Goal: Task Accomplishment & Management: Use online tool/utility

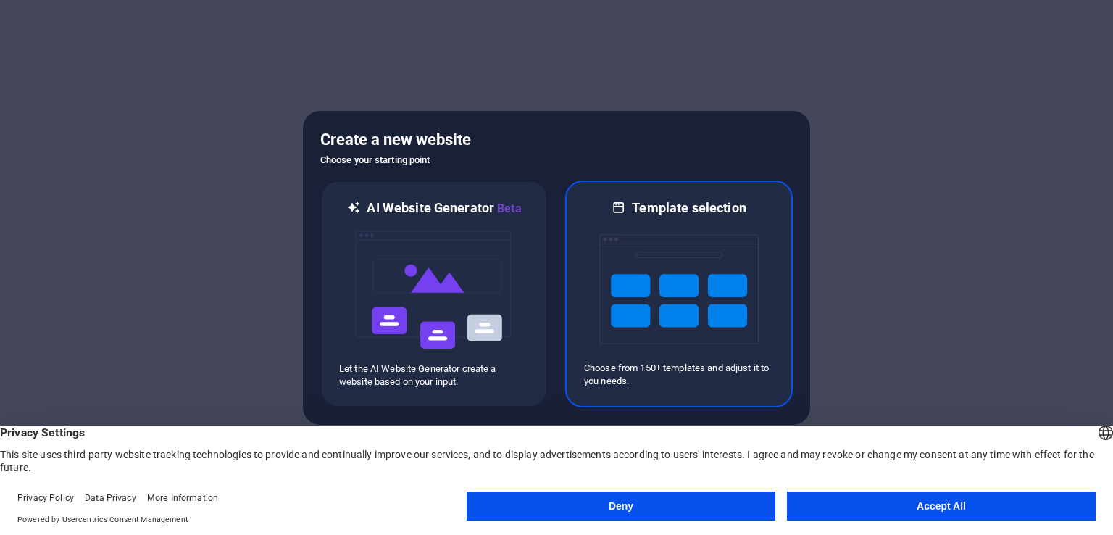
click at [684, 242] on img at bounding box center [678, 289] width 159 height 145
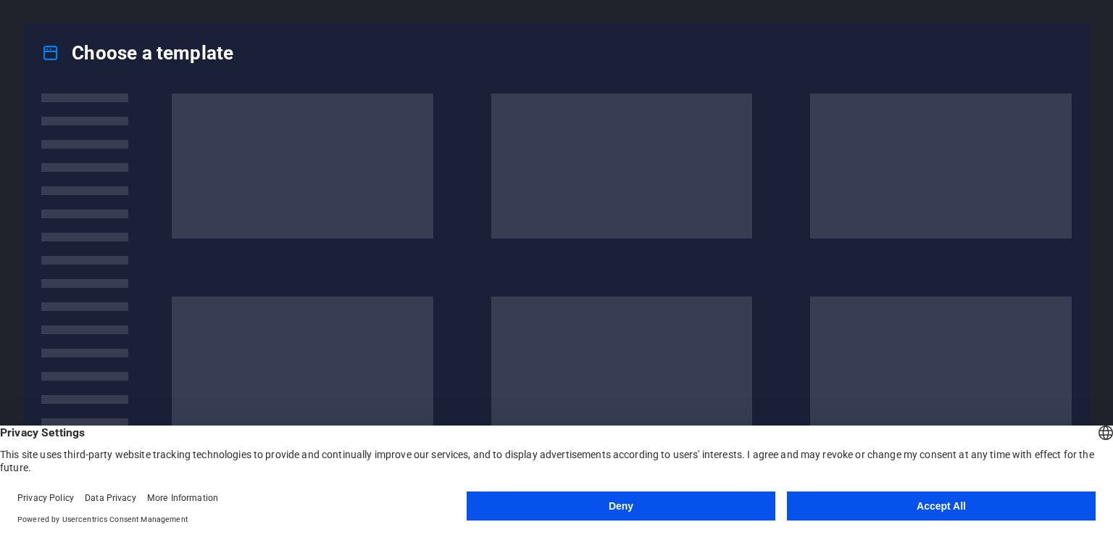
click at [879, 502] on button "Accept All" at bounding box center [941, 505] width 309 height 29
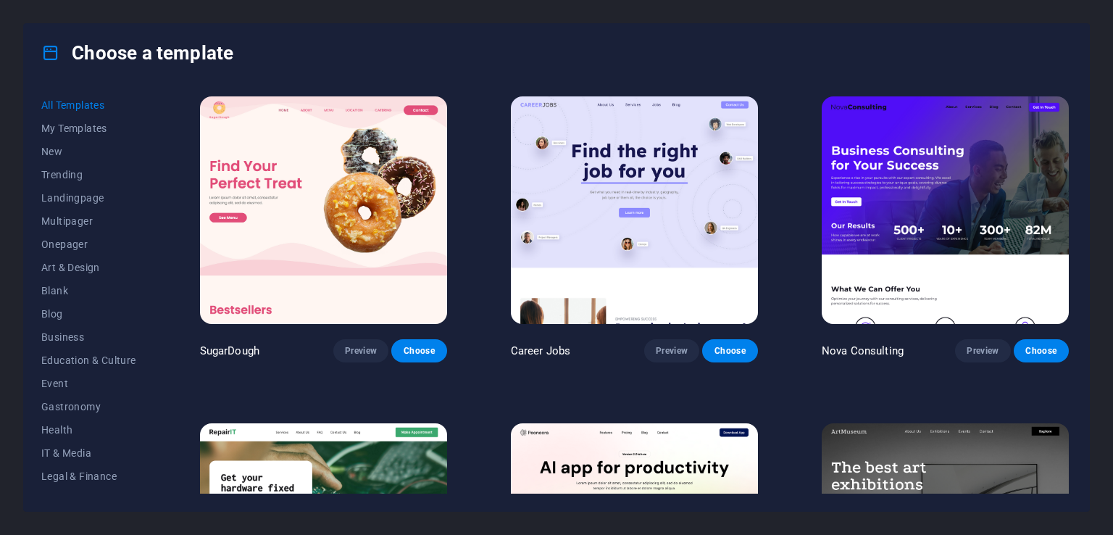
click at [1072, 99] on div "All Templates My Templates New Trending Landingpage Multipager Onepager Art & D…" at bounding box center [557, 296] width 1066 height 429
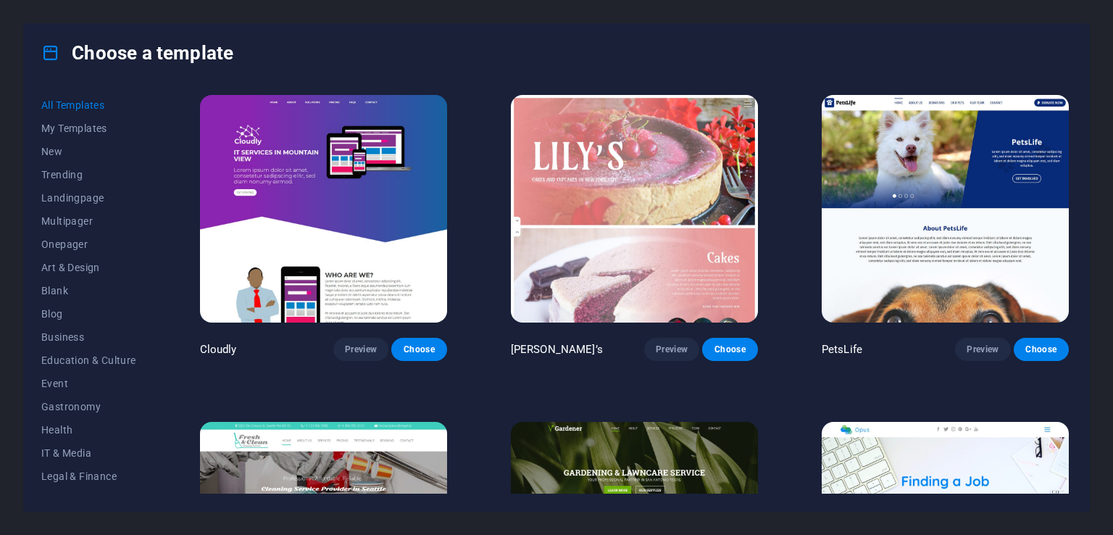
scroll to position [11960, 0]
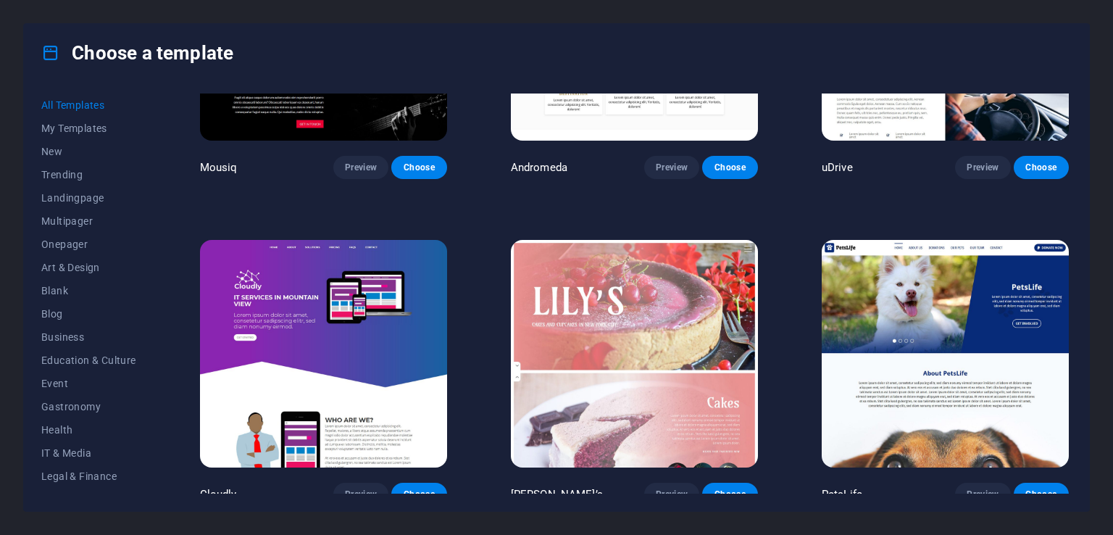
drag, startPoint x: 968, startPoint y: 439, endPoint x: 1019, endPoint y: 299, distance: 148.1
drag, startPoint x: 1019, startPoint y: 299, endPoint x: 965, endPoint y: 261, distance: 66.6
click at [965, 261] on img at bounding box center [945, 354] width 247 height 228
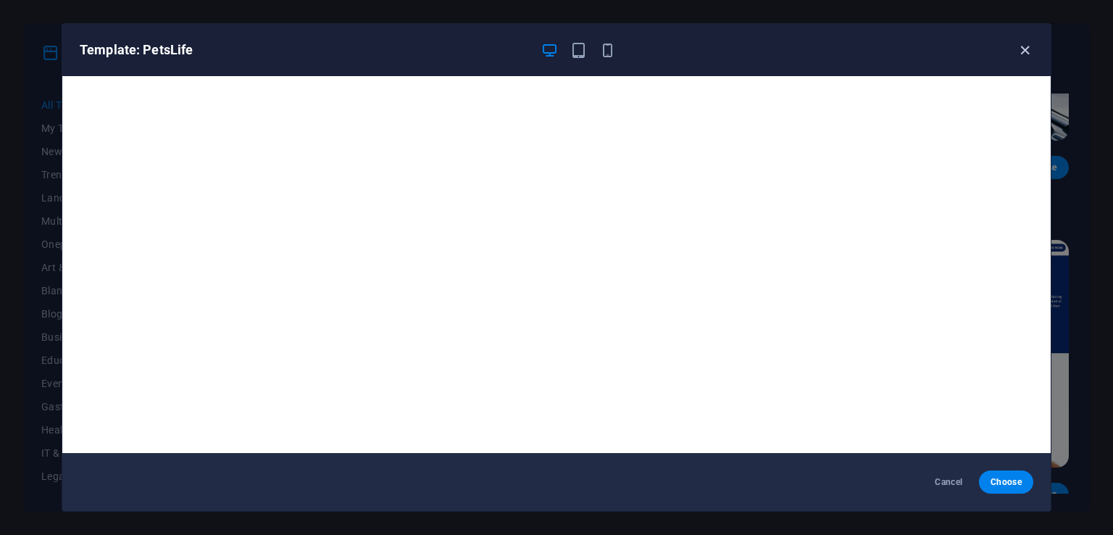
click at [1030, 51] on div "Template: PetsLife" at bounding box center [556, 50] width 989 height 52
click at [1030, 51] on icon "button" at bounding box center [1025, 50] width 17 height 17
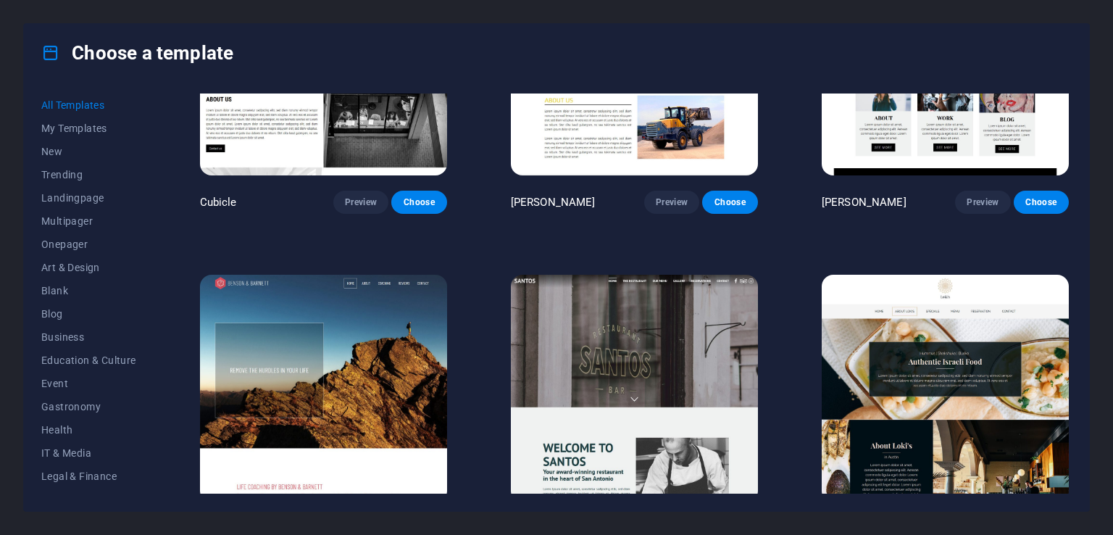
scroll to position [15875, 0]
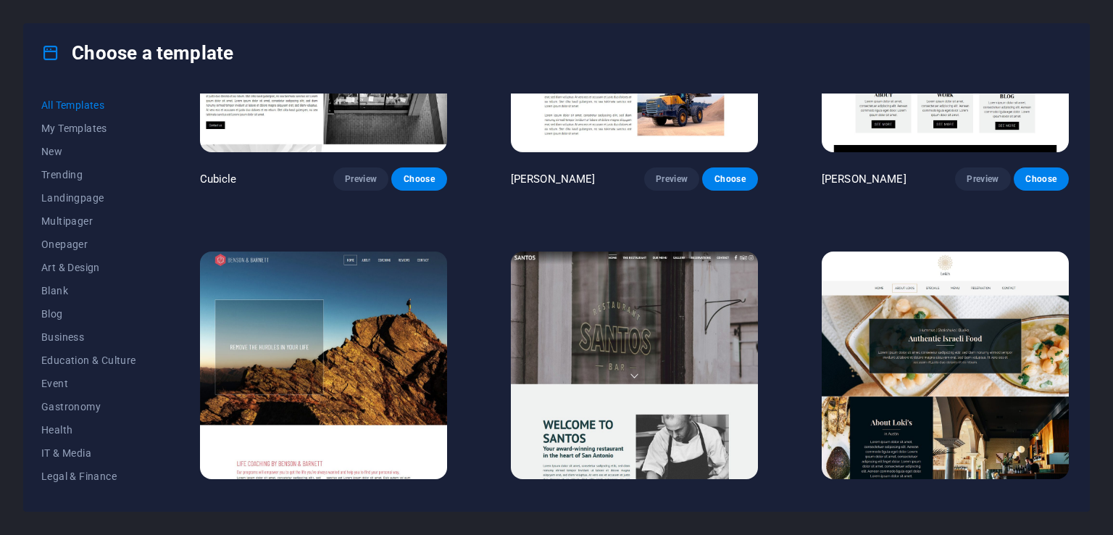
click at [892, 252] on img at bounding box center [945, 366] width 247 height 228
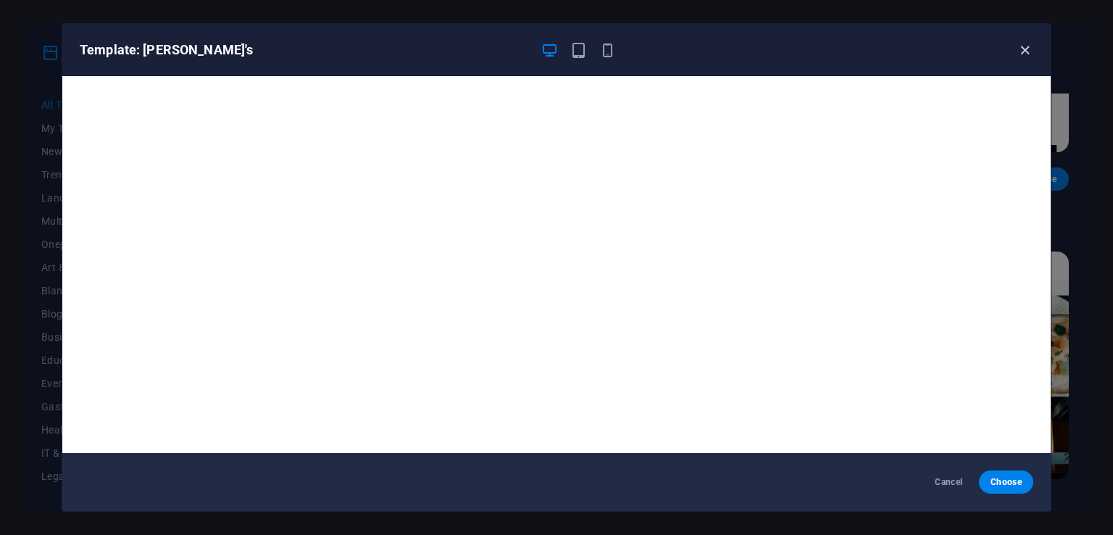
click at [1027, 49] on icon "button" at bounding box center [1025, 50] width 17 height 17
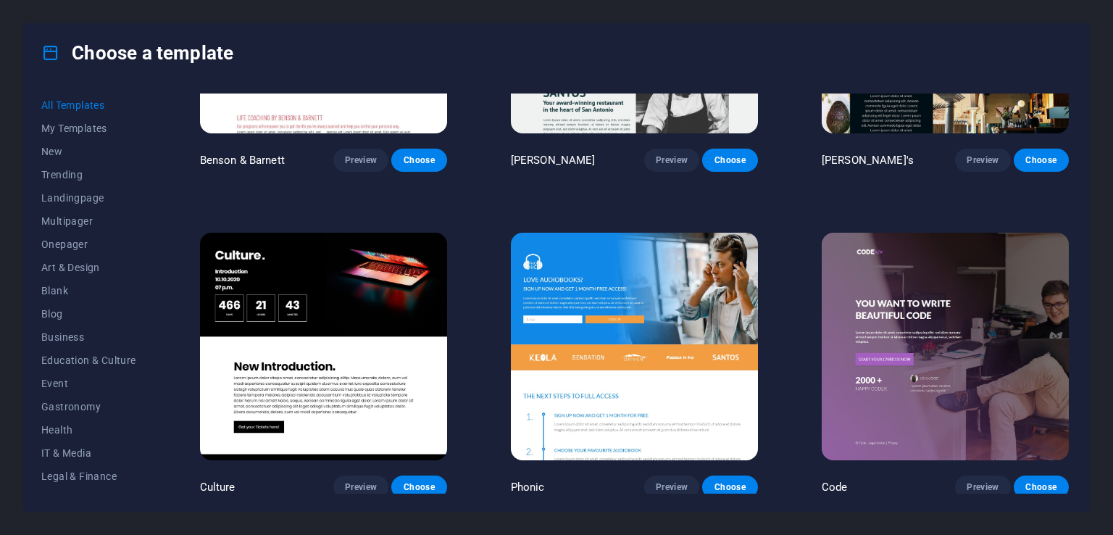
scroll to position [16237, 0]
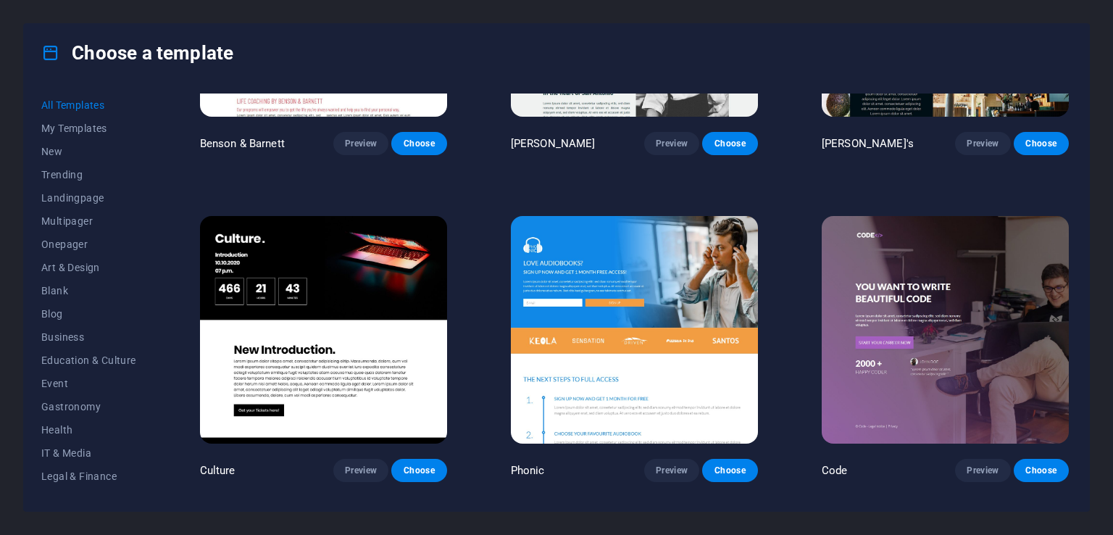
click at [412, 216] on img at bounding box center [323, 330] width 247 height 228
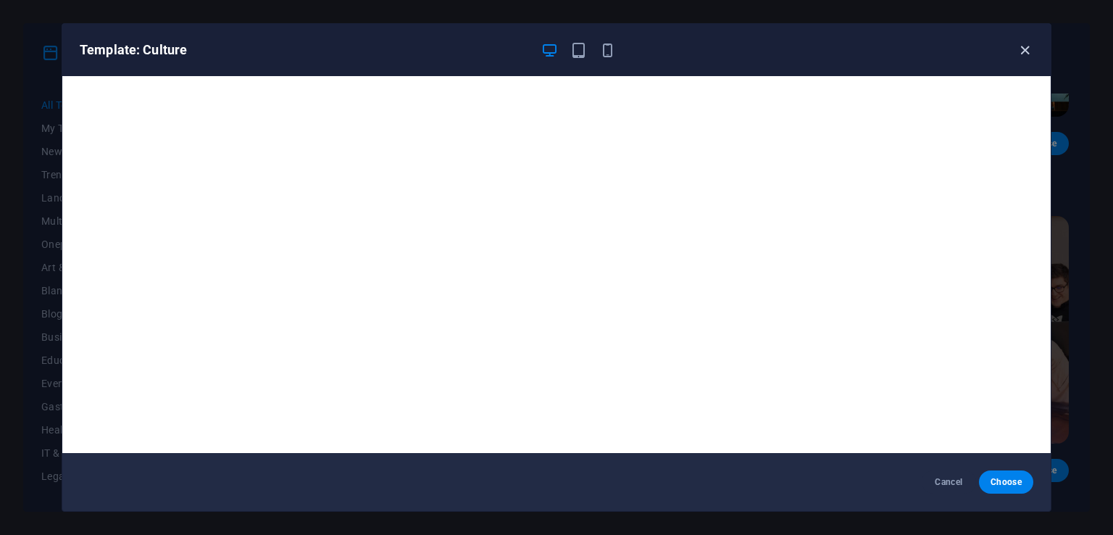
click at [1026, 50] on icon "button" at bounding box center [1025, 50] width 17 height 17
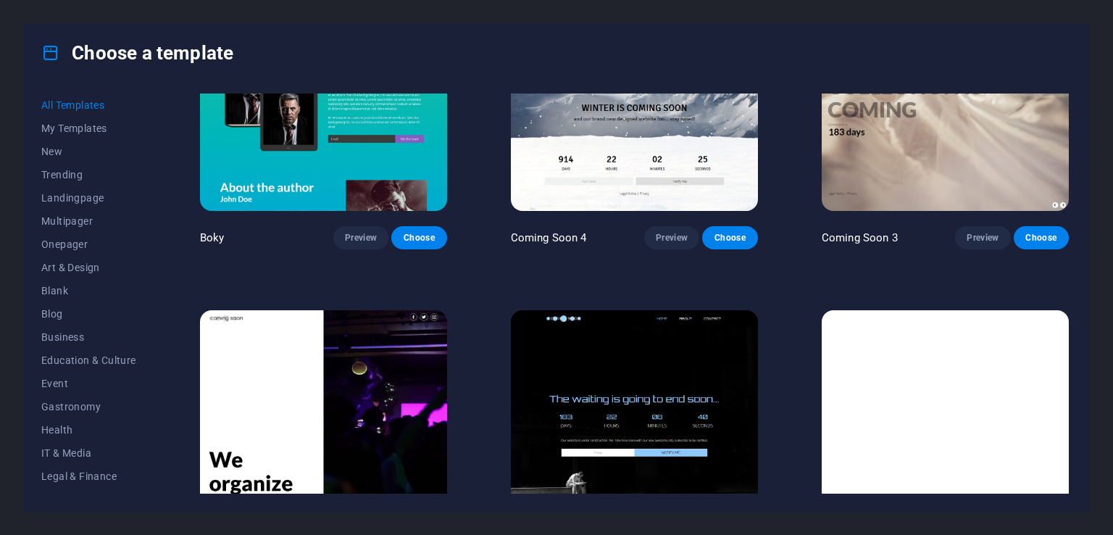
scroll to position [18687, 0]
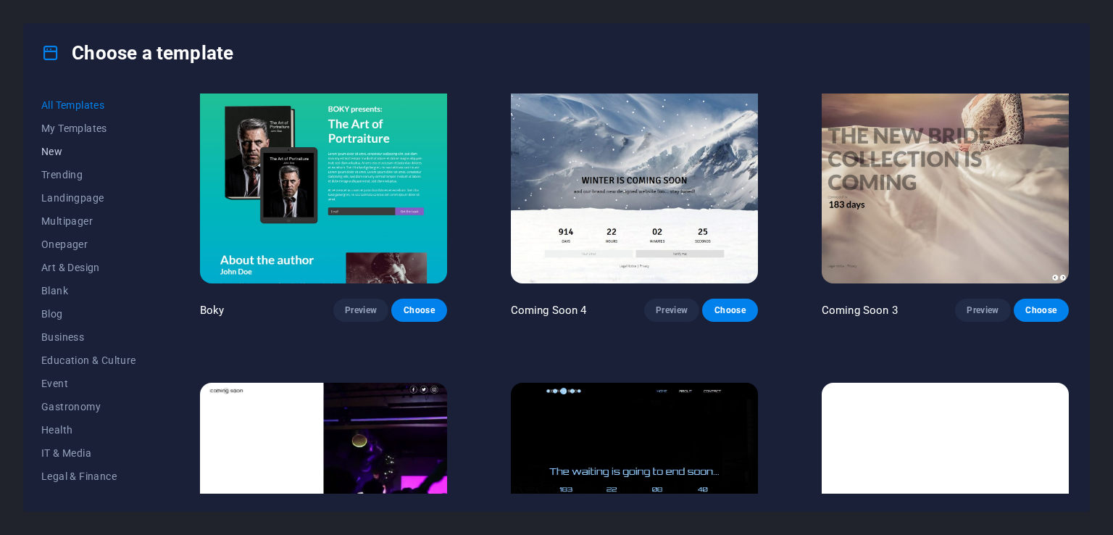
click at [70, 146] on span "New" at bounding box center [88, 152] width 95 height 12
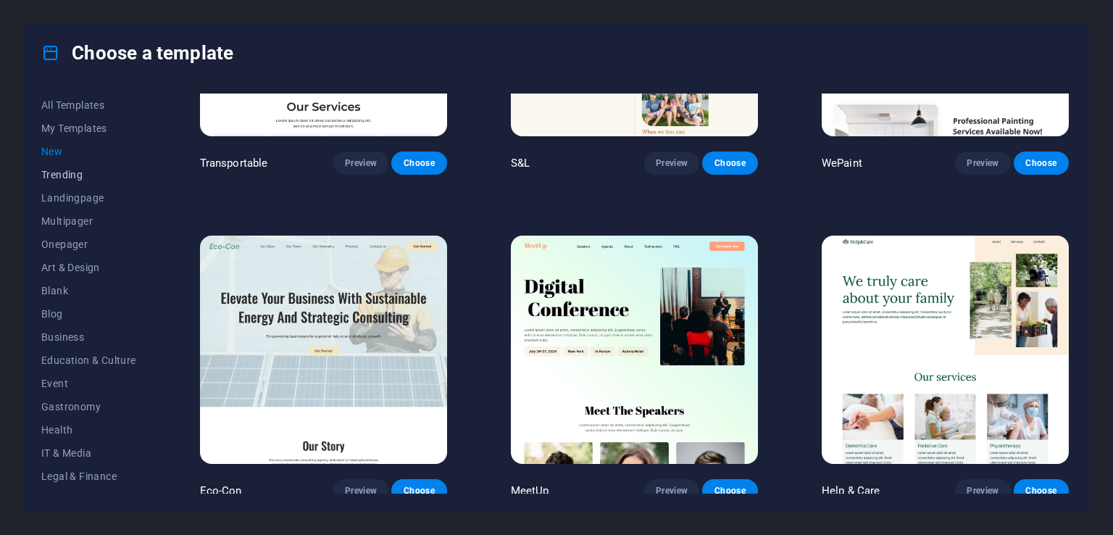
click at [64, 164] on button "Trending" at bounding box center [88, 174] width 95 height 23
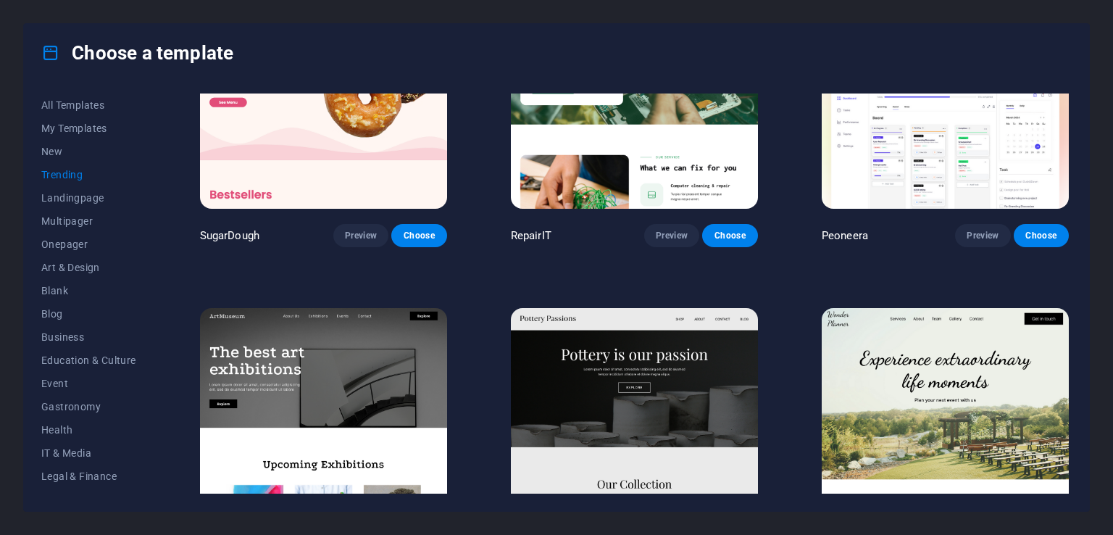
scroll to position [0, 0]
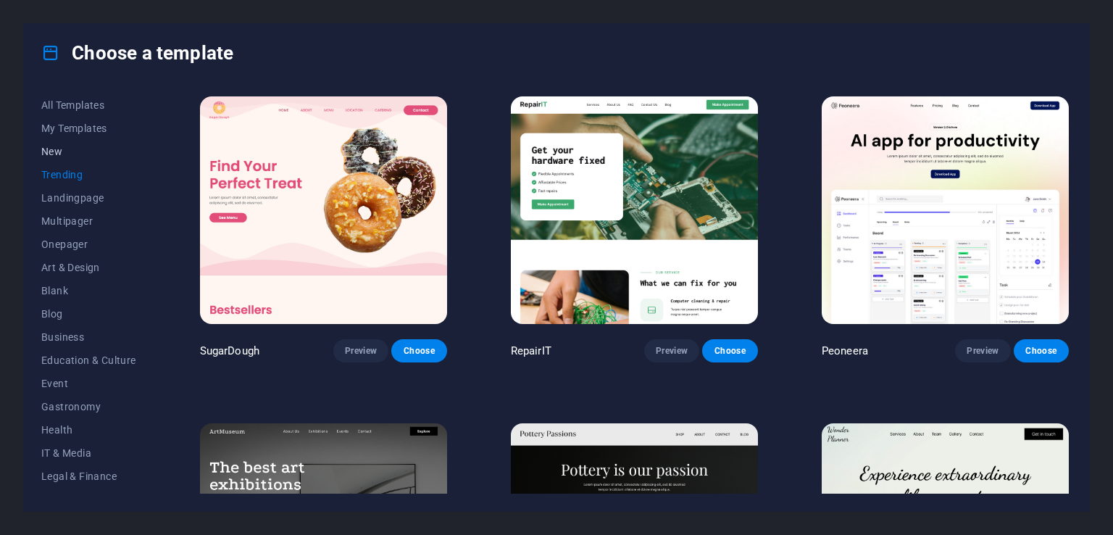
click at [94, 151] on span "New" at bounding box center [88, 152] width 95 height 12
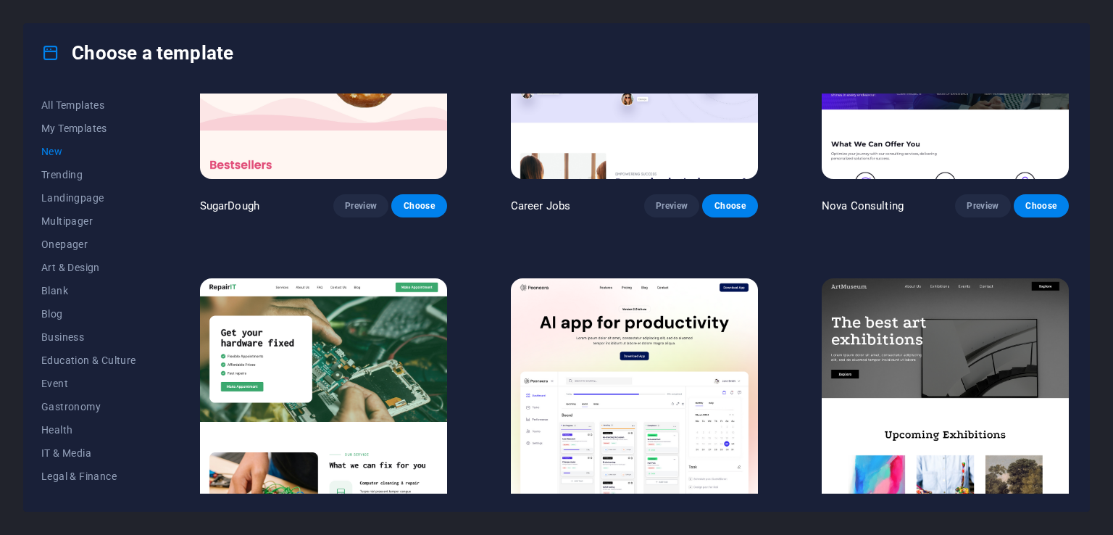
scroll to position [217, 0]
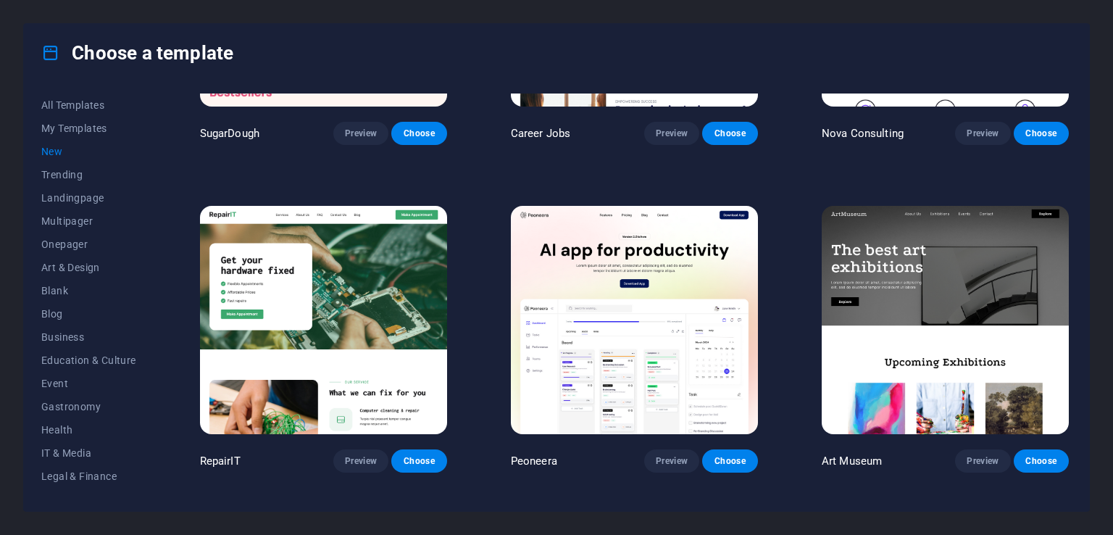
click at [677, 238] on img at bounding box center [634, 320] width 247 height 228
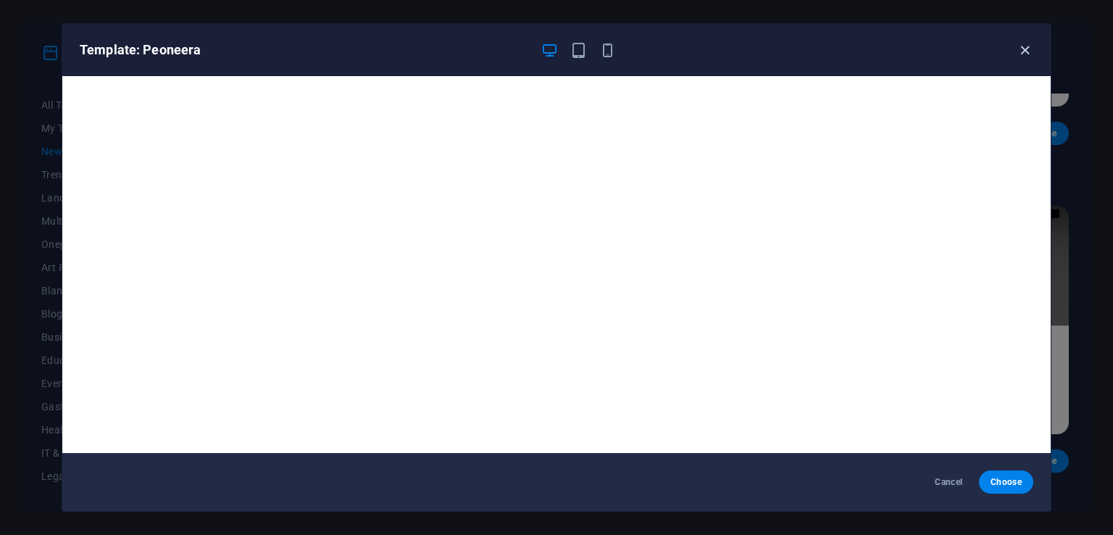
click at [1021, 49] on icon "button" at bounding box center [1025, 50] width 17 height 17
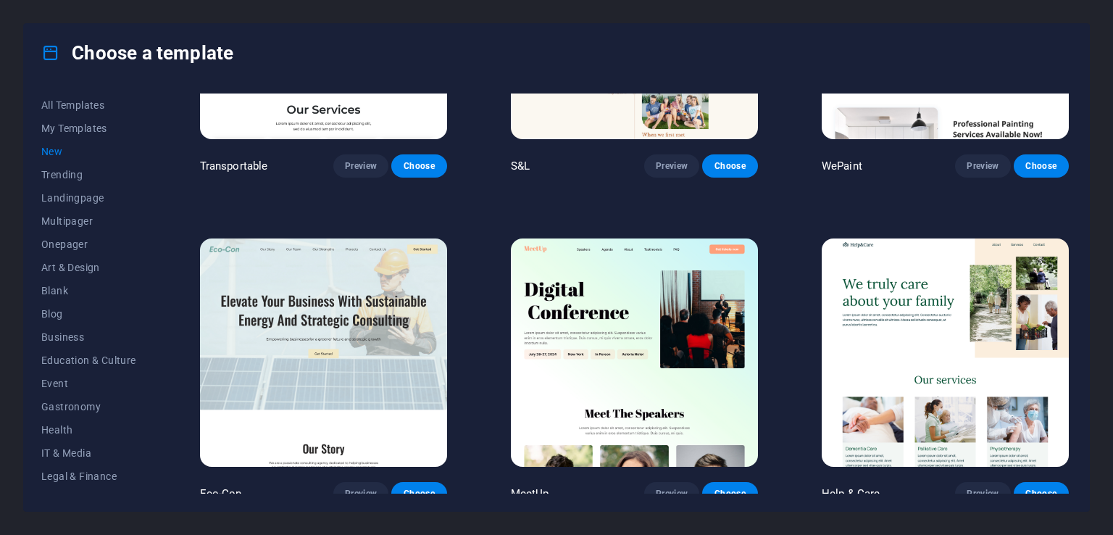
scroll to position [1496, 0]
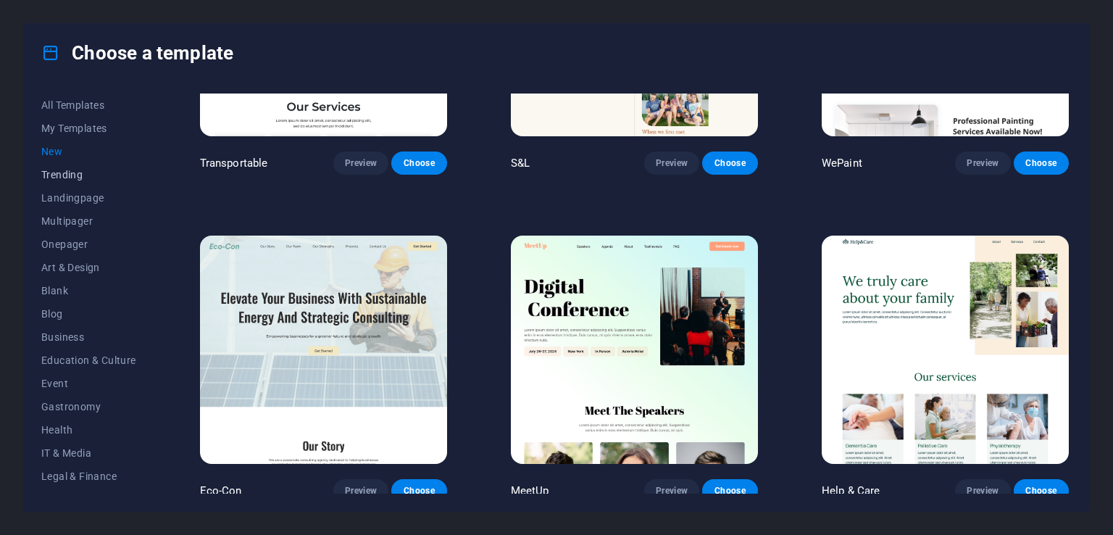
click at [117, 169] on span "Trending" at bounding box center [88, 175] width 95 height 12
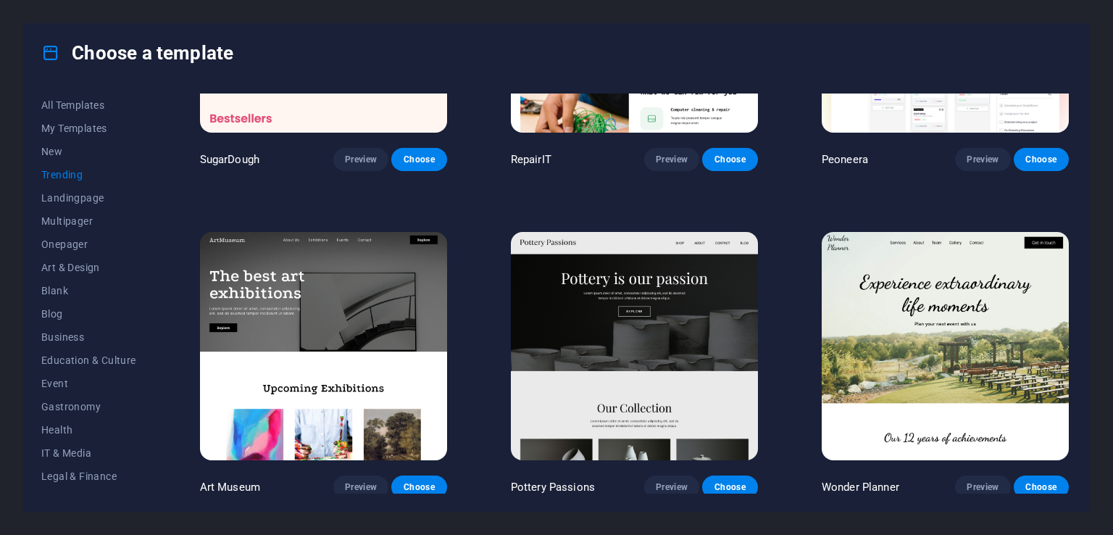
scroll to position [0, 0]
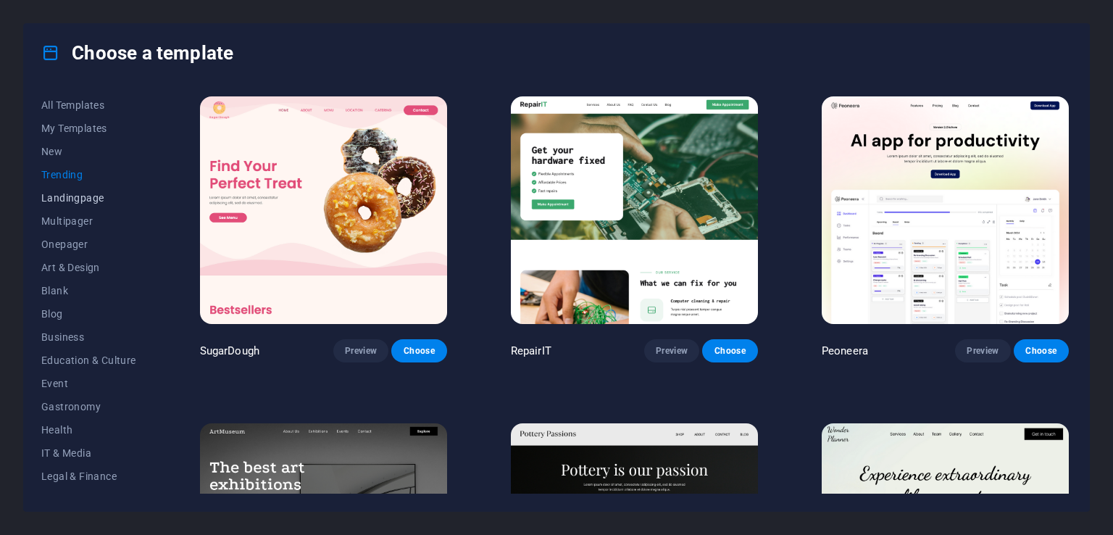
click at [83, 203] on span "Landingpage" at bounding box center [88, 198] width 95 height 12
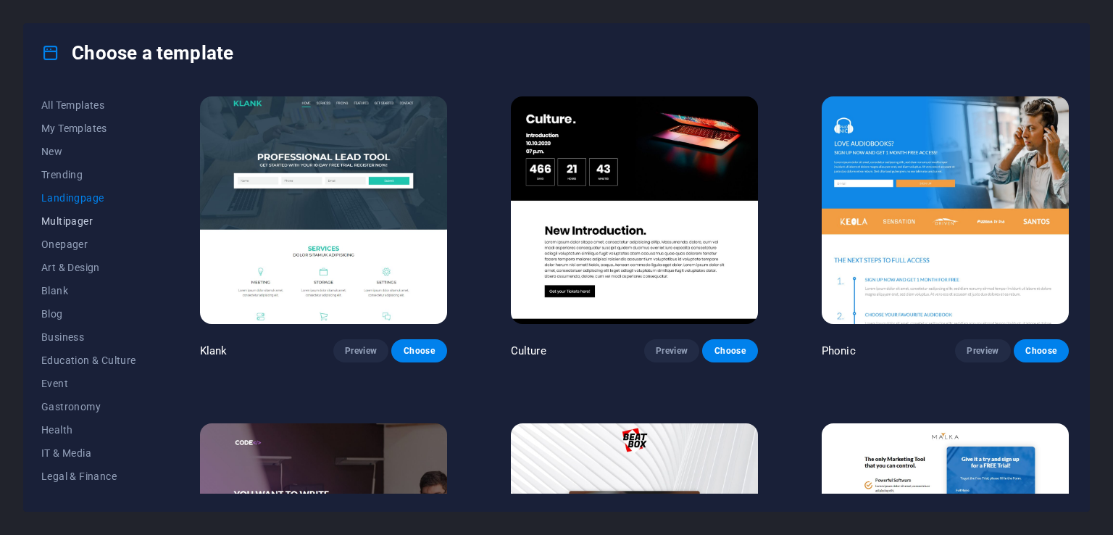
click at [59, 217] on span "Multipager" at bounding box center [88, 221] width 95 height 12
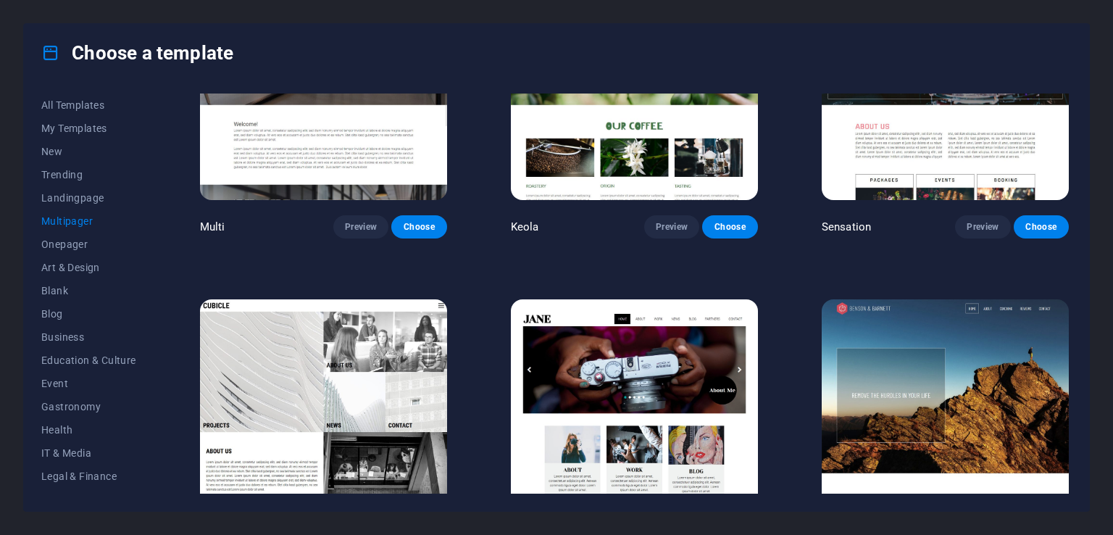
scroll to position [7359, 0]
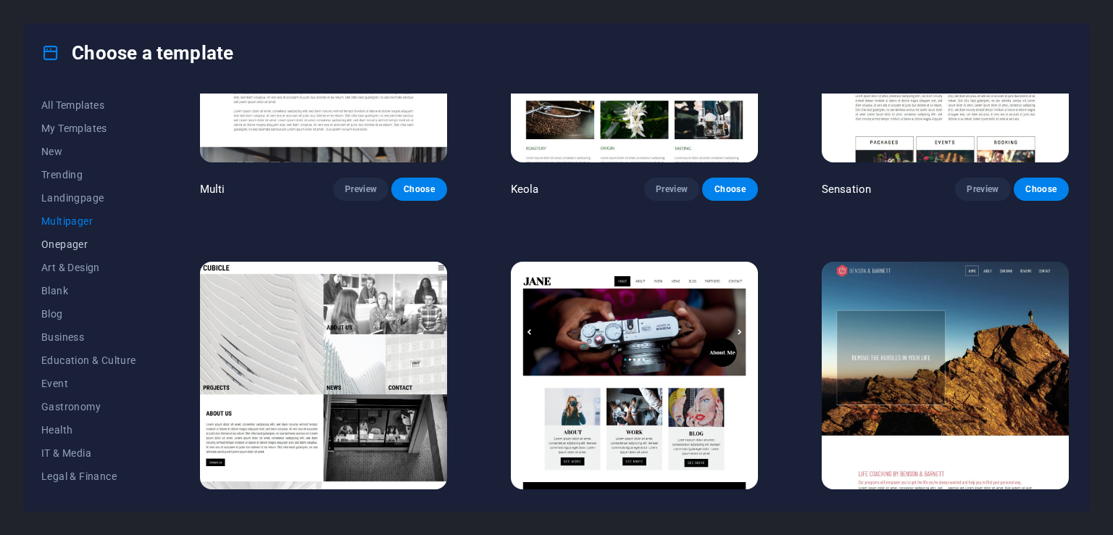
click at [62, 244] on span "Onepager" at bounding box center [88, 244] width 95 height 12
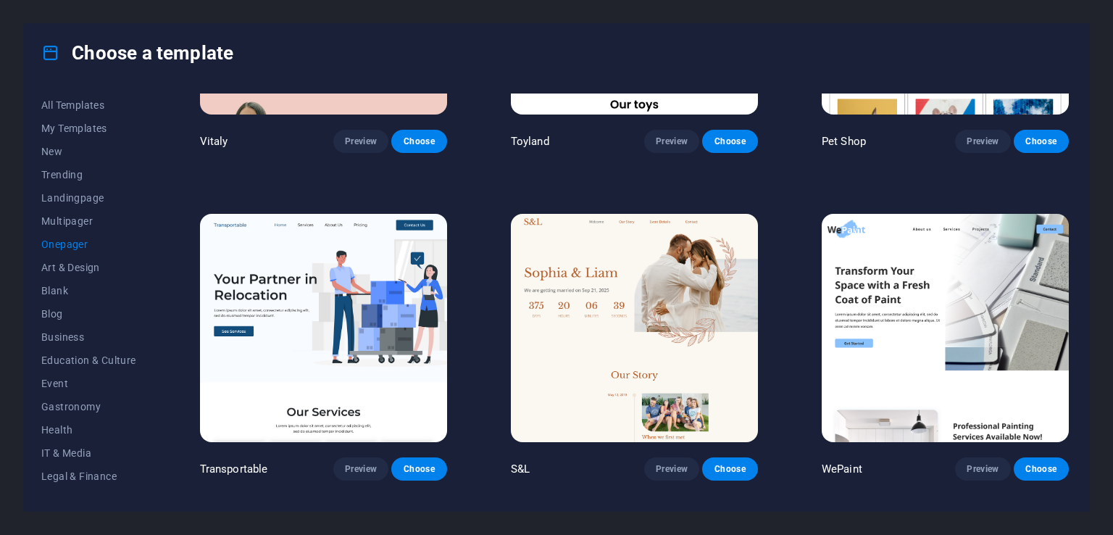
scroll to position [217, 0]
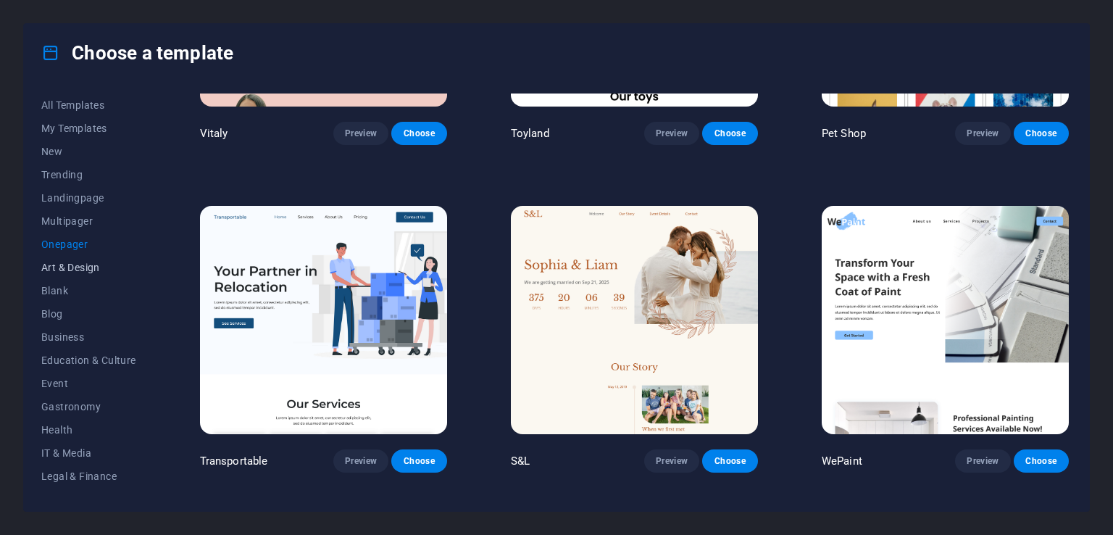
click at [88, 260] on button "Art & Design" at bounding box center [88, 267] width 95 height 23
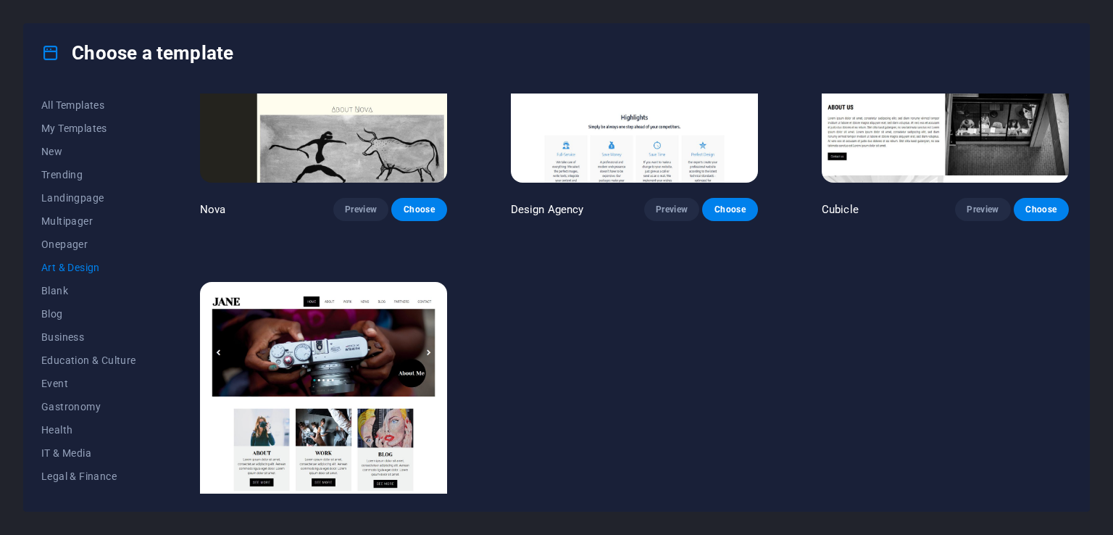
scroll to position [1496, 0]
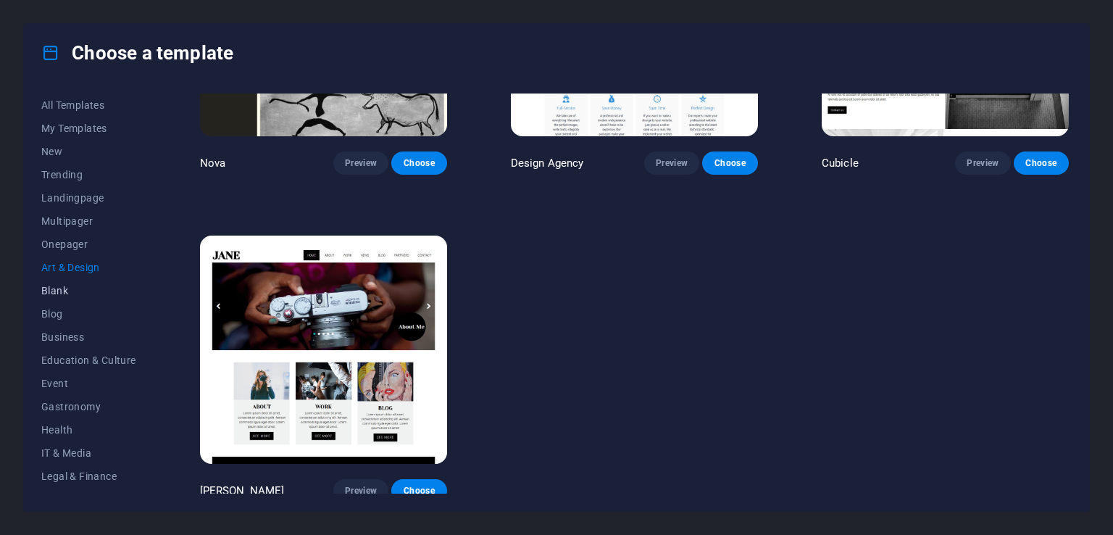
click at [57, 288] on span "Blank" at bounding box center [88, 291] width 95 height 12
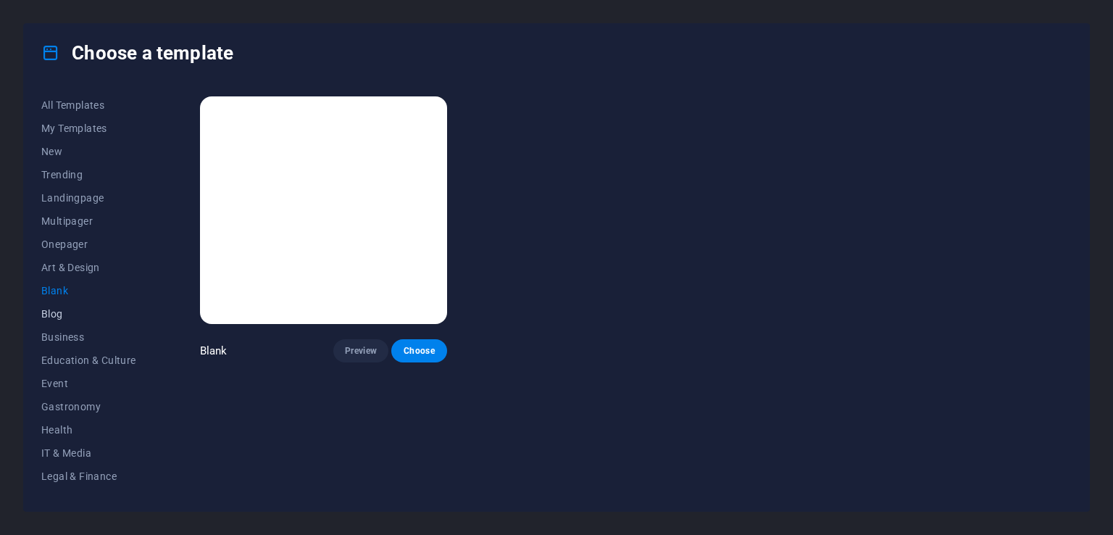
click at [55, 310] on span "Blog" at bounding box center [88, 314] width 95 height 12
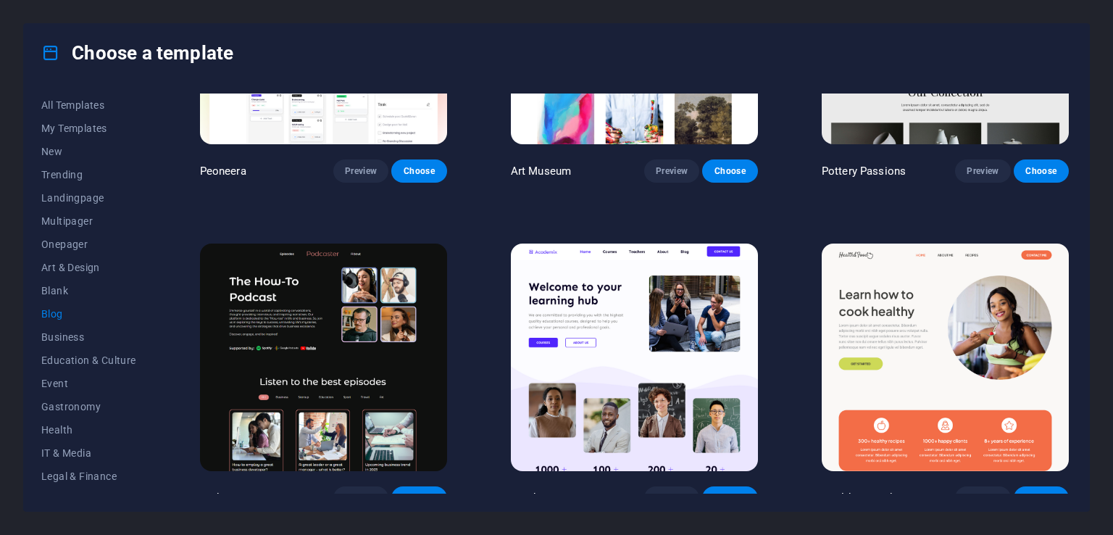
scroll to position [72, 0]
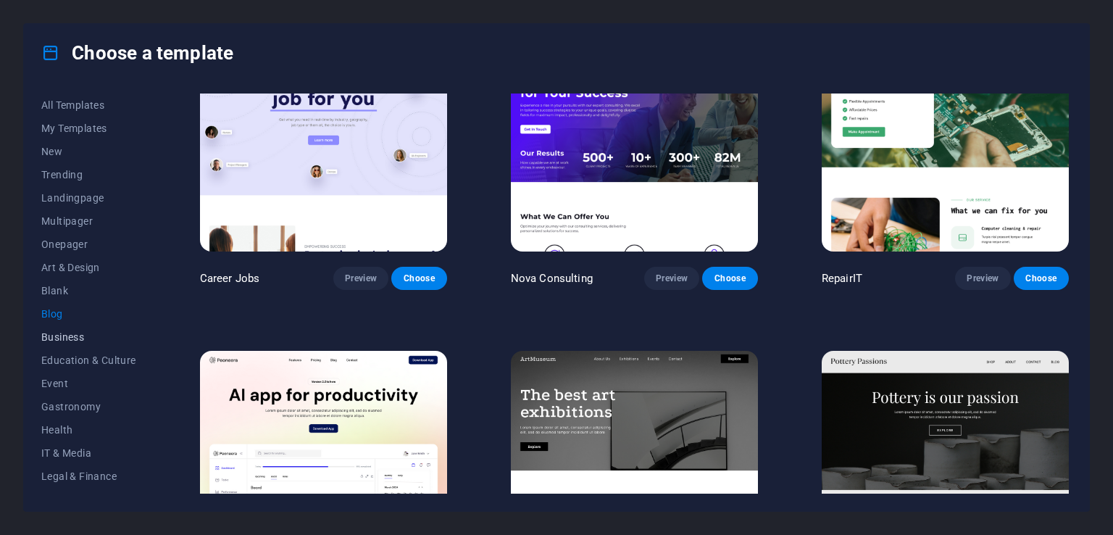
click at [86, 330] on button "Business" at bounding box center [88, 336] width 95 height 23
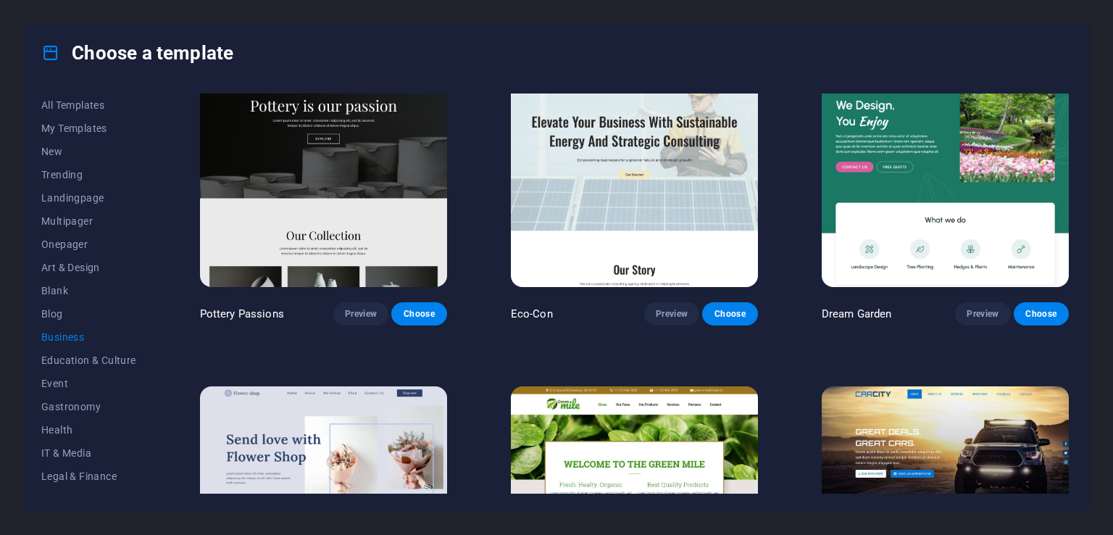
scroll to position [0, 0]
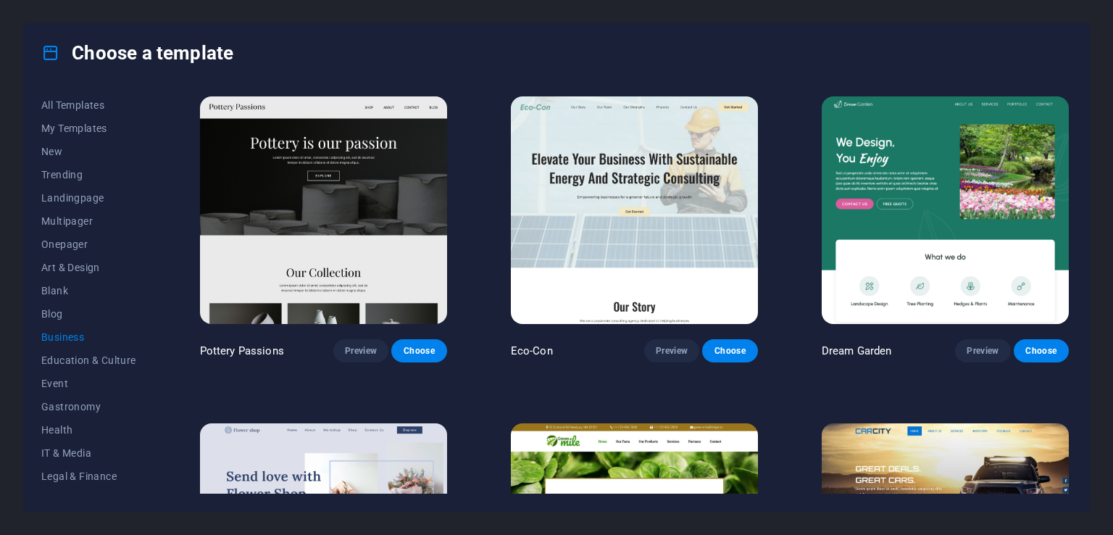
click at [561, 232] on img at bounding box center [634, 210] width 247 height 228
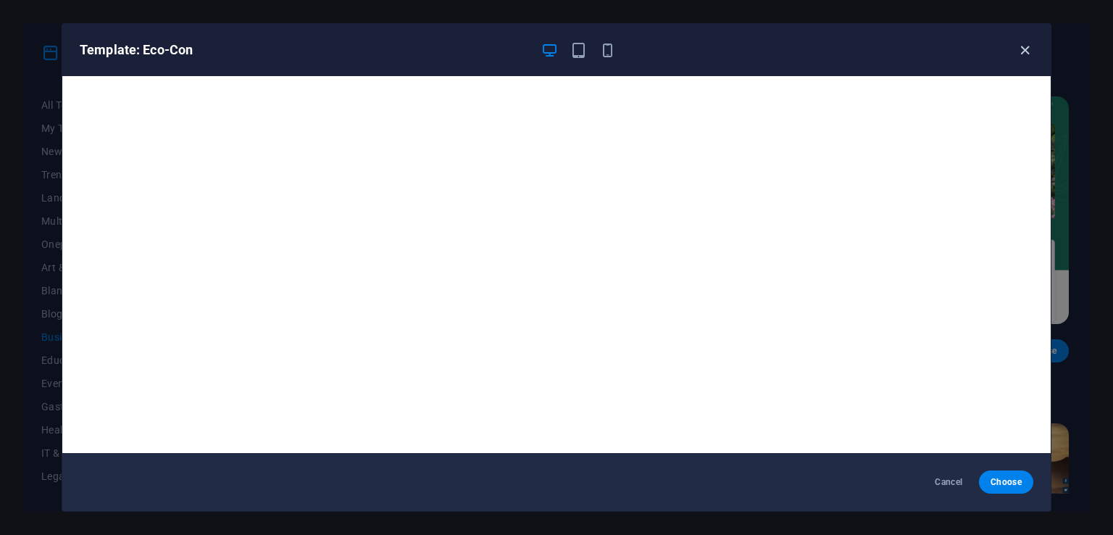
click at [1029, 50] on icon "button" at bounding box center [1025, 50] width 17 height 17
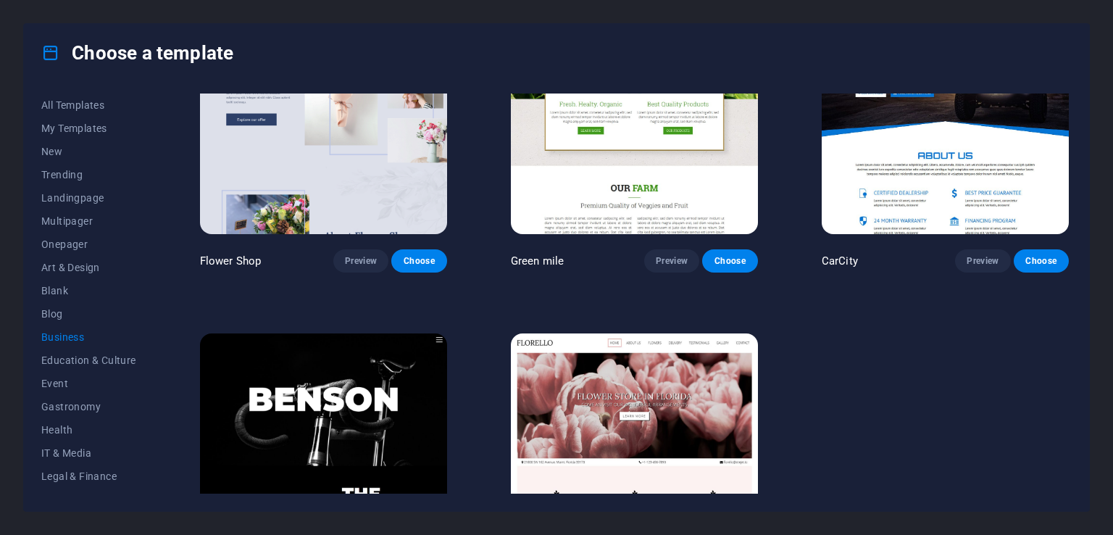
scroll to position [507, 0]
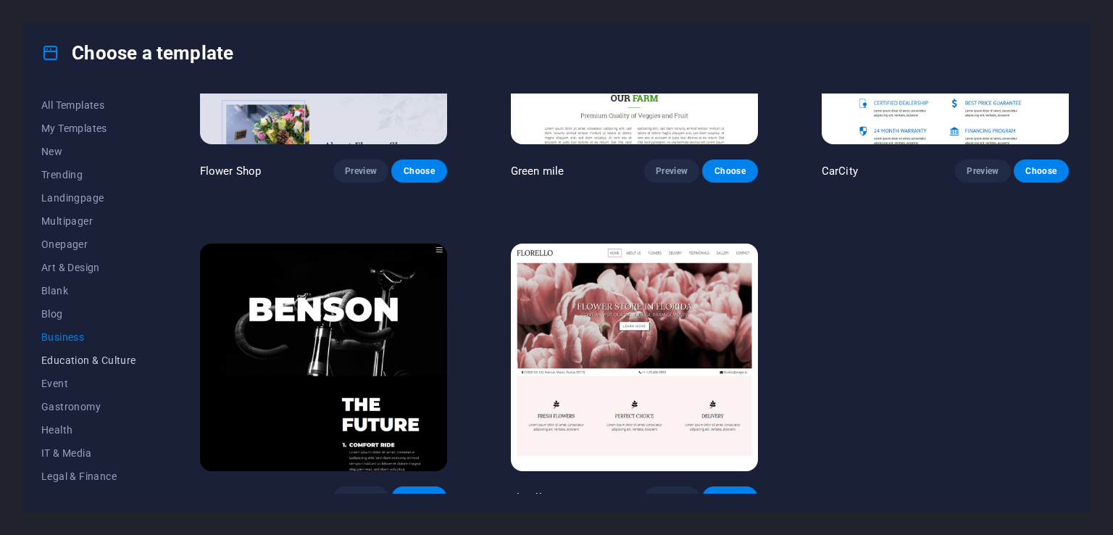
click at [100, 368] on button "Education & Culture" at bounding box center [88, 360] width 95 height 23
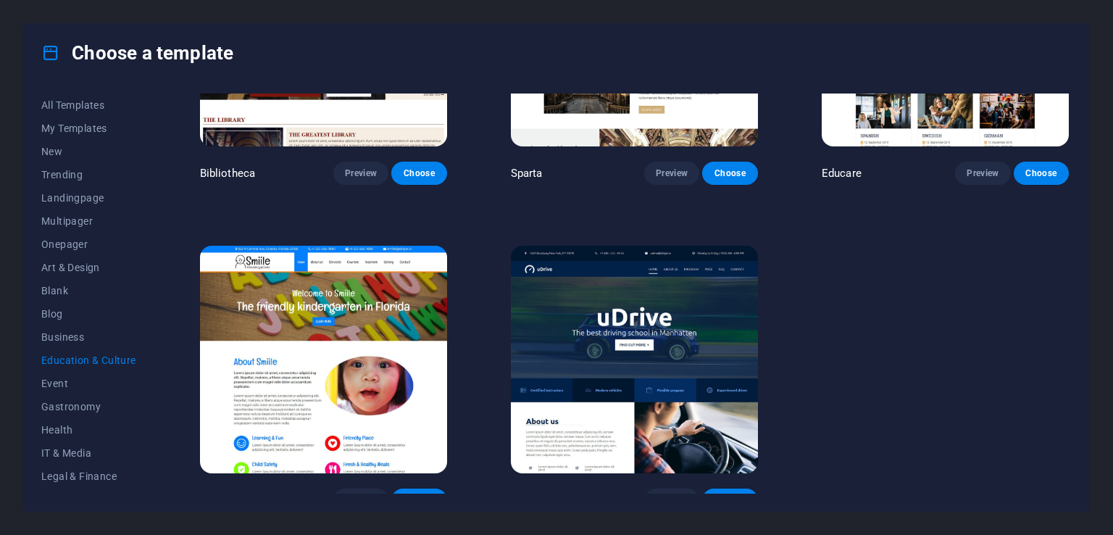
scroll to position [519, 0]
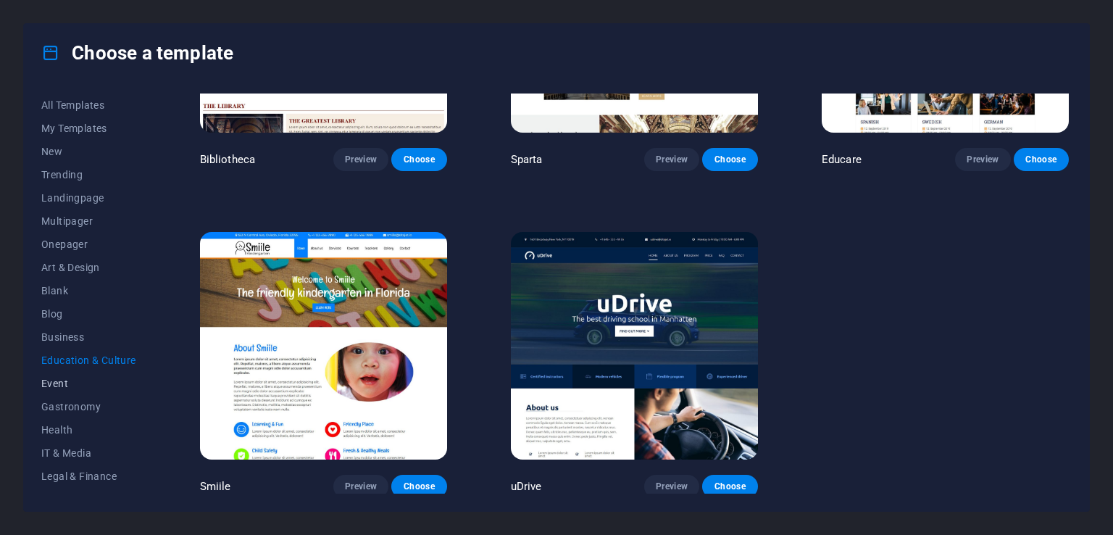
click at [86, 384] on span "Event" at bounding box center [88, 384] width 95 height 12
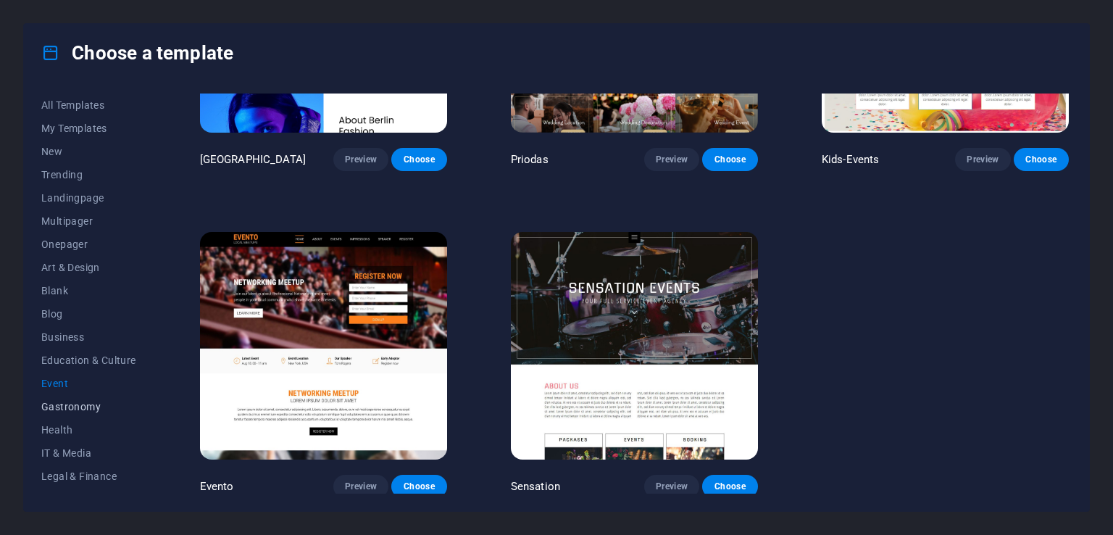
click at [70, 404] on span "Gastronomy" at bounding box center [88, 407] width 95 height 12
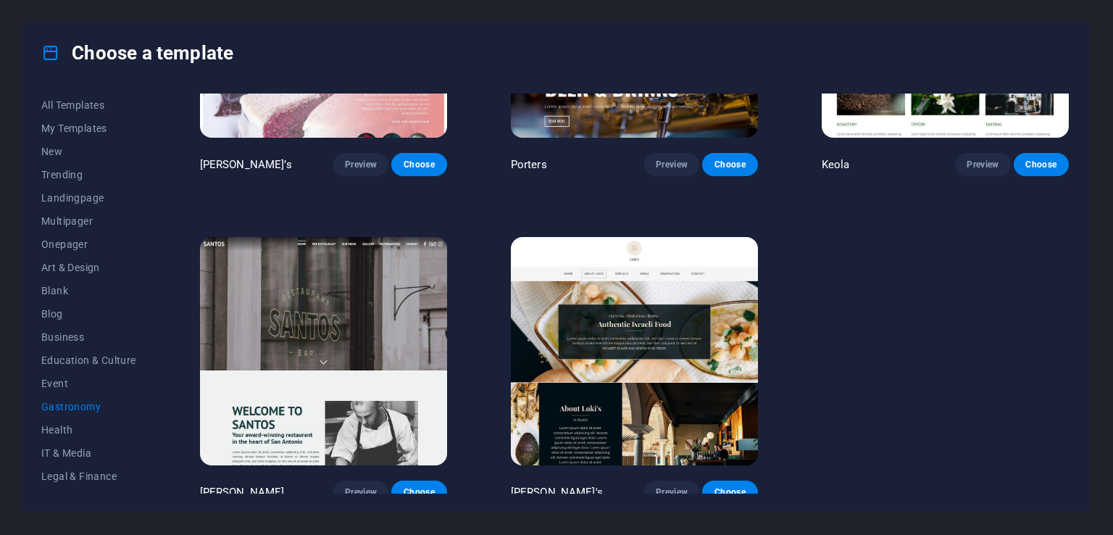
scroll to position [1496, 0]
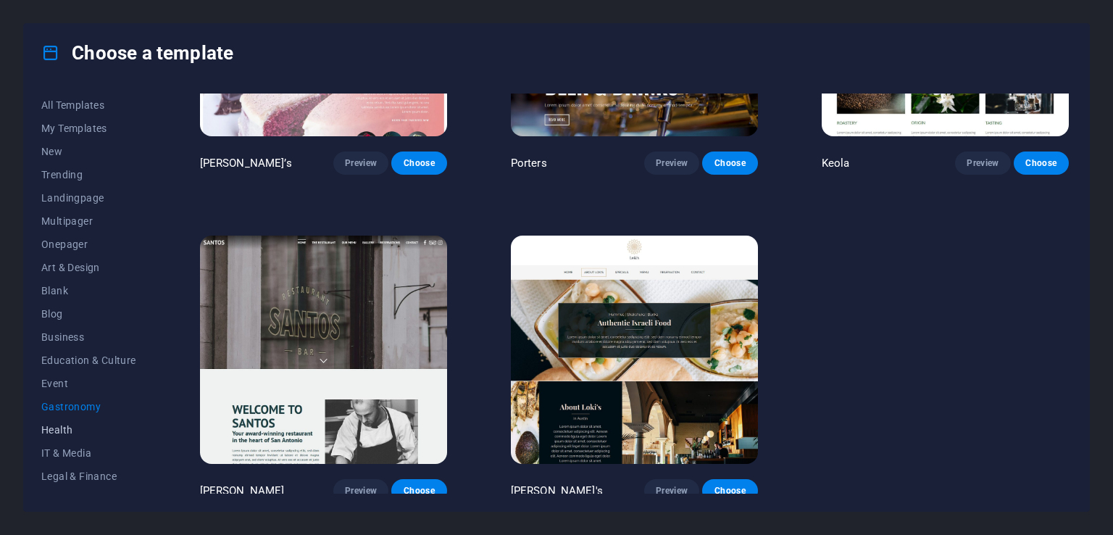
click at [74, 433] on span "Health" at bounding box center [88, 430] width 95 height 12
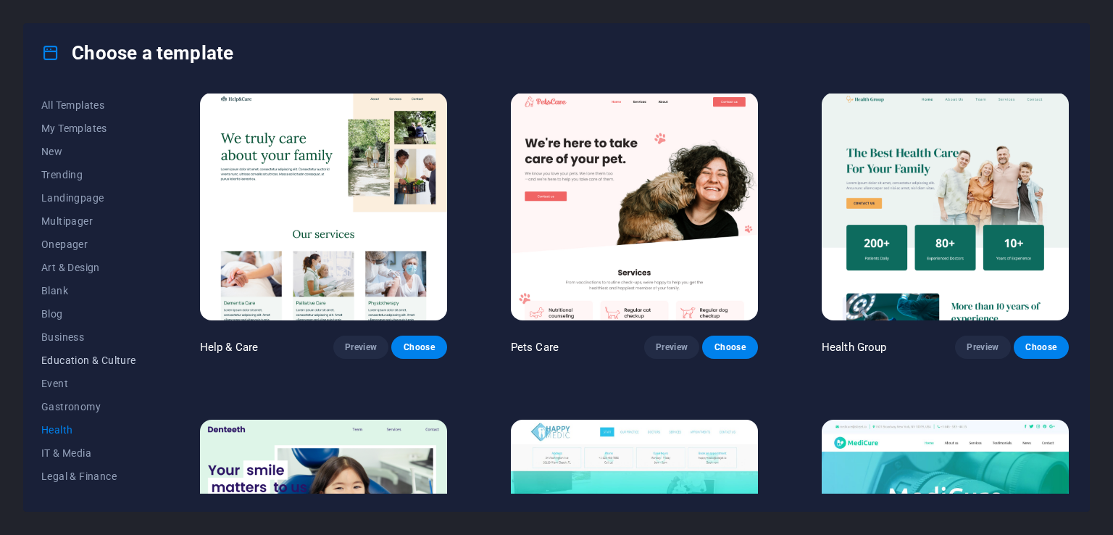
scroll to position [0, 0]
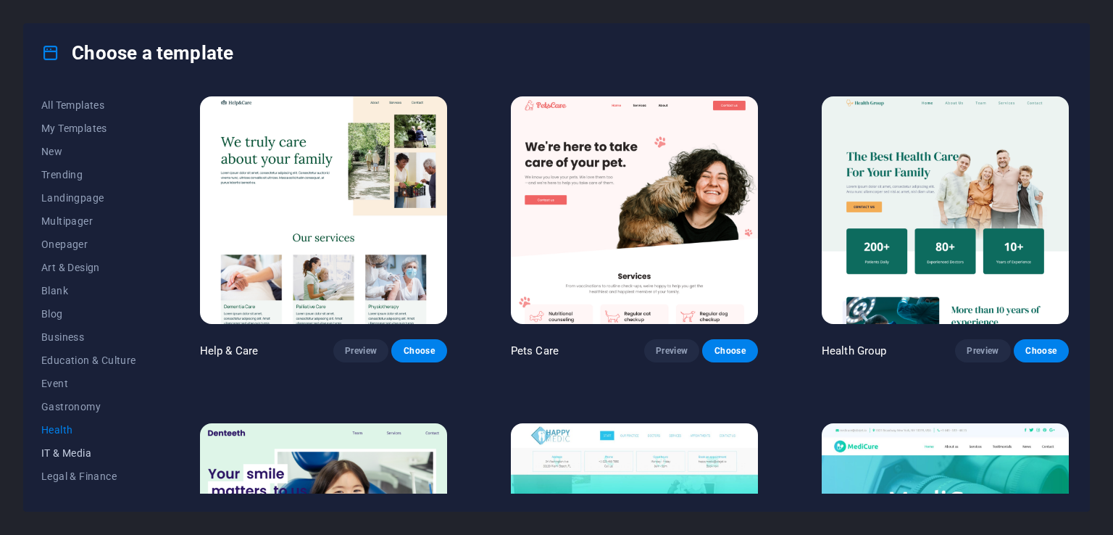
click at [72, 455] on span "IT & Media" at bounding box center [88, 453] width 95 height 12
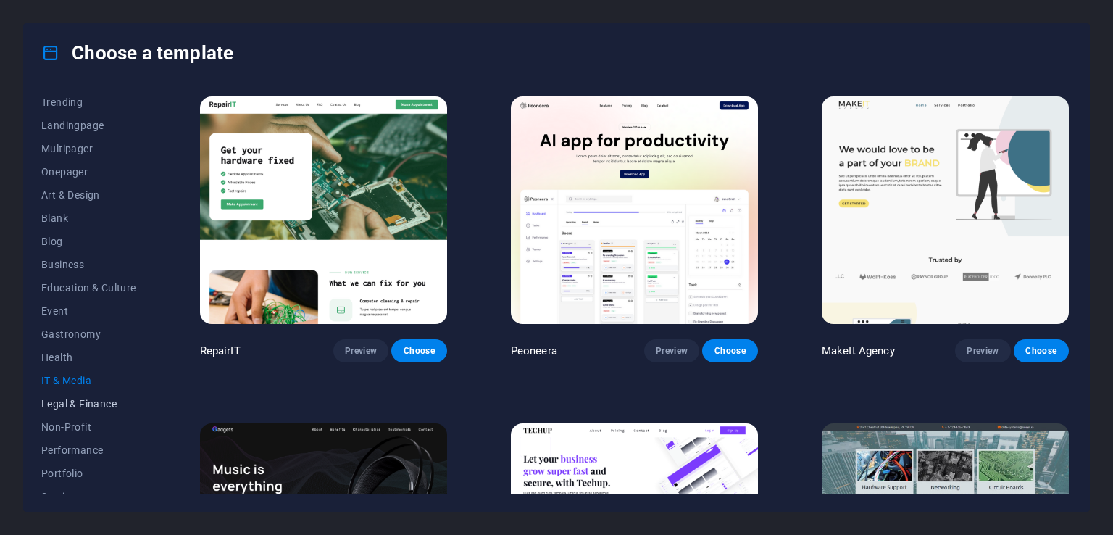
click at [61, 399] on span "Legal & Finance" at bounding box center [88, 404] width 95 height 12
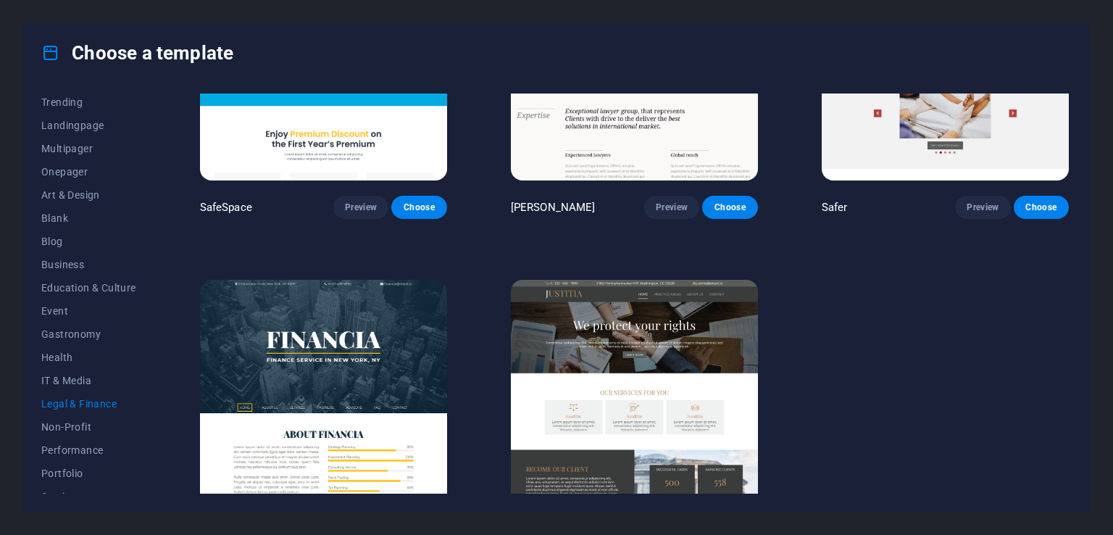
scroll to position [145, 0]
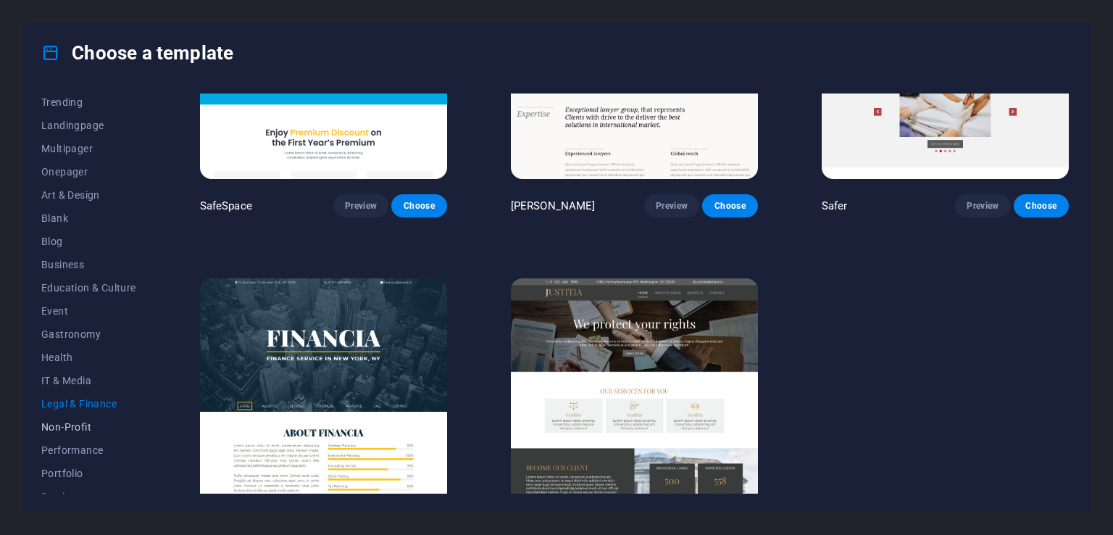
click at [94, 426] on span "Non-Profit" at bounding box center [88, 427] width 95 height 12
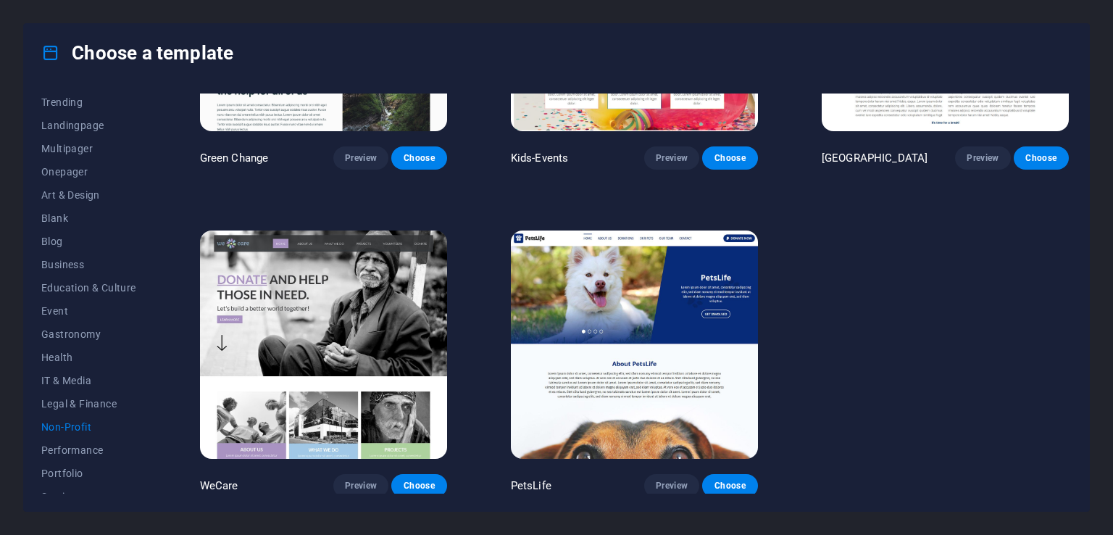
scroll to position [203, 0]
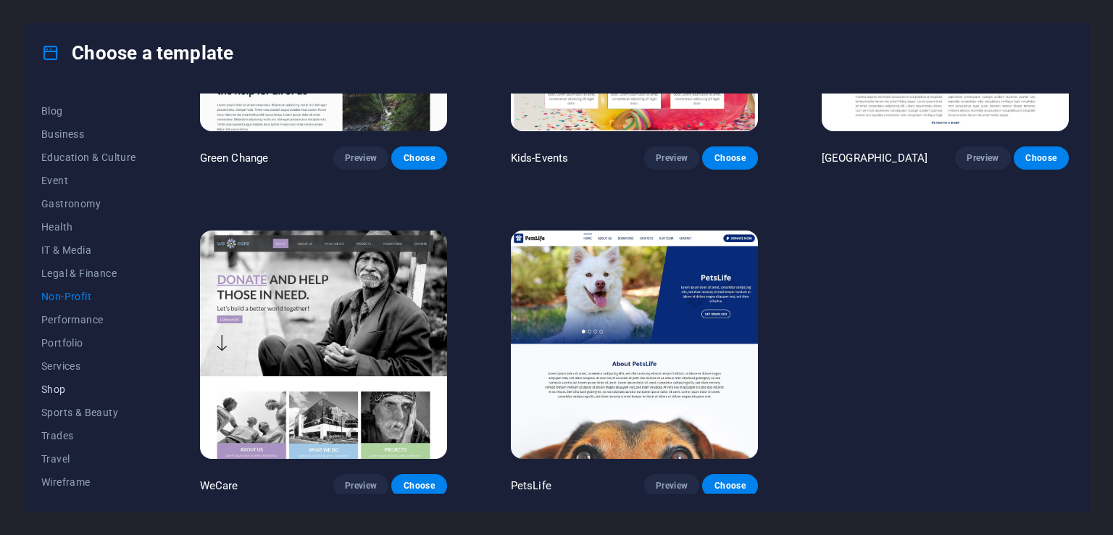
click at [67, 392] on span "Shop" at bounding box center [88, 389] width 95 height 12
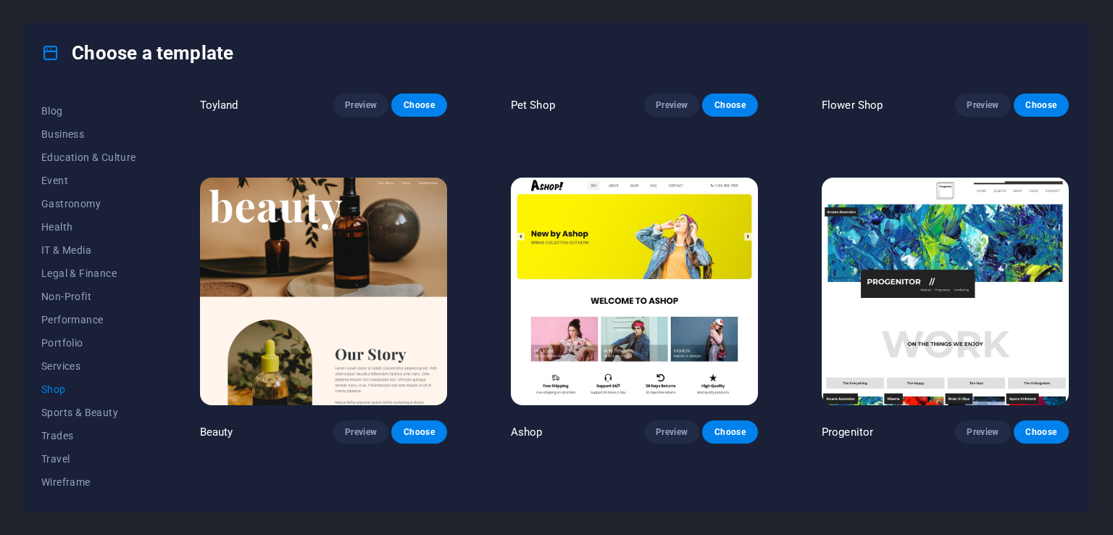
scroll to position [580, 0]
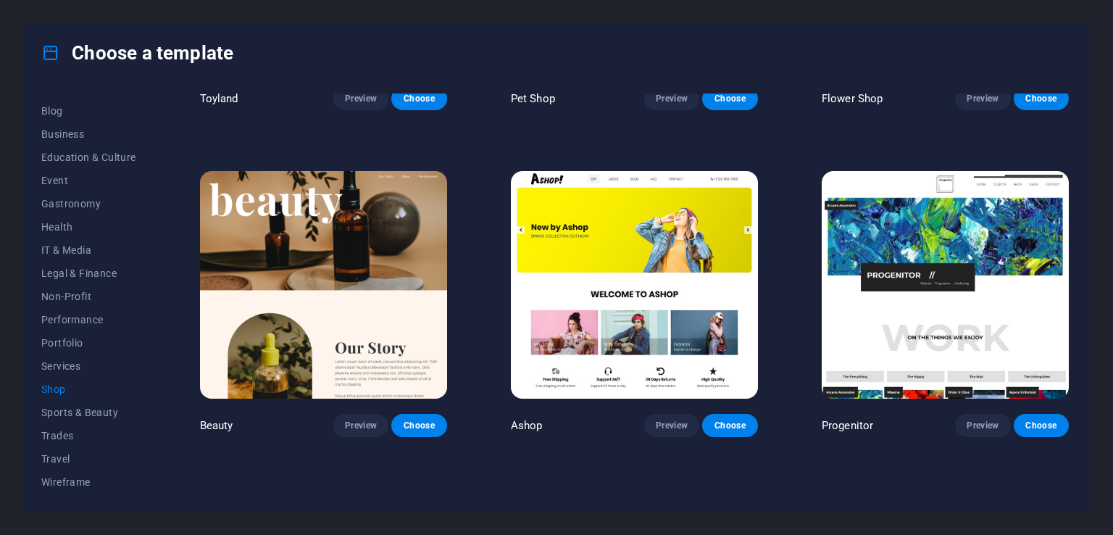
click at [620, 230] on img at bounding box center [634, 285] width 247 height 228
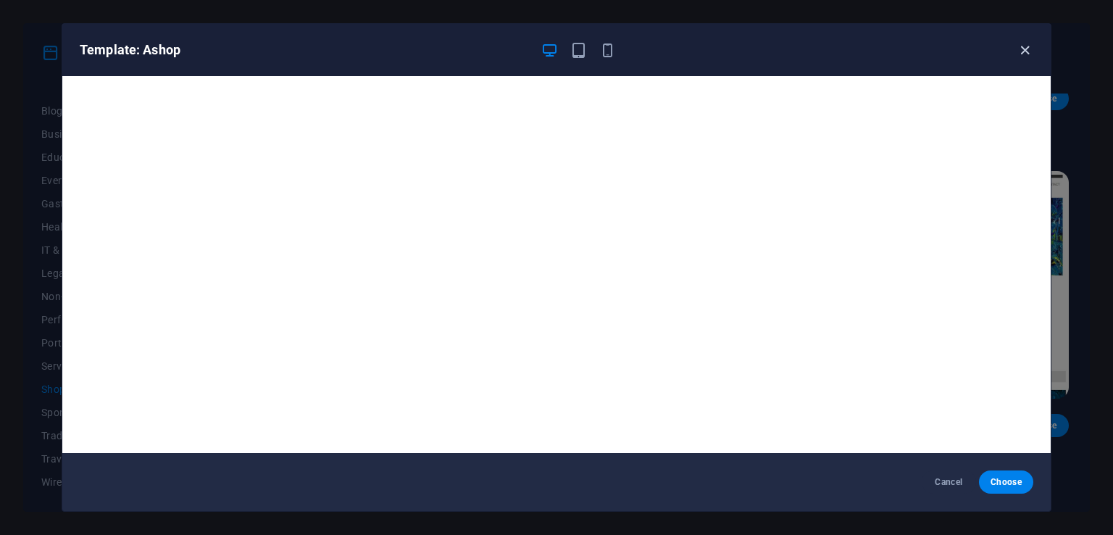
click at [1019, 44] on icon "button" at bounding box center [1025, 50] width 17 height 17
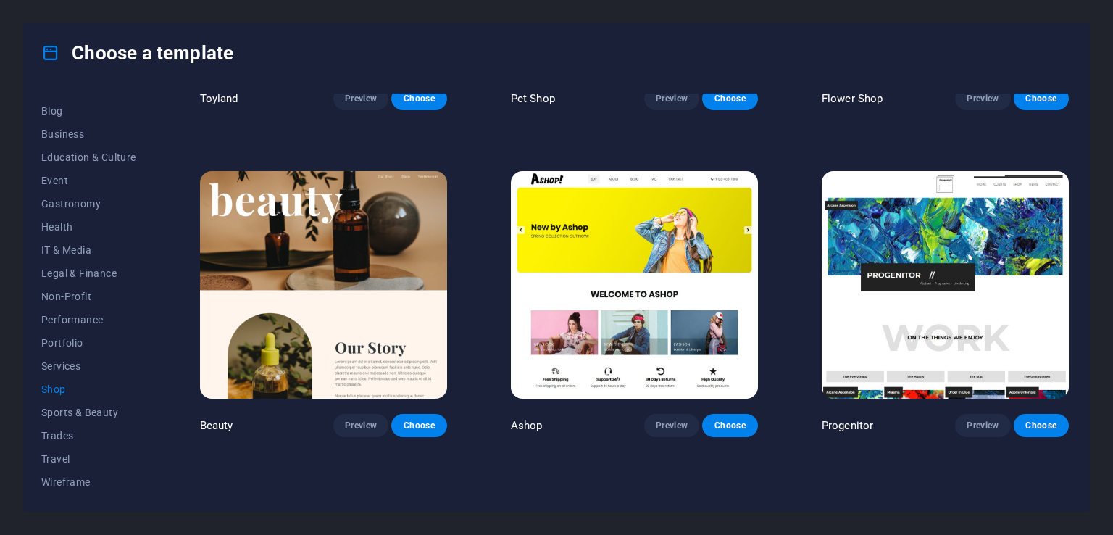
click at [986, 215] on img at bounding box center [945, 285] width 247 height 228
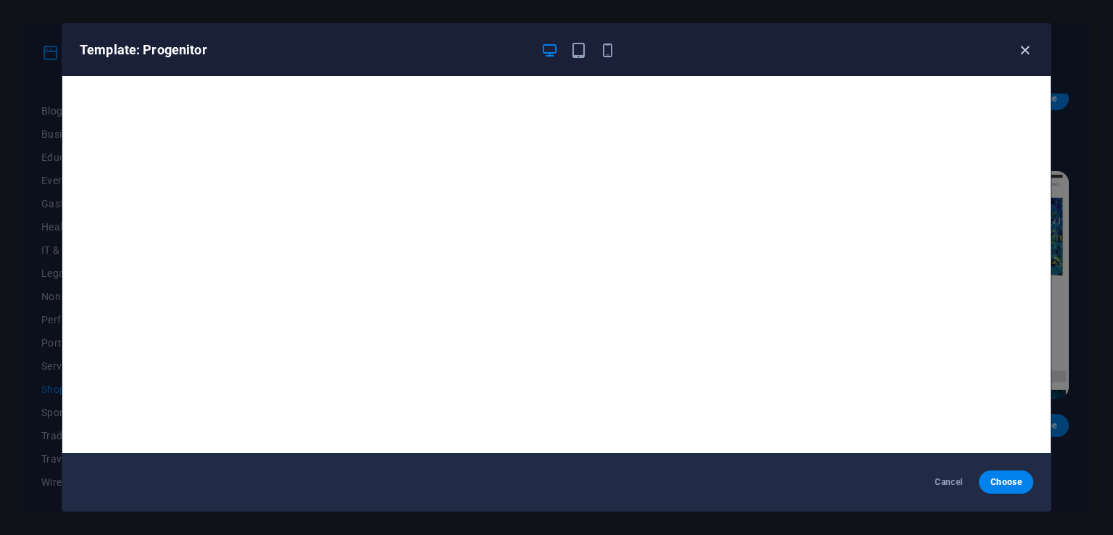
click at [1026, 49] on icon "button" at bounding box center [1025, 50] width 17 height 17
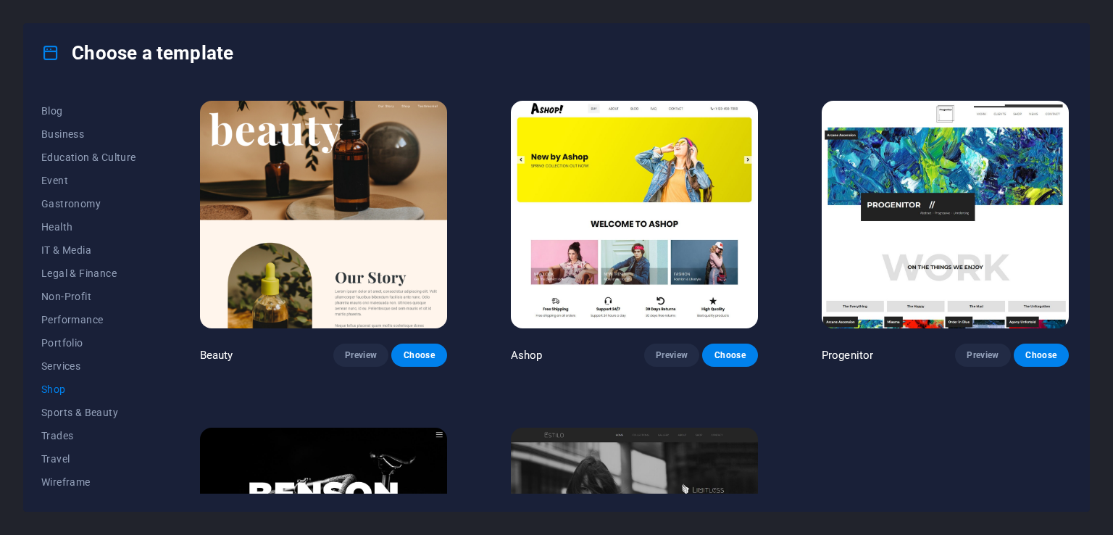
scroll to position [627, 0]
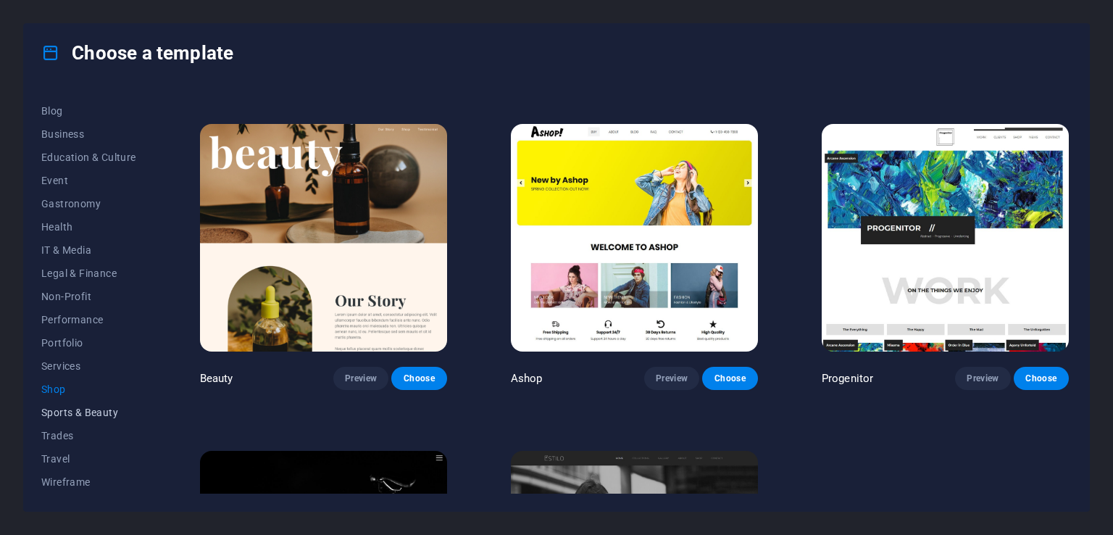
click at [99, 407] on span "Sports & Beauty" at bounding box center [88, 413] width 95 height 12
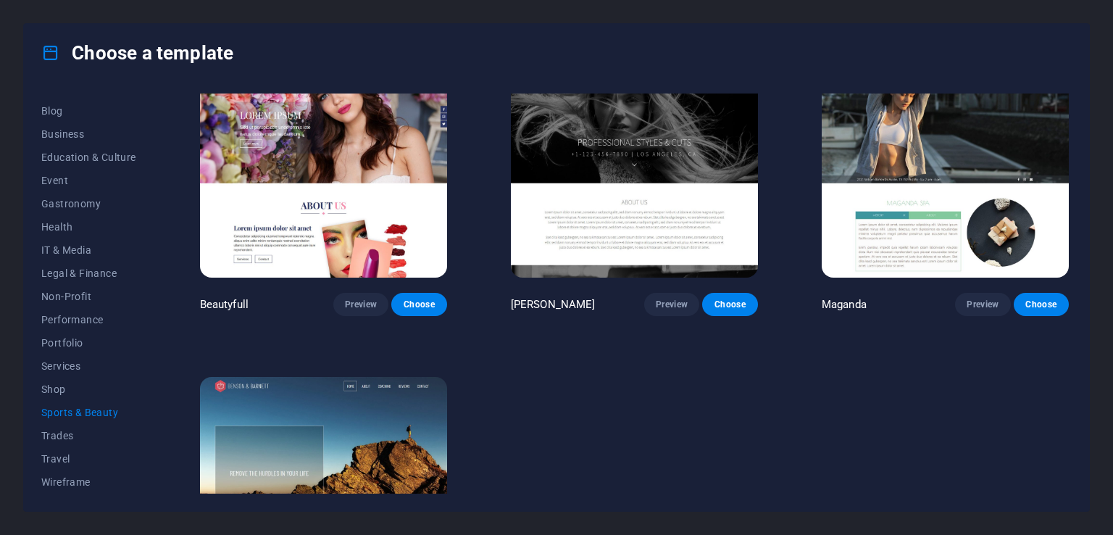
scroll to position [1461, 0]
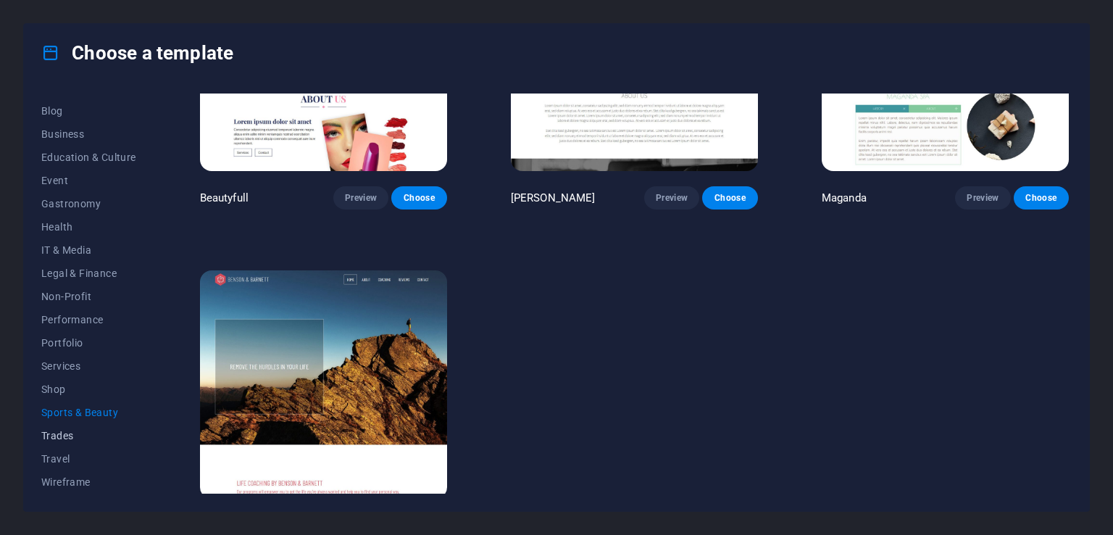
click at [85, 430] on span "Trades" at bounding box center [88, 436] width 95 height 12
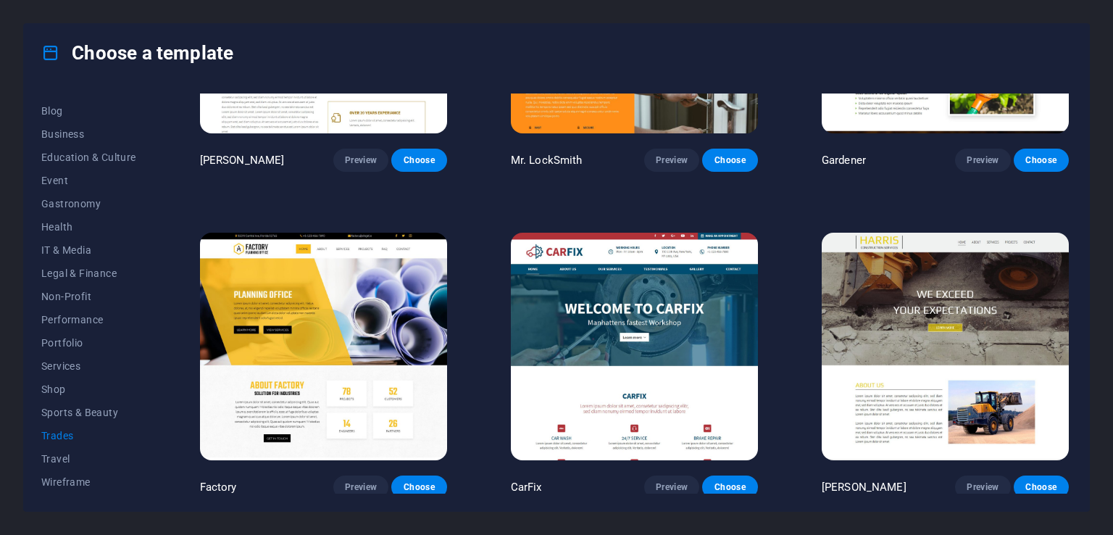
scroll to position [519, 0]
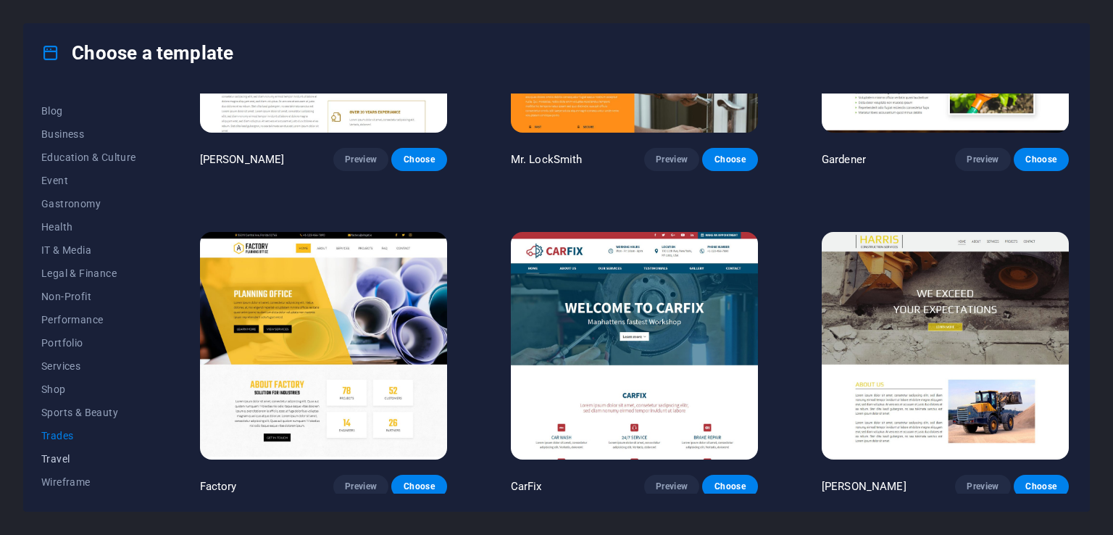
click at [72, 453] on span "Travel" at bounding box center [88, 459] width 95 height 12
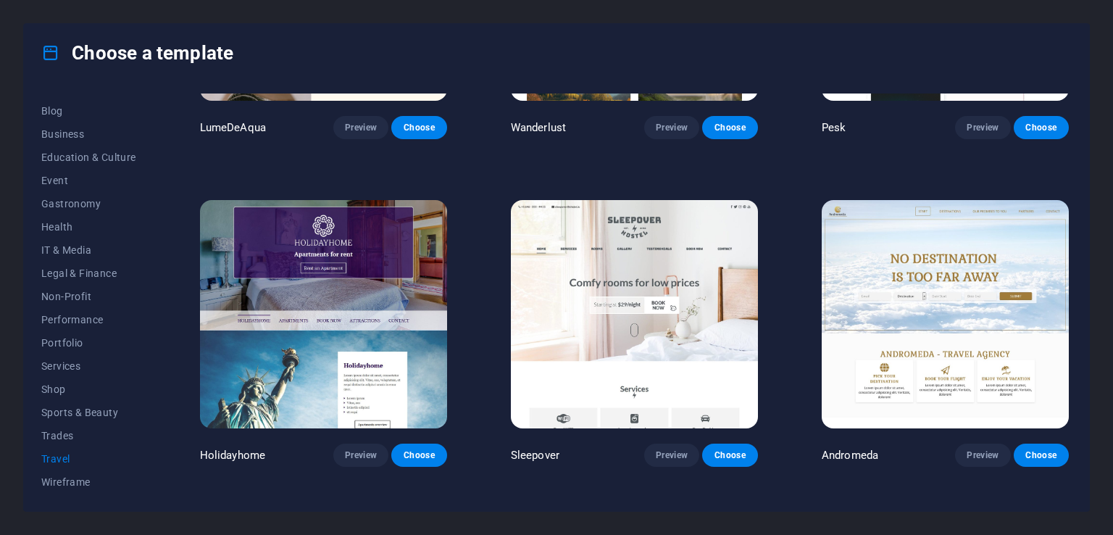
scroll to position [362, 0]
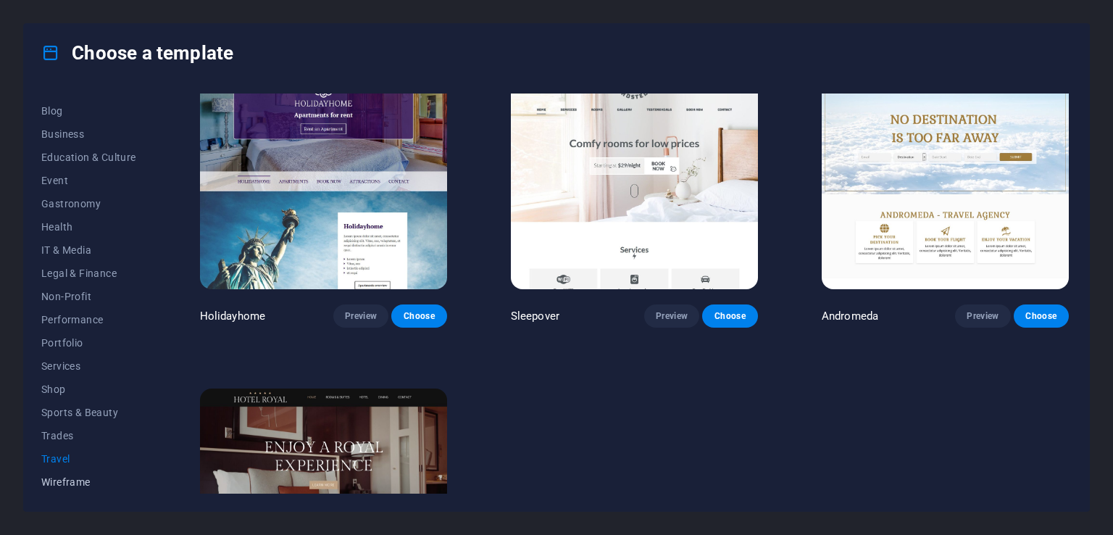
click at [91, 473] on button "Wireframe" at bounding box center [88, 481] width 95 height 23
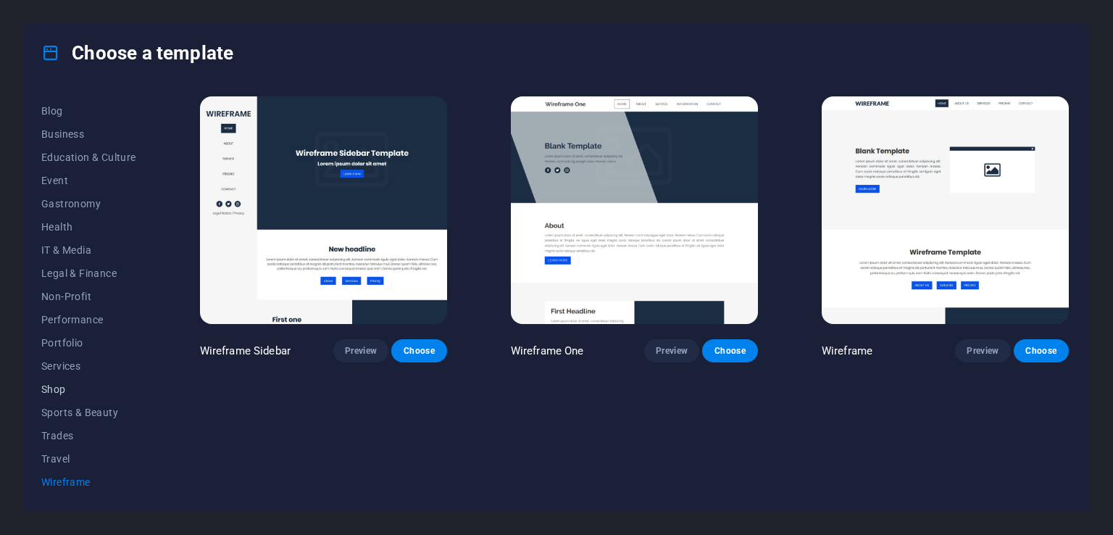
click at [70, 383] on span "Shop" at bounding box center [88, 389] width 95 height 12
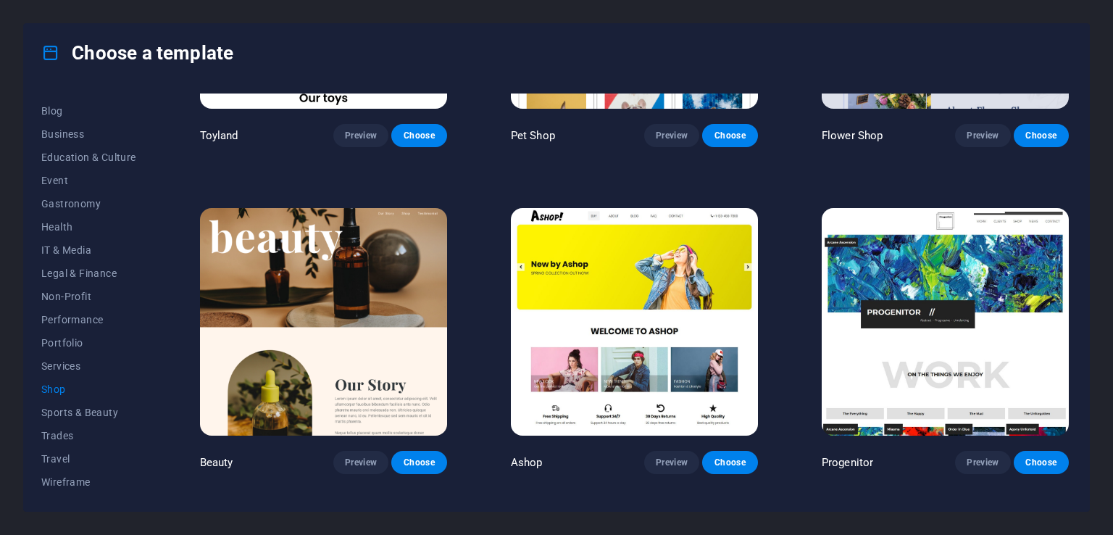
scroll to position [580, 0]
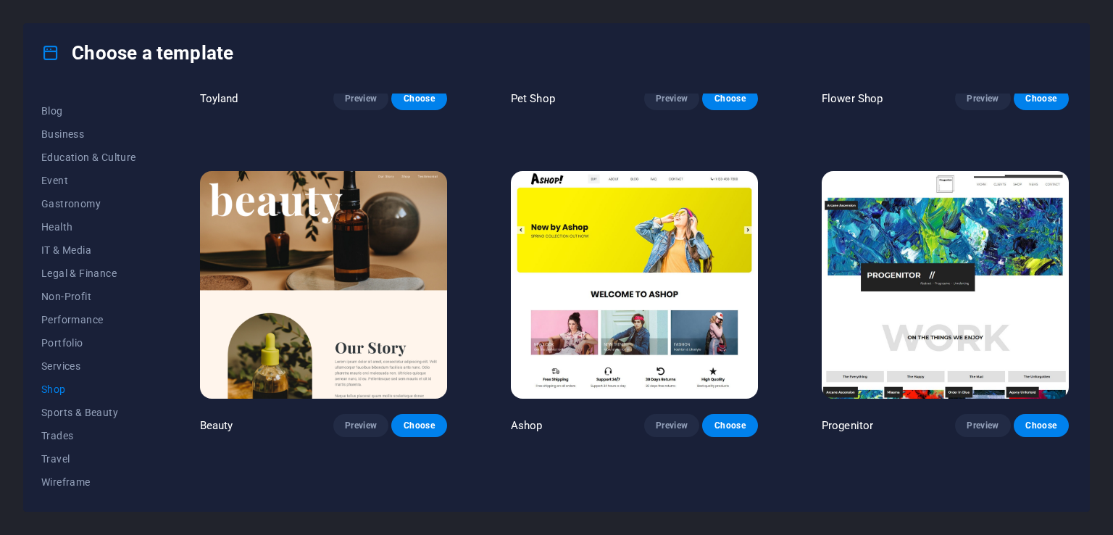
click at [660, 263] on img at bounding box center [634, 285] width 247 height 228
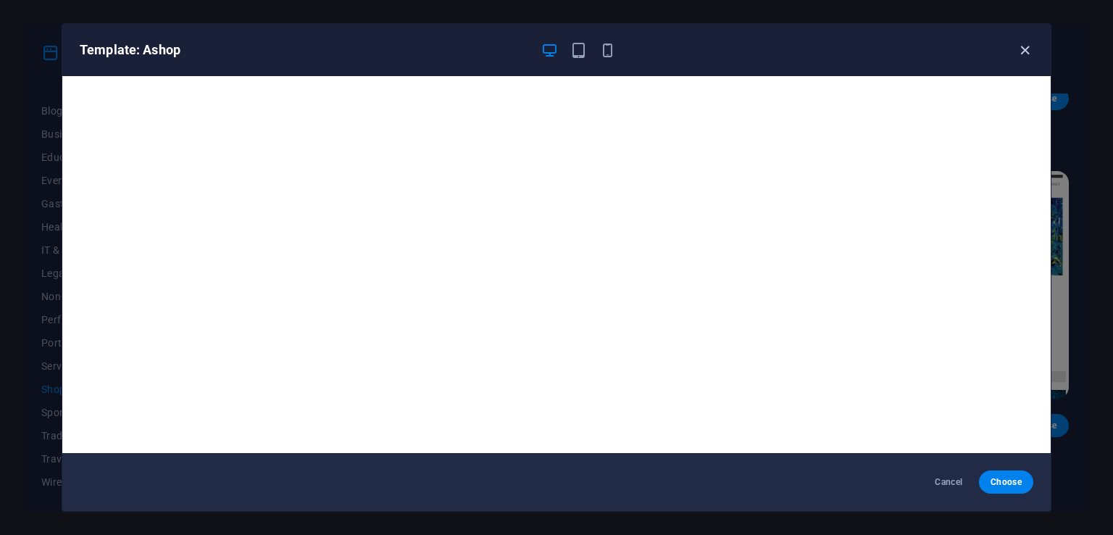
click at [1029, 55] on icon "button" at bounding box center [1025, 50] width 17 height 17
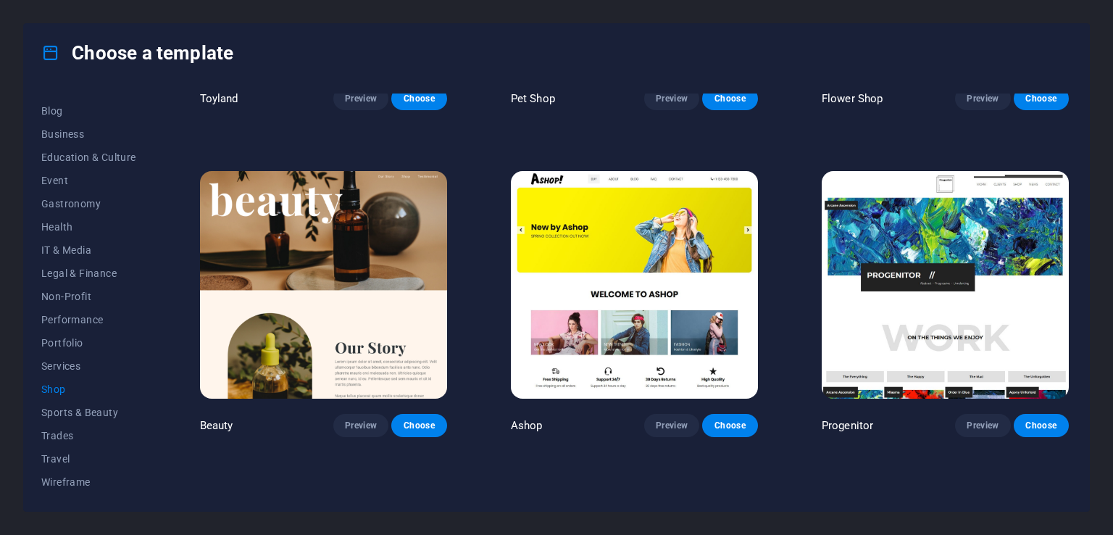
click at [948, 225] on img at bounding box center [945, 285] width 247 height 228
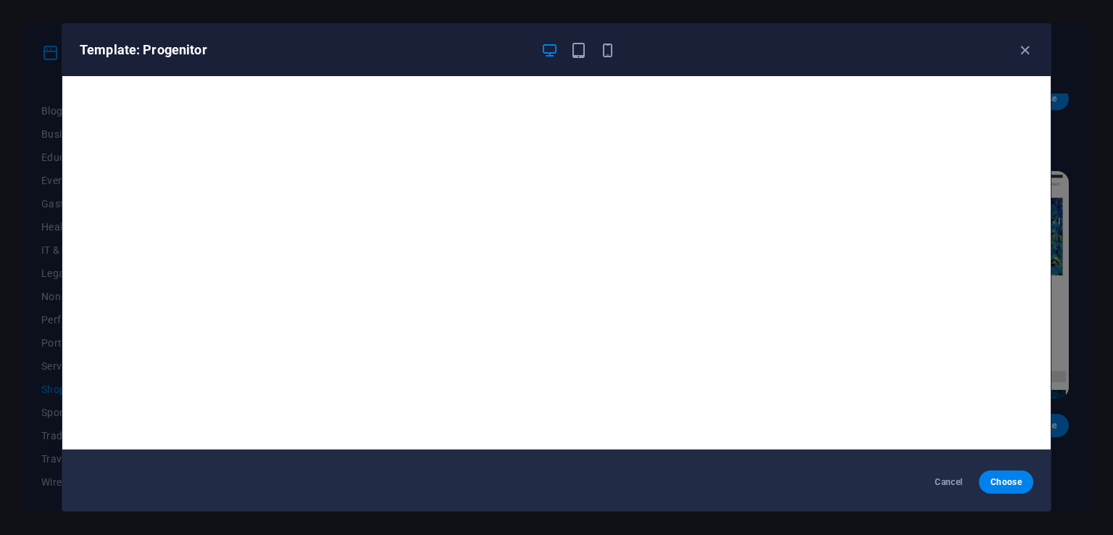
scroll to position [0, 0]
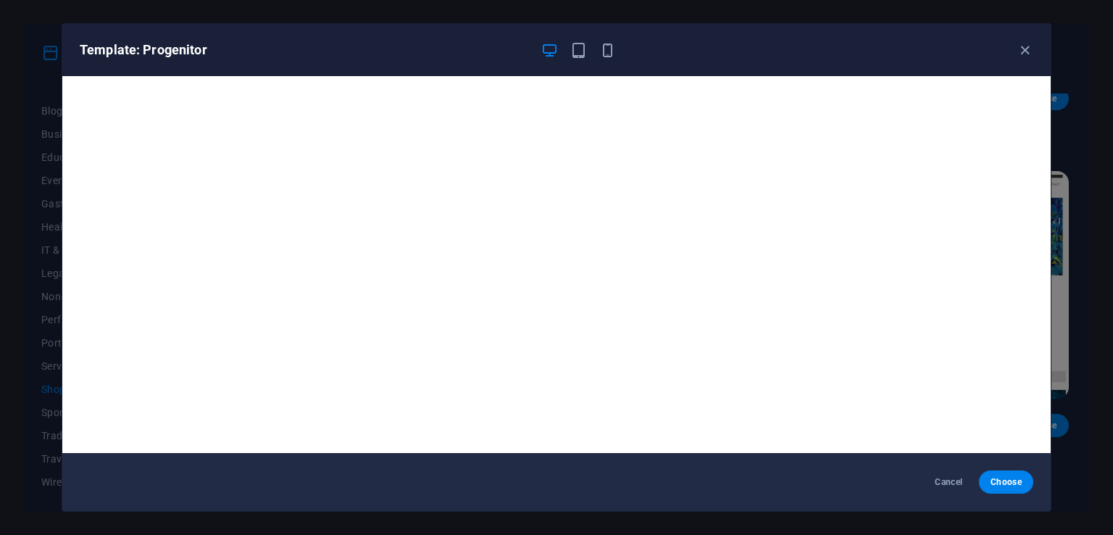
click at [1034, 42] on div "Template: Progenitor" at bounding box center [556, 50] width 989 height 52
click at [1027, 46] on icon "button" at bounding box center [1025, 50] width 17 height 17
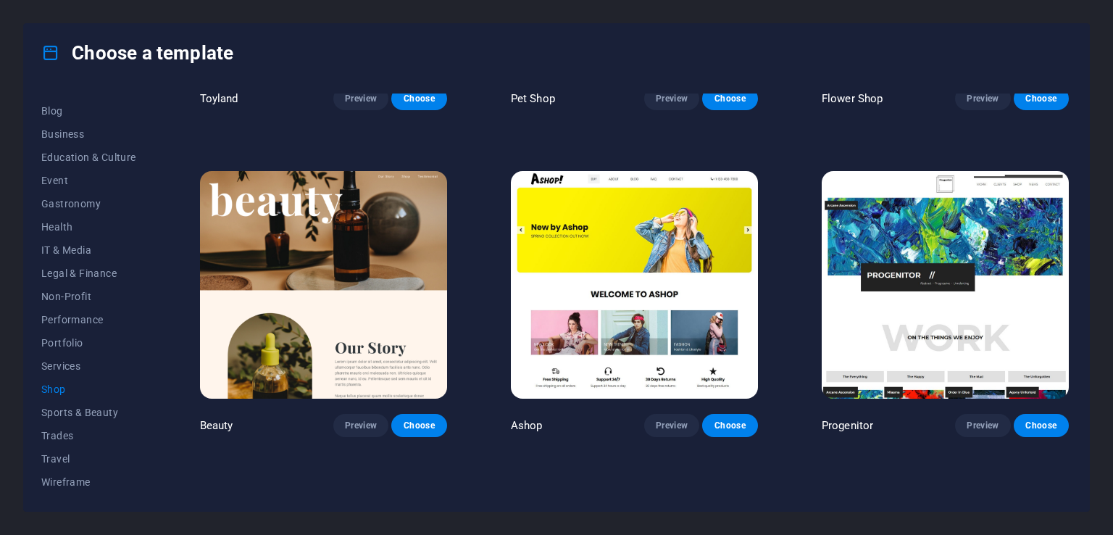
click at [913, 217] on img at bounding box center [945, 285] width 247 height 228
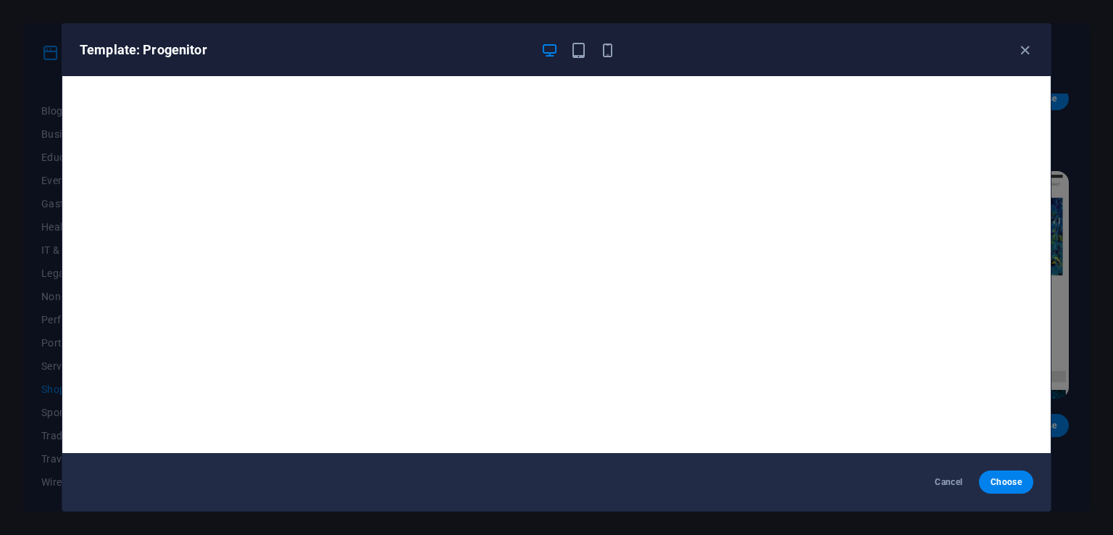
click at [587, 47] on div at bounding box center [578, 49] width 75 height 17
click at [581, 51] on icon "button" at bounding box center [578, 50] width 17 height 17
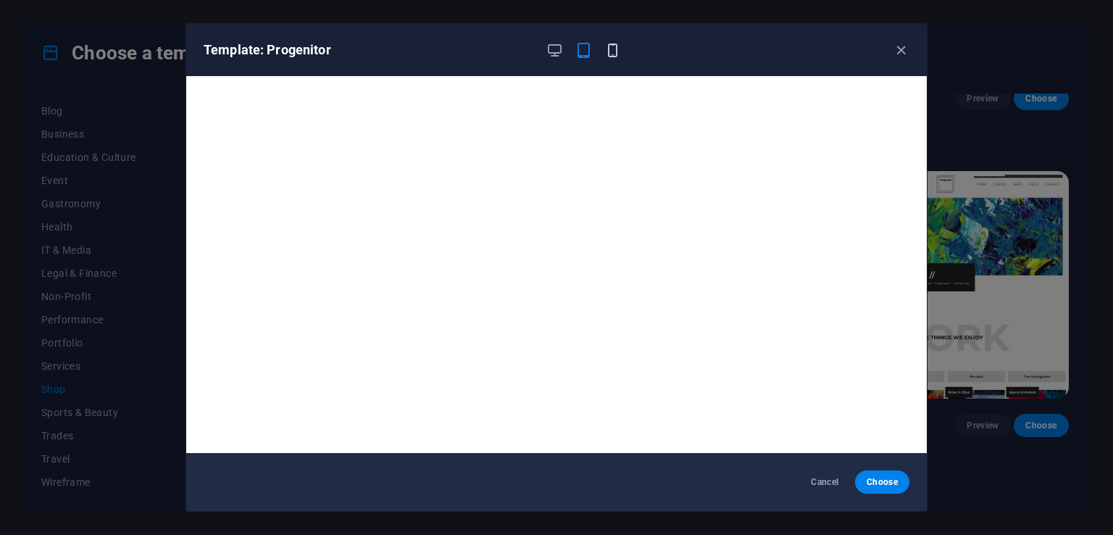
click at [608, 47] on icon "button" at bounding box center [613, 50] width 17 height 17
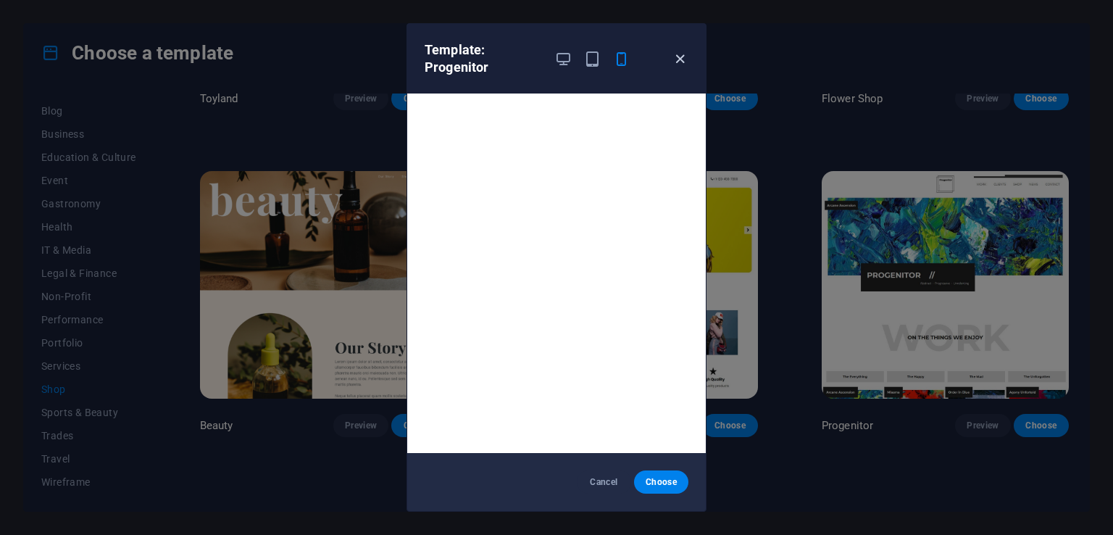
click at [676, 56] on icon "button" at bounding box center [680, 59] width 17 height 17
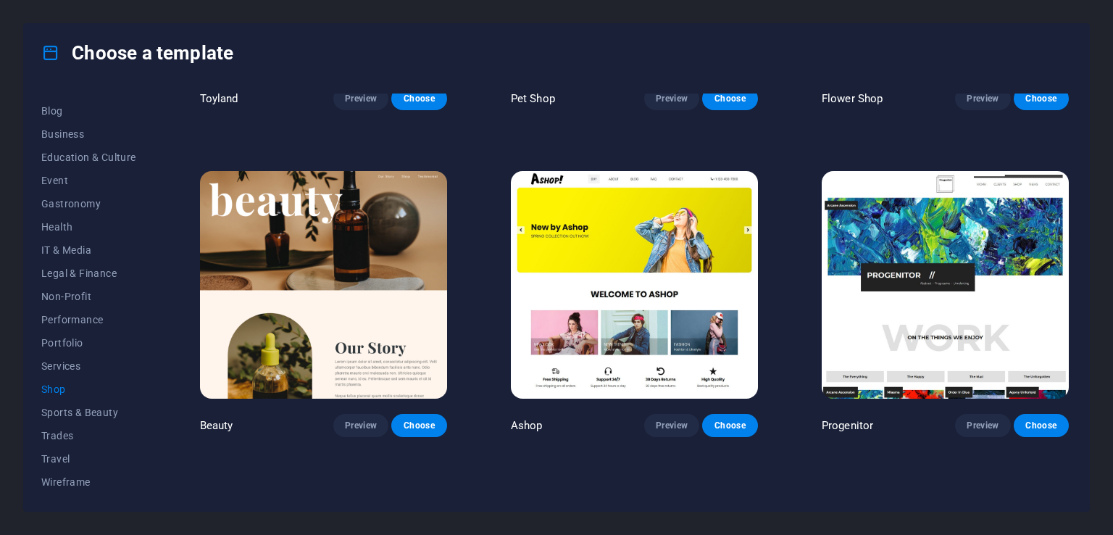
click at [630, 252] on img at bounding box center [634, 285] width 247 height 228
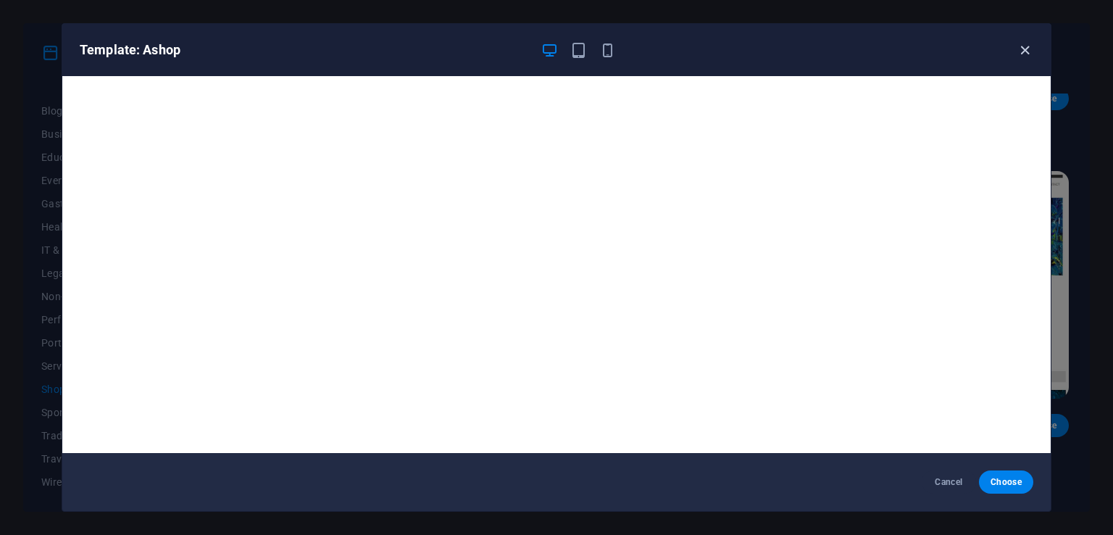
click at [1029, 51] on icon "button" at bounding box center [1025, 50] width 17 height 17
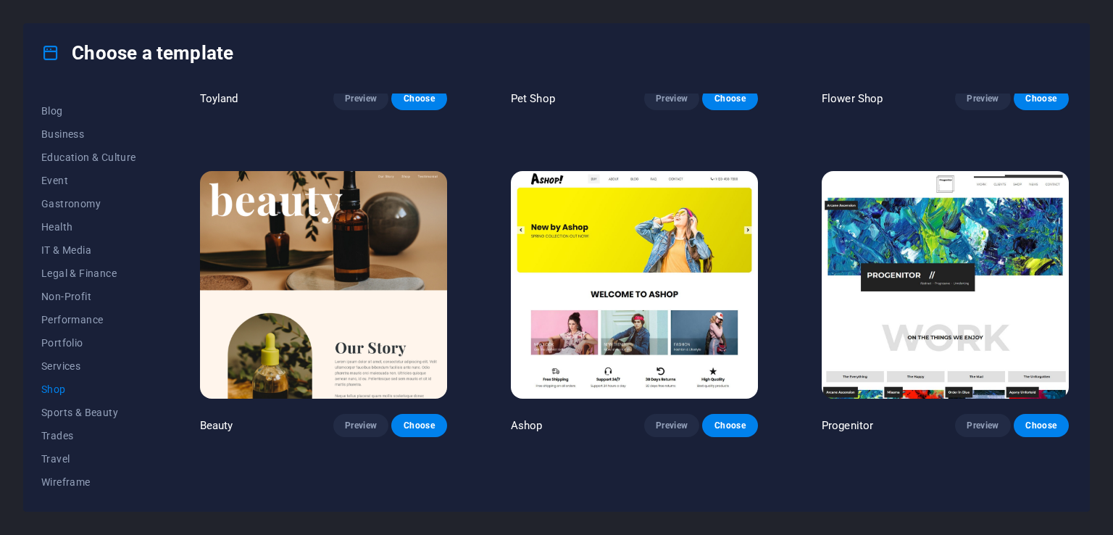
click at [928, 207] on img at bounding box center [945, 285] width 247 height 228
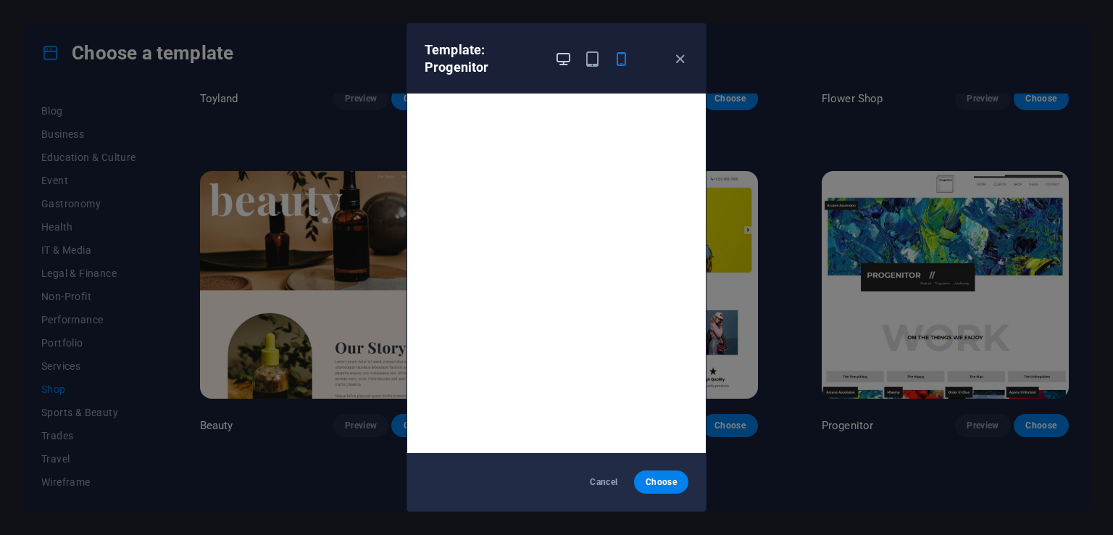
click at [560, 53] on icon "button" at bounding box center [563, 59] width 17 height 17
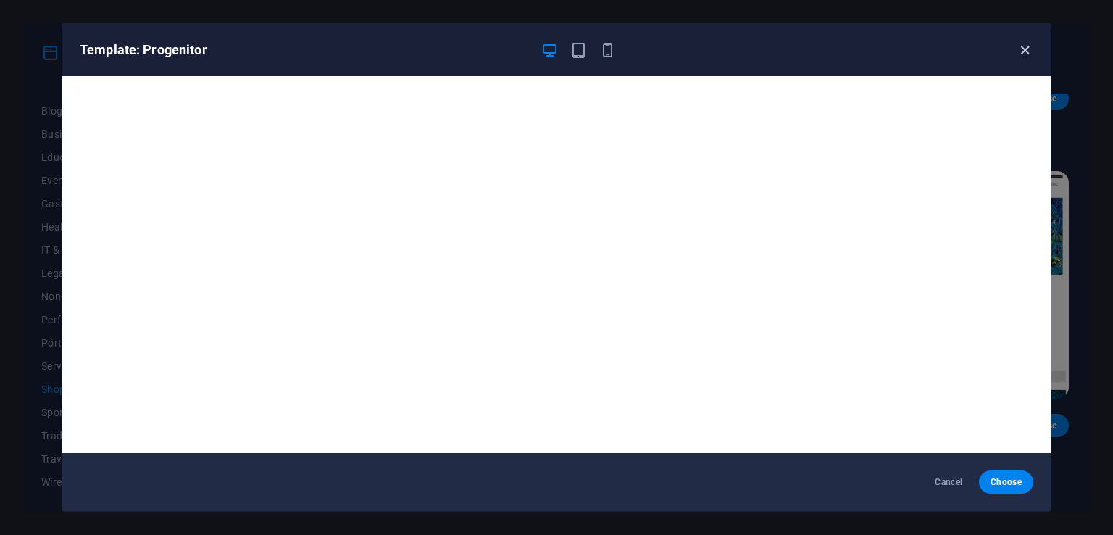
click at [1029, 53] on icon "button" at bounding box center [1025, 50] width 17 height 17
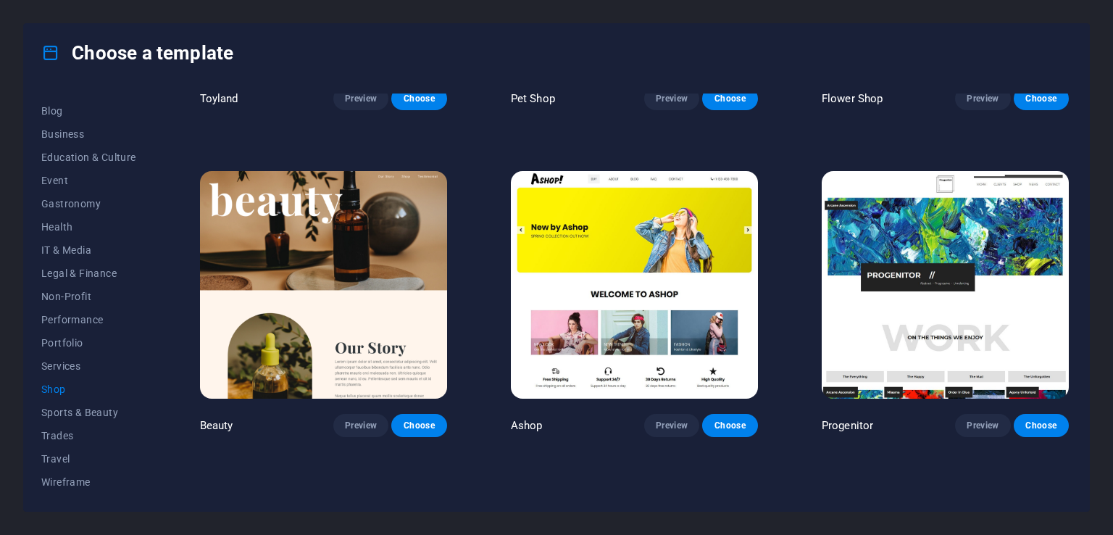
click at [658, 215] on img at bounding box center [634, 285] width 247 height 228
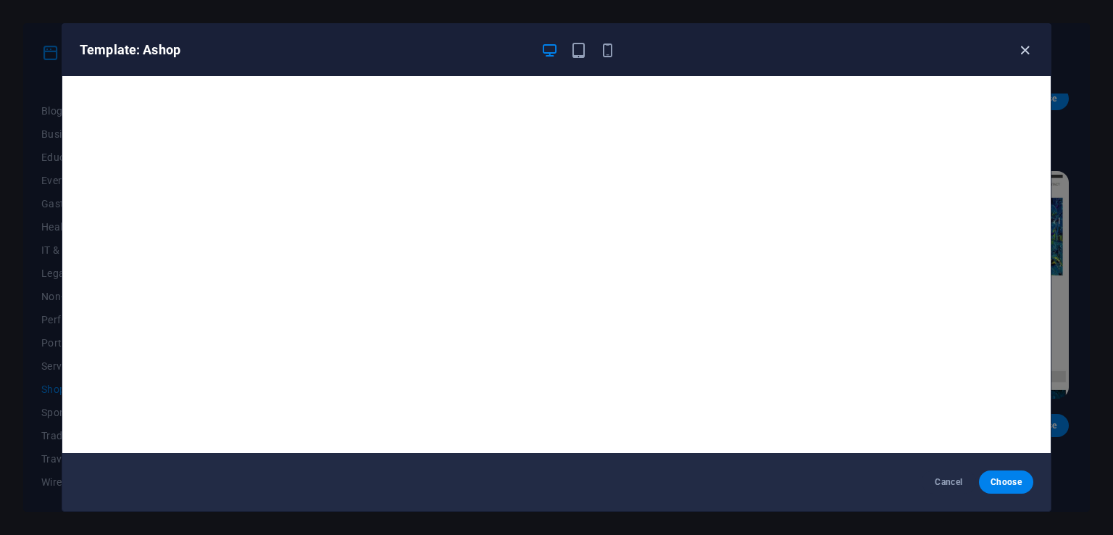
click at [1028, 51] on icon "button" at bounding box center [1025, 50] width 17 height 17
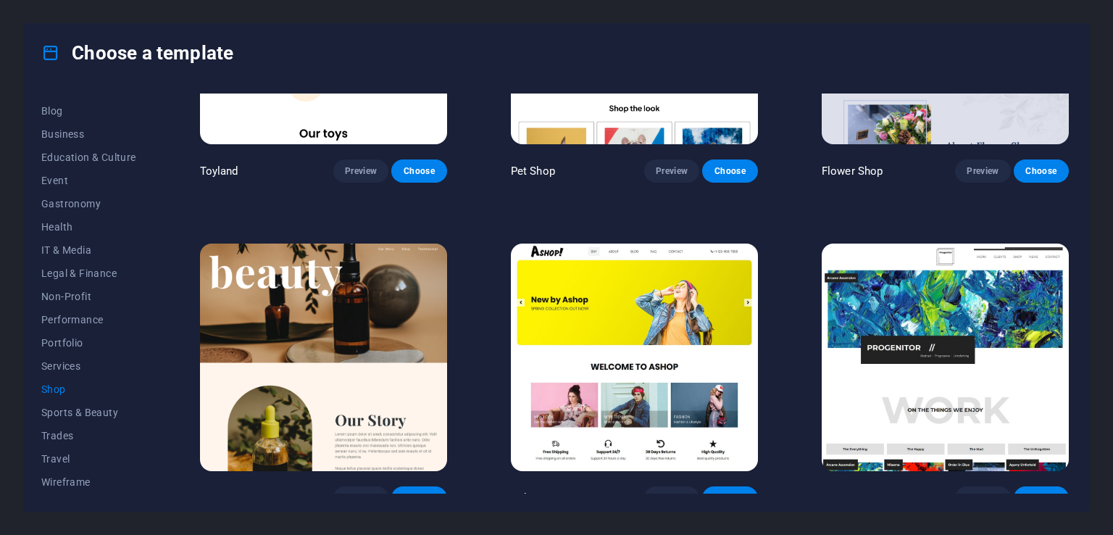
scroll to position [652, 0]
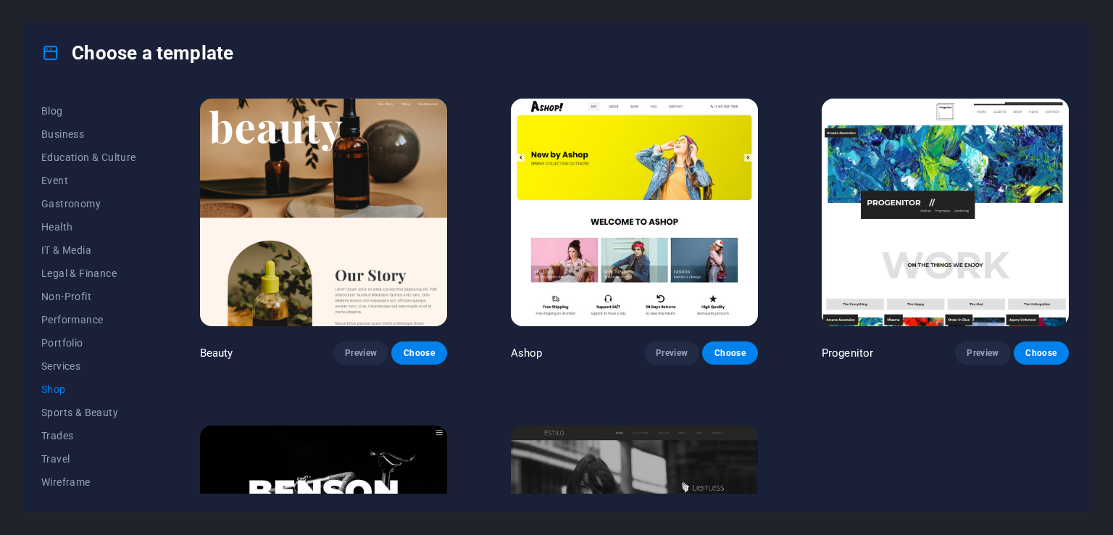
click at [955, 252] on img at bounding box center [945, 213] width 247 height 228
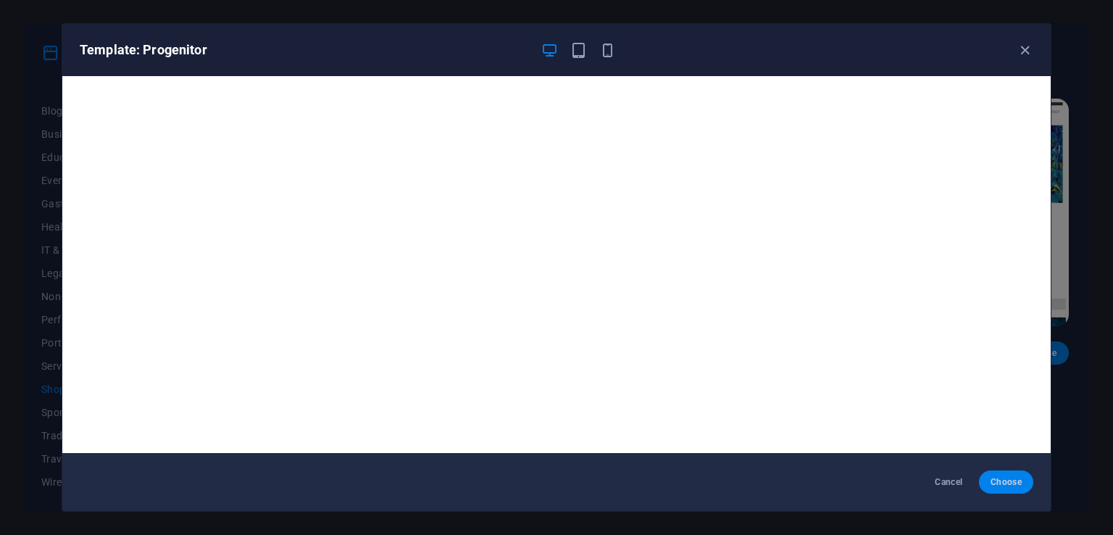
click at [995, 477] on span "Choose" at bounding box center [1006, 482] width 31 height 12
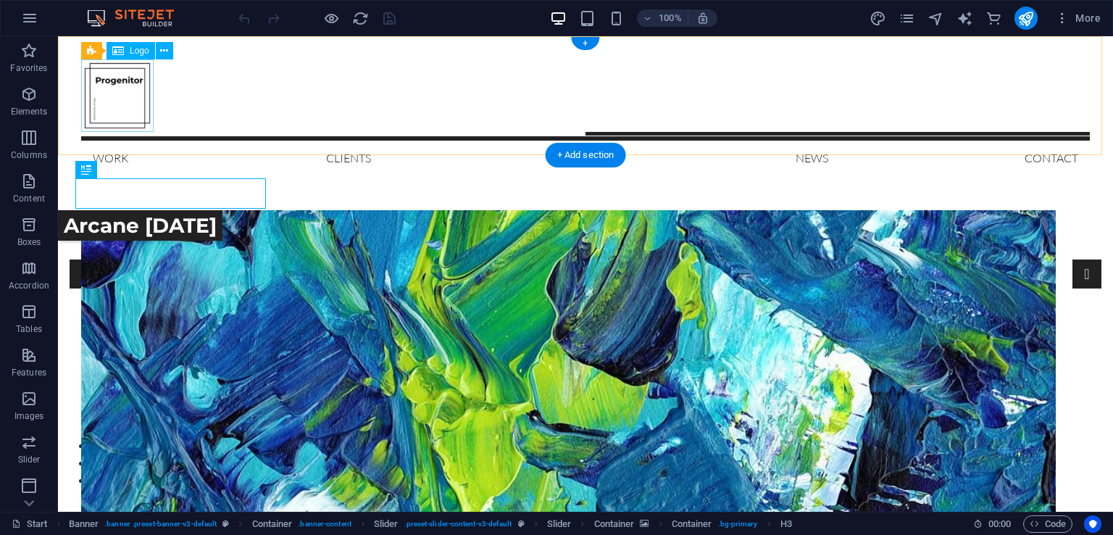
click at [119, 92] on div at bounding box center [585, 95] width 1009 height 72
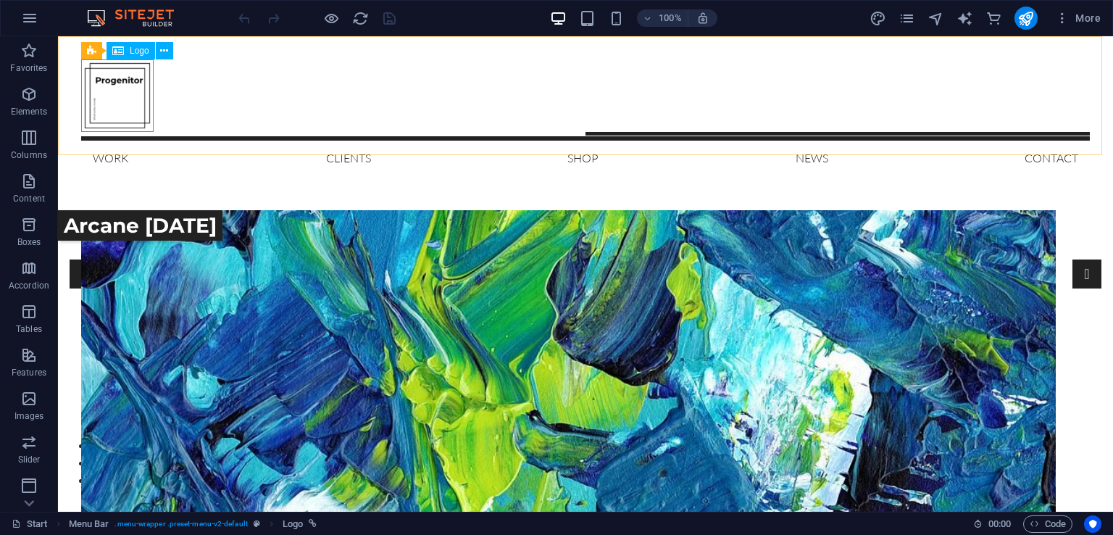
click at [137, 51] on span "Logo" at bounding box center [140, 50] width 20 height 9
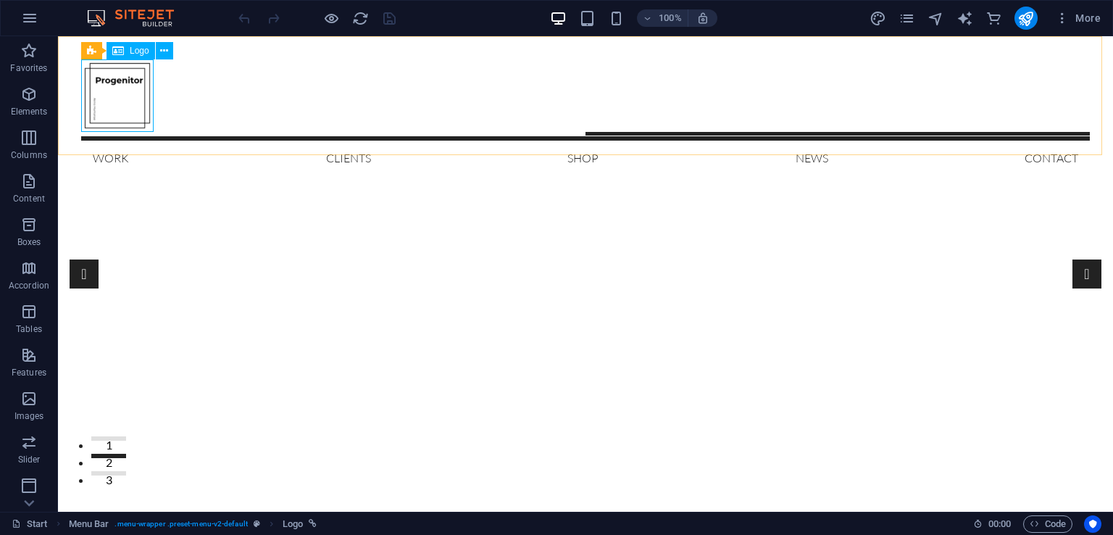
click at [136, 47] on span "Logo" at bounding box center [140, 50] width 20 height 9
click at [168, 53] on icon at bounding box center [164, 50] width 8 height 15
click at [122, 88] on div at bounding box center [585, 95] width 1009 height 72
click at [122, 88] on div "Drag here to replace the existing content. Press “Ctrl” if you want to create a…" at bounding box center [585, 274] width 1055 height 476
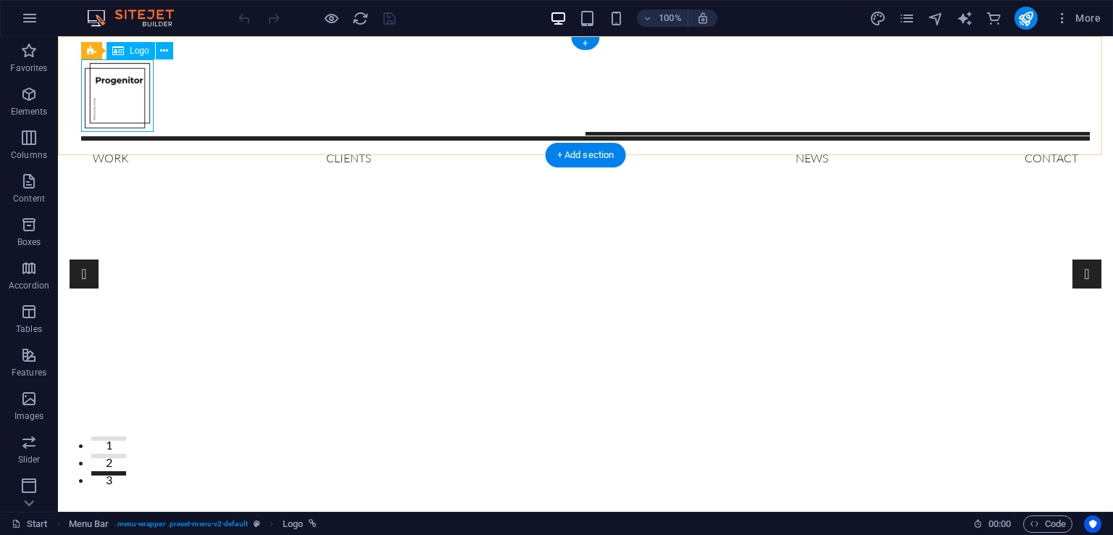
select select "px"
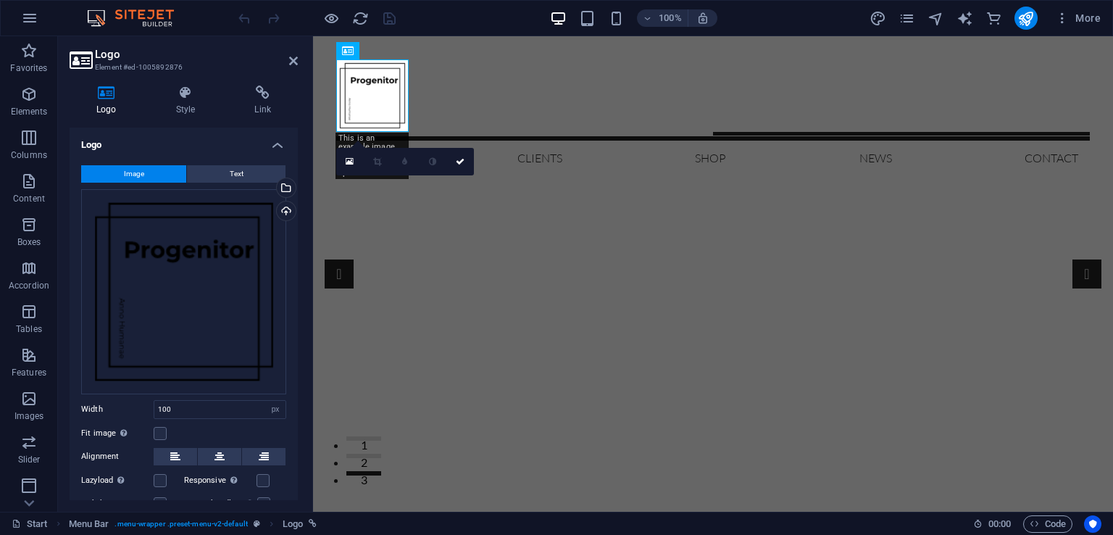
click at [115, 54] on h2 "Logo" at bounding box center [196, 54] width 203 height 13
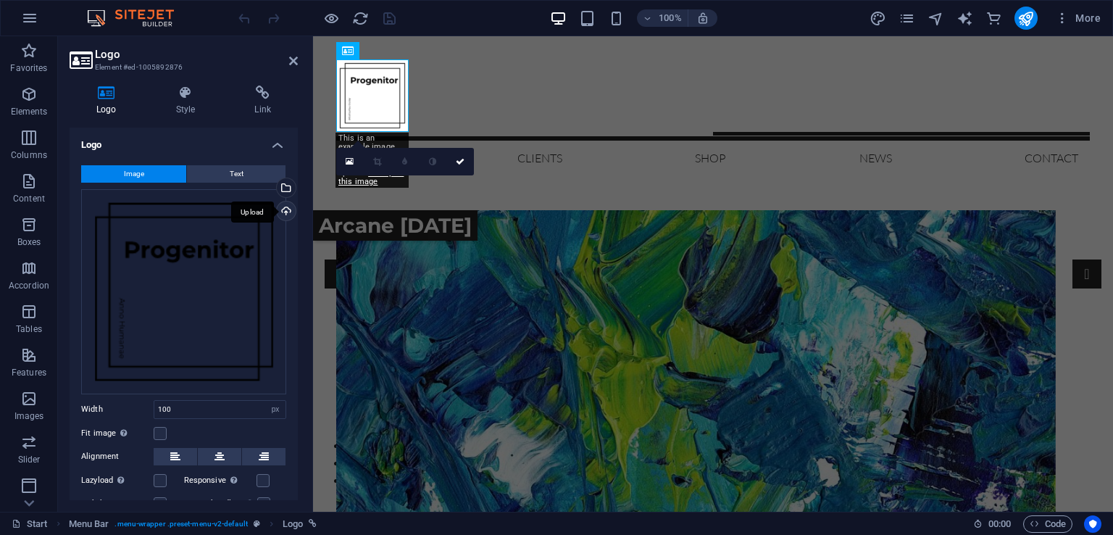
click at [282, 207] on div "Upload" at bounding box center [285, 213] width 22 height 22
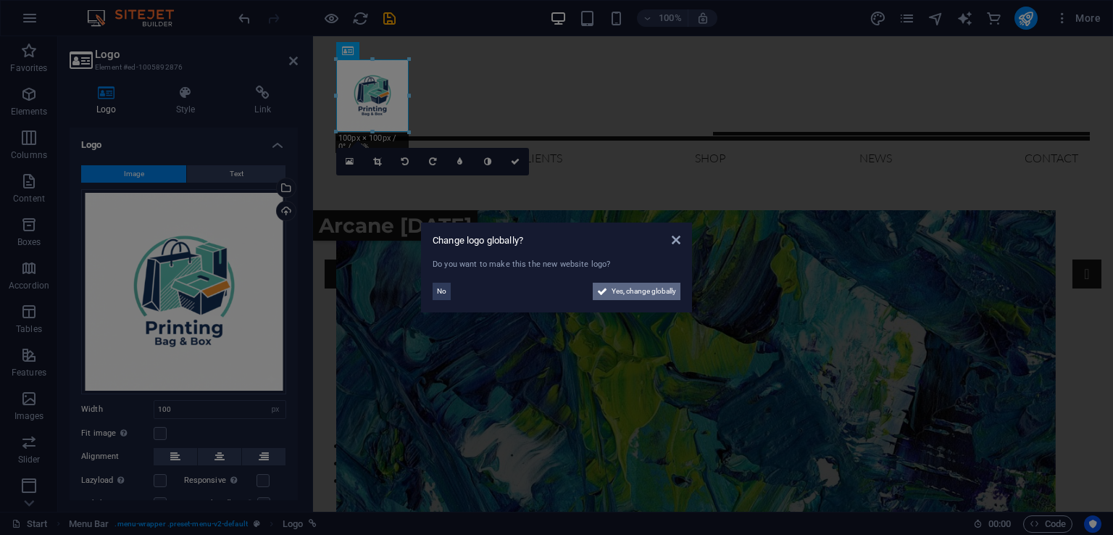
drag, startPoint x: 638, startPoint y: 293, endPoint x: 420, endPoint y: 422, distance: 253.5
click at [638, 293] on span "Yes, change globally" at bounding box center [644, 291] width 65 height 17
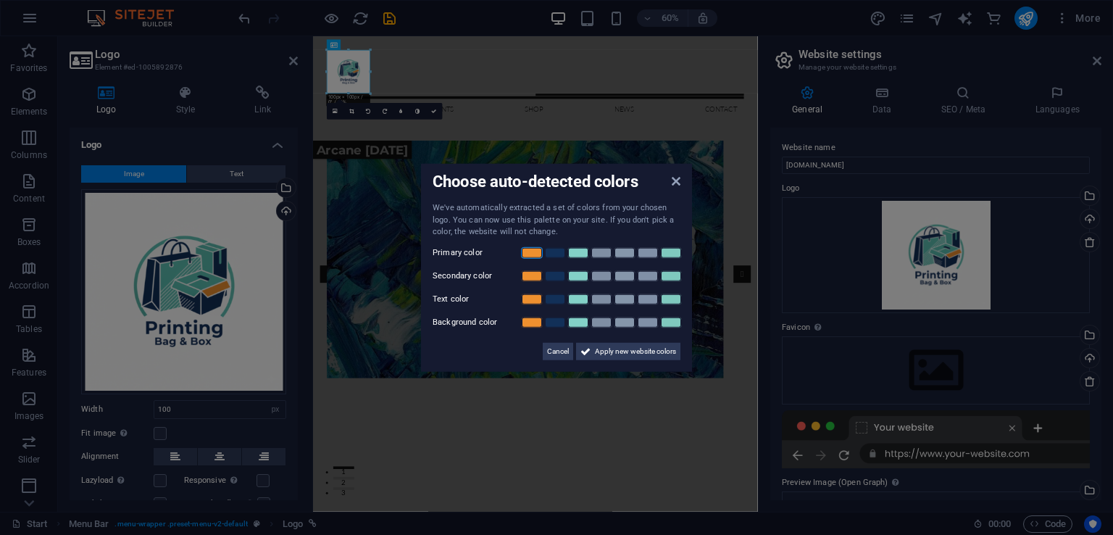
click at [534, 254] on link at bounding box center [532, 252] width 22 height 12
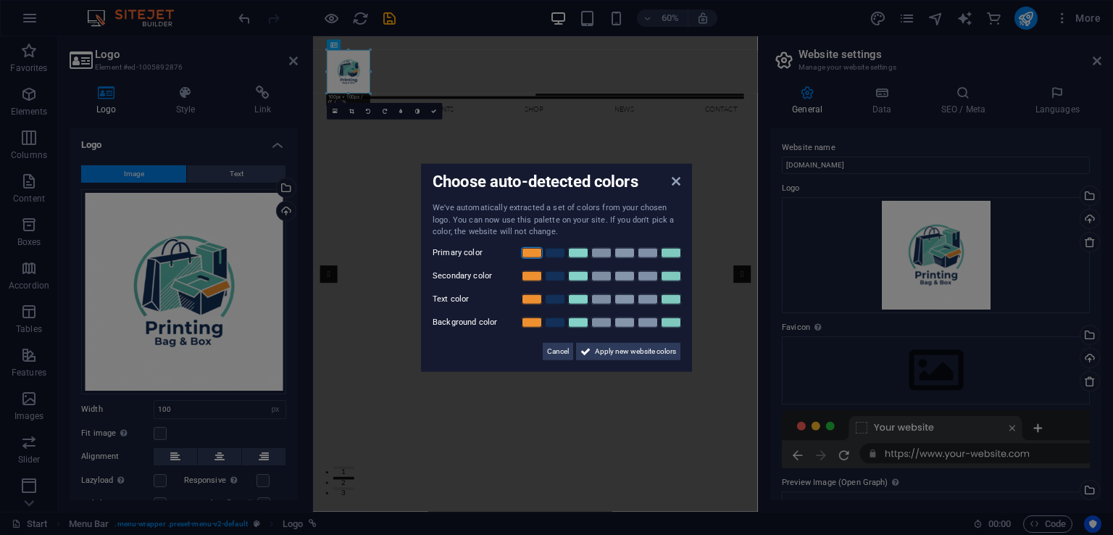
click at [533, 255] on link at bounding box center [532, 252] width 22 height 12
click at [676, 180] on icon at bounding box center [676, 181] width 9 height 12
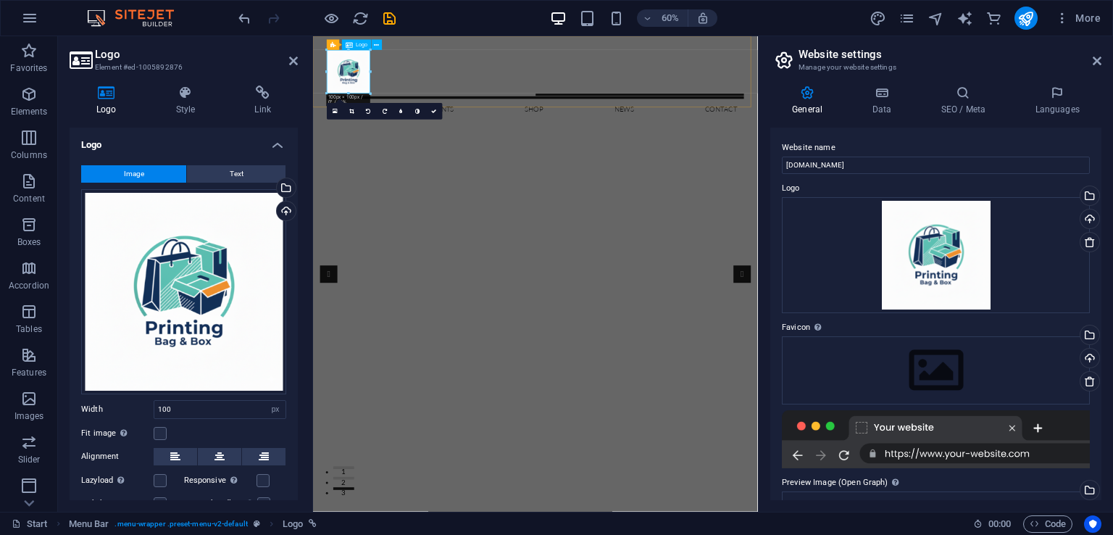
click at [369, 93] on div at bounding box center [683, 95] width 695 height 72
click at [501, 87] on div "Work Clients Shop News Contact Menu" at bounding box center [684, 117] width 742 height 162
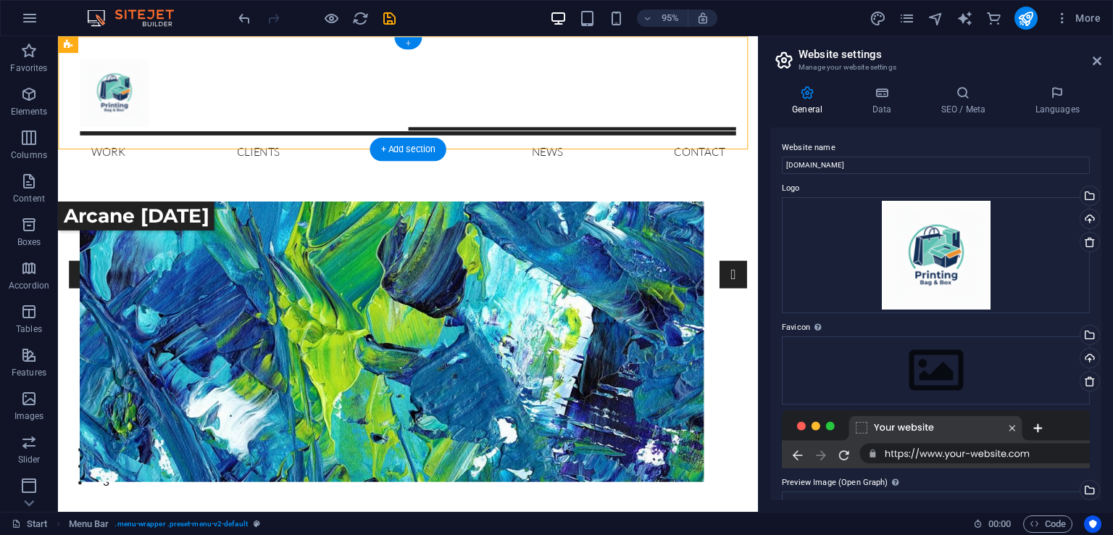
drag, startPoint x: 402, startPoint y: 43, endPoint x: 101, endPoint y: 7, distance: 303.0
click at [402, 43] on div "+" at bounding box center [407, 43] width 27 height 12
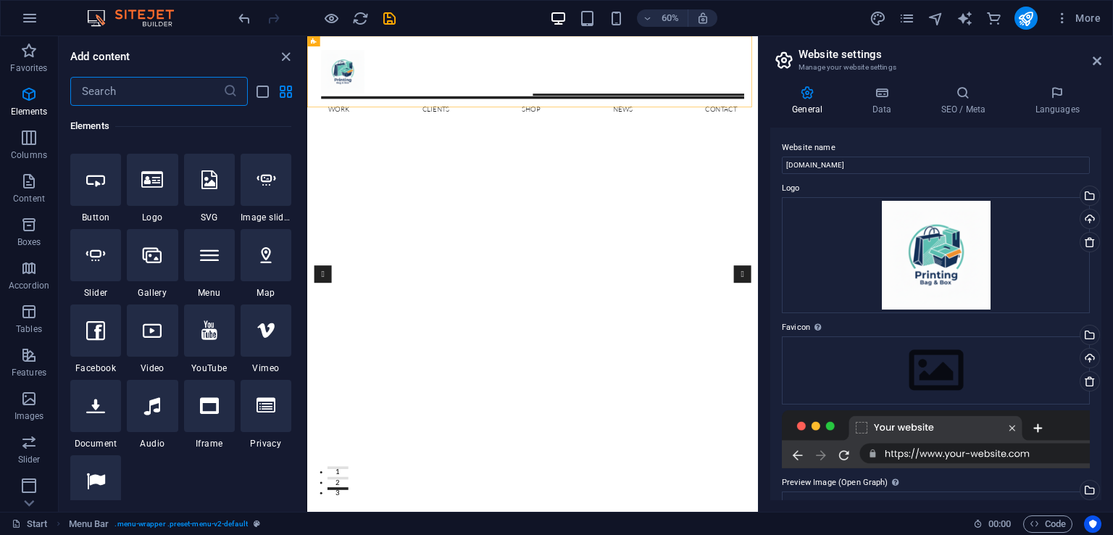
scroll to position [72, 0]
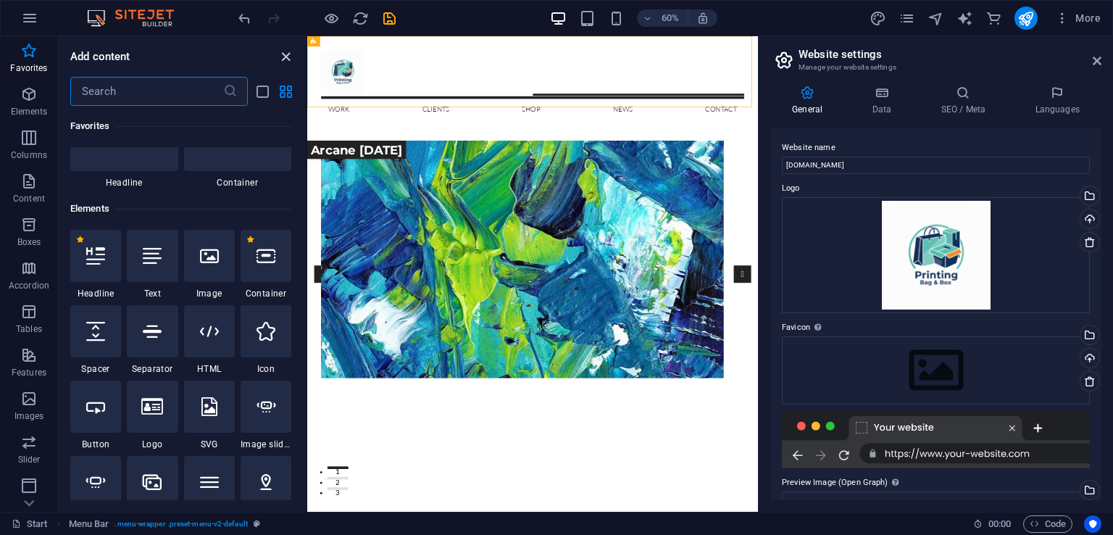
click at [284, 59] on icon "close panel" at bounding box center [286, 57] width 17 height 17
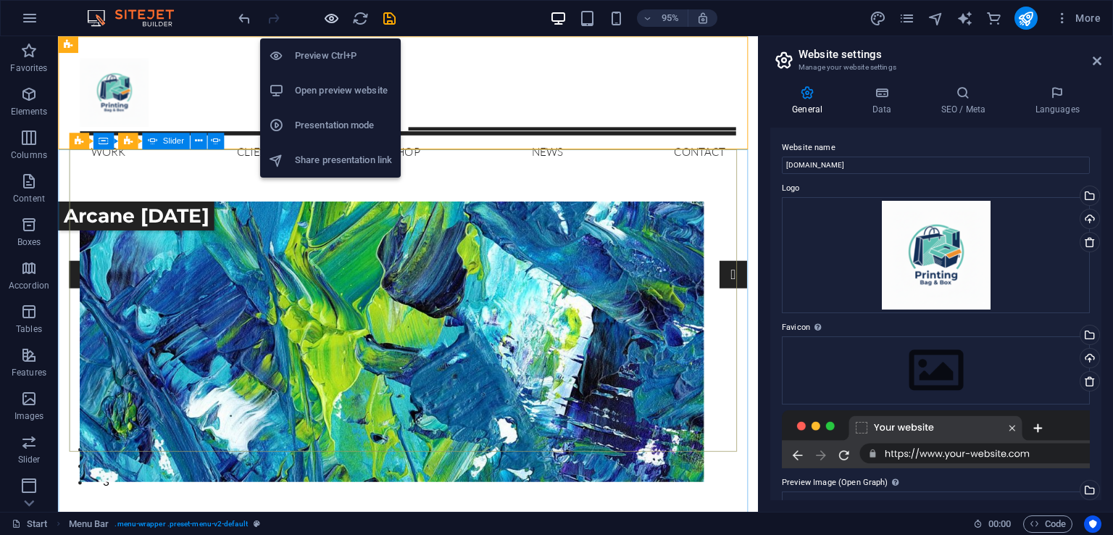
click at [336, 18] on icon "button" at bounding box center [331, 18] width 17 height 17
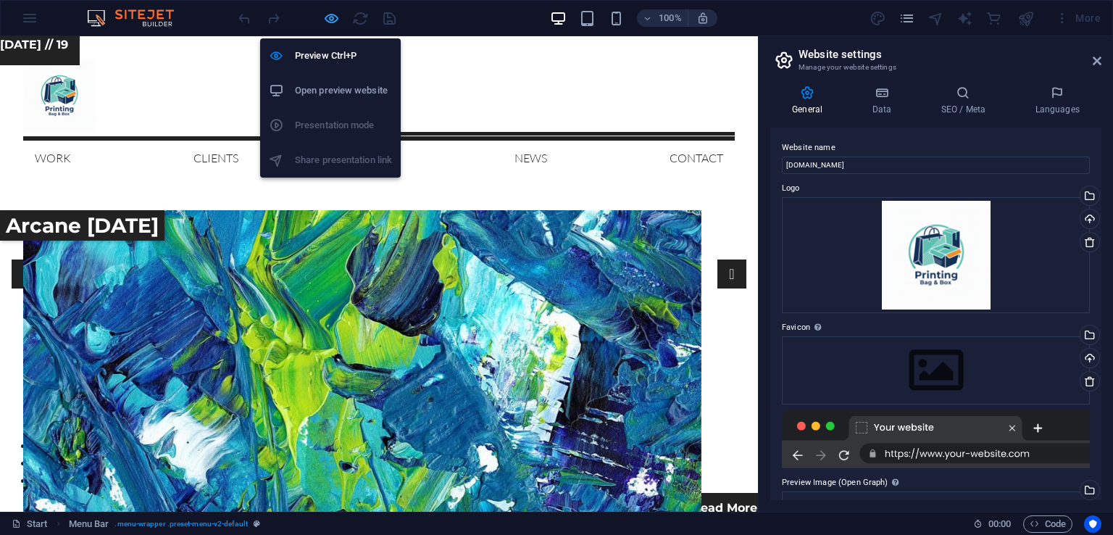
click at [336, 18] on icon "button" at bounding box center [331, 18] width 17 height 17
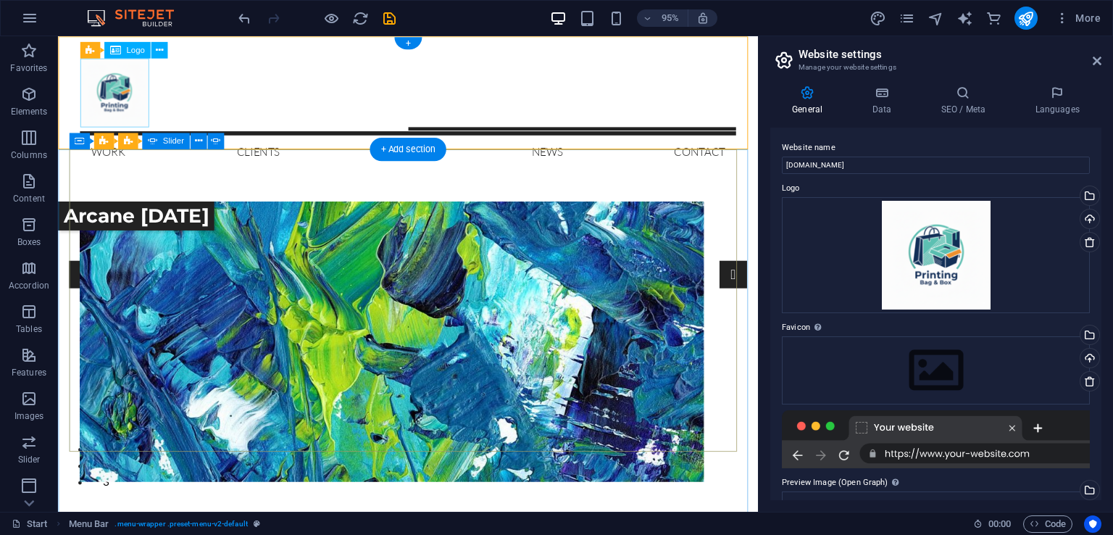
click at [130, 107] on div at bounding box center [426, 95] width 691 height 72
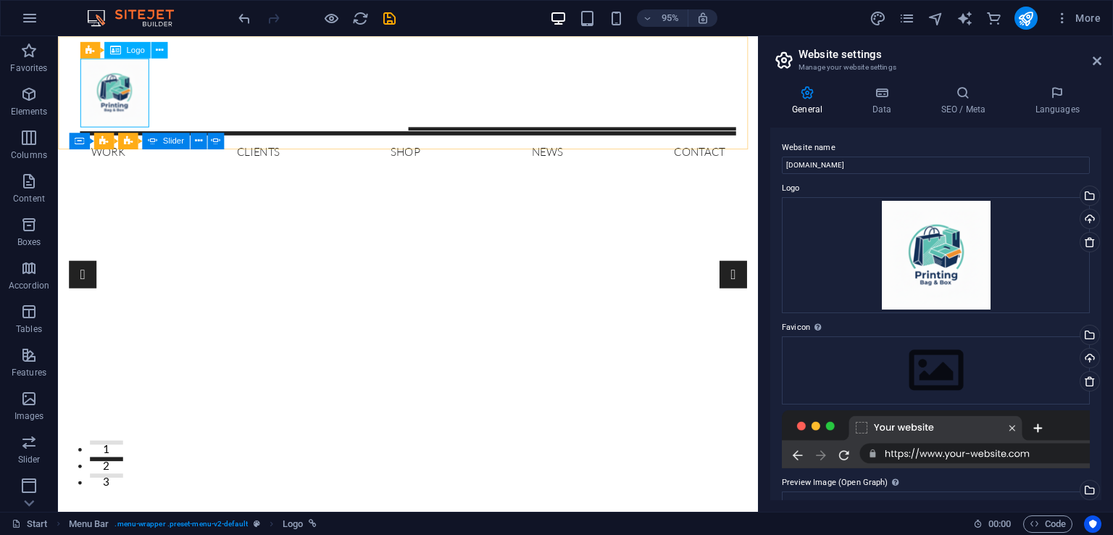
click at [144, 52] on span "Logo" at bounding box center [135, 50] width 18 height 8
click at [128, 53] on span "Logo" at bounding box center [135, 50] width 18 height 8
select select "px"
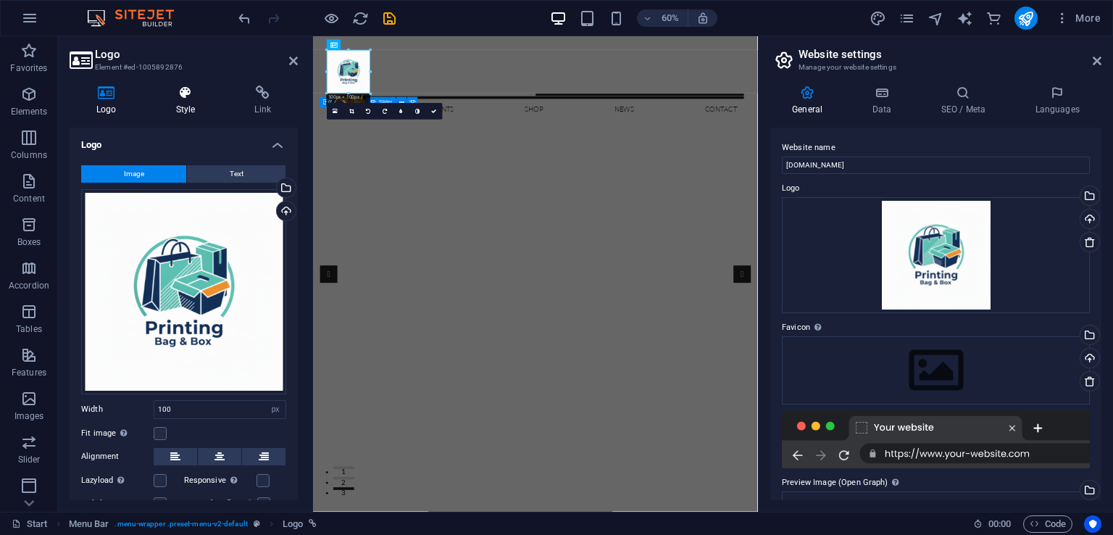
click at [188, 103] on h4 "Style" at bounding box center [188, 101] width 79 height 30
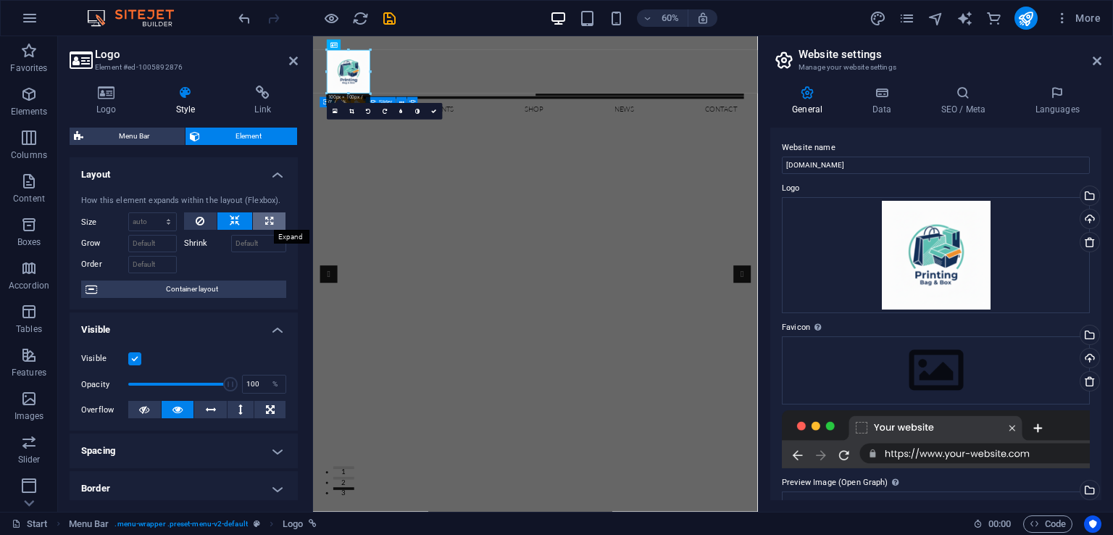
click at [271, 225] on button at bounding box center [269, 220] width 33 height 17
type input "100"
select select "%"
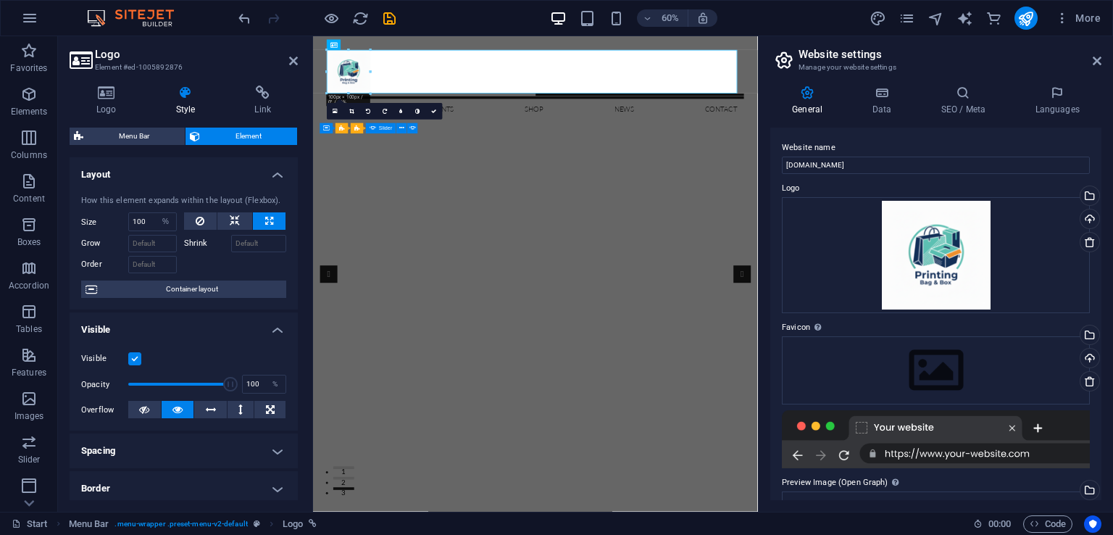
click at [271, 225] on button at bounding box center [269, 220] width 33 height 17
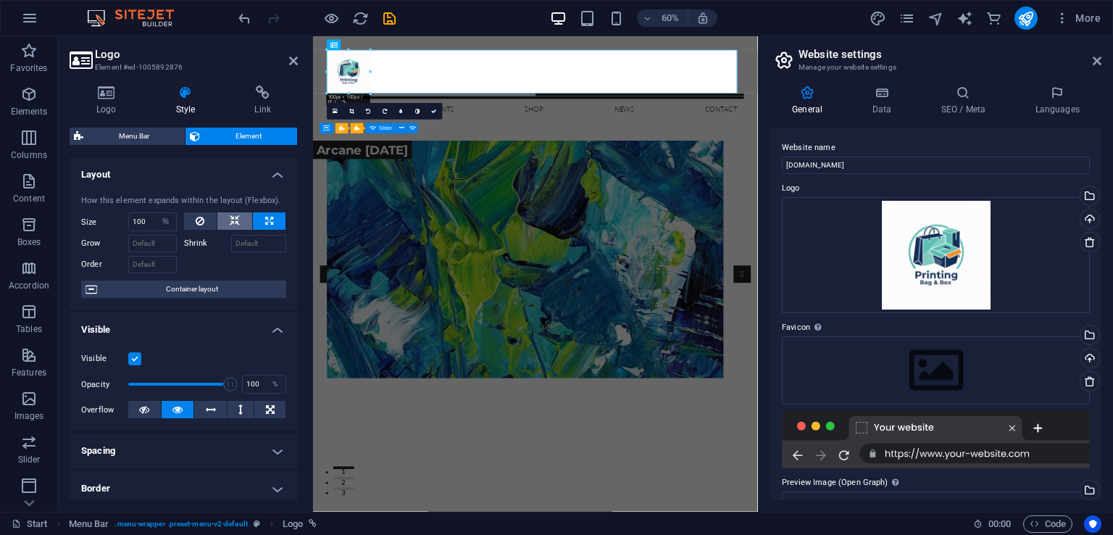
click at [232, 220] on icon at bounding box center [235, 220] width 10 height 17
select select "DISABLED_OPTION_VALUE"
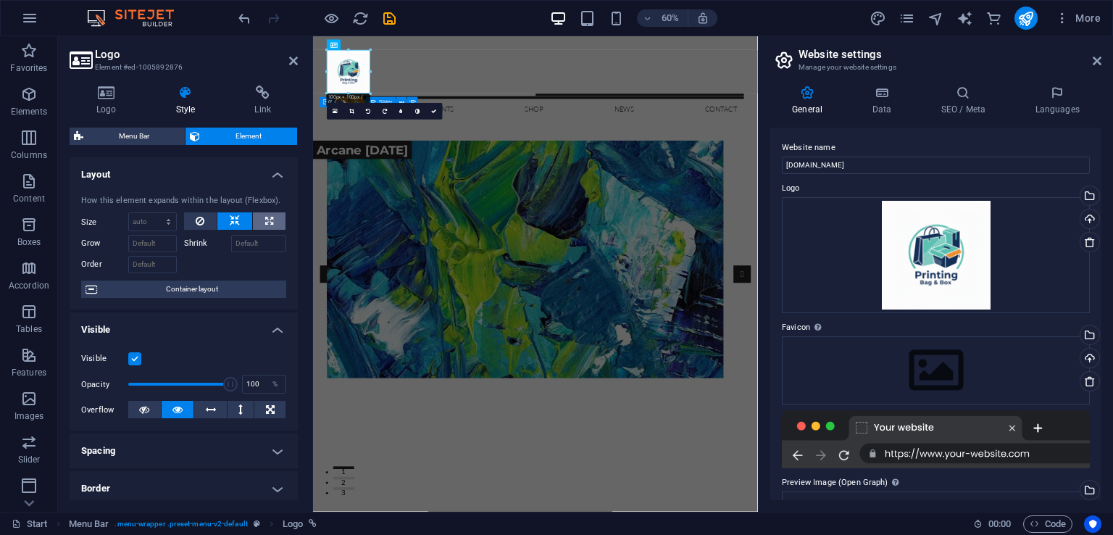
click at [259, 215] on button at bounding box center [269, 220] width 33 height 17
type input "100"
select select "%"
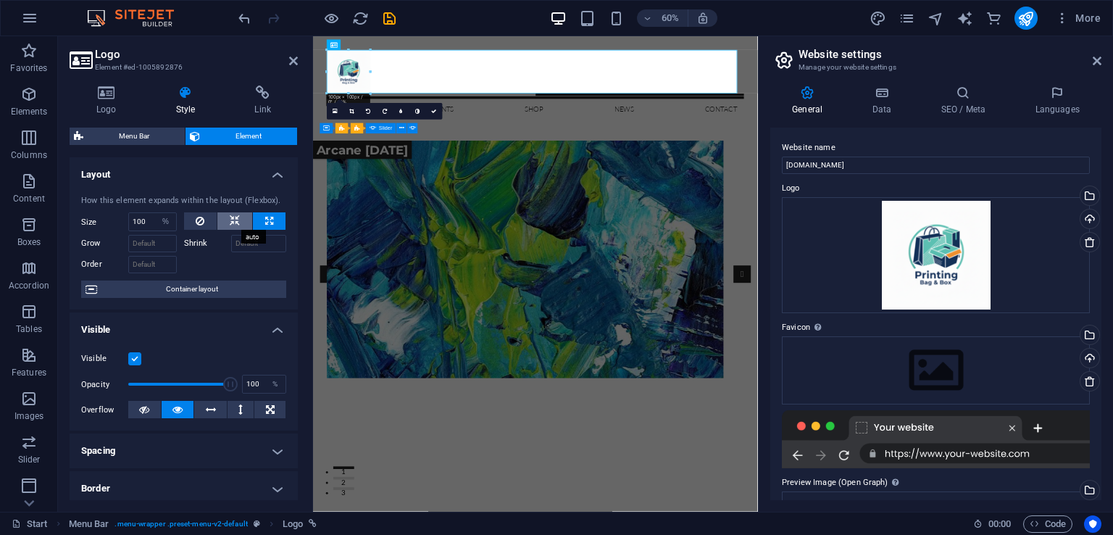
click at [230, 221] on icon at bounding box center [235, 220] width 10 height 17
select select "DISABLED_OPTION_VALUE"
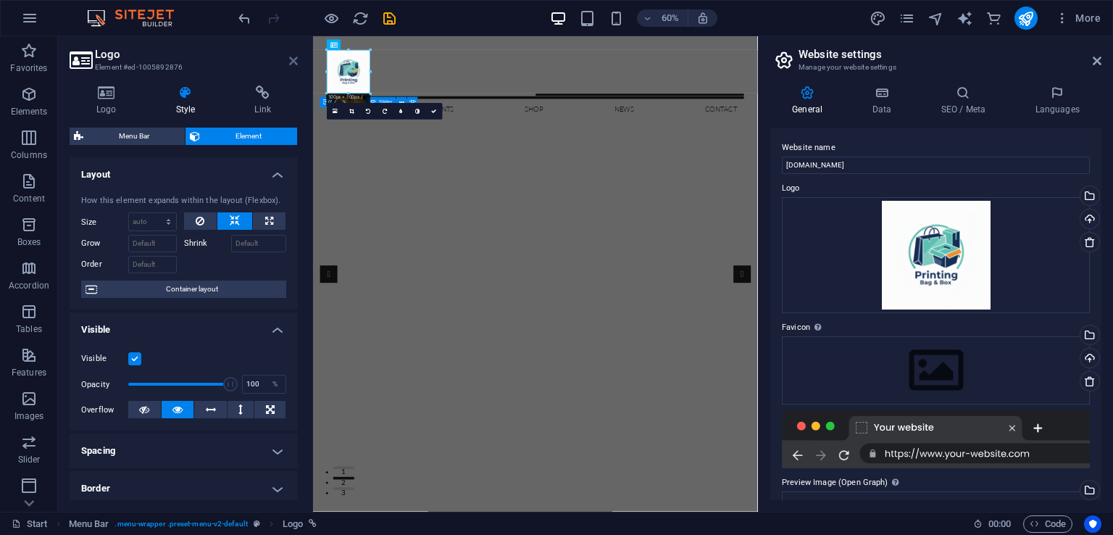
click at [289, 62] on icon at bounding box center [293, 61] width 9 height 12
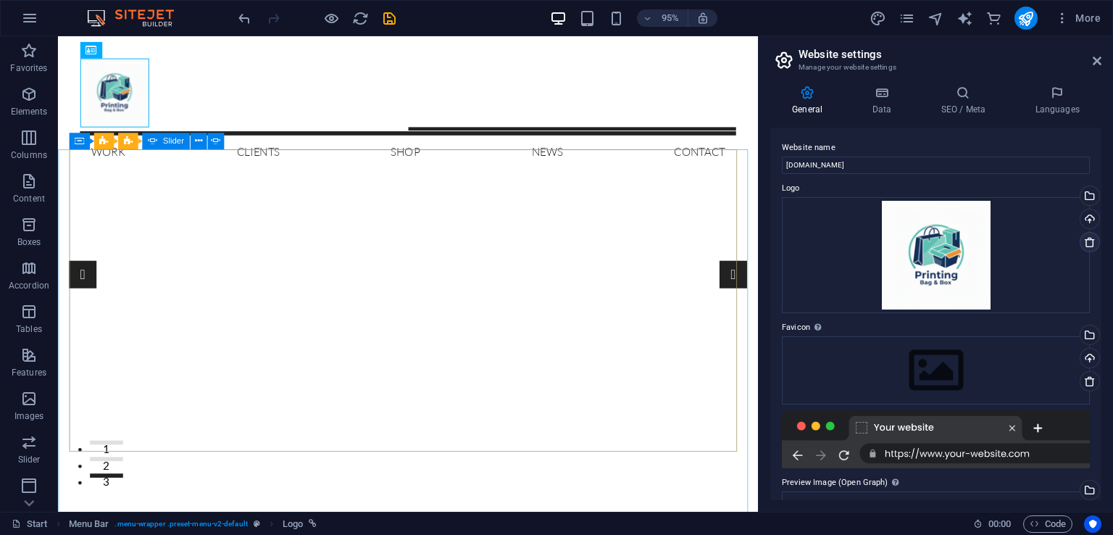
click at [1090, 239] on icon at bounding box center [1090, 242] width 12 height 12
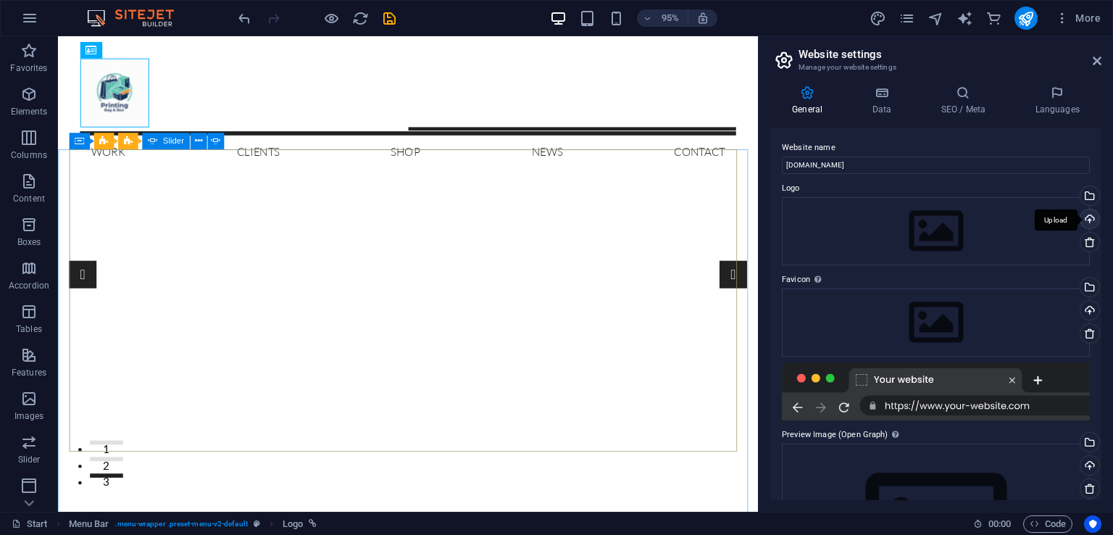
click at [1086, 215] on div "Upload" at bounding box center [1089, 220] width 22 height 22
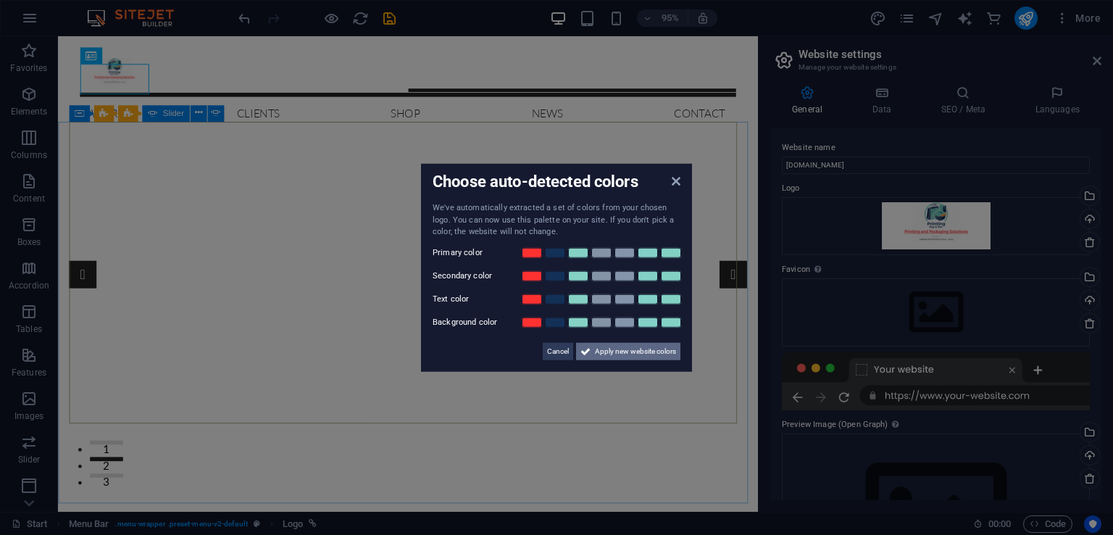
drag, startPoint x: 611, startPoint y: 354, endPoint x: 581, endPoint y: 333, distance: 36.8
click at [611, 354] on span "Apply new website colors" at bounding box center [635, 350] width 81 height 17
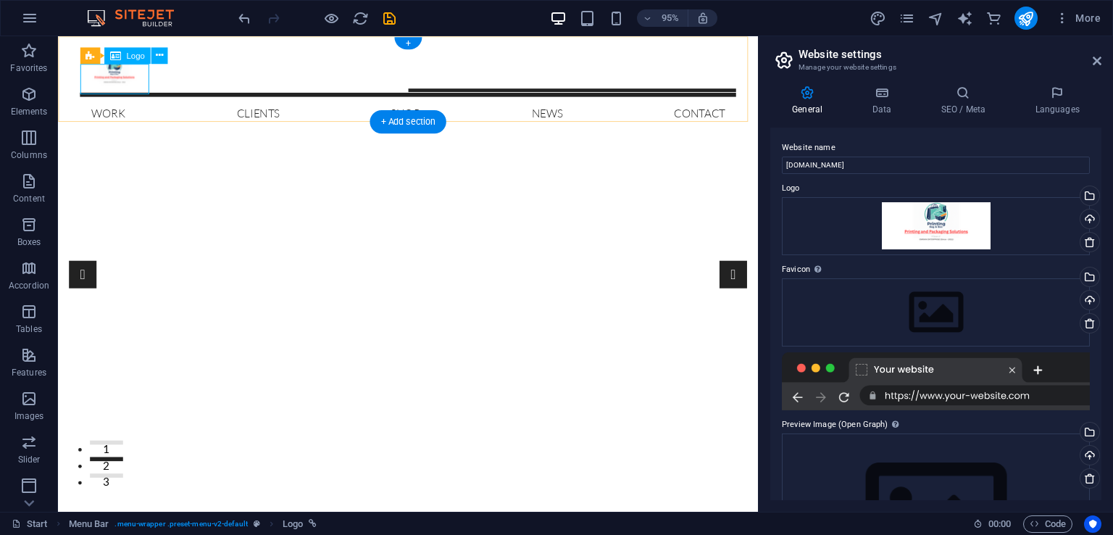
click at [150, 80] on div at bounding box center [426, 75] width 691 height 32
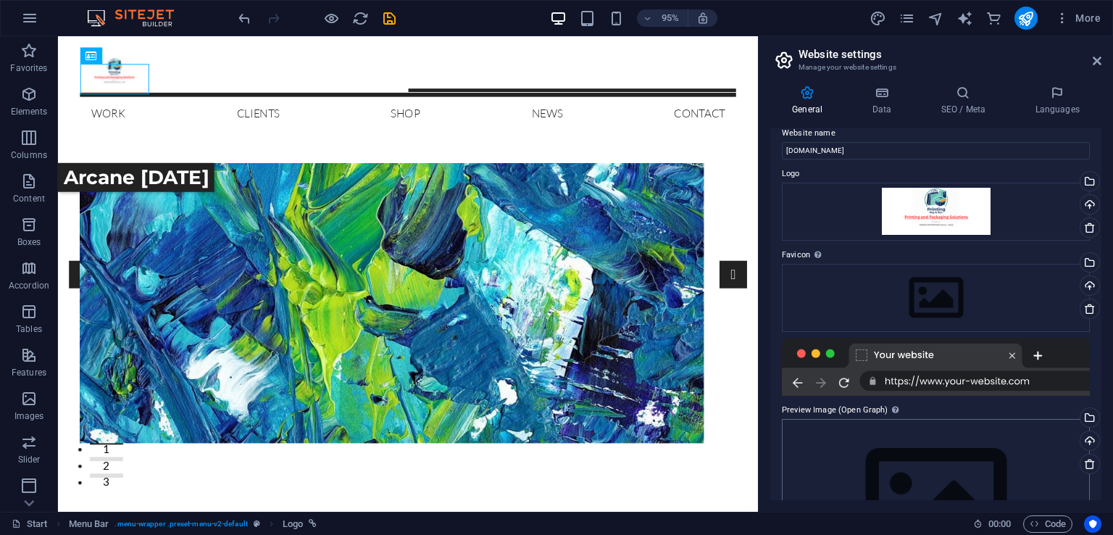
scroll to position [0, 0]
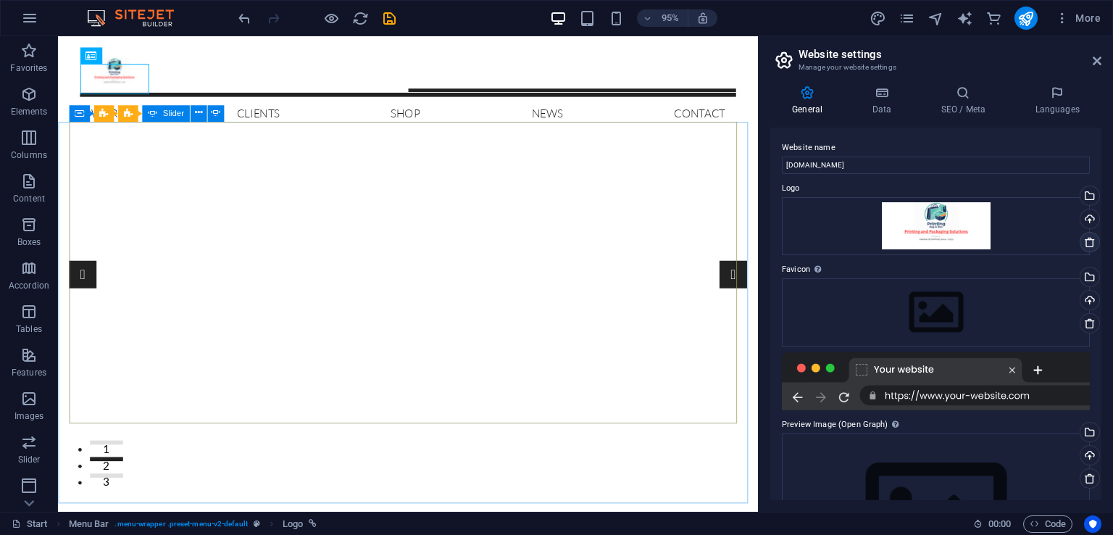
click at [1089, 244] on icon at bounding box center [1090, 242] width 12 height 12
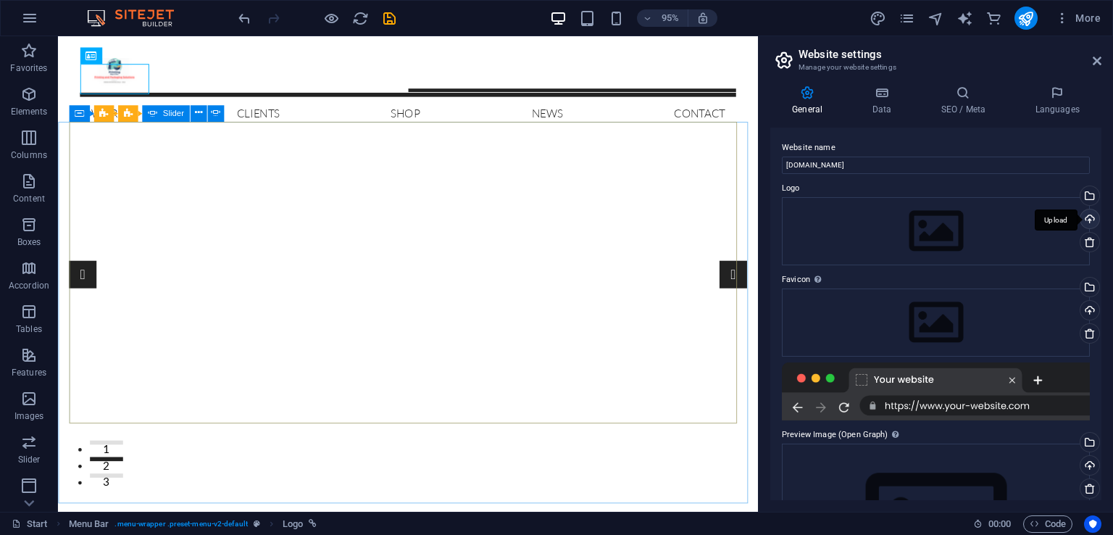
click at [1088, 225] on div "Upload" at bounding box center [1089, 220] width 22 height 22
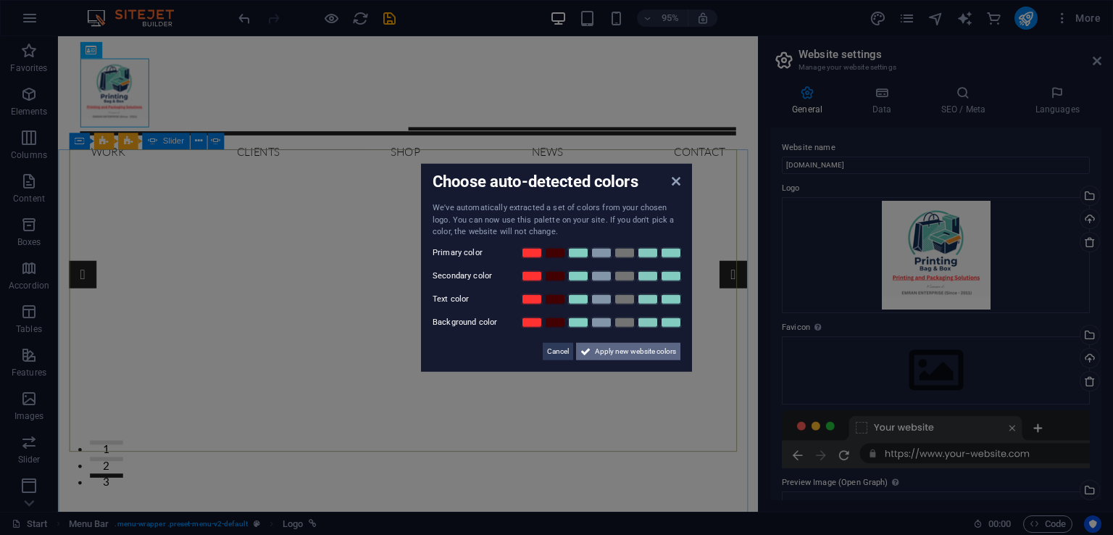
drag, startPoint x: 638, startPoint y: 350, endPoint x: 304, endPoint y: 220, distance: 358.1
click at [638, 350] on span "Apply new website colors" at bounding box center [635, 350] width 81 height 17
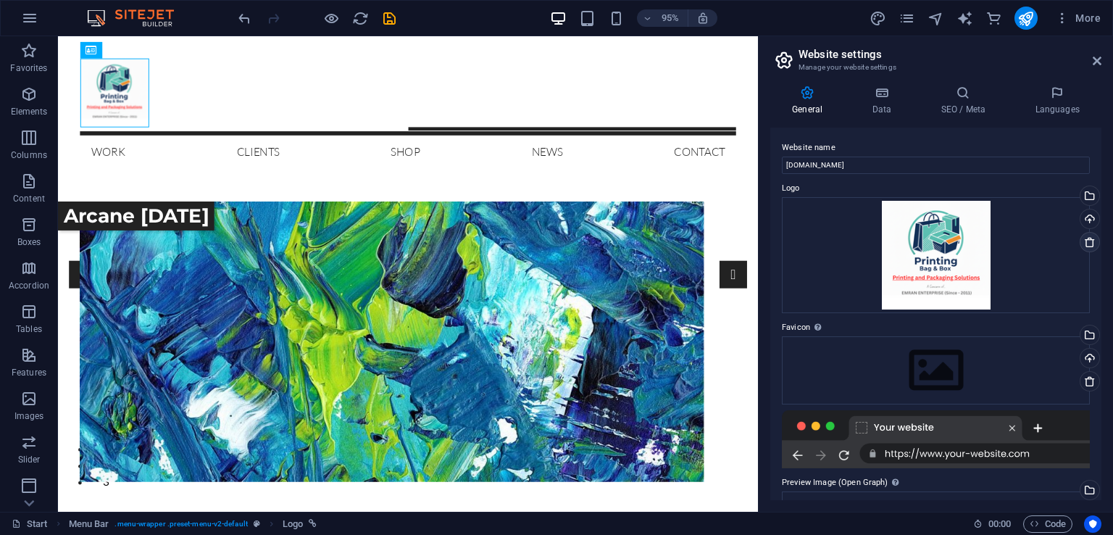
click at [1090, 244] on icon at bounding box center [1090, 242] width 12 height 12
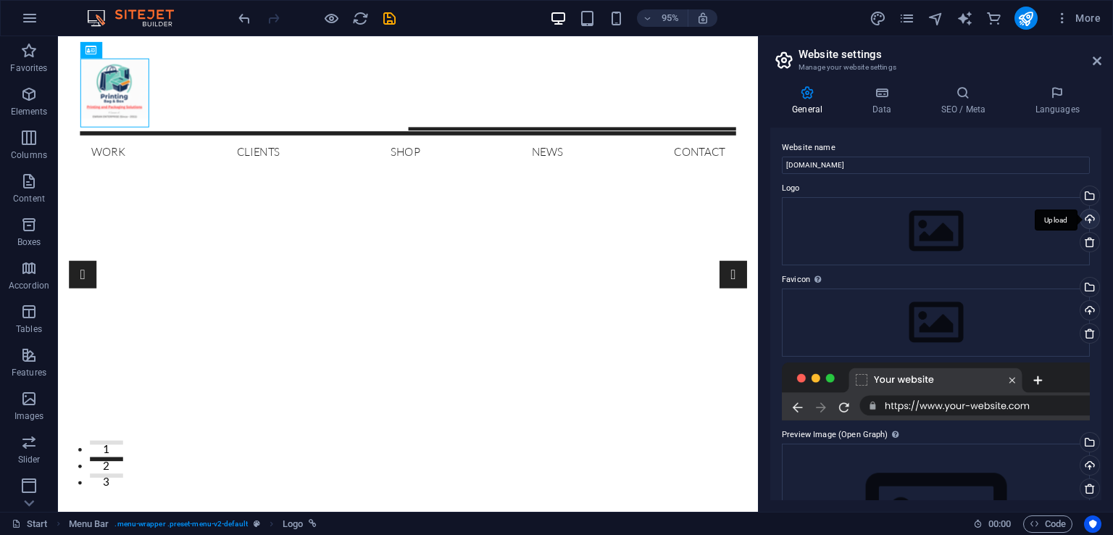
click at [1087, 215] on div "Upload" at bounding box center [1089, 220] width 22 height 22
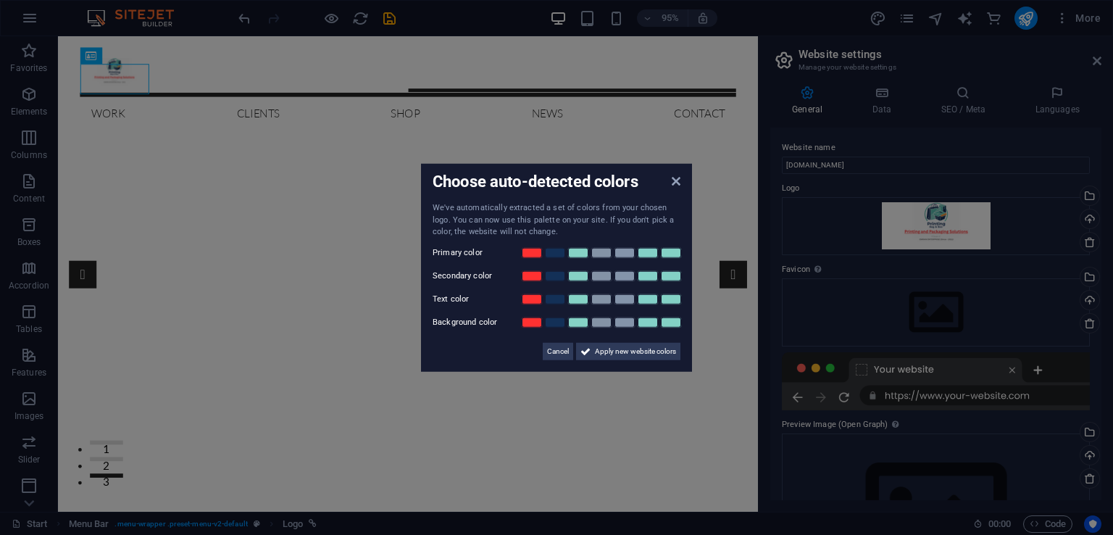
click at [133, 76] on aside "Choose auto-detected colors We've automatically extracted a set of colors from …" at bounding box center [556, 267] width 1113 height 535
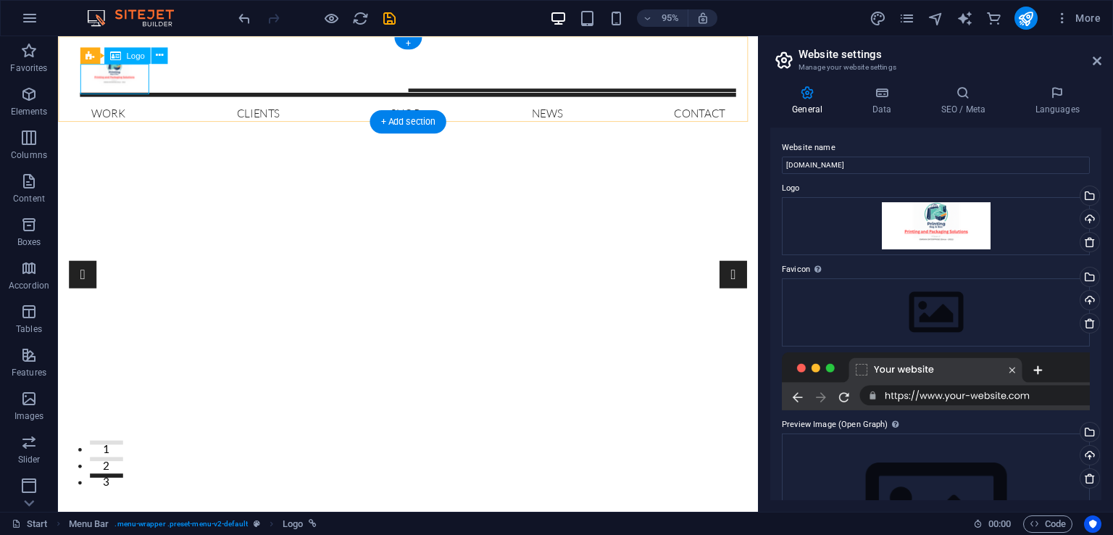
click at [137, 78] on div at bounding box center [426, 75] width 691 height 32
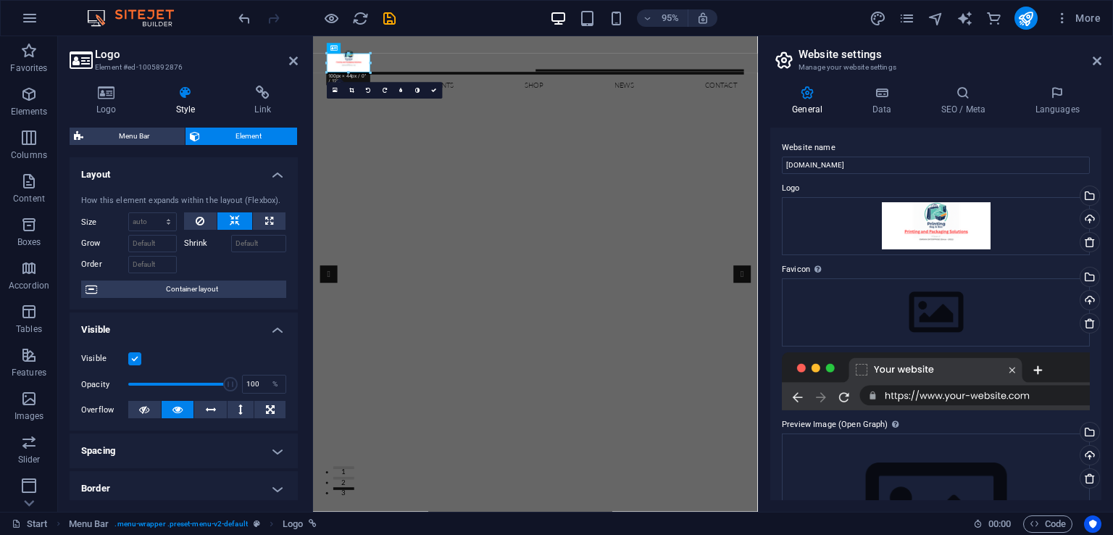
click at [133, 76] on div "Logo Style Link Logo Image Text Drag files here, click to choose files or selec…" at bounding box center [184, 293] width 252 height 438
click at [269, 225] on icon at bounding box center [269, 220] width 8 height 17
type input "100"
select select "%"
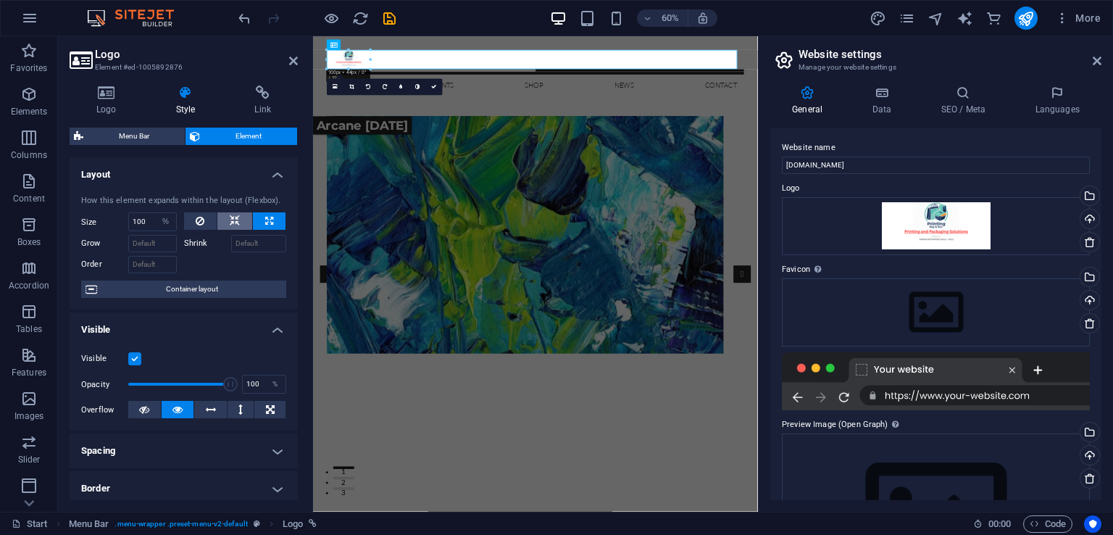
click at [233, 224] on icon at bounding box center [235, 220] width 10 height 17
select select "DISABLED_OPTION_VALUE"
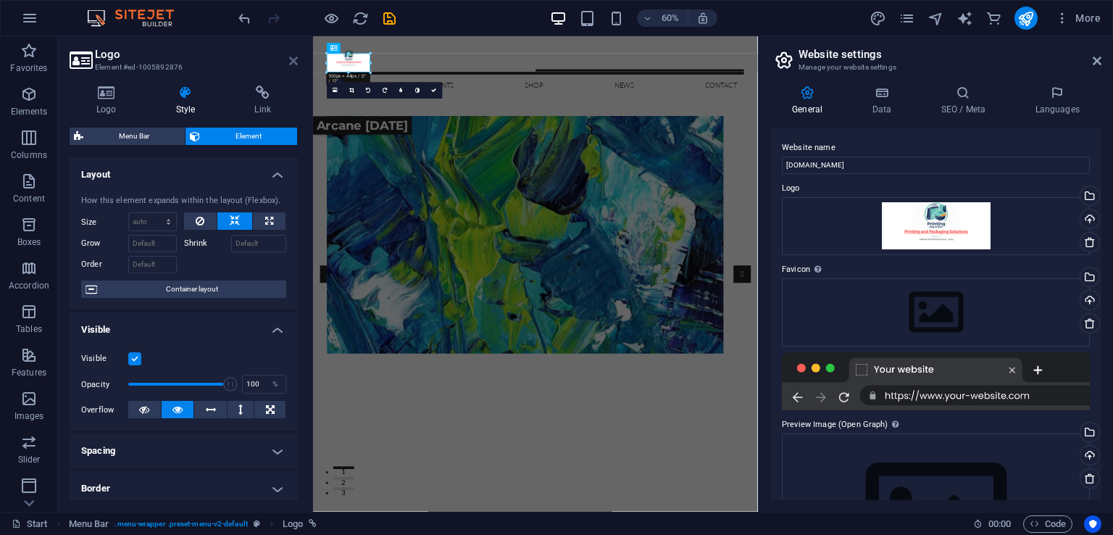
drag, startPoint x: 290, startPoint y: 59, endPoint x: 248, endPoint y: 27, distance: 52.8
click at [290, 59] on icon at bounding box center [293, 61] width 9 height 12
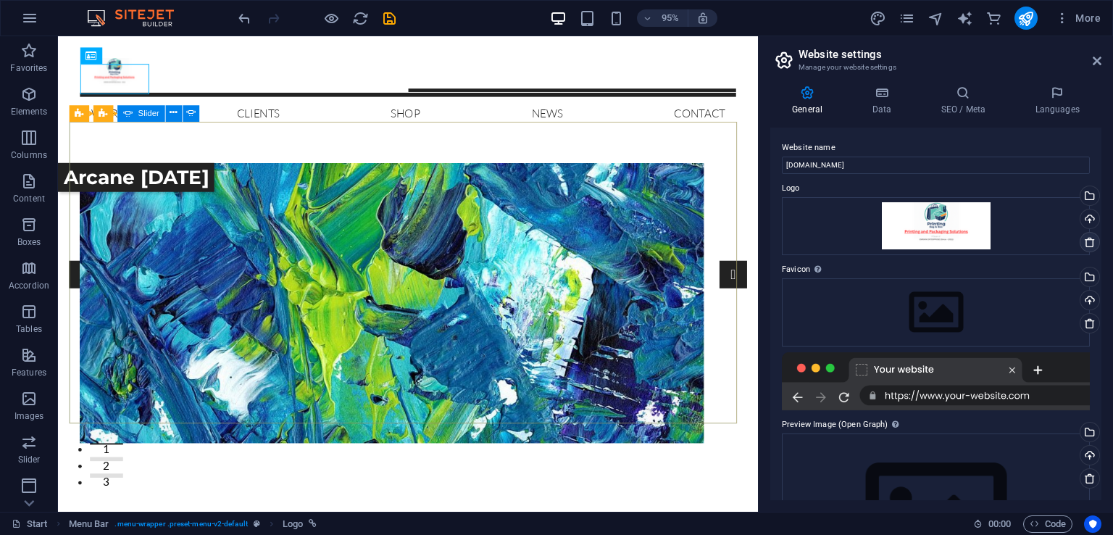
click at [1084, 238] on icon at bounding box center [1090, 242] width 12 height 12
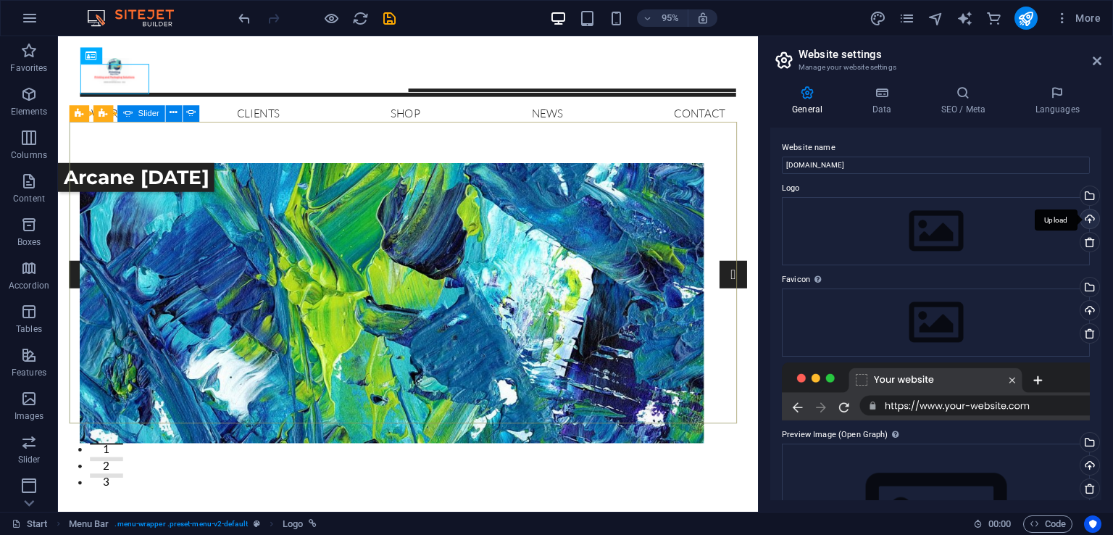
click at [1085, 217] on div "Upload" at bounding box center [1089, 220] width 22 height 22
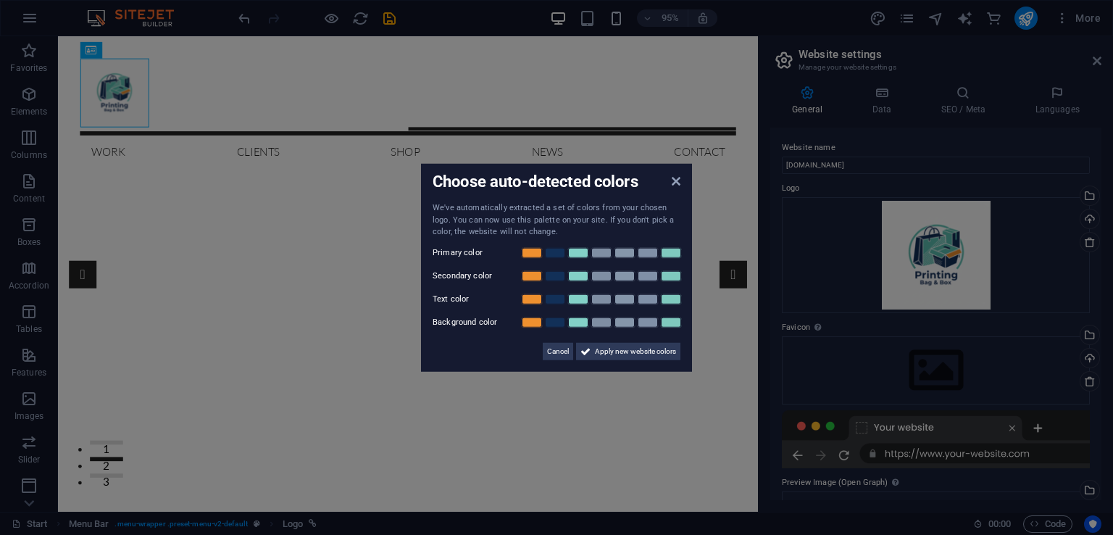
click at [623, 22] on aside "Choose auto-detected colors We've automatically extracted a set of colors from …" at bounding box center [556, 267] width 1113 height 535
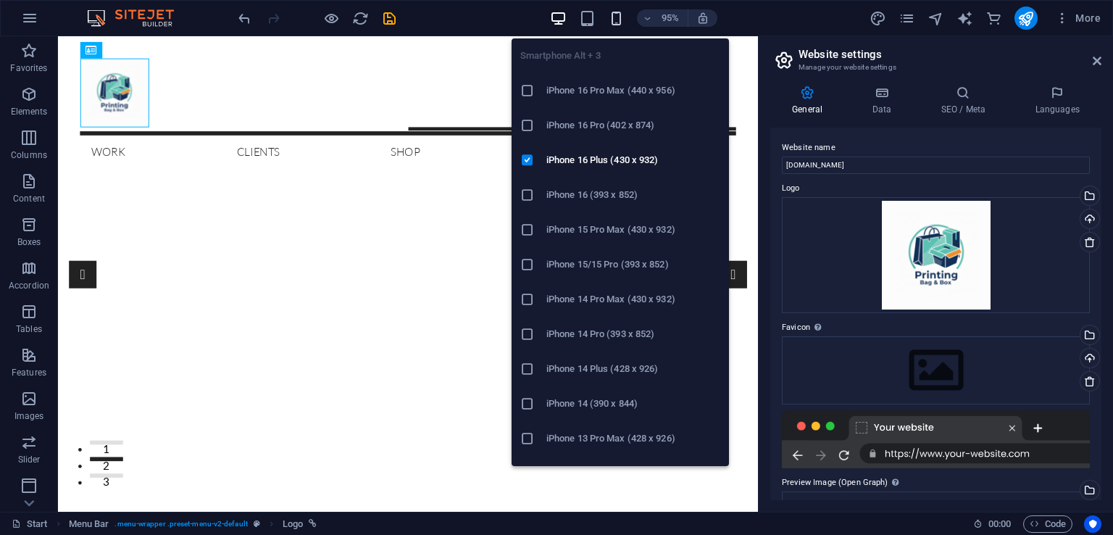
click at [619, 22] on icon "button" at bounding box center [616, 18] width 17 height 17
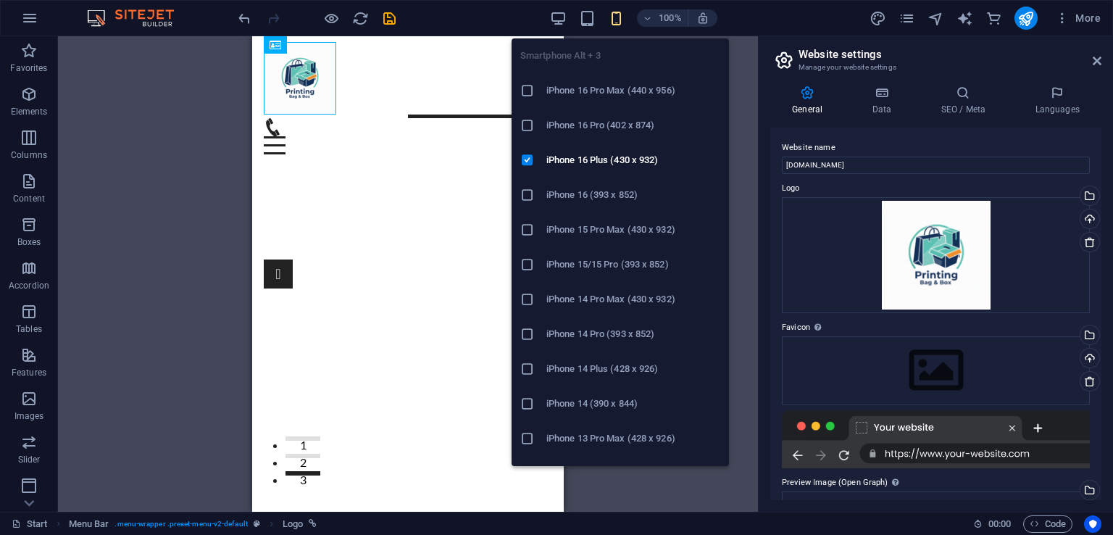
click at [610, 95] on h6 "iPhone 16 Pro Max (440 x 956)" at bounding box center [634, 90] width 174 height 17
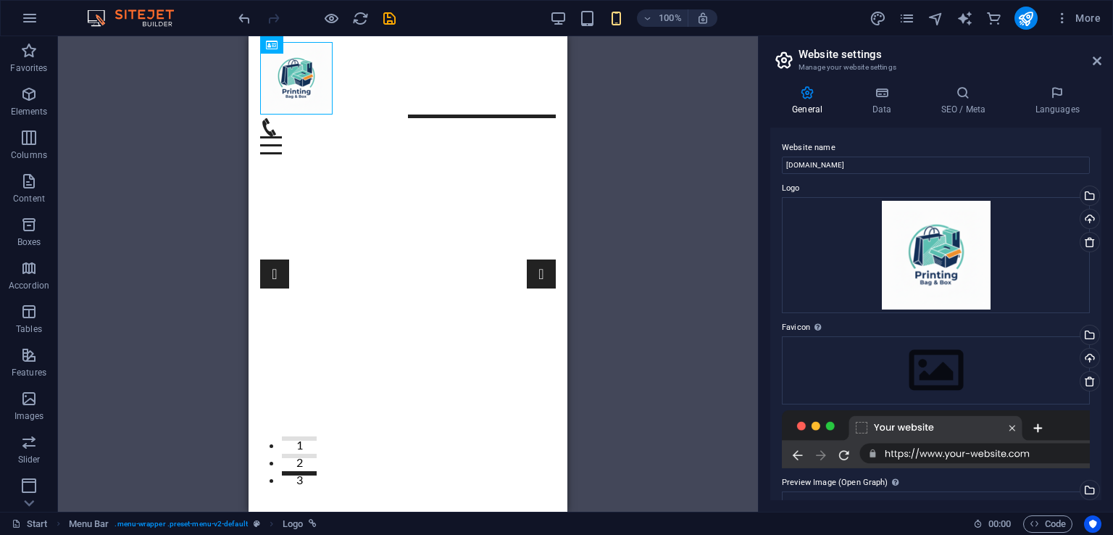
click at [612, 107] on div "Container Container H3 Banner Banner Container Container Banner Slider Slider C…" at bounding box center [408, 274] width 700 height 476
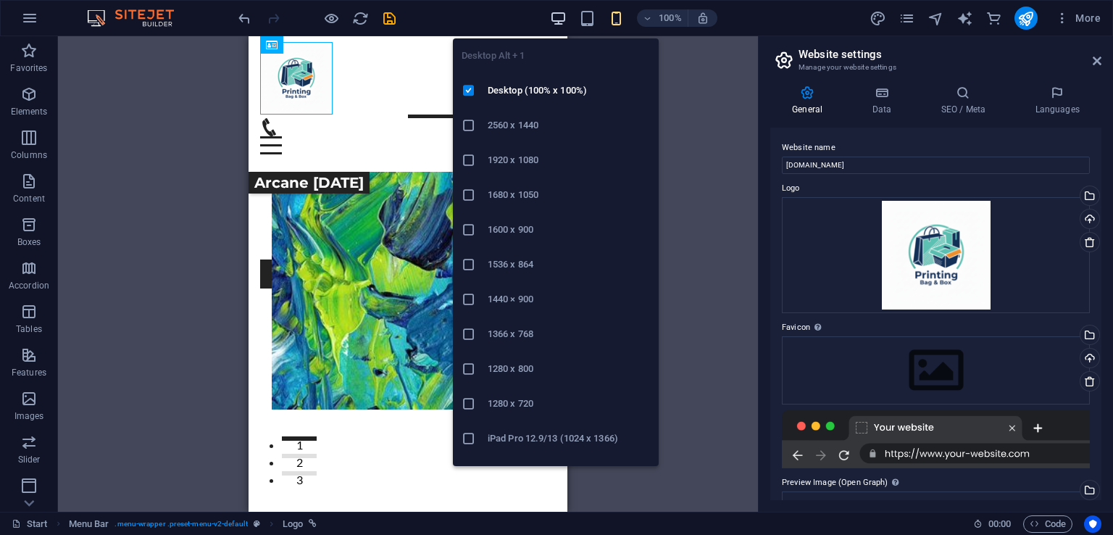
click at [561, 25] on icon "button" at bounding box center [558, 18] width 17 height 17
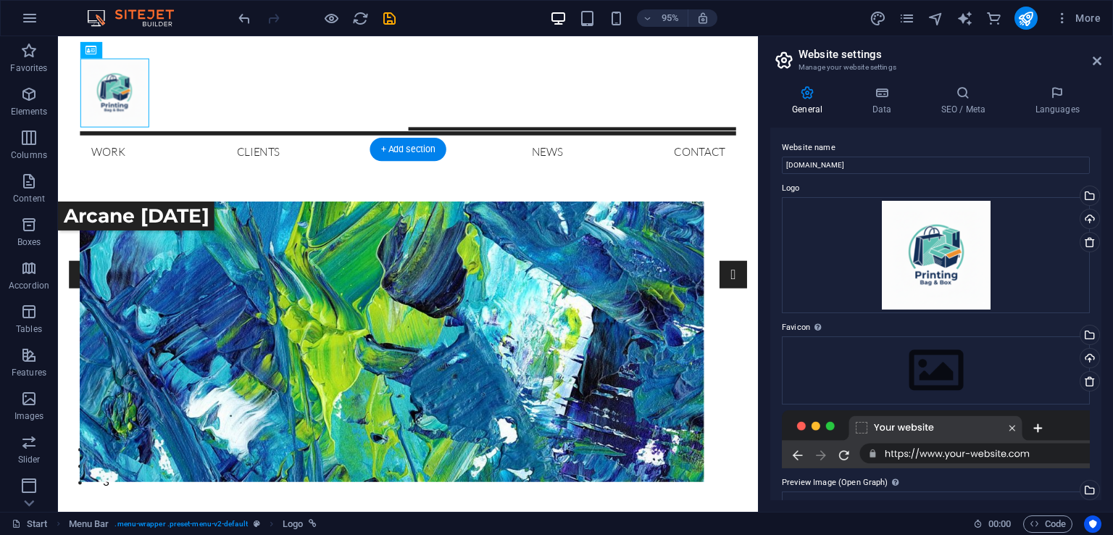
scroll to position [72, 0]
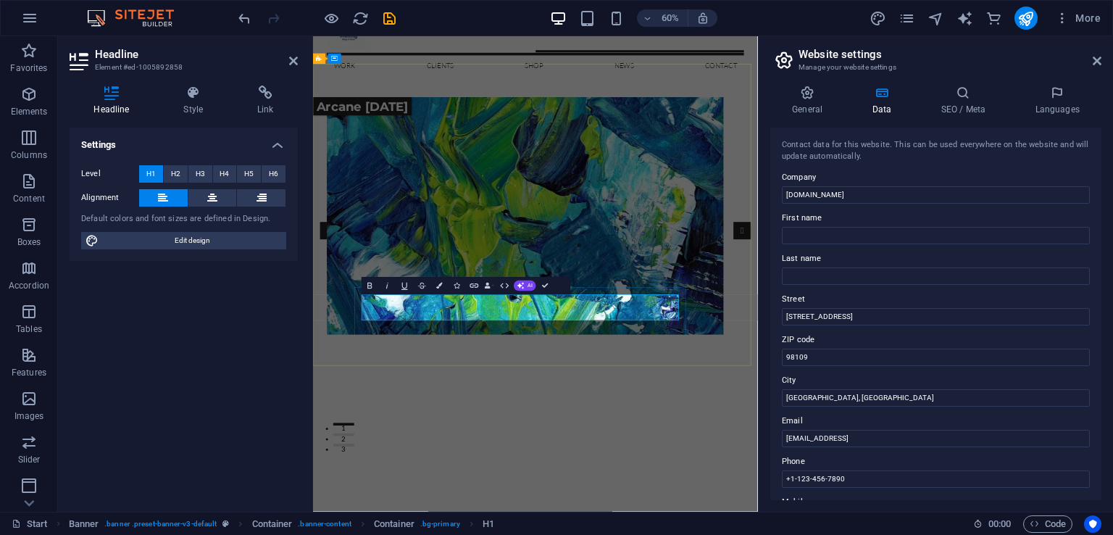
drag, startPoint x: 674, startPoint y: 489, endPoint x: 613, endPoint y: 507, distance: 63.7
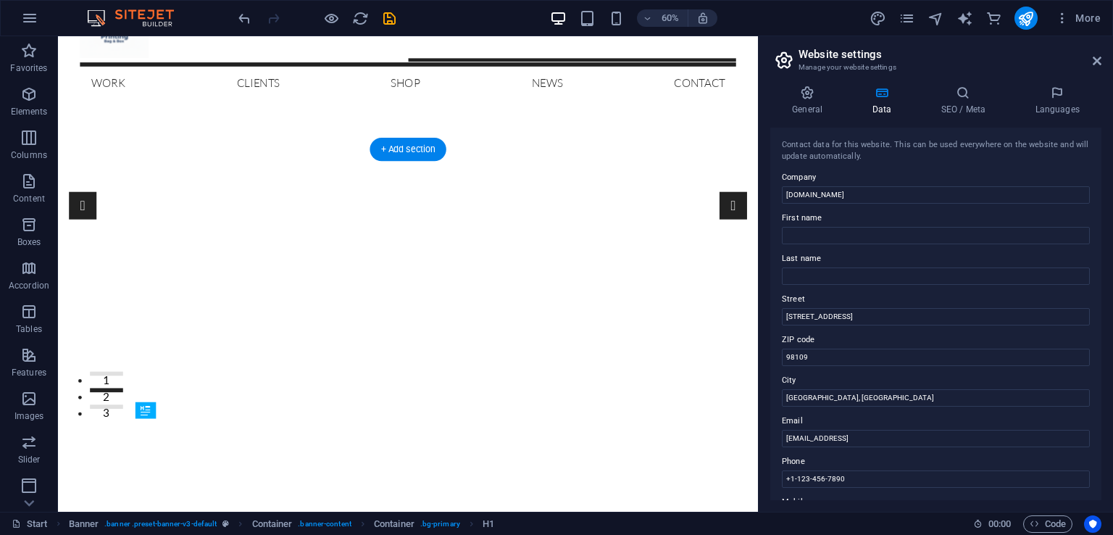
scroll to position [0, 0]
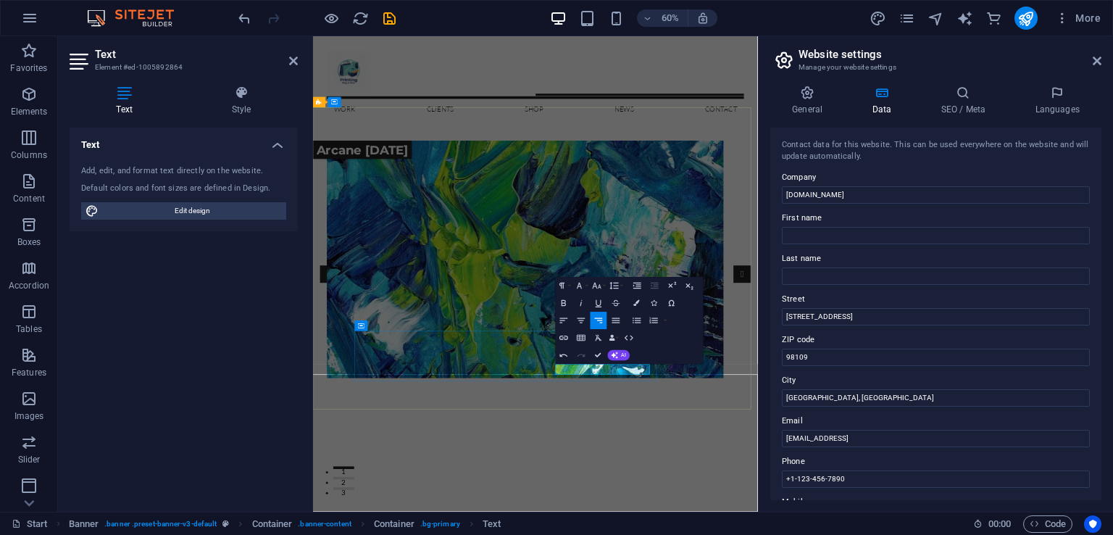
drag, startPoint x: 779, startPoint y: 593, endPoint x: 757, endPoint y: 600, distance: 22.2
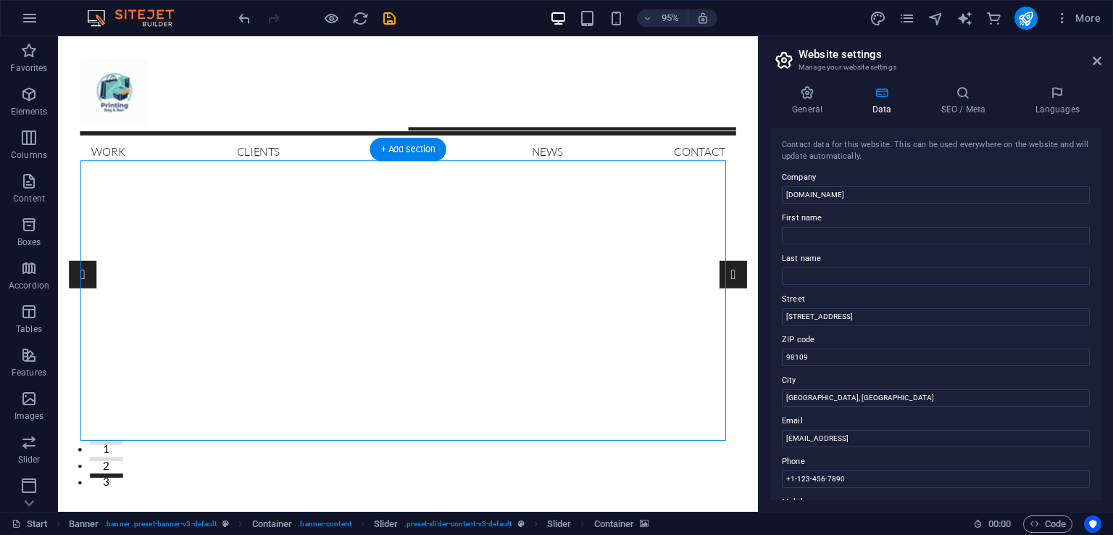
select select "vw"
select select "vh"
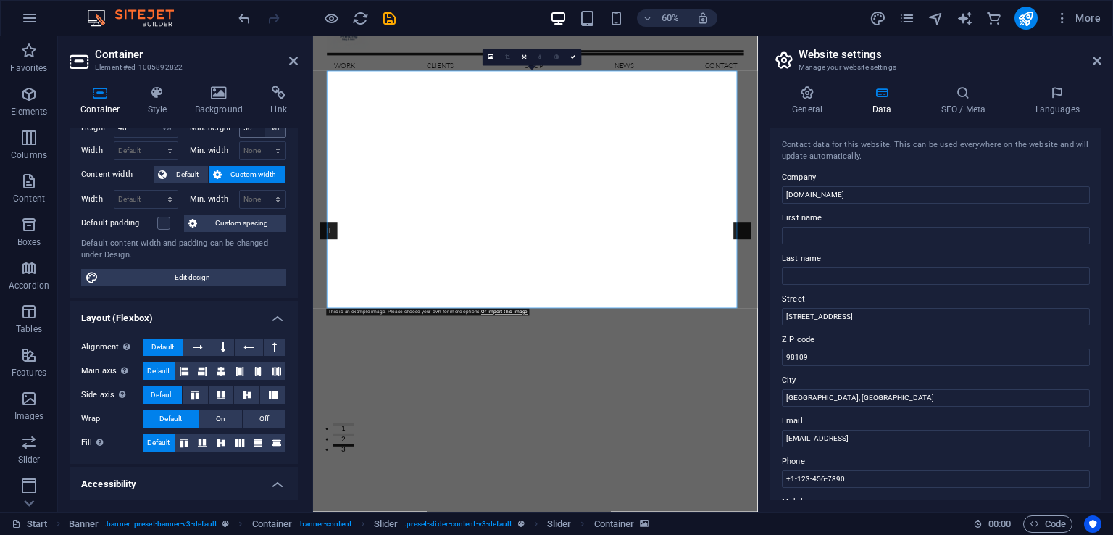
scroll to position [72, 0]
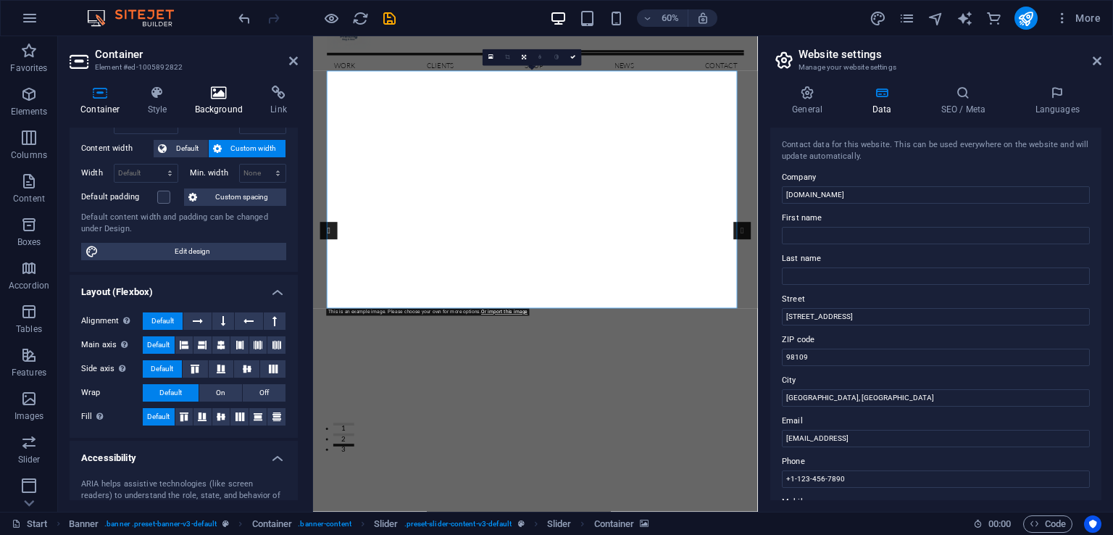
click at [234, 100] on h4 "Background" at bounding box center [222, 101] width 76 height 30
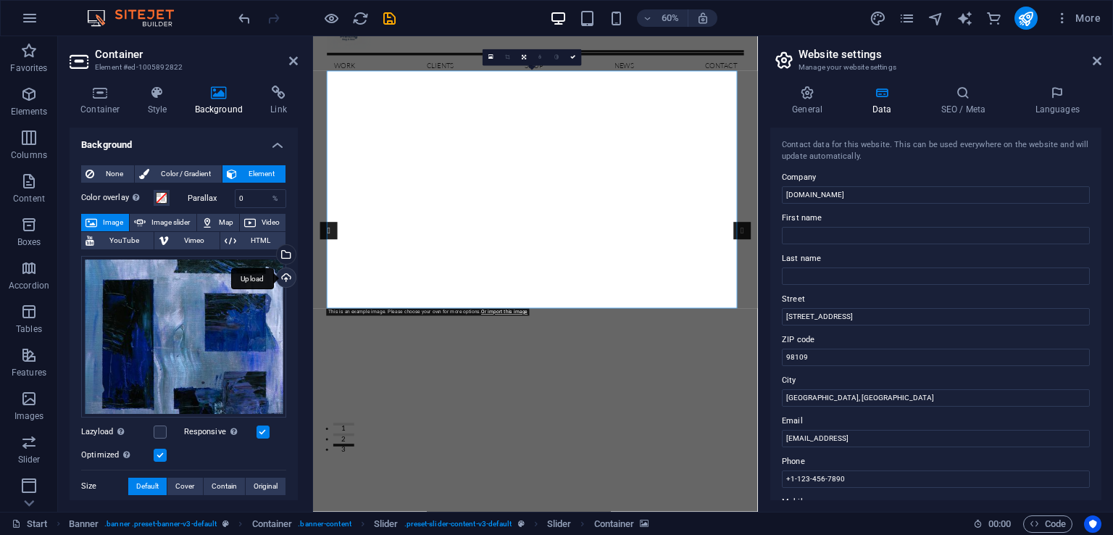
click at [290, 281] on div "Upload" at bounding box center [285, 279] width 22 height 22
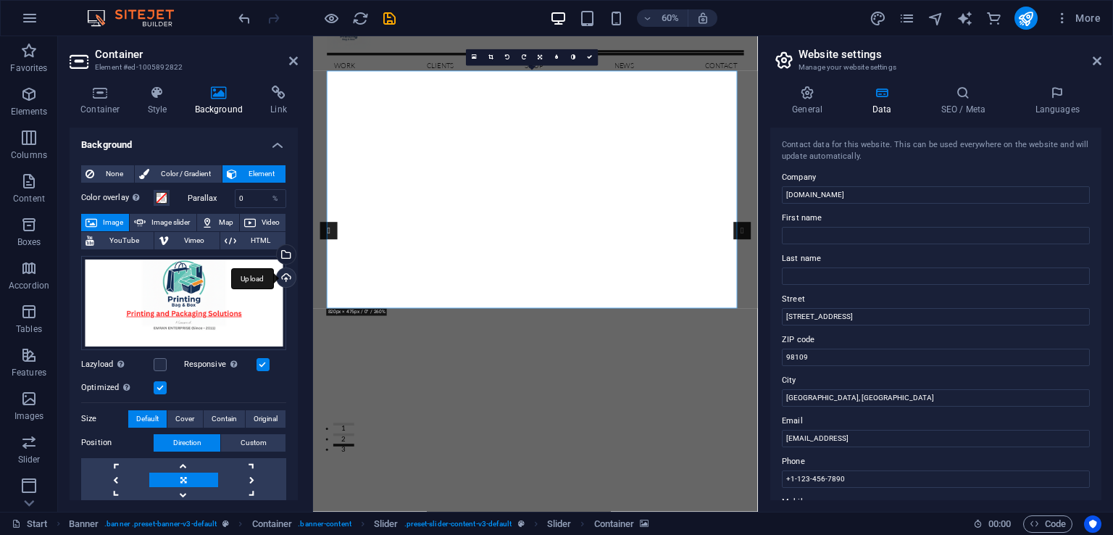
click at [284, 281] on div "Upload" at bounding box center [285, 279] width 22 height 22
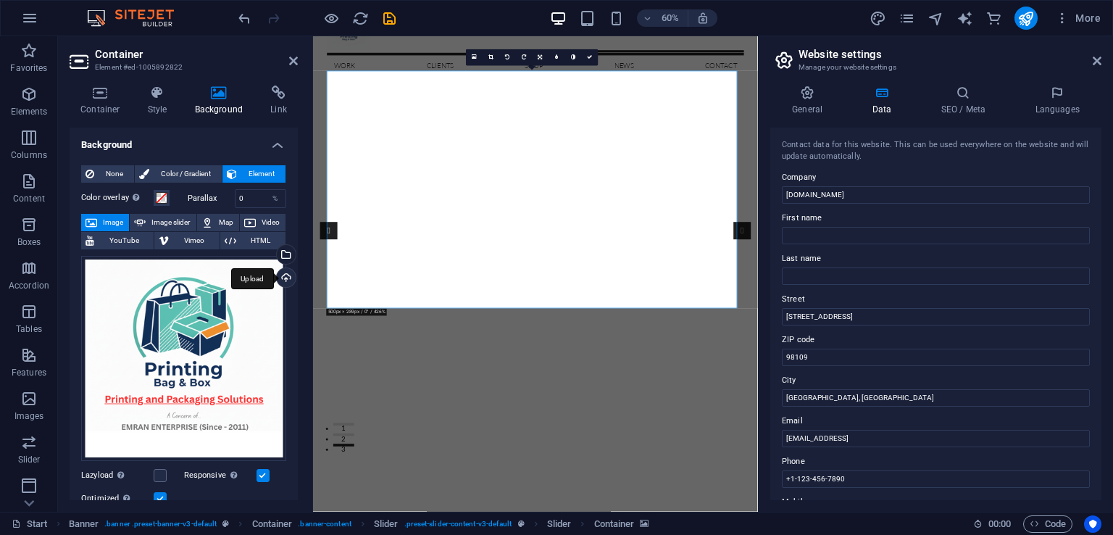
click at [282, 274] on div "Upload" at bounding box center [285, 279] width 22 height 22
click at [260, 222] on span "Video" at bounding box center [270, 222] width 21 height 17
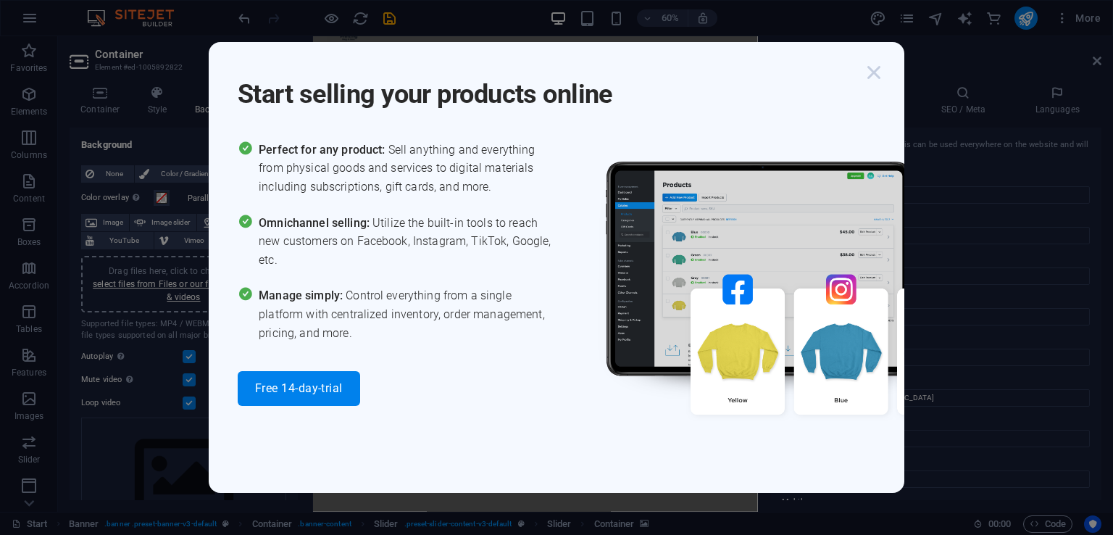
click at [872, 67] on icon "button" at bounding box center [874, 72] width 26 height 26
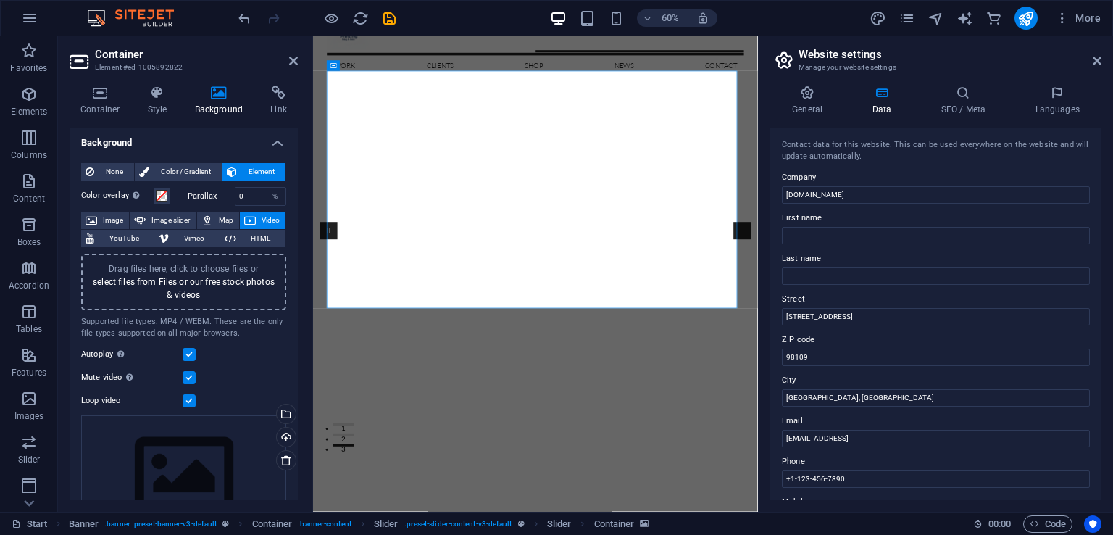
scroll to position [0, 0]
click at [89, 219] on icon at bounding box center [92, 222] width 12 height 17
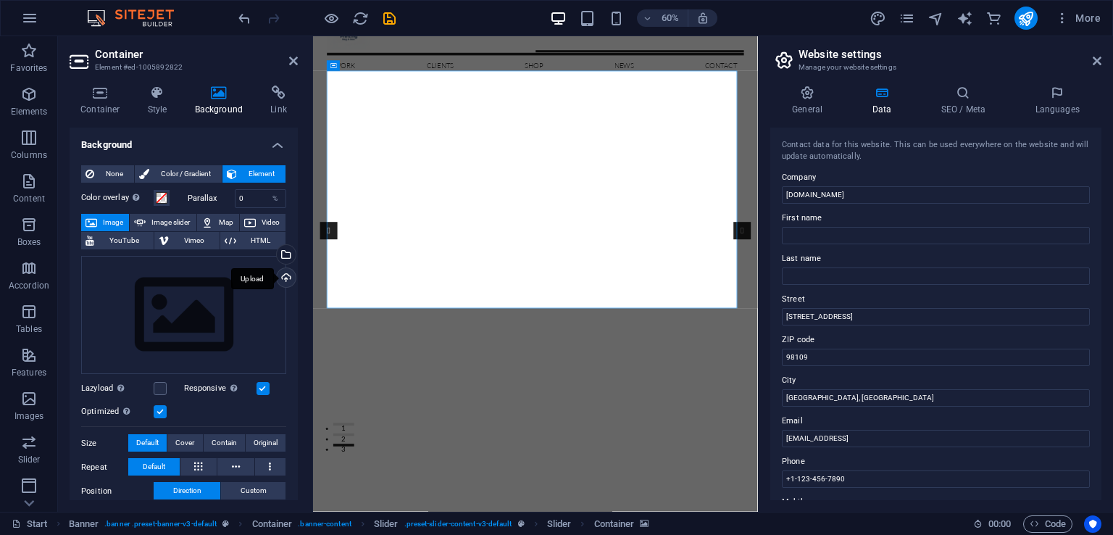
click at [281, 273] on div "Upload" at bounding box center [285, 279] width 22 height 22
click at [249, 241] on span "HTML" at bounding box center [261, 240] width 41 height 17
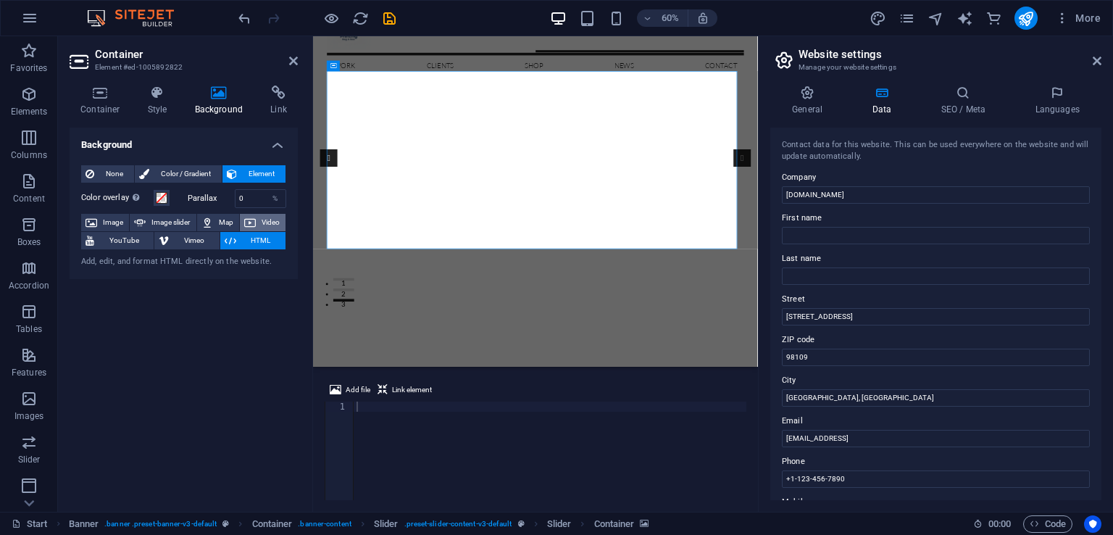
click at [264, 217] on span "Video" at bounding box center [270, 222] width 21 height 17
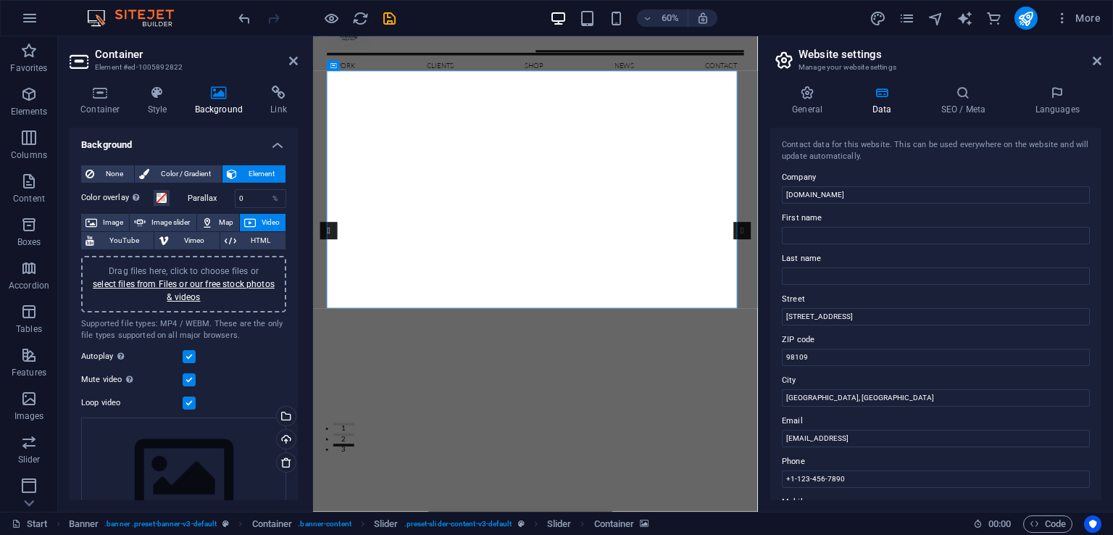
click at [392, 22] on icon "save" at bounding box center [389, 18] width 17 height 17
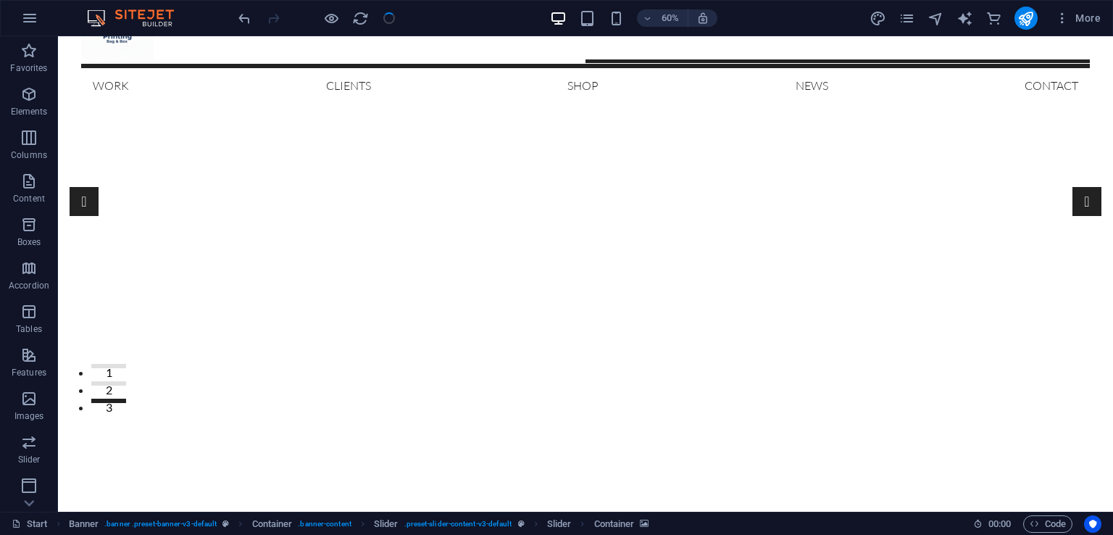
checkbox input "false"
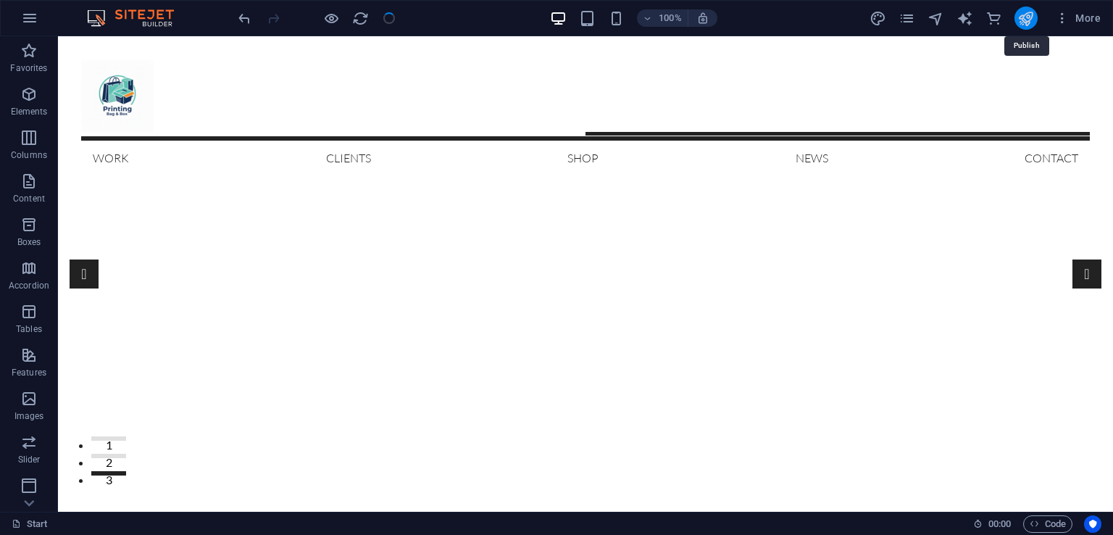
click at [1021, 15] on icon "publish" at bounding box center [1026, 18] width 17 height 17
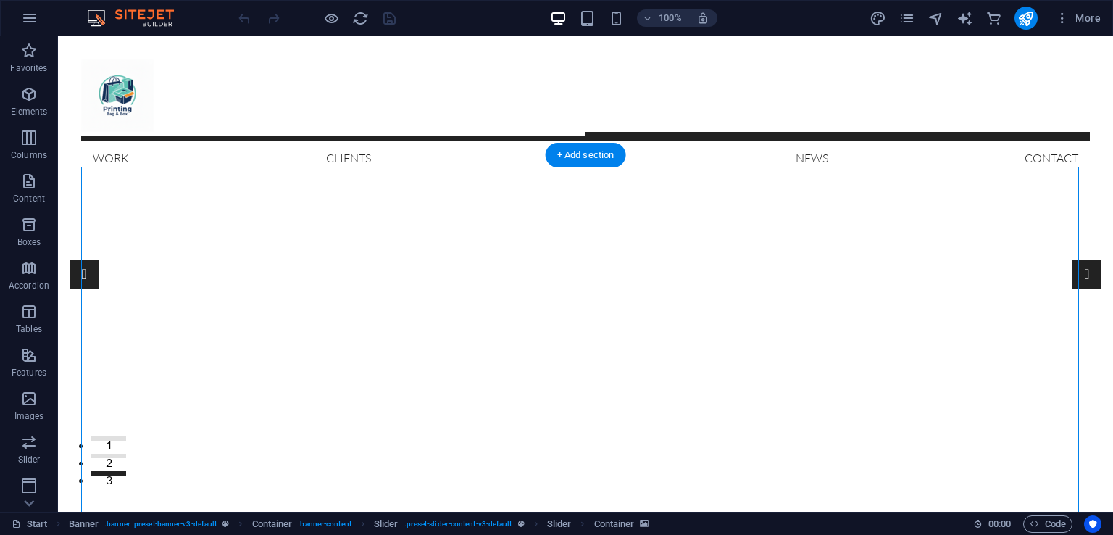
select select "vw"
select select "vh"
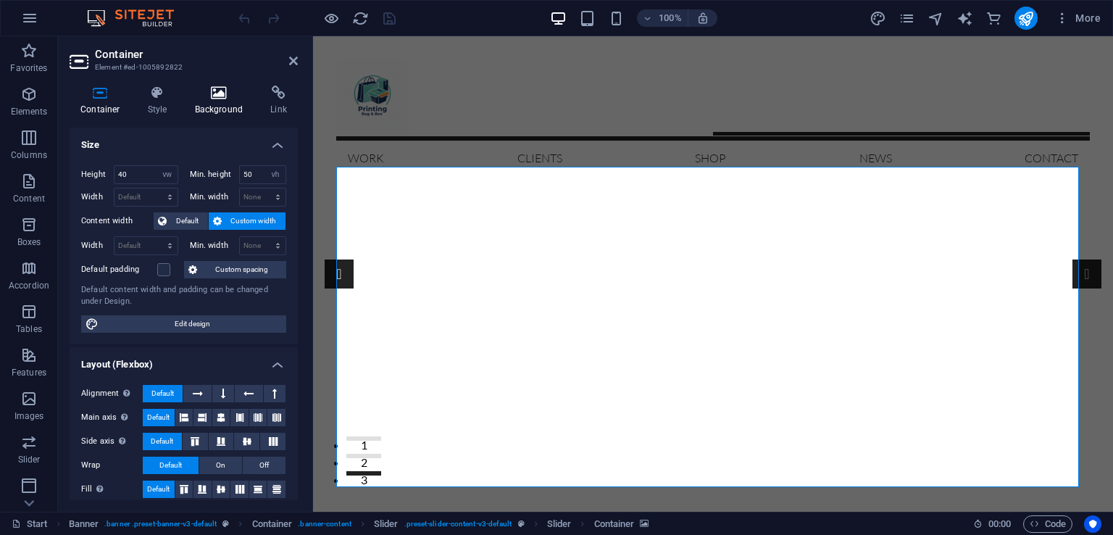
click at [221, 103] on h4 "Background" at bounding box center [222, 101] width 76 height 30
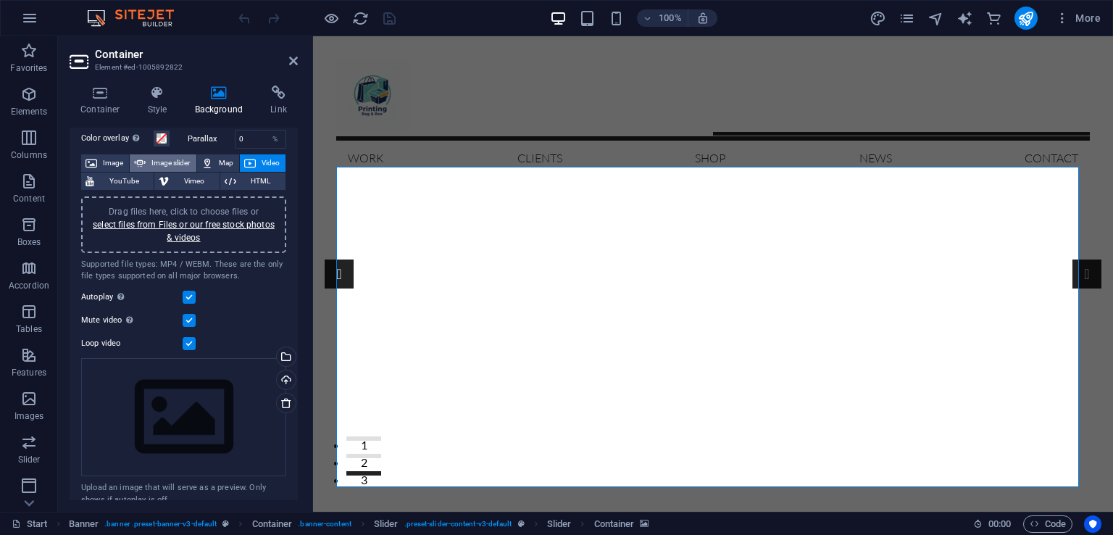
scroll to position [75, 0]
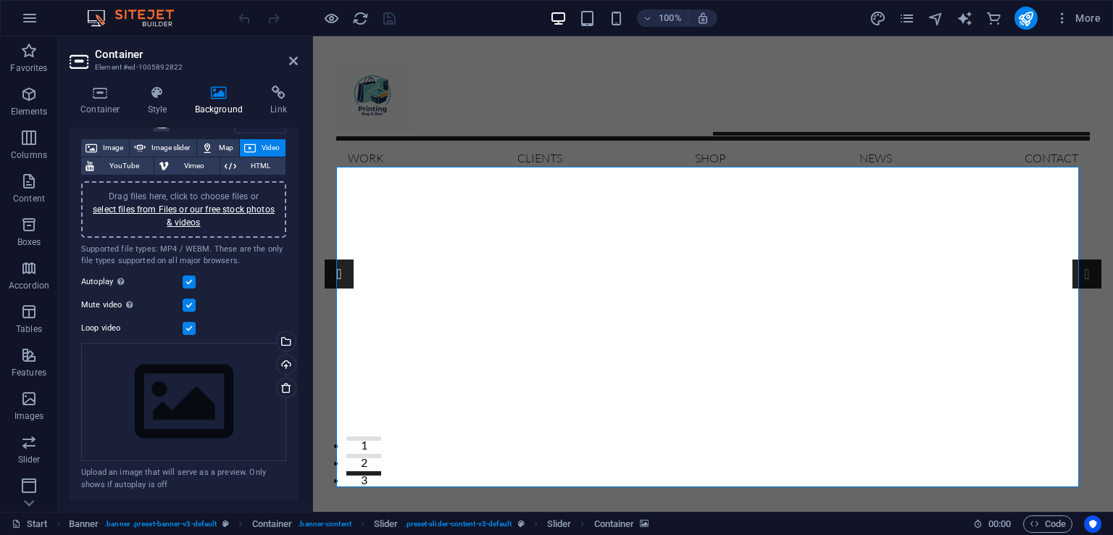
click at [186, 307] on label at bounding box center [189, 305] width 13 height 13
click at [0, 0] on input "Mute video Autoplay will be available if muted is checked" at bounding box center [0, 0] width 0 height 0
click at [186, 307] on label at bounding box center [189, 305] width 13 height 13
click at [0, 0] on input "Mute video Autoplay will be available if muted is checked" at bounding box center [0, 0] width 0 height 0
click at [194, 285] on label at bounding box center [189, 281] width 13 height 13
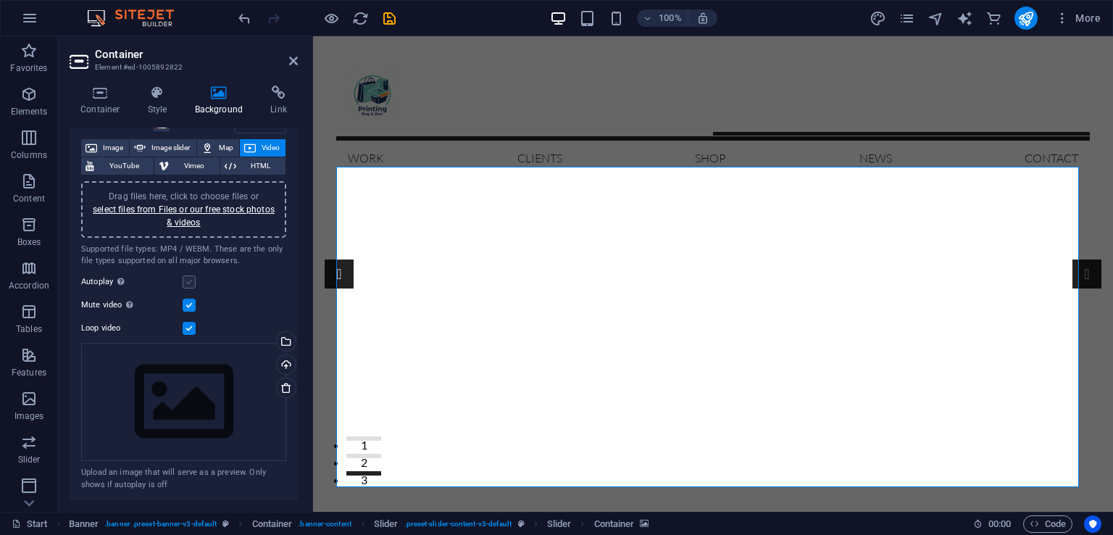
click at [0, 0] on input "Autoplay Autoplay is only available if muted is checked" at bounding box center [0, 0] width 0 height 0
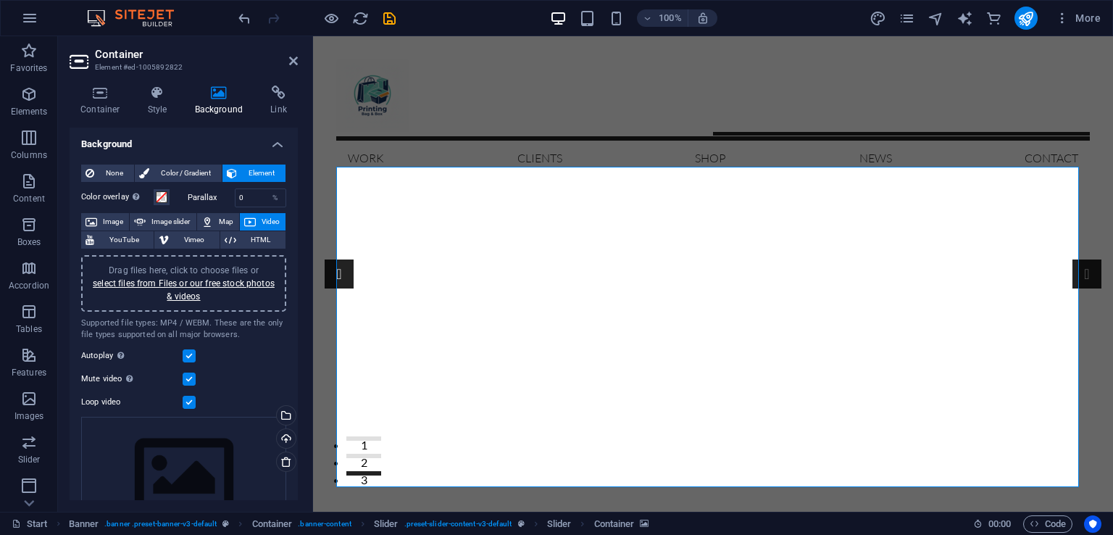
scroll to position [0, 0]
click at [383, 25] on icon "save" at bounding box center [389, 18] width 17 height 17
checkbox input "false"
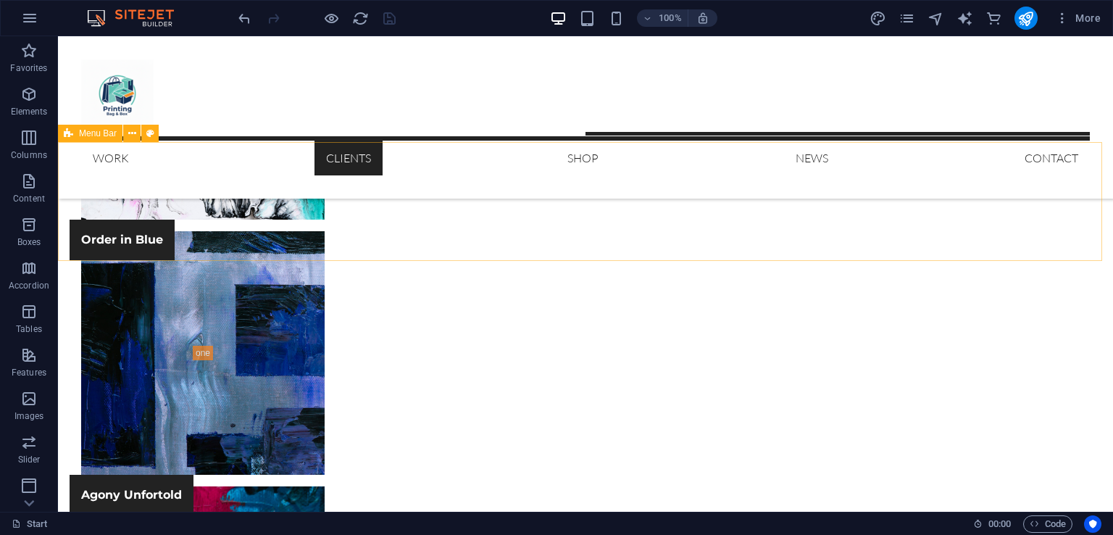
scroll to position [2236, 0]
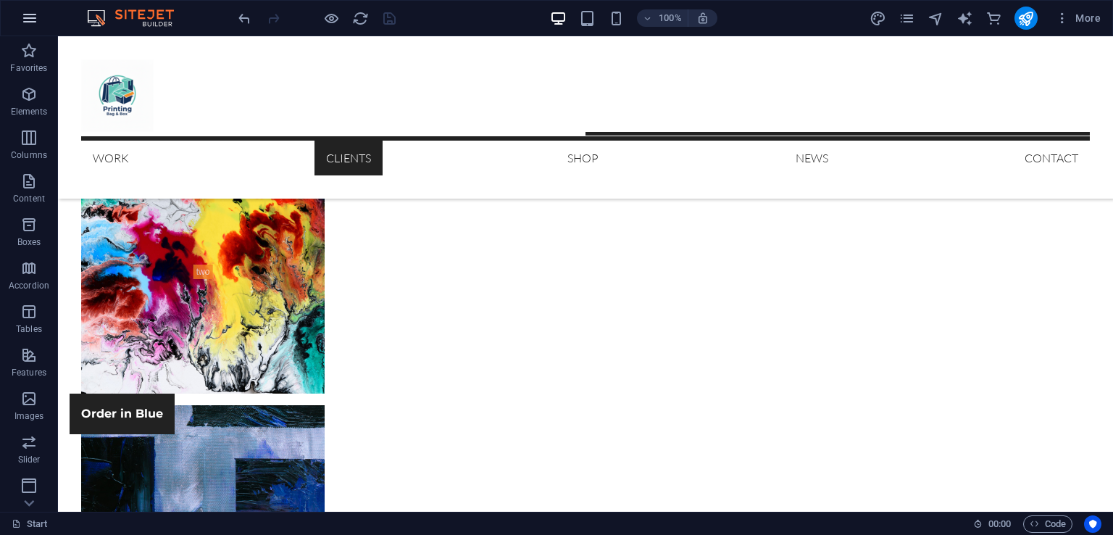
click at [40, 25] on button "button" at bounding box center [29, 18] width 35 height 35
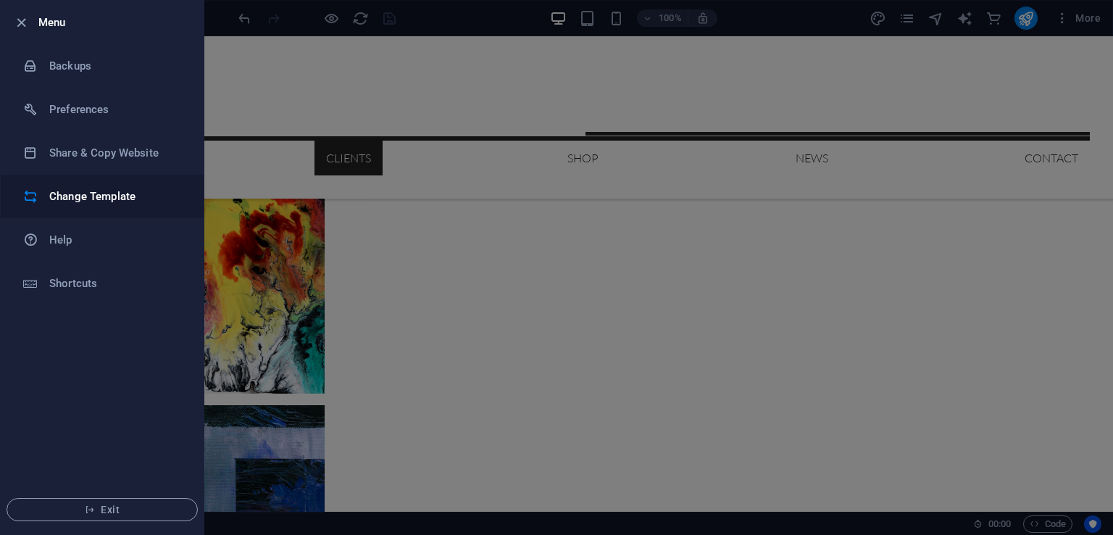
click at [145, 191] on h6 "Change Template" at bounding box center [116, 196] width 134 height 17
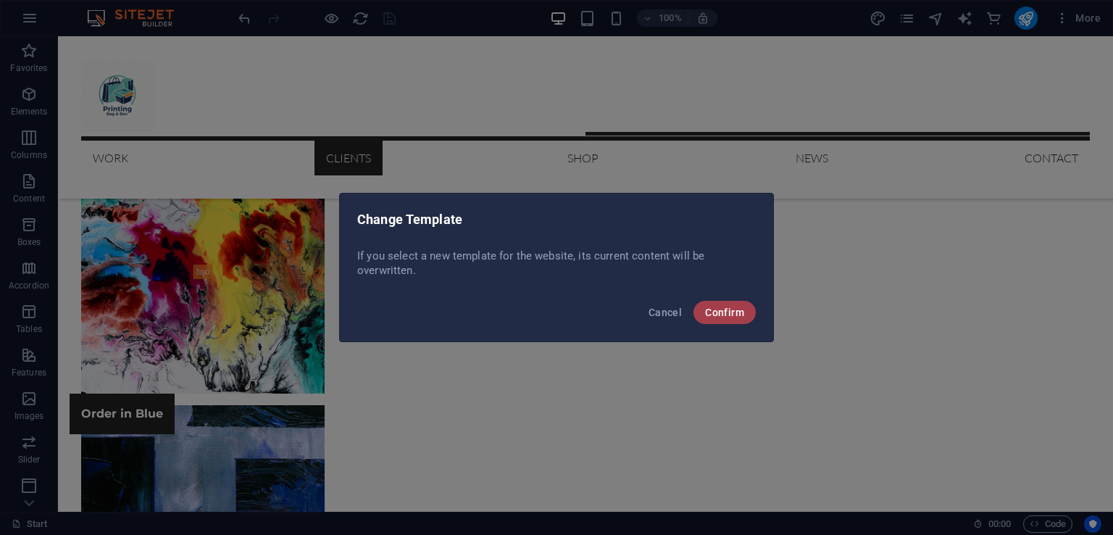
click at [722, 315] on span "Confirm" at bounding box center [724, 313] width 39 height 12
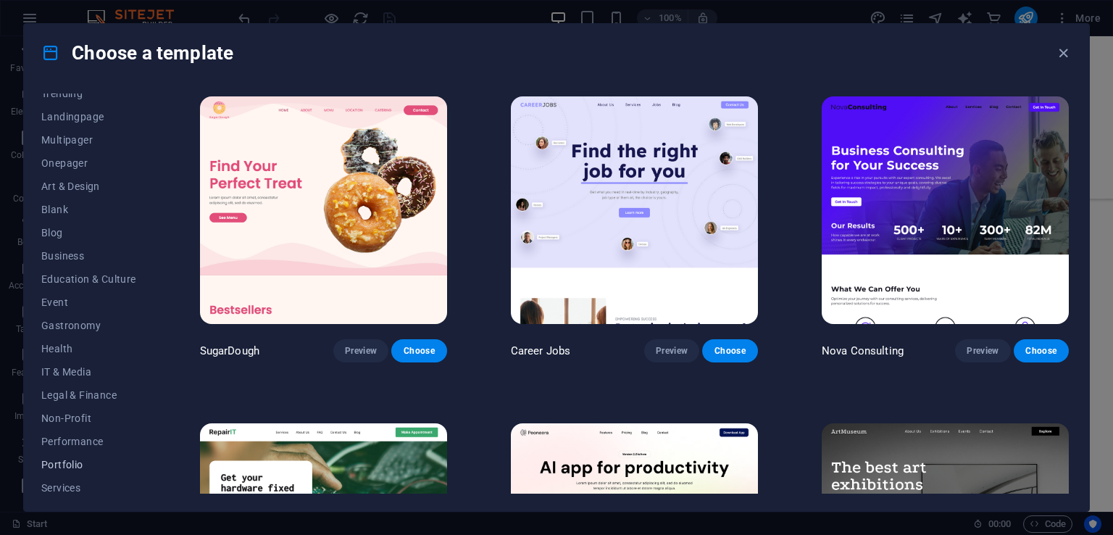
scroll to position [203, 0]
click at [62, 384] on span "Shop" at bounding box center [88, 389] width 95 height 12
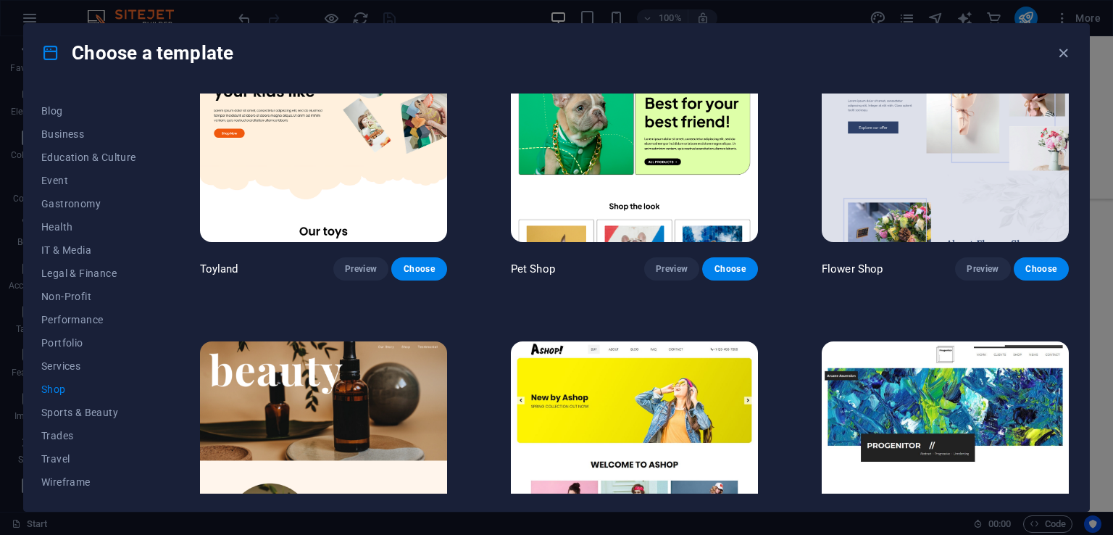
scroll to position [507, 0]
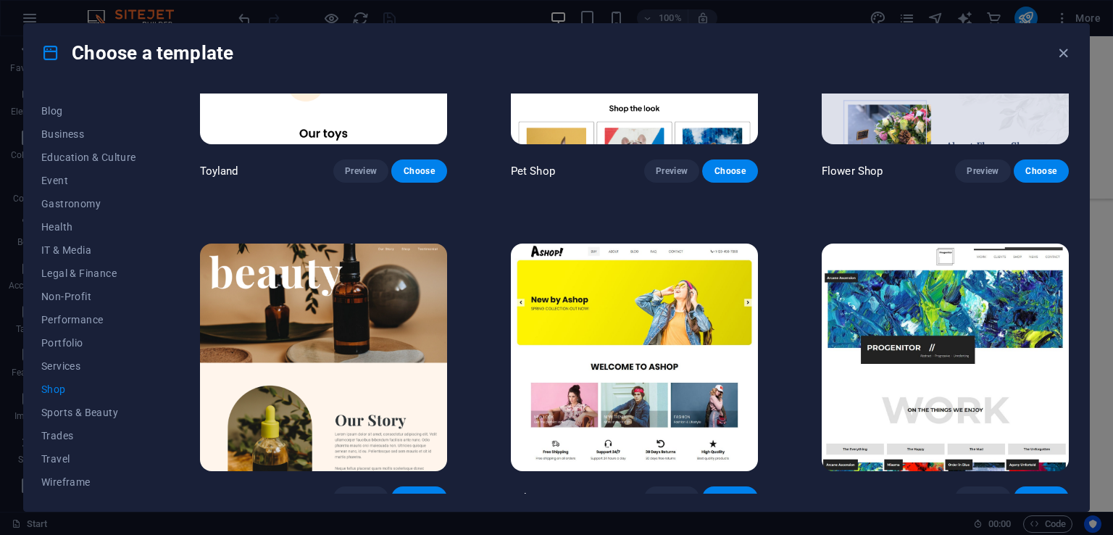
click at [625, 369] on img at bounding box center [634, 358] width 247 height 228
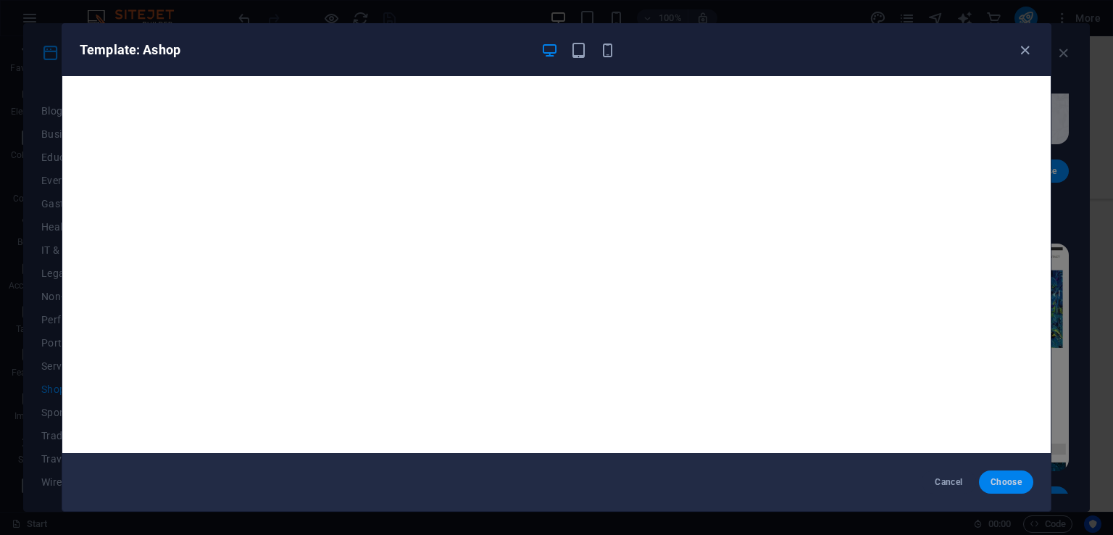
click at [993, 472] on button "Choose" at bounding box center [1006, 481] width 54 height 23
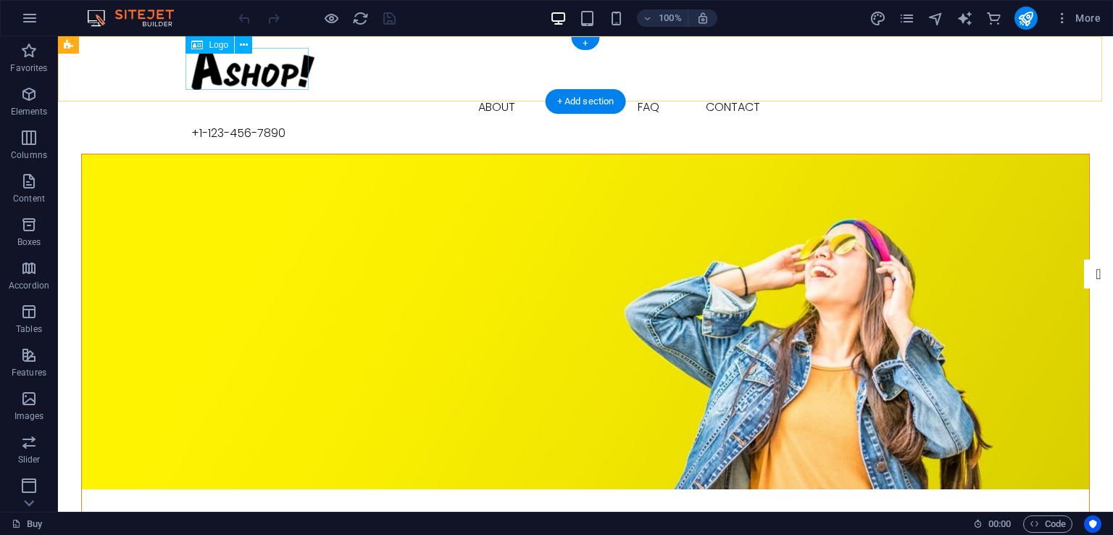
click at [264, 71] on div at bounding box center [585, 69] width 789 height 42
click at [244, 67] on div at bounding box center [585, 69] width 789 height 42
select select "px"
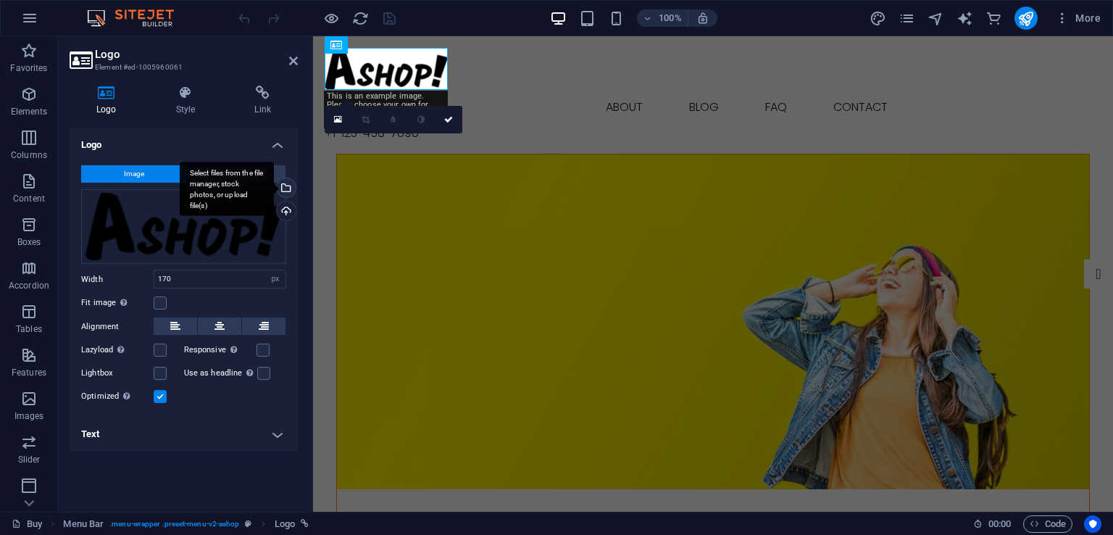
click at [286, 191] on div "Select files from the file manager, stock photos, or upload file(s)" at bounding box center [285, 189] width 22 height 22
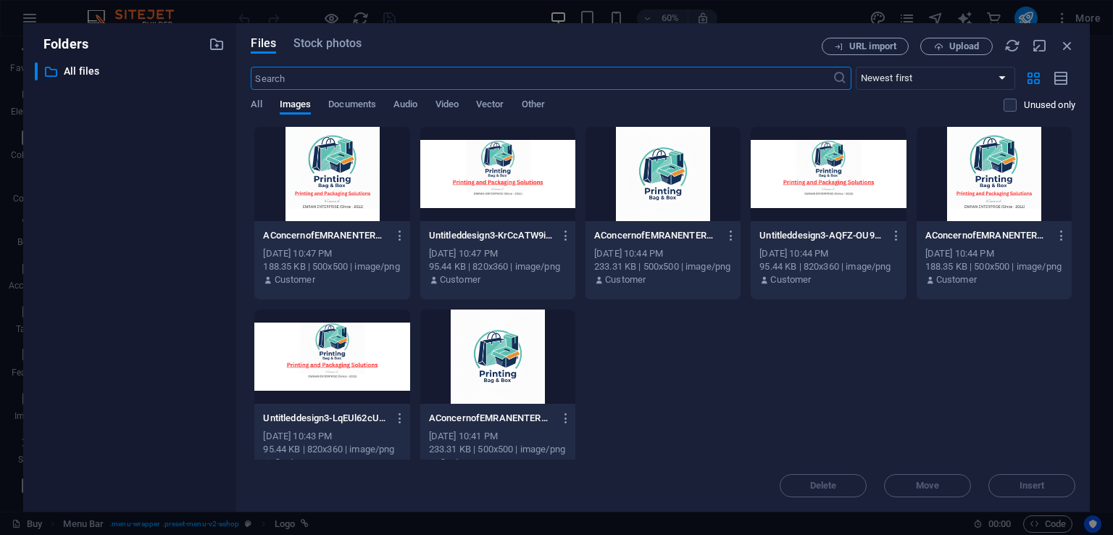
click at [493, 183] on div at bounding box center [497, 174] width 155 height 94
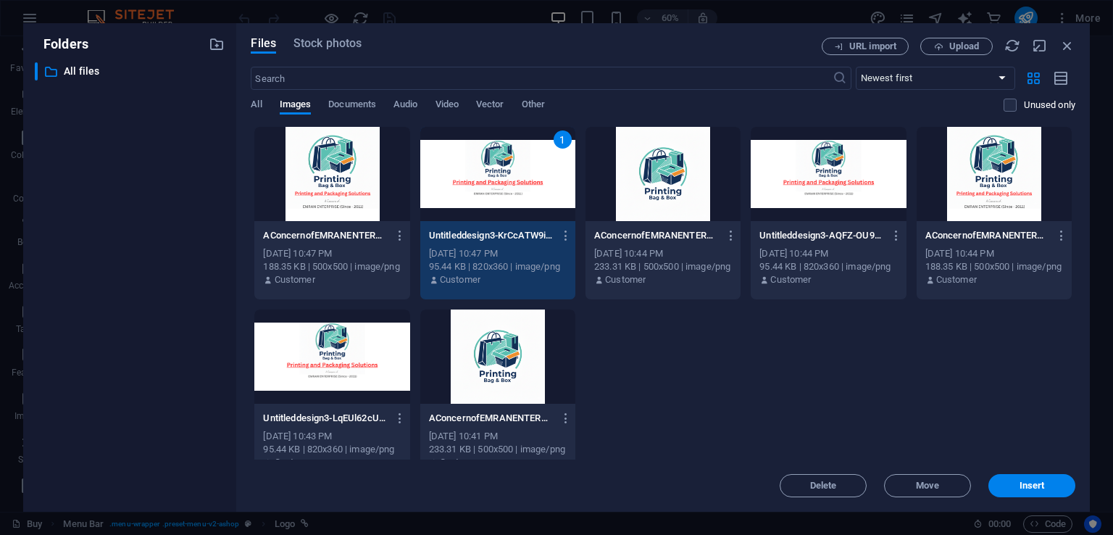
click at [493, 183] on div "1" at bounding box center [497, 174] width 155 height 94
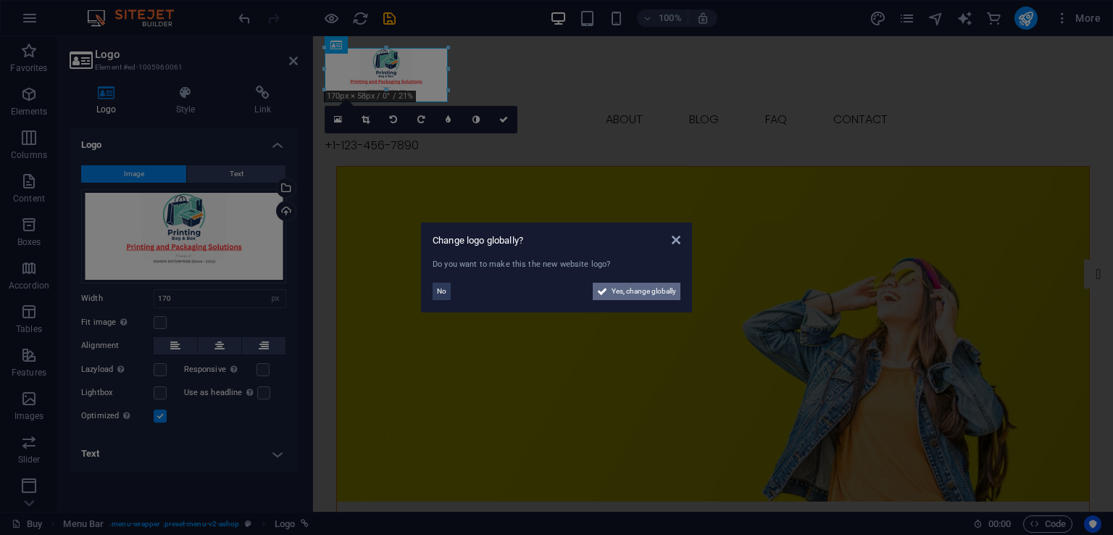
click at [627, 291] on span "Yes, change globally" at bounding box center [644, 291] width 65 height 17
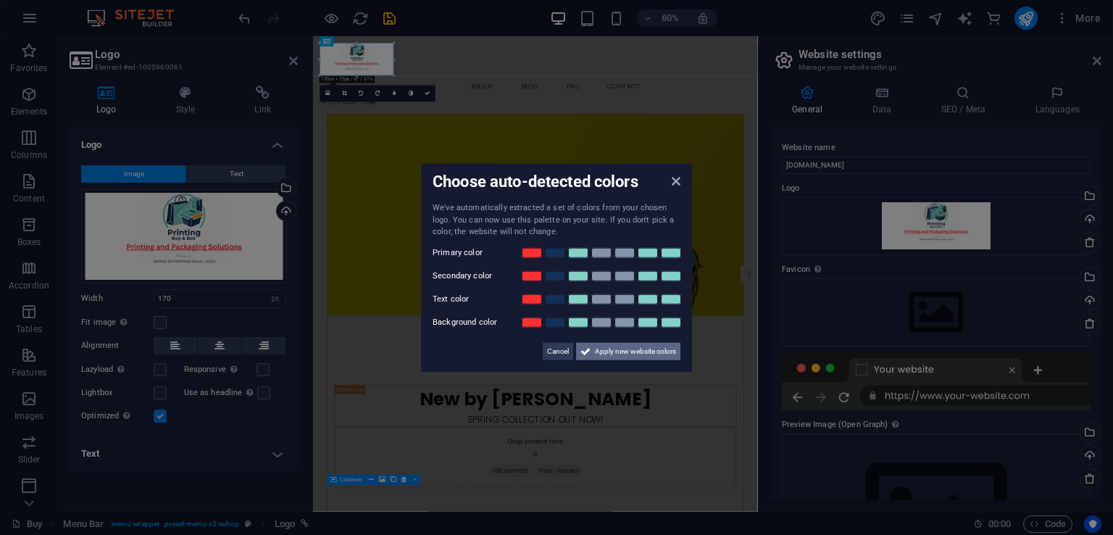
click at [629, 351] on span "Apply new website colors" at bounding box center [635, 350] width 81 height 17
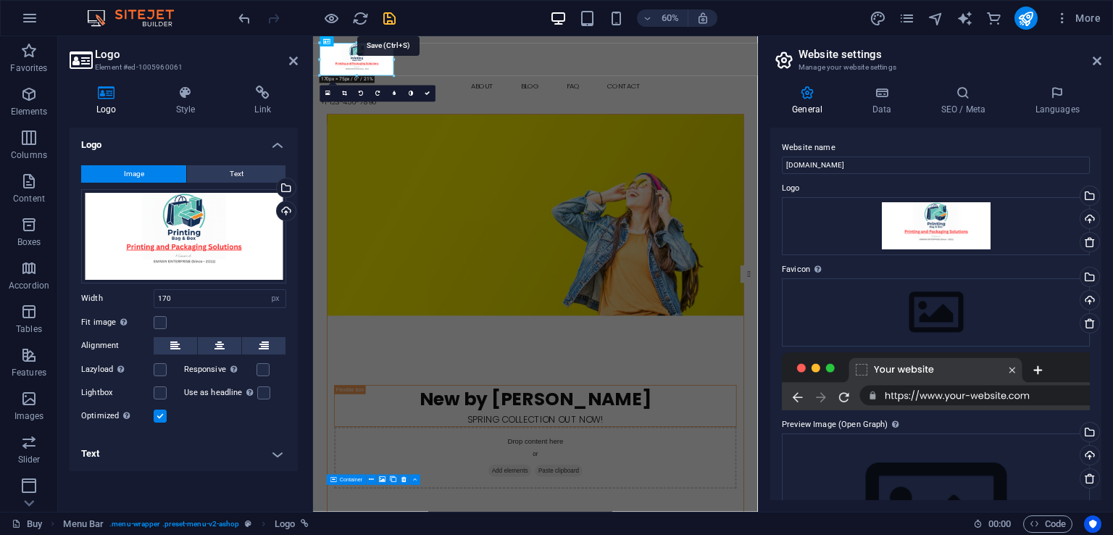
click at [395, 21] on icon "save" at bounding box center [389, 18] width 17 height 17
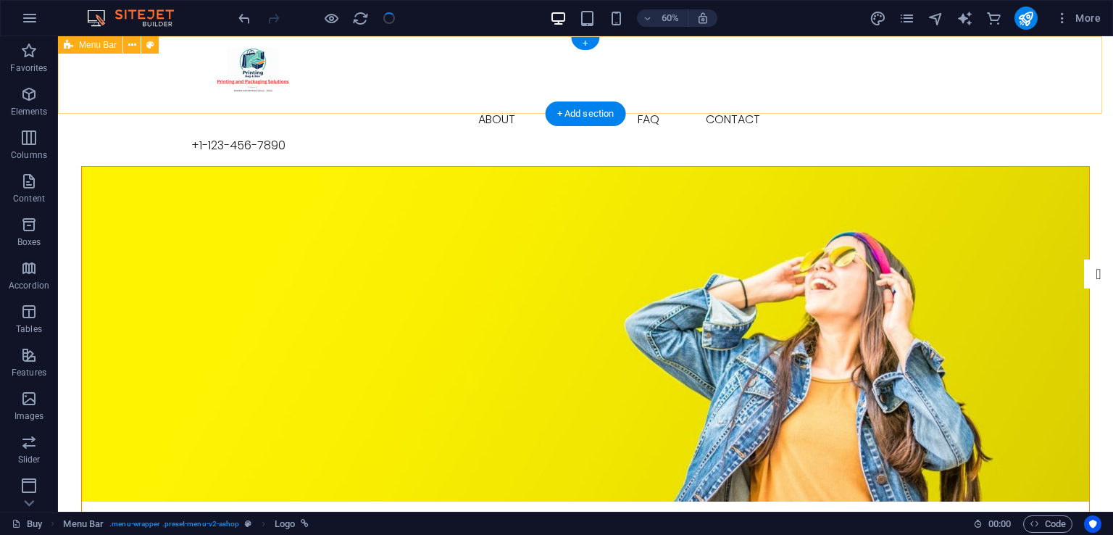
checkbox input "false"
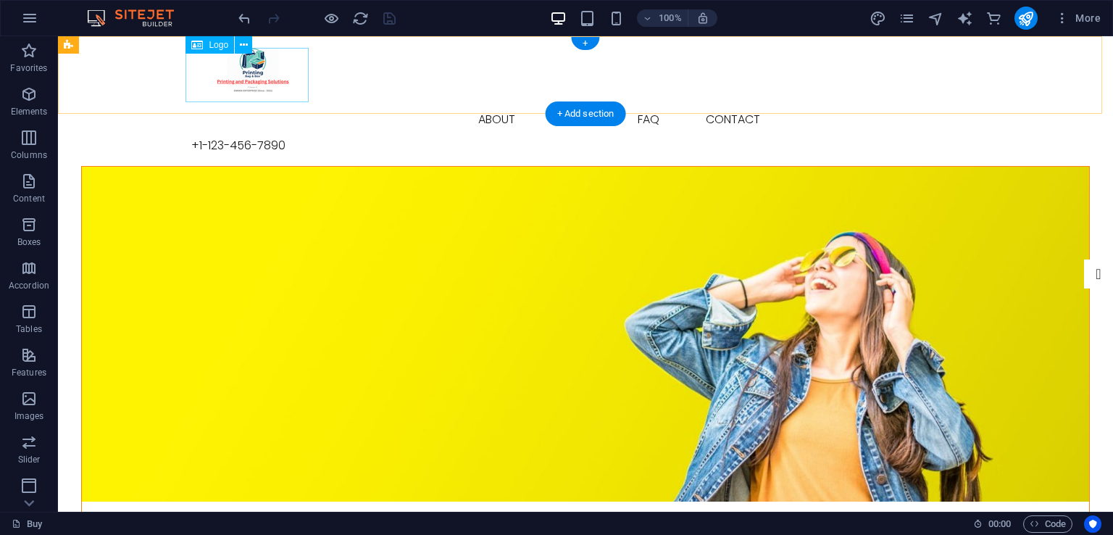
click at [254, 67] on div at bounding box center [585, 75] width 789 height 54
select select "px"
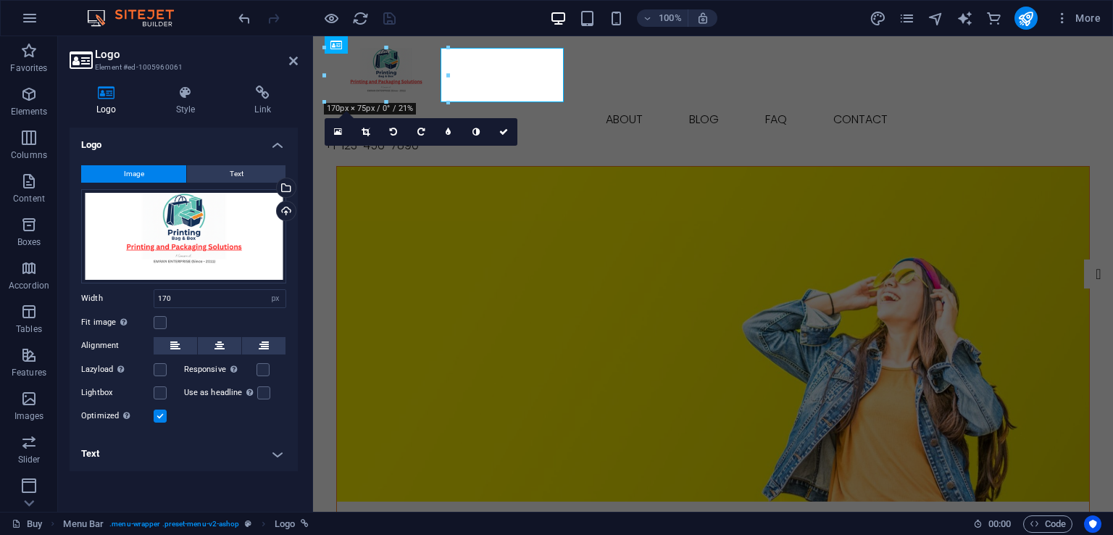
click at [254, 67] on h3 "Element #ed-1005960061" at bounding box center [182, 67] width 174 height 13
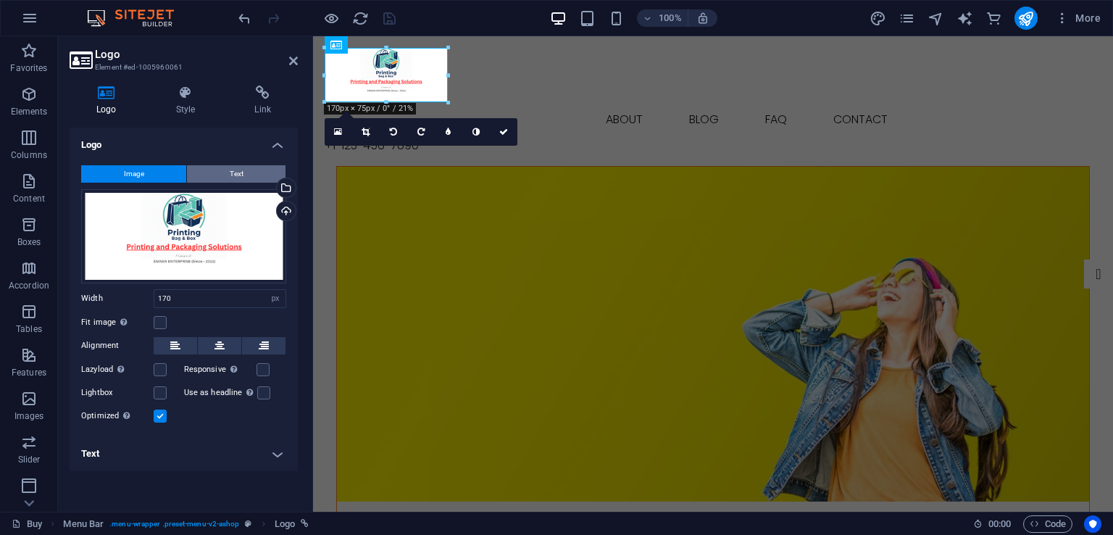
click at [252, 175] on button "Text" at bounding box center [236, 173] width 99 height 17
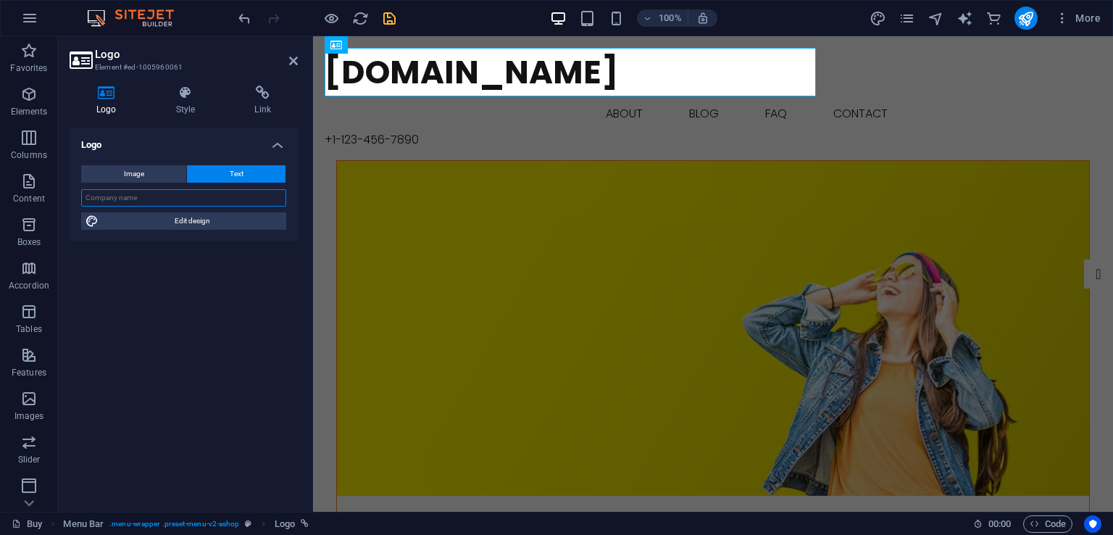
click at [229, 200] on input "text" at bounding box center [183, 197] width 205 height 17
click at [583, 71] on div "[DOMAIN_NAME]" at bounding box center [713, 72] width 777 height 49
click at [570, 73] on div "[DOMAIN_NAME]" at bounding box center [713, 72] width 777 height 49
click at [502, 72] on div "[DOMAIN_NAME]" at bounding box center [713, 72] width 777 height 49
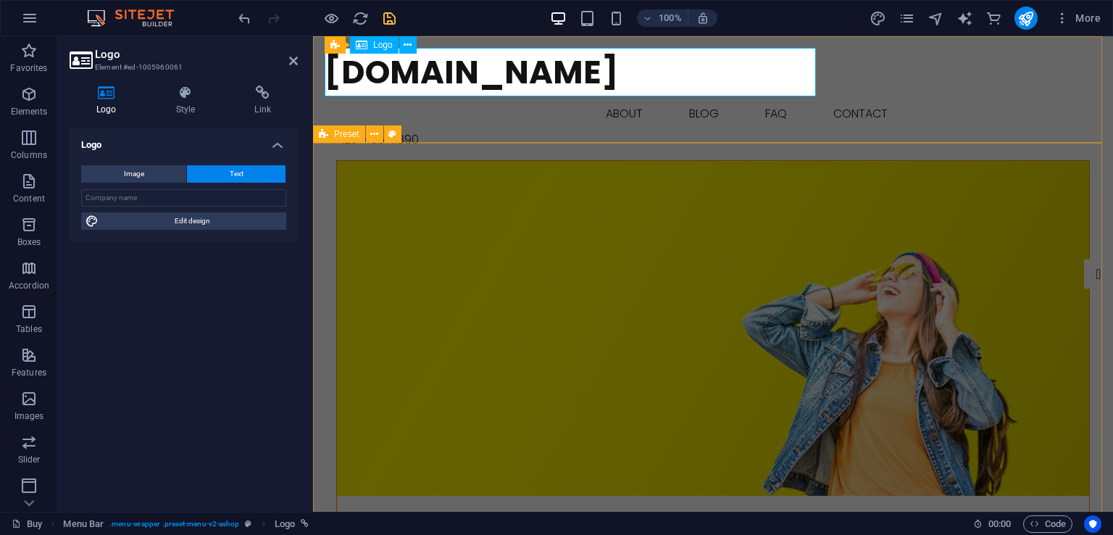
click at [531, 70] on div "[DOMAIN_NAME]" at bounding box center [713, 72] width 777 height 49
click at [556, 70] on div "[DOMAIN_NAME]" at bounding box center [713, 72] width 777 height 49
click at [249, 200] on input "text" at bounding box center [183, 197] width 205 height 17
click at [702, 67] on div "[DOMAIN_NAME]" at bounding box center [713, 72] width 777 height 49
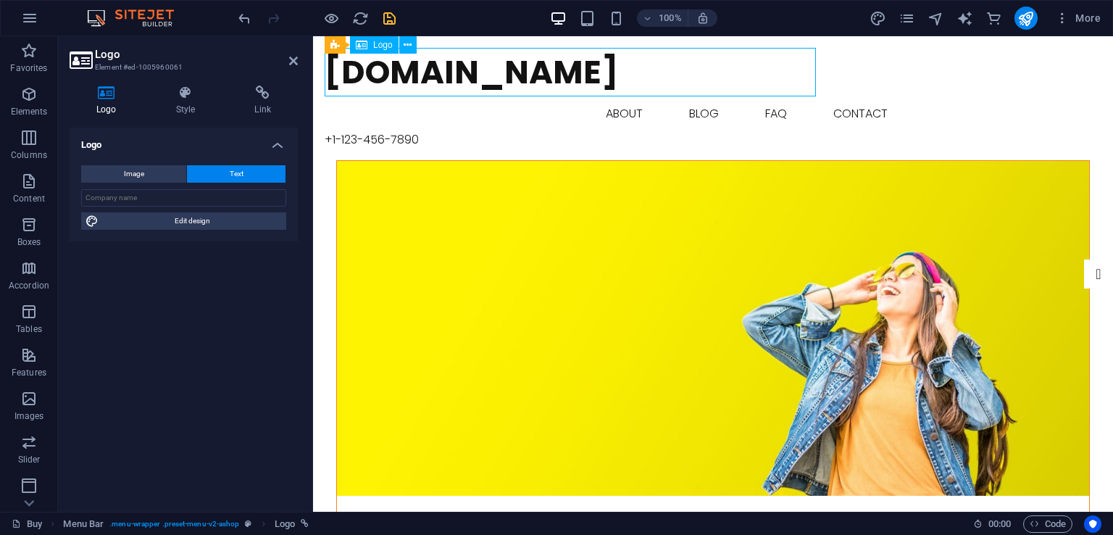
drag, startPoint x: 668, startPoint y: 63, endPoint x: 565, endPoint y: 59, distance: 102.3
click at [565, 59] on div "[DOMAIN_NAME]" at bounding box center [713, 72] width 777 height 49
click at [557, 78] on div "[DOMAIN_NAME]" at bounding box center [713, 72] width 777 height 49
click at [219, 194] on input "text" at bounding box center [183, 197] width 205 height 17
type input "p"
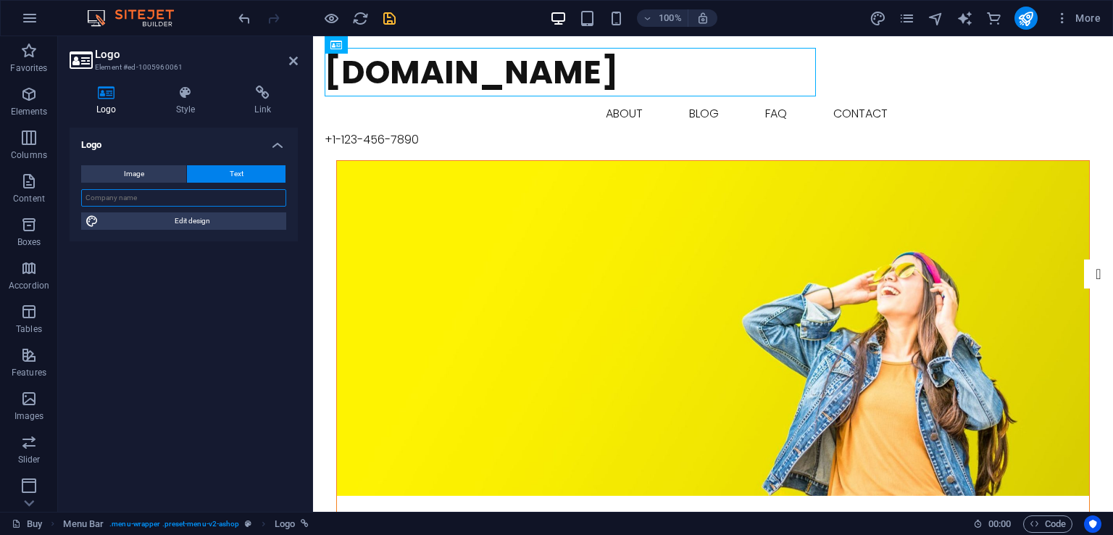
type input "p"
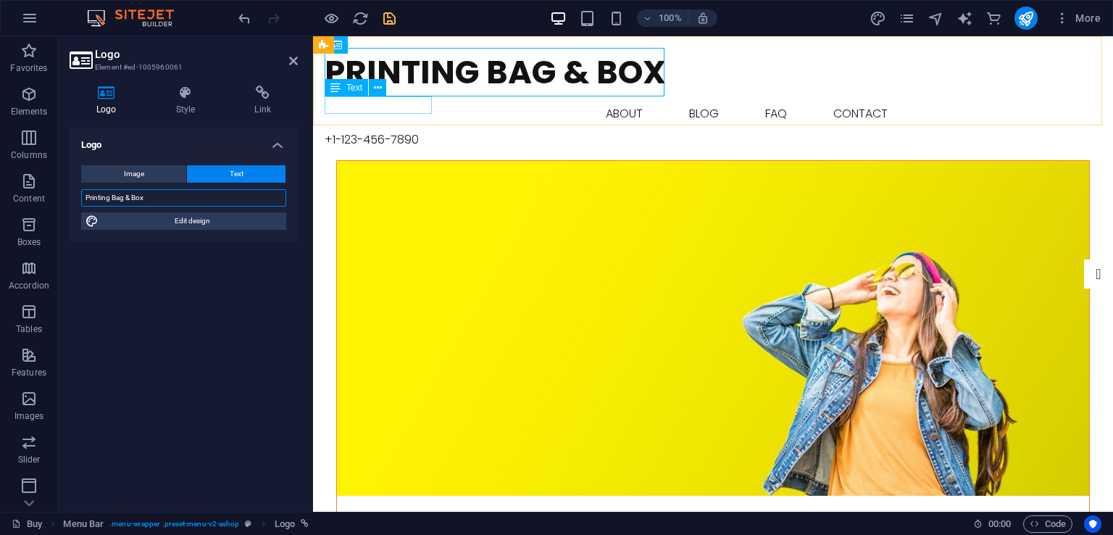
type input "Printing Bag & Box"
click at [422, 131] on div "+1-123-456-7890" at bounding box center [713, 139] width 777 height 17
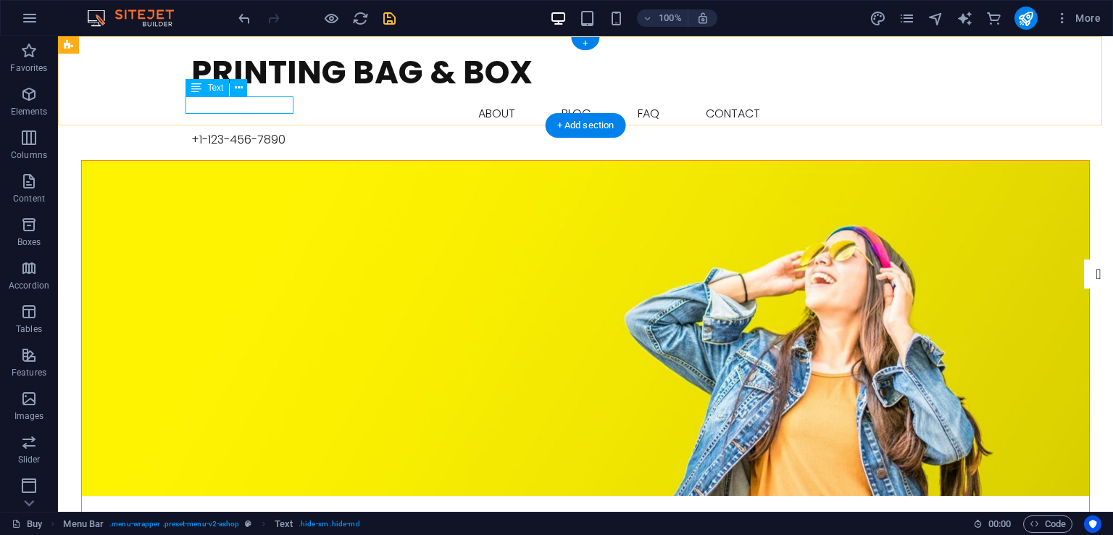
click at [217, 131] on div "+1-123-456-7890" at bounding box center [585, 139] width 789 height 17
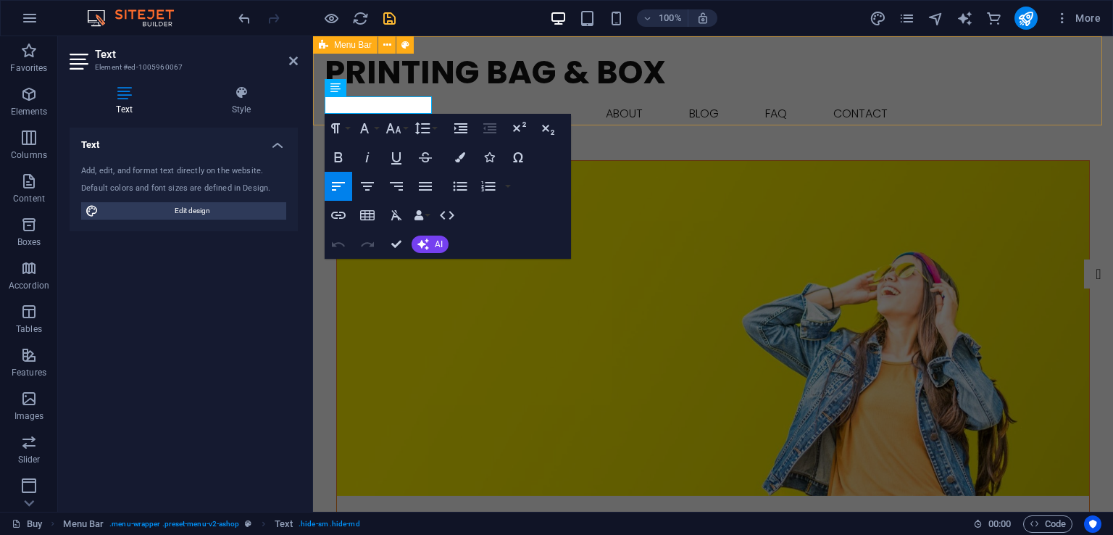
drag, startPoint x: 341, startPoint y: 106, endPoint x: 444, endPoint y: 107, distance: 102.9
click at [444, 107] on div "Printing Bag & Box Buy About Blog FAQ Contact +1-123-456-7890 Menu" at bounding box center [713, 98] width 800 height 124
click at [351, 131] on span "+1-123-456-7890" at bounding box center [372, 139] width 94 height 17
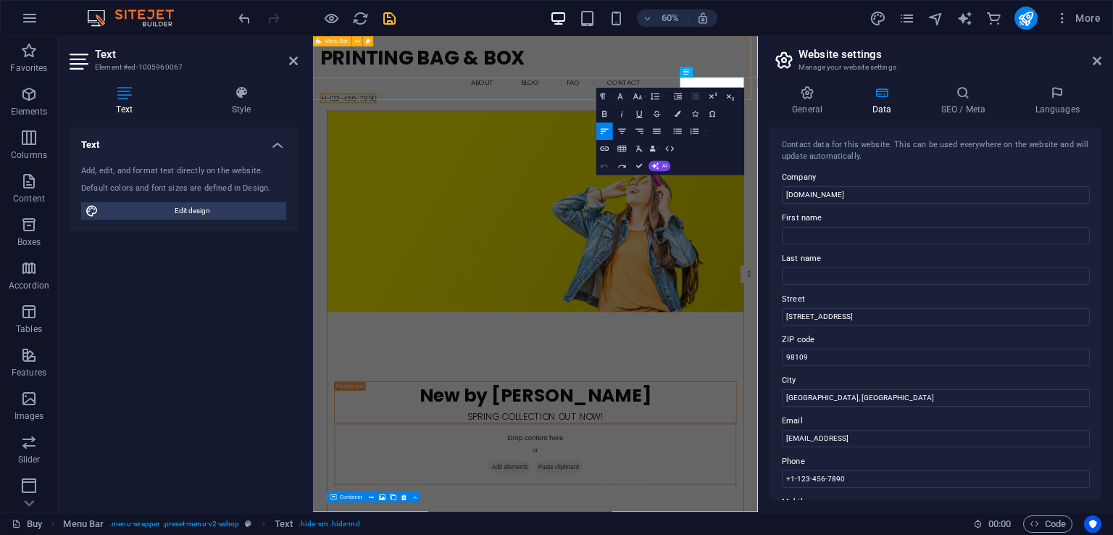
click at [888, 62] on div "Printing Bag & Box Buy About Blog FAQ Contact +1-123-456-7890 Menu" at bounding box center [684, 98] width 742 height 124
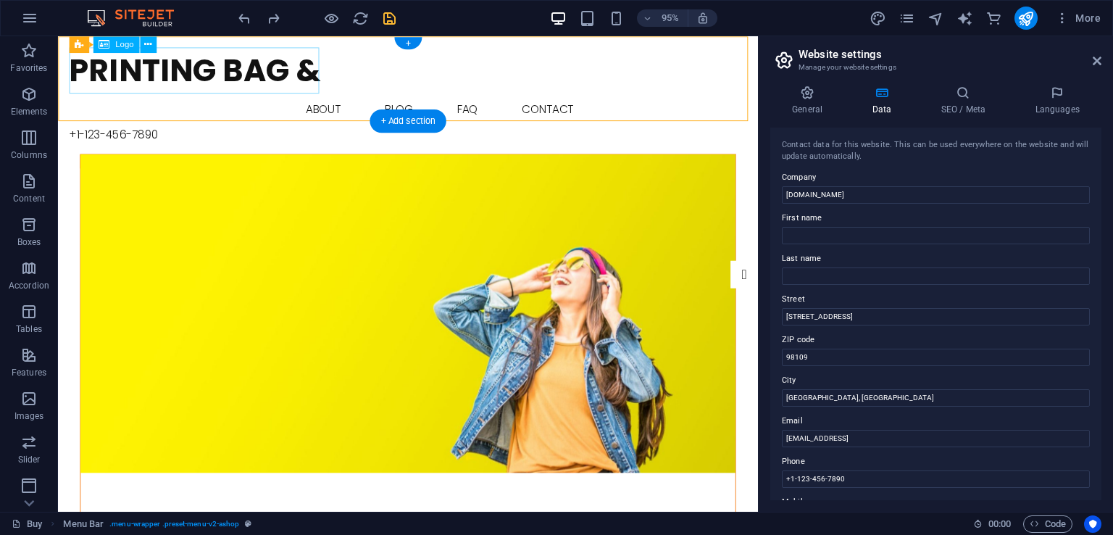
click at [317, 91] on div "Printing Bag &" at bounding box center [427, 72] width 714 height 49
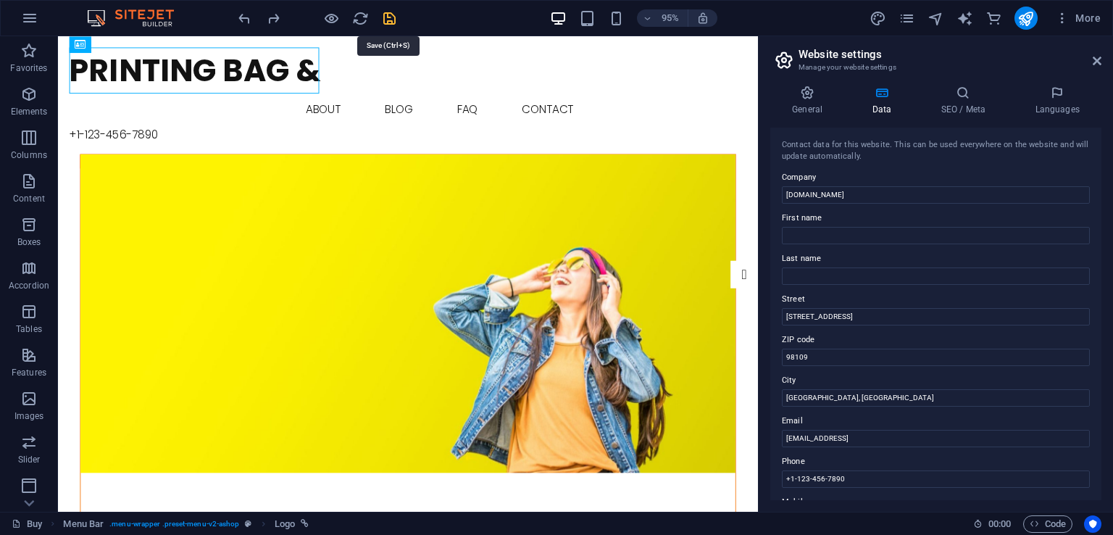
click at [393, 15] on icon "save" at bounding box center [389, 18] width 17 height 17
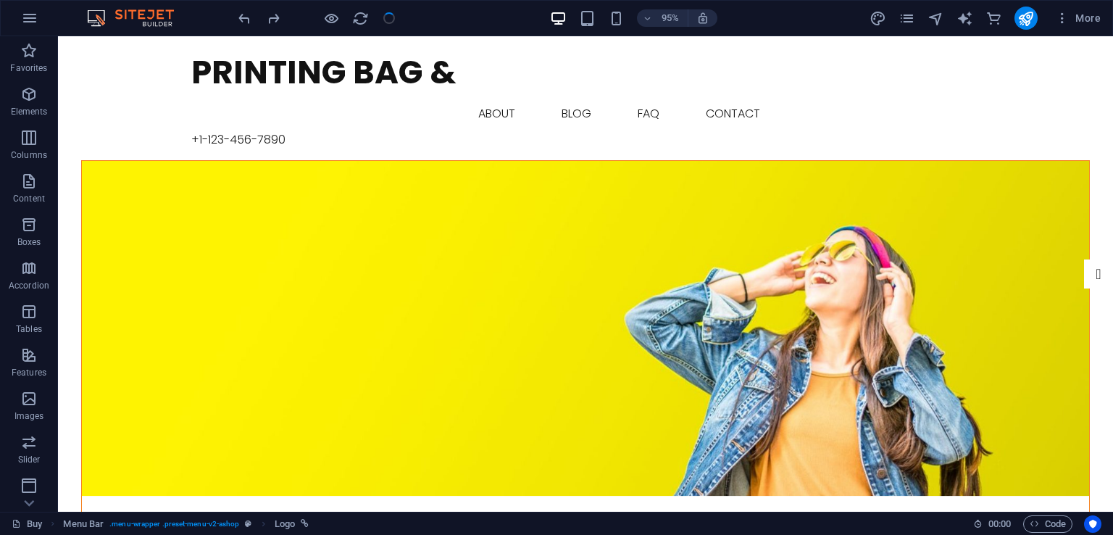
checkbox input "false"
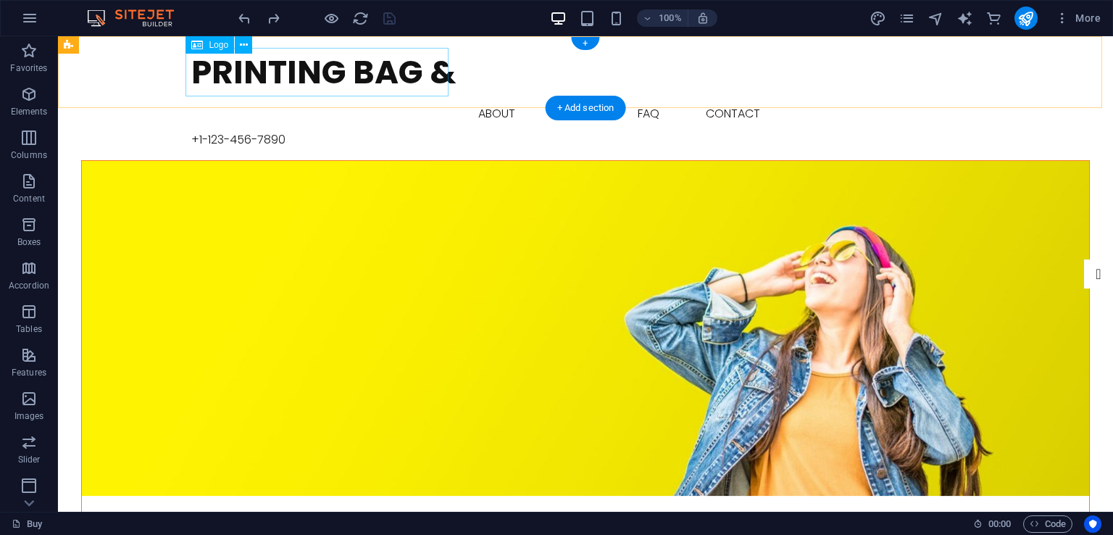
click at [437, 73] on div "Printing Bag &" at bounding box center [585, 72] width 789 height 49
click at [415, 65] on div "Printing Bag &" at bounding box center [585, 72] width 789 height 49
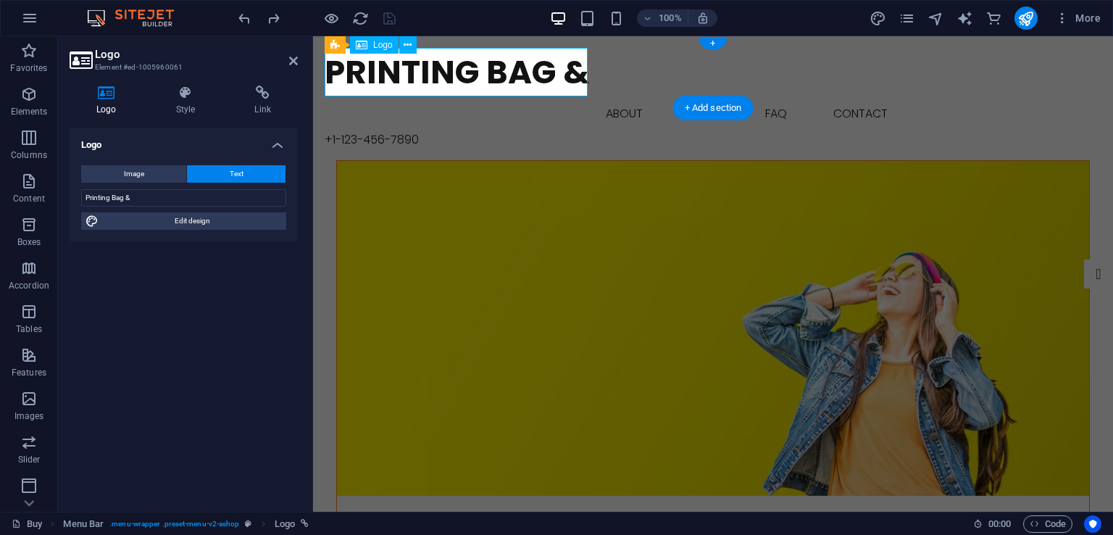
click at [415, 65] on div "Printing Bag &" at bounding box center [713, 72] width 777 height 49
click at [220, 191] on input "Printing Bag &" at bounding box center [183, 197] width 205 height 17
type input "Printing Bag & Box"
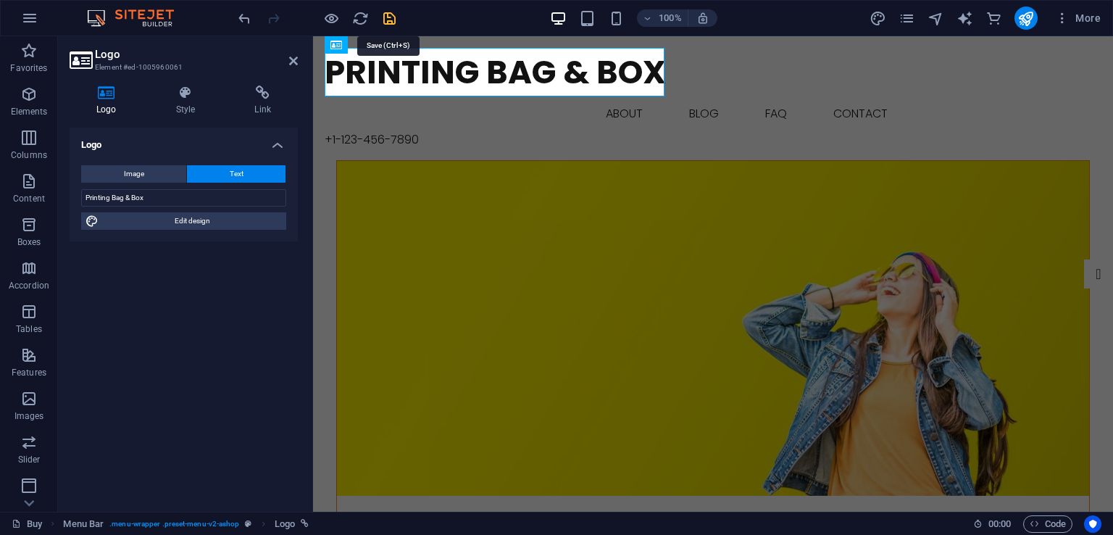
click at [387, 14] on icon "save" at bounding box center [389, 18] width 17 height 17
checkbox input "false"
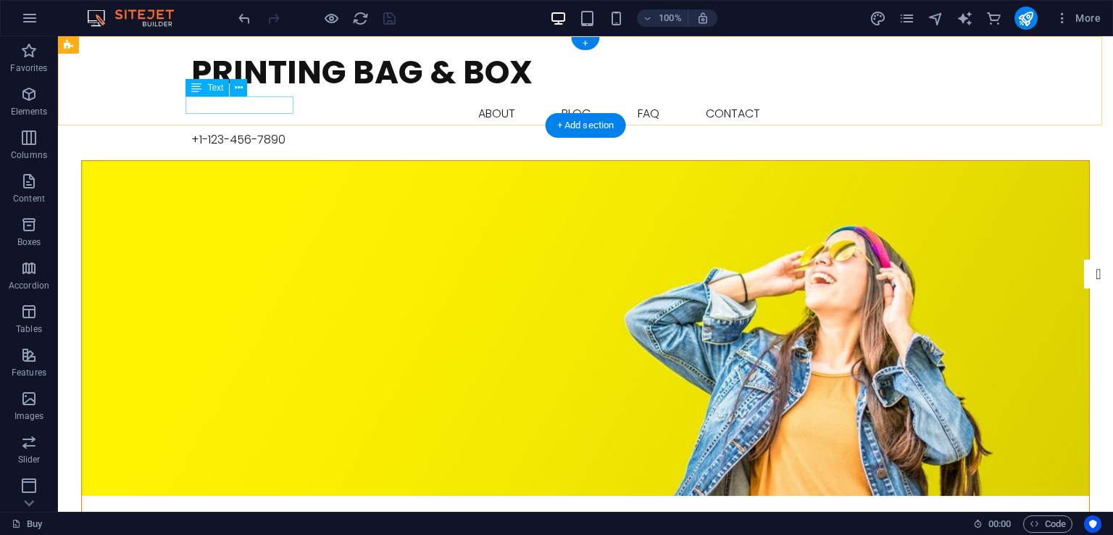
click at [264, 131] on div "+1-123-456-7890" at bounding box center [585, 139] width 789 height 17
click at [255, 131] on div "+1-123-456-7890" at bounding box center [585, 139] width 789 height 17
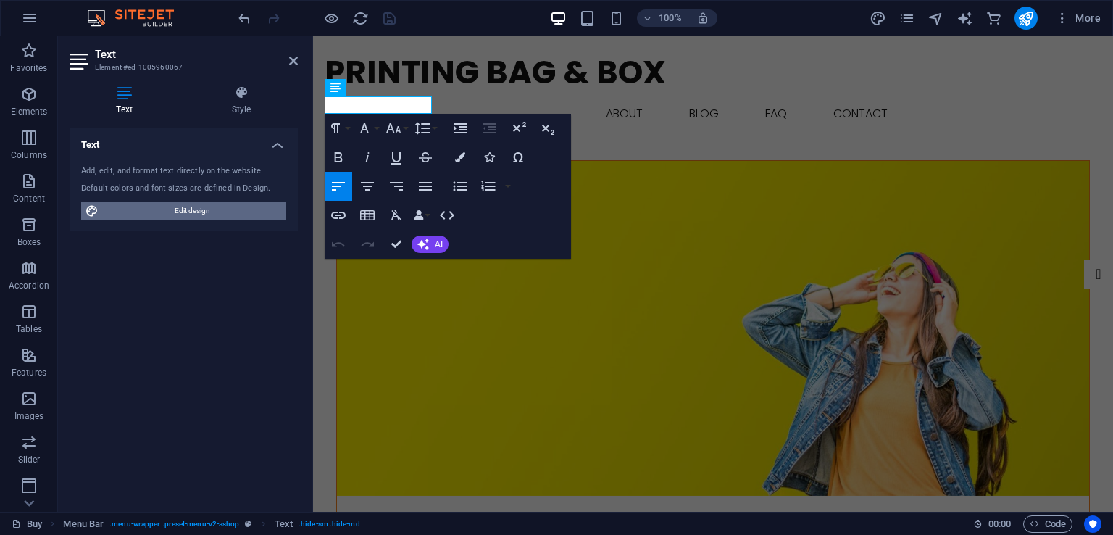
click at [202, 215] on span "Edit design" at bounding box center [192, 210] width 179 height 17
select select "px"
select select "300"
select select "px"
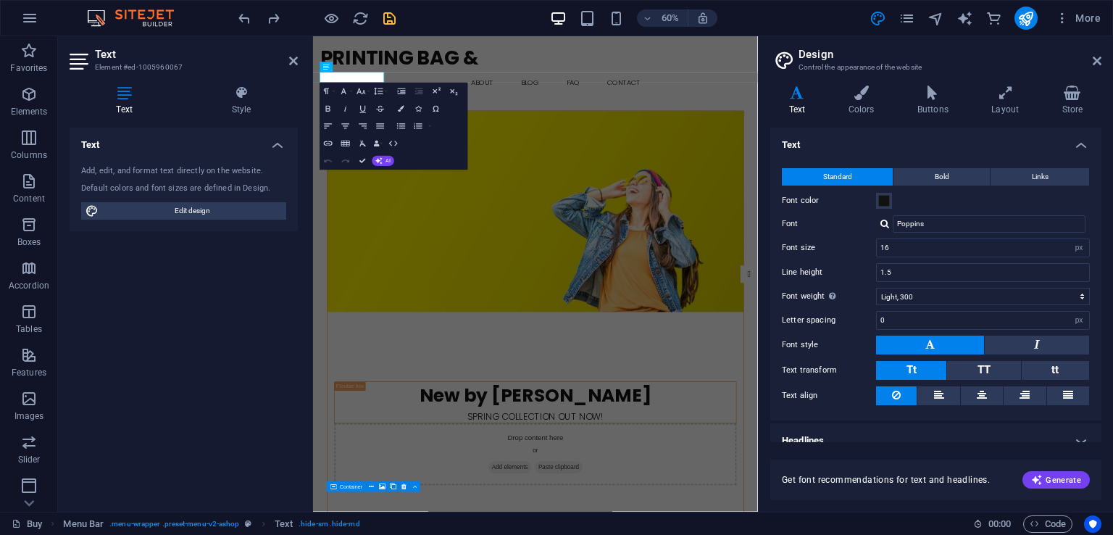
click at [275, 149] on h4 "Text" at bounding box center [184, 141] width 228 height 26
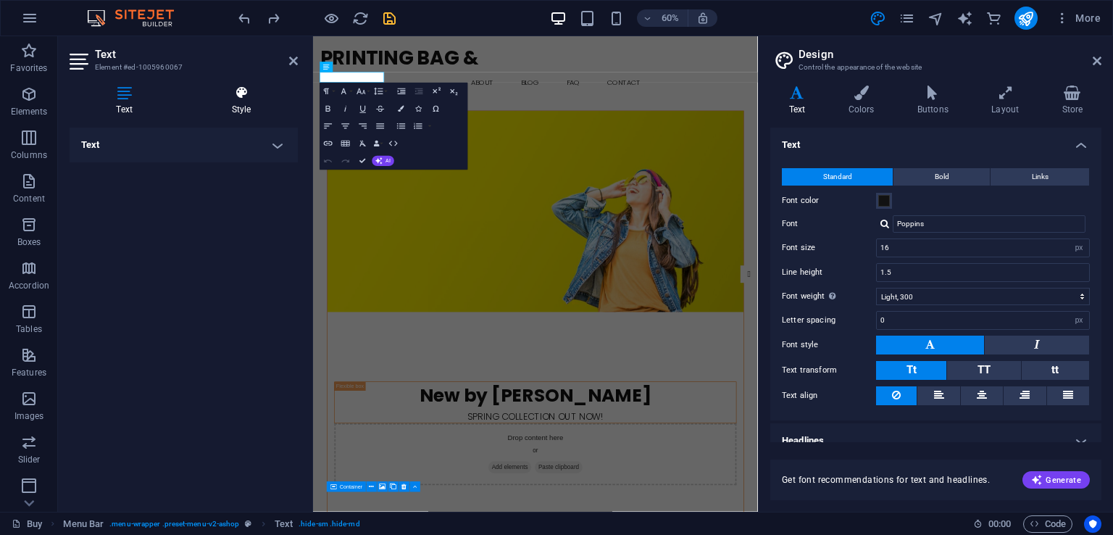
click at [251, 99] on icon at bounding box center [241, 93] width 113 height 14
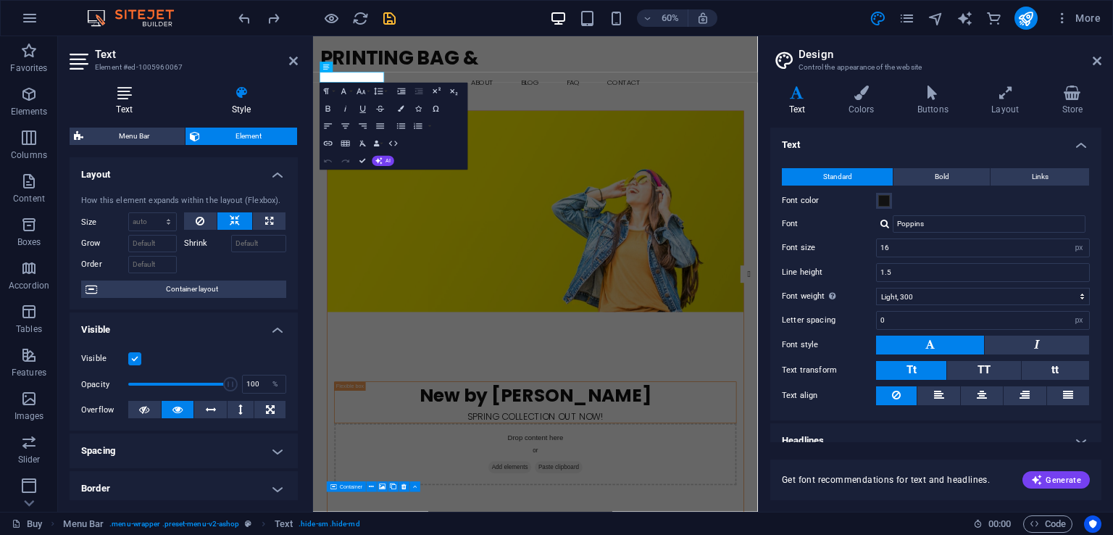
click at [121, 100] on h4 "Text" at bounding box center [127, 101] width 115 height 30
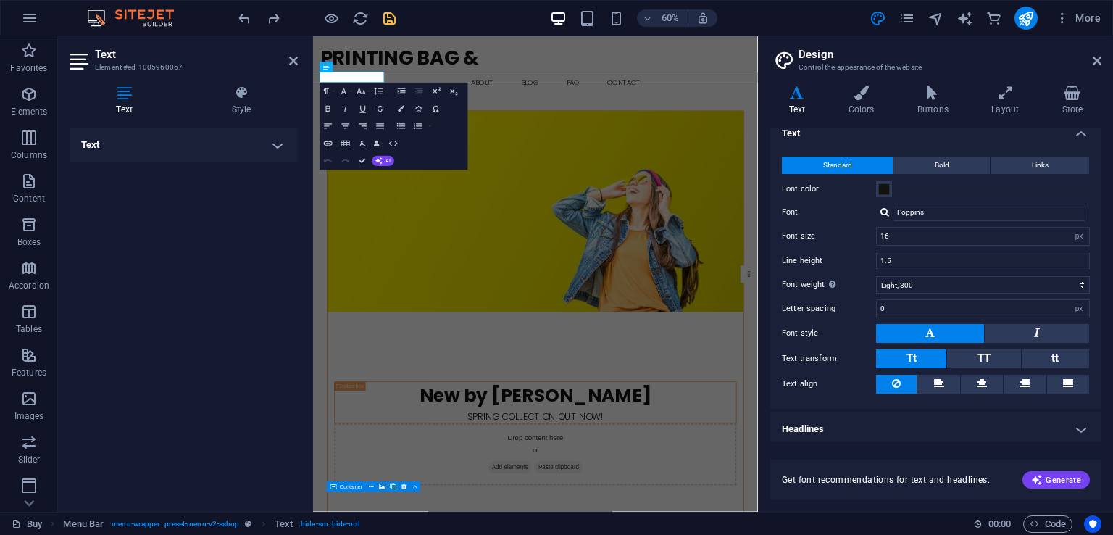
scroll to position [14, 0]
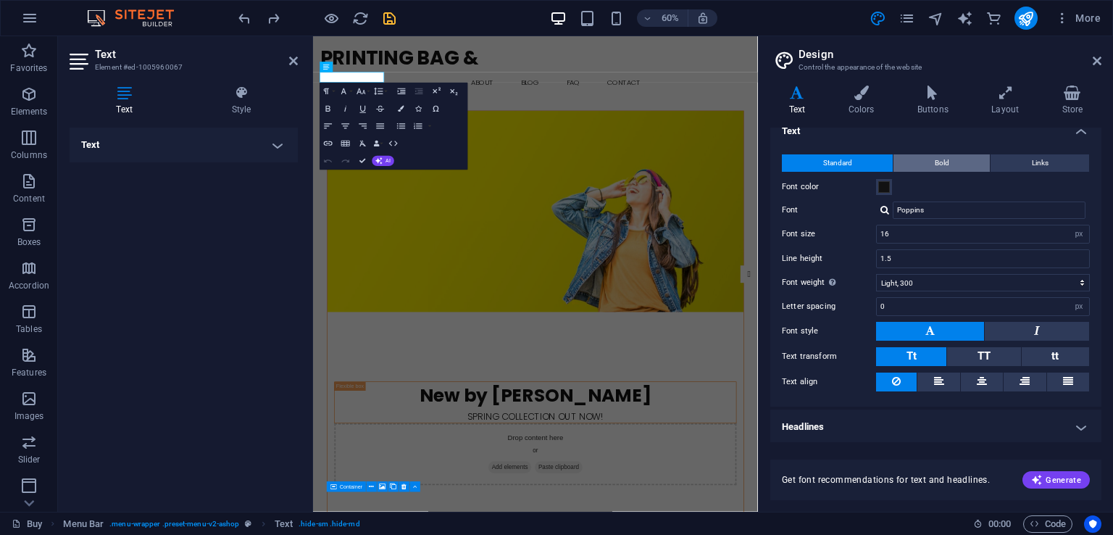
click at [937, 166] on span "Bold" at bounding box center [942, 162] width 14 height 17
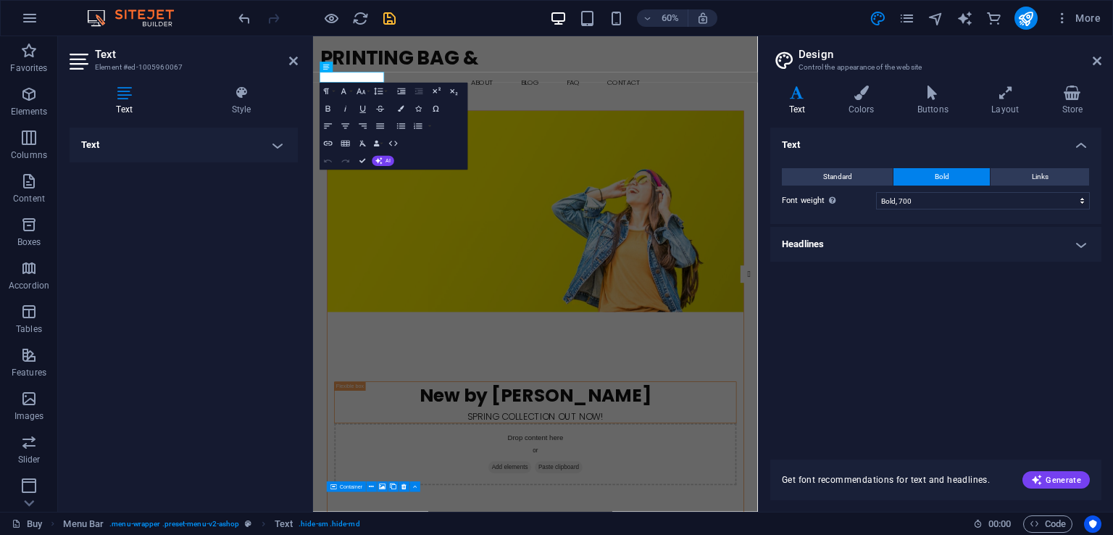
scroll to position [0, 0]
click at [1037, 177] on span "Links" at bounding box center [1040, 176] width 17 height 17
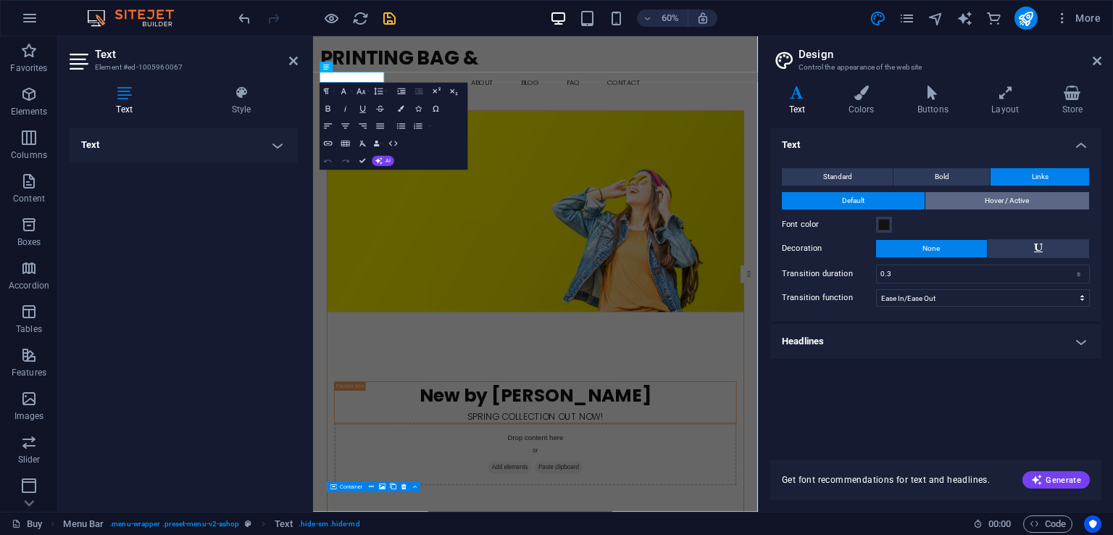
click at [997, 203] on span "Hover / Active" at bounding box center [1007, 200] width 44 height 17
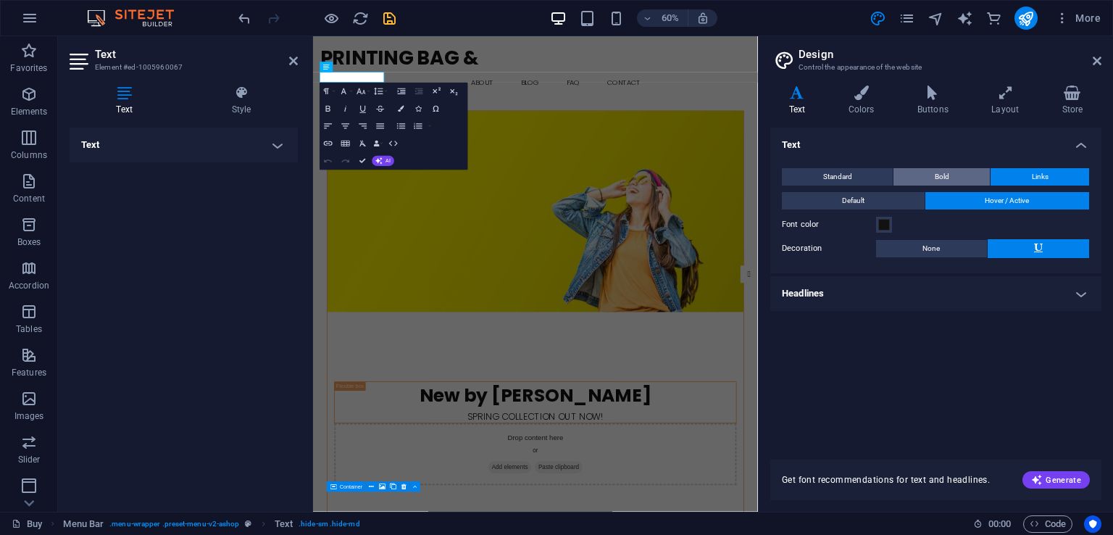
click at [954, 180] on button "Bold" at bounding box center [942, 176] width 96 height 17
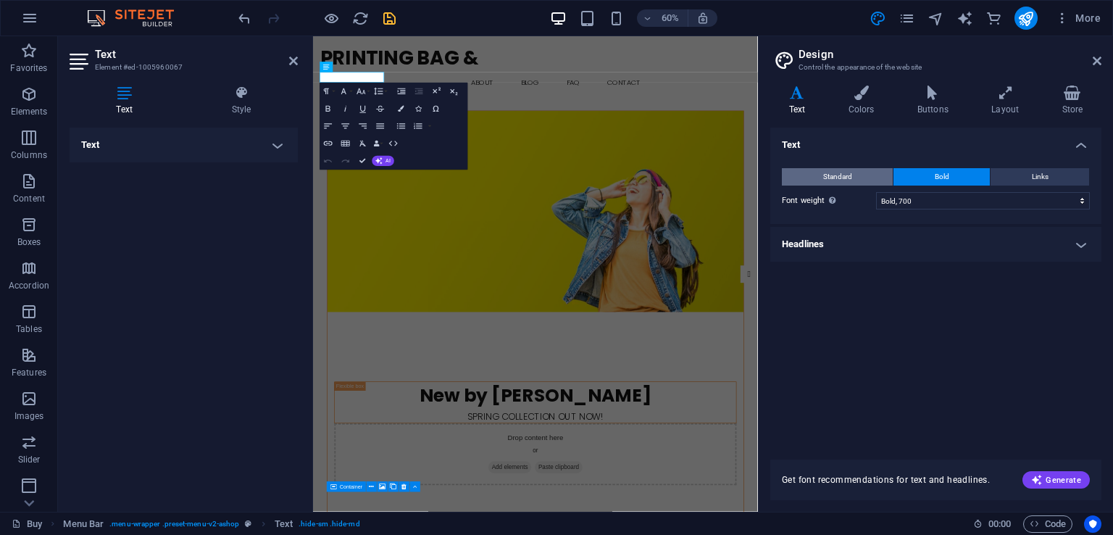
click at [873, 179] on button "Standard" at bounding box center [837, 176] width 111 height 17
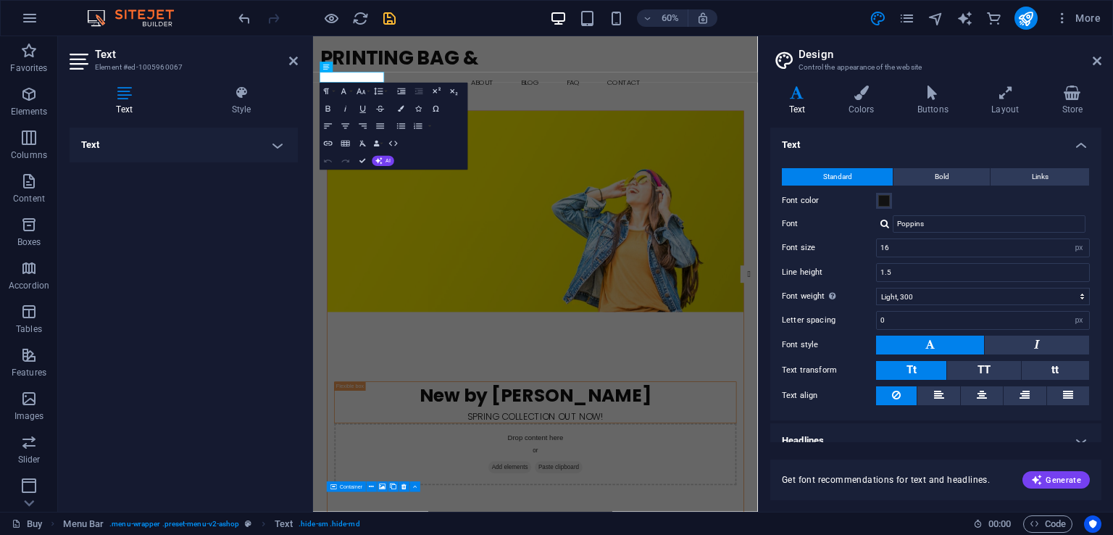
click at [871, 433] on h4 "Headlines" at bounding box center [936, 440] width 331 height 35
click at [1060, 146] on h4 "Text" at bounding box center [936, 141] width 331 height 26
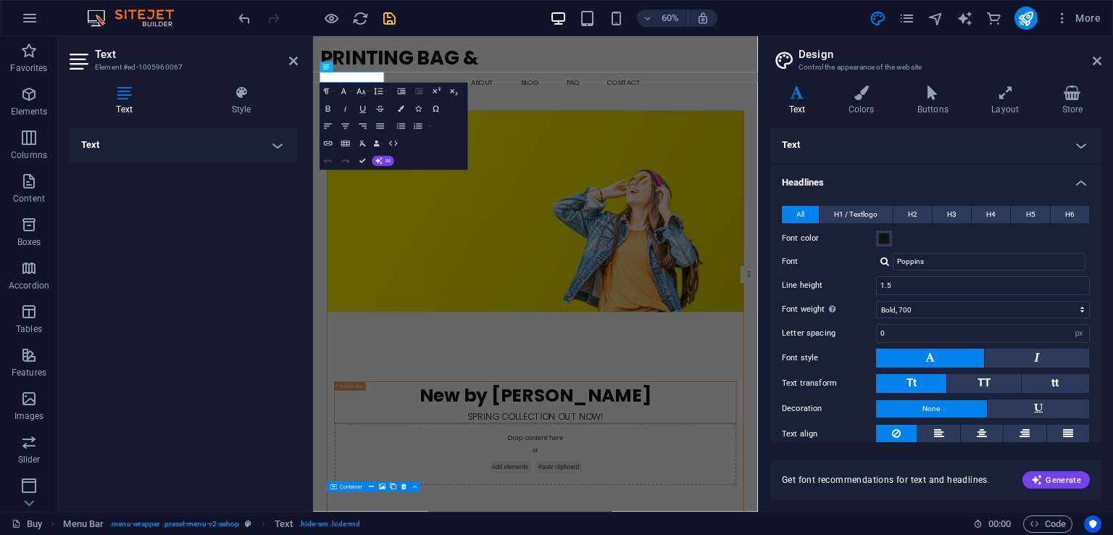
click at [869, 147] on h4 "Text" at bounding box center [936, 145] width 331 height 35
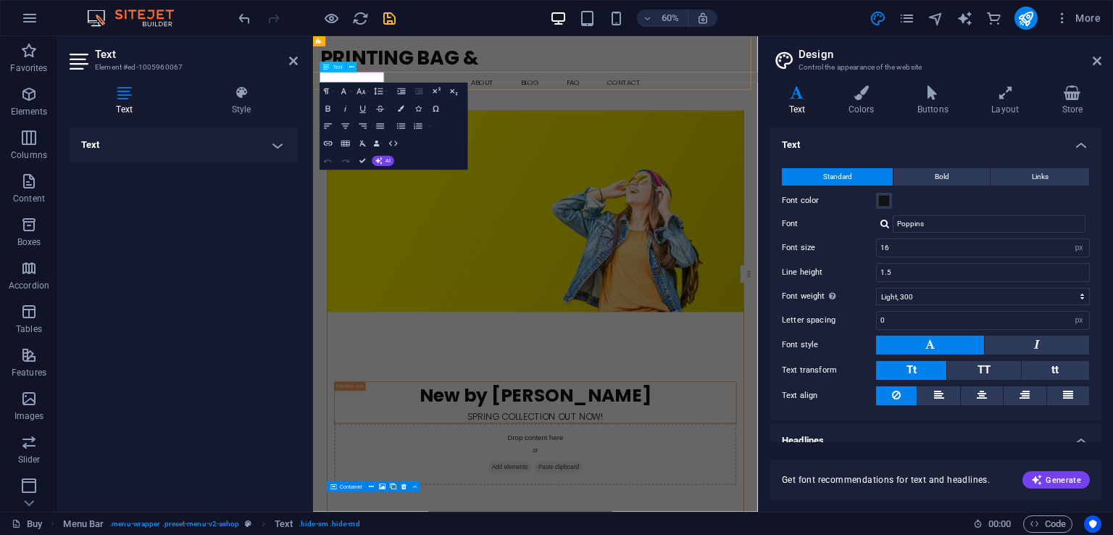
click at [396, 131] on span "+1-123-456-7890" at bounding box center [372, 139] width 94 height 17
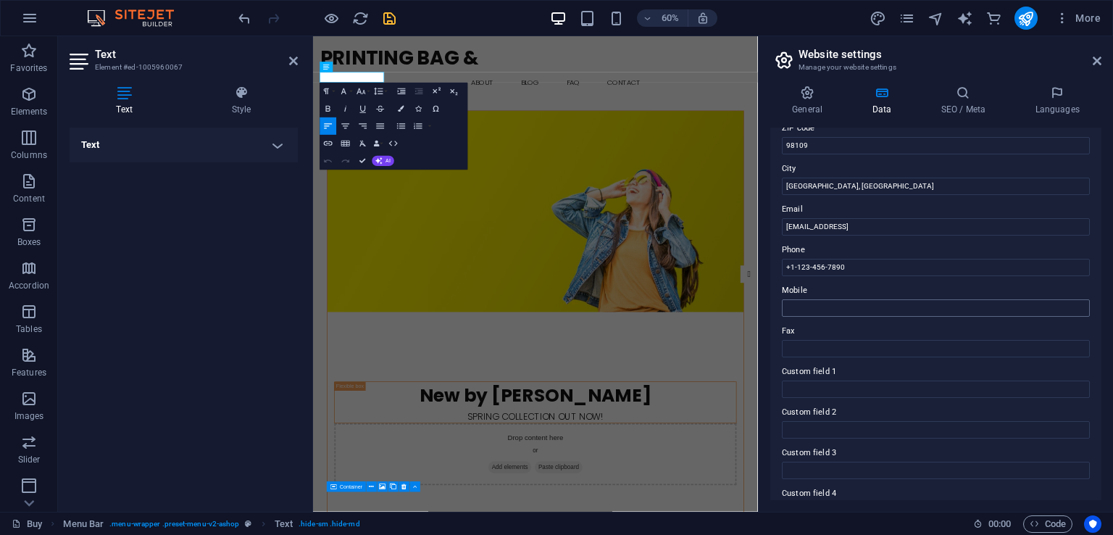
scroll to position [217, 0]
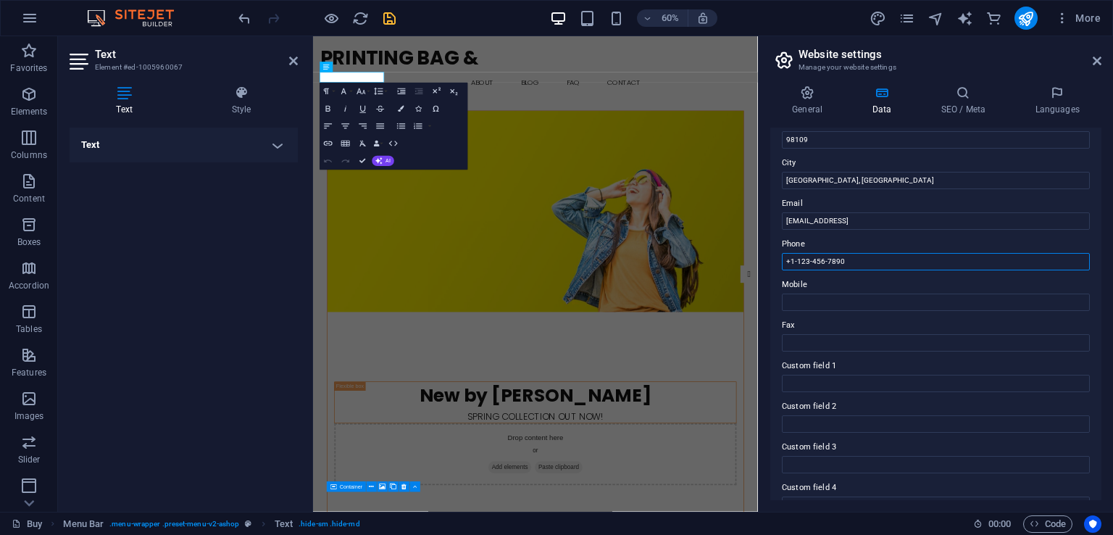
drag, startPoint x: 847, startPoint y: 256, endPoint x: 789, endPoint y: 265, distance: 58.6
click at [789, 265] on input "+1-123-456-7890" at bounding box center [936, 261] width 308 height 17
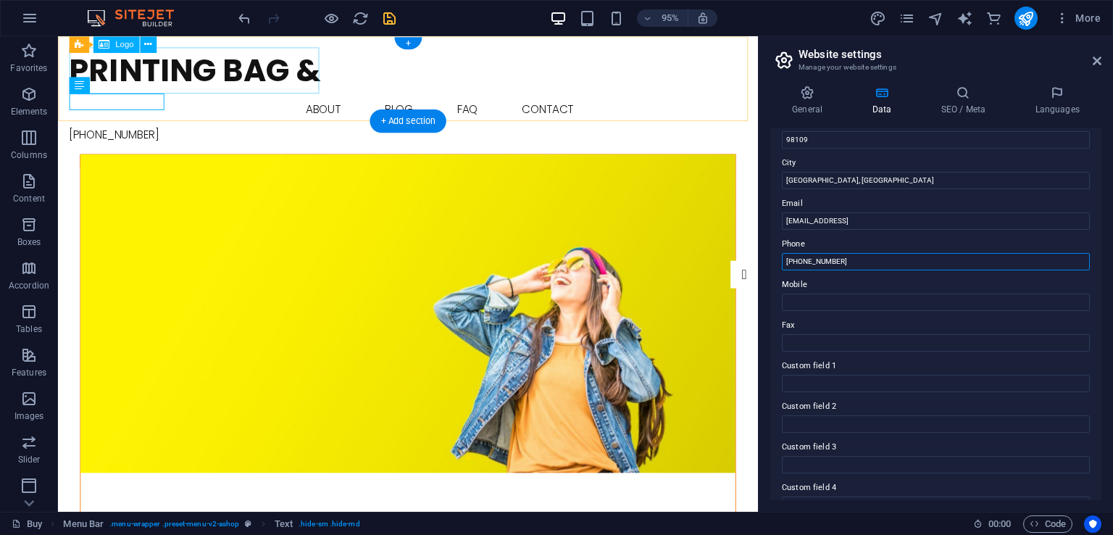
type input "[PHONE_NUMBER]"
click at [266, 72] on div "Printing Bag &" at bounding box center [427, 72] width 714 height 49
click at [302, 78] on div "Printing Bag &" at bounding box center [427, 72] width 714 height 49
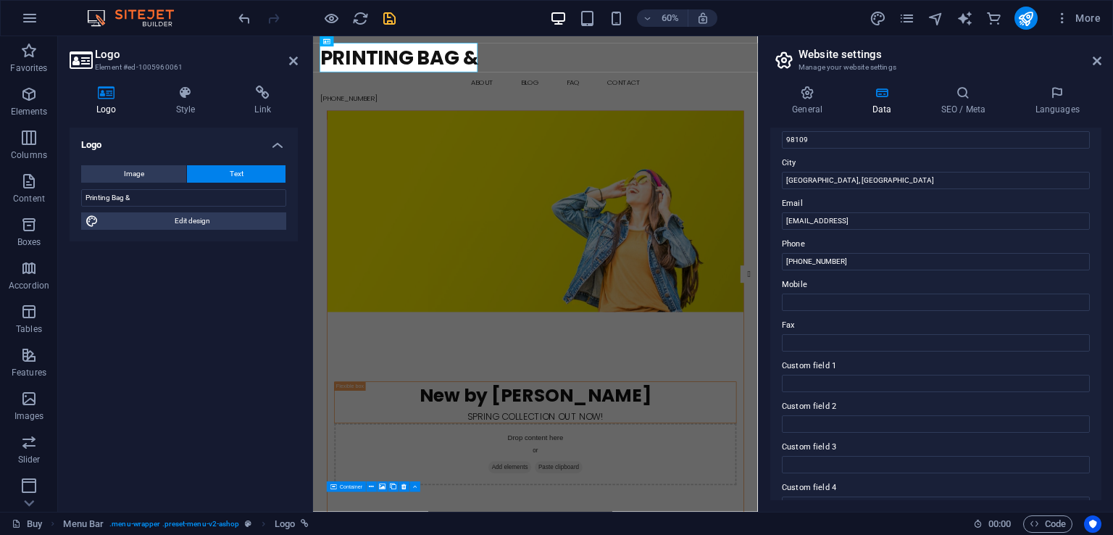
click at [290, 75] on div "Logo Style Link Logo Image Text Drag files here, click to choose files or selec…" at bounding box center [184, 293] width 252 height 438
click at [153, 193] on input "Printing Bag &" at bounding box center [183, 197] width 205 height 17
type input "Printing Bag & Box"
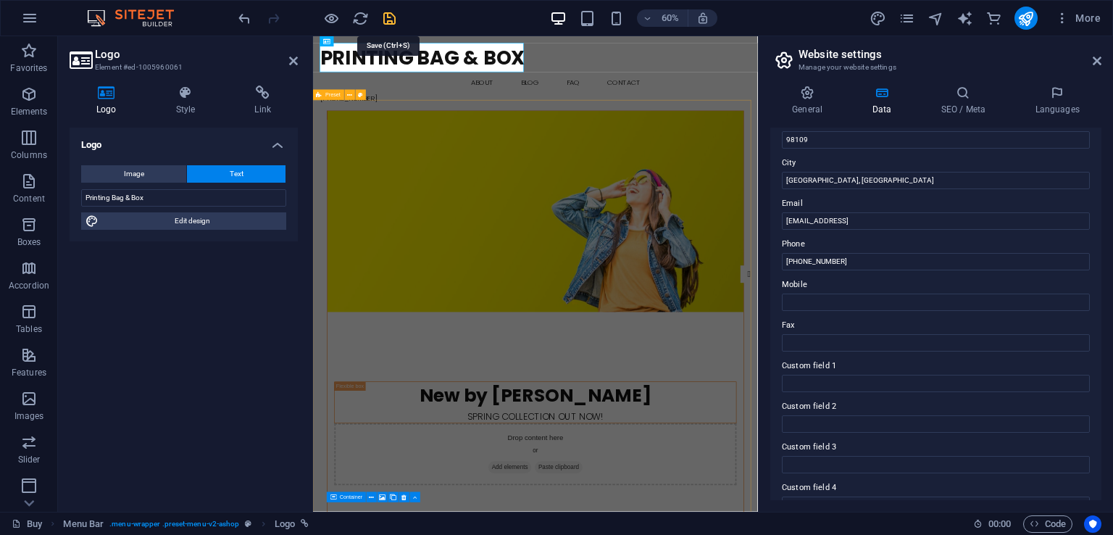
click at [389, 21] on icon "save" at bounding box center [389, 18] width 17 height 17
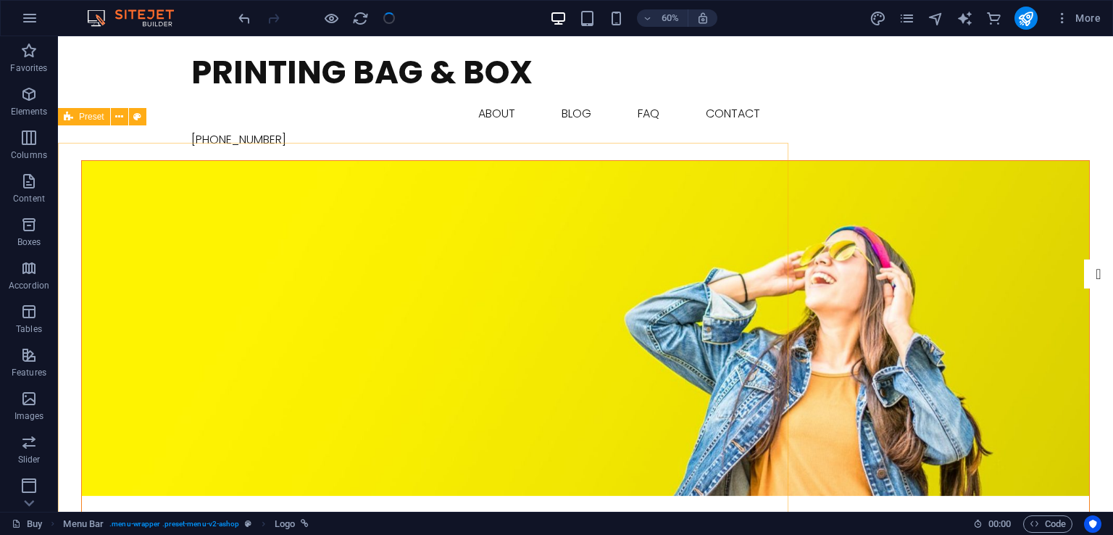
checkbox input "false"
click at [340, 20] on div at bounding box center [317, 18] width 162 height 23
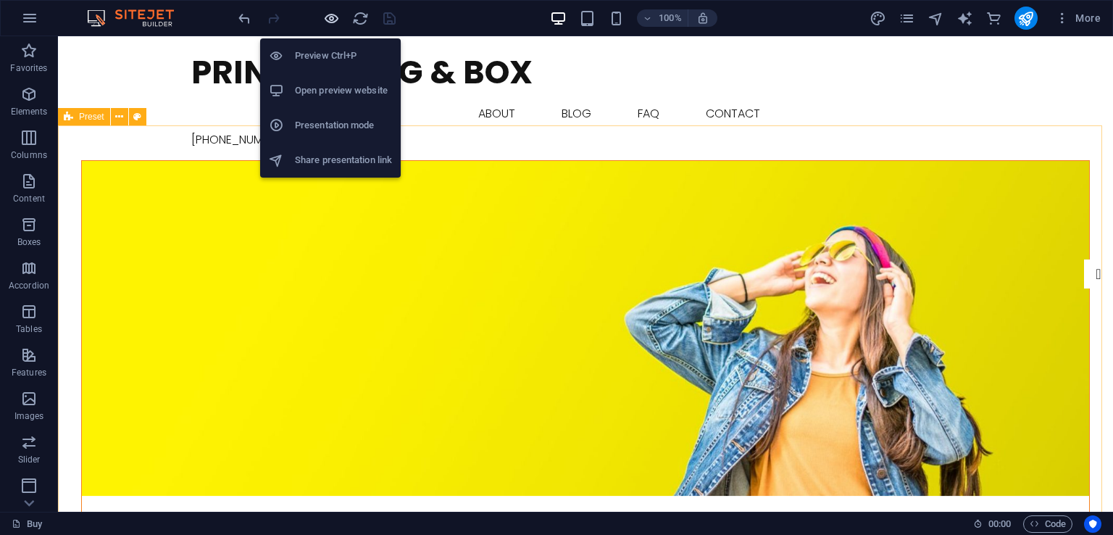
click at [325, 20] on icon "button" at bounding box center [331, 18] width 17 height 17
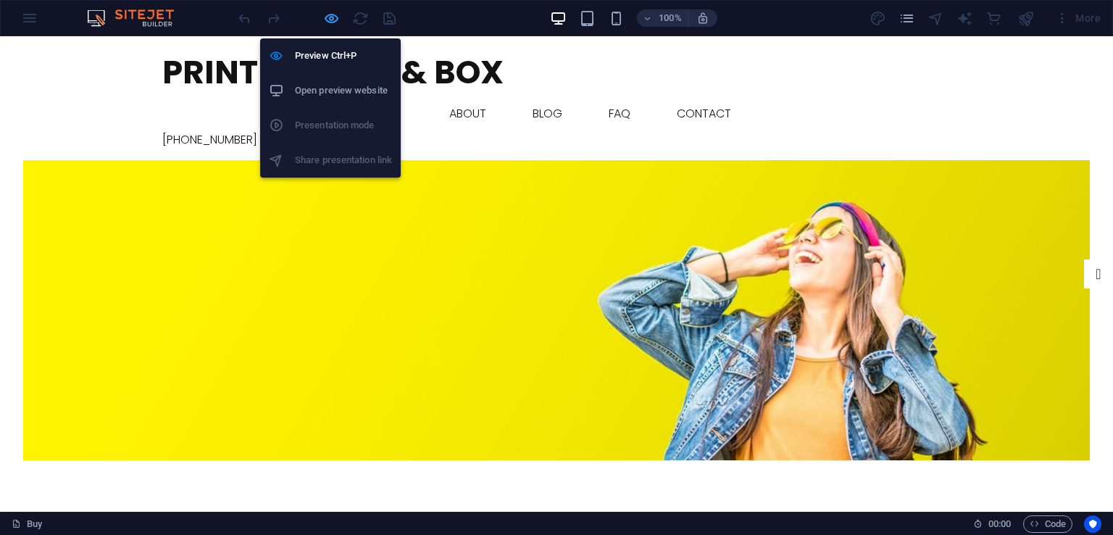
click at [325, 20] on icon "button" at bounding box center [331, 18] width 17 height 17
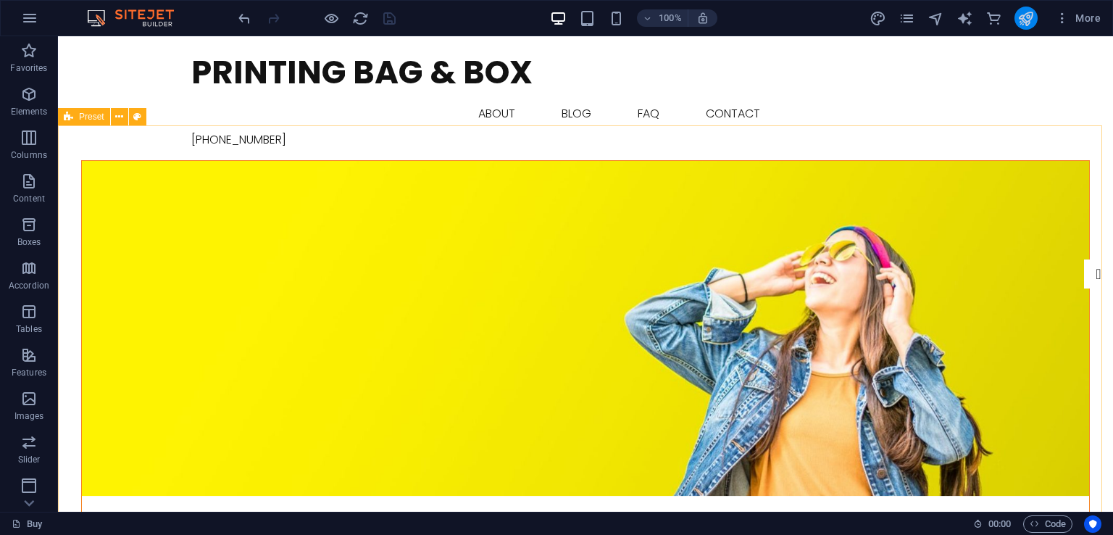
click at [1018, 17] on button "publish" at bounding box center [1026, 18] width 23 height 23
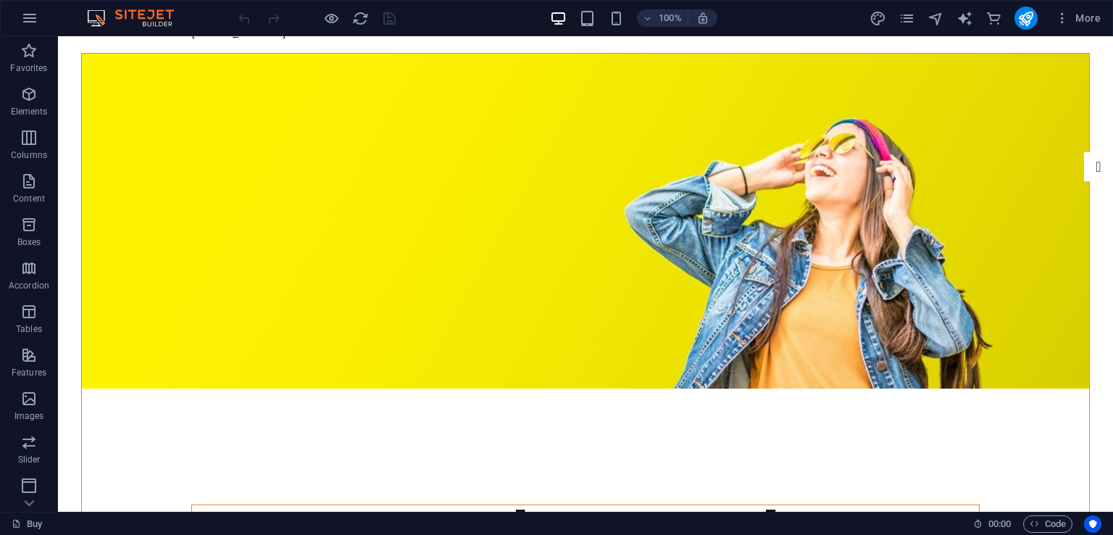
scroll to position [72, 0]
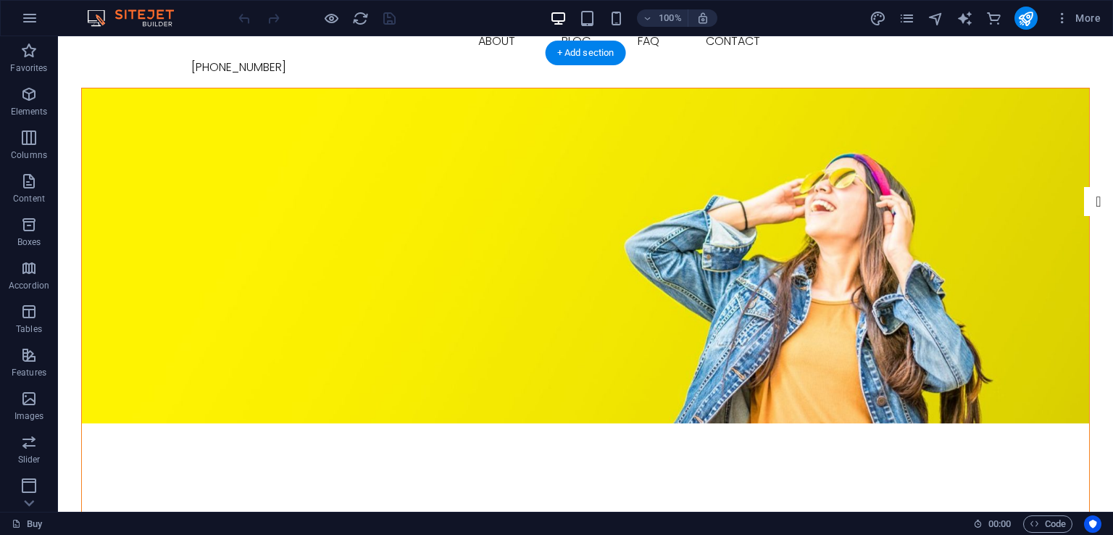
click at [642, 285] on figure at bounding box center [586, 255] width 1008 height 335
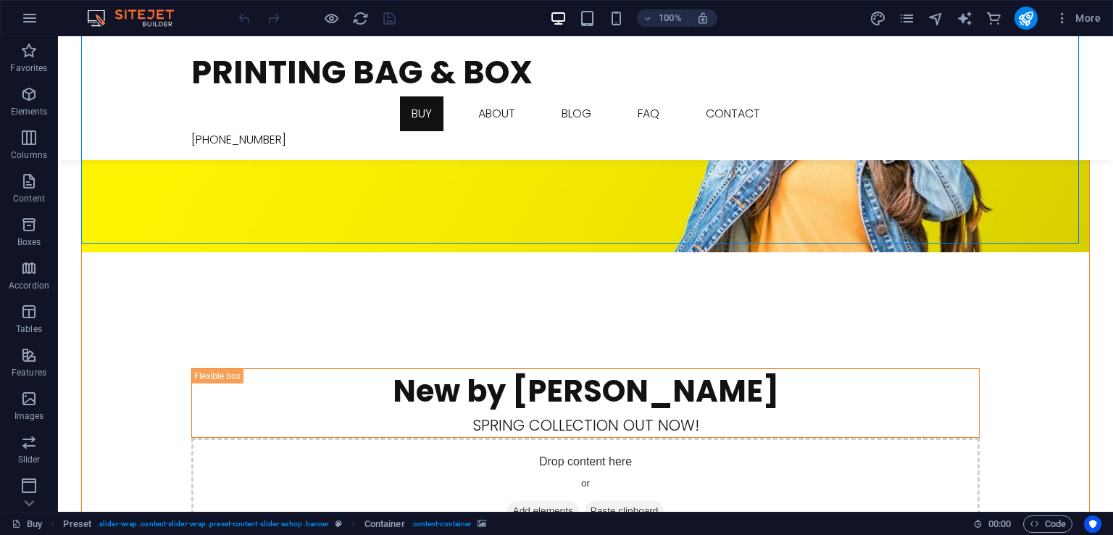
scroll to position [217, 0]
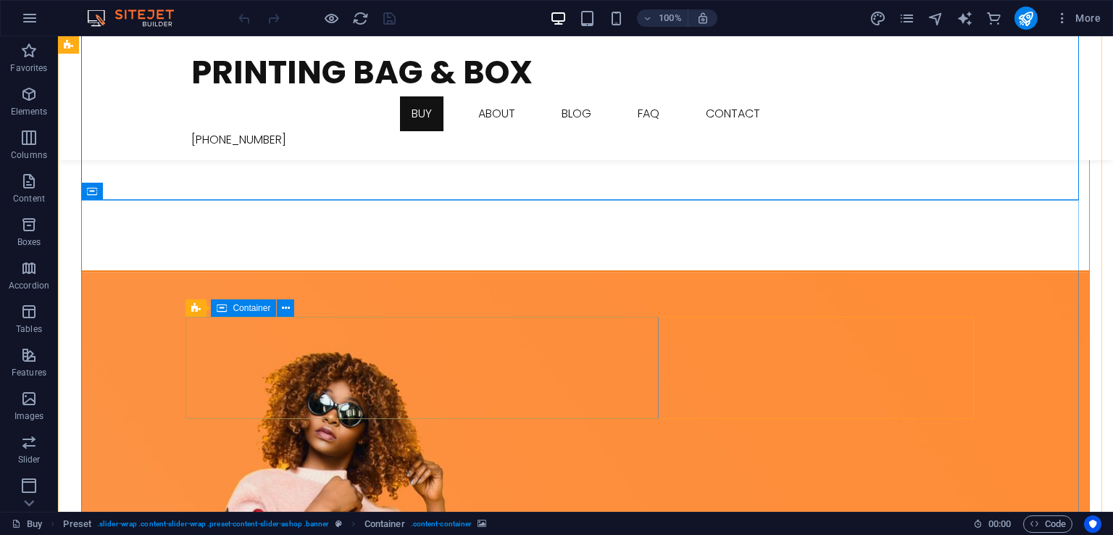
scroll to position [652, 0]
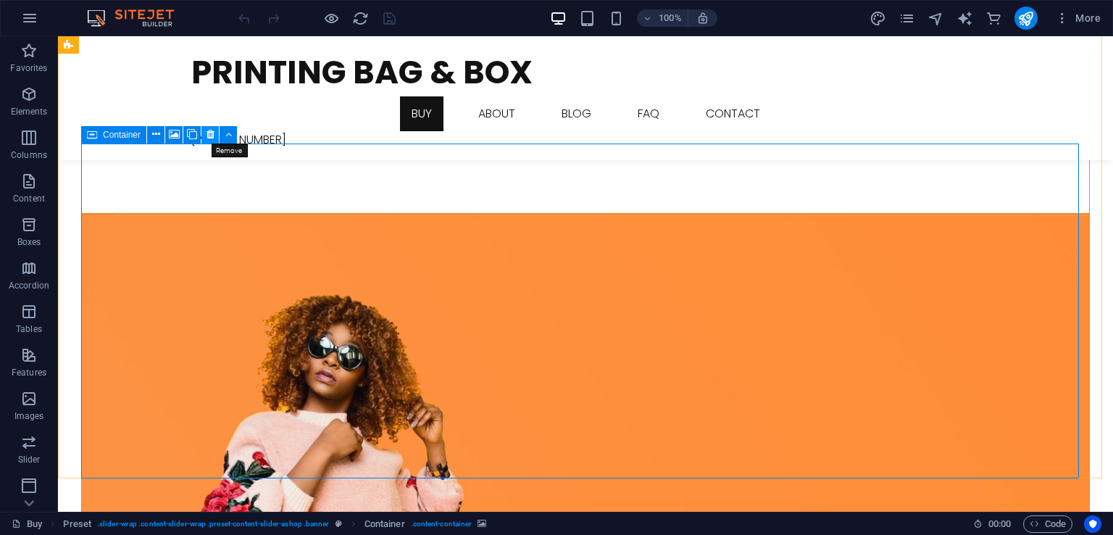
click at [203, 136] on button at bounding box center [210, 134] width 17 height 17
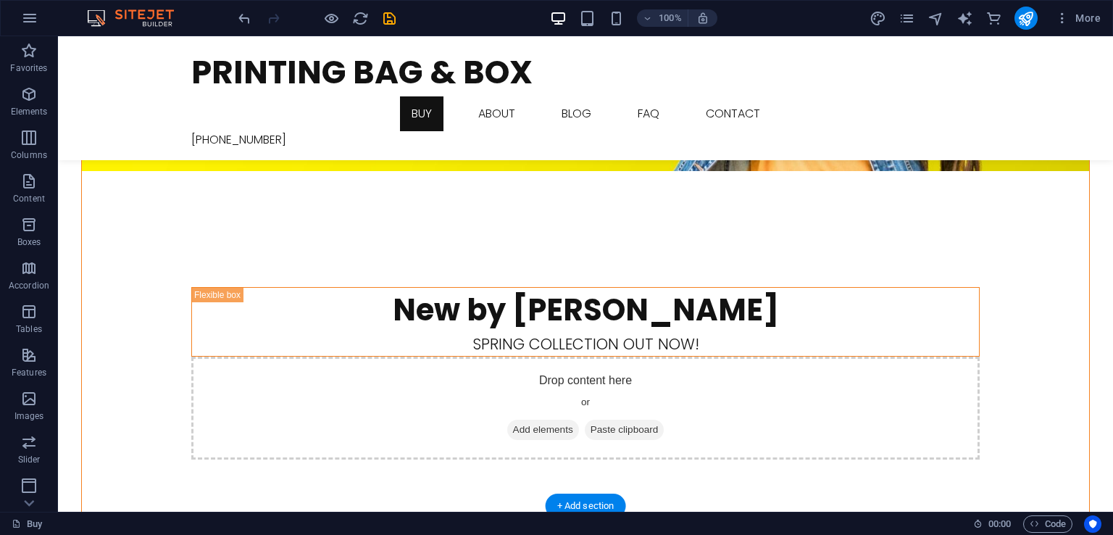
scroll to position [217, 0]
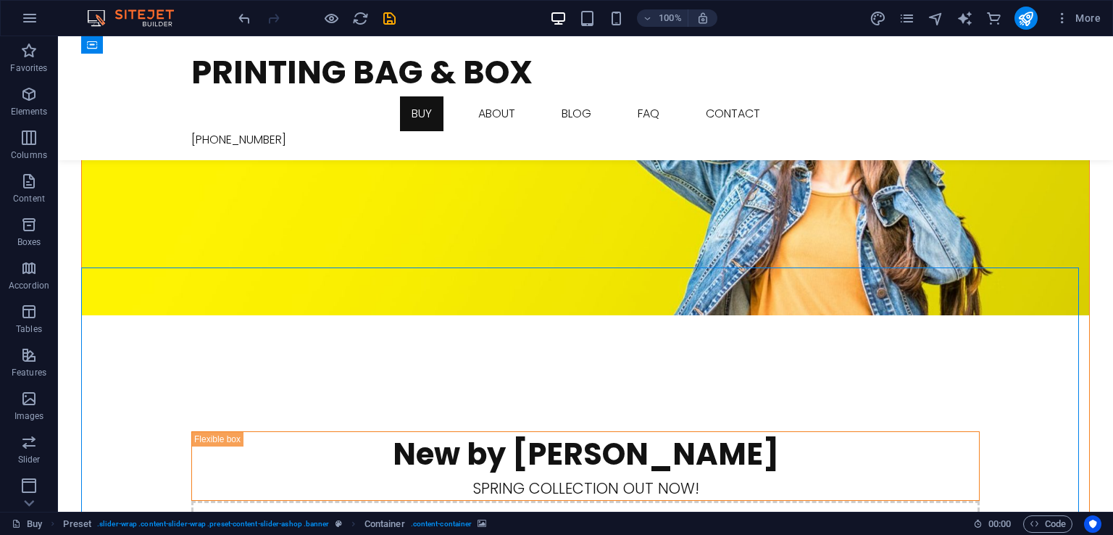
scroll to position [145, 0]
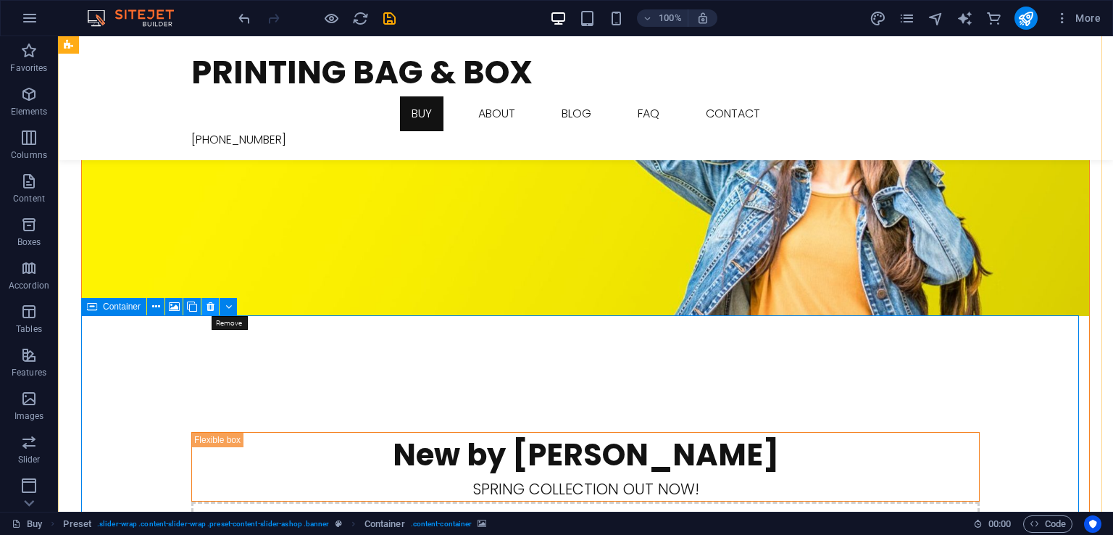
click at [209, 307] on icon at bounding box center [211, 306] width 8 height 15
click at [212, 311] on icon at bounding box center [211, 306] width 8 height 15
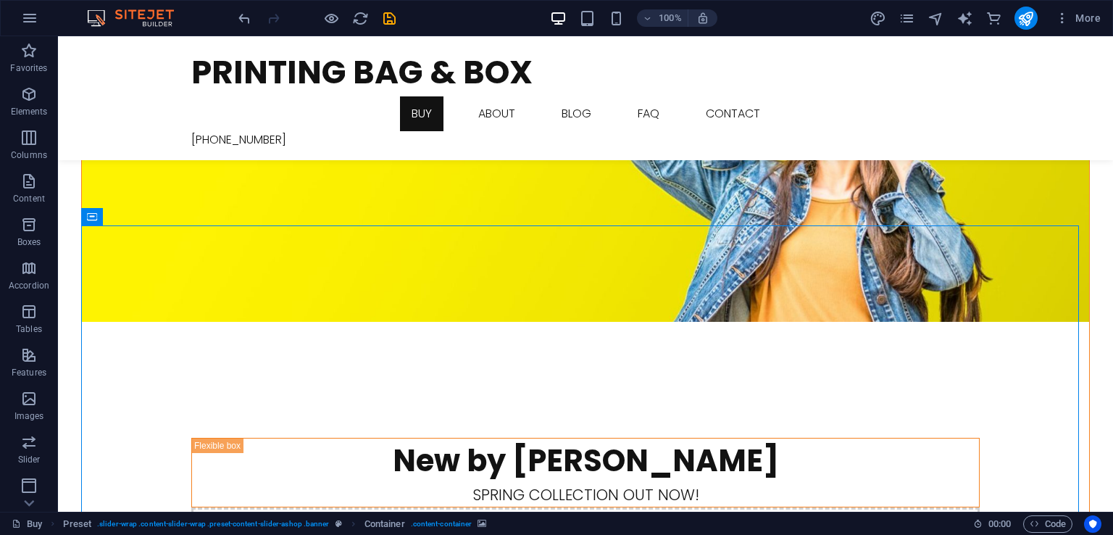
scroll to position [290, 0]
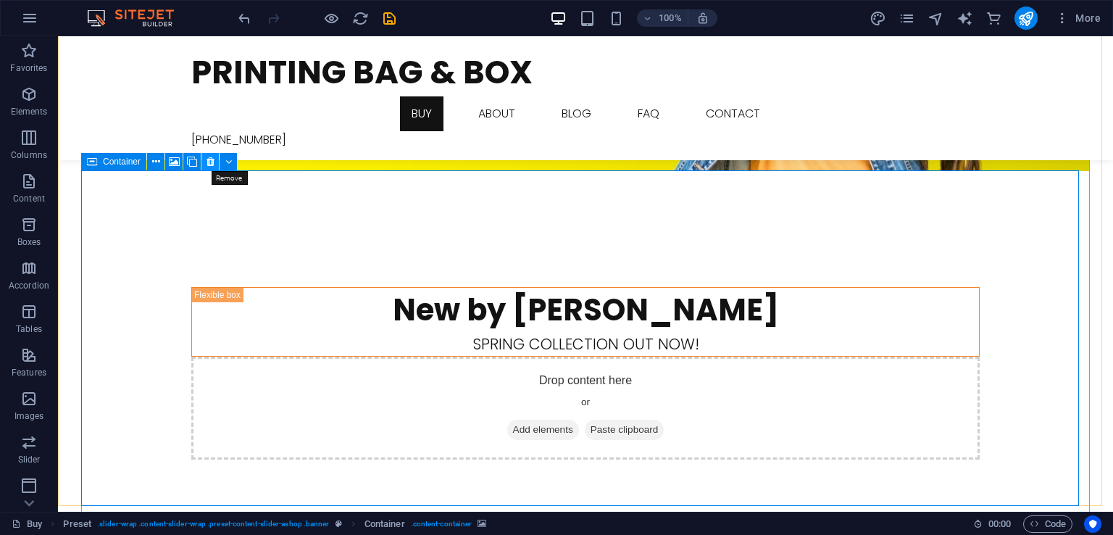
click at [207, 164] on icon at bounding box center [211, 161] width 8 height 15
click at [233, 161] on button at bounding box center [228, 161] width 17 height 17
click at [231, 161] on icon at bounding box center [228, 161] width 7 height 15
click at [212, 164] on icon at bounding box center [211, 161] width 8 height 15
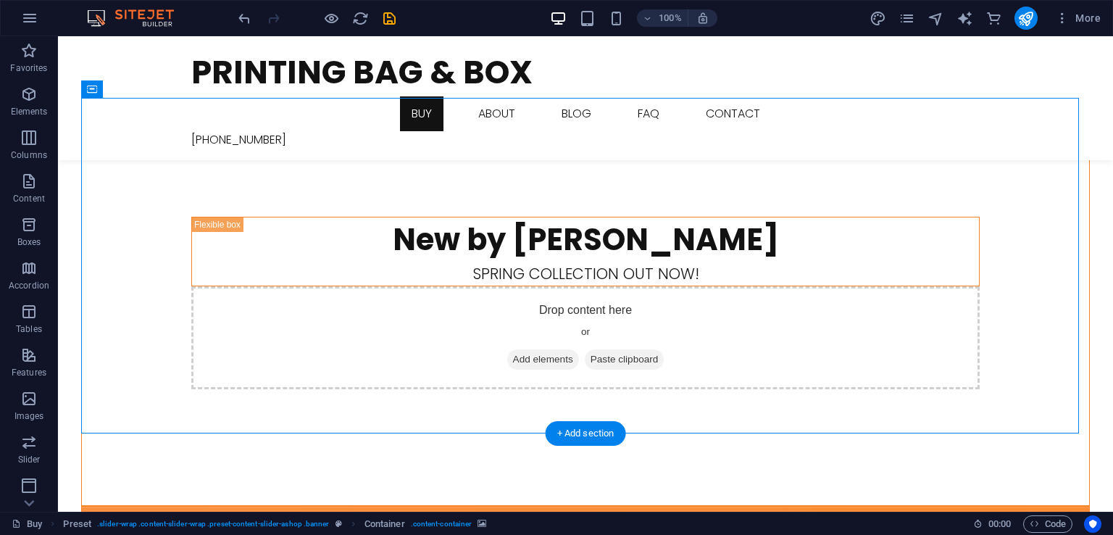
scroll to position [362, 0]
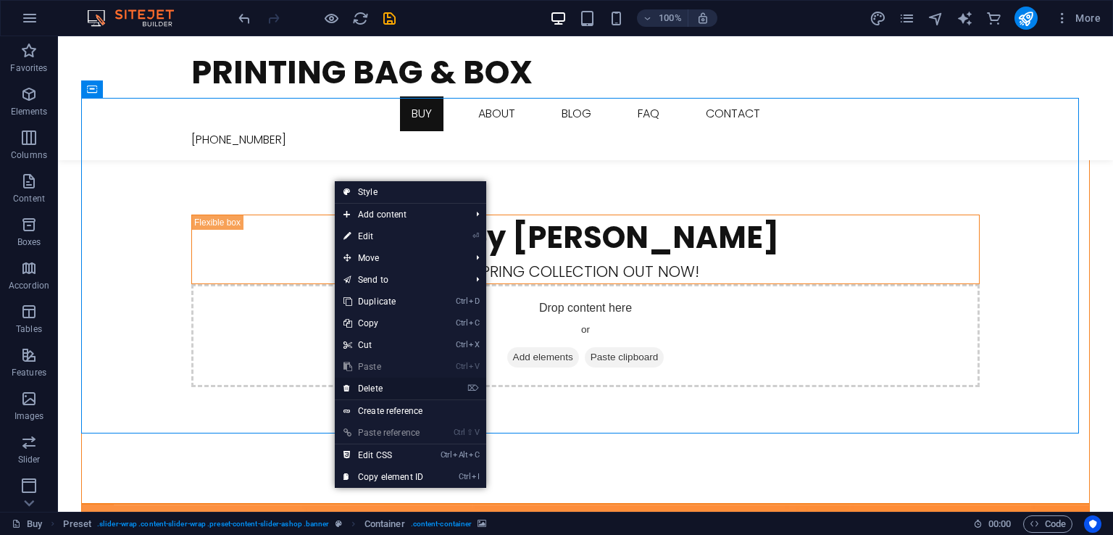
click at [368, 390] on link "⌦ Delete" at bounding box center [383, 389] width 97 height 22
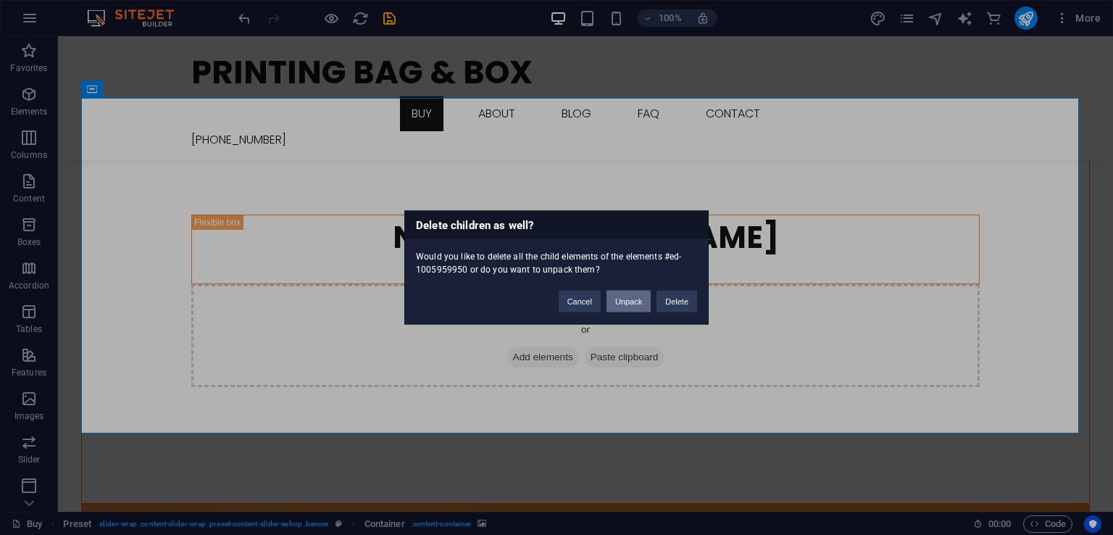
click at [631, 296] on button "Unpack" at bounding box center [629, 302] width 44 height 22
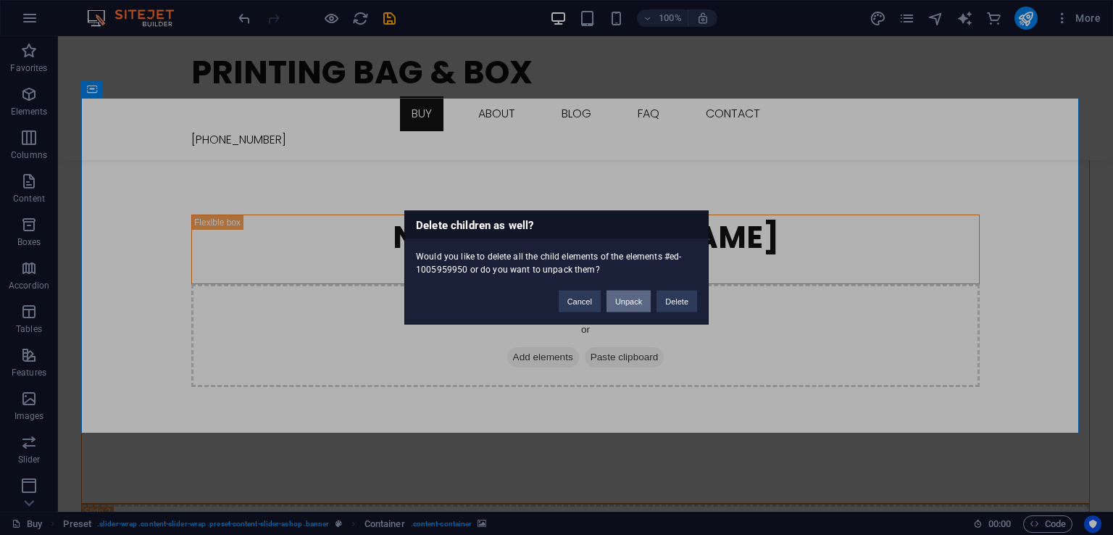
scroll to position [246, 0]
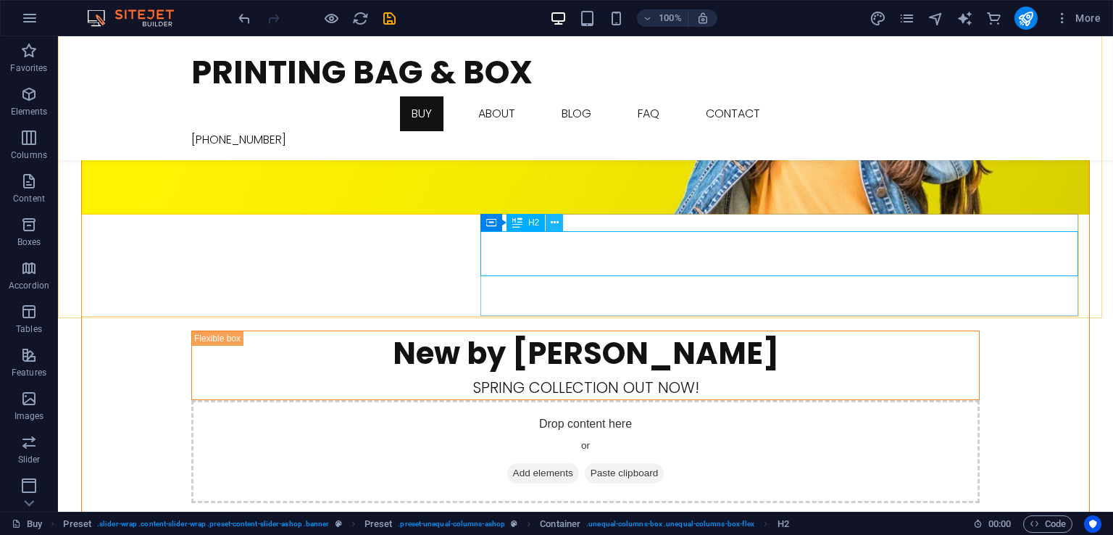
click at [560, 223] on button at bounding box center [554, 222] width 17 height 17
click at [558, 219] on icon at bounding box center [555, 222] width 8 height 15
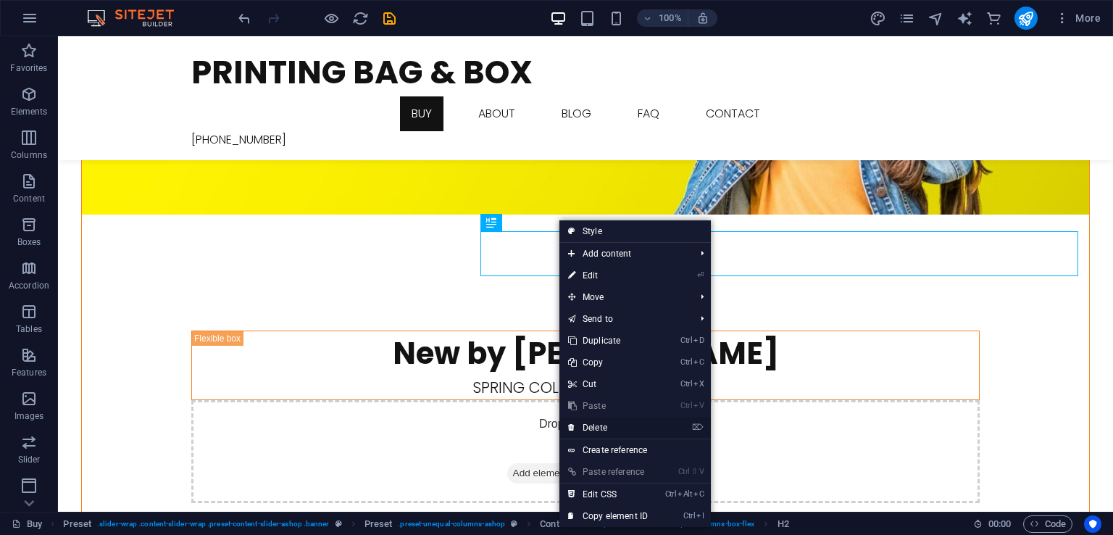
click at [609, 420] on link "⌦ Delete" at bounding box center [608, 428] width 97 height 22
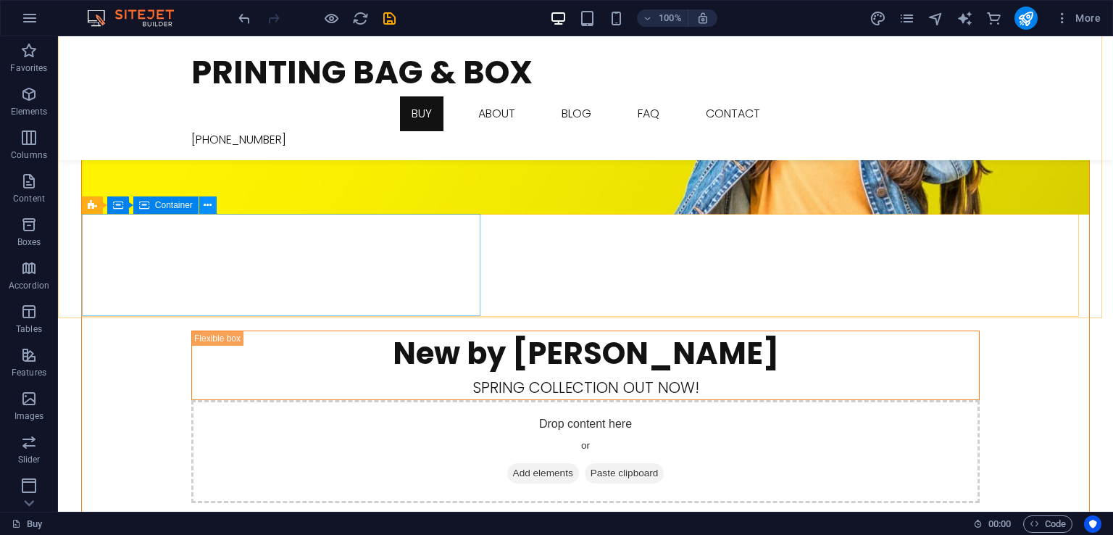
click at [213, 201] on button at bounding box center [207, 204] width 17 height 17
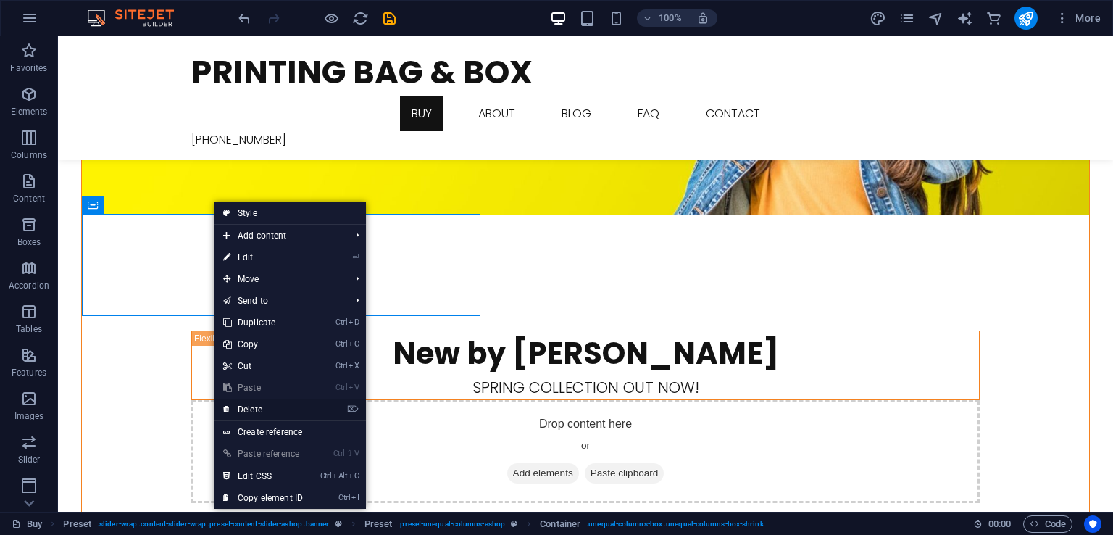
click at [258, 401] on link "⌦ Delete" at bounding box center [263, 410] width 97 height 22
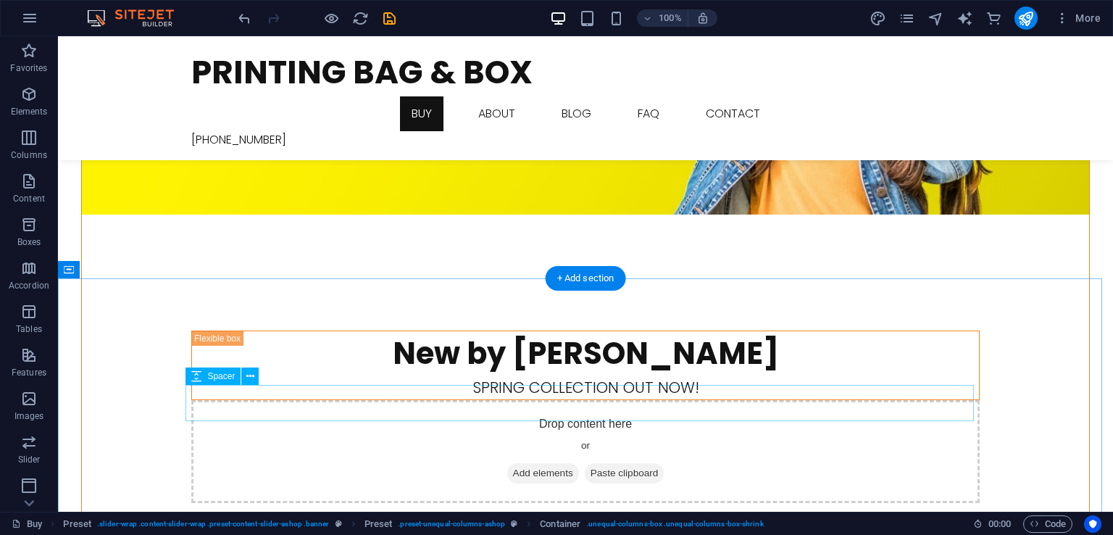
scroll to position [207, 0]
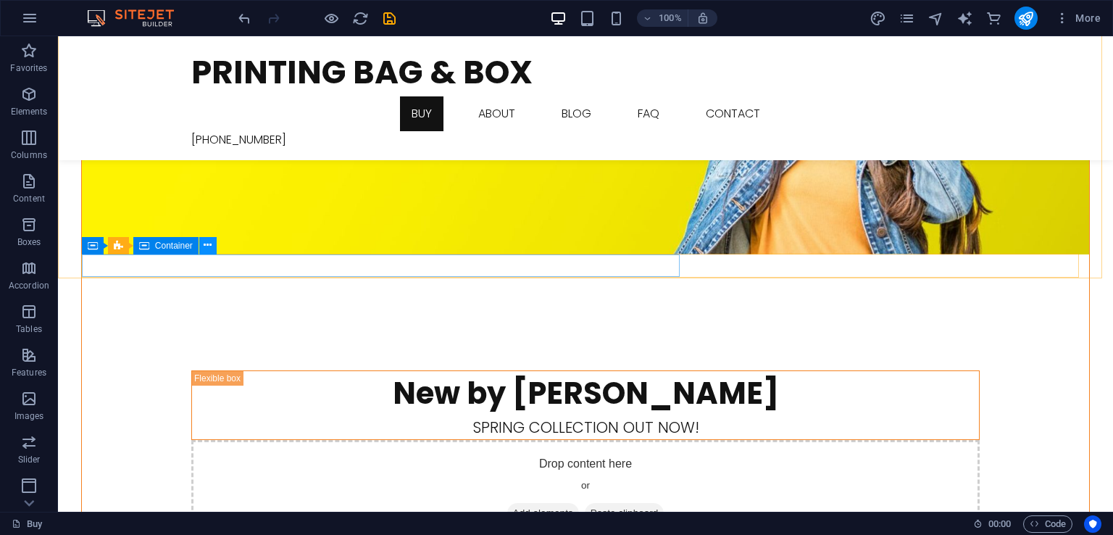
click at [206, 244] on icon at bounding box center [208, 245] width 8 height 15
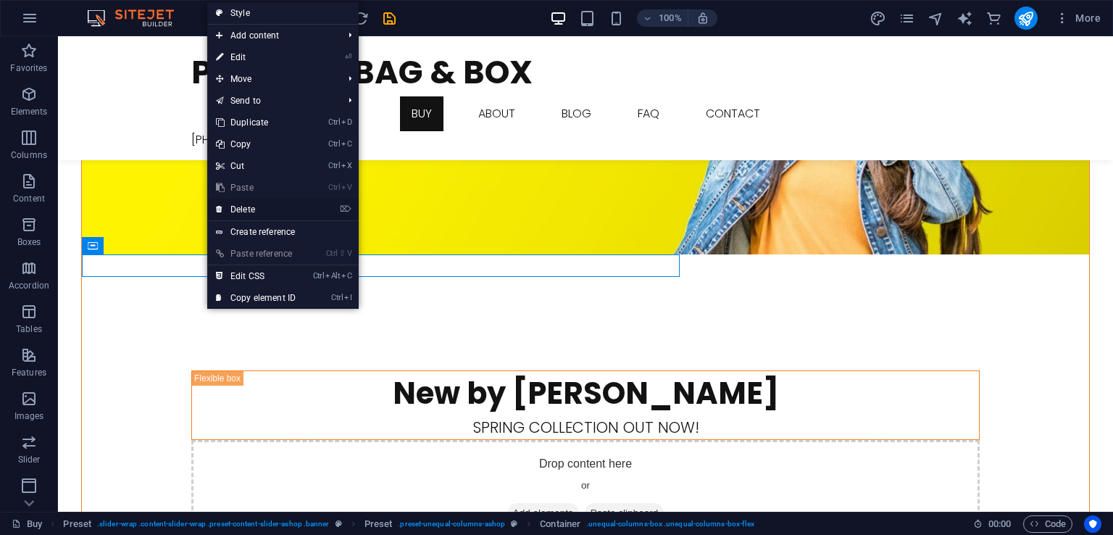
click at [265, 207] on link "⌦ Delete" at bounding box center [255, 210] width 97 height 22
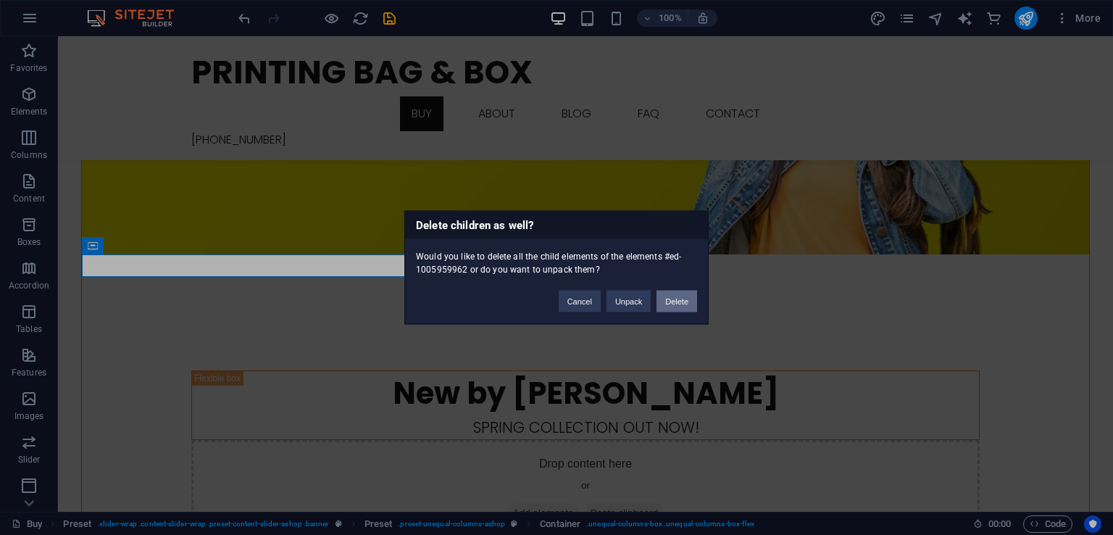
click at [675, 297] on button "Delete" at bounding box center [677, 302] width 41 height 22
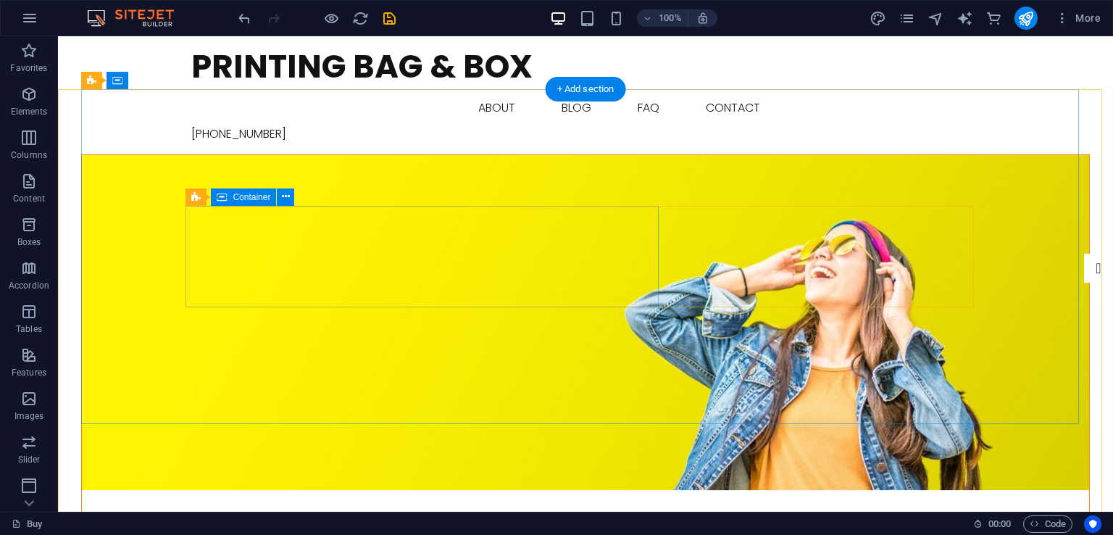
scroll to position [0, 0]
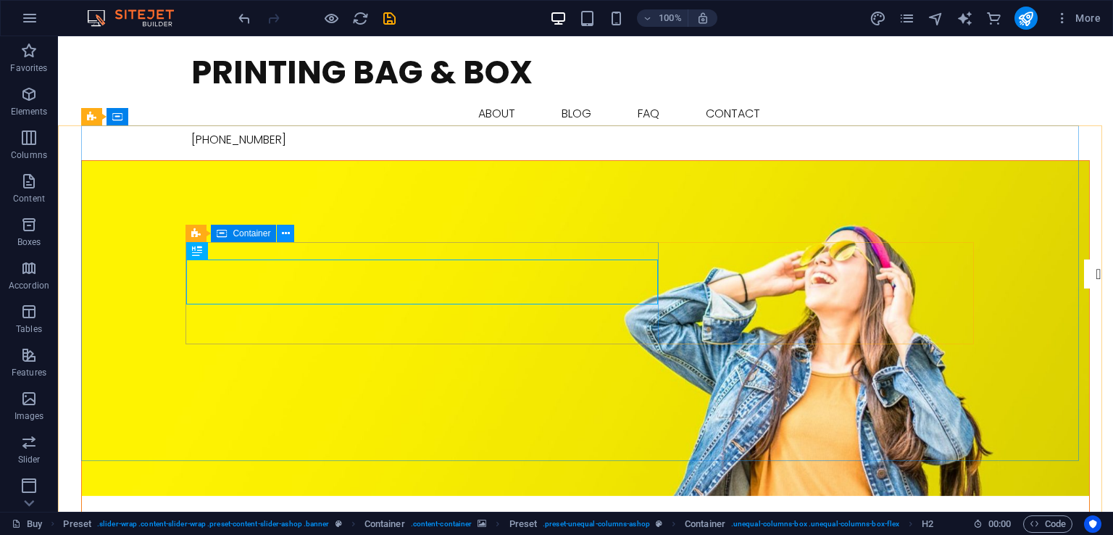
click at [282, 231] on icon at bounding box center [286, 233] width 8 height 15
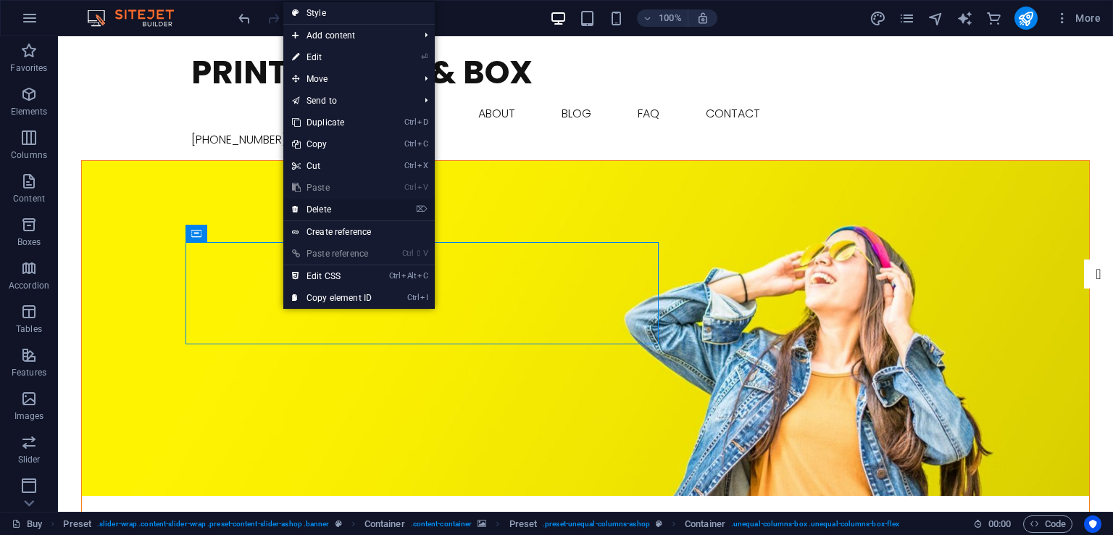
click at [337, 211] on link "⌦ Delete" at bounding box center [331, 210] width 97 height 22
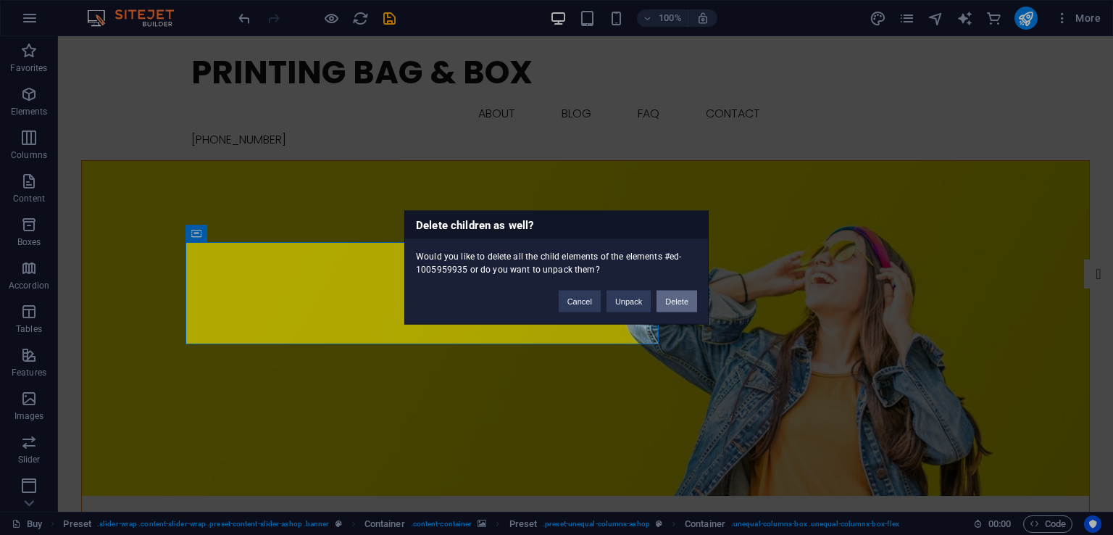
click at [678, 299] on button "Delete" at bounding box center [677, 302] width 41 height 22
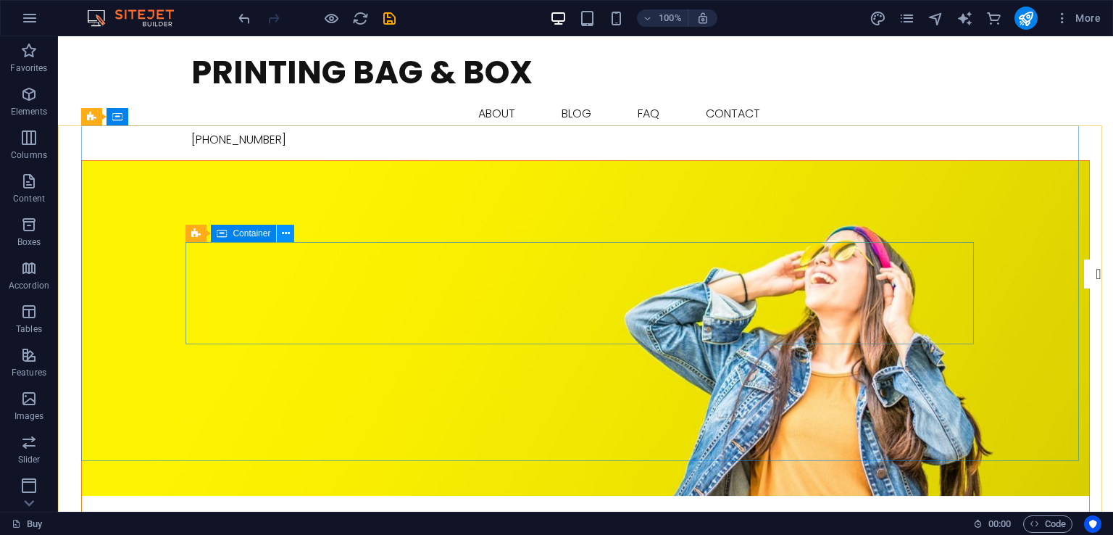
click at [289, 232] on icon at bounding box center [286, 233] width 8 height 15
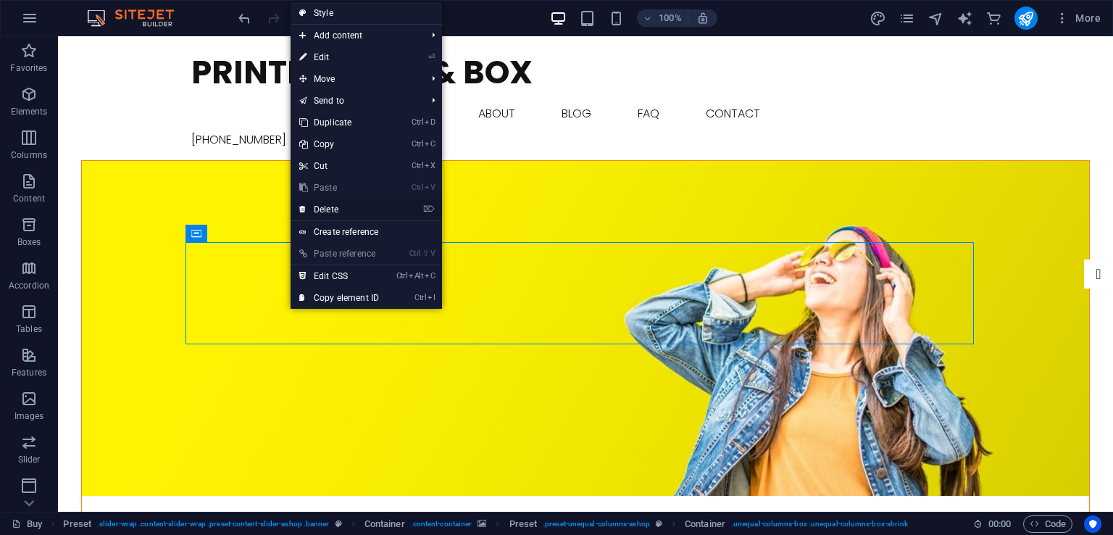
click at [357, 212] on link "⌦ Delete" at bounding box center [339, 210] width 97 height 22
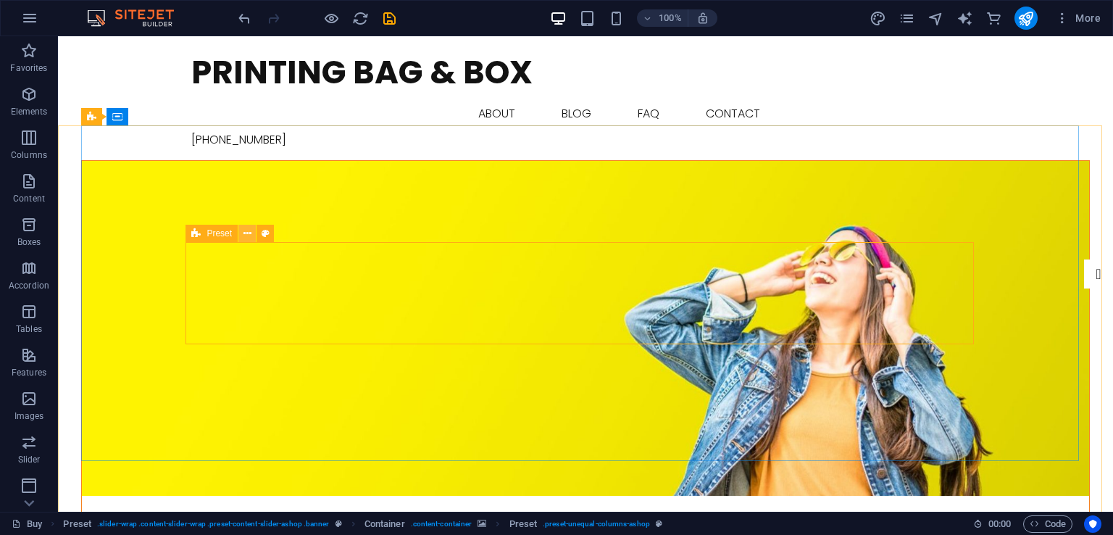
click at [249, 233] on icon at bounding box center [248, 233] width 8 height 15
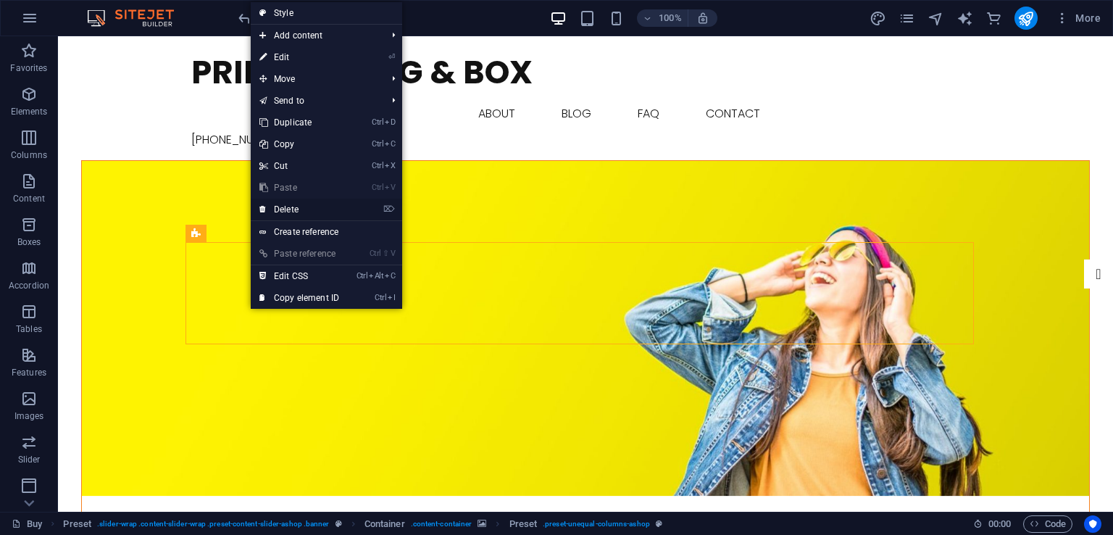
click at [291, 209] on link "⌦ Delete" at bounding box center [299, 210] width 97 height 22
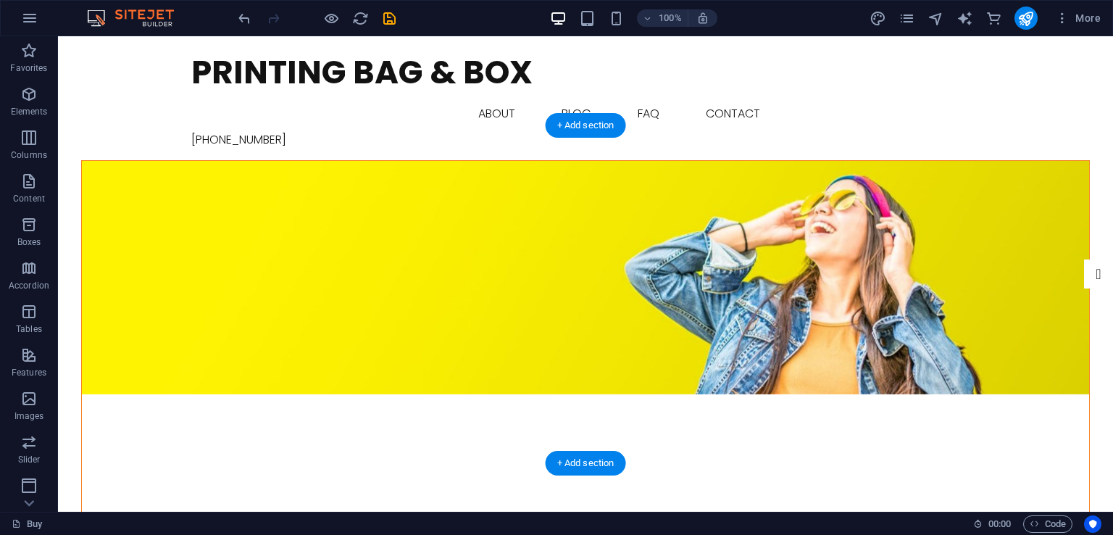
click at [479, 231] on figure at bounding box center [586, 277] width 1008 height 233
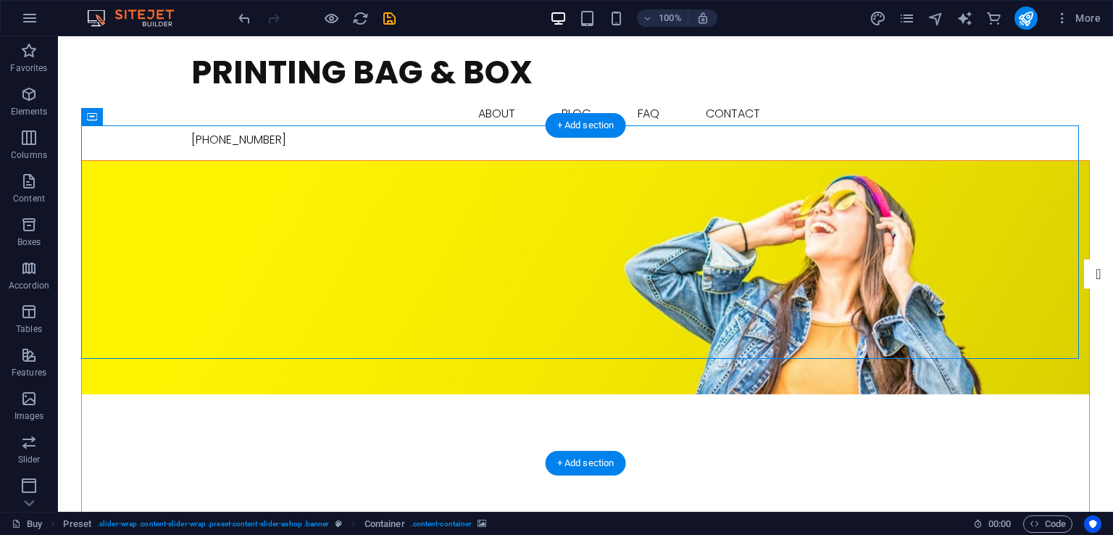
click at [539, 230] on figure at bounding box center [586, 277] width 1008 height 233
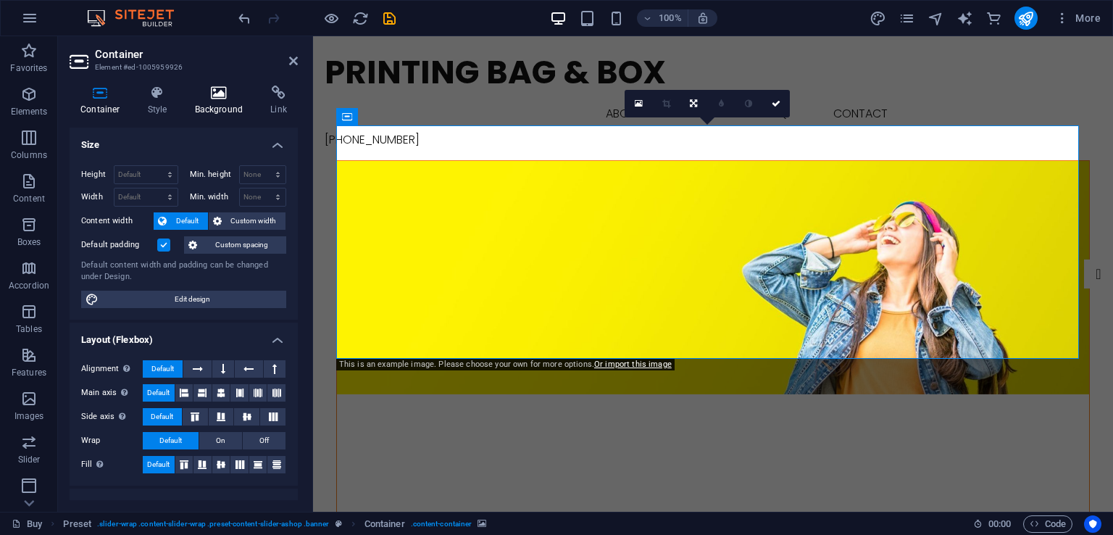
click at [231, 101] on h4 "Background" at bounding box center [222, 101] width 76 height 30
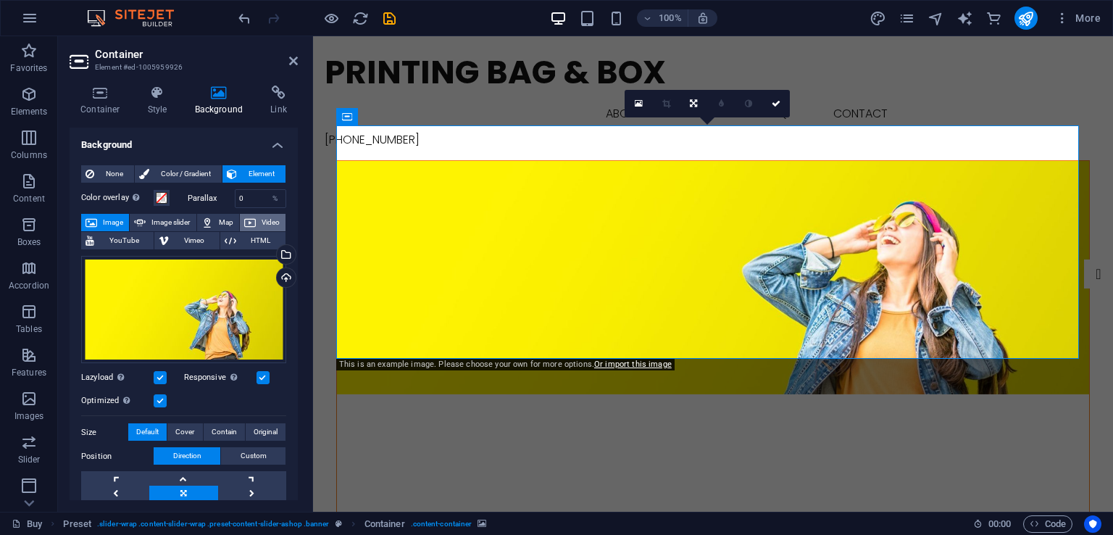
click at [262, 219] on span "Video" at bounding box center [270, 222] width 21 height 17
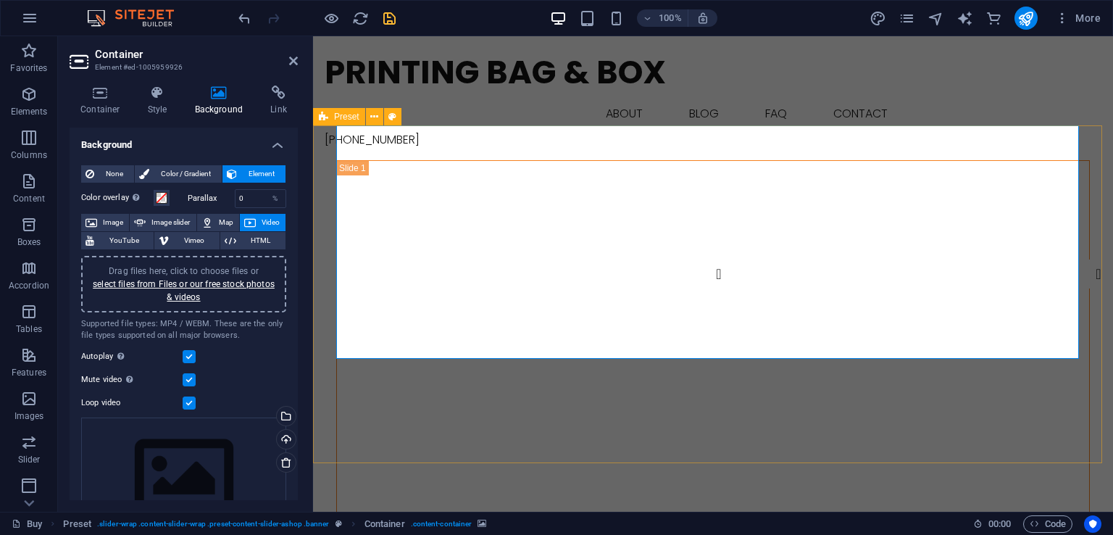
click at [380, 22] on div at bounding box center [317, 18] width 162 height 23
click at [394, 22] on icon "save" at bounding box center [389, 18] width 17 height 17
checkbox input "false"
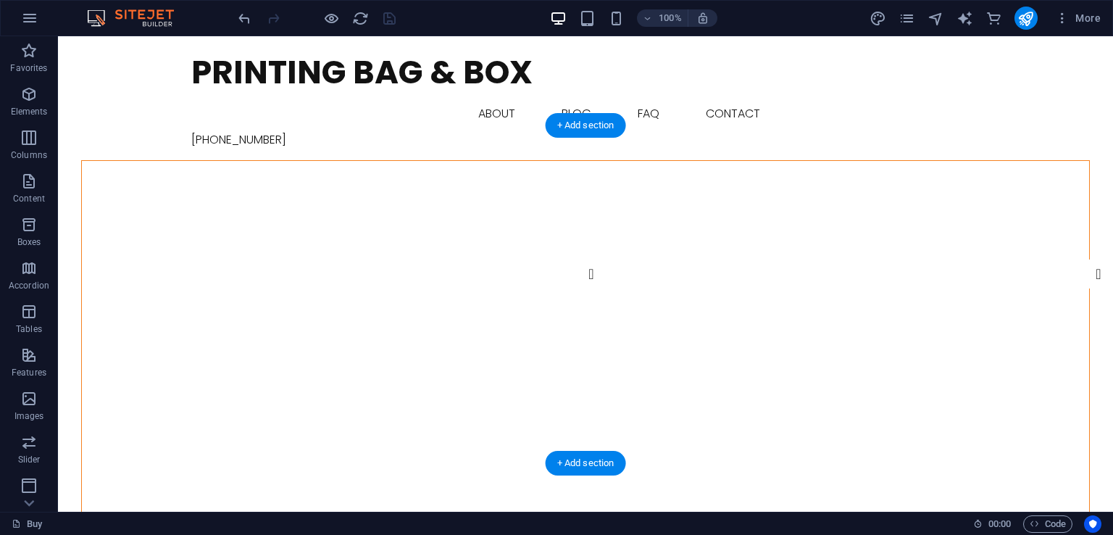
click at [136, 161] on figure at bounding box center [586, 277] width 1008 height 233
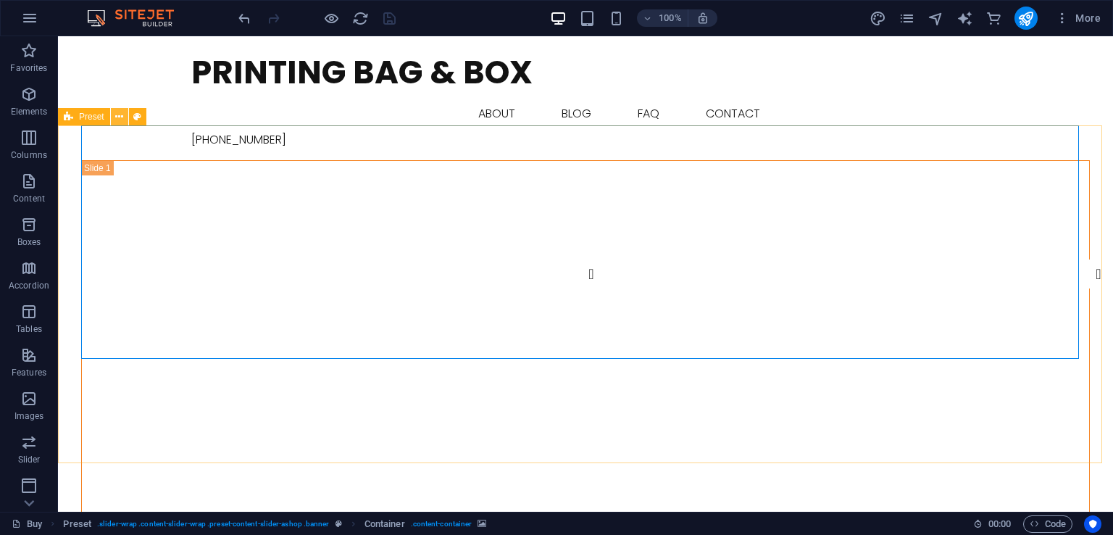
click at [121, 116] on icon at bounding box center [119, 116] width 8 height 15
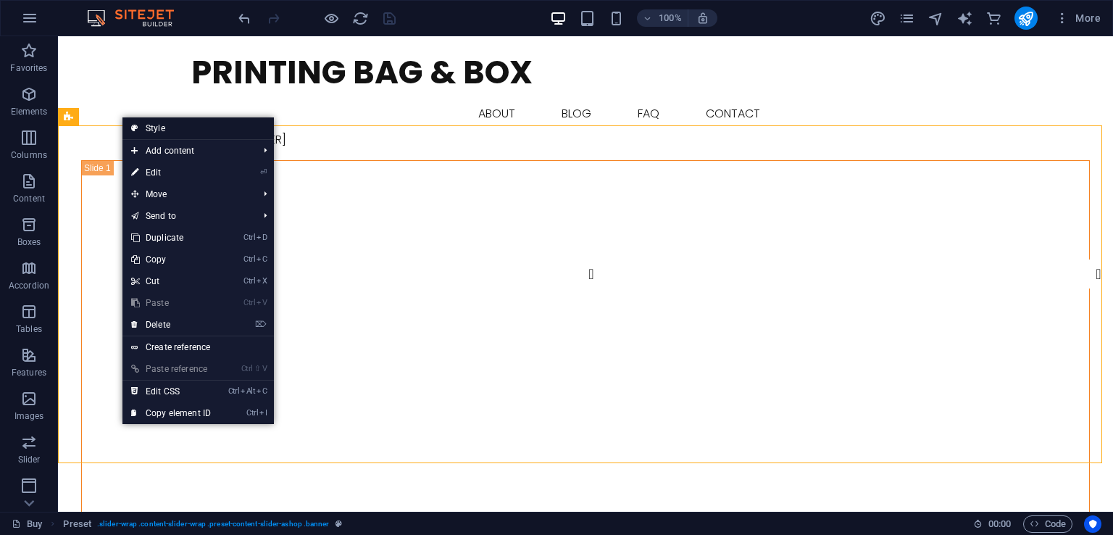
click at [191, 132] on link "Style" at bounding box center [198, 128] width 151 height 22
select select "px"
select select "rem"
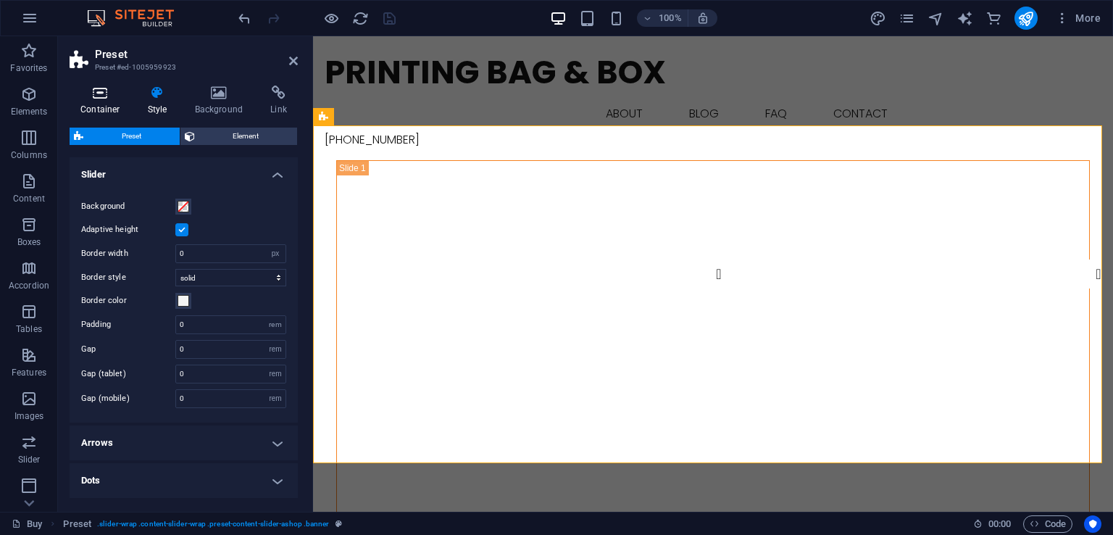
click at [109, 99] on icon at bounding box center [101, 93] width 62 height 14
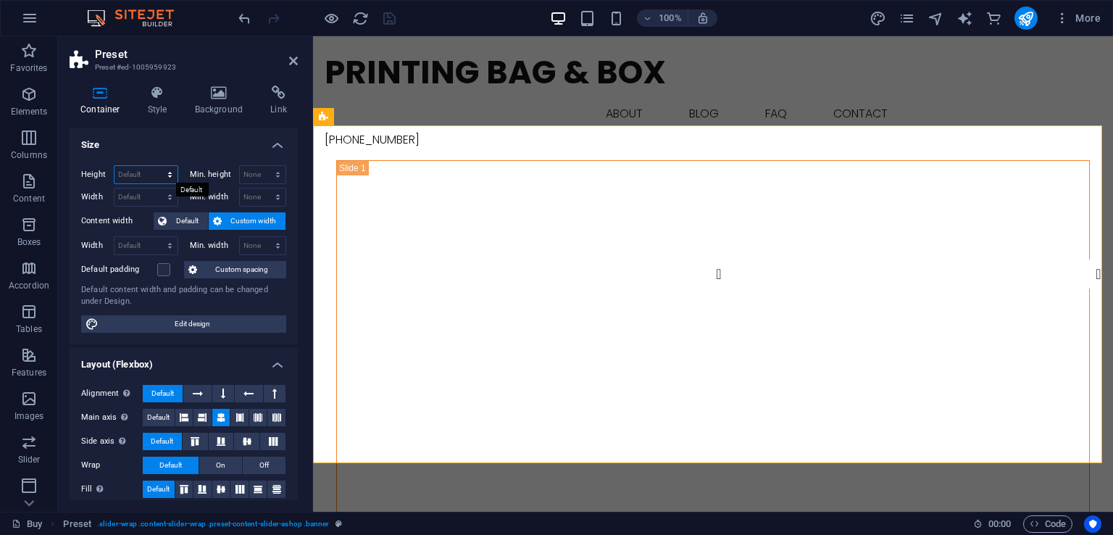
click at [170, 174] on select "Default px rem % vh vw" at bounding box center [146, 174] width 63 height 17
click at [263, 272] on span "Custom spacing" at bounding box center [242, 269] width 80 height 17
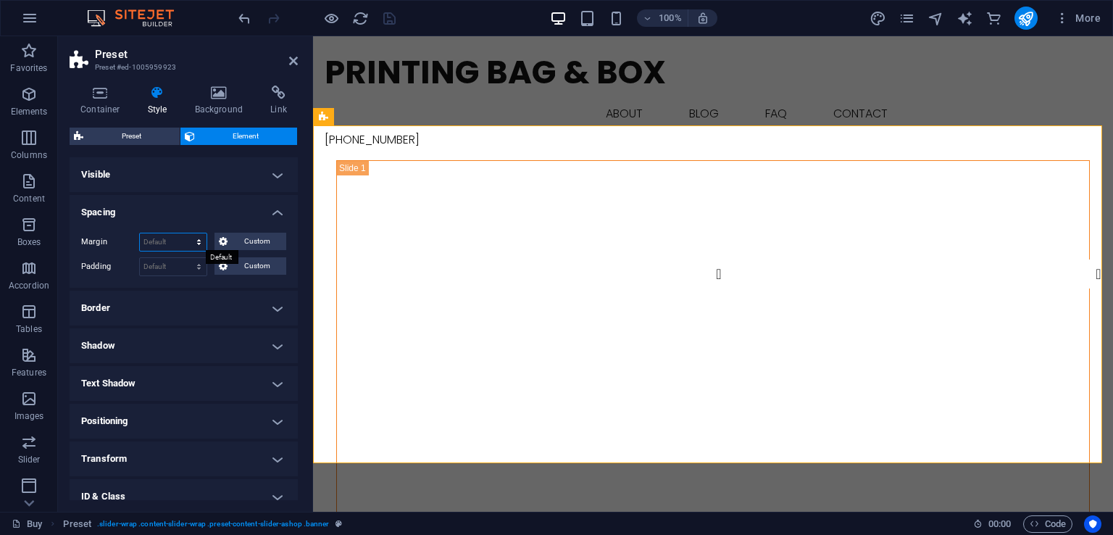
click at [201, 238] on select "Default auto px % rem vw vh Custom" at bounding box center [173, 241] width 67 height 17
click at [140, 233] on select "Default auto px % rem vw vh Custom" at bounding box center [173, 241] width 67 height 17
click at [188, 238] on select "Default auto px % rem vw vh Custom" at bounding box center [173, 241] width 67 height 17
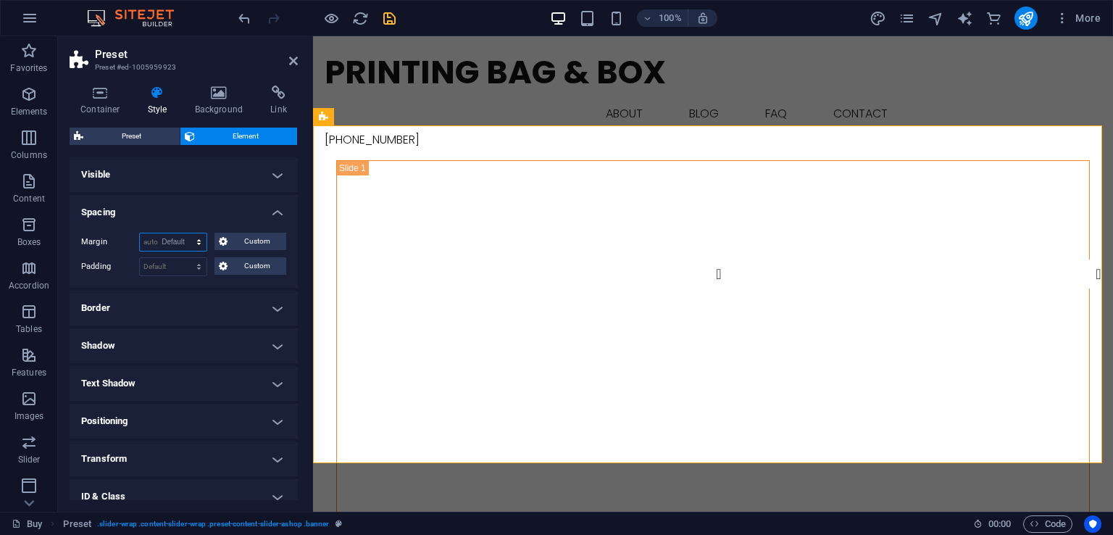
click at [140, 233] on select "Default auto px % rem vw vh Custom" at bounding box center [173, 241] width 67 height 17
select select "DISABLED_OPTION_VALUE"
click at [281, 199] on h4 "Spacing" at bounding box center [184, 208] width 228 height 26
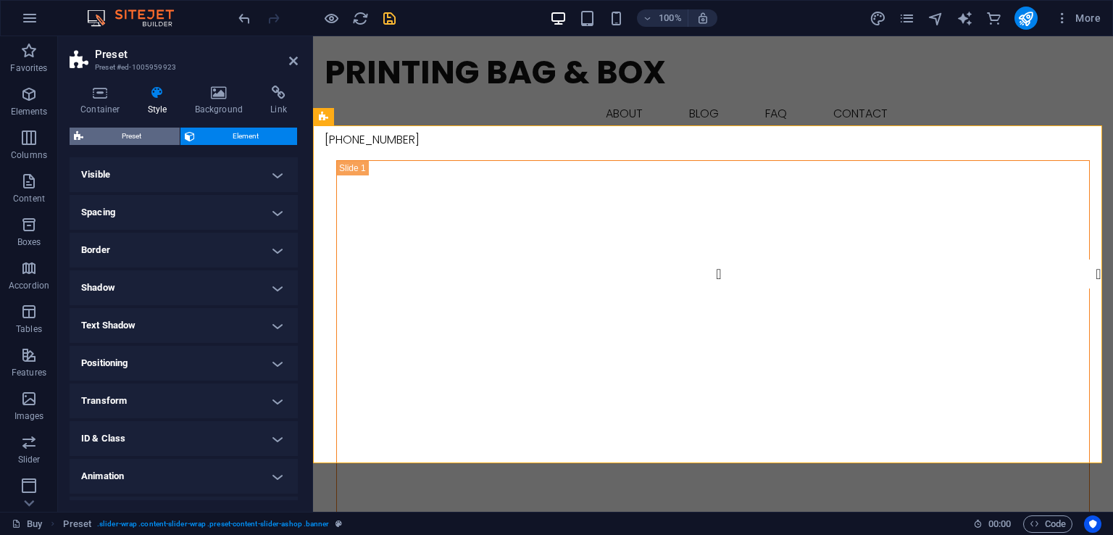
click at [153, 138] on span "Preset" at bounding box center [132, 136] width 88 height 17
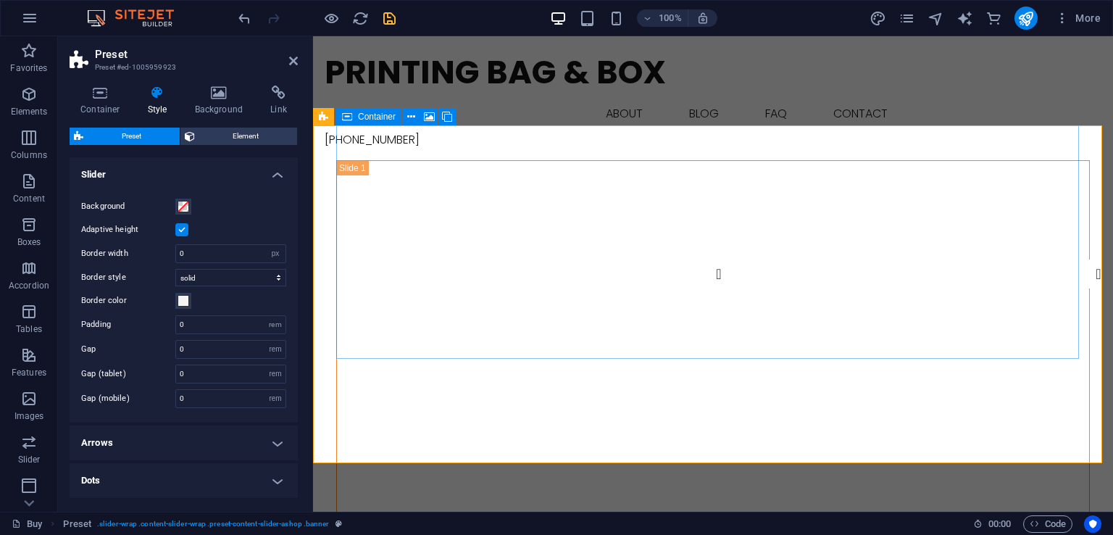
click at [186, 229] on label at bounding box center [181, 229] width 13 height 13
click at [0, 0] on input "Adaptive height" at bounding box center [0, 0] width 0 height 0
click at [181, 227] on label at bounding box center [181, 229] width 13 height 13
click at [0, 0] on input "Adaptive height" at bounding box center [0, 0] width 0 height 0
click at [457, 194] on figure at bounding box center [713, 277] width 752 height 233
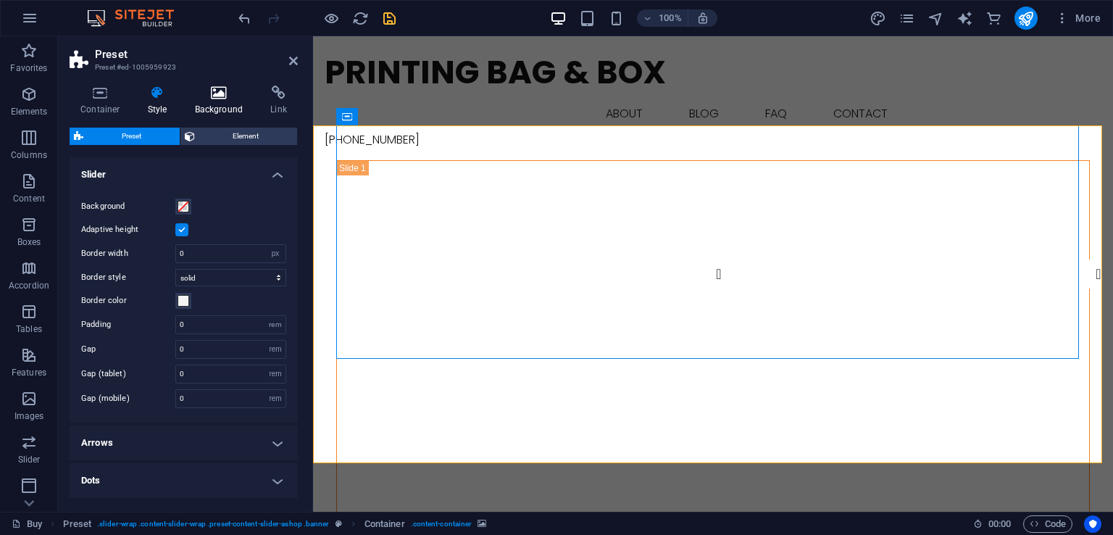
click at [204, 94] on icon at bounding box center [219, 93] width 70 height 14
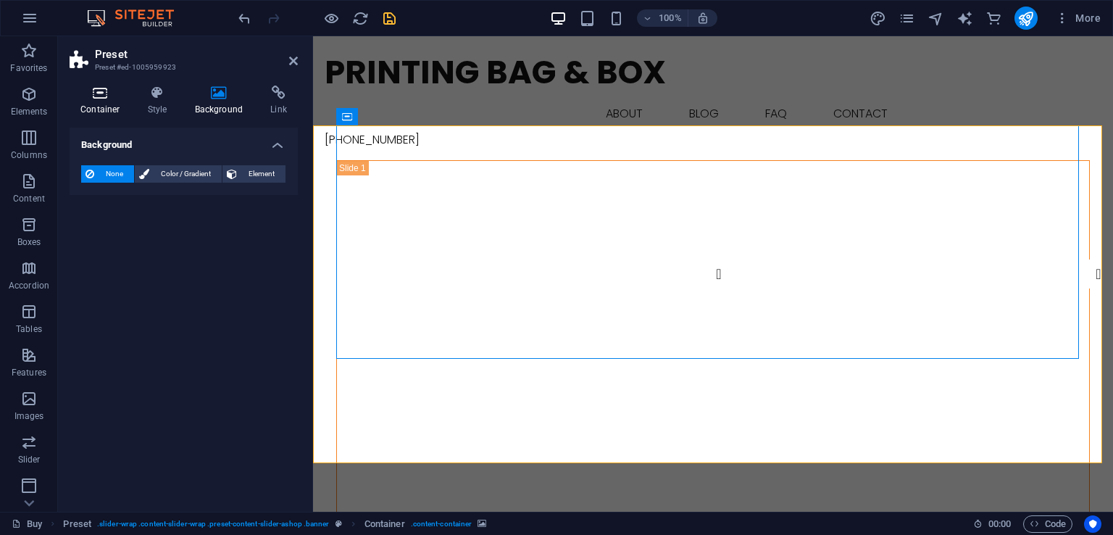
click at [87, 103] on h4 "Container" at bounding box center [103, 101] width 67 height 30
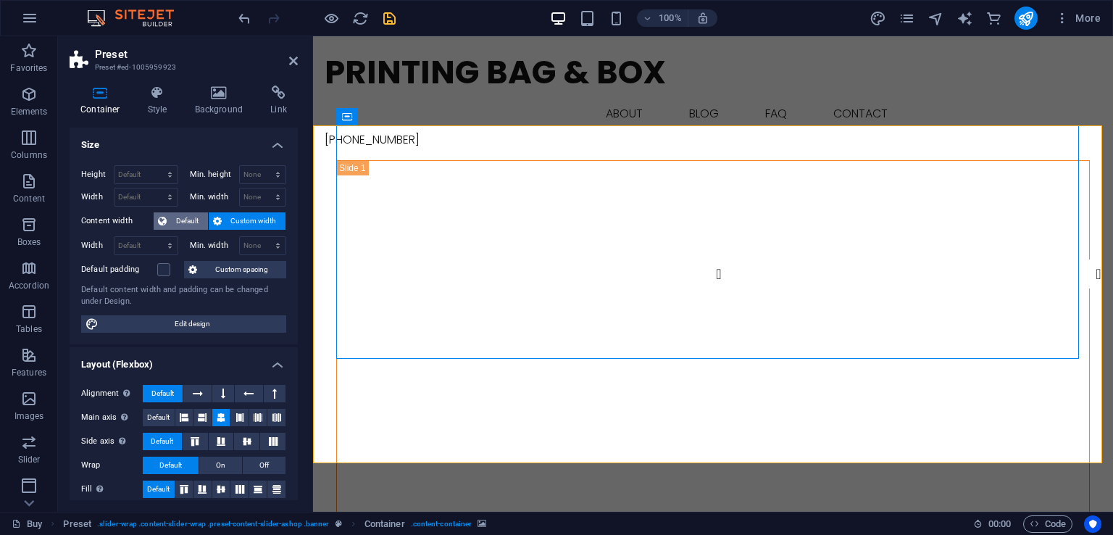
click at [200, 223] on span "Default" at bounding box center [187, 220] width 33 height 17
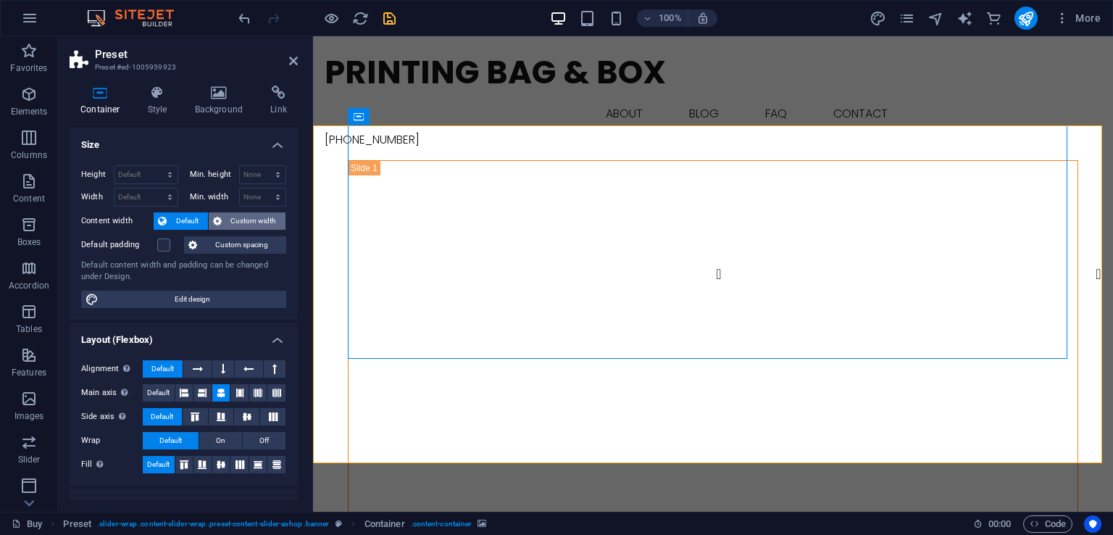
click at [241, 218] on span "Custom width" at bounding box center [254, 220] width 56 height 17
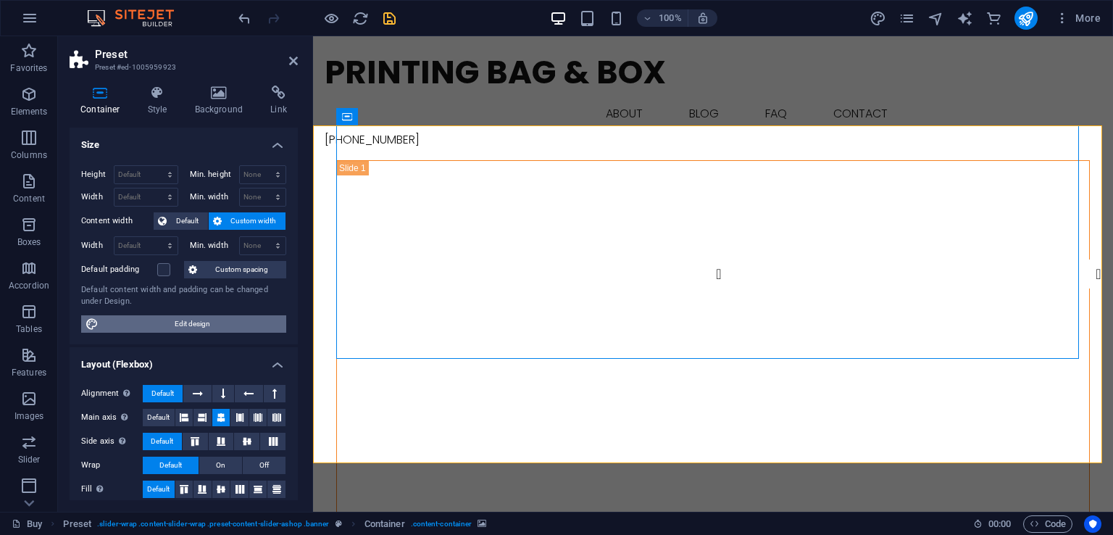
click at [186, 316] on span "Edit design" at bounding box center [192, 323] width 179 height 17
select select "rem"
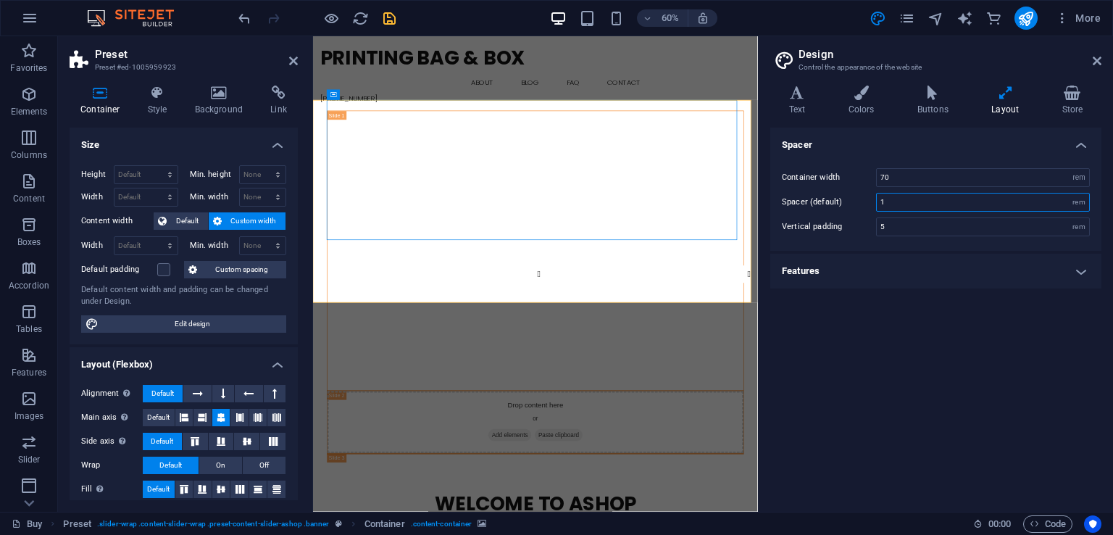
click at [923, 202] on input "1" at bounding box center [983, 202] width 212 height 17
drag, startPoint x: 923, startPoint y: 202, endPoint x: 887, endPoint y: 203, distance: 36.3
click at [887, 203] on input "1" at bounding box center [983, 202] width 212 height 17
click at [776, 375] on figure at bounding box center [684, 277] width 694 height 233
click at [793, 333] on figure at bounding box center [684, 277] width 694 height 233
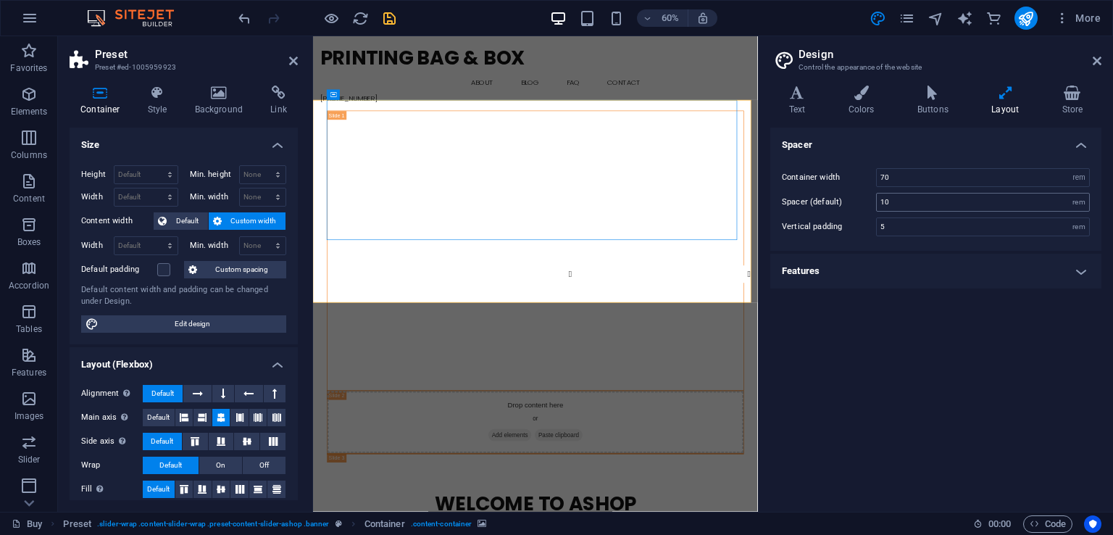
type input "1"
click at [958, 279] on h4 "Features" at bounding box center [936, 271] width 331 height 35
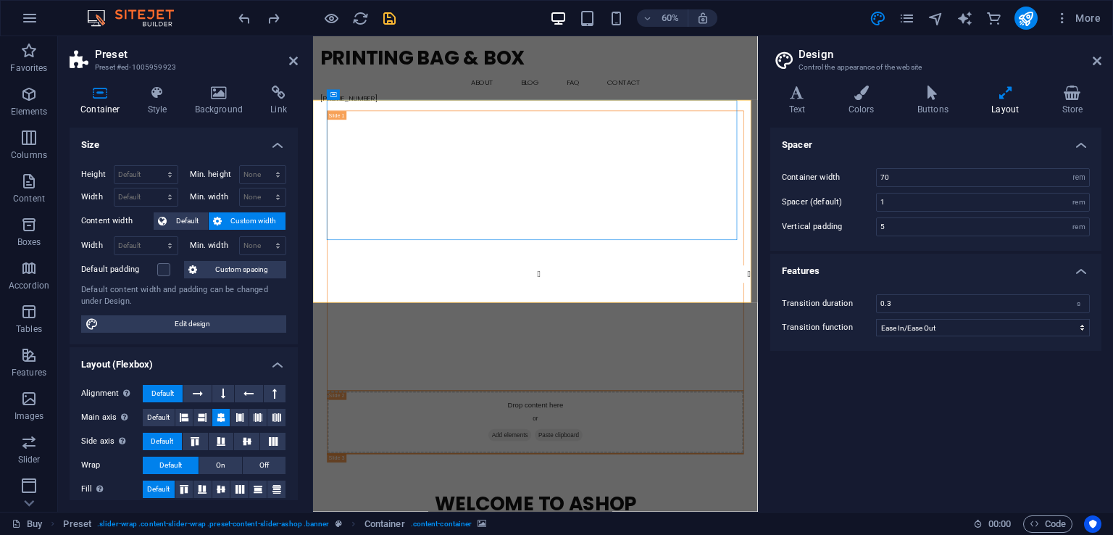
click at [958, 273] on h4 "Features" at bounding box center [936, 267] width 331 height 26
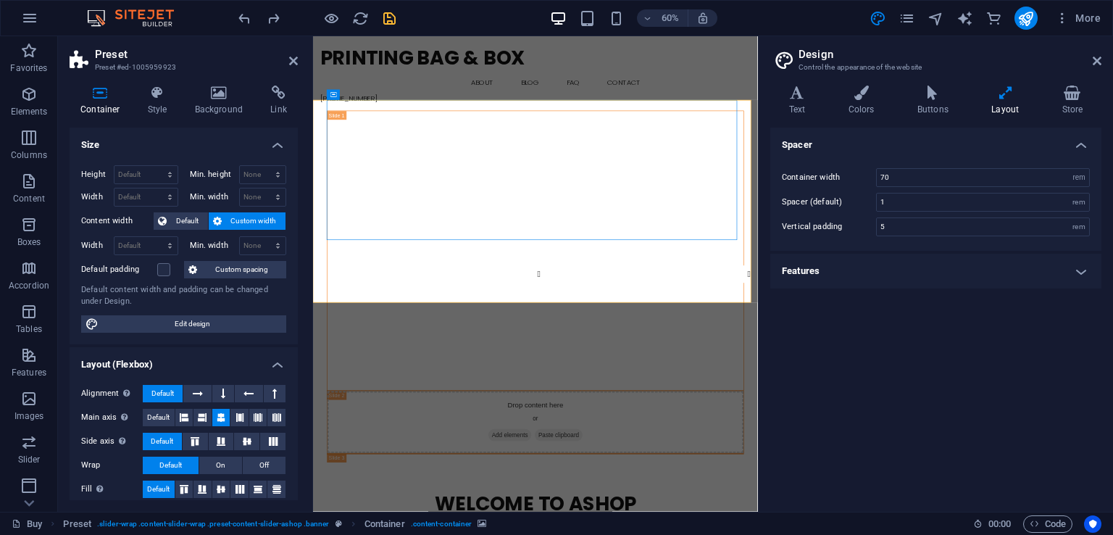
click at [273, 139] on h4 "Size" at bounding box center [184, 141] width 228 height 26
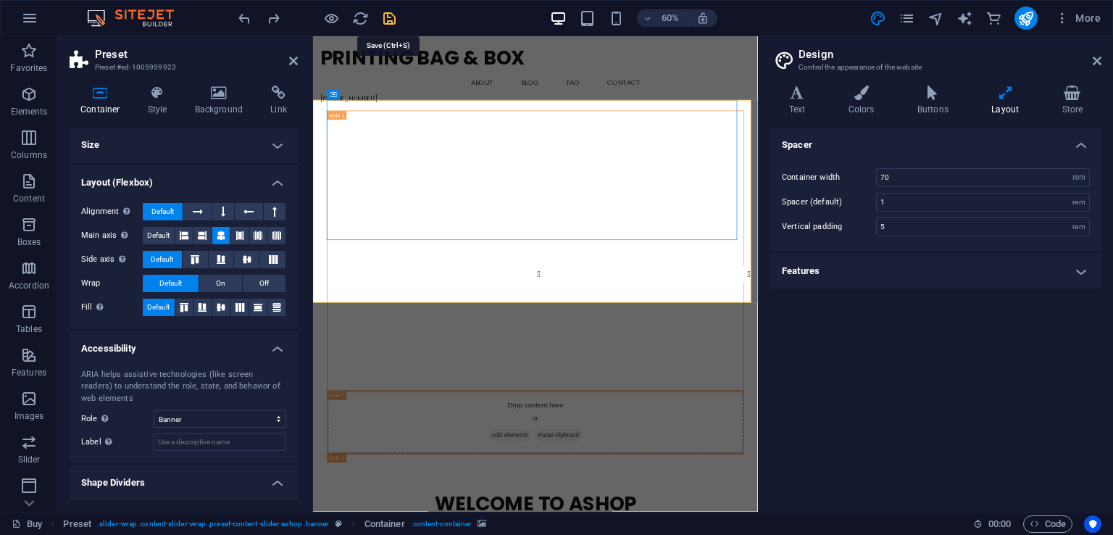
click at [394, 20] on icon "save" at bounding box center [389, 18] width 17 height 17
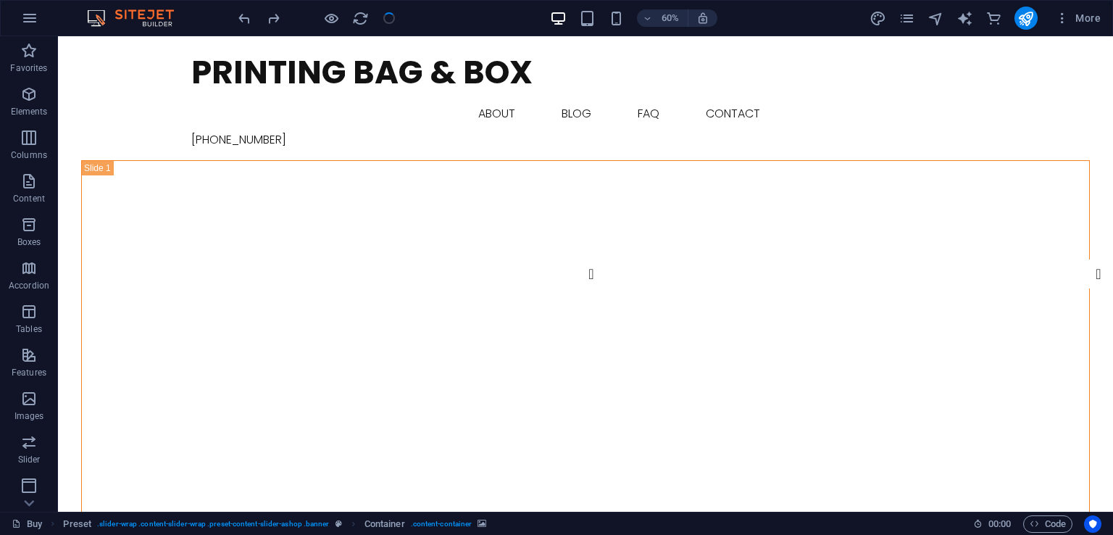
checkbox input "false"
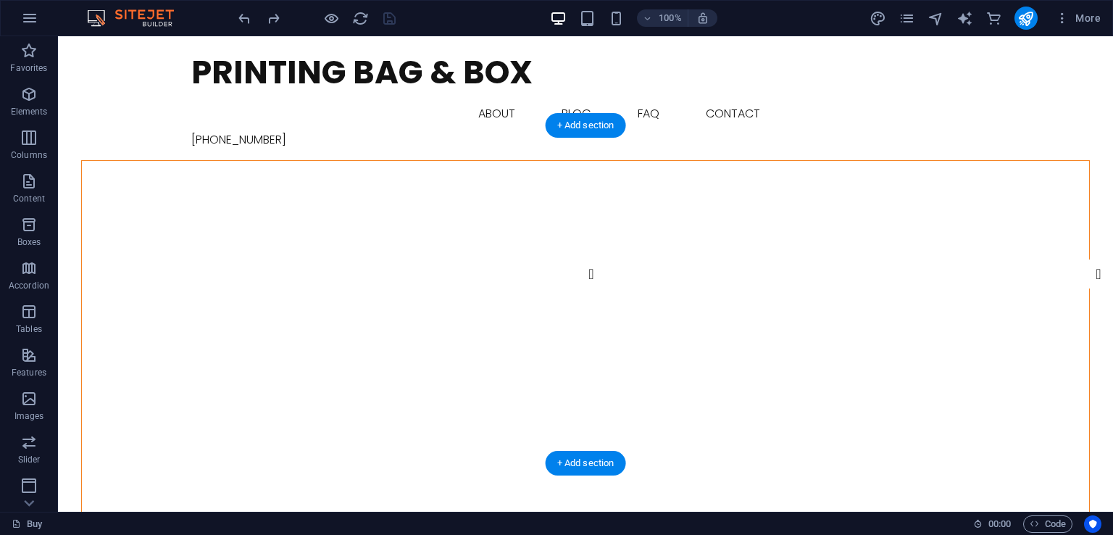
click at [567, 194] on figure at bounding box center [586, 277] width 1008 height 233
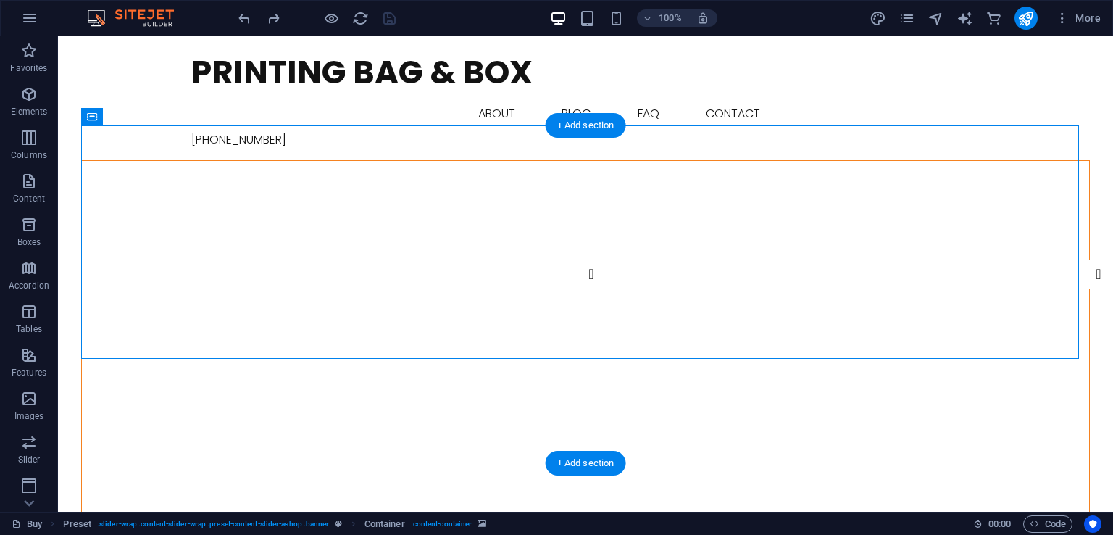
click at [89, 161] on figure at bounding box center [586, 277] width 1008 height 233
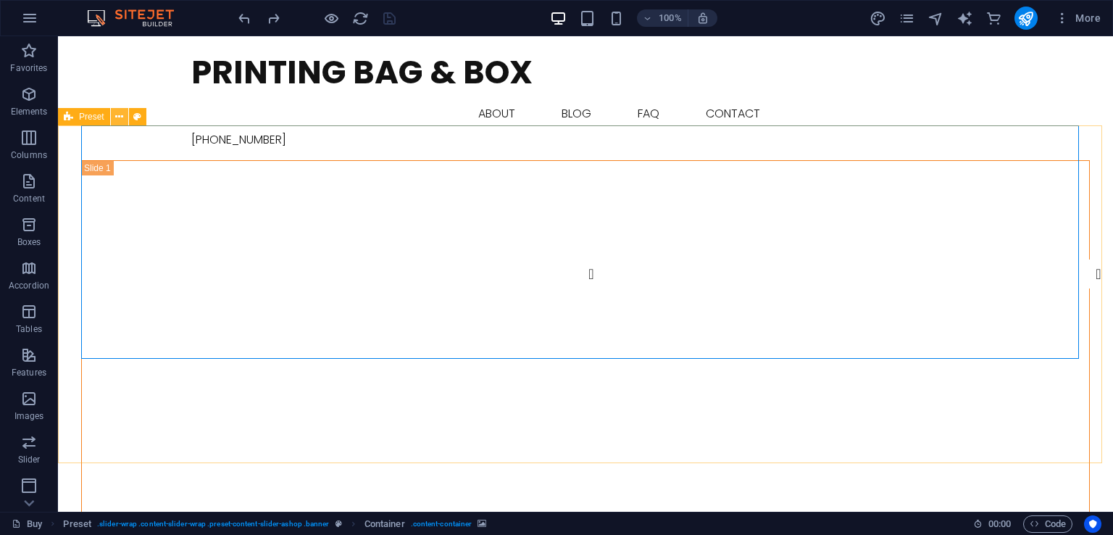
click at [122, 120] on icon at bounding box center [119, 116] width 8 height 15
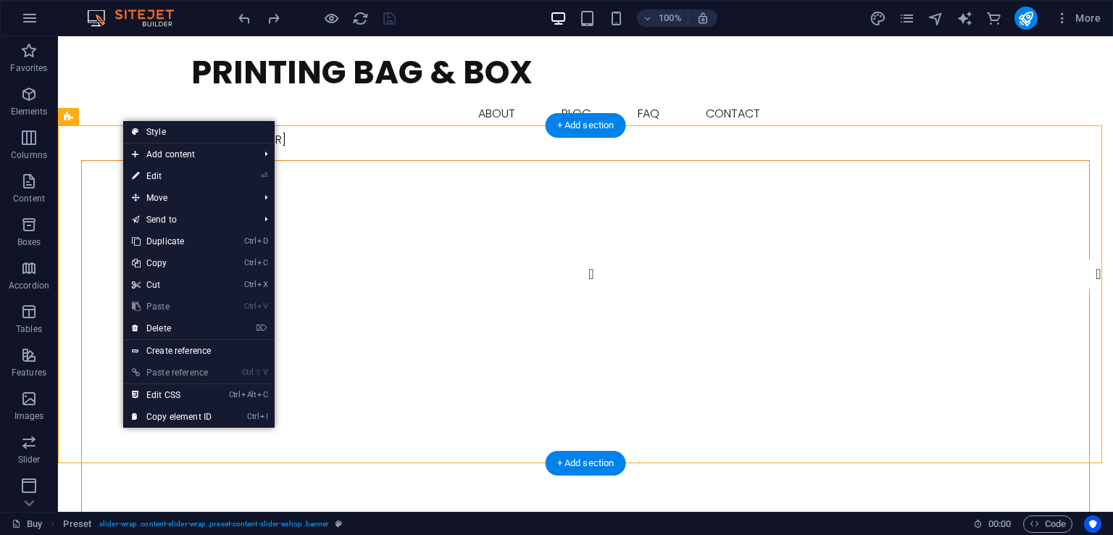
click at [96, 161] on figure at bounding box center [586, 277] width 1008 height 233
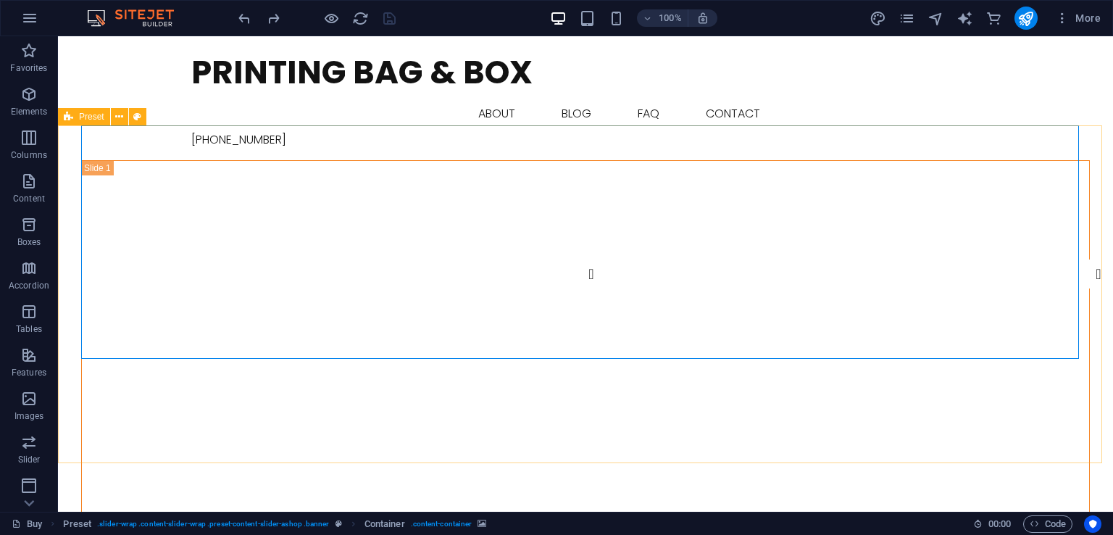
click at [94, 123] on div "Preset" at bounding box center [84, 116] width 52 height 17
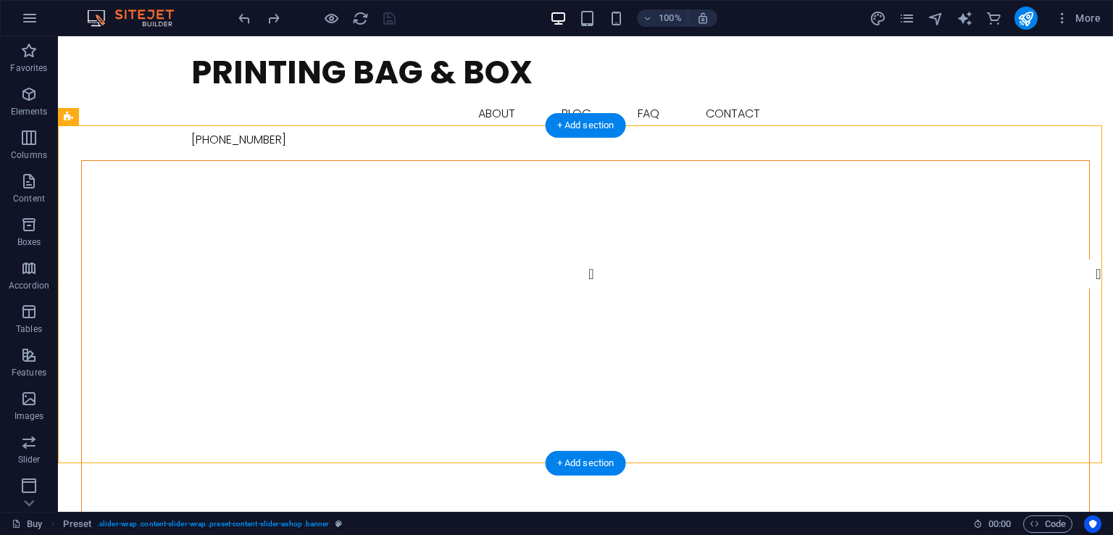
click at [104, 161] on figure at bounding box center [586, 277] width 1008 height 233
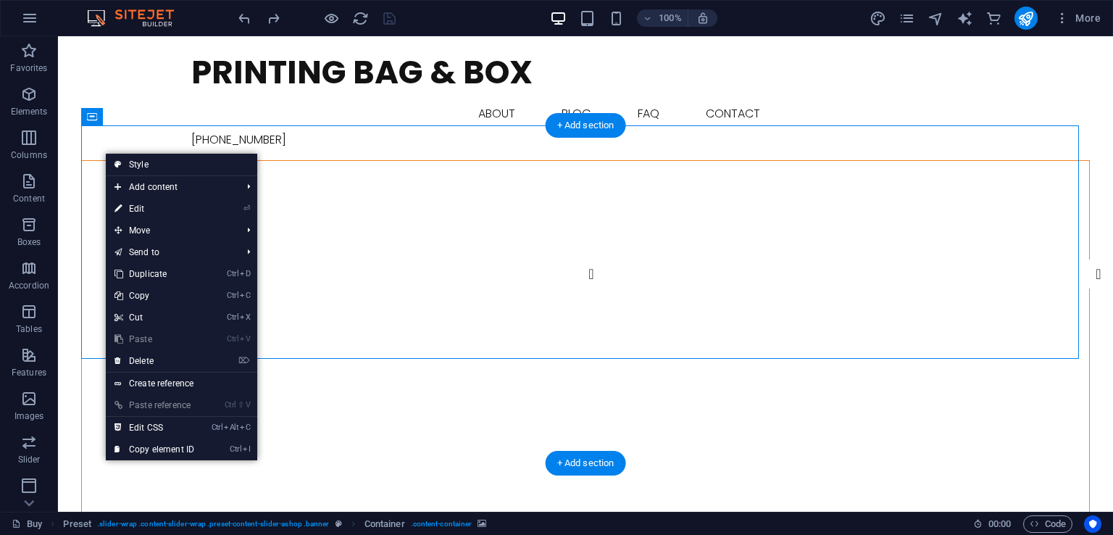
click at [94, 161] on figure at bounding box center [586, 277] width 1008 height 233
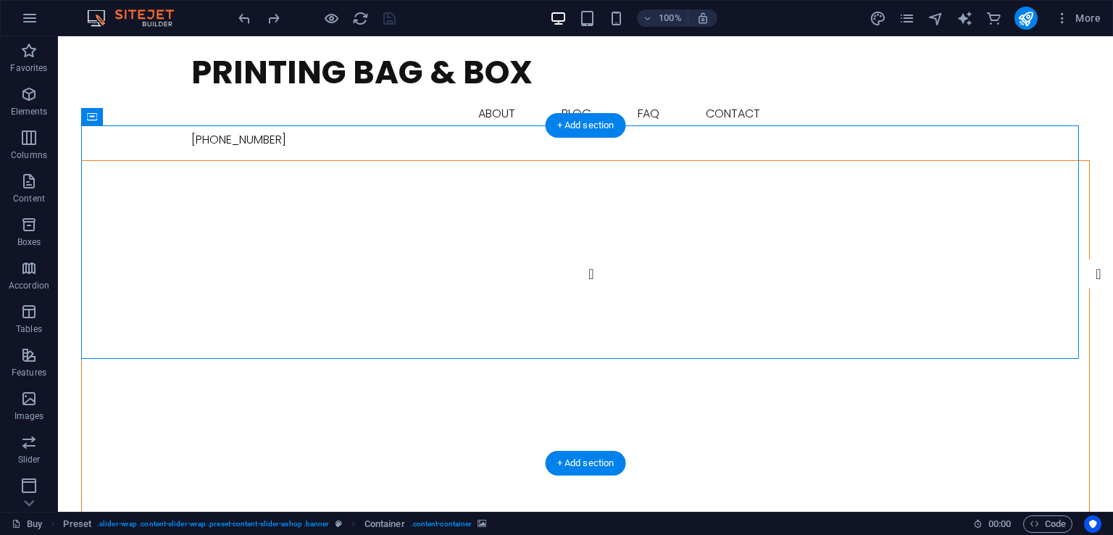
click at [99, 161] on figure at bounding box center [586, 277] width 1008 height 233
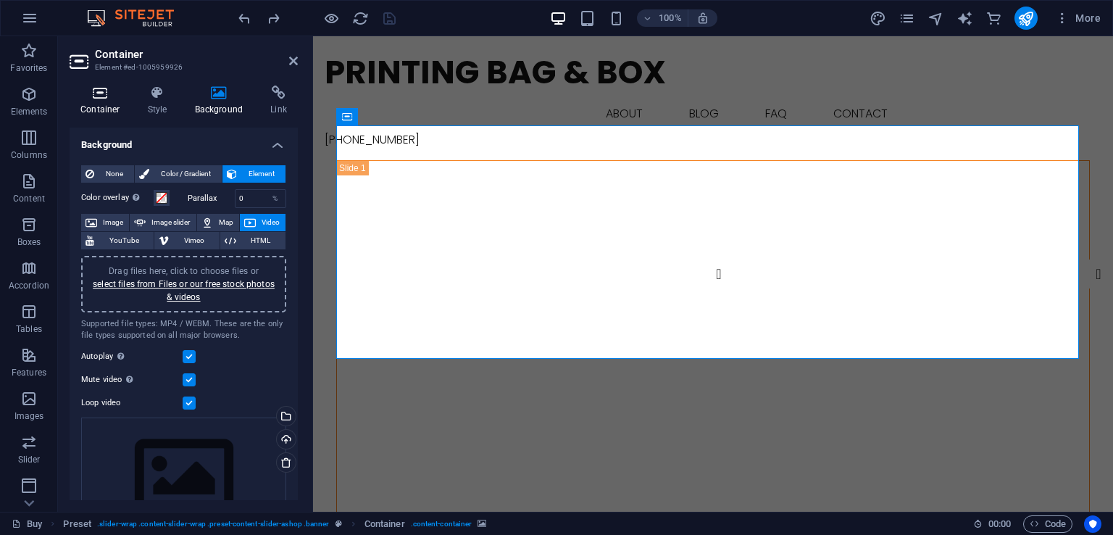
click at [102, 95] on icon at bounding box center [101, 93] width 62 height 14
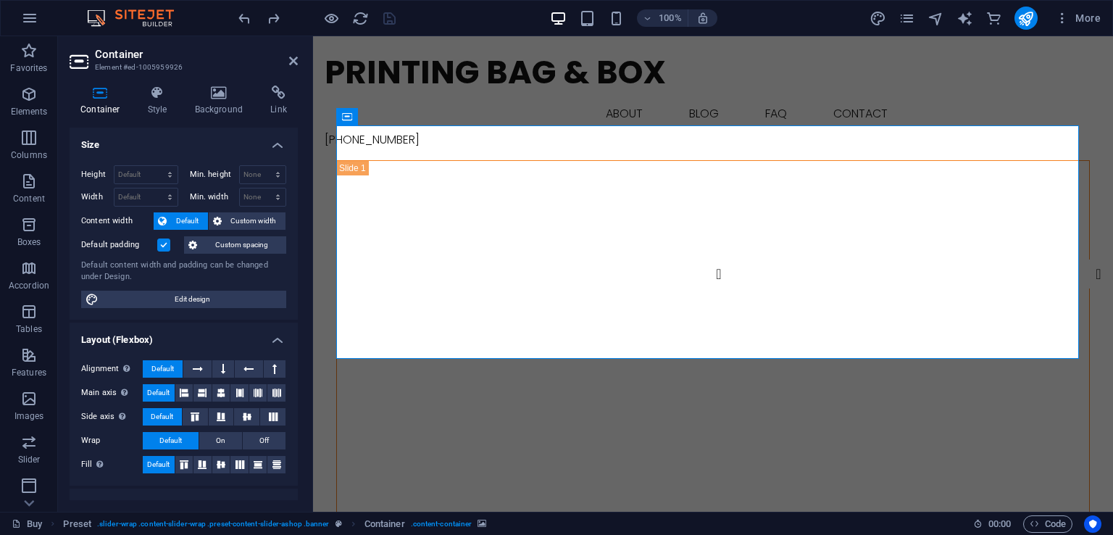
click at [163, 244] on label at bounding box center [163, 244] width 13 height 13
click at [0, 0] on input "Default padding" at bounding box center [0, 0] width 0 height 0
click at [165, 238] on label at bounding box center [163, 244] width 13 height 13
click at [0, 0] on input "Default padding" at bounding box center [0, 0] width 0 height 0
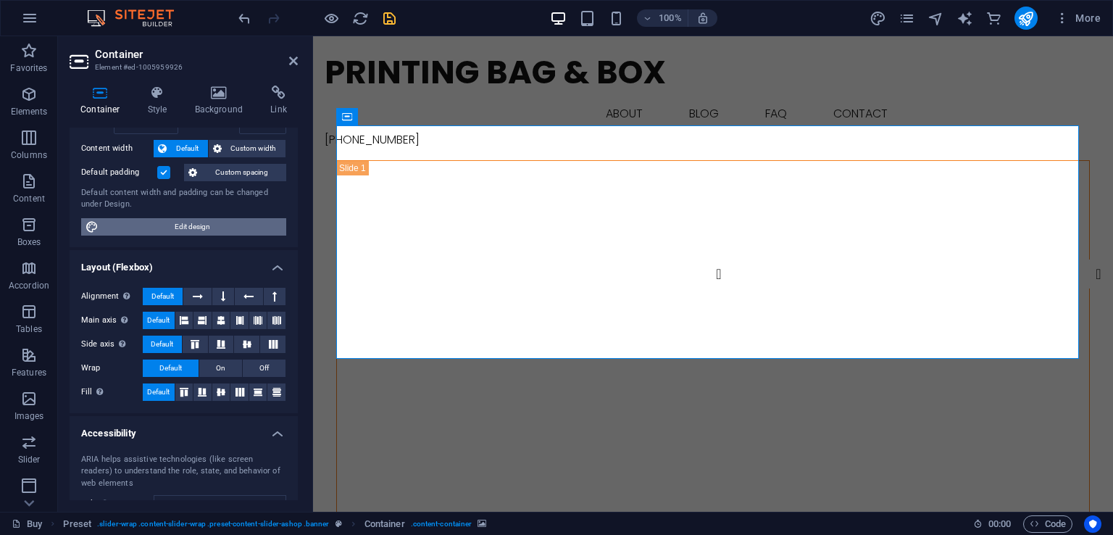
click at [223, 230] on span "Edit design" at bounding box center [192, 226] width 179 height 17
select select "rem"
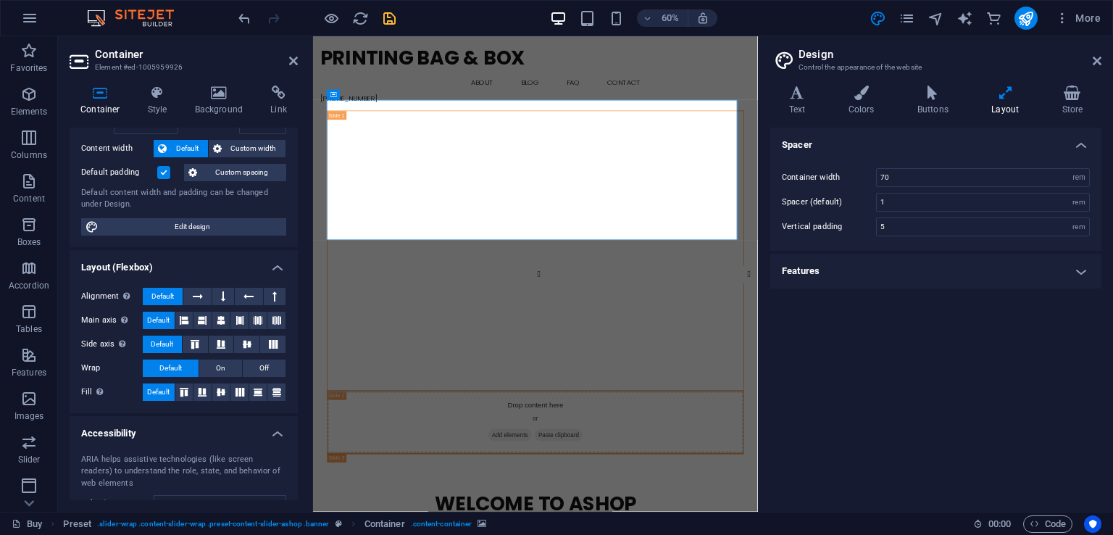
click at [1004, 102] on h4 "Layout" at bounding box center [1009, 101] width 70 height 30
click at [1086, 99] on icon at bounding box center [1073, 93] width 58 height 14
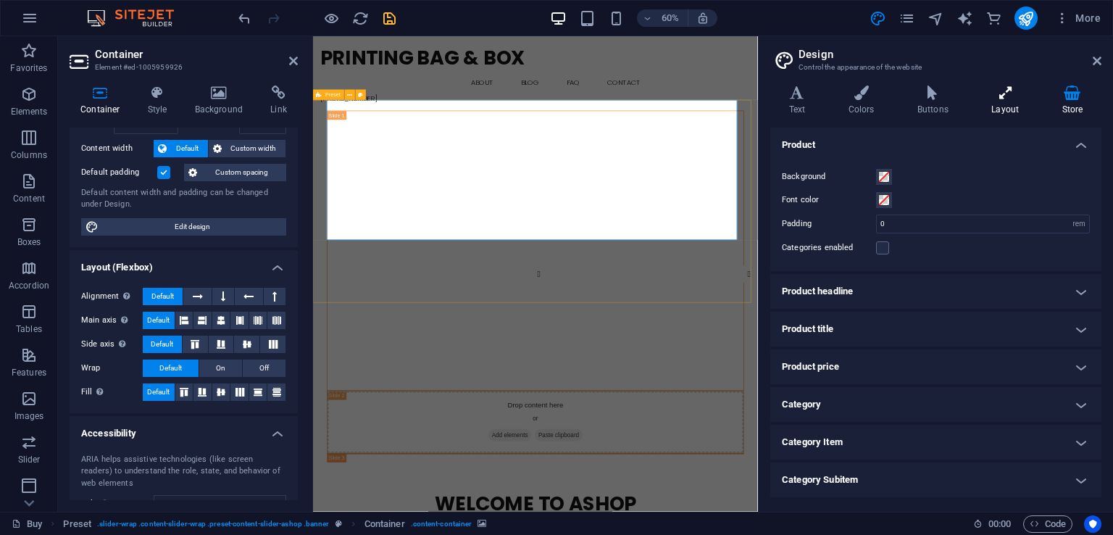
click at [1004, 95] on icon at bounding box center [1006, 93] width 65 height 14
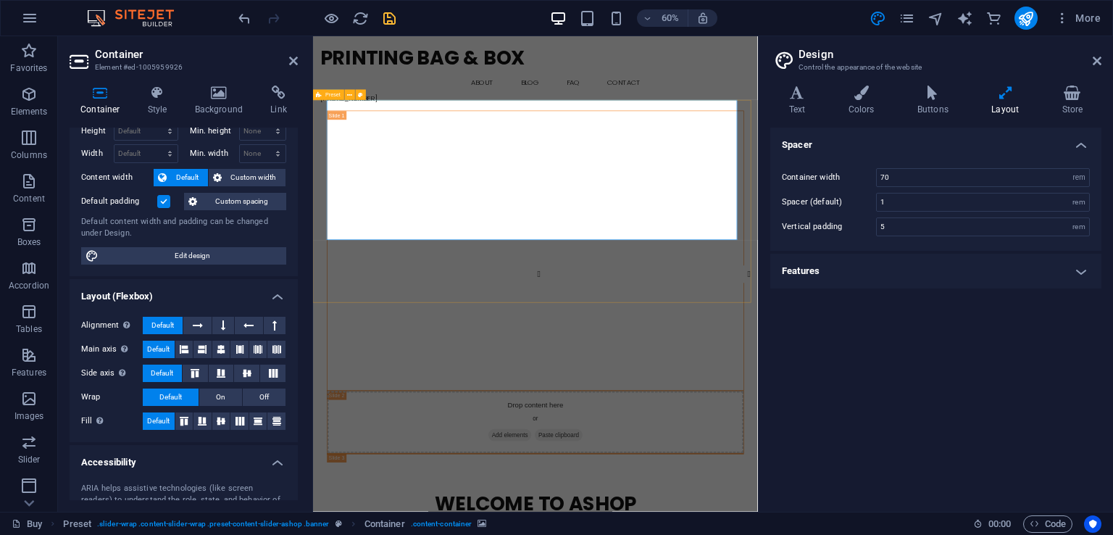
scroll to position [0, 0]
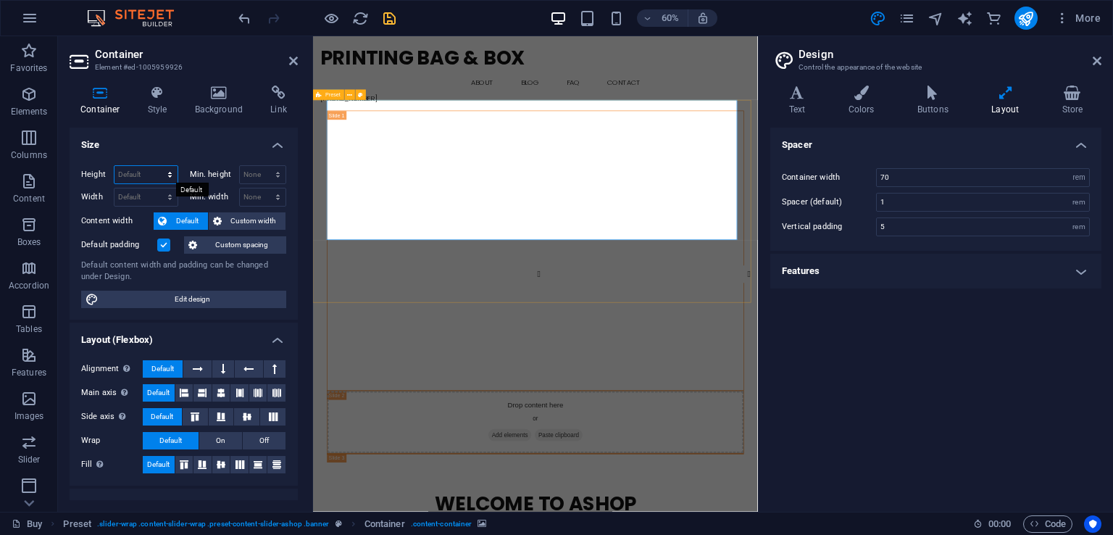
click at [169, 173] on select "Default px rem % vh vw" at bounding box center [146, 174] width 63 height 17
click at [147, 175] on select "Default px rem % vh vw" at bounding box center [146, 174] width 63 height 17
select select "px"
click at [155, 166] on select "Default px rem % vh vw" at bounding box center [146, 174] width 63 height 17
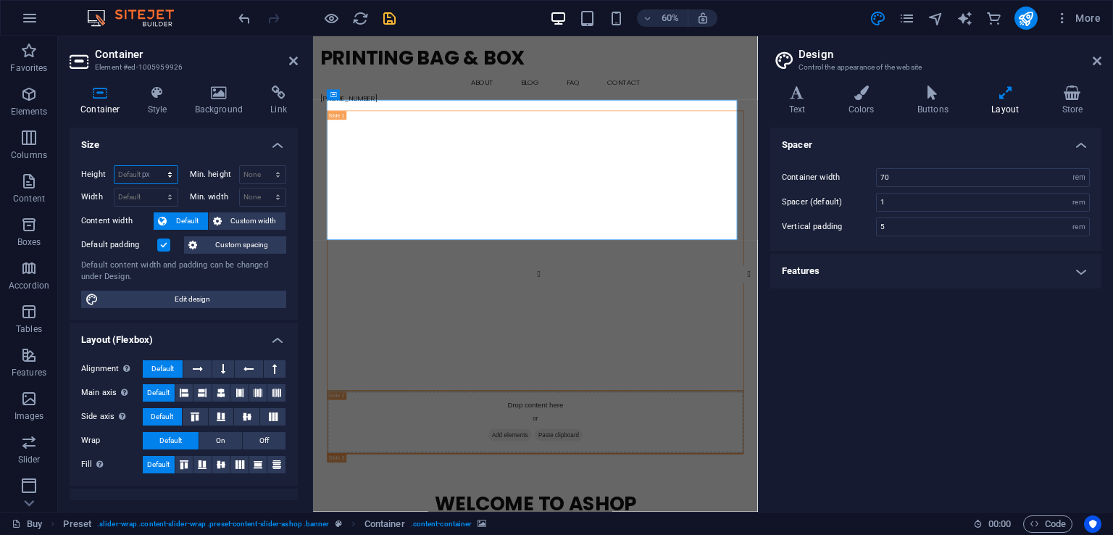
type input "320"
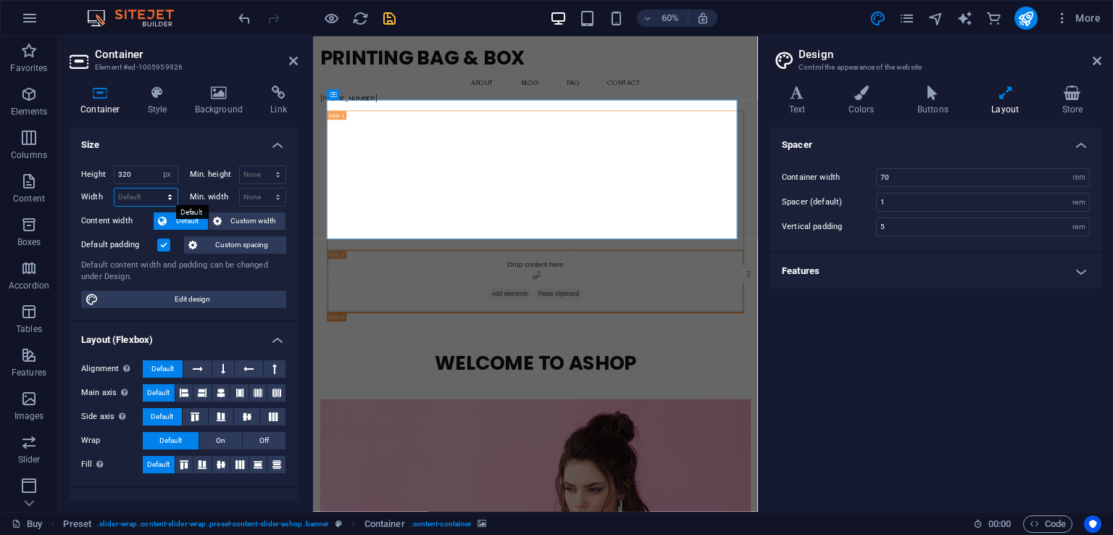
click at [148, 194] on select "Default px rem % em vh vw" at bounding box center [146, 196] width 63 height 17
select select "px"
click at [155, 188] on select "Default px rem % em vh vw" at bounding box center [146, 196] width 63 height 17
type input "944"
drag, startPoint x: 141, startPoint y: 178, endPoint x: 112, endPoint y: 183, distance: 29.6
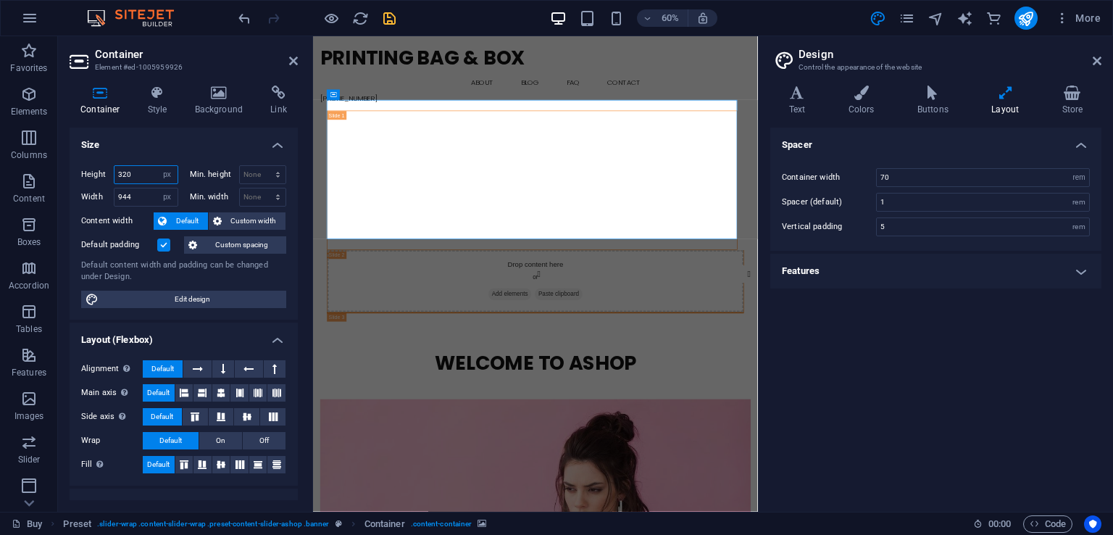
click at [112, 183] on div "Height 320 Default px rem % vh vw" at bounding box center [129, 174] width 97 height 19
type input "1080"
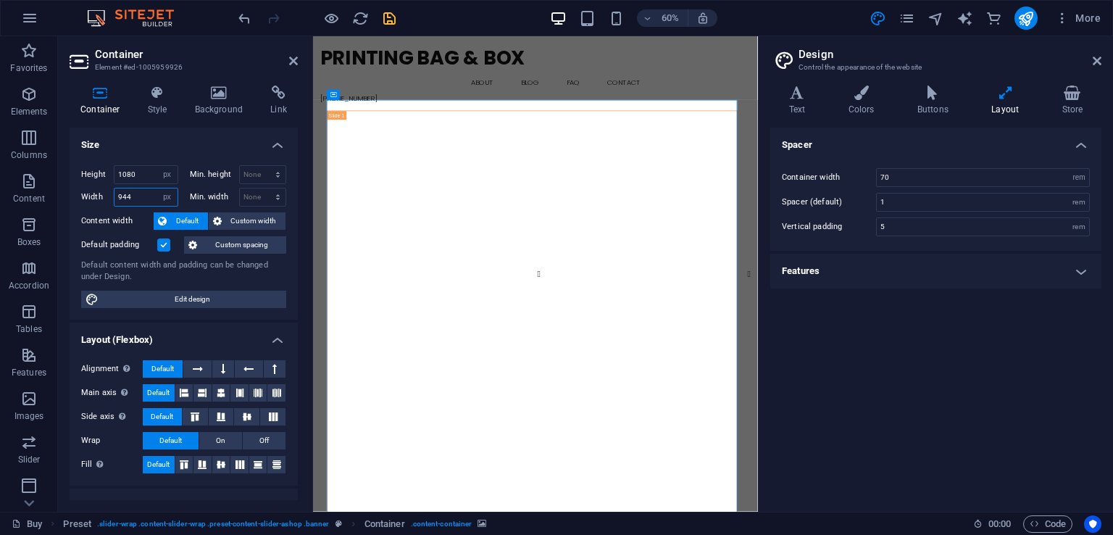
drag, startPoint x: 138, startPoint y: 195, endPoint x: 99, endPoint y: 204, distance: 40.3
click at [99, 204] on div "Width 944 Default px rem % em vh vw" at bounding box center [129, 197] width 97 height 19
type input "1920"
click at [392, 20] on icon "save" at bounding box center [389, 18] width 17 height 17
checkbox input "false"
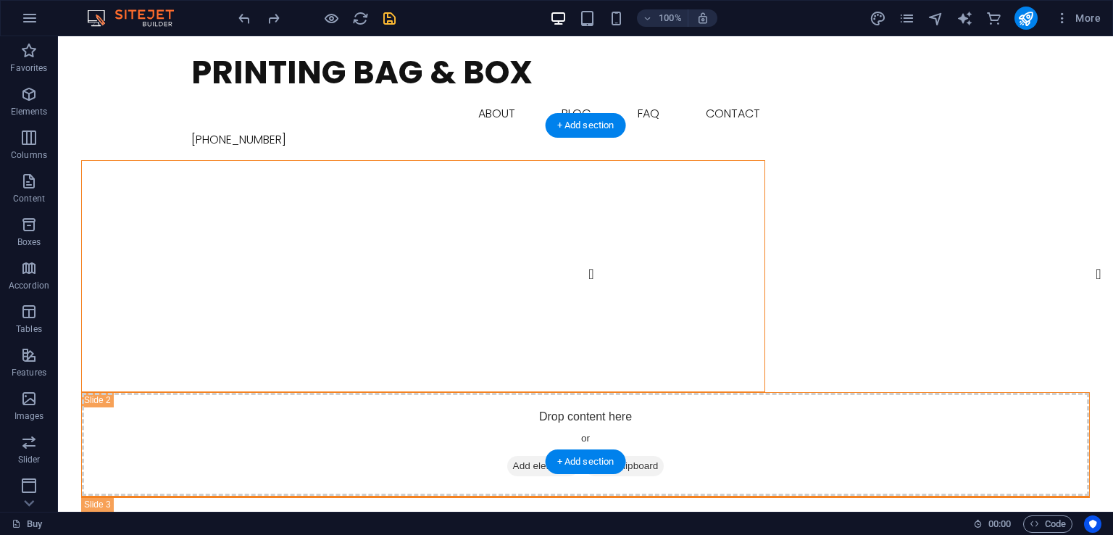
click at [358, 182] on figure at bounding box center [423, 277] width 683 height 232
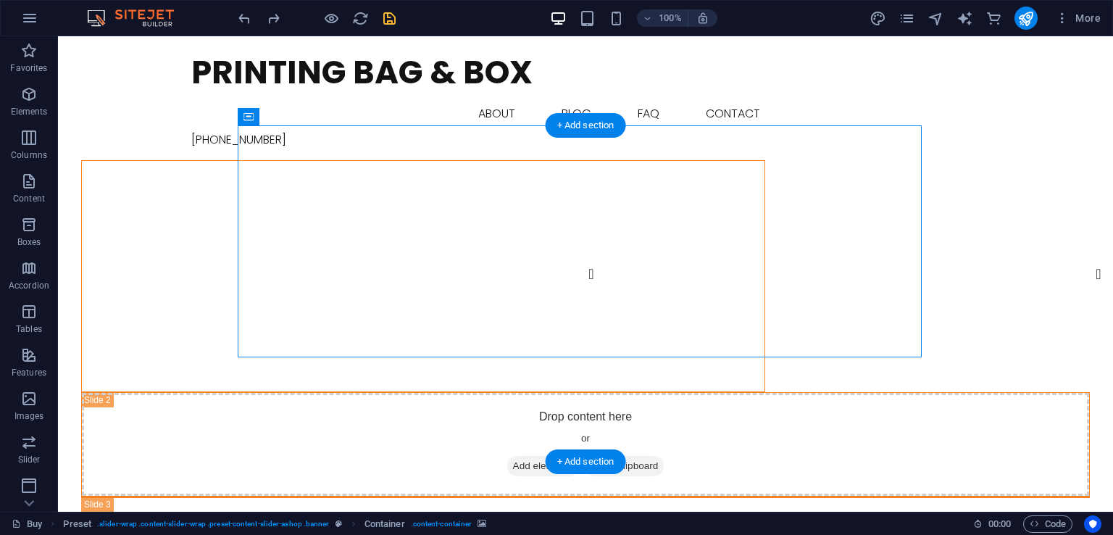
click at [452, 183] on figure at bounding box center [423, 277] width 683 height 232
select select "px"
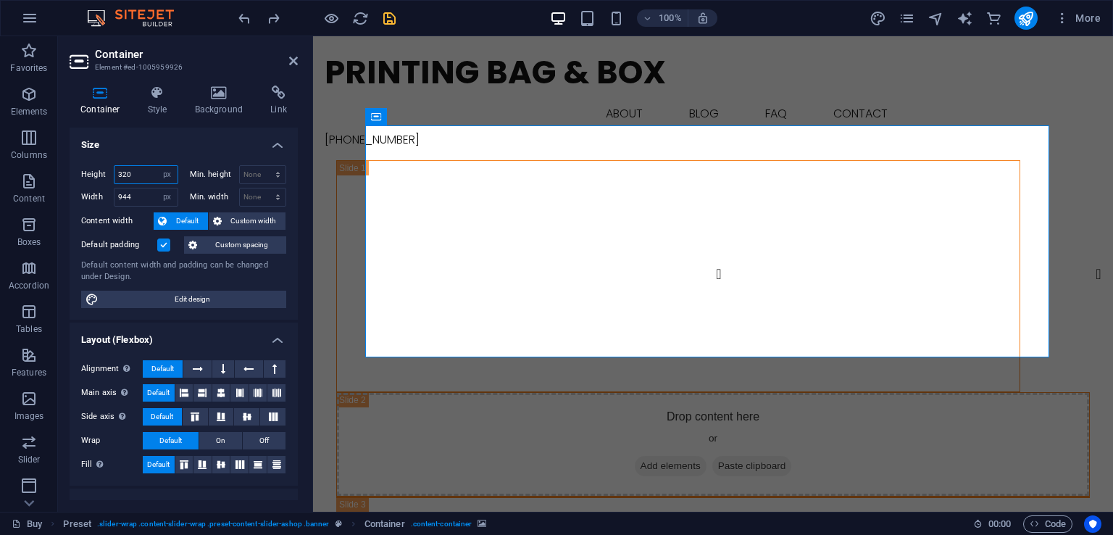
drag, startPoint x: 145, startPoint y: 178, endPoint x: 103, endPoint y: 193, distance: 44.7
click at [103, 193] on div "Height 320 Default px rem % vh vw Min. height None px rem % vh vw Width 944 Def…" at bounding box center [183, 185] width 205 height 41
type input "400"
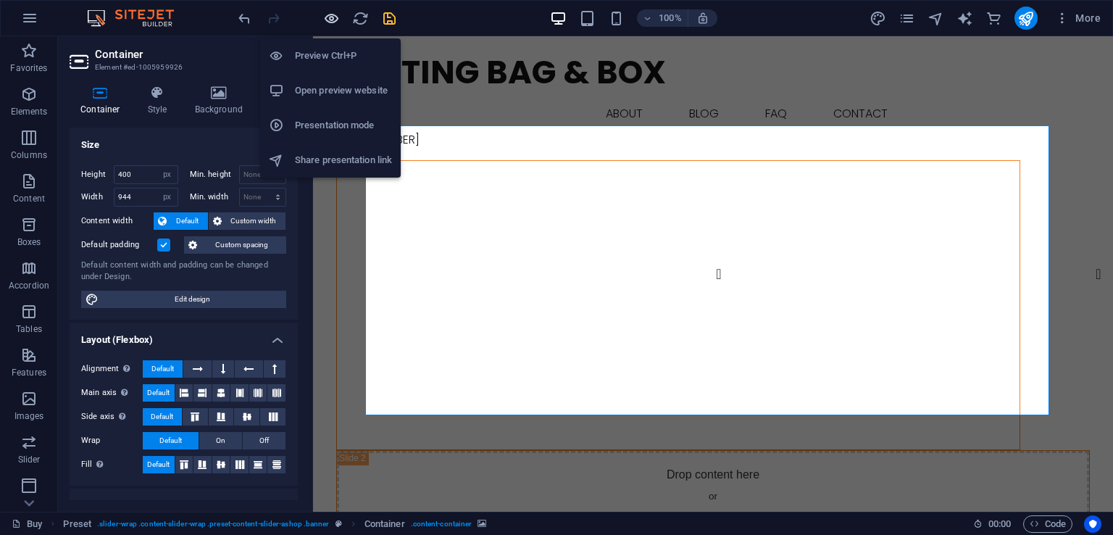
click at [330, 14] on icon "button" at bounding box center [331, 18] width 17 height 17
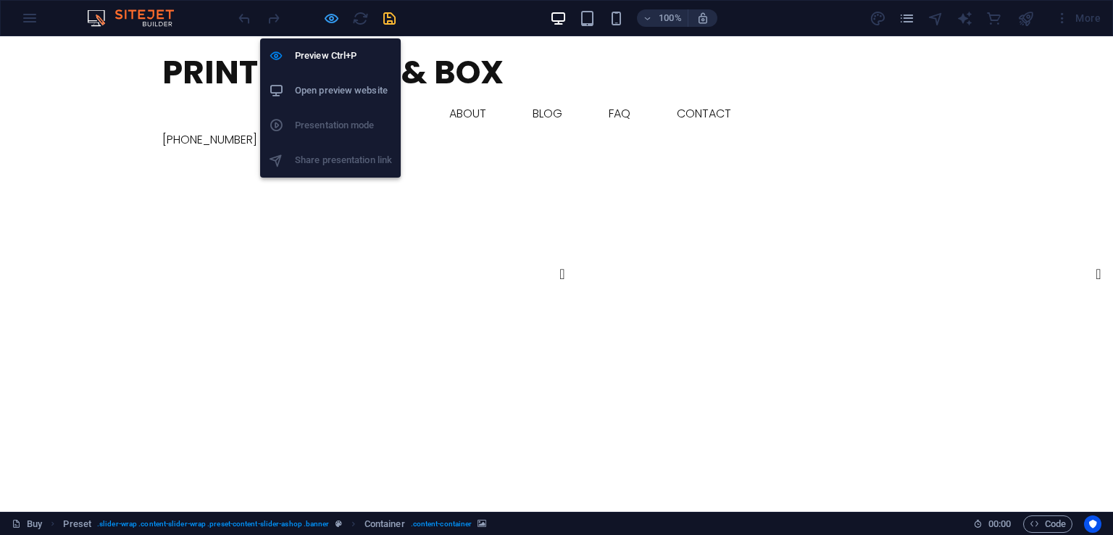
click at [330, 14] on icon "button" at bounding box center [331, 18] width 17 height 17
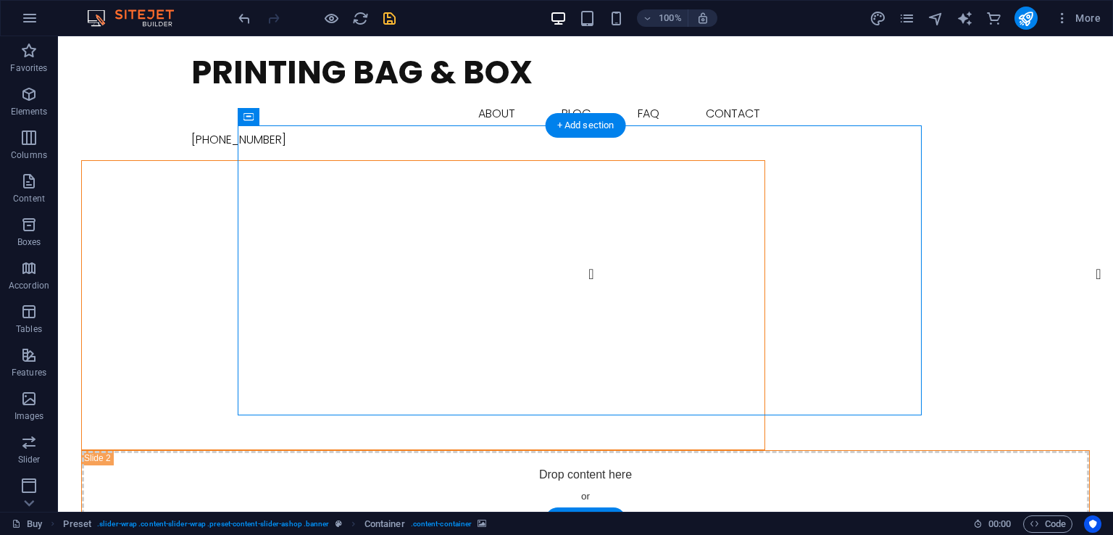
click at [341, 199] on figure at bounding box center [423, 306] width 683 height 290
select select "px"
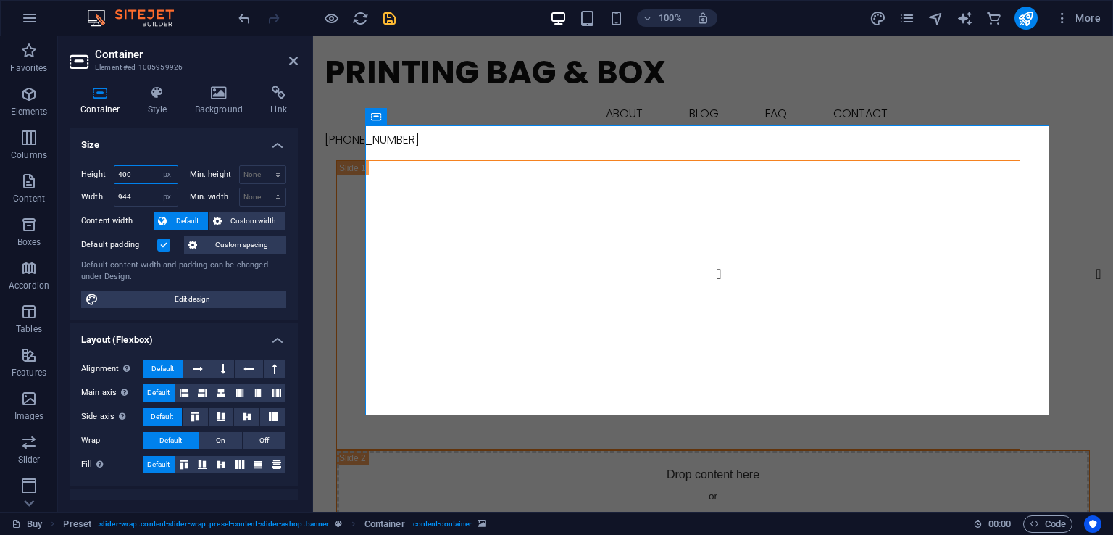
drag, startPoint x: 137, startPoint y: 173, endPoint x: 106, endPoint y: 188, distance: 34.7
click at [106, 188] on div "Height 400 Default px rem % vh vw Min. height None px rem % vh vw Width 944 Def…" at bounding box center [183, 185] width 205 height 41
type input "480"
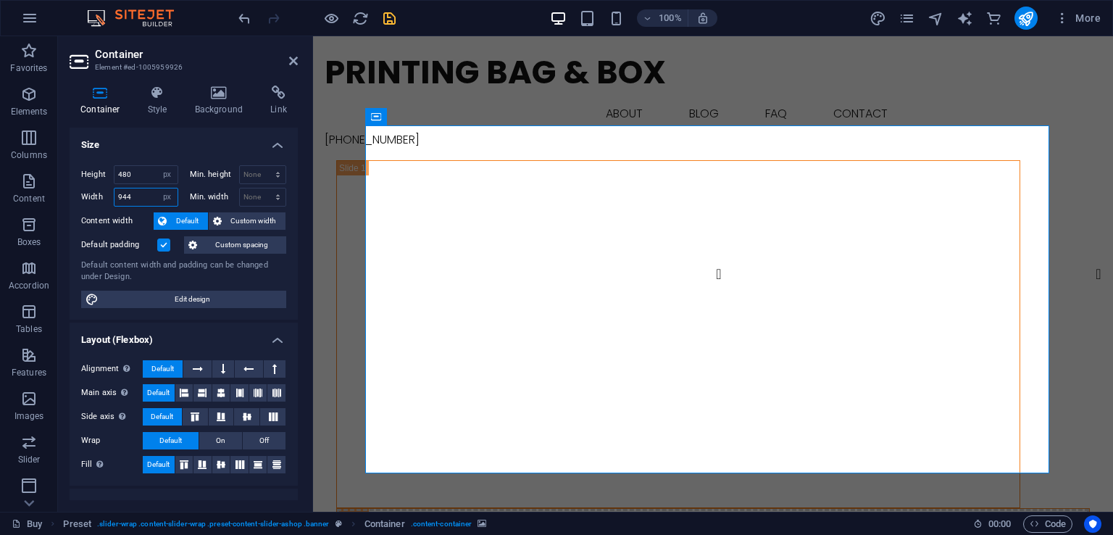
drag, startPoint x: 136, startPoint y: 199, endPoint x: 91, endPoint y: 204, distance: 45.2
click at [91, 204] on div "Width 944 Default px rem % em vh vw" at bounding box center [129, 197] width 97 height 19
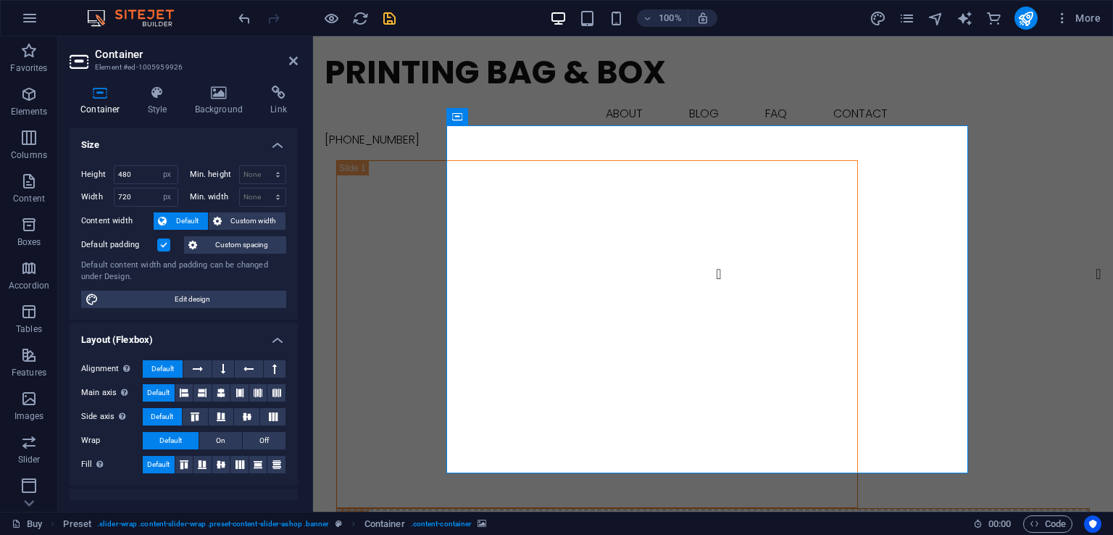
type input "944"
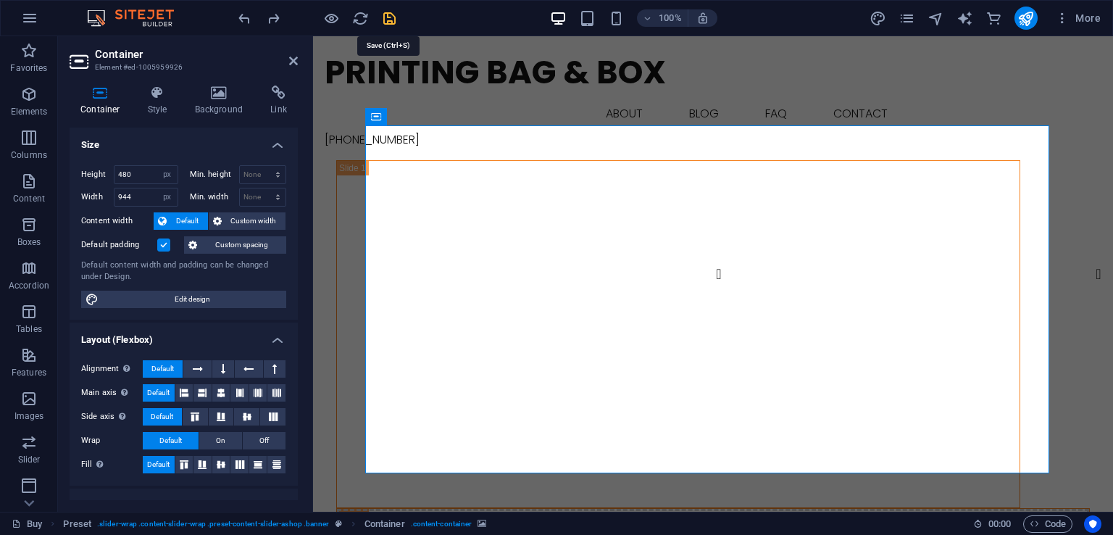
click at [389, 18] on icon "save" at bounding box center [389, 18] width 17 height 17
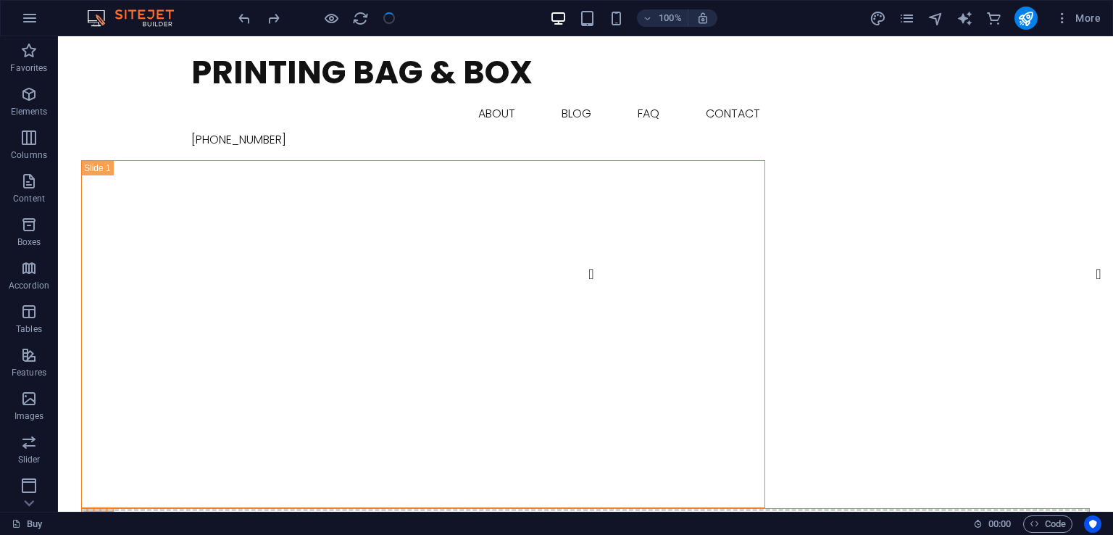
checkbox input "false"
click at [329, 161] on figure at bounding box center [423, 335] width 683 height 348
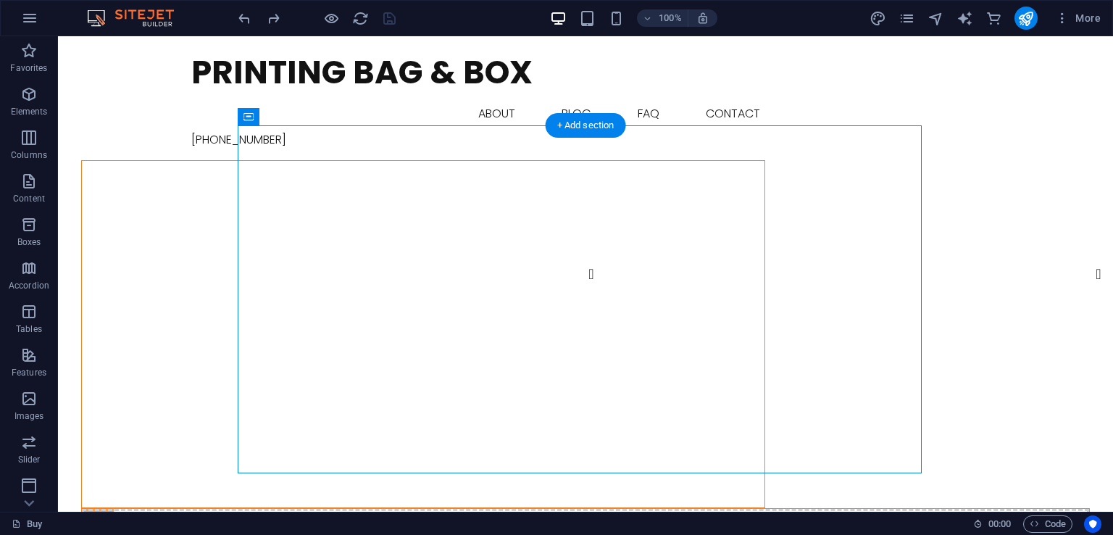
click at [329, 161] on figure at bounding box center [423, 335] width 683 height 348
select select "px"
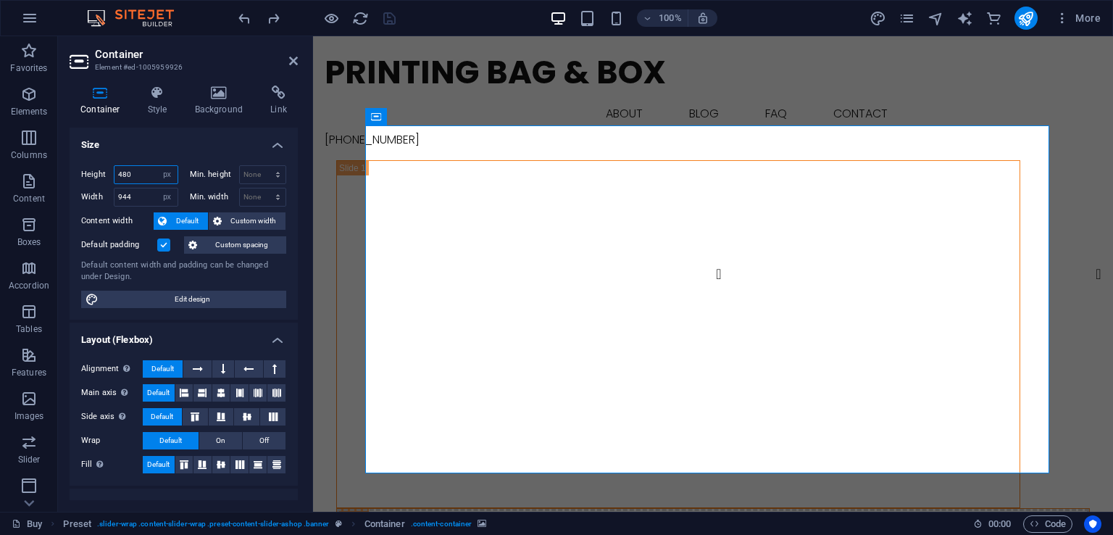
drag, startPoint x: 133, startPoint y: 176, endPoint x: 107, endPoint y: 181, distance: 26.6
click at [107, 181] on div "Height 480 Default px rem % vh vw" at bounding box center [129, 174] width 97 height 19
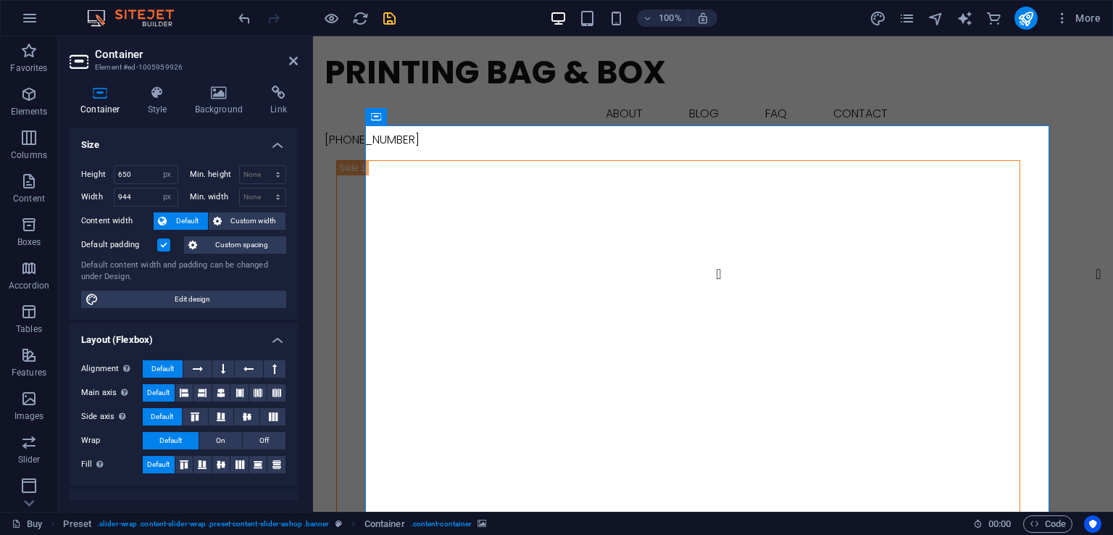
type input "480"
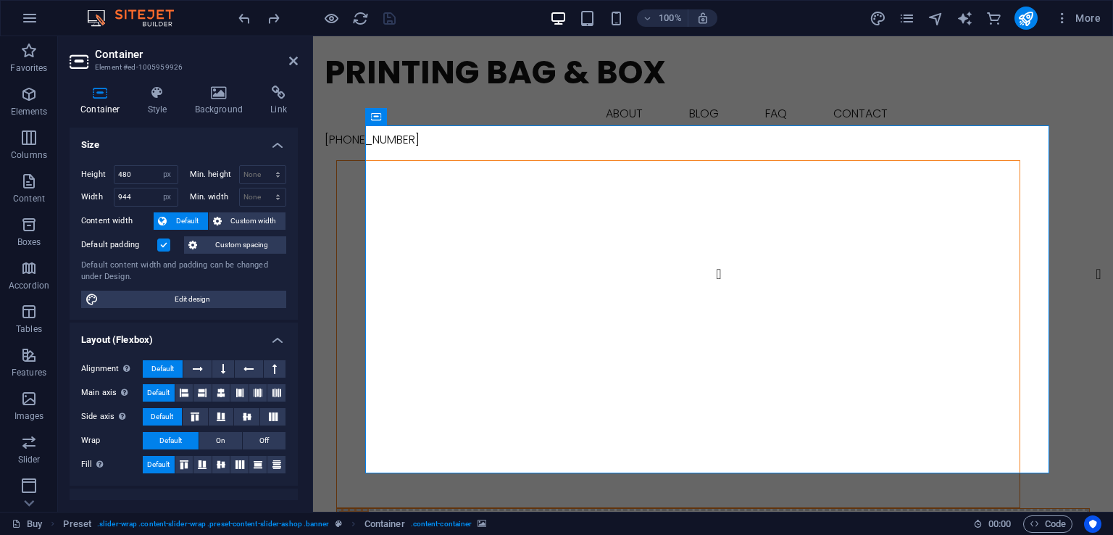
click at [1020, 209] on figure at bounding box center [678, 335] width 683 height 348
click at [225, 106] on h4 "Background" at bounding box center [222, 101] width 76 height 30
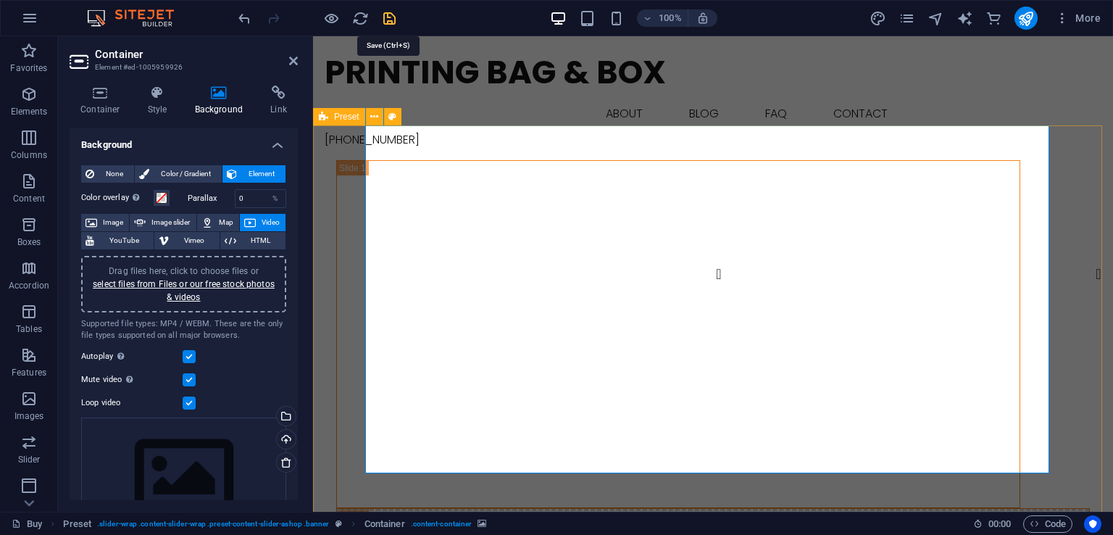
click at [386, 24] on icon "save" at bounding box center [389, 18] width 17 height 17
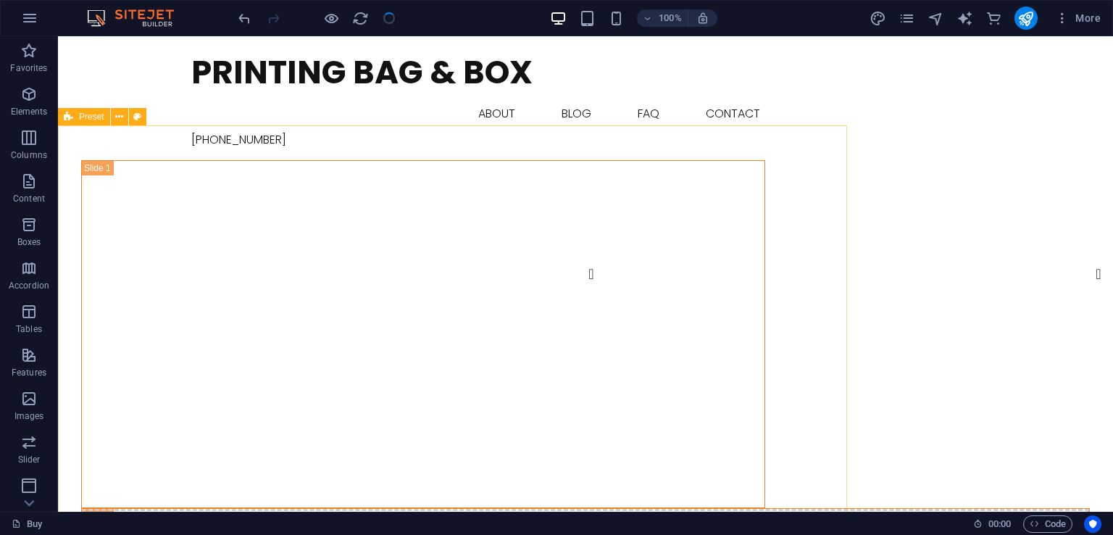
checkbox input "false"
click at [1028, 21] on icon "publish" at bounding box center [1026, 18] width 17 height 17
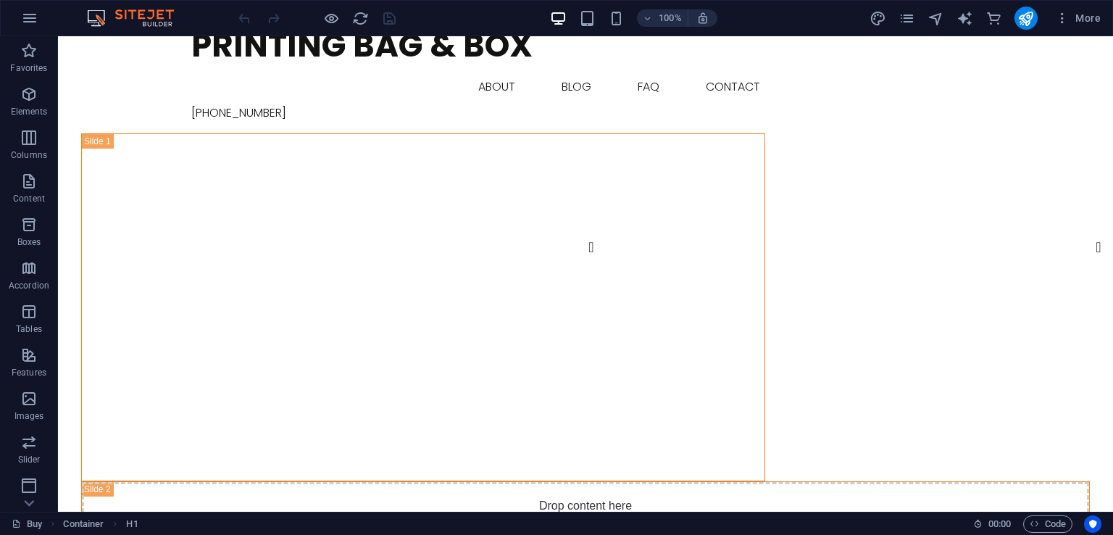
scroll to position [23, 0]
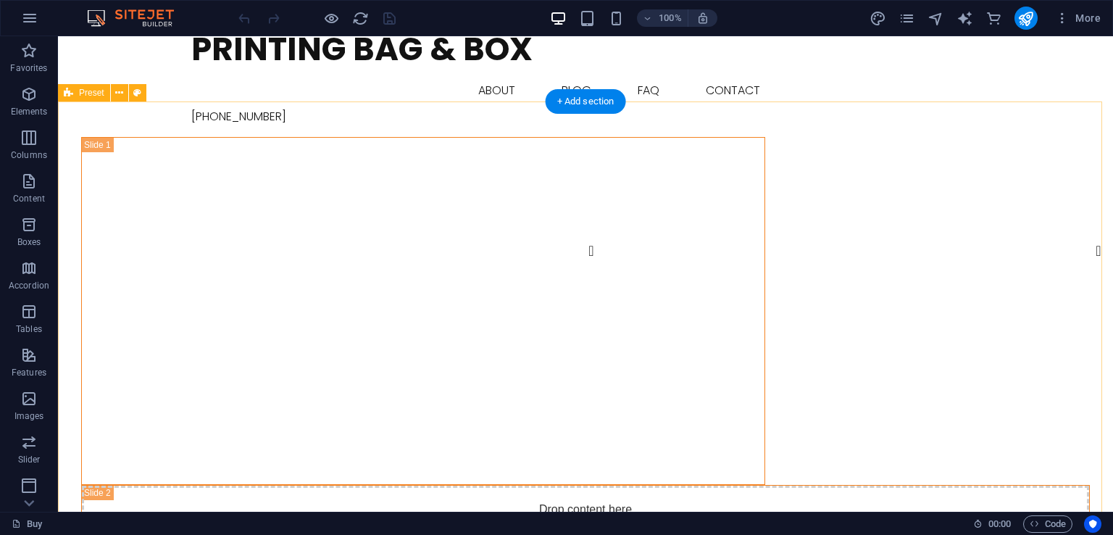
click at [1060, 328] on div "Drop content here or Add elements Paste clipboard" at bounding box center [585, 364] width 1055 height 454
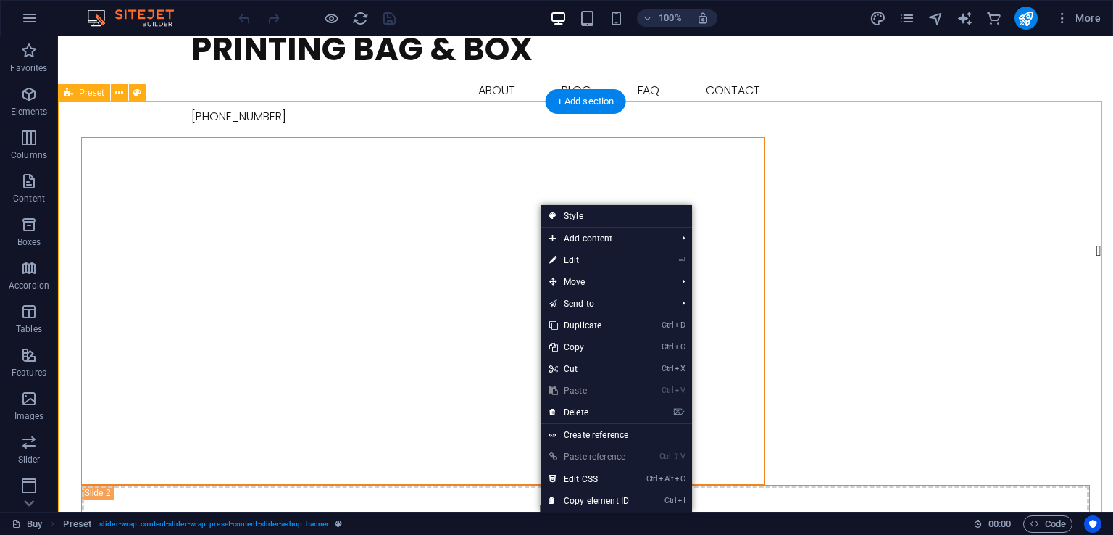
click at [462, 195] on figure at bounding box center [423, 312] width 683 height 348
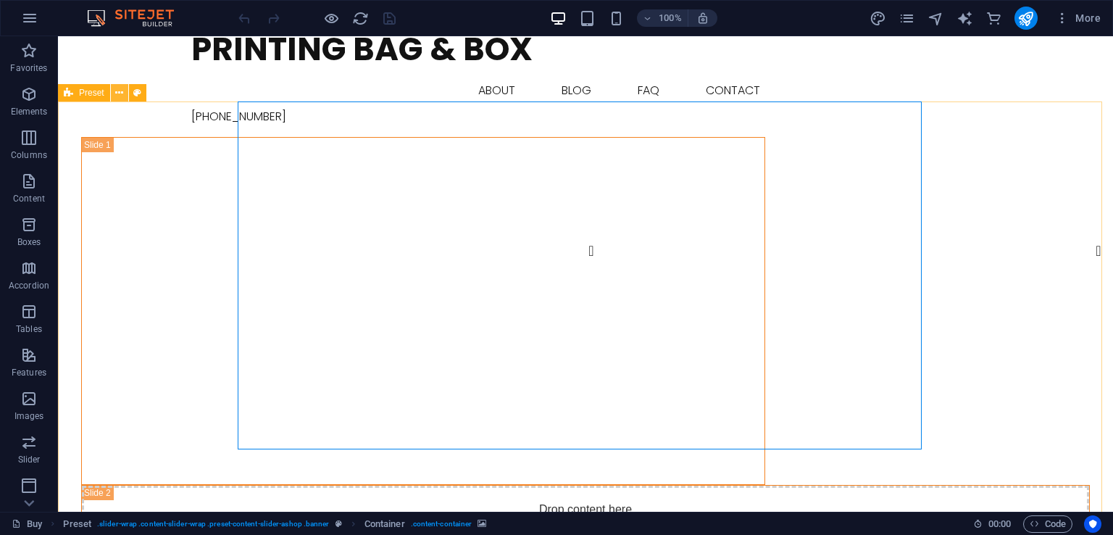
click at [120, 93] on icon at bounding box center [119, 93] width 8 height 15
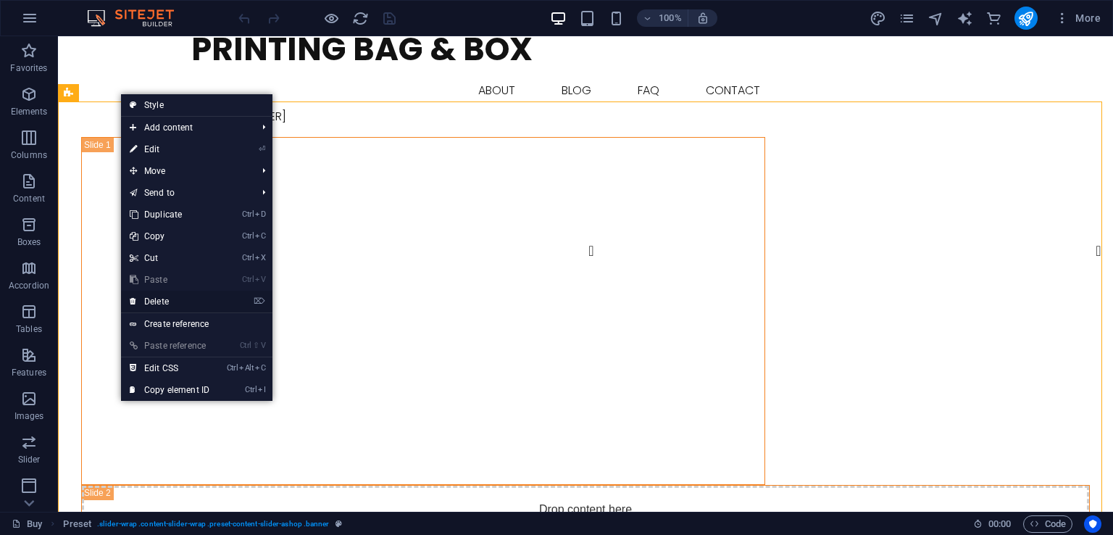
click at [176, 299] on link "⌦ Delete" at bounding box center [169, 302] width 97 height 22
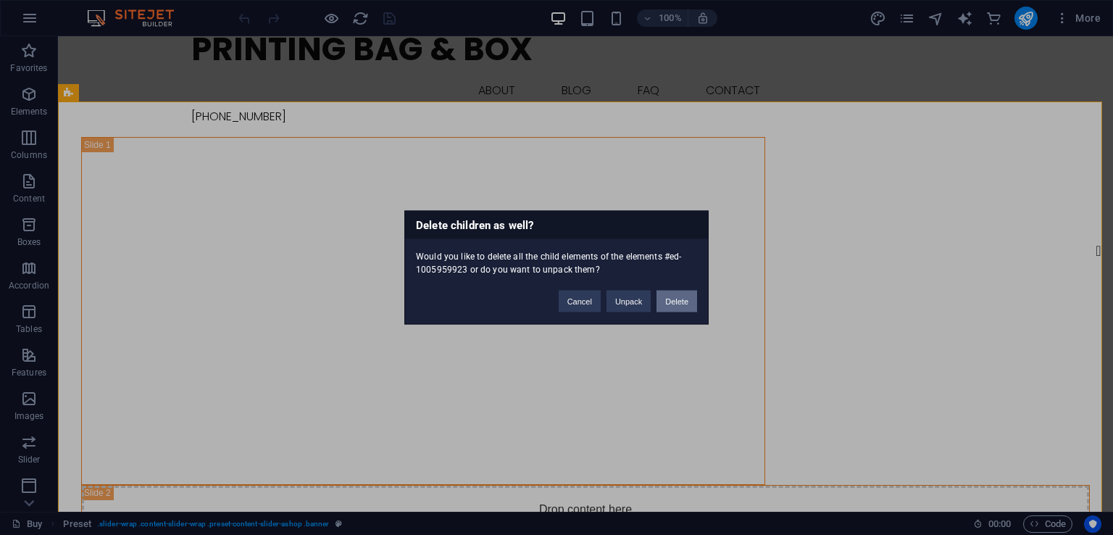
click at [675, 303] on button "Delete" at bounding box center [677, 302] width 41 height 22
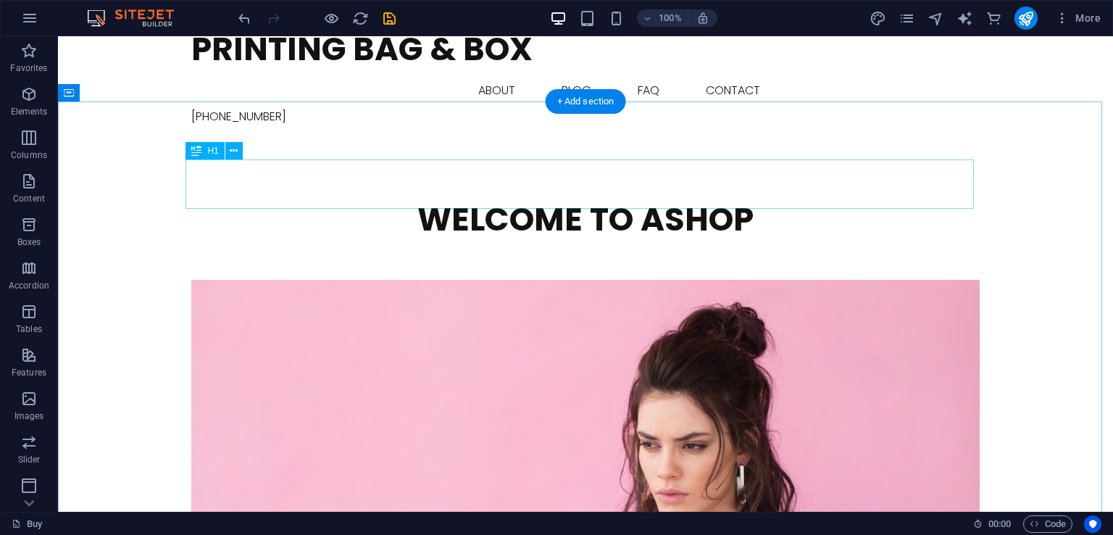
scroll to position [0, 0]
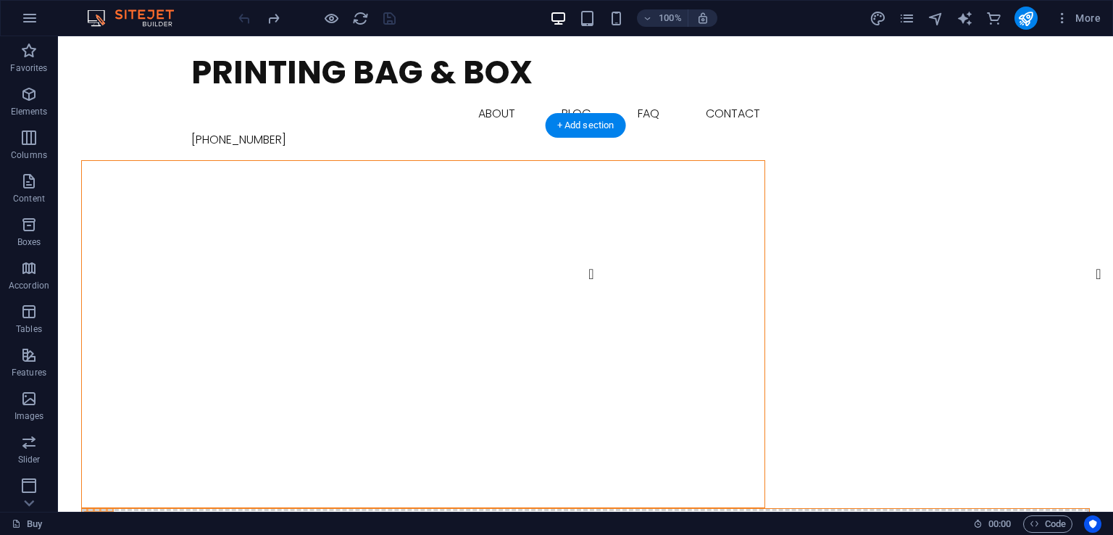
click at [432, 212] on figure at bounding box center [423, 335] width 683 height 348
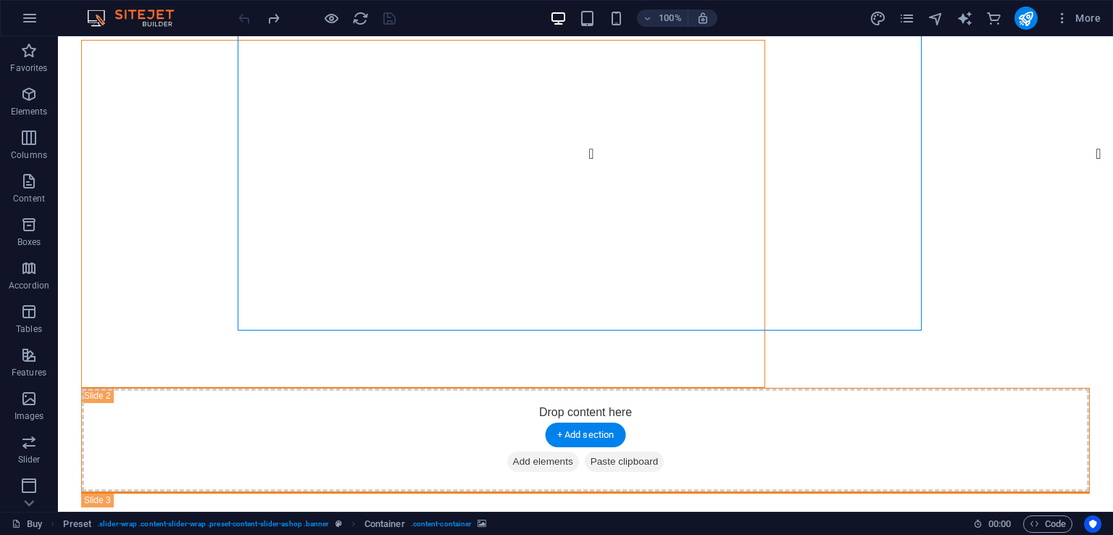
scroll to position [145, 0]
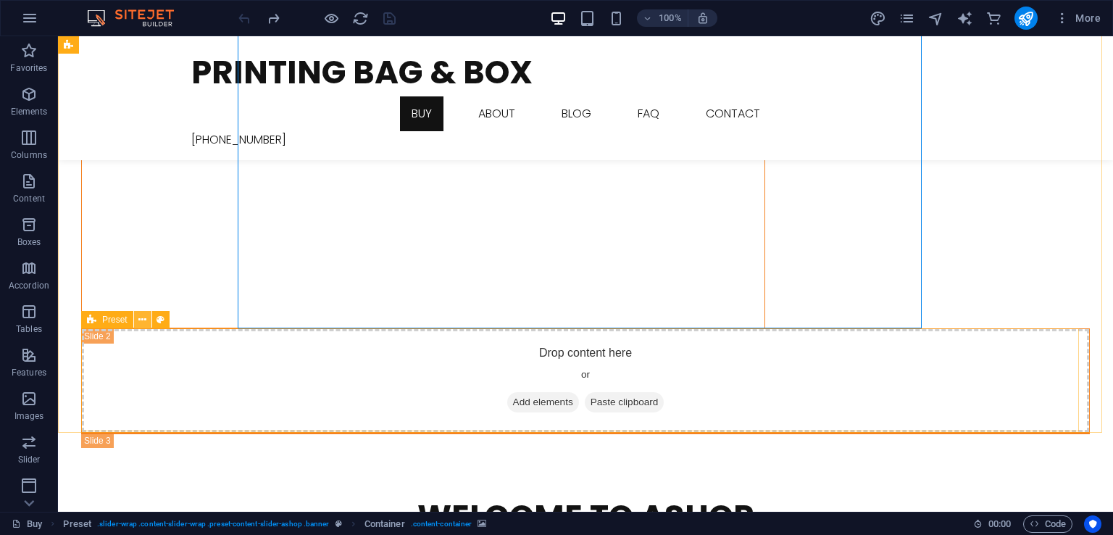
click at [143, 323] on icon at bounding box center [142, 319] width 8 height 15
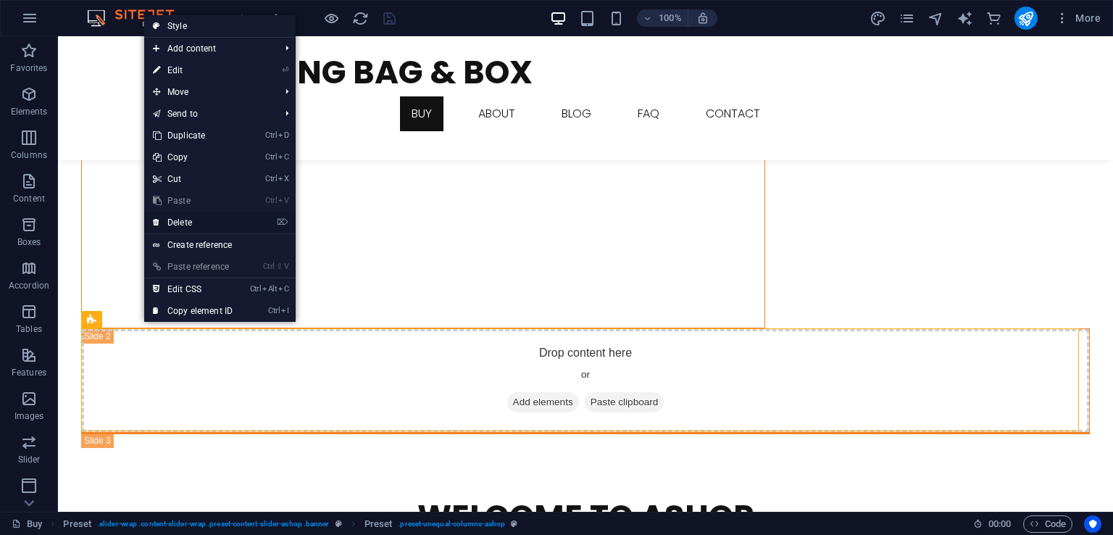
click at [201, 224] on link "⌦ Delete" at bounding box center [192, 223] width 97 height 22
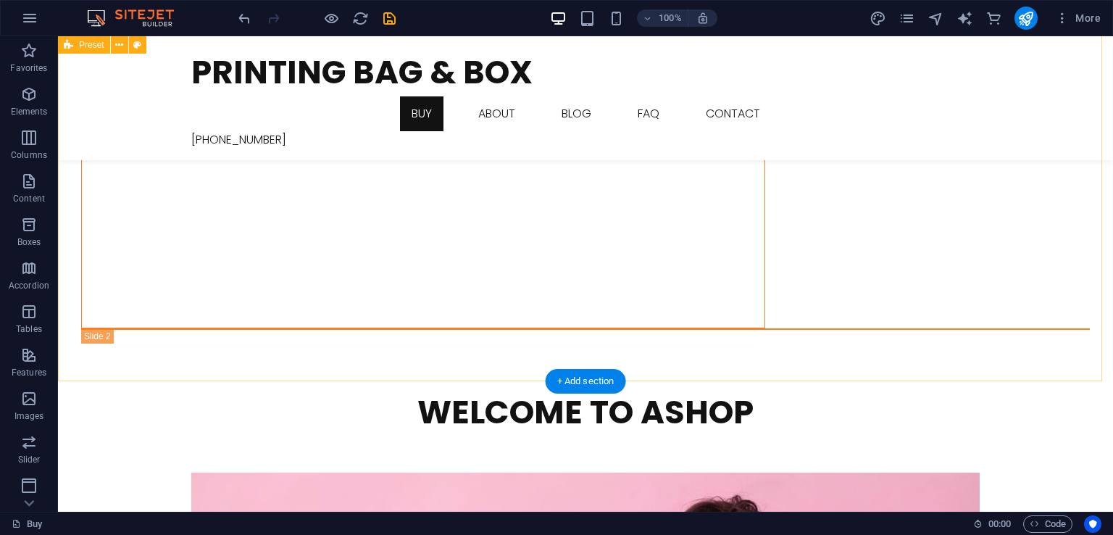
scroll to position [93, 0]
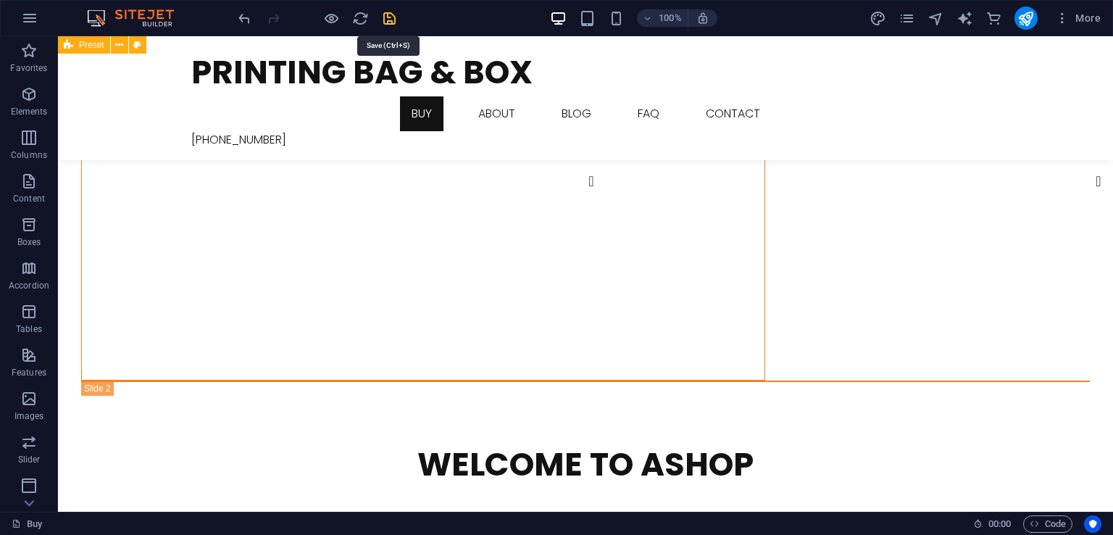
click at [389, 10] on icon "save" at bounding box center [389, 18] width 17 height 17
checkbox input "false"
click at [365, 205] on figure at bounding box center [423, 207] width 683 height 348
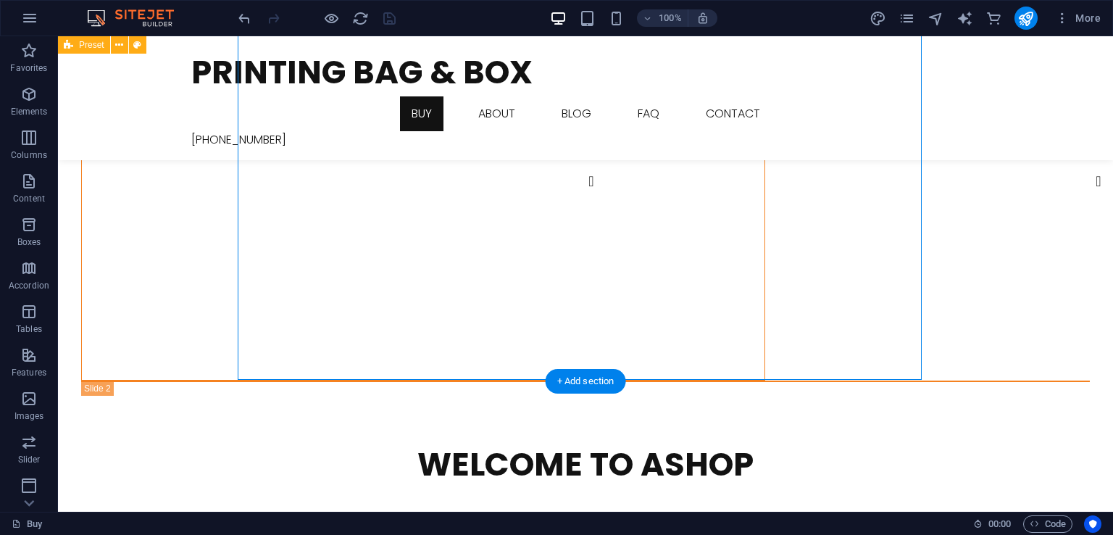
click at [365, 205] on figure at bounding box center [423, 207] width 683 height 348
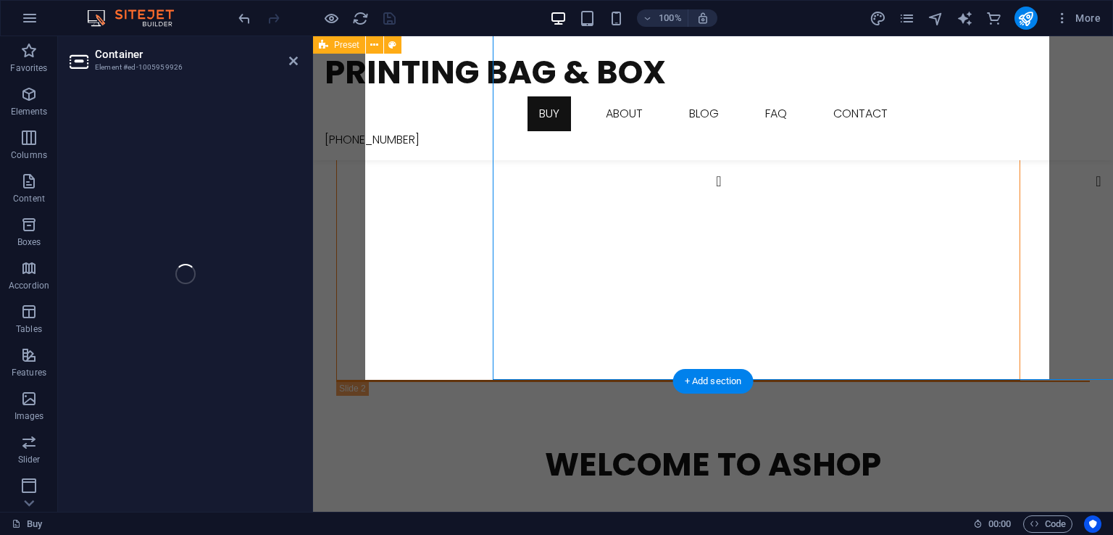
select select "px"
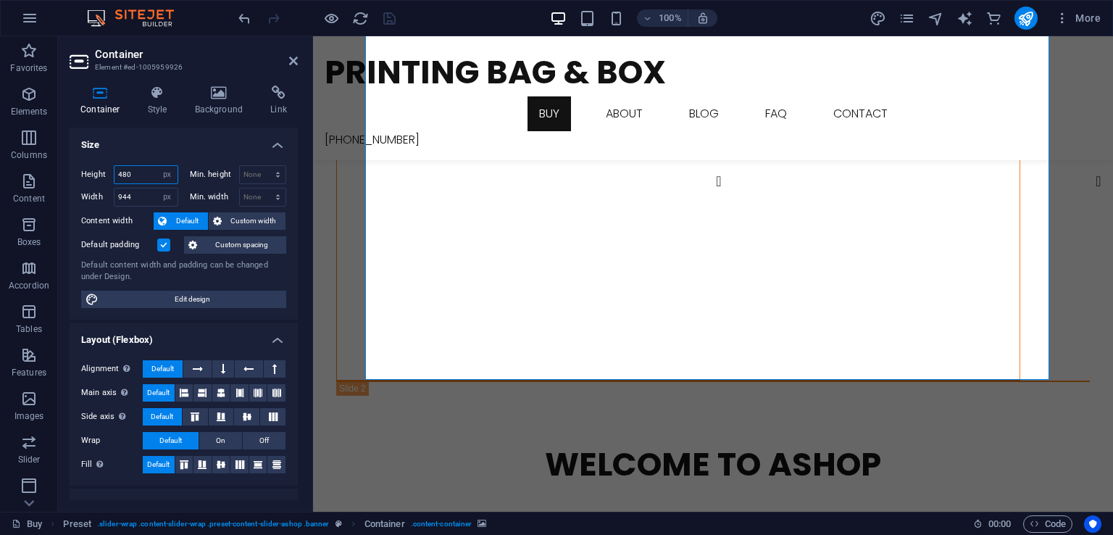
drag, startPoint x: 136, startPoint y: 177, endPoint x: 99, endPoint y: 183, distance: 37.4
click at [99, 183] on div "Height 480 Default px rem % vh vw" at bounding box center [129, 174] width 97 height 19
type input "720"
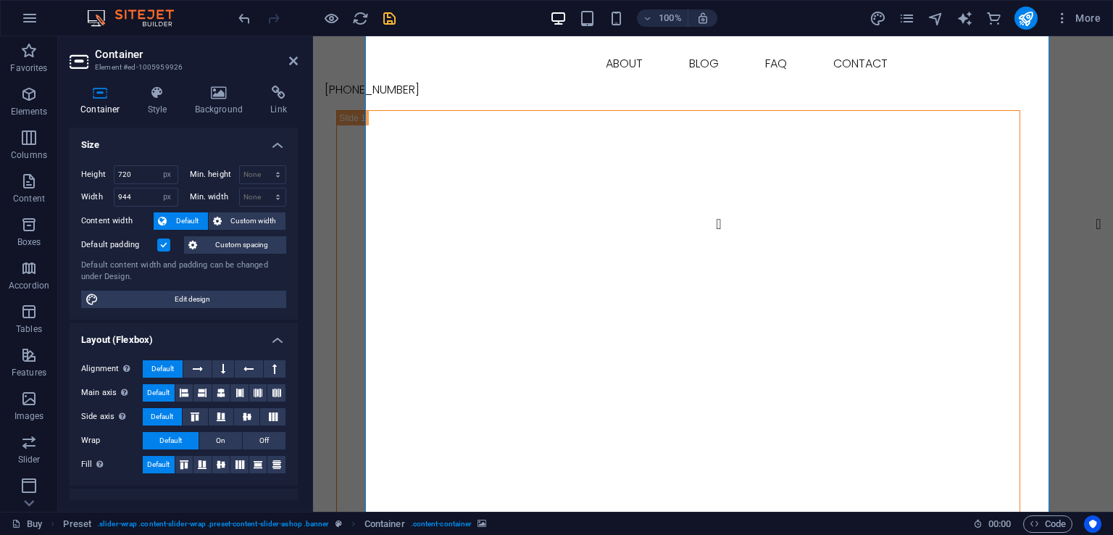
scroll to position [28, 0]
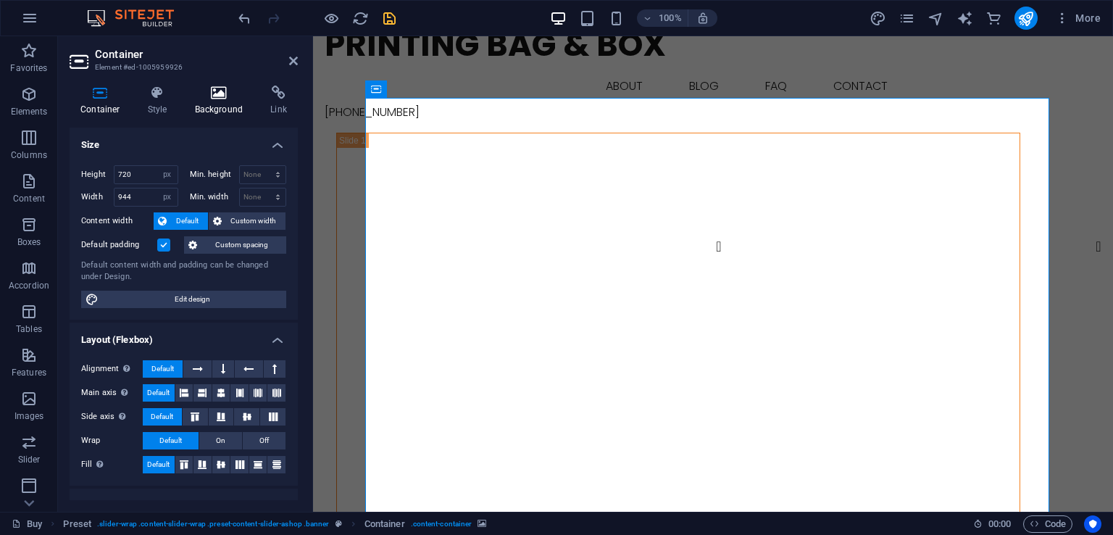
click at [215, 94] on icon at bounding box center [219, 93] width 70 height 14
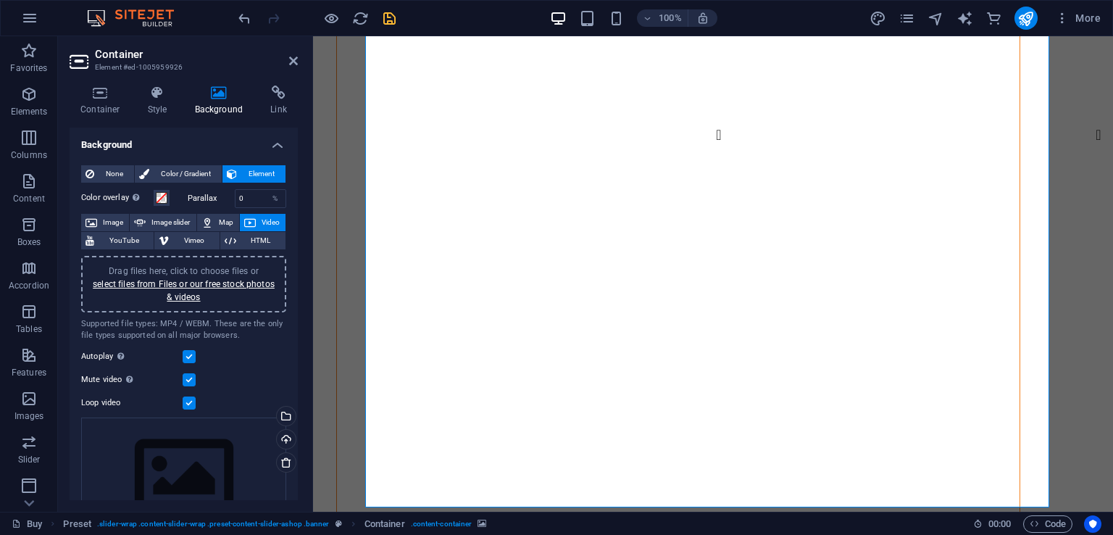
scroll to position [0, 0]
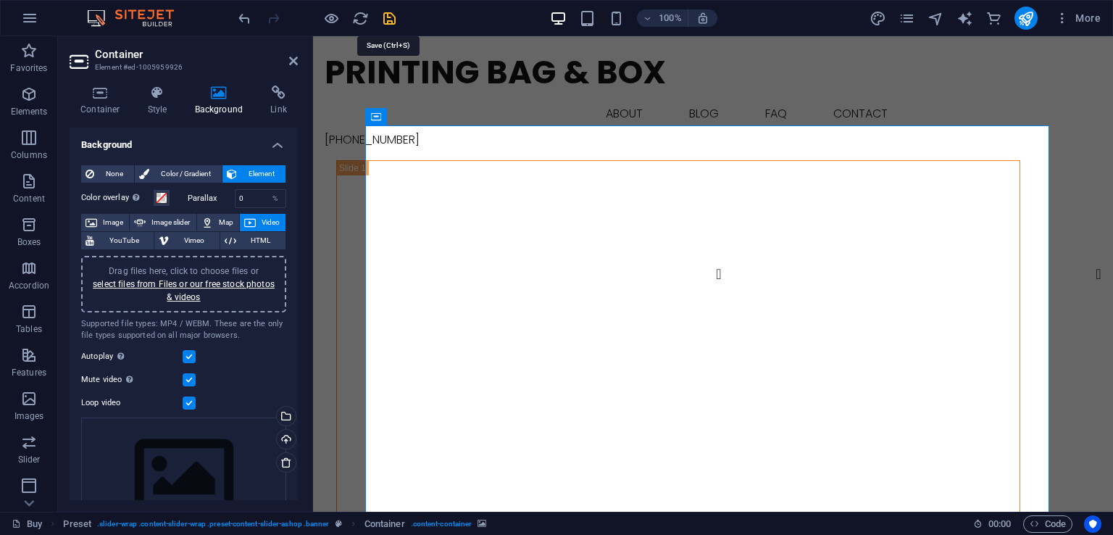
click at [394, 18] on icon "save" at bounding box center [389, 18] width 17 height 17
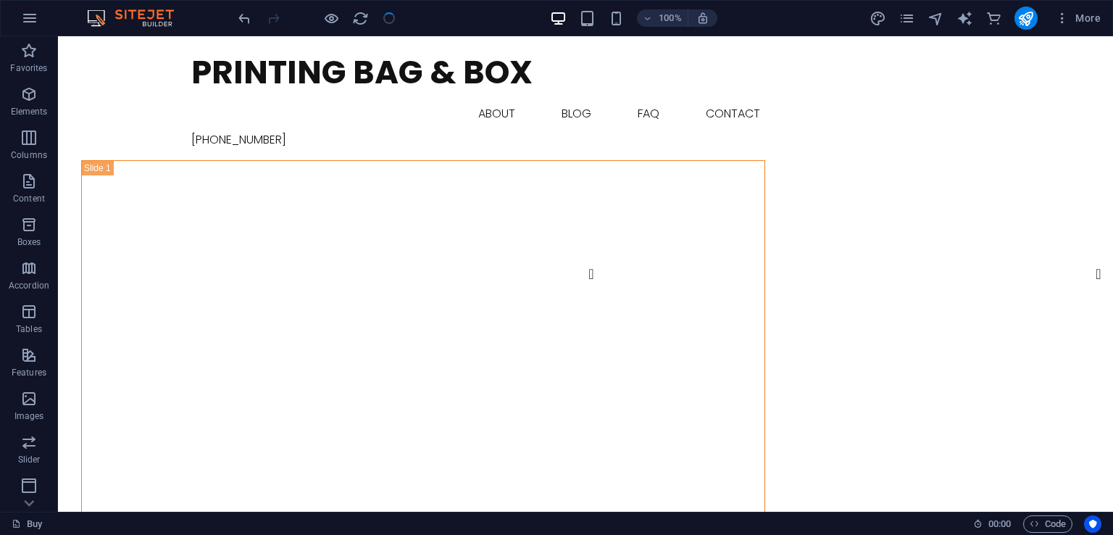
checkbox input "false"
click at [117, 120] on icon at bounding box center [119, 116] width 8 height 15
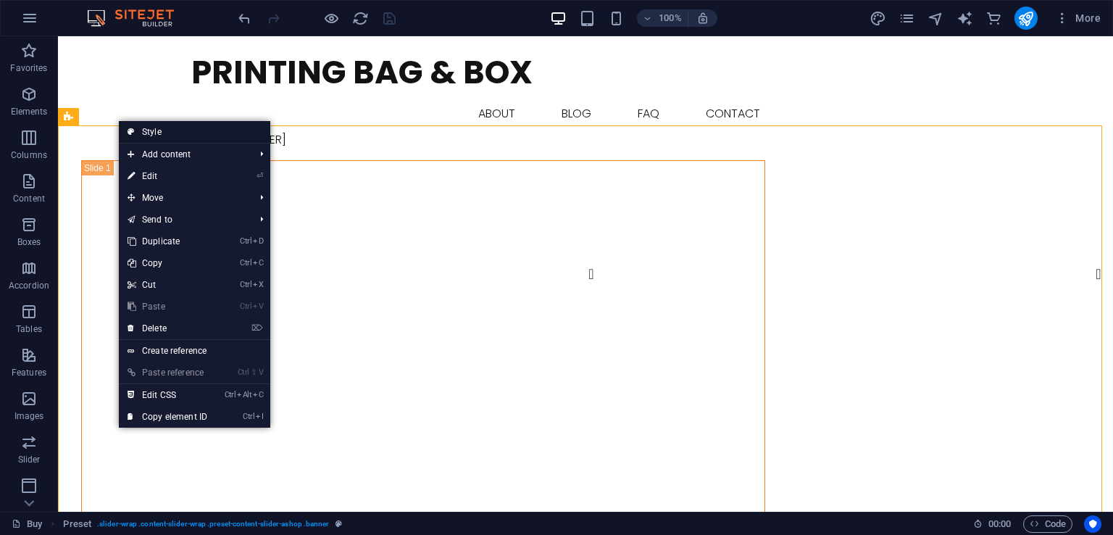
click at [167, 129] on link "Style" at bounding box center [194, 132] width 151 height 22
select select "px"
select select "rem"
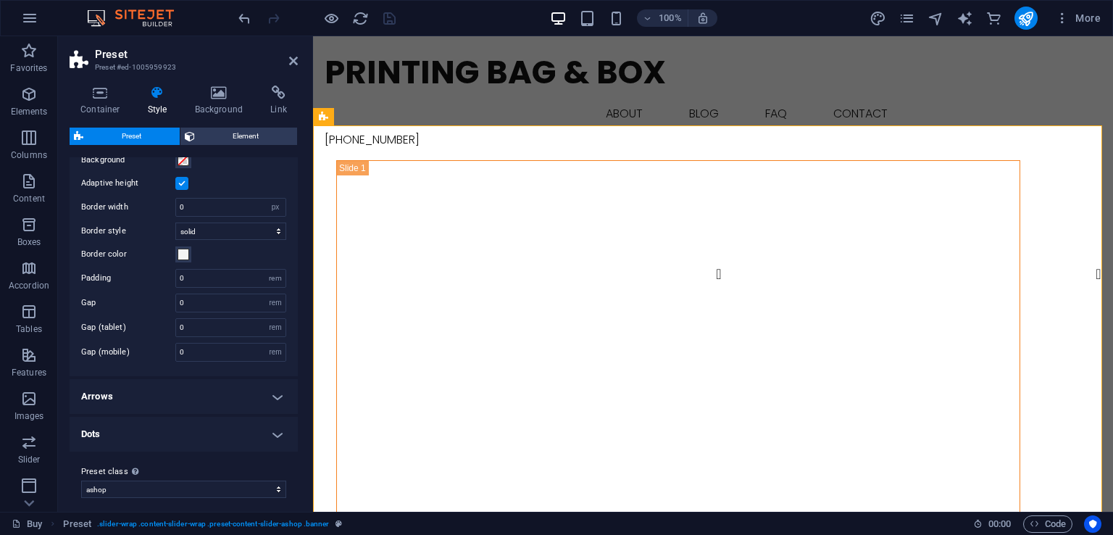
scroll to position [54, 0]
click at [264, 391] on h4 "Arrows" at bounding box center [184, 388] width 228 height 35
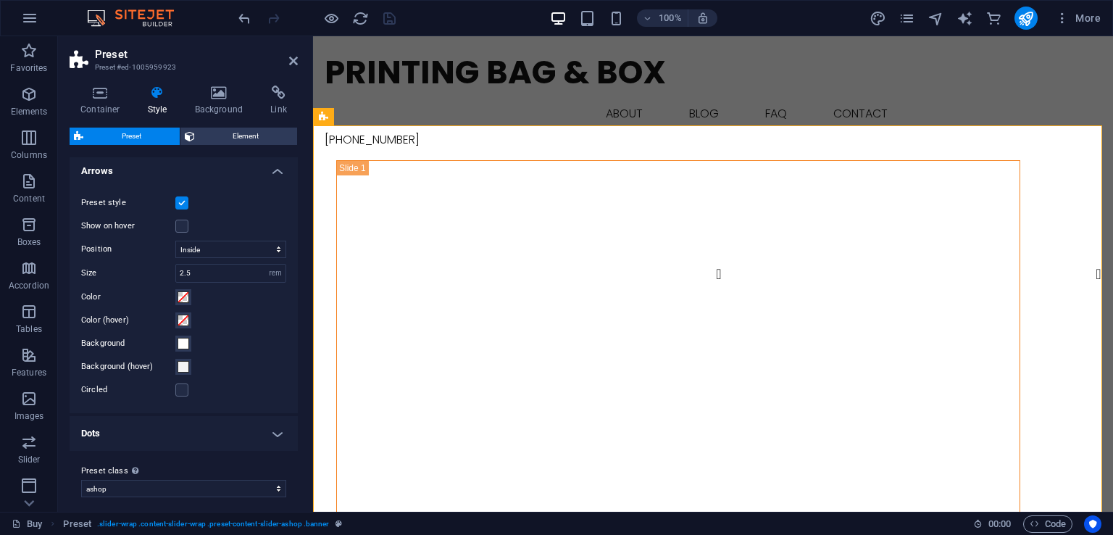
scroll to position [278, 0]
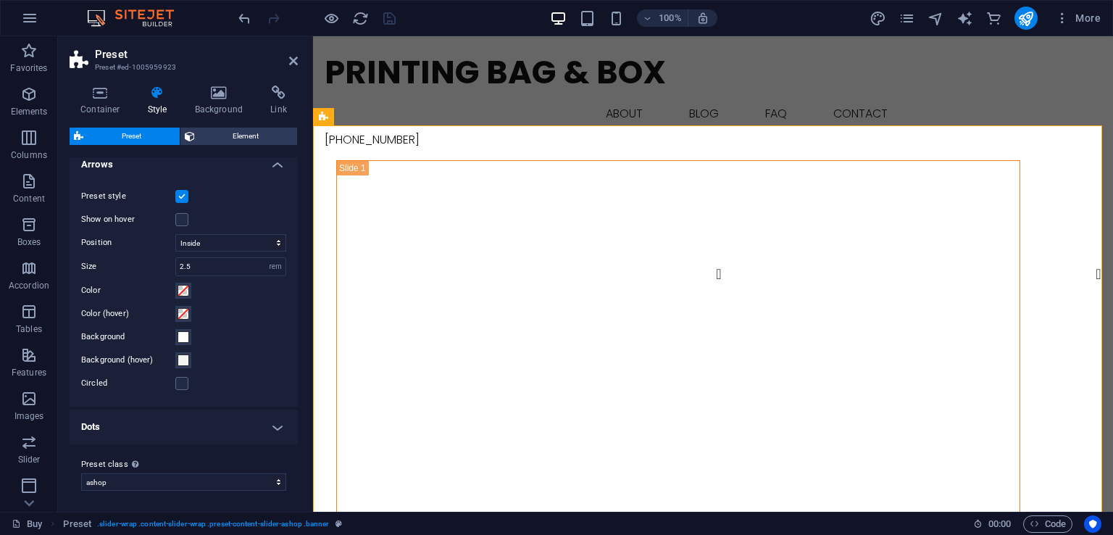
click at [251, 428] on h4 "Dots" at bounding box center [184, 427] width 228 height 35
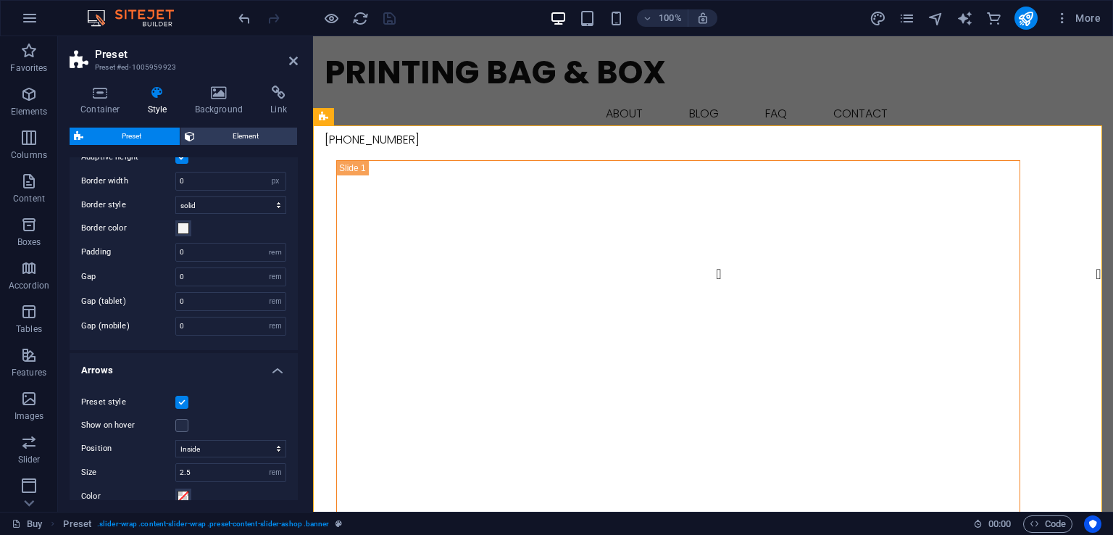
scroll to position [4, 0]
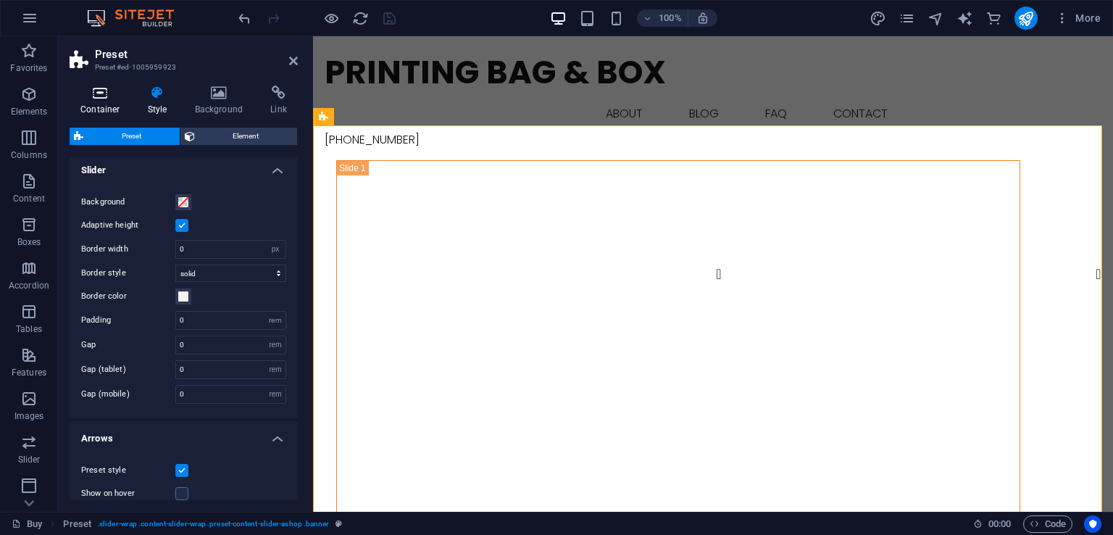
click at [104, 101] on h4 "Container" at bounding box center [103, 101] width 67 height 30
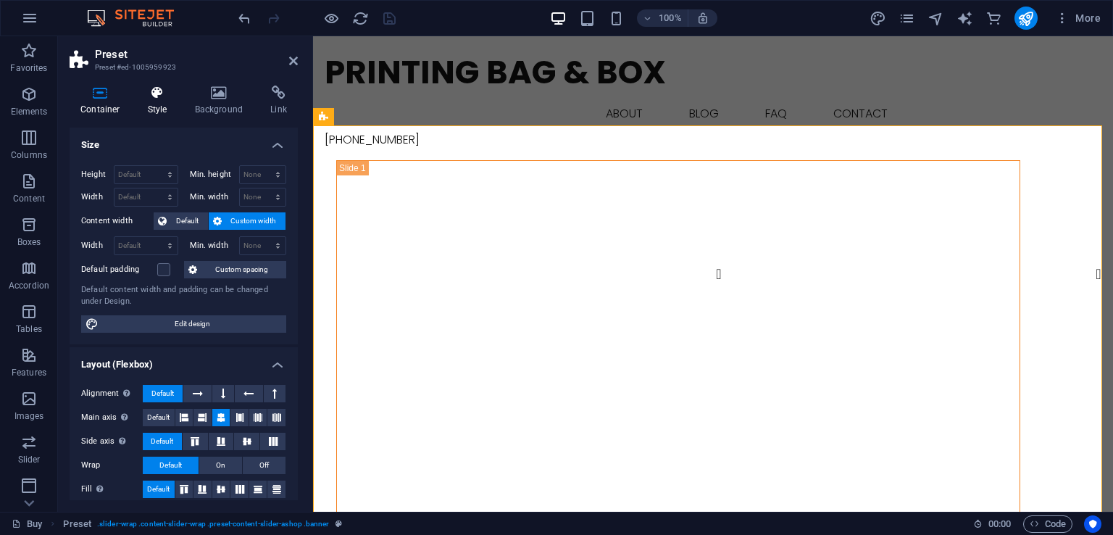
click at [165, 99] on icon at bounding box center [157, 93] width 41 height 14
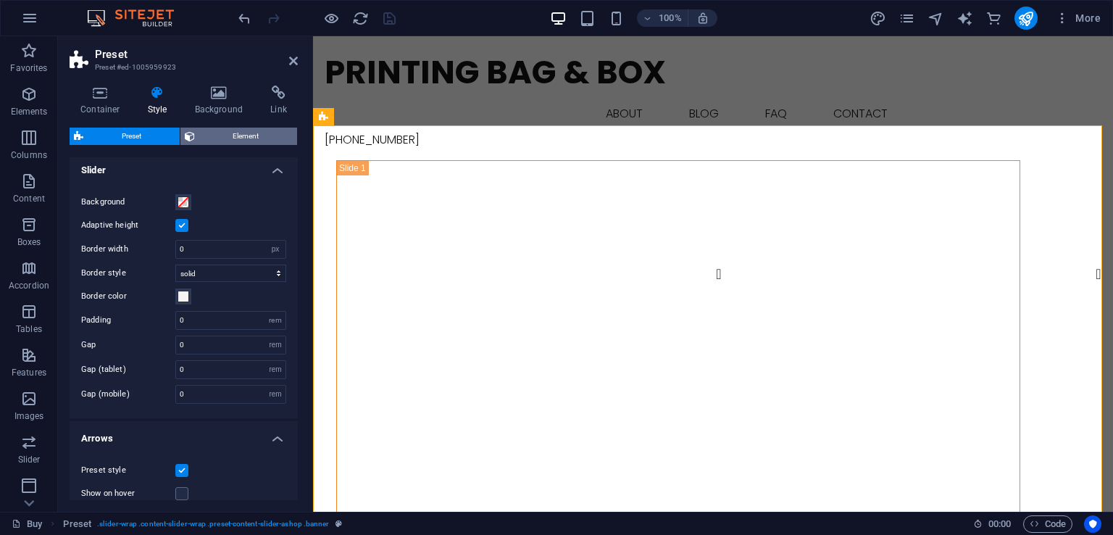
click at [247, 130] on span "Element" at bounding box center [246, 136] width 94 height 17
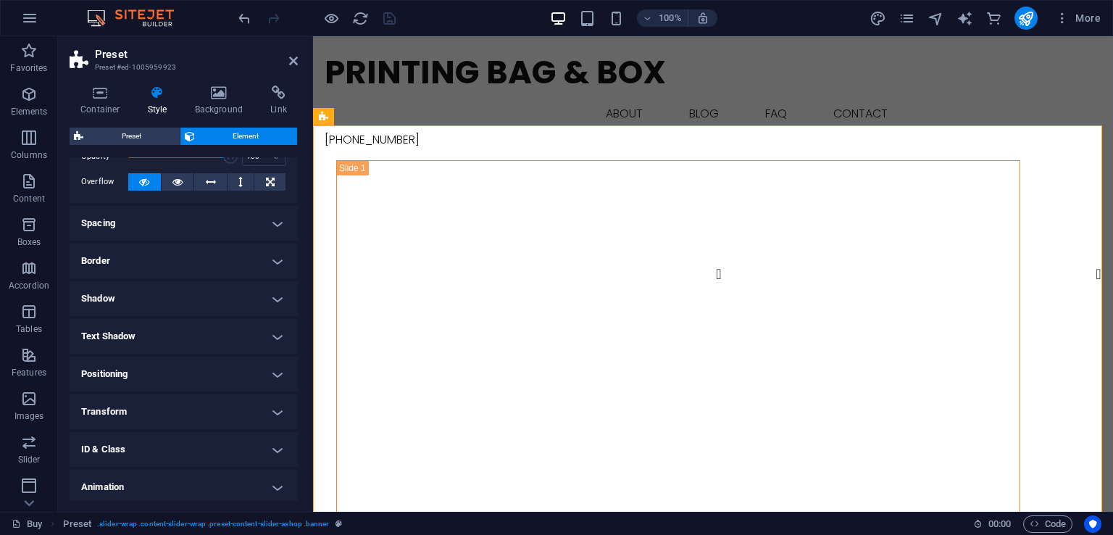
scroll to position [115, 0]
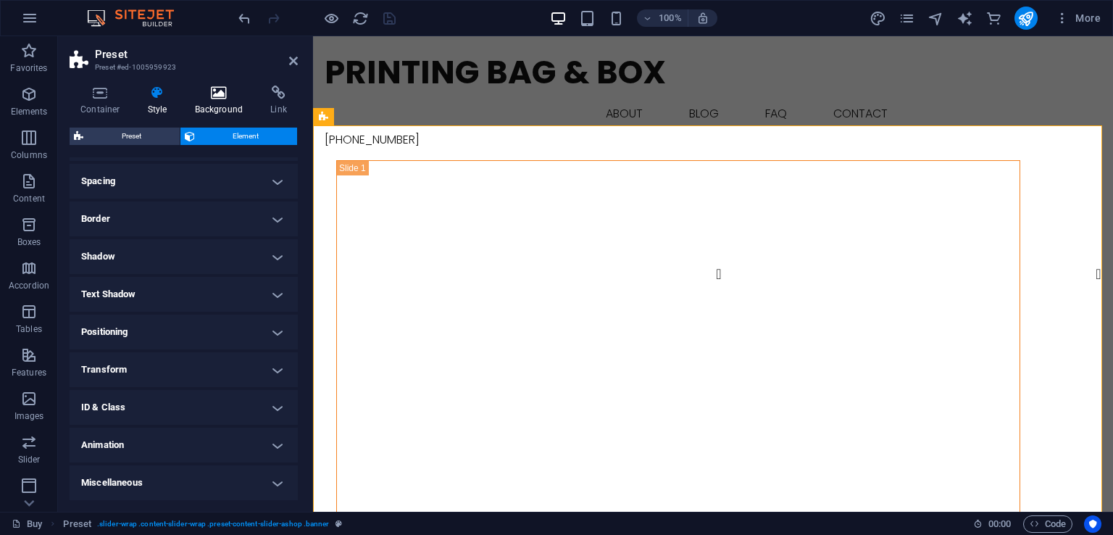
click at [221, 104] on h4 "Background" at bounding box center [222, 101] width 76 height 30
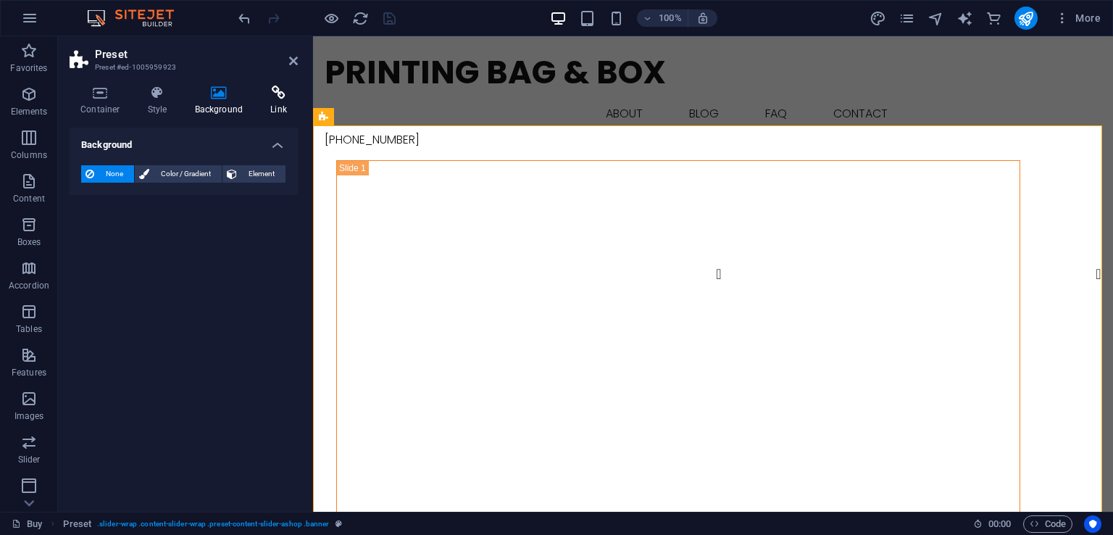
click at [276, 101] on h4 "Link" at bounding box center [279, 101] width 38 height 30
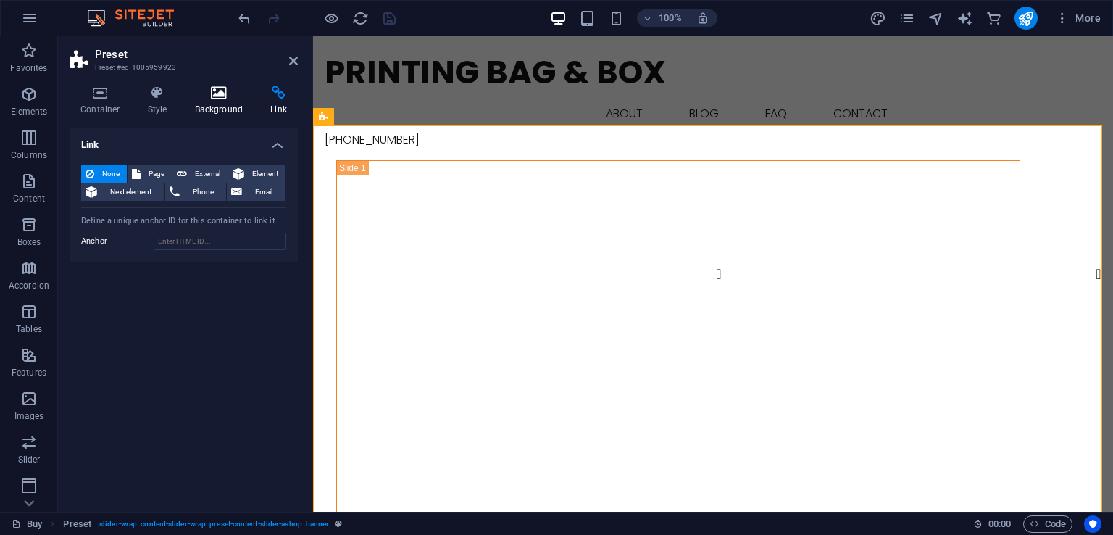
click at [215, 93] on icon at bounding box center [219, 93] width 70 height 14
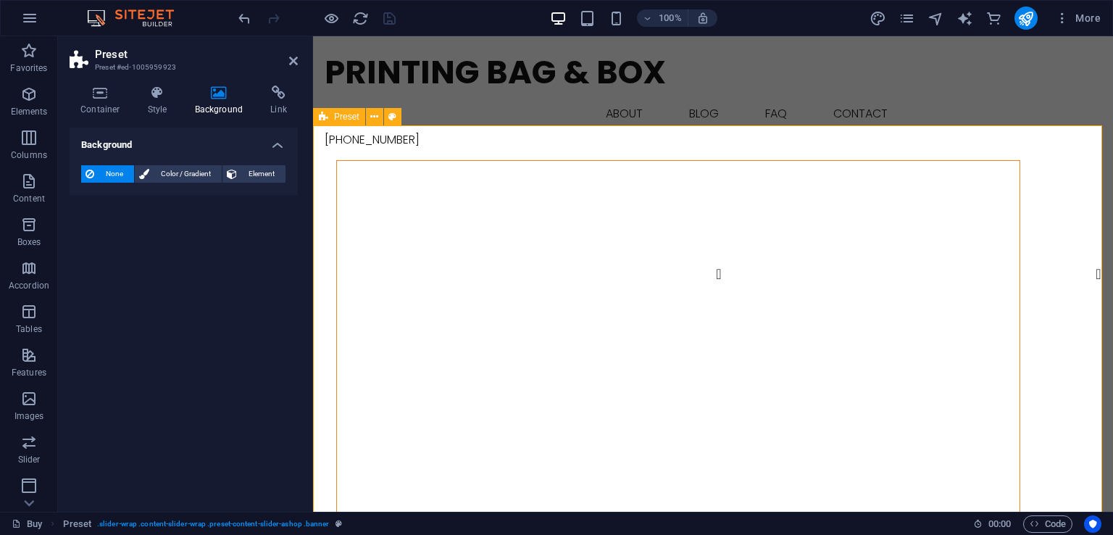
click at [423, 163] on figure at bounding box center [678, 422] width 683 height 522
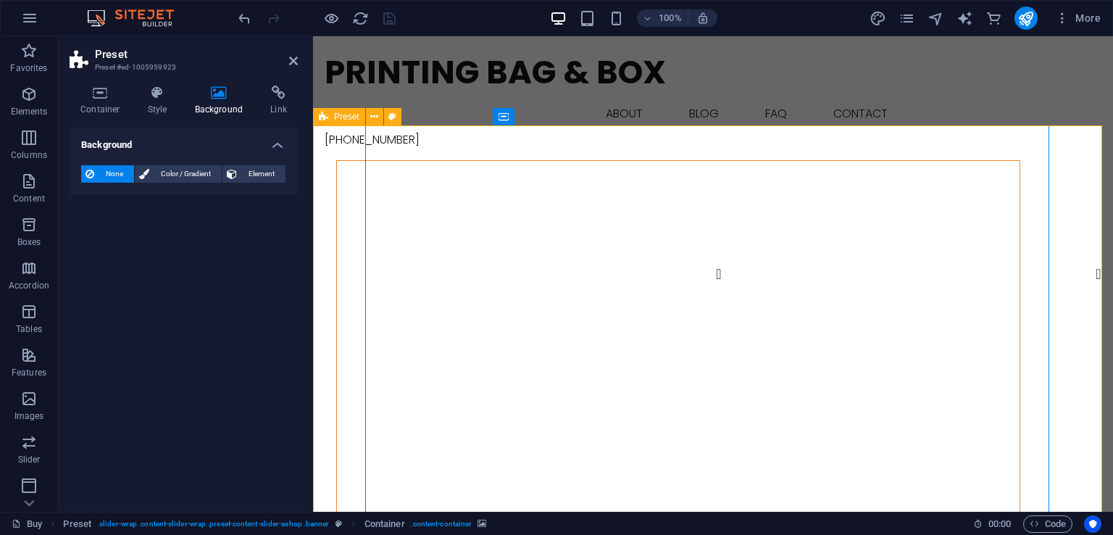
click at [464, 209] on figure at bounding box center [678, 422] width 683 height 522
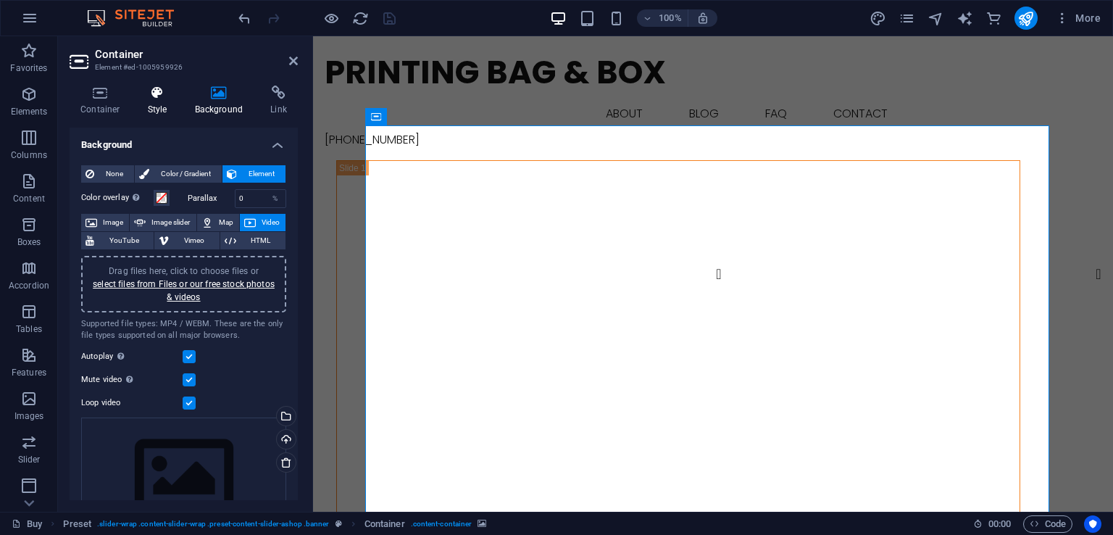
click at [159, 110] on h4 "Style" at bounding box center [160, 101] width 47 height 30
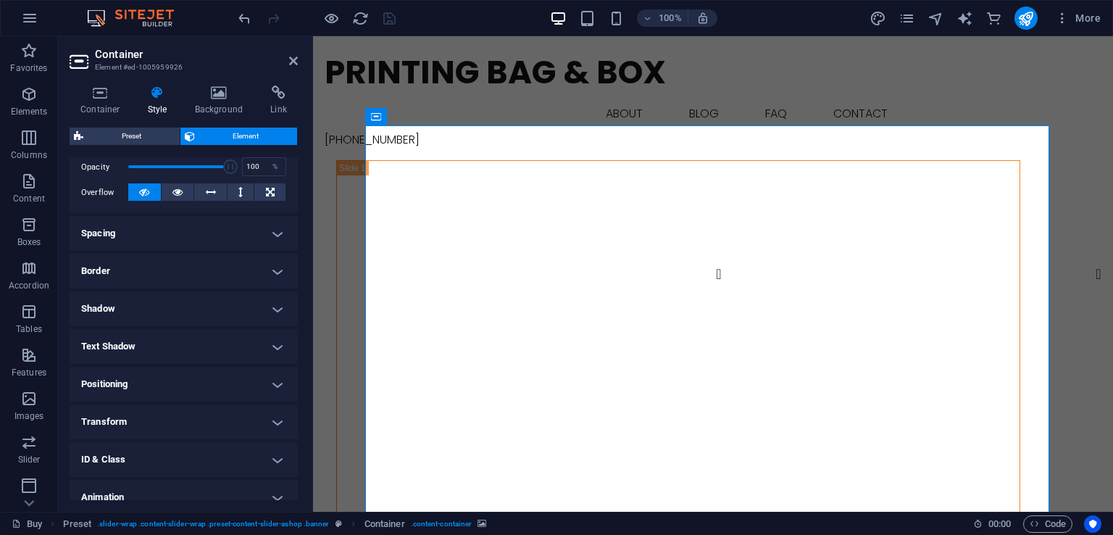
scroll to position [270, 0]
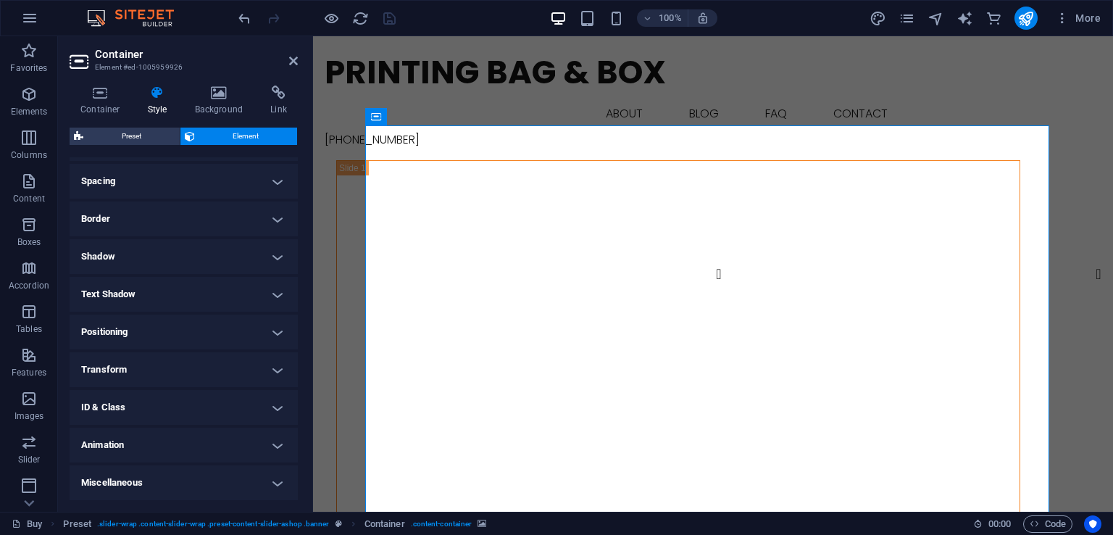
click at [244, 367] on h4 "Transform" at bounding box center [184, 369] width 228 height 35
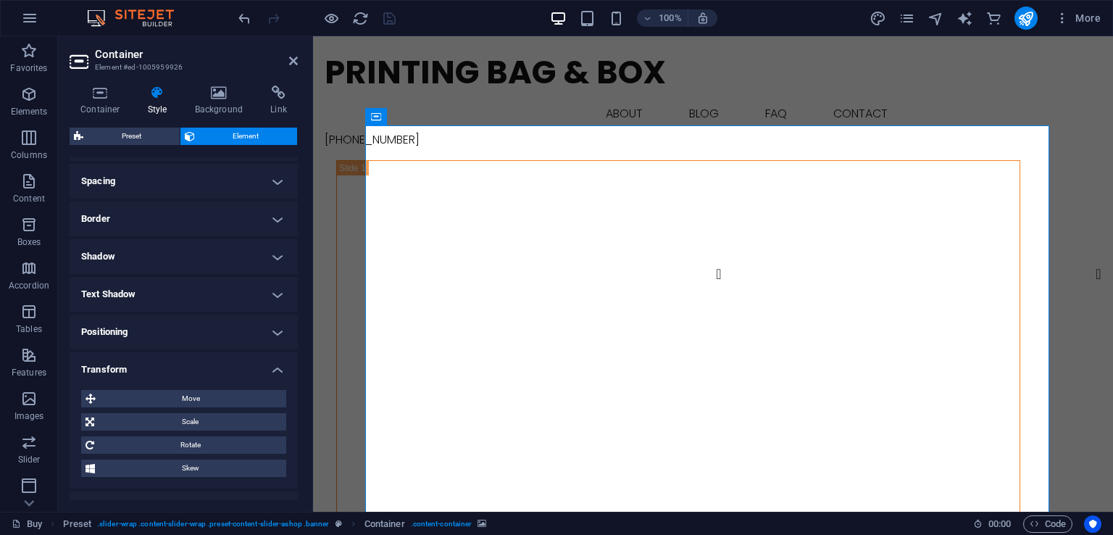
click at [244, 367] on h4 "Transform" at bounding box center [184, 365] width 228 height 26
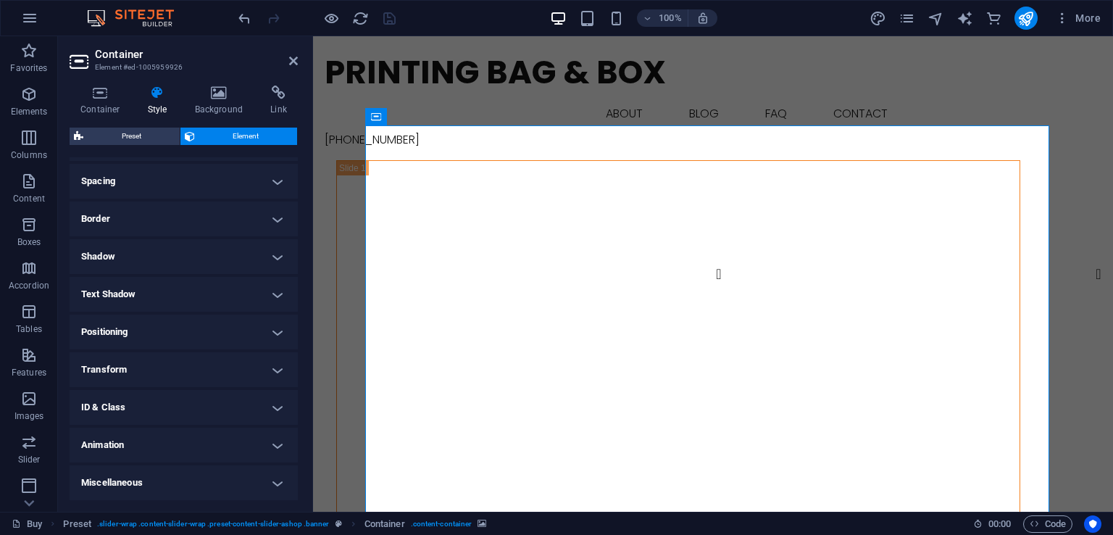
click at [234, 449] on h4 "Animation" at bounding box center [184, 445] width 228 height 35
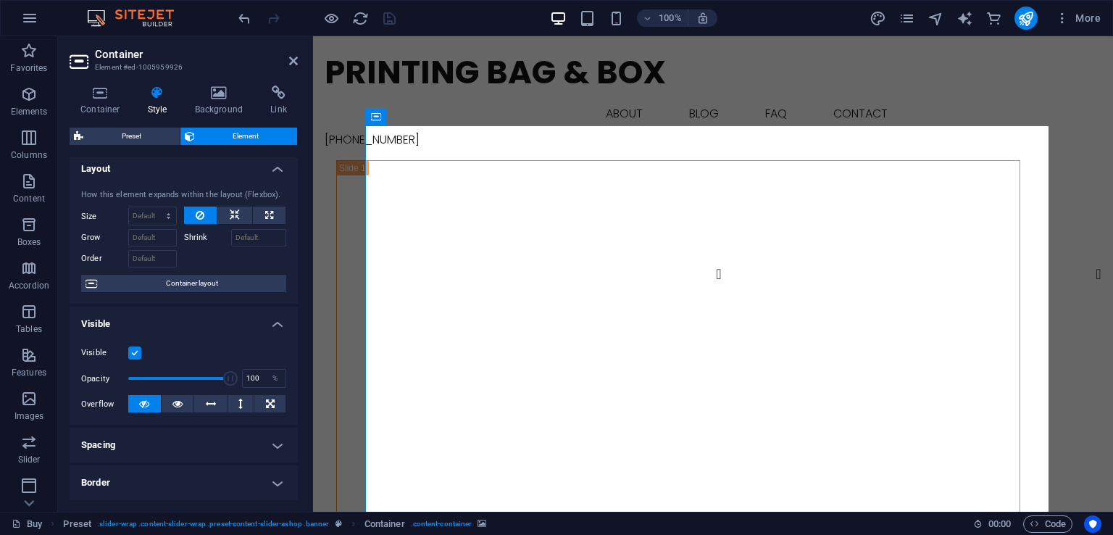
scroll to position [0, 0]
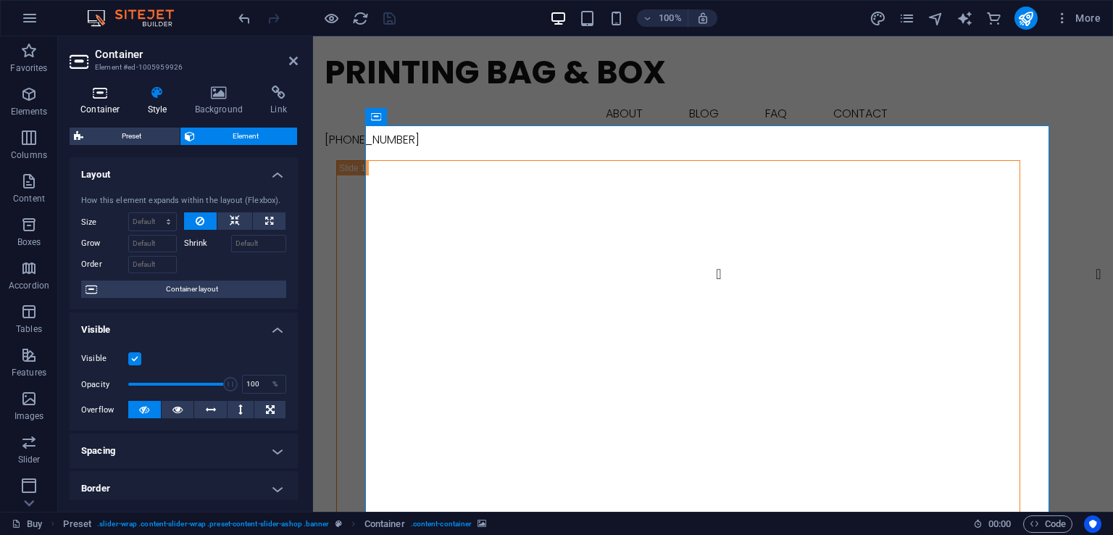
click at [106, 101] on h4 "Container" at bounding box center [103, 101] width 67 height 30
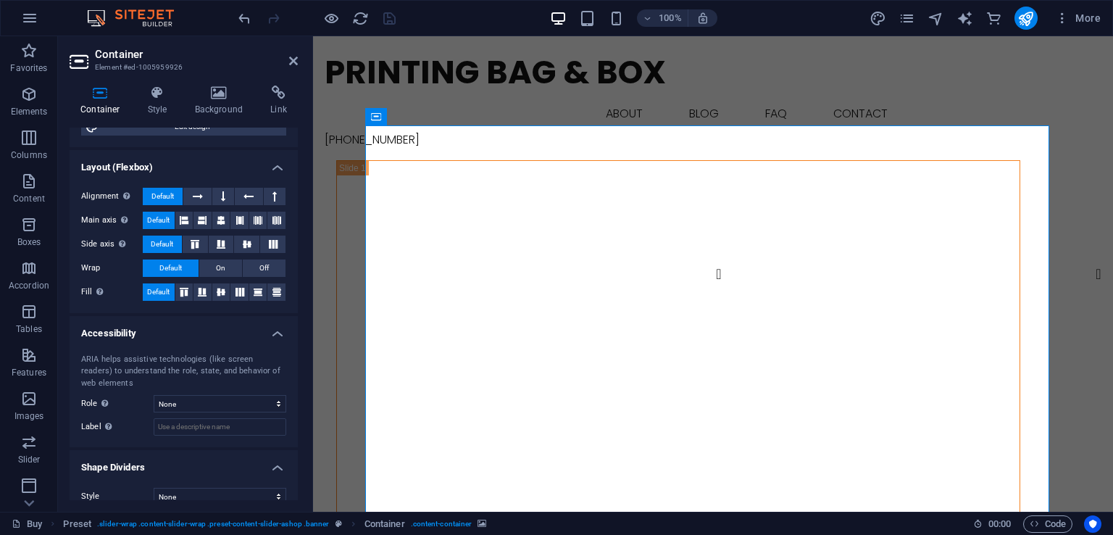
scroll to position [188, 0]
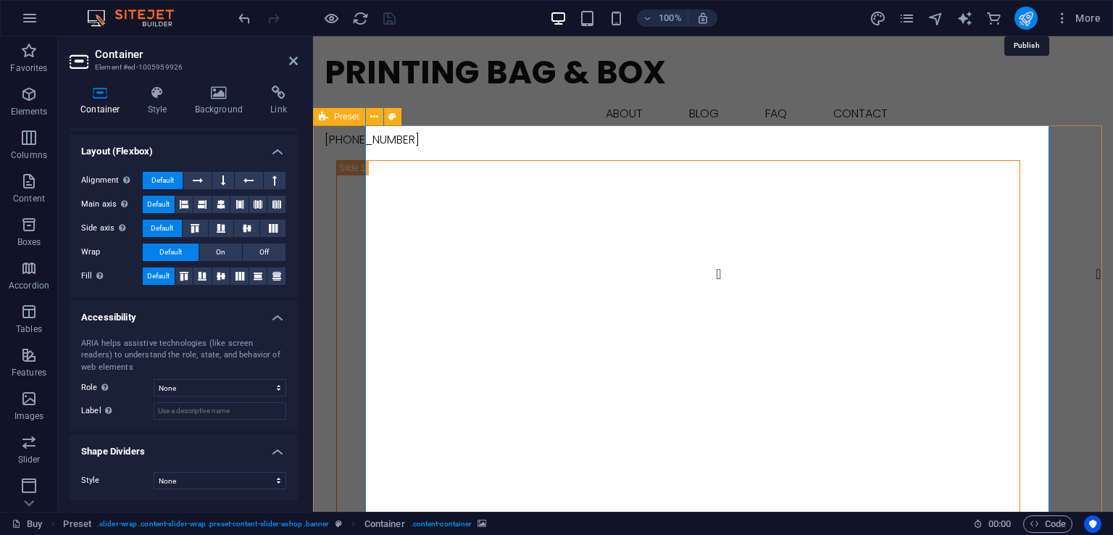
click at [1021, 21] on icon "publish" at bounding box center [1026, 18] width 17 height 17
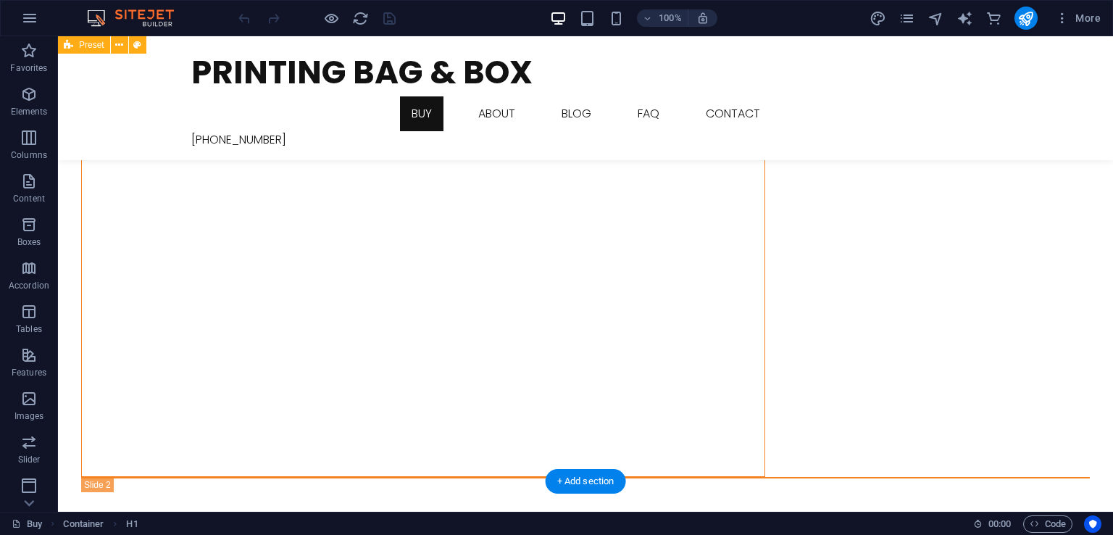
scroll to position [167, 0]
click at [1064, 226] on div at bounding box center [585, 176] width 1055 height 613
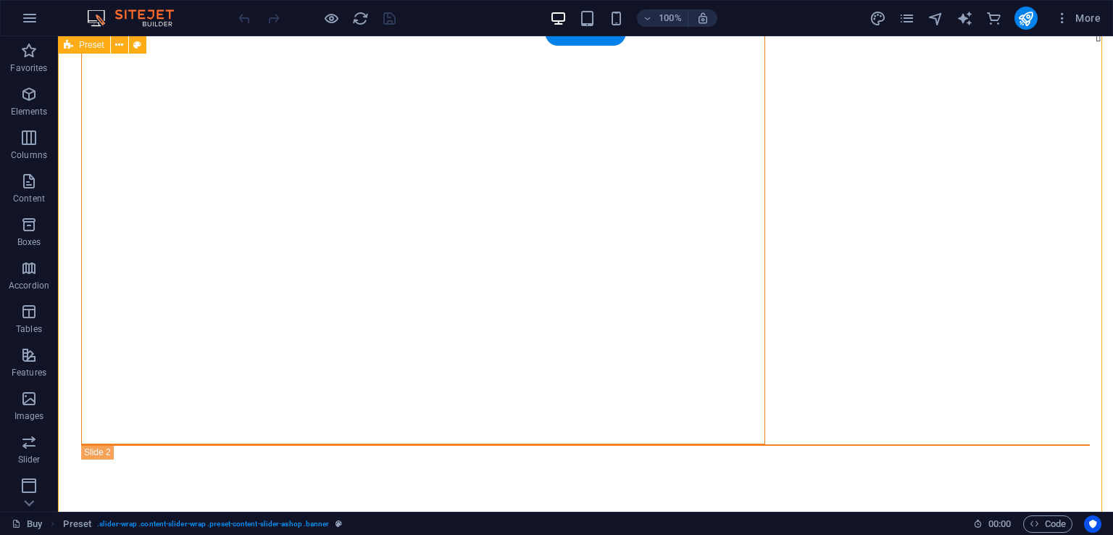
scroll to position [0, 0]
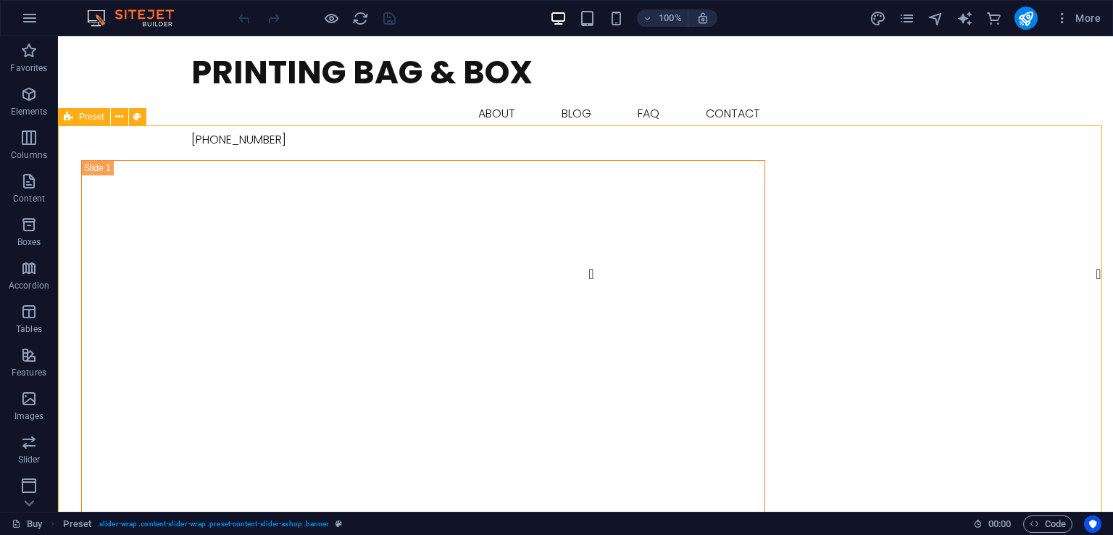
click at [83, 115] on span "Preset" at bounding box center [91, 116] width 25 height 9
click at [140, 117] on icon at bounding box center [137, 116] width 8 height 15
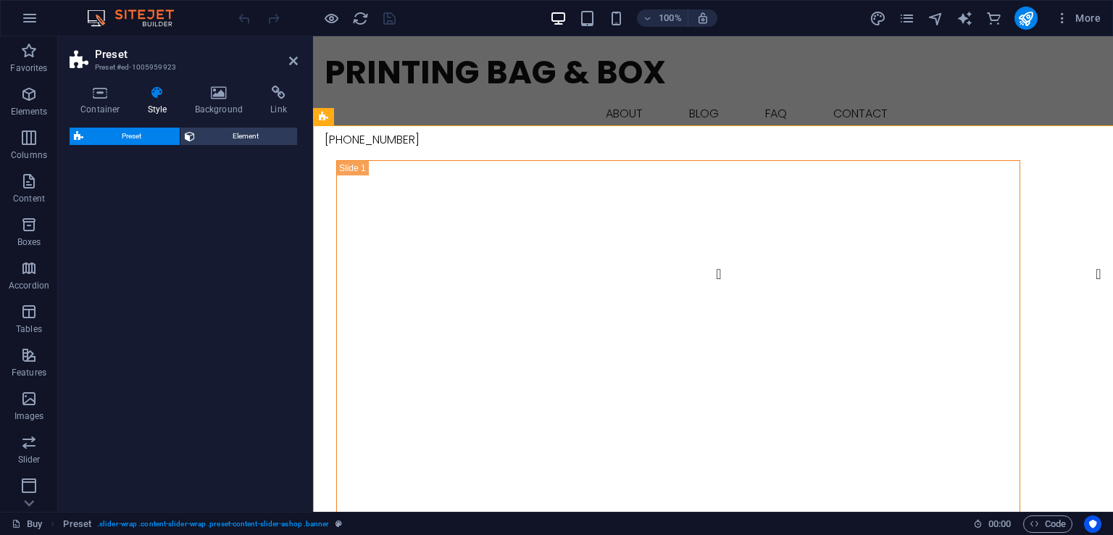
select select "px"
select select "rem"
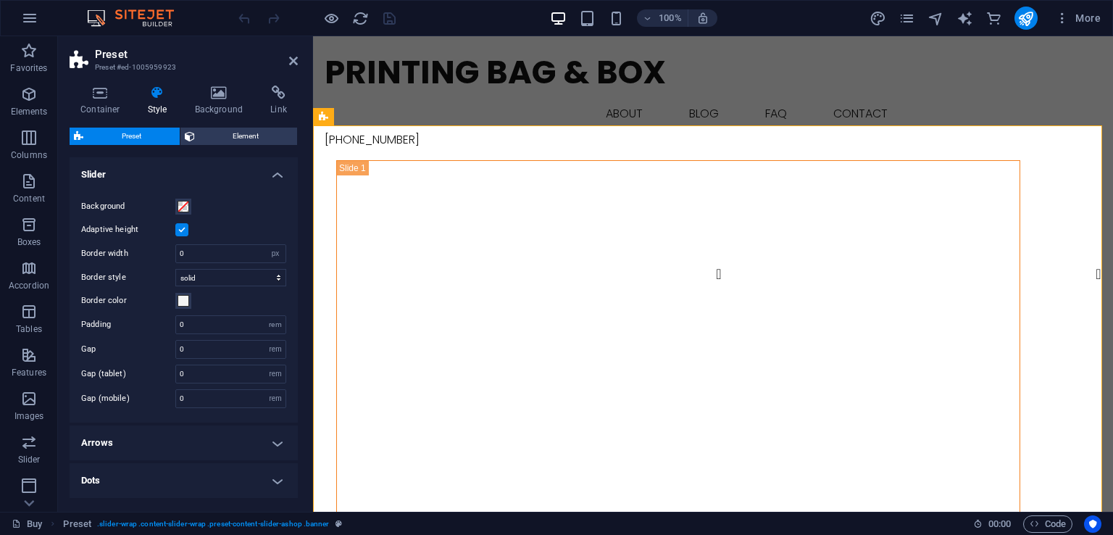
click at [258, 174] on h4 "Slider" at bounding box center [184, 170] width 228 height 26
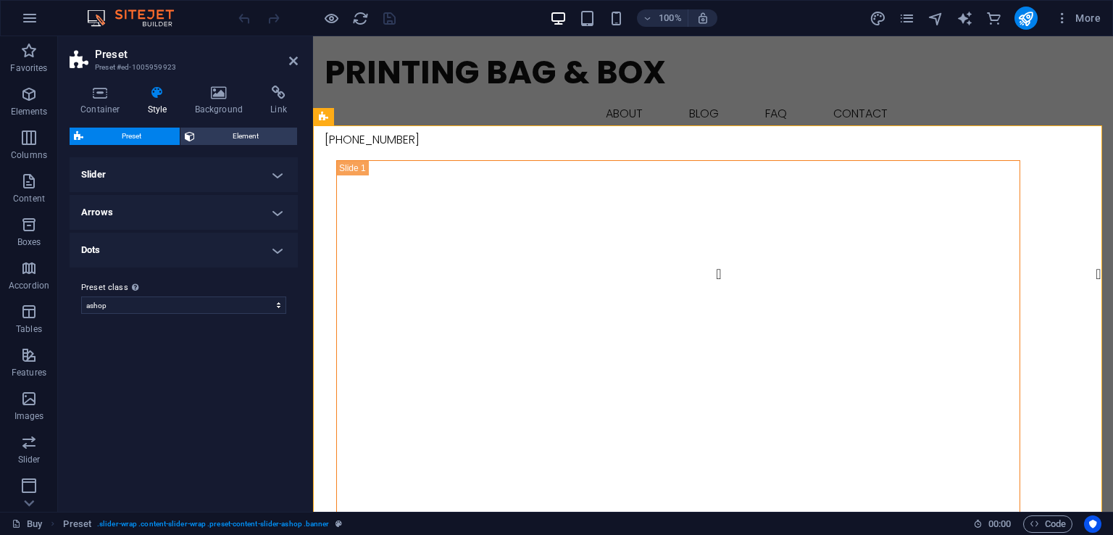
click at [258, 174] on h4 "Slider" at bounding box center [184, 174] width 228 height 35
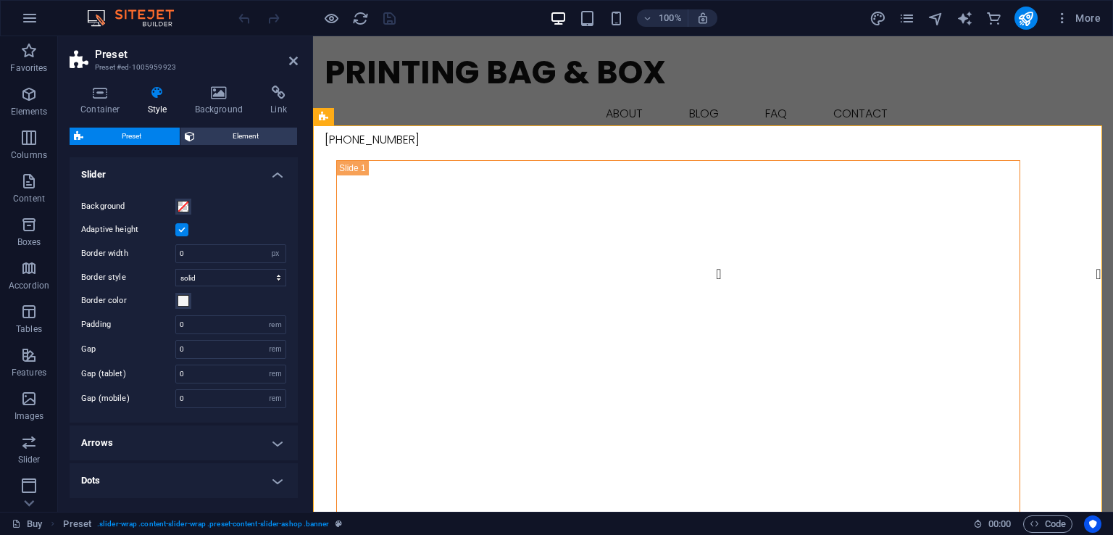
scroll to position [54, 0]
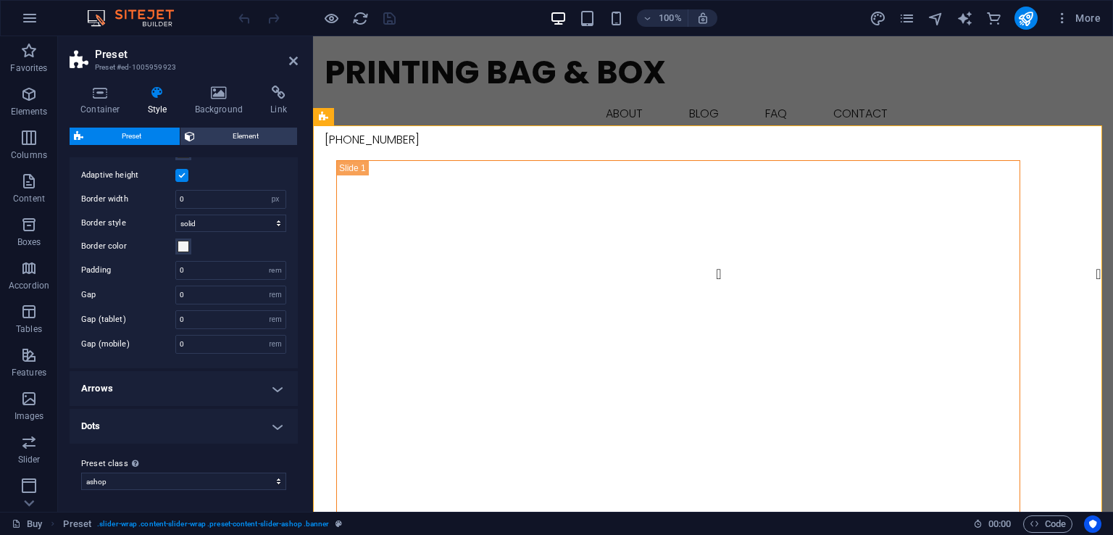
click at [267, 386] on h4 "Arrows" at bounding box center [184, 388] width 228 height 35
click at [238, 391] on h4 "Arrows" at bounding box center [184, 384] width 228 height 26
click at [238, 391] on h4 "Arrows" at bounding box center [184, 388] width 228 height 35
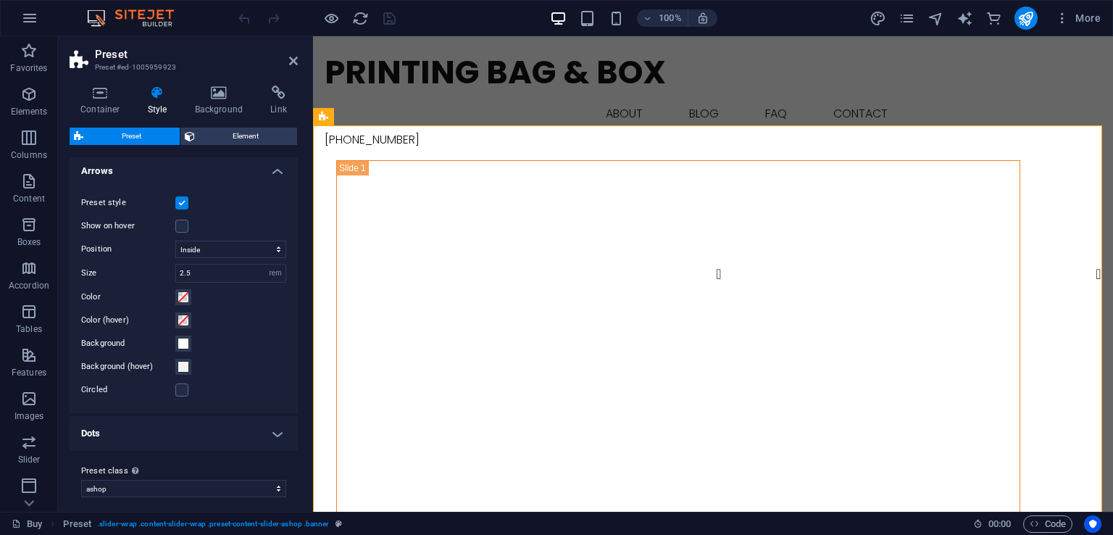
scroll to position [278, 0]
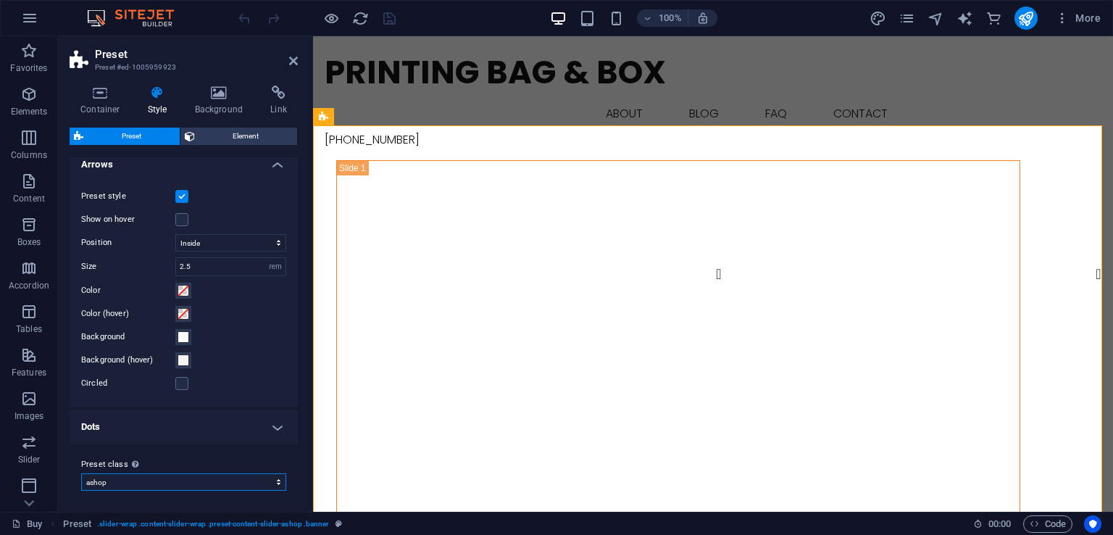
click at [235, 478] on select "ashop Add preset class" at bounding box center [183, 481] width 205 height 17
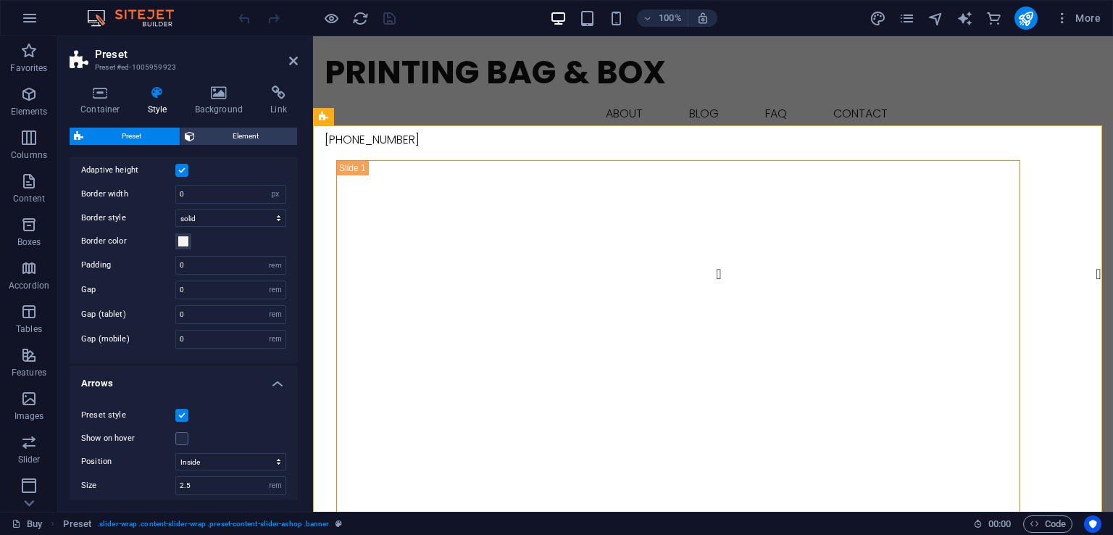
scroll to position [0, 0]
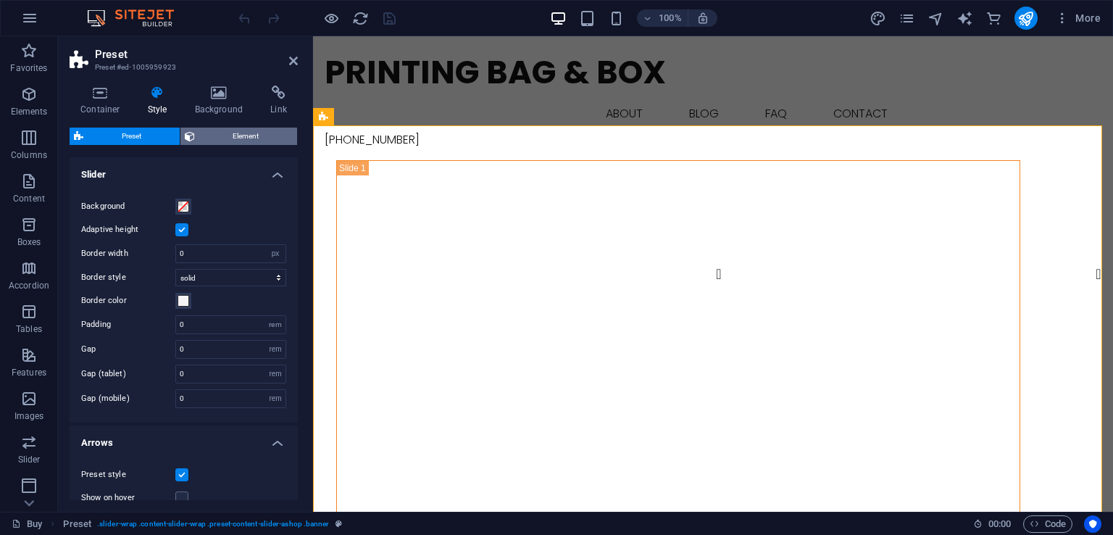
click at [252, 140] on span "Element" at bounding box center [246, 136] width 94 height 17
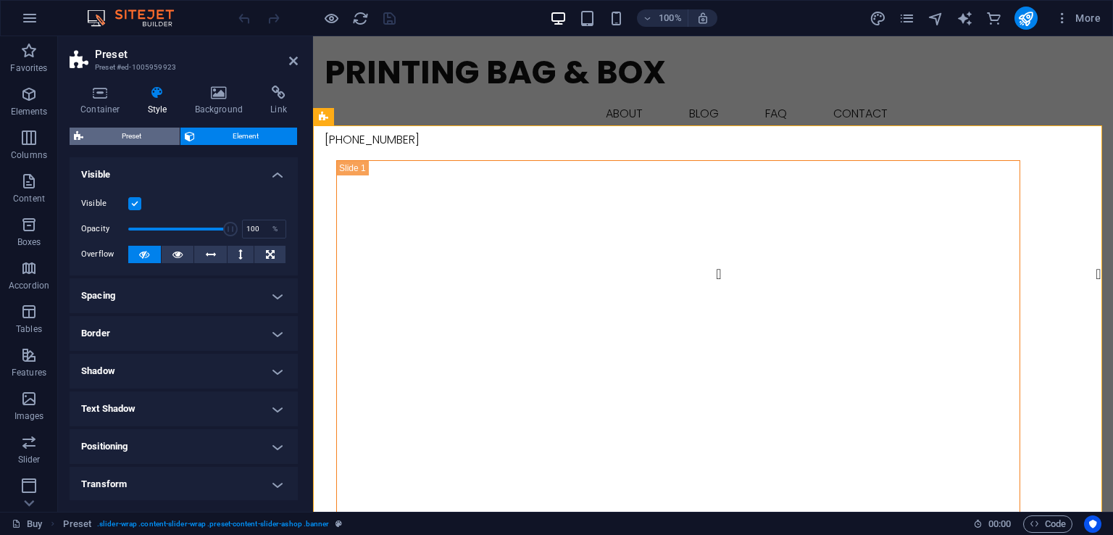
click at [162, 136] on span "Preset" at bounding box center [132, 136] width 88 height 17
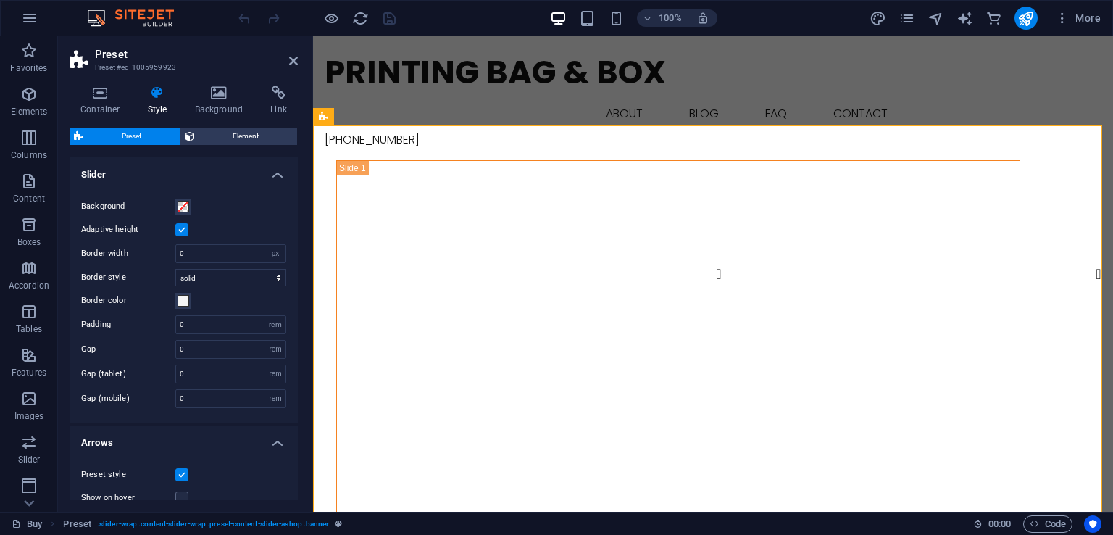
click at [191, 172] on h4 "Slider" at bounding box center [184, 170] width 228 height 26
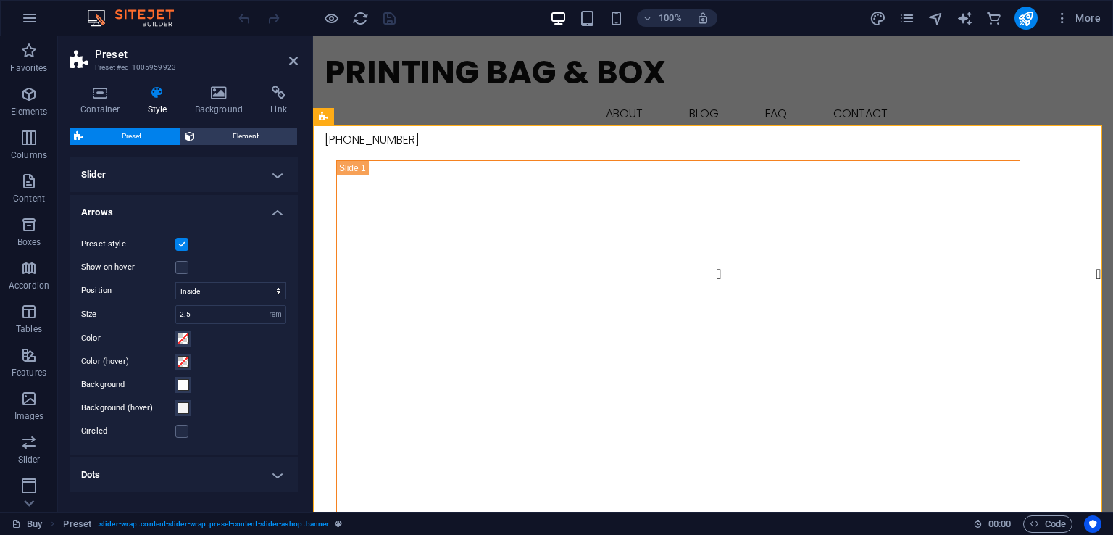
click at [191, 172] on h4 "Slider" at bounding box center [184, 174] width 228 height 35
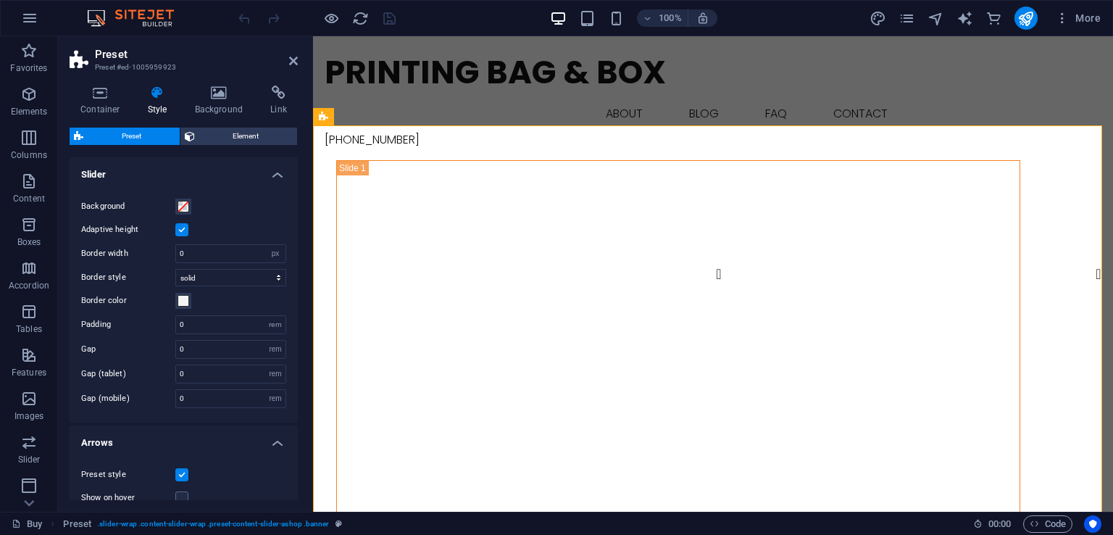
click at [191, 172] on h4 "Slider" at bounding box center [184, 170] width 228 height 26
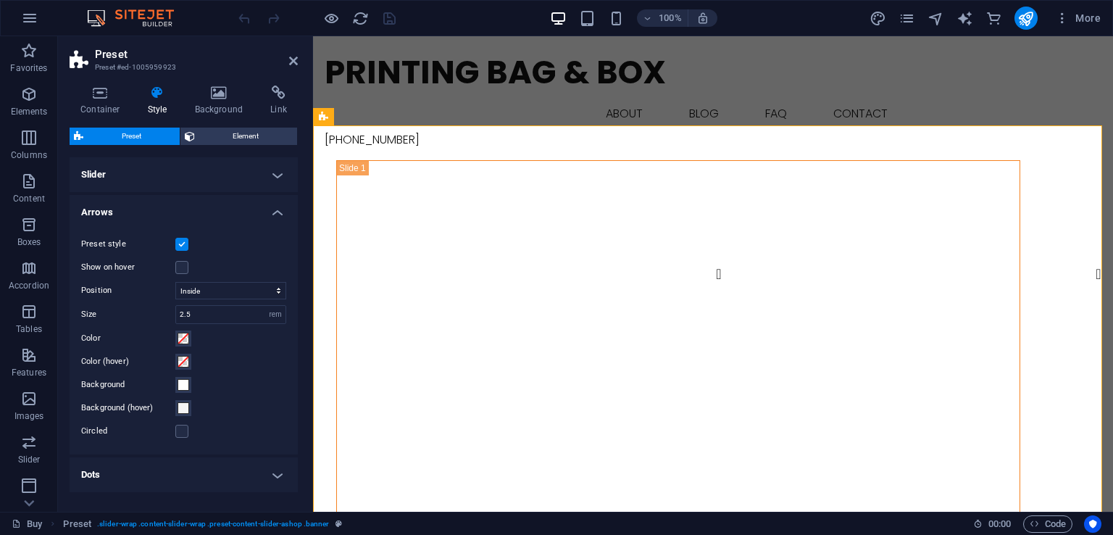
click at [194, 197] on h4 "Arrows" at bounding box center [184, 208] width 228 height 26
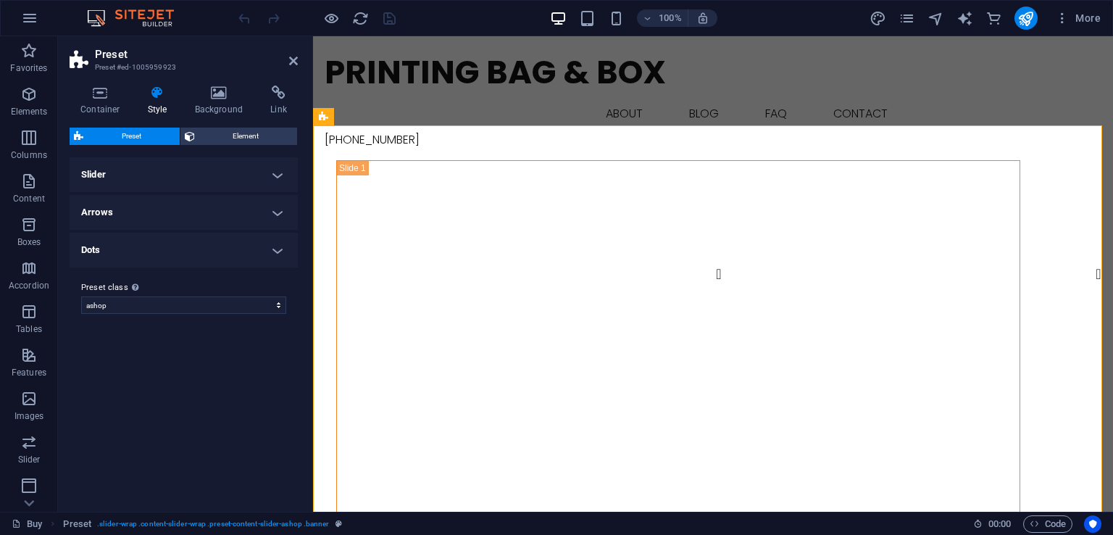
click at [194, 183] on h4 "Slider" at bounding box center [184, 174] width 228 height 35
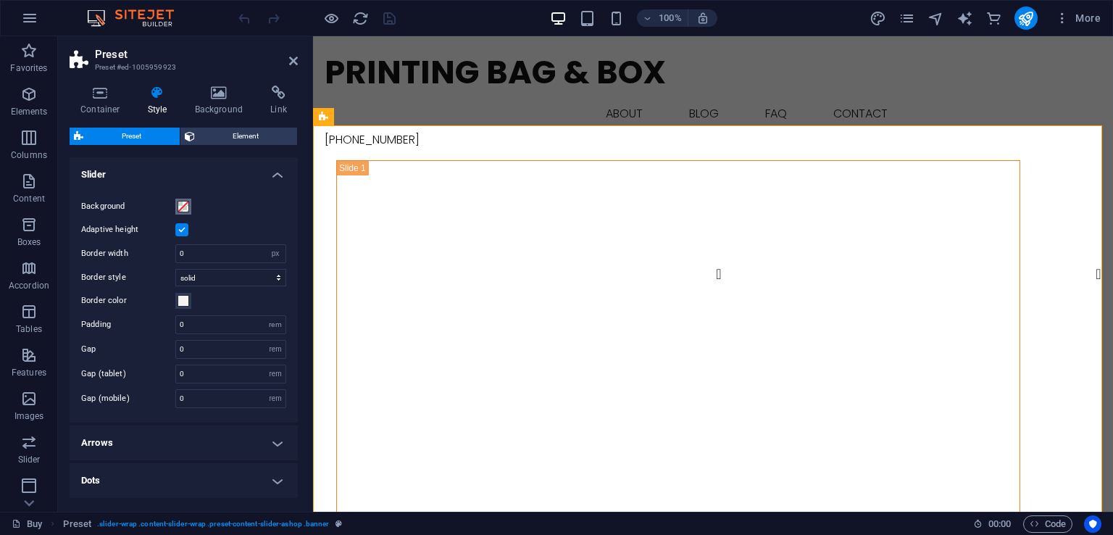
click at [183, 209] on span at bounding box center [184, 207] width 12 height 12
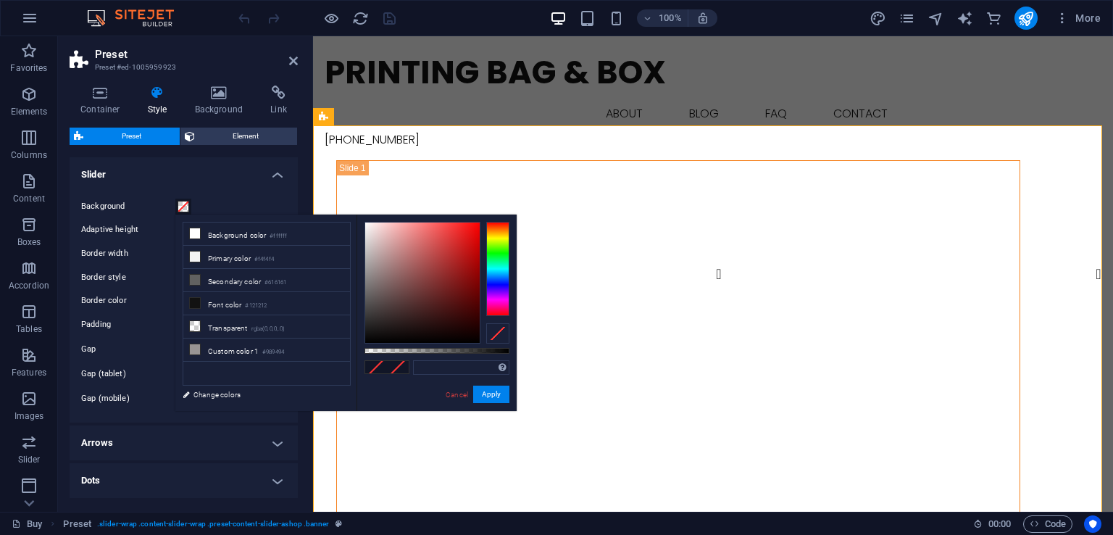
click at [183, 209] on span at bounding box center [184, 207] width 12 height 12
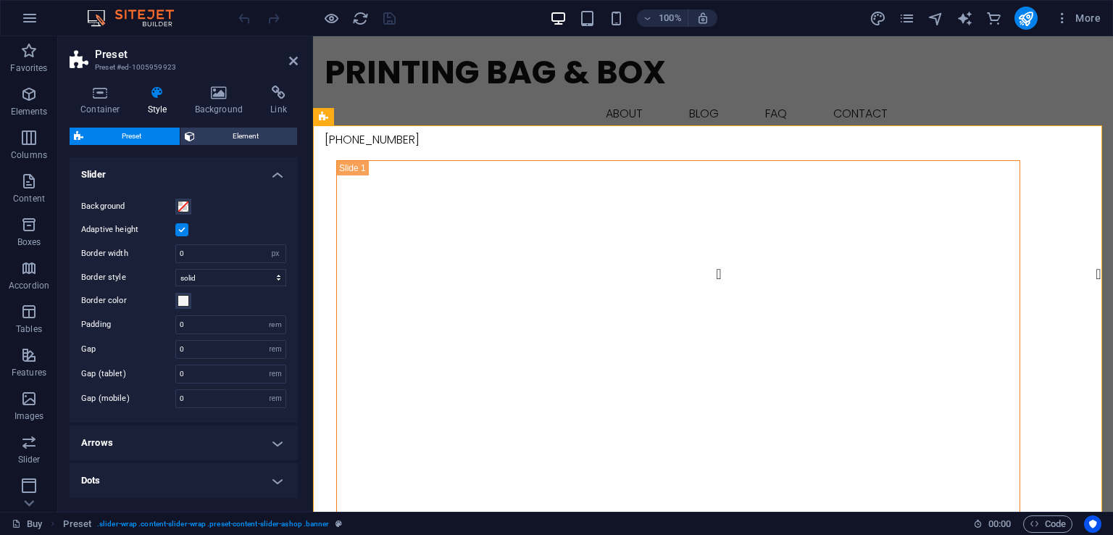
click at [180, 231] on label at bounding box center [181, 229] width 13 height 13
click at [0, 0] on input "Adaptive height" at bounding box center [0, 0] width 0 height 0
click at [180, 231] on label at bounding box center [181, 229] width 13 height 13
click at [0, 0] on input "Adaptive height" at bounding box center [0, 0] width 0 height 0
click at [180, 231] on label at bounding box center [181, 229] width 13 height 13
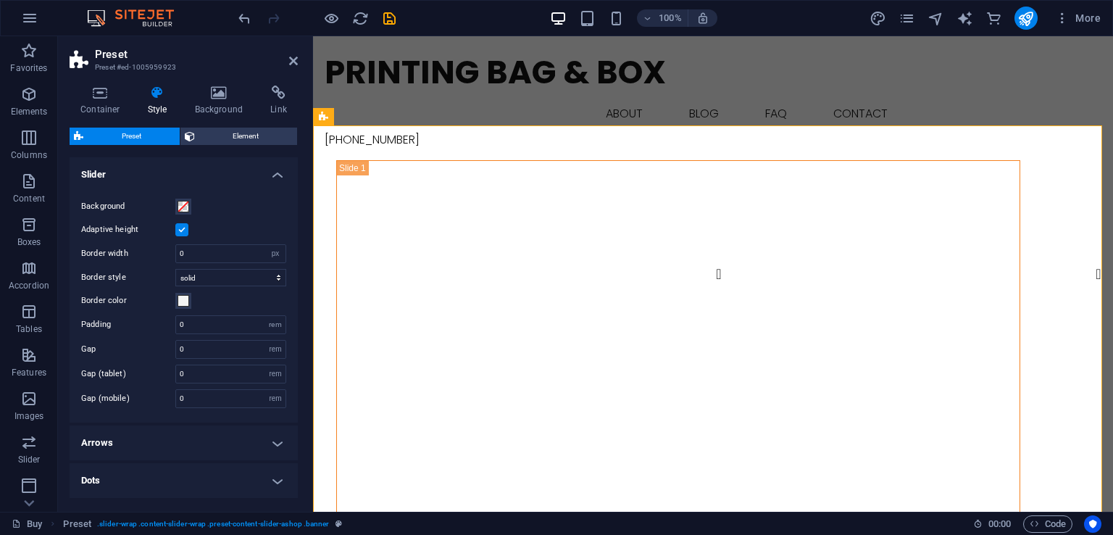
click at [0, 0] on input "Adaptive height" at bounding box center [0, 0] width 0 height 0
click at [180, 231] on label at bounding box center [181, 229] width 13 height 13
click at [0, 0] on input "Adaptive height" at bounding box center [0, 0] width 0 height 0
click at [380, 121] on button at bounding box center [374, 116] width 17 height 17
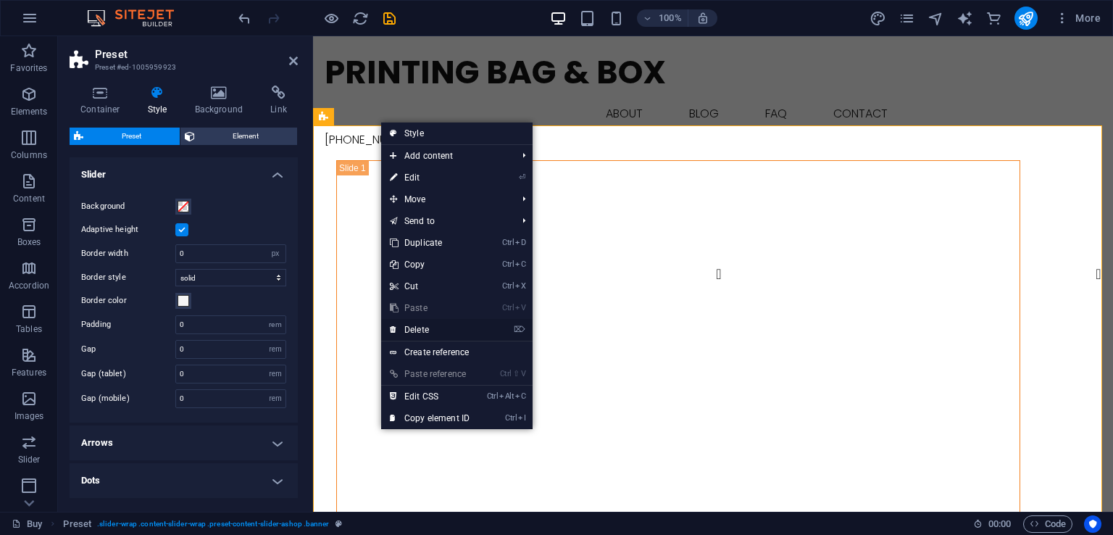
click at [437, 331] on link "⌦ Delete" at bounding box center [429, 330] width 97 height 22
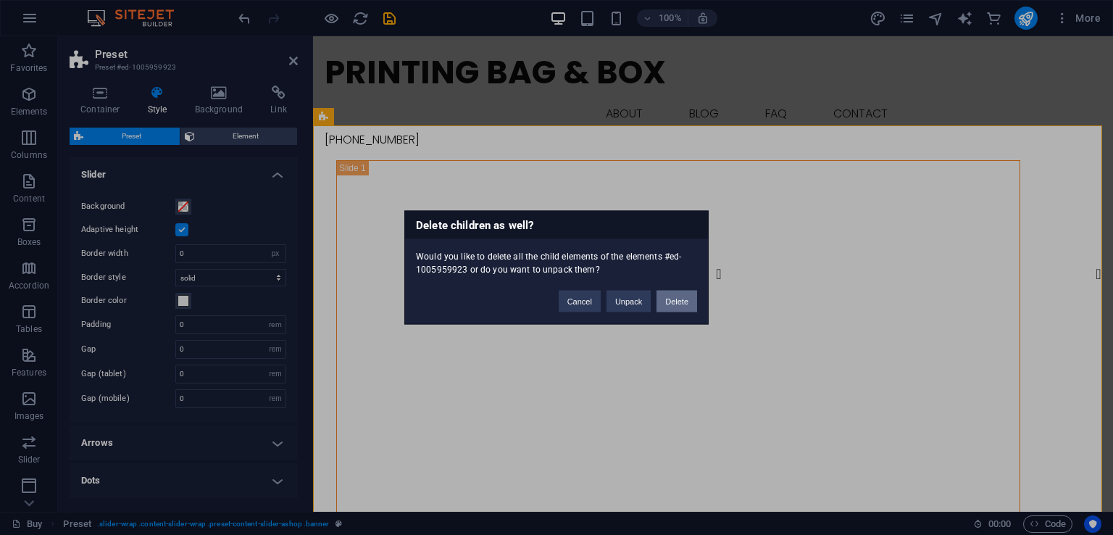
click at [684, 298] on button "Delete" at bounding box center [677, 302] width 41 height 22
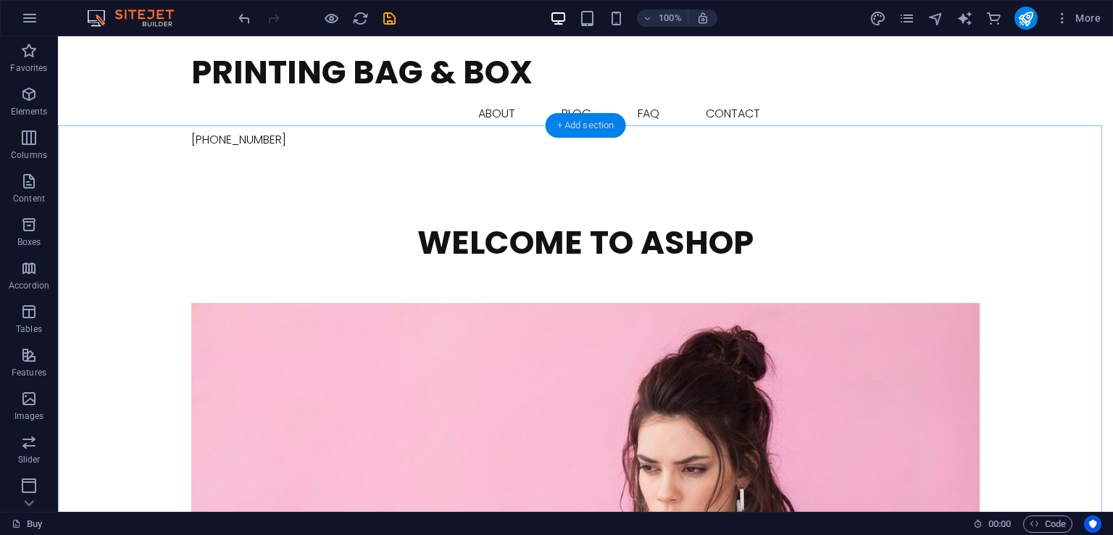
click at [587, 130] on div "+ Add section" at bounding box center [586, 125] width 80 height 25
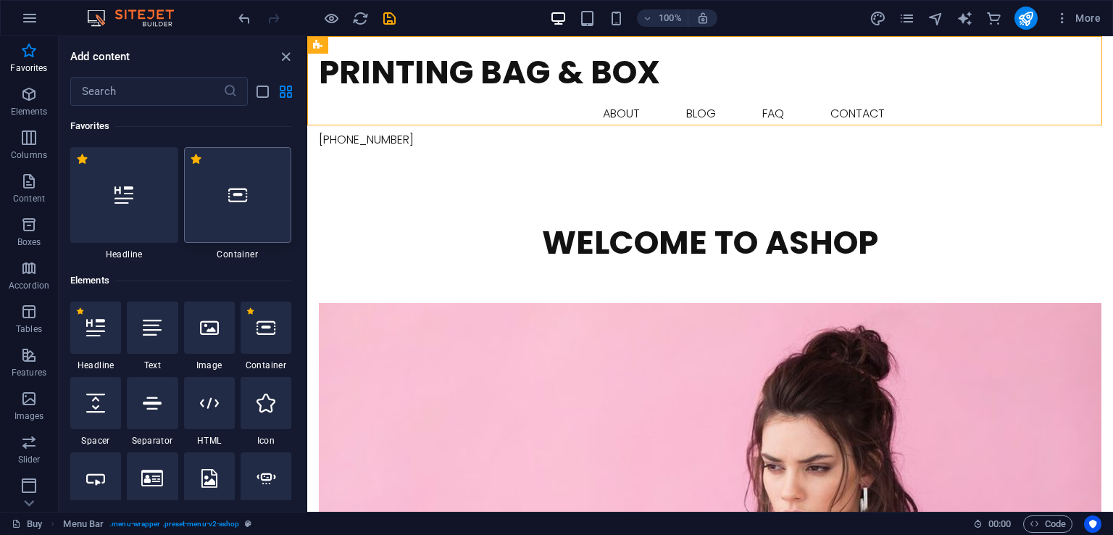
click at [240, 192] on icon at bounding box center [237, 195] width 19 height 19
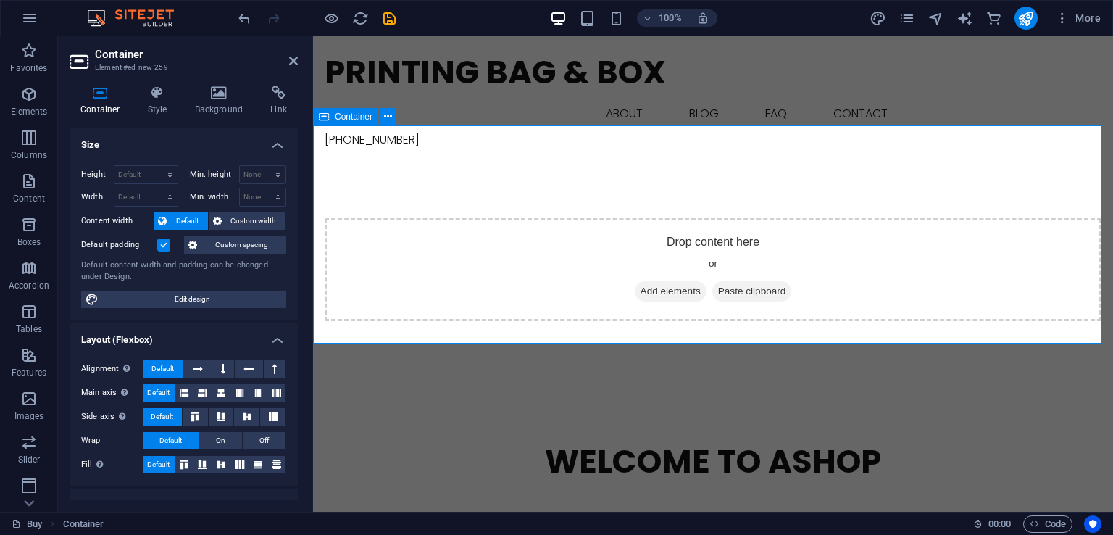
click at [626, 218] on div "Drop content here or Add elements Paste clipboard" at bounding box center [713, 269] width 777 height 103
click at [652, 281] on span "Add elements" at bounding box center [671, 291] width 72 height 20
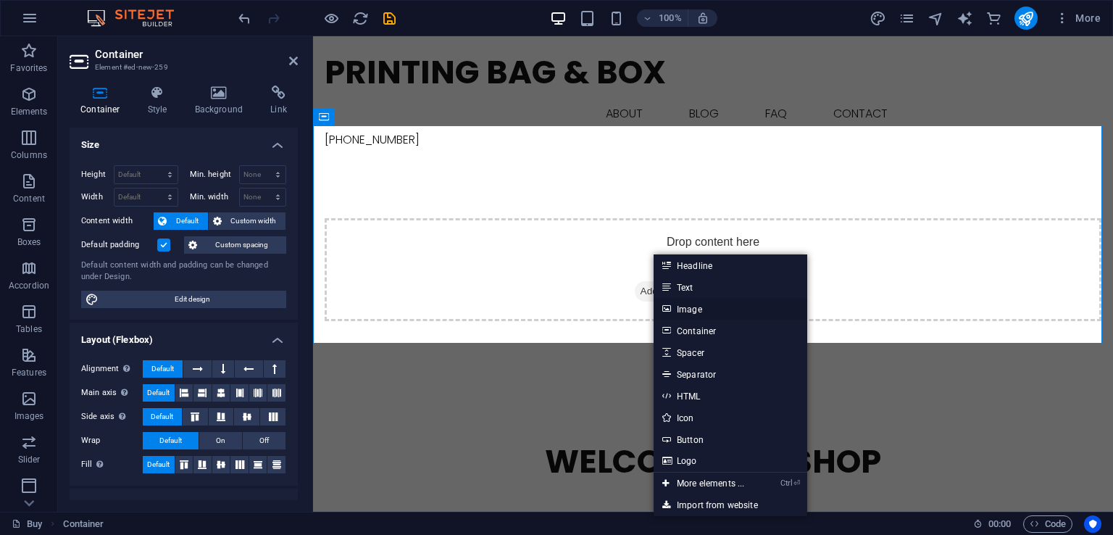
click at [710, 310] on link "Image" at bounding box center [731, 309] width 154 height 22
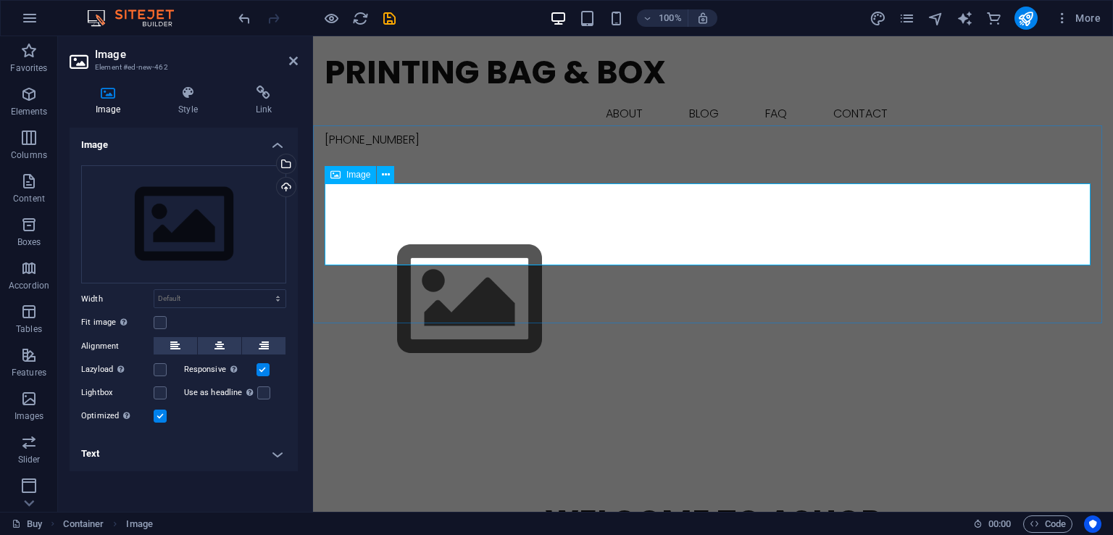
click at [466, 218] on figure at bounding box center [713, 299] width 777 height 163
click at [283, 188] on div "Upload" at bounding box center [285, 189] width 22 height 22
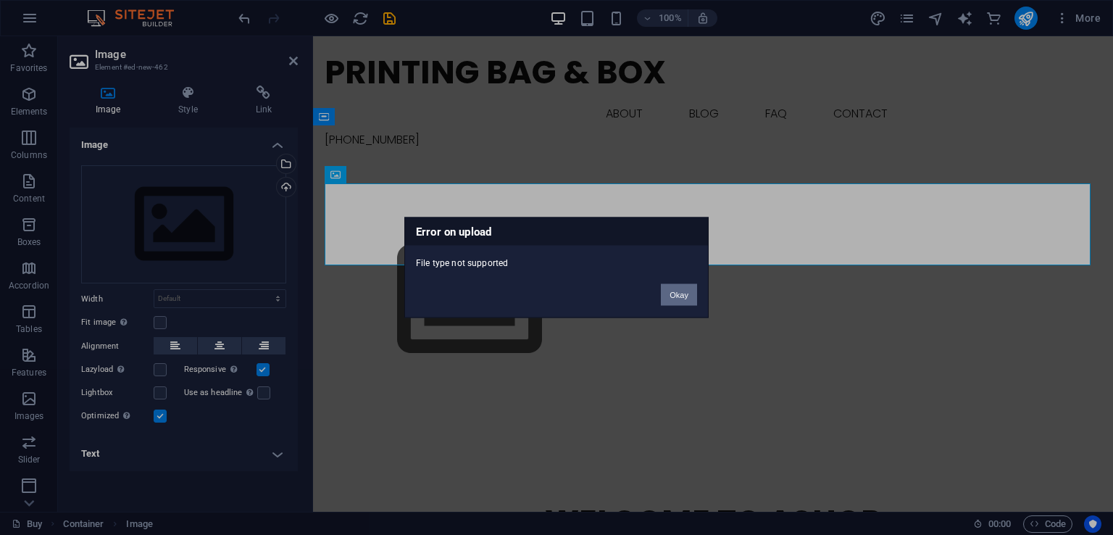
click at [672, 285] on button "Okay" at bounding box center [679, 295] width 36 height 22
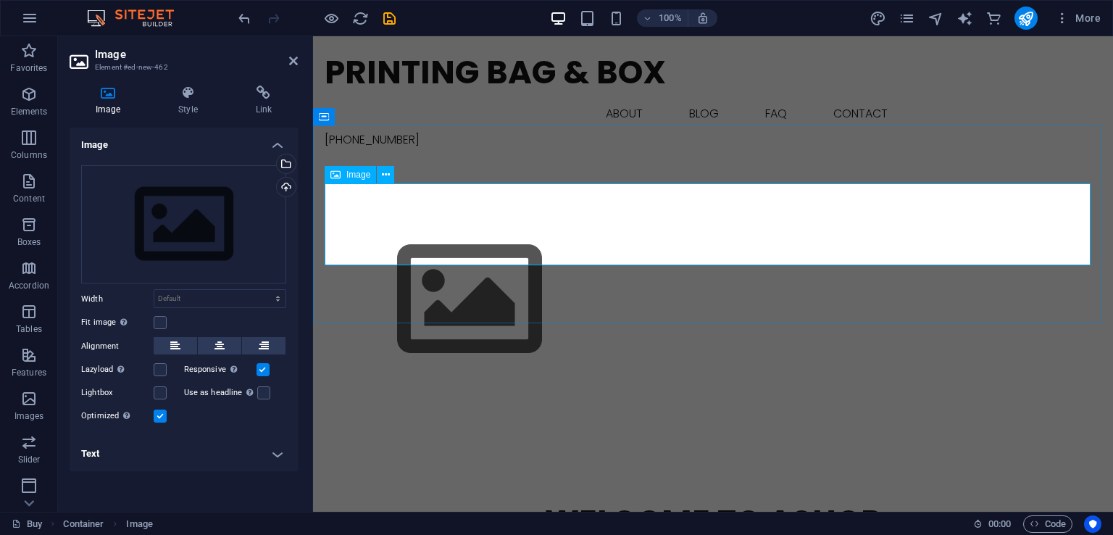
click at [547, 218] on figure at bounding box center [713, 299] width 777 height 163
click at [389, 178] on icon at bounding box center [386, 174] width 8 height 15
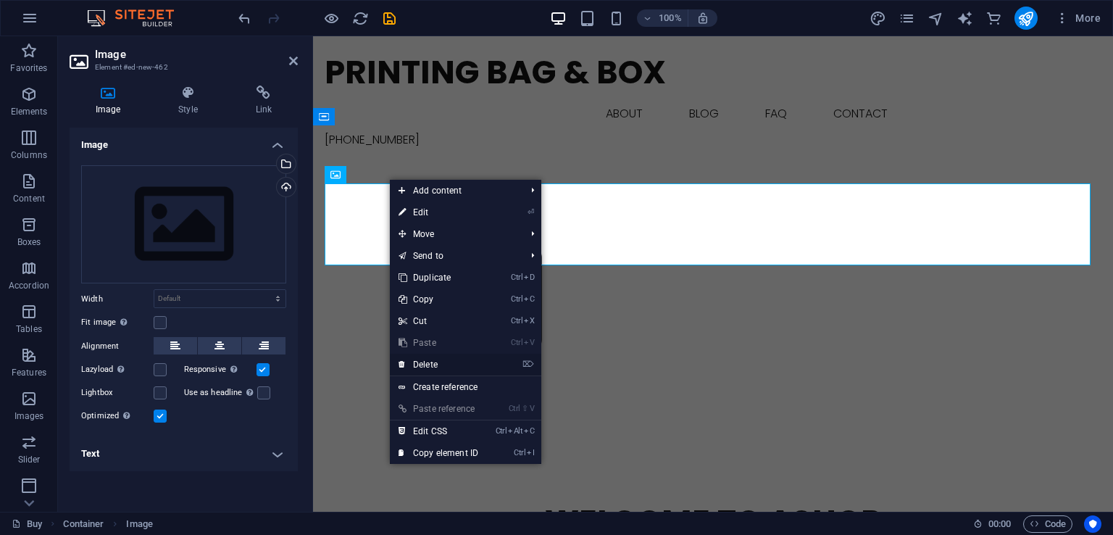
click at [458, 365] on link "⌦ Delete" at bounding box center [438, 365] width 97 height 22
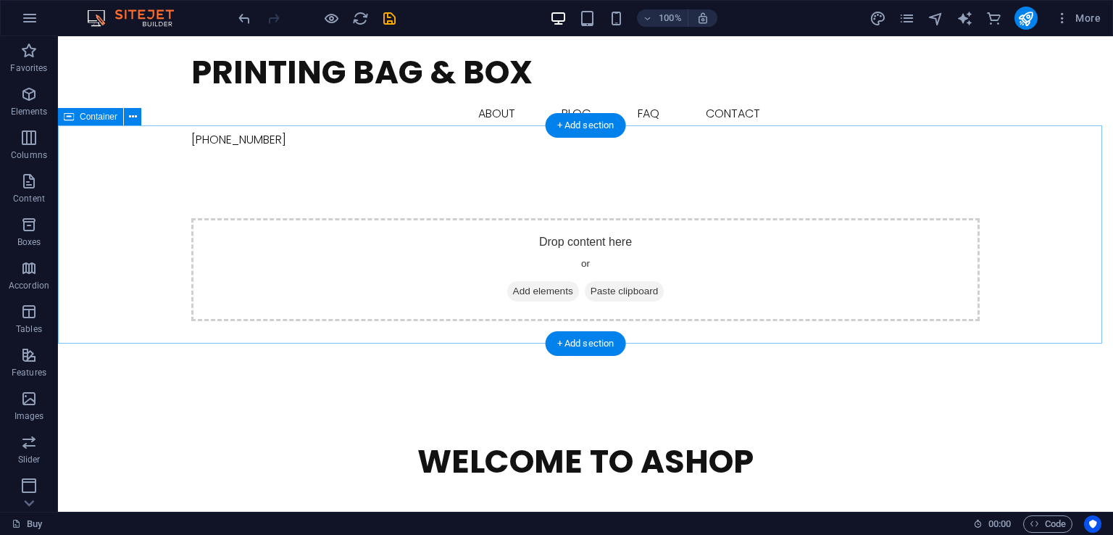
click at [552, 281] on span "Add elements" at bounding box center [543, 291] width 72 height 20
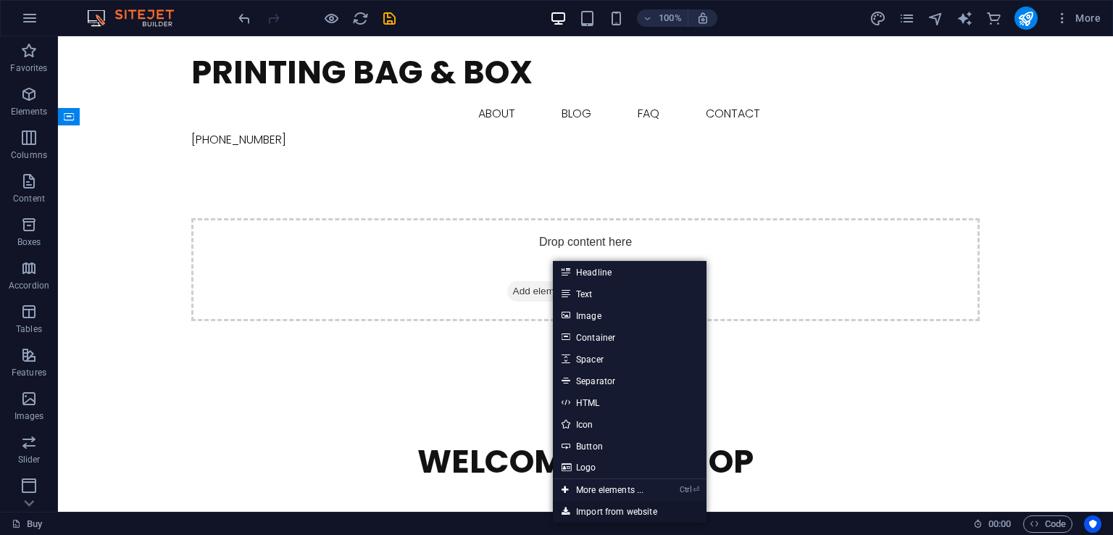
click at [639, 514] on link "Import from website" at bounding box center [630, 512] width 154 height 22
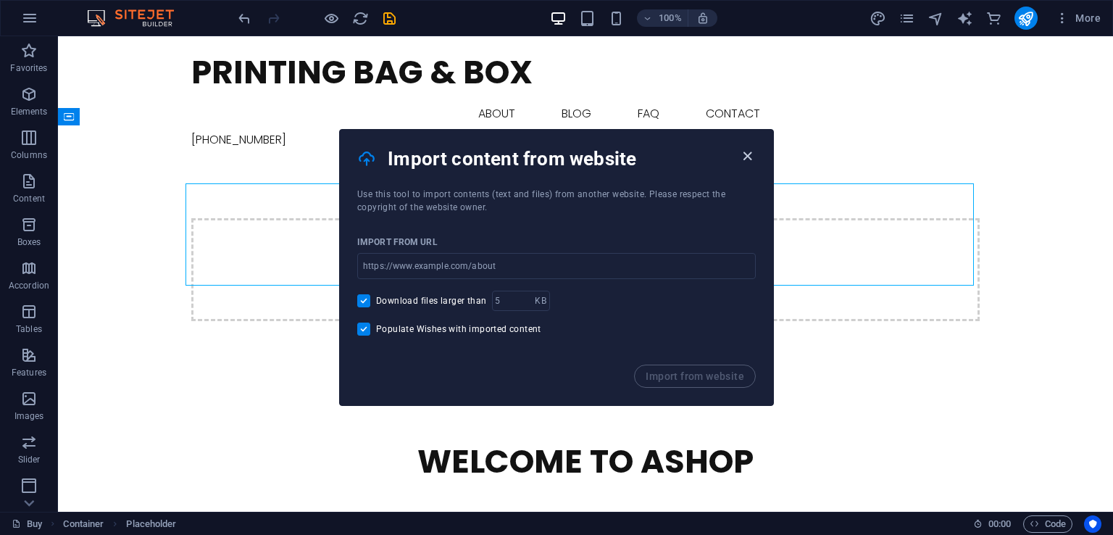
click at [744, 152] on icon "button" at bounding box center [747, 156] width 17 height 17
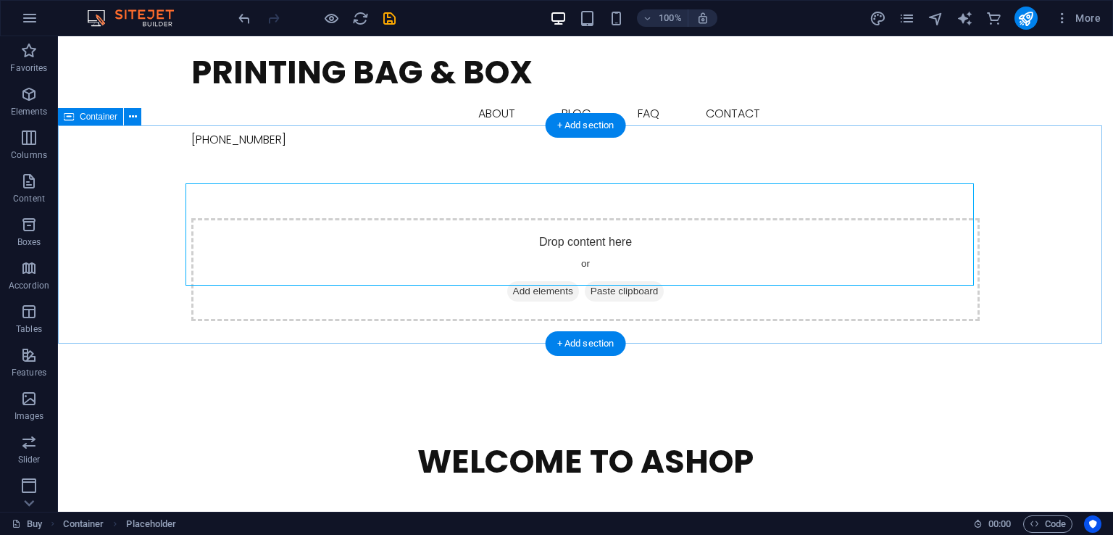
click at [618, 223] on div "Drop content here or Add elements Paste clipboard" at bounding box center [585, 269] width 789 height 103
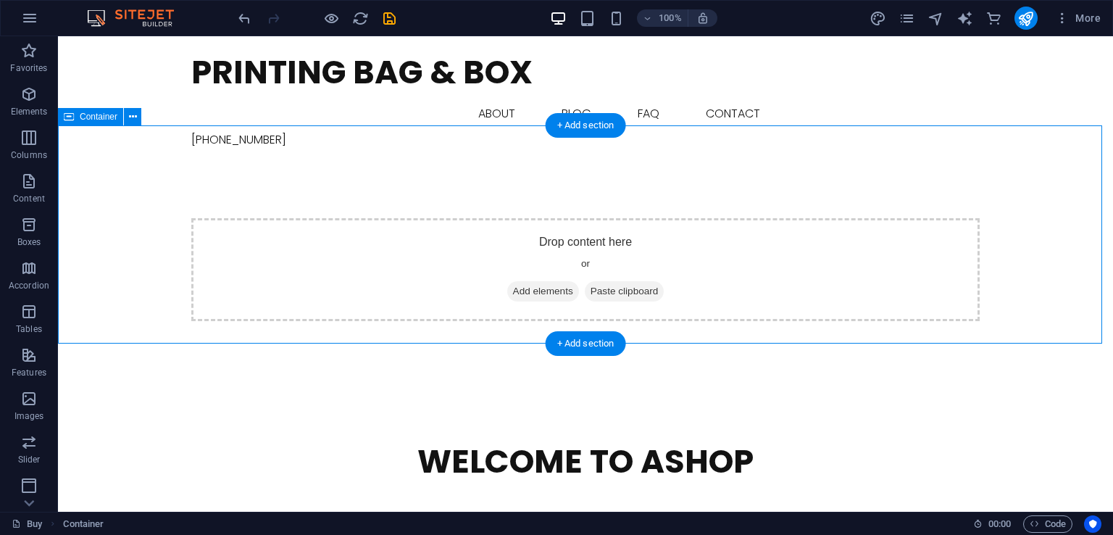
click at [542, 281] on span "Add elements" at bounding box center [543, 291] width 72 height 20
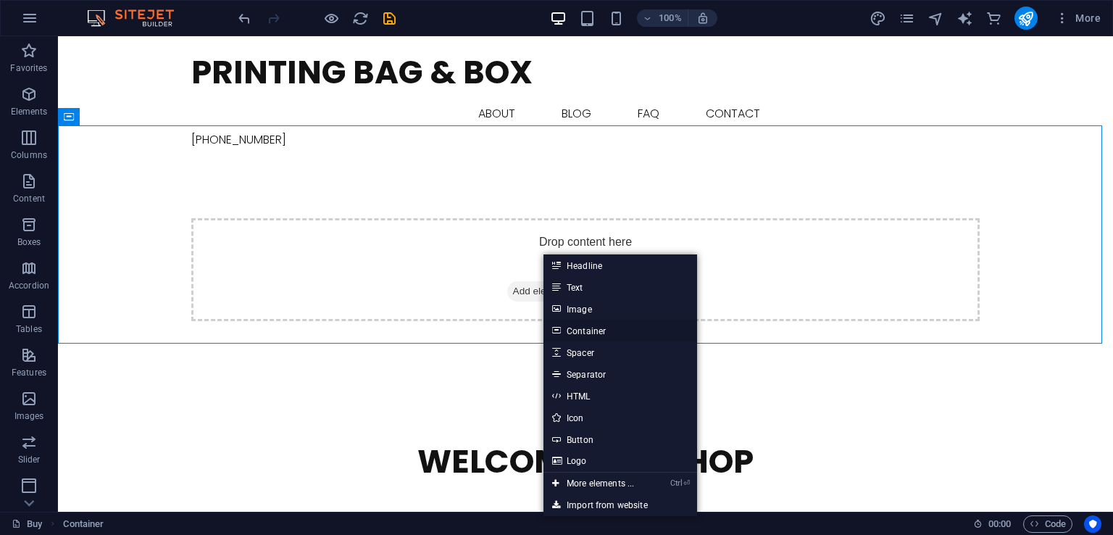
click at [599, 336] on link "Container" at bounding box center [621, 331] width 154 height 22
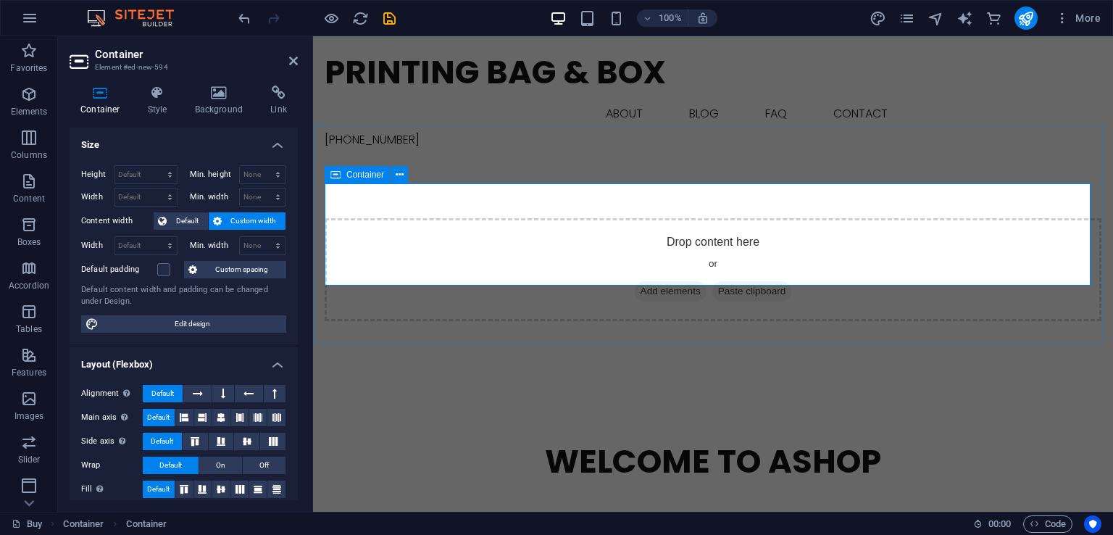
click at [655, 281] on span "Add elements" at bounding box center [671, 291] width 72 height 20
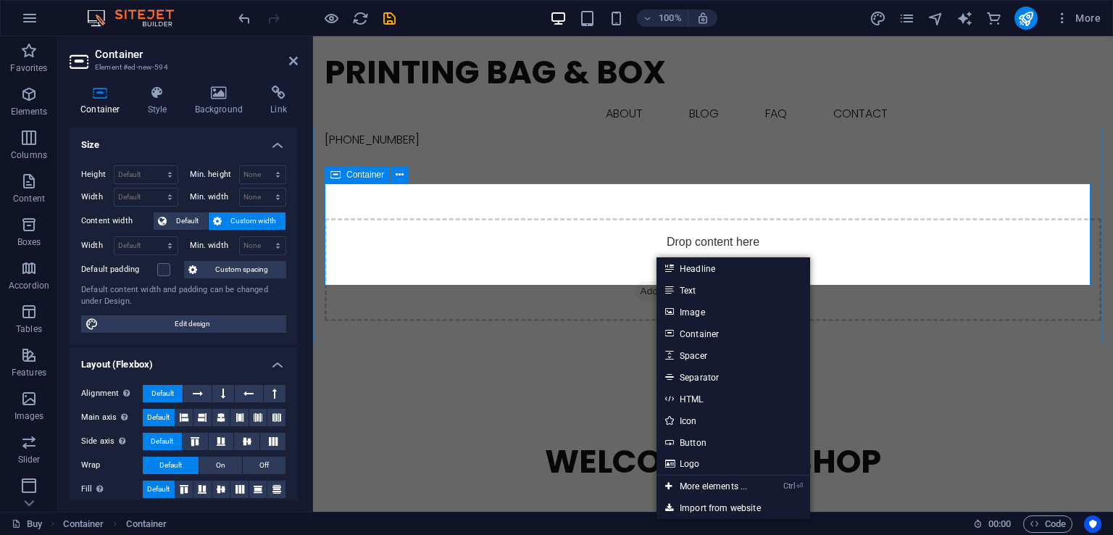
click at [655, 281] on span "Add elements" at bounding box center [671, 291] width 72 height 20
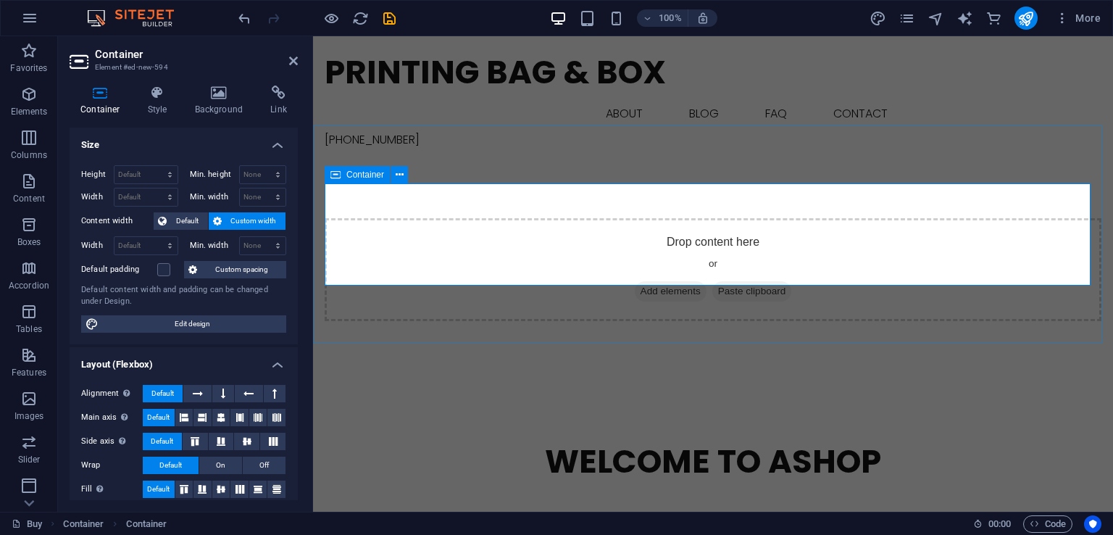
click at [540, 236] on div "Drop content here or Add elements Paste clipboard" at bounding box center [713, 269] width 777 height 103
click at [228, 102] on h4 "Background" at bounding box center [222, 101] width 76 height 30
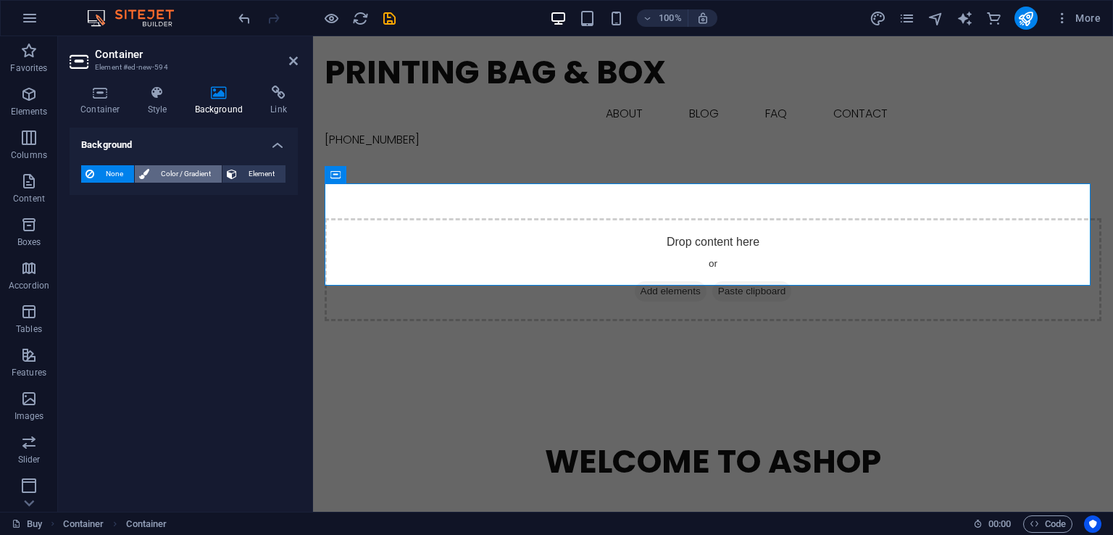
click at [190, 175] on span "Color / Gradient" at bounding box center [186, 173] width 64 height 17
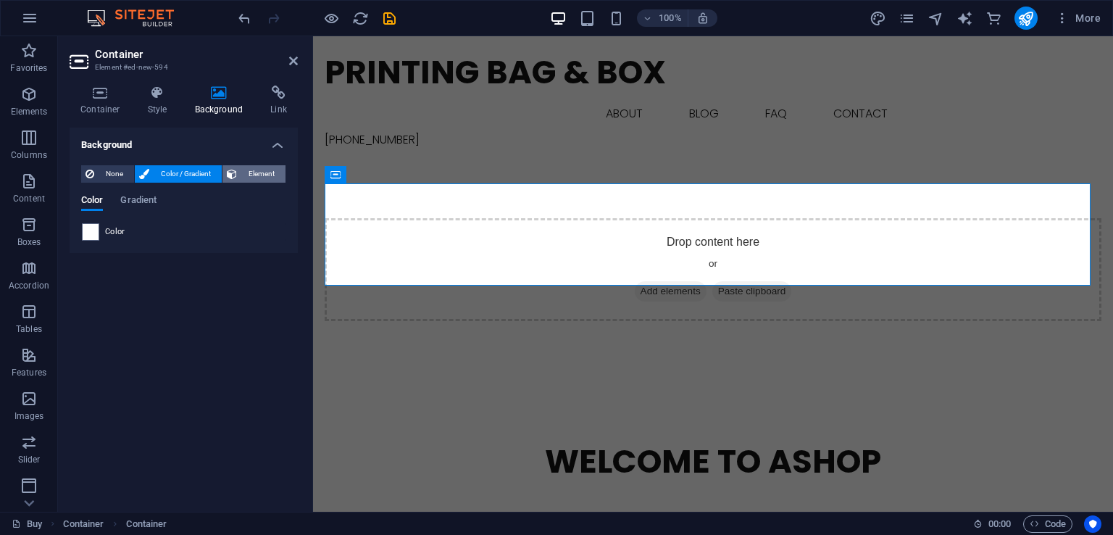
click at [242, 172] on span "Element" at bounding box center [261, 173] width 40 height 17
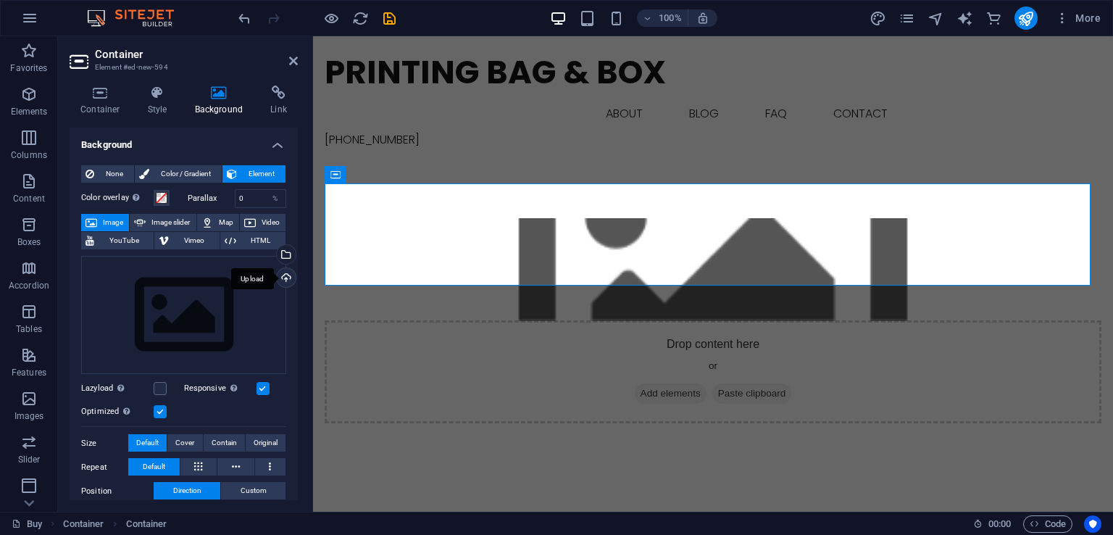
click at [286, 278] on div "Upload" at bounding box center [285, 279] width 22 height 22
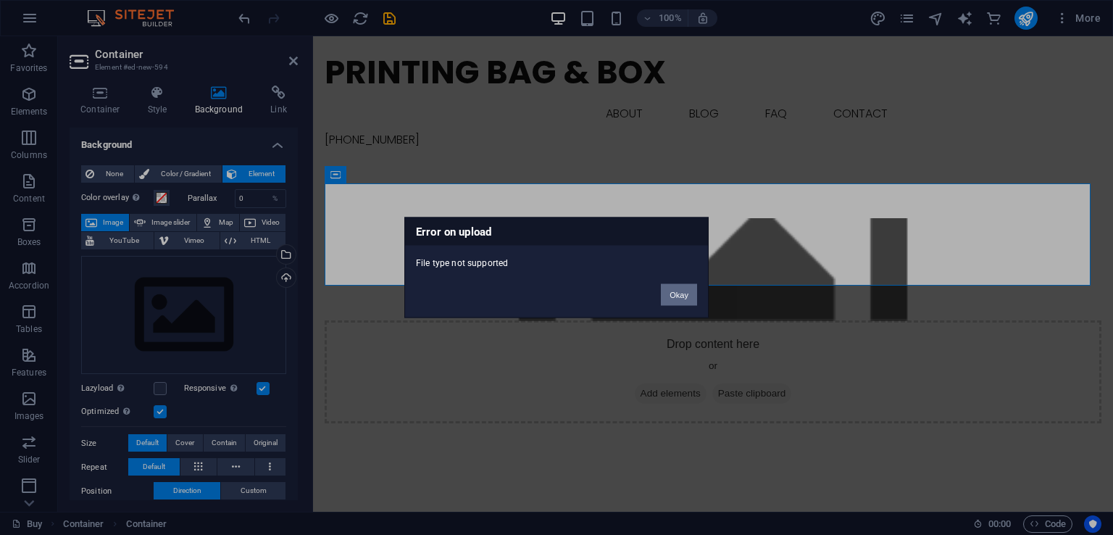
drag, startPoint x: 677, startPoint y: 294, endPoint x: 324, endPoint y: 217, distance: 361.1
click at [677, 294] on button "Okay" at bounding box center [679, 295] width 36 height 22
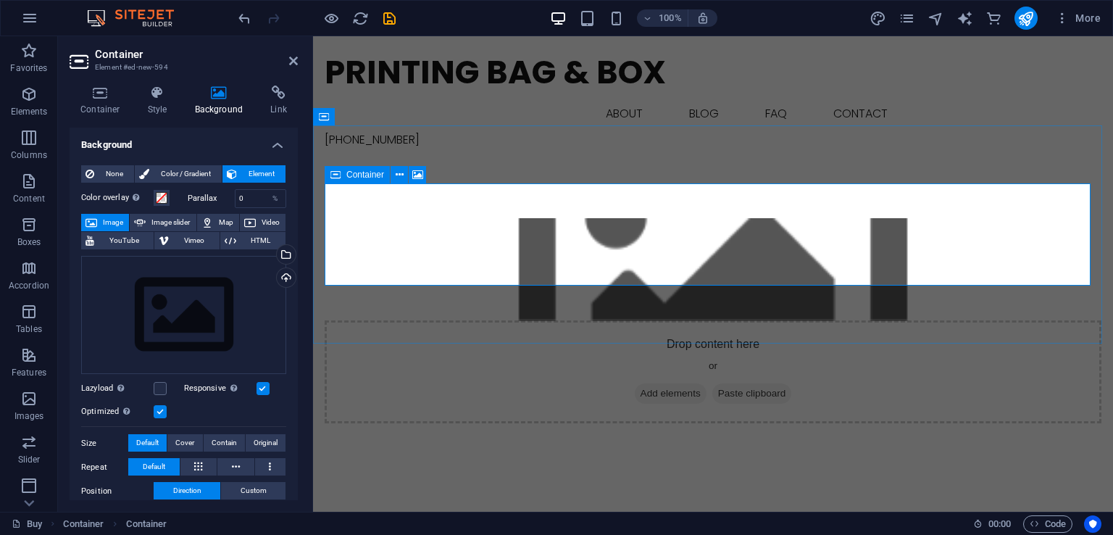
click at [386, 320] on div "Drop content here or Add elements Paste clipboard" at bounding box center [713, 371] width 777 height 103
click at [418, 173] on icon at bounding box center [417, 174] width 11 height 15
click at [256, 220] on button "Video" at bounding box center [263, 222] width 46 height 17
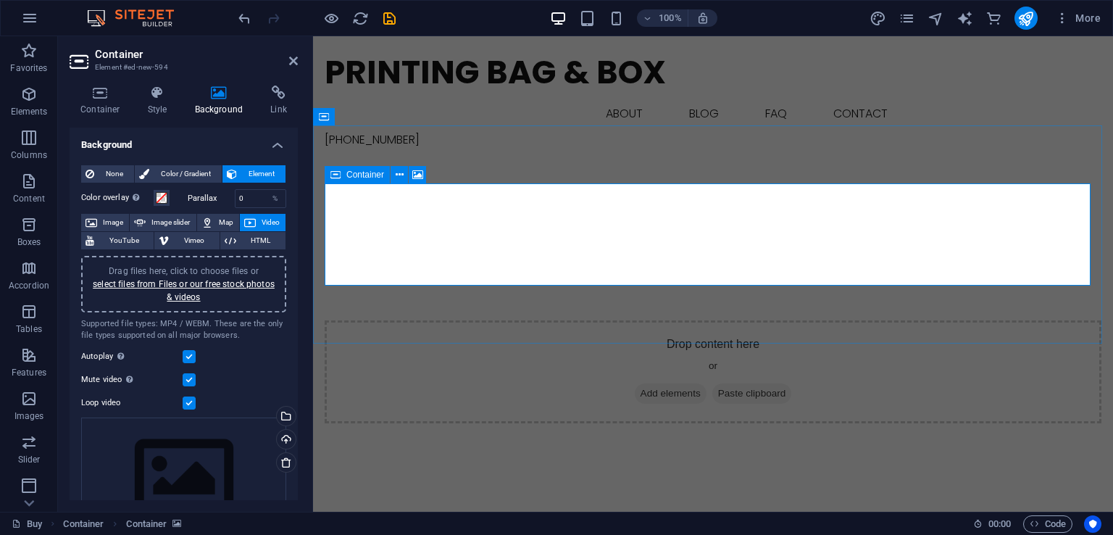
click at [462, 320] on div "Drop content here or Add elements Paste clipboard" at bounding box center [713, 371] width 777 height 103
click at [362, 177] on span "Container" at bounding box center [365, 174] width 38 height 9
click at [122, 101] on h4 "Container" at bounding box center [103, 101] width 67 height 30
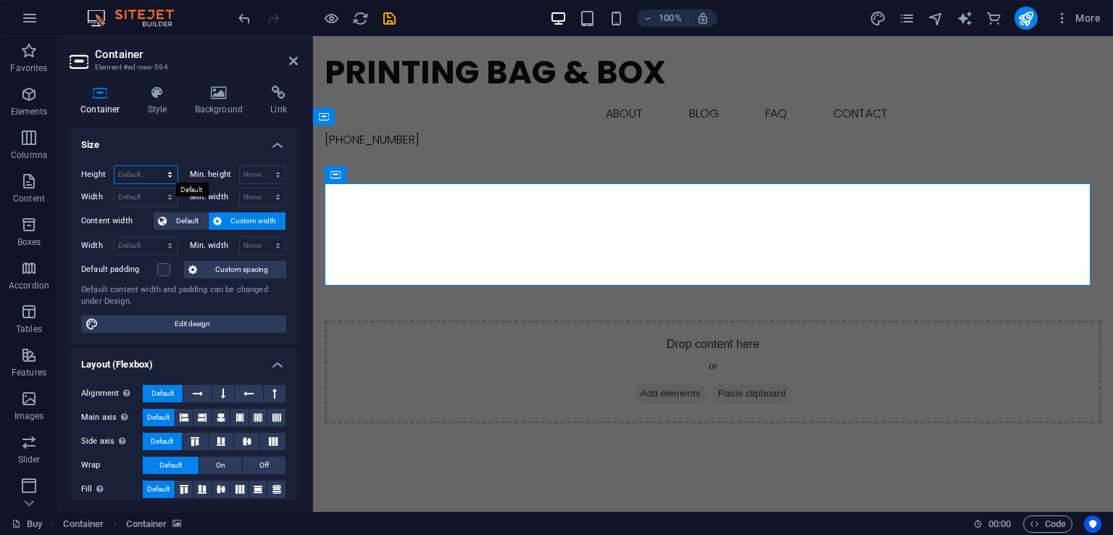
click at [149, 167] on select "Default px rem % vh vw" at bounding box center [146, 174] width 63 height 17
select select "px"
click at [155, 166] on select "Default px rem % vh vw" at bounding box center [146, 174] width 63 height 17
type input "141"
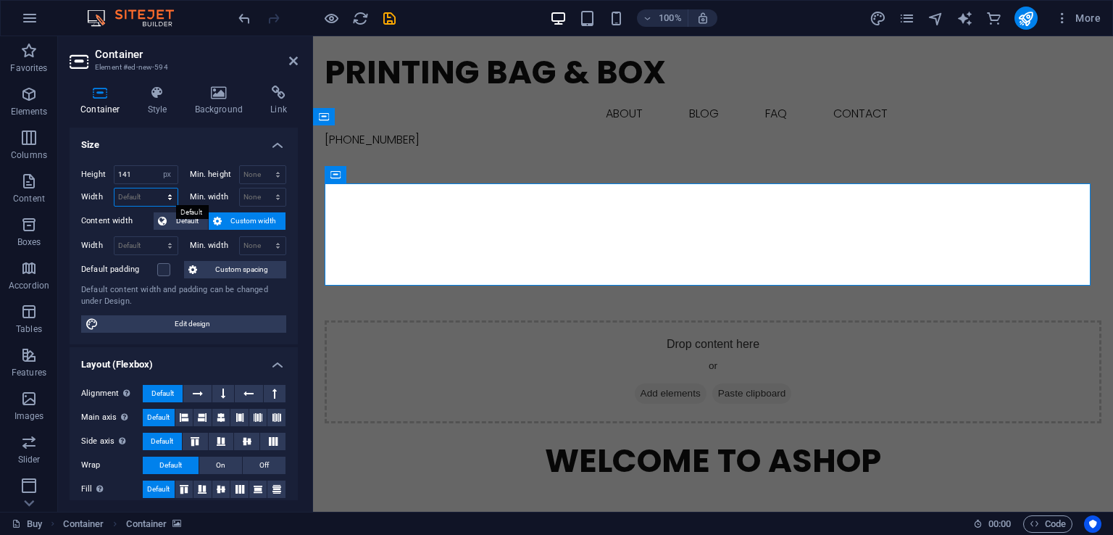
click at [143, 195] on select "Default px rem % em vh vw" at bounding box center [146, 196] width 63 height 17
select select "px"
click at [155, 188] on select "Default px rem % em vh vw" at bounding box center [146, 196] width 63 height 17
type input "1057"
drag, startPoint x: 144, startPoint y: 180, endPoint x: 97, endPoint y: 183, distance: 47.2
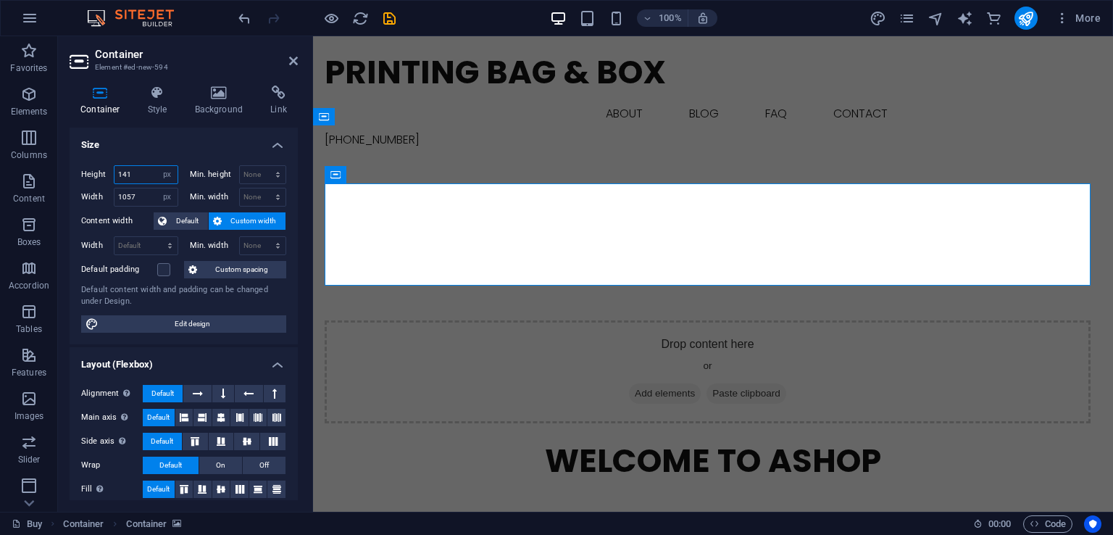
click at [97, 183] on div "Height 141 Default px rem % vh vw" at bounding box center [129, 174] width 97 height 19
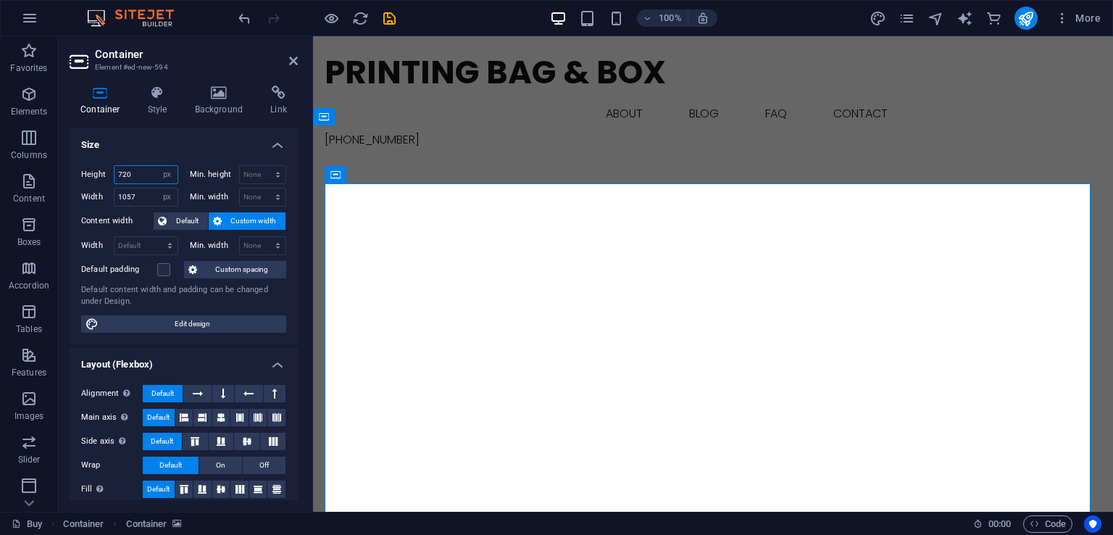
drag, startPoint x: 136, startPoint y: 174, endPoint x: 107, endPoint y: 178, distance: 28.5
click at [107, 178] on div "Height 720 Default px rem % vh vw" at bounding box center [129, 174] width 97 height 19
type input "480"
drag, startPoint x: 142, startPoint y: 194, endPoint x: 99, endPoint y: 209, distance: 45.6
click at [99, 209] on div "Height 480 Default px rem % vh vw Min. height None px rem % vh vw Width 1057 De…" at bounding box center [184, 249] width 228 height 191
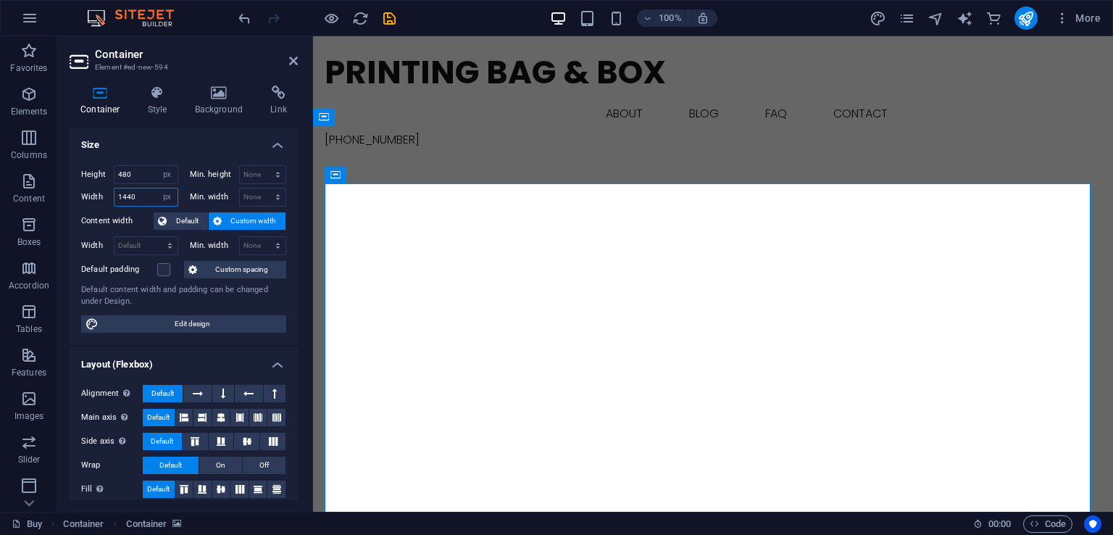
type input "1440"
drag, startPoint x: 150, startPoint y: 170, endPoint x: 123, endPoint y: 177, distance: 28.3
click at [123, 177] on input "480" at bounding box center [146, 174] width 63 height 17
click at [144, 167] on input "480" at bounding box center [146, 174] width 63 height 17
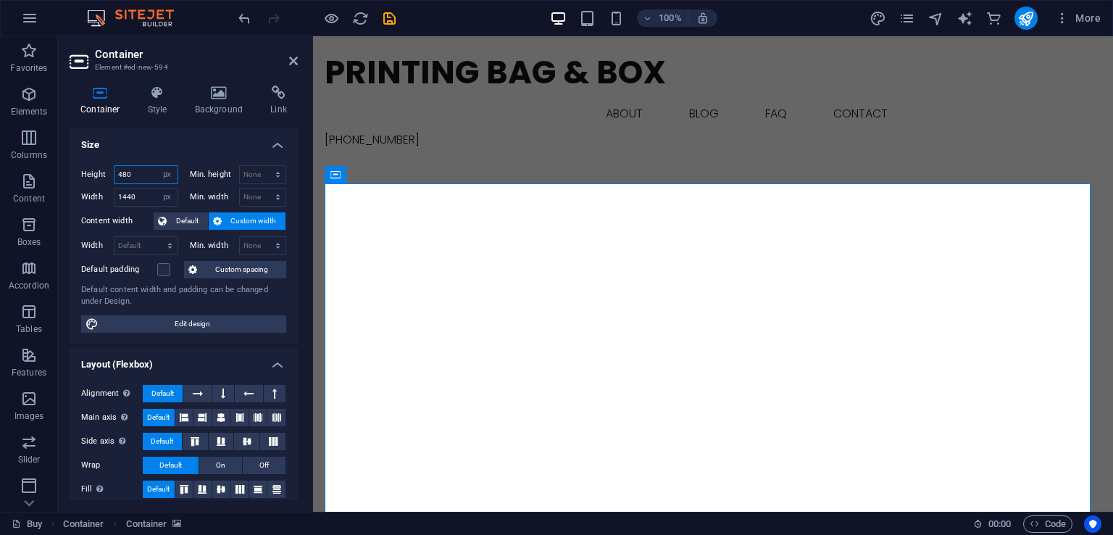
click at [144, 167] on input "480" at bounding box center [146, 174] width 63 height 17
drag, startPoint x: 135, startPoint y: 176, endPoint x: 89, endPoint y: 191, distance: 48.1
click at [89, 191] on div "Height 620 Default px rem % vh vw Min. height None px rem % vh vw Width 1440 De…" at bounding box center [183, 185] width 205 height 41
type input "480"
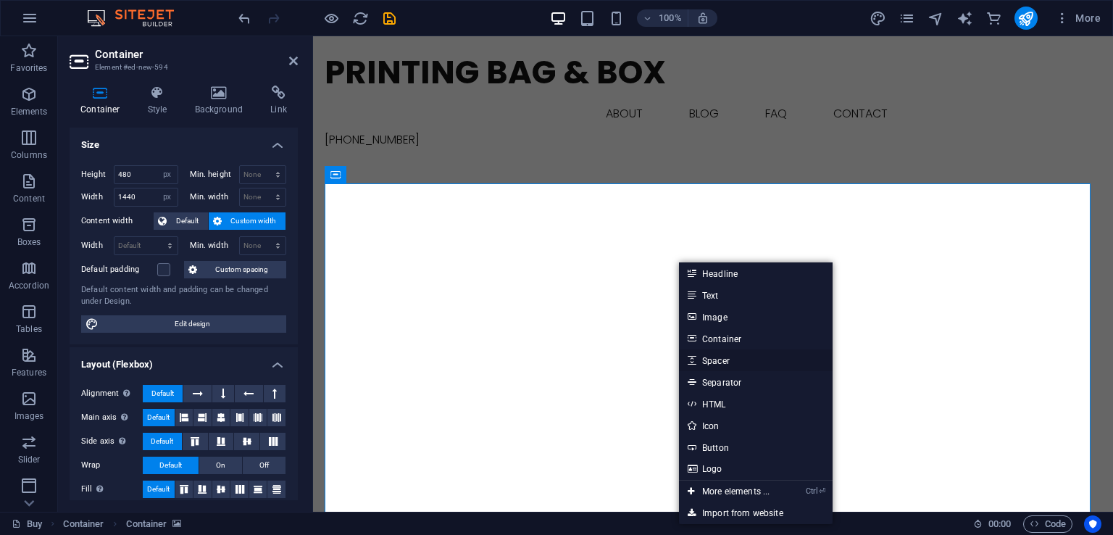
click at [734, 354] on link "Spacer" at bounding box center [756, 360] width 154 height 22
select select "px"
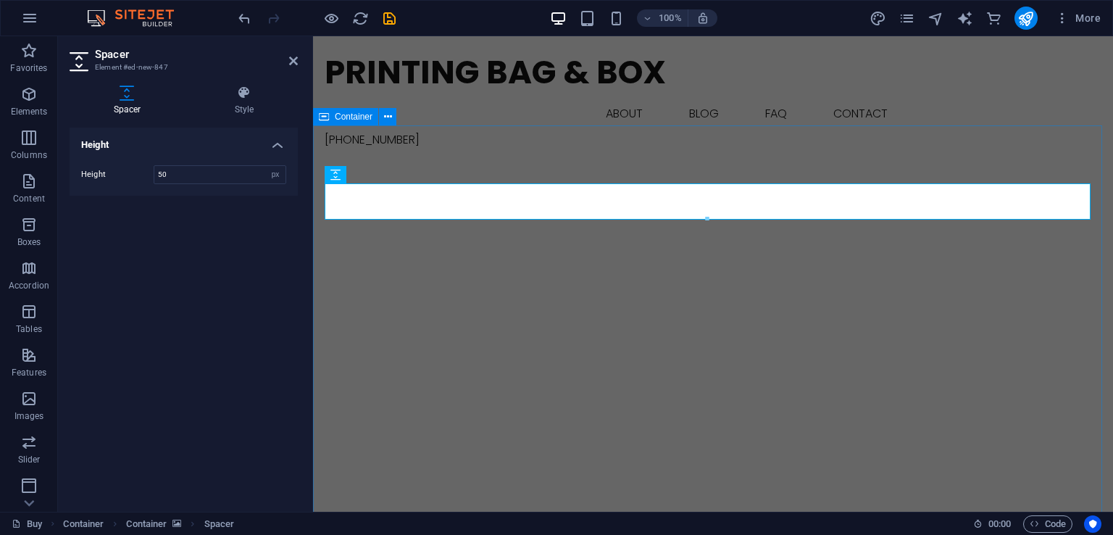
click at [571, 160] on div at bounding box center [713, 392] width 800 height 464
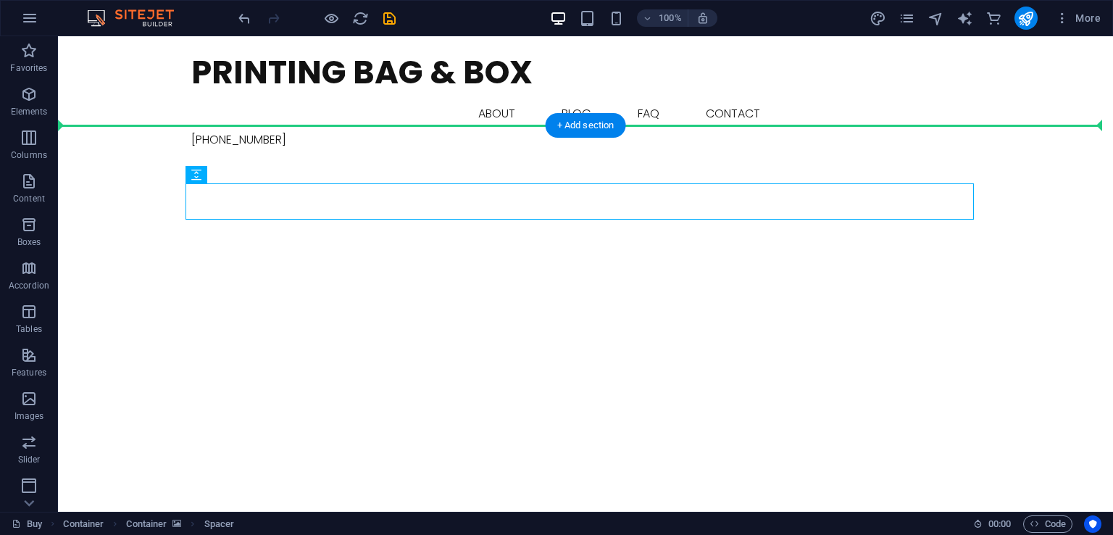
drag, startPoint x: 315, startPoint y: 211, endPoint x: 260, endPoint y: 165, distance: 71.6
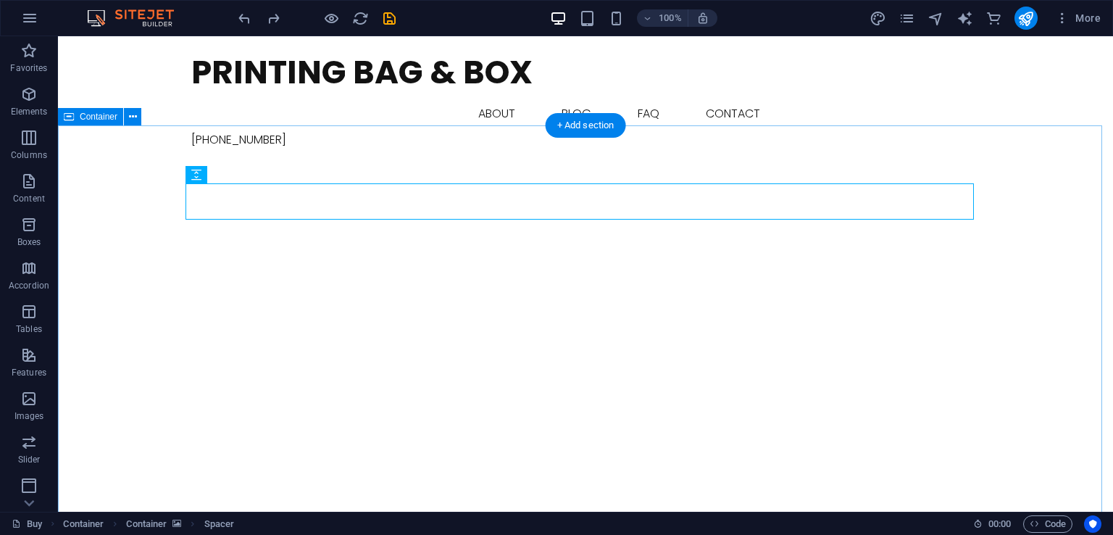
click at [375, 160] on div at bounding box center [585, 392] width 1055 height 464
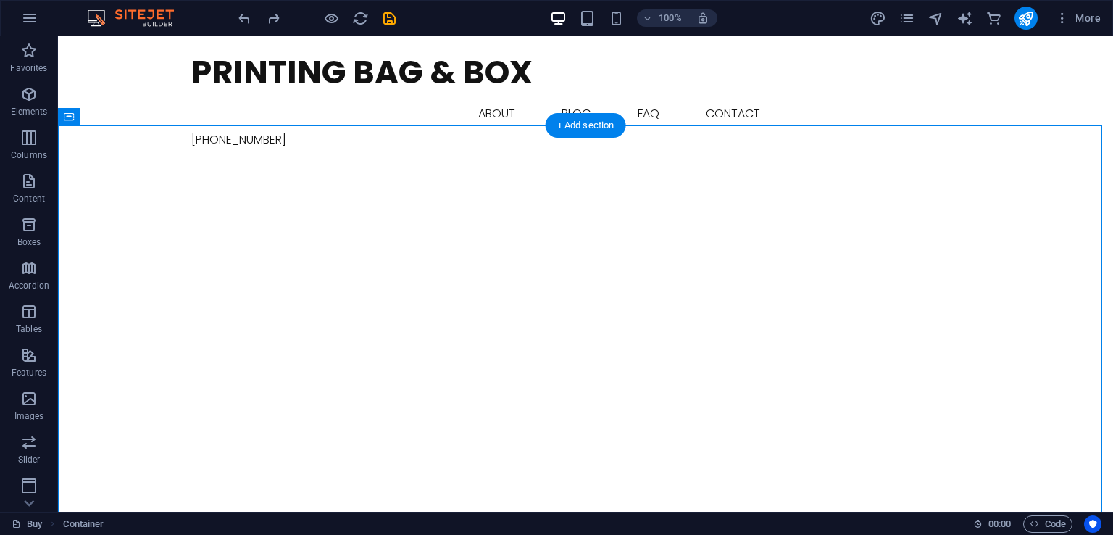
click at [411, 224] on figure at bounding box center [585, 392] width 789 height 348
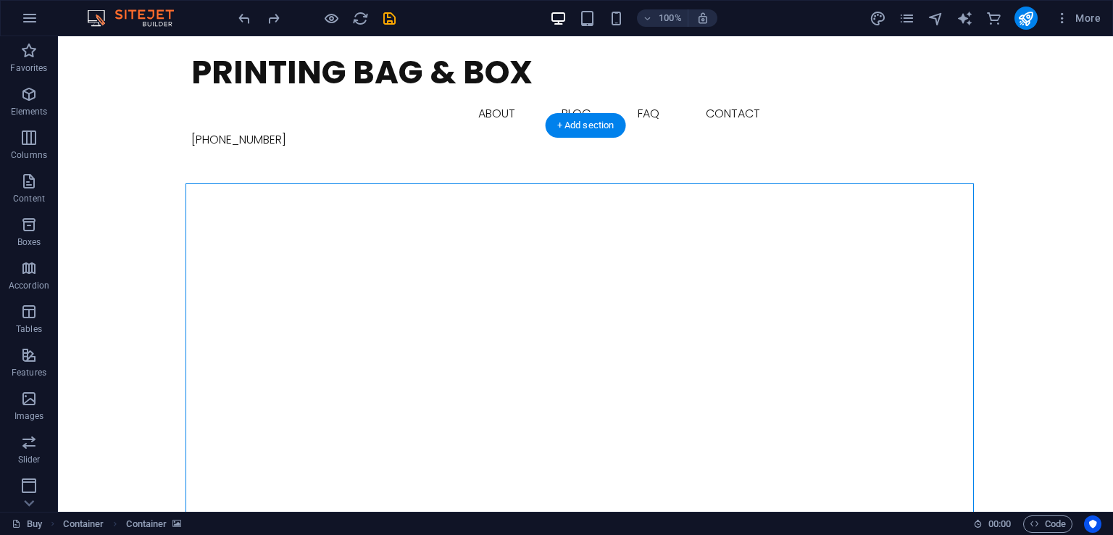
click at [370, 252] on figure at bounding box center [585, 392] width 789 height 348
select select "px"
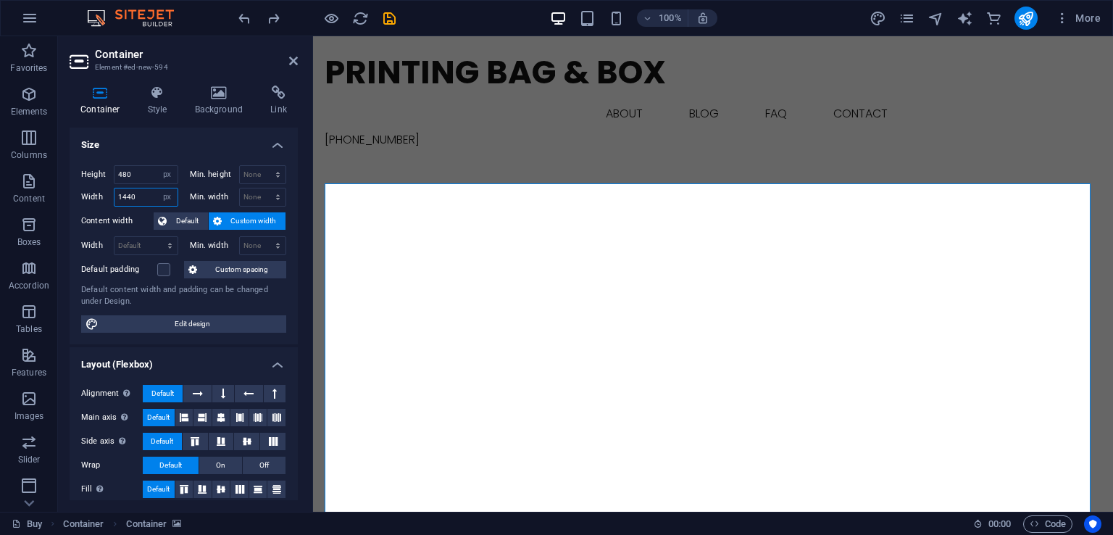
drag, startPoint x: 146, startPoint y: 195, endPoint x: 87, endPoint y: 203, distance: 60.0
click at [87, 203] on div "Width 1440 Default px rem % em vh vw" at bounding box center [129, 197] width 97 height 19
drag, startPoint x: 136, startPoint y: 194, endPoint x: 93, endPoint y: 202, distance: 44.2
click at [93, 202] on div "Width 1280 Default px rem % em vh vw" at bounding box center [129, 197] width 97 height 19
drag, startPoint x: 141, startPoint y: 195, endPoint x: 116, endPoint y: 209, distance: 28.6
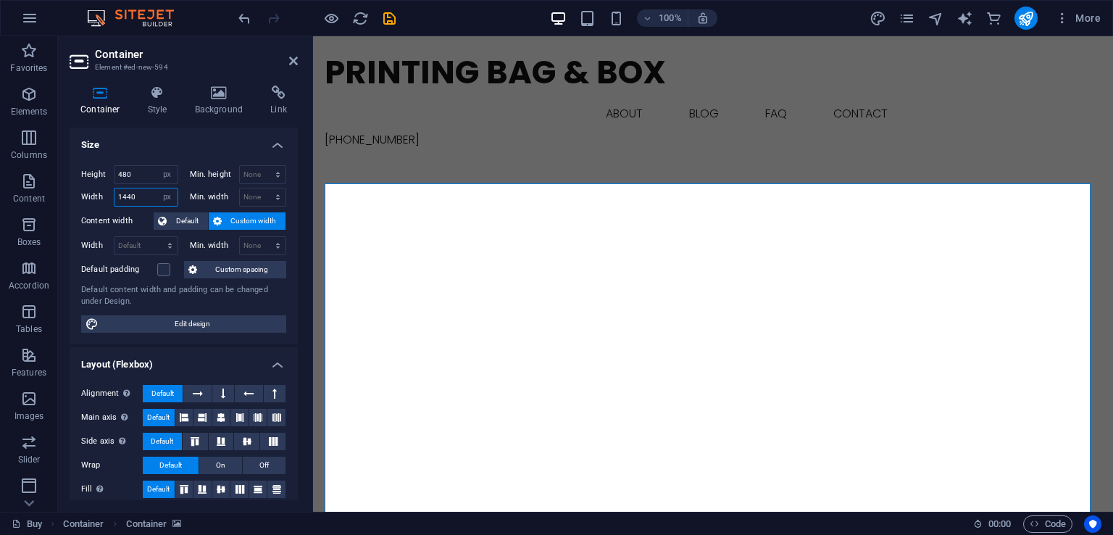
click at [116, 209] on div "Height 480 Default px rem % vh vw Min. height None px rem % vh vw Width 1440 De…" at bounding box center [184, 249] width 228 height 191
type input "1280"
click at [386, 15] on icon "save" at bounding box center [389, 18] width 17 height 17
checkbox input "false"
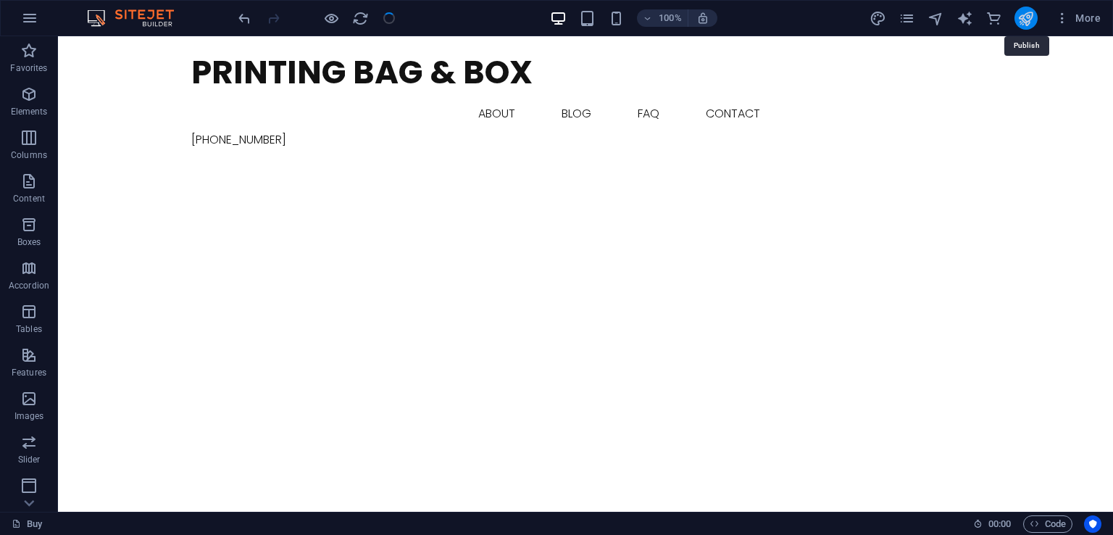
click at [1023, 14] on icon "publish" at bounding box center [1026, 18] width 17 height 17
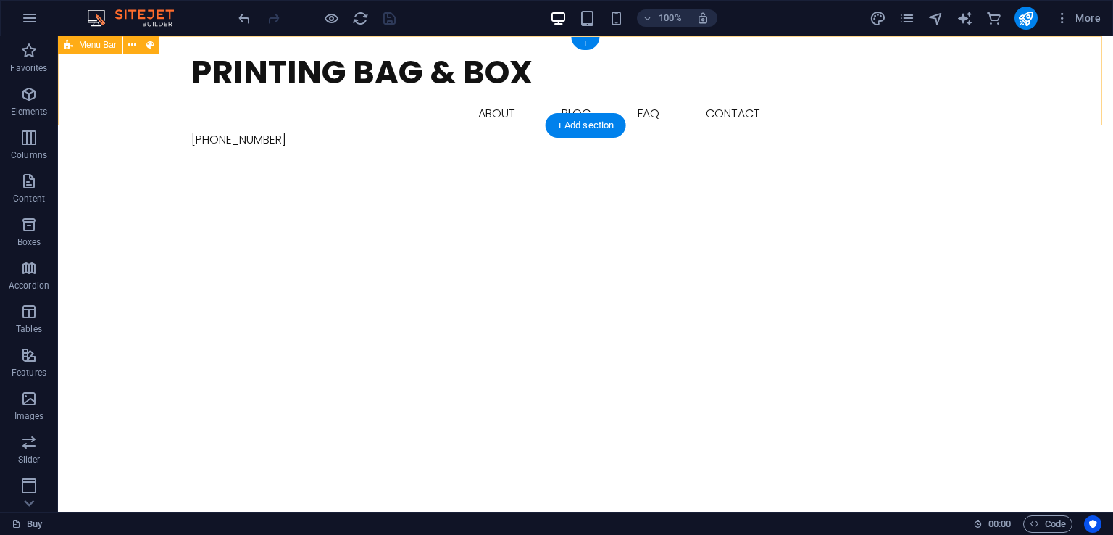
scroll to position [72, 0]
click at [489, 270] on figure at bounding box center [585, 392] width 789 height 348
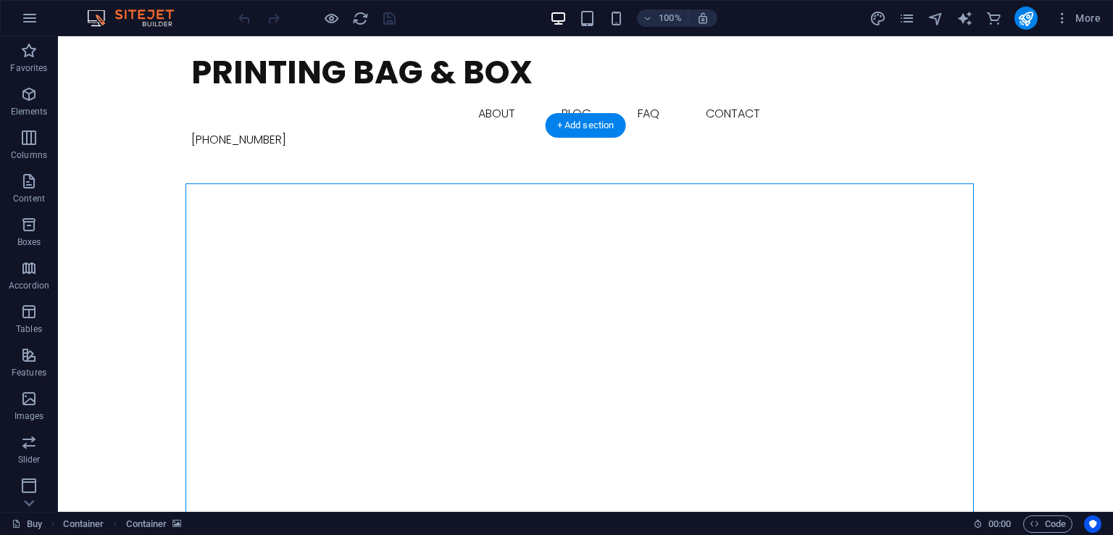
click at [453, 283] on figure at bounding box center [585, 392] width 789 height 348
select select "px"
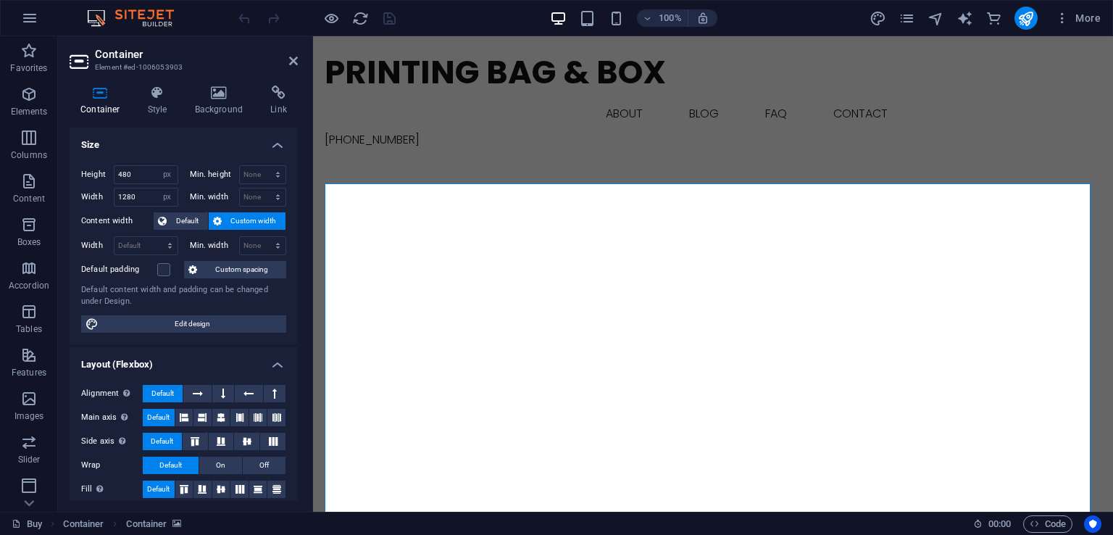
click at [212, 121] on div "Container Style Background Link Size Height 480 Default px rem % vh vw Min. hei…" at bounding box center [184, 293] width 228 height 415
click at [215, 109] on h4 "Background" at bounding box center [222, 101] width 76 height 30
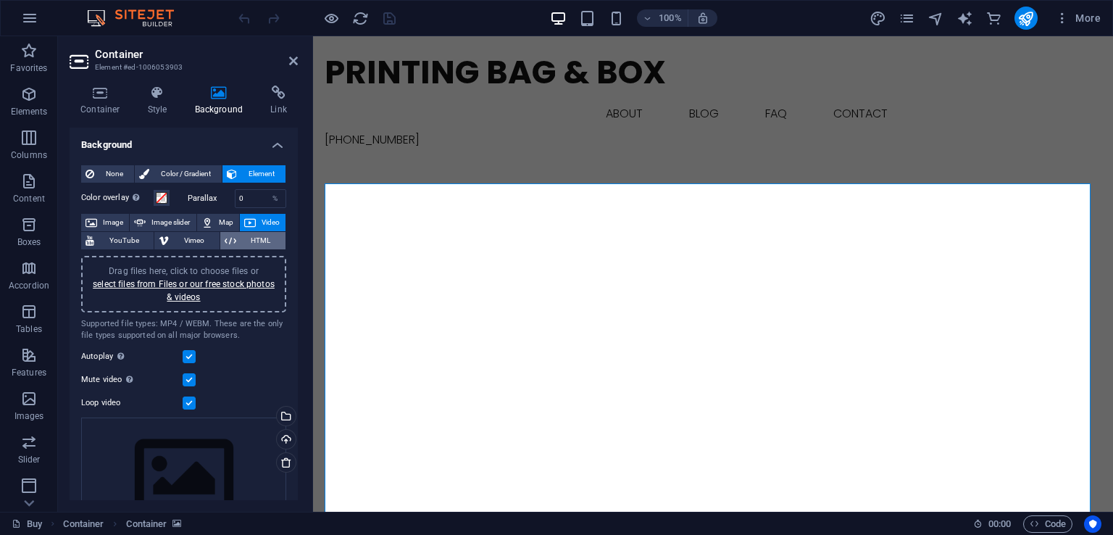
click at [228, 241] on icon at bounding box center [231, 240] width 12 height 17
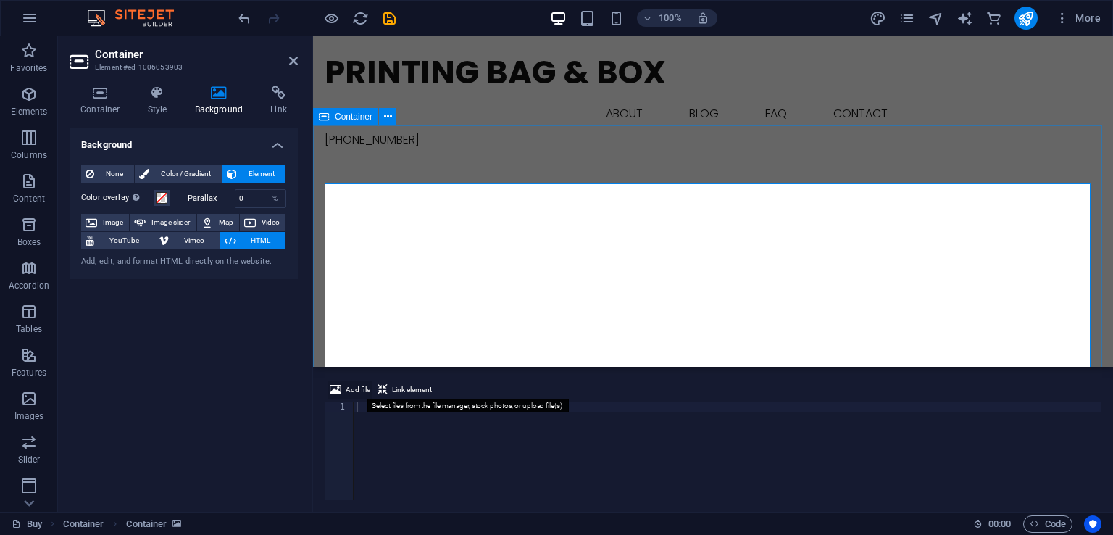
click at [354, 389] on span "Add file" at bounding box center [358, 389] width 25 height 17
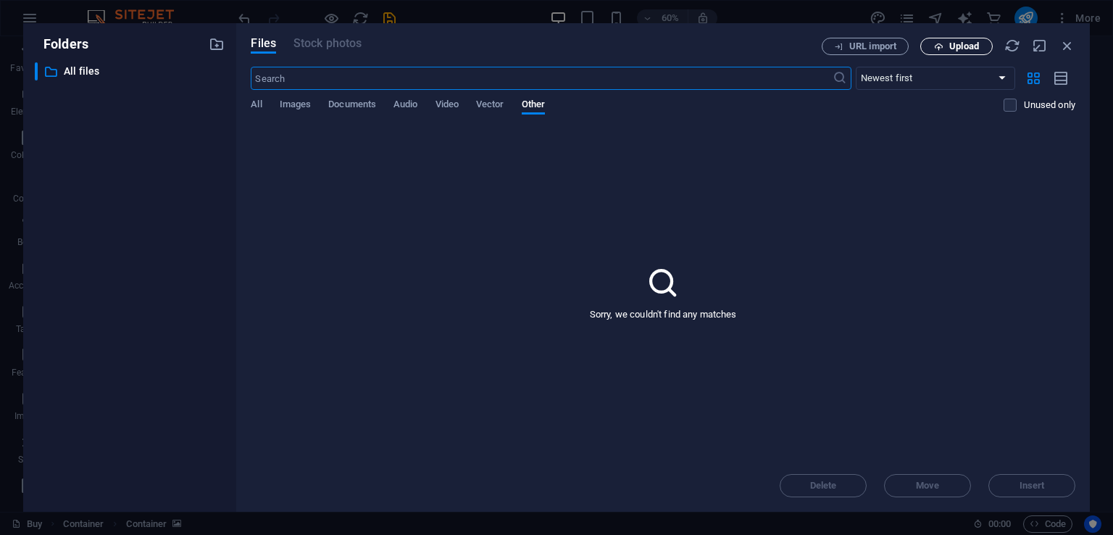
click at [939, 41] on button "Upload" at bounding box center [957, 46] width 72 height 17
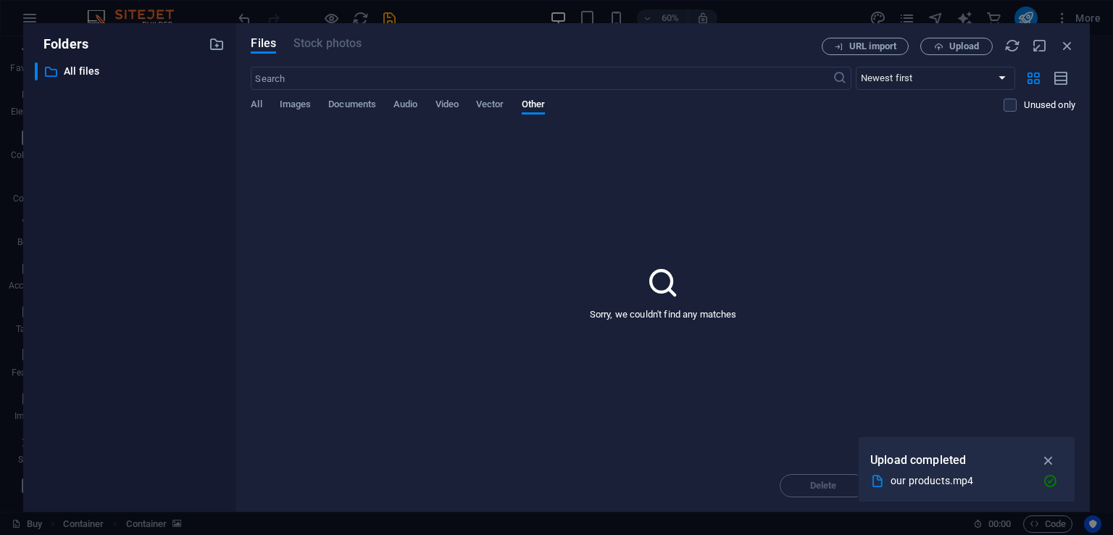
click at [890, 359] on div "Sorry, we couldn't find any matches" at bounding box center [663, 292] width 825 height 333
click at [444, 99] on span "Video" at bounding box center [447, 106] width 23 height 20
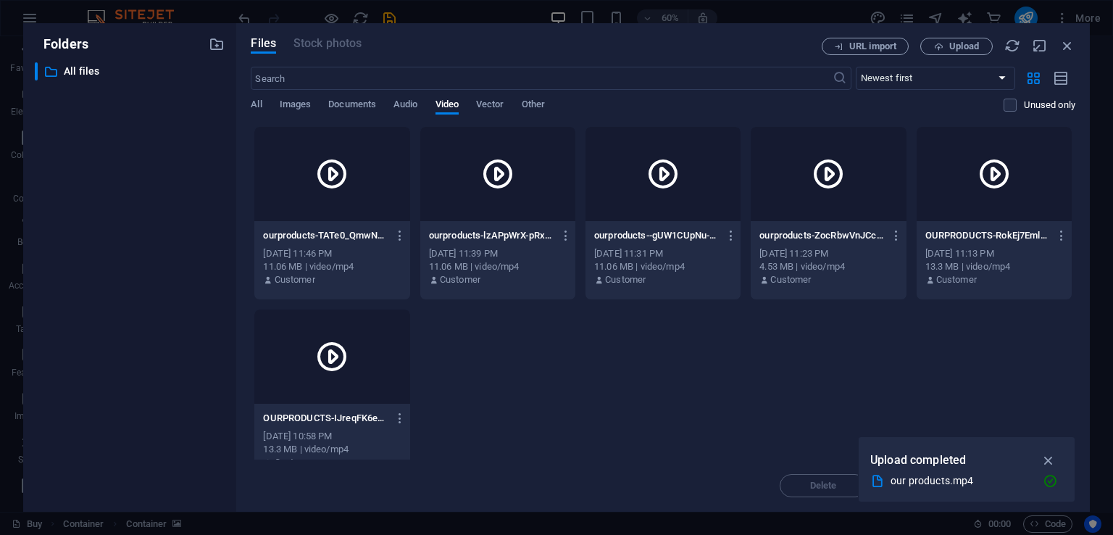
click at [528, 96] on div "​ Newest first Oldest first Name (A-Z) Name (Z-A) Size (0-9) Size (9-0) Resolut…" at bounding box center [663, 96] width 825 height 59
click at [533, 100] on span "Other" at bounding box center [533, 106] width 23 height 20
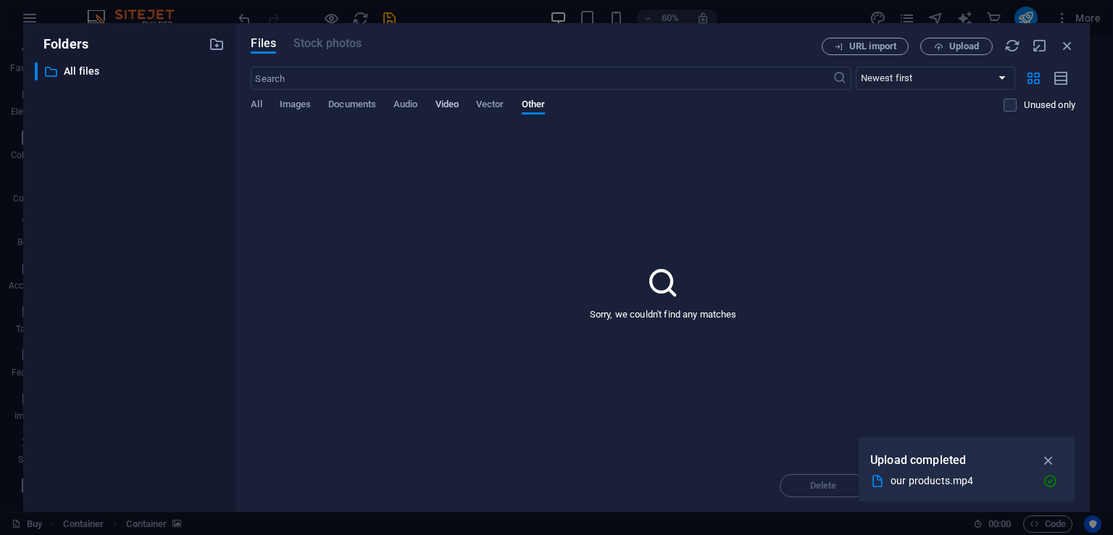
click at [452, 107] on span "Video" at bounding box center [447, 106] width 23 height 20
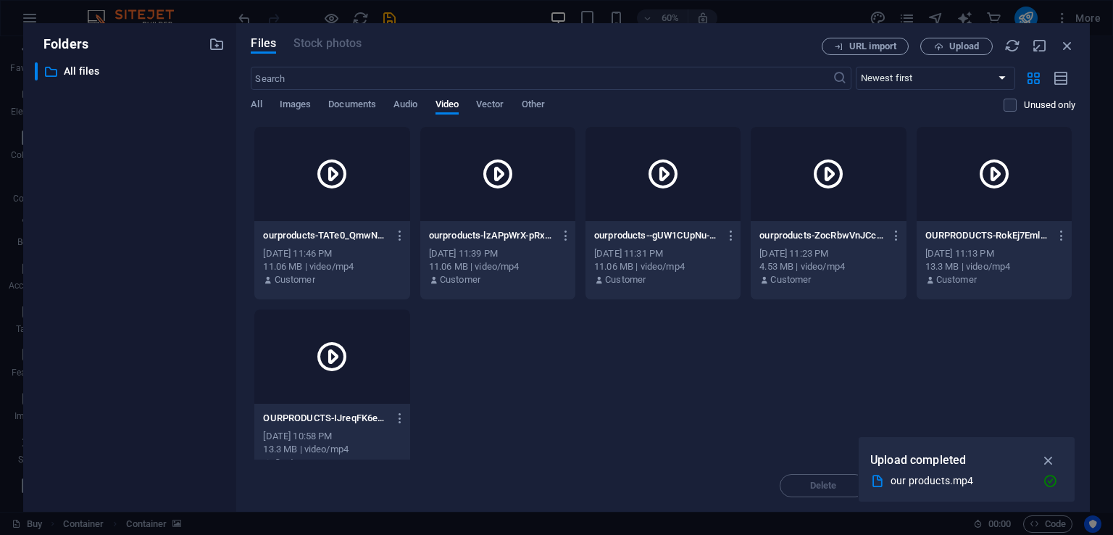
click at [331, 176] on icon at bounding box center [332, 174] width 35 height 35
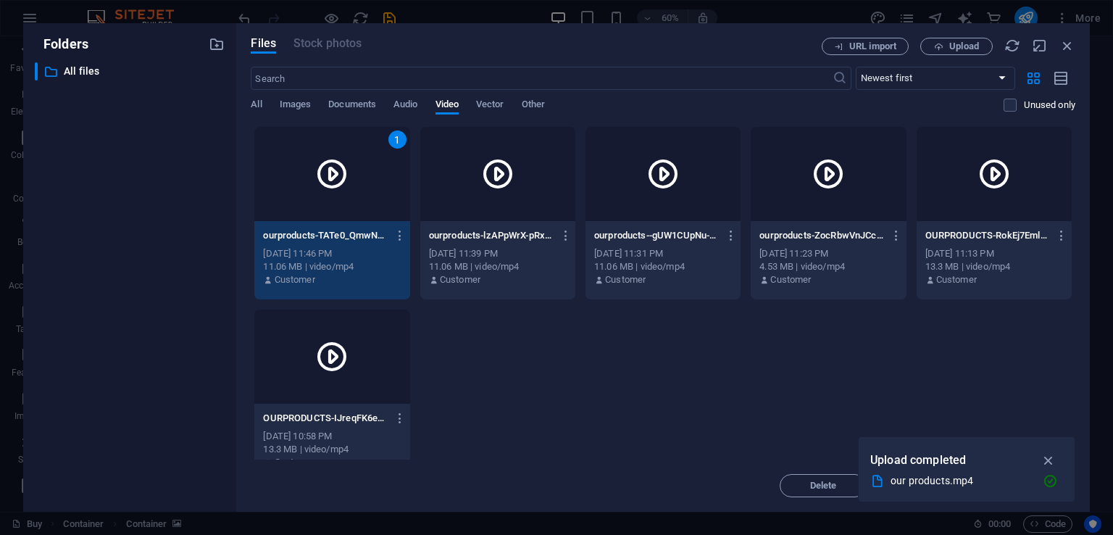
click at [331, 176] on icon at bounding box center [332, 174] width 35 height 35
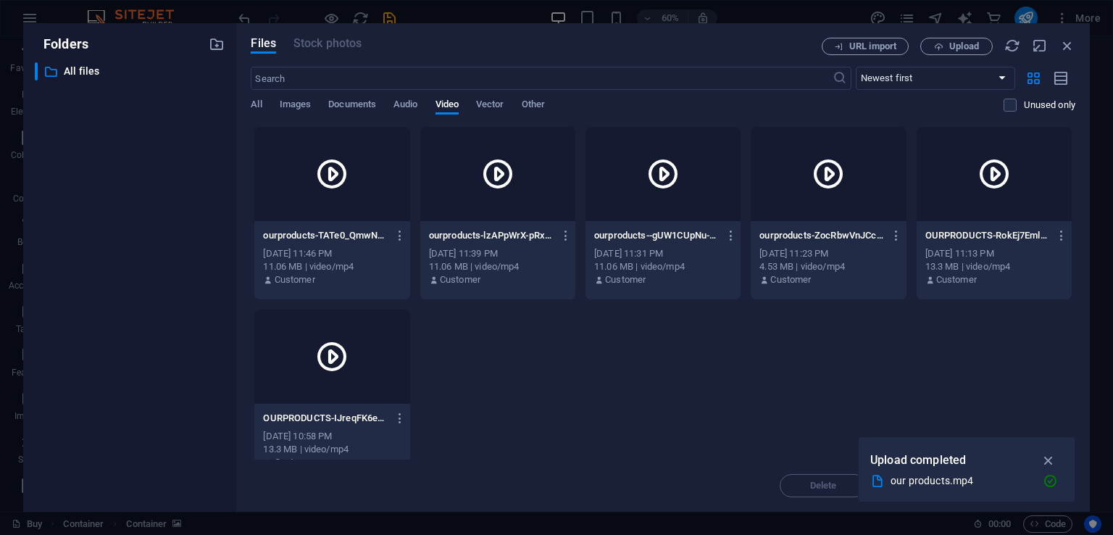
click at [331, 176] on icon at bounding box center [332, 174] width 35 height 35
type textarea "[URL][DOMAIN_NAME]"
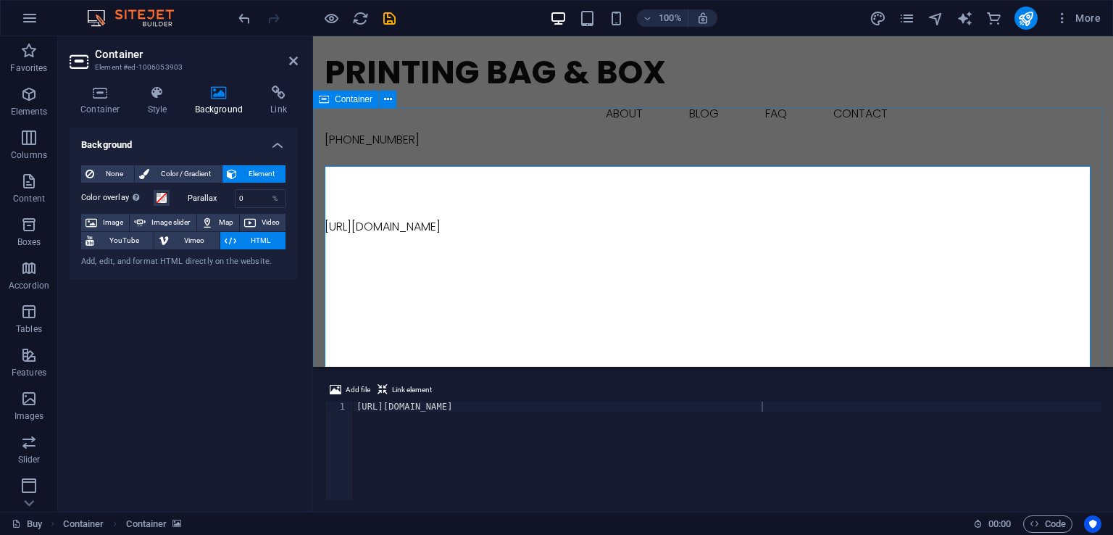
scroll to position [72, 0]
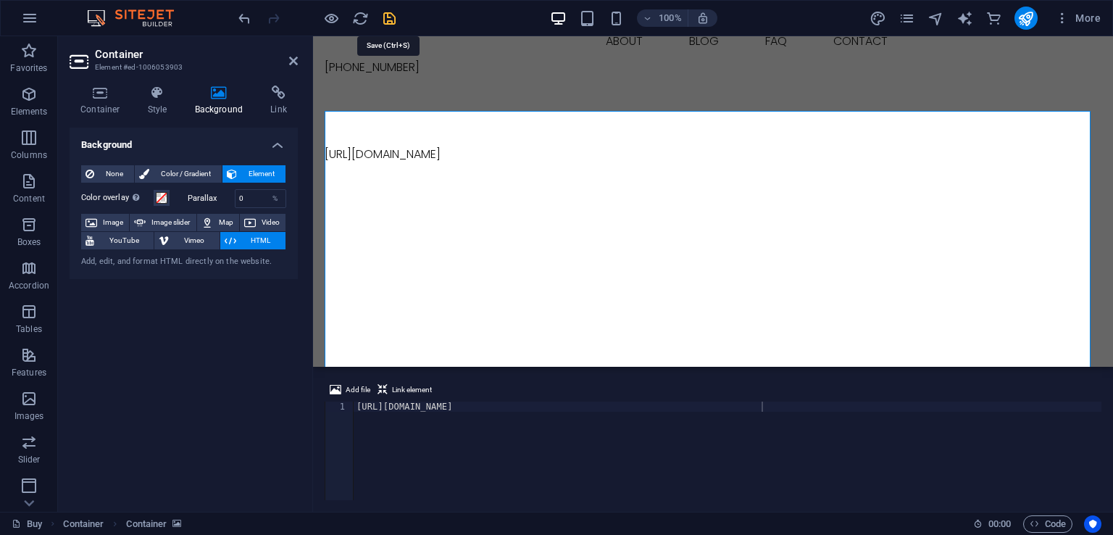
click at [391, 24] on icon "save" at bounding box center [389, 18] width 17 height 17
checkbox input "false"
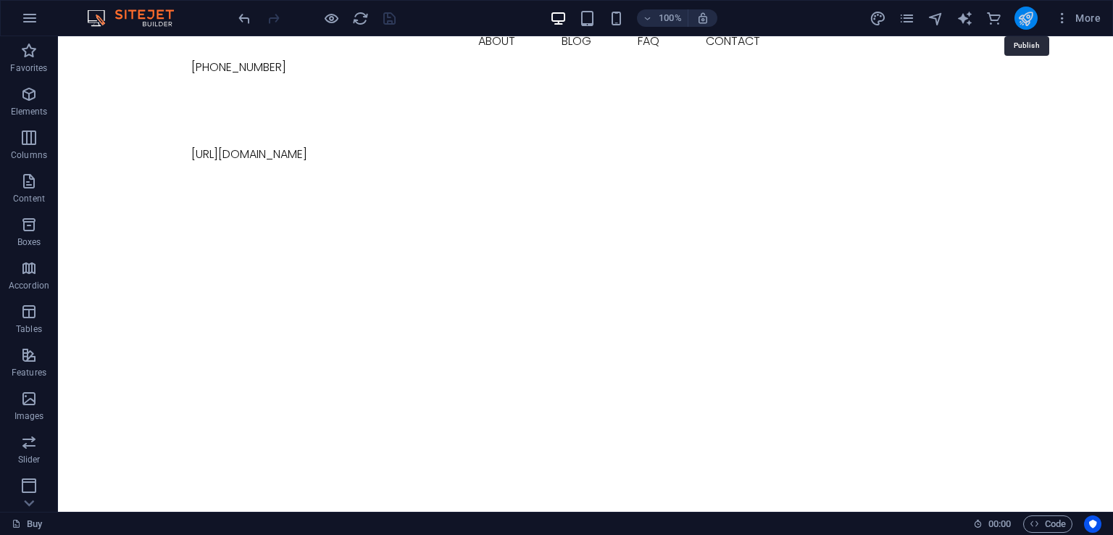
click at [1031, 17] on icon "publish" at bounding box center [1026, 18] width 17 height 17
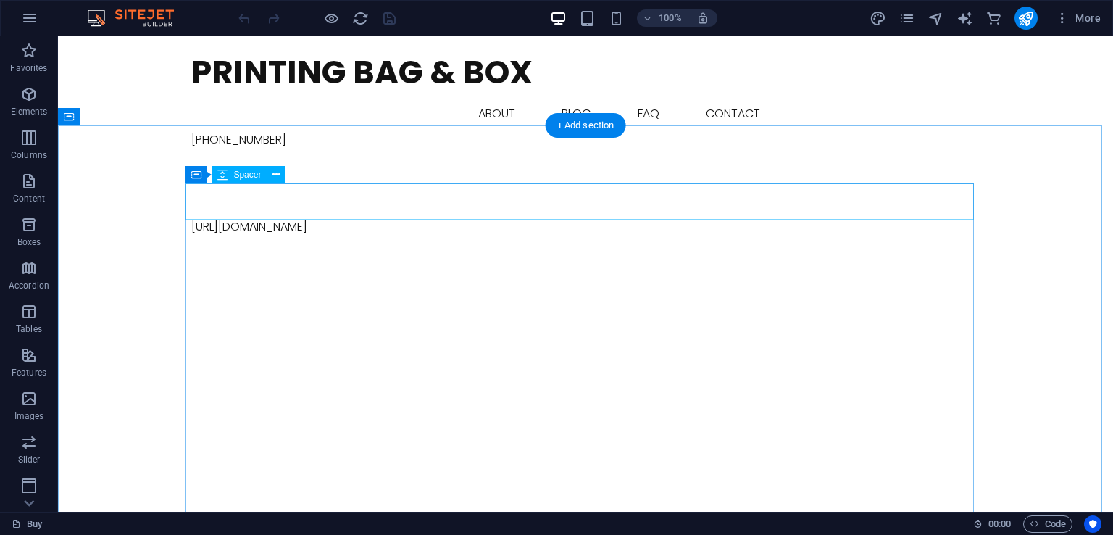
select select "px"
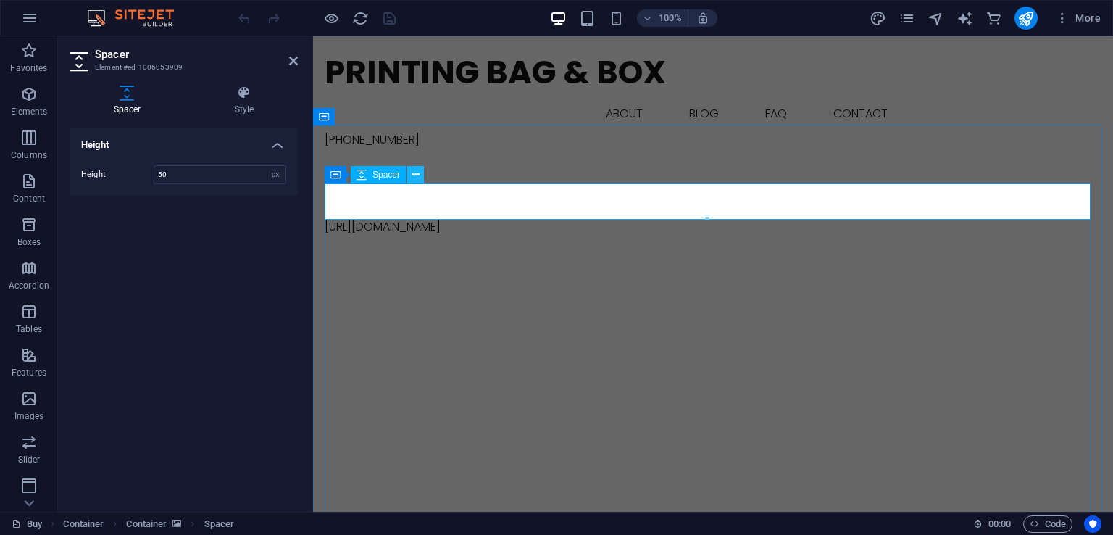
click at [414, 173] on icon at bounding box center [416, 174] width 8 height 15
click at [441, 160] on div "[URL][DOMAIN_NAME]" at bounding box center [713, 392] width 800 height 464
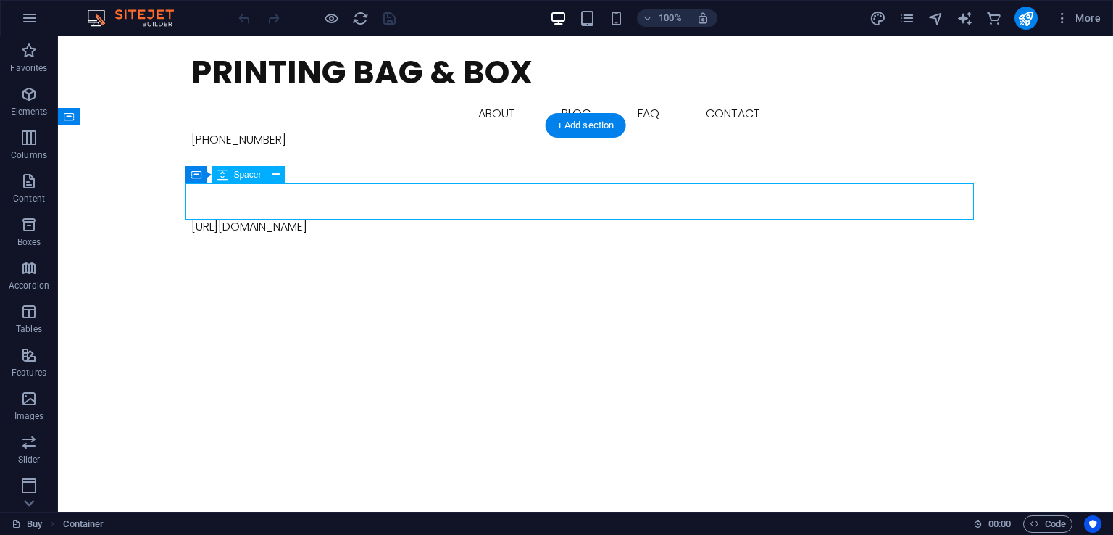
select select "px"
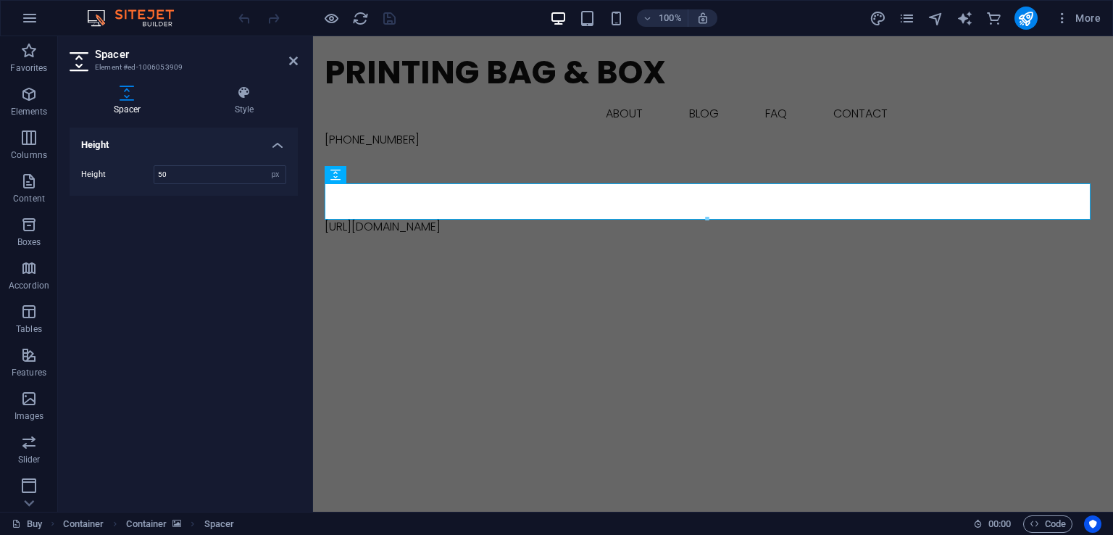
click at [461, 319] on div "[URL][DOMAIN_NAME]" at bounding box center [713, 392] width 777 height 348
select select "px"
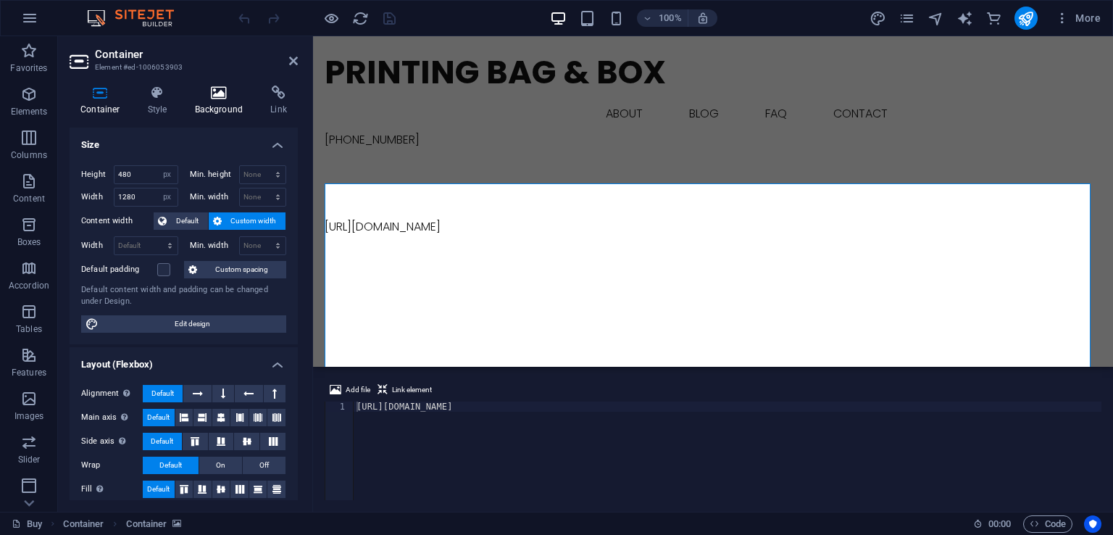
click at [229, 98] on icon at bounding box center [219, 93] width 70 height 14
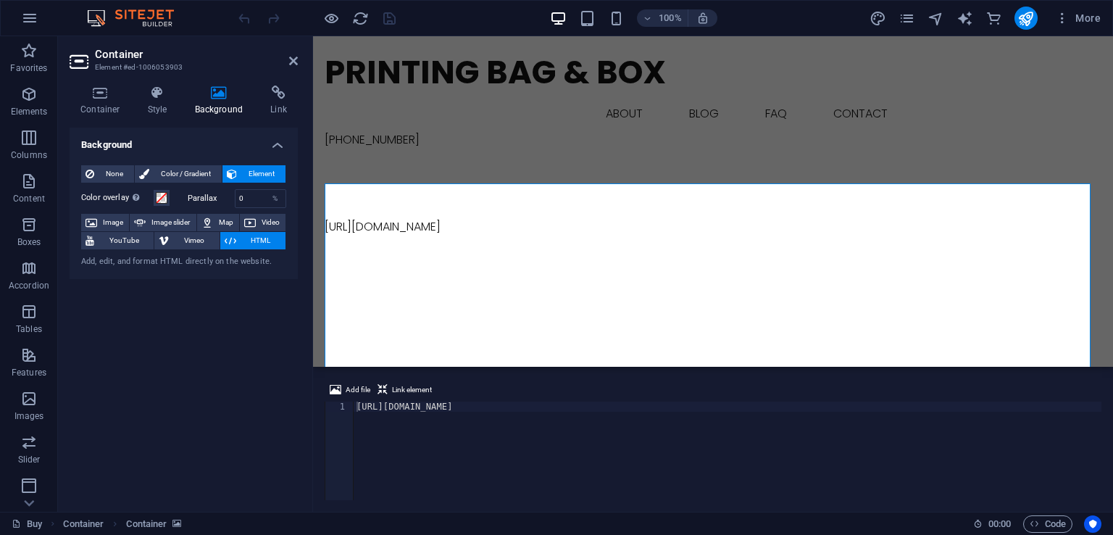
click at [266, 238] on span "HTML" at bounding box center [261, 240] width 41 height 17
click at [268, 224] on span "Video" at bounding box center [270, 222] width 21 height 17
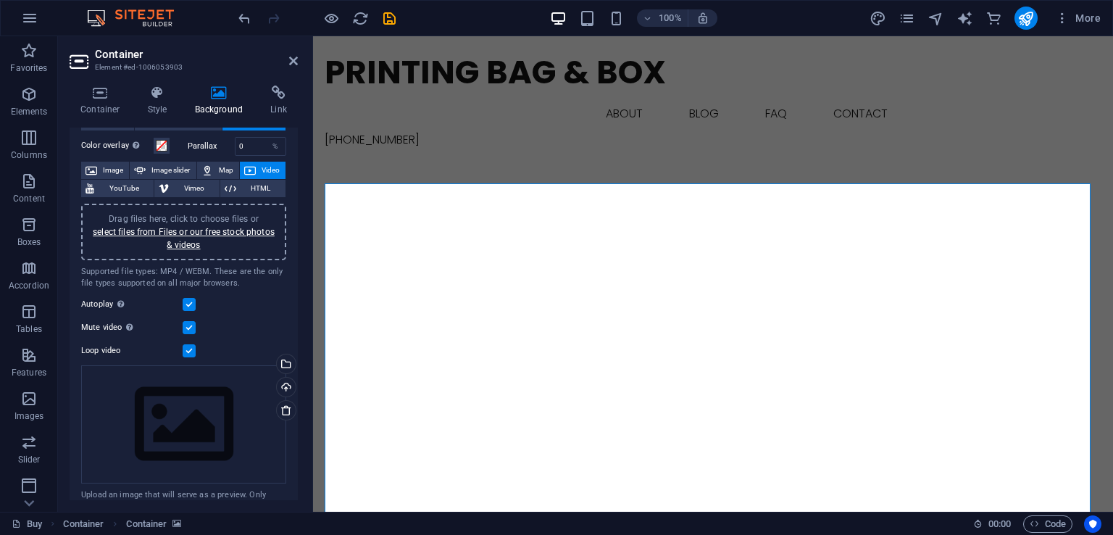
scroll to position [72, 0]
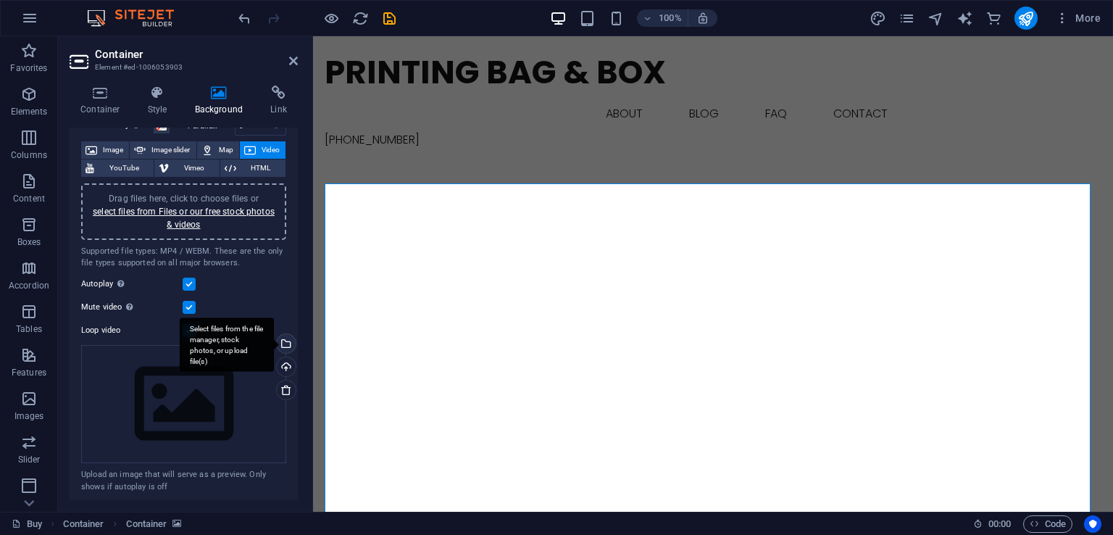
click at [274, 344] on div "Select files from the file manager, stock photos, or upload file(s)" at bounding box center [227, 344] width 94 height 54
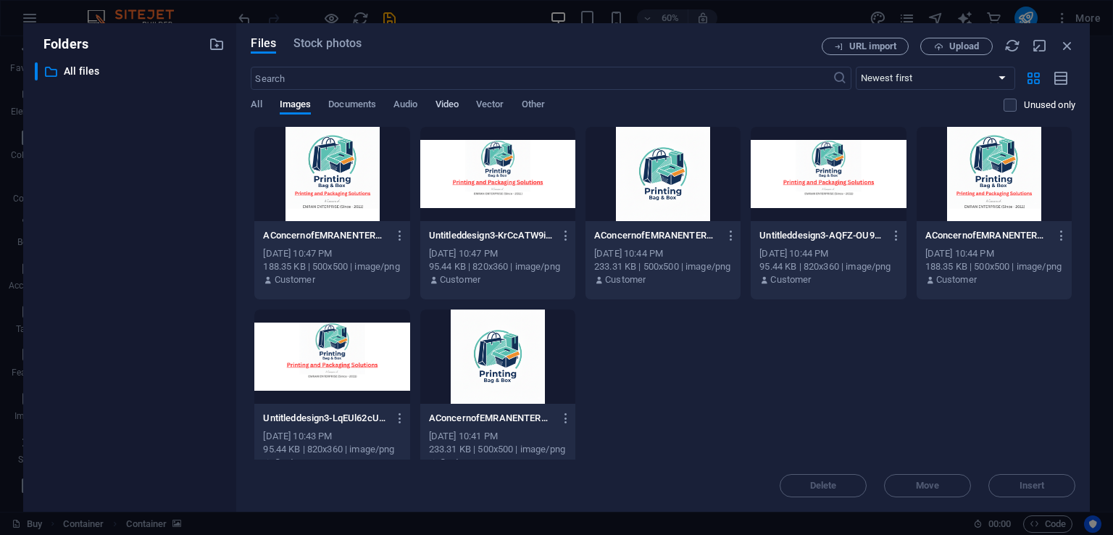
click at [452, 100] on span "Video" at bounding box center [447, 106] width 23 height 20
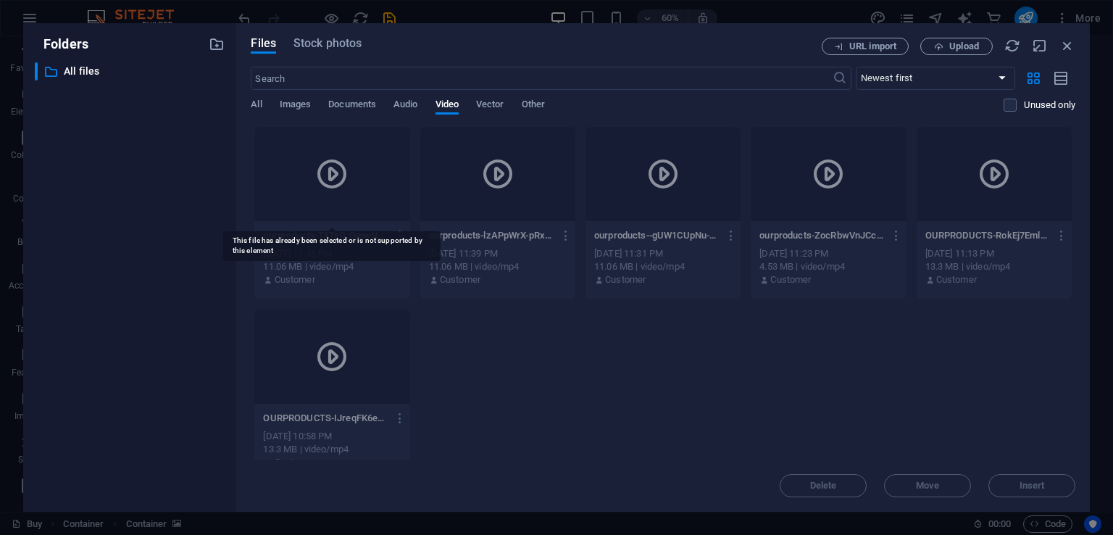
click at [348, 169] on icon at bounding box center [332, 174] width 35 height 35
click at [335, 179] on icon at bounding box center [332, 174] width 35 height 35
click at [322, 186] on icon at bounding box center [332, 174] width 35 height 35
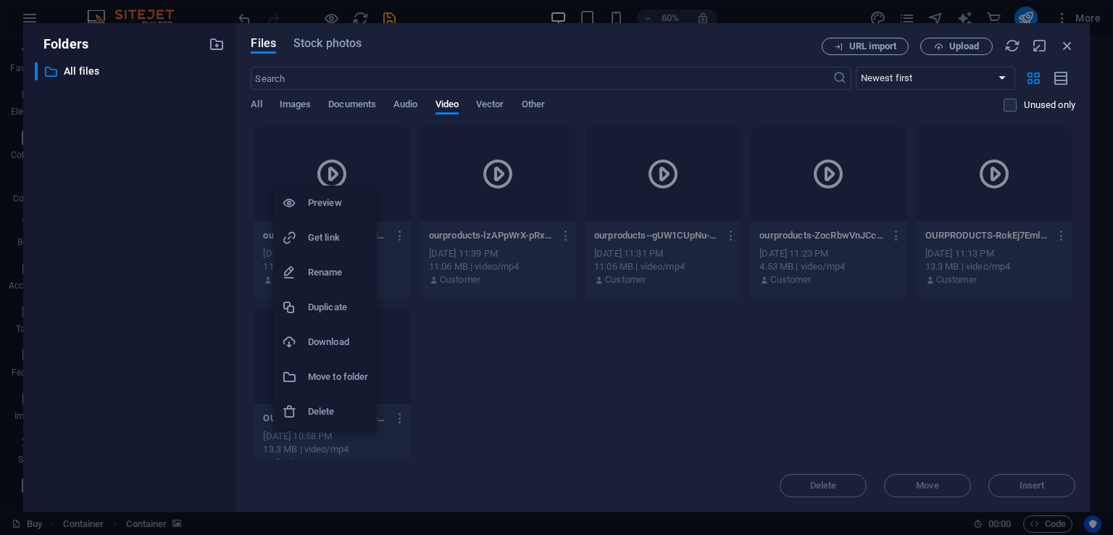
click at [325, 169] on div at bounding box center [556, 267] width 1113 height 535
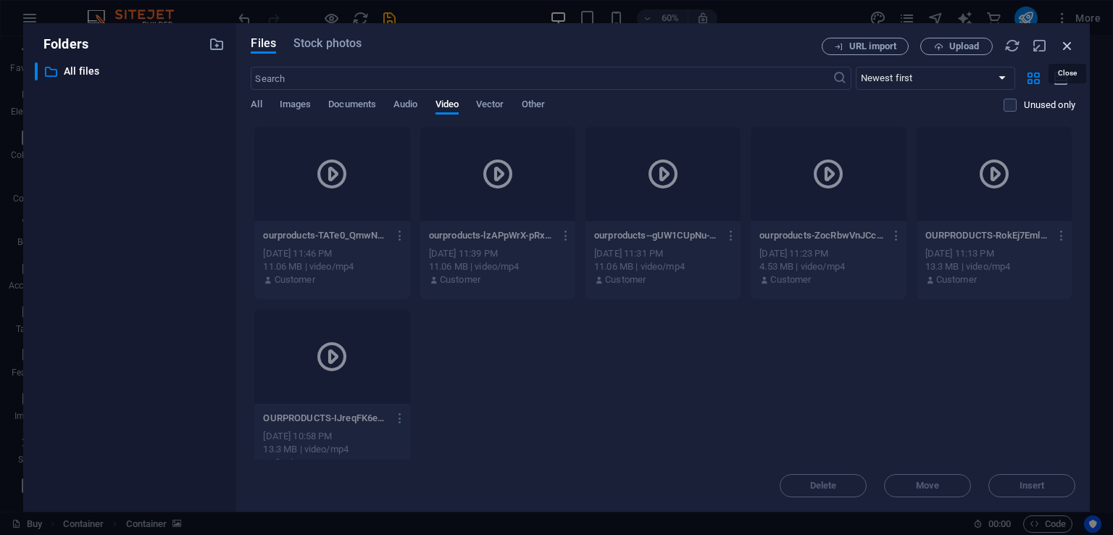
click at [1061, 44] on icon "button" at bounding box center [1068, 46] width 16 height 16
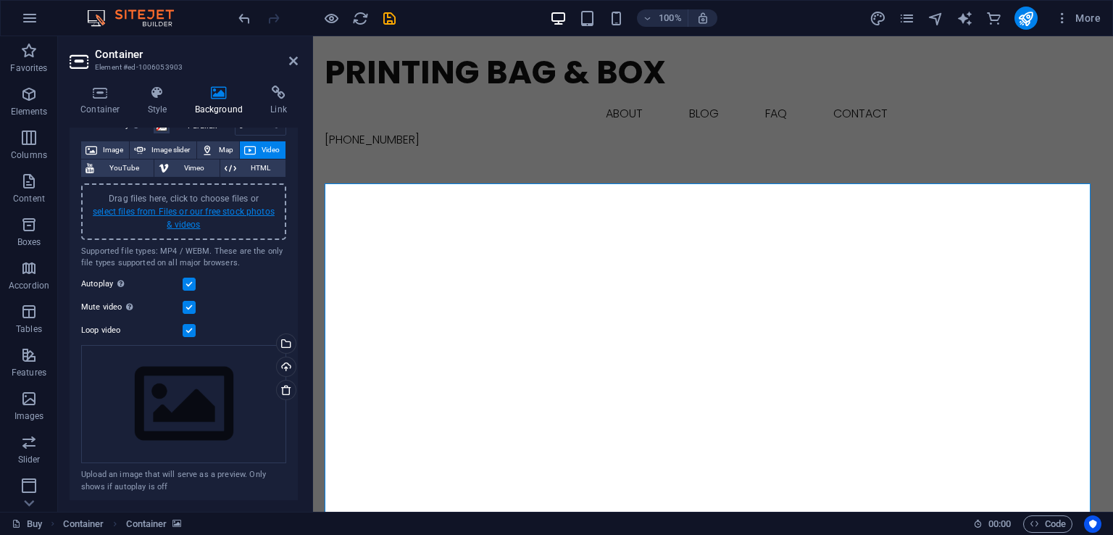
click at [217, 207] on link "select files from Files or our free stock photos & videos" at bounding box center [184, 218] width 182 height 23
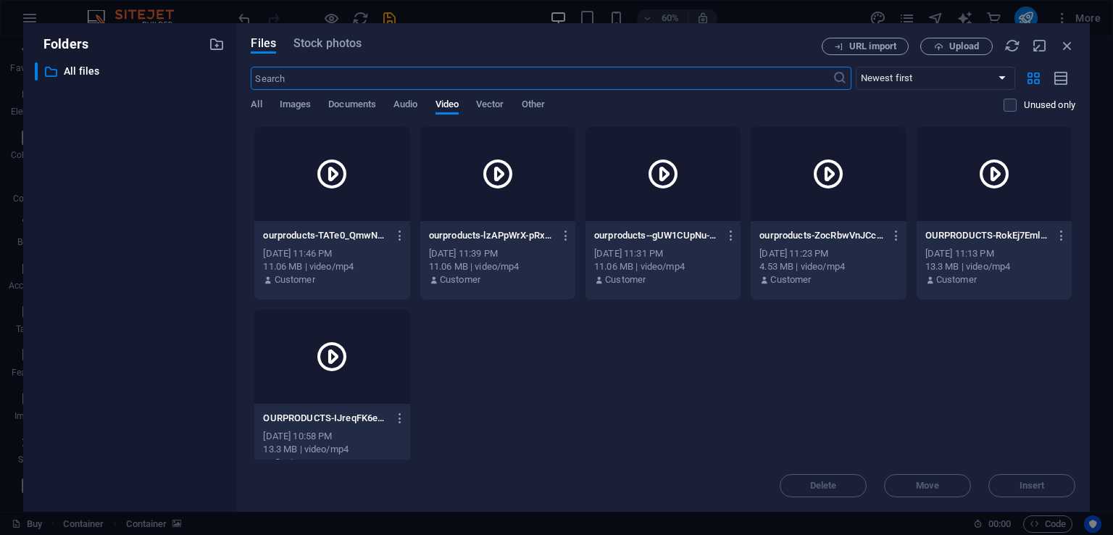
click at [468, 161] on div at bounding box center [497, 174] width 155 height 94
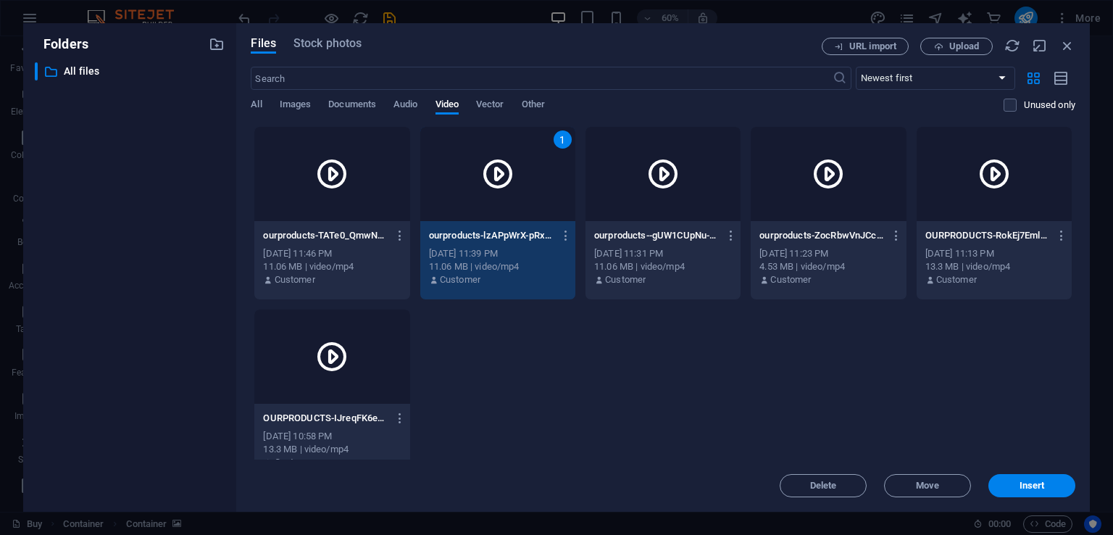
click at [333, 181] on icon at bounding box center [332, 174] width 35 height 35
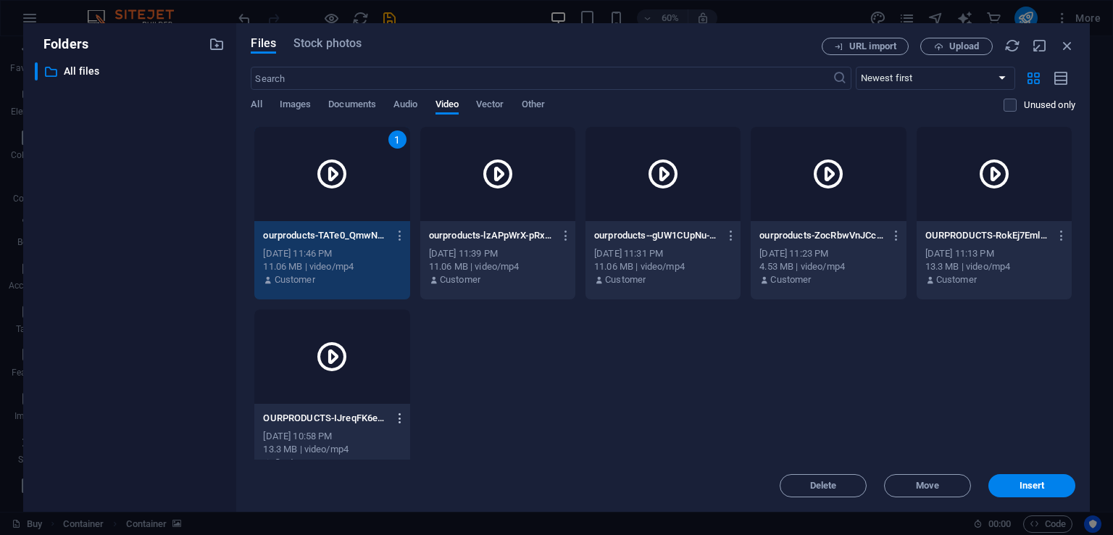
click at [399, 415] on icon "button" at bounding box center [401, 418] width 14 height 13
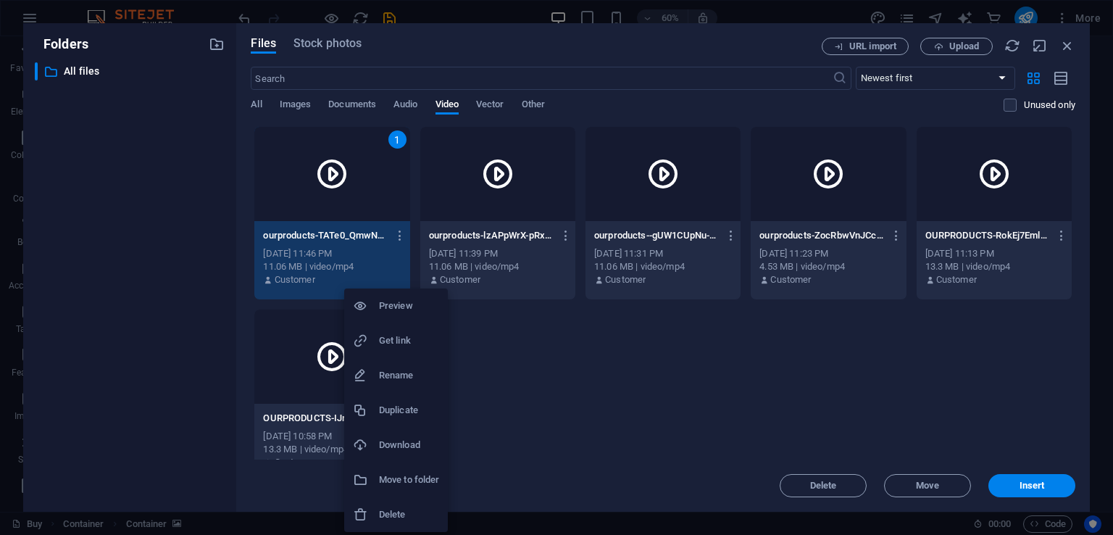
click at [420, 507] on h6 "Delete" at bounding box center [409, 514] width 60 height 17
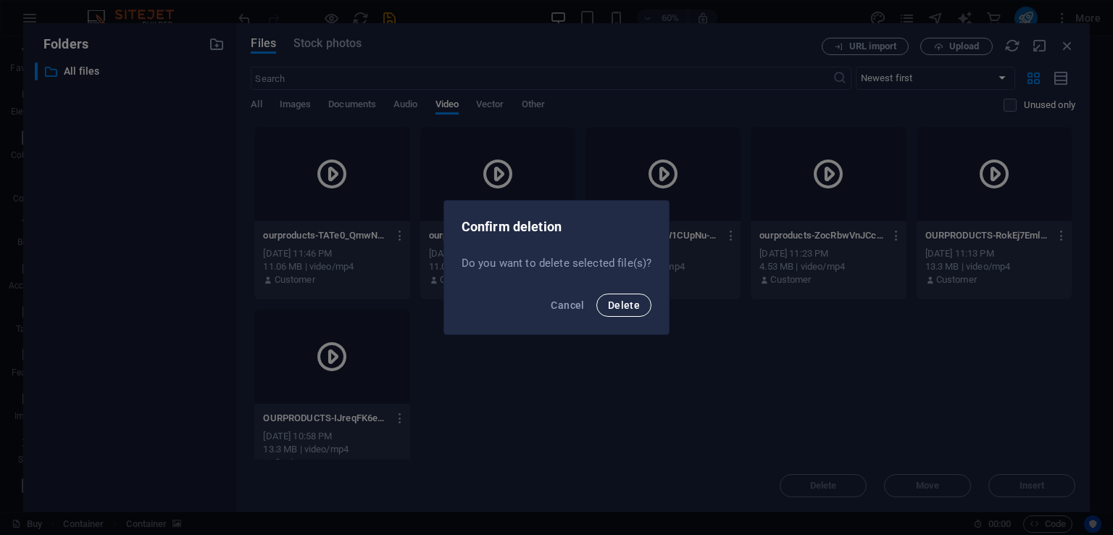
click at [627, 314] on button "Delete" at bounding box center [624, 305] width 55 height 23
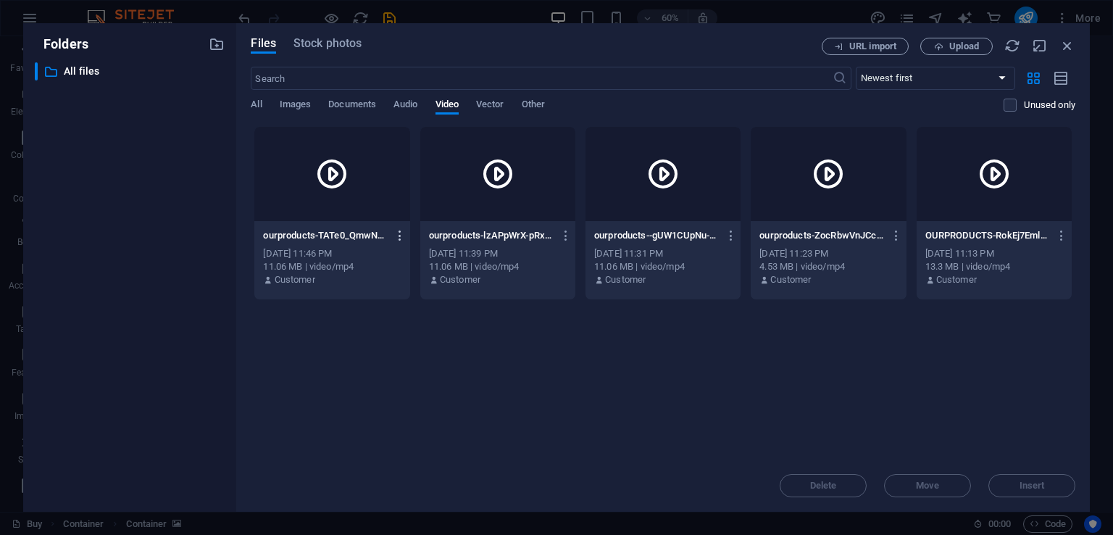
click at [403, 239] on icon "button" at bounding box center [401, 235] width 14 height 13
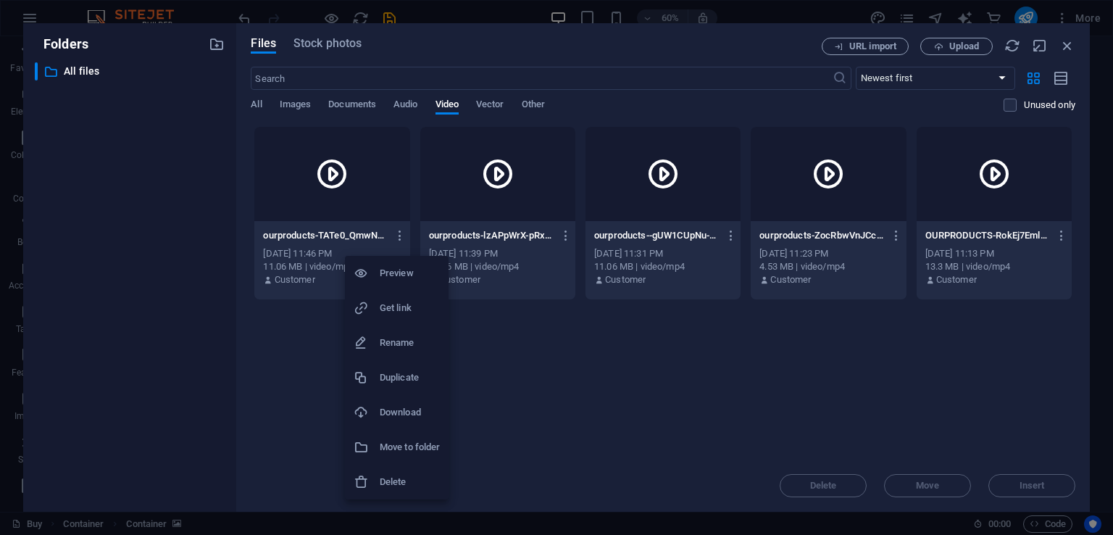
click at [409, 476] on h6 "Delete" at bounding box center [410, 481] width 60 height 17
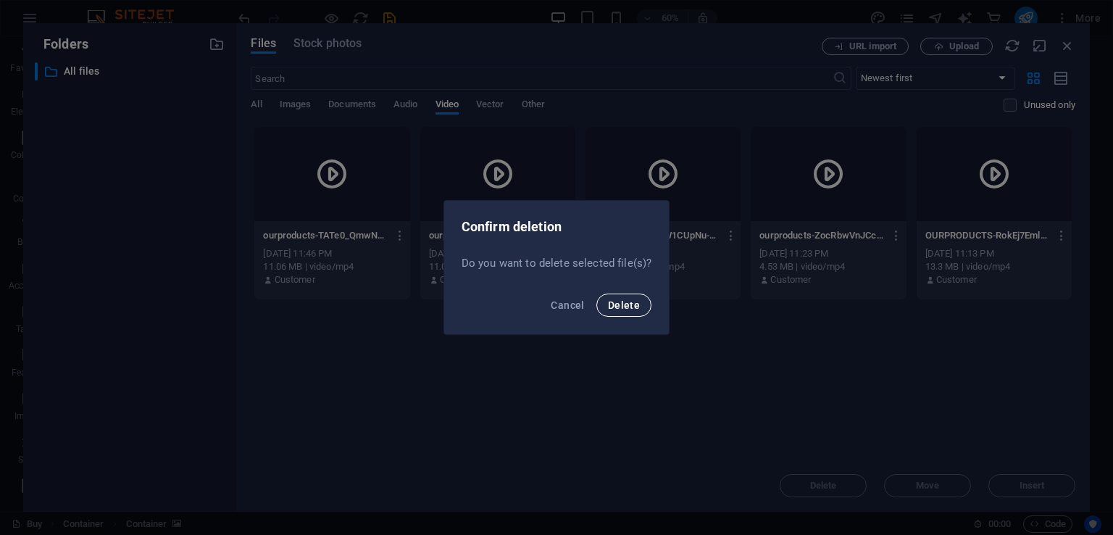
click at [627, 301] on span "Delete" at bounding box center [624, 305] width 32 height 12
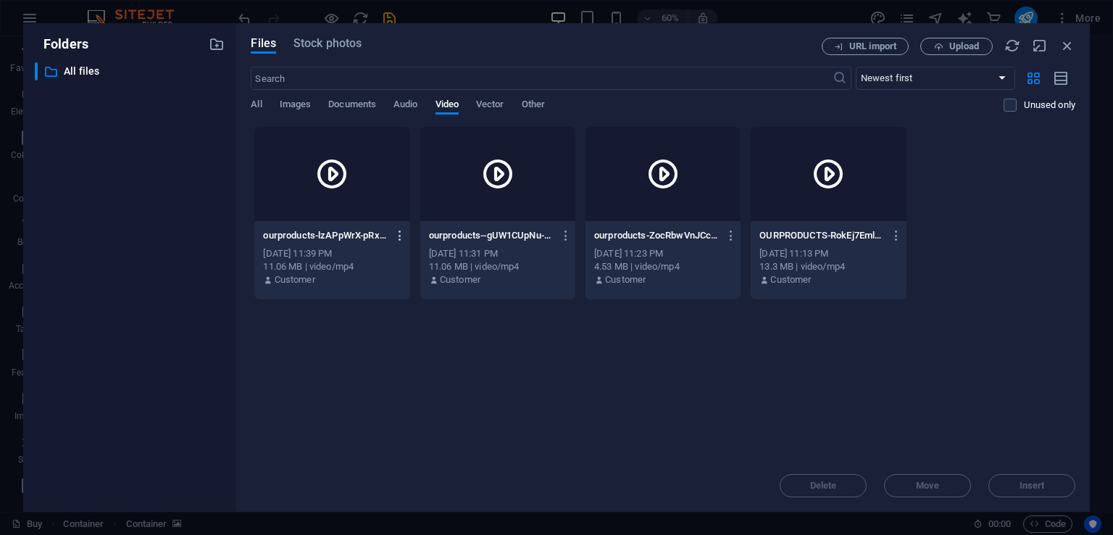
click at [394, 236] on icon "button" at bounding box center [401, 235] width 14 height 13
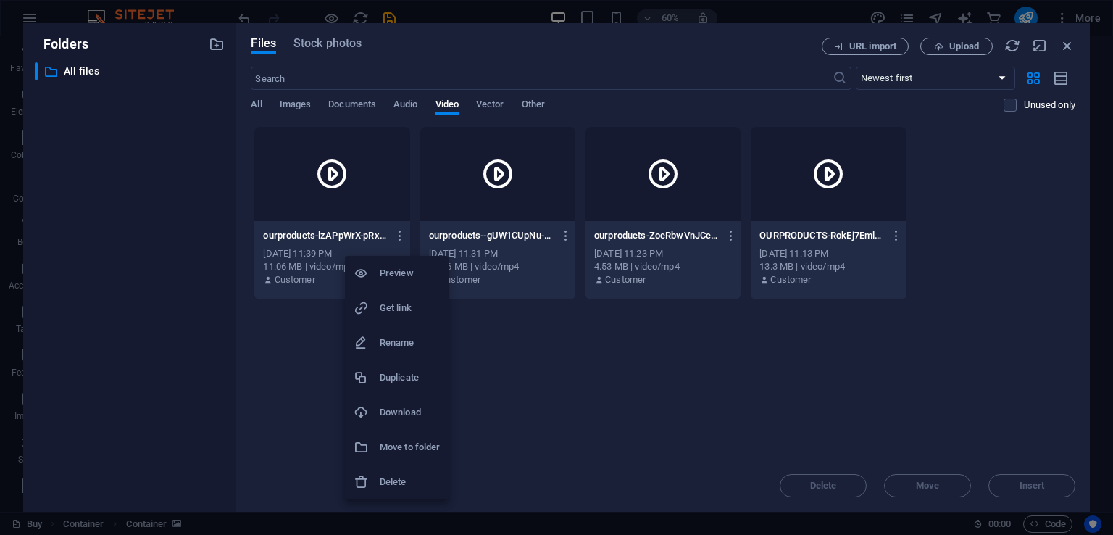
click at [420, 484] on h6 "Delete" at bounding box center [410, 481] width 60 height 17
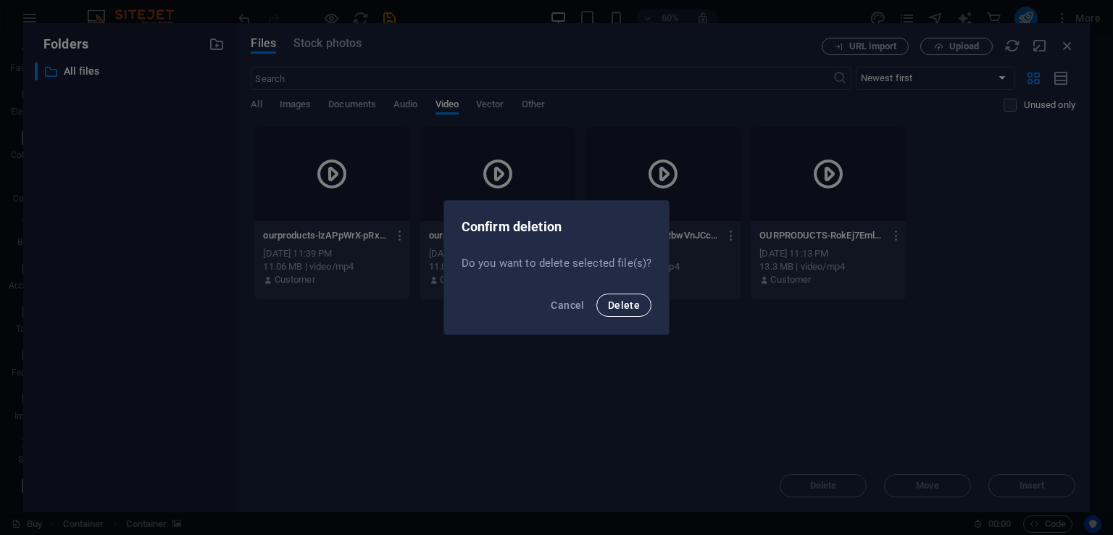
click at [628, 315] on button "Delete" at bounding box center [624, 305] width 55 height 23
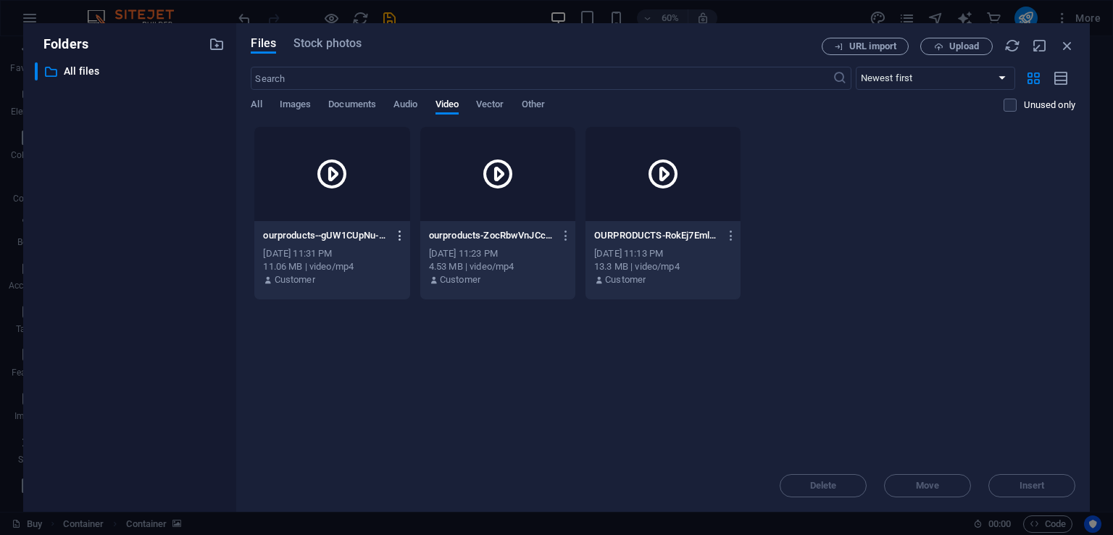
click at [400, 233] on icon "button" at bounding box center [401, 235] width 14 height 13
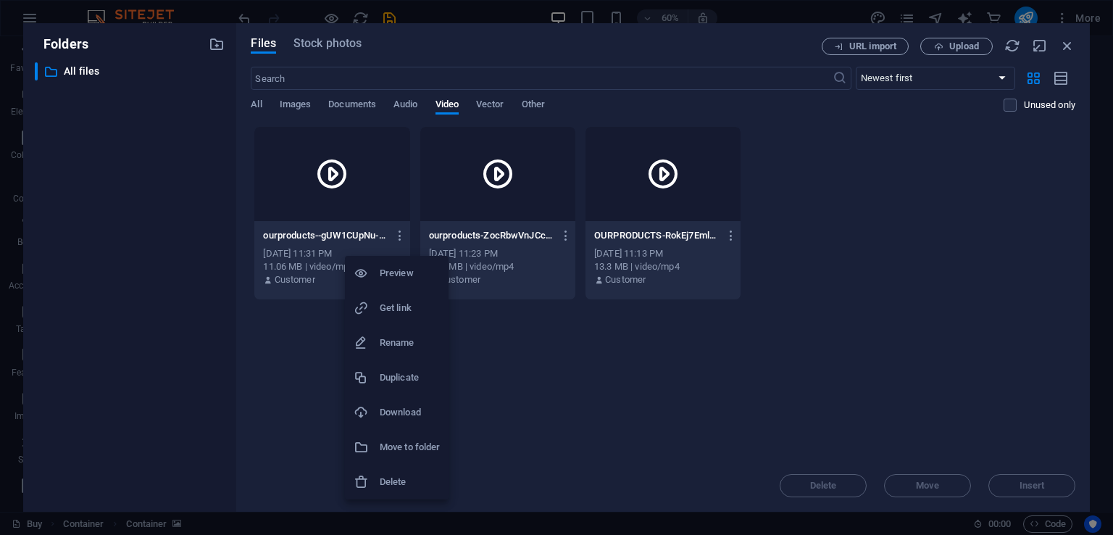
click at [399, 475] on h6 "Delete" at bounding box center [410, 481] width 60 height 17
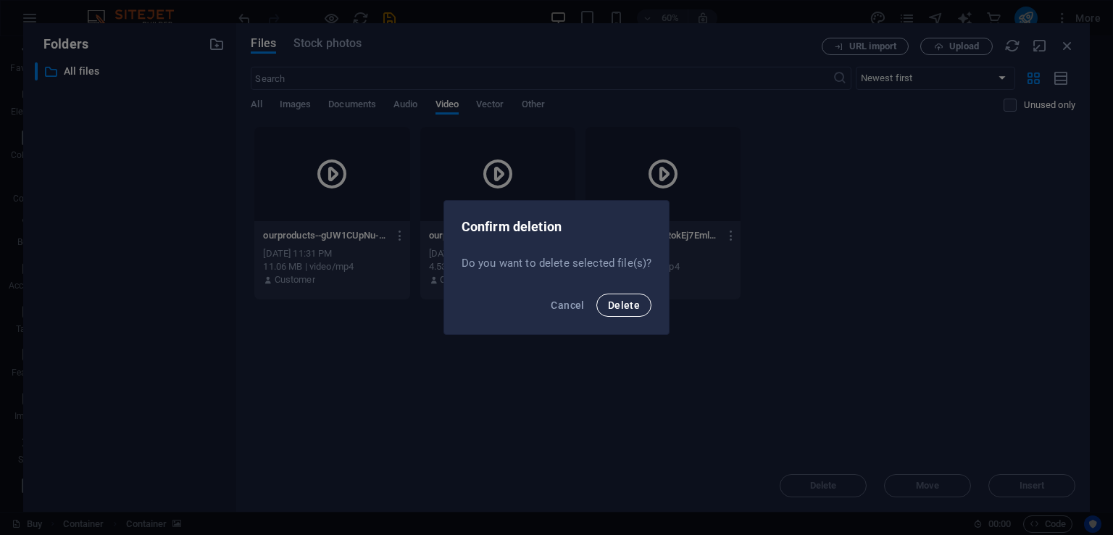
click at [631, 308] on span "Delete" at bounding box center [624, 305] width 32 height 12
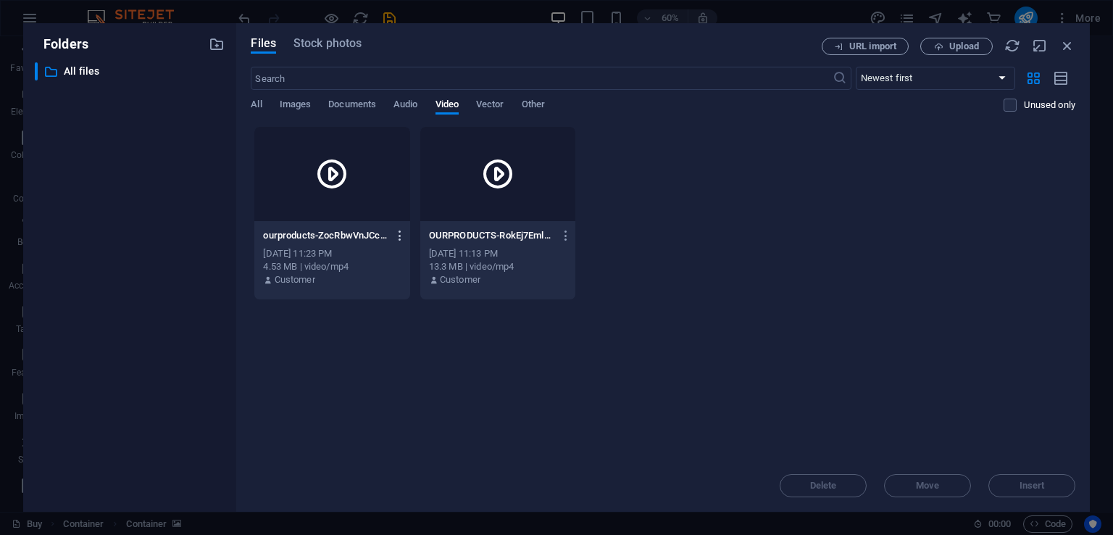
click at [397, 231] on icon "button" at bounding box center [401, 235] width 14 height 13
click at [402, 478] on h6 "Delete" at bounding box center [410, 481] width 60 height 17
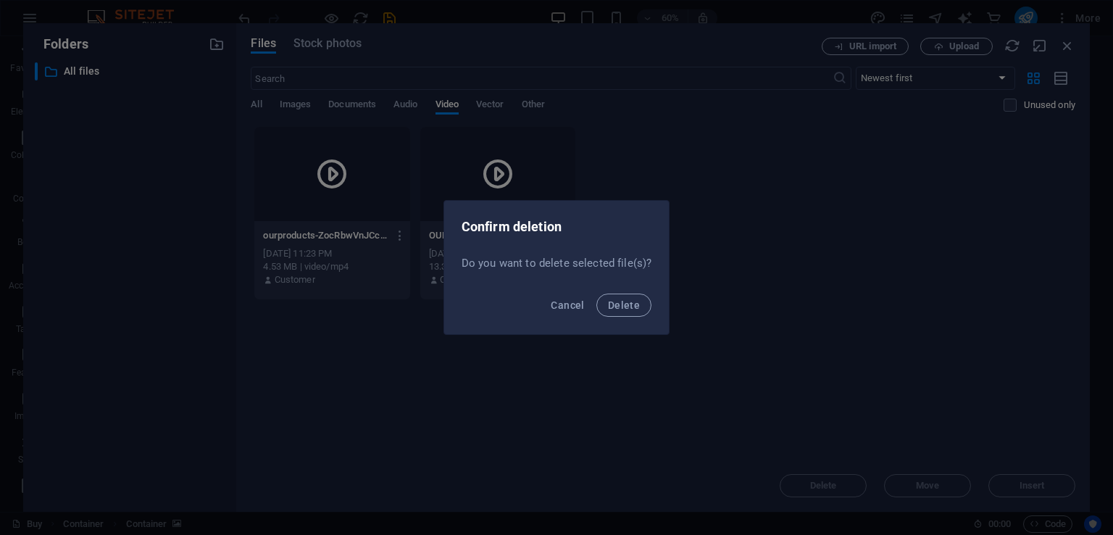
drag, startPoint x: 624, startPoint y: 314, endPoint x: 520, endPoint y: 257, distance: 118.4
click at [624, 312] on button "Delete" at bounding box center [624, 305] width 55 height 23
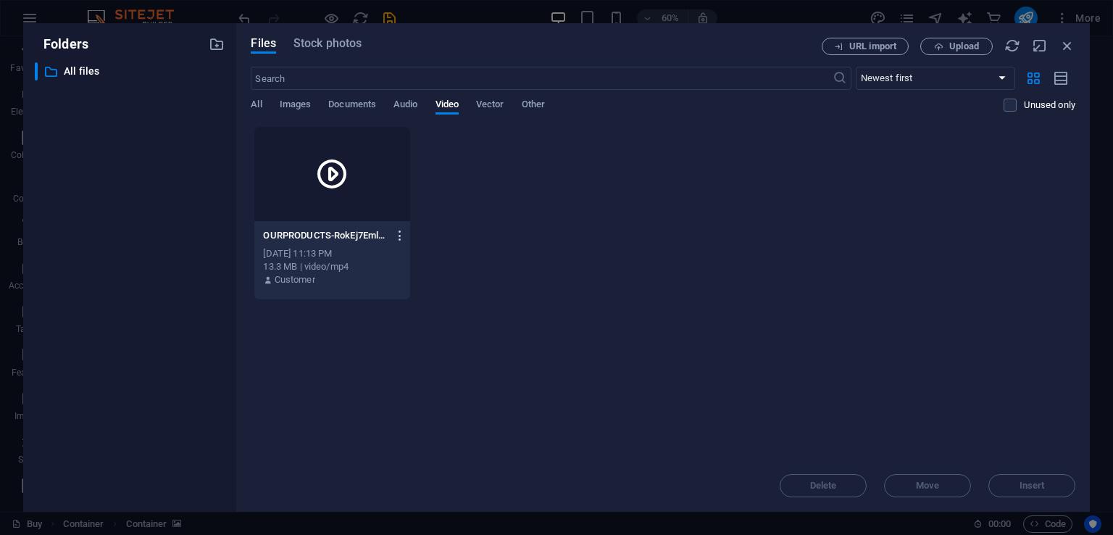
click at [401, 231] on icon "button" at bounding box center [401, 235] width 14 height 13
click at [410, 482] on h6 "Delete" at bounding box center [410, 481] width 60 height 17
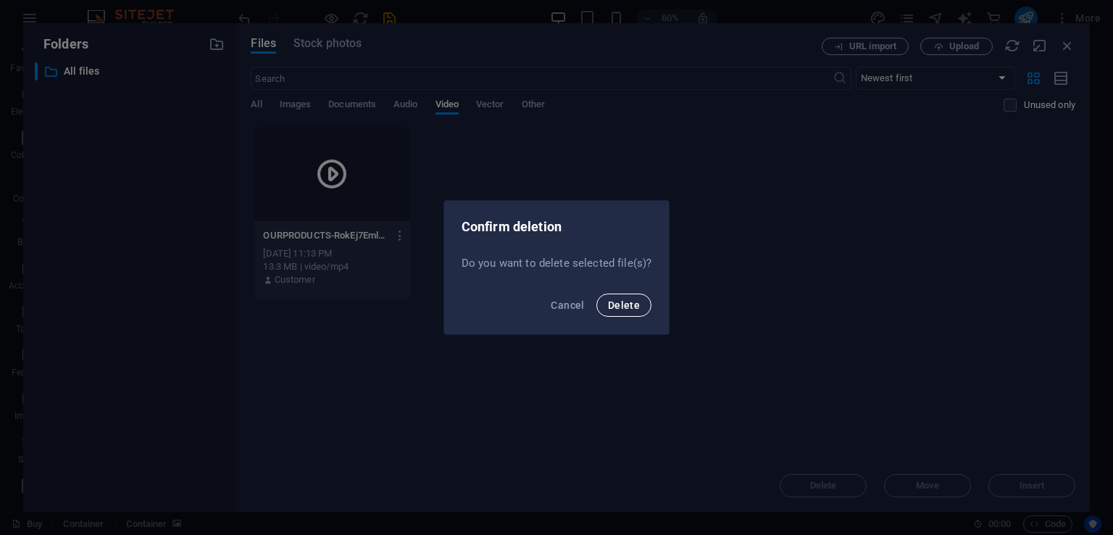
click at [636, 312] on button "Delete" at bounding box center [624, 305] width 55 height 23
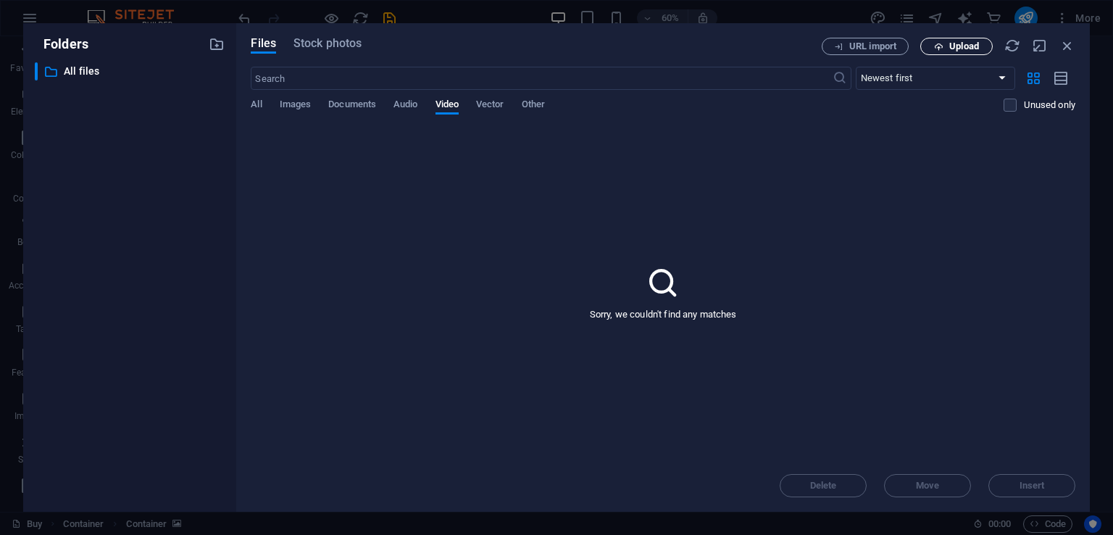
click at [950, 51] on span "Upload" at bounding box center [965, 46] width 30 height 9
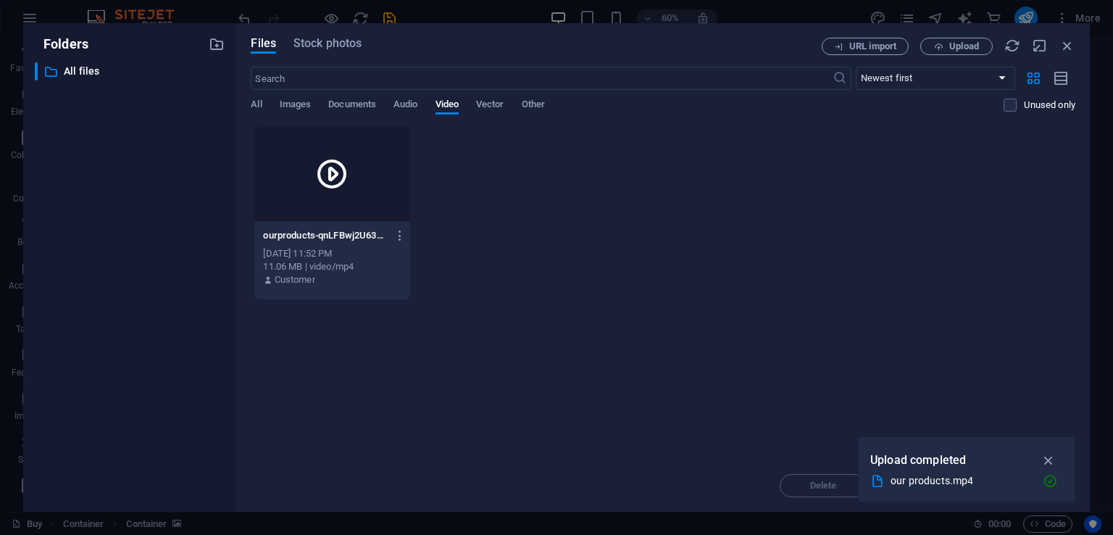
click at [349, 184] on icon at bounding box center [332, 174] width 35 height 35
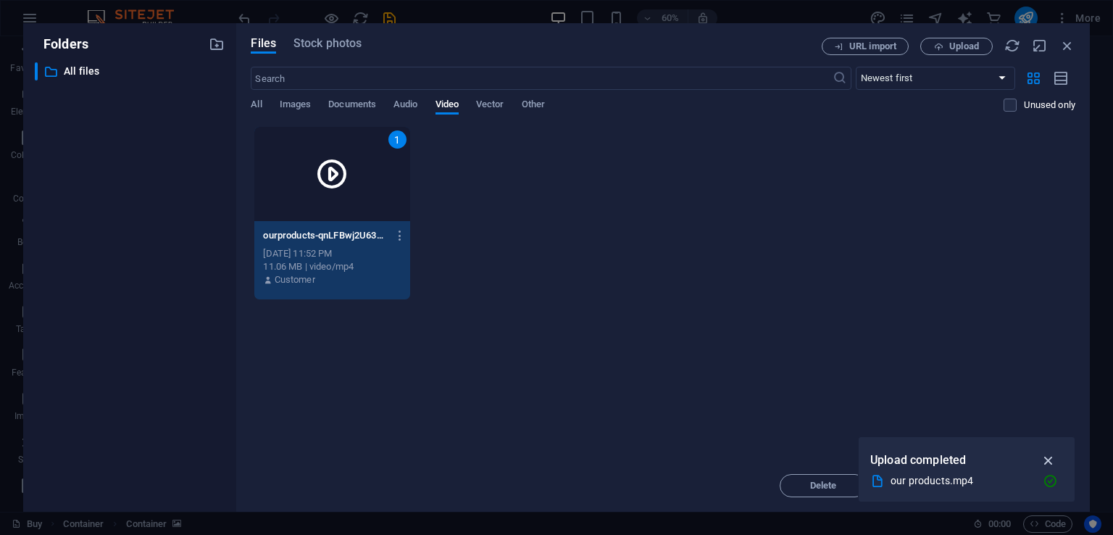
click at [1048, 459] on icon "button" at bounding box center [1049, 460] width 17 height 16
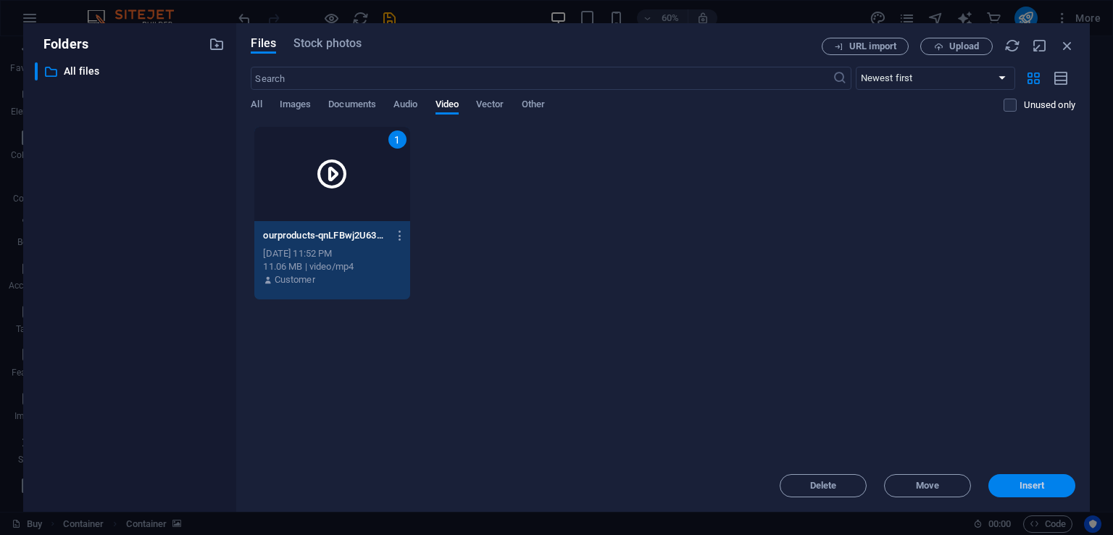
click at [1012, 491] on button "Insert" at bounding box center [1032, 485] width 87 height 23
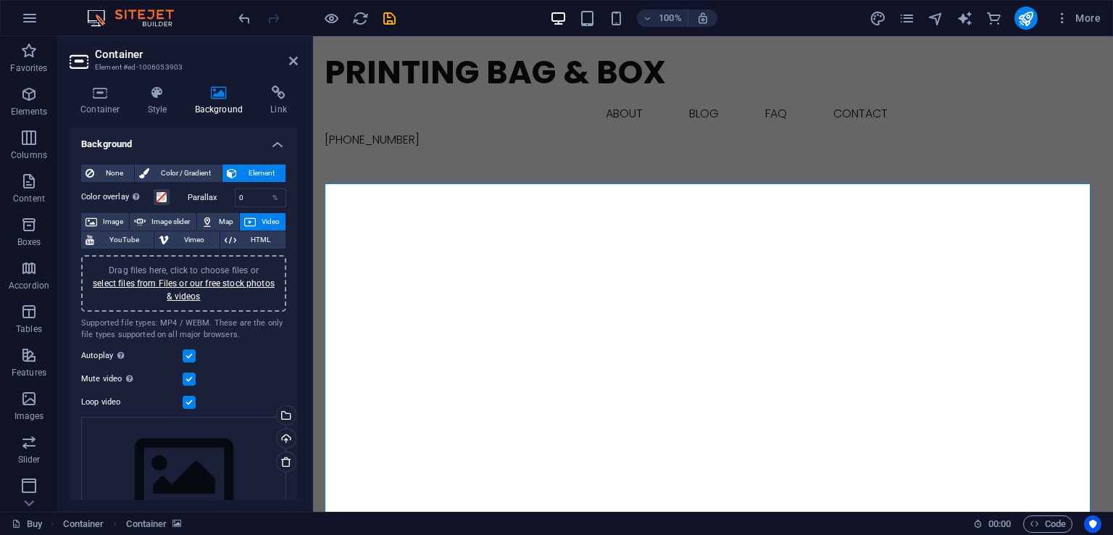
scroll to position [0, 0]
click at [183, 177] on span "Color / Gradient" at bounding box center [186, 173] width 64 height 17
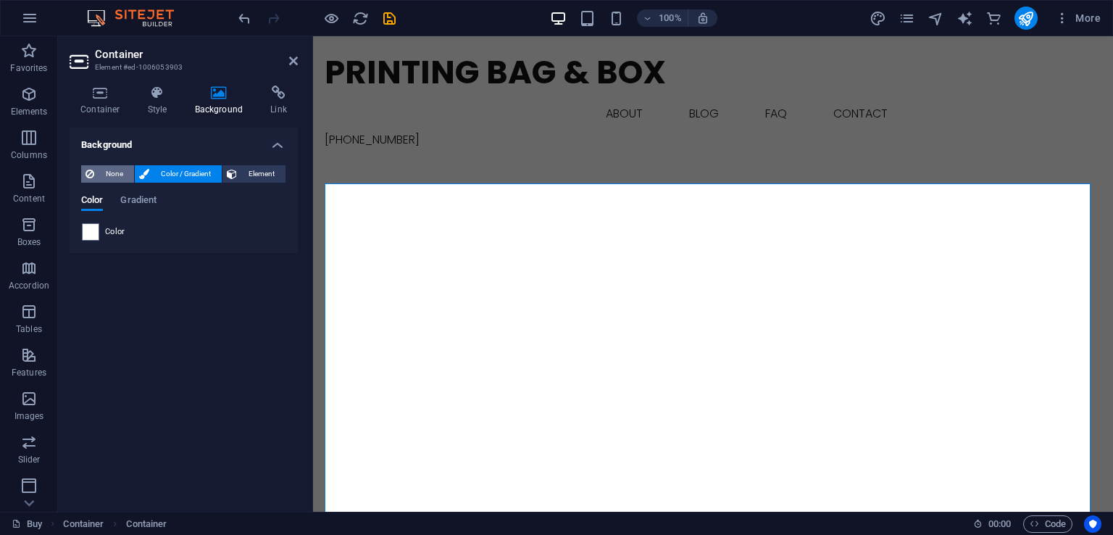
click at [113, 172] on span "None" at bounding box center [114, 173] width 31 height 17
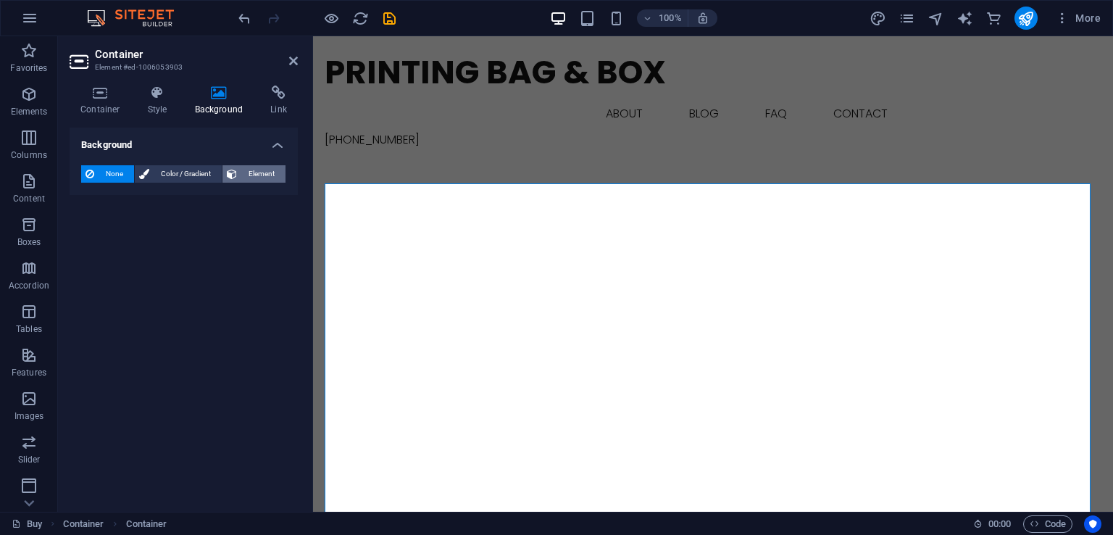
click at [241, 179] on button "Element" at bounding box center [254, 173] width 63 height 17
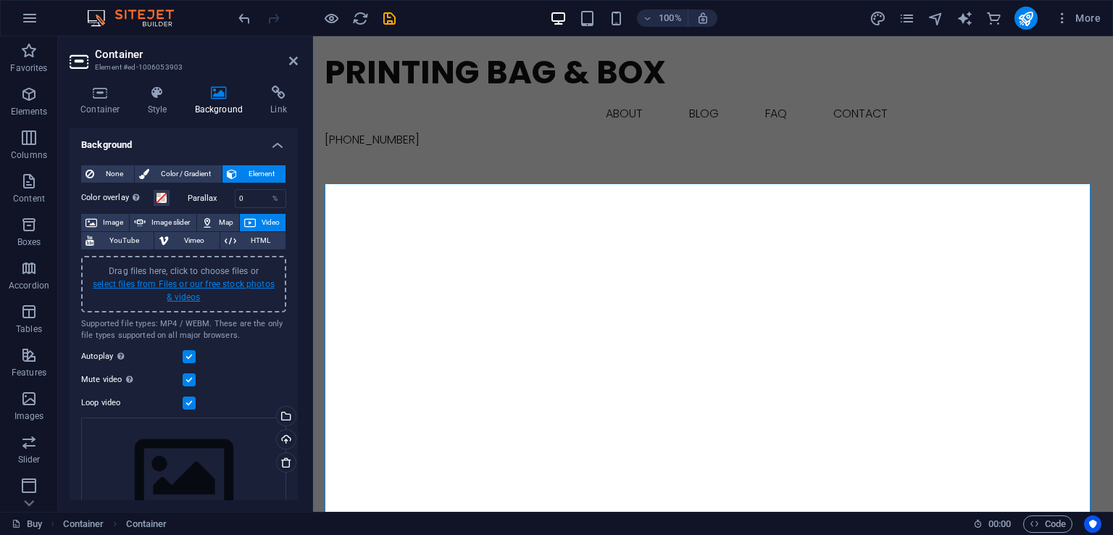
scroll to position [72, 0]
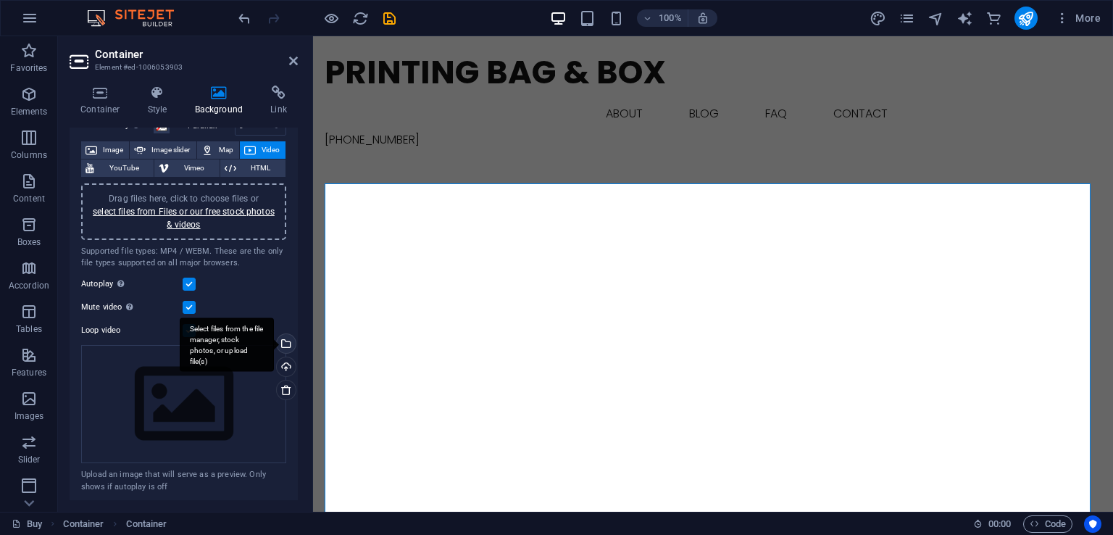
click at [283, 340] on div "Select files from the file manager, stock photos, or upload file(s)" at bounding box center [285, 345] width 22 height 22
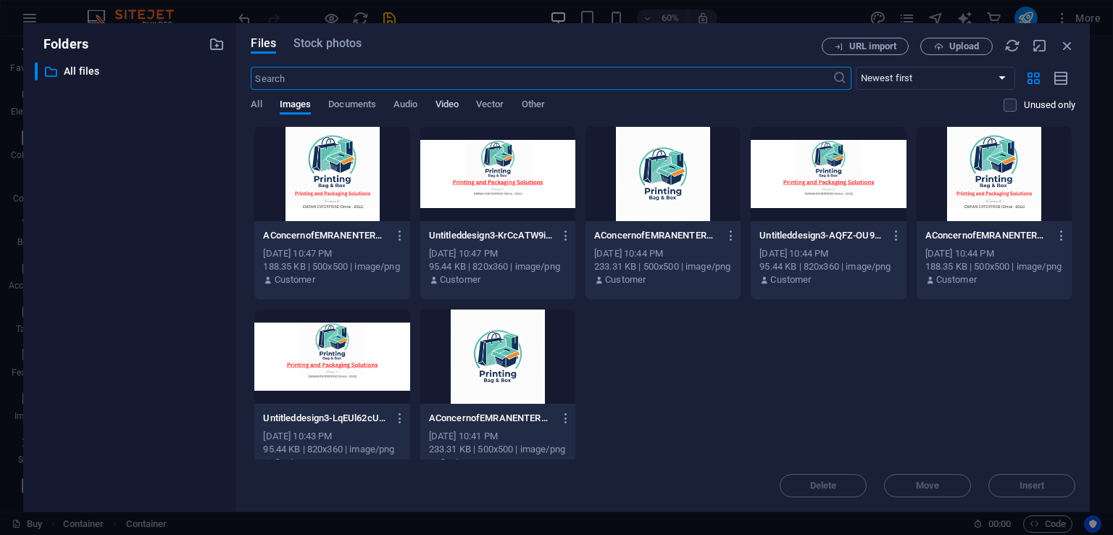
click at [454, 104] on span "Video" at bounding box center [447, 106] width 23 height 20
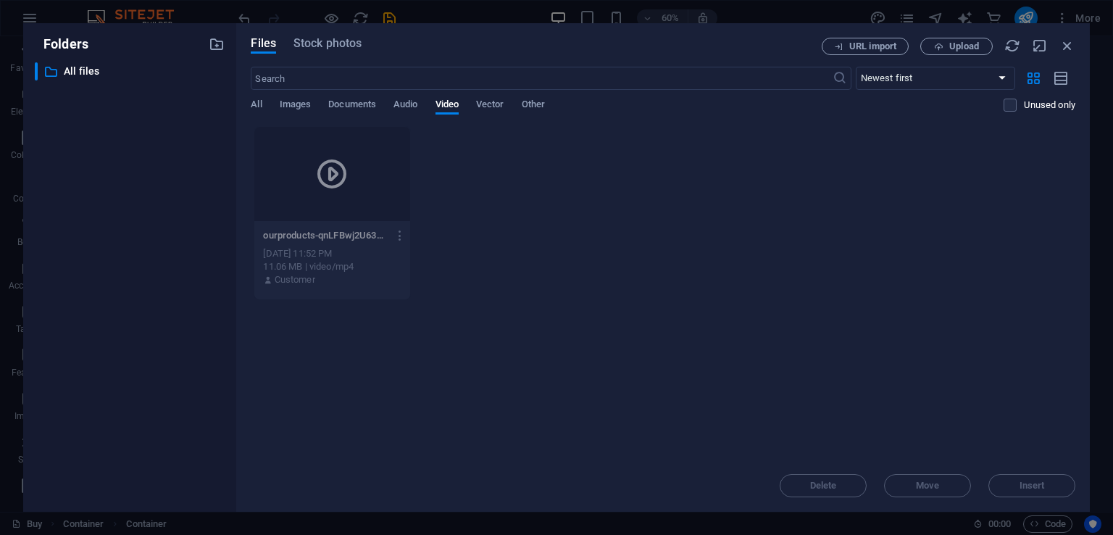
click at [297, 229] on p "ourproducts-qnLFBwj2U63bP1-U-U4_YQ.mp4" at bounding box center [325, 235] width 125 height 13
click at [331, 192] on div at bounding box center [331, 174] width 155 height 94
click at [1062, 50] on icon "button" at bounding box center [1068, 46] width 16 height 16
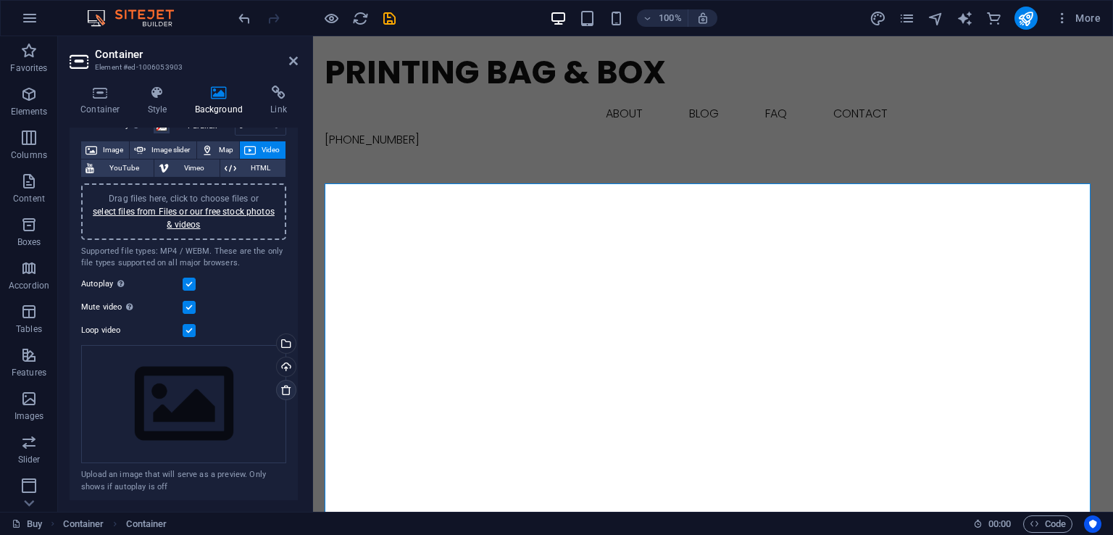
scroll to position [75, 0]
click at [235, 213] on div "Drag files here, click to choose files or select files from Files or our free s…" at bounding box center [184, 209] width 188 height 39
click at [218, 204] on link "select files from Files or our free stock photos & videos" at bounding box center [184, 215] width 182 height 23
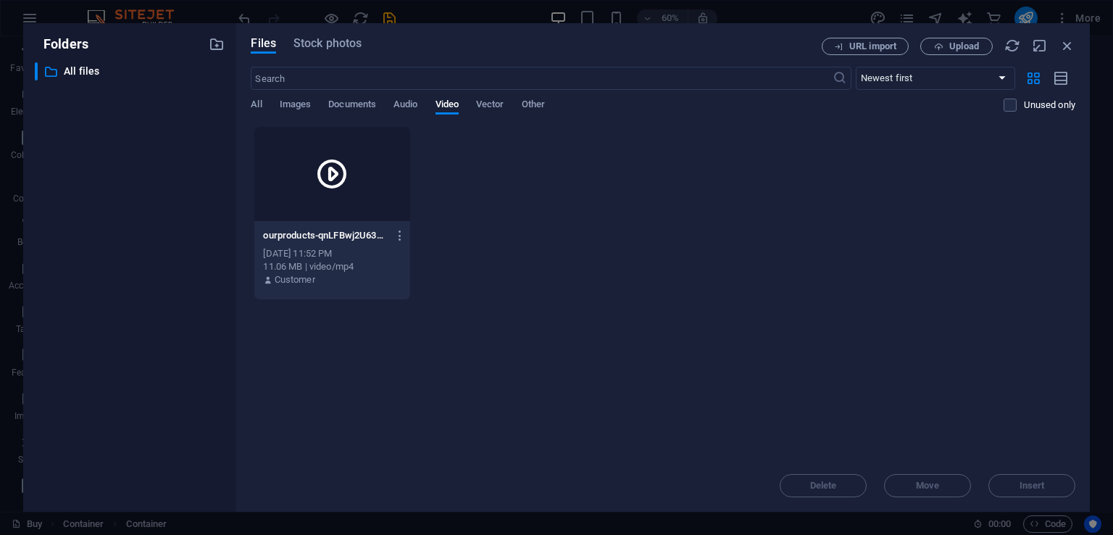
click at [353, 189] on div at bounding box center [331, 174] width 155 height 94
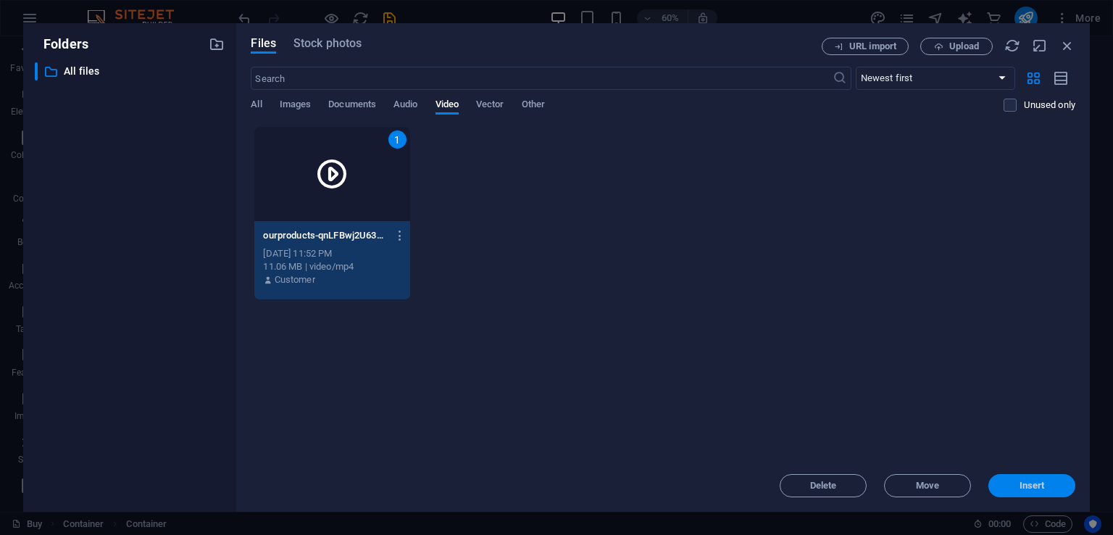
drag, startPoint x: 1060, startPoint y: 497, endPoint x: 711, endPoint y: 444, distance: 352.5
click at [1060, 497] on button "Insert" at bounding box center [1032, 485] width 87 height 23
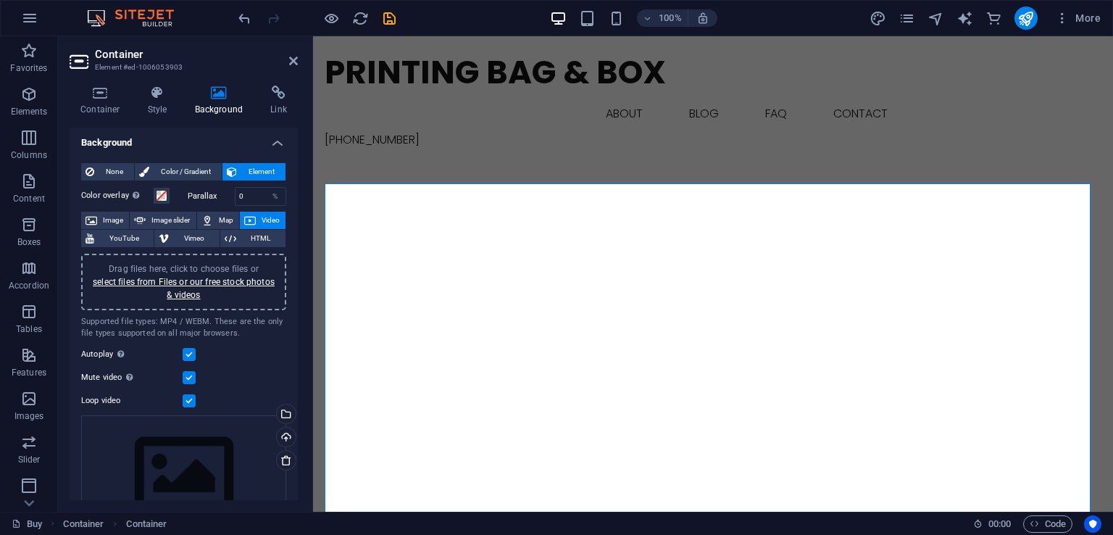
scroll to position [0, 0]
click at [391, 15] on icon "save" at bounding box center [389, 18] width 17 height 17
checkbox input "false"
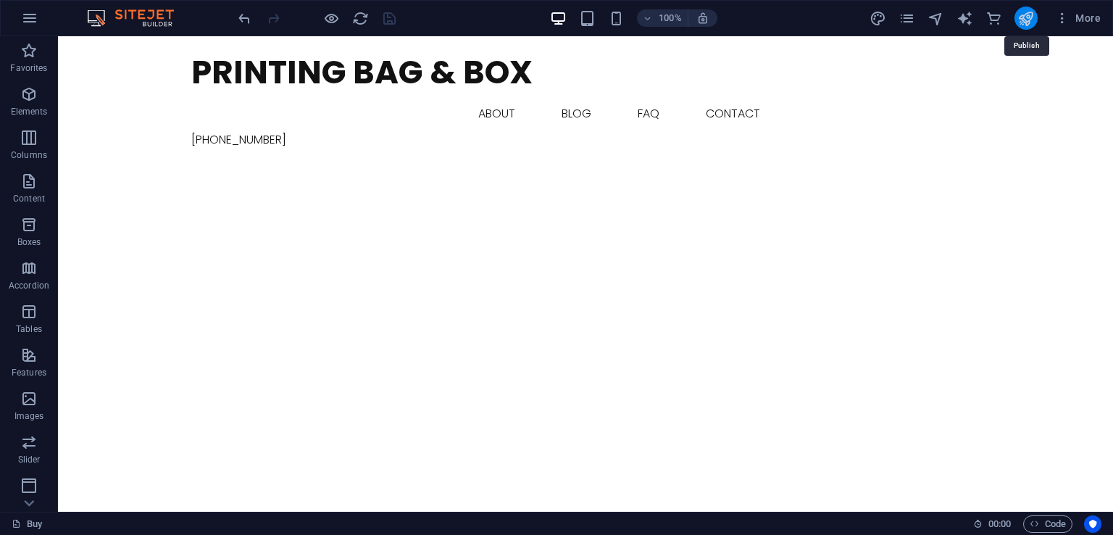
click at [1025, 17] on icon "publish" at bounding box center [1026, 18] width 17 height 17
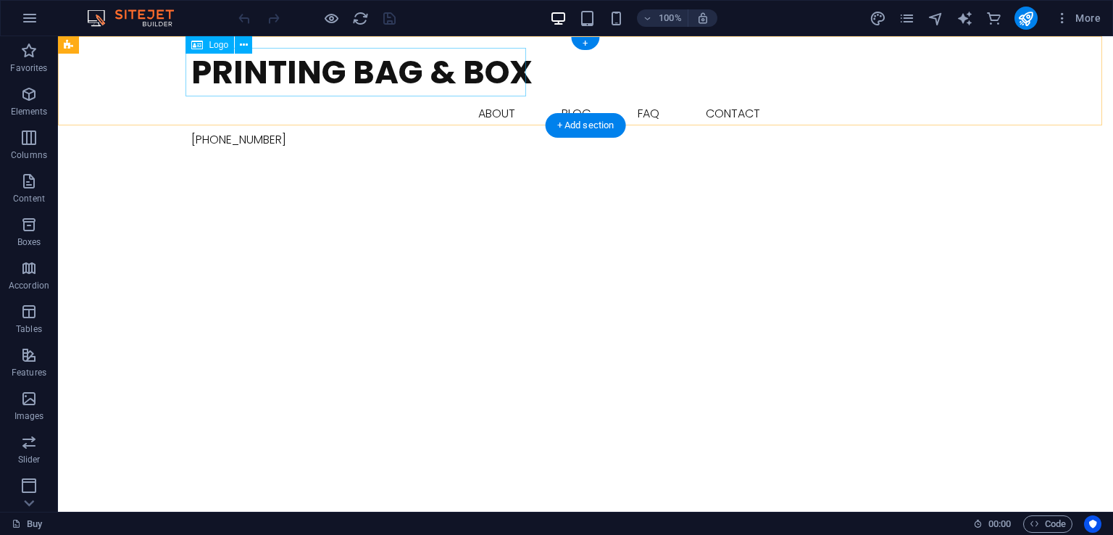
click at [328, 58] on div "Printing Bag & Box" at bounding box center [585, 72] width 789 height 49
click at [333, 76] on div "Printing Bag & Box" at bounding box center [585, 72] width 789 height 49
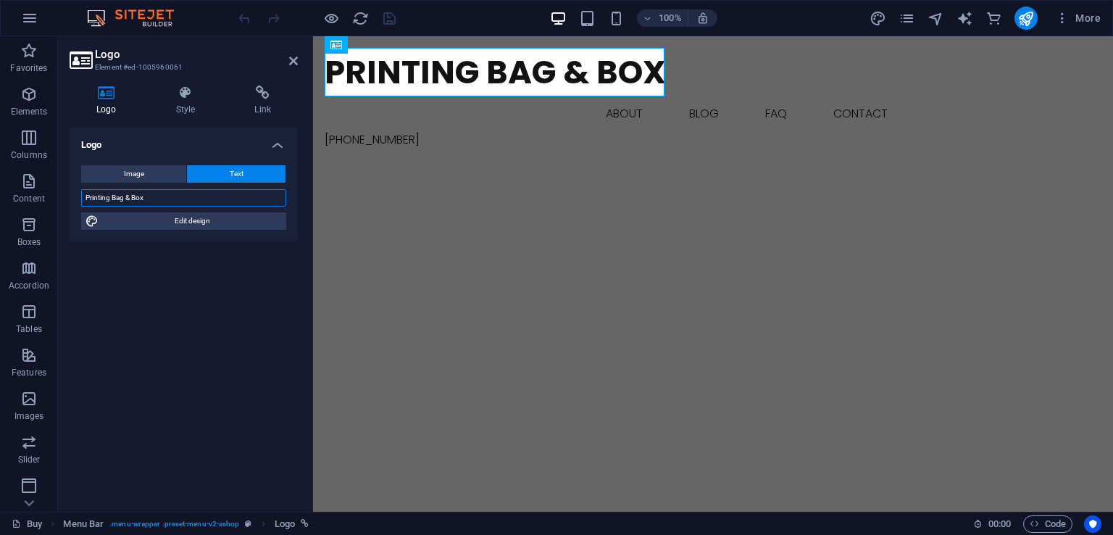
click at [188, 199] on input "Printing Bag & Box" at bounding box center [183, 197] width 205 height 17
click at [760, 112] on div "Printing Bag & Box Buy About Blog FAQ Contact +8801925121706 Menu" at bounding box center [713, 98] width 800 height 124
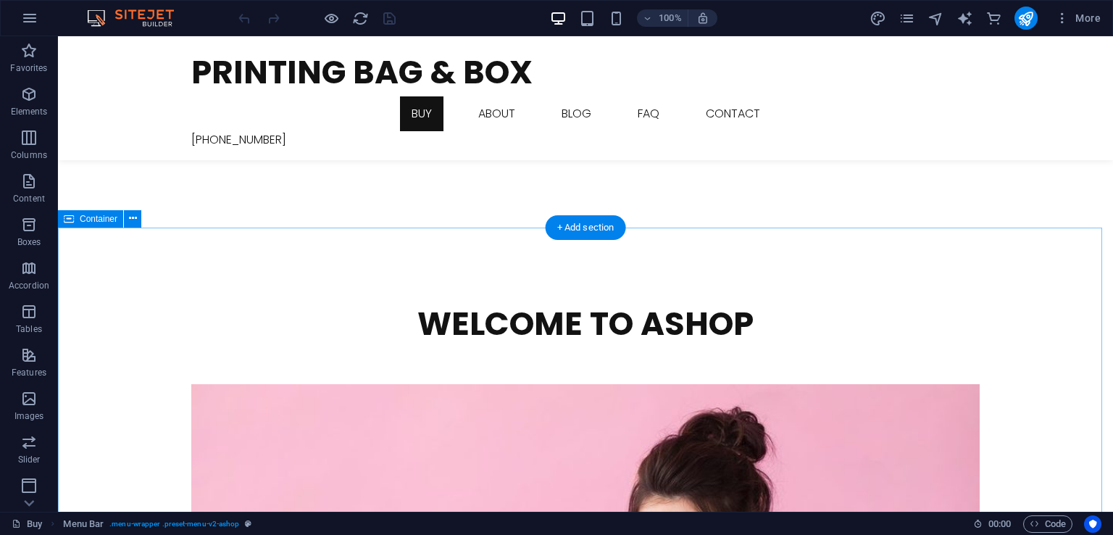
scroll to position [362, 0]
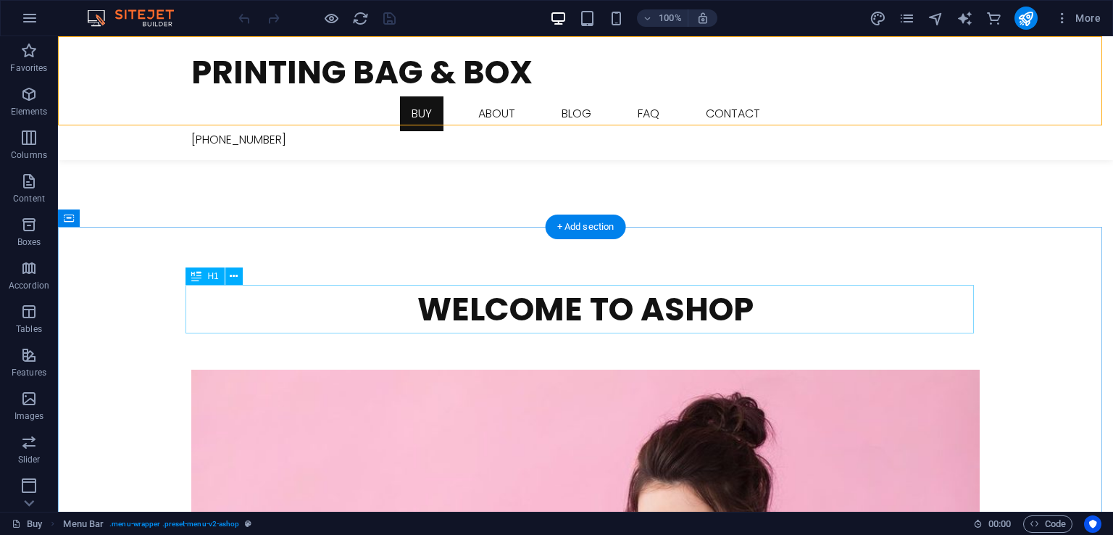
click at [649, 302] on div "Welcome to Ashop" at bounding box center [585, 309] width 789 height 49
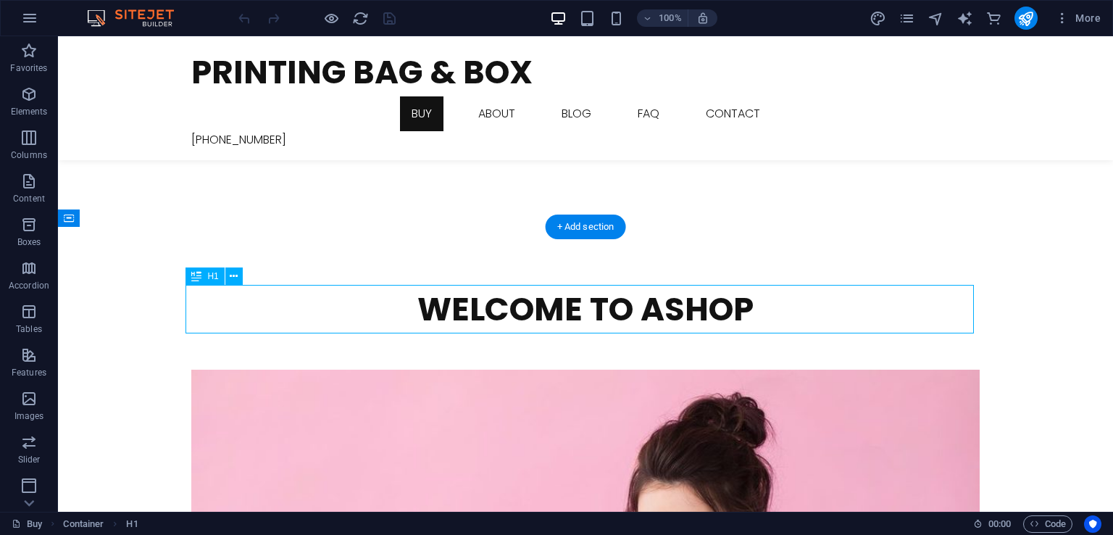
click at [642, 315] on div "Welcome to Ashop" at bounding box center [585, 309] width 789 height 49
click at [649, 317] on div "Welcome to Ashop" at bounding box center [585, 309] width 789 height 49
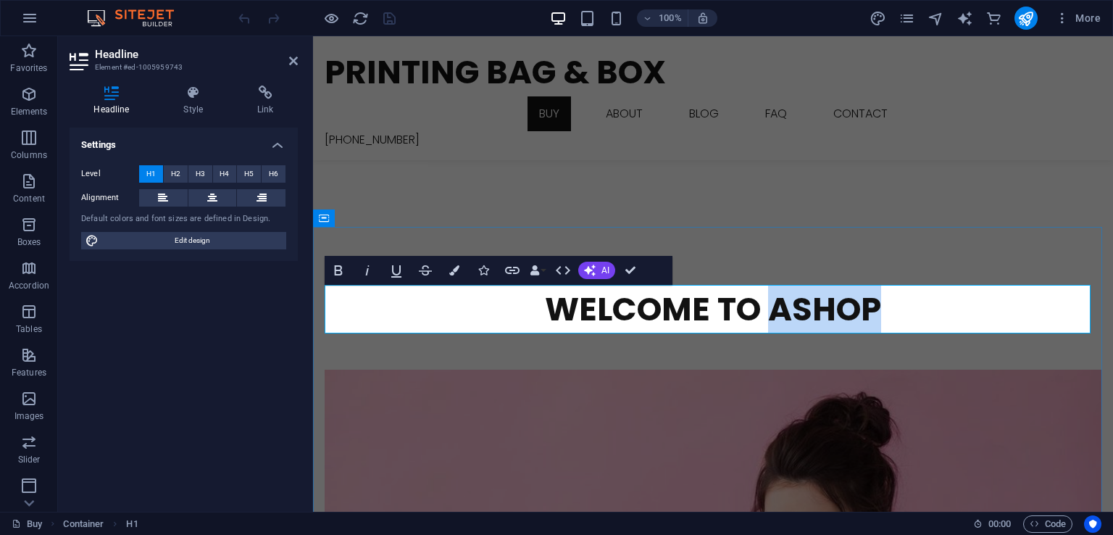
drag, startPoint x: 885, startPoint y: 305, endPoint x: 768, endPoint y: 328, distance: 119.7
click at [768, 328] on h1 "Welcome to Ashop" at bounding box center [713, 309] width 777 height 49
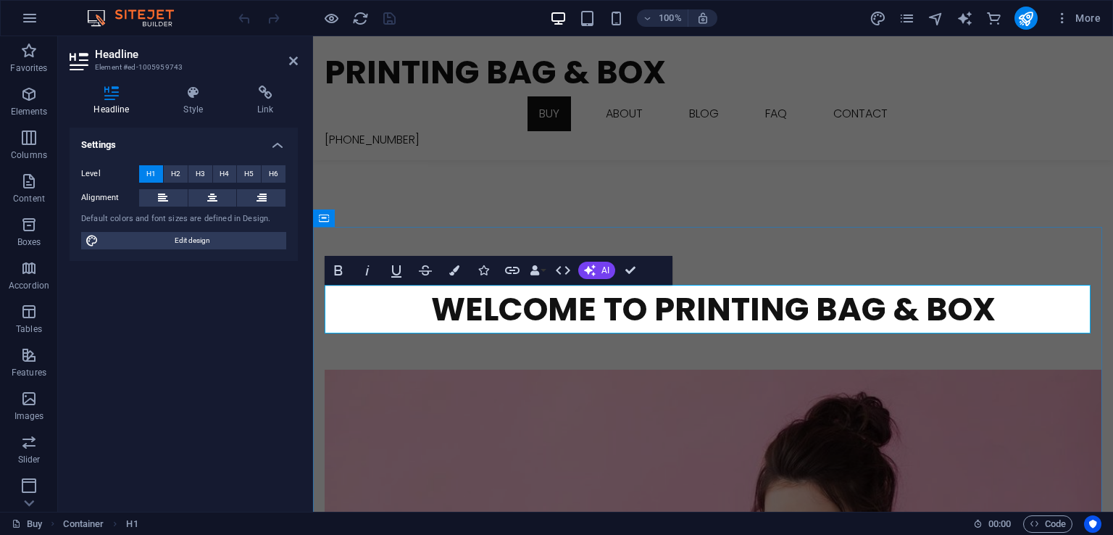
scroll to position [0, 4]
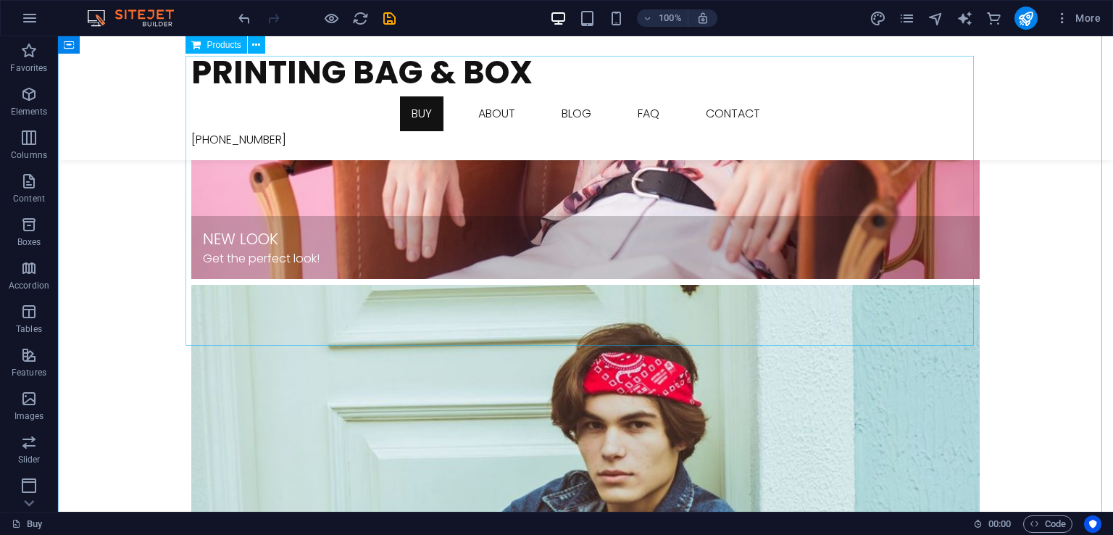
scroll to position [942, 0]
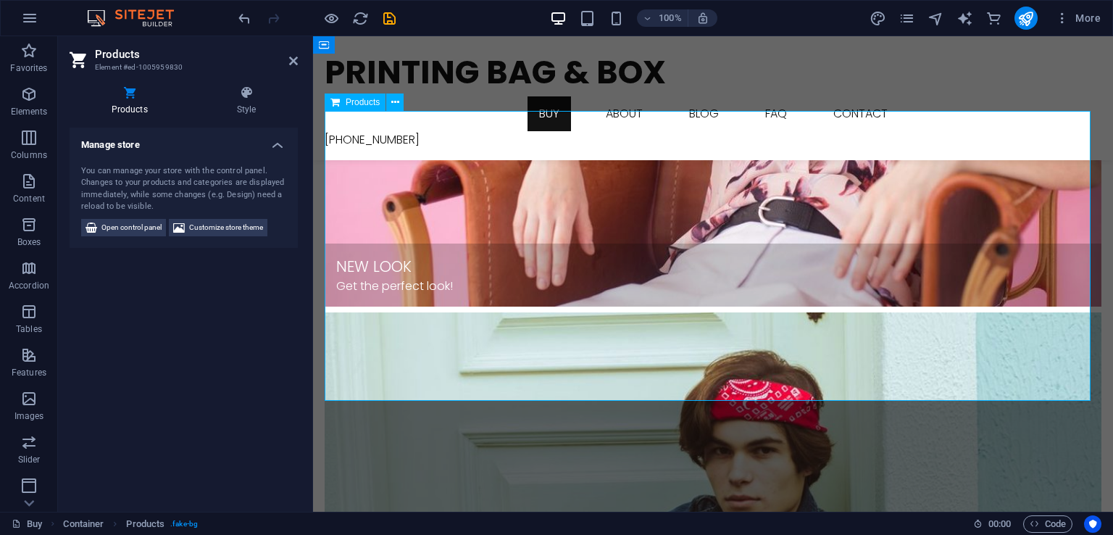
scroll to position [937, 0]
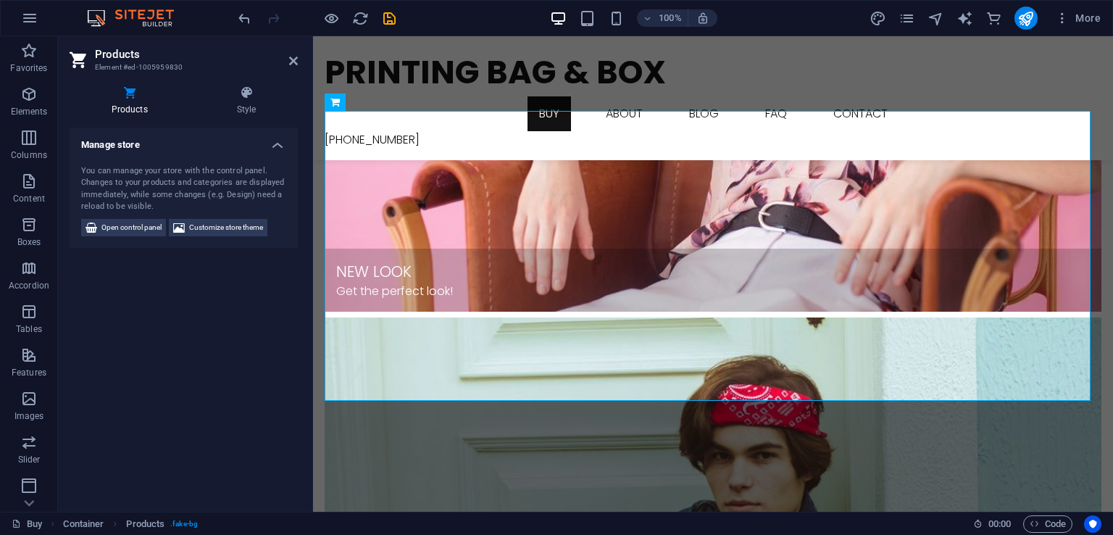
click at [277, 144] on h4 "Manage store" at bounding box center [184, 141] width 228 height 26
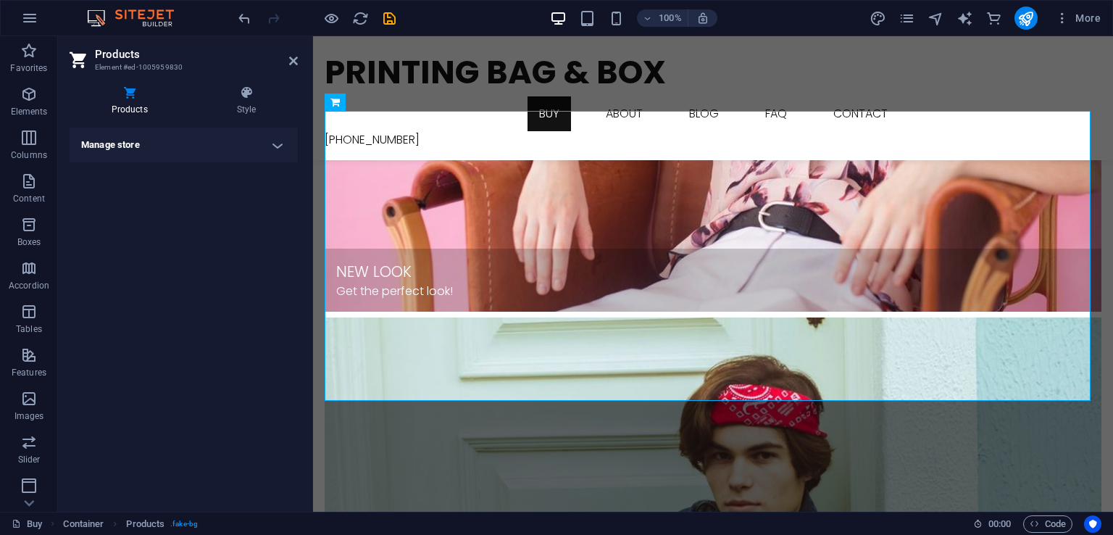
click at [277, 144] on h4 "Manage store" at bounding box center [184, 145] width 228 height 35
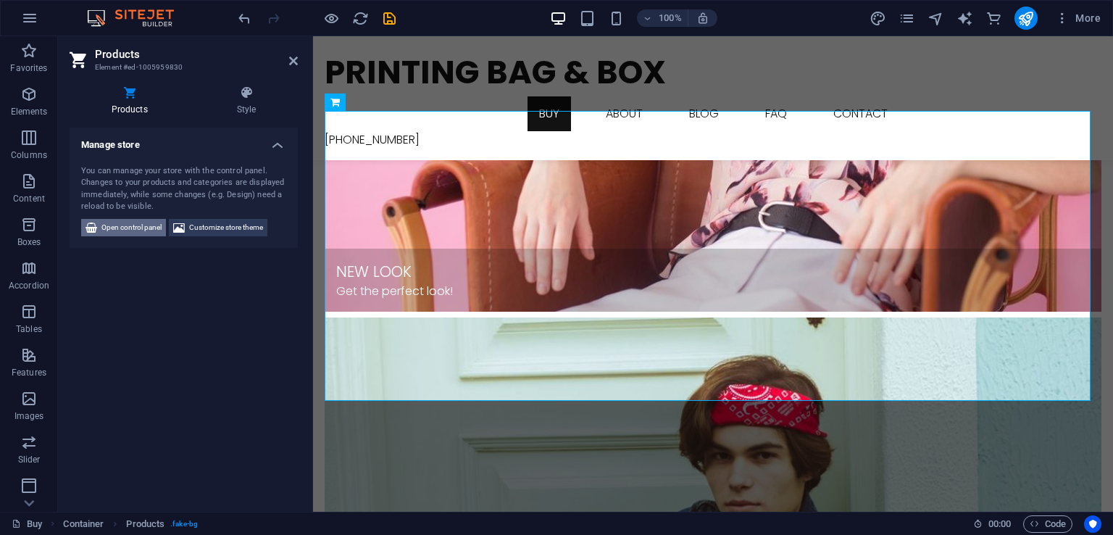
click at [122, 231] on span "Open control panel" at bounding box center [131, 227] width 60 height 17
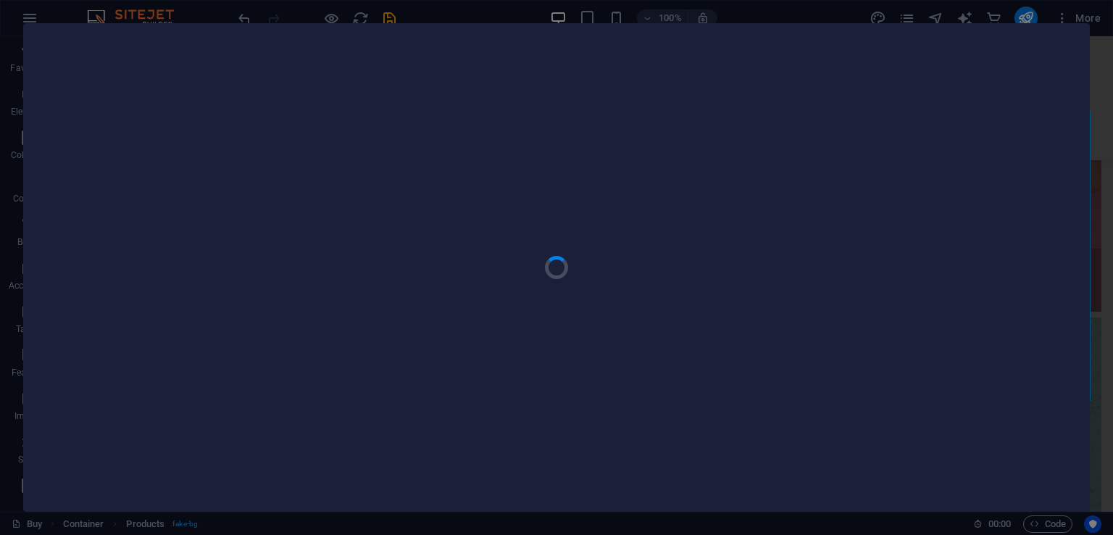
click at [62, 13] on div at bounding box center [556, 267] width 1113 height 535
click at [1067, 38] on div at bounding box center [557, 267] width 1066 height 487
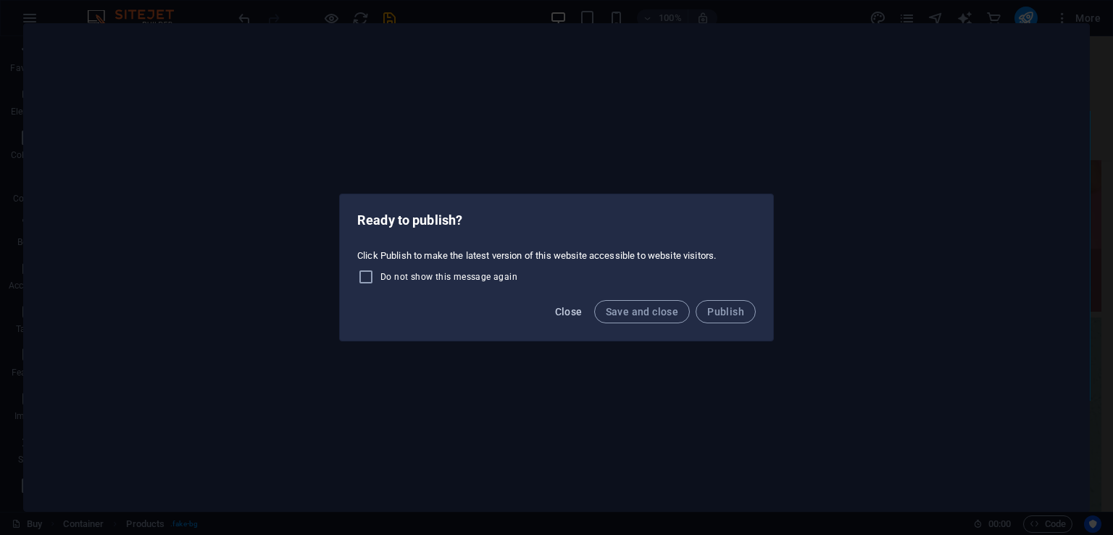
click at [581, 306] on span "Close" at bounding box center [569, 312] width 28 height 12
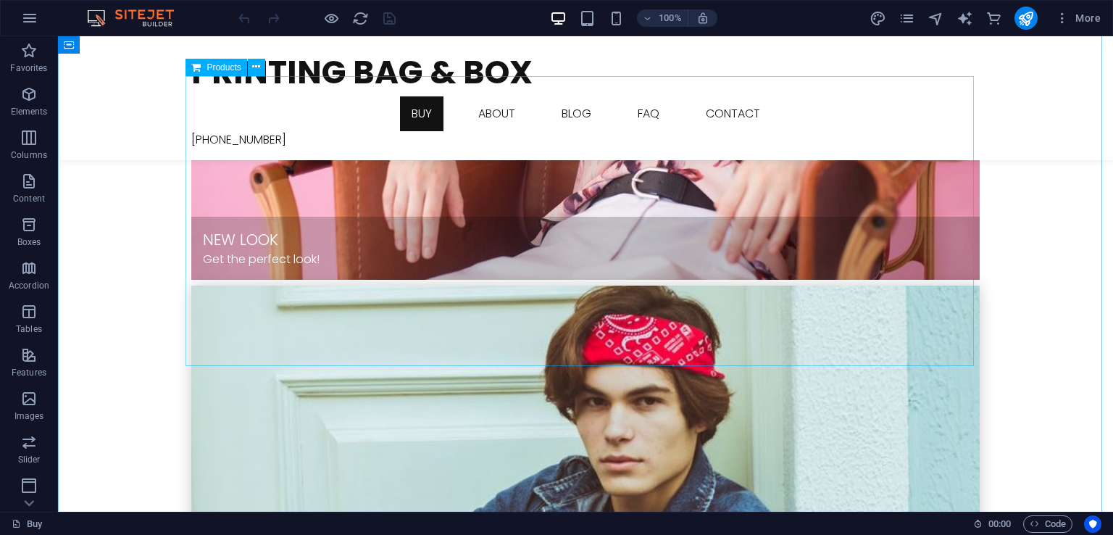
scroll to position [905, 0]
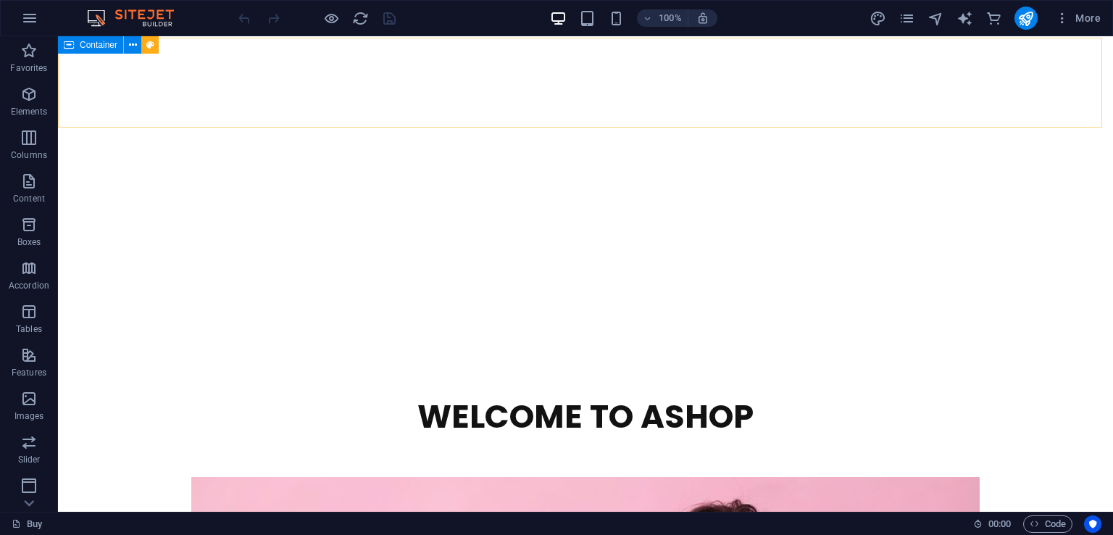
scroll to position [0, 0]
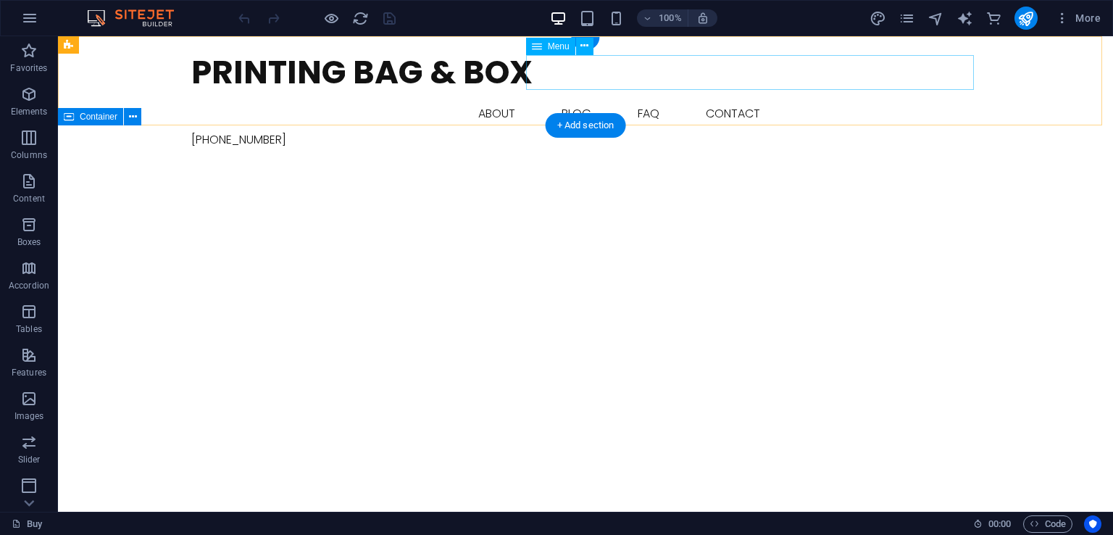
click at [581, 96] on nav "Buy About Blog FAQ Contact" at bounding box center [585, 113] width 789 height 35
click at [326, 75] on div "Printing Bag & Box" at bounding box center [585, 72] width 789 height 49
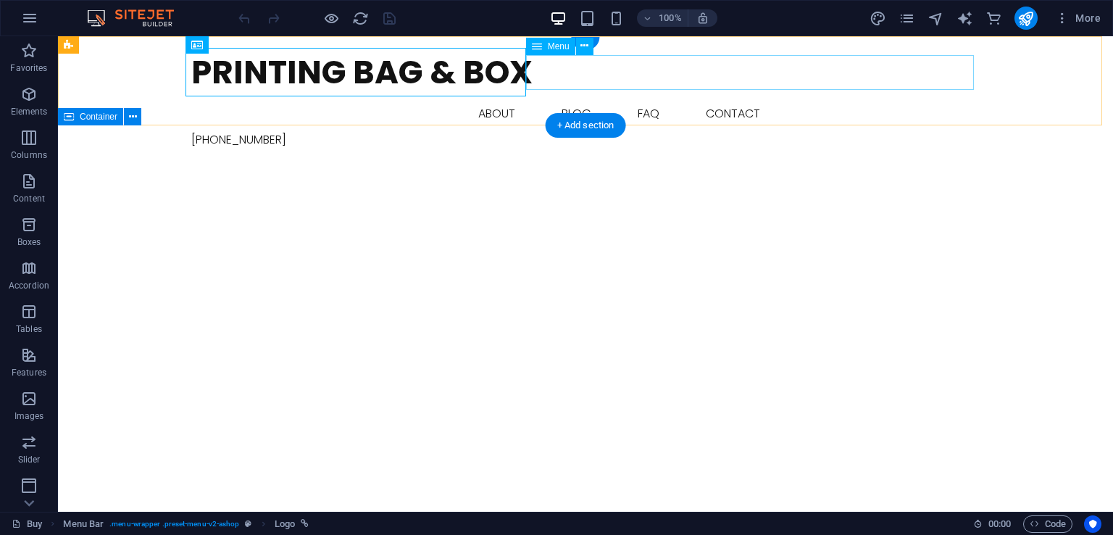
click at [592, 96] on nav "Buy About Blog FAQ Contact" at bounding box center [585, 113] width 789 height 35
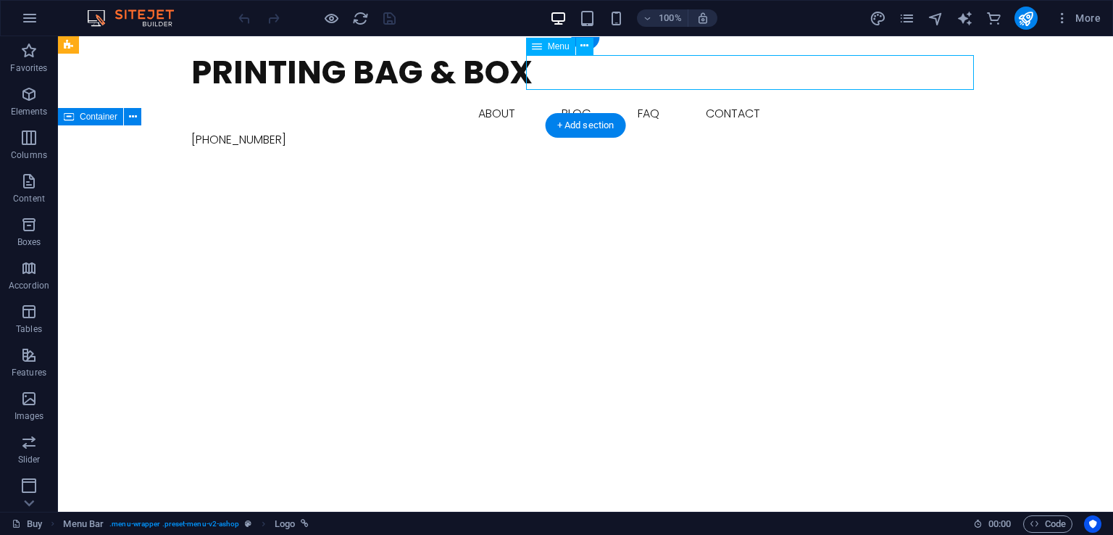
click at [592, 96] on nav "Buy About Blog FAQ Contact" at bounding box center [585, 113] width 789 height 35
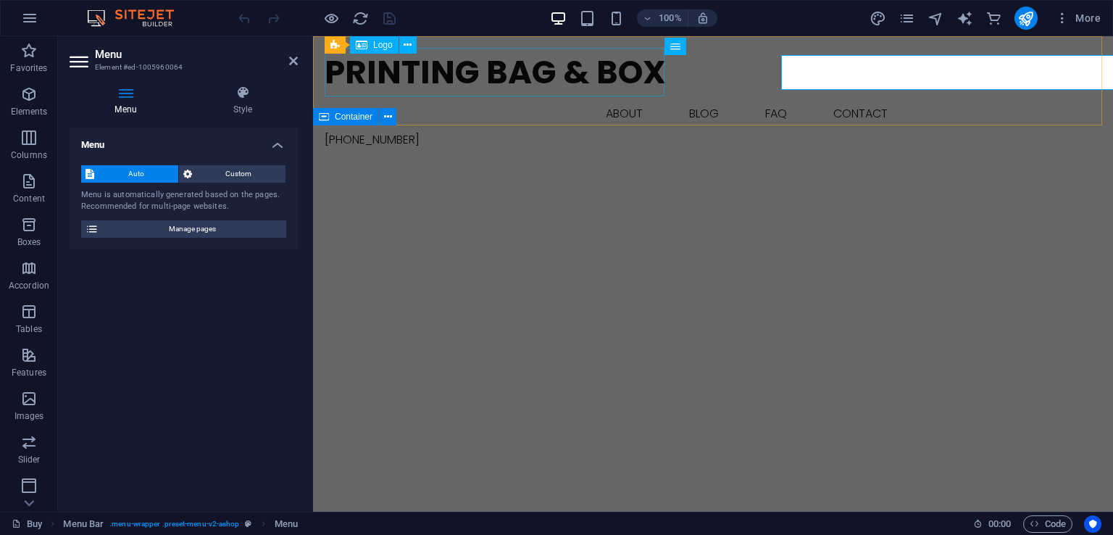
click at [592, 71] on div "Printing Bag & Box" at bounding box center [713, 72] width 777 height 49
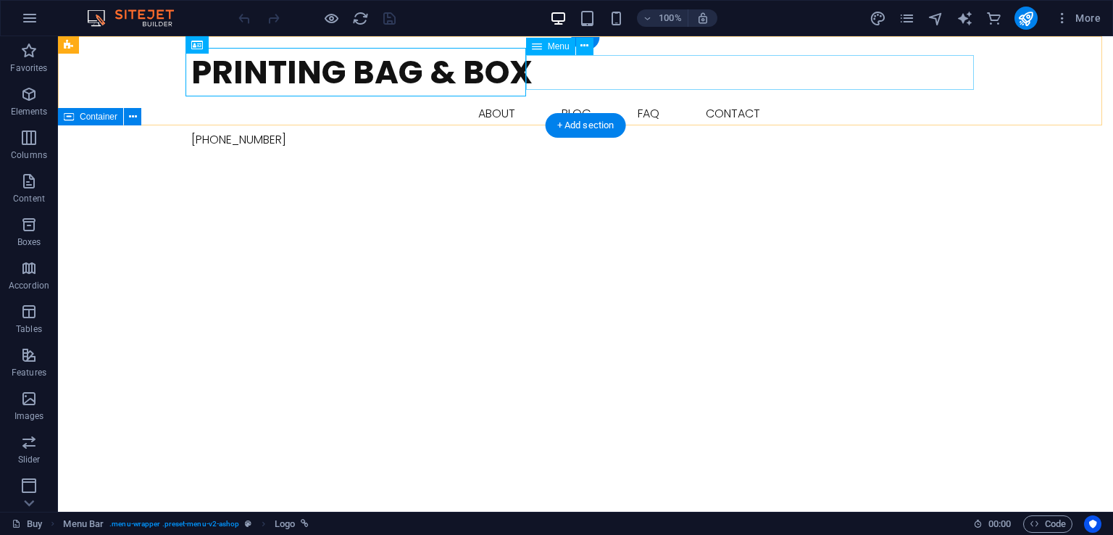
click at [667, 96] on nav "Buy About Blog FAQ Contact" at bounding box center [585, 113] width 789 height 35
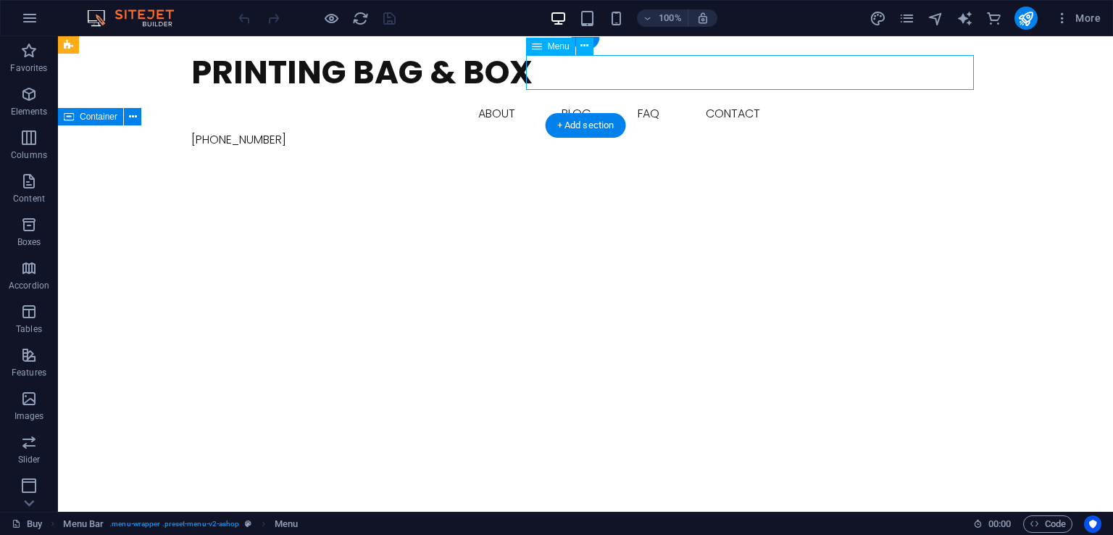
click at [667, 96] on nav "Buy About Blog FAQ Contact" at bounding box center [585, 113] width 789 height 35
click at [412, 96] on nav "Buy About Blog FAQ Contact" at bounding box center [585, 113] width 789 height 35
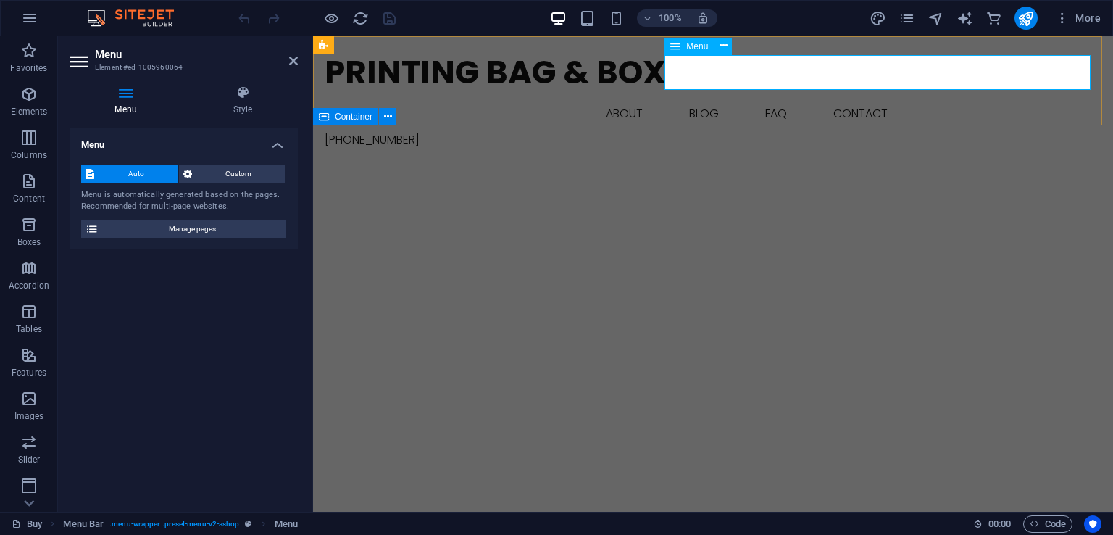
click at [678, 52] on icon at bounding box center [676, 46] width 10 height 17
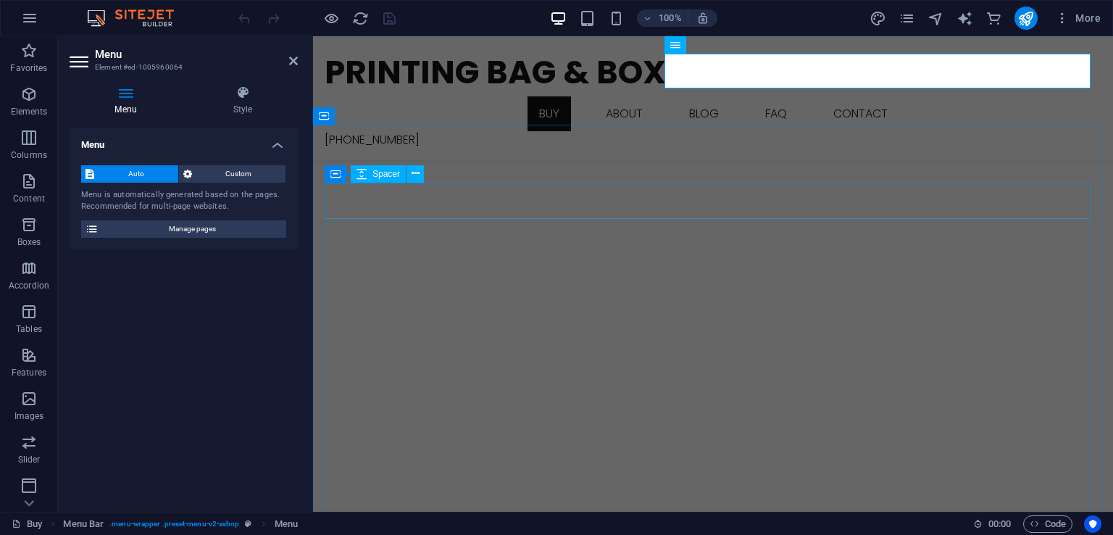
scroll to position [217, 0]
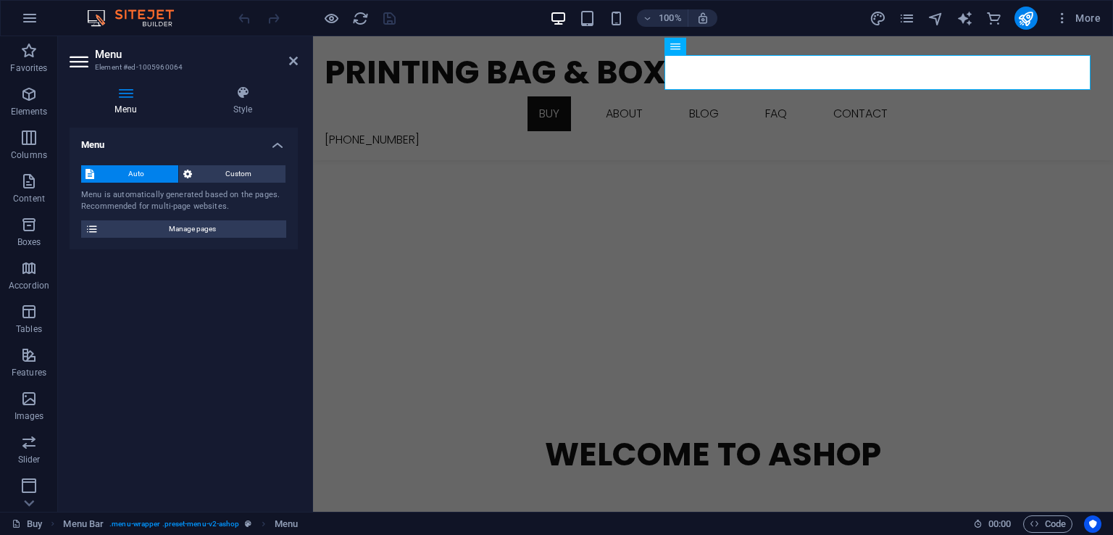
click at [320, 20] on div at bounding box center [317, 18] width 162 height 23
click at [366, 328] on div at bounding box center [713, 95] width 800 height 553
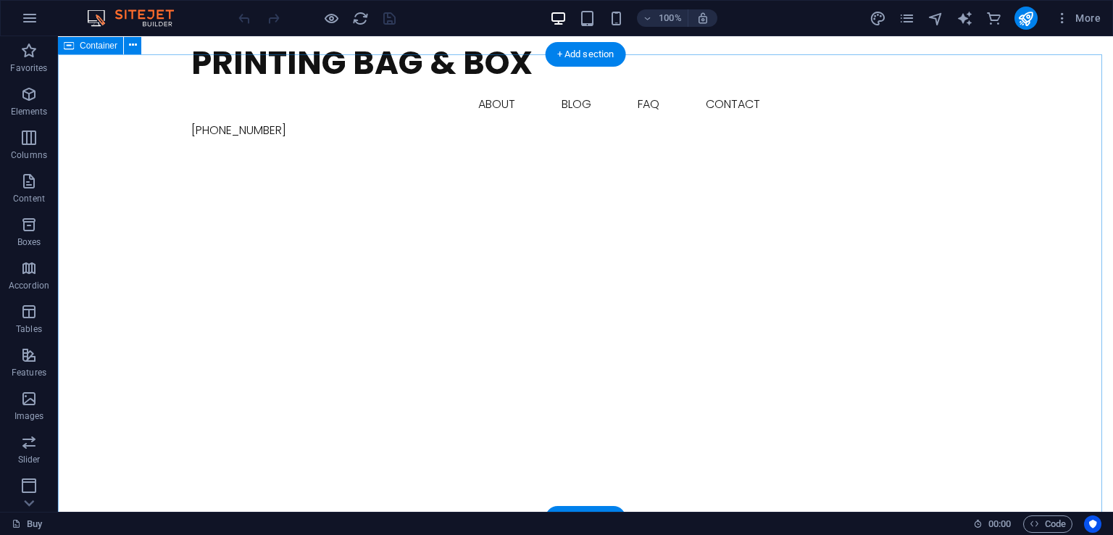
scroll to position [0, 0]
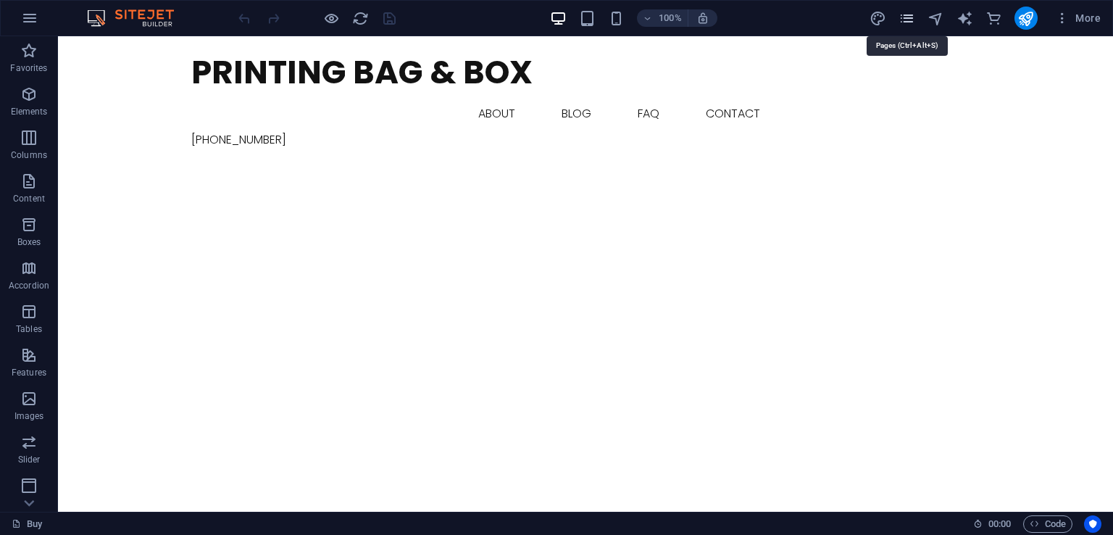
click at [910, 12] on icon "pages" at bounding box center [907, 18] width 17 height 17
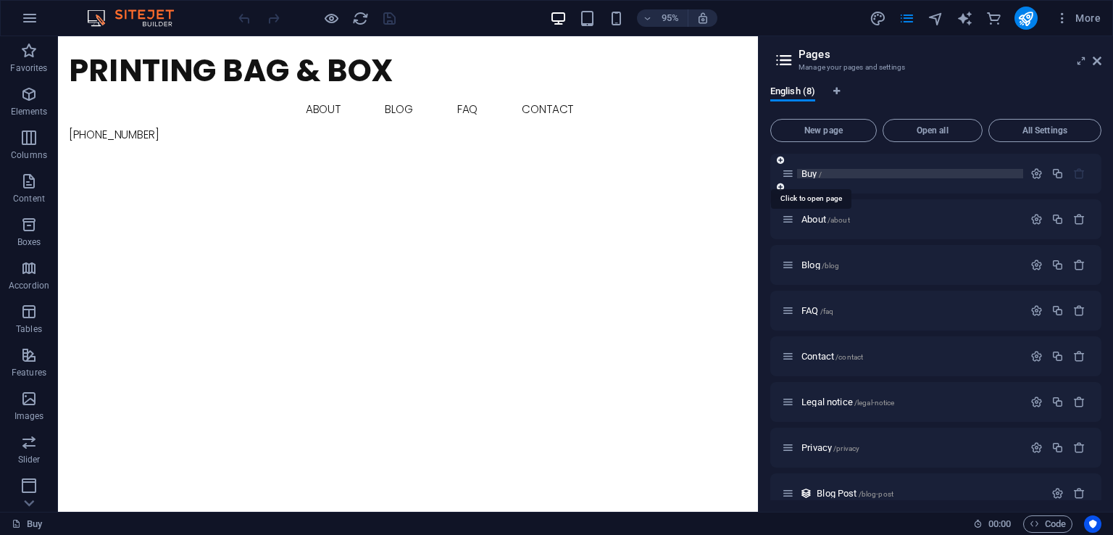
click at [814, 175] on span "Buy /" at bounding box center [812, 173] width 20 height 11
click at [839, 175] on p "Buy /" at bounding box center [910, 173] width 217 height 9
click at [813, 177] on span "Buy /" at bounding box center [812, 173] width 20 height 11
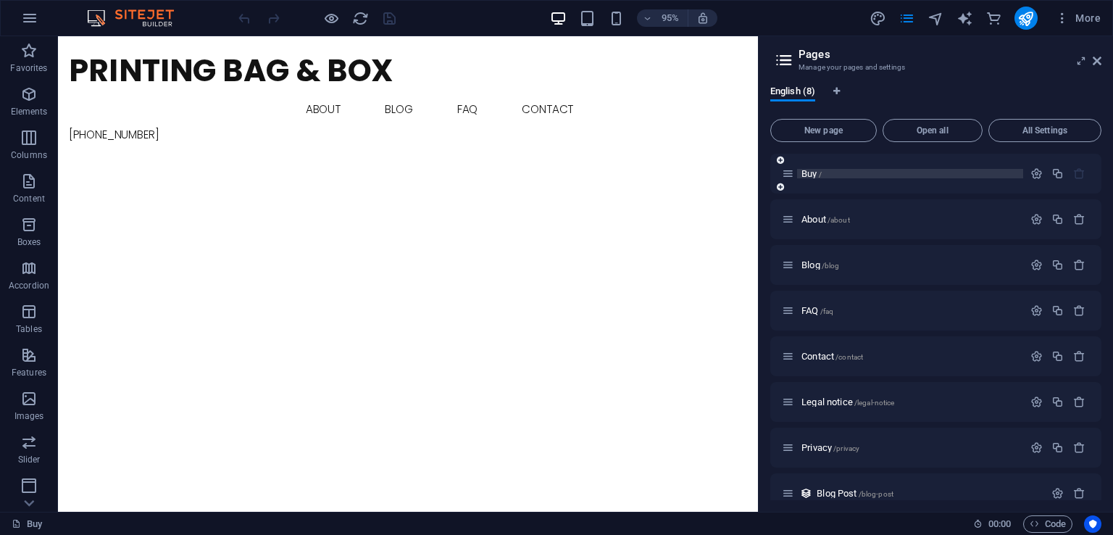
click at [813, 177] on span "Buy /" at bounding box center [812, 173] width 20 height 11
click at [1032, 174] on icon "button" at bounding box center [1037, 173] width 12 height 12
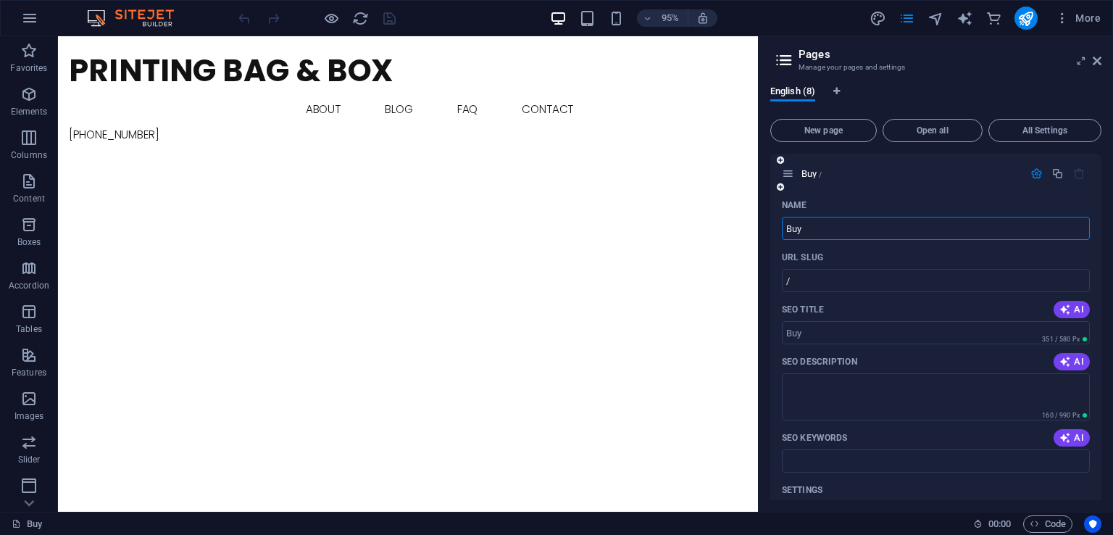
drag, startPoint x: 832, startPoint y: 228, endPoint x: 777, endPoint y: 236, distance: 55.6
click at [777, 236] on div "Name Buy ​ URL SLUG / ​ SEO Title AI ​ 351 / 580 Px SEO Description AI ​ 160 / …" at bounding box center [936, 484] width 331 height 581
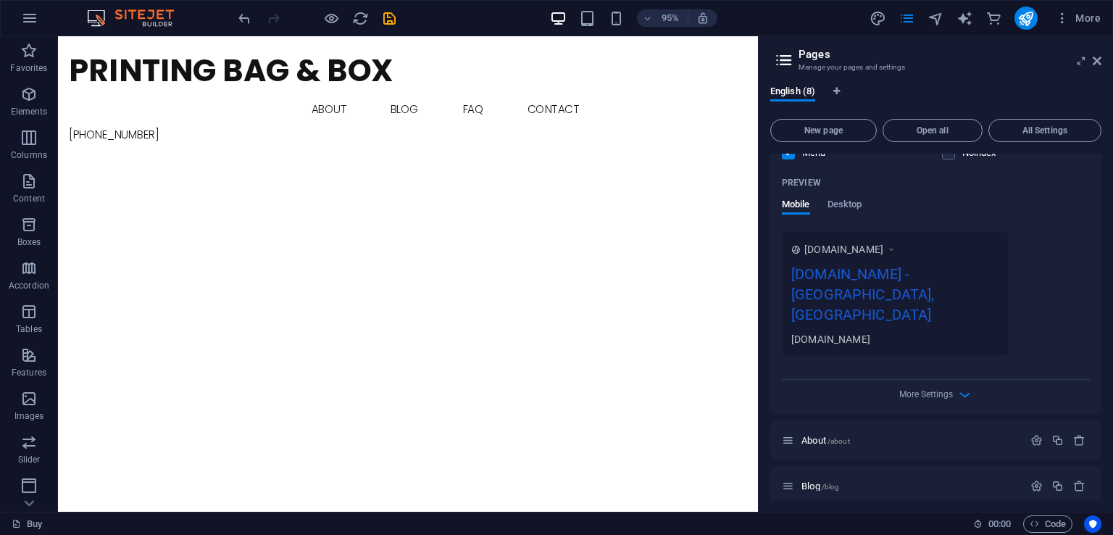
scroll to position [362, 0]
type input "Home"
click at [855, 206] on span "Desktop" at bounding box center [845, 203] width 35 height 20
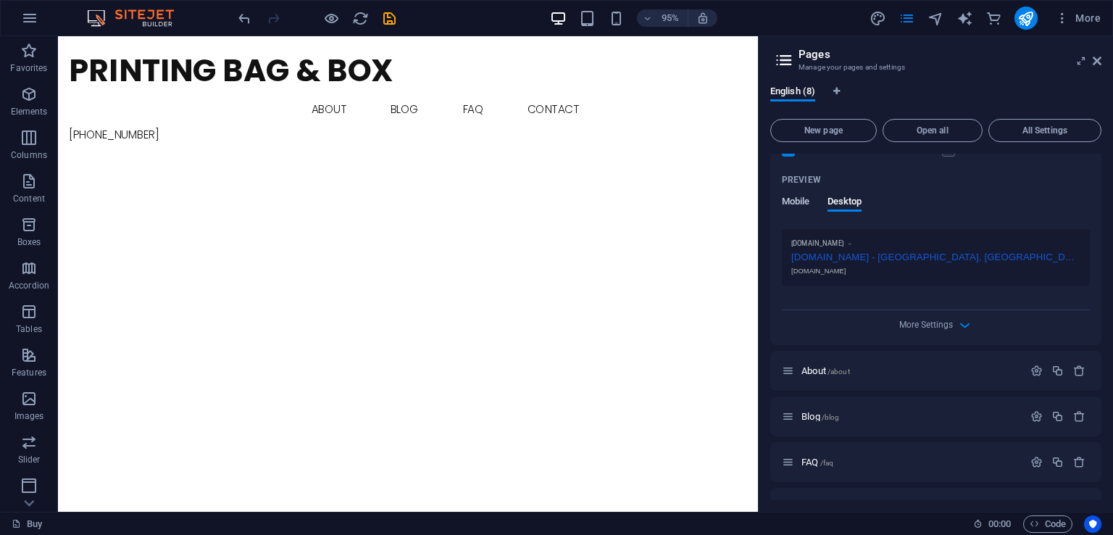
click at [794, 204] on span "Mobile" at bounding box center [796, 203] width 28 height 20
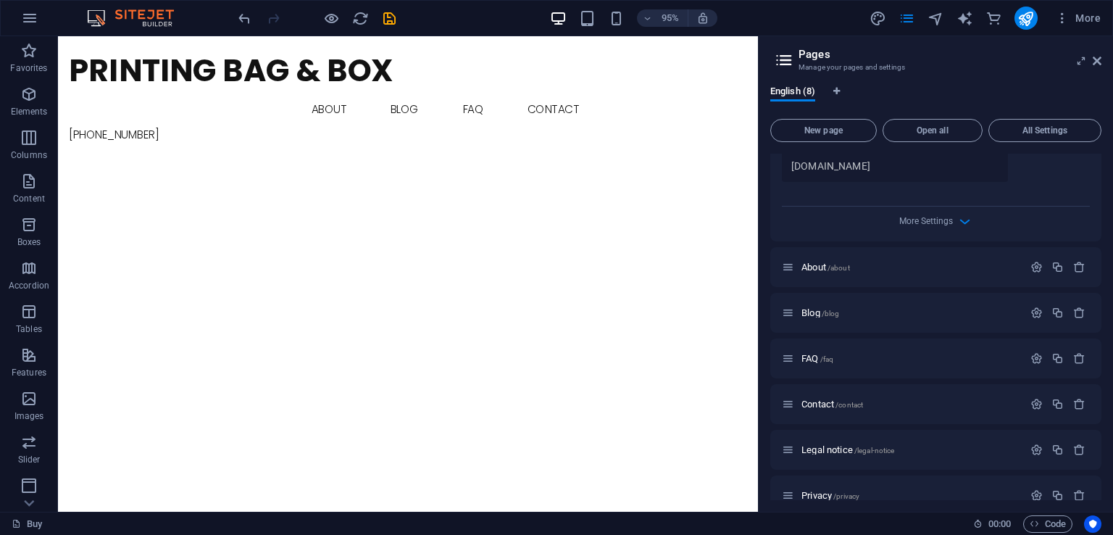
scroll to position [579, 0]
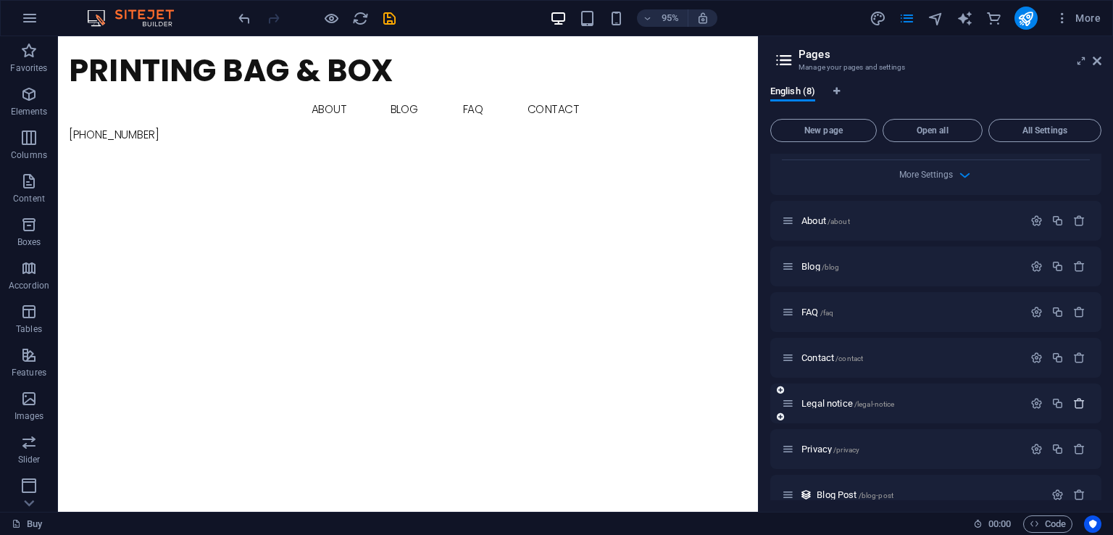
click at [1081, 397] on icon "button" at bounding box center [1080, 403] width 12 height 12
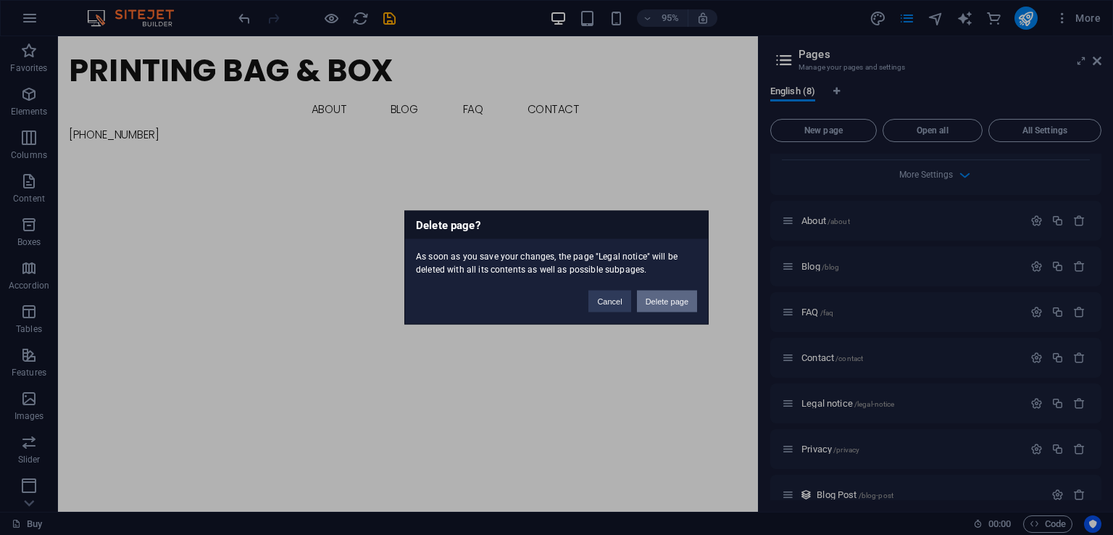
click at [682, 307] on button "Delete page" at bounding box center [667, 302] width 60 height 22
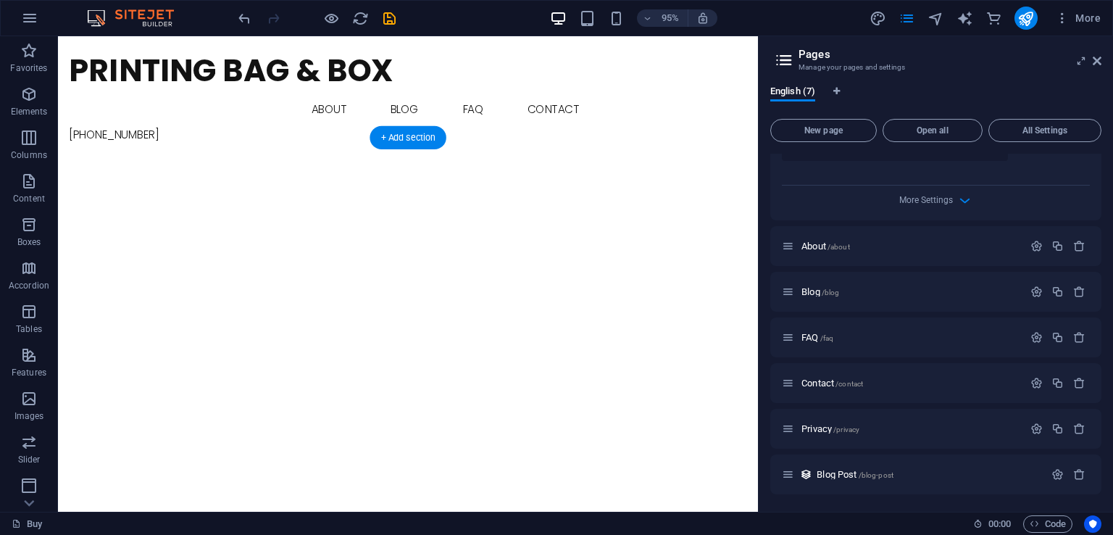
scroll to position [534, 0]
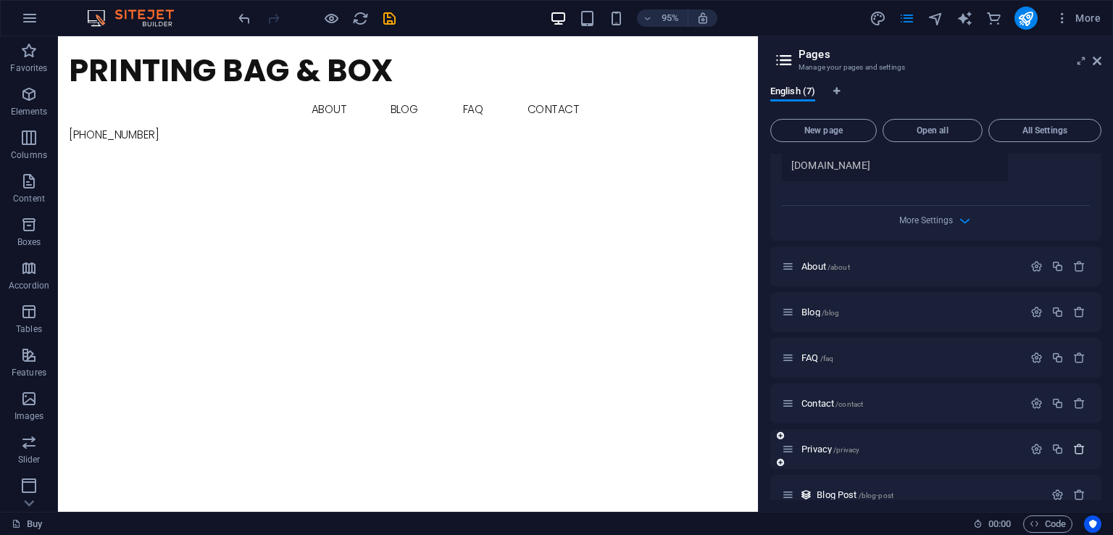
click at [1077, 443] on icon "button" at bounding box center [1080, 449] width 12 height 12
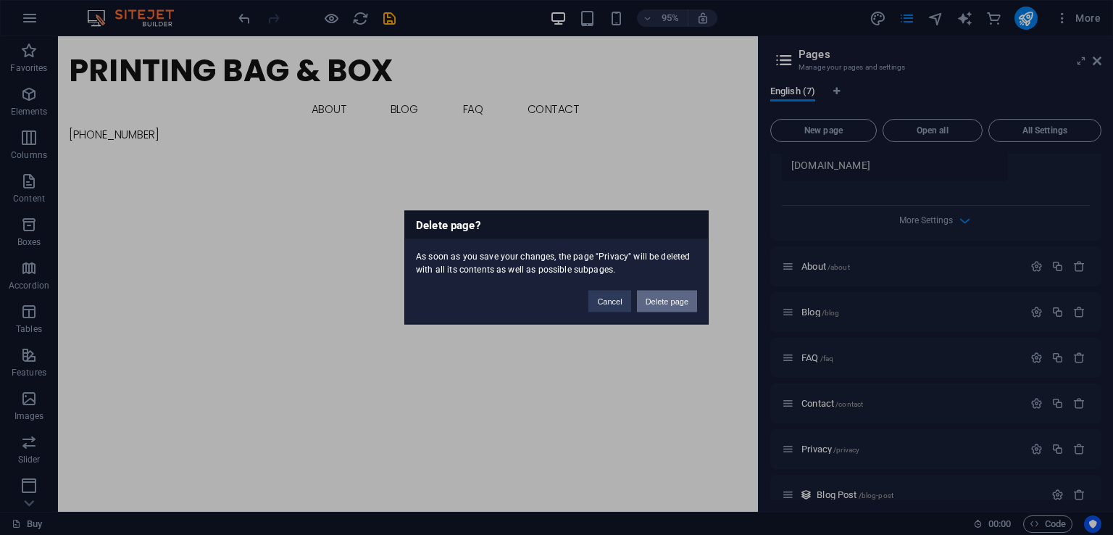
drag, startPoint x: 682, startPoint y: 307, endPoint x: 662, endPoint y: 285, distance: 30.3
click at [682, 307] on button "Delete page" at bounding box center [667, 302] width 60 height 22
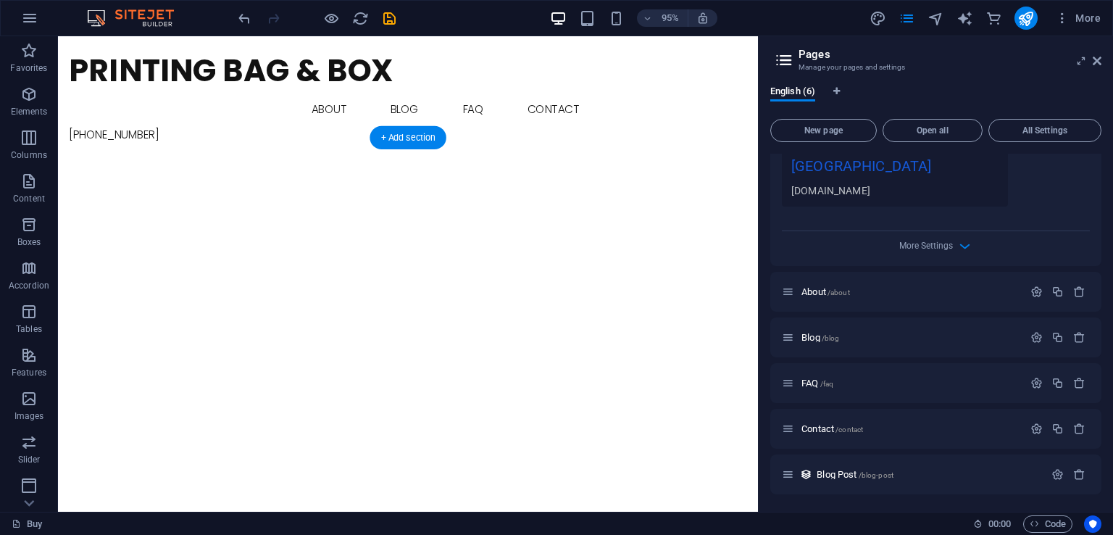
scroll to position [488, 0]
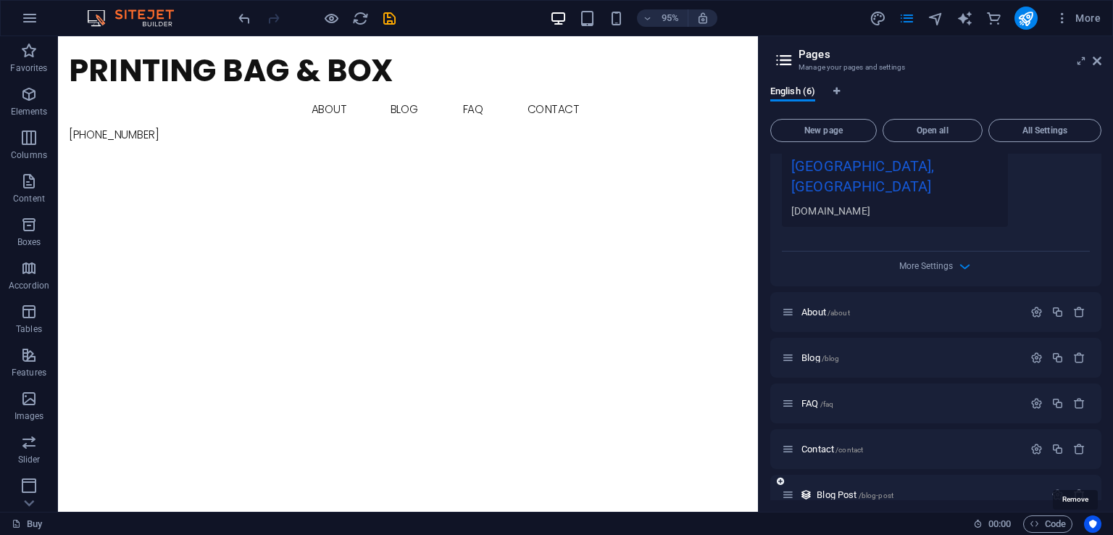
click at [1074, 489] on icon "button" at bounding box center [1080, 495] width 12 height 12
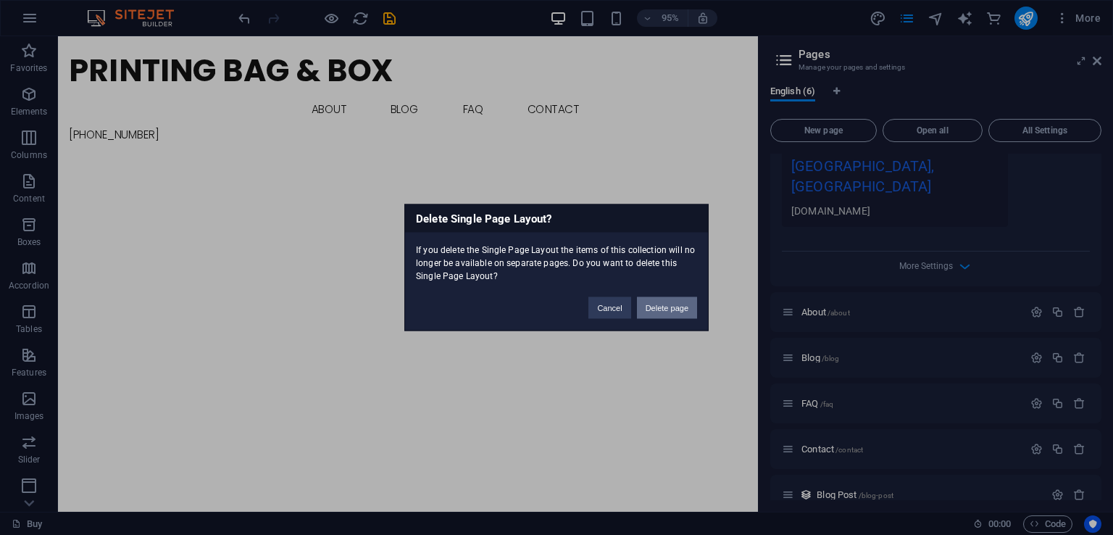
click at [669, 312] on button "Delete page" at bounding box center [667, 308] width 60 height 22
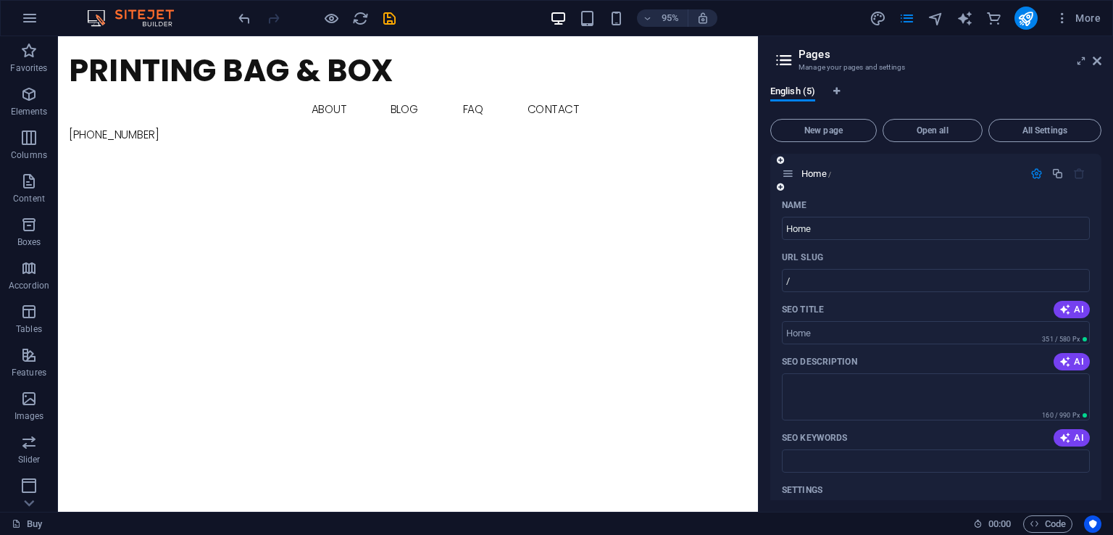
scroll to position [72, 0]
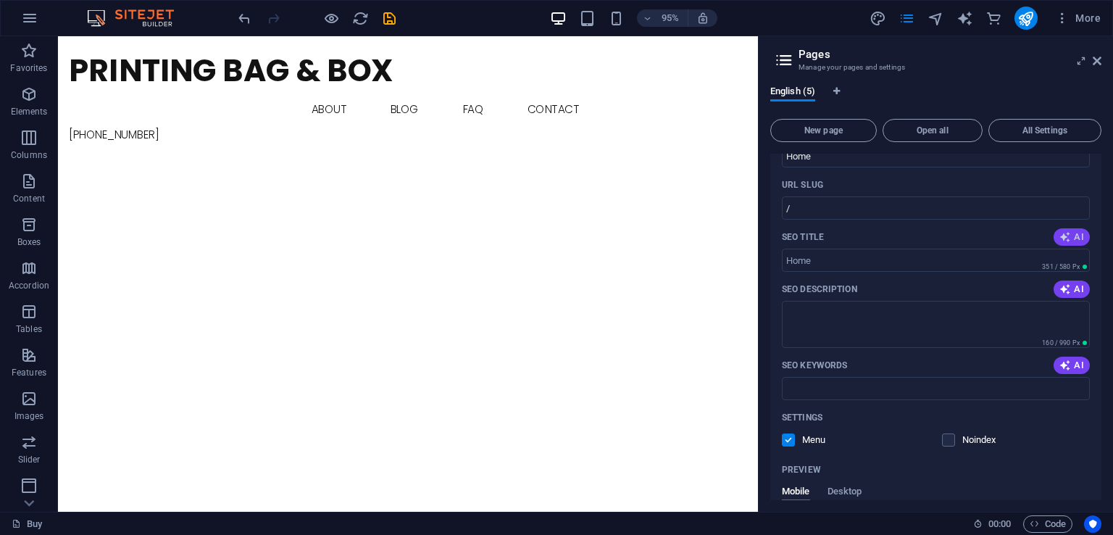
click at [1060, 237] on icon "button" at bounding box center [1066, 237] width 12 height 12
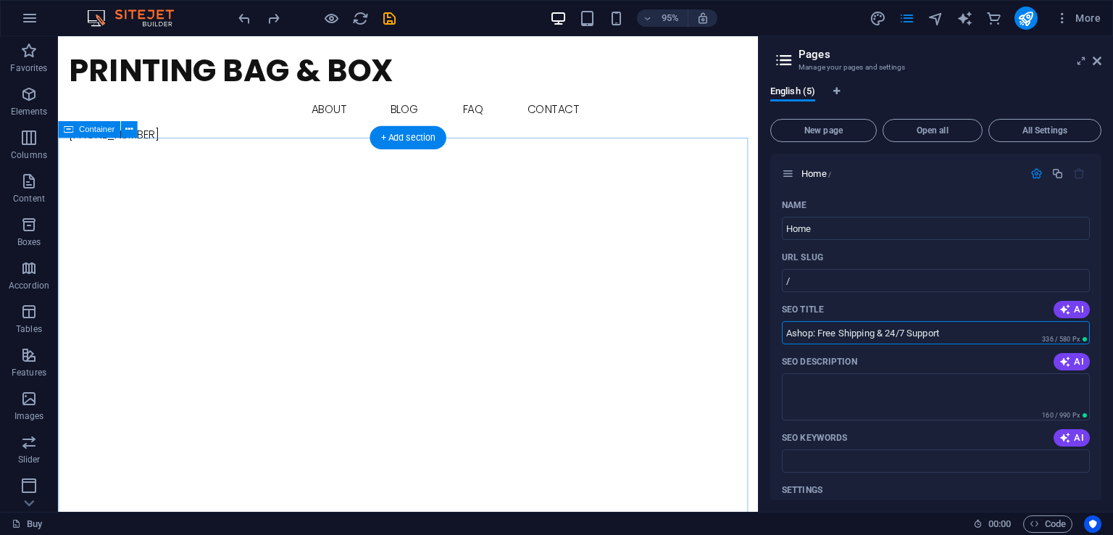
drag, startPoint x: 1038, startPoint y: 373, endPoint x: 771, endPoint y: 333, distance: 269.7
type input "Printing bag and box"
drag, startPoint x: 1100, startPoint y: 59, endPoint x: 1029, endPoint y: 23, distance: 79.1
click at [1100, 59] on icon at bounding box center [1097, 61] width 9 height 12
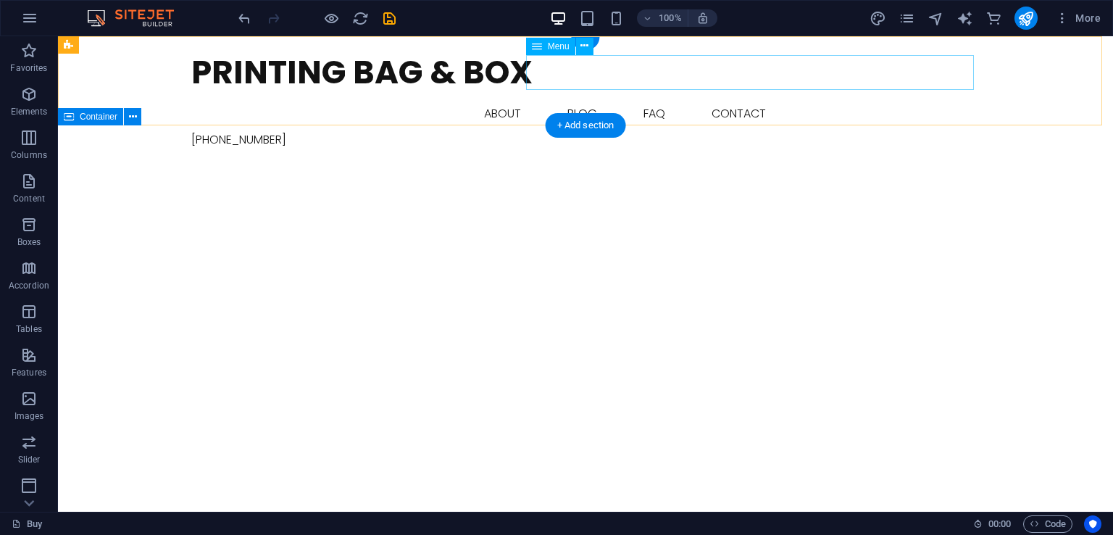
click at [671, 96] on nav "Home About Blog FAQ Contact" at bounding box center [585, 113] width 789 height 35
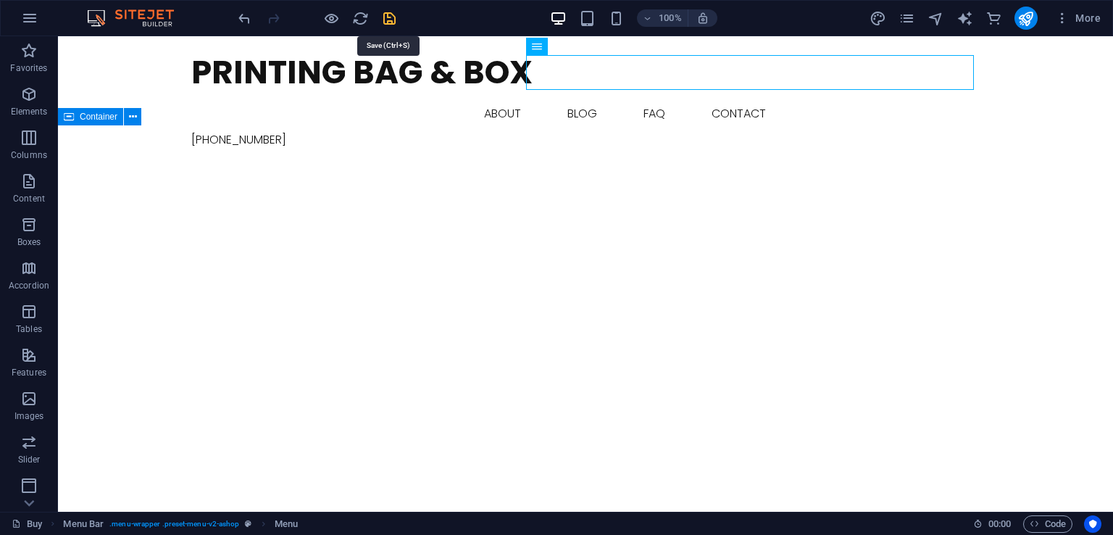
click at [393, 21] on icon "save" at bounding box center [389, 18] width 17 height 17
checkbox input "false"
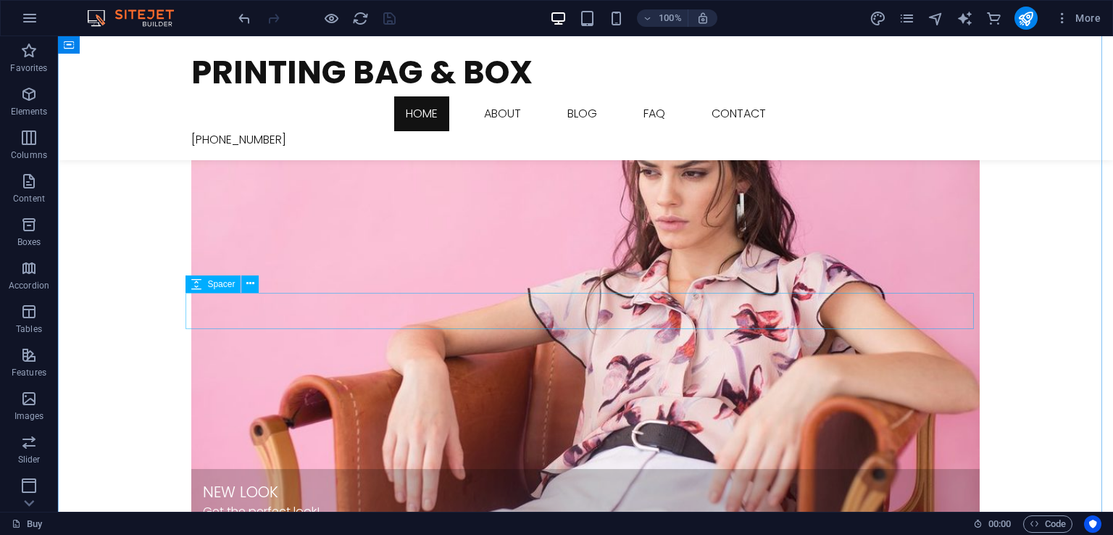
scroll to position [870, 0]
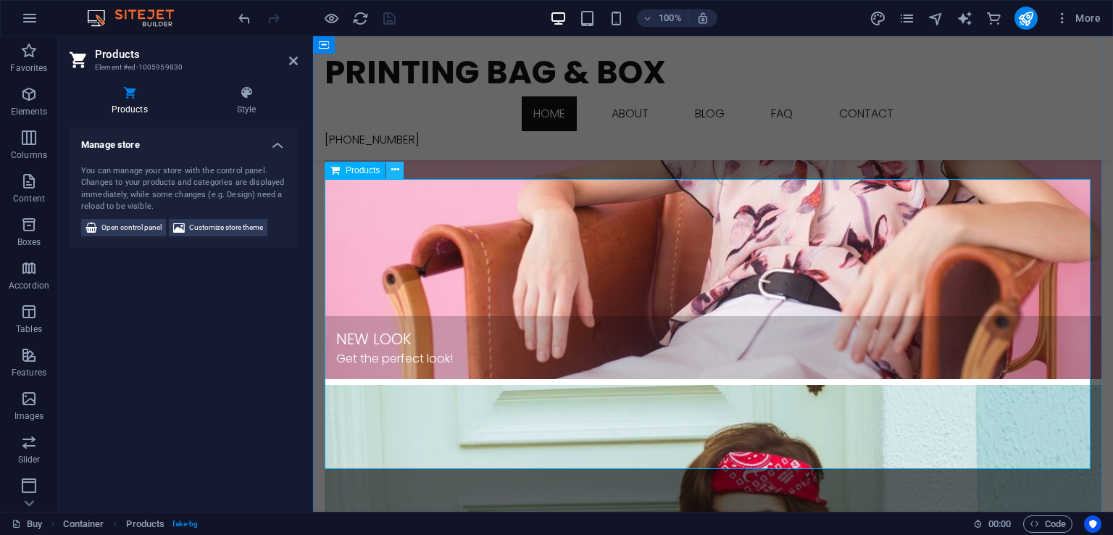
click at [388, 172] on button at bounding box center [394, 170] width 17 height 17
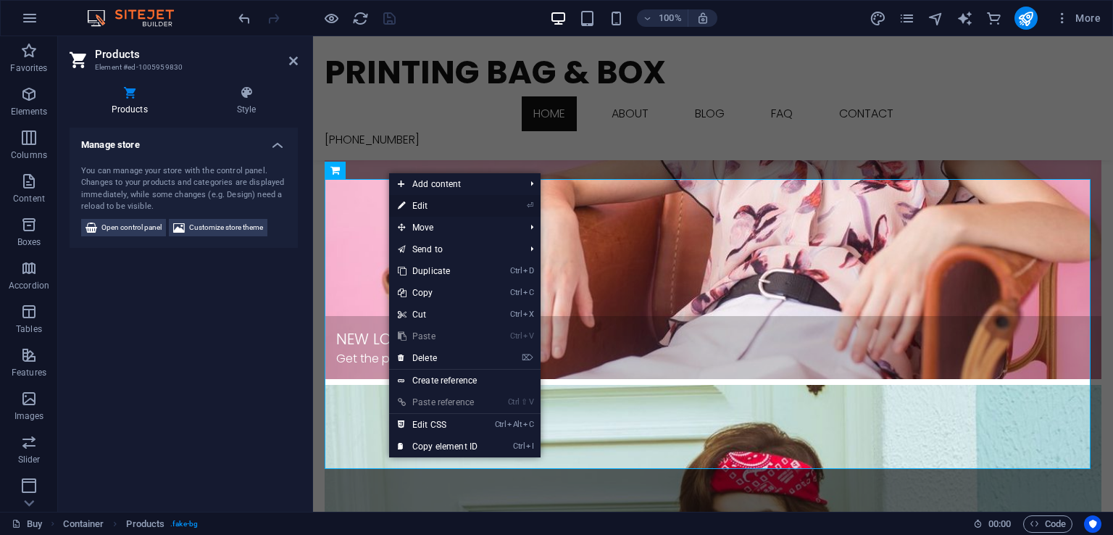
click at [461, 209] on link "⏎ Edit" at bounding box center [437, 206] width 97 height 22
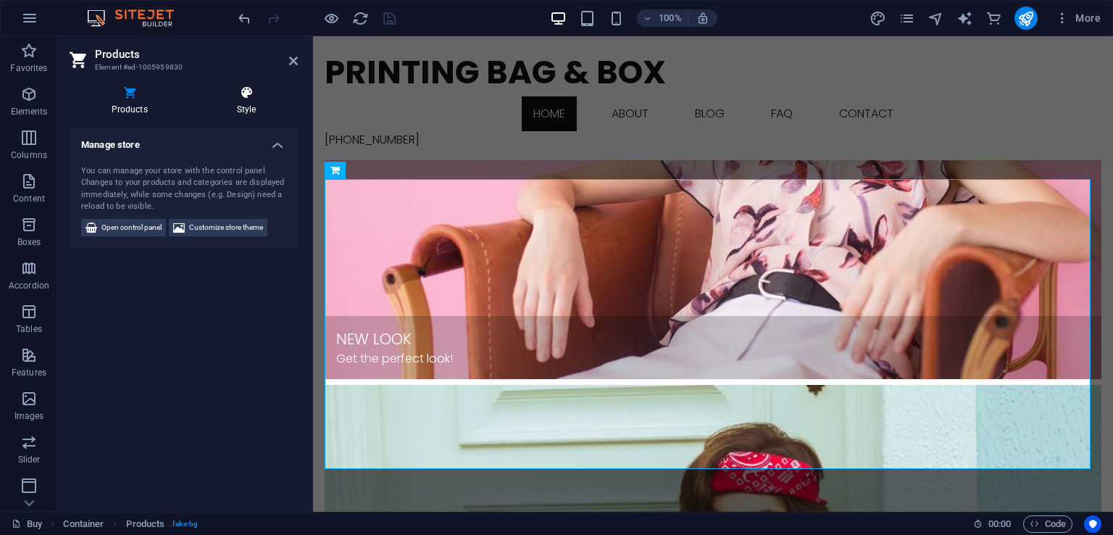
click at [263, 98] on icon at bounding box center [246, 93] width 103 height 14
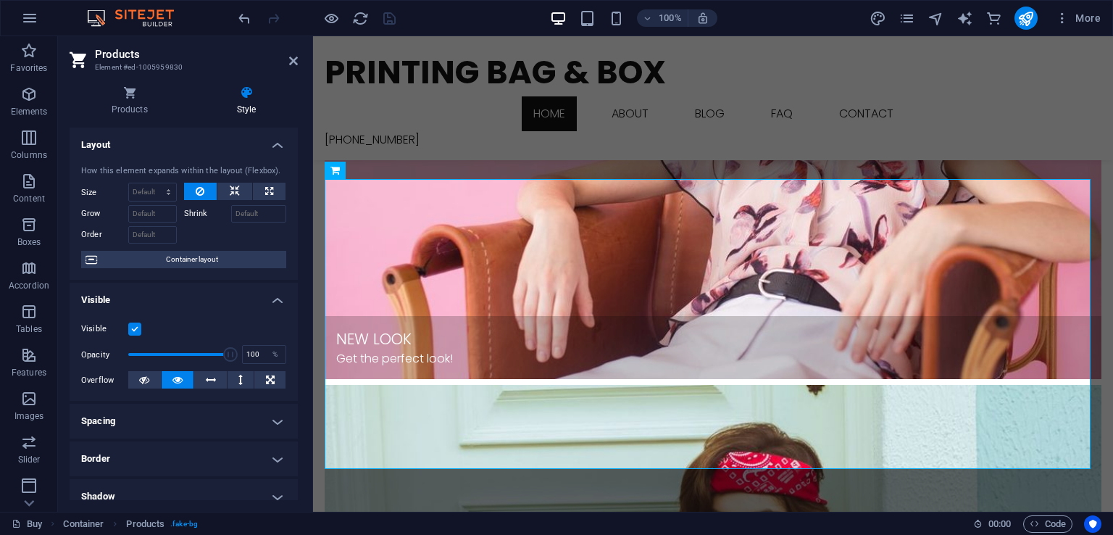
click at [258, 99] on icon at bounding box center [246, 93] width 103 height 14
click at [255, 98] on icon at bounding box center [246, 93] width 103 height 14
click at [290, 60] on icon at bounding box center [293, 61] width 9 height 12
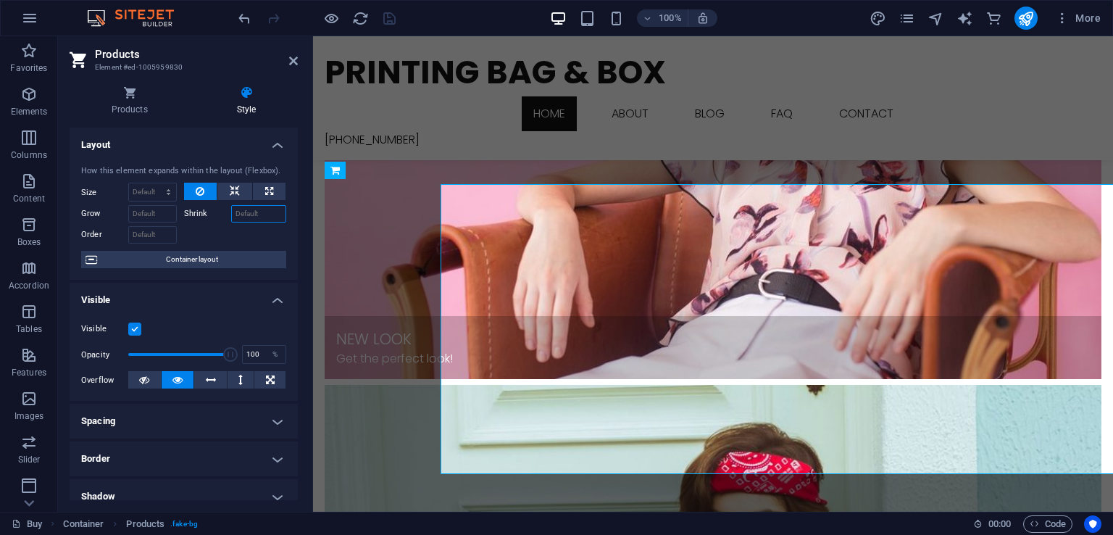
click at [273, 212] on input "Shrink" at bounding box center [259, 213] width 56 height 17
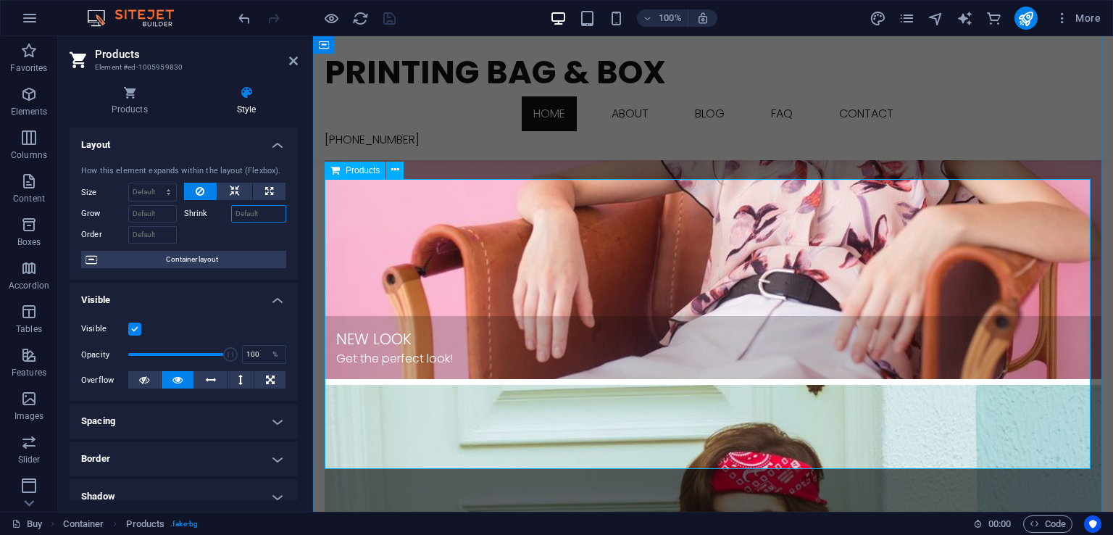
click at [329, 172] on div "Products" at bounding box center [355, 170] width 61 height 17
click at [349, 171] on span "Products" at bounding box center [363, 170] width 34 height 9
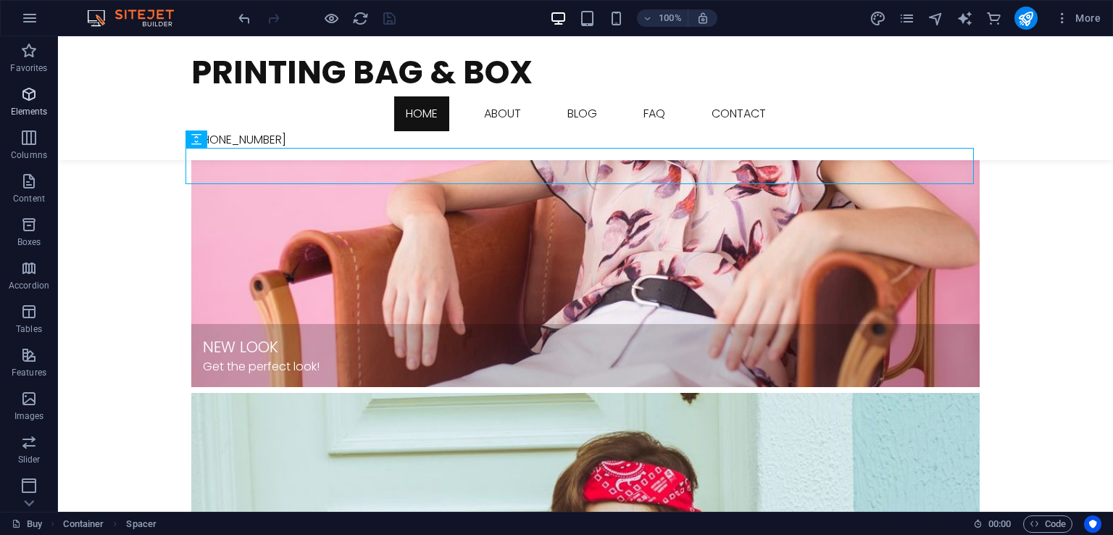
click at [38, 105] on span "Elements" at bounding box center [29, 103] width 58 height 35
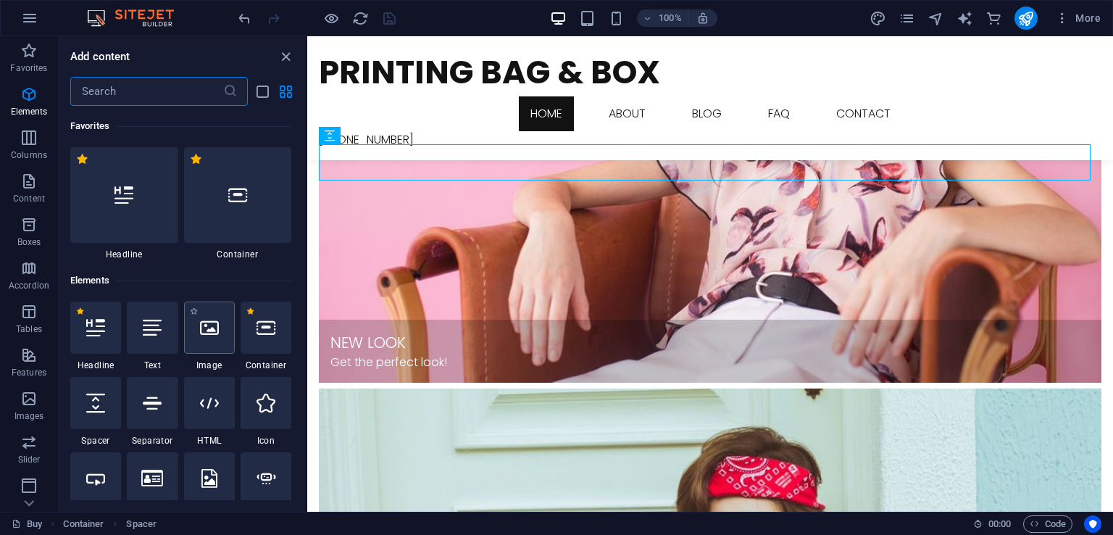
scroll to position [154, 0]
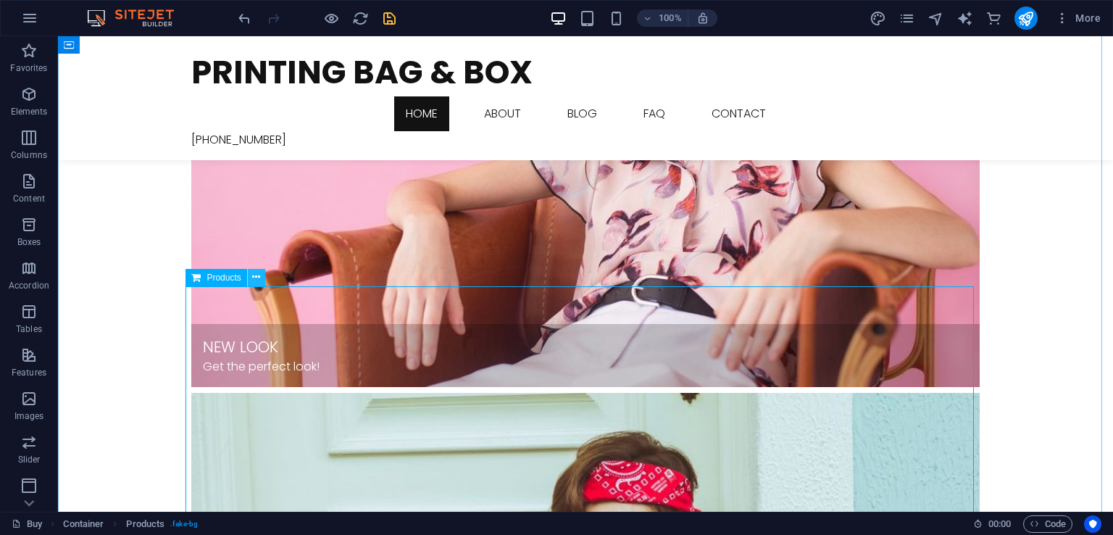
click at [254, 275] on icon at bounding box center [256, 277] width 8 height 15
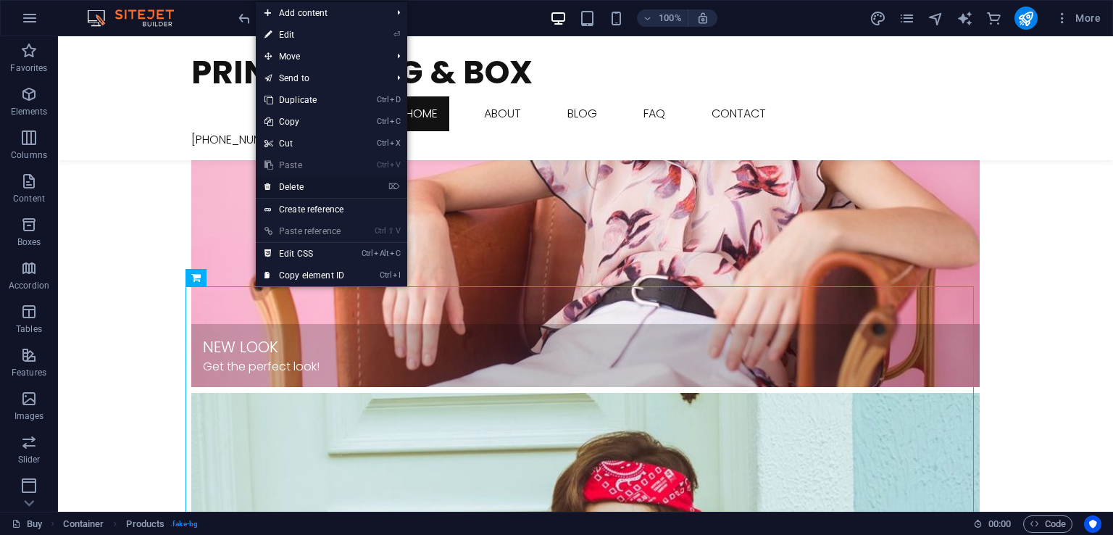
click at [298, 180] on link "⌦ Delete" at bounding box center [304, 187] width 97 height 22
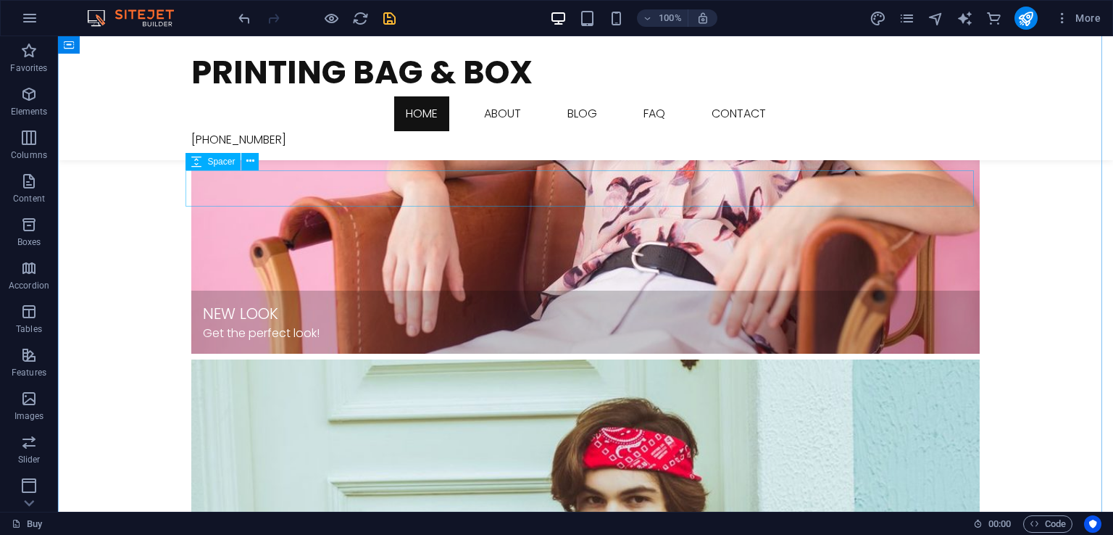
scroll to position [942, 0]
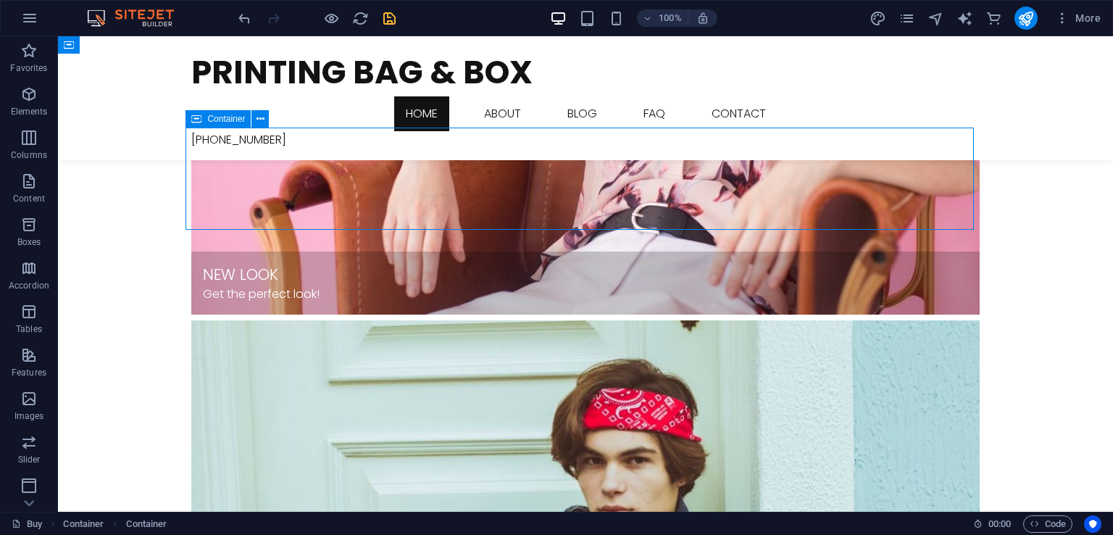
scroll to position [797, 0]
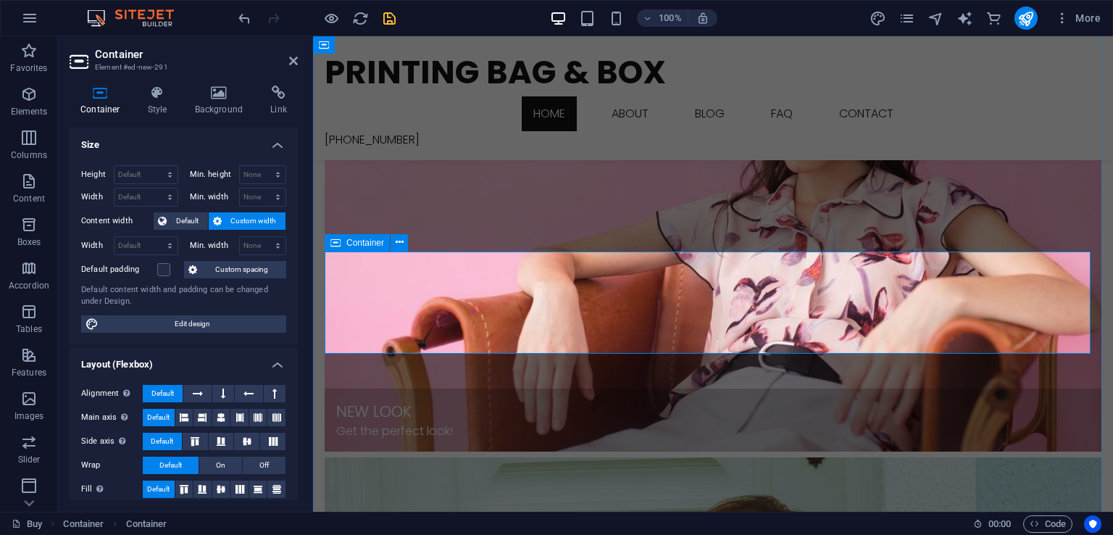
click at [402, 247] on icon at bounding box center [400, 242] width 8 height 15
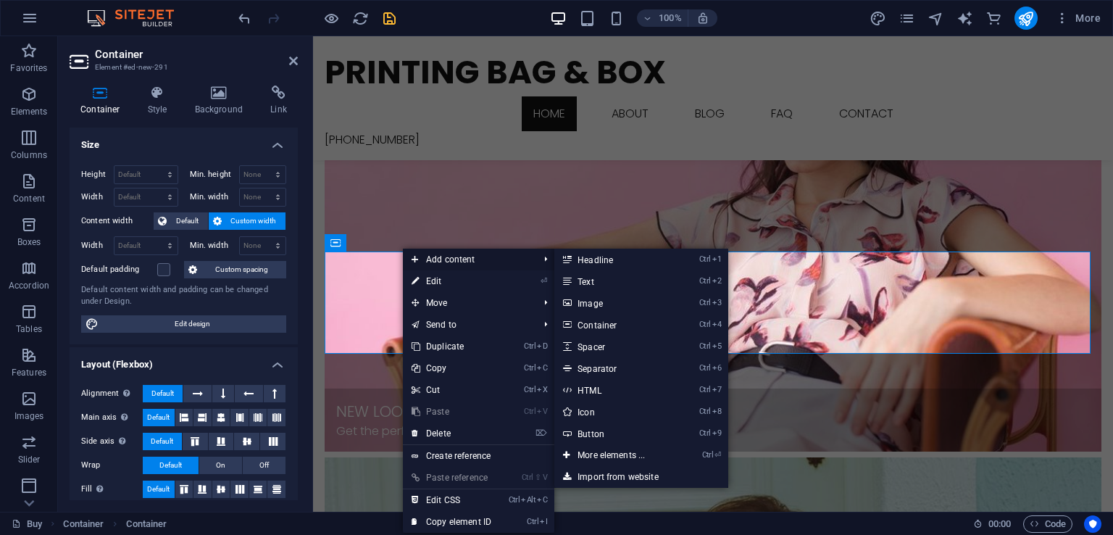
click at [435, 260] on span "Add content" at bounding box center [468, 260] width 130 height 22
click at [599, 346] on link "Ctrl 5 Spacer" at bounding box center [615, 347] width 120 height 22
select select "px"
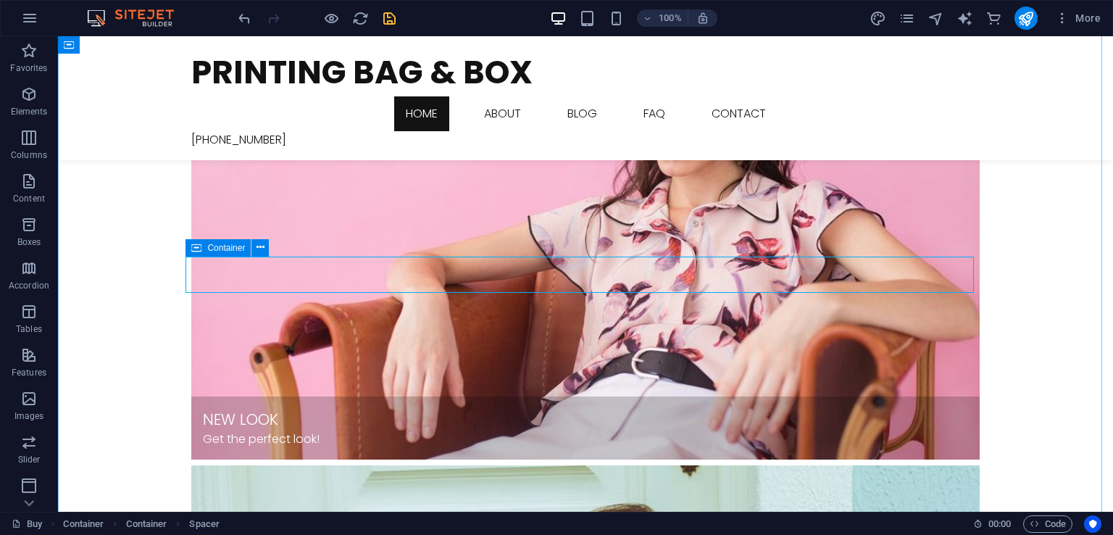
click at [191, 251] on icon at bounding box center [196, 247] width 10 height 17
click at [209, 245] on span "Container" at bounding box center [226, 248] width 38 height 9
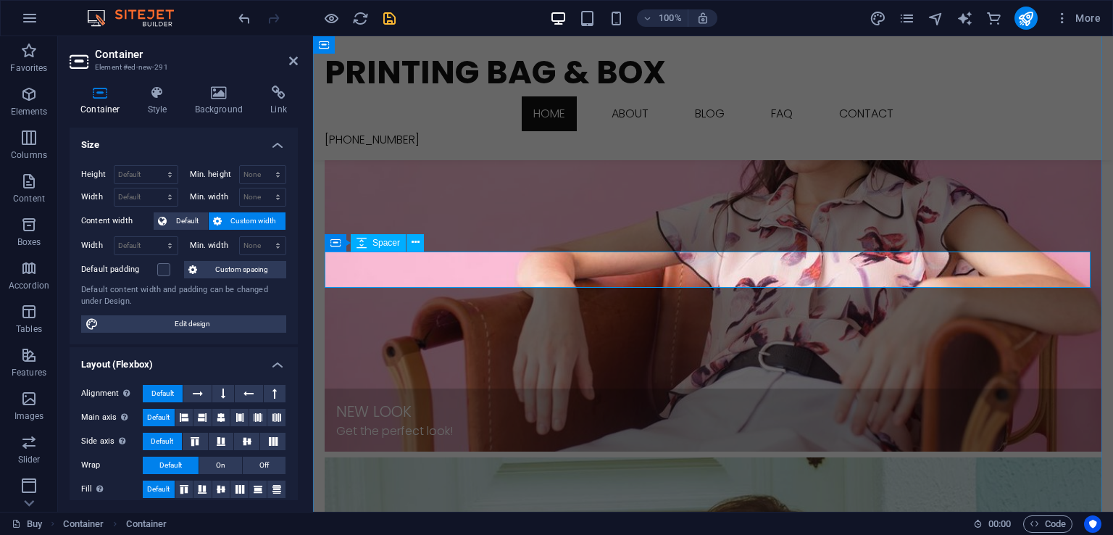
select select "px"
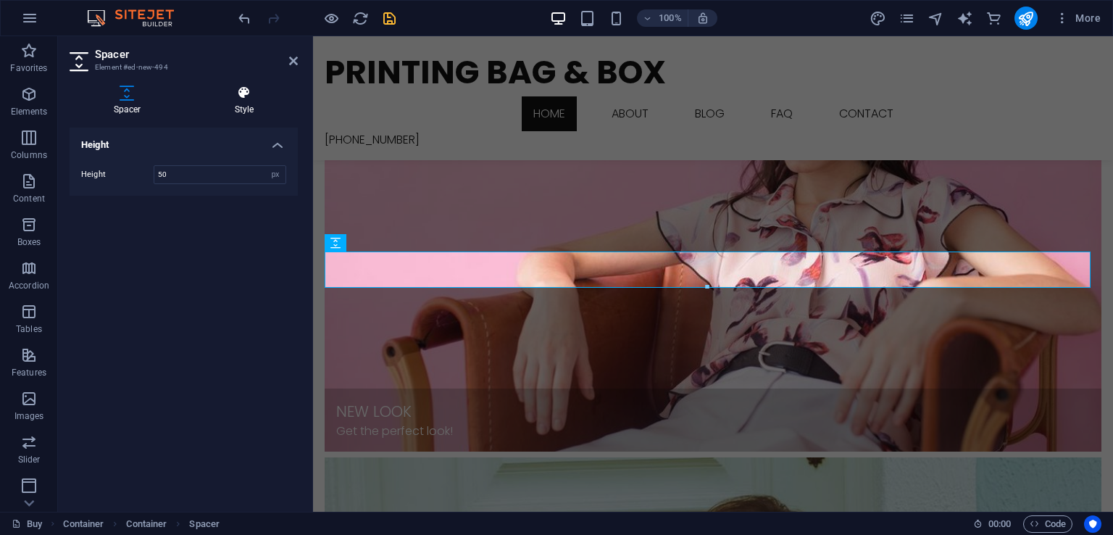
click at [252, 97] on icon at bounding box center [244, 93] width 107 height 14
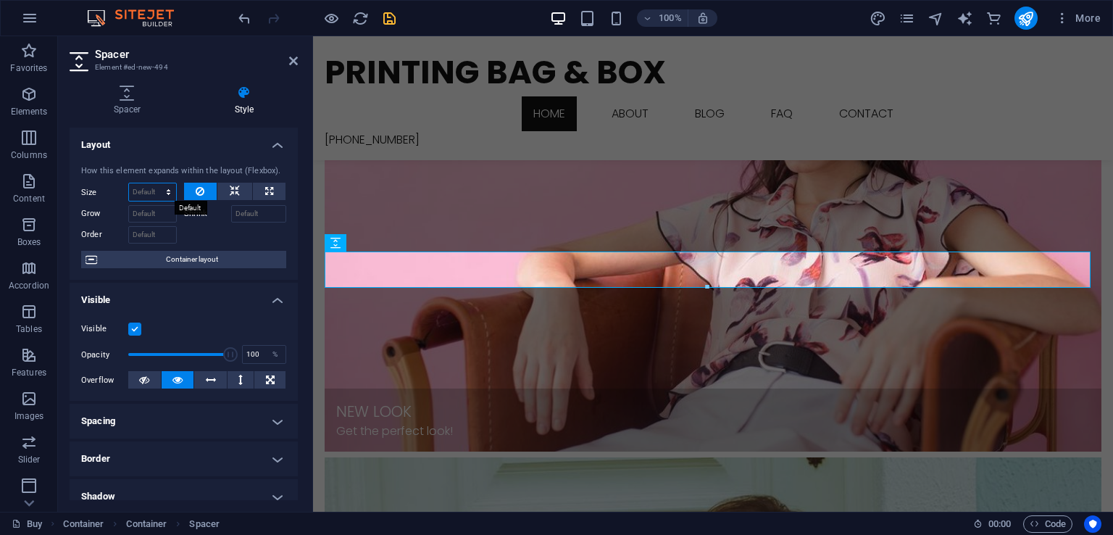
click at [146, 189] on select "Default auto px % 1/1 1/2 1/3 1/4 1/5 1/6 1/7 1/8 1/9 1/10" at bounding box center [152, 191] width 47 height 17
select select "px"
click at [154, 183] on select "Default auto px % 1/1 1/2 1/3 1/4 1/5 1/6 1/7 1/8 1/9 1/10" at bounding box center [152, 191] width 47 height 17
type input "0"
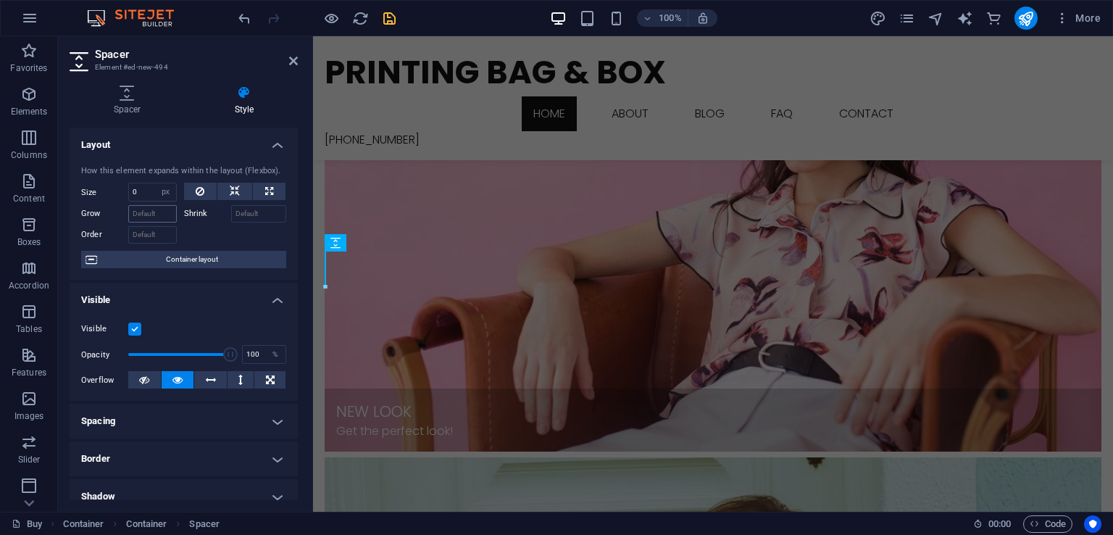
select select "DISABLED_OPTION_VALUE"
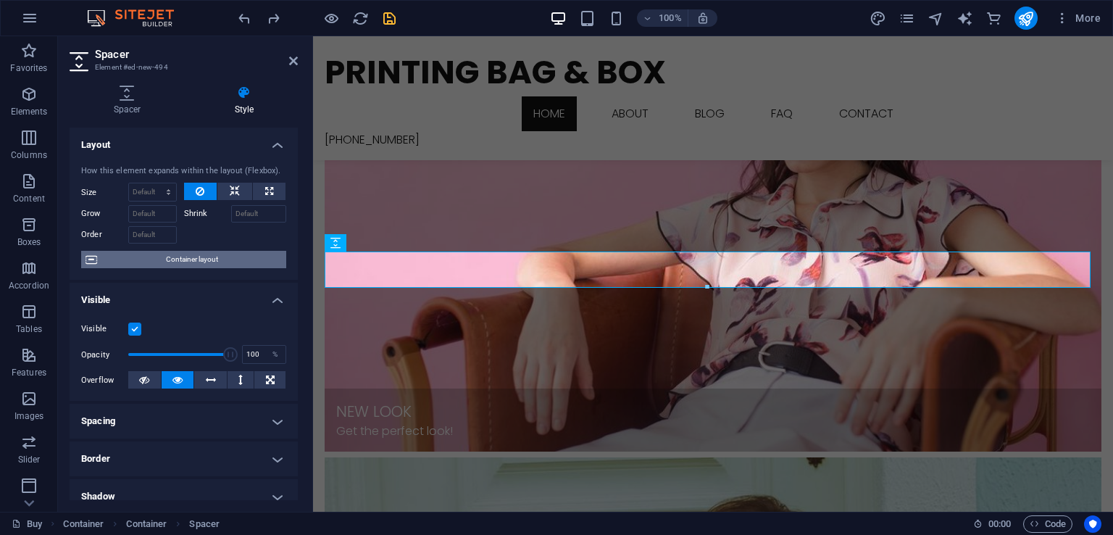
click at [205, 257] on span "Container layout" at bounding box center [191, 259] width 180 height 17
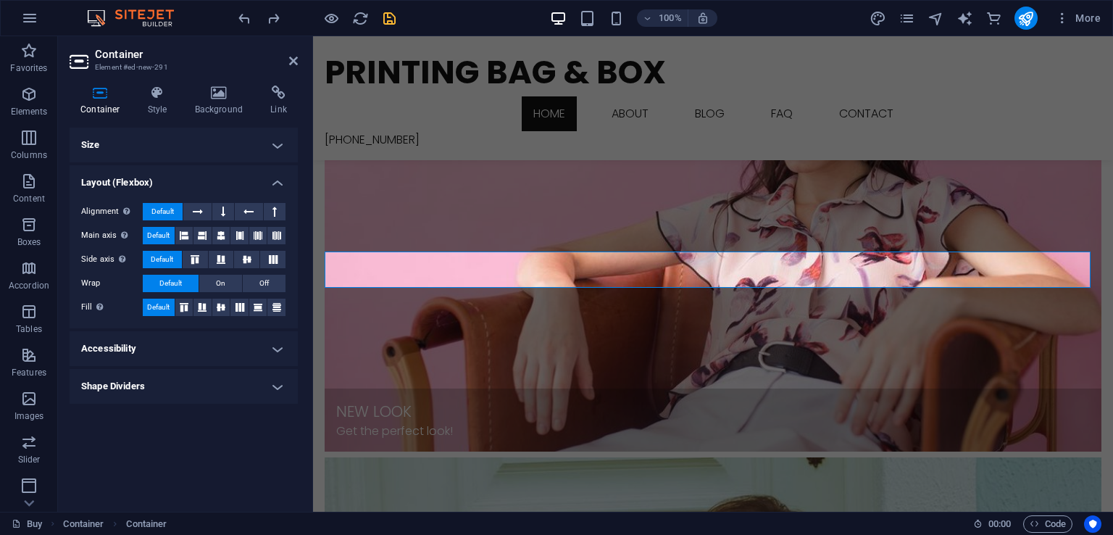
click at [249, 148] on h4 "Size" at bounding box center [184, 145] width 228 height 35
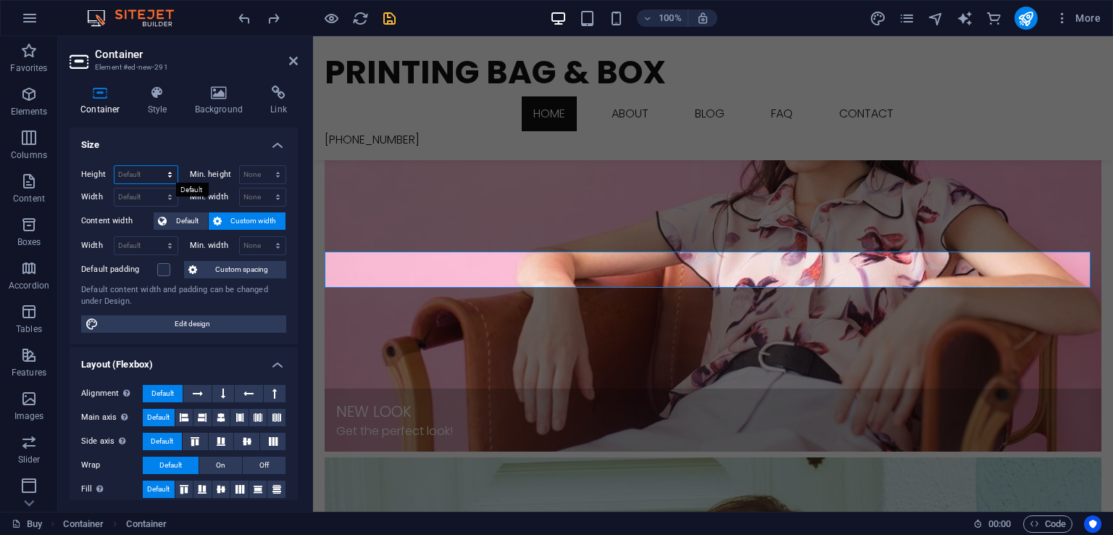
click at [136, 172] on select "Default px rem % vh vw" at bounding box center [146, 174] width 63 height 17
select select "px"
click at [155, 166] on select "Default px rem % vh vw" at bounding box center [146, 174] width 63 height 17
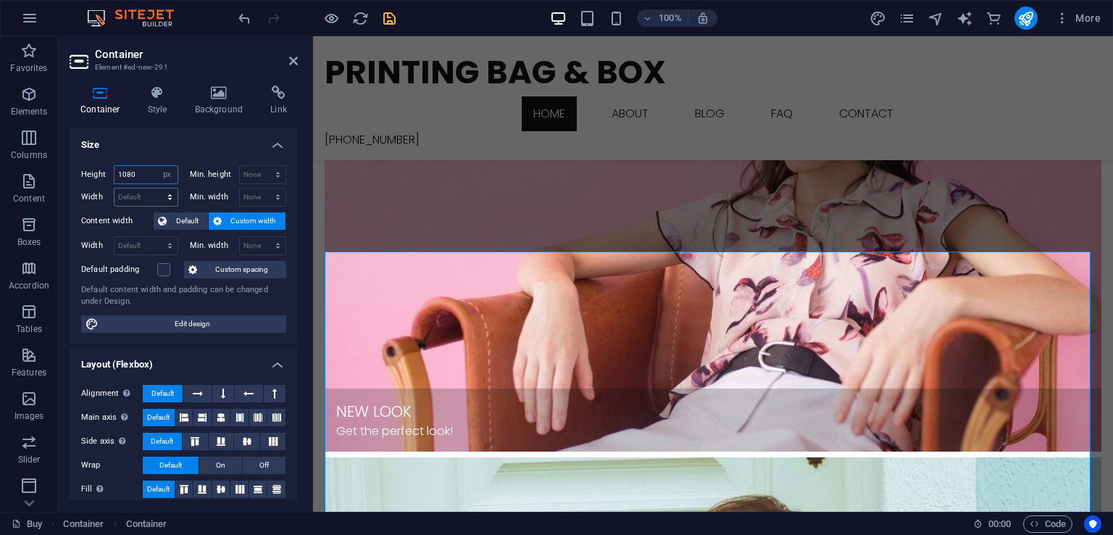
type input "1080"
click at [125, 195] on select "Default px rem % em vh vw" at bounding box center [146, 196] width 63 height 17
select select "px"
click at [155, 188] on select "Default px rem % em vh vw" at bounding box center [146, 196] width 63 height 17
type input "1920"
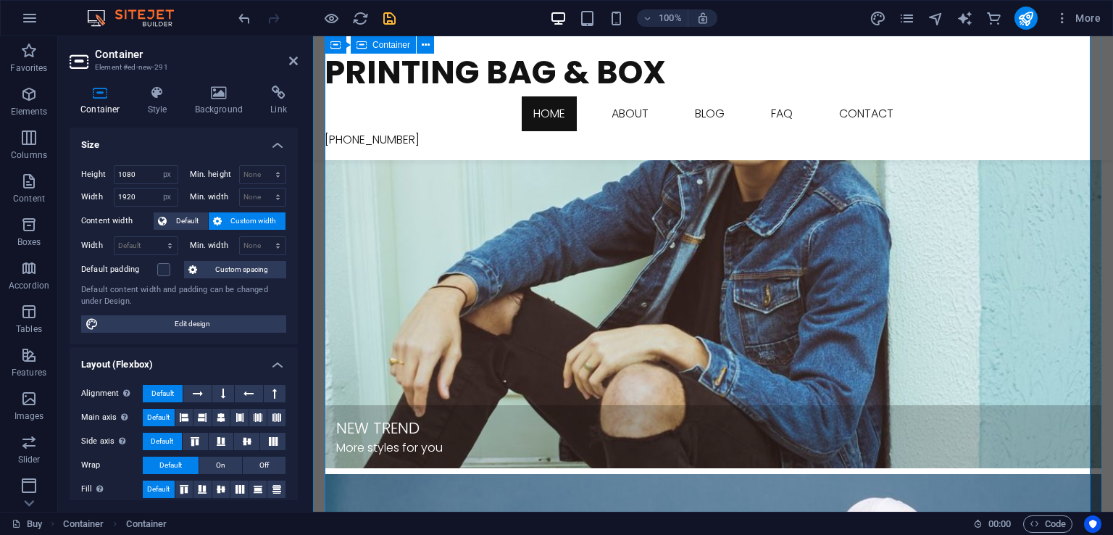
scroll to position [1232, 0]
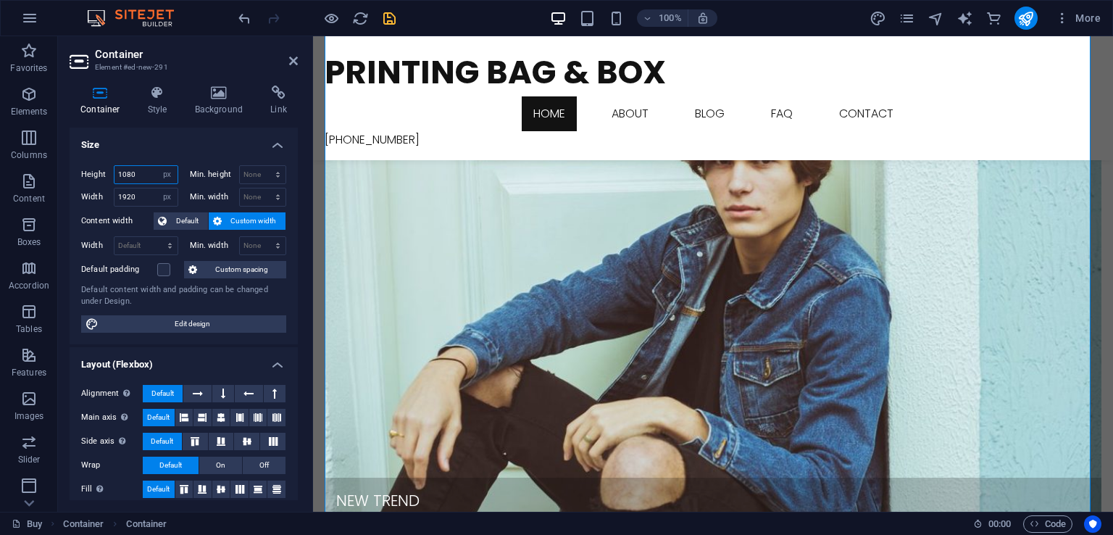
drag, startPoint x: 141, startPoint y: 177, endPoint x: 110, endPoint y: 188, distance: 32.6
click at [110, 188] on div "Height 1080 Default px rem % vh vw Min. height None px rem % vh vw Width 1920 D…" at bounding box center [183, 185] width 205 height 41
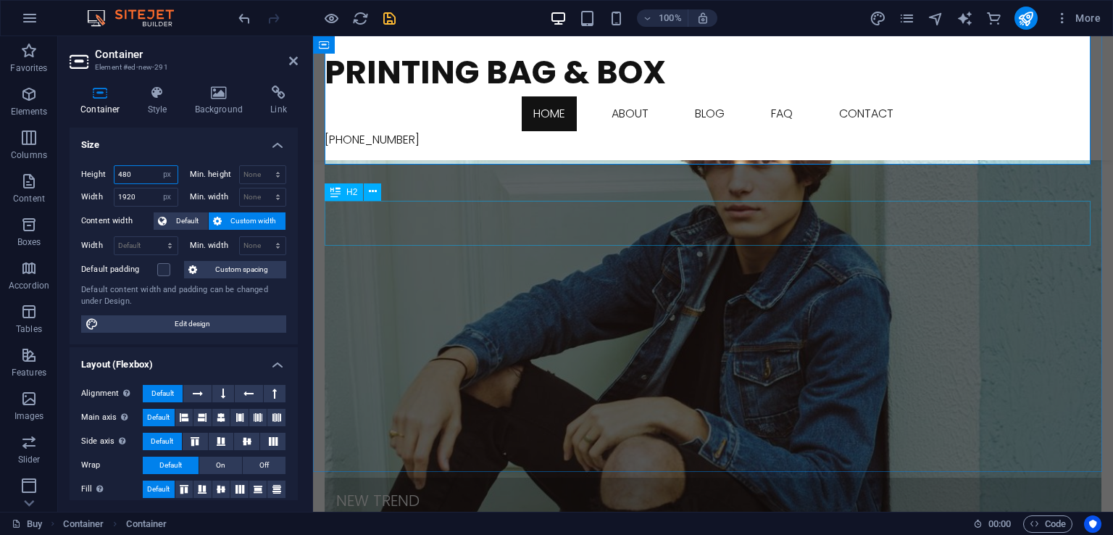
type input "480"
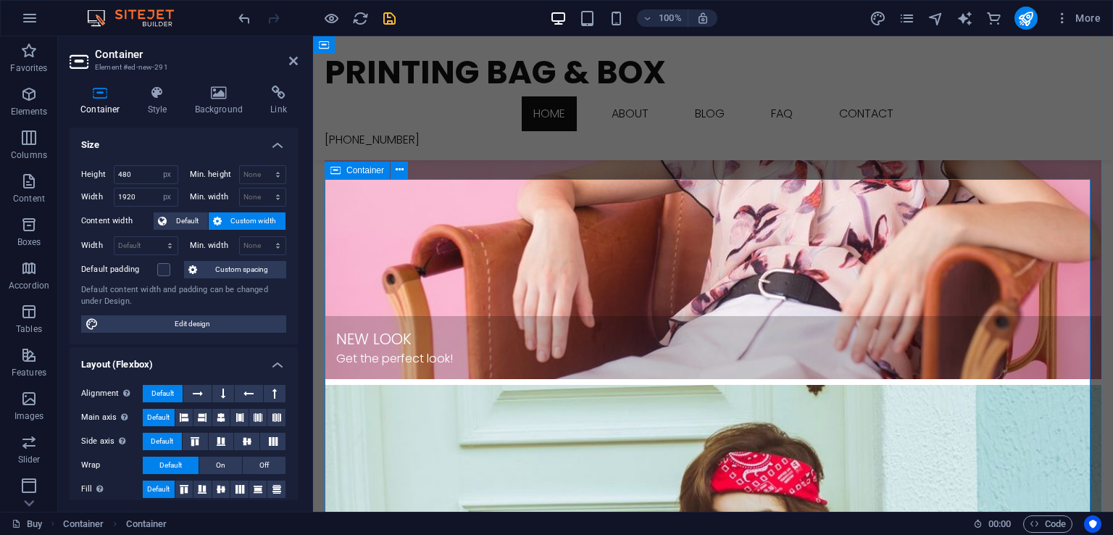
scroll to position [942, 0]
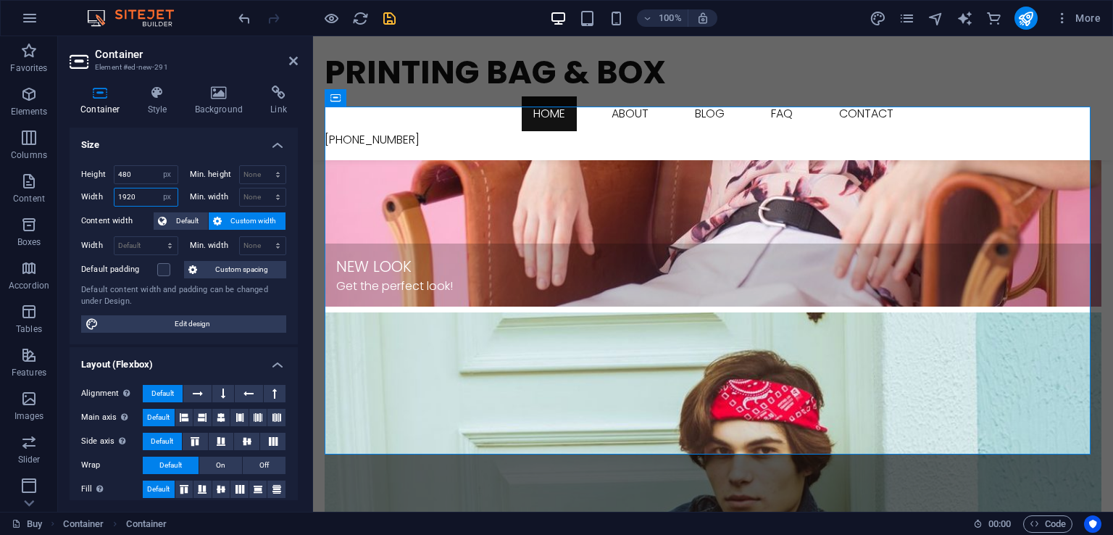
drag, startPoint x: 145, startPoint y: 196, endPoint x: 116, endPoint y: 203, distance: 29.9
click at [116, 203] on input "1920" at bounding box center [146, 196] width 63 height 17
type input "1440"
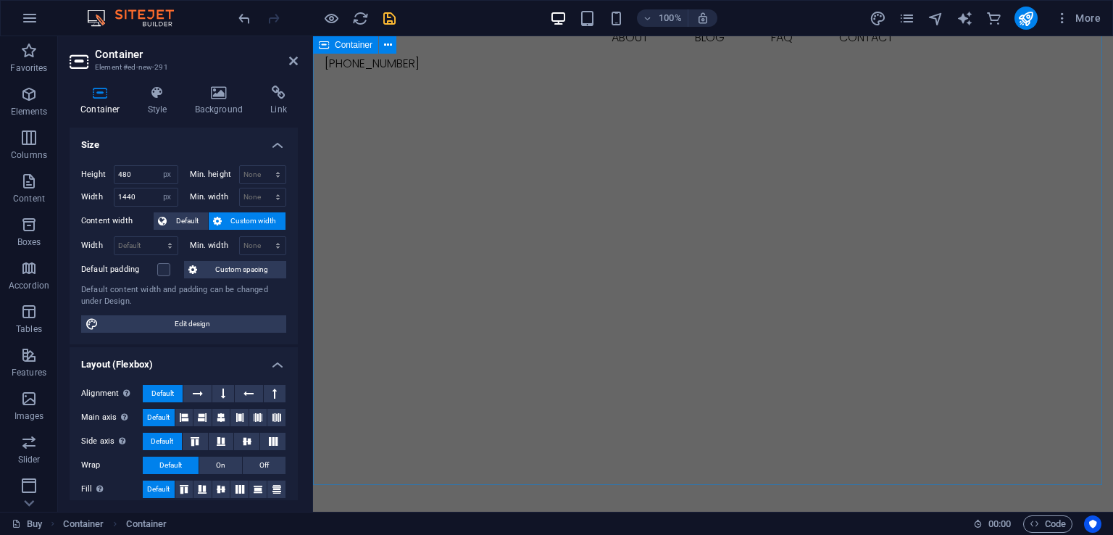
scroll to position [72, 0]
click at [654, 273] on figure at bounding box center [713, 320] width 777 height 348
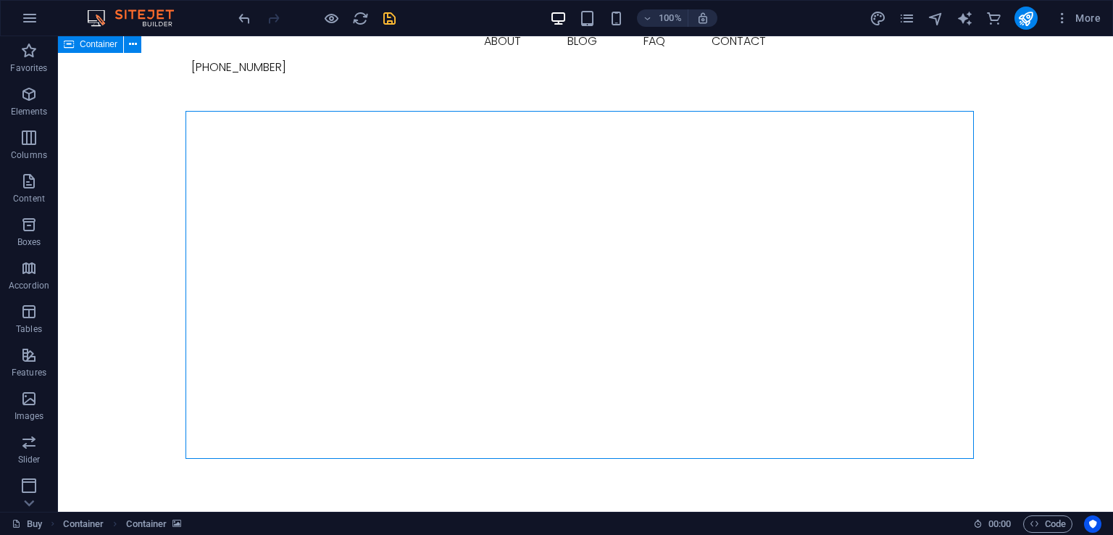
click at [462, 221] on figure at bounding box center [585, 320] width 789 height 348
select select "px"
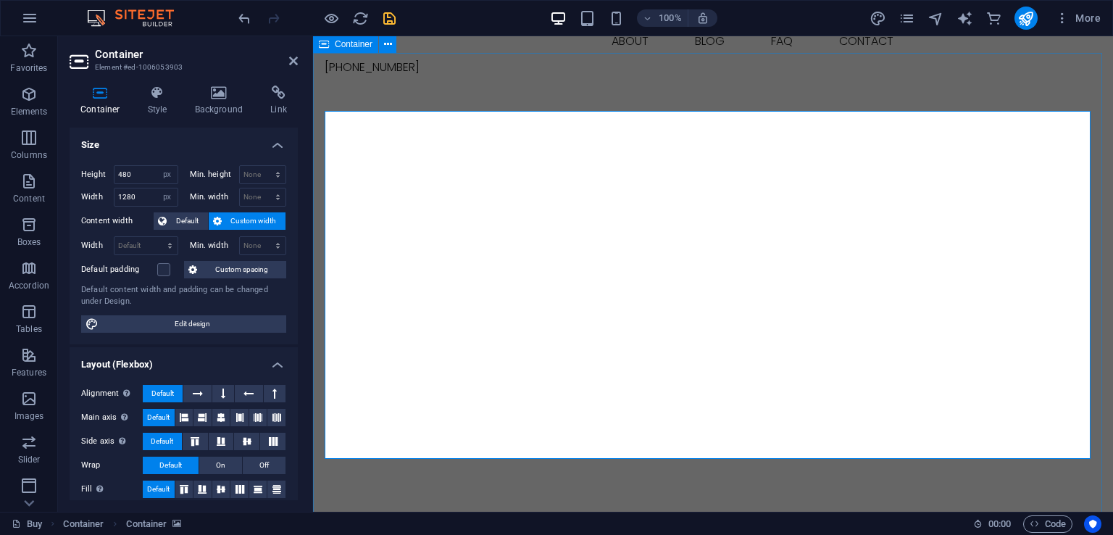
click at [519, 88] on div at bounding box center [713, 320] width 800 height 464
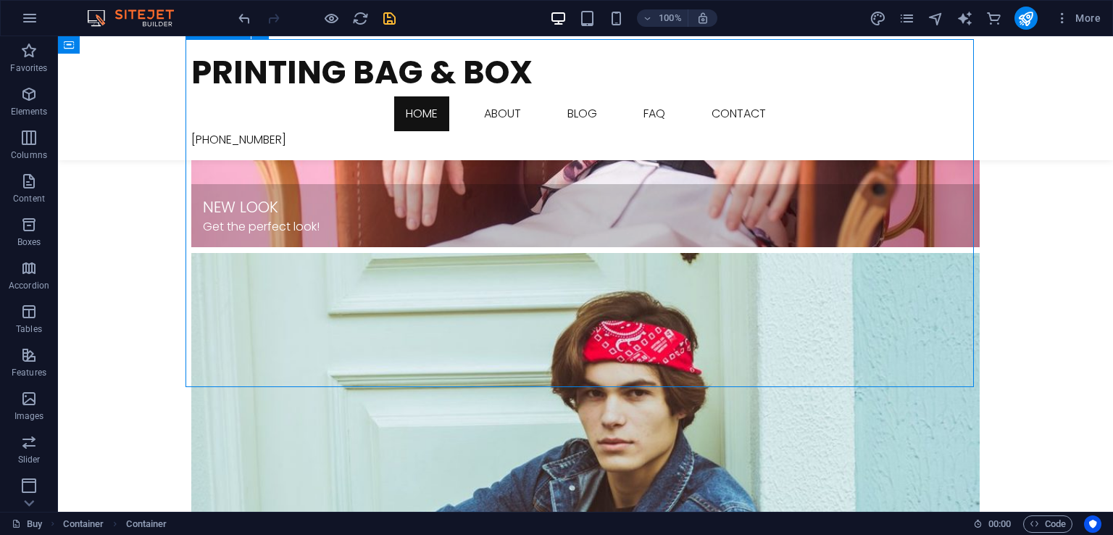
select select "px"
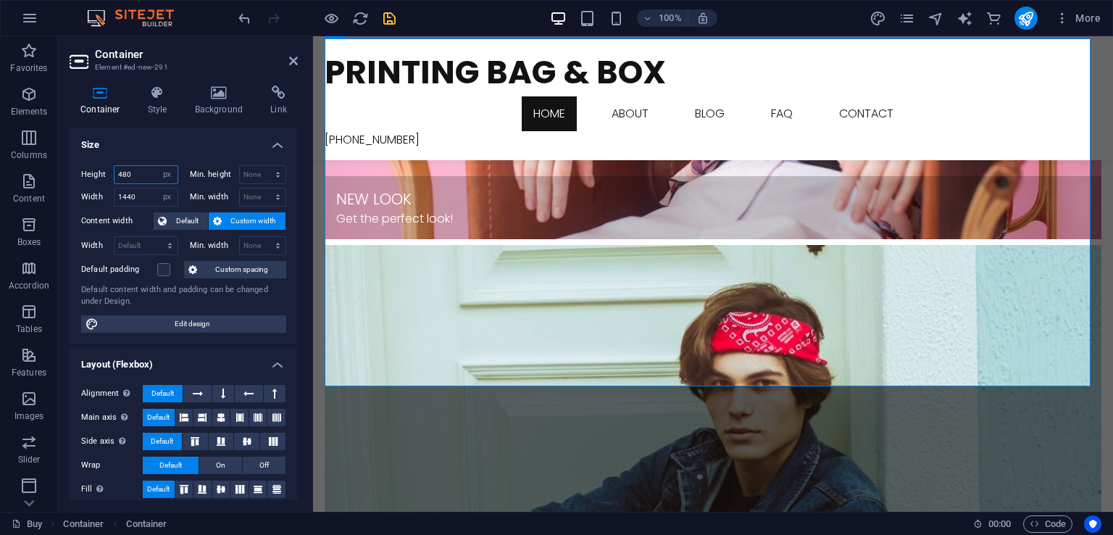
drag, startPoint x: 141, startPoint y: 178, endPoint x: 118, endPoint y: 180, distance: 22.7
click at [118, 180] on input "480" at bounding box center [146, 174] width 63 height 17
type input "720"
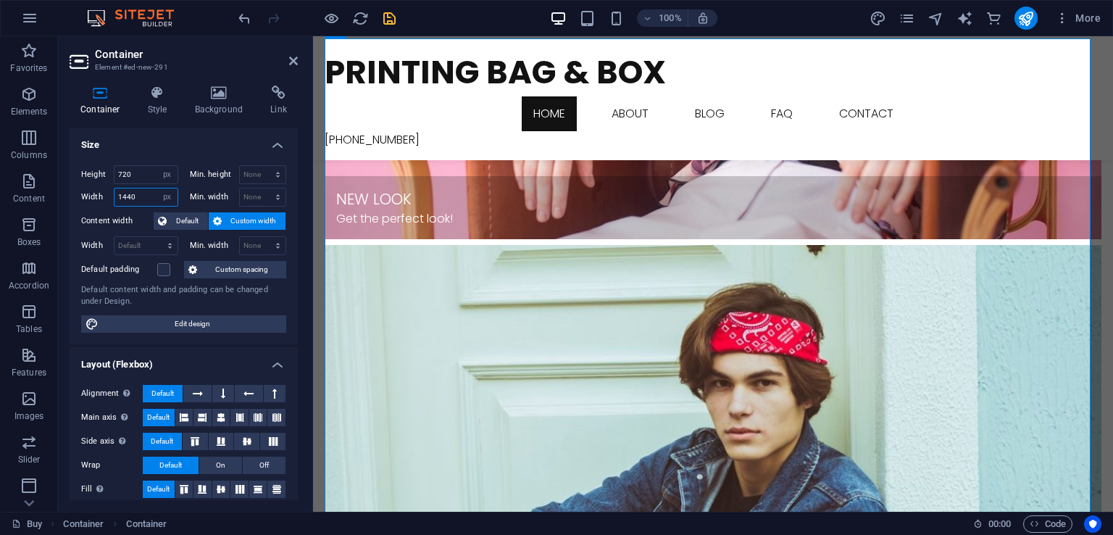
drag, startPoint x: 144, startPoint y: 192, endPoint x: 80, endPoint y: 199, distance: 64.8
click at [80, 199] on div "Height 720 Default px rem % vh vw Min. height None px rem % vh vw Width 1440 De…" at bounding box center [184, 249] width 228 height 191
type input "1280"
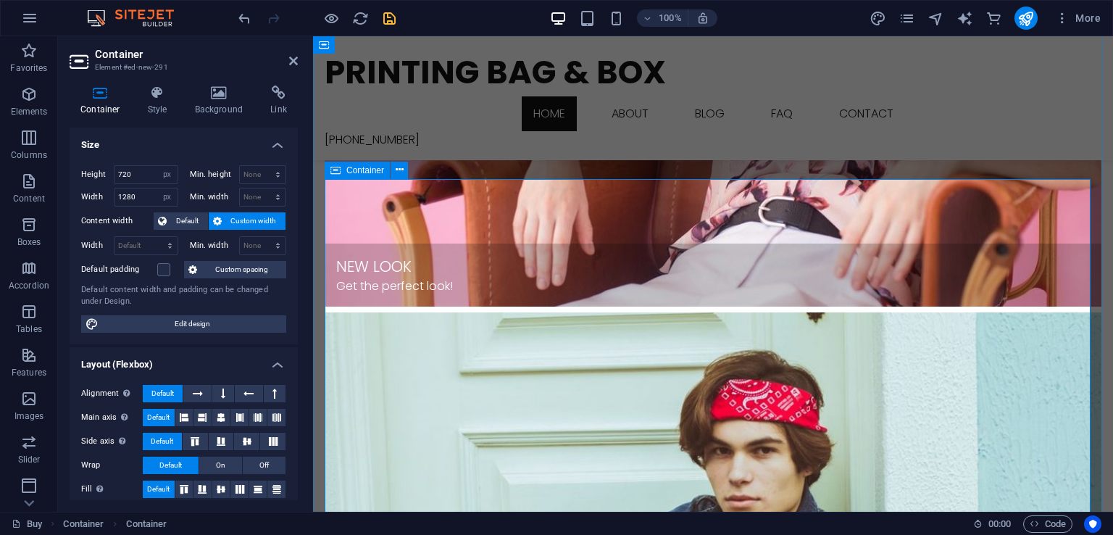
scroll to position [870, 0]
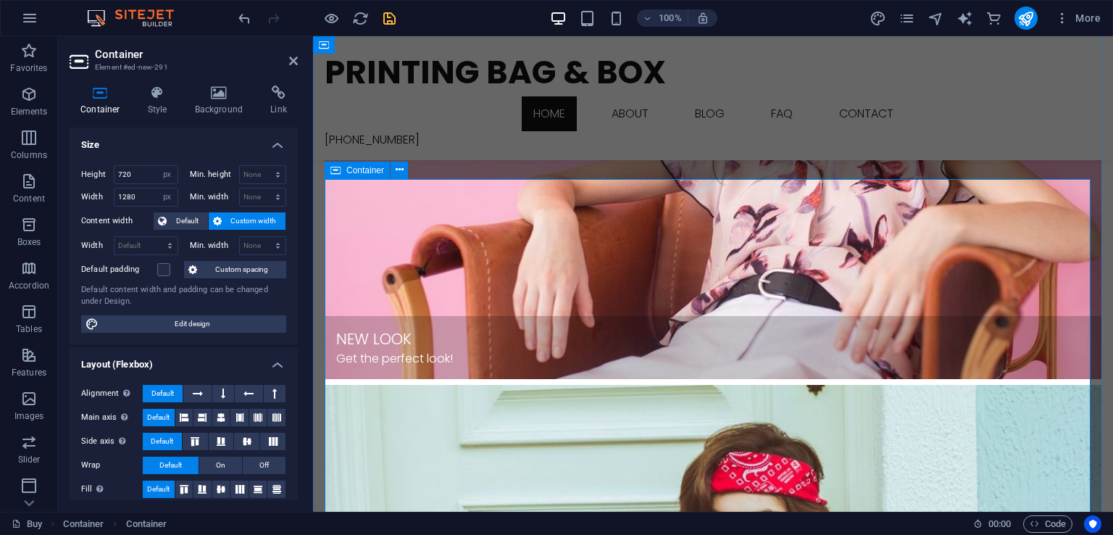
click at [229, 107] on h4 "Background" at bounding box center [222, 101] width 76 height 30
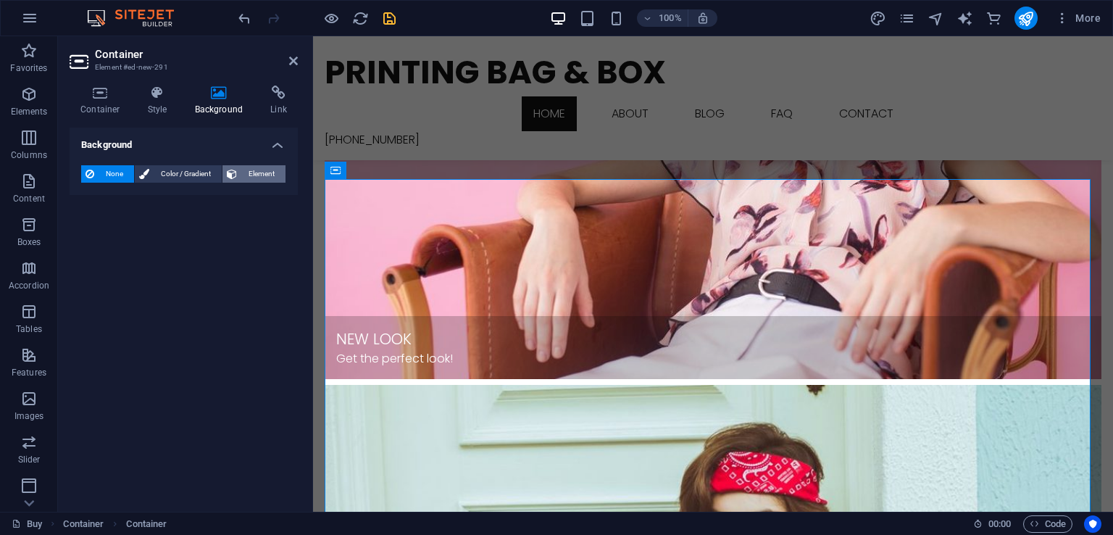
click at [255, 174] on span "Element" at bounding box center [261, 173] width 40 height 17
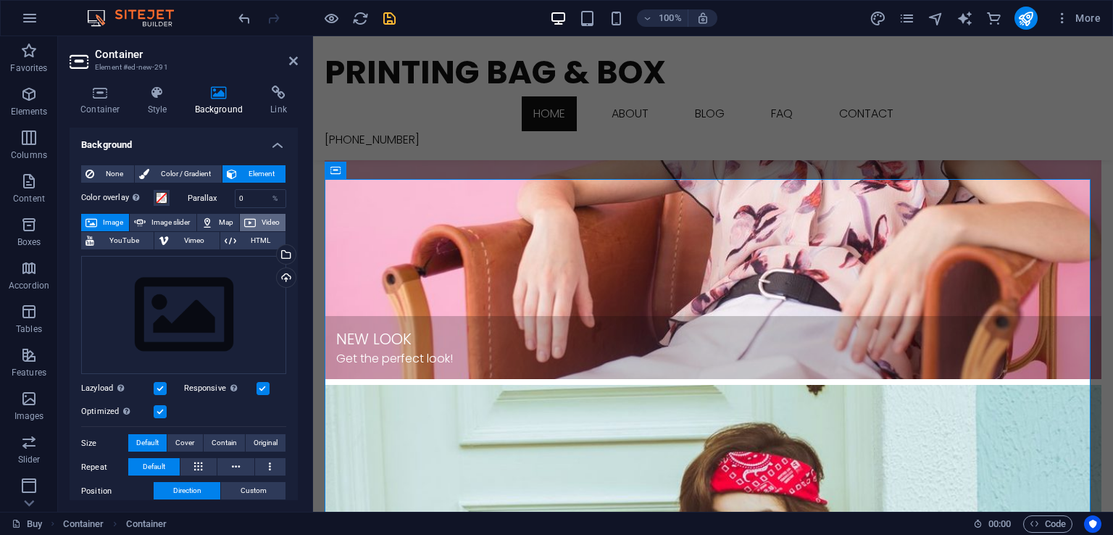
click at [260, 224] on span "Video" at bounding box center [270, 222] width 21 height 17
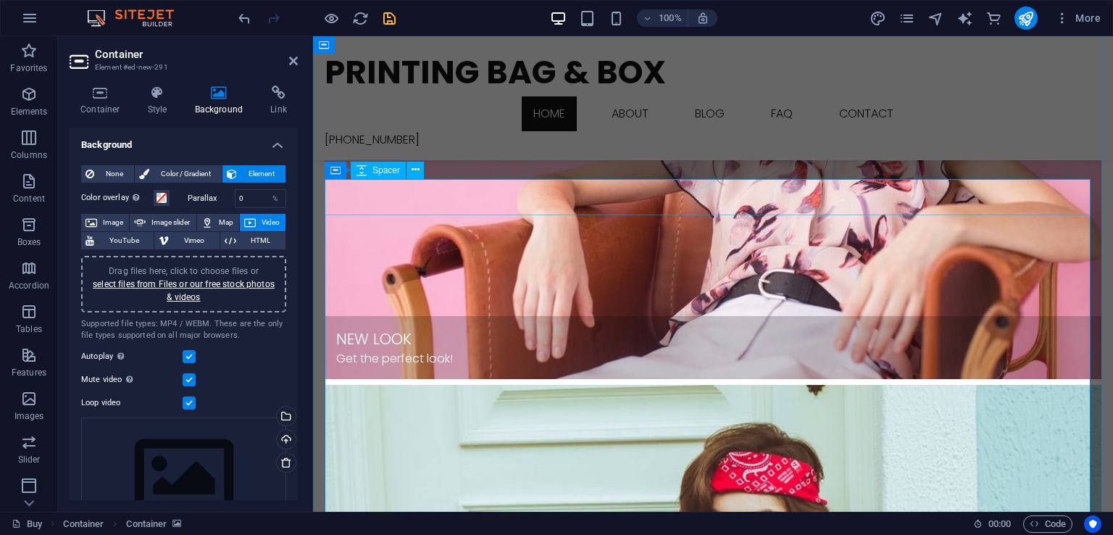
click at [202, 282] on link "select files from Files or our free stock photos & videos" at bounding box center [184, 290] width 182 height 23
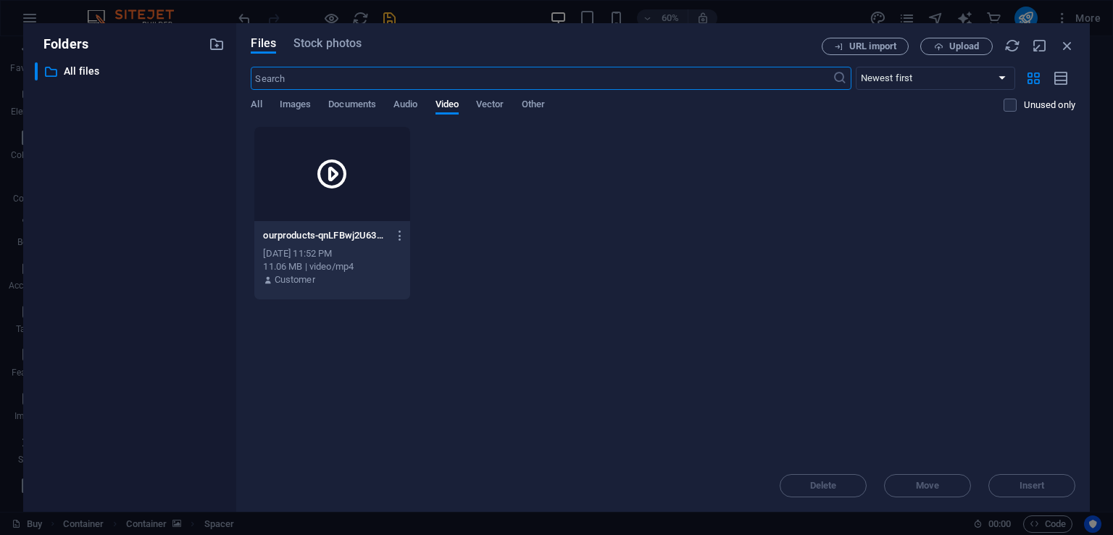
scroll to position [874, 0]
click at [953, 51] on span "Upload" at bounding box center [965, 46] width 30 height 9
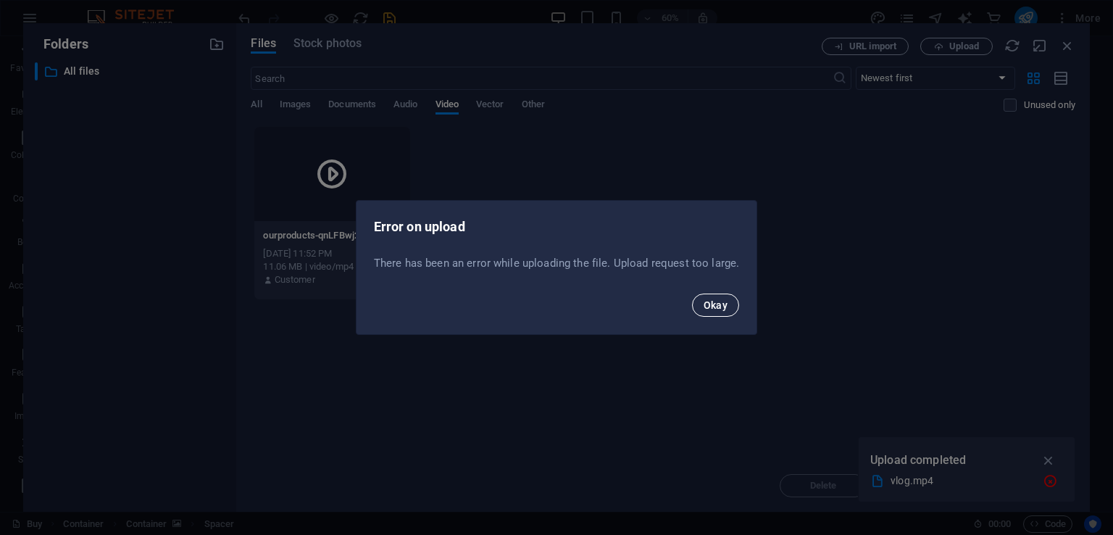
click at [713, 302] on span "Okay" at bounding box center [716, 305] width 25 height 12
click at [731, 299] on button "Okay" at bounding box center [716, 305] width 48 height 23
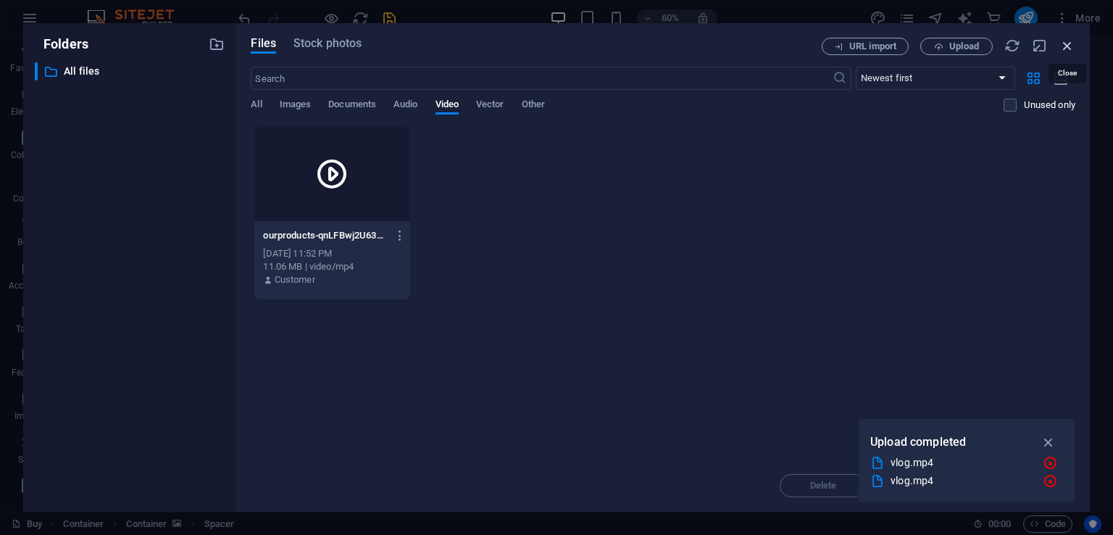
click at [1063, 43] on icon "button" at bounding box center [1068, 46] width 16 height 16
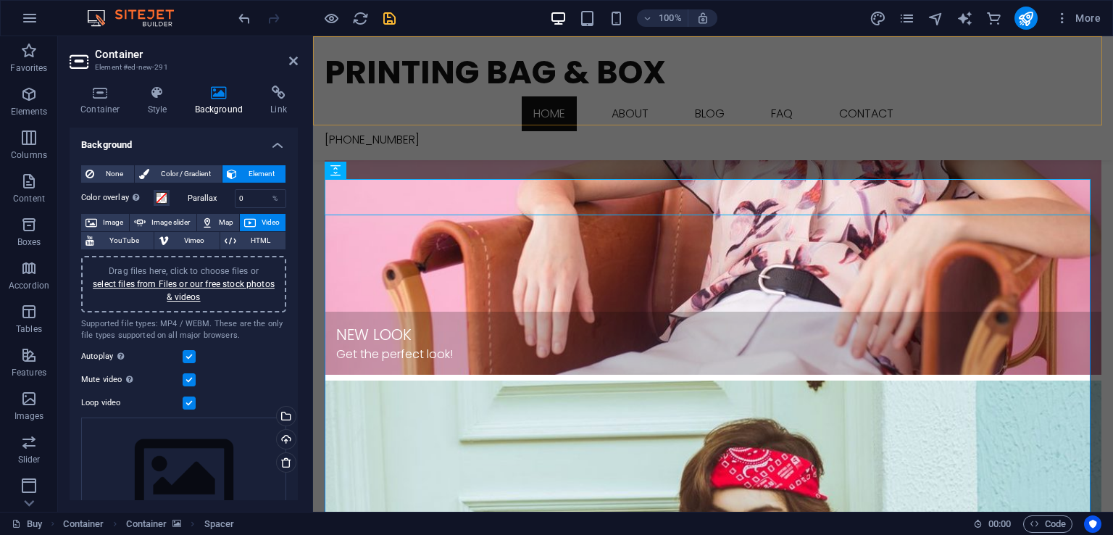
scroll to position [870, 0]
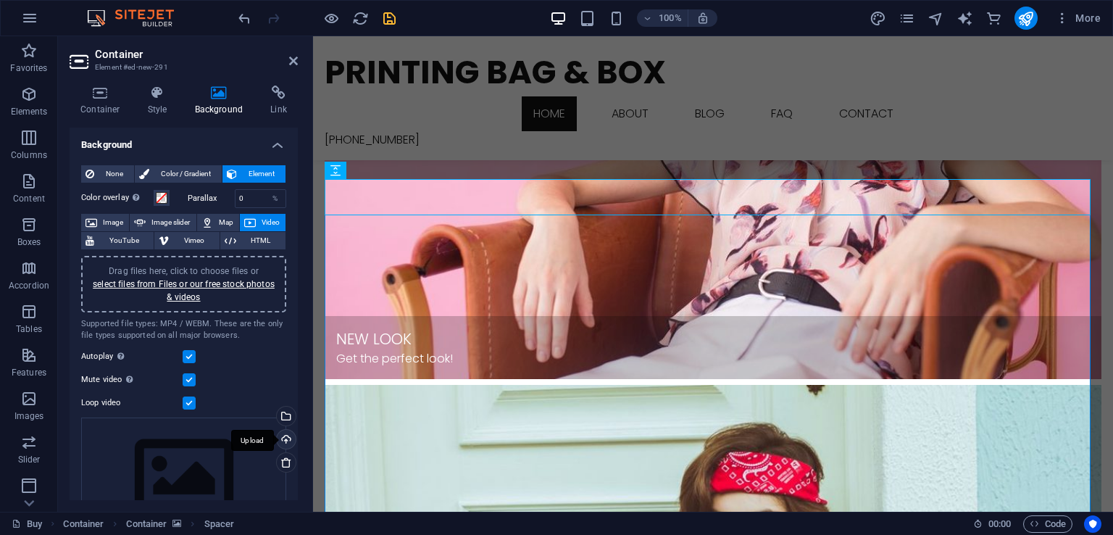
click at [288, 441] on div "Upload" at bounding box center [285, 441] width 22 height 22
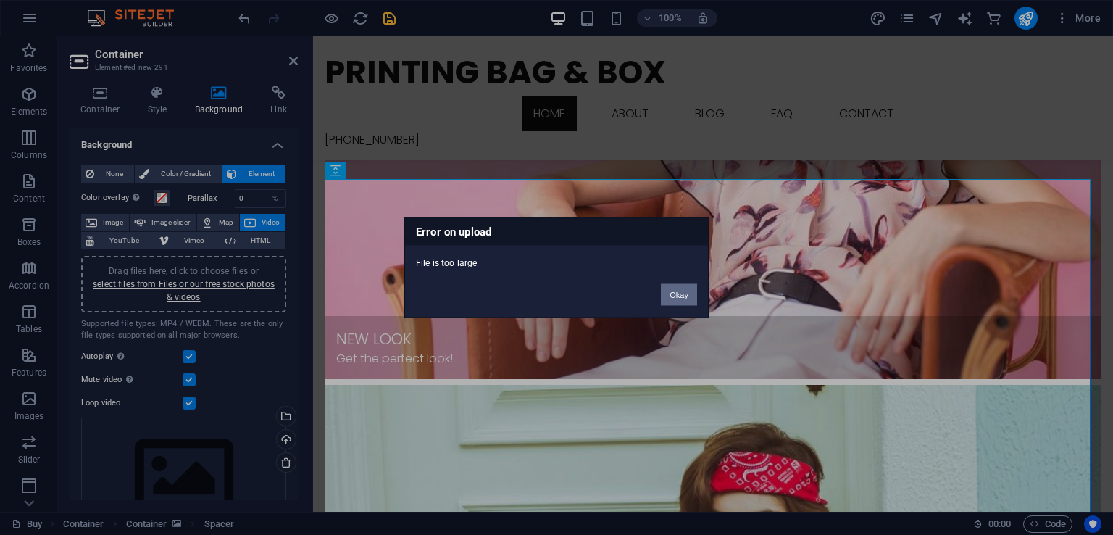
click at [689, 297] on button "Okay" at bounding box center [679, 295] width 36 height 22
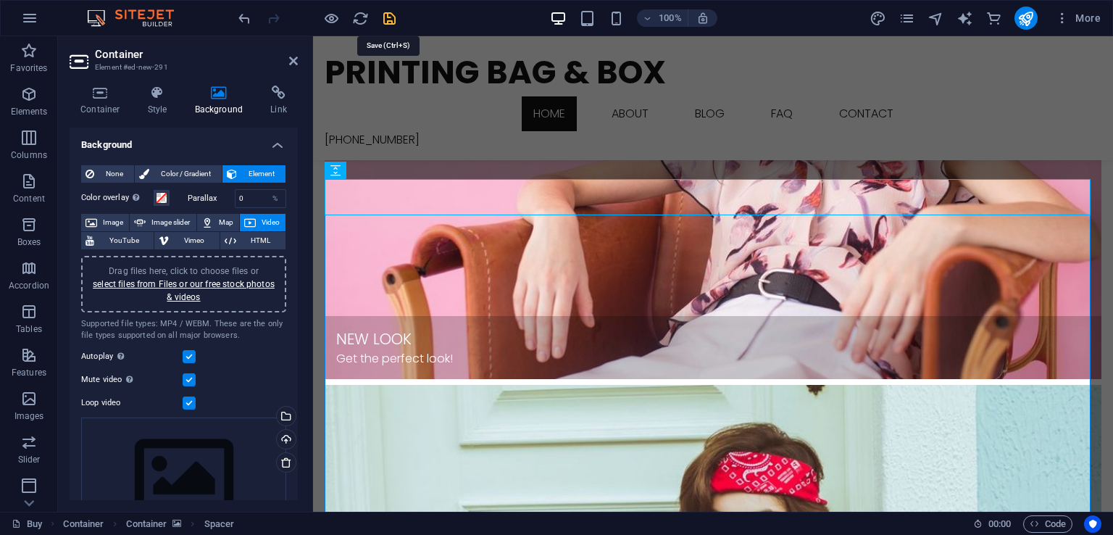
click at [391, 25] on icon "save" at bounding box center [389, 18] width 17 height 17
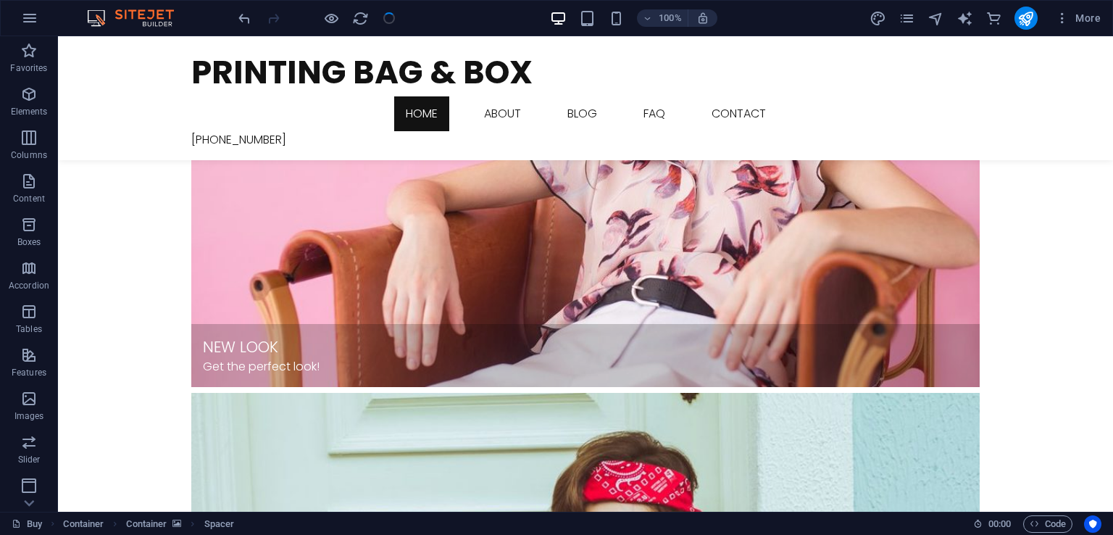
checkbox input "false"
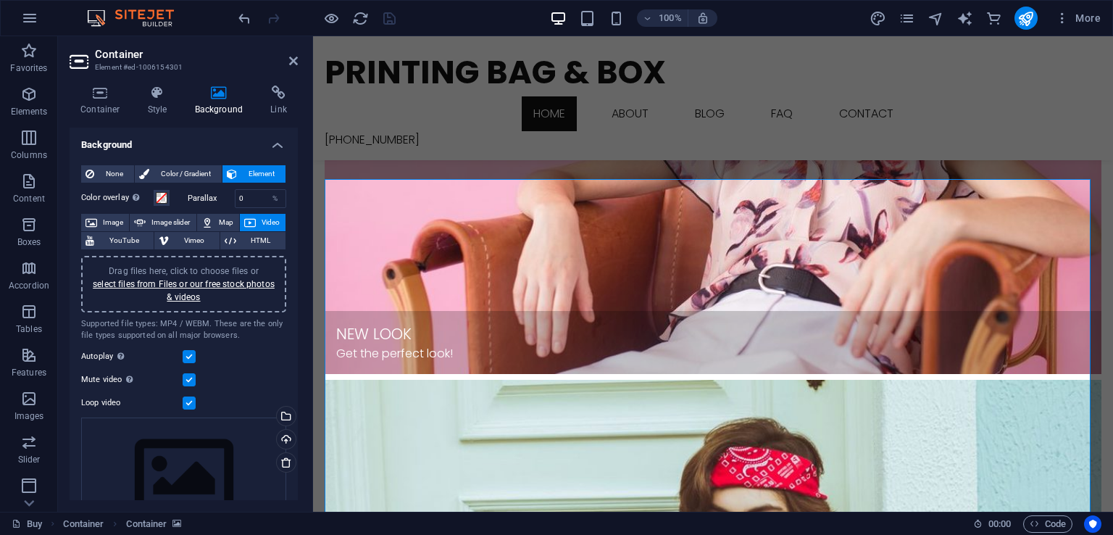
scroll to position [870, 0]
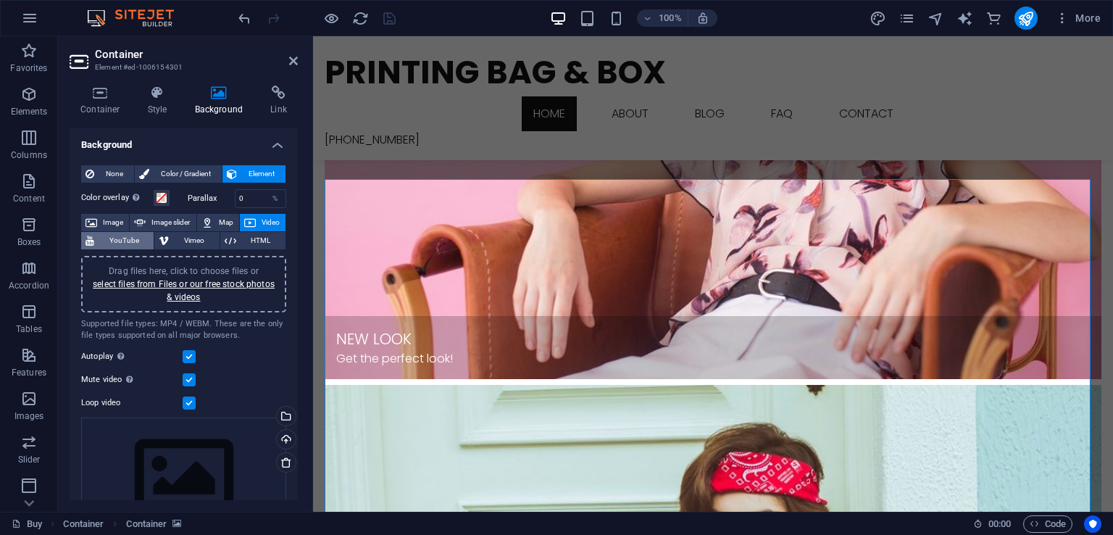
click at [133, 240] on span "YouTube" at bounding box center [124, 240] width 51 height 17
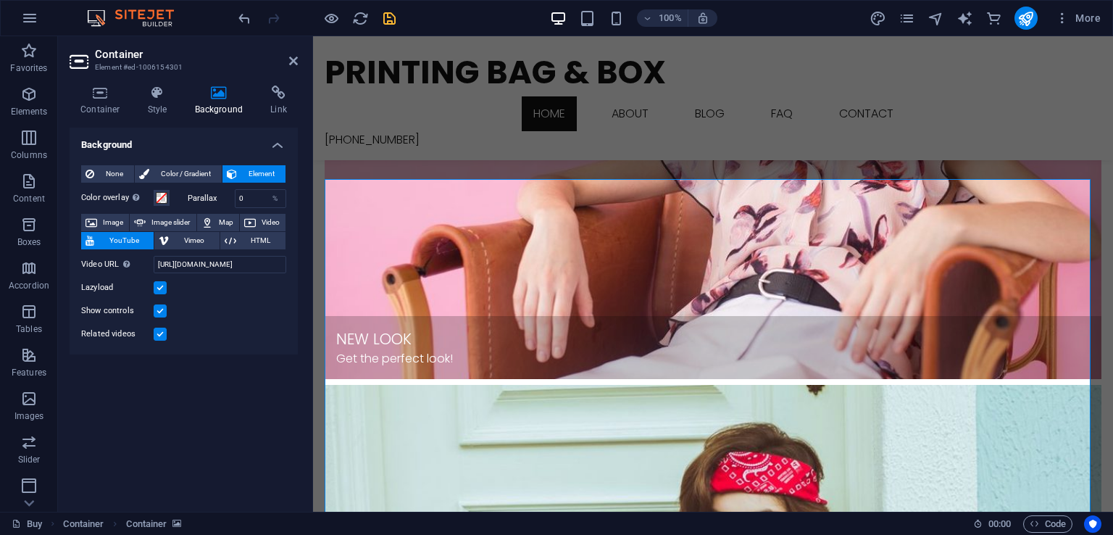
click at [130, 239] on span "YouTube" at bounding box center [124, 240] width 51 height 17
click at [232, 265] on input "[URL][DOMAIN_NAME]" at bounding box center [220, 264] width 133 height 17
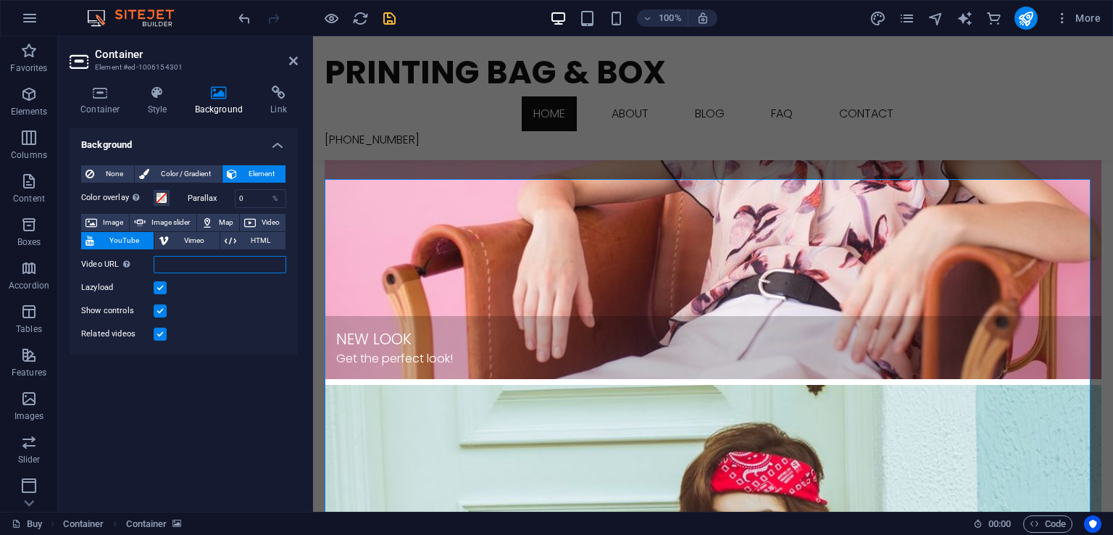
paste input "[URL][DOMAIN_NAME]"
type input "[URL][DOMAIN_NAME]"
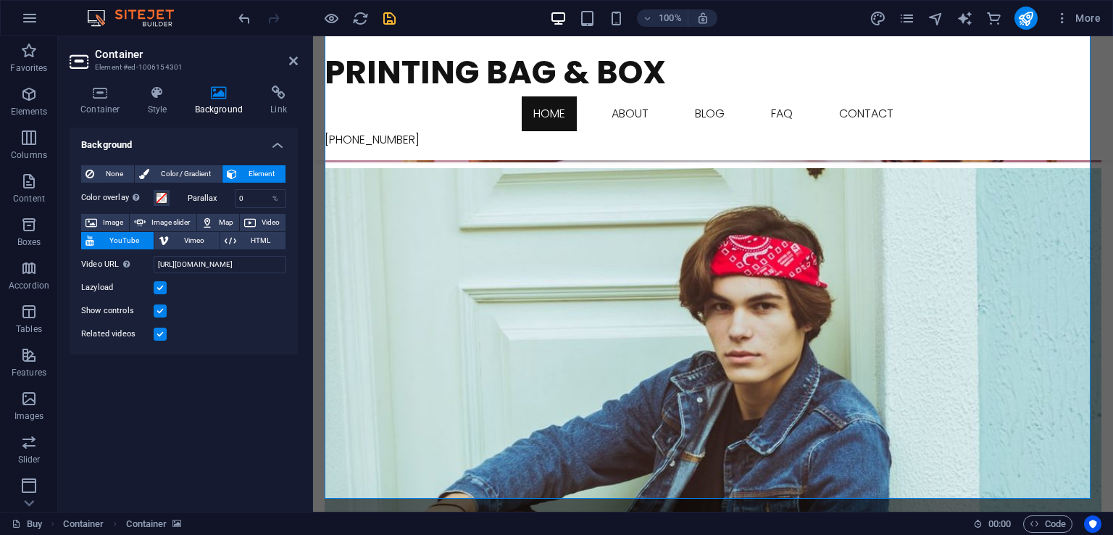
scroll to position [1087, 0]
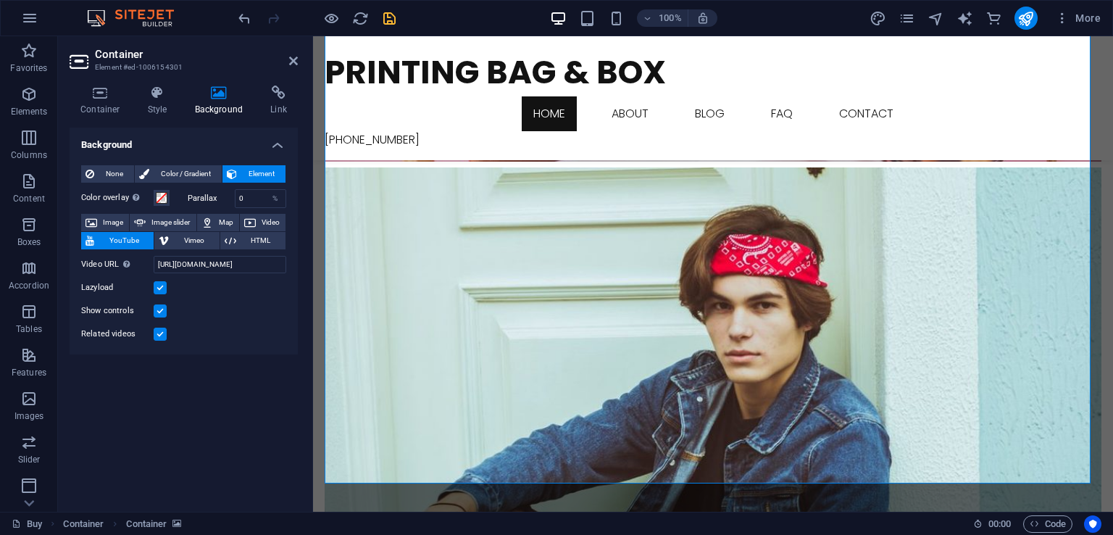
click at [399, 18] on div "100% More" at bounding box center [671, 18] width 871 height 23
click at [392, 20] on icon "save" at bounding box center [389, 18] width 17 height 17
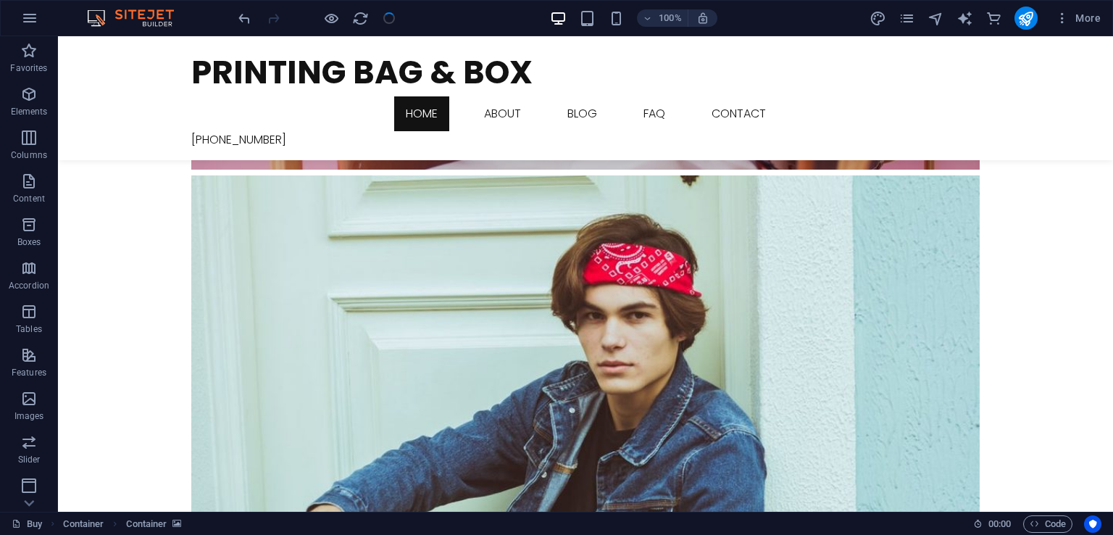
checkbox input "false"
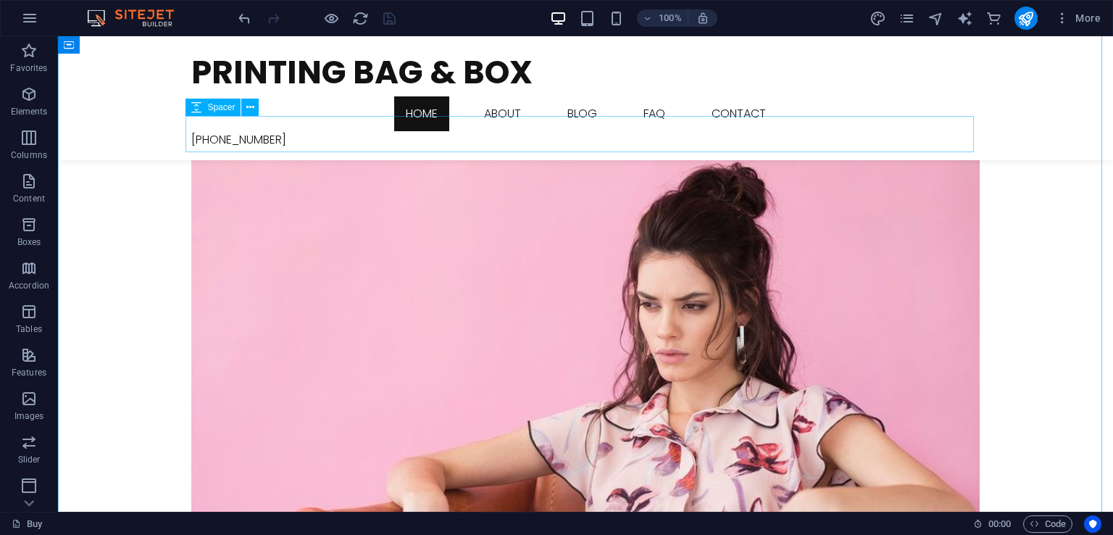
scroll to position [580, 0]
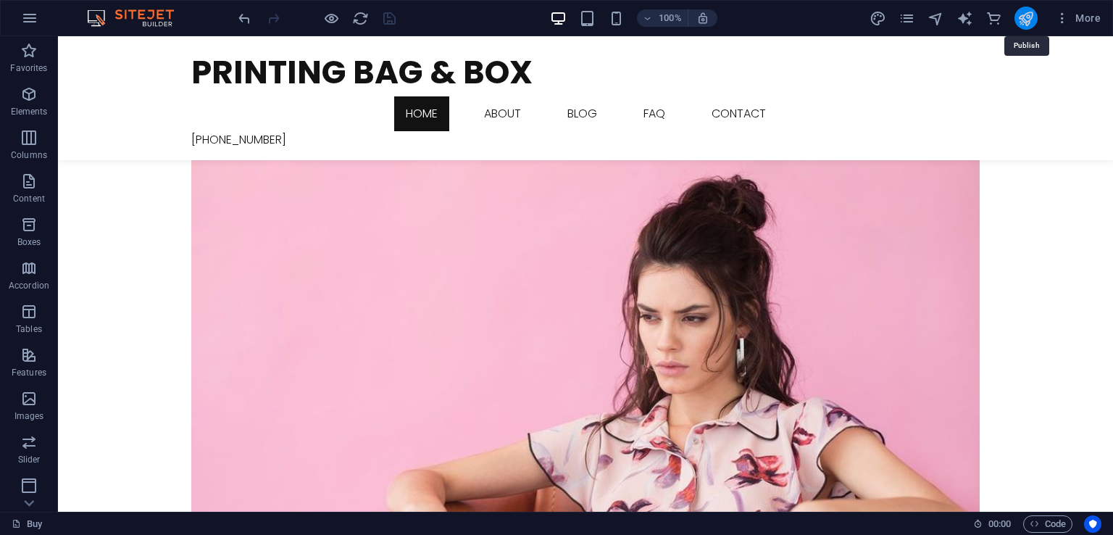
click at [1026, 21] on icon "publish" at bounding box center [1026, 18] width 17 height 17
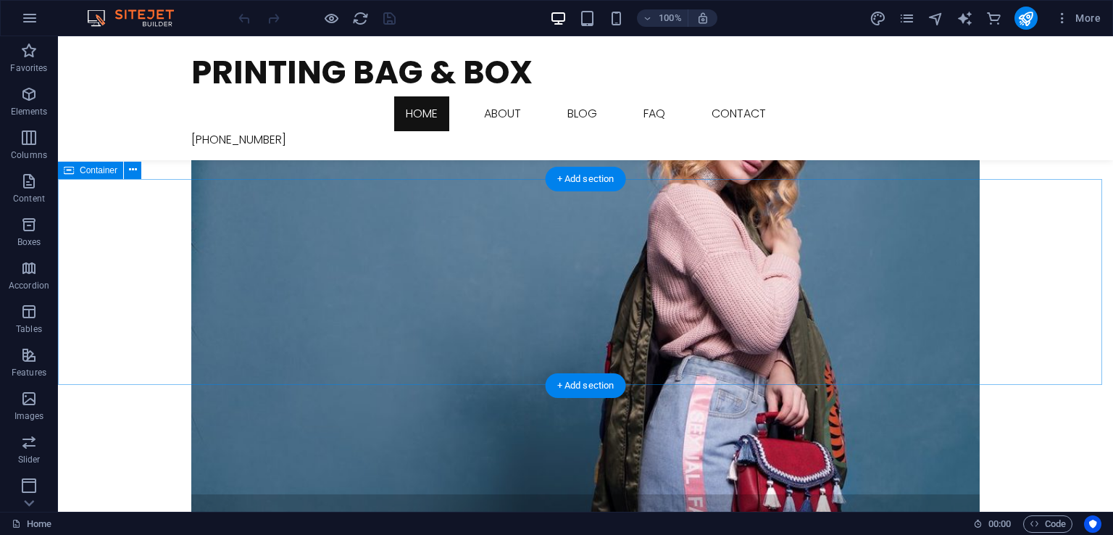
scroll to position [1651, 0]
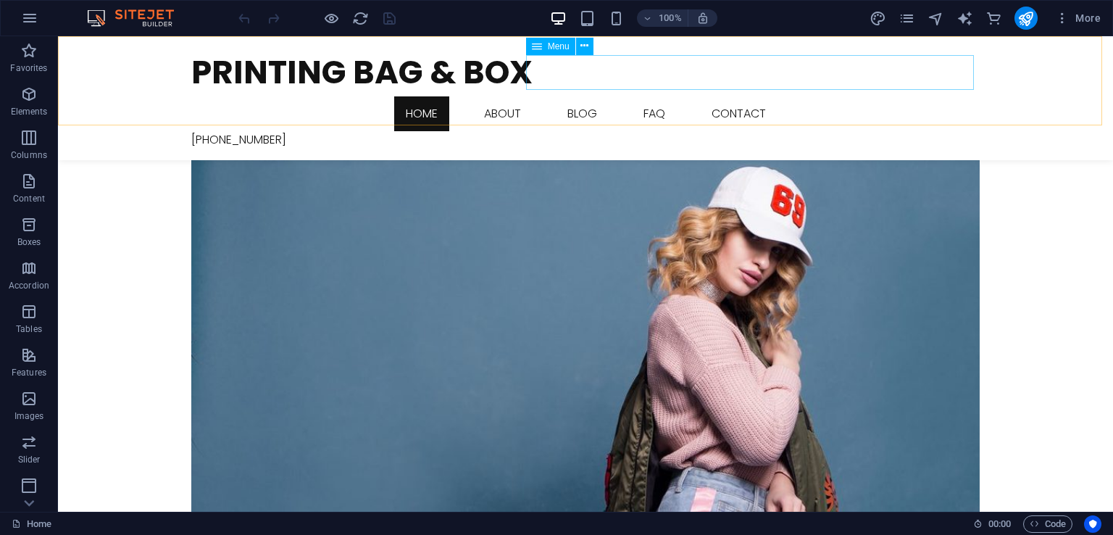
click at [660, 96] on nav "Home About Blog FAQ Contact" at bounding box center [585, 113] width 789 height 35
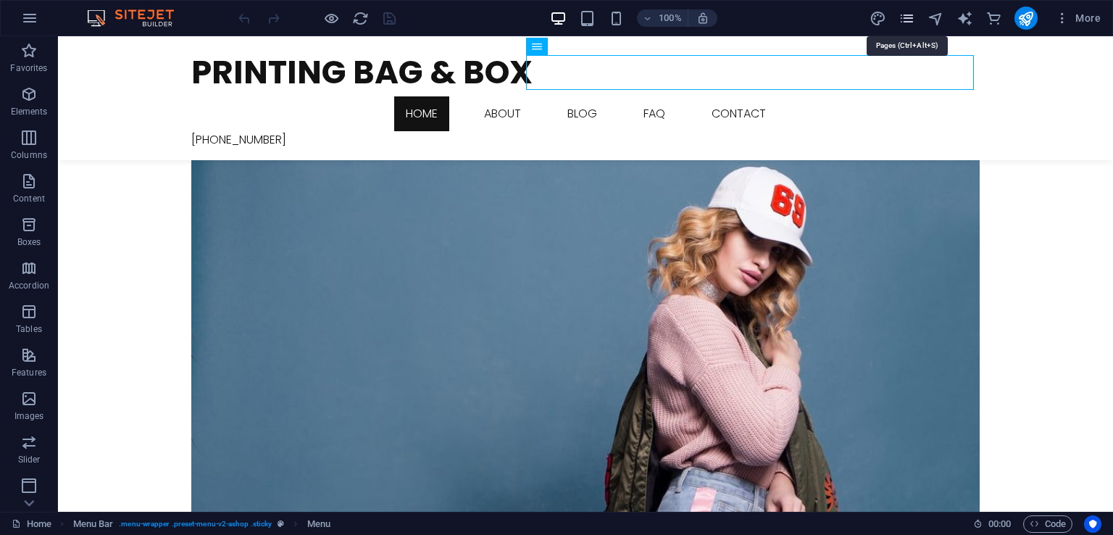
click at [910, 24] on icon "pages" at bounding box center [907, 18] width 17 height 17
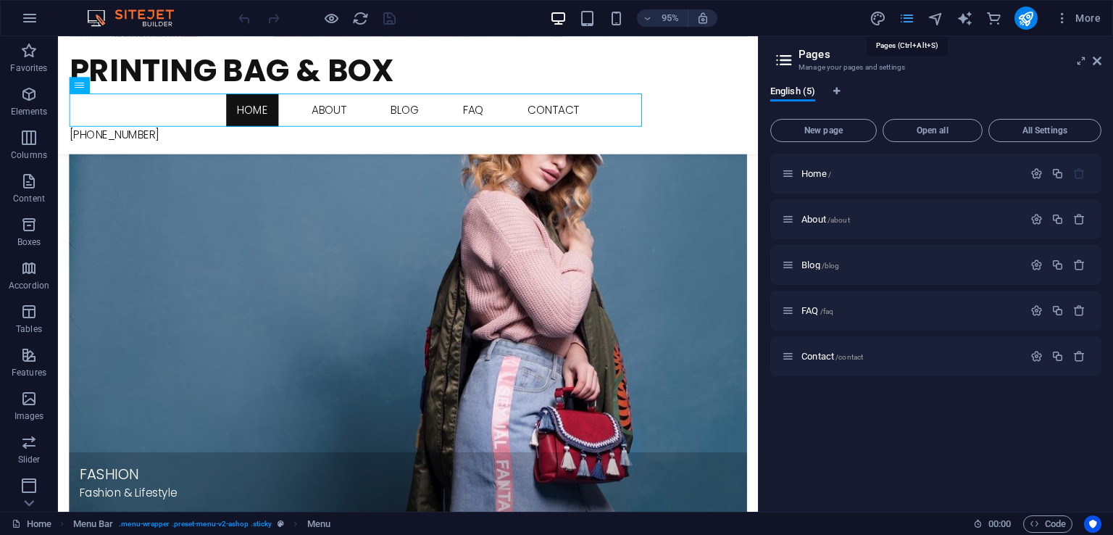
scroll to position [1650, 0]
click at [652, 54] on div "Printing Bag & Box Home About Blog FAQ Contact +8801925121706 Menu" at bounding box center [426, 98] width 737 height 124
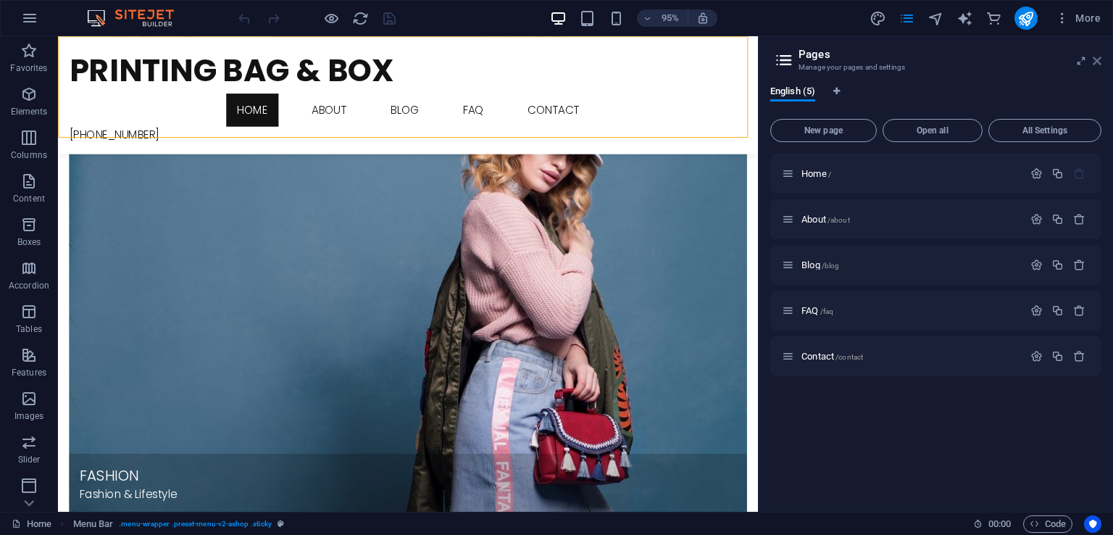
click at [1093, 58] on icon at bounding box center [1097, 61] width 9 height 12
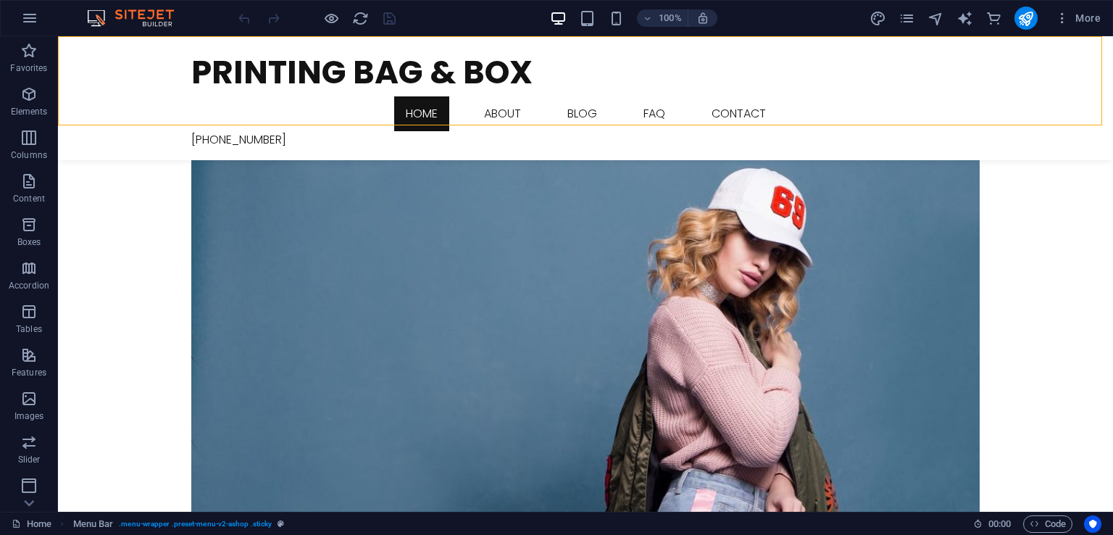
scroll to position [1651, 0]
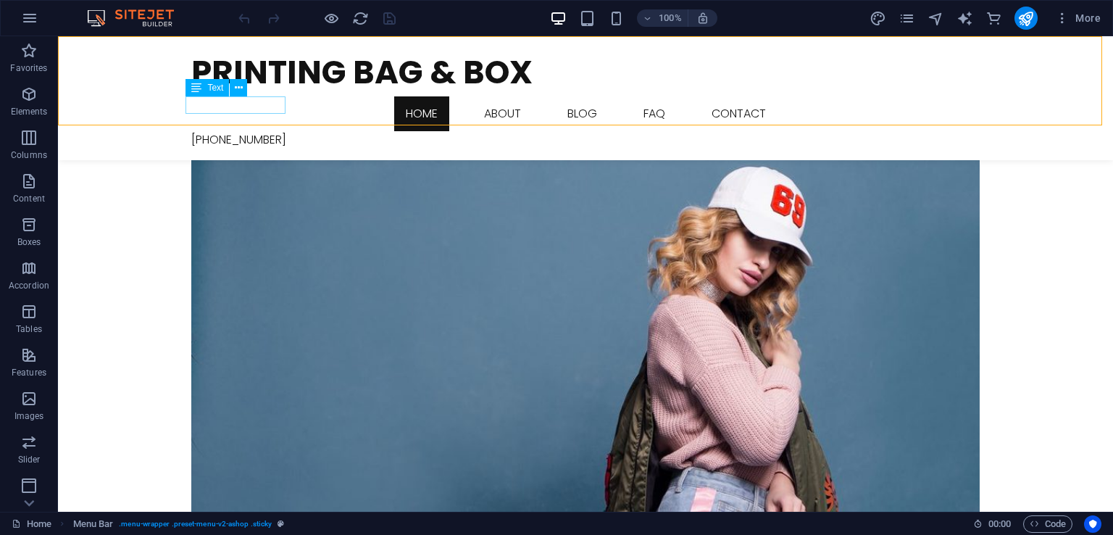
click at [256, 131] on div "[PHONE_NUMBER]" at bounding box center [585, 139] width 789 height 17
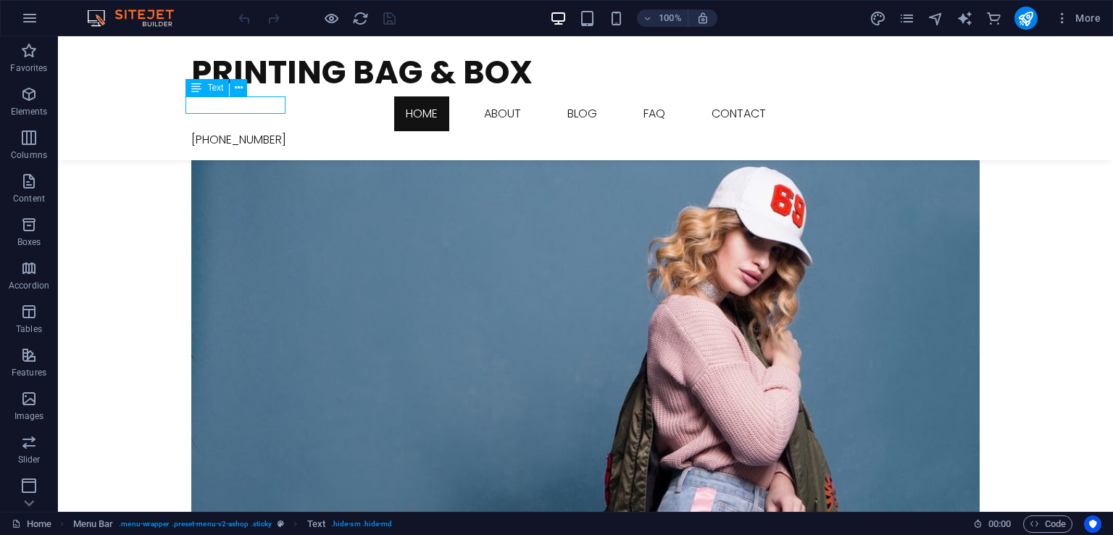
click at [256, 131] on div "[PHONE_NUMBER]" at bounding box center [585, 139] width 789 height 17
click at [256, 109] on div "Drag here to replace the existing content. Press “Ctrl” if you want to create a…" at bounding box center [585, 274] width 1055 height 476
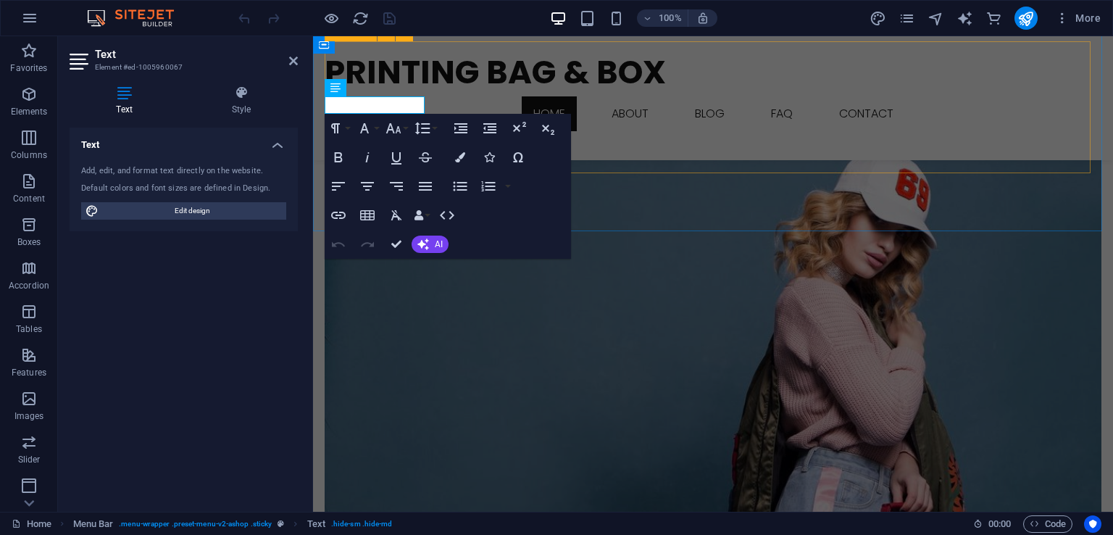
scroll to position [1647, 0]
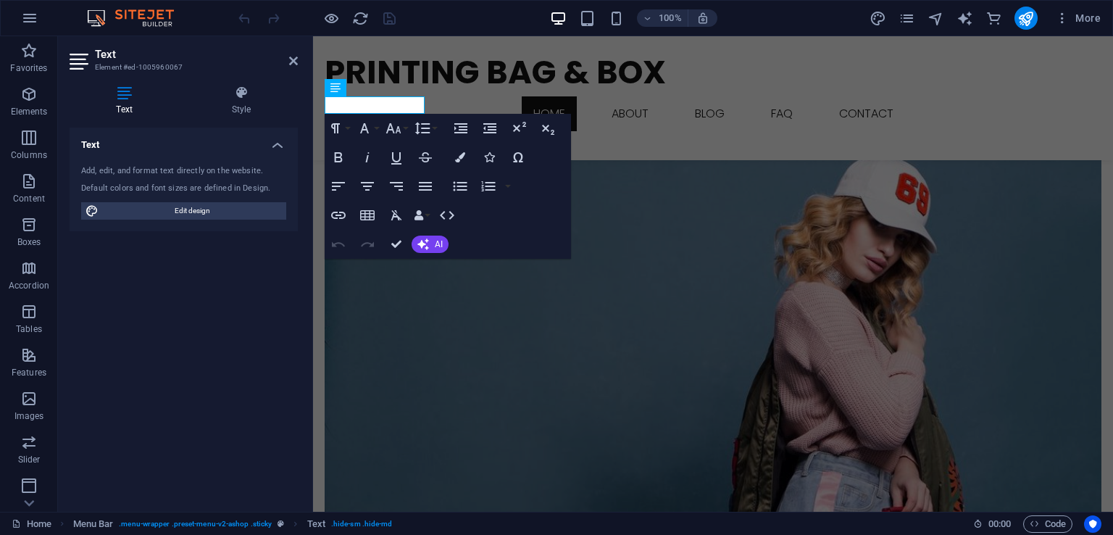
click at [249, 219] on div "Add, edit, and format text directly on the website. Default colors and font siz…" at bounding box center [184, 193] width 228 height 78
click at [251, 212] on span "Edit design" at bounding box center [192, 210] width 179 height 17
select select "px"
select select "300"
select select "px"
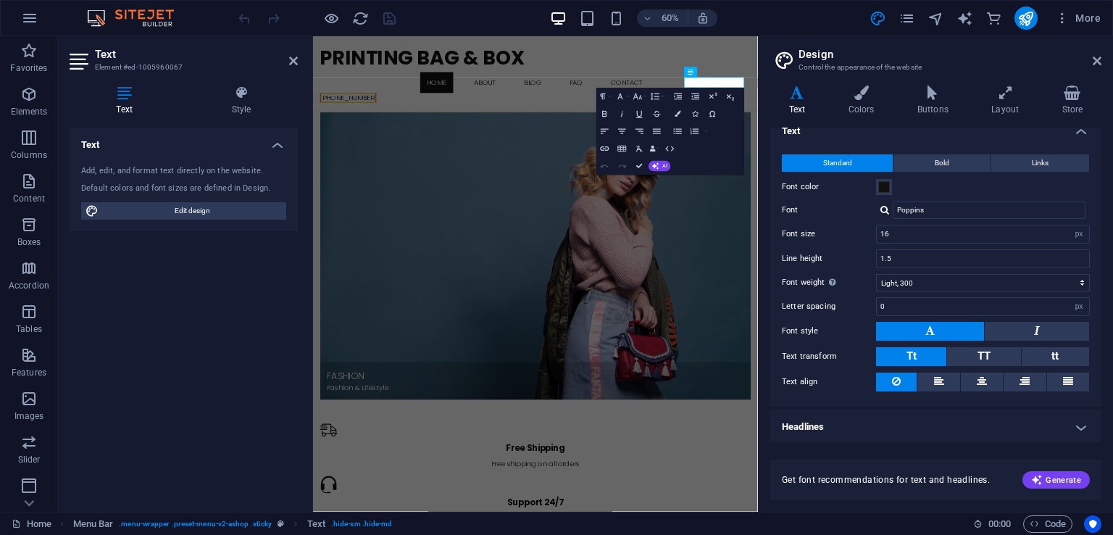
scroll to position [0, 0]
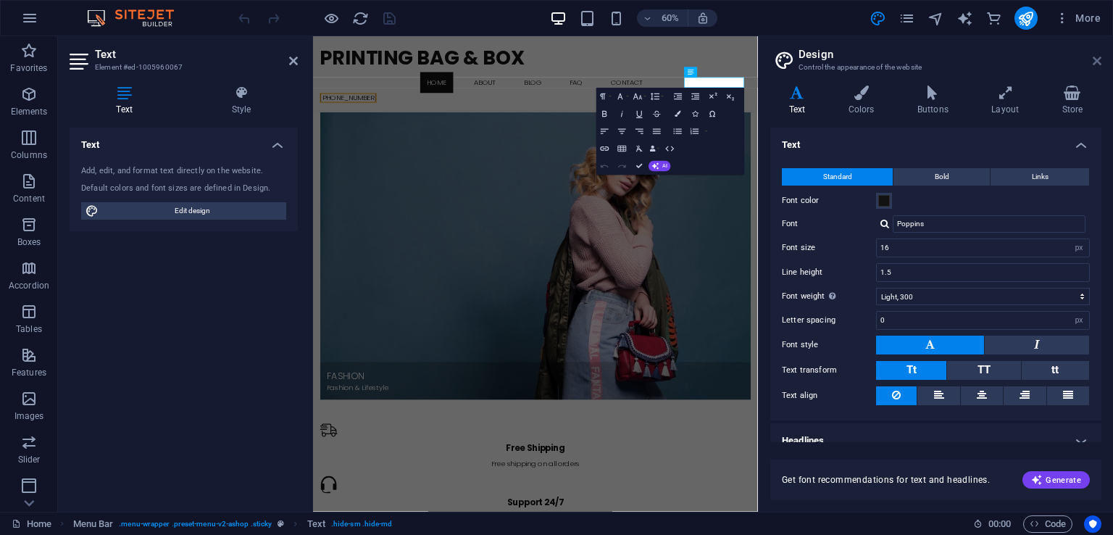
click at [1100, 62] on icon at bounding box center [1097, 61] width 9 height 12
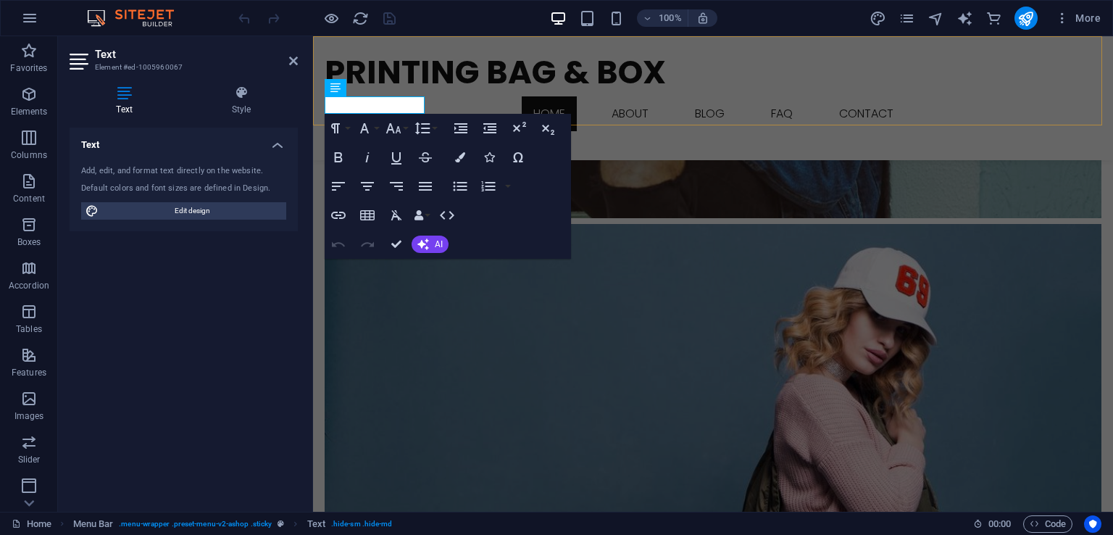
scroll to position [1647, 0]
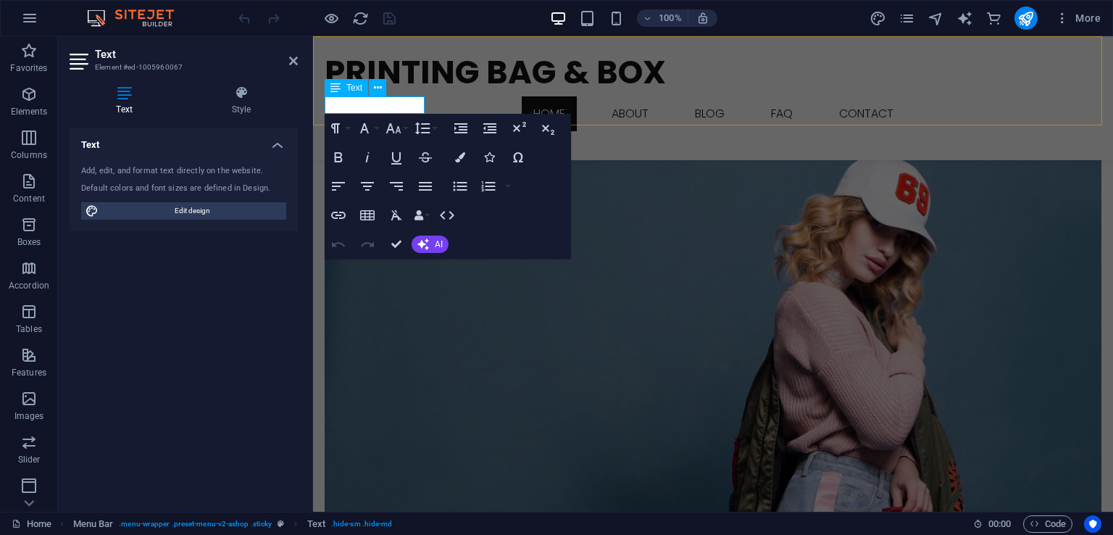
click at [402, 131] on span "[PHONE_NUMBER]" at bounding box center [372, 139] width 95 height 17
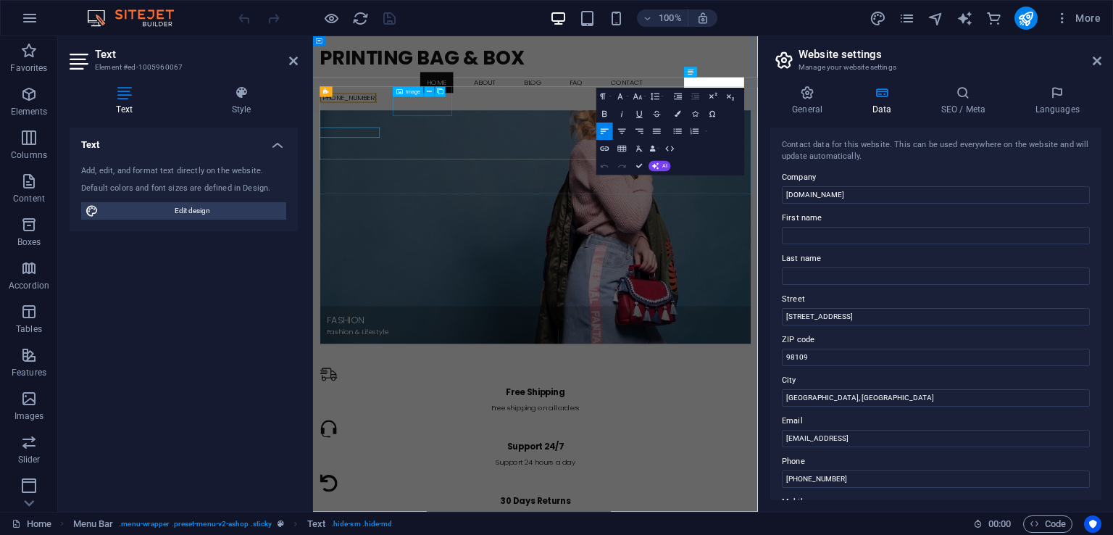
scroll to position [1555, 0]
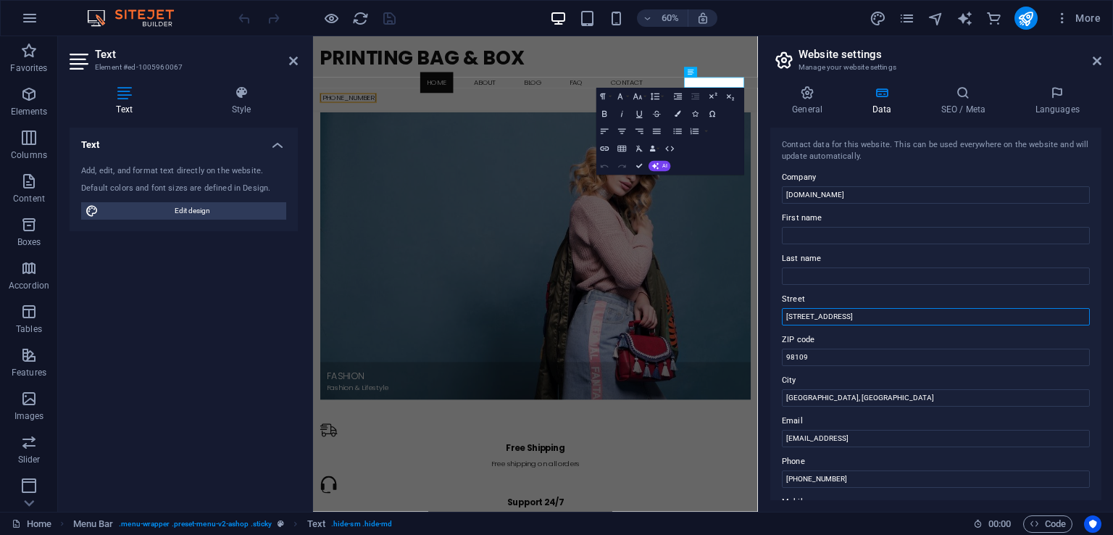
drag, startPoint x: 905, startPoint y: 314, endPoint x: 769, endPoint y: 317, distance: 136.3
click at [769, 317] on div "General Data SEO / Meta Languages Website name printingbagandbox.online Logo Dr…" at bounding box center [936, 293] width 354 height 438
type input "[STREET_ADDRESS]"
drag, startPoint x: 1176, startPoint y: 397, endPoint x: 1029, endPoint y: 584, distance: 237.8
click at [818, 355] on input "98109" at bounding box center [936, 357] width 308 height 17
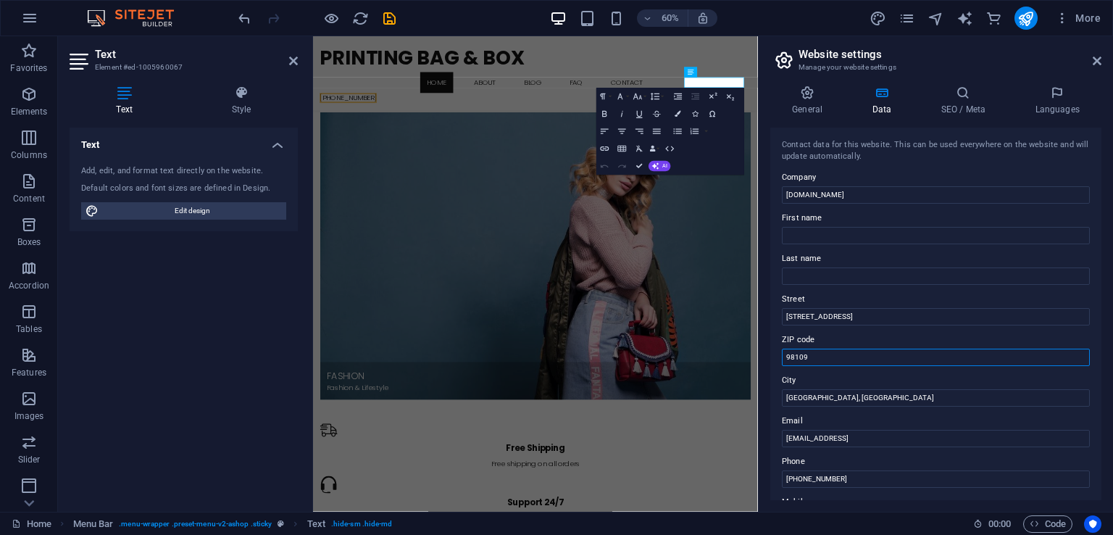
click at [818, 355] on input "98109" at bounding box center [936, 357] width 308 height 17
type input "1100"
drag, startPoint x: 833, startPoint y: 404, endPoint x: 771, endPoint y: 392, distance: 62.8
click at [771, 392] on div "Contact data for this website. This can be used everywhere on the website and w…" at bounding box center [936, 314] width 331 height 373
type input "[GEOGRAPHIC_DATA], [GEOGRAPHIC_DATA]"
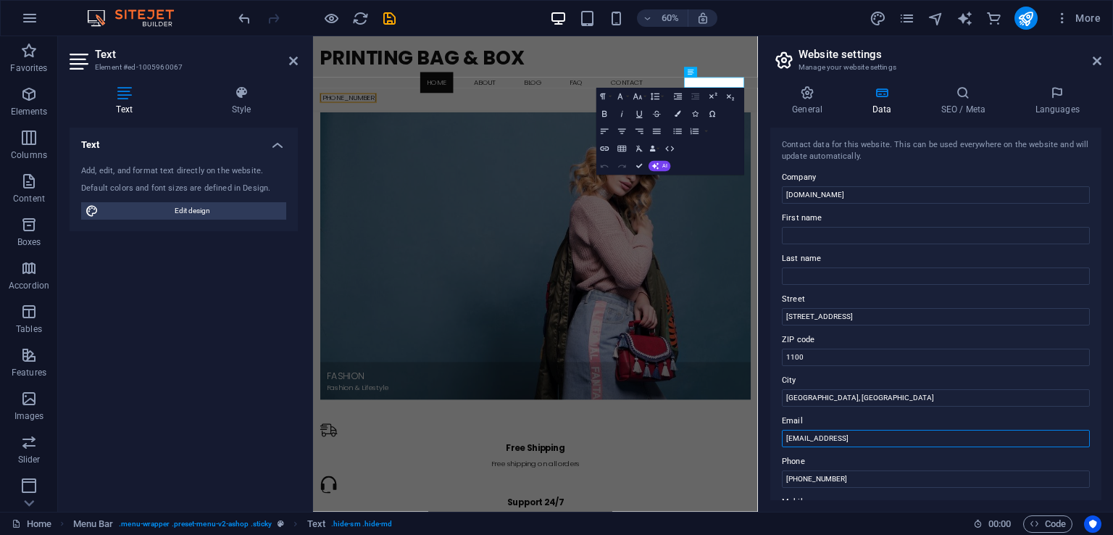
drag, startPoint x: 974, startPoint y: 441, endPoint x: 786, endPoint y: 450, distance: 187.9
click at [786, 450] on div "Contact data for this website. This can be used everywhere on the website and w…" at bounding box center [936, 314] width 331 height 373
paste input "[DOMAIN_NAME][EMAIL_ADDRESS][DOMAIN_NAME]"
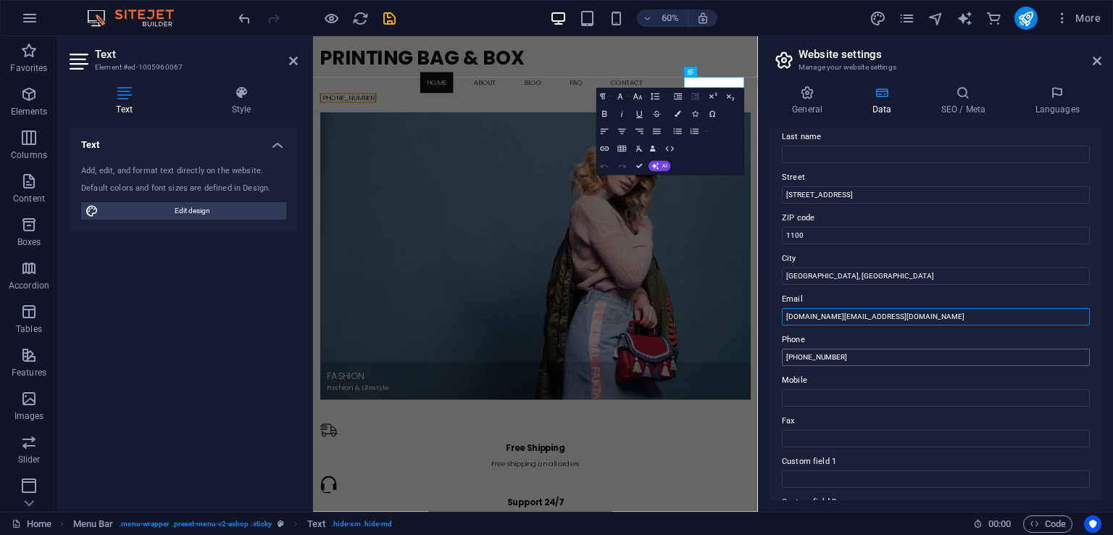
scroll to position [145, 0]
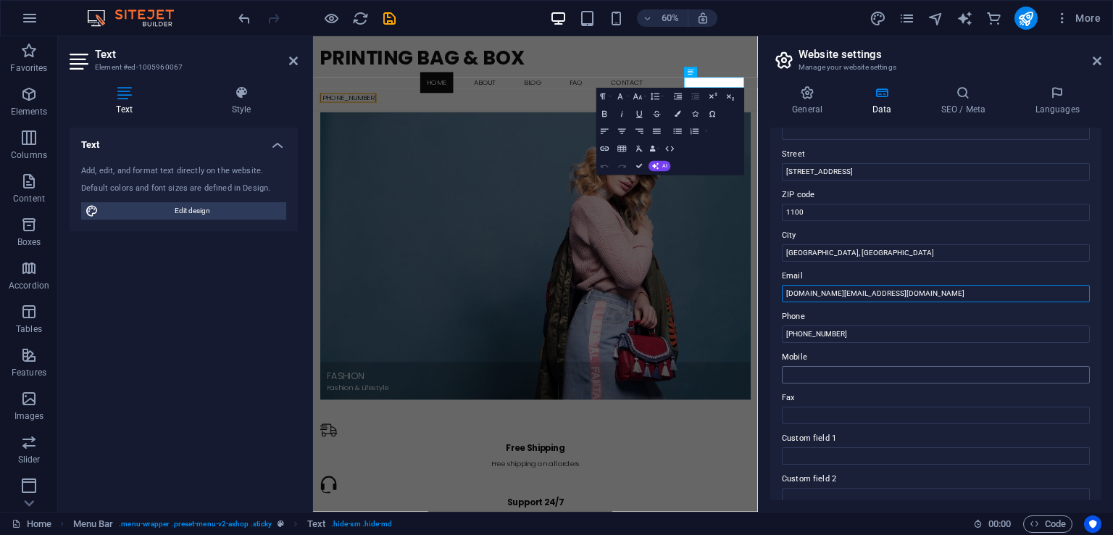
type input "[DOMAIN_NAME][EMAIL_ADDRESS][DOMAIN_NAME]"
click at [881, 374] on input "Mobile" at bounding box center [936, 374] width 308 height 17
type input "[PHONE_NUMBER]"
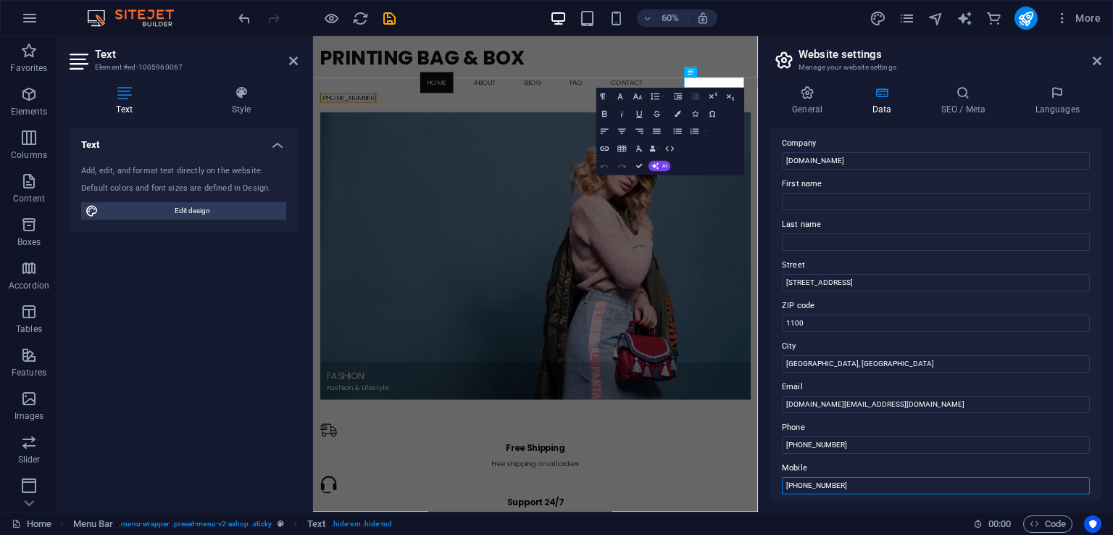
scroll to position [0, 0]
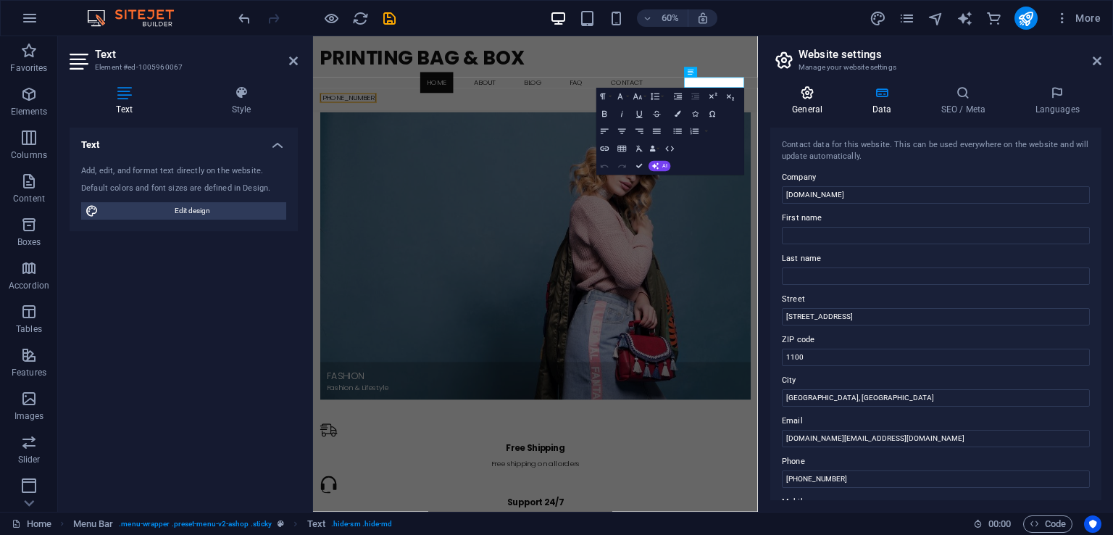
click at [829, 94] on icon at bounding box center [808, 93] width 74 height 14
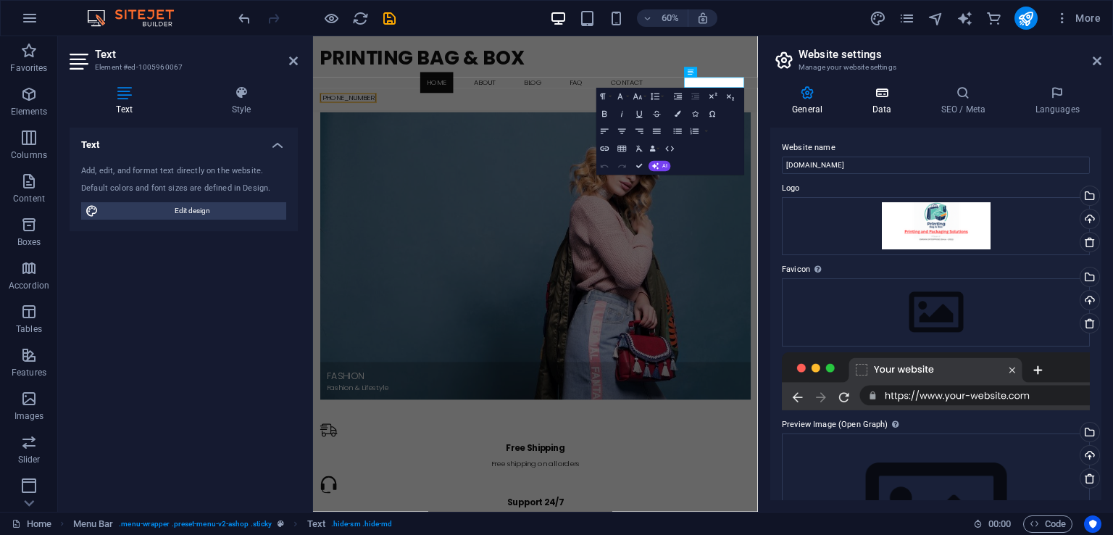
click at [898, 101] on h4 "Data" at bounding box center [884, 101] width 69 height 30
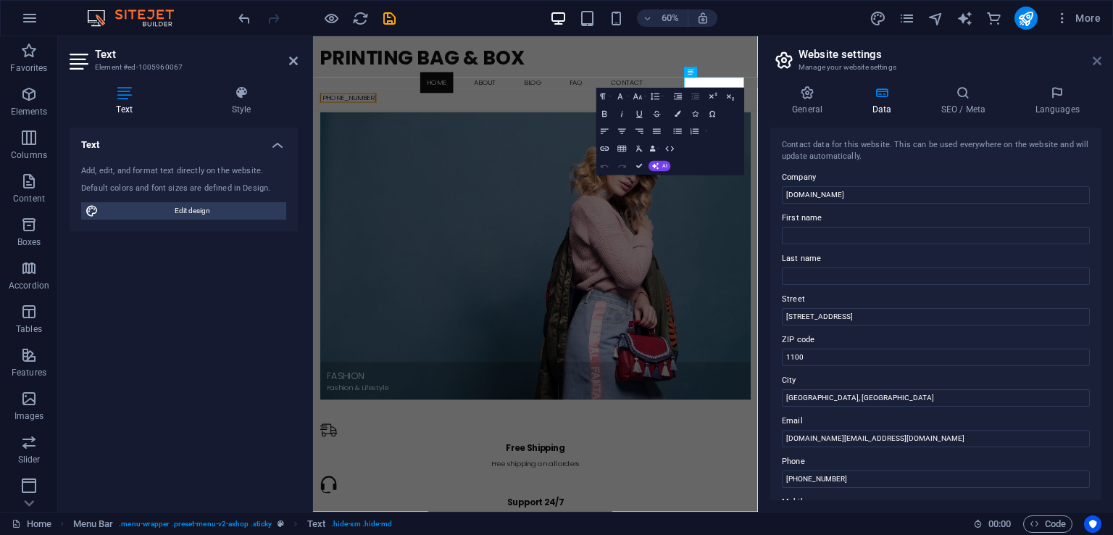
click at [1099, 59] on icon at bounding box center [1097, 61] width 9 height 12
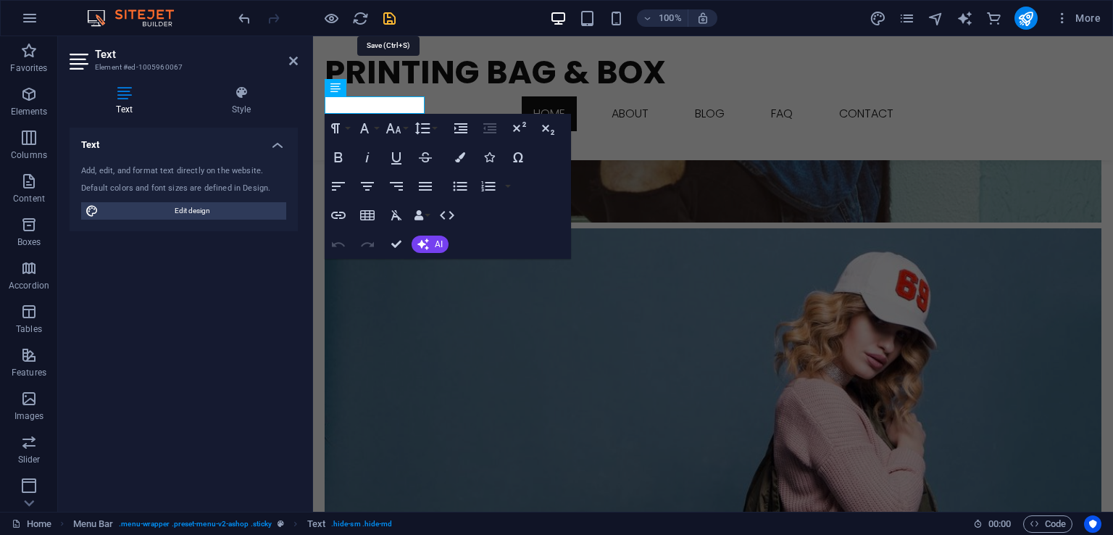
click at [397, 21] on icon "save" at bounding box center [389, 18] width 17 height 17
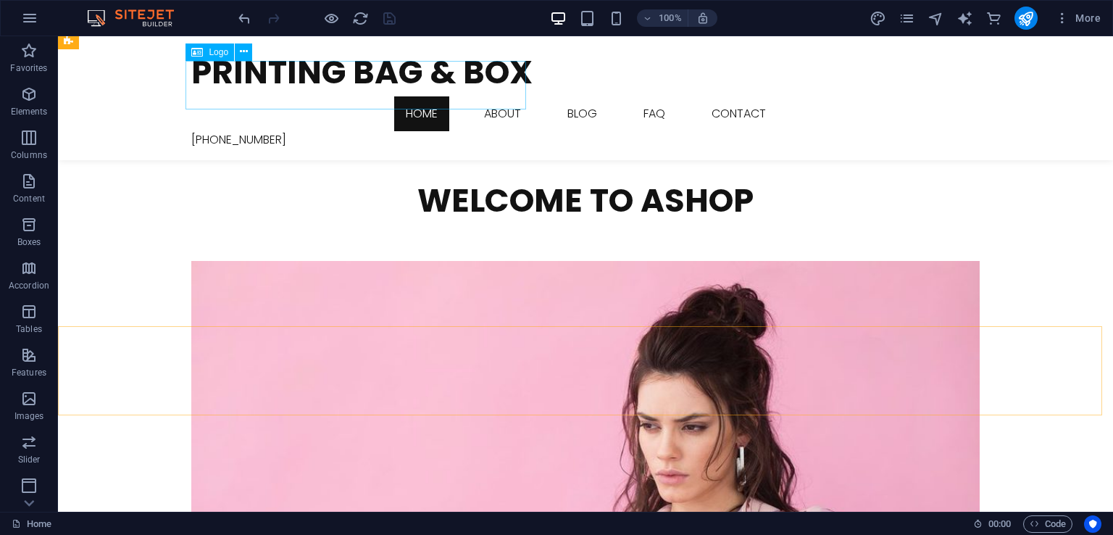
scroll to position [468, 0]
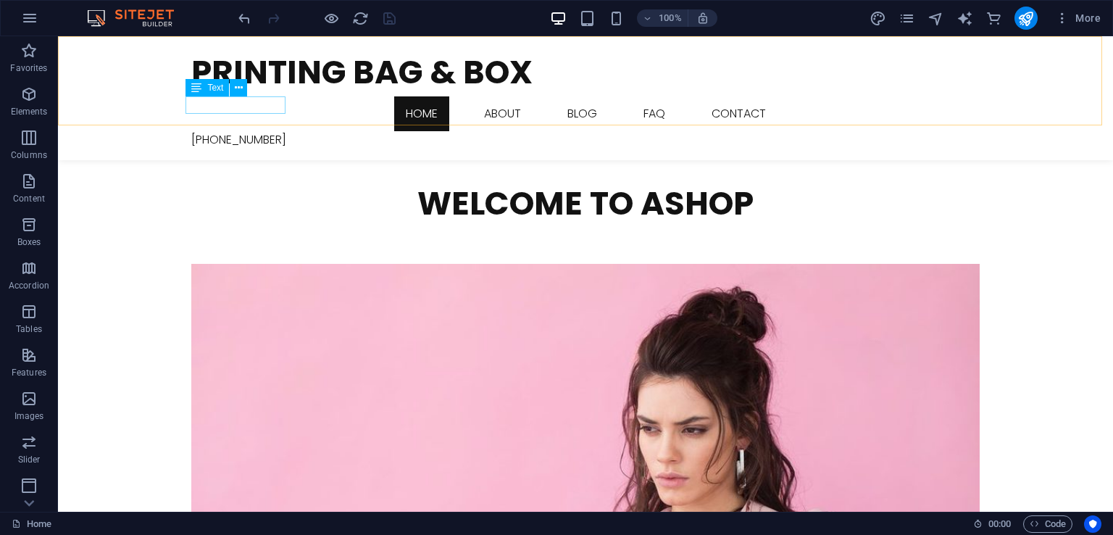
click at [270, 131] on div "[PHONE_NUMBER]" at bounding box center [585, 139] width 789 height 17
click at [236, 91] on icon at bounding box center [239, 87] width 8 height 15
click at [231, 131] on div "[PHONE_NUMBER]" at bounding box center [585, 139] width 789 height 17
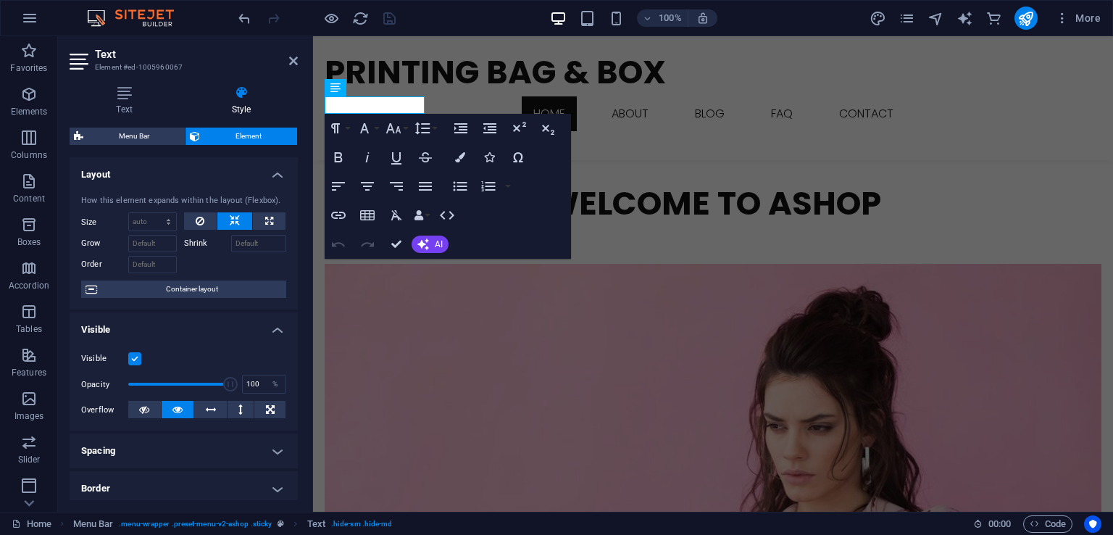
scroll to position [451, 0]
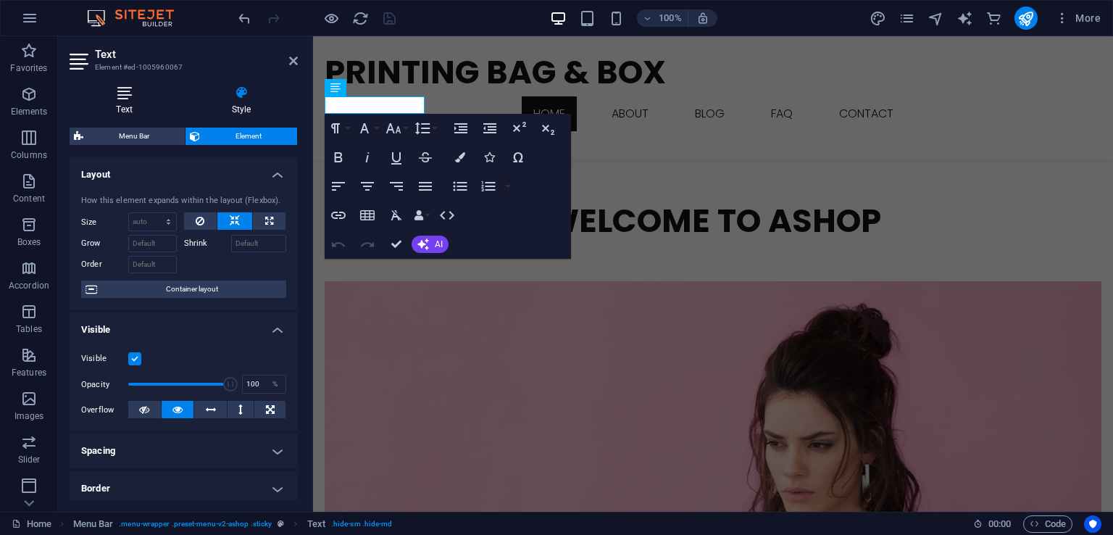
click at [132, 99] on icon at bounding box center [124, 93] width 109 height 14
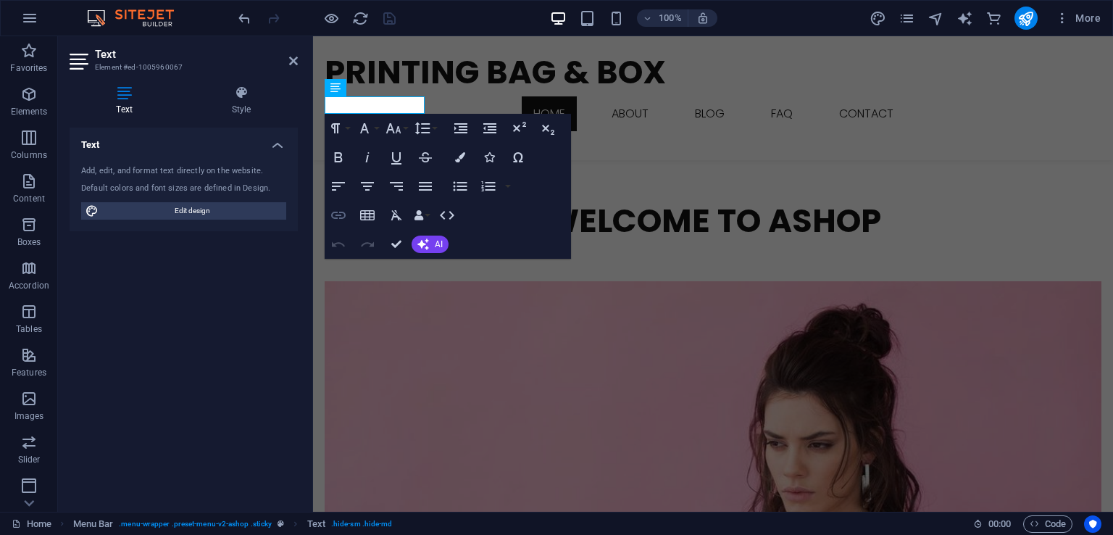
click at [342, 215] on icon "button" at bounding box center [338, 215] width 17 height 17
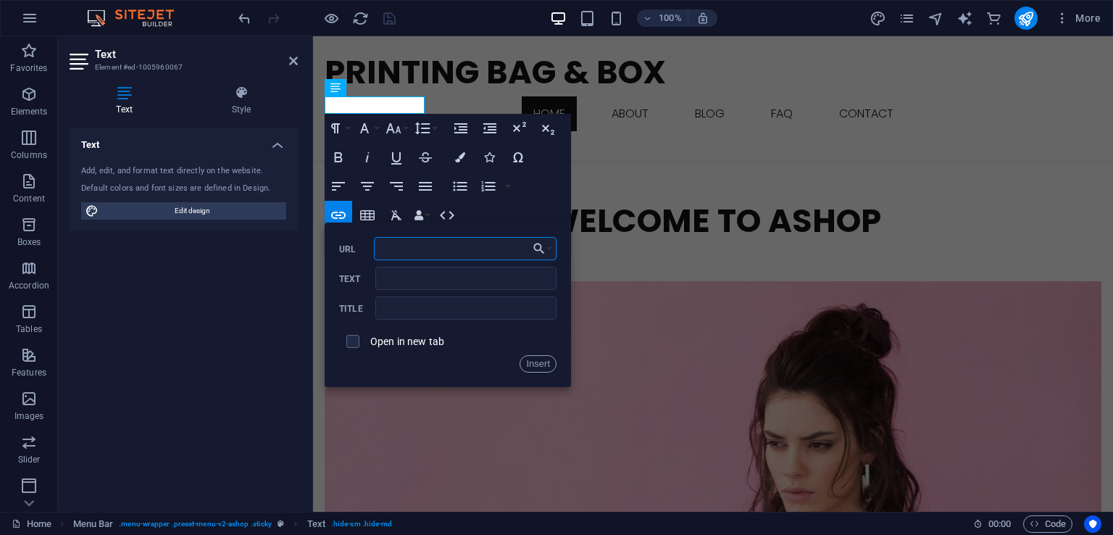
paste input "https://www.youtube.com/redirect?event=channel_header&redir_token=QUFFLUhqbWdkV…"
type input "https://www.youtube.com/redirect?event=channel_header&redir_token=QUFFLUhqbWdkV…"
click at [376, 340] on label "Open in new tab" at bounding box center [407, 342] width 74 height 12
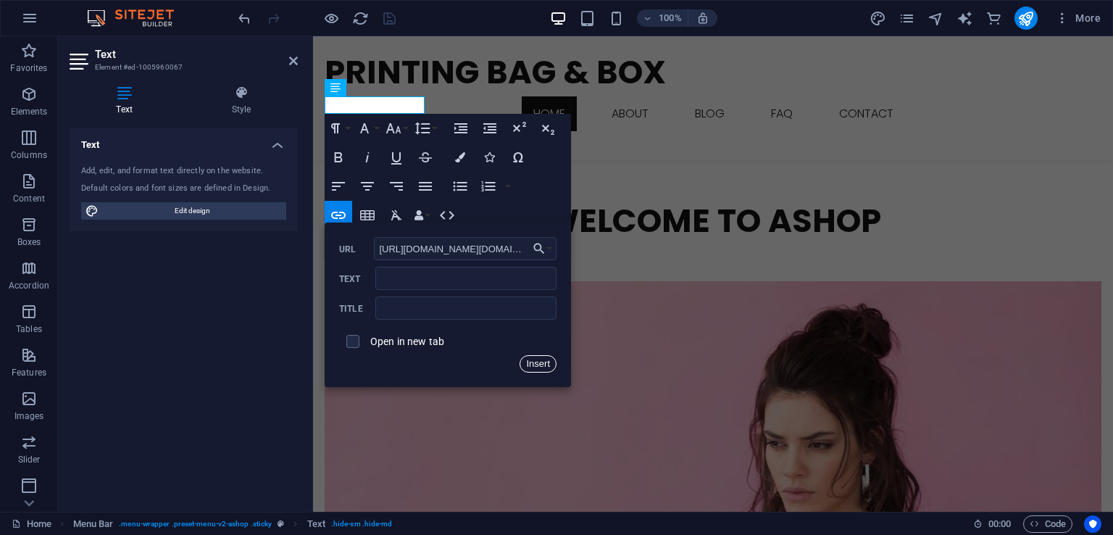
click at [538, 366] on button "Insert" at bounding box center [538, 363] width 37 height 17
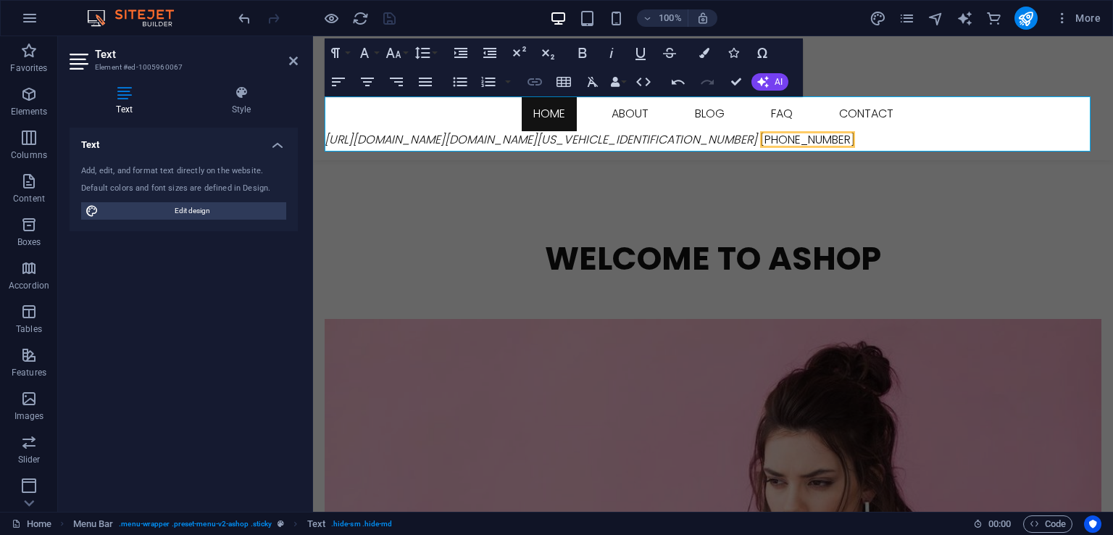
type input "https://www.youtube.com/redirect?event=channel_header&redir_token=QUFFLUhqbWdkV…"
checkbox input "true"
click at [536, 83] on icon "button" at bounding box center [534, 81] width 17 height 17
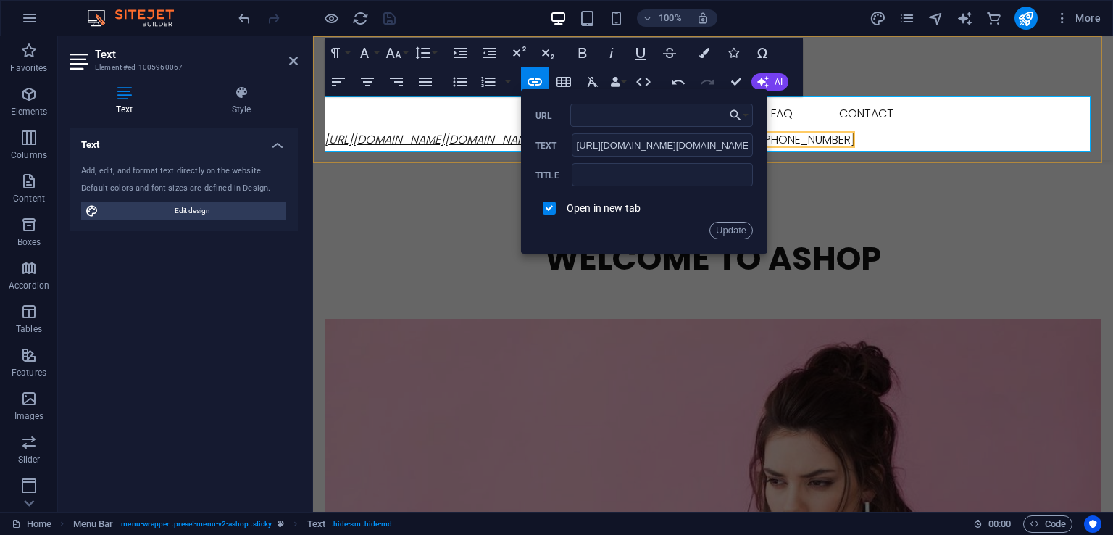
click at [476, 131] on link "​ https://www.youtube.com/redirect?event=channel_header&redir_token=QUFFLUhqbWd…" at bounding box center [541, 139] width 433 height 17
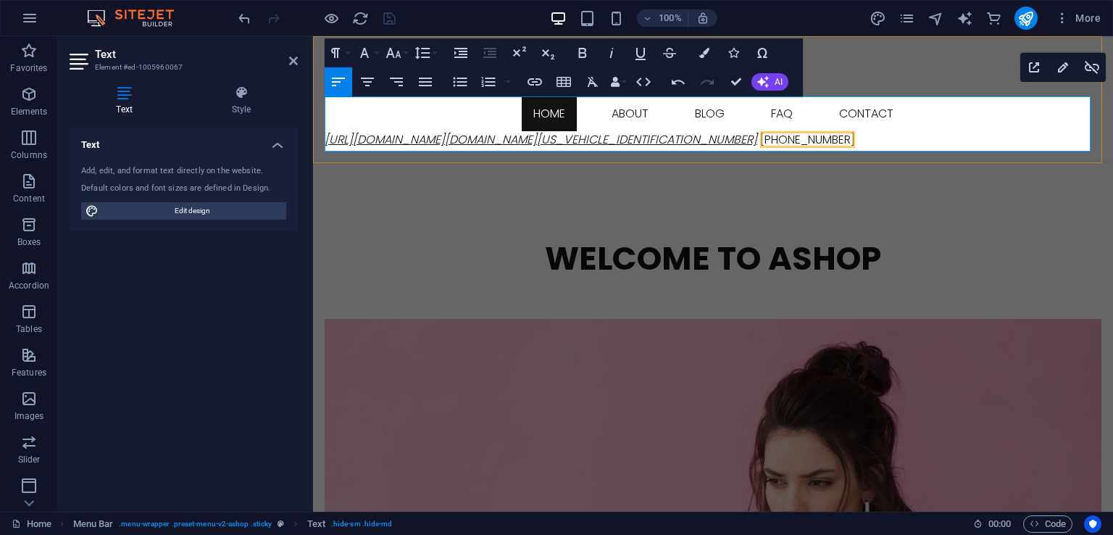
click at [476, 131] on link "https://www.youtube.com/redirect?event=channel_header&redir_token=QUFFLUhqbWdkV…" at bounding box center [541, 139] width 433 height 17
click at [474, 131] on link "https://www.youtube.com/redirect?event=channel_header&redir_token=QUFFLUhqbWdkV…" at bounding box center [541, 139] width 433 height 17
click at [757, 131] on link "https://www.youtube.com/redirect?event=channel_header&redir_token=QUFFLUhqbWdkV…" at bounding box center [541, 139] width 433 height 17
click at [1097, 66] on icon "button" at bounding box center [1092, 67] width 17 height 17
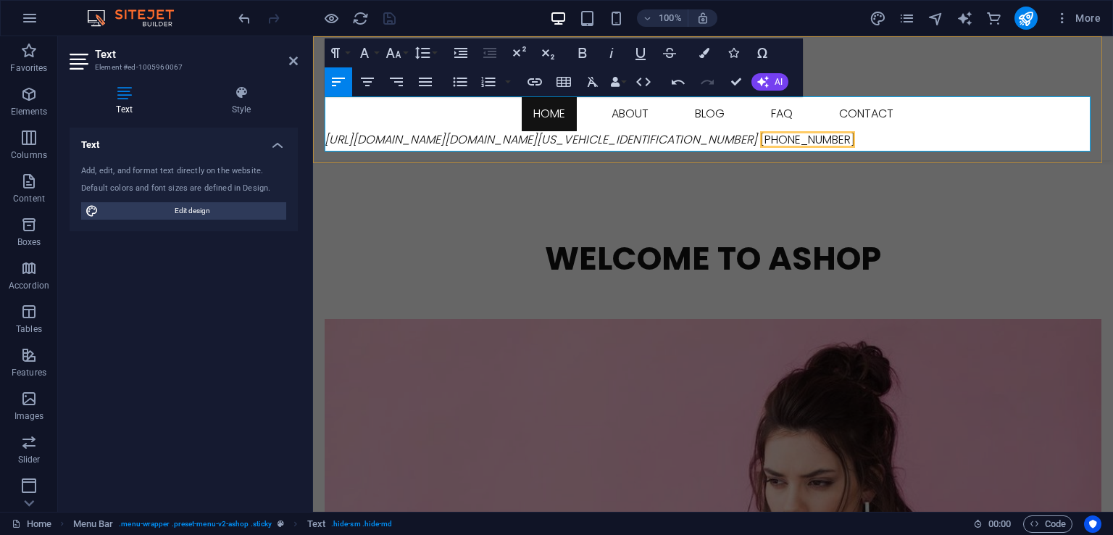
click at [757, 131] on icon "https://www.youtube.com/redirect?event=channel_header&redir_token=QUFFLUhqbWdkV…" at bounding box center [541, 139] width 433 height 17
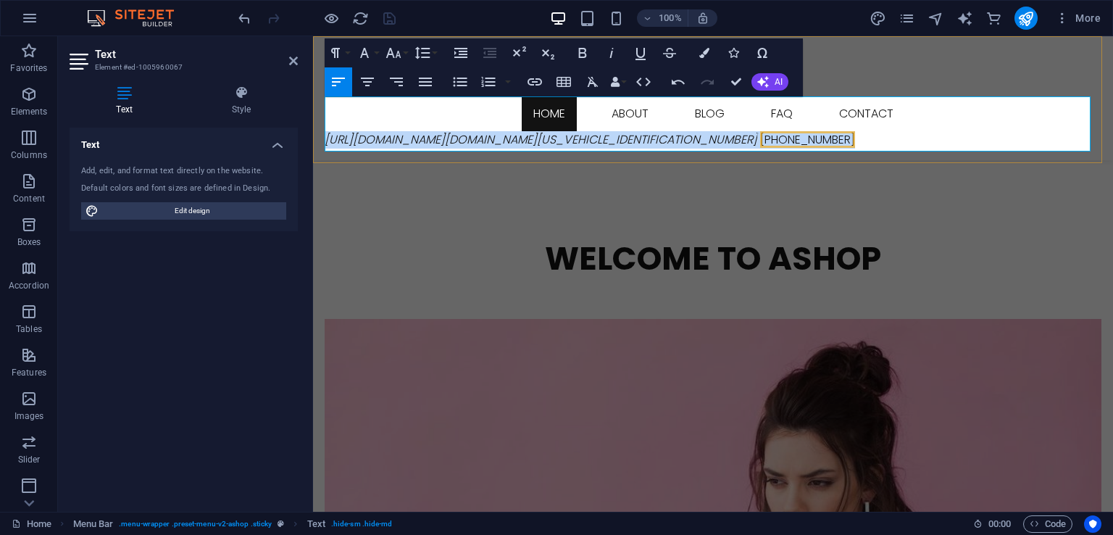
click at [757, 131] on icon "https://www.youtube.com/redirect?event=channel_header&redir_token=QUFFLUhqbWdkV…" at bounding box center [541, 139] width 433 height 17
click at [760, 146] on span "[PHONE_NUMBER]" at bounding box center [807, 139] width 95 height 17
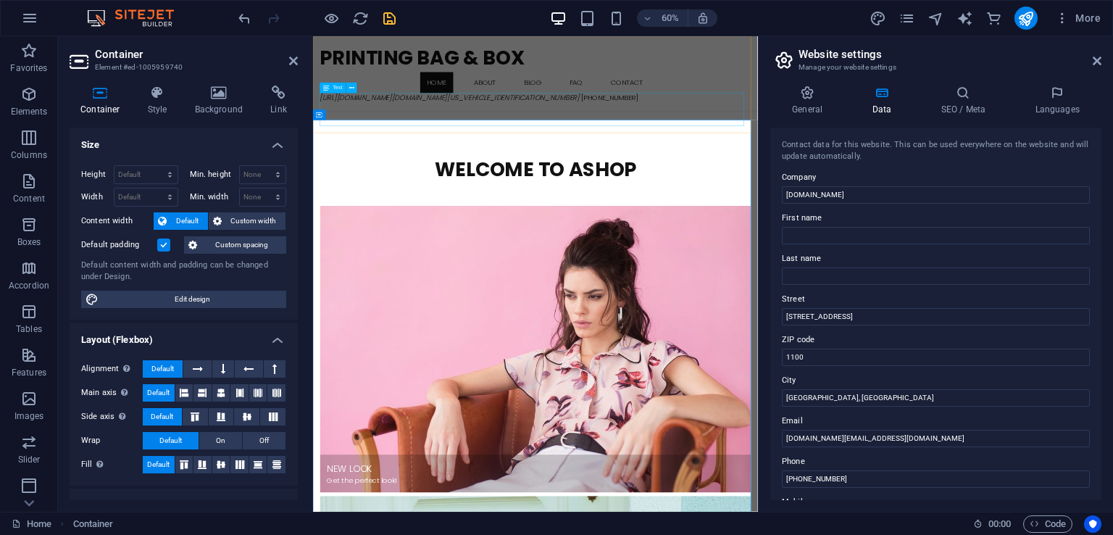
click at [398, 149] on div "https://www.youtube.com/redirect?event=channel_header&redir_token=QUFFLUhqbWdkV…" at bounding box center [684, 139] width 718 height 17
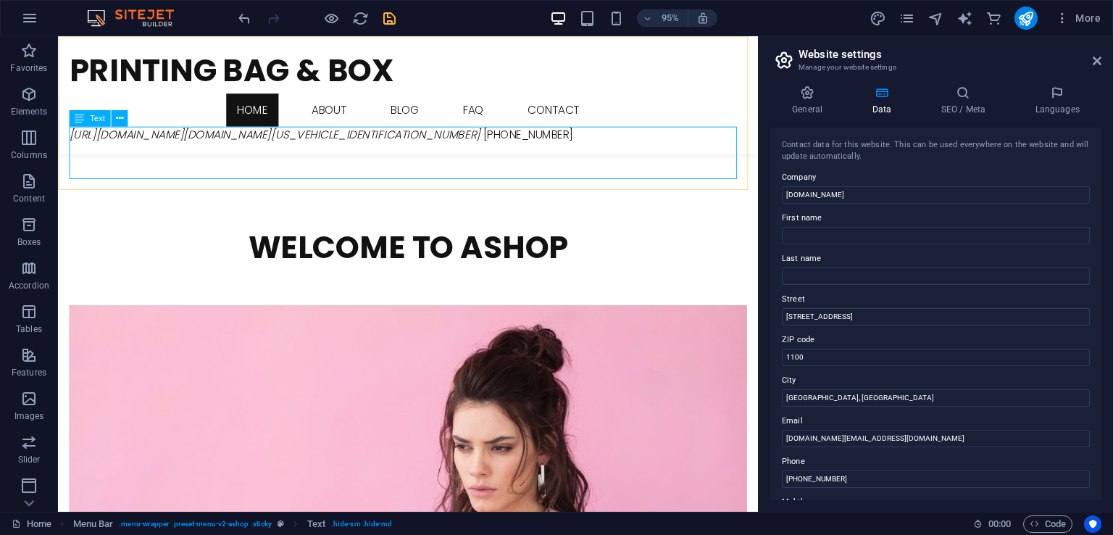
click at [290, 148] on div "https://www.youtube.com/redirect?event=channel_header&redir_token=QUFFLUhqbWdkV…" at bounding box center [427, 139] width 714 height 17
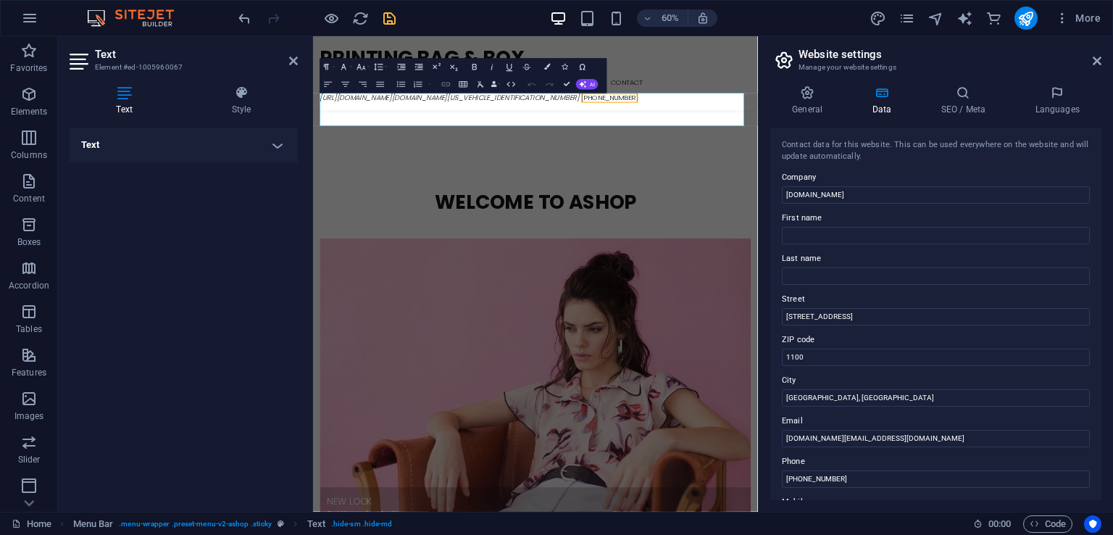
click at [450, 85] on icon "button" at bounding box center [446, 85] width 10 height 10
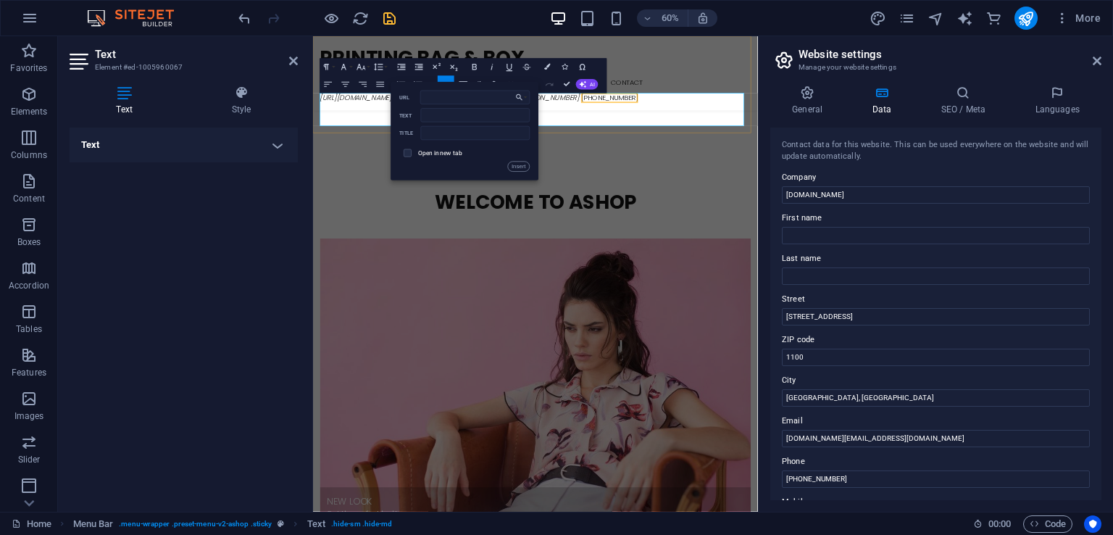
click at [392, 148] on icon "https://www.youtube.com/redirect?event=channel_header&redir_token=QUFFLUhqbWdkV…" at bounding box center [541, 139] width 433 height 17
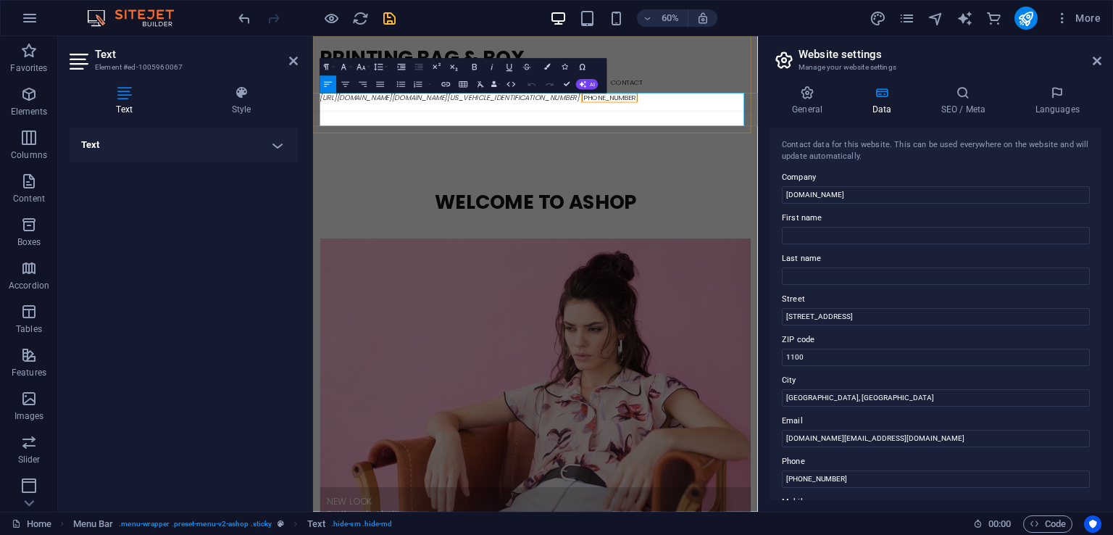
click at [446, 148] on icon "https://www.youtube.com/redirect?event=channel_header&redir_token=QUFFLUhqbWdkV…" at bounding box center [541, 139] width 433 height 17
click at [613, 148] on icon "https://www.youtube.com/redirect?event=channel_header&redir_token=QUFFLUhqbWdkV…" at bounding box center [541, 139] width 433 height 17
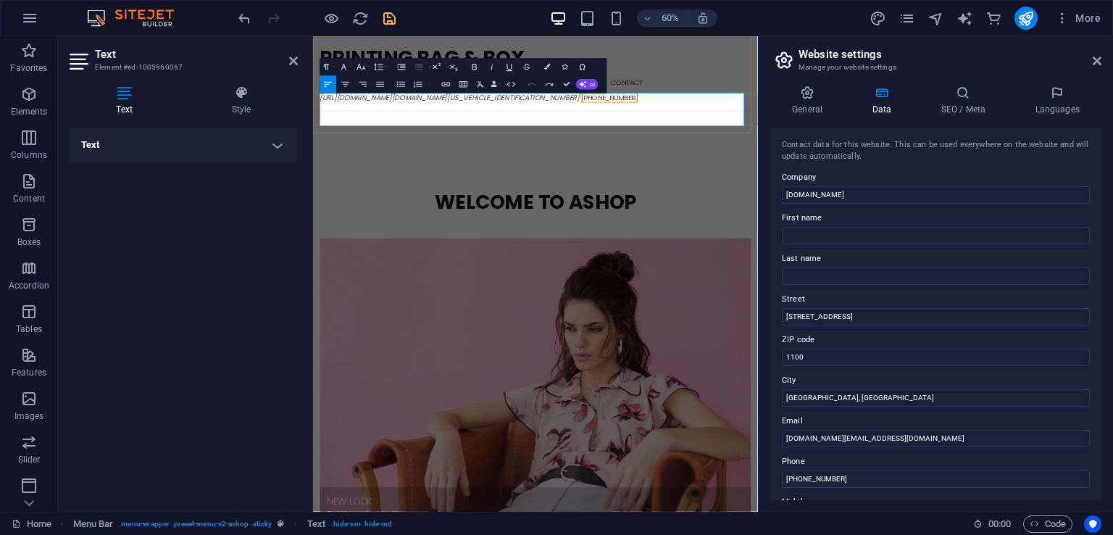
click at [873, 78] on div "Printing Bag & Box Home About Blog FAQ Contact https://www.youtube.com/redirect…" at bounding box center [684, 98] width 742 height 124
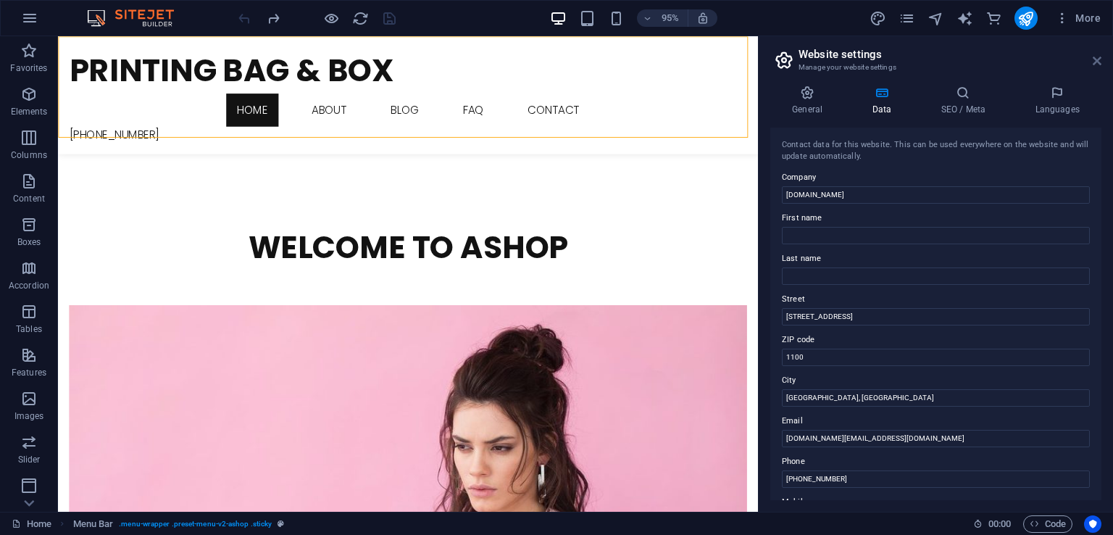
click at [1099, 58] on icon at bounding box center [1097, 61] width 9 height 12
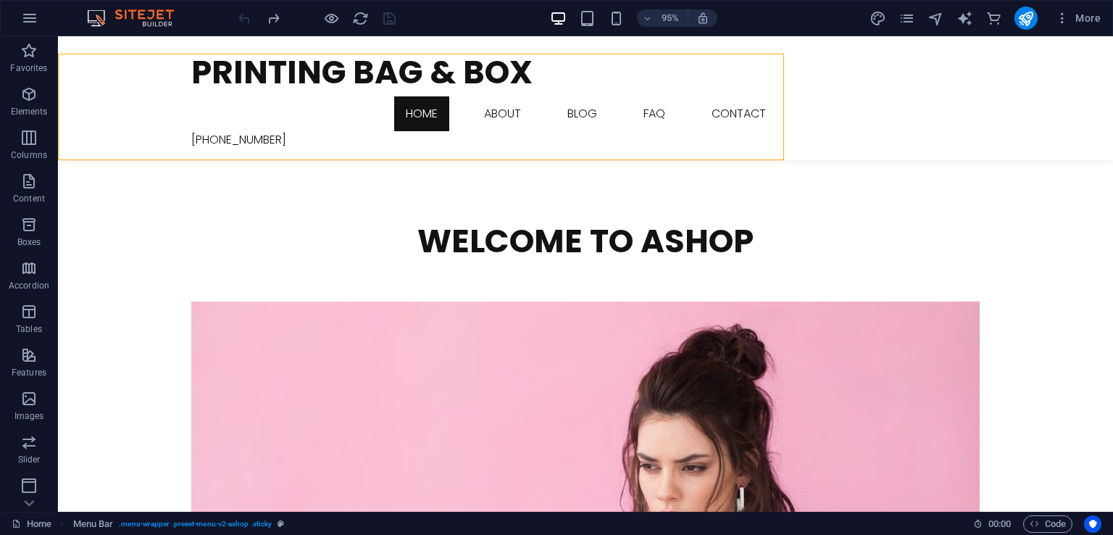
scroll to position [413, 0]
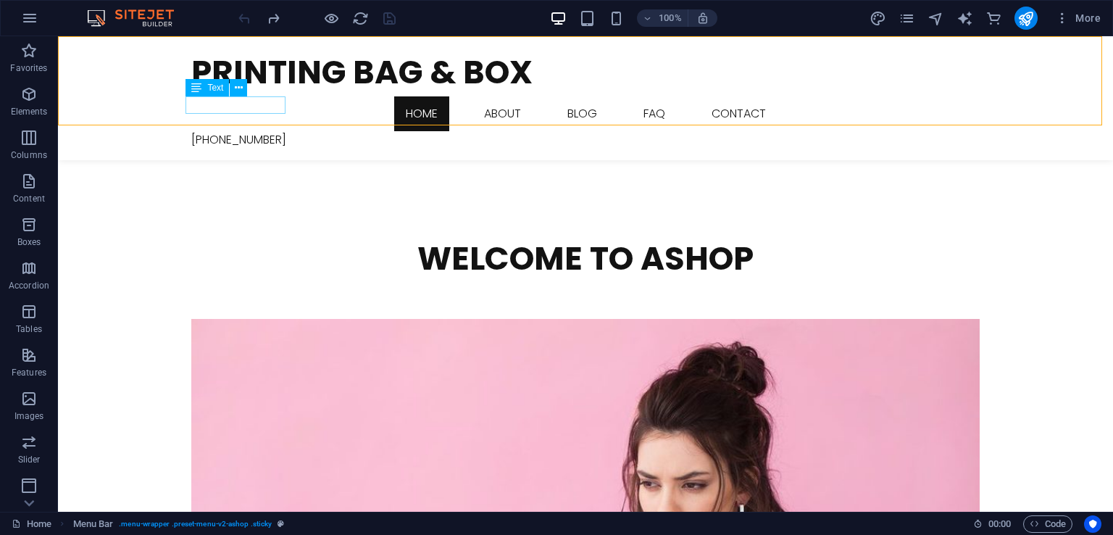
click at [272, 131] on div "[PHONE_NUMBER]" at bounding box center [585, 139] width 789 height 17
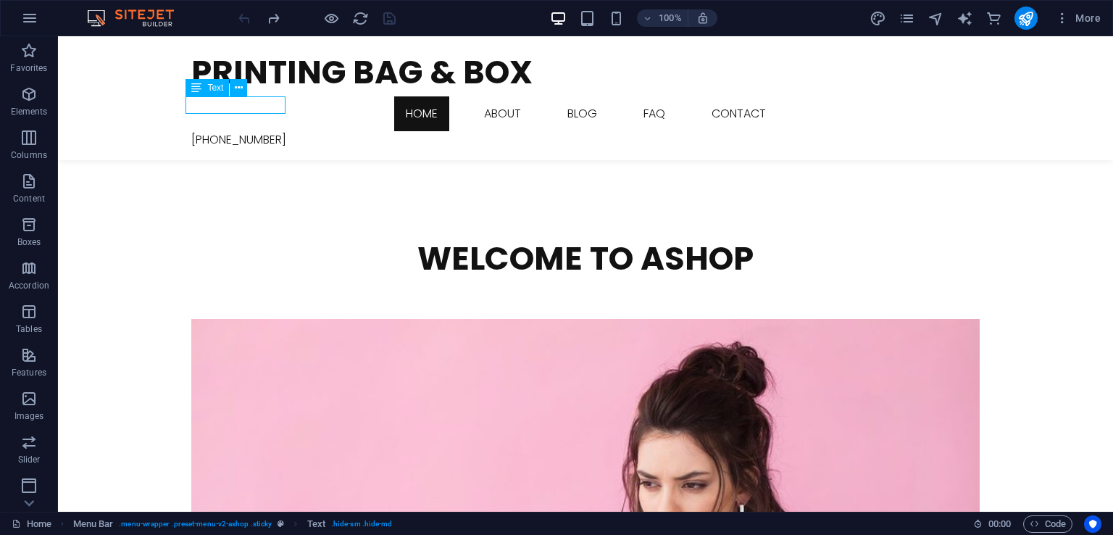
click at [272, 131] on div "[PHONE_NUMBER]" at bounding box center [585, 139] width 789 height 17
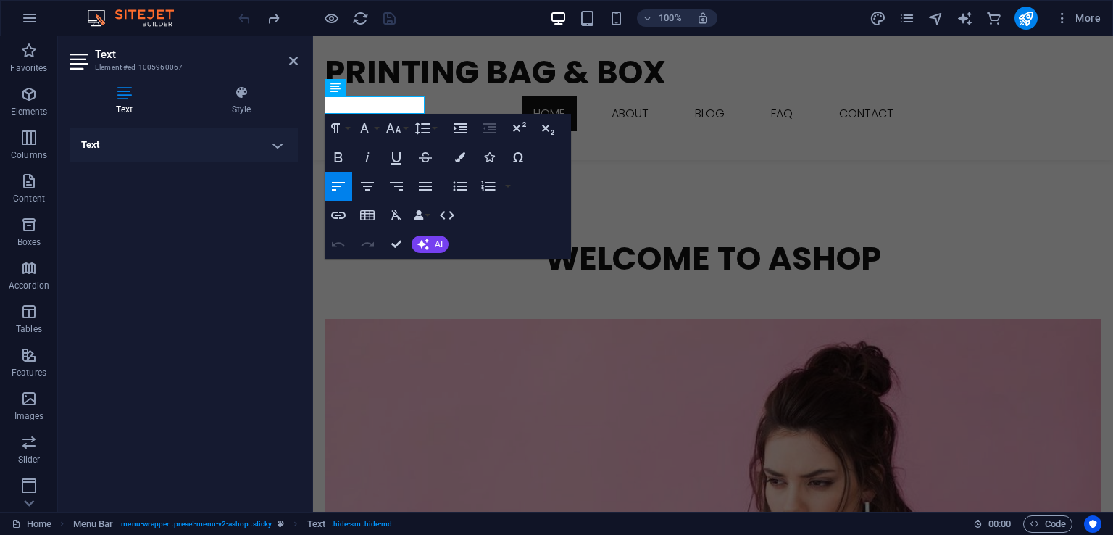
scroll to position [396, 0]
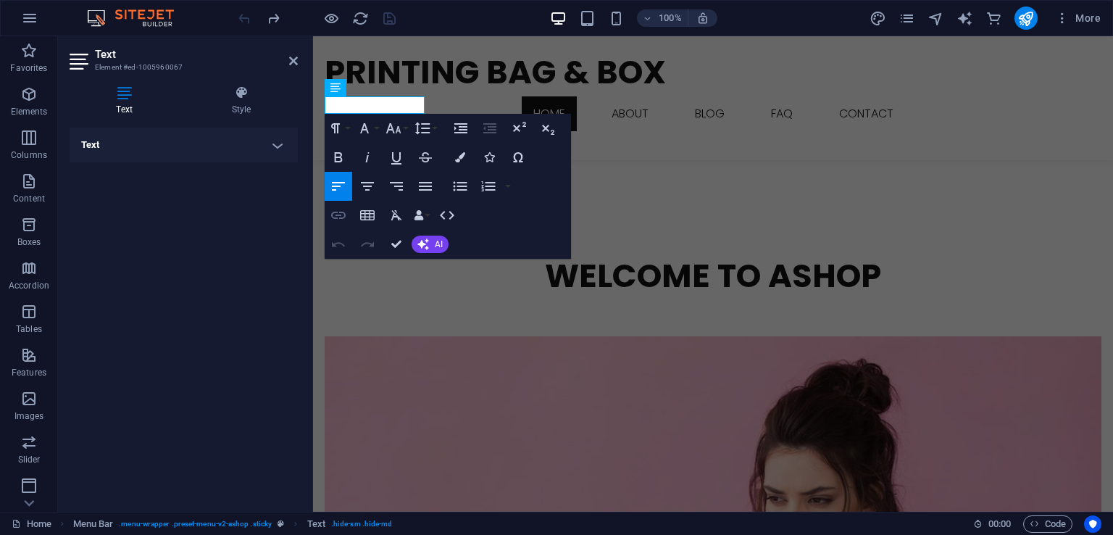
click at [339, 219] on icon "button" at bounding box center [338, 215] width 17 height 17
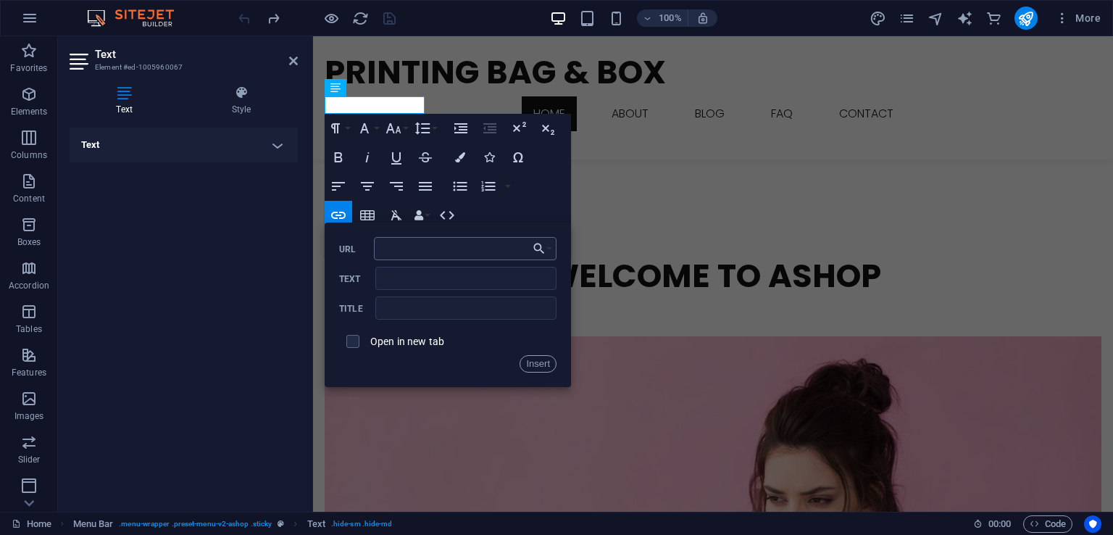
type input "https://www.youtube.com/redirect?event=channel_header&redir_token=QUFFLUhqbWdkV…"
click at [546, 363] on button "Insert" at bounding box center [538, 363] width 37 height 17
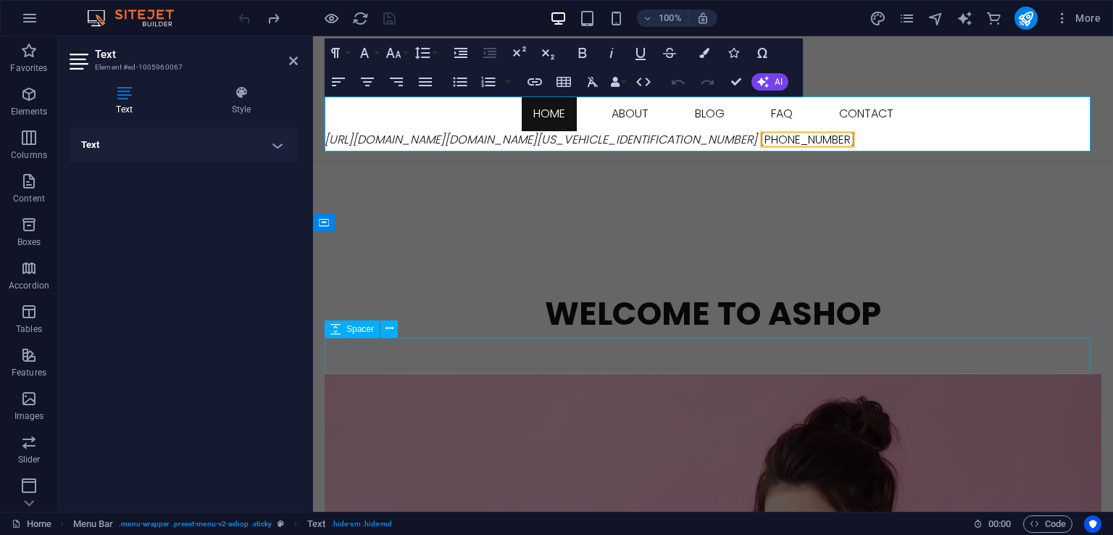
scroll to position [0, 0]
click at [592, 82] on icon "button" at bounding box center [592, 81] width 17 height 17
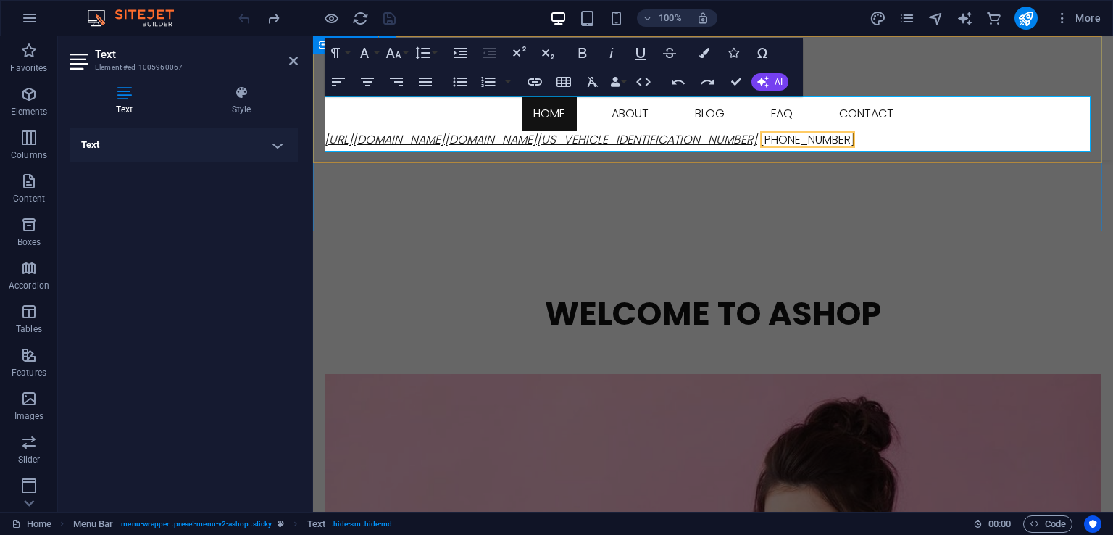
click at [473, 131] on link "https://www.youtube.com/redirect?event=channel_header&redir_token=QUFFLUhqbWdkV…" at bounding box center [541, 139] width 433 height 17
click at [454, 131] on link "https://www.youtube.com/redirect?event=channel_header&redir_token=QUFFLUhqbWdkV…" at bounding box center [541, 139] width 433 height 17
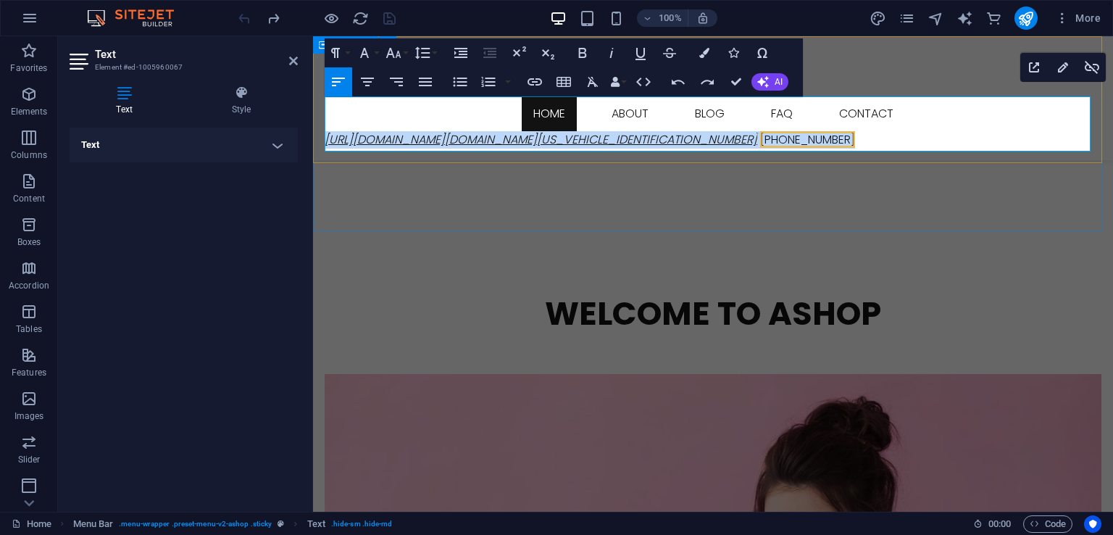
click at [454, 131] on link "https://www.youtube.com/redirect?event=channel_header&redir_token=QUFFLUhqbWdkV…" at bounding box center [541, 139] width 433 height 17
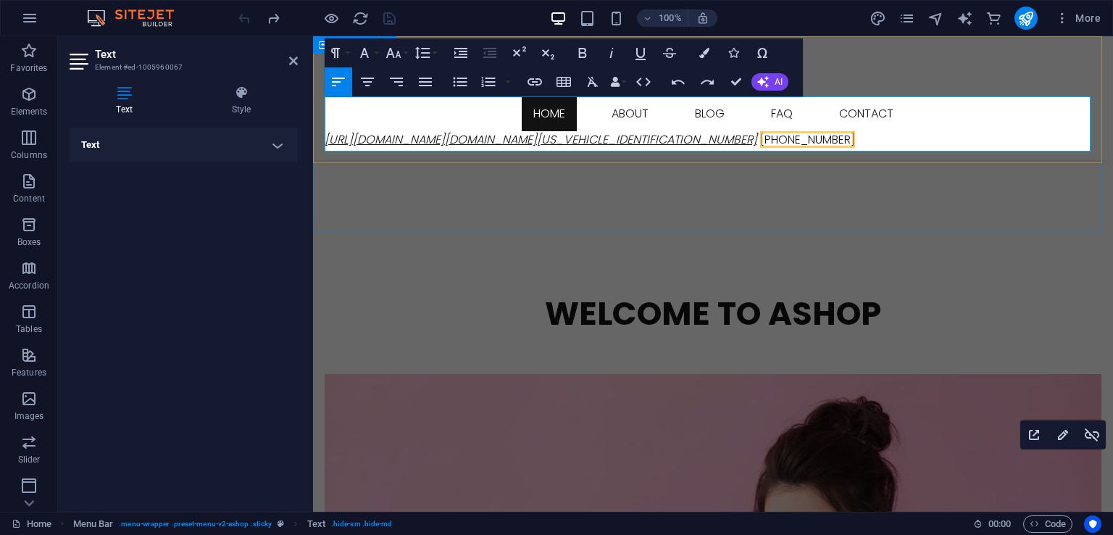
click at [423, 131] on link "https://www.youtube.com/redirect?event=channel_header&redir_token=QUFFLUhqbWdkV…" at bounding box center [541, 139] width 433 height 17
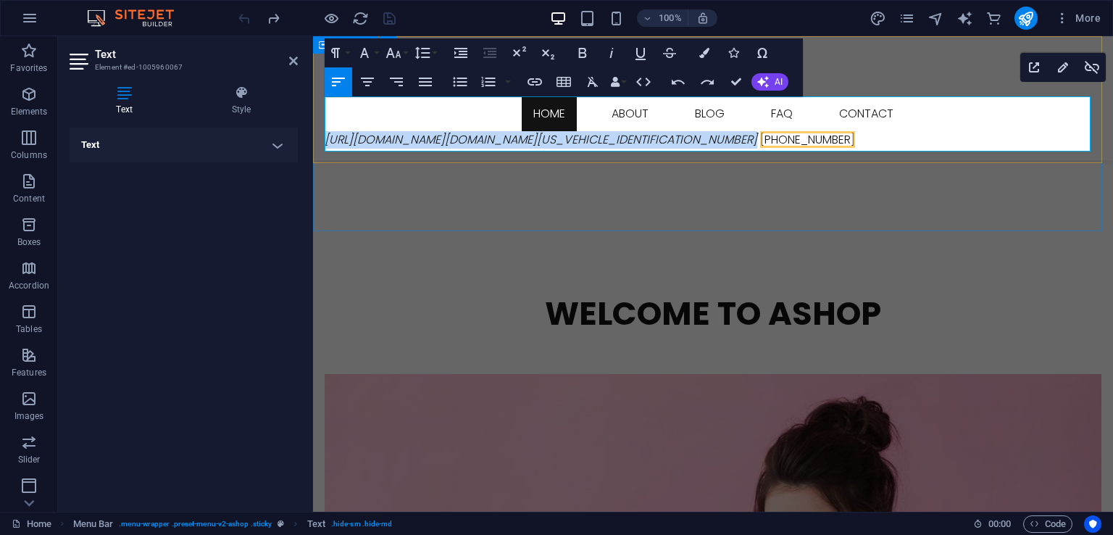
drag, startPoint x: 333, startPoint y: 102, endPoint x: 1058, endPoint y: 132, distance: 725.5
click at [1058, 132] on p "https://www.youtube.com/redirect?event=channel_header&redir_token=QUFFLUhqbWdkV…" at bounding box center [713, 139] width 777 height 17
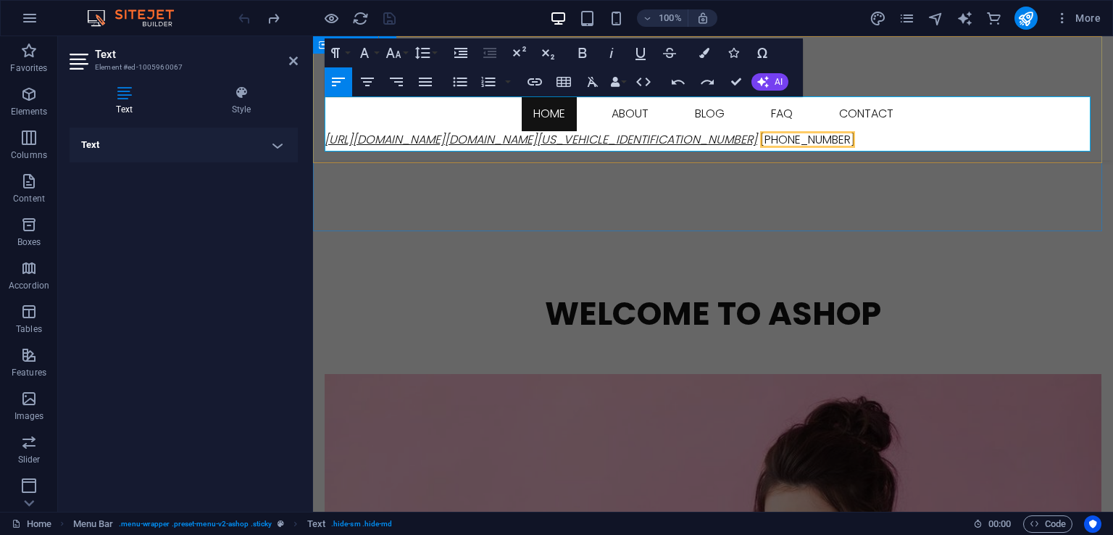
drag, startPoint x: 718, startPoint y: 120, endPoint x: 695, endPoint y: 119, distance: 23.2
click at [695, 131] on link "https://www.youtube.com/redirect?event=channel_header&redir_token=QUFFLUhqbWdkV…" at bounding box center [541, 139] width 433 height 17
type input "https://www.youtube.com/redirect?event=channel_header&redir_token=QUFFLUhqbWdkV…"
click at [542, 91] on button "Insert Link" at bounding box center [535, 81] width 28 height 29
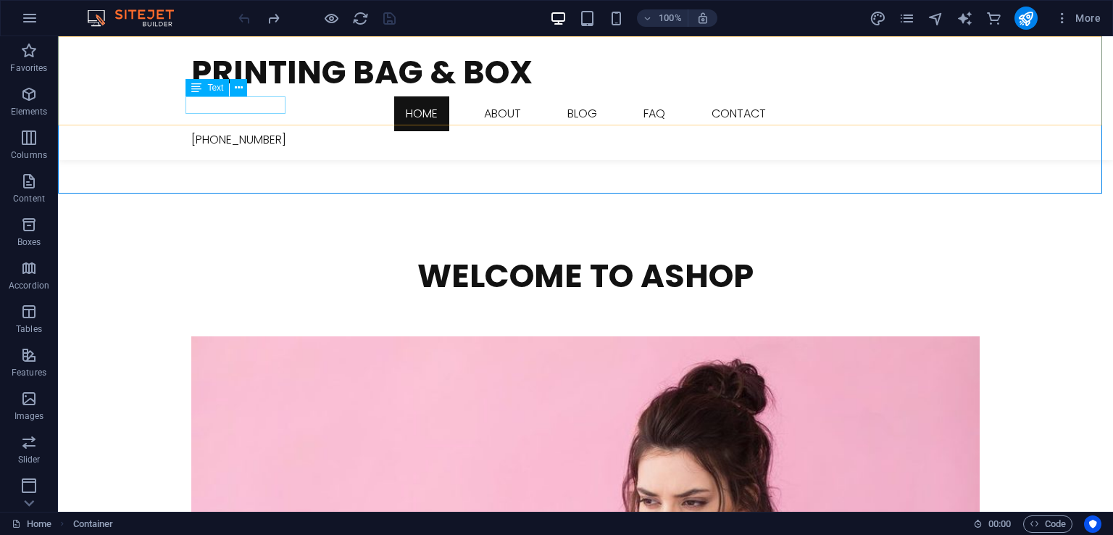
click at [230, 131] on div "[PHONE_NUMBER]" at bounding box center [585, 139] width 789 height 17
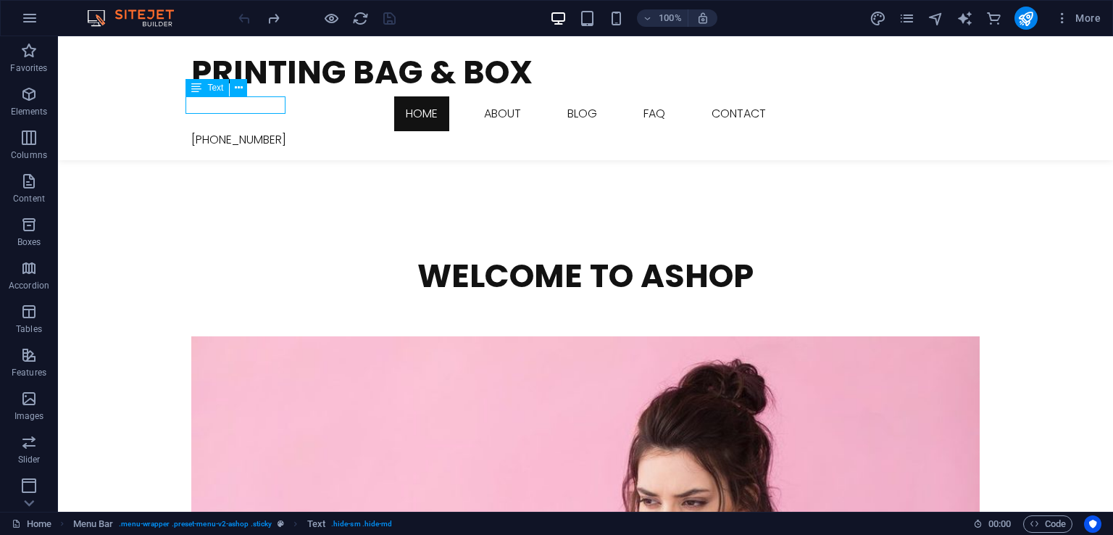
click at [230, 131] on div "[PHONE_NUMBER]" at bounding box center [585, 139] width 789 height 17
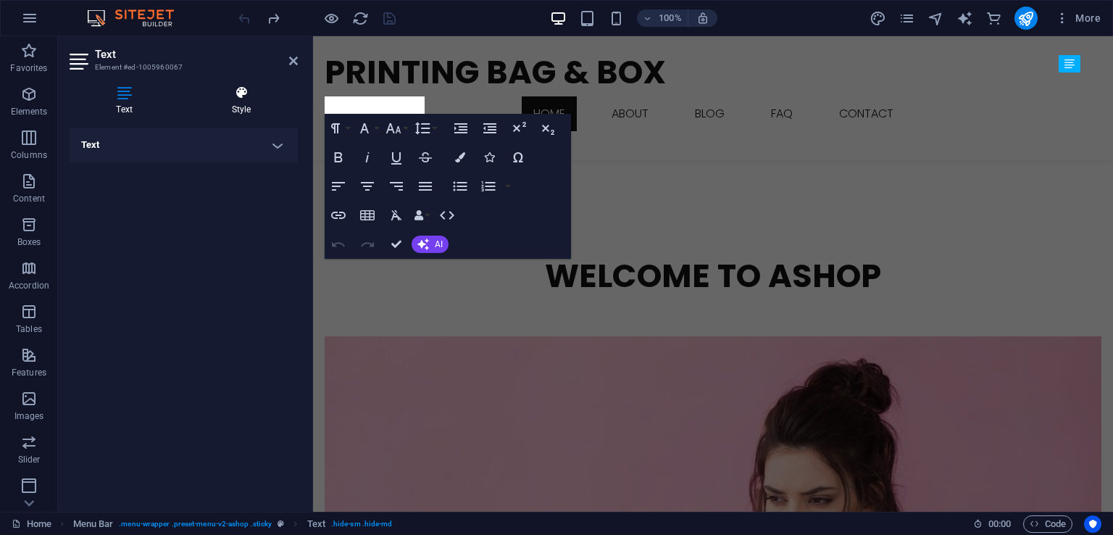
scroll to position [378, 0]
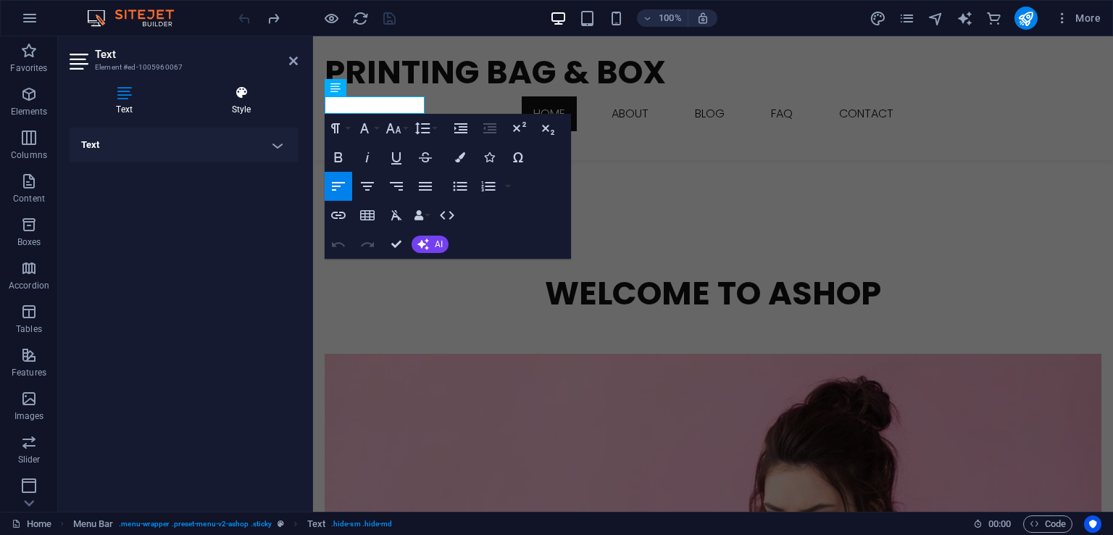
click at [251, 104] on h4 "Style" at bounding box center [241, 101] width 113 height 30
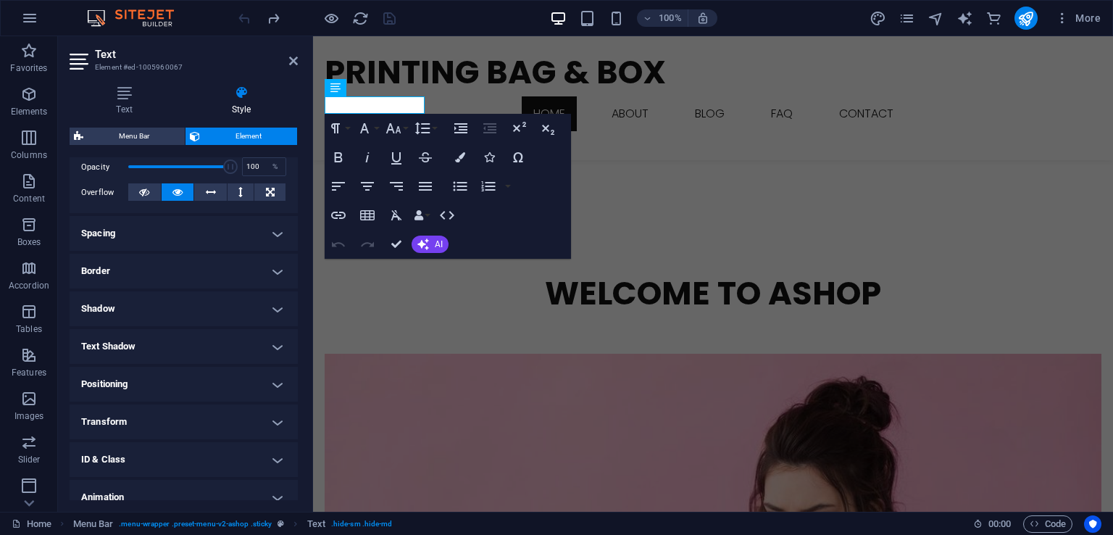
scroll to position [270, 0]
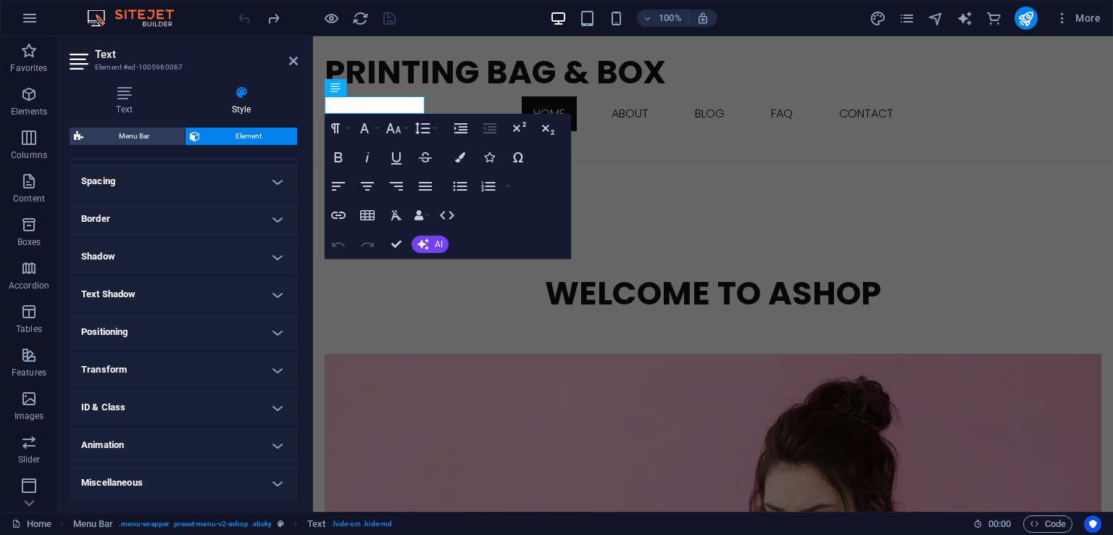
click at [164, 449] on h4 "Animation" at bounding box center [184, 445] width 228 height 35
click at [168, 485] on select "Don't animate Show / Hide Slide up/down Zoom in/out Slide left to right Slide r…" at bounding box center [183, 489] width 205 height 17
select select "fade"
click at [81, 481] on select "Don't animate Show / Hide Slide up/down Zoom in/out Slide left to right Slide r…" at bounding box center [183, 489] width 205 height 17
select select "scroll"
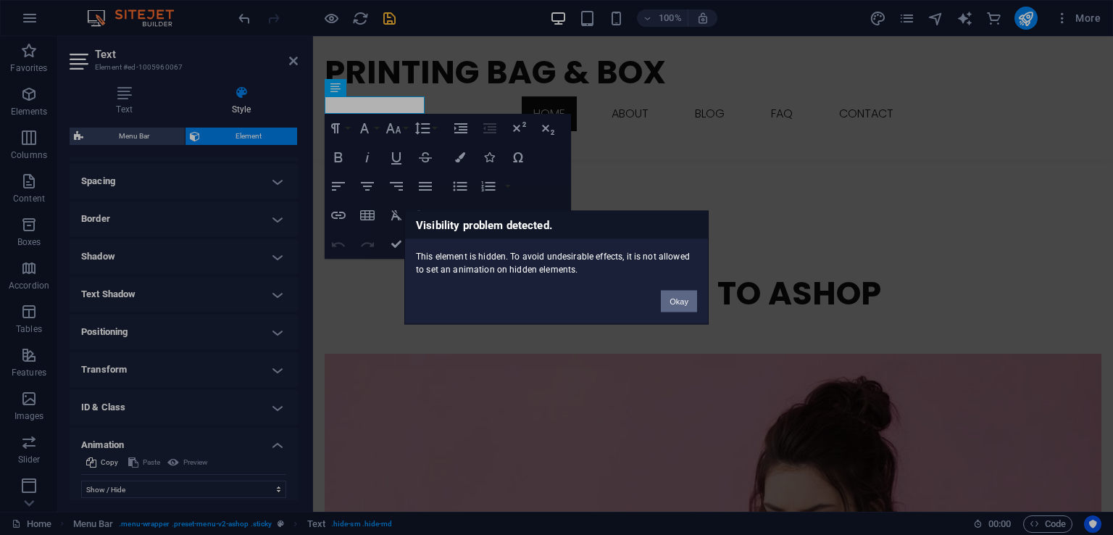
click at [673, 299] on button "Okay" at bounding box center [679, 302] width 36 height 22
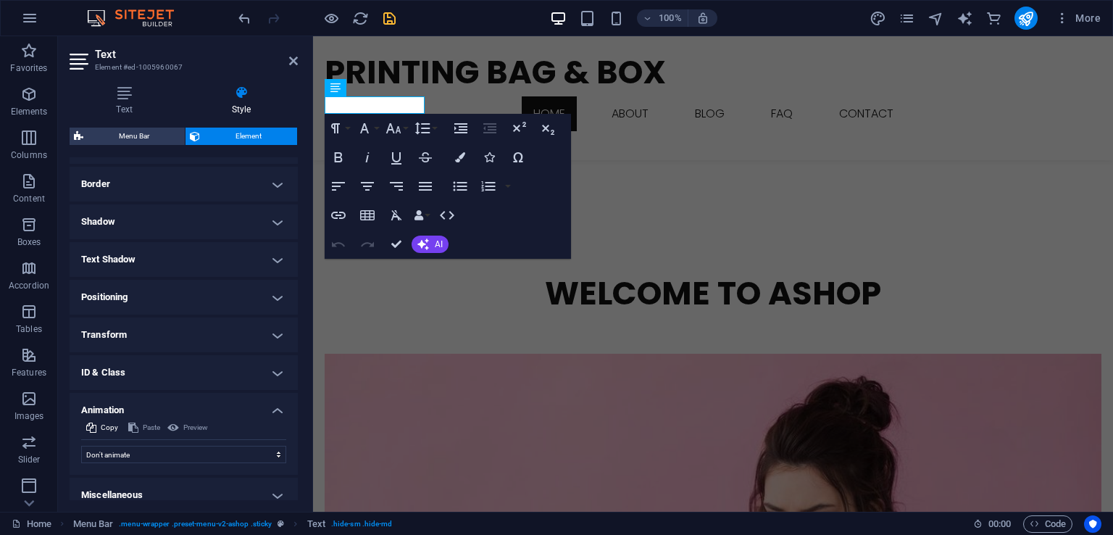
scroll to position [316, 0]
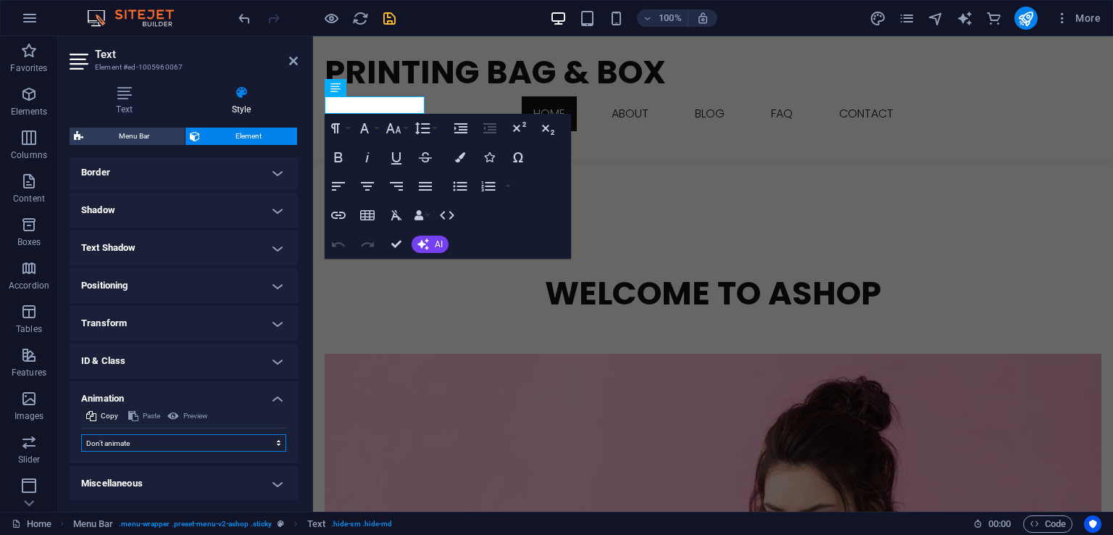
click at [218, 439] on select "Don't animate Show / Hide Slide up/down Zoom in/out Slide left to right Slide r…" at bounding box center [183, 442] width 205 height 17
click at [81, 434] on select "Don't animate Show / Hide Slide up/down Zoom in/out Slide left to right Slide r…" at bounding box center [183, 442] width 205 height 17
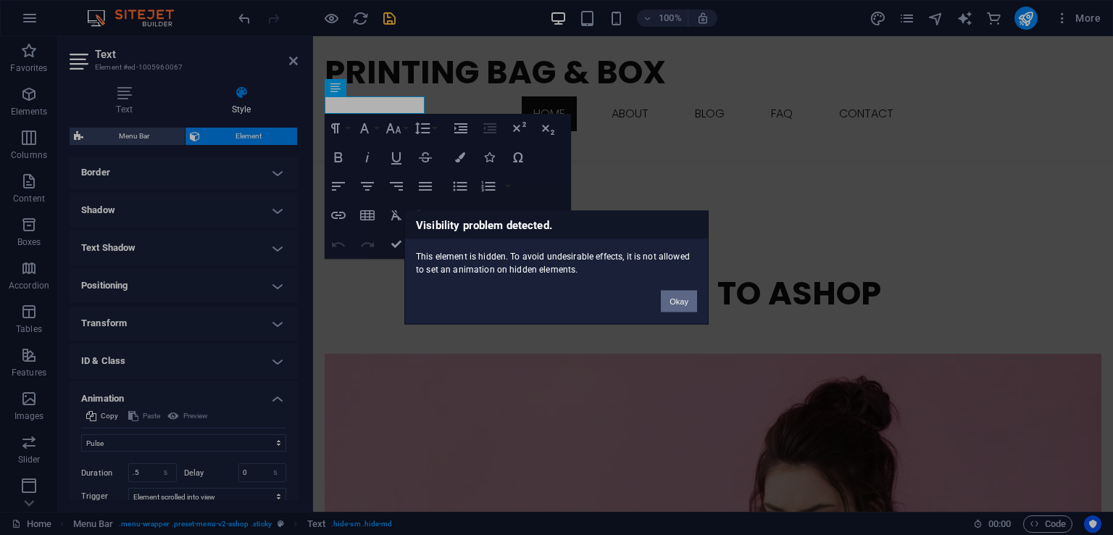
click at [674, 302] on button "Okay" at bounding box center [679, 302] width 36 height 22
select select "none"
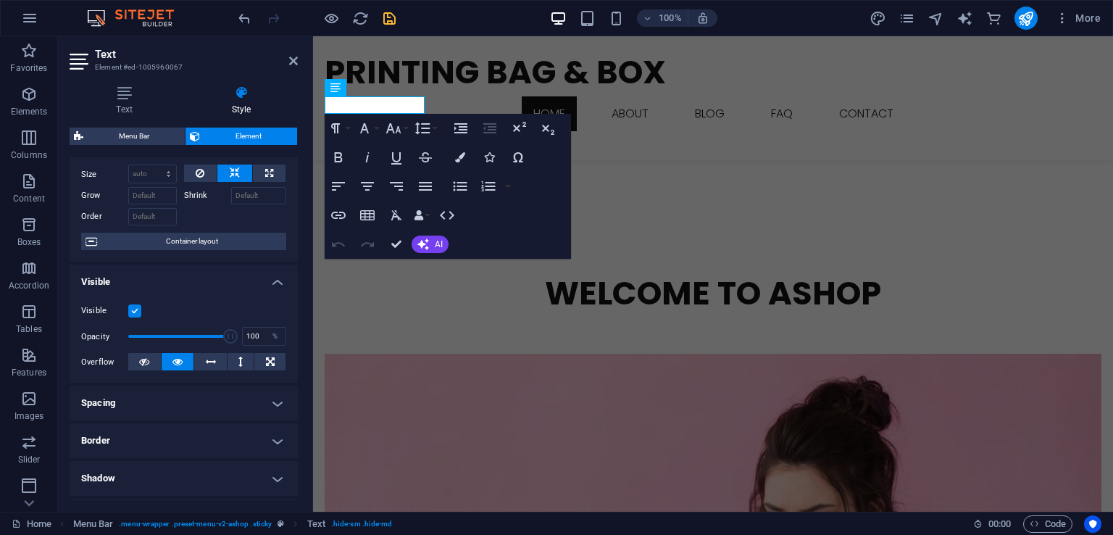
scroll to position [0, 0]
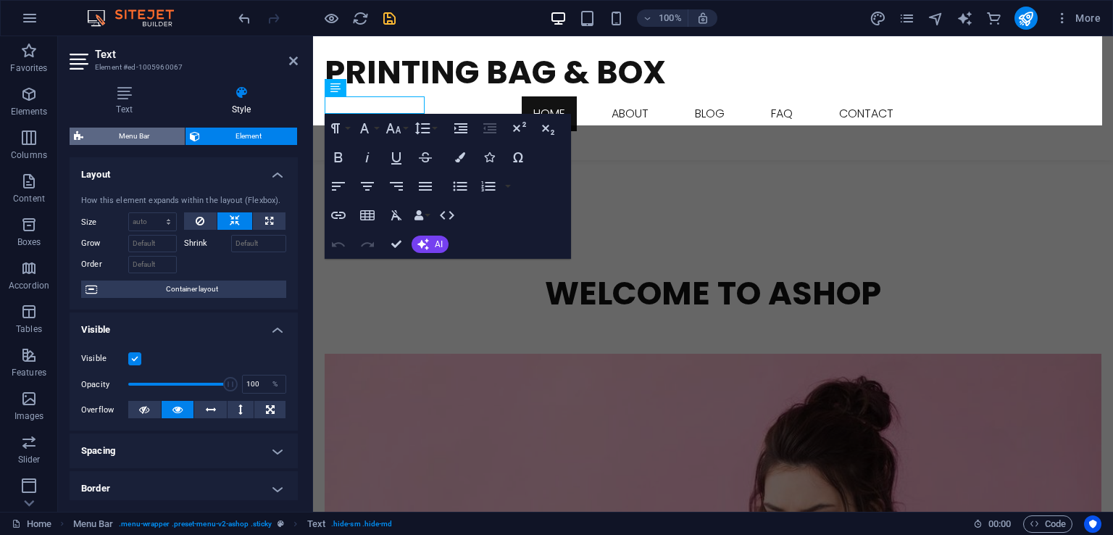
click at [136, 133] on span "Menu Bar" at bounding box center [134, 136] width 93 height 17
select select "rem"
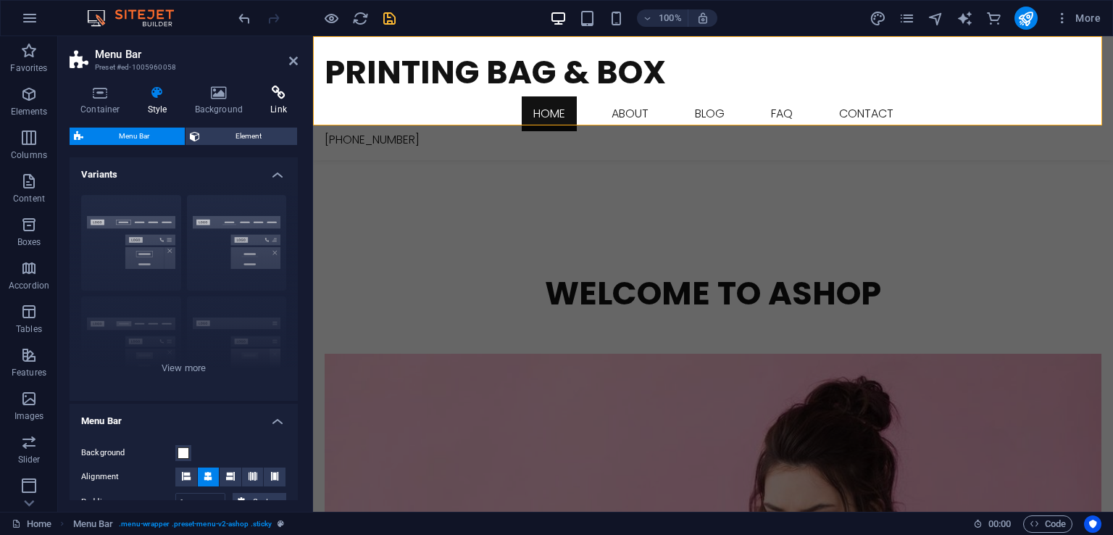
click at [275, 94] on icon at bounding box center [279, 93] width 38 height 14
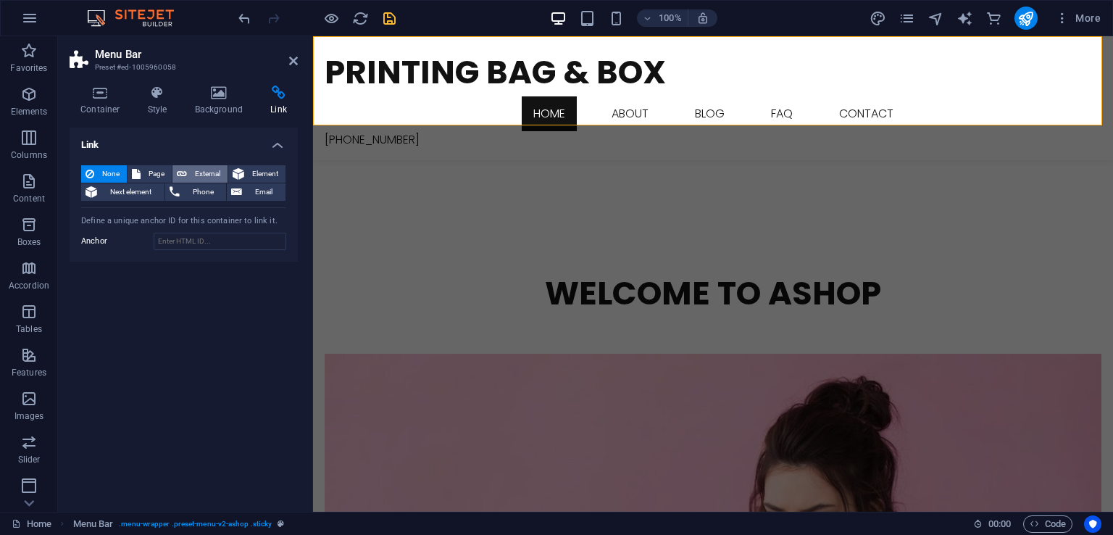
click at [207, 177] on span "External" at bounding box center [207, 173] width 32 height 17
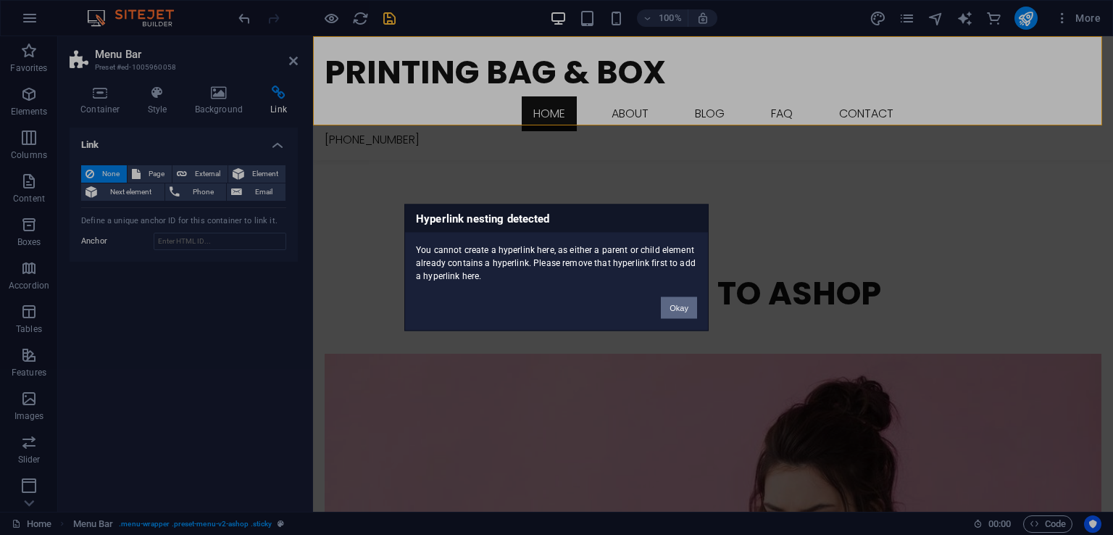
click at [690, 303] on button "Okay" at bounding box center [679, 308] width 36 height 22
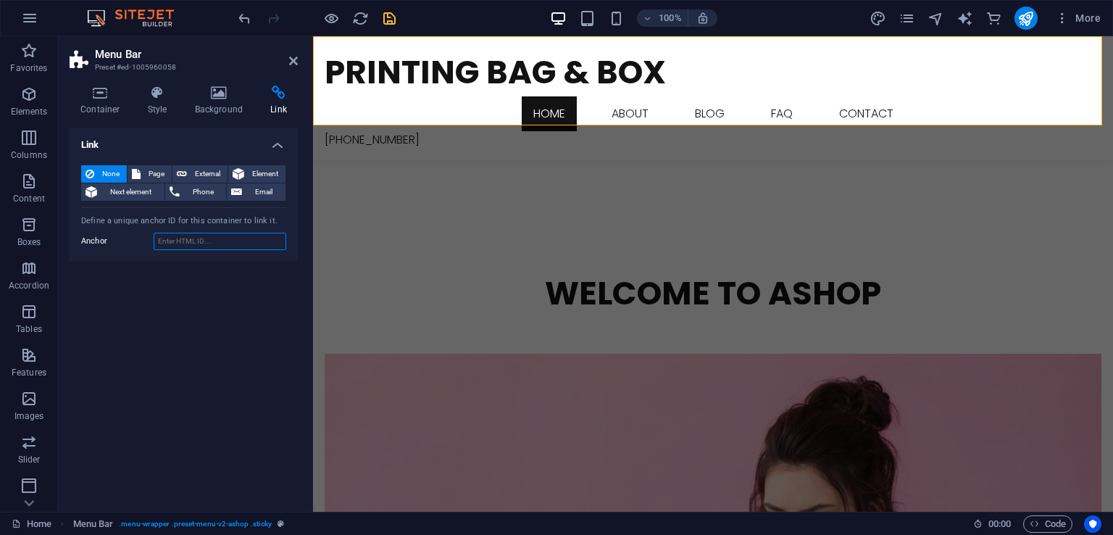
click at [180, 238] on input "Anchor" at bounding box center [220, 241] width 133 height 17
paste input "[URL][DOMAIN_NAME]"
type input "[URL][DOMAIN_NAME]"
click at [239, 178] on icon at bounding box center [239, 173] width 12 height 17
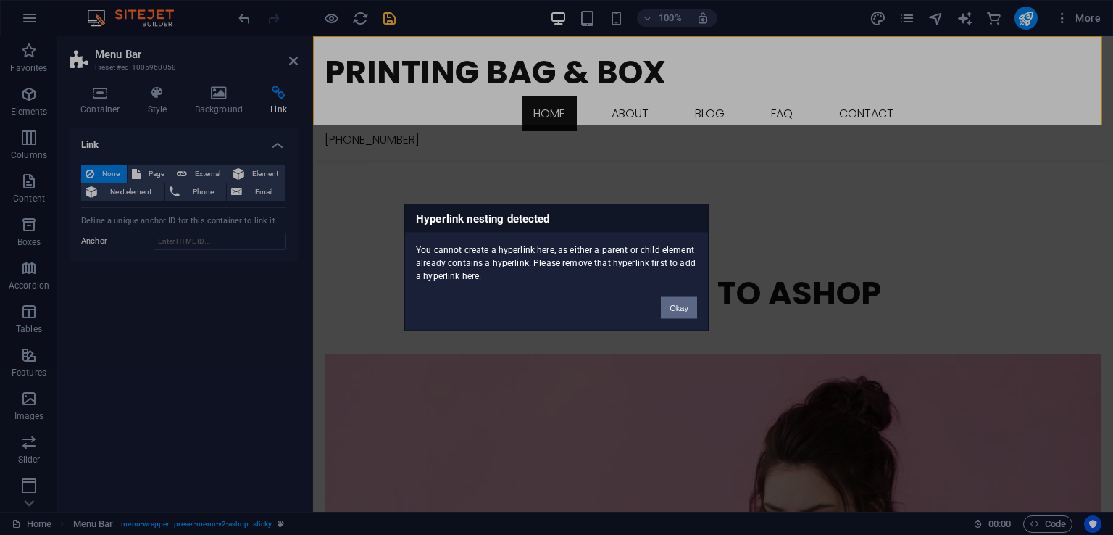
click at [676, 308] on button "Okay" at bounding box center [679, 308] width 36 height 22
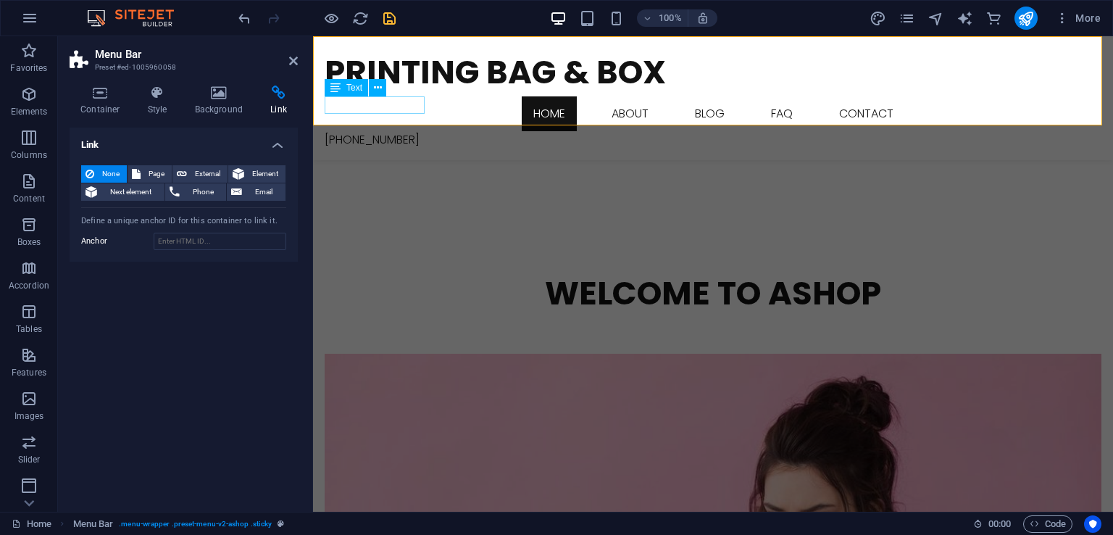
click at [387, 131] on div "[PHONE_NUMBER]" at bounding box center [713, 139] width 777 height 17
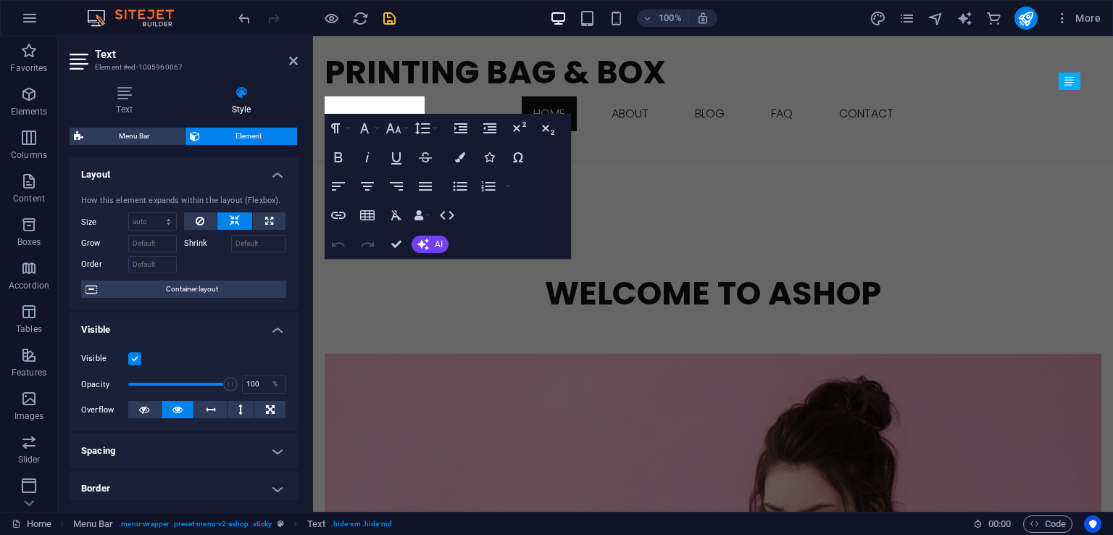
scroll to position [361, 0]
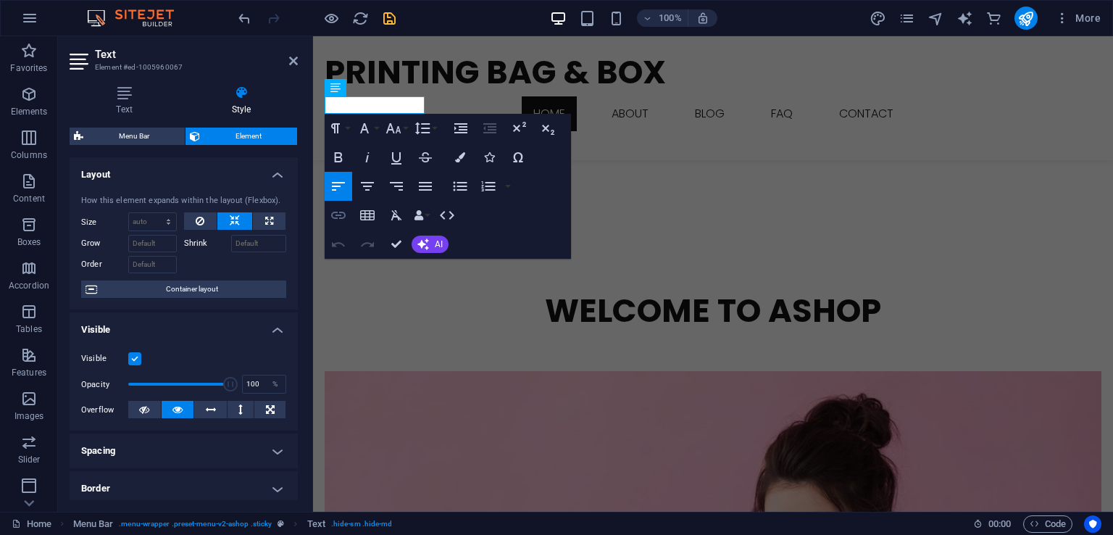
click at [339, 212] on icon "button" at bounding box center [338, 215] width 17 height 17
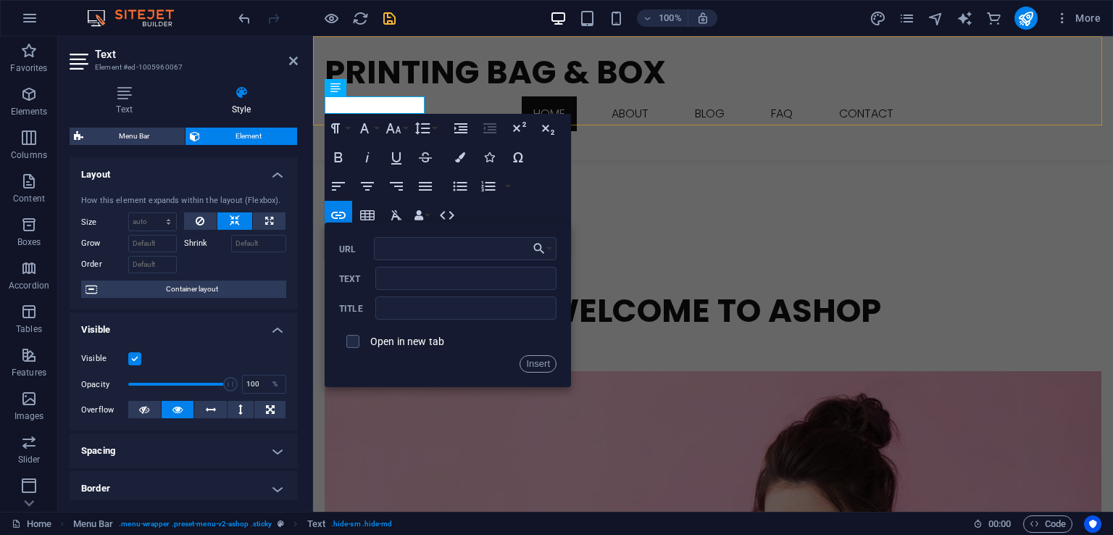
click at [612, 109] on div "Printing Bag & Box Home About Blog FAQ Contact ​ ​ +8801925121706 Menu" at bounding box center [713, 98] width 800 height 124
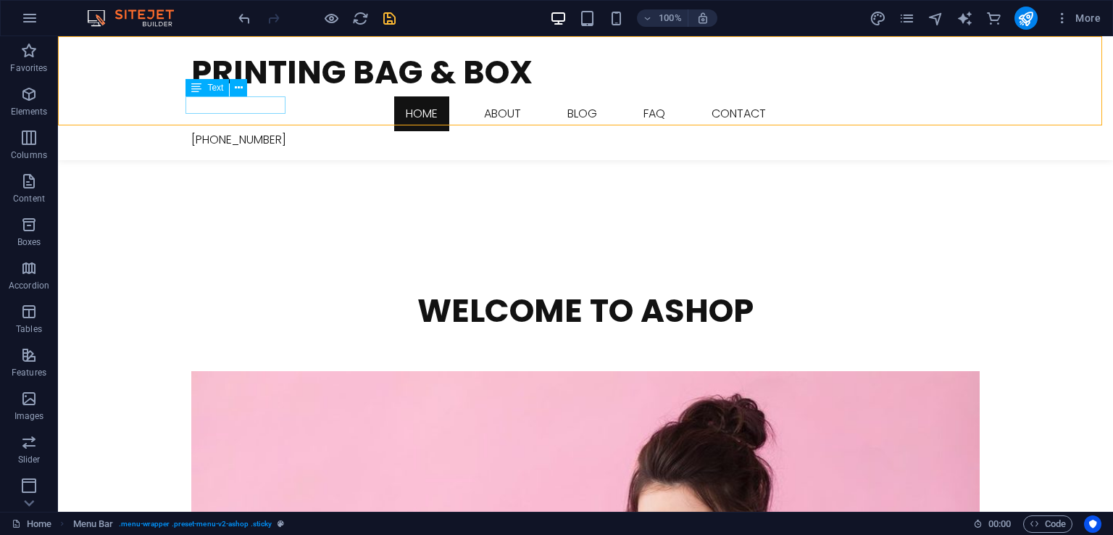
click at [265, 131] on div "[PHONE_NUMBER]" at bounding box center [585, 139] width 789 height 17
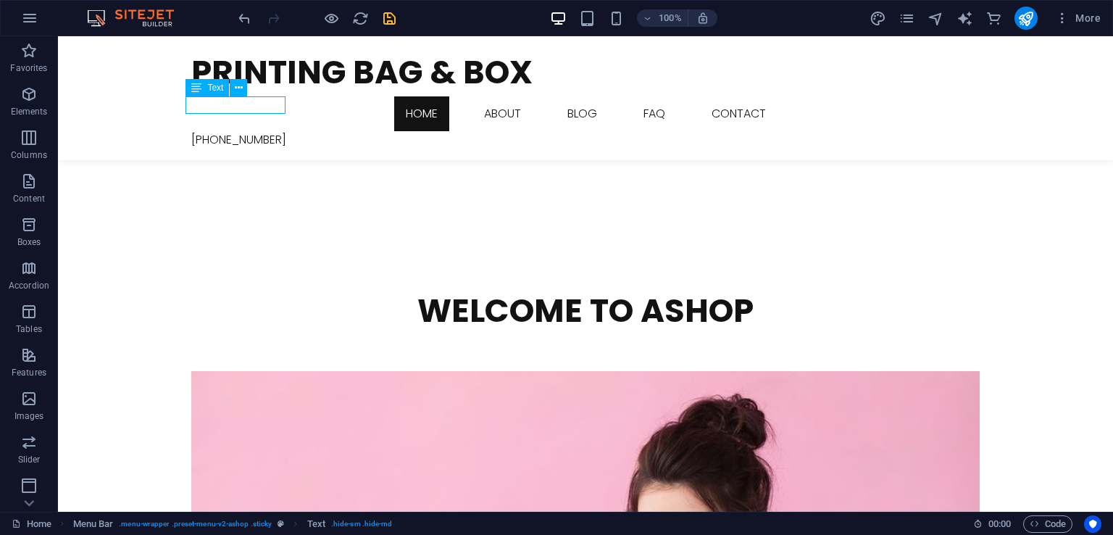
click at [265, 131] on div "[PHONE_NUMBER]" at bounding box center [585, 139] width 789 height 17
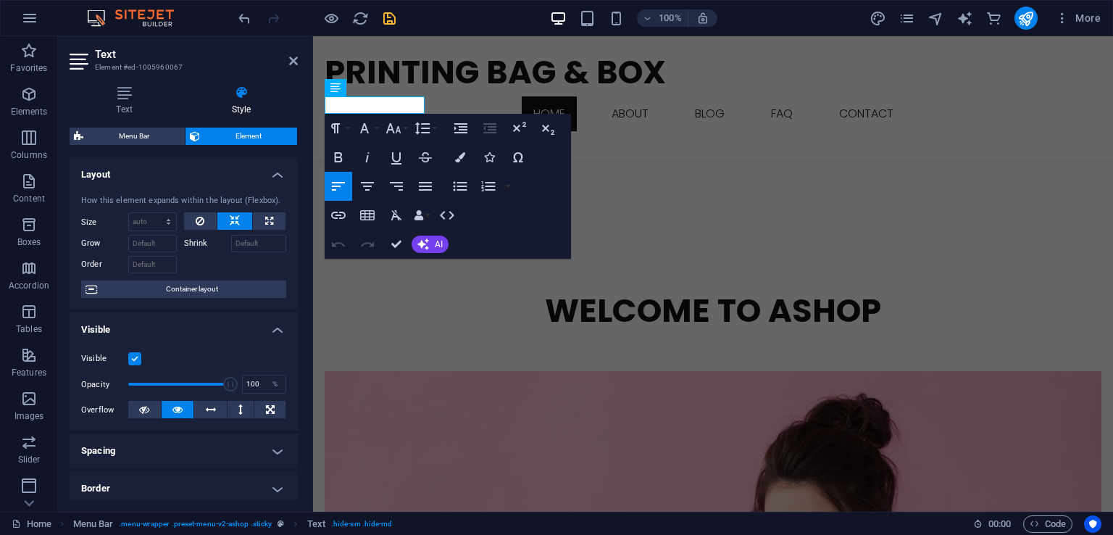
scroll to position [344, 0]
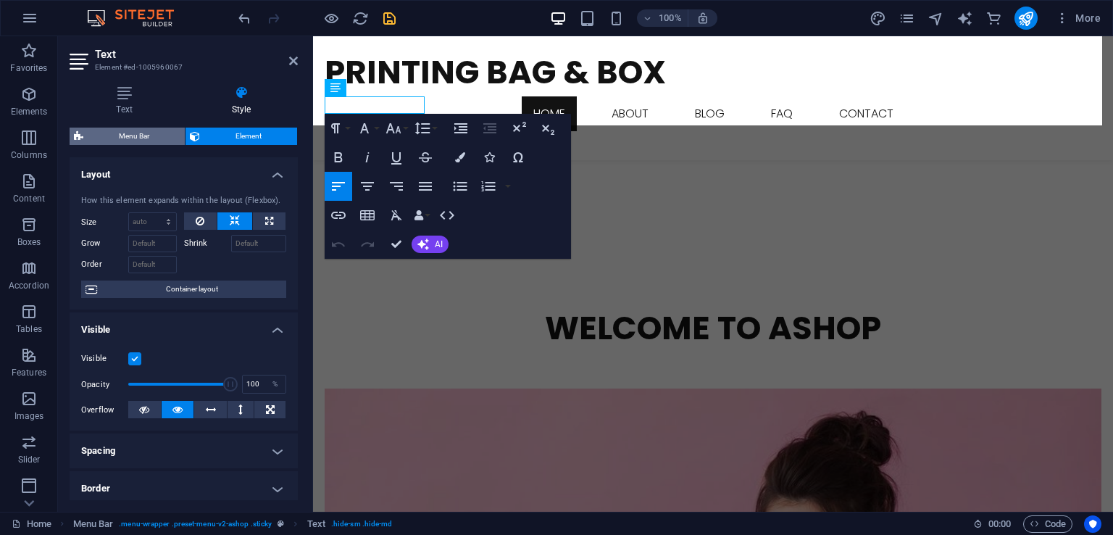
click at [175, 135] on span "Menu Bar" at bounding box center [134, 136] width 93 height 17
select select "rem"
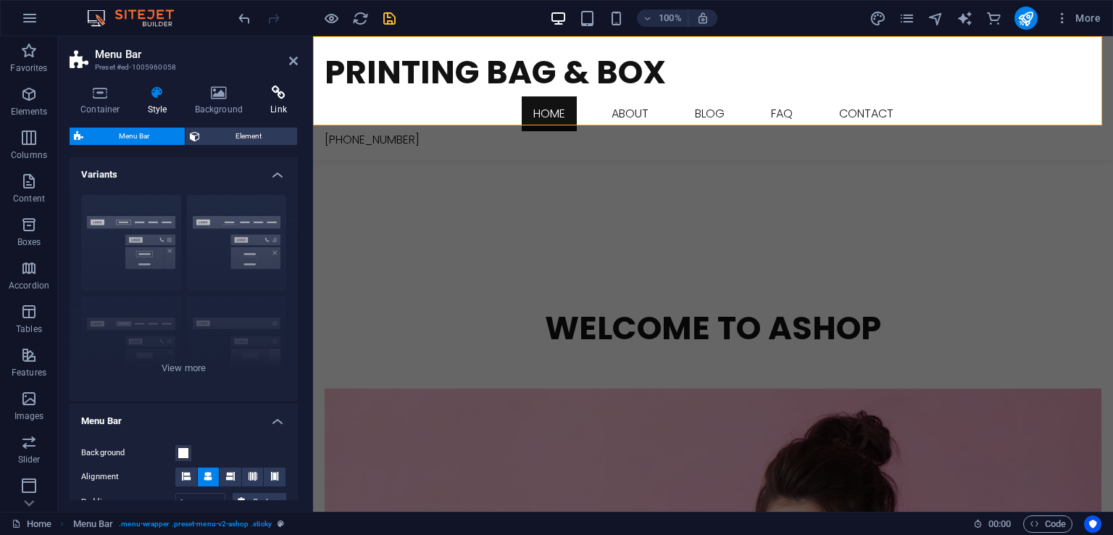
click at [267, 101] on h4 "Link" at bounding box center [279, 101] width 38 height 30
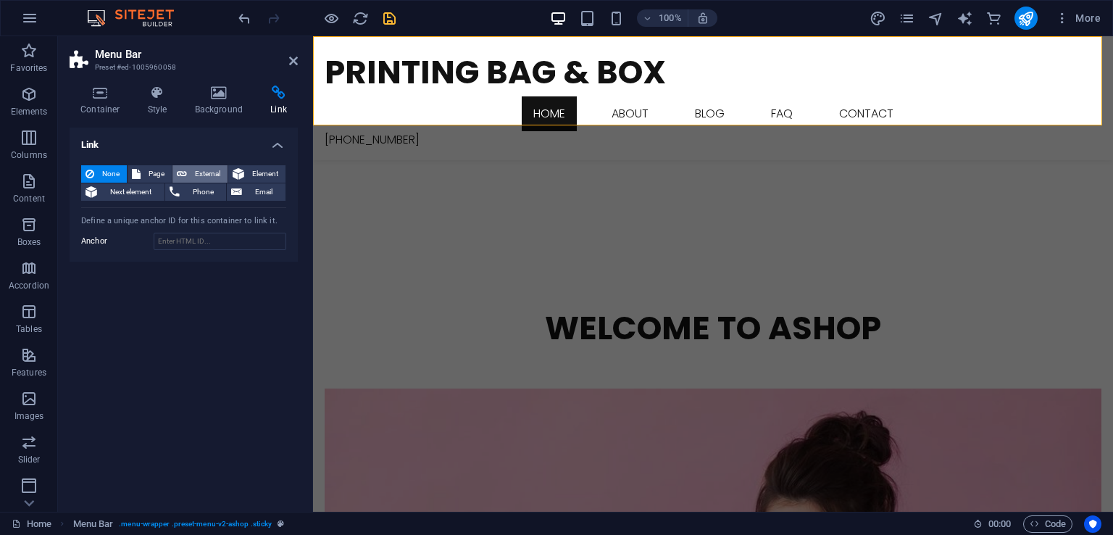
click at [199, 178] on span "External" at bounding box center [207, 173] width 32 height 17
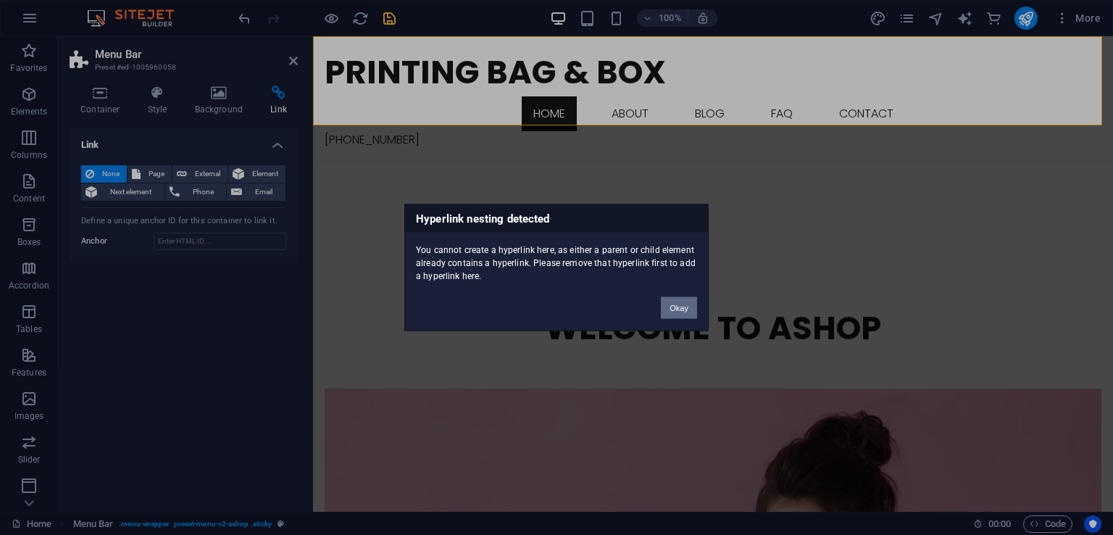
click at [676, 303] on button "Okay" at bounding box center [679, 308] width 36 height 22
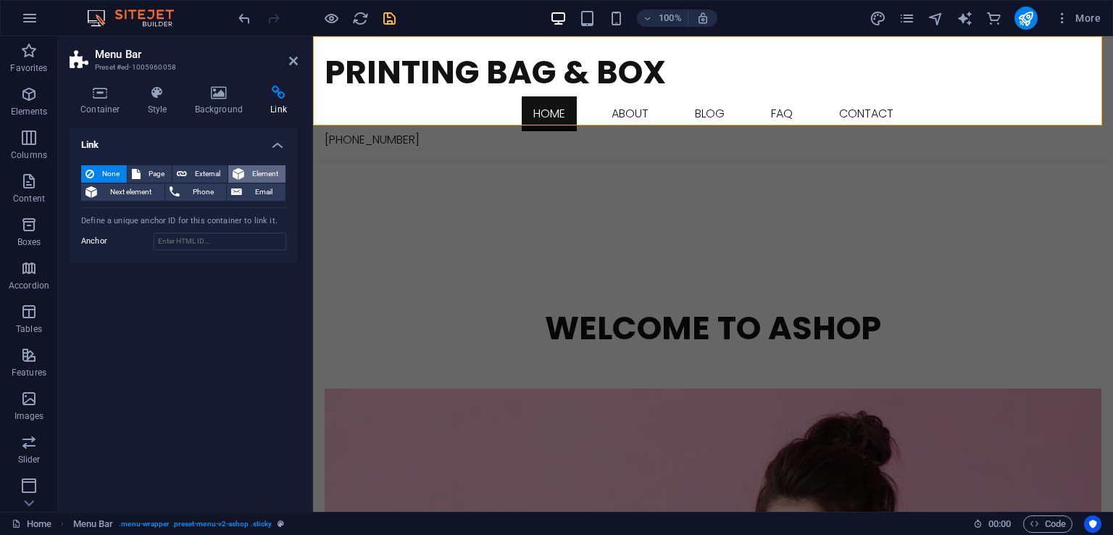
click at [258, 172] on span "Element" at bounding box center [265, 173] width 33 height 17
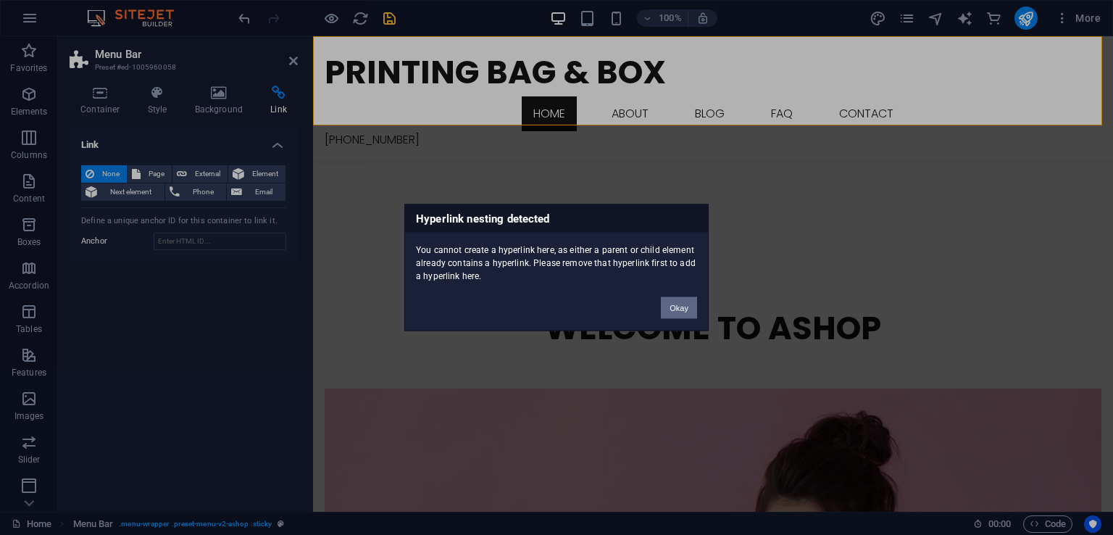
click at [682, 313] on button "Okay" at bounding box center [679, 308] width 36 height 22
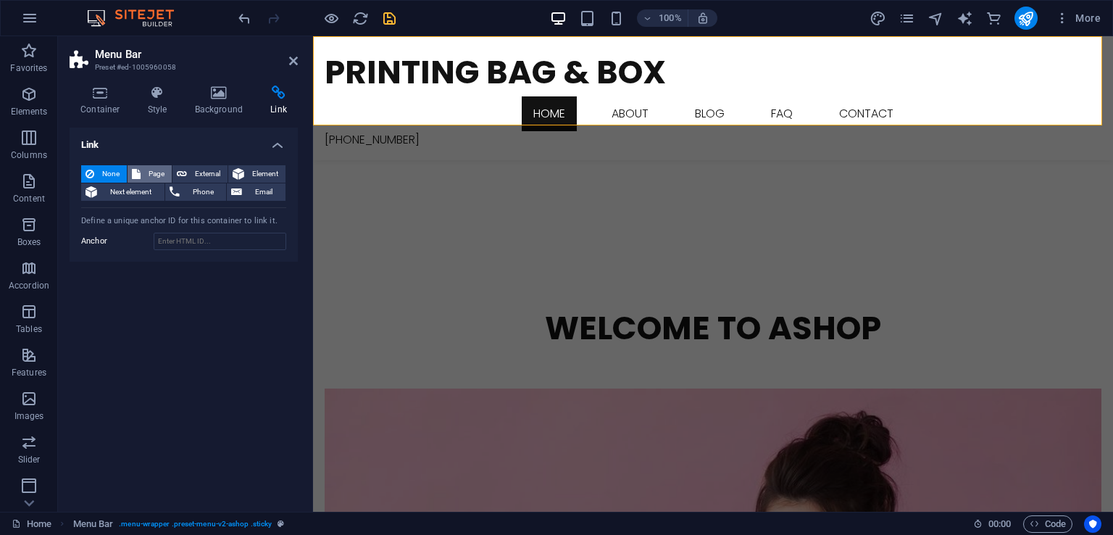
click at [142, 175] on button "Page" at bounding box center [150, 173] width 44 height 17
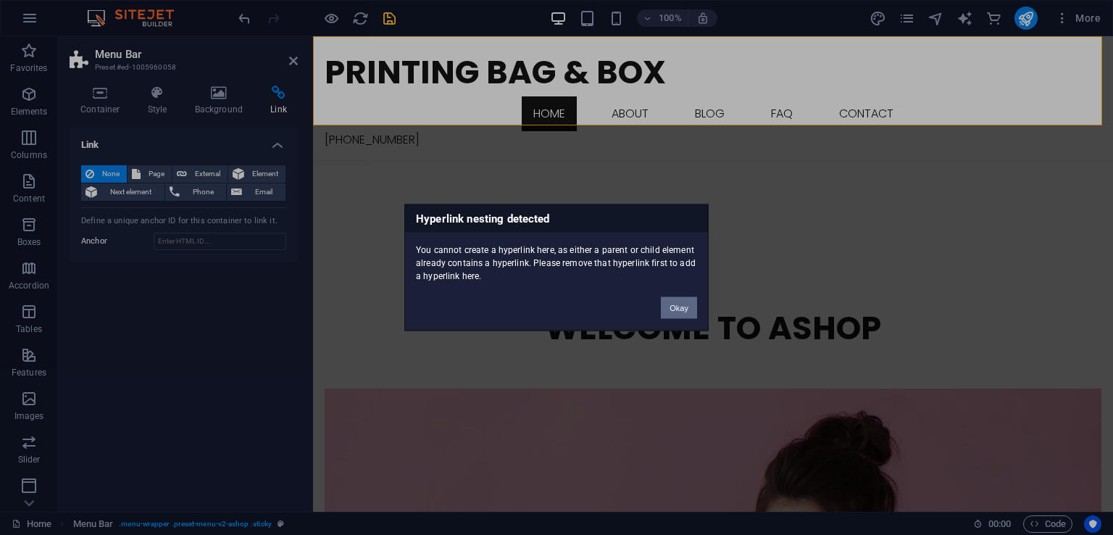
drag, startPoint x: 687, startPoint y: 303, endPoint x: 193, endPoint y: 215, distance: 502.1
click at [687, 303] on button "Okay" at bounding box center [679, 308] width 36 height 22
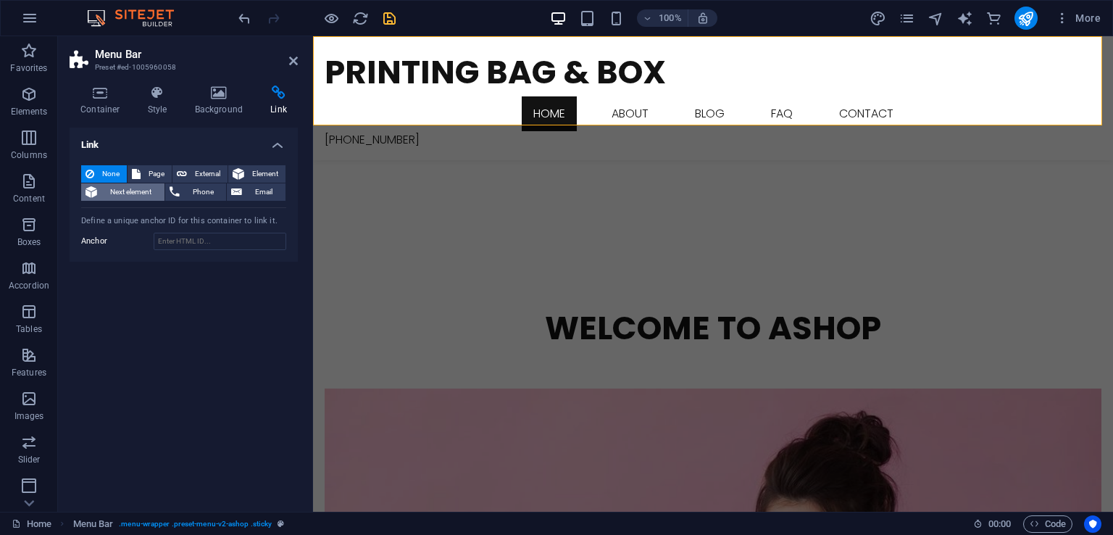
click at [116, 192] on span "Next element" at bounding box center [130, 191] width 59 height 17
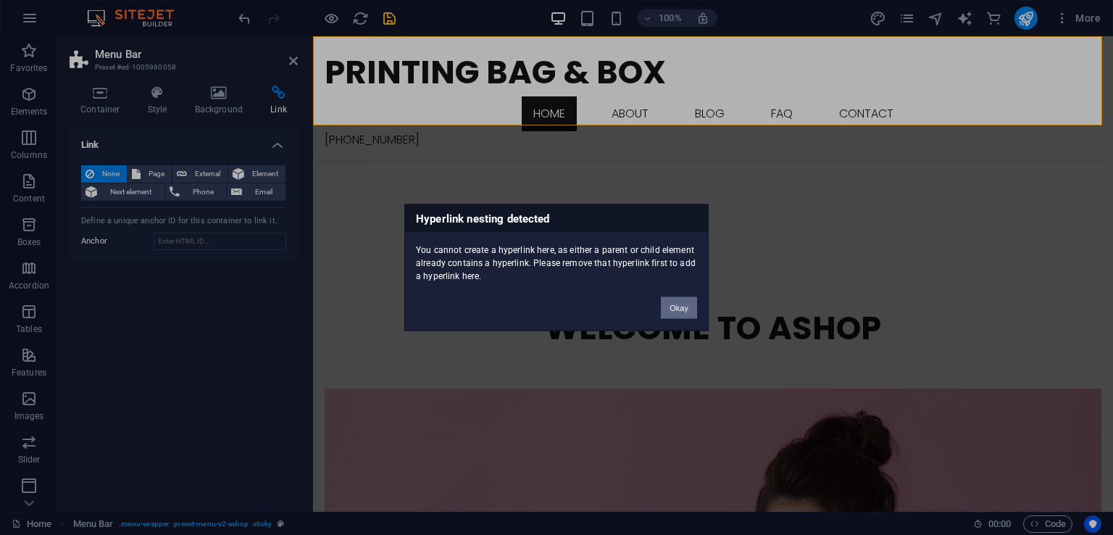
click at [673, 307] on button "Okay" at bounding box center [679, 308] width 36 height 22
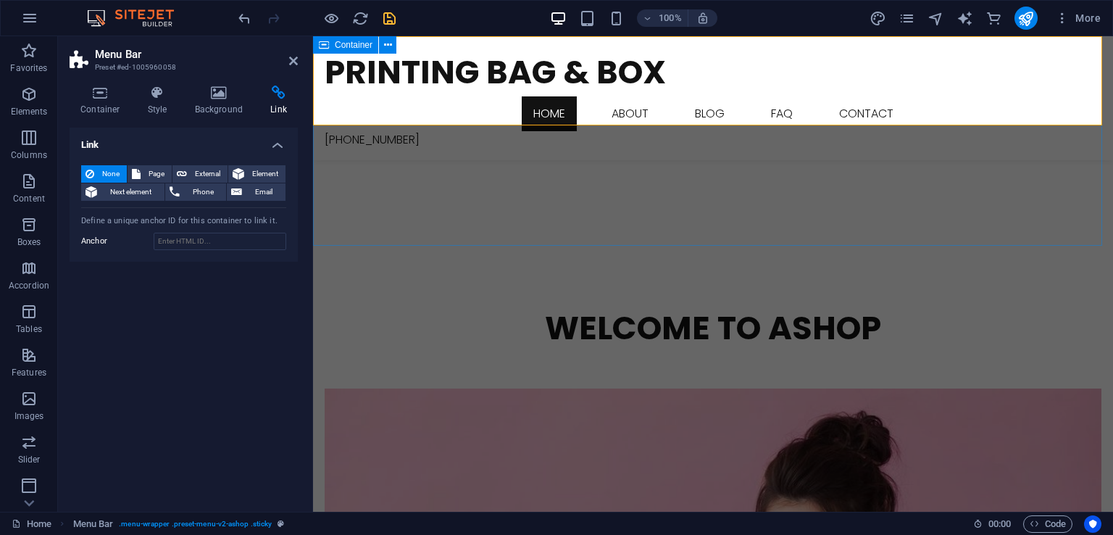
click at [454, 111] on div "Printing Bag & Box Home About Blog FAQ Contact +8801925121706 Menu" at bounding box center [713, 98] width 800 height 124
click at [599, 114] on div "Printing Bag & Box Home About Blog FAQ Contact +8801925121706 Menu" at bounding box center [713, 98] width 800 height 124
click at [441, 102] on div "Printing Bag & Box Home About Blog FAQ Contact +8801925121706 Menu" at bounding box center [713, 98] width 800 height 124
click at [370, 131] on div "[PHONE_NUMBER]" at bounding box center [713, 139] width 777 height 17
click at [381, 25] on icon "save" at bounding box center [389, 18] width 17 height 17
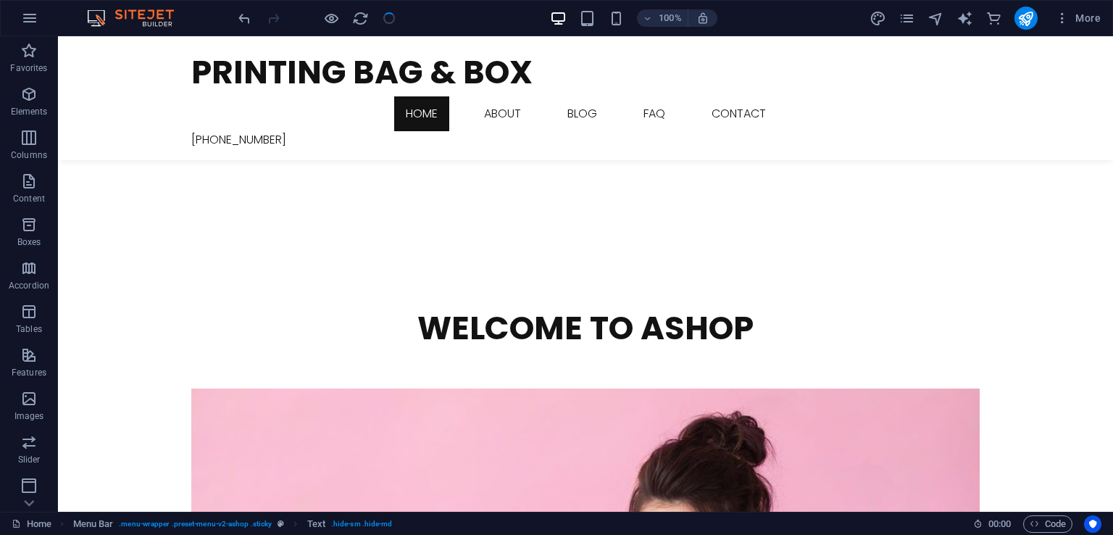
checkbox input "false"
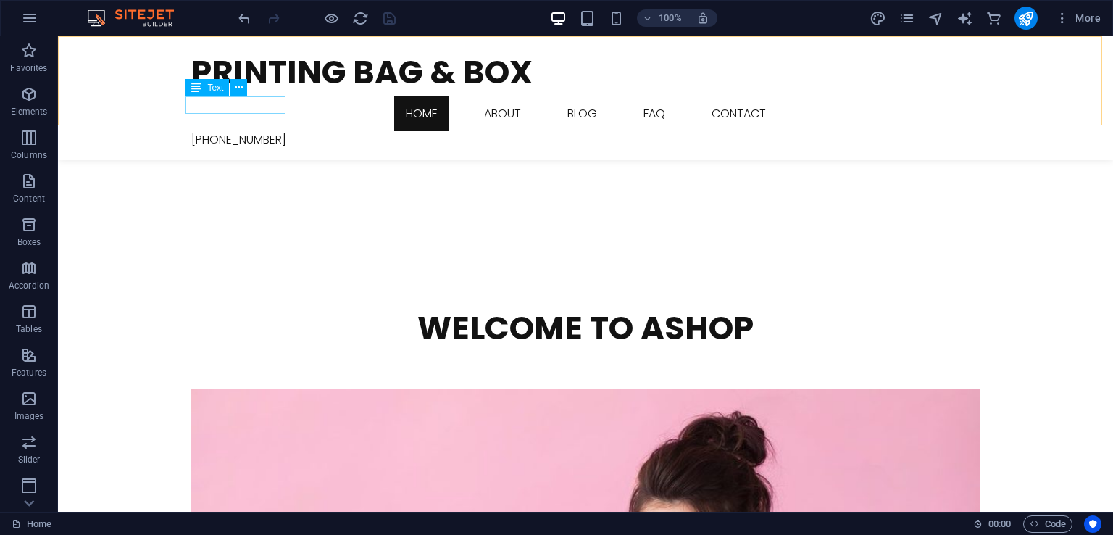
click at [249, 131] on div "[PHONE_NUMBER]" at bounding box center [585, 139] width 789 height 17
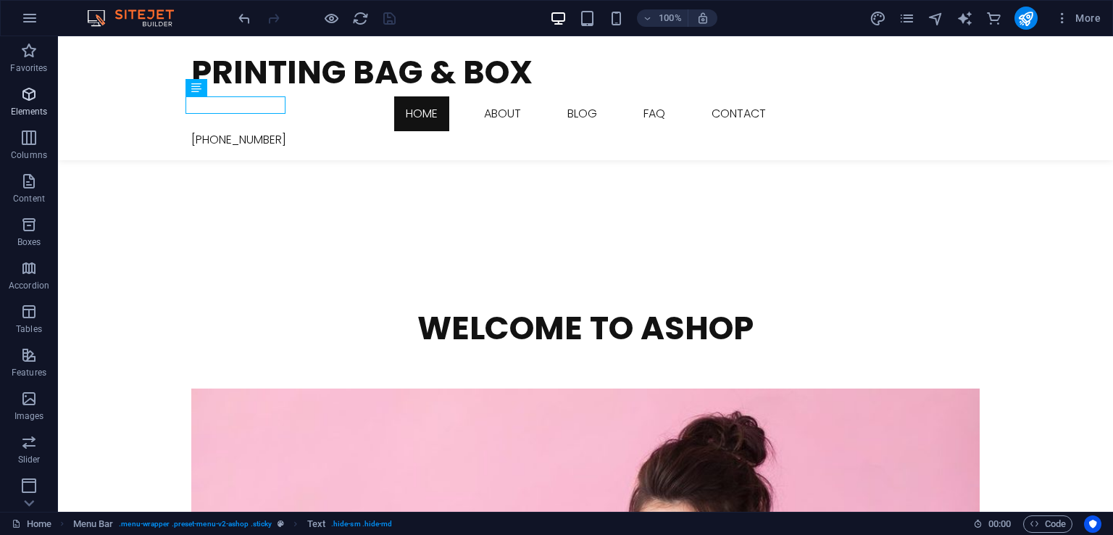
click at [17, 102] on span "Elements" at bounding box center [29, 103] width 58 height 35
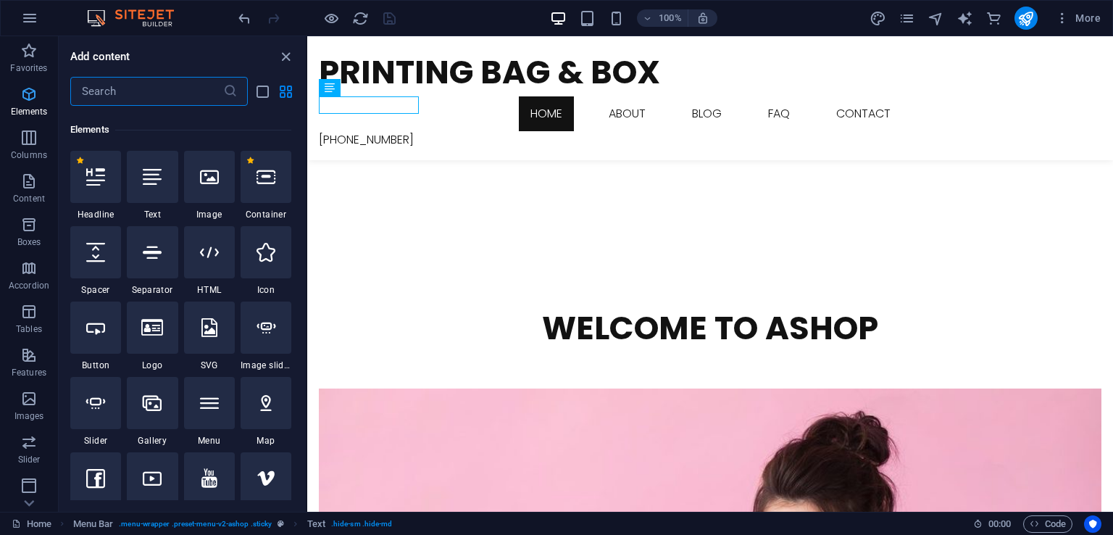
scroll to position [154, 0]
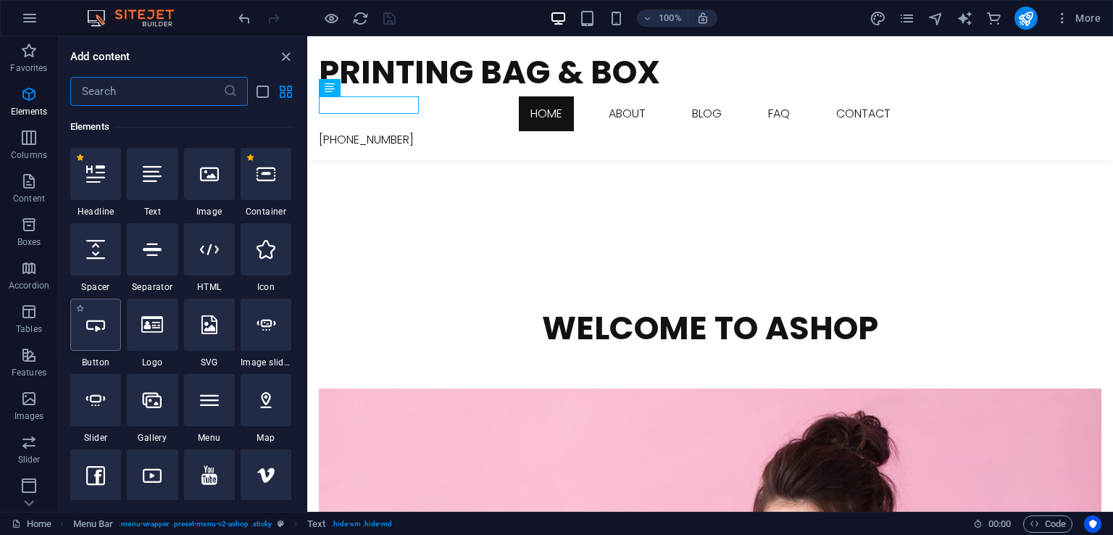
click at [103, 327] on icon at bounding box center [95, 324] width 19 height 19
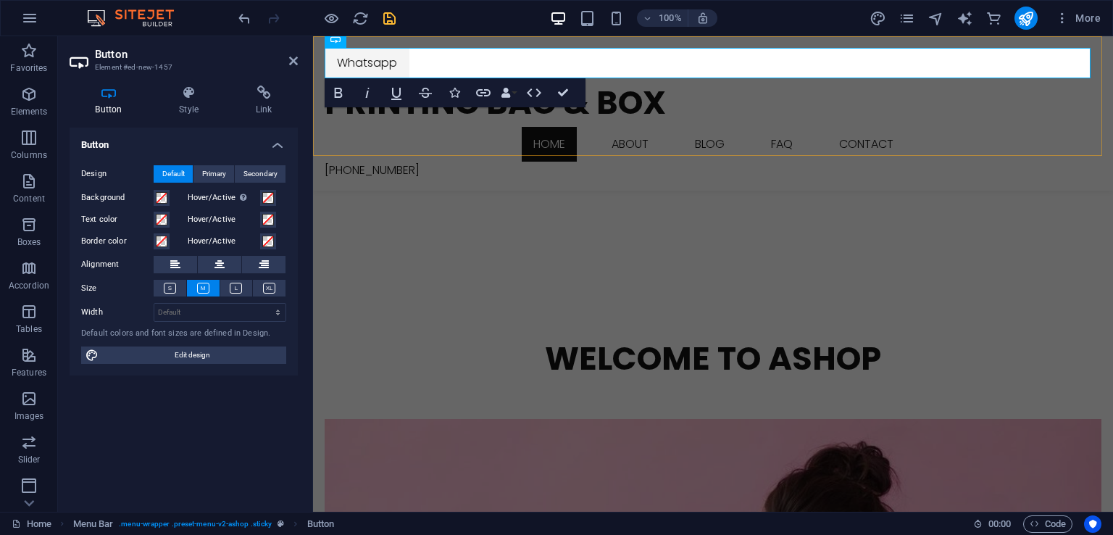
click at [475, 36] on div "Whatsapp Printing Bag & Box Home About Blog FAQ Contact +8801925121706 Menu" at bounding box center [713, 113] width 800 height 154
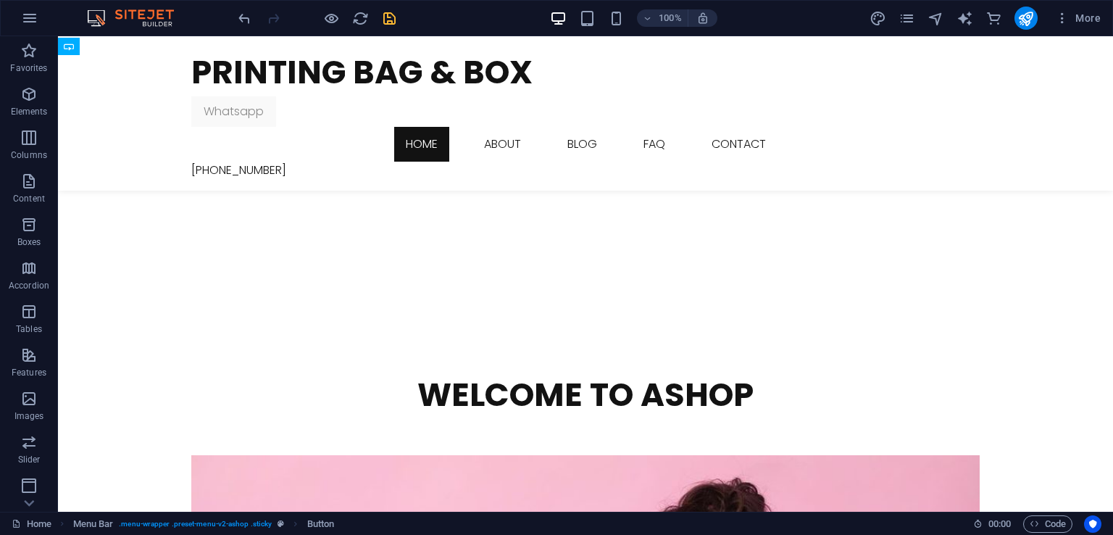
scroll to position [320, 0]
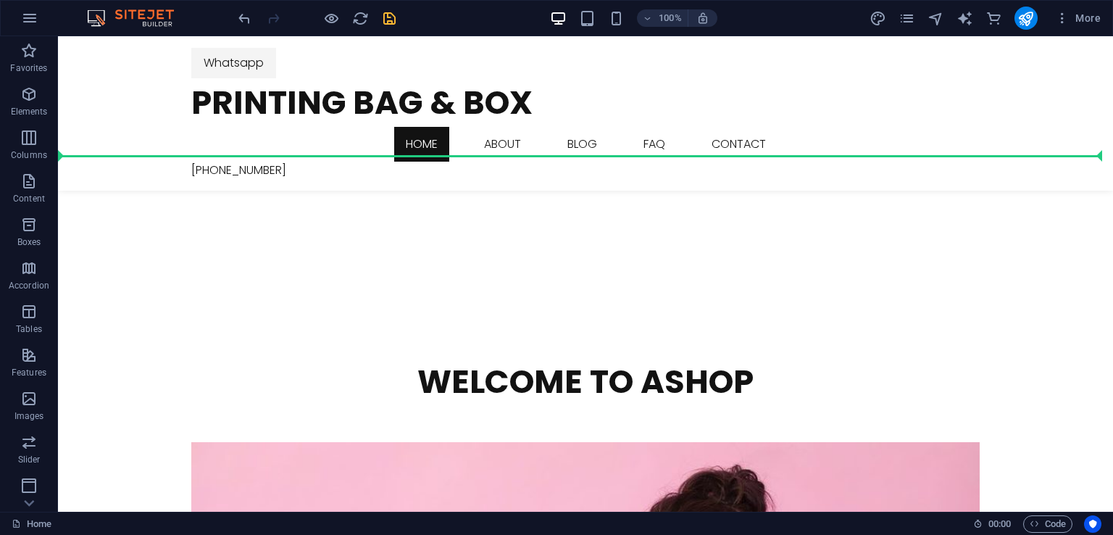
drag, startPoint x: 236, startPoint y: 62, endPoint x: 329, endPoint y: 133, distance: 117.3
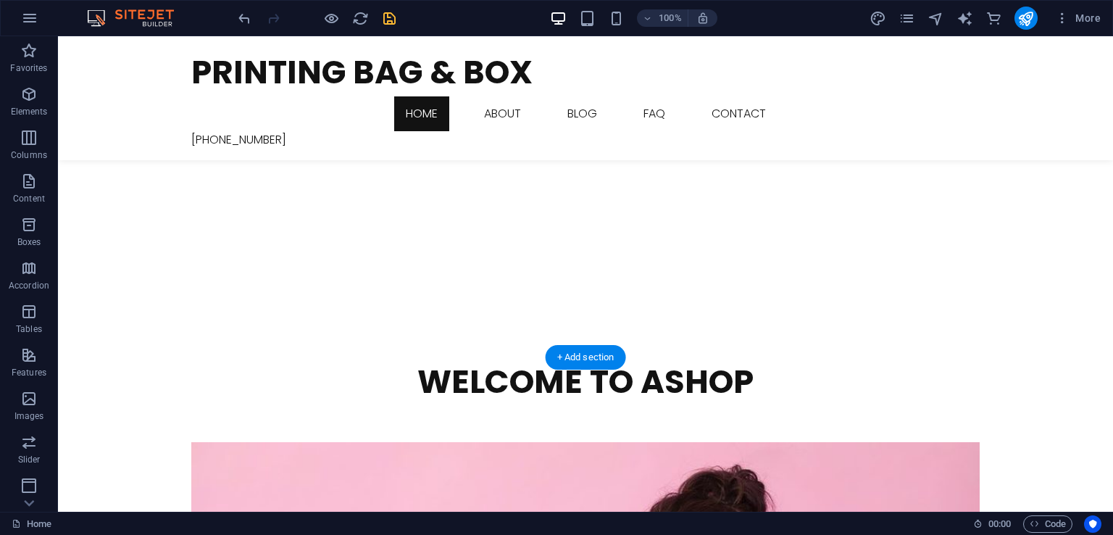
scroll to position [0, 0]
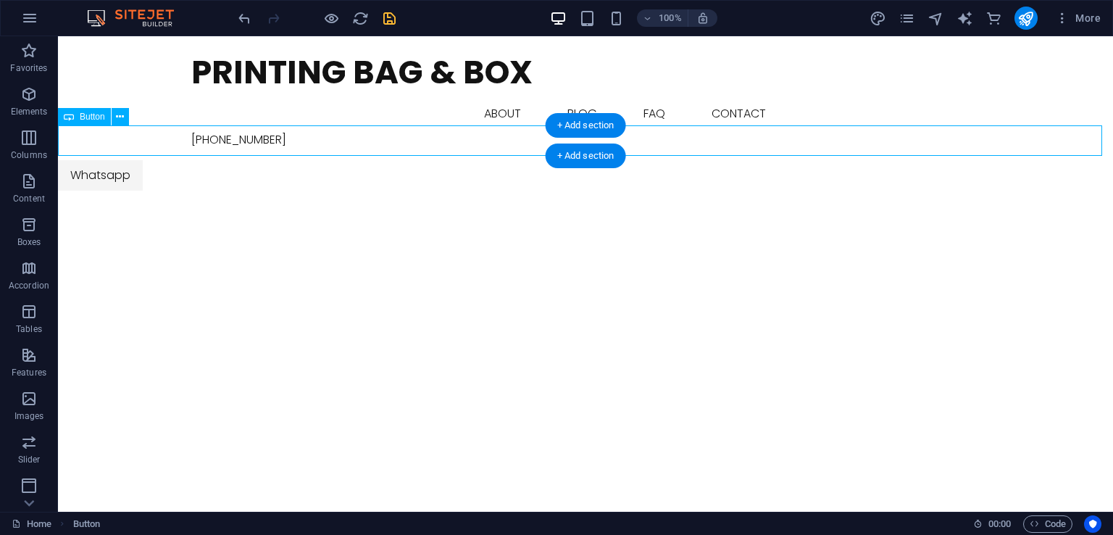
click at [123, 160] on div "Whatsapp" at bounding box center [585, 175] width 1055 height 30
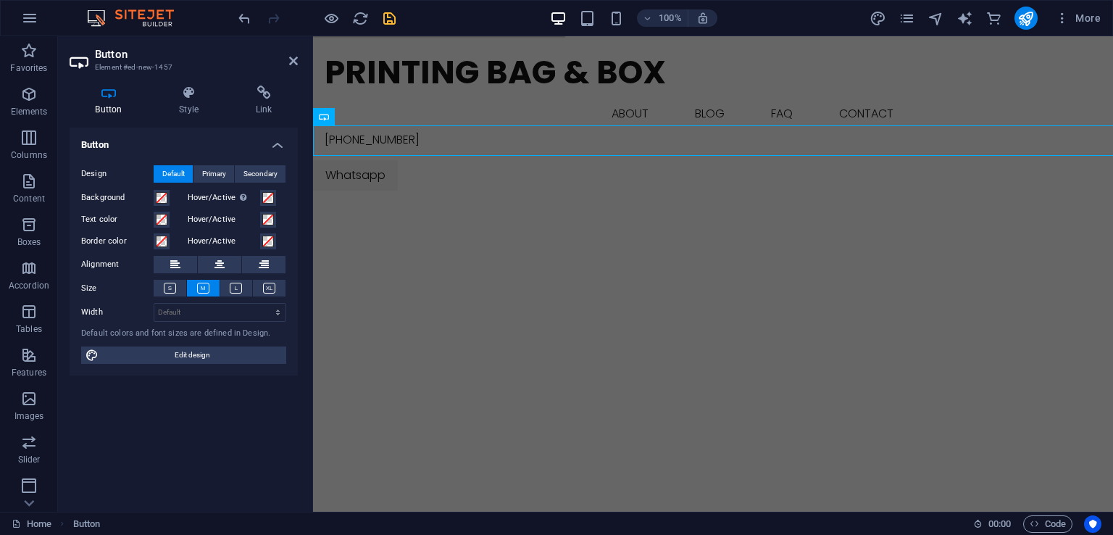
click at [123, 136] on h4 "Button" at bounding box center [184, 141] width 228 height 26
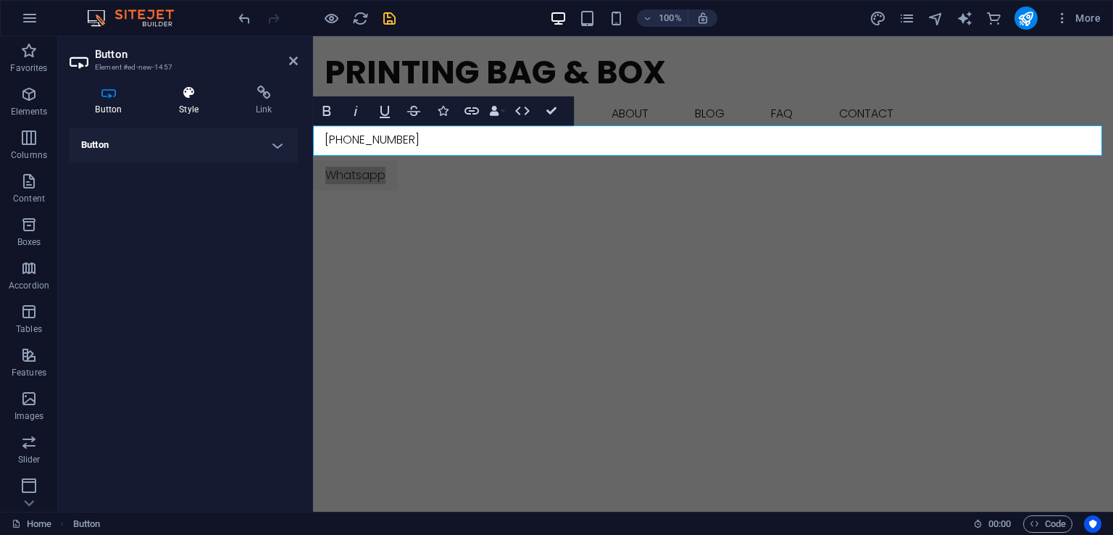
click at [177, 96] on icon at bounding box center [189, 93] width 71 height 14
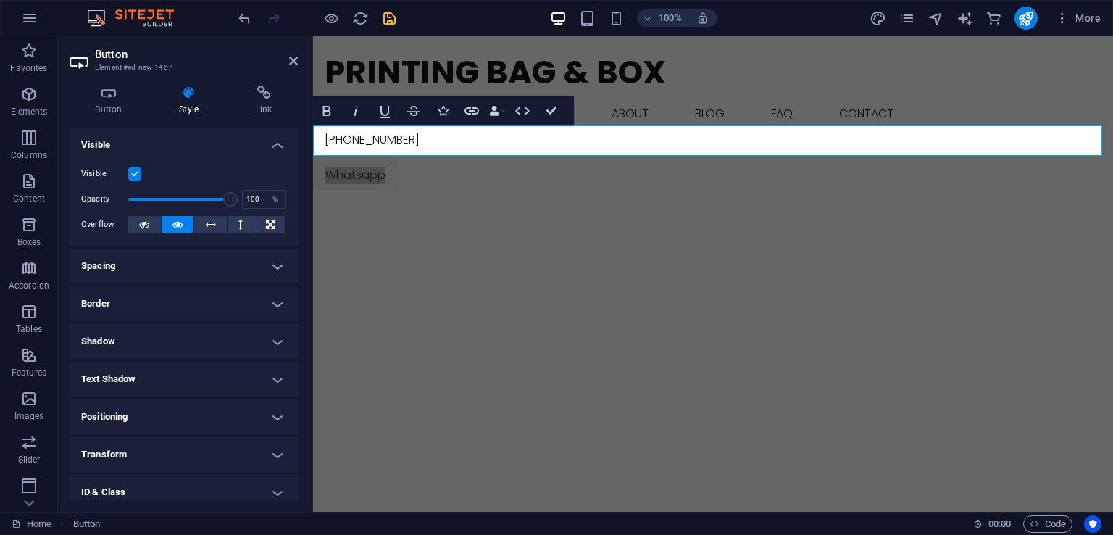
click at [159, 258] on h4 "Spacing" at bounding box center [184, 266] width 228 height 35
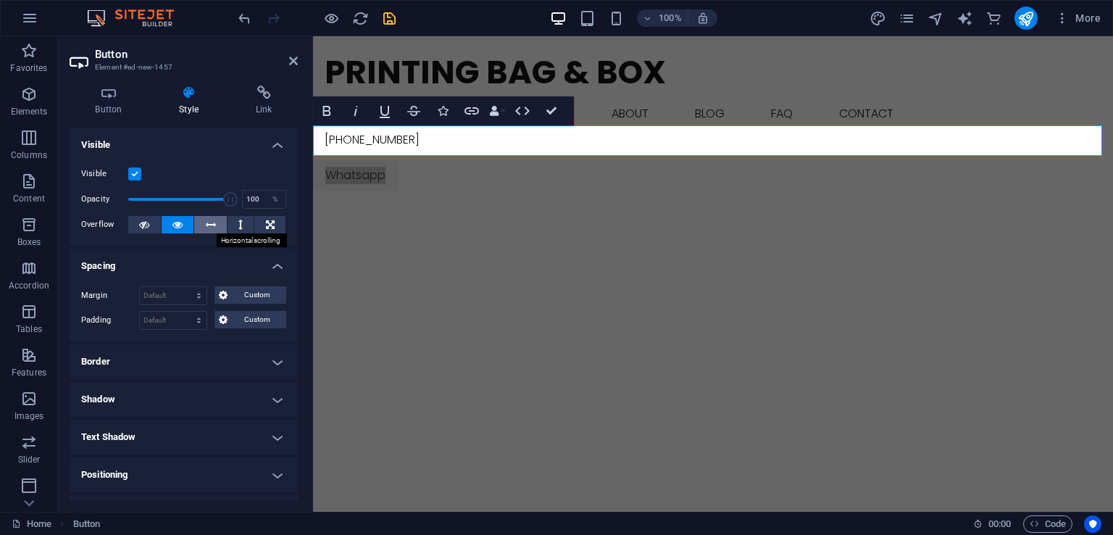
click at [211, 228] on icon at bounding box center [211, 224] width 10 height 17
click at [180, 223] on icon at bounding box center [178, 224] width 10 height 17
click at [278, 149] on h4 "Visible" at bounding box center [184, 141] width 228 height 26
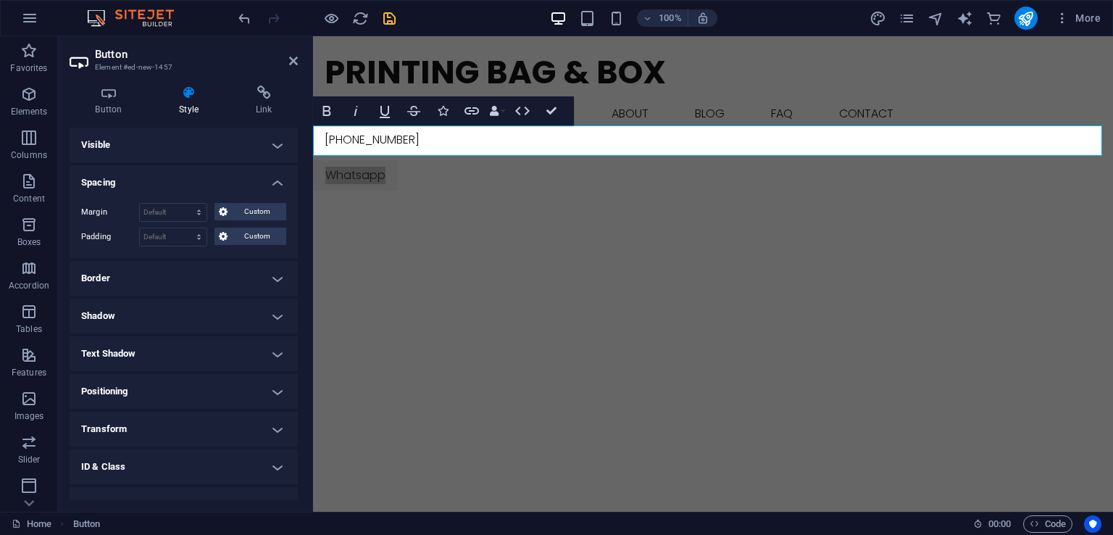
click at [236, 389] on h4 "Positioning" at bounding box center [184, 391] width 228 height 35
click at [123, 420] on span "Static" at bounding box center [131, 420] width 17 height 17
click at [99, 418] on span "Default" at bounding box center [98, 420] width 22 height 17
click at [258, 478] on h4 "Transform" at bounding box center [184, 479] width 228 height 35
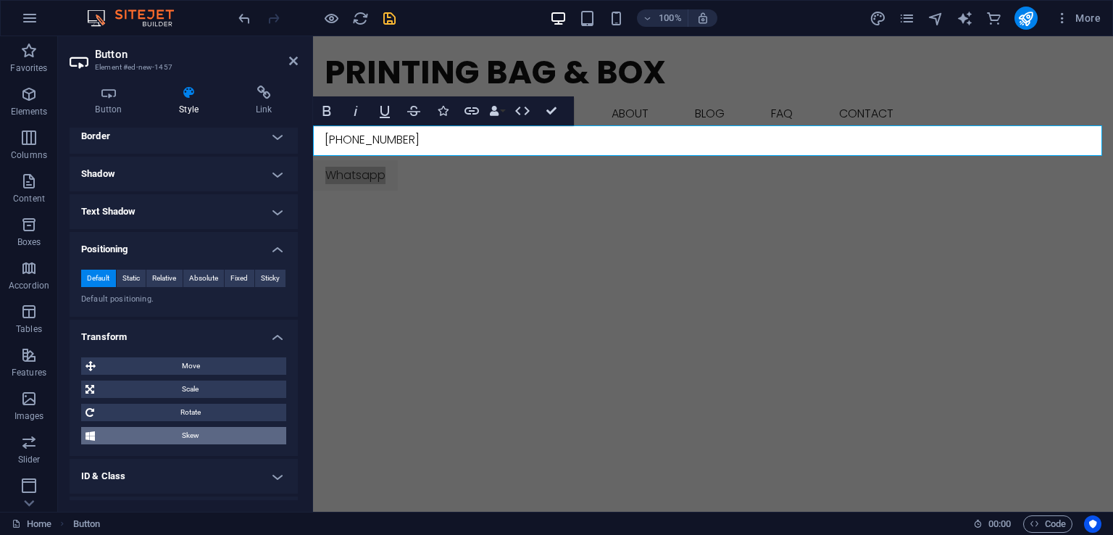
scroll to position [145, 0]
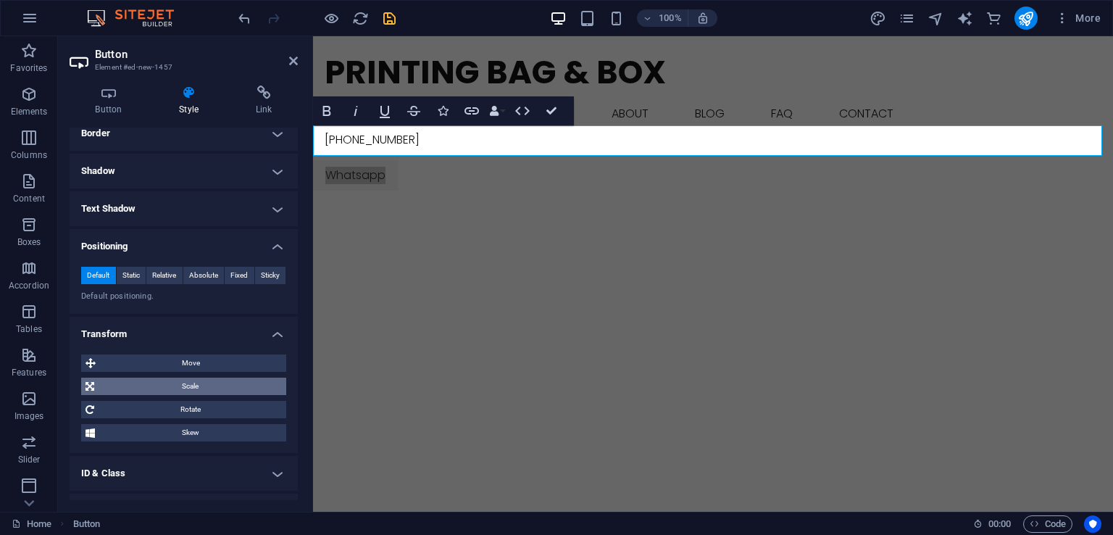
click at [199, 386] on span "Scale" at bounding box center [190, 386] width 183 height 17
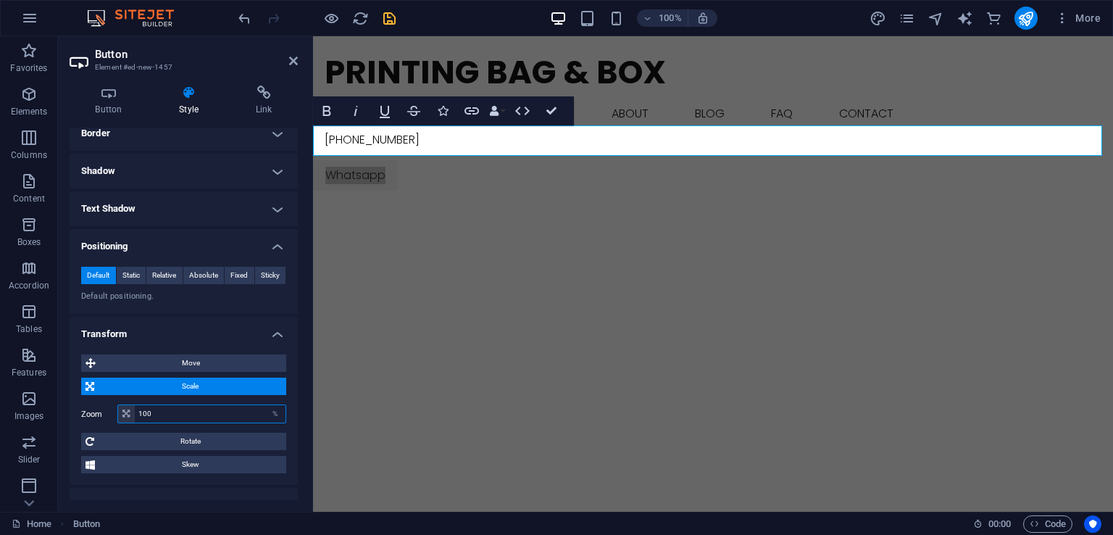
drag, startPoint x: 182, startPoint y: 414, endPoint x: 128, endPoint y: 418, distance: 54.5
click at [128, 418] on div "100 %" at bounding box center [201, 413] width 169 height 19
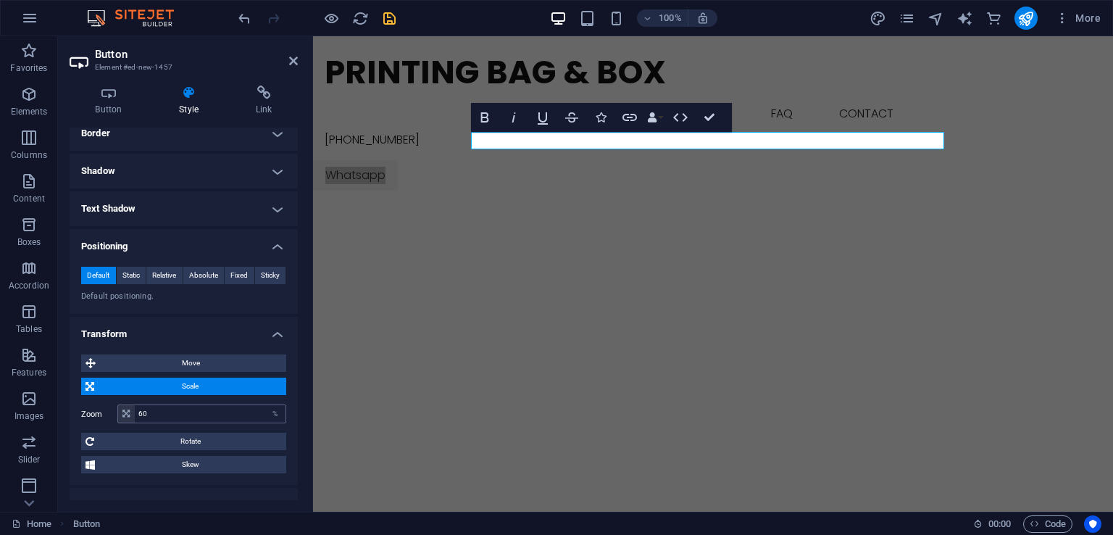
type input "100"
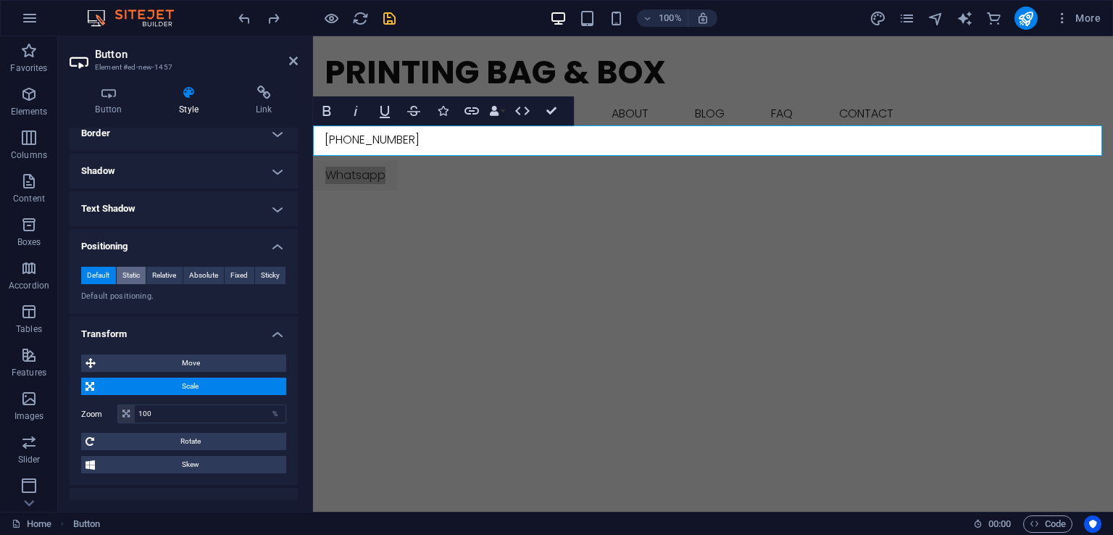
click at [137, 277] on span "Static" at bounding box center [131, 275] width 17 height 17
click at [91, 273] on span "Default" at bounding box center [98, 275] width 22 height 17
click at [260, 246] on h4 "Positioning" at bounding box center [184, 242] width 228 height 26
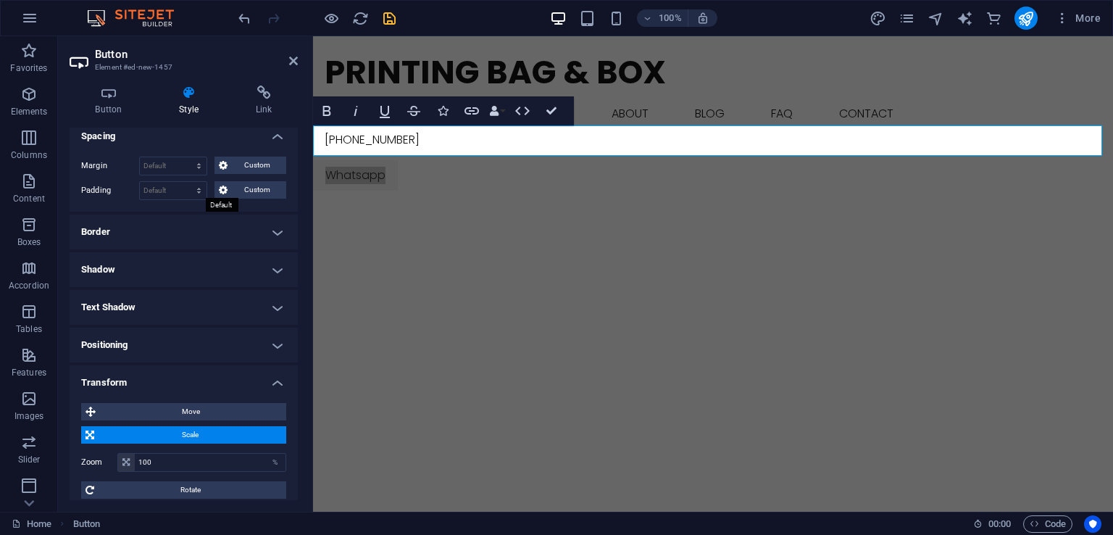
scroll to position [0, 0]
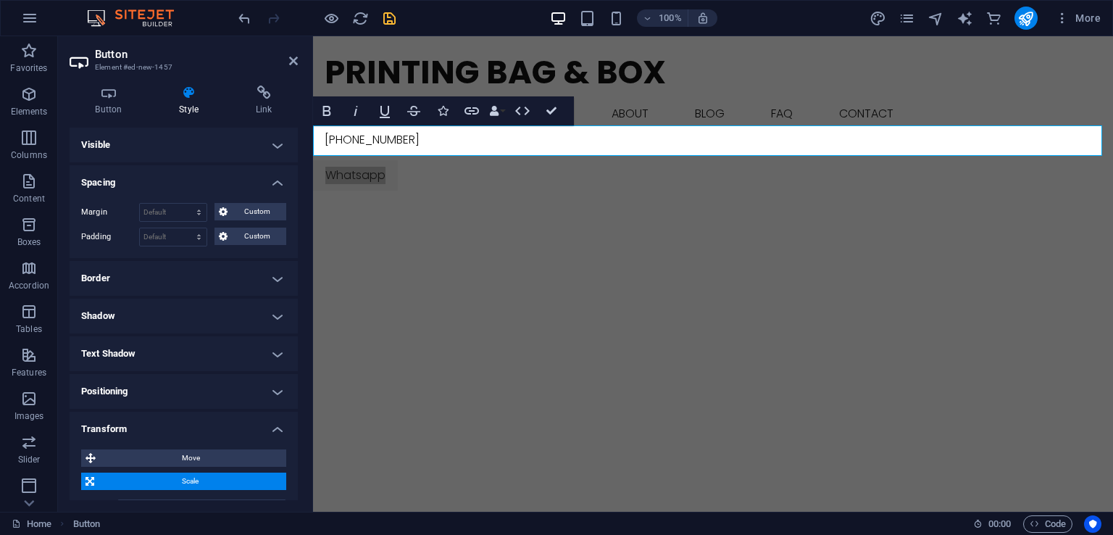
click at [233, 141] on h4 "Visible" at bounding box center [184, 145] width 228 height 35
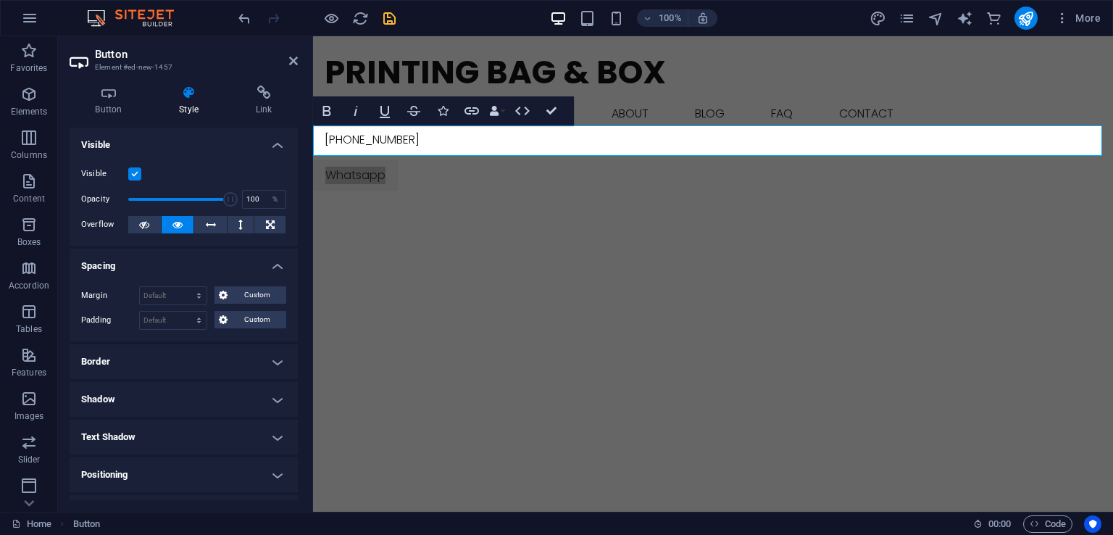
click at [231, 366] on h4 "Border" at bounding box center [184, 361] width 228 height 35
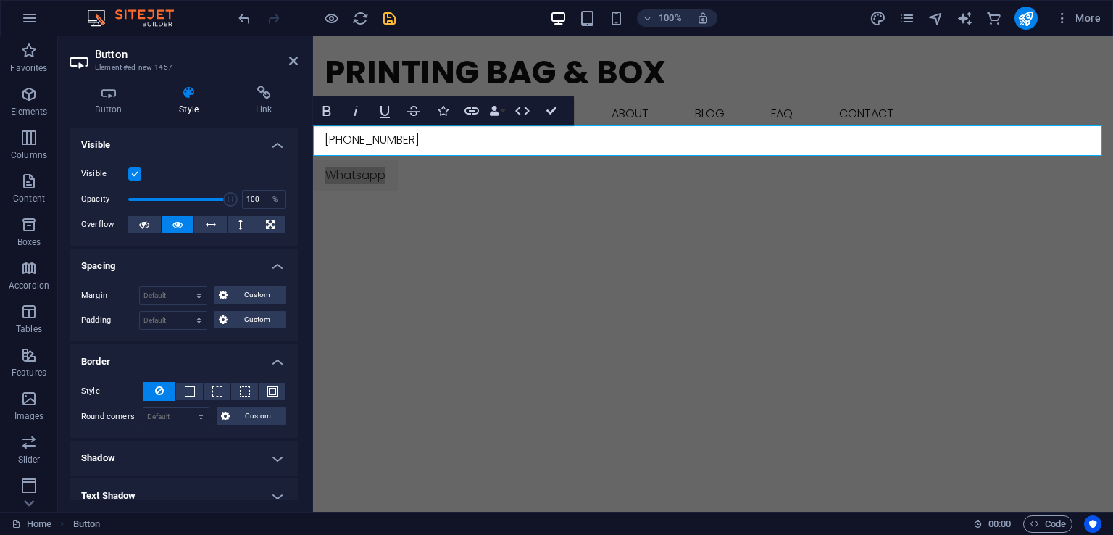
click at [231, 366] on h4 "Border" at bounding box center [184, 357] width 228 height 26
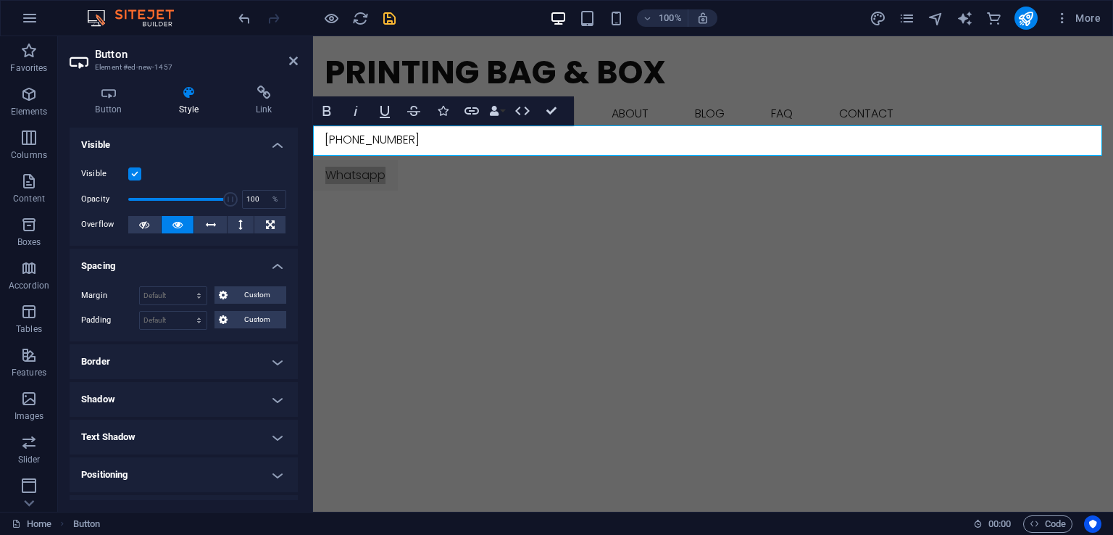
click at [278, 152] on h4 "Visible" at bounding box center [184, 141] width 228 height 26
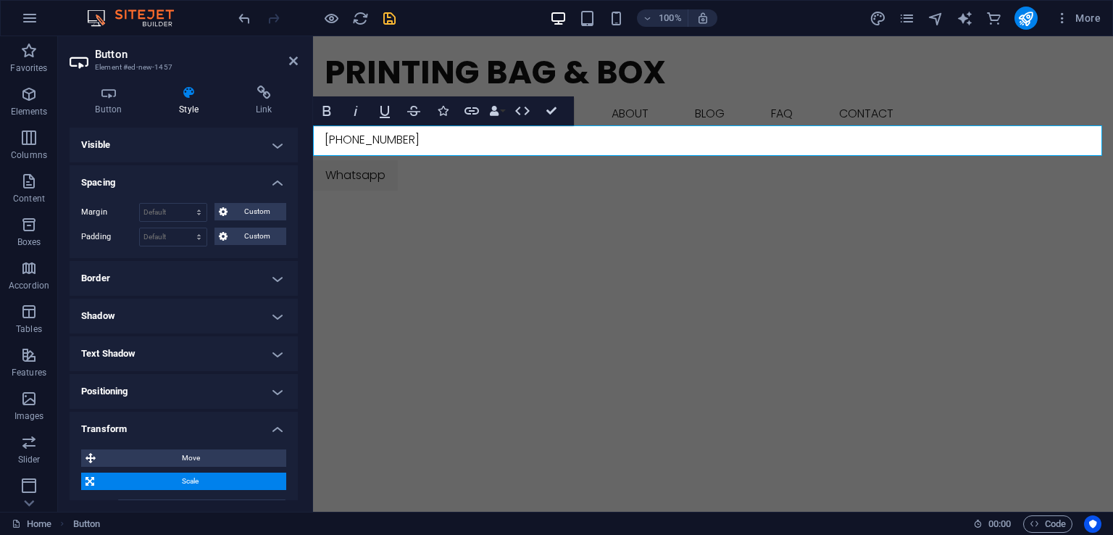
click at [478, 160] on div "Whatsapp" at bounding box center [713, 175] width 800 height 30
click at [401, 160] on div "Whatsapp" at bounding box center [713, 175] width 800 height 30
click at [296, 63] on icon at bounding box center [293, 61] width 9 height 12
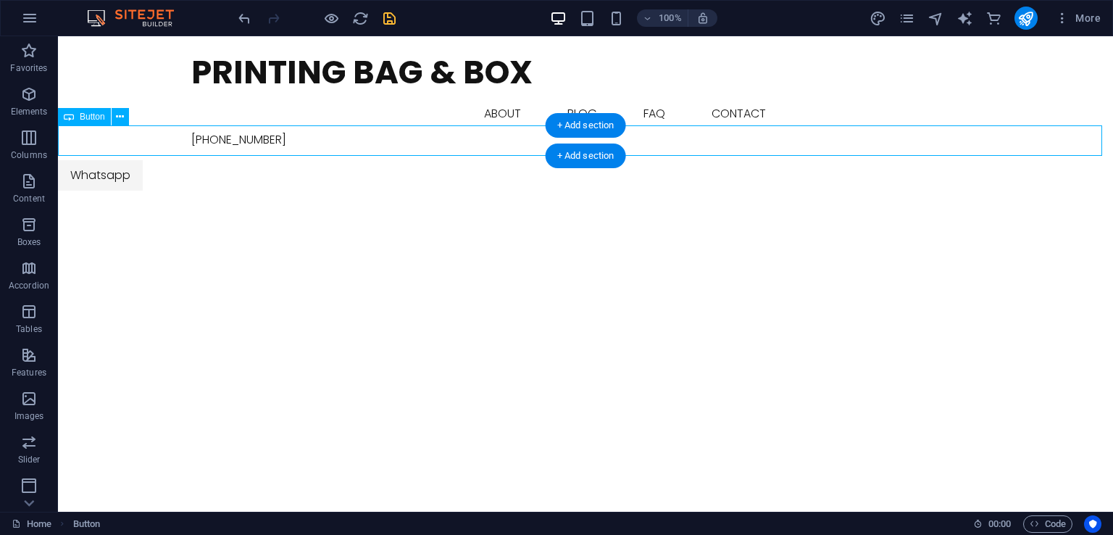
drag, startPoint x: 212, startPoint y: 141, endPoint x: 368, endPoint y: 140, distance: 155.9
click at [368, 160] on div "Whatsapp" at bounding box center [585, 175] width 1055 height 30
click at [120, 116] on icon at bounding box center [120, 116] width 8 height 15
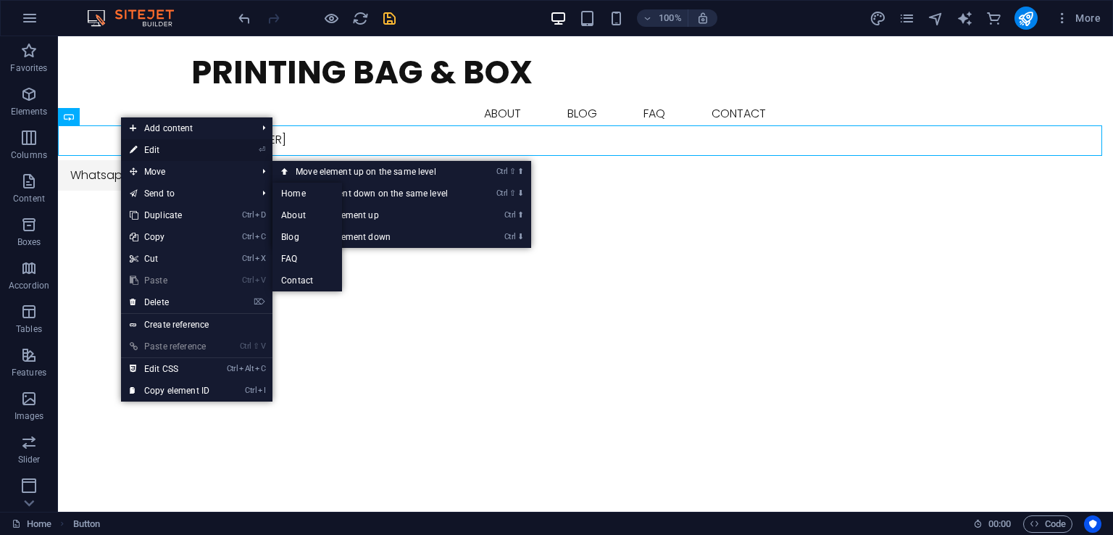
click at [167, 150] on link "⏎ Edit" at bounding box center [169, 150] width 97 height 22
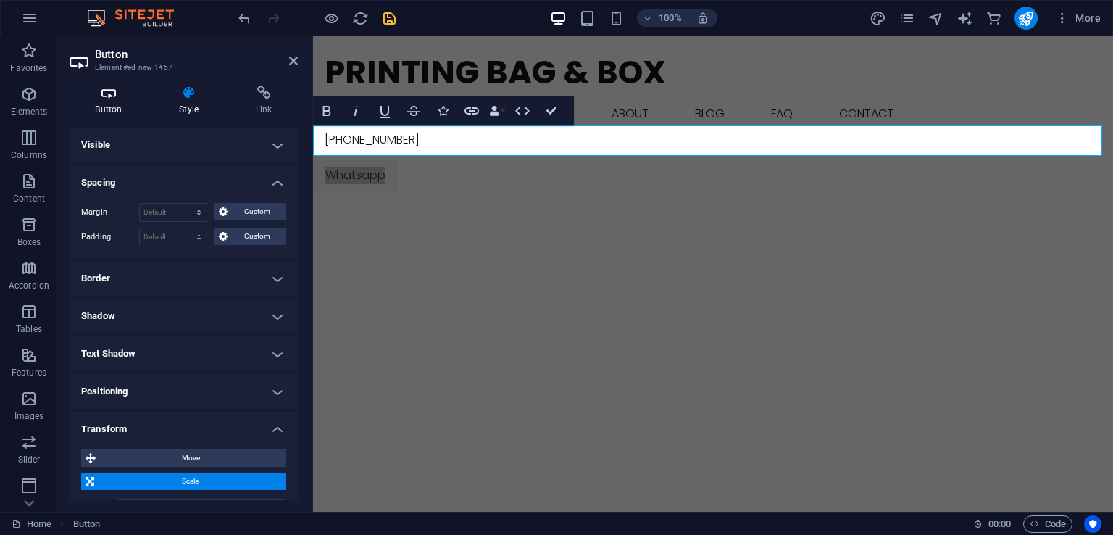
click at [96, 95] on icon at bounding box center [109, 93] width 78 height 14
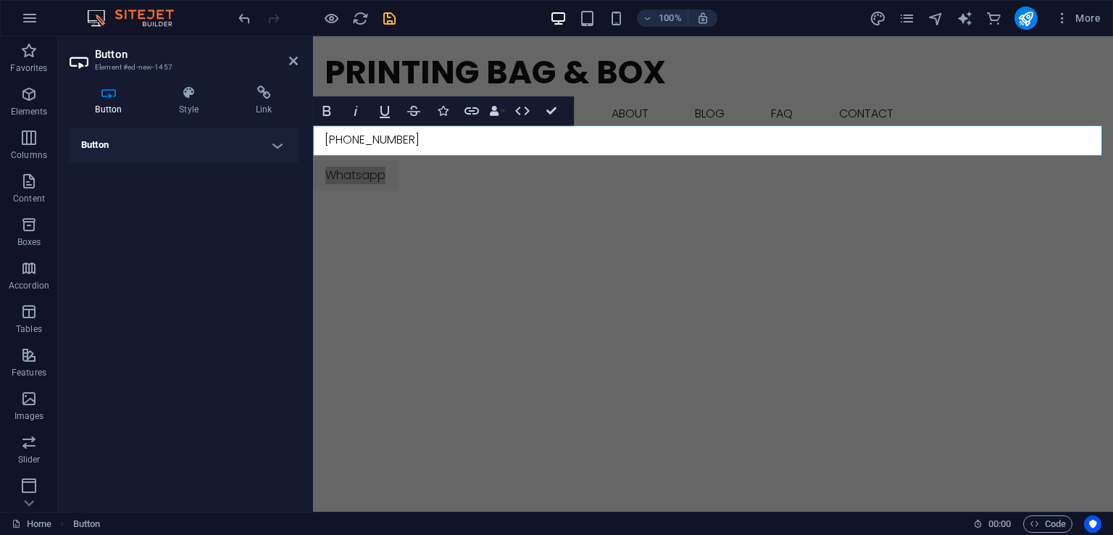
click at [142, 125] on div "Button Style Link Button Design Default Primary Secondary Background Hover/Acti…" at bounding box center [184, 293] width 228 height 415
click at [148, 133] on h4 "Button" at bounding box center [184, 145] width 228 height 35
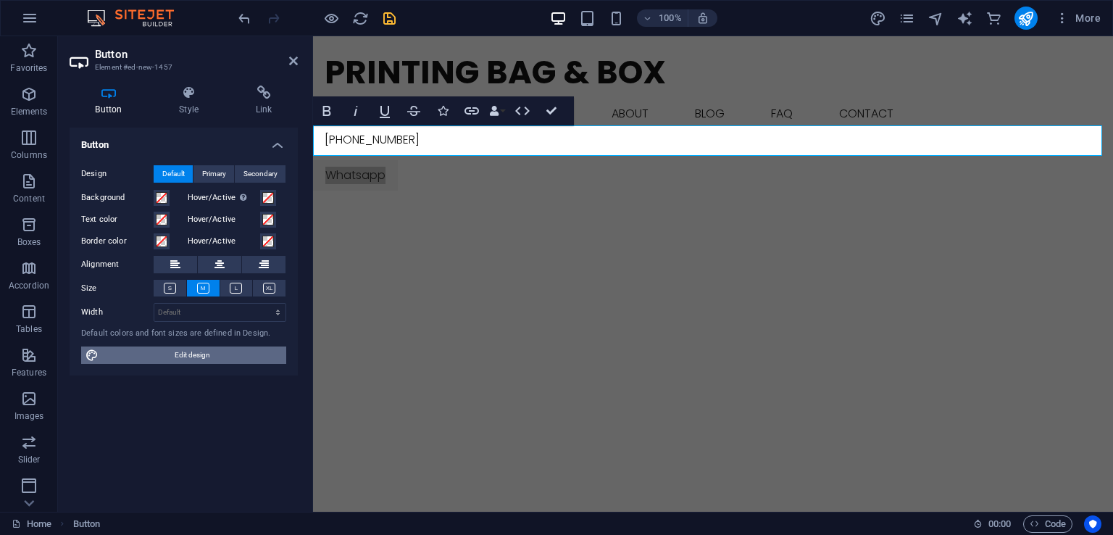
click at [217, 349] on span "Edit design" at bounding box center [192, 354] width 179 height 17
select select "rem"
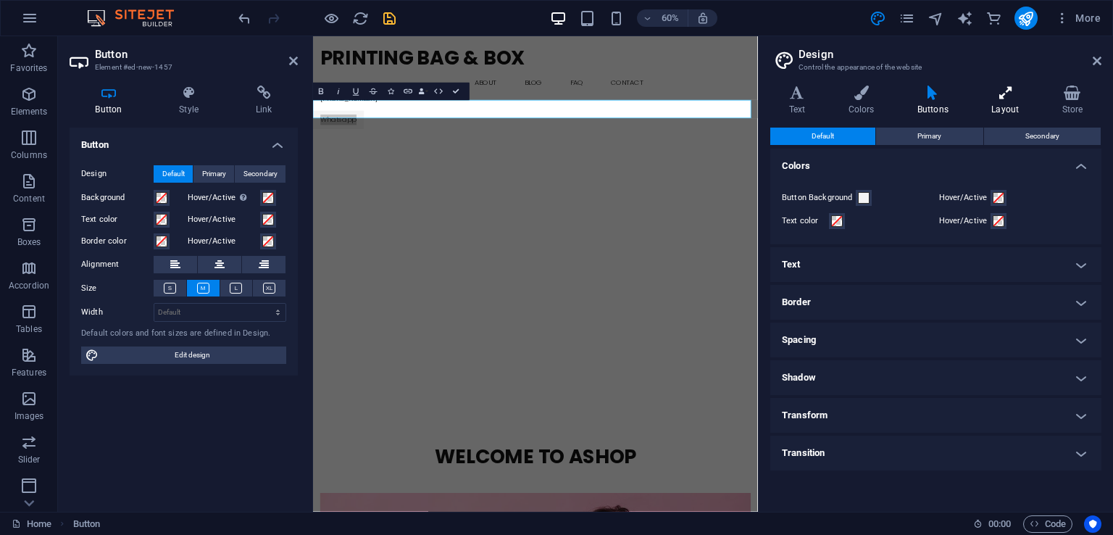
click at [1016, 96] on icon at bounding box center [1006, 93] width 65 height 14
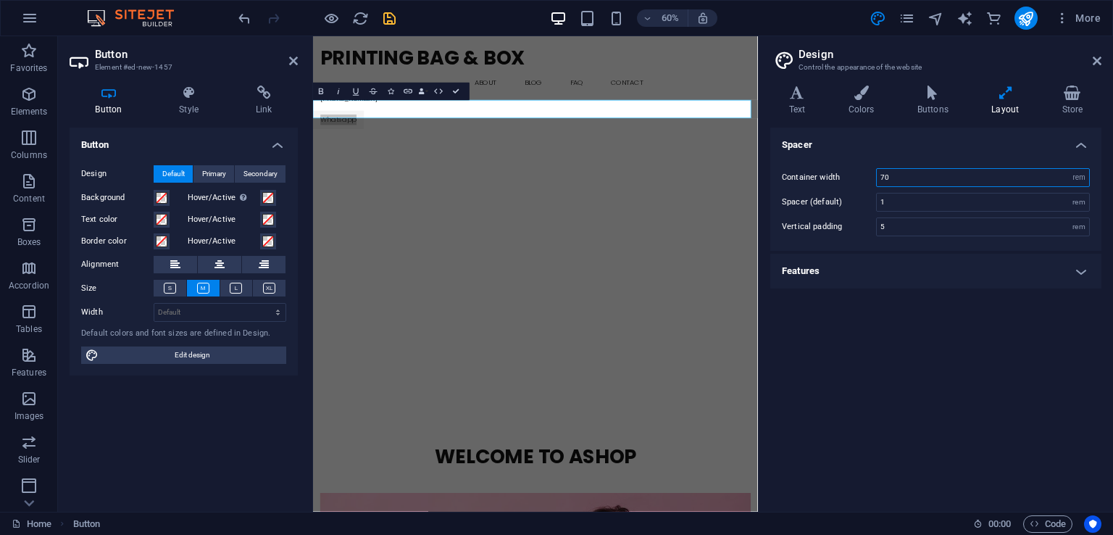
drag, startPoint x: 965, startPoint y: 176, endPoint x: 865, endPoint y: 184, distance: 99.6
click at [873, 184] on div "Container width 70 rem px" at bounding box center [936, 177] width 308 height 19
type input "2"
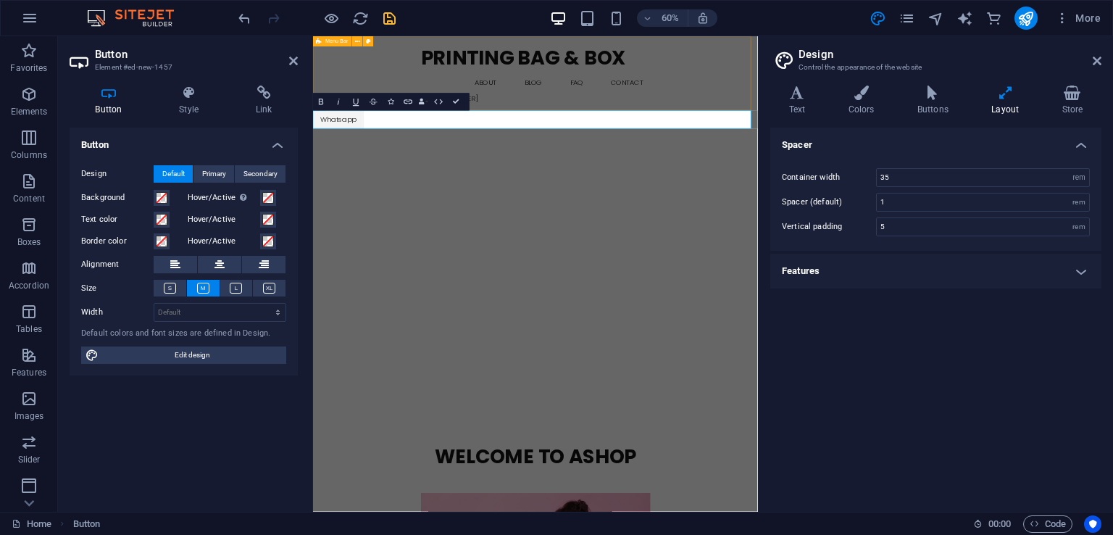
drag, startPoint x: 651, startPoint y: 177, endPoint x: 762, endPoint y: 155, distance: 113.0
drag, startPoint x: 920, startPoint y: 180, endPoint x: 868, endPoint y: 176, distance: 51.6
click at [876, 178] on div "Container width 35 rem px" at bounding box center [936, 177] width 308 height 19
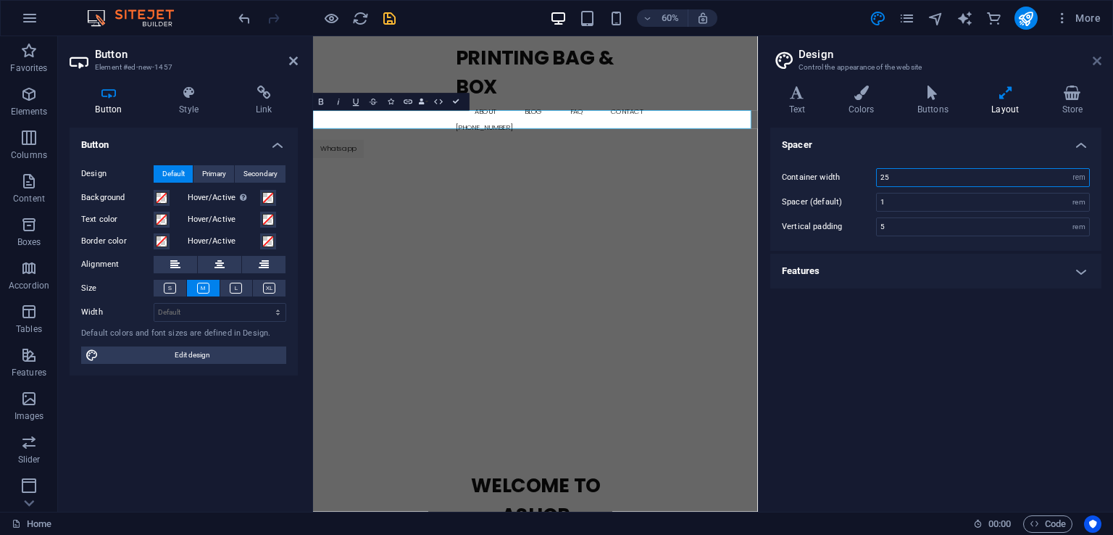
type input "25"
click at [1099, 58] on icon at bounding box center [1097, 61] width 9 height 12
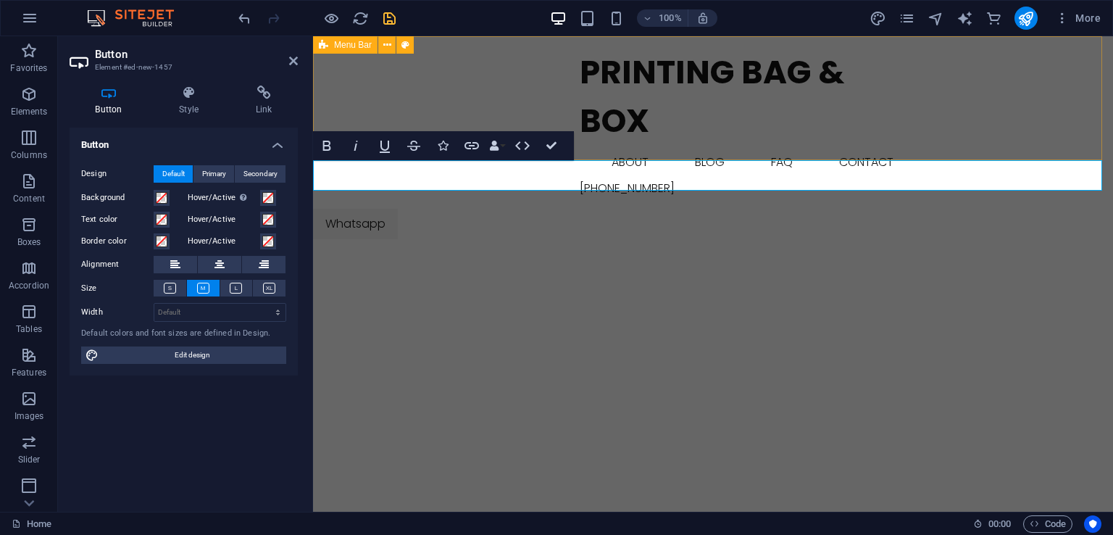
click at [415, 96] on div "Printing Bag & Box Home About Blog FAQ Contact +8801925121706 Menu" at bounding box center [713, 122] width 800 height 173
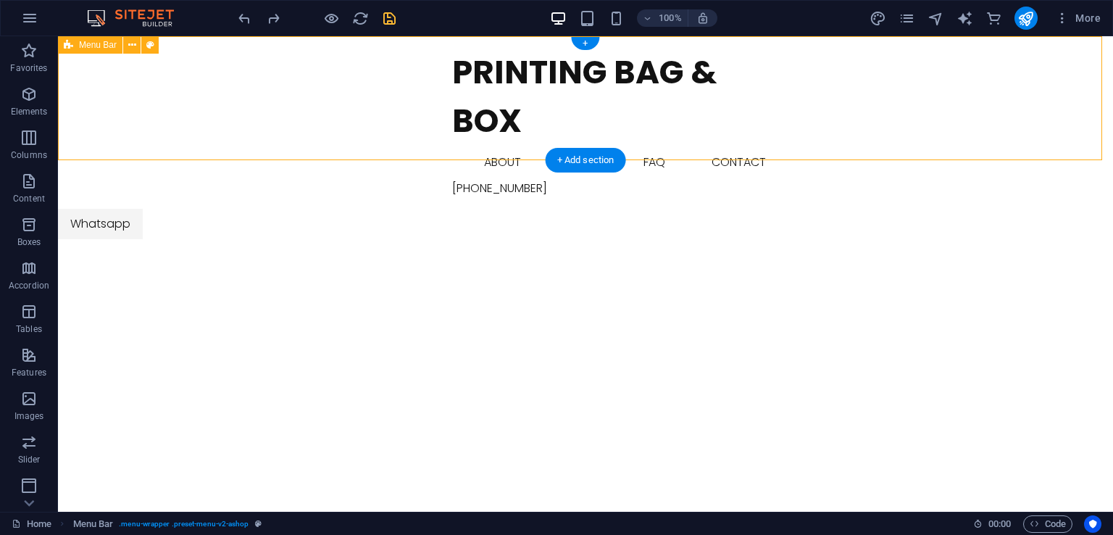
click at [238, 99] on div "Printing Bag & Box Home About Blog FAQ Contact +8801925121706 Menu" at bounding box center [585, 122] width 1055 height 173
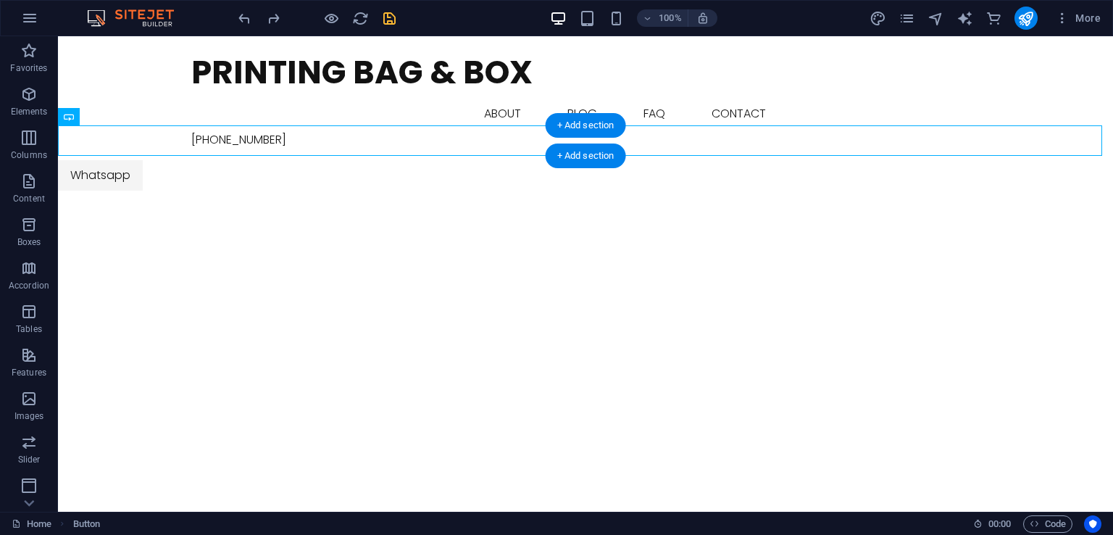
drag, startPoint x: 104, startPoint y: 140, endPoint x: 351, endPoint y: 135, distance: 246.5
click at [351, 160] on div "Whatsapp" at bounding box center [585, 175] width 1055 height 30
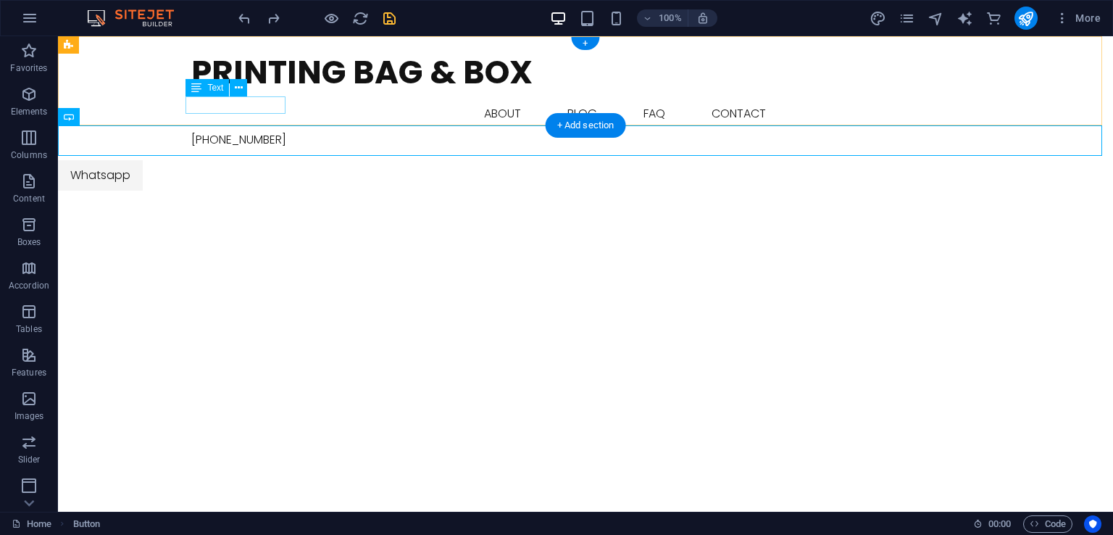
click at [262, 131] on div "[PHONE_NUMBER]" at bounding box center [585, 139] width 789 height 17
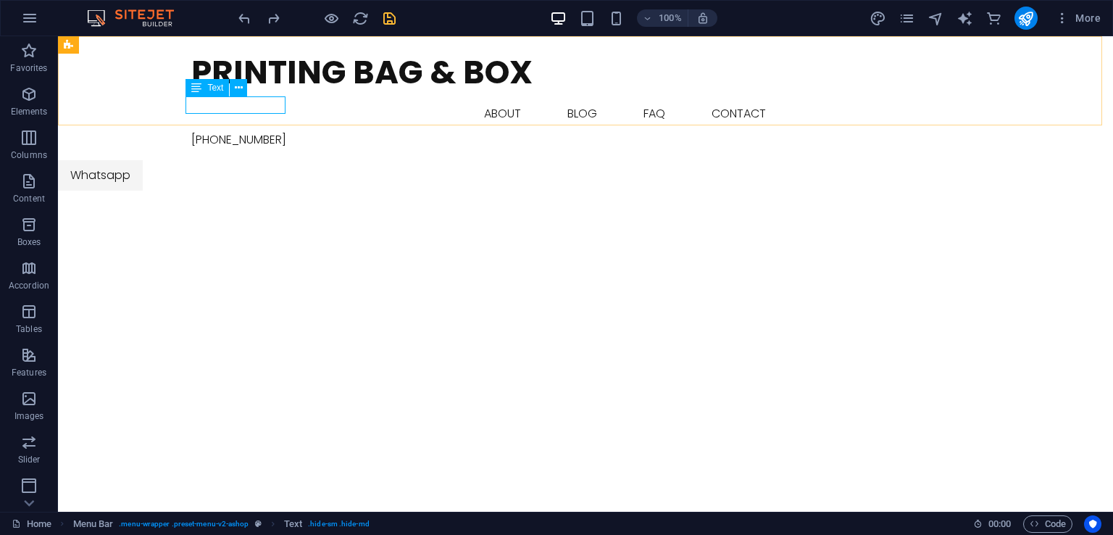
click at [223, 90] on span "Text" at bounding box center [215, 87] width 16 height 9
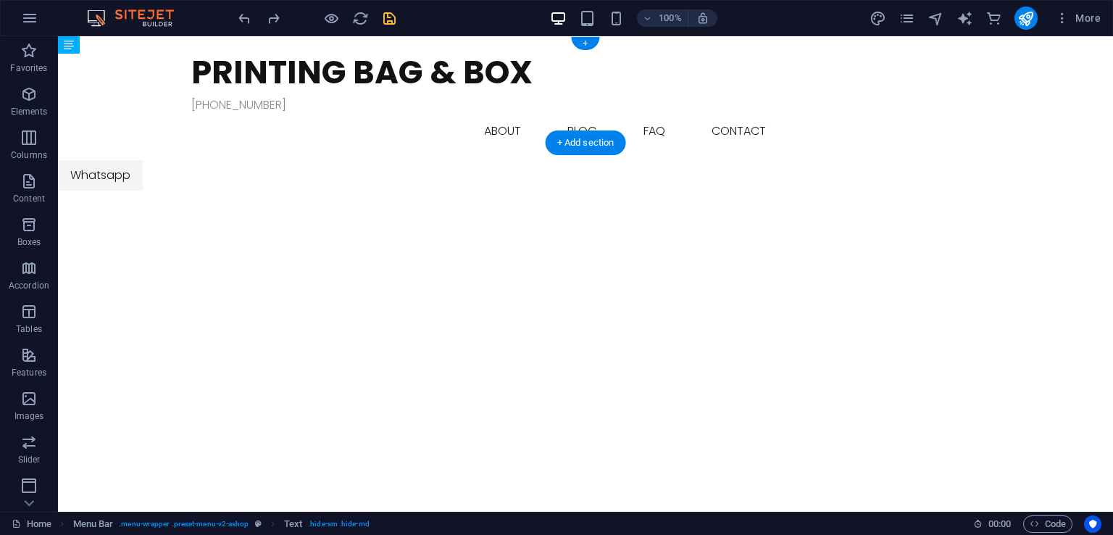
drag, startPoint x: 272, startPoint y: 124, endPoint x: 298, endPoint y: 96, distance: 37.9
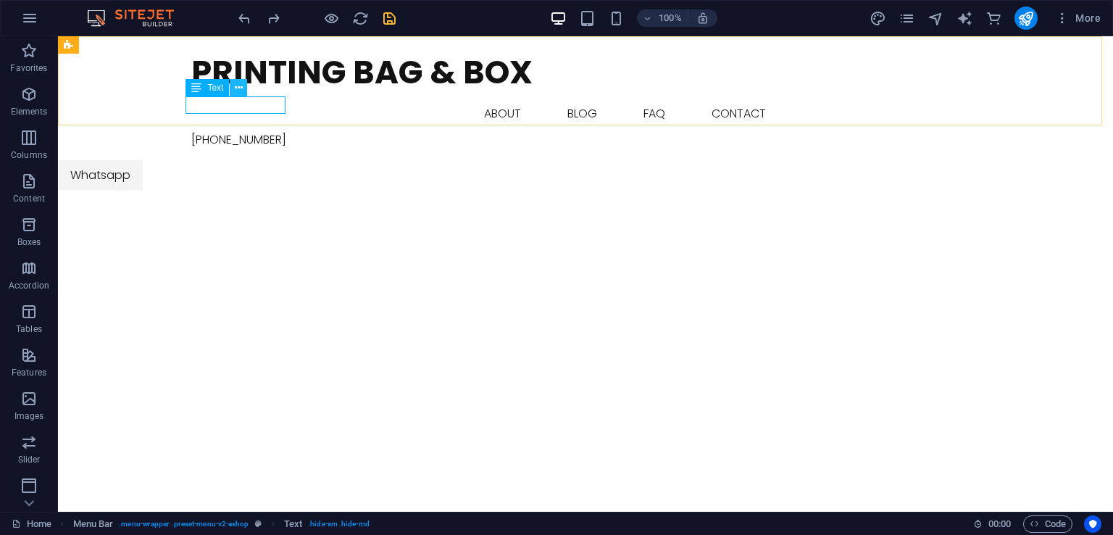
click at [239, 91] on icon at bounding box center [239, 87] width 8 height 15
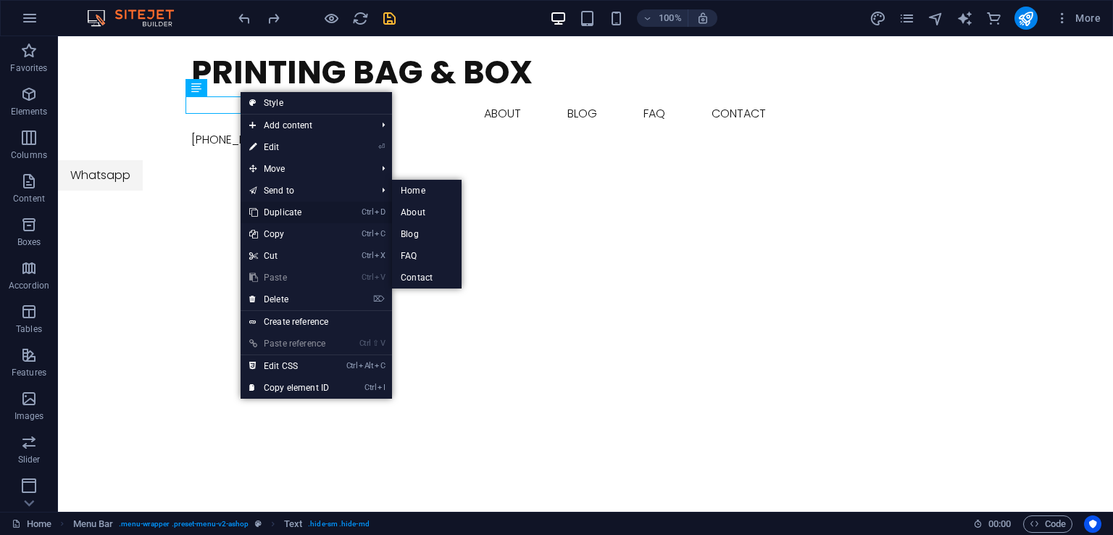
click at [305, 209] on link "Ctrl D Duplicate" at bounding box center [289, 213] width 97 height 22
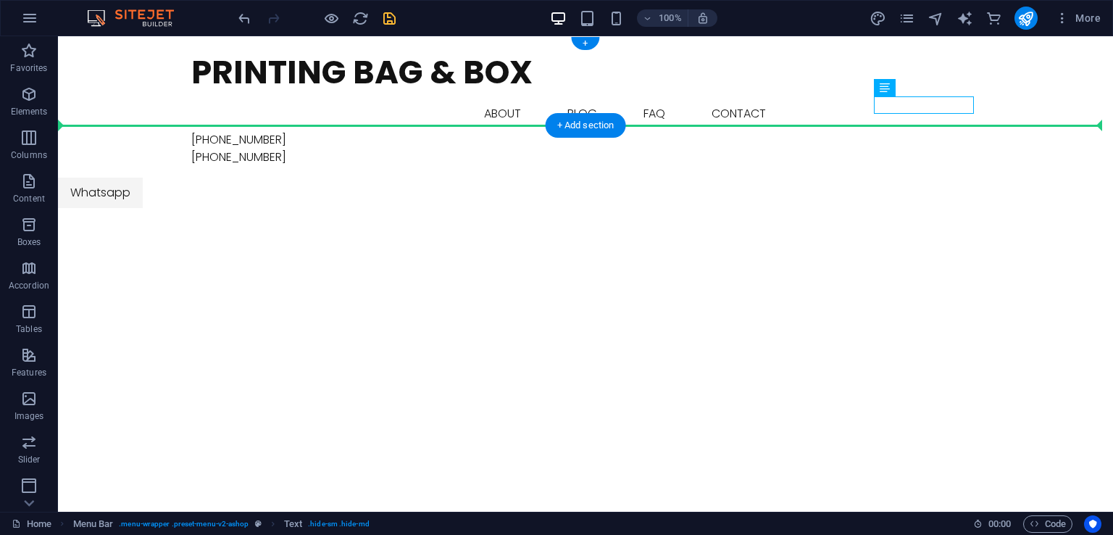
drag, startPoint x: 943, startPoint y: 128, endPoint x: 307, endPoint y: 105, distance: 636.1
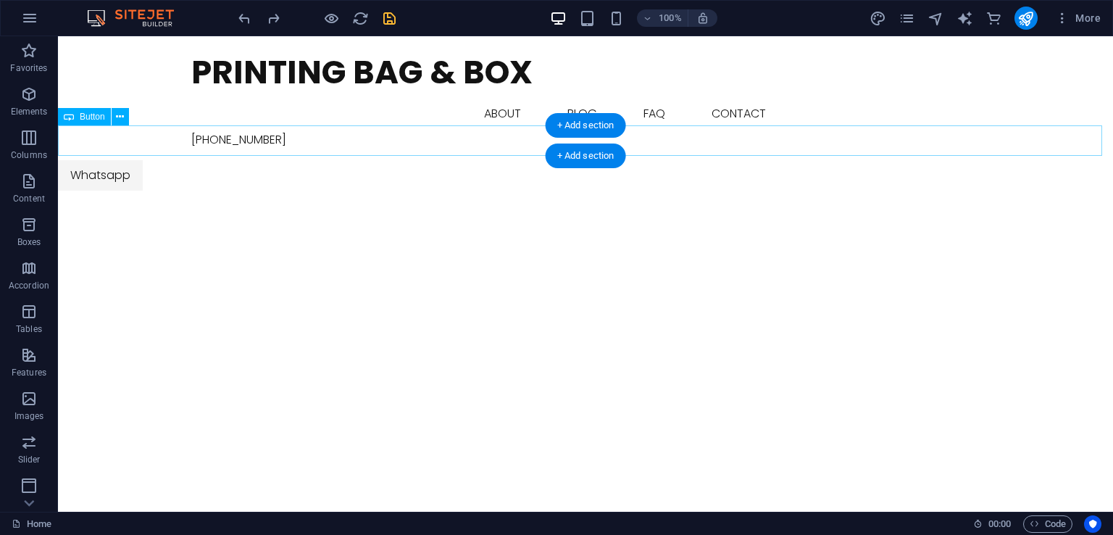
click at [124, 160] on div "Whatsapp" at bounding box center [585, 175] width 1055 height 30
click at [117, 117] on icon at bounding box center [120, 116] width 8 height 15
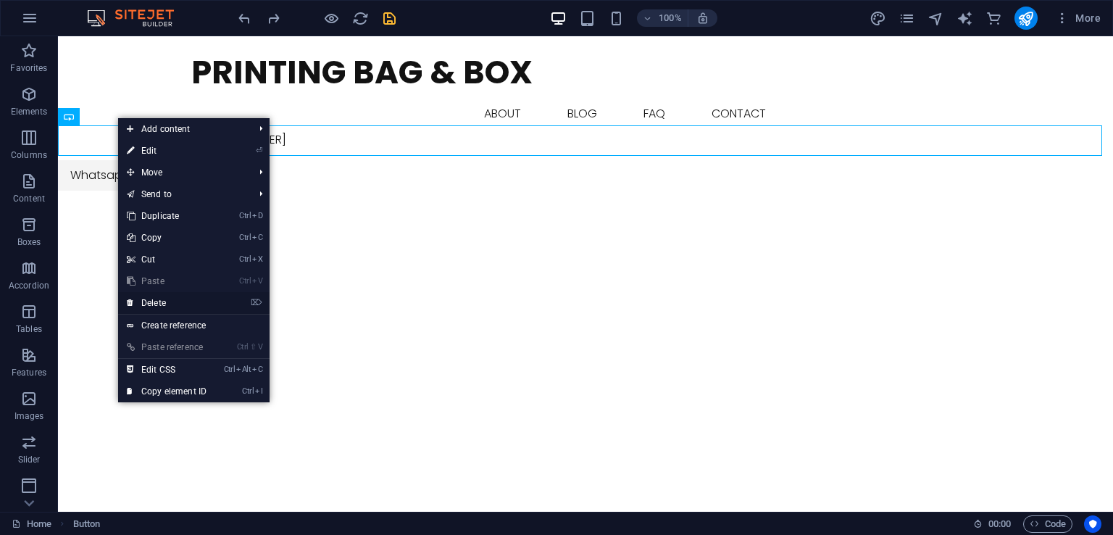
click at [174, 296] on link "⌦ Delete" at bounding box center [166, 303] width 97 height 22
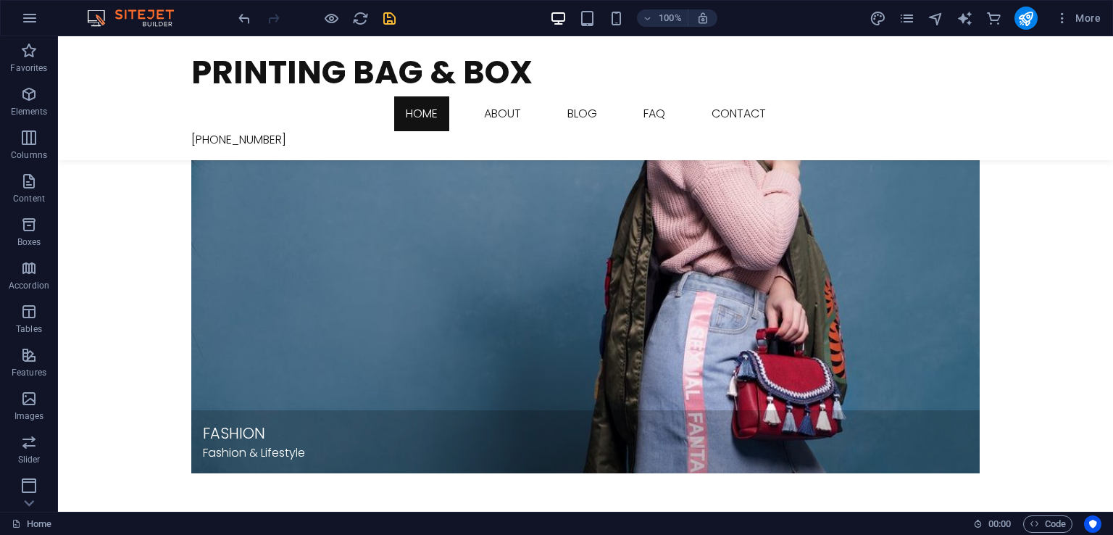
scroll to position [1869, 0]
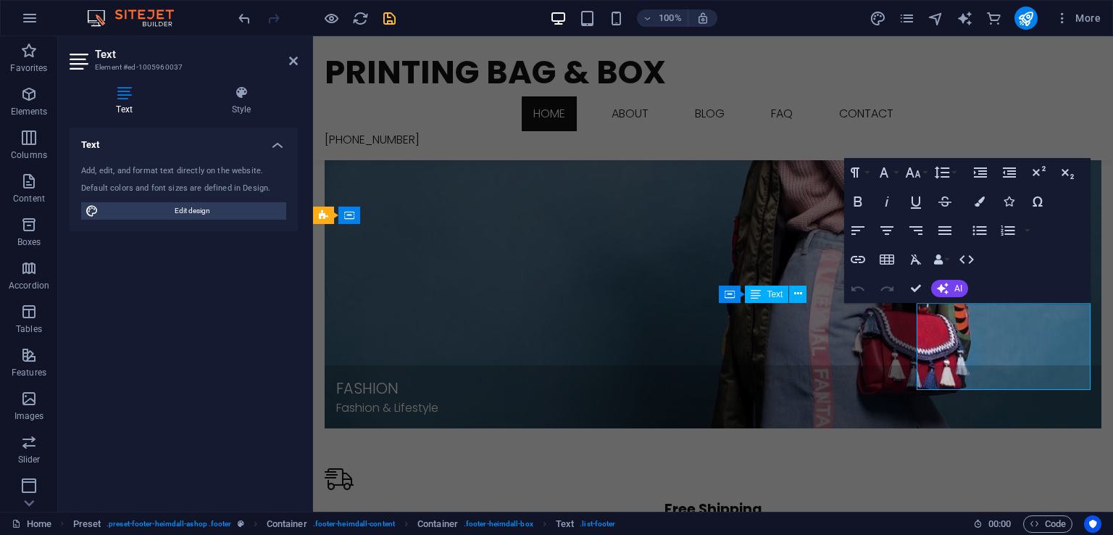
scroll to position [1860, 0]
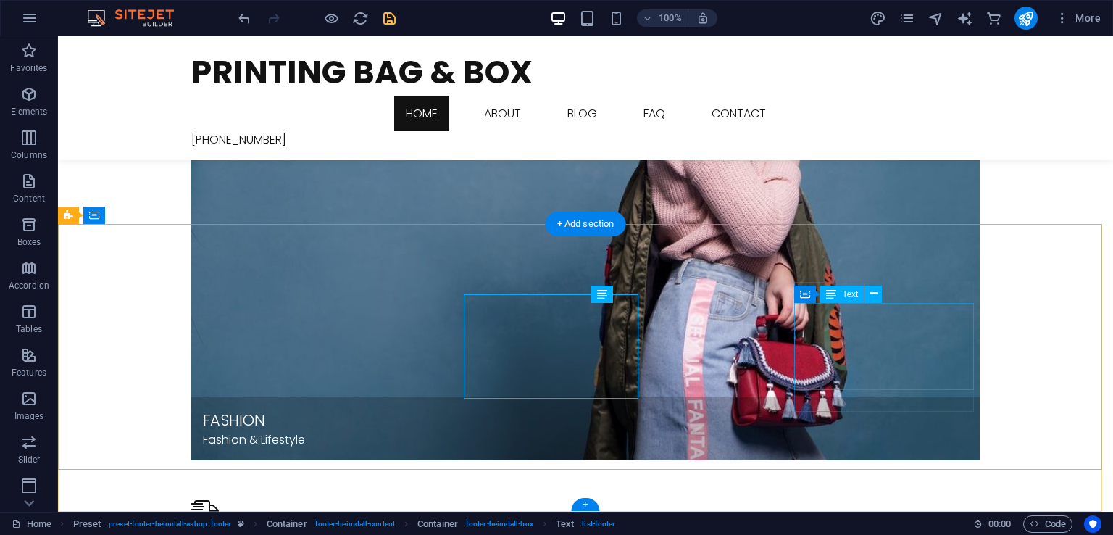
scroll to position [1869, 0]
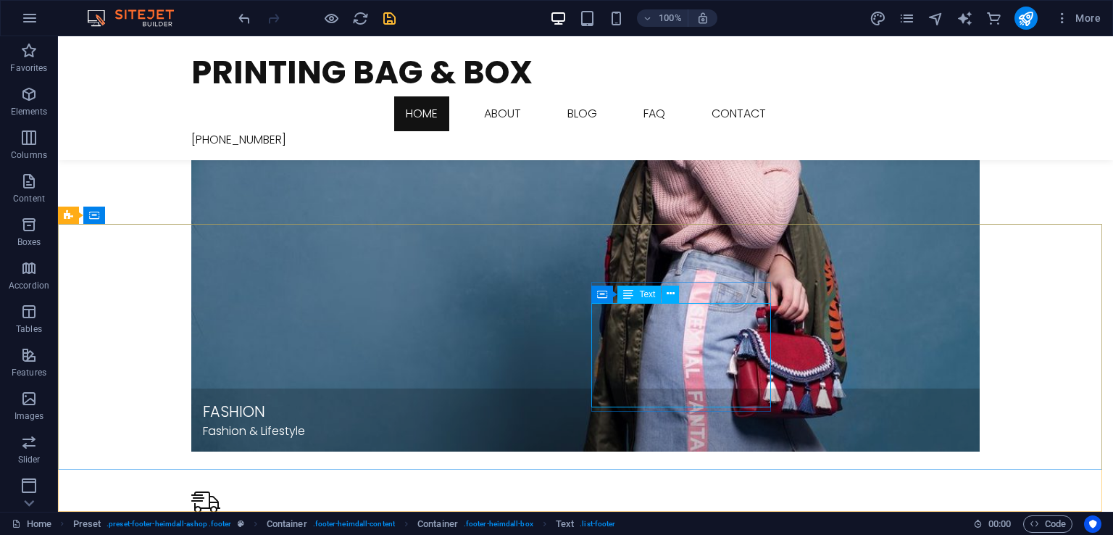
click at [642, 298] on span "Text" at bounding box center [647, 294] width 16 height 9
click at [644, 296] on span "Text" at bounding box center [647, 294] width 16 height 9
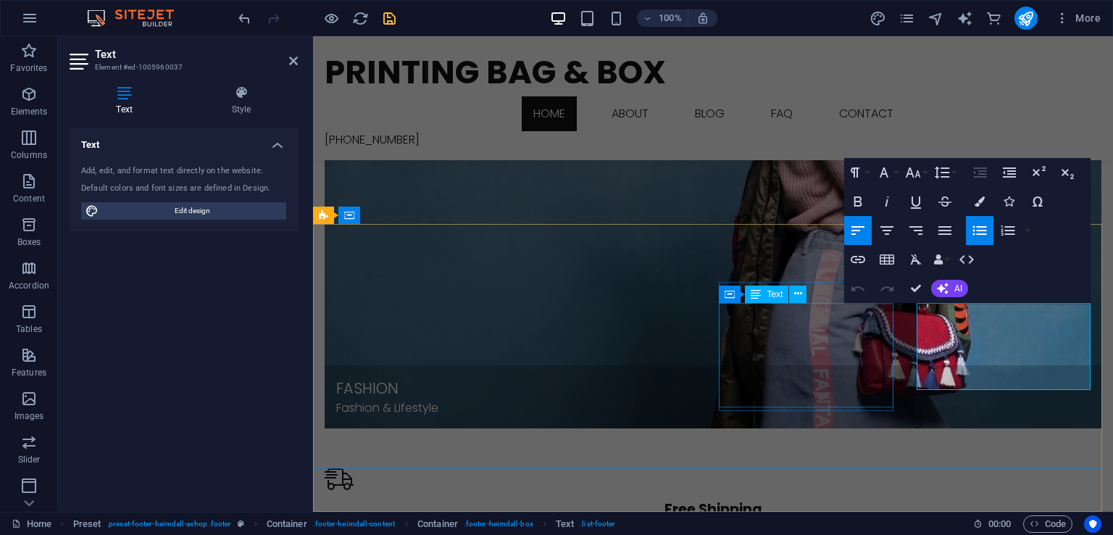
scroll to position [1860, 0]
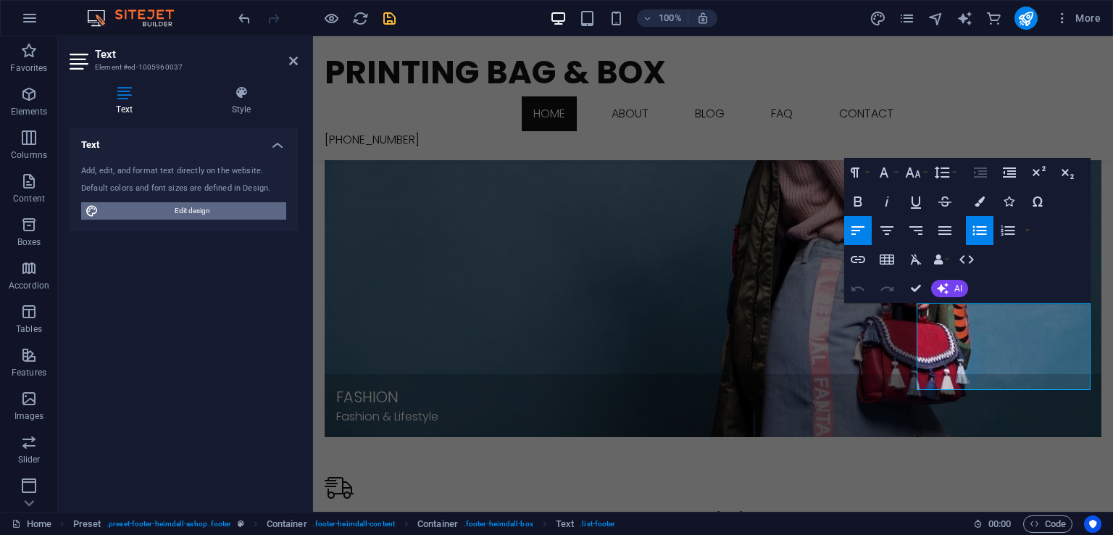
click at [213, 212] on span "Edit design" at bounding box center [192, 210] width 179 height 17
select select "px"
select select "300"
select select "px"
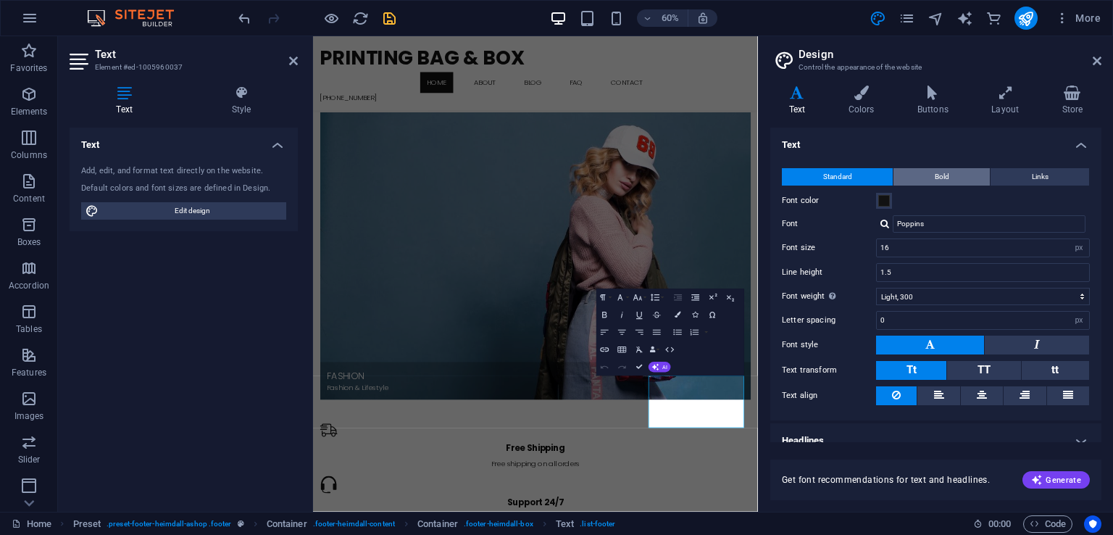
scroll to position [14, 0]
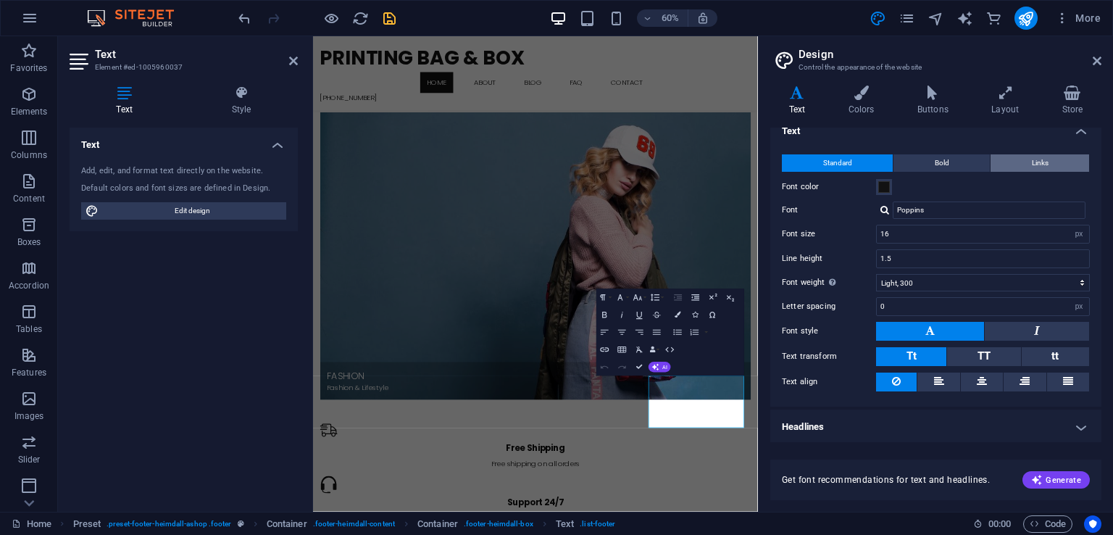
click at [1049, 157] on button "Links" at bounding box center [1040, 162] width 99 height 17
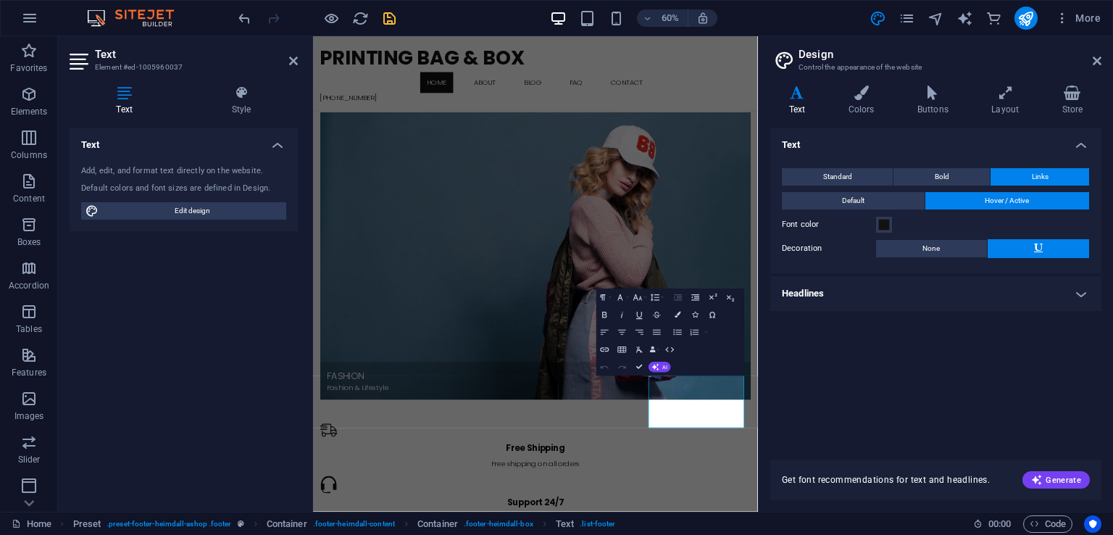
scroll to position [0, 0]
click at [1009, 298] on h4 "Headlines" at bounding box center [936, 293] width 331 height 35
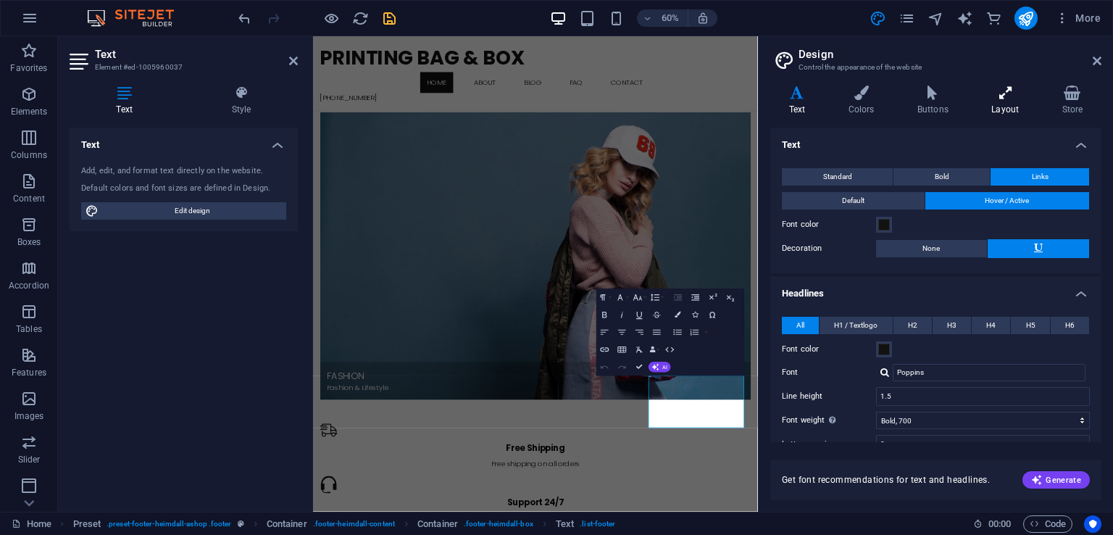
click at [1000, 101] on h4 "Layout" at bounding box center [1009, 101] width 70 height 30
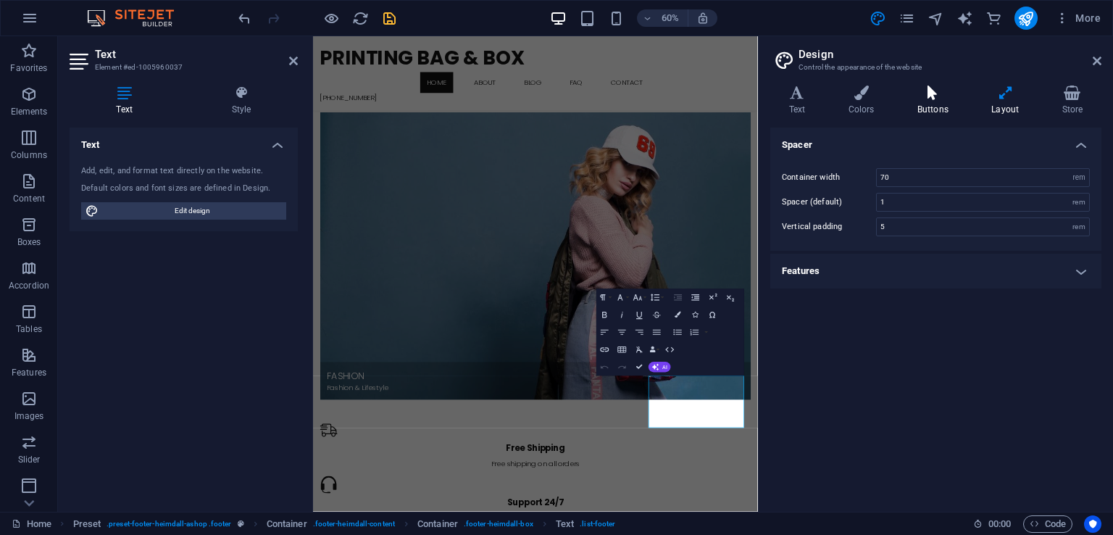
click at [942, 98] on icon at bounding box center [933, 93] width 68 height 14
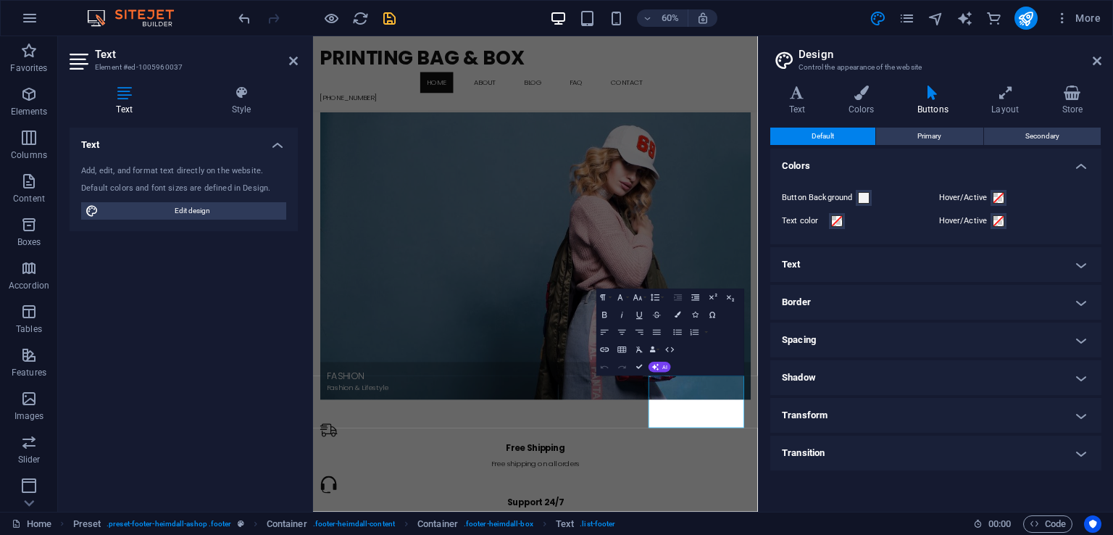
click at [974, 259] on h4 "Text" at bounding box center [936, 264] width 331 height 35
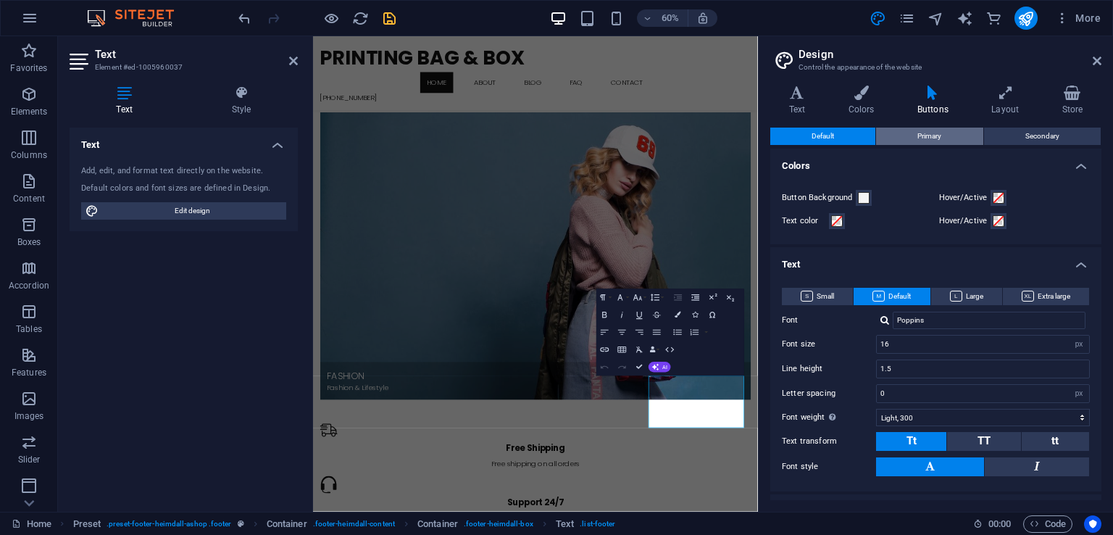
click at [944, 133] on button "Primary" at bounding box center [929, 136] width 107 height 17
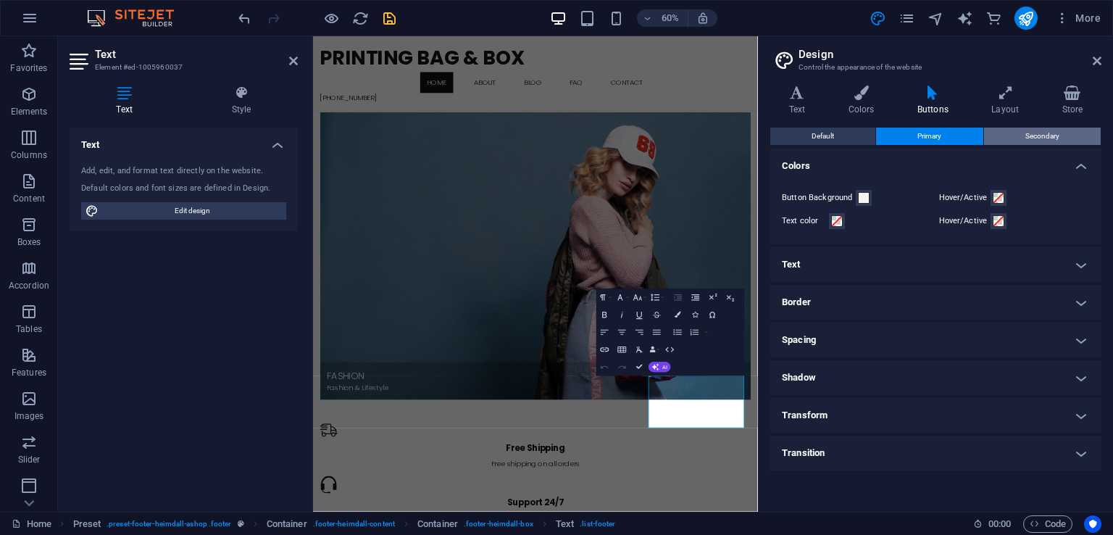
click at [1049, 128] on span "Secondary" at bounding box center [1043, 136] width 34 height 17
click at [816, 99] on icon at bounding box center [798, 93] width 54 height 14
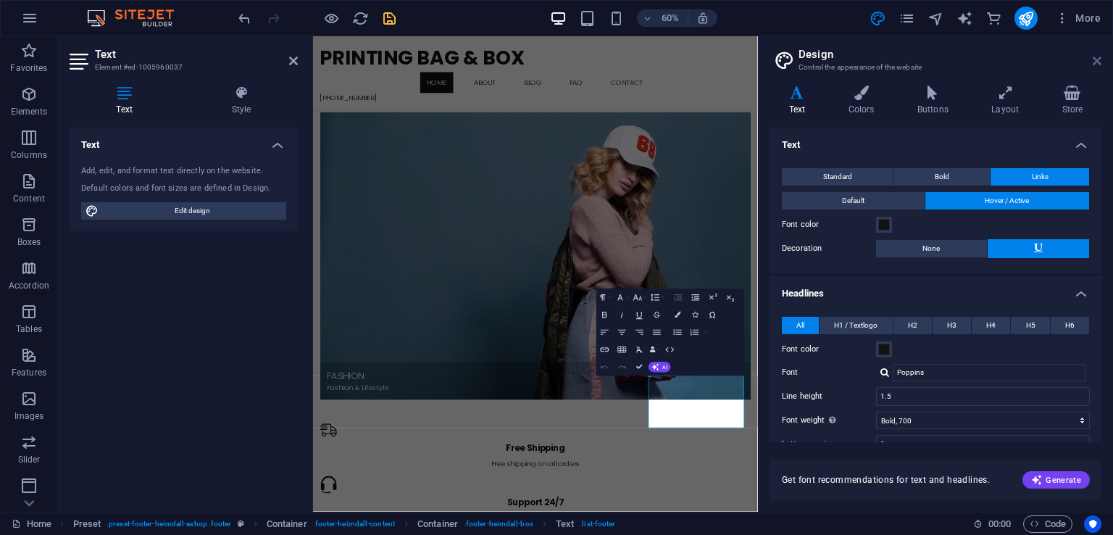
drag, startPoint x: 1099, startPoint y: 56, endPoint x: 507, endPoint y: 101, distance: 593.3
click at [1099, 56] on icon at bounding box center [1097, 61] width 9 height 12
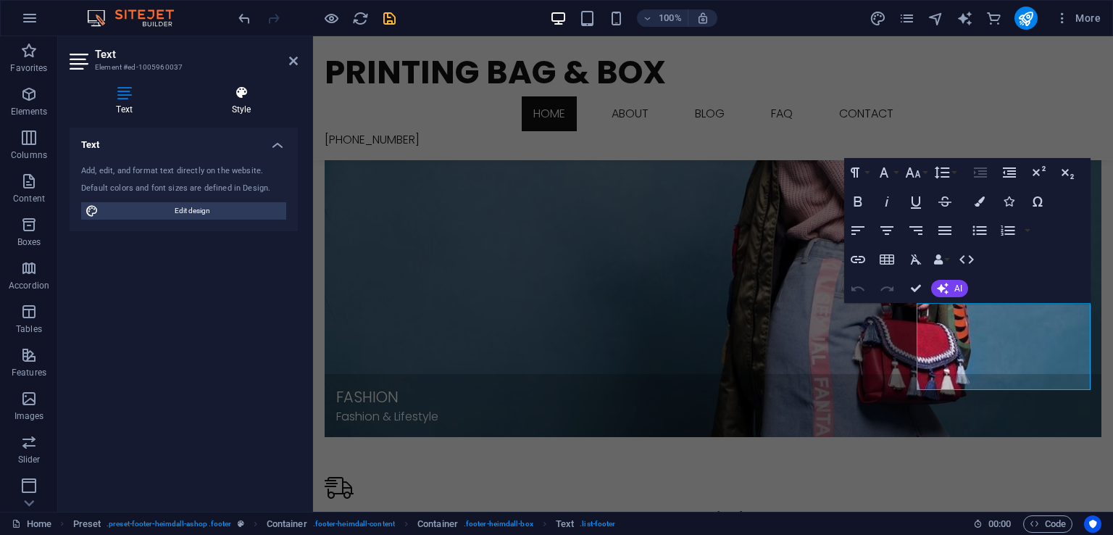
click at [236, 106] on h4 "Style" at bounding box center [241, 101] width 113 height 30
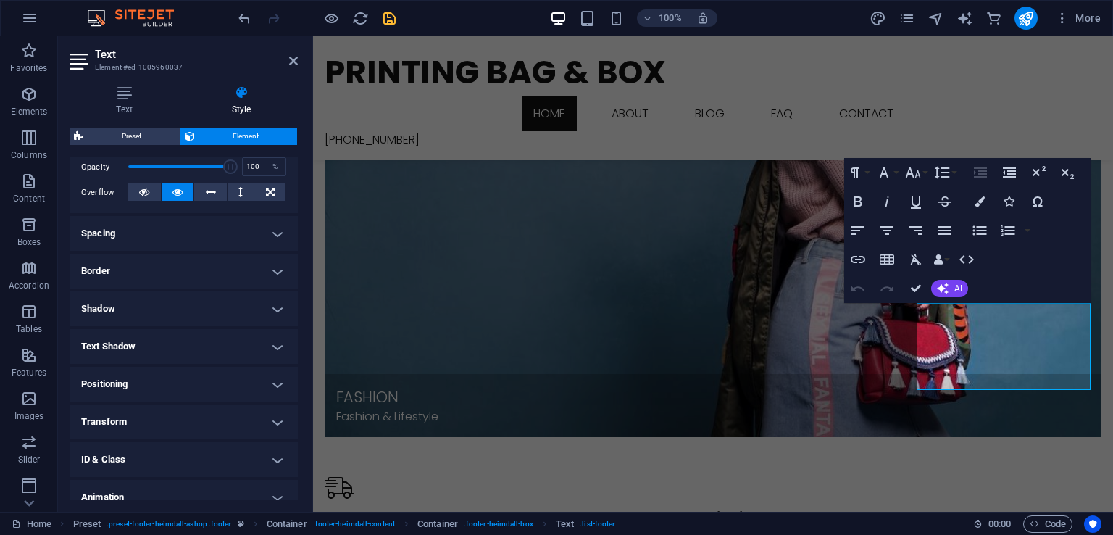
scroll to position [270, 0]
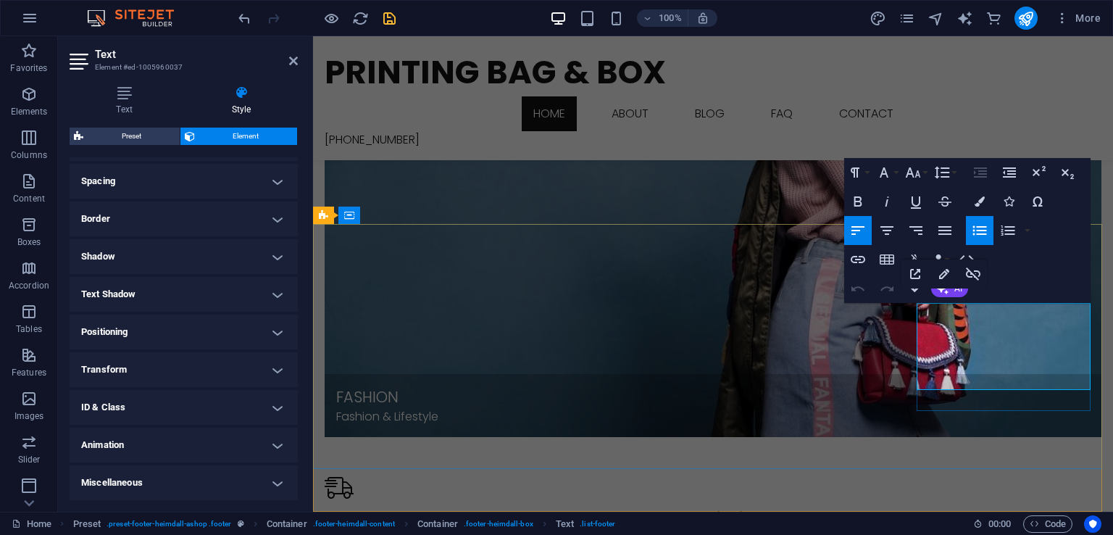
drag, startPoint x: 976, startPoint y: 312, endPoint x: 921, endPoint y: 320, distance: 54.9
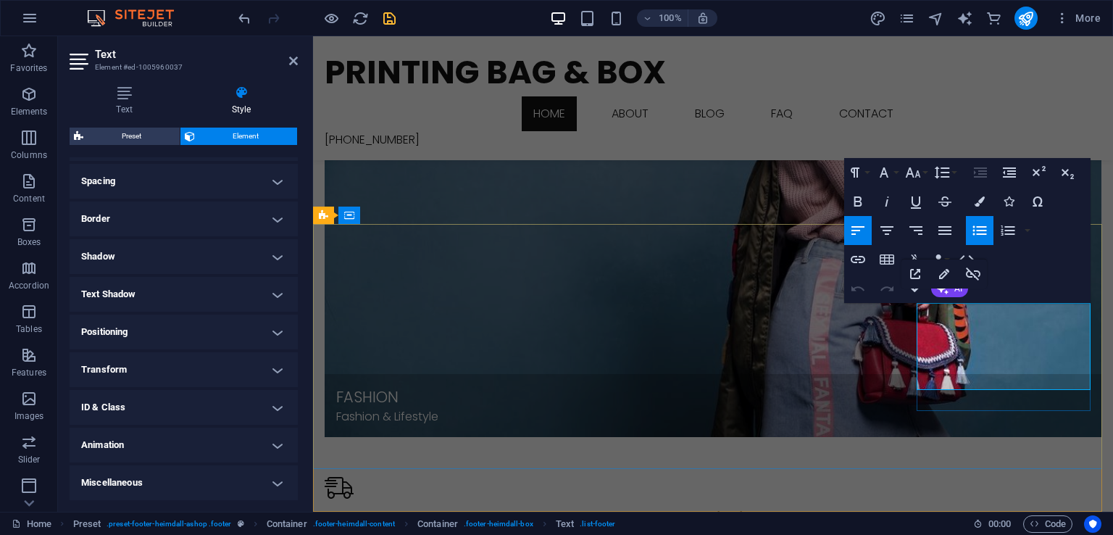
click at [863, 262] on icon "button" at bounding box center [858, 259] width 14 height 7
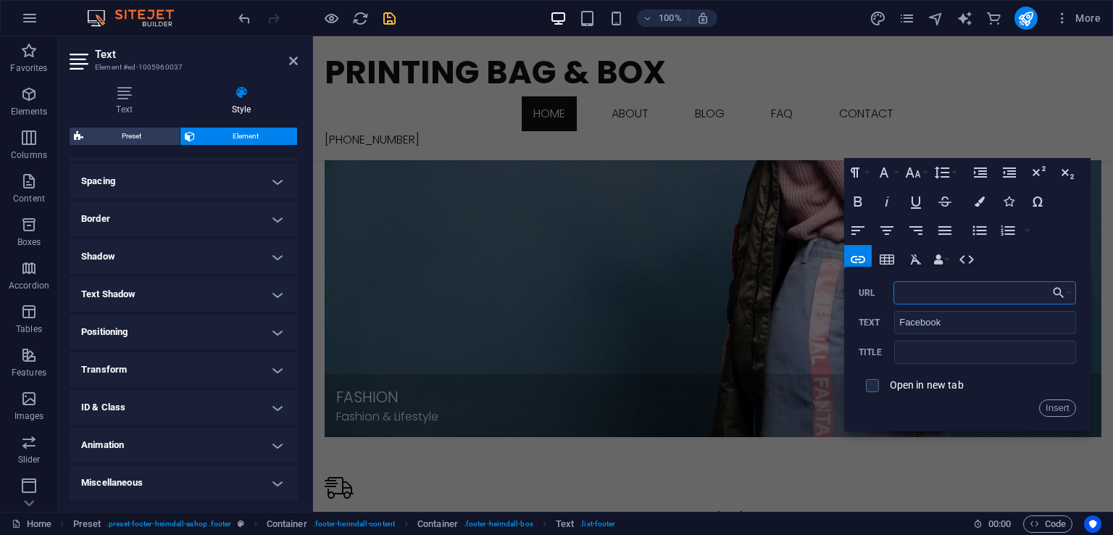
paste input "https://www.facebook.com/PrintingBAGBOX"
type input "https://www.facebook.com/PrintingBAGBOX"
click at [927, 390] on label "Open in new tab" at bounding box center [927, 385] width 74 height 12
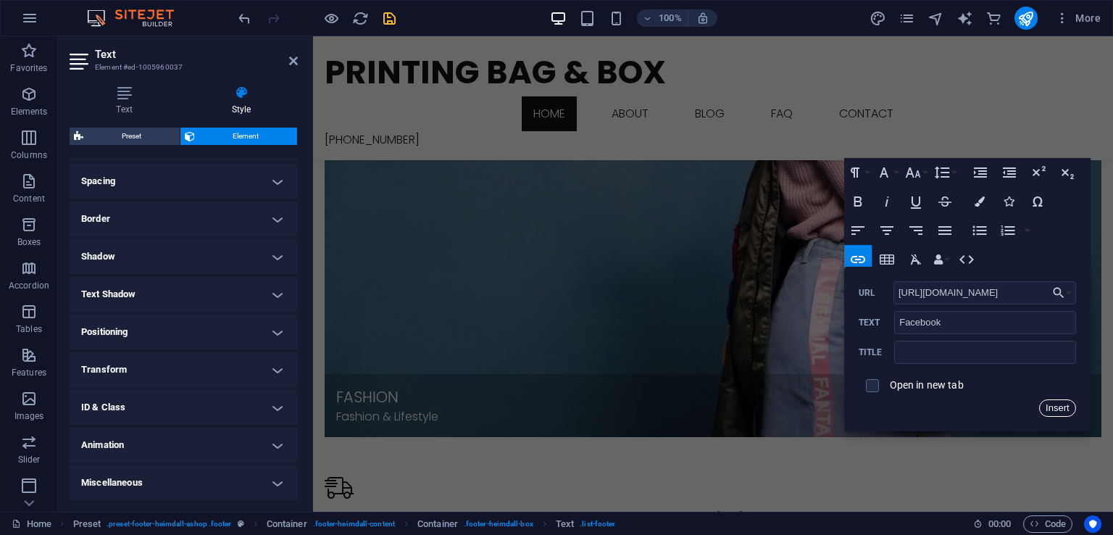
click at [1061, 411] on button "Insert" at bounding box center [1057, 407] width 37 height 17
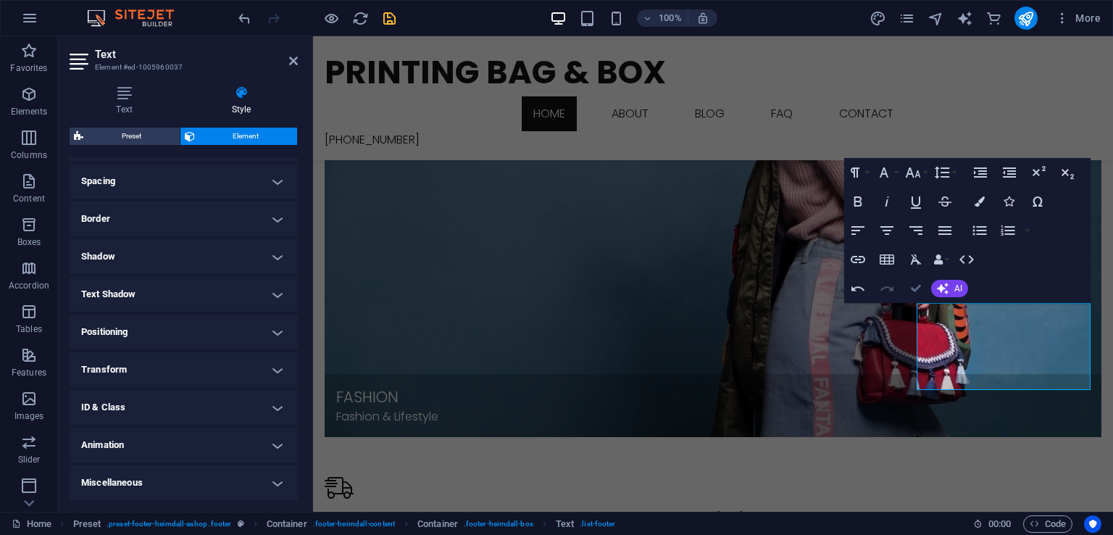
scroll to position [1869, 0]
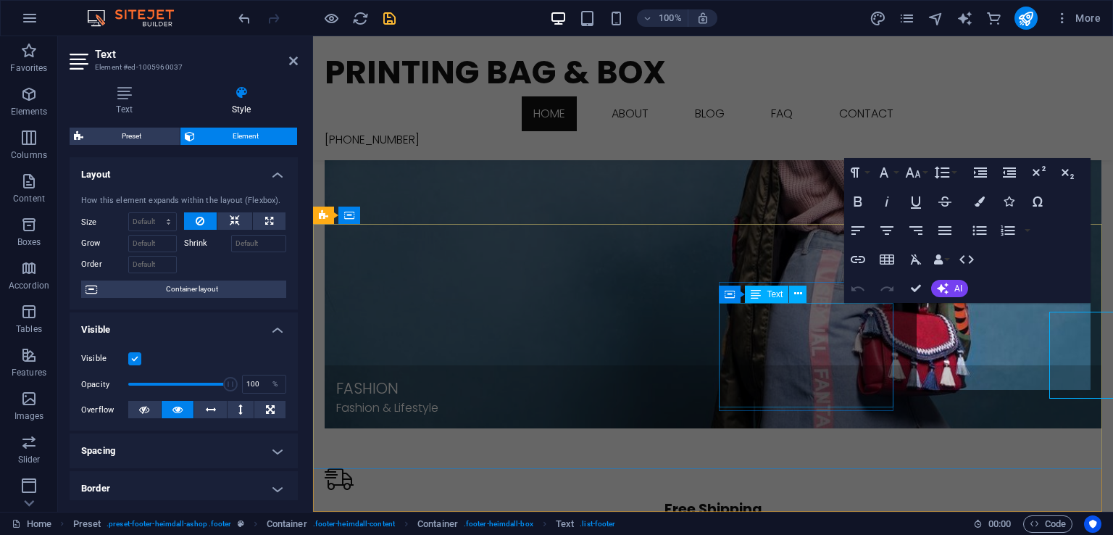
scroll to position [1860, 0]
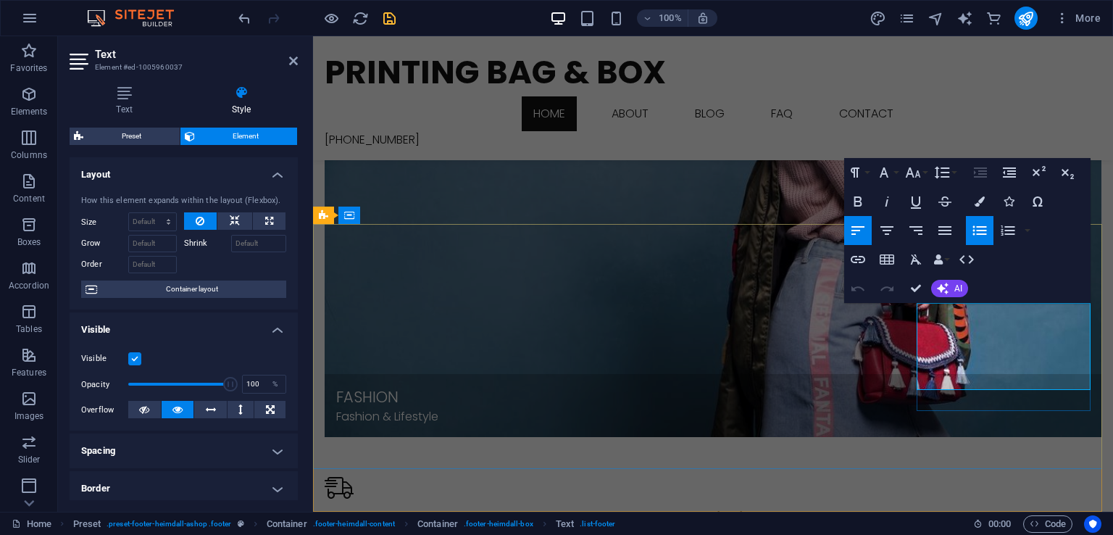
drag, startPoint x: 979, startPoint y: 328, endPoint x: 916, endPoint y: 336, distance: 62.8
click at [856, 265] on icon "button" at bounding box center [858, 259] width 17 height 17
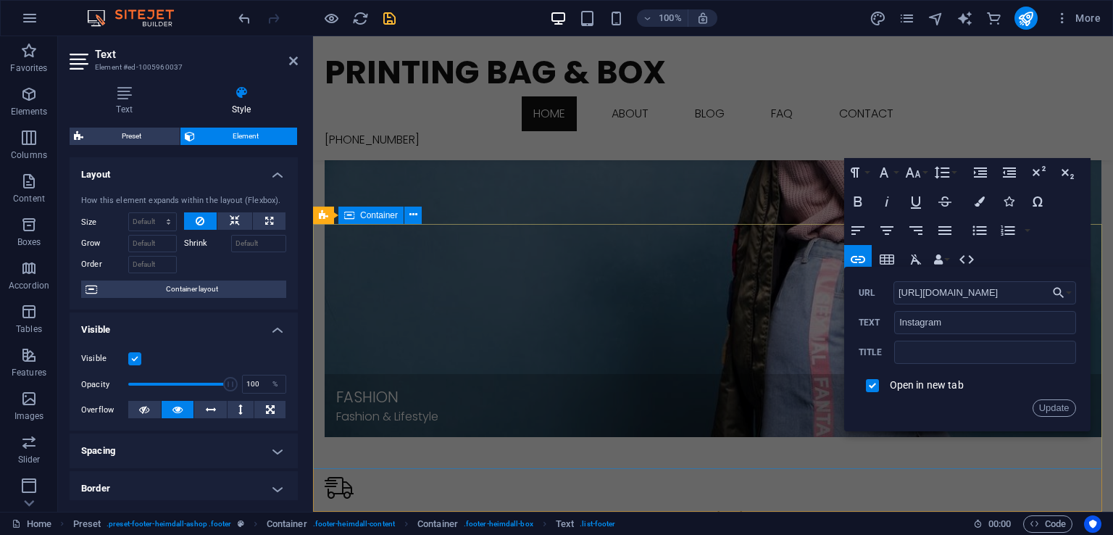
drag, startPoint x: 1345, startPoint y: 331, endPoint x: 803, endPoint y: 277, distance: 544.9
click at [1024, 288] on input "https://www.instagram.com/" at bounding box center [985, 292] width 183 height 23
paste input "printingbagbox"
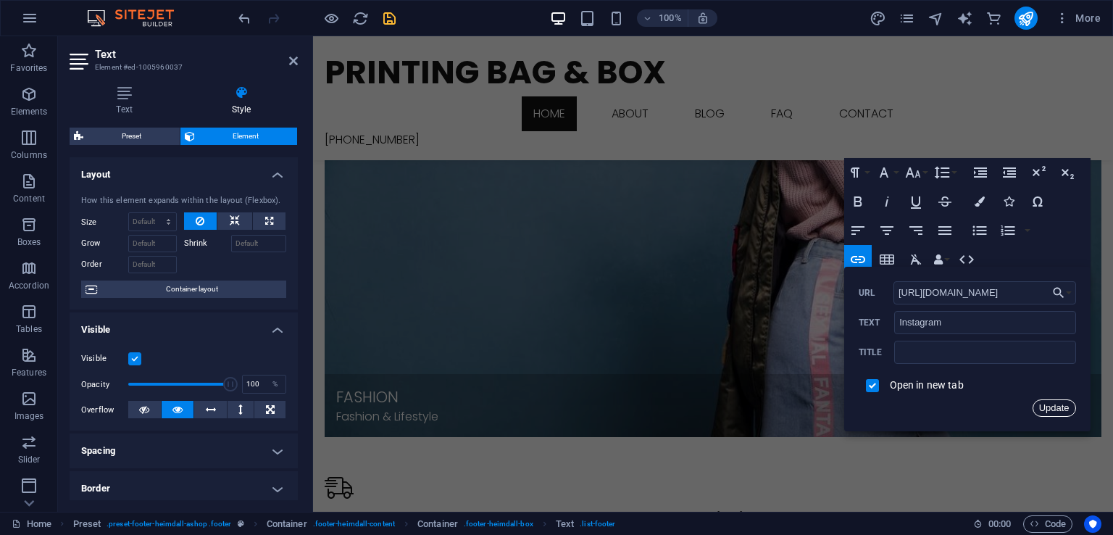
click at [1049, 410] on button "Update" at bounding box center [1054, 407] width 43 height 17
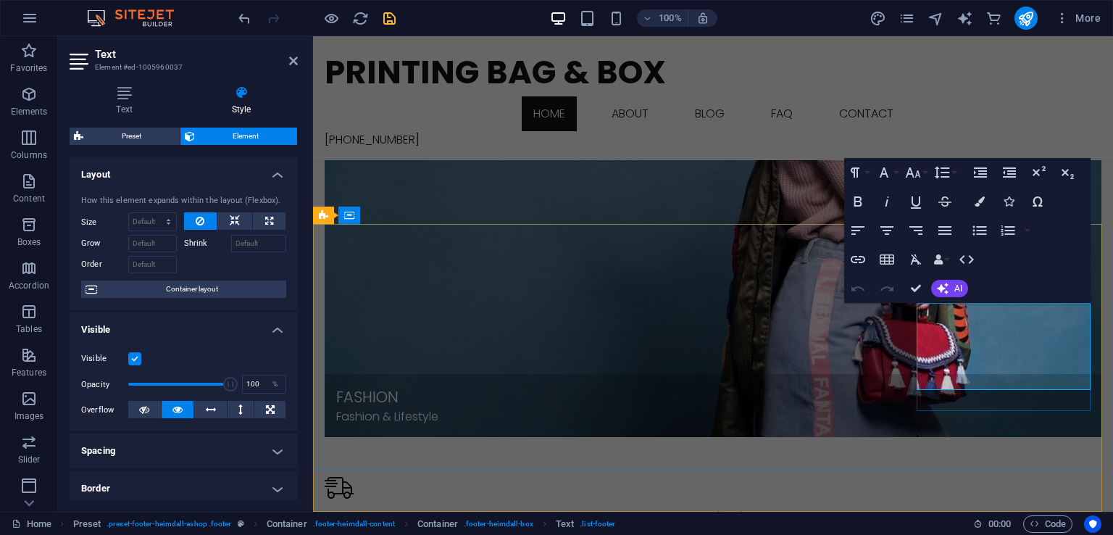
scroll to position [0, 0]
type input "https://www.youtube.com/"
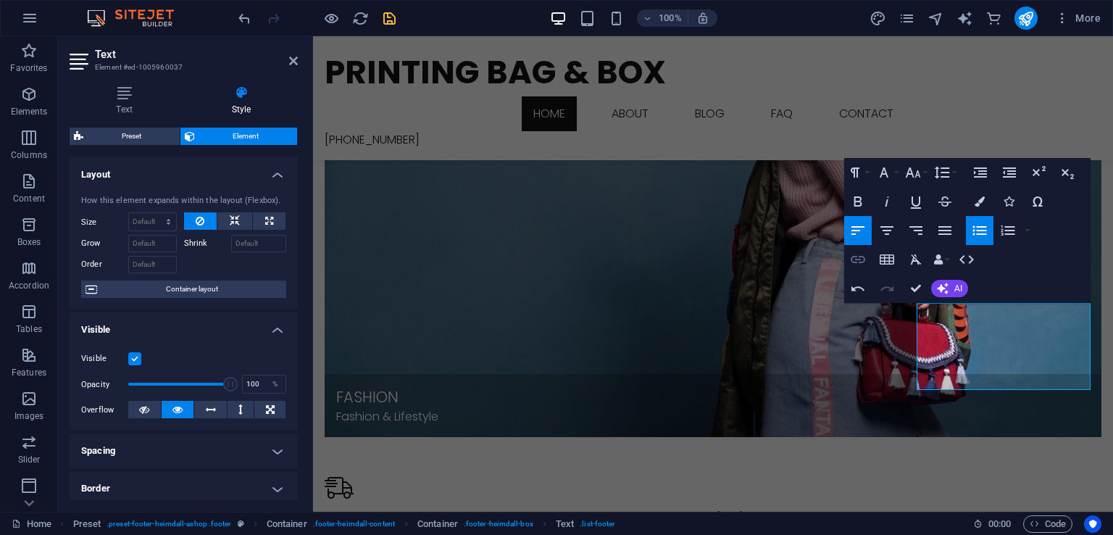
type input "Youtube"
click at [852, 265] on icon "button" at bounding box center [858, 259] width 17 height 17
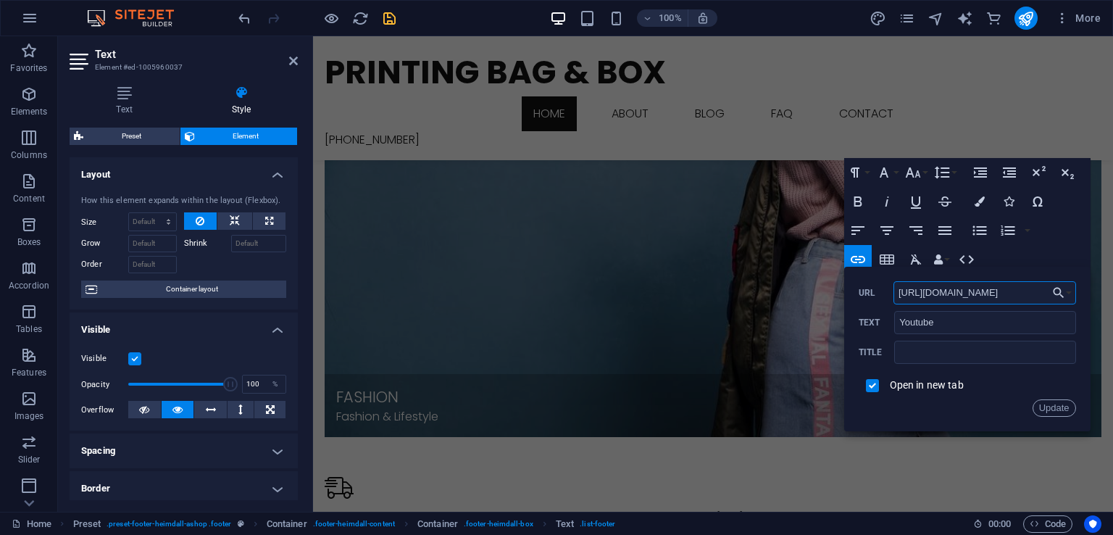
click at [1022, 291] on input "https://www.youtube.com/" at bounding box center [985, 292] width 183 height 23
type input "https://www.youtube.com/@PrintingBAGBOX"
click at [1044, 410] on button "Update" at bounding box center [1054, 407] width 43 height 17
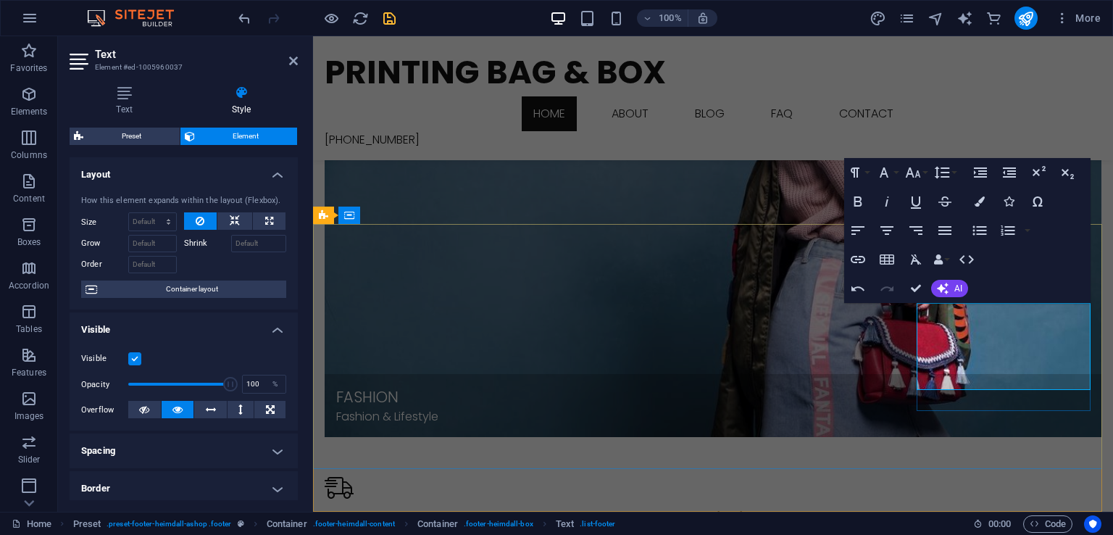
scroll to position [0, 0]
drag, startPoint x: 966, startPoint y: 360, endPoint x: 918, endPoint y: 369, distance: 47.9
drag, startPoint x: 955, startPoint y: 341, endPoint x: 916, endPoint y: 349, distance: 39.1
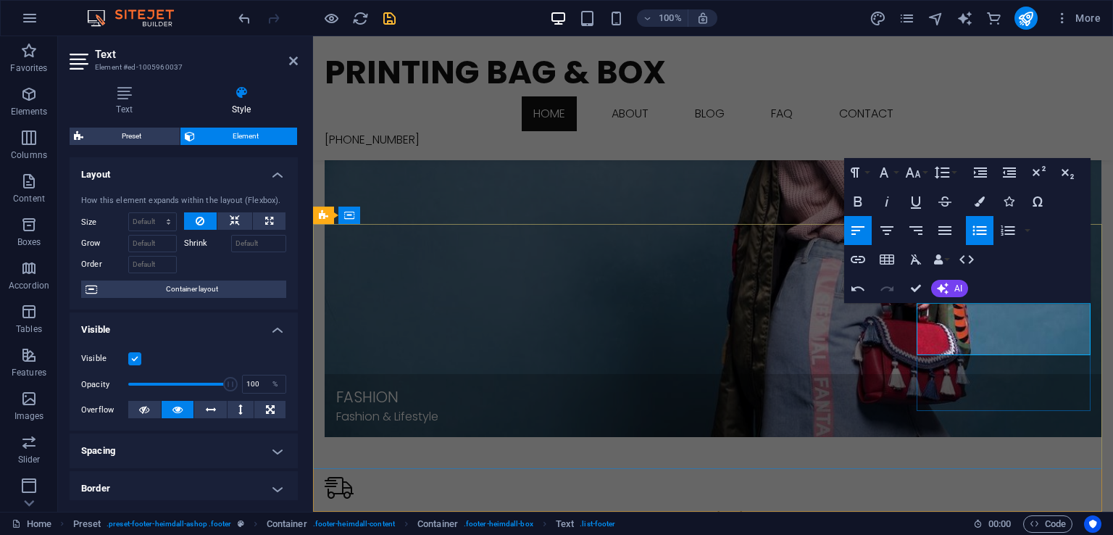
drag, startPoint x: 961, startPoint y: 365, endPoint x: 926, endPoint y: 373, distance: 35.5
type input "Tiktok"
checkbox input "false"
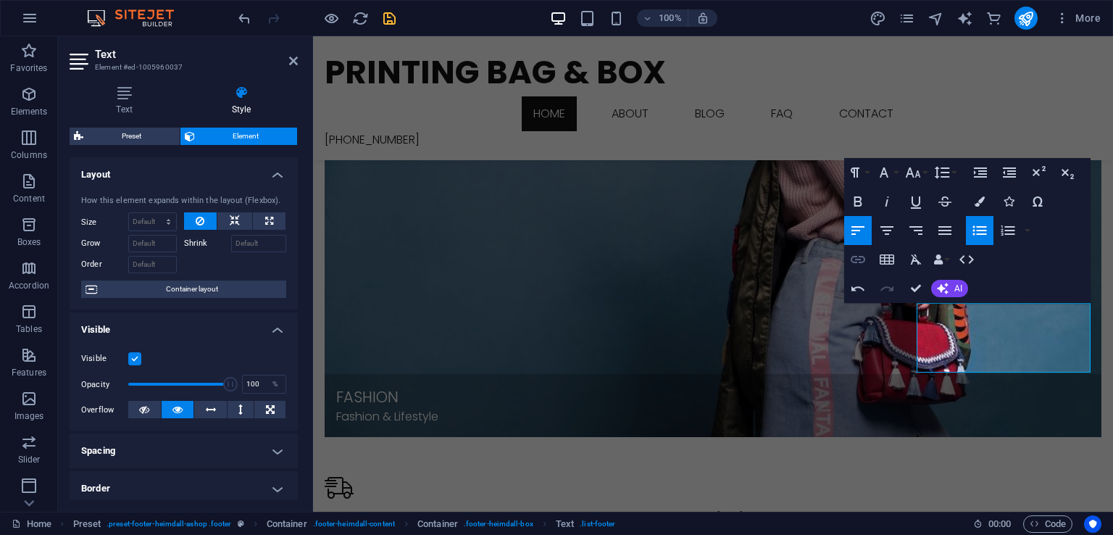
click at [864, 262] on icon "button" at bounding box center [858, 259] width 17 height 17
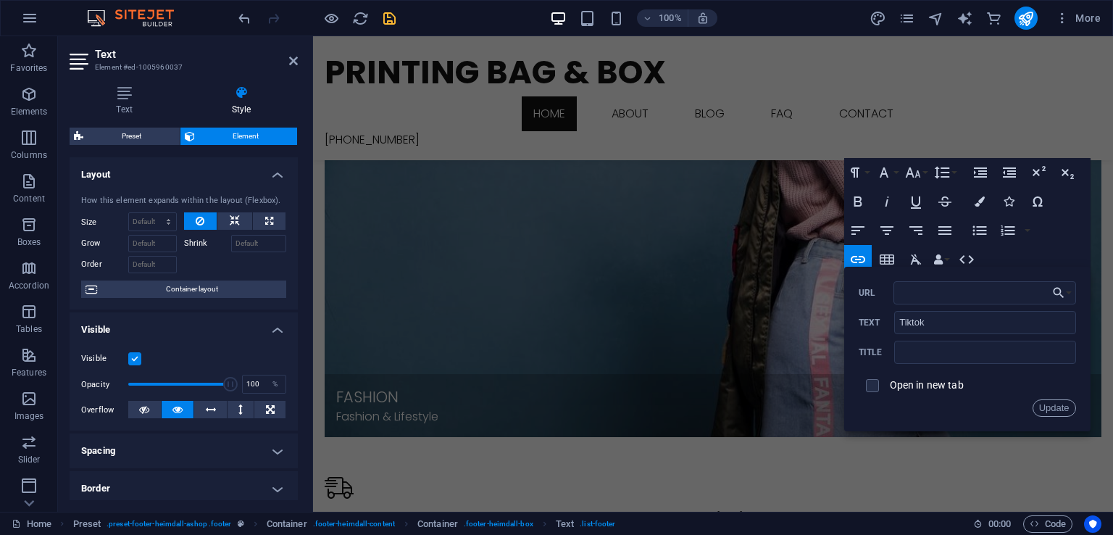
click at [394, 28] on div at bounding box center [317, 18] width 162 height 23
click at [393, 21] on icon "save" at bounding box center [389, 18] width 17 height 17
checkbox input "false"
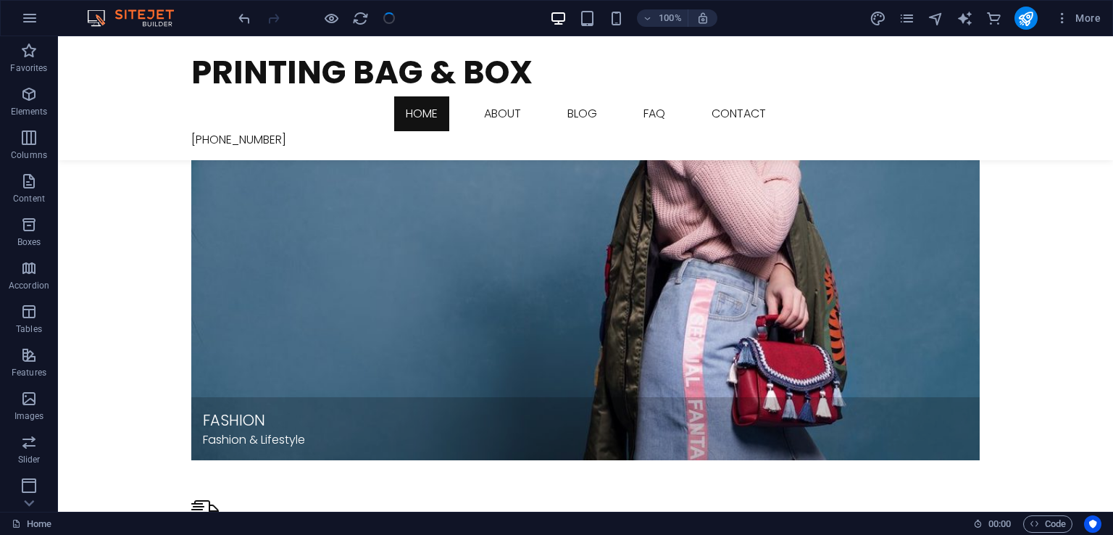
scroll to position [1869, 0]
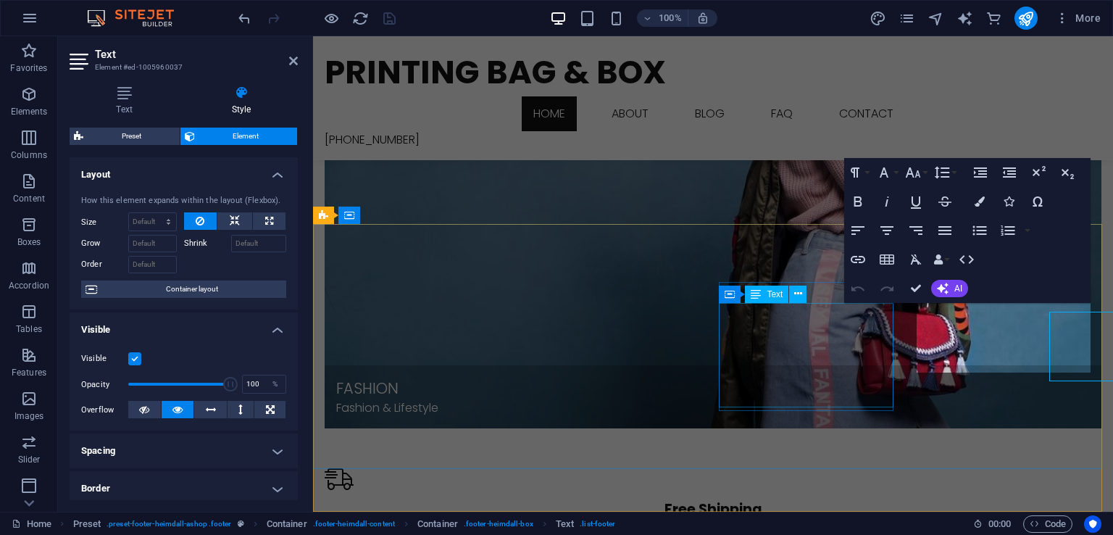
scroll to position [1860, 0]
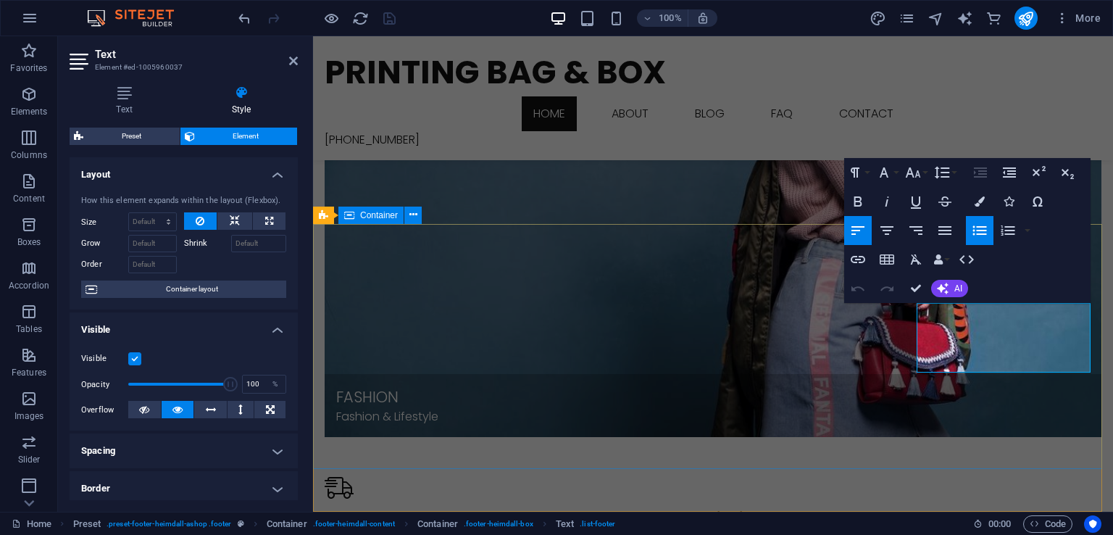
drag, startPoint x: 948, startPoint y: 365, endPoint x: 913, endPoint y: 369, distance: 35.0
click at [863, 258] on icon "button" at bounding box center [858, 259] width 17 height 17
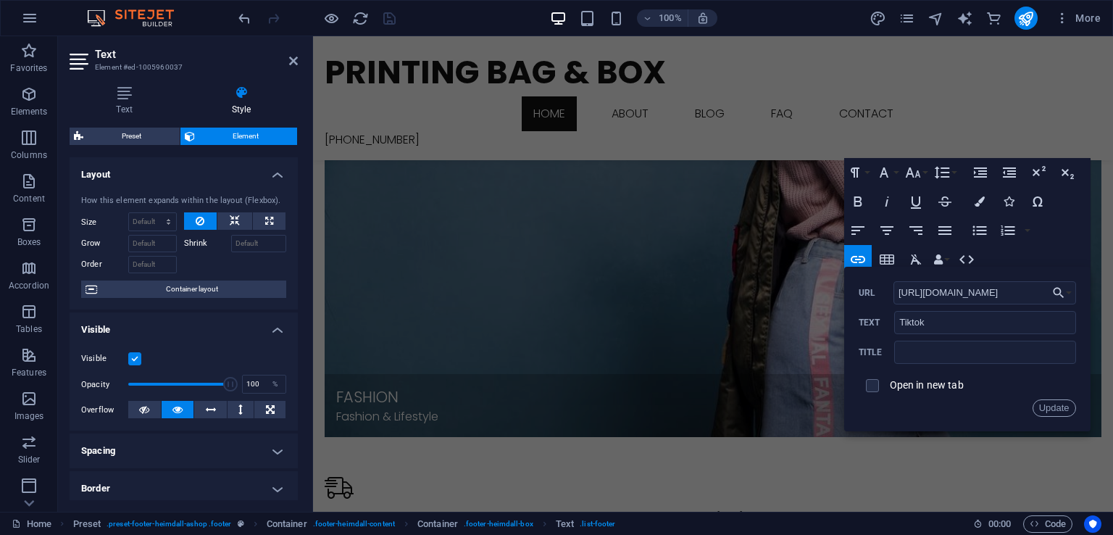
scroll to position [0, 0]
click at [931, 387] on label "Open in new tab" at bounding box center [927, 385] width 74 height 12
click at [1055, 412] on button "Update" at bounding box center [1054, 407] width 43 height 17
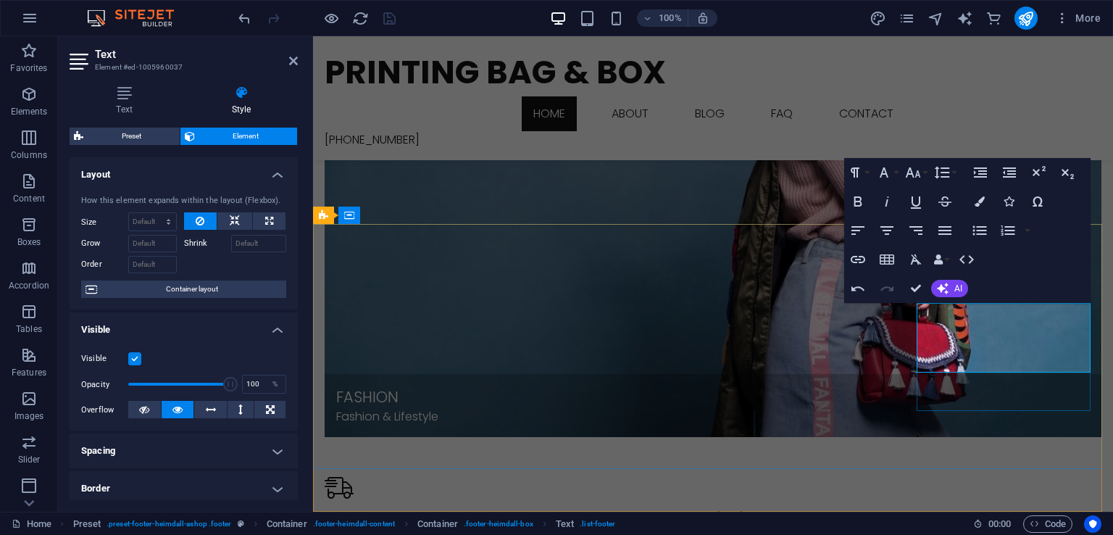
type input "https://www.youtube.com/@PrintingBAGBOX"
type input "Youtube"
checkbox input "true"
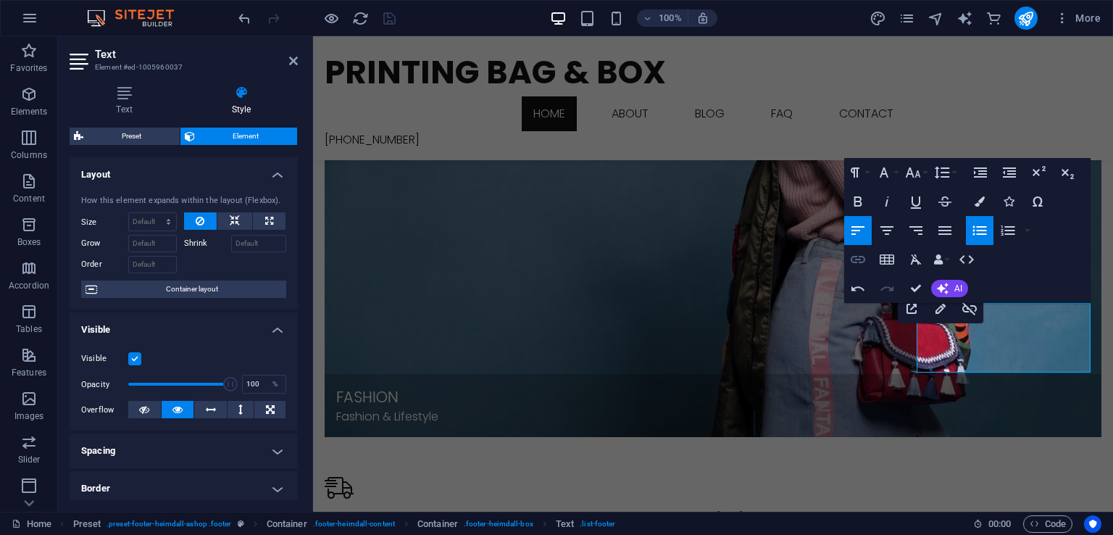
click at [871, 256] on button "Insert Link" at bounding box center [858, 259] width 28 height 29
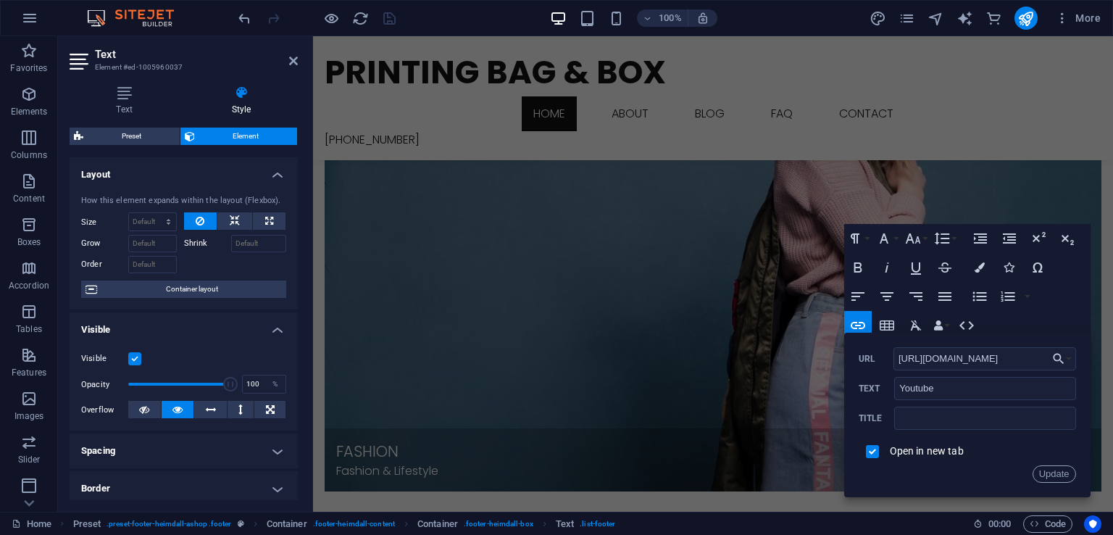
scroll to position [1806, 0]
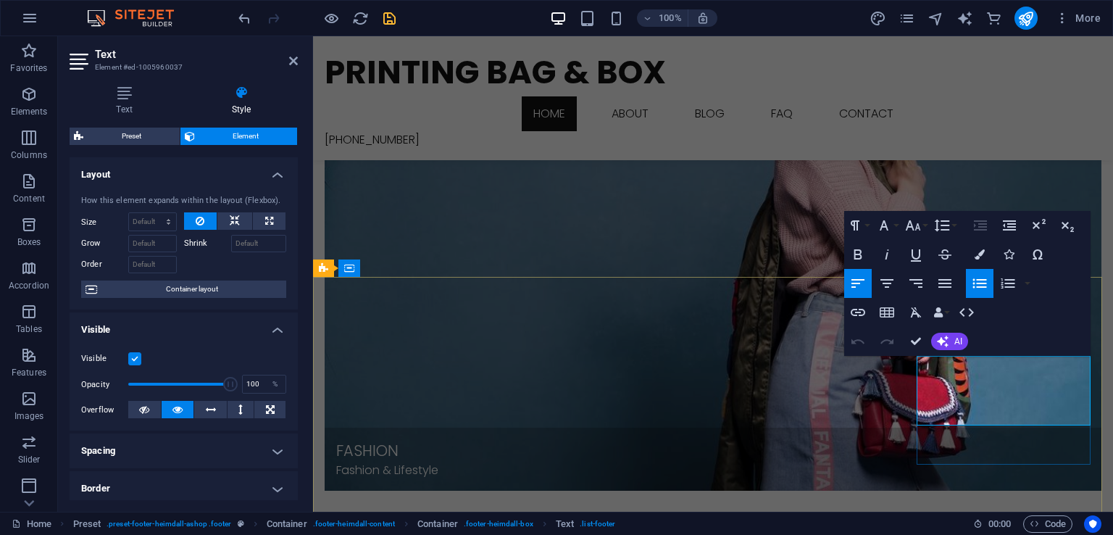
click at [864, 310] on icon "button" at bounding box center [858, 312] width 17 height 17
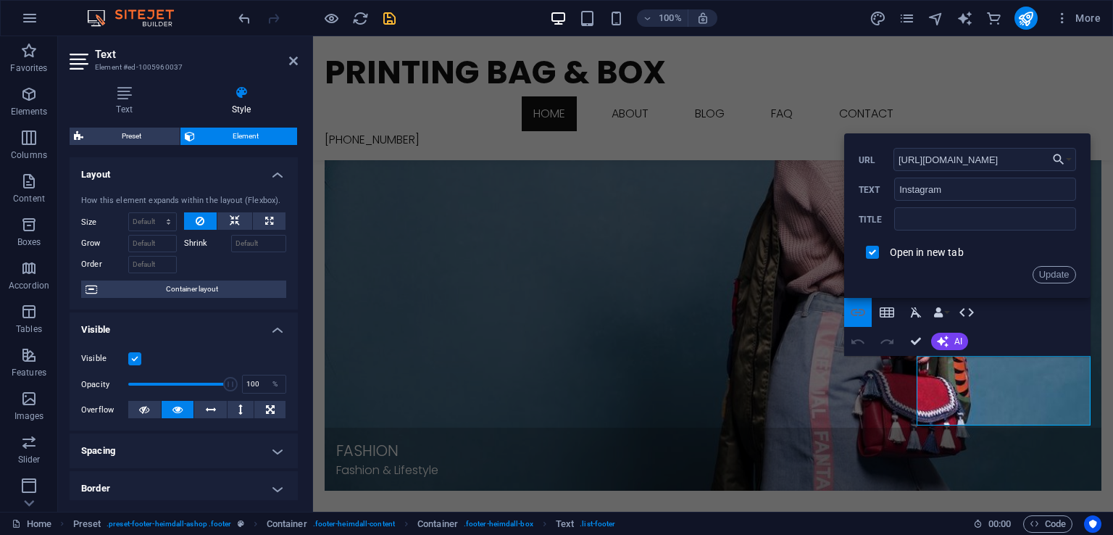
scroll to position [0, 30]
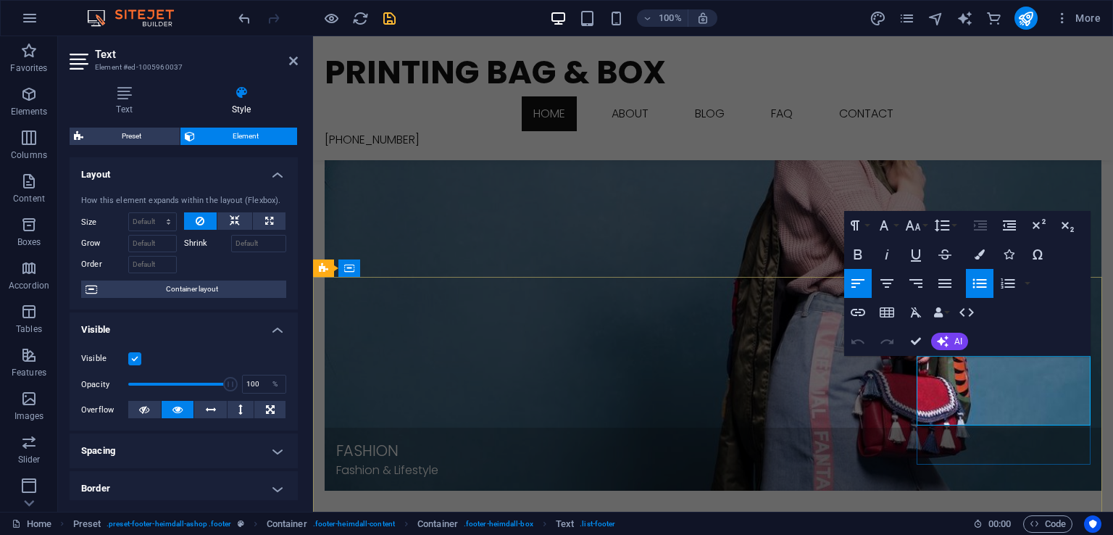
click at [859, 311] on icon "button" at bounding box center [858, 312] width 17 height 17
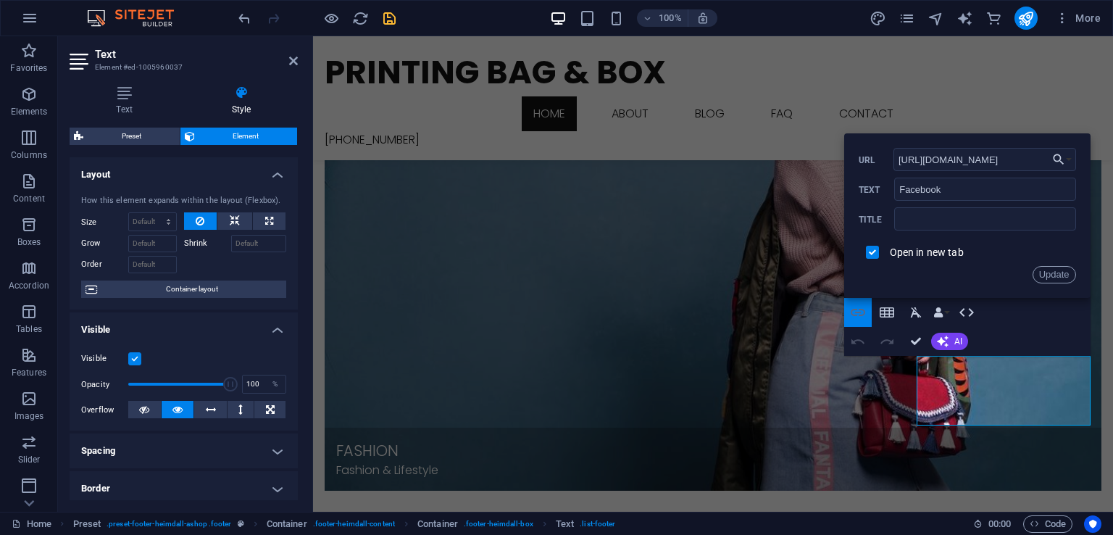
scroll to position [0, 37]
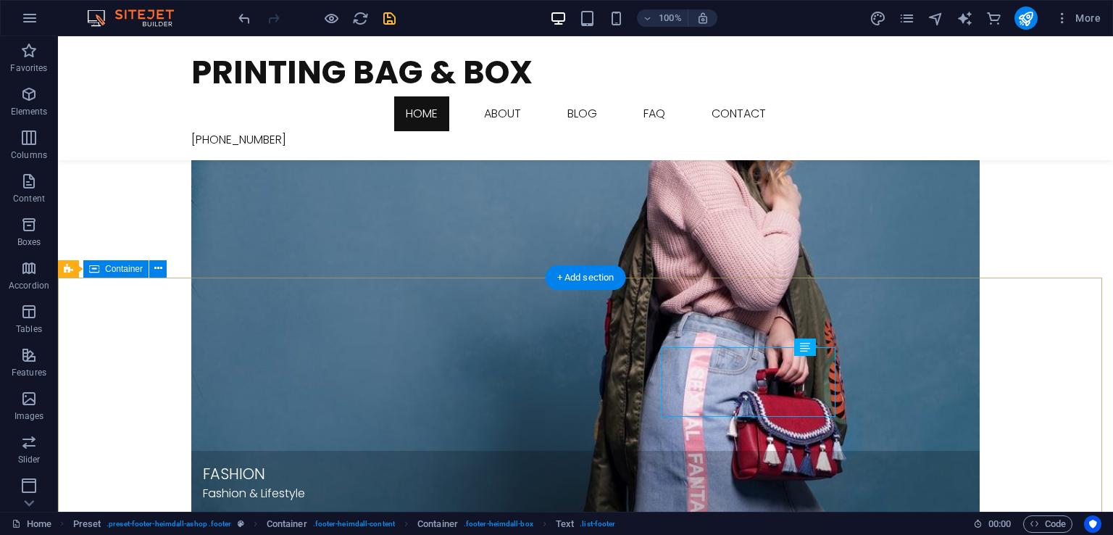
scroll to position [1815, 0]
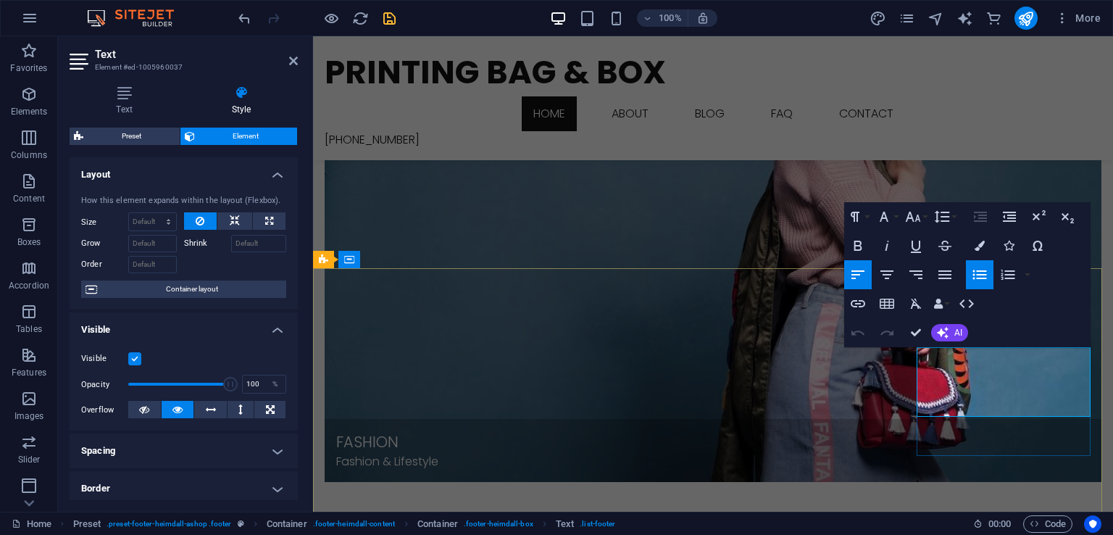
click at [865, 299] on icon "button" at bounding box center [858, 303] width 17 height 17
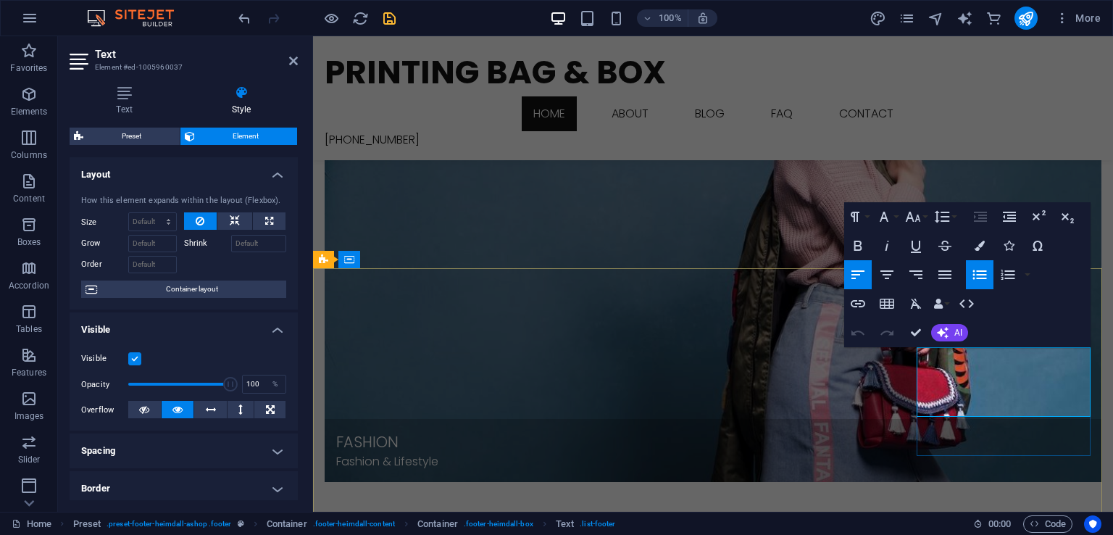
click at [867, 305] on button "Insert Link" at bounding box center [858, 303] width 28 height 29
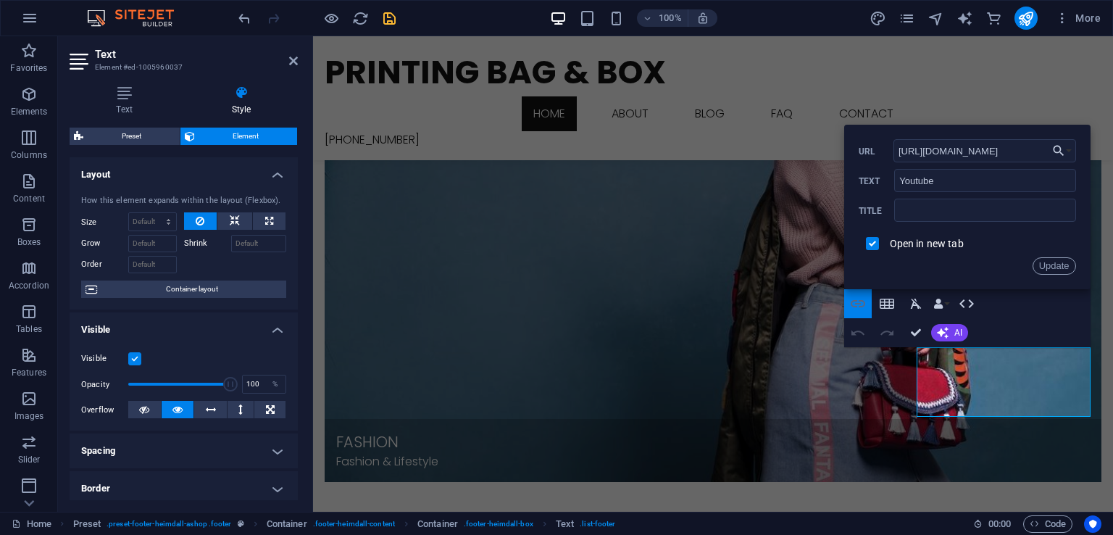
scroll to position [0, 41]
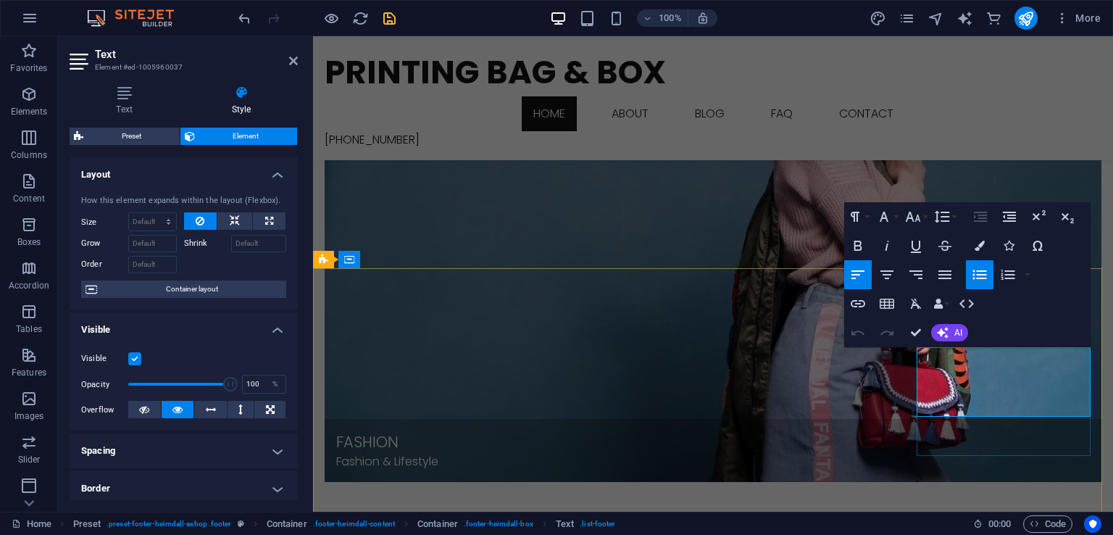
click at [855, 306] on icon "button" at bounding box center [858, 303] width 14 height 7
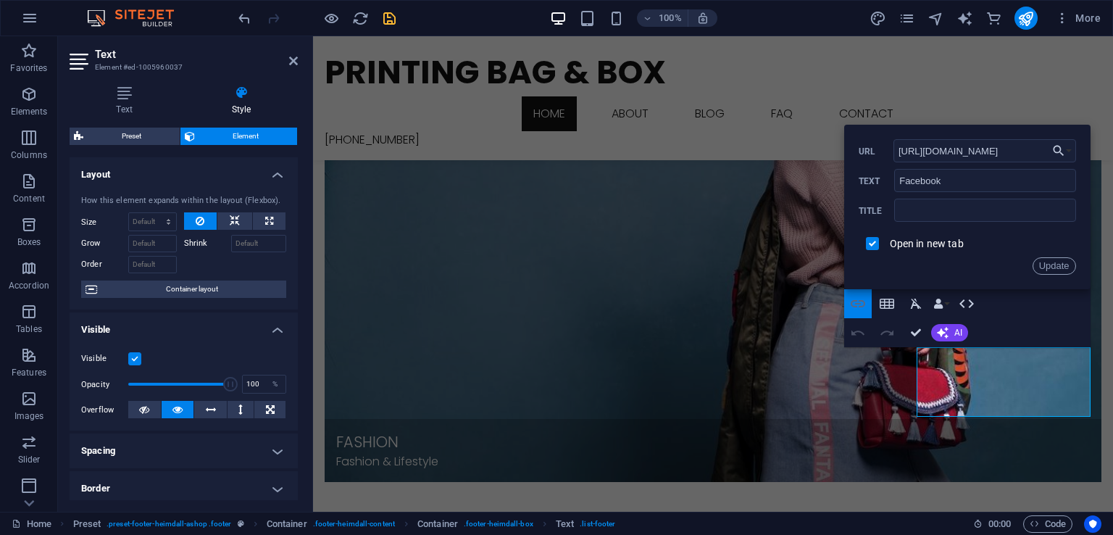
scroll to position [0, 37]
drag, startPoint x: 924, startPoint y: 334, endPoint x: 865, endPoint y: 312, distance: 63.5
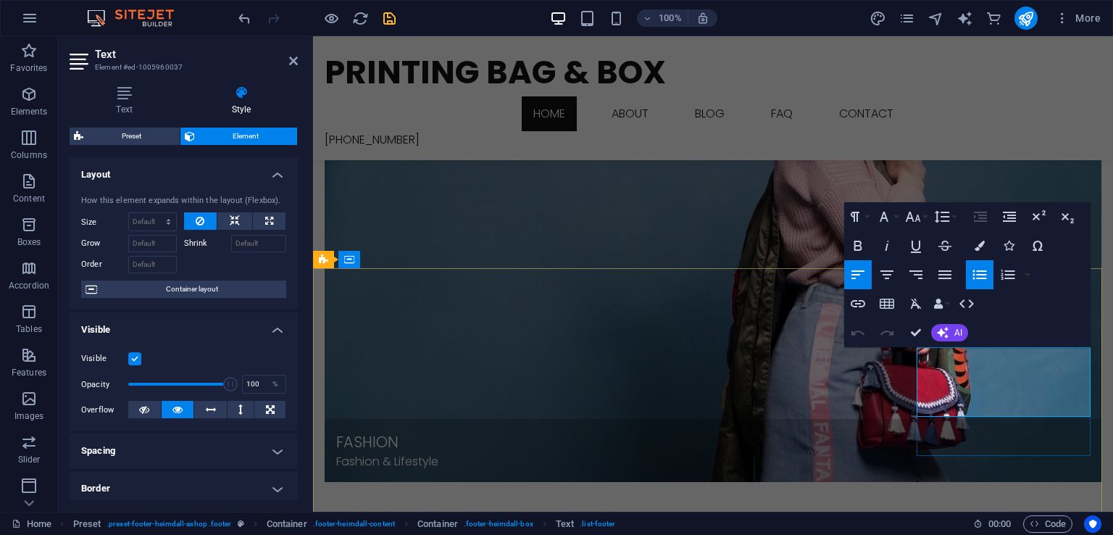
drag, startPoint x: 930, startPoint y: 410, endPoint x: 1240, endPoint y: 418, distance: 309.6
click at [860, 310] on icon "button" at bounding box center [858, 303] width 17 height 17
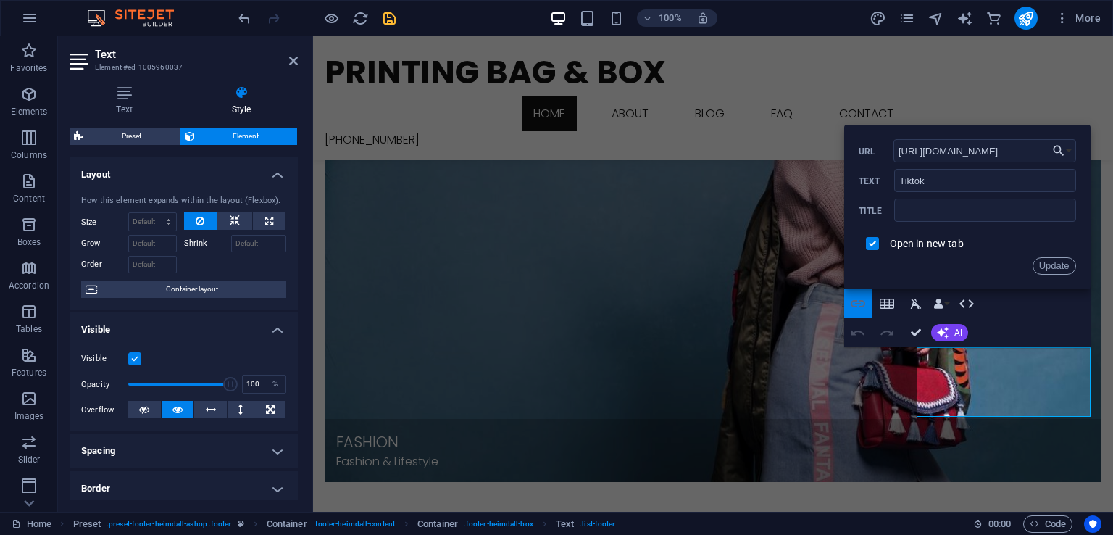
scroll to position [0, 235]
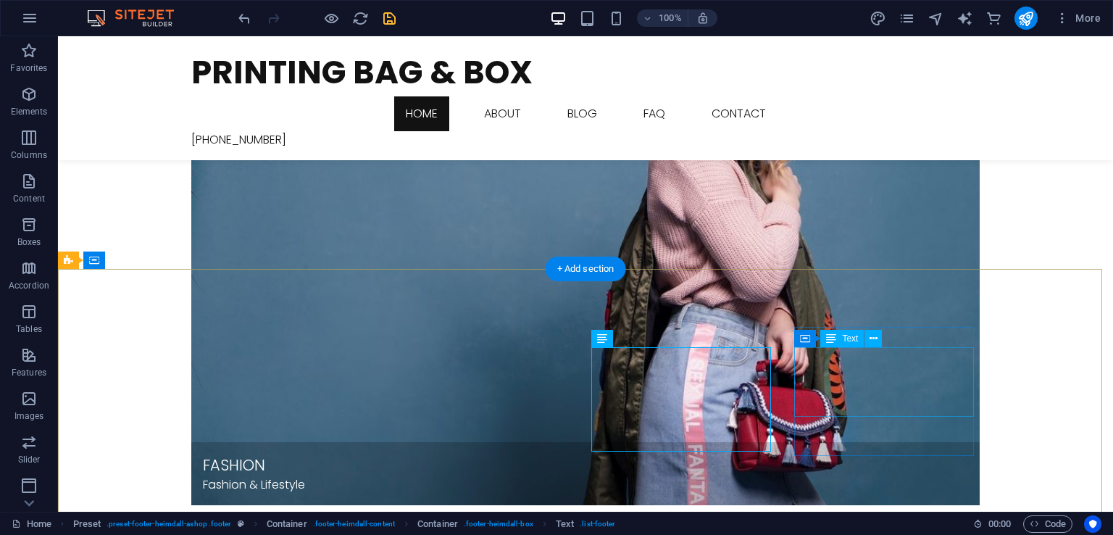
scroll to position [1824, 0]
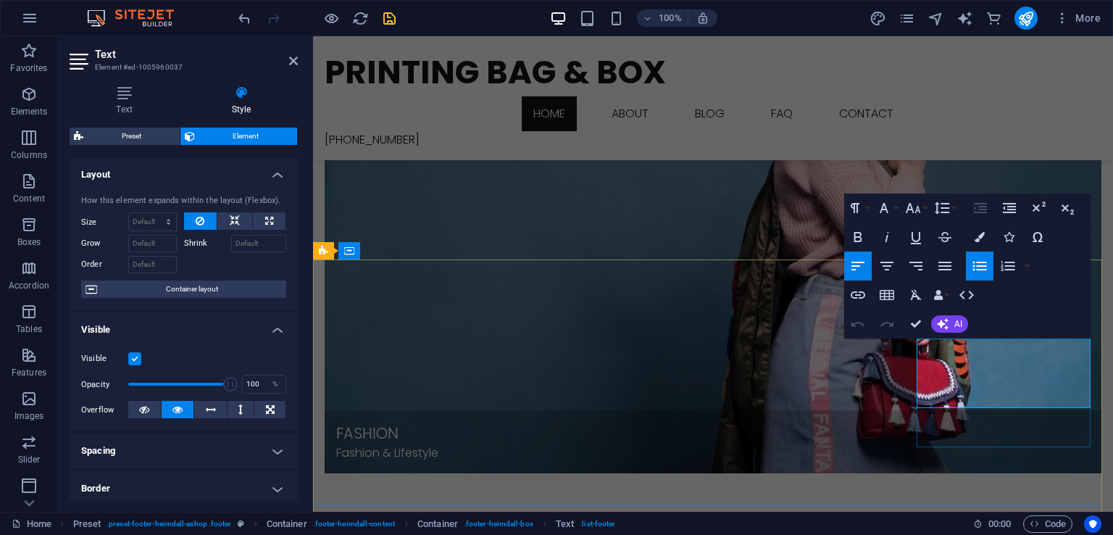
click at [860, 299] on icon "button" at bounding box center [858, 294] width 17 height 17
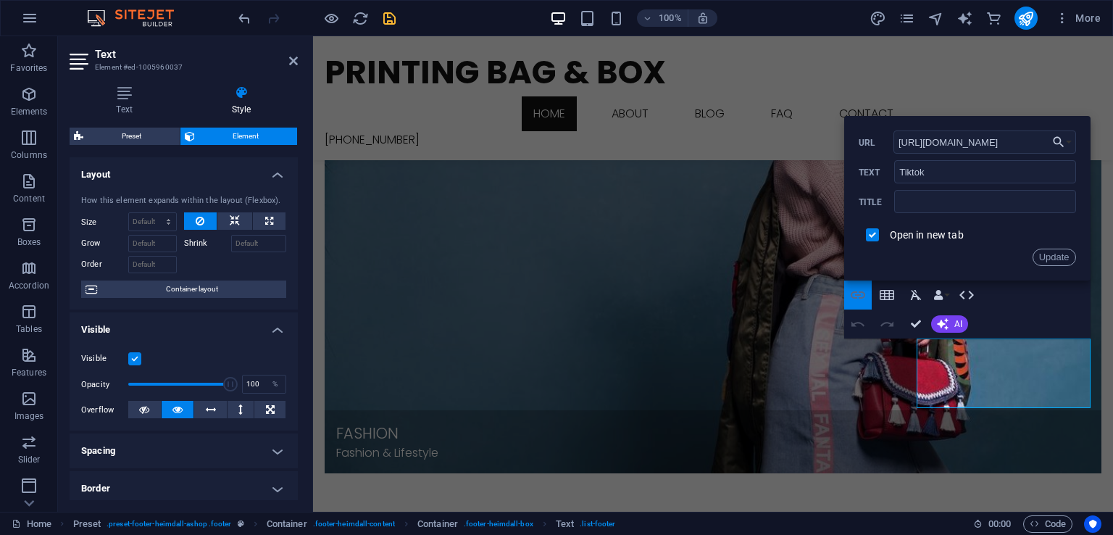
scroll to position [0, 235]
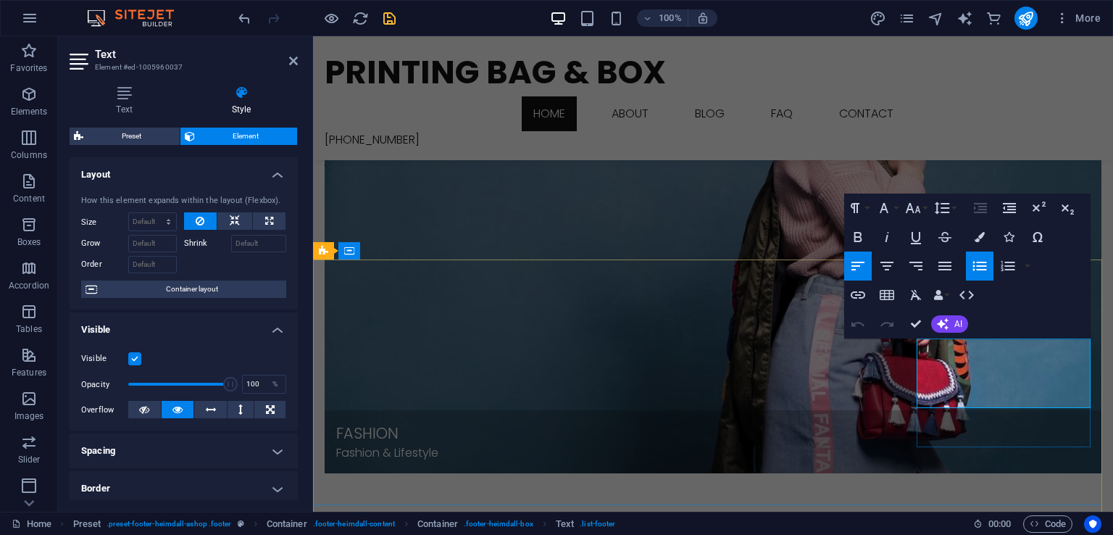
click at [865, 295] on icon "button" at bounding box center [858, 294] width 17 height 17
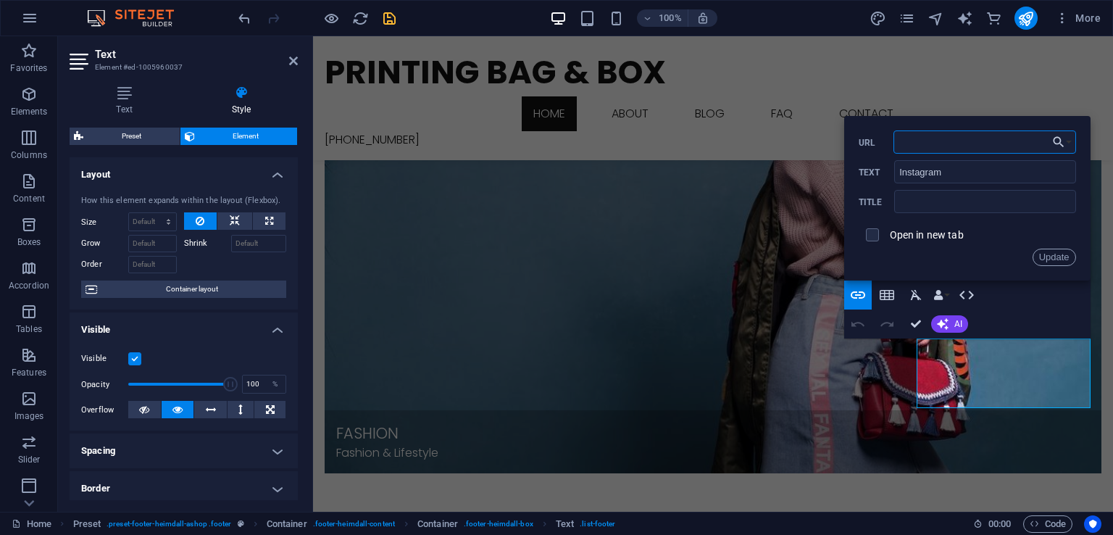
paste input "https://www.instagram.com/printingbagbox"
type input "https://www.instagram.com/printingbagbox"
click at [945, 237] on label "Open in new tab" at bounding box center [927, 235] width 74 height 12
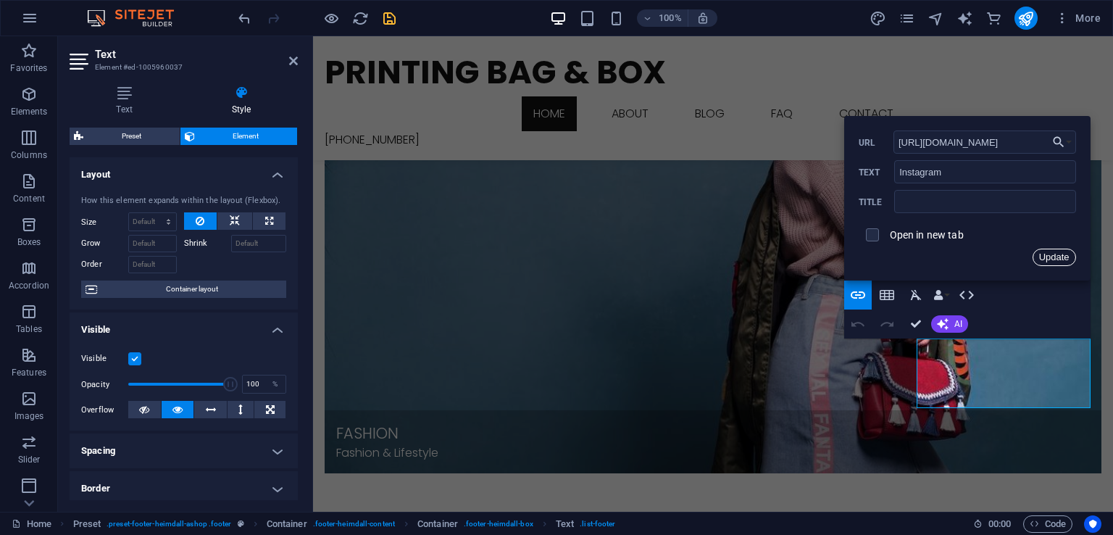
click at [1056, 259] on button "Update" at bounding box center [1054, 257] width 43 height 17
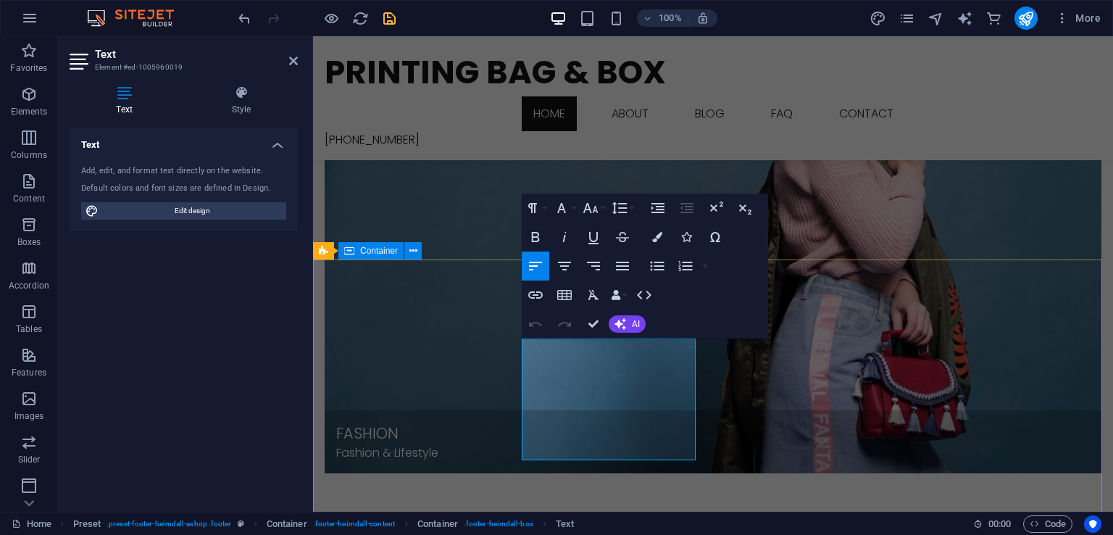
drag, startPoint x: 555, startPoint y: 414, endPoint x: 521, endPoint y: 423, distance: 35.2
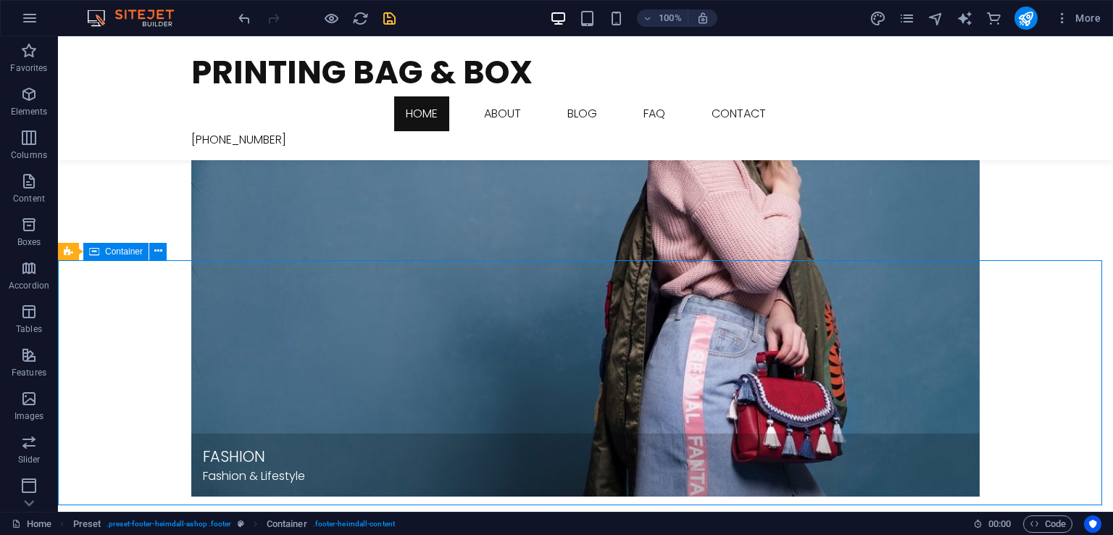
scroll to position [1832, 0]
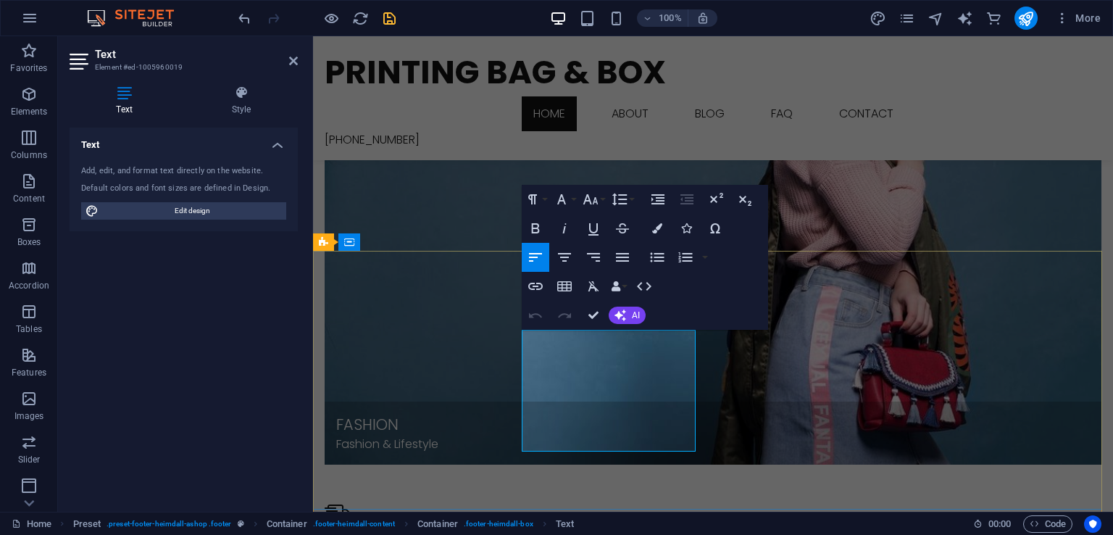
drag, startPoint x: 541, startPoint y: 410, endPoint x: 523, endPoint y: 411, distance: 18.2
drag, startPoint x: 551, startPoint y: 407, endPoint x: 522, endPoint y: 417, distance: 30.7
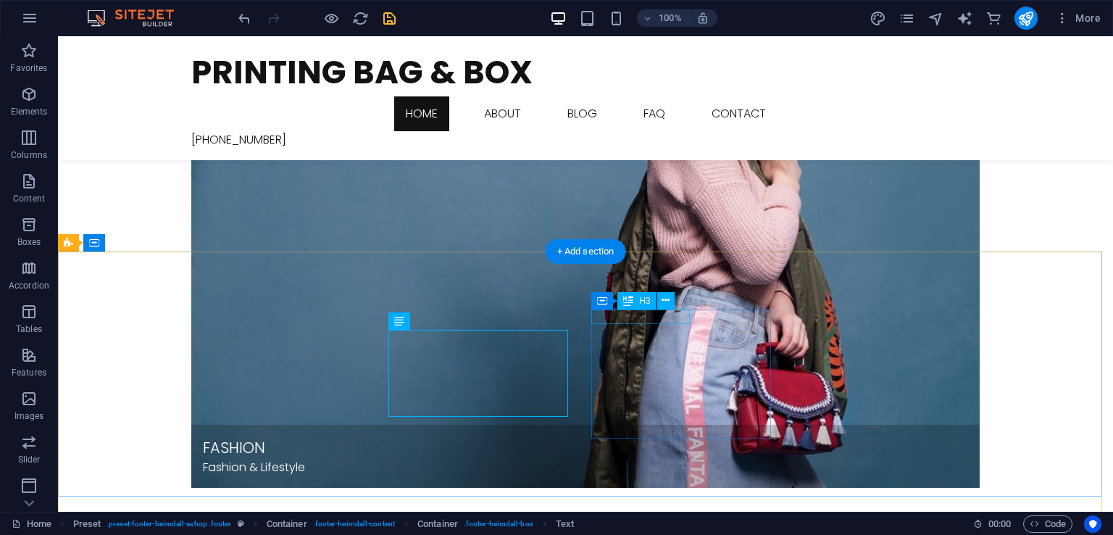
scroll to position [1841, 0]
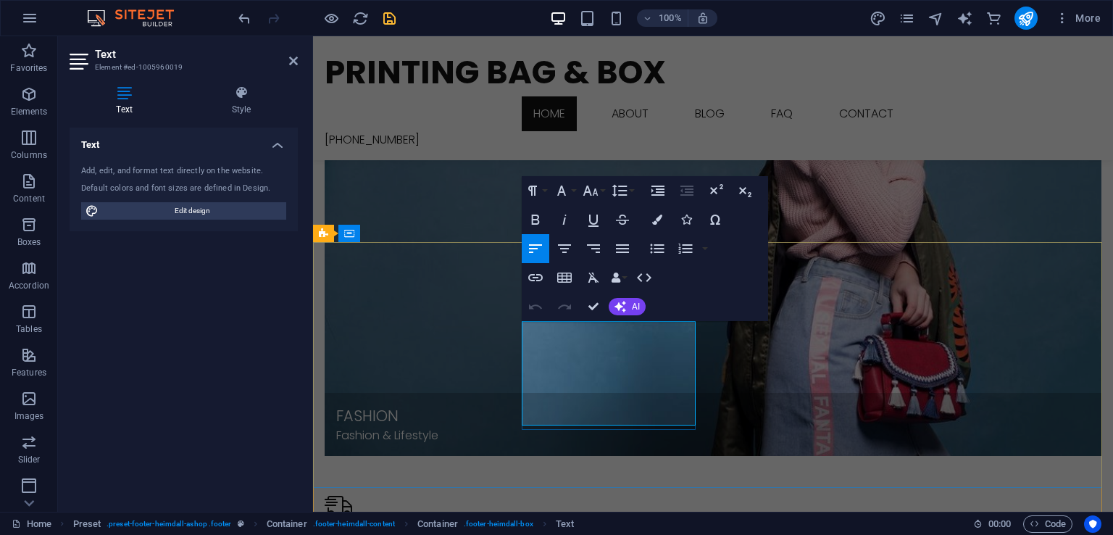
drag, startPoint x: 528, startPoint y: 414, endPoint x: 676, endPoint y: 665, distance: 291.2
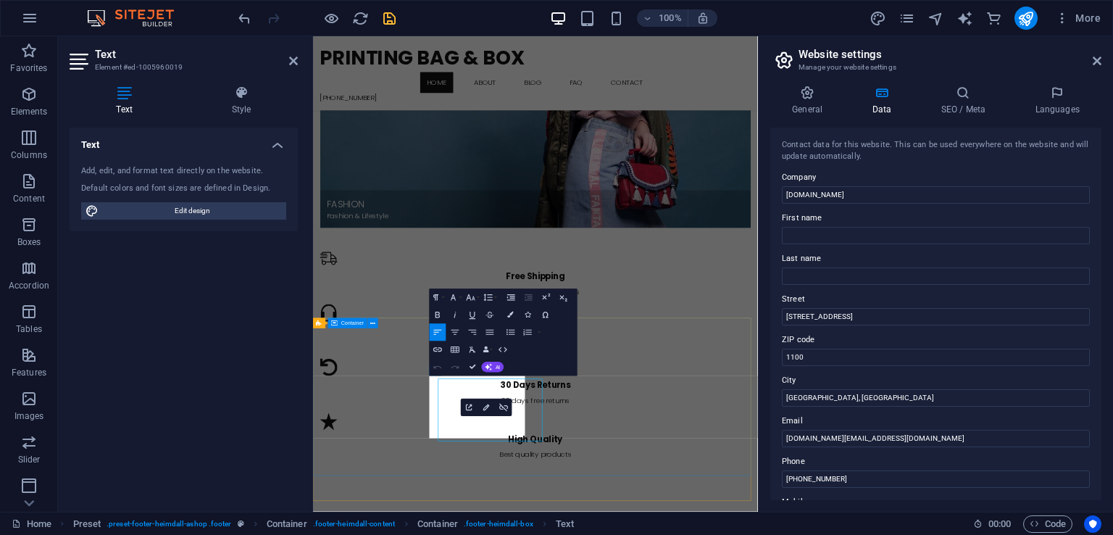
scroll to position [1555, 0]
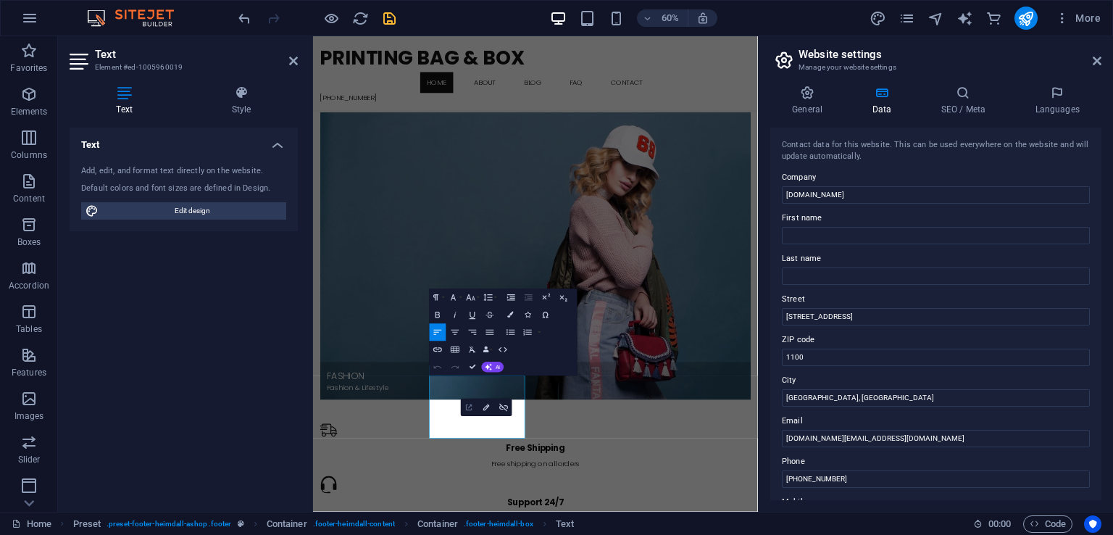
click at [473, 407] on icon "button" at bounding box center [469, 407] width 10 height 10
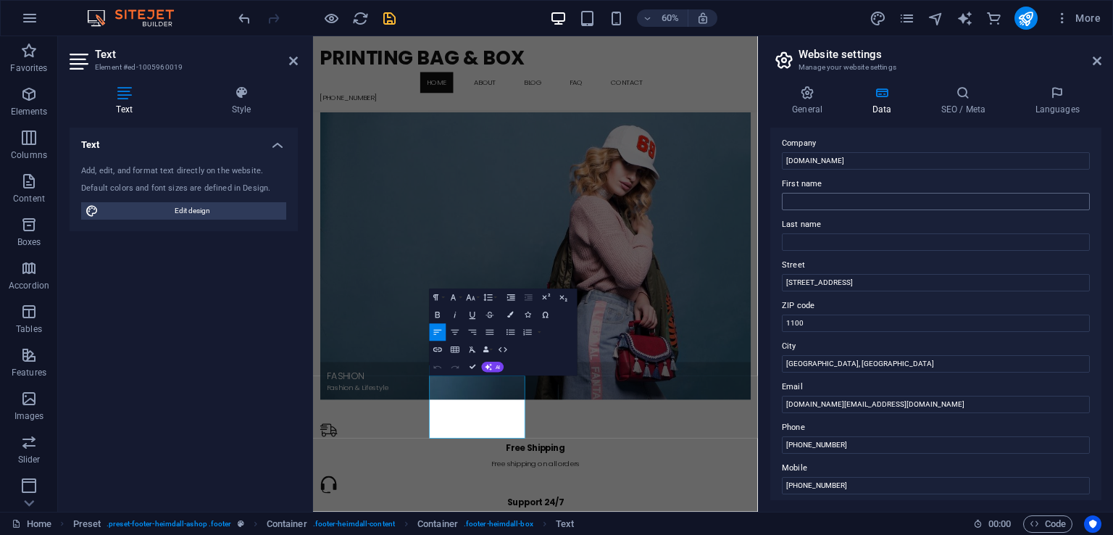
scroll to position [0, 0]
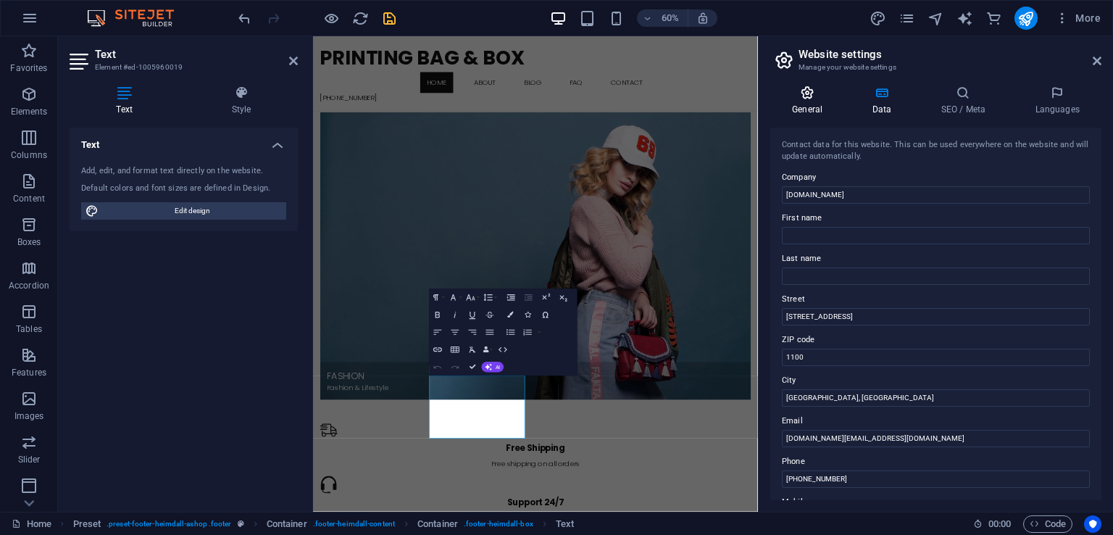
click at [823, 109] on h4 "General" at bounding box center [811, 101] width 80 height 30
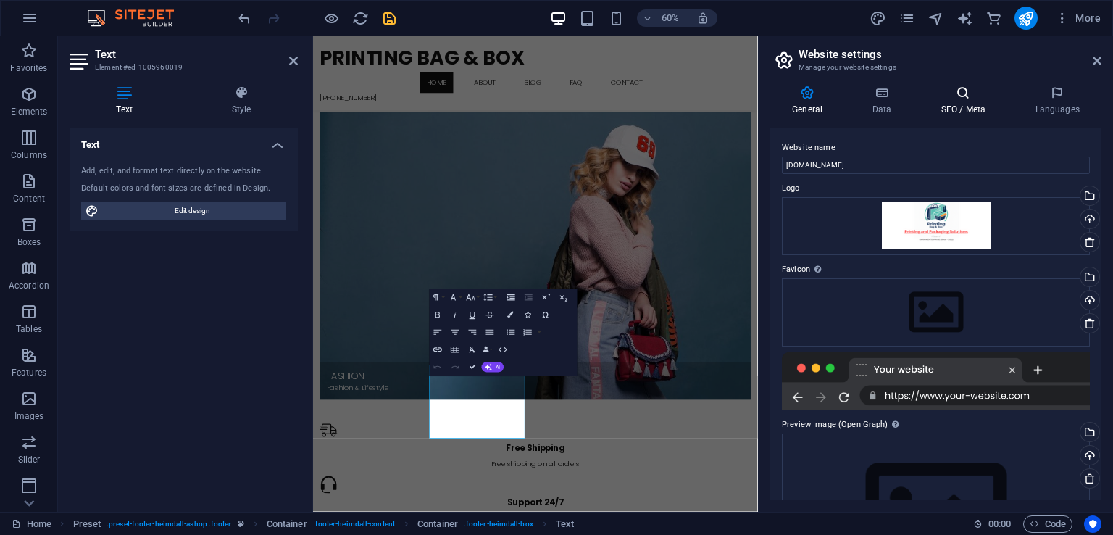
click at [946, 108] on h4 "SEO / Meta" at bounding box center [966, 101] width 94 height 30
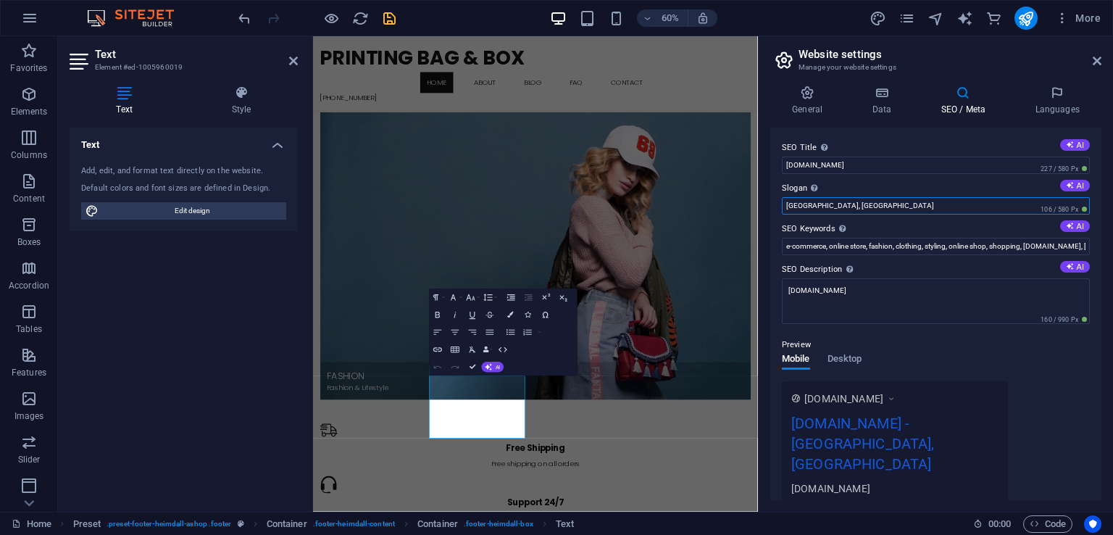
drag, startPoint x: 945, startPoint y: 212, endPoint x: 773, endPoint y: 201, distance: 171.4
click at [773, 201] on div "SEO Title The title of your website - make it something that stands out in sear…" at bounding box center [936, 314] width 331 height 373
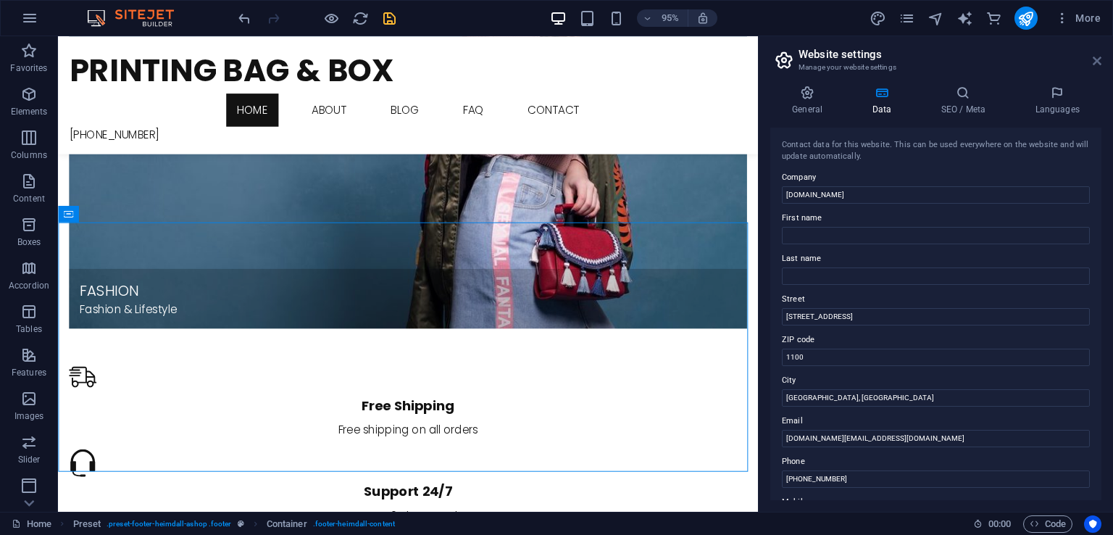
drag, startPoint x: 1096, startPoint y: 59, endPoint x: 1038, endPoint y: 23, distance: 68.0
click at [1096, 59] on icon at bounding box center [1097, 61] width 9 height 12
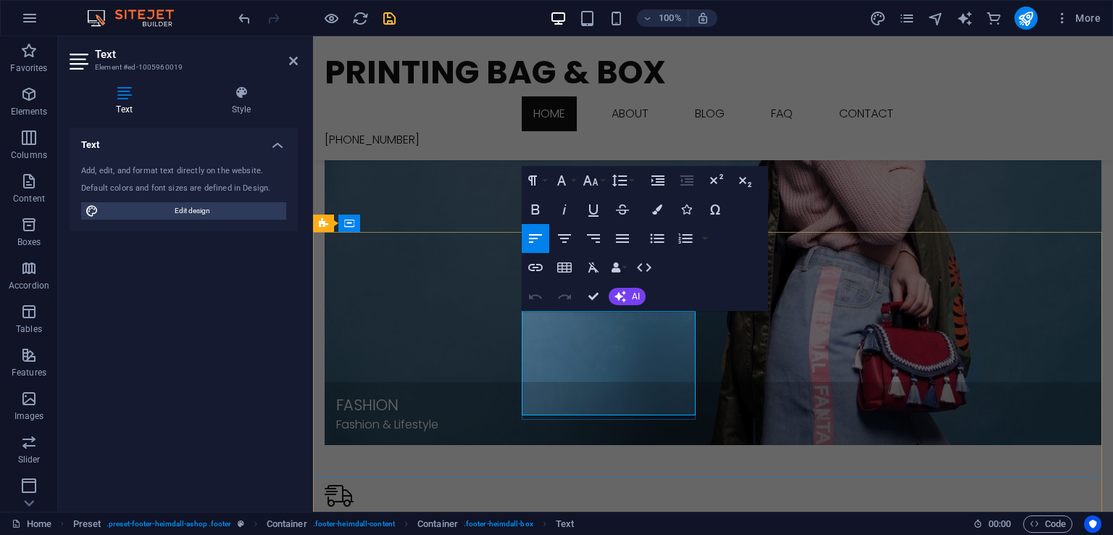
drag, startPoint x: 639, startPoint y: 355, endPoint x: 659, endPoint y: 356, distance: 19.6
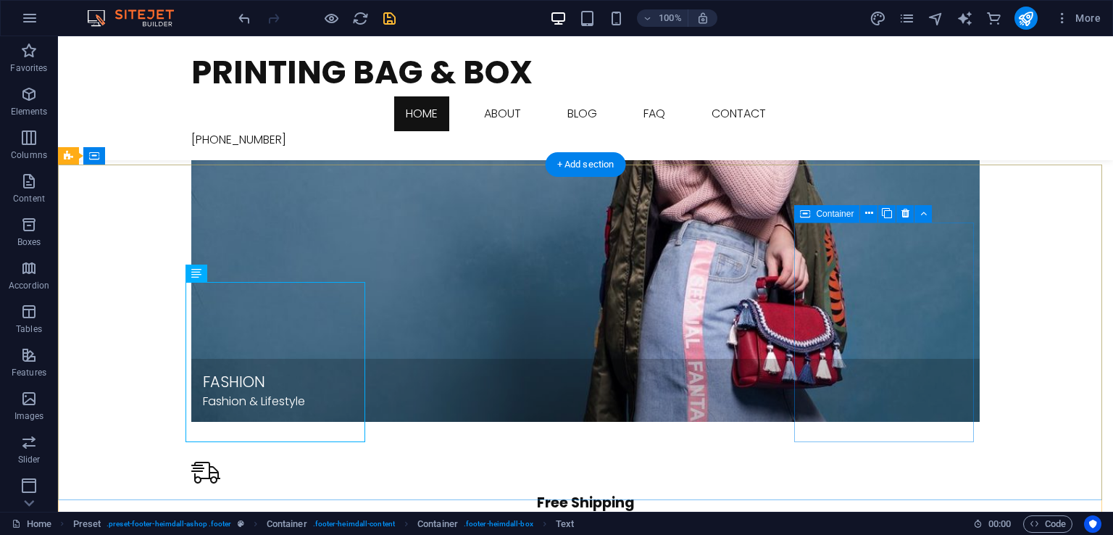
scroll to position [1928, 0]
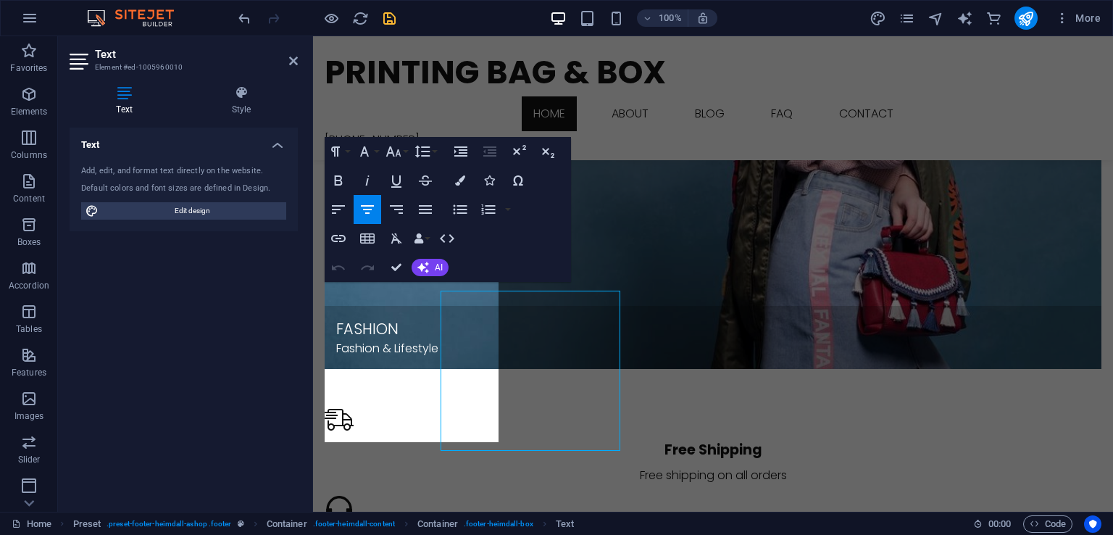
scroll to position [1919, 0]
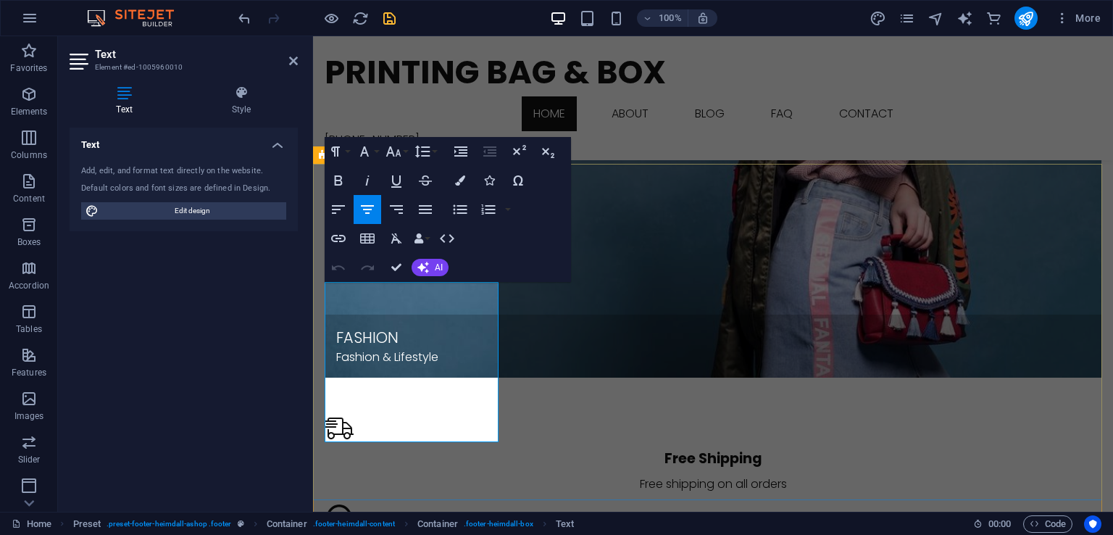
drag, startPoint x: 410, startPoint y: 389, endPoint x: 335, endPoint y: 307, distance: 111.4
drag, startPoint x: 387, startPoint y: 304, endPoint x: 409, endPoint y: 386, distance: 84.7
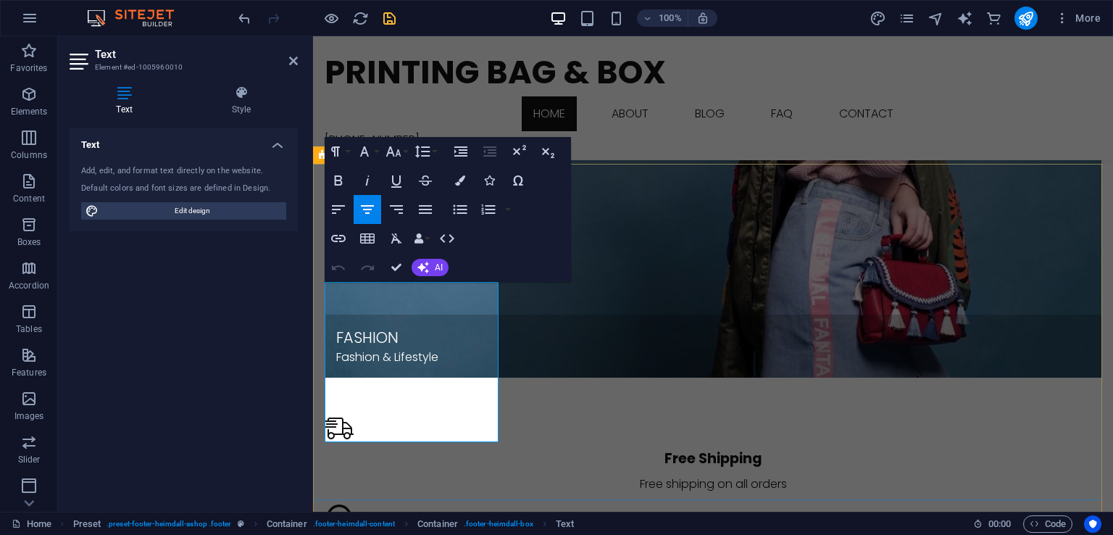
drag, startPoint x: 346, startPoint y: 319, endPoint x: 410, endPoint y: 390, distance: 95.5
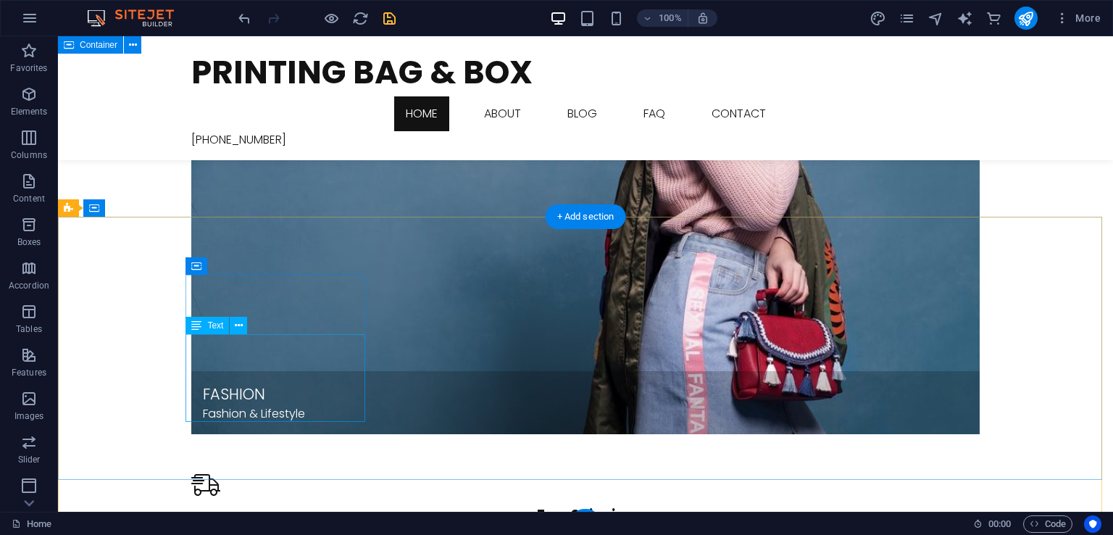
scroll to position [1887, 0]
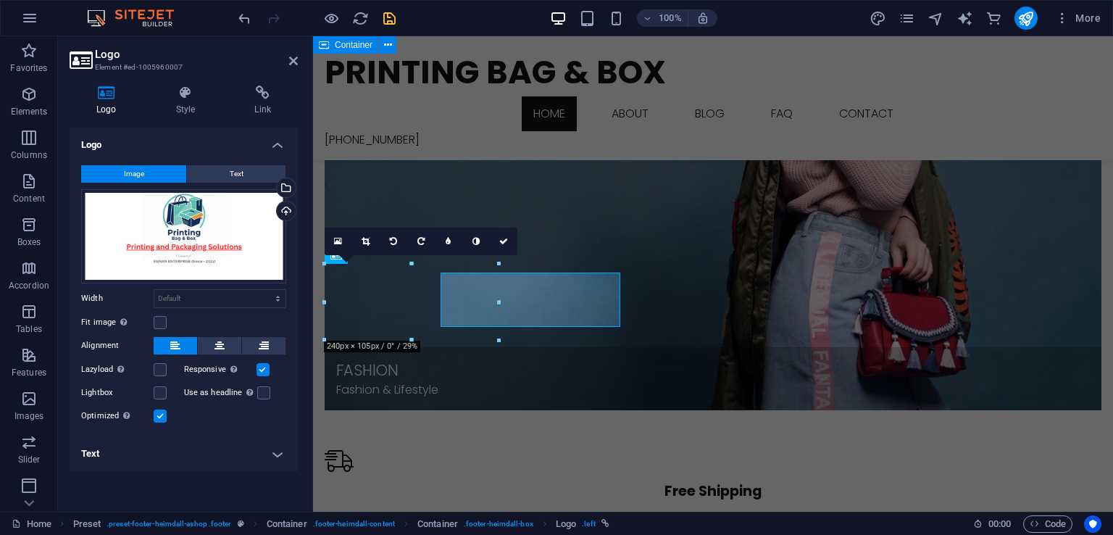
scroll to position [1878, 0]
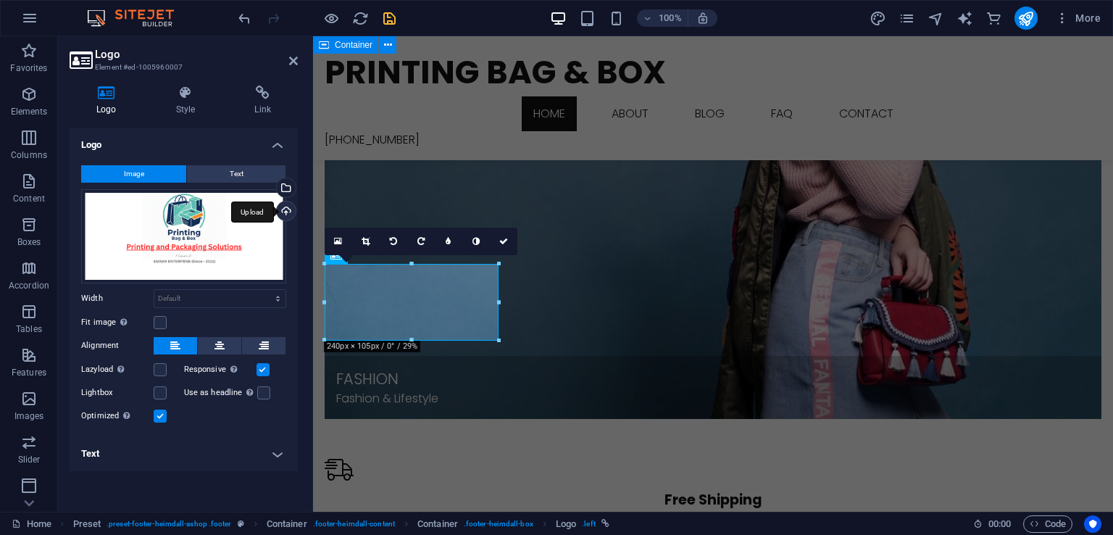
click at [286, 212] on div "Upload" at bounding box center [285, 213] width 22 height 22
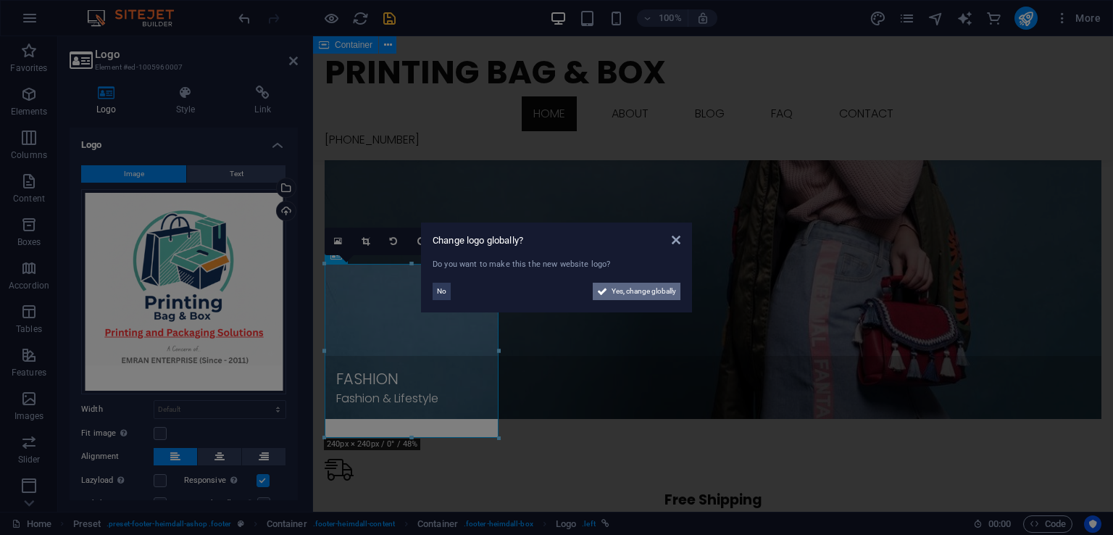
click at [661, 288] on span "Yes, change globally" at bounding box center [644, 291] width 65 height 17
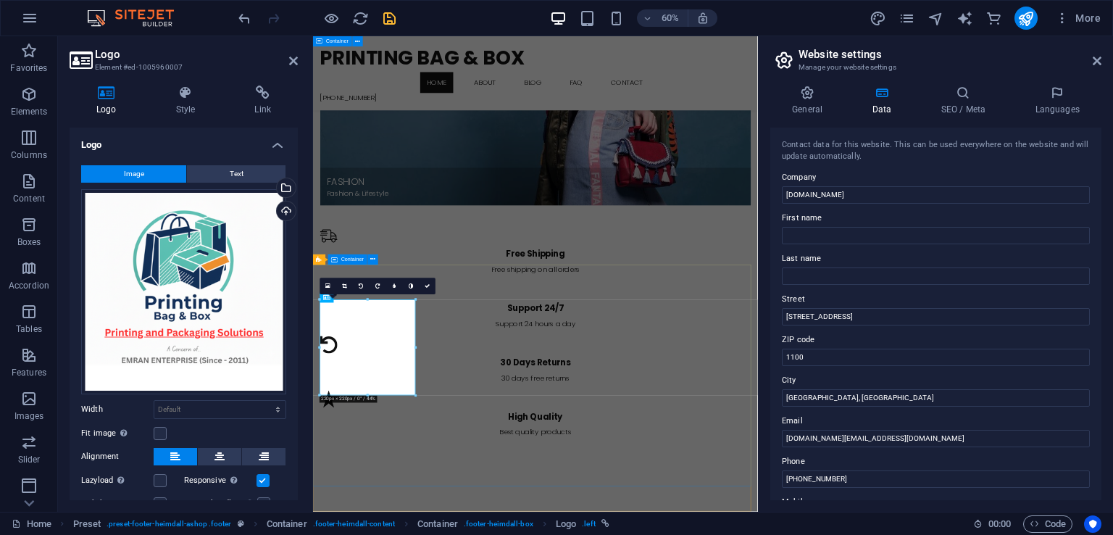
scroll to position [1661, 0]
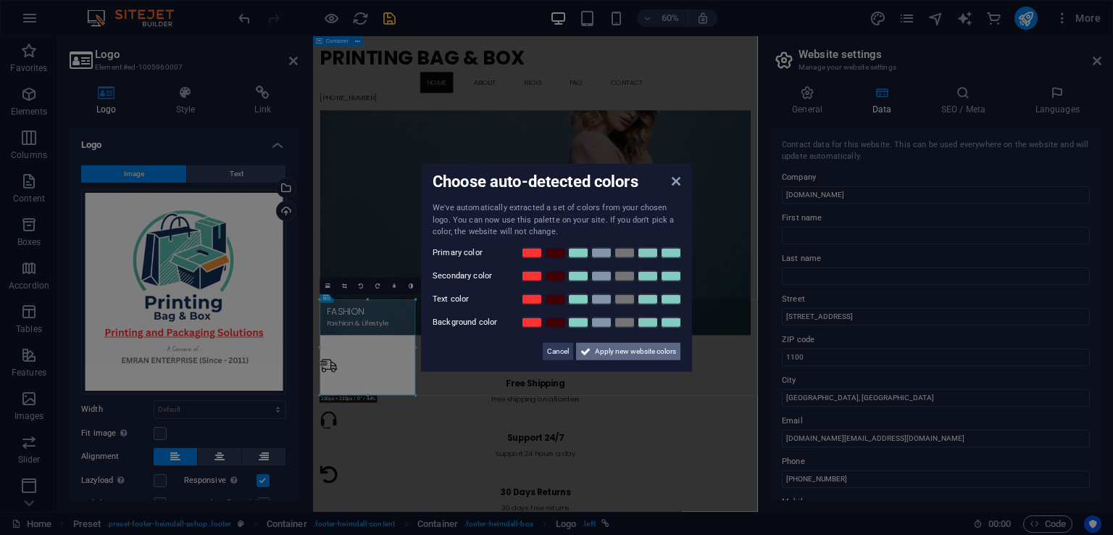
click at [638, 352] on span "Apply new website colors" at bounding box center [635, 350] width 81 height 17
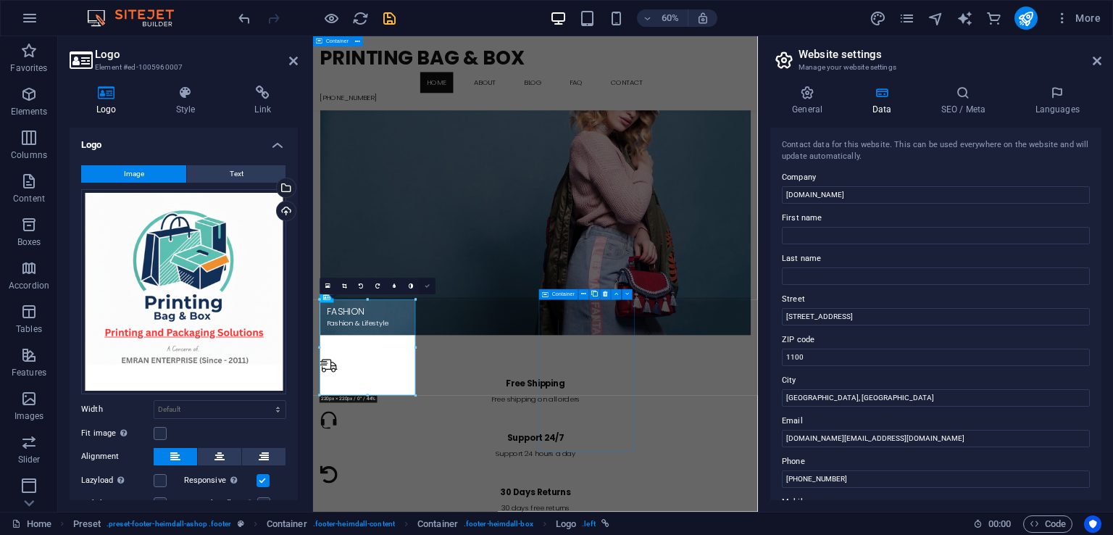
drag, startPoint x: 422, startPoint y: 288, endPoint x: 386, endPoint y: 262, distance: 43.6
click at [422, 288] on link at bounding box center [427, 286] width 17 height 17
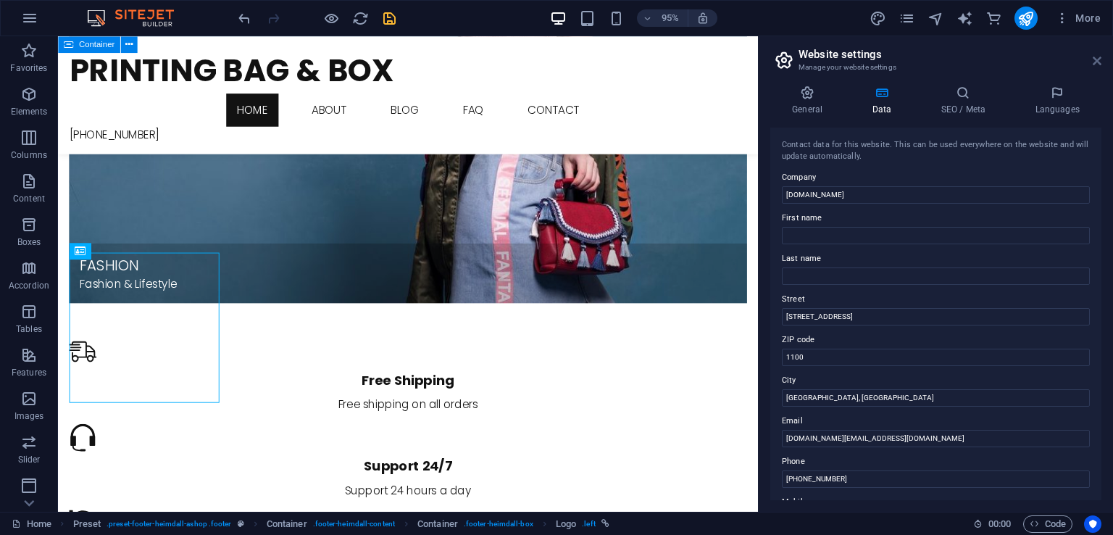
drag, startPoint x: 1099, startPoint y: 67, endPoint x: 1097, endPoint y: 59, distance: 8.8
click at [1099, 67] on header "Website settings Manage your website settings" at bounding box center [937, 55] width 328 height 38
click at [1097, 59] on icon at bounding box center [1097, 61] width 9 height 12
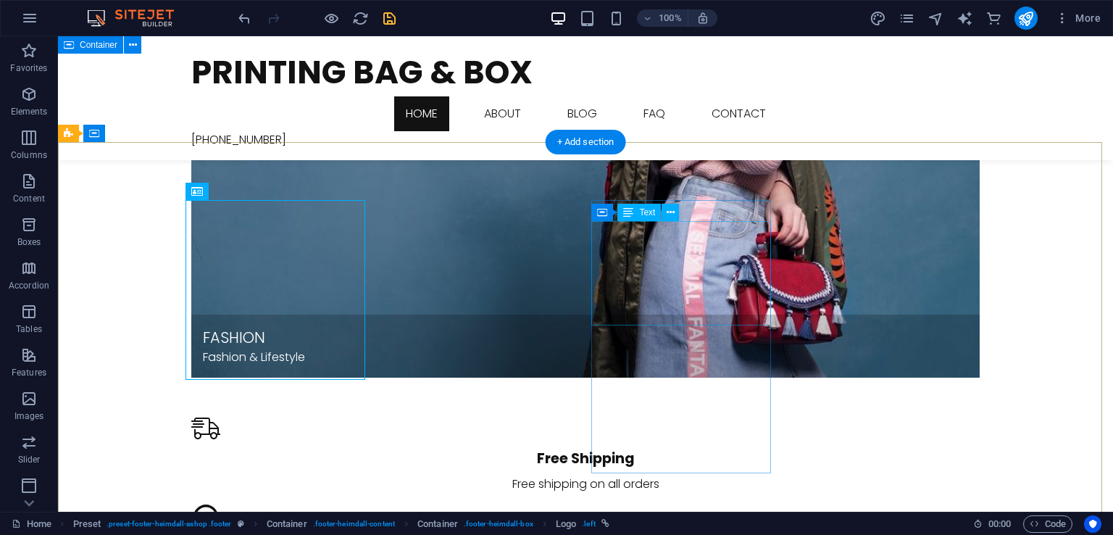
scroll to position [1959, 0]
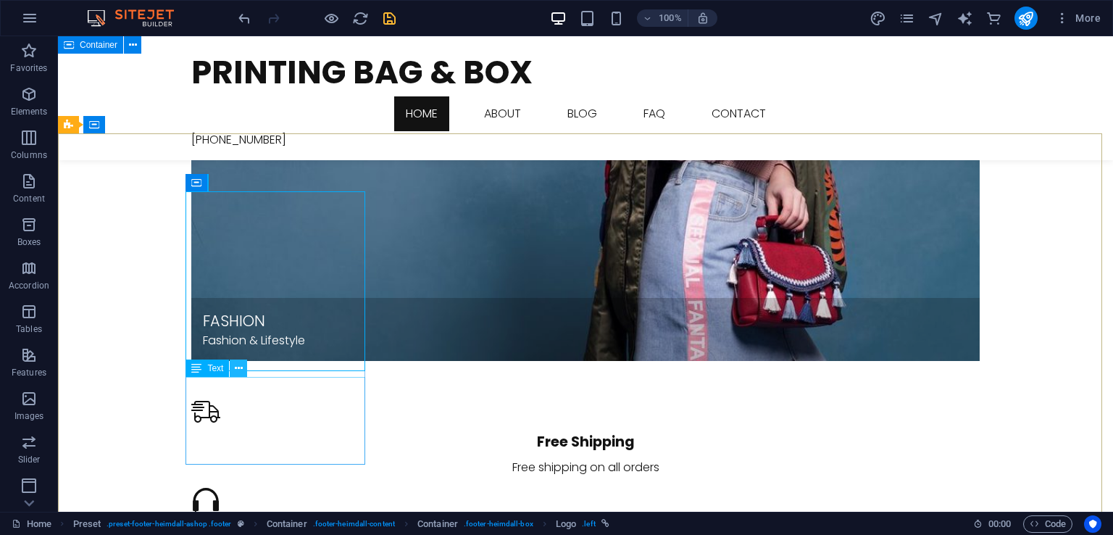
click at [240, 372] on icon at bounding box center [239, 368] width 8 height 15
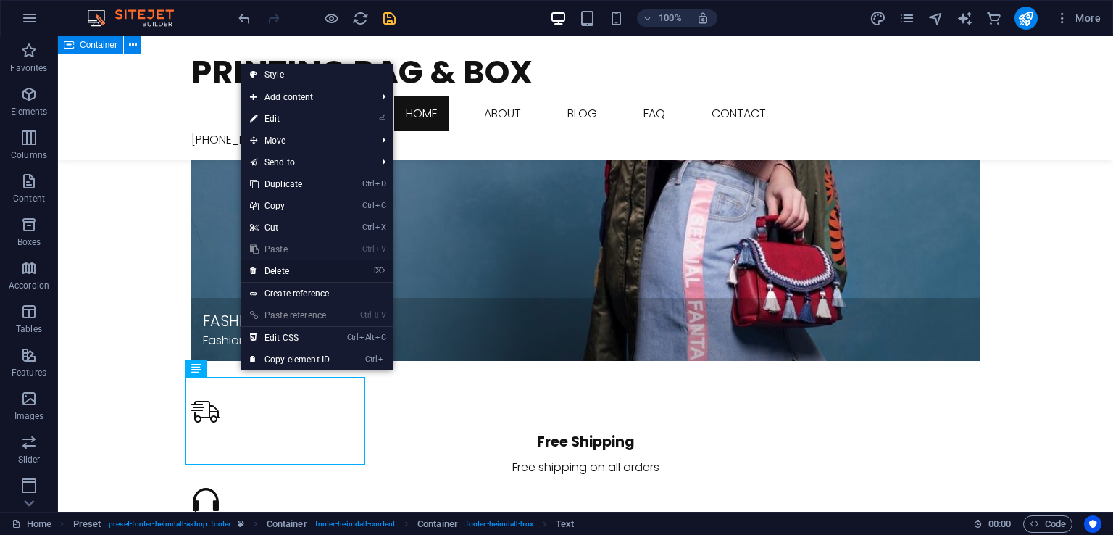
click at [290, 271] on link "⌦ Delete" at bounding box center [289, 271] width 97 height 22
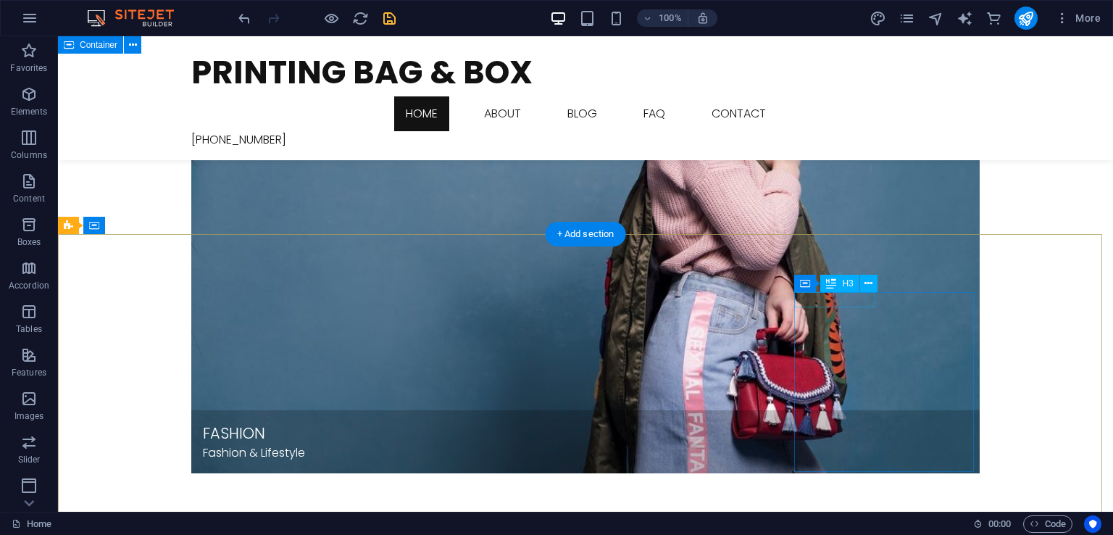
scroll to position [1919, 0]
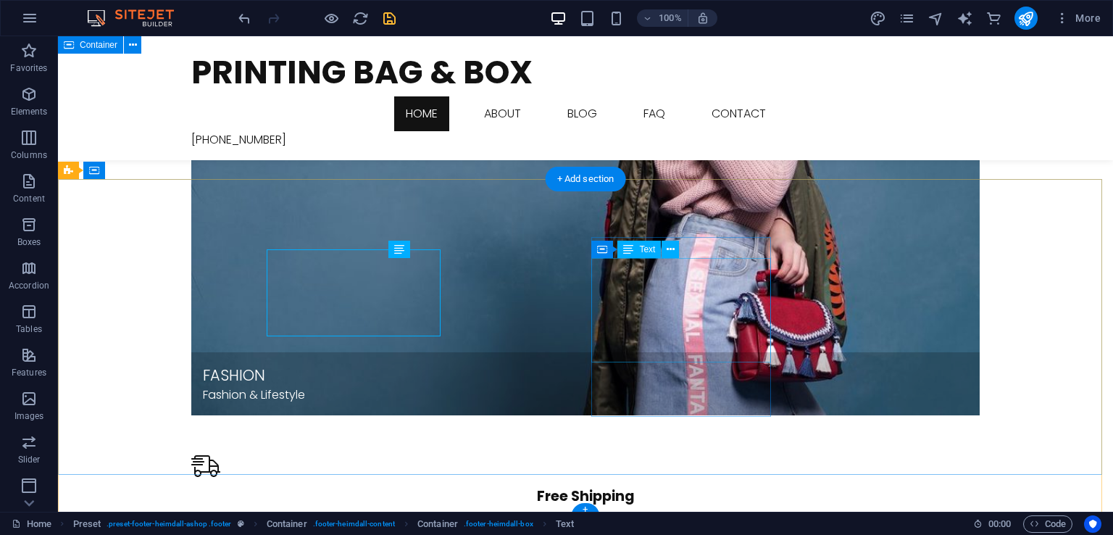
scroll to position [1914, 0]
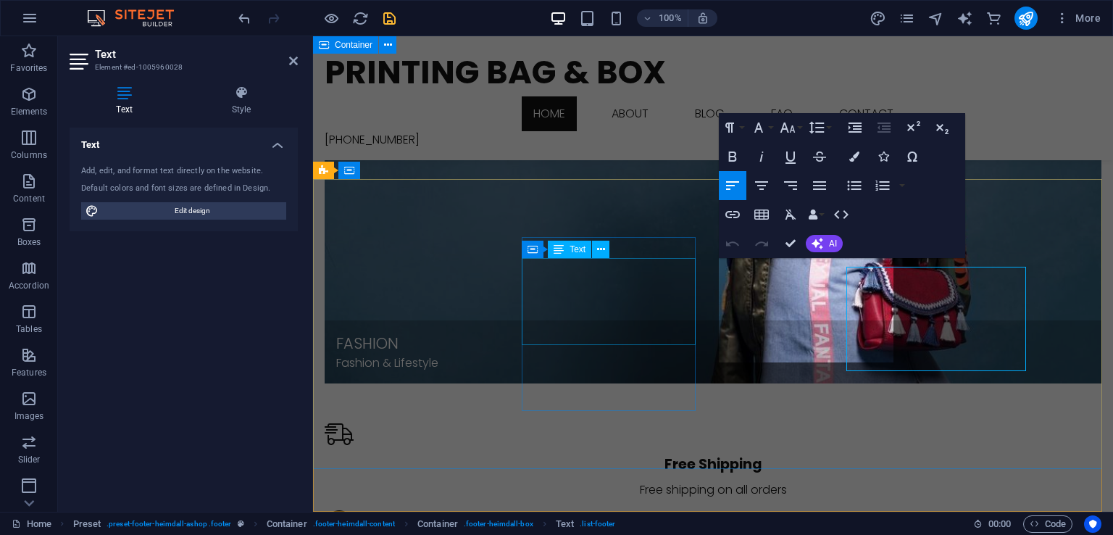
scroll to position [1905, 0]
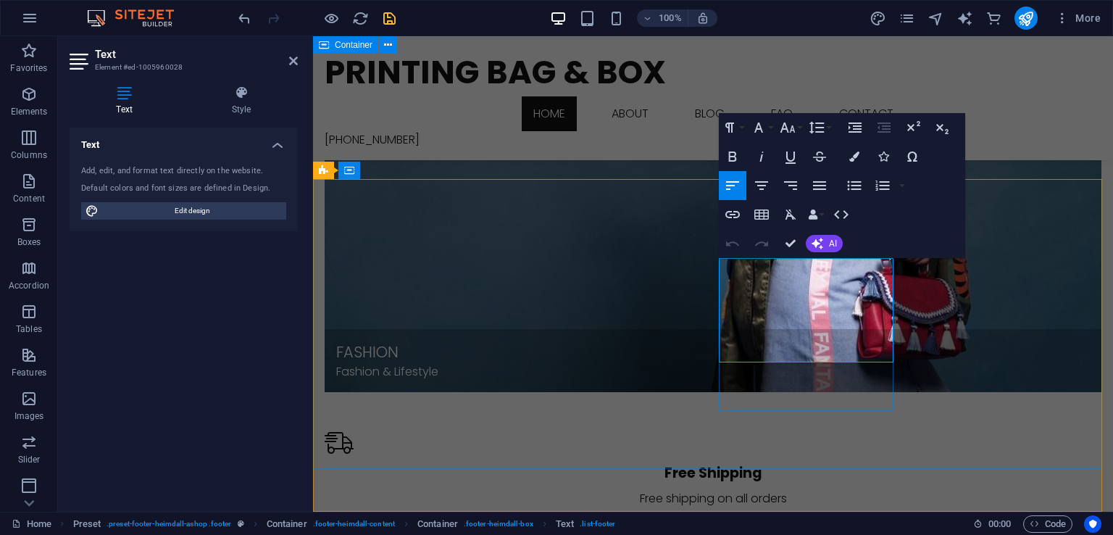
drag, startPoint x: 763, startPoint y: 333, endPoint x: 720, endPoint y: 323, distance: 44.7
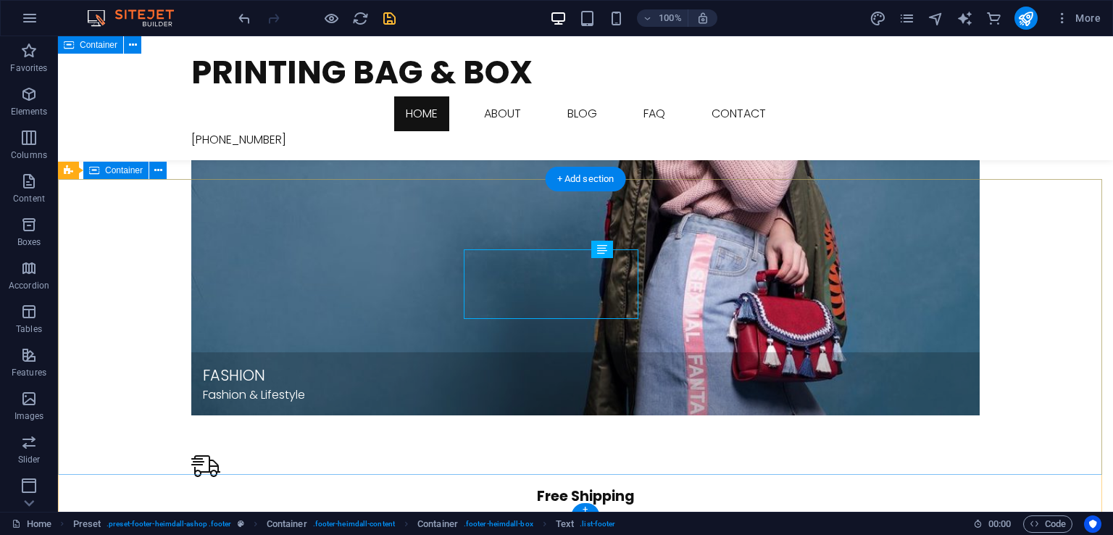
scroll to position [1914, 0]
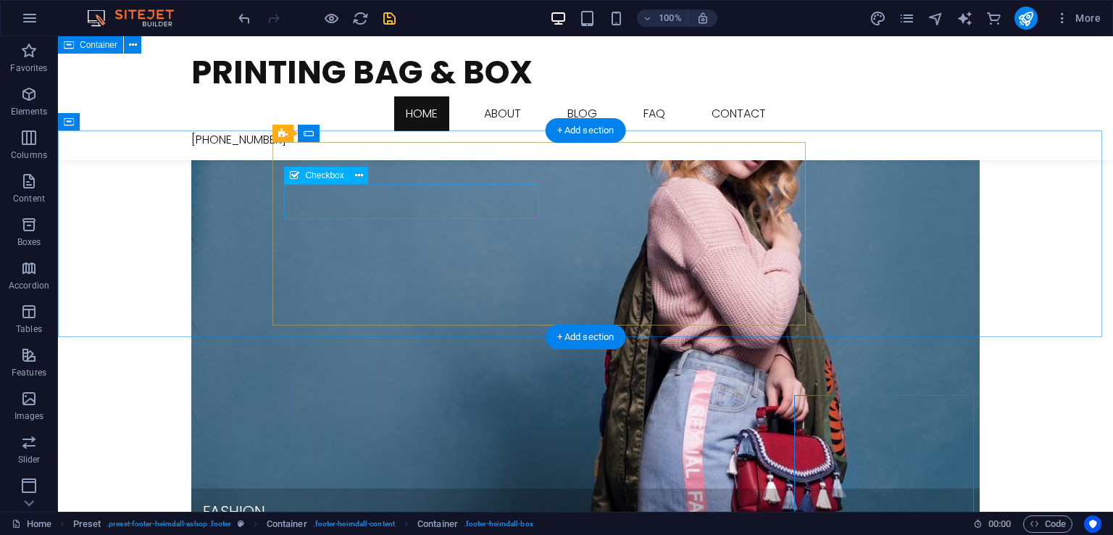
scroll to position [1696, 0]
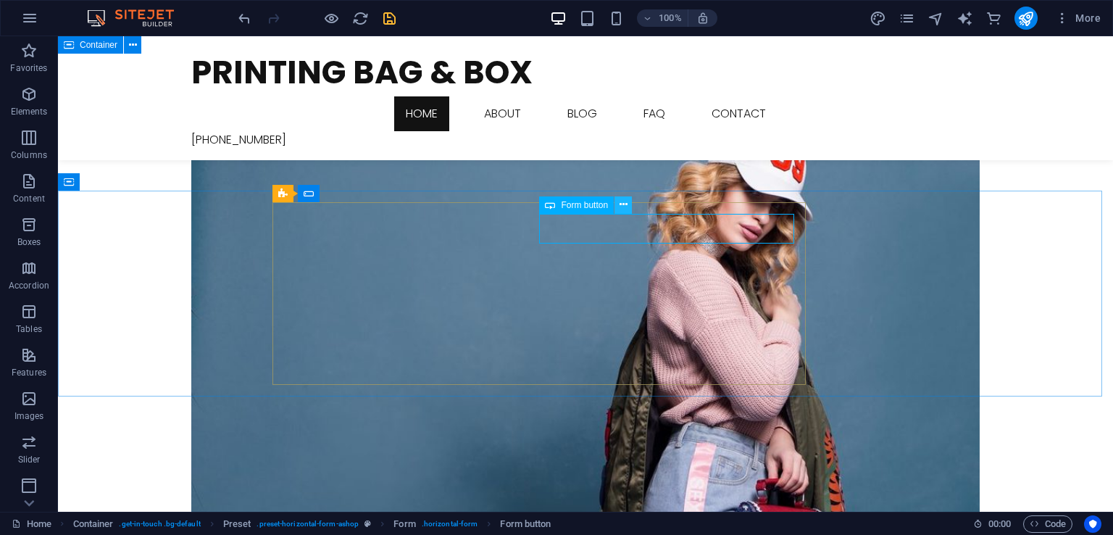
click at [626, 204] on icon at bounding box center [624, 204] width 8 height 15
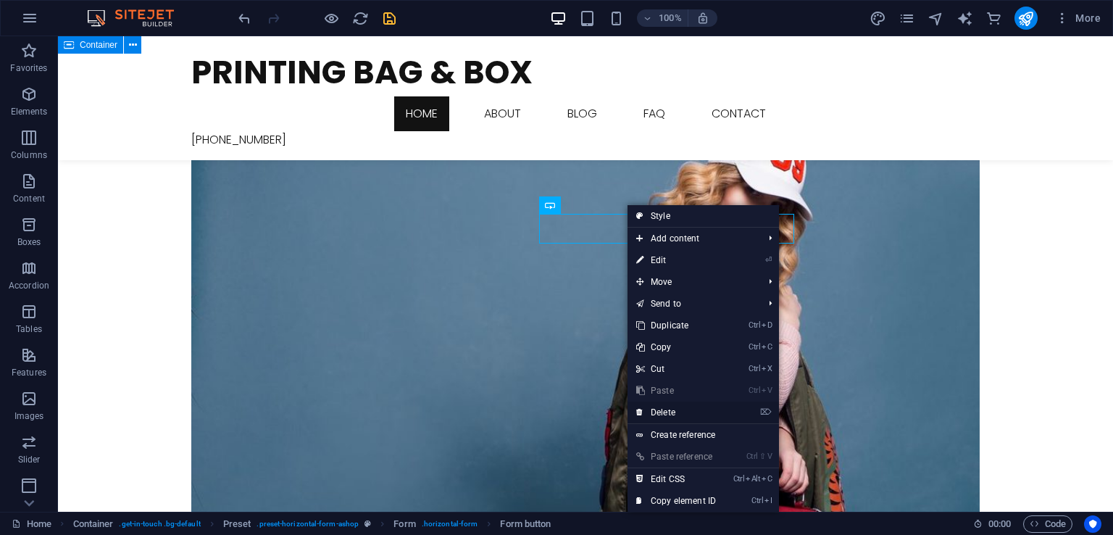
click at [680, 415] on link "⌦ Delete" at bounding box center [676, 413] width 97 height 22
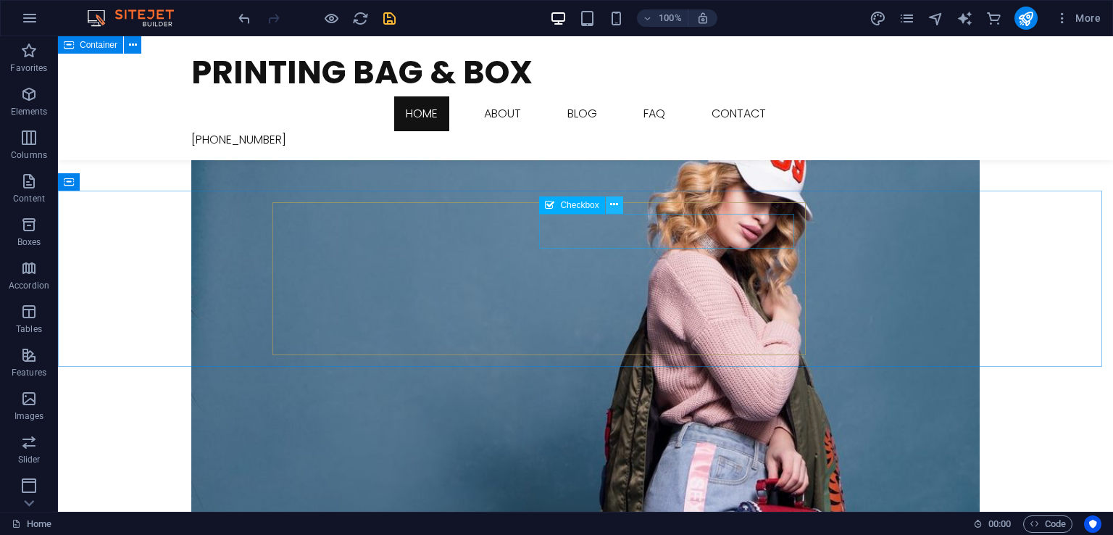
click at [614, 207] on icon at bounding box center [614, 204] width 8 height 15
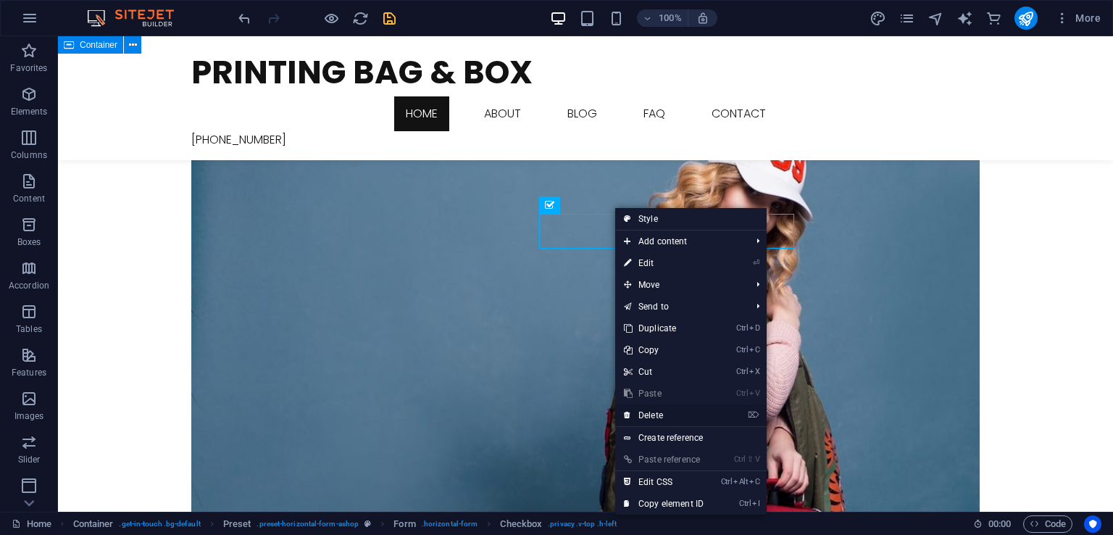
click at [665, 415] on link "⌦ Delete" at bounding box center [663, 415] width 97 height 22
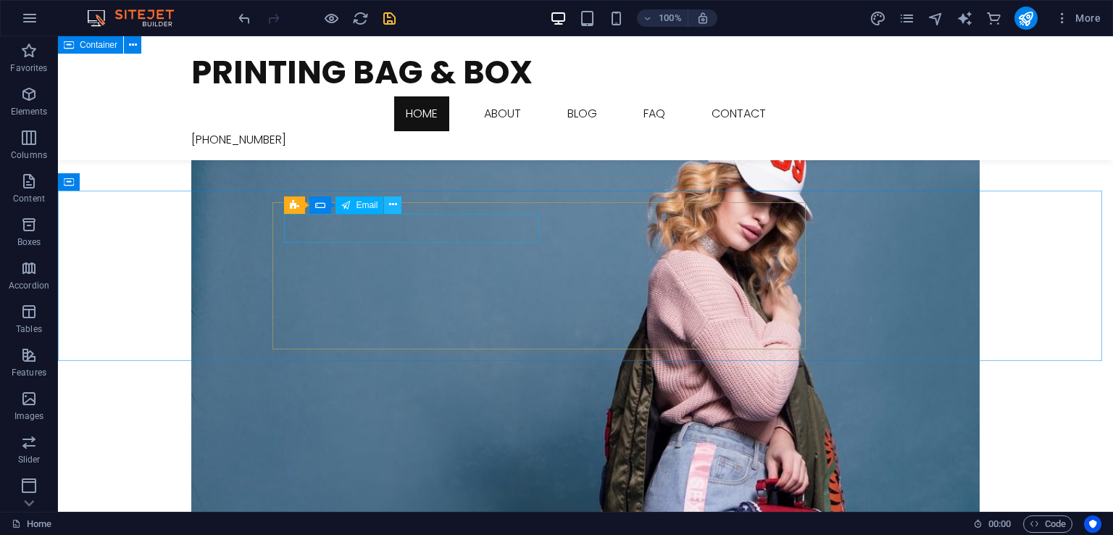
click at [394, 203] on icon at bounding box center [393, 204] width 8 height 15
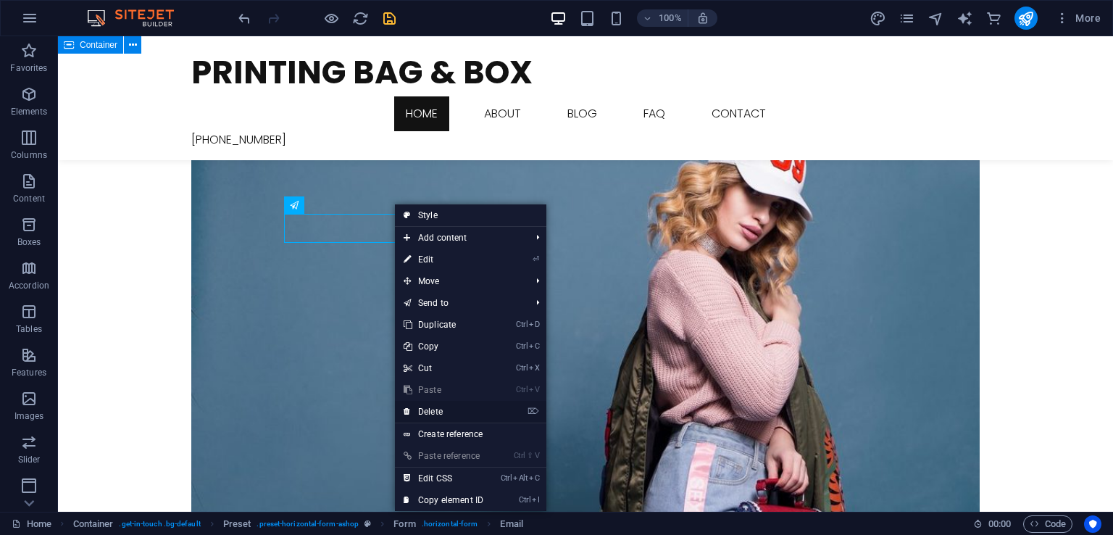
click at [457, 403] on link "⌦ Delete" at bounding box center [443, 412] width 97 height 22
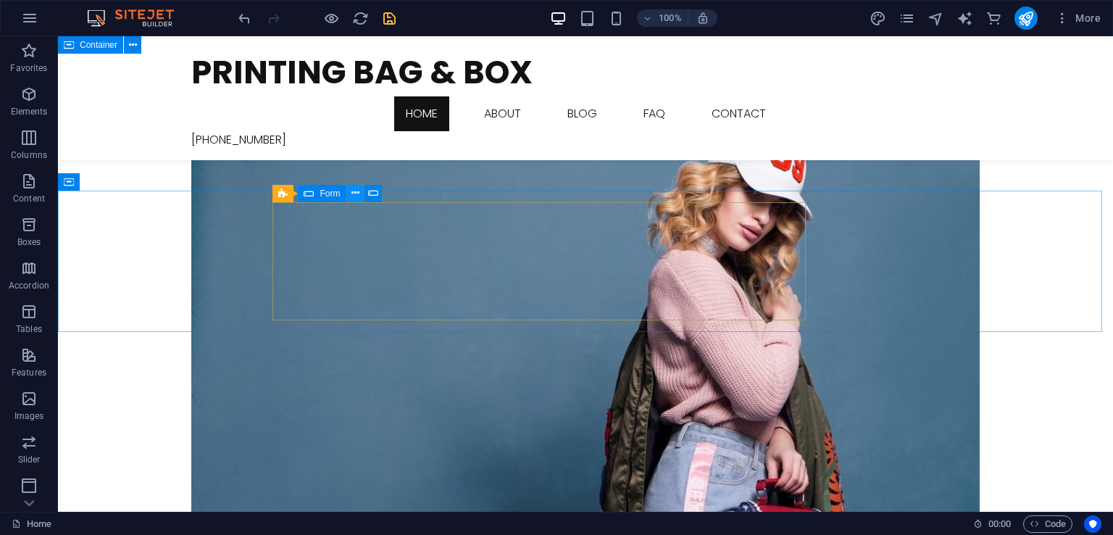
click at [357, 195] on icon at bounding box center [356, 193] width 8 height 15
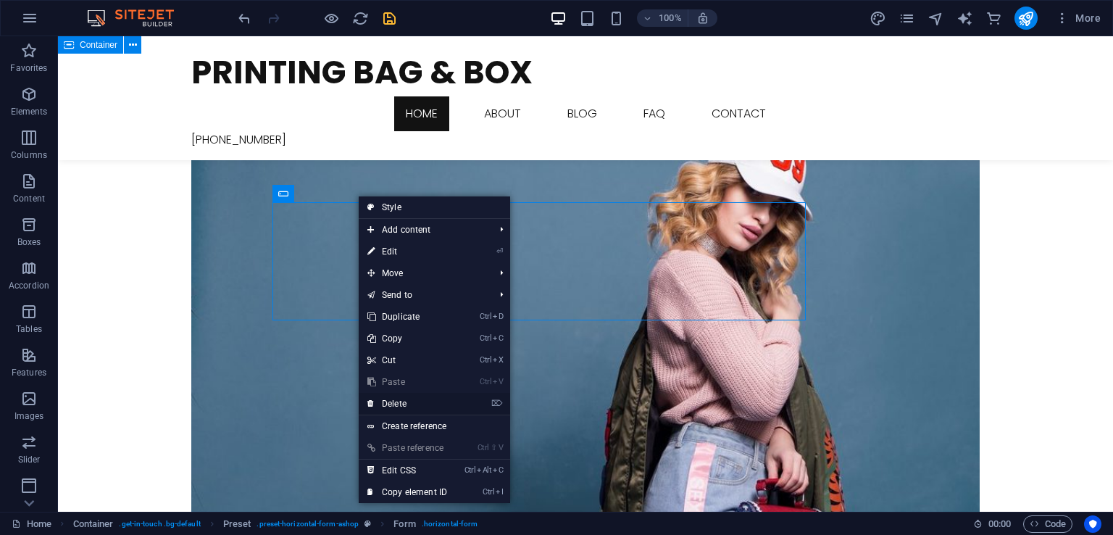
click at [408, 404] on link "⌦ Delete" at bounding box center [407, 404] width 97 height 22
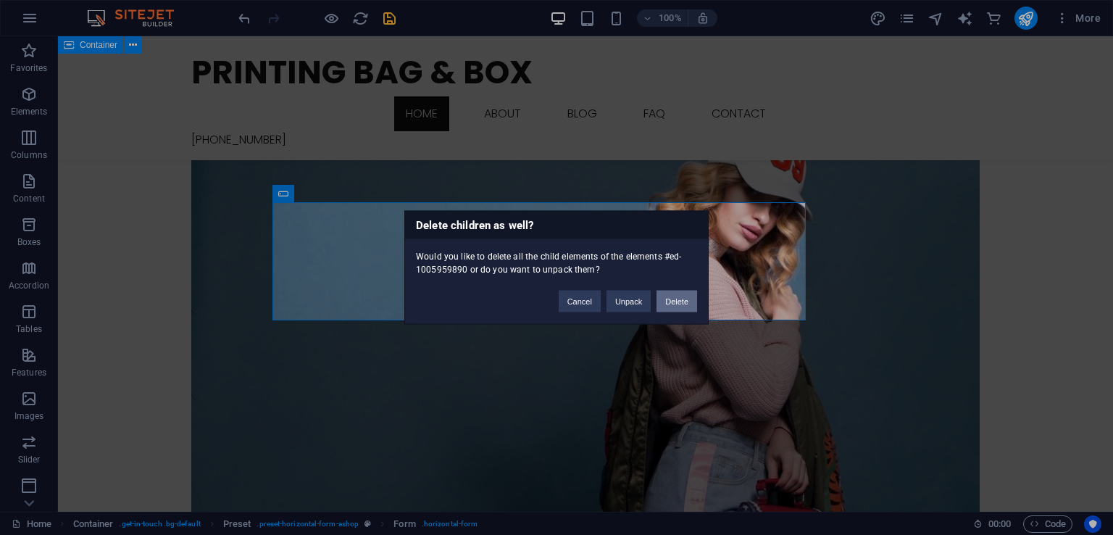
click at [677, 304] on button "Delete" at bounding box center [677, 302] width 41 height 22
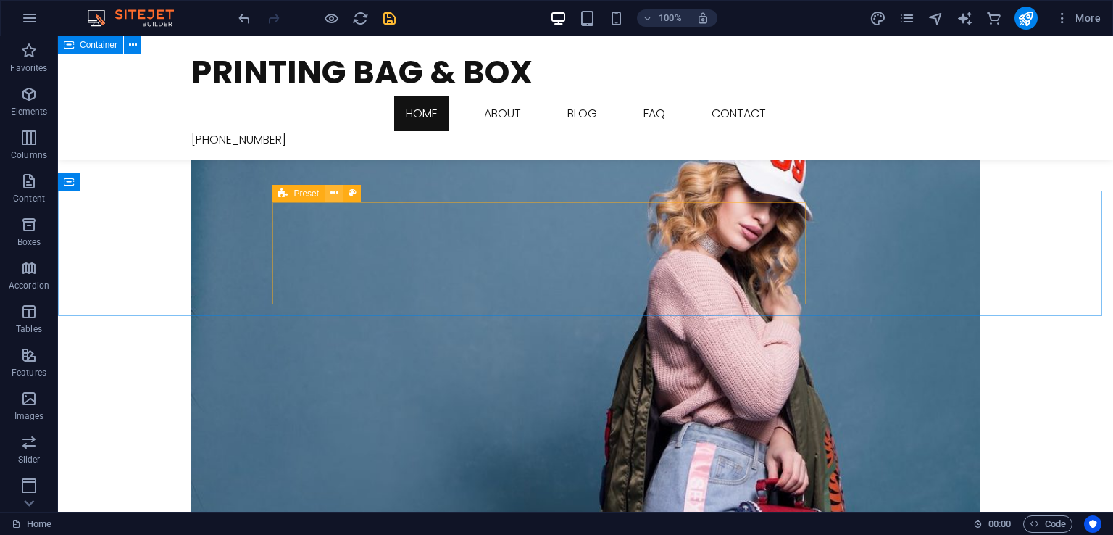
click at [336, 194] on icon at bounding box center [335, 193] width 8 height 15
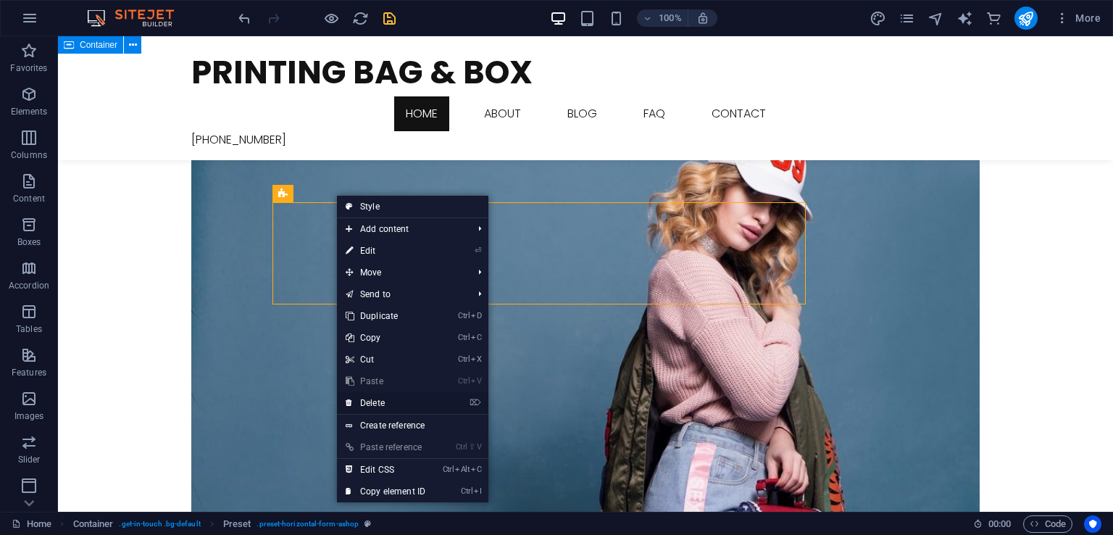
click at [382, 404] on link "⌦ Delete" at bounding box center [385, 403] width 97 height 22
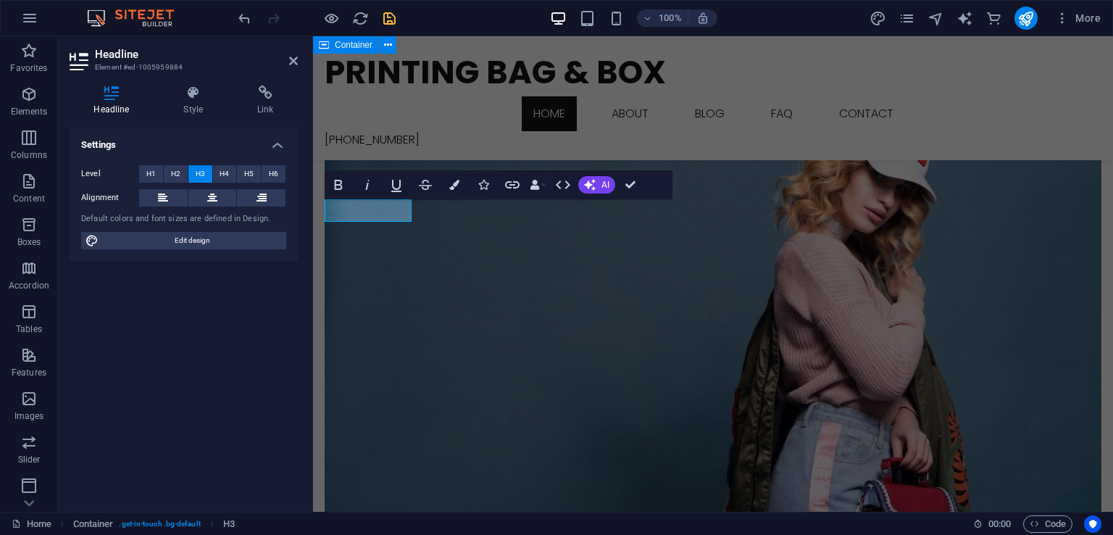
scroll to position [1690, 0]
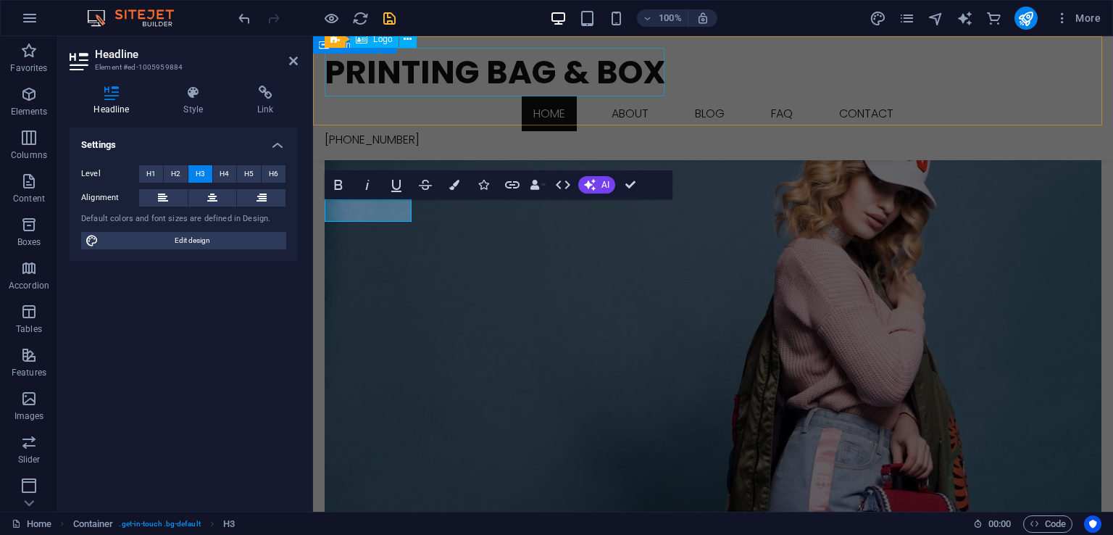
click at [442, 75] on div "Printing Bag & Box" at bounding box center [713, 72] width 777 height 49
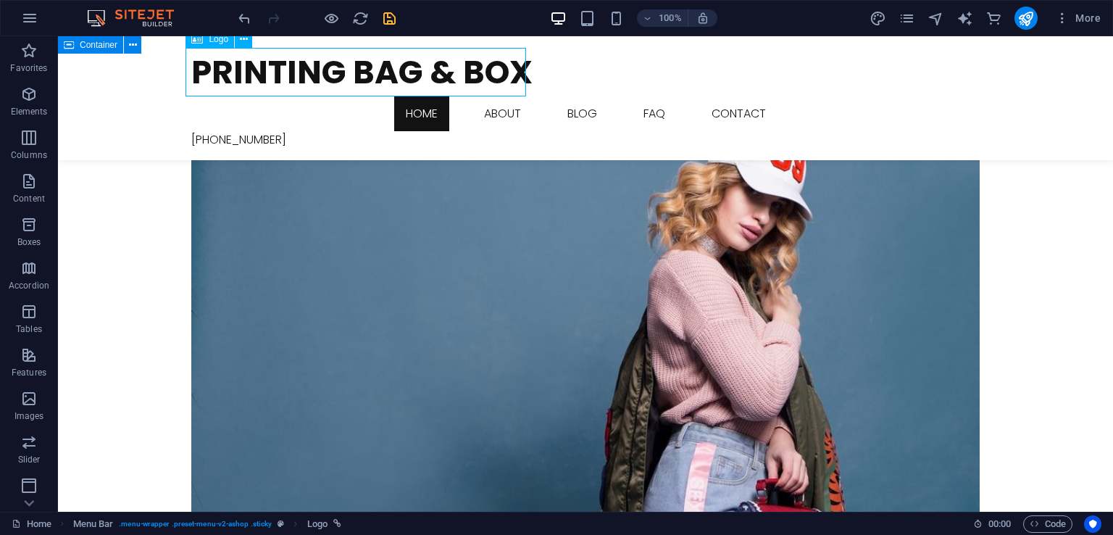
click at [442, 75] on div "Printing Bag & Box" at bounding box center [585, 72] width 789 height 49
click at [191, 75] on div "Printing Bag & Box" at bounding box center [585, 72] width 789 height 49
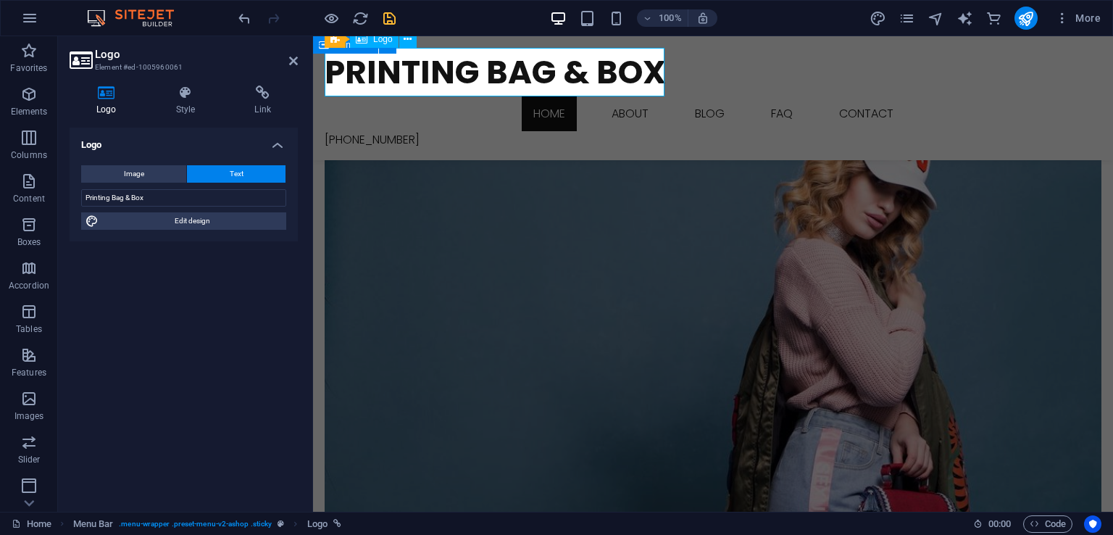
click at [549, 76] on div "Printing Bag & Box" at bounding box center [713, 72] width 777 height 49
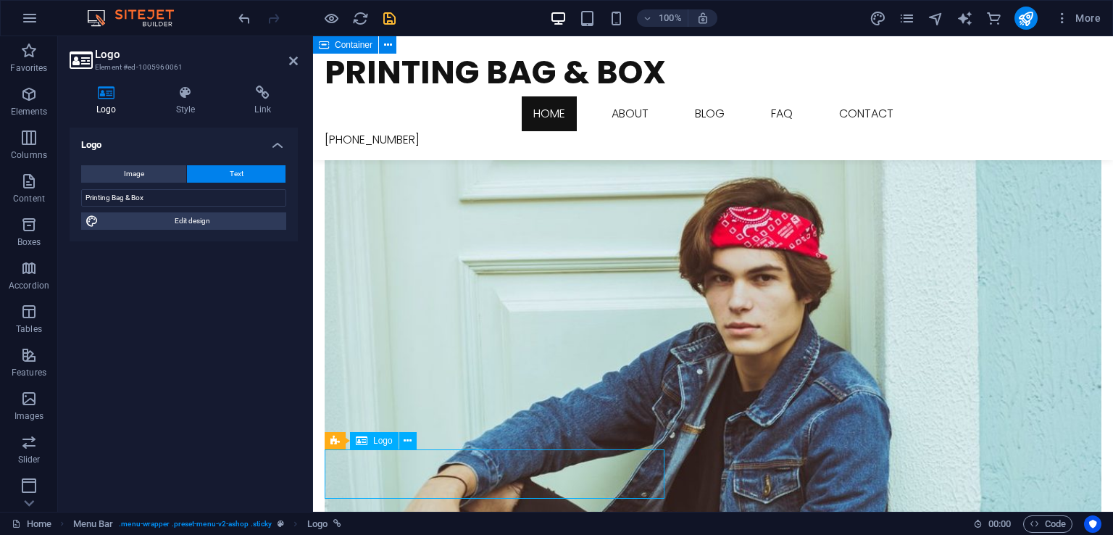
drag, startPoint x: 329, startPoint y: 72, endPoint x: 434, endPoint y: 82, distance: 105.6
click at [434, 82] on div "Printing Bag & Box" at bounding box center [713, 72] width 777 height 49
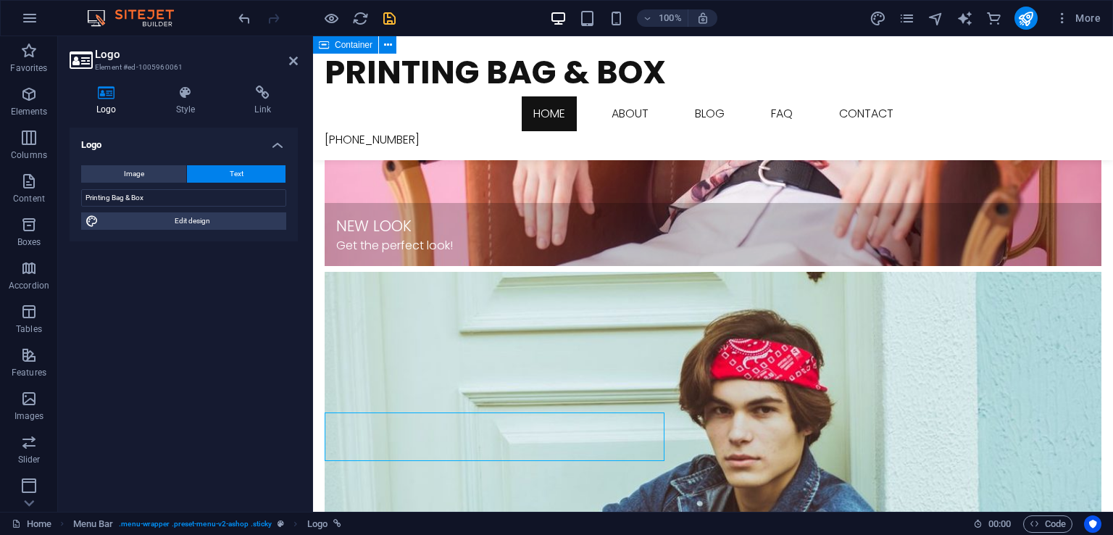
scroll to position [1324, 0]
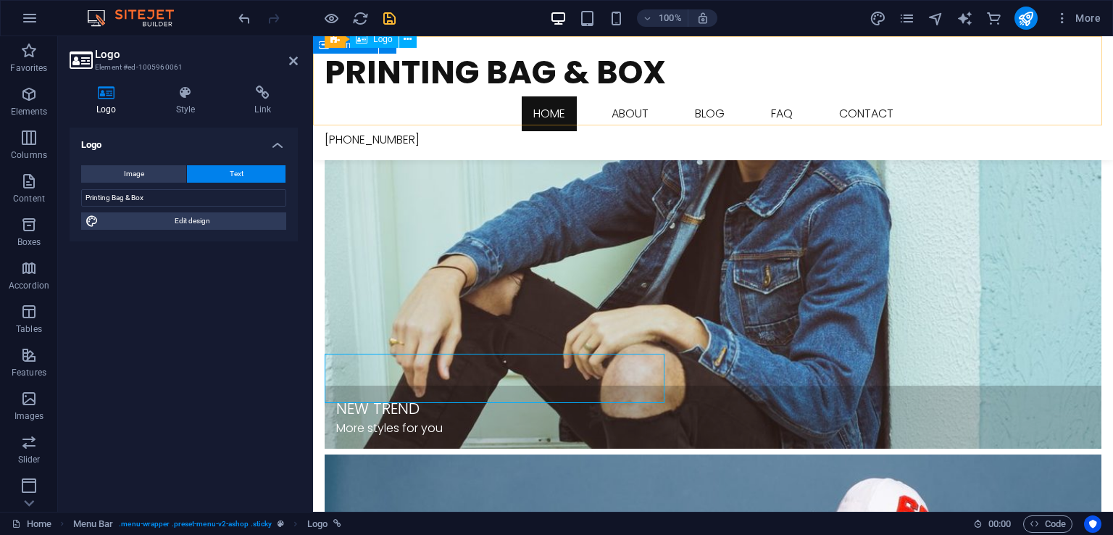
click at [510, 70] on div "Printing Bag & Box" at bounding box center [713, 72] width 777 height 49
click at [169, 198] on input "Printing Bag & Box" at bounding box center [183, 197] width 205 height 17
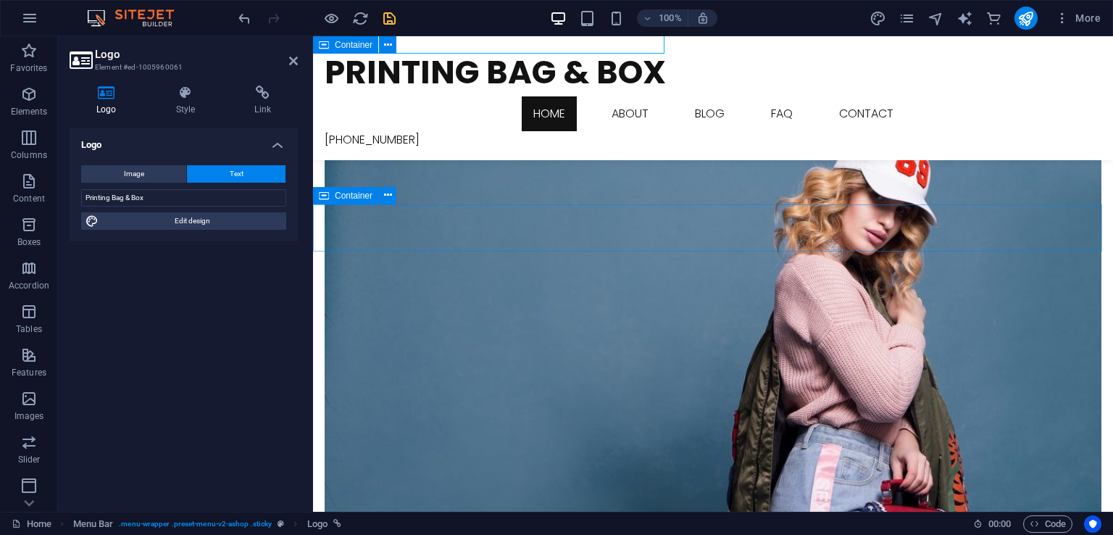
scroll to position [1673, 0]
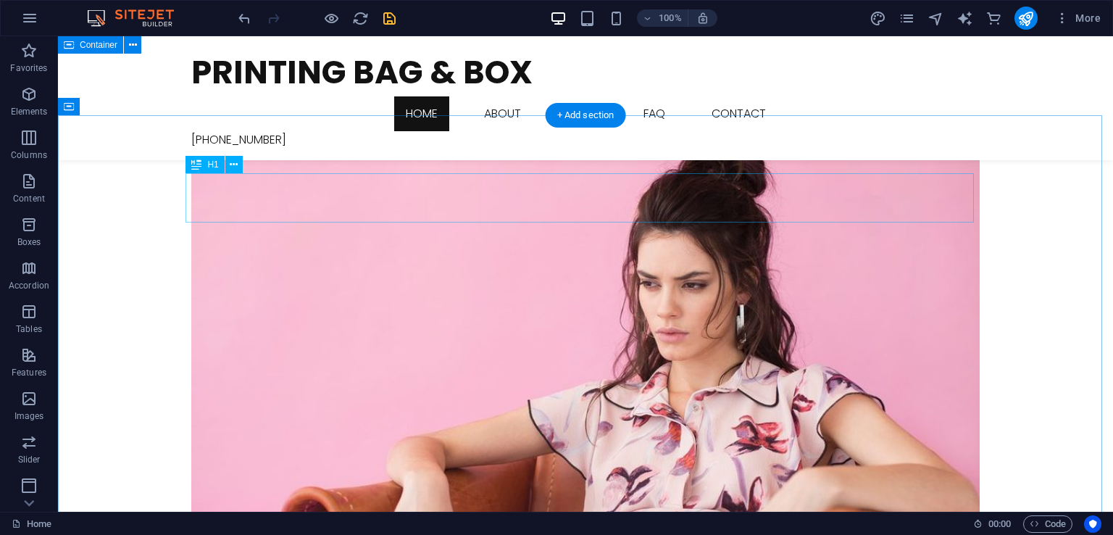
scroll to position [378, 0]
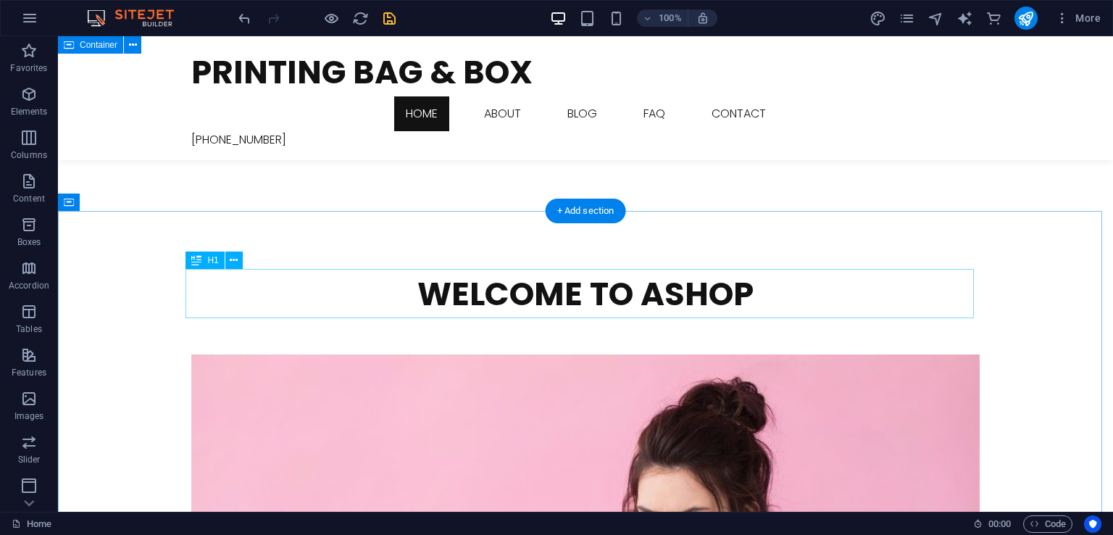
click at [717, 297] on div "Welcome to Ashop" at bounding box center [585, 294] width 789 height 49
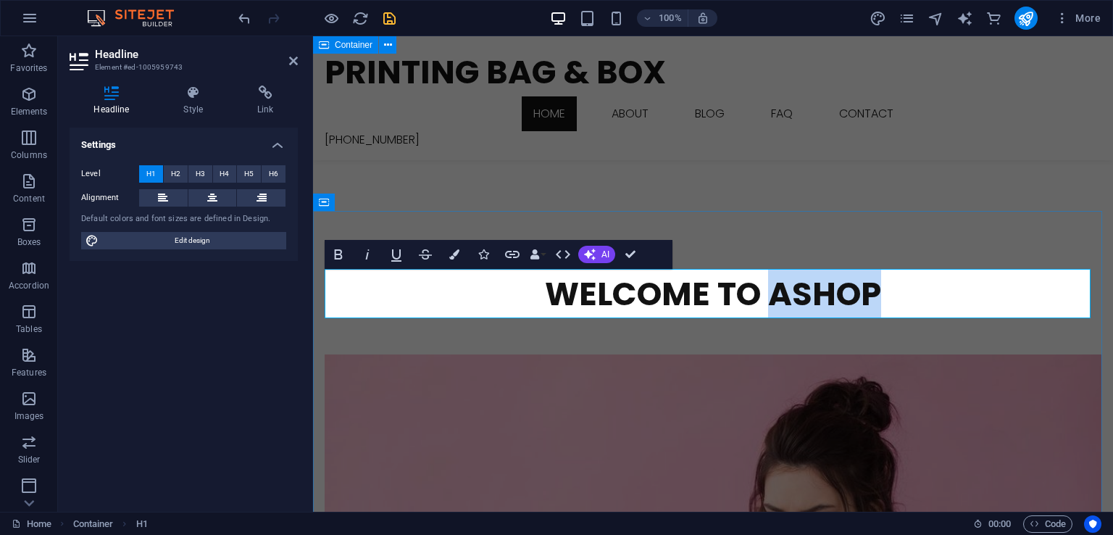
drag, startPoint x: 876, startPoint y: 287, endPoint x: 771, endPoint y: 296, distance: 104.8
click at [771, 296] on h1 "Welcome to Ashop" at bounding box center [713, 294] width 777 height 49
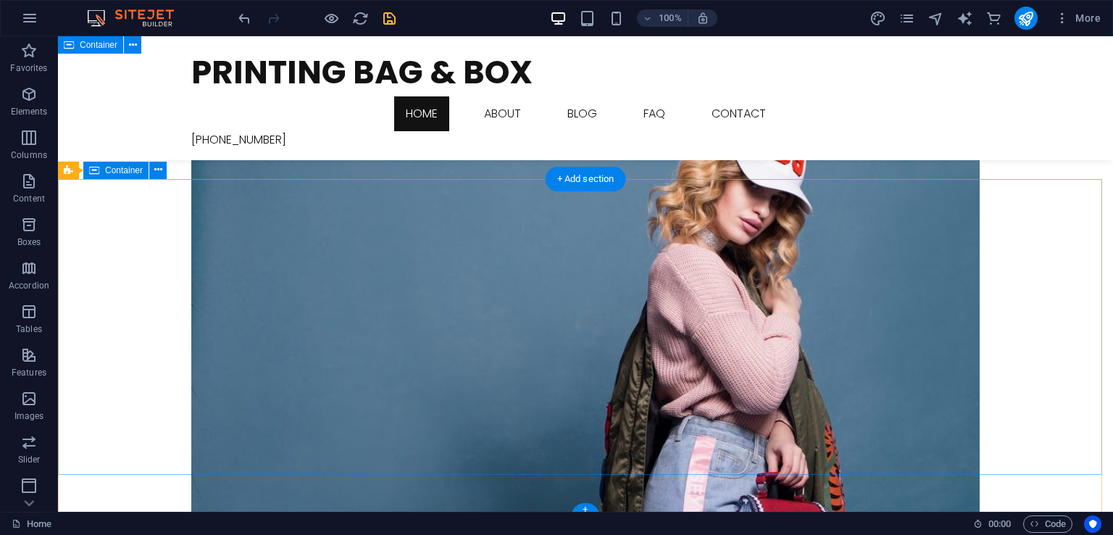
scroll to position [1682, 0]
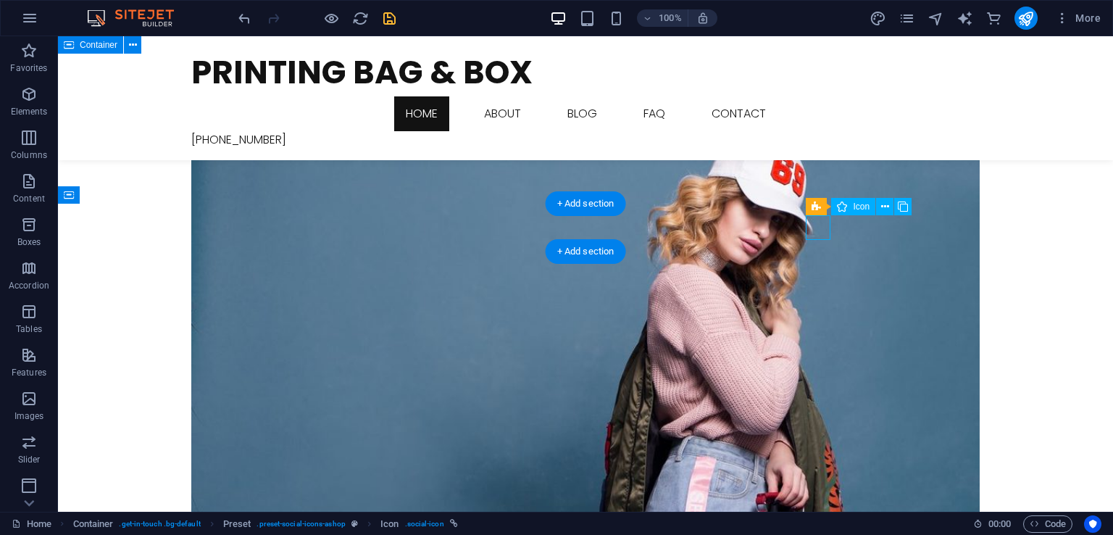
select select "xMidYMid"
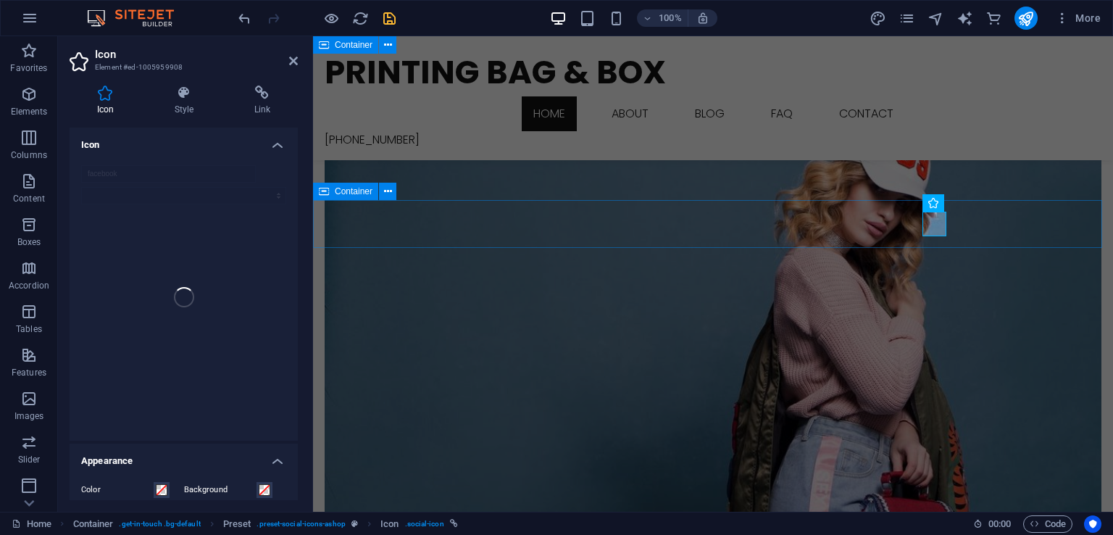
scroll to position [1677, 0]
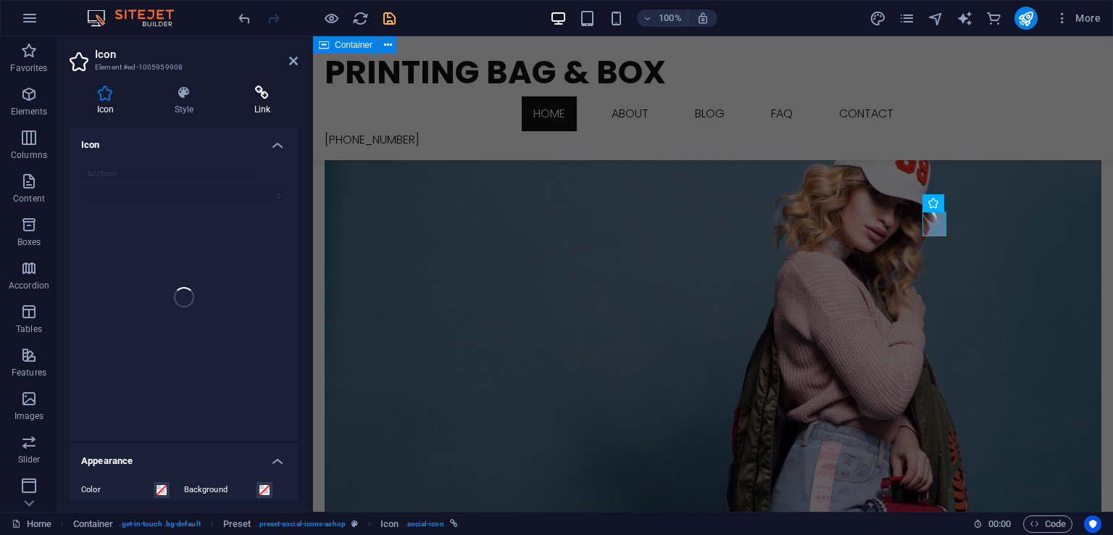
click at [260, 104] on h4 "Link" at bounding box center [262, 101] width 71 height 30
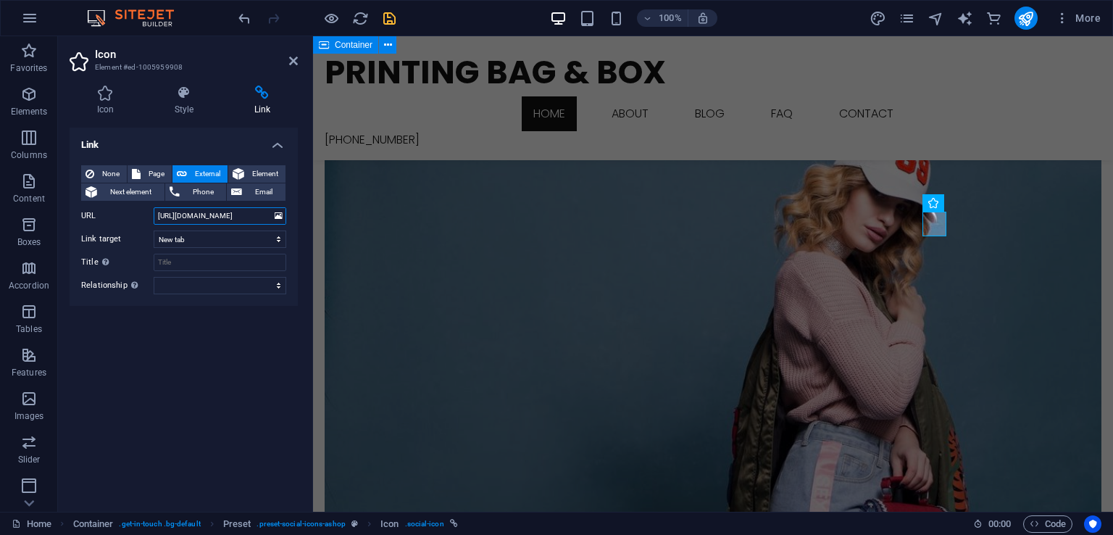
click at [257, 218] on input "https://www.facebook.com/" at bounding box center [220, 215] width 133 height 17
paste input "PrintingBAGBOX"
type input "https://www.facebook.com/PrintingBAGBOX"
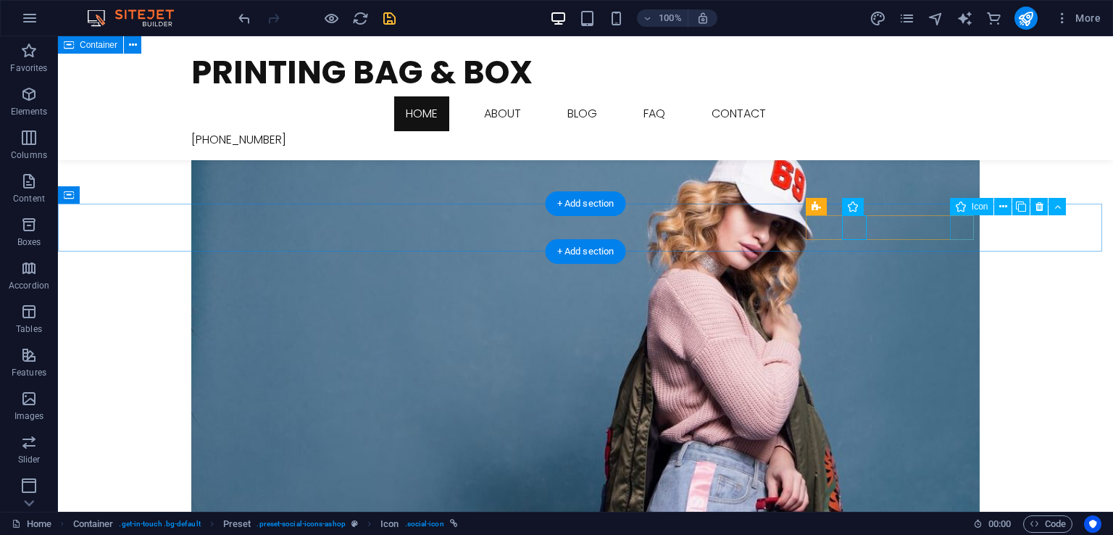
scroll to position [1682, 0]
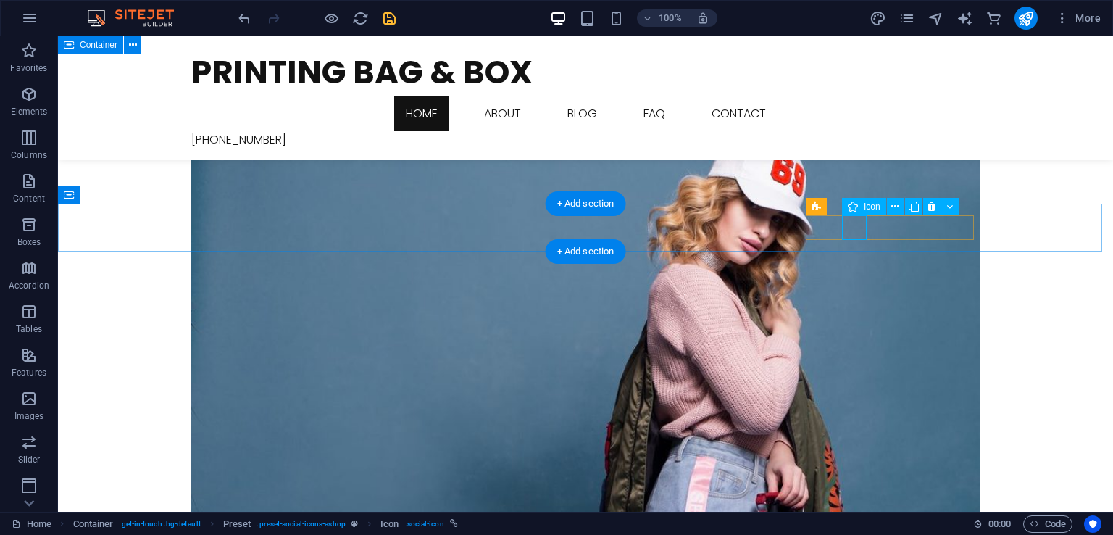
select select "xMidYMid"
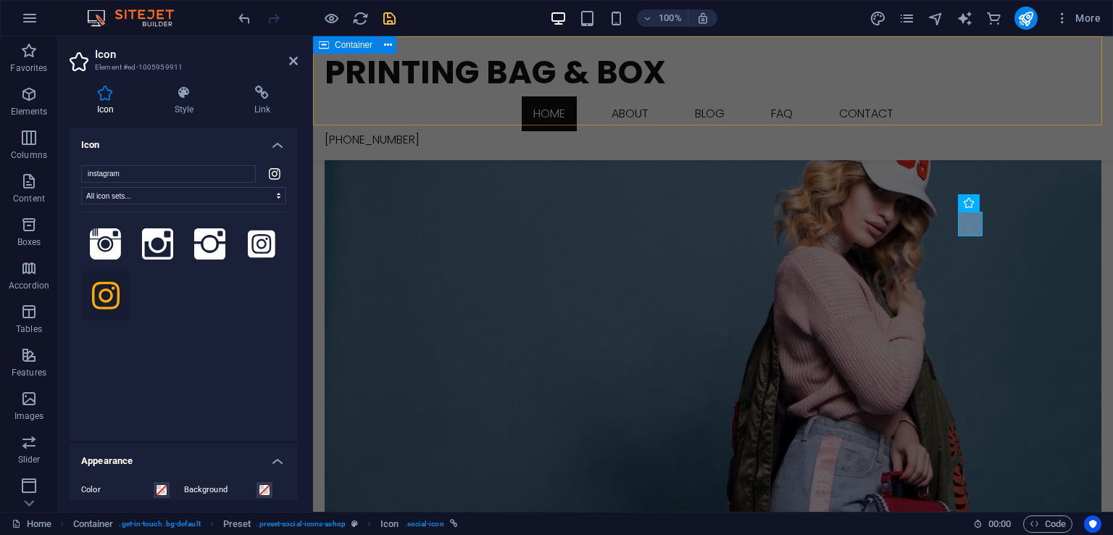
scroll to position [1677, 0]
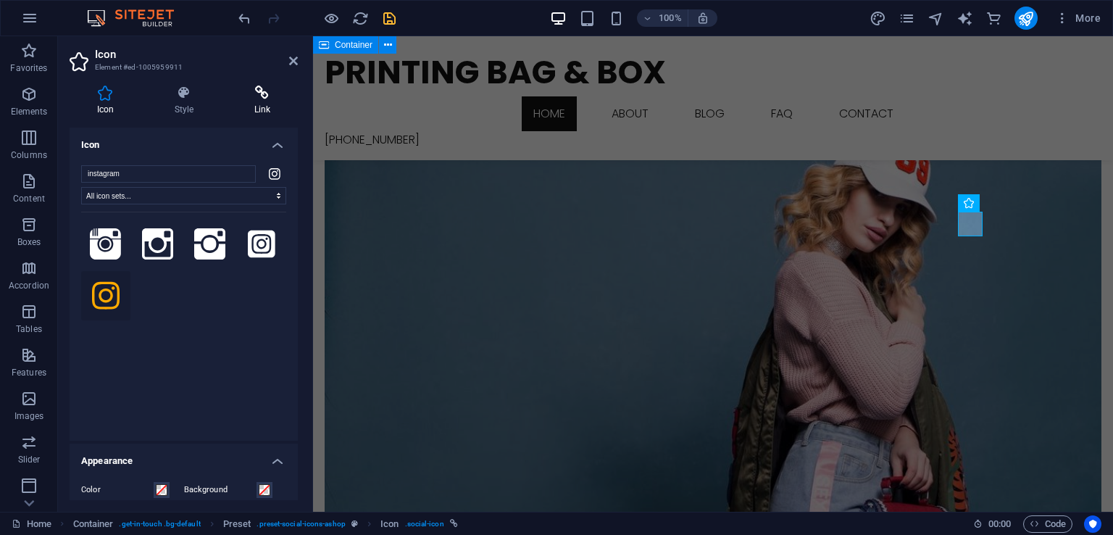
click at [252, 99] on icon at bounding box center [262, 93] width 71 height 14
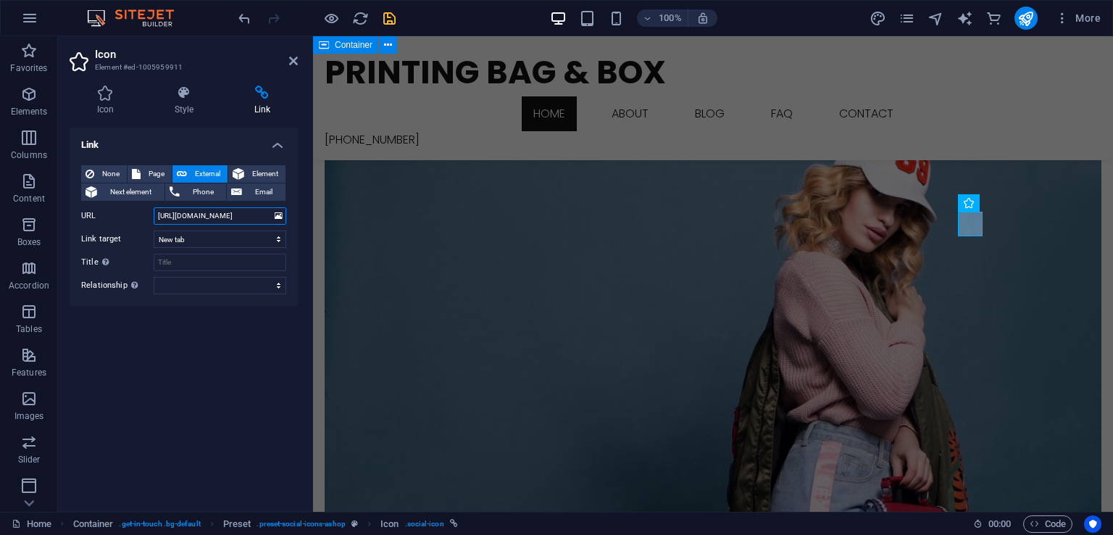
click at [223, 220] on input "https://www.instagram.com/" at bounding box center [220, 215] width 133 height 17
paste input "printingbagbox"
type input "https://www.instagram.com/printingbagbox"
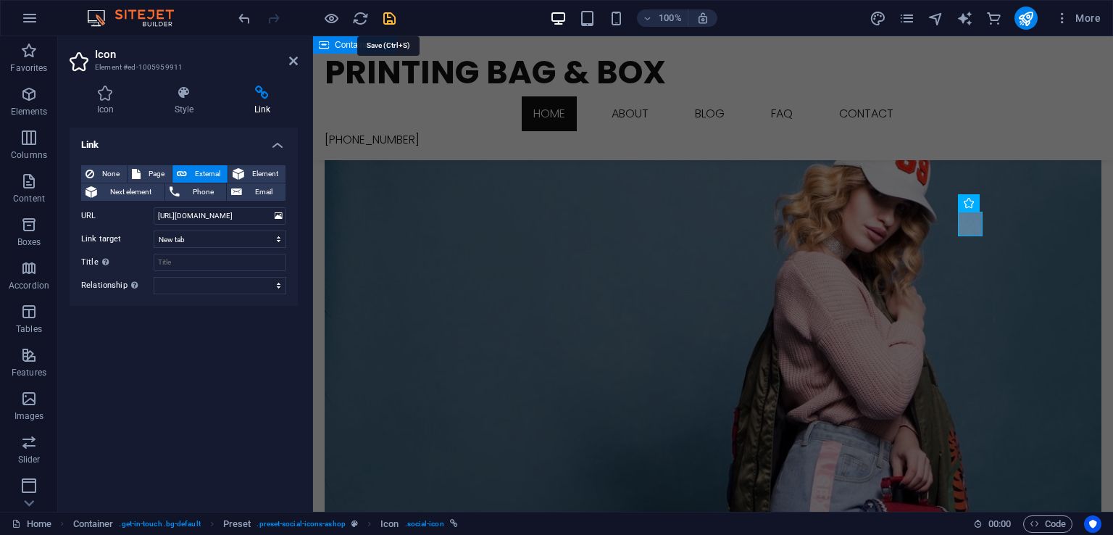
click at [391, 17] on icon "save" at bounding box center [389, 18] width 17 height 17
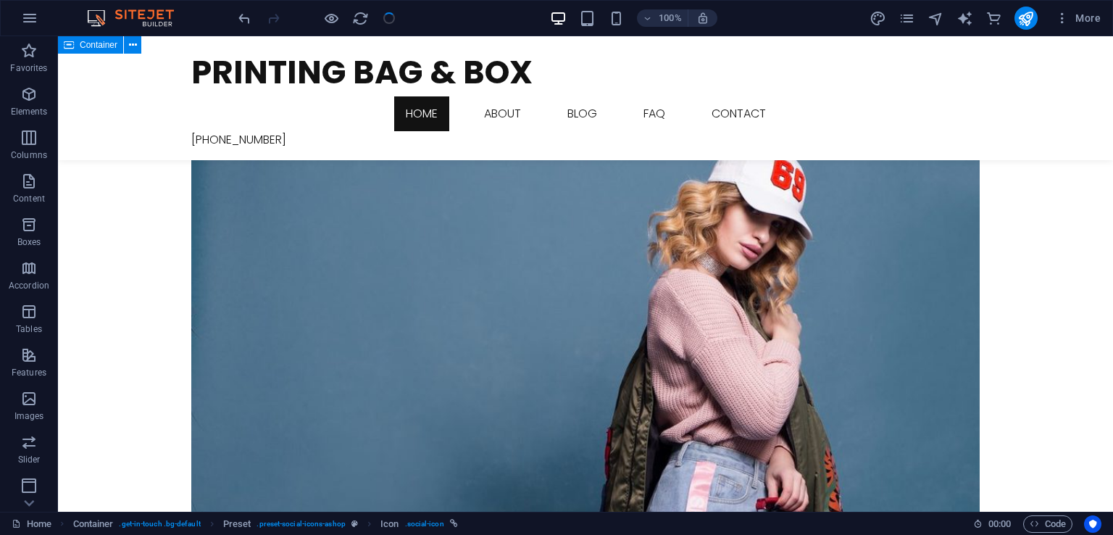
scroll to position [1682, 0]
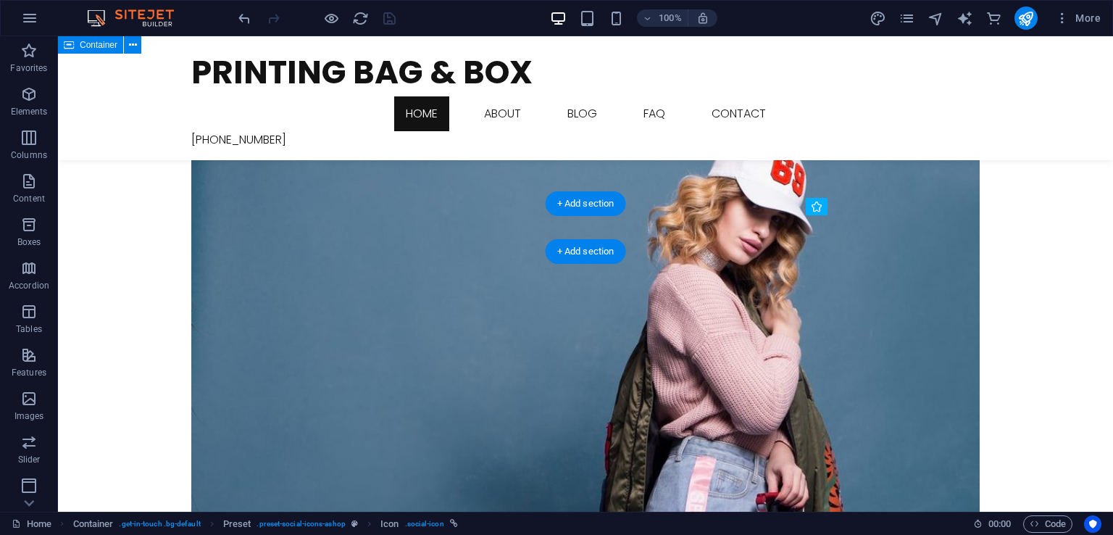
drag, startPoint x: 960, startPoint y: 232, endPoint x: 858, endPoint y: 230, distance: 102.2
select select "xMidYMid"
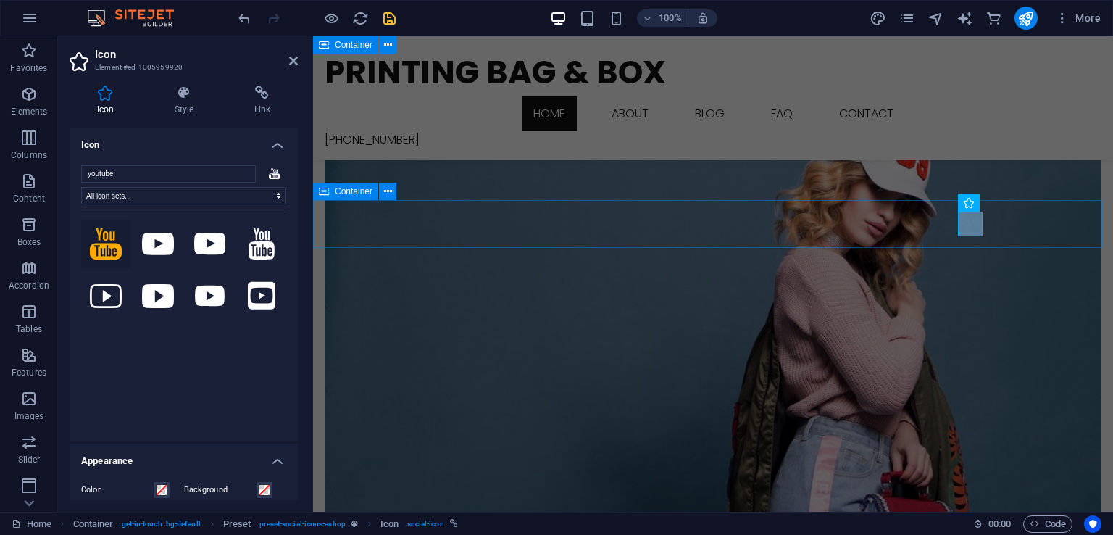
scroll to position [1677, 0]
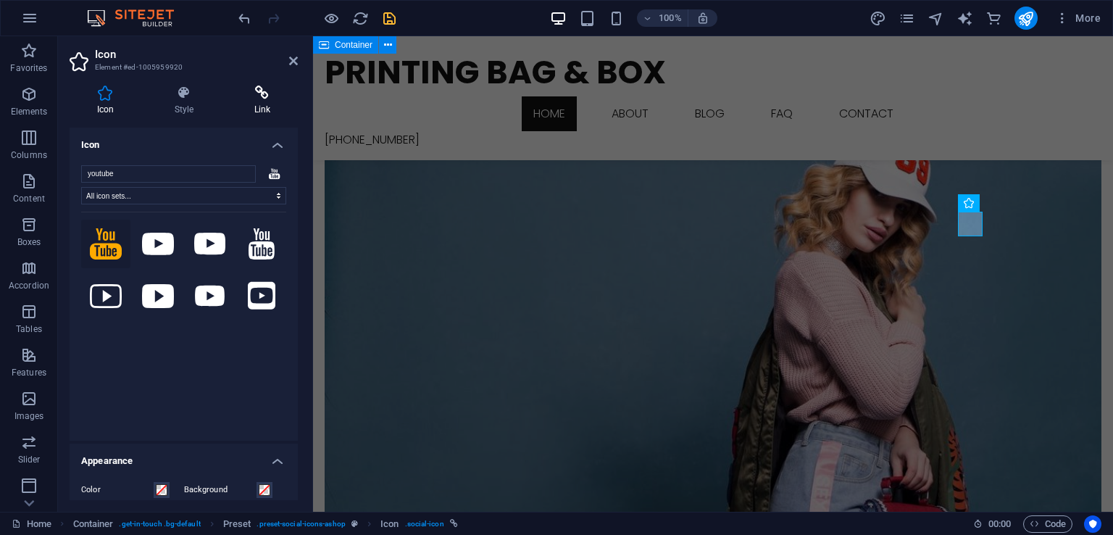
click at [267, 96] on icon at bounding box center [262, 93] width 71 height 14
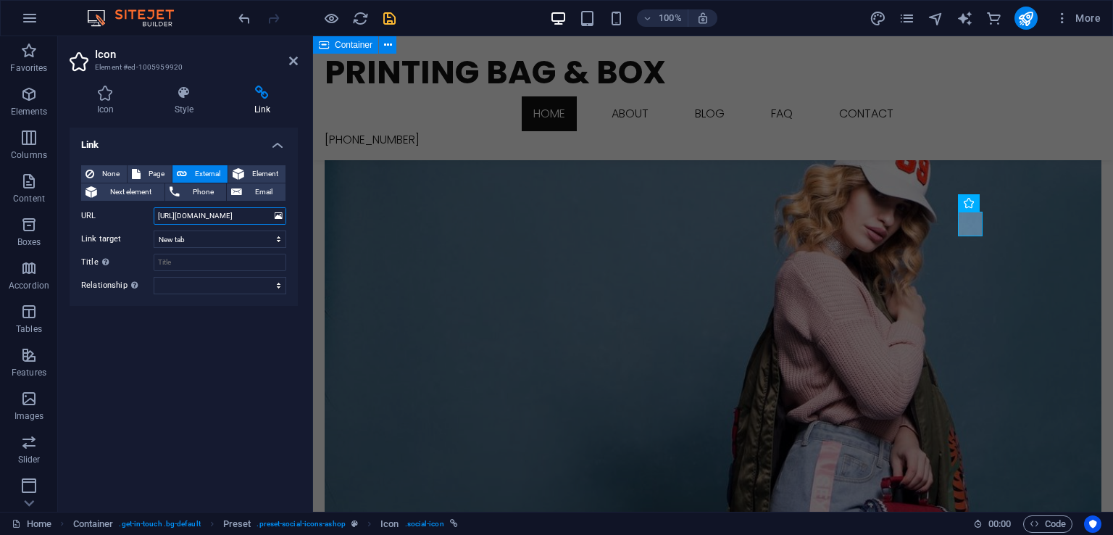
click at [231, 220] on input "https://www.youtube.com" at bounding box center [220, 215] width 133 height 17
paste input "/@PrintingBAGBOX"
type input "https://www.youtube.com/@PrintingBAGBOX"
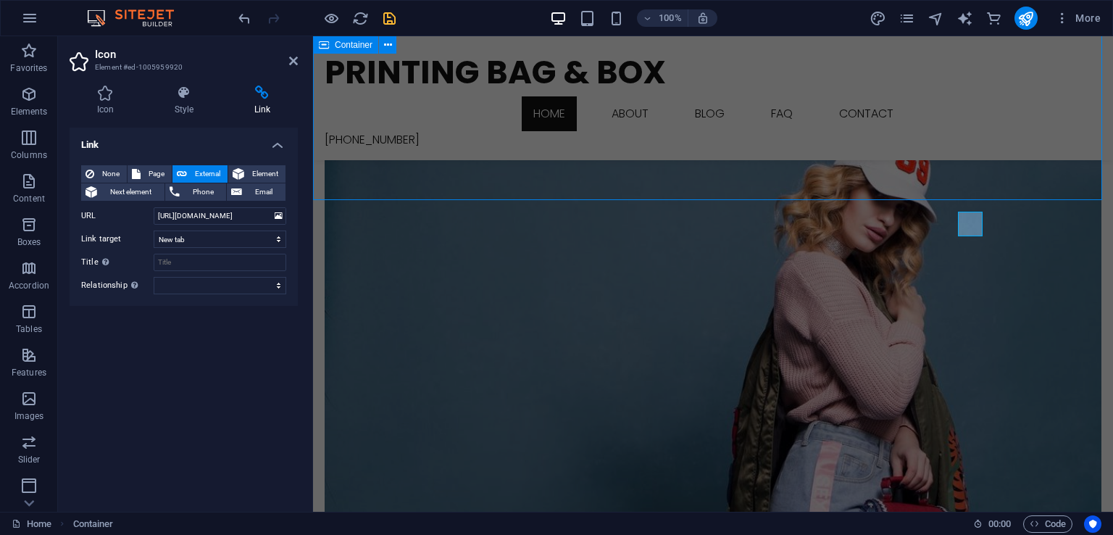
scroll to position [1682, 0]
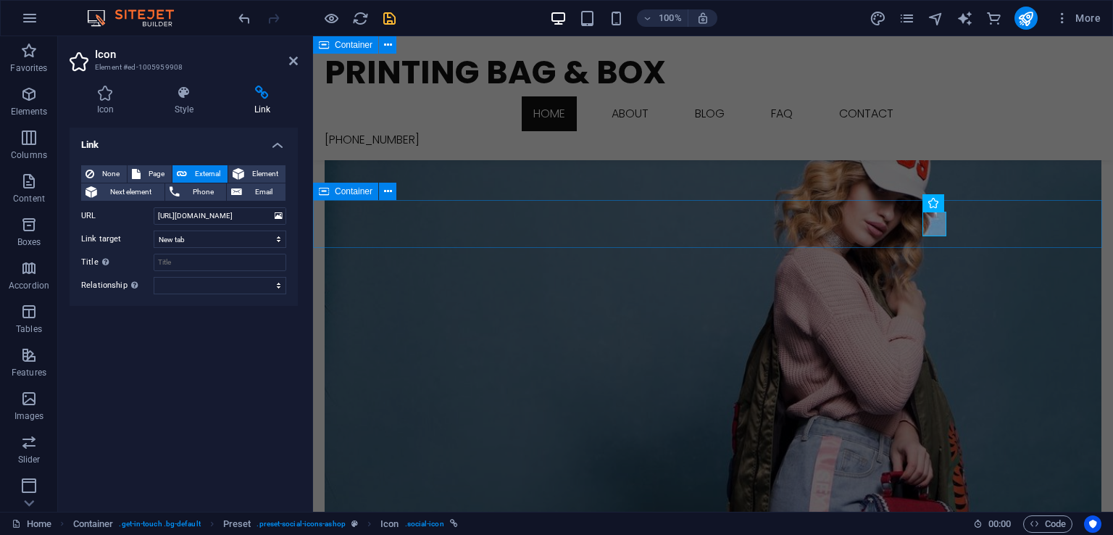
scroll to position [1677, 0]
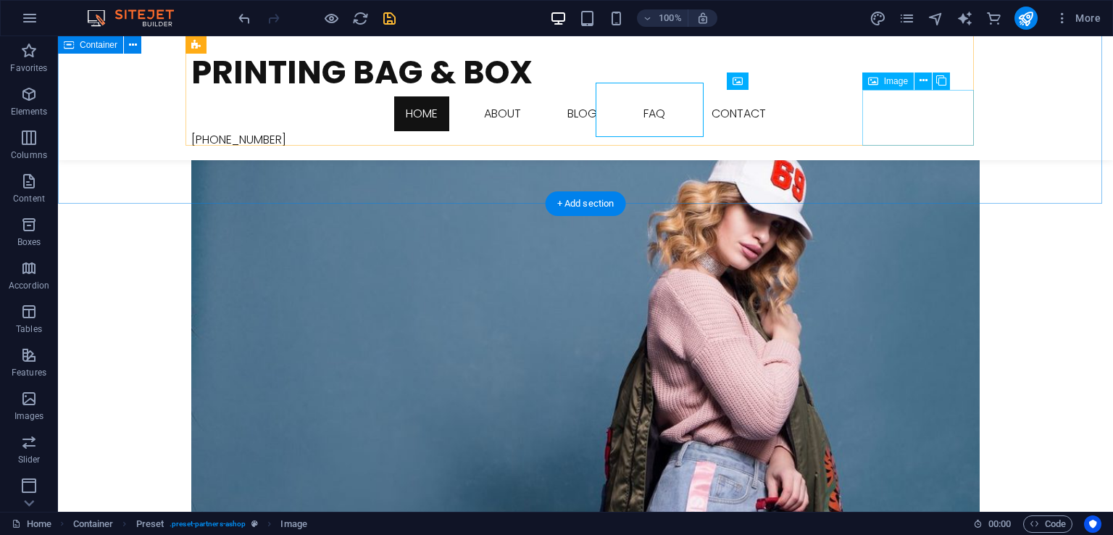
scroll to position [1682, 0]
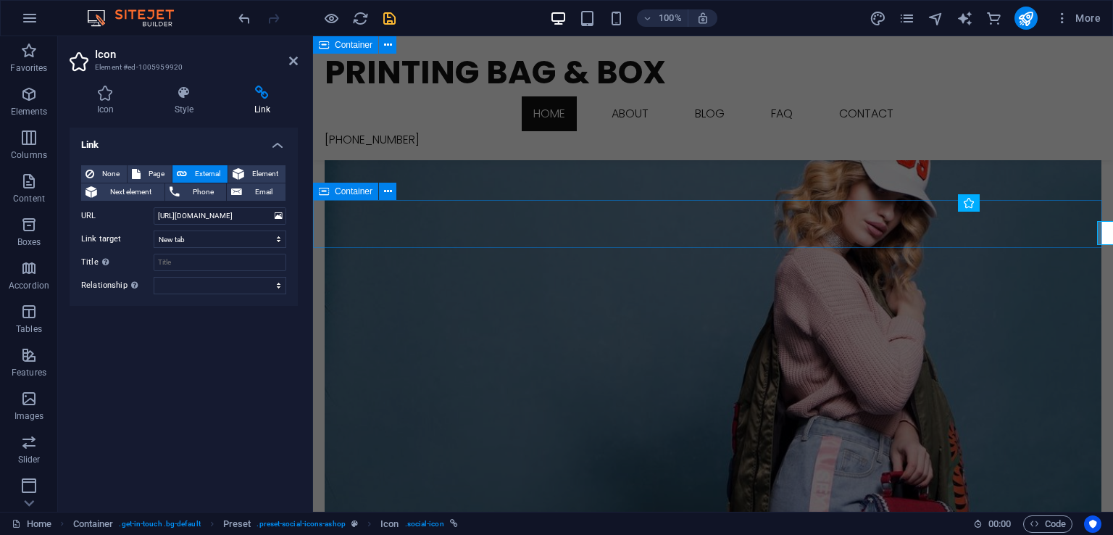
scroll to position [1677, 0]
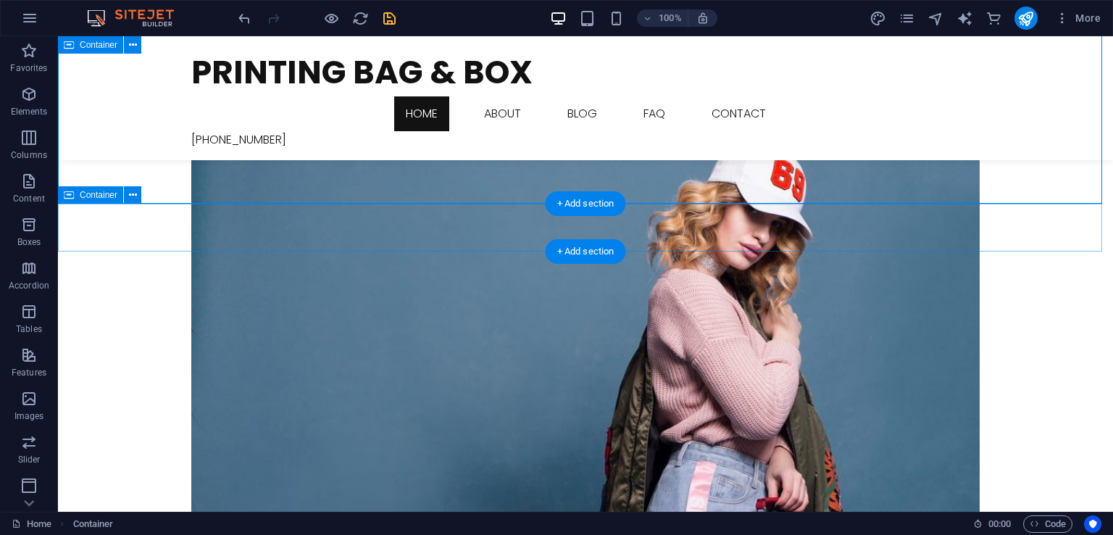
scroll to position [1682, 0]
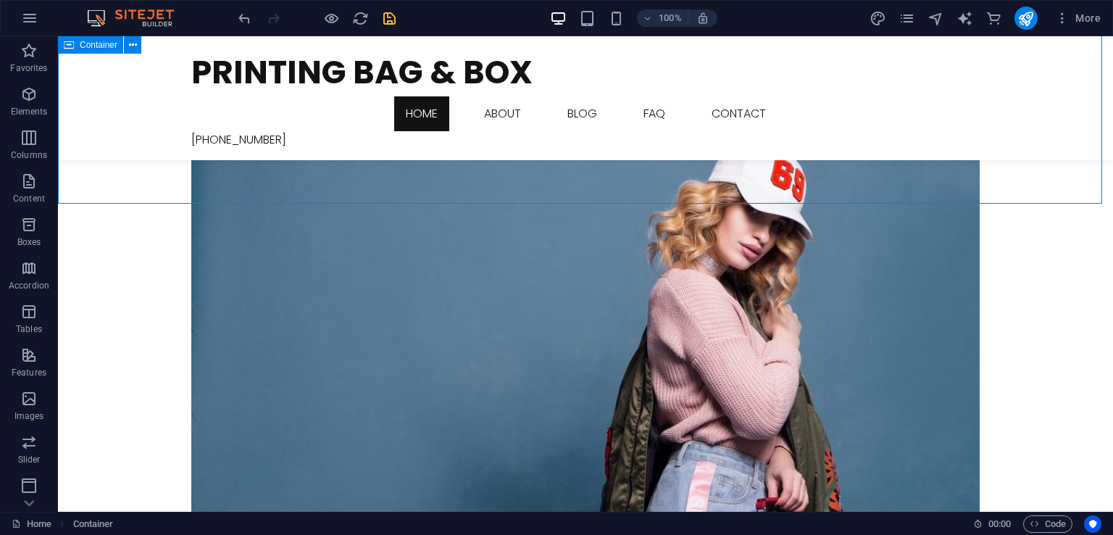
scroll to position [1682, 0]
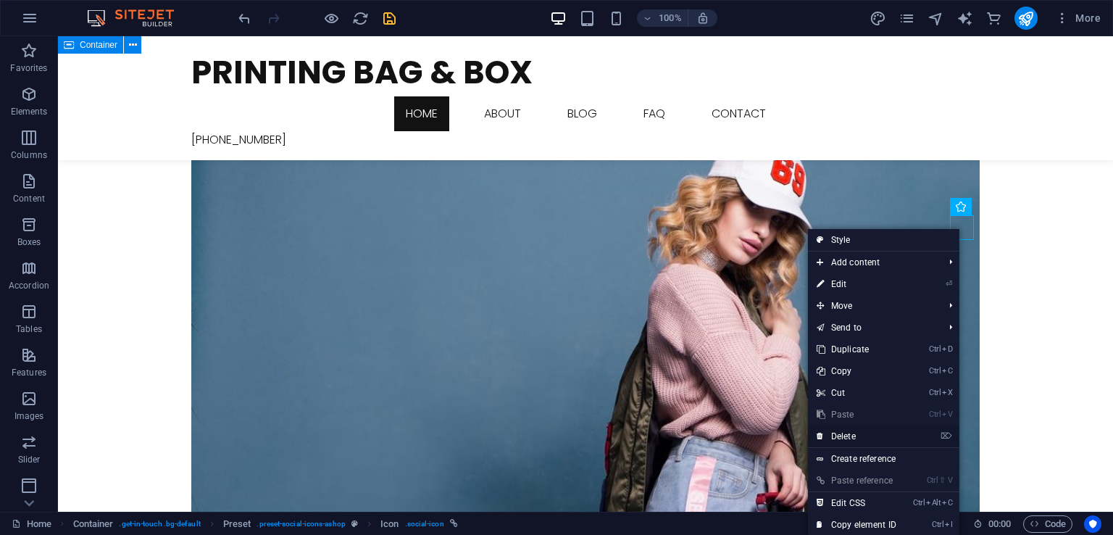
click at [850, 430] on link "⌦ Delete" at bounding box center [856, 437] width 97 height 22
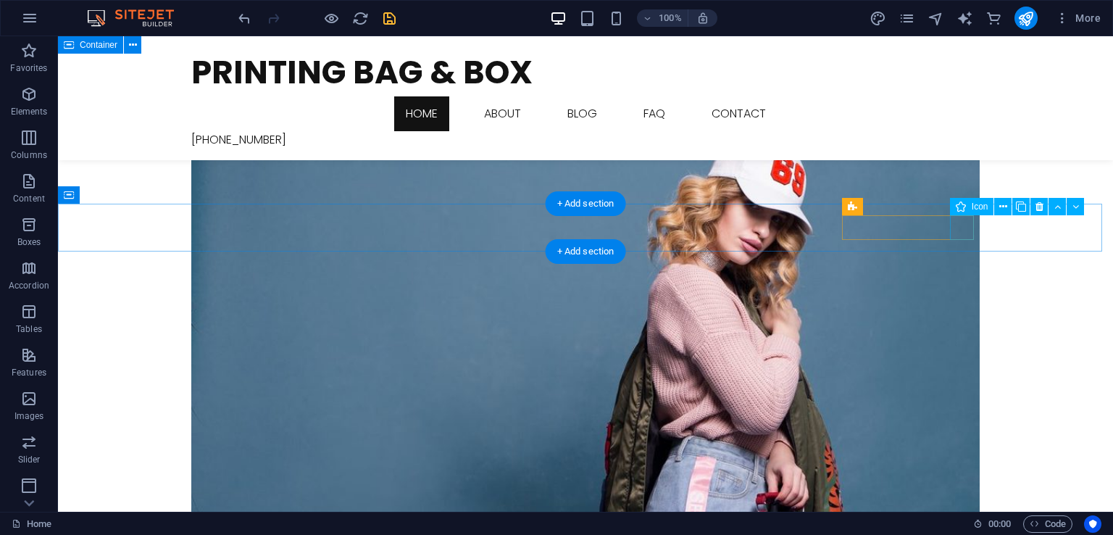
select select "xMidYMid"
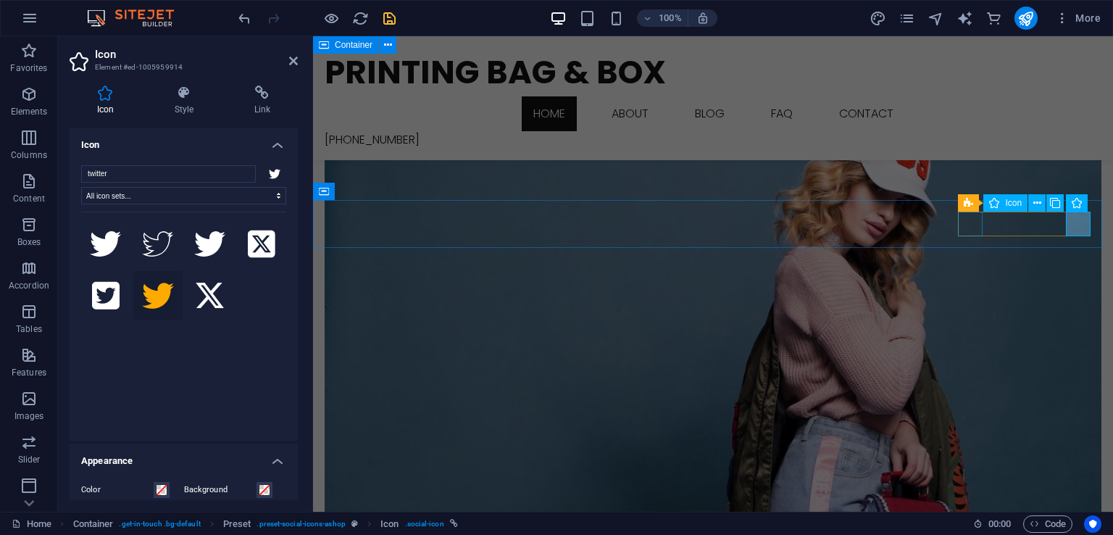
scroll to position [1677, 0]
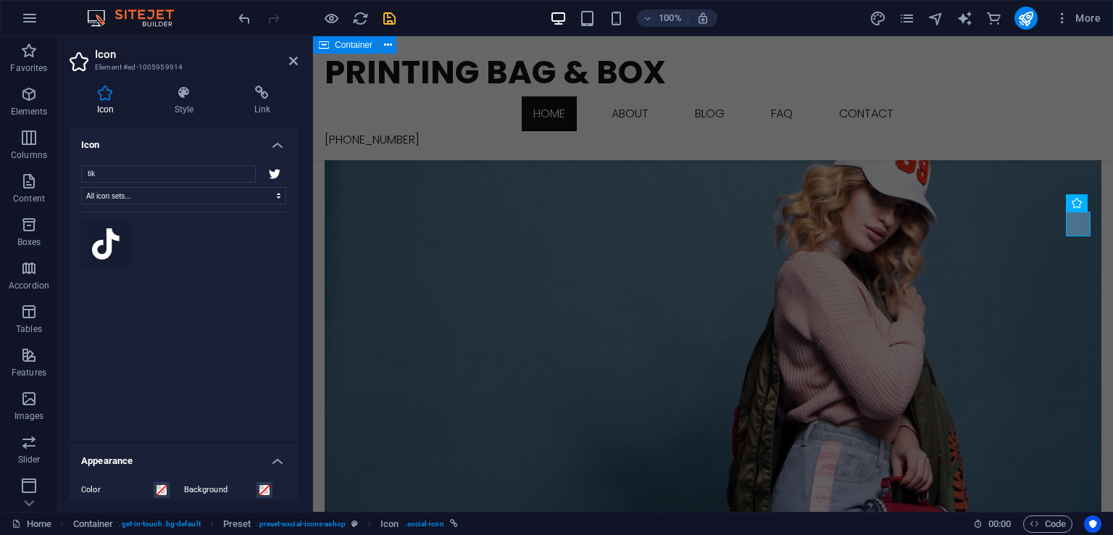
type input "tik"
click at [96, 242] on icon at bounding box center [106, 244] width 28 height 32
click at [263, 99] on icon at bounding box center [262, 93] width 71 height 14
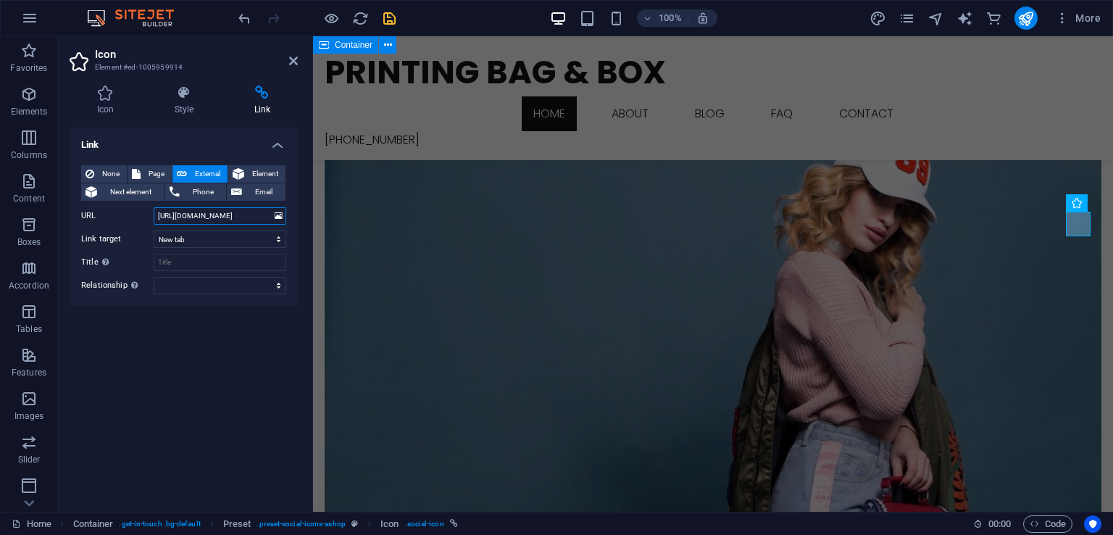
click at [240, 212] on input "https://twitter.com/" at bounding box center [220, 215] width 133 height 17
paste input "www.tiktok.com/@printingbagandbox_online"
type input "https://www.tiktok.com/@printingbagandbox_online"
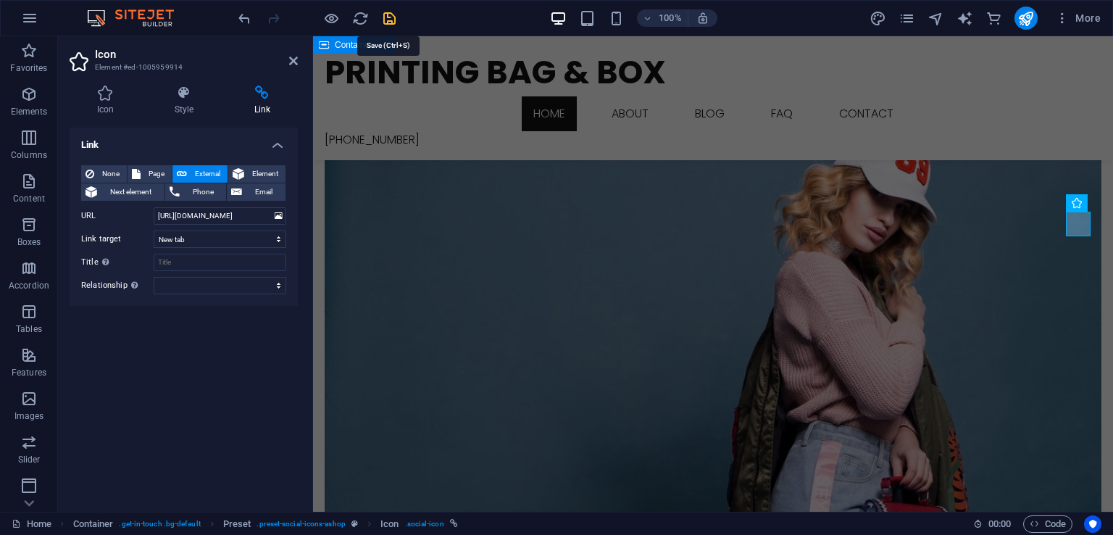
click at [391, 17] on icon "save" at bounding box center [389, 18] width 17 height 17
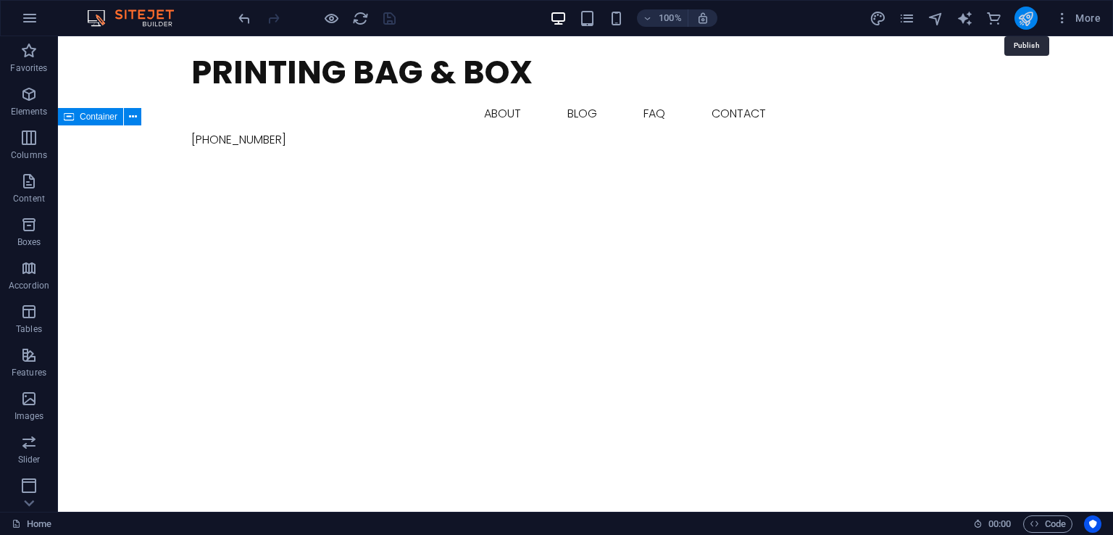
click at [1030, 19] on icon "publish" at bounding box center [1026, 18] width 17 height 17
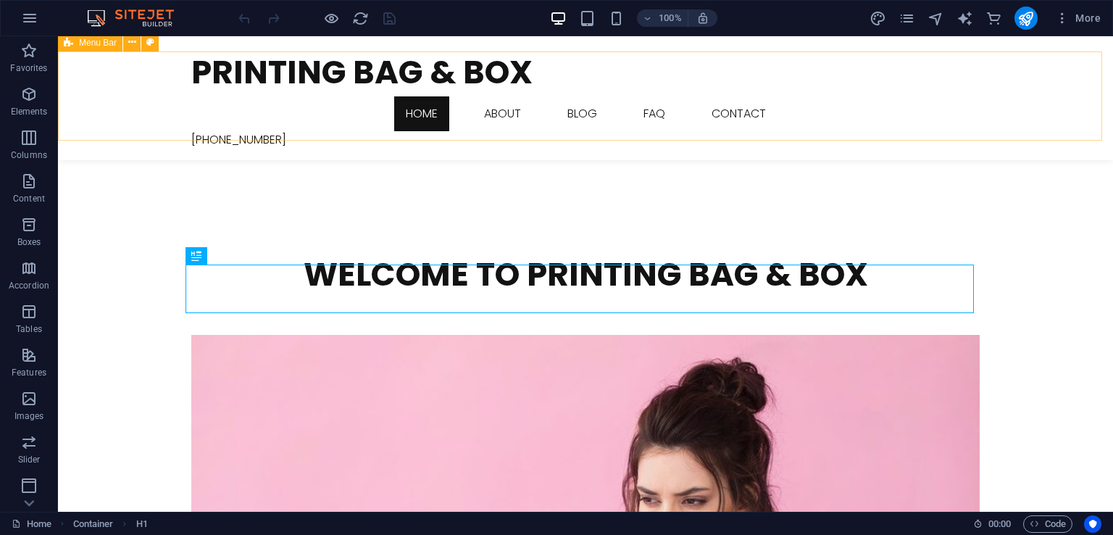
scroll to position [252, 0]
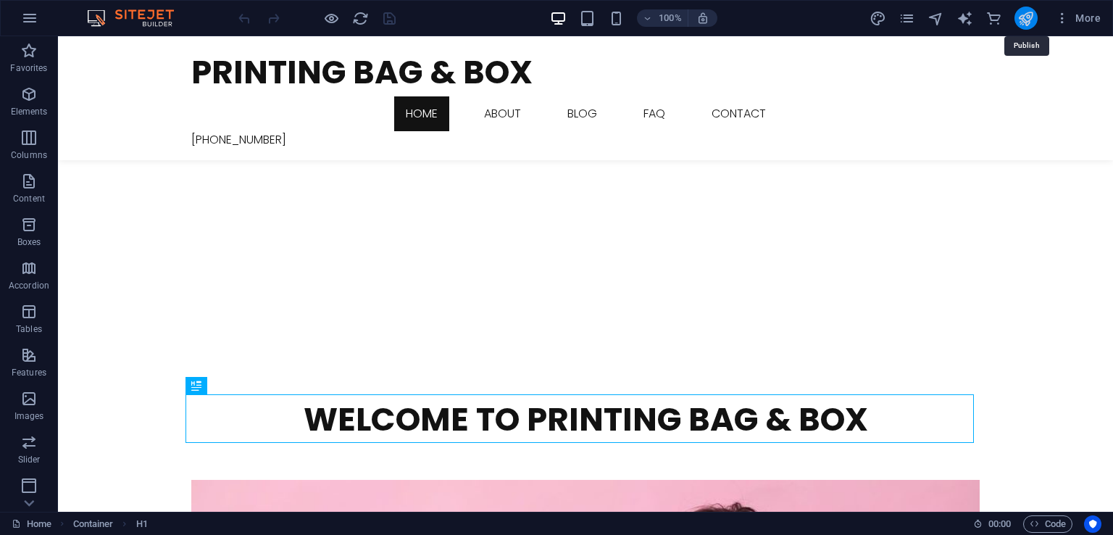
click at [1021, 24] on icon "publish" at bounding box center [1026, 18] width 17 height 17
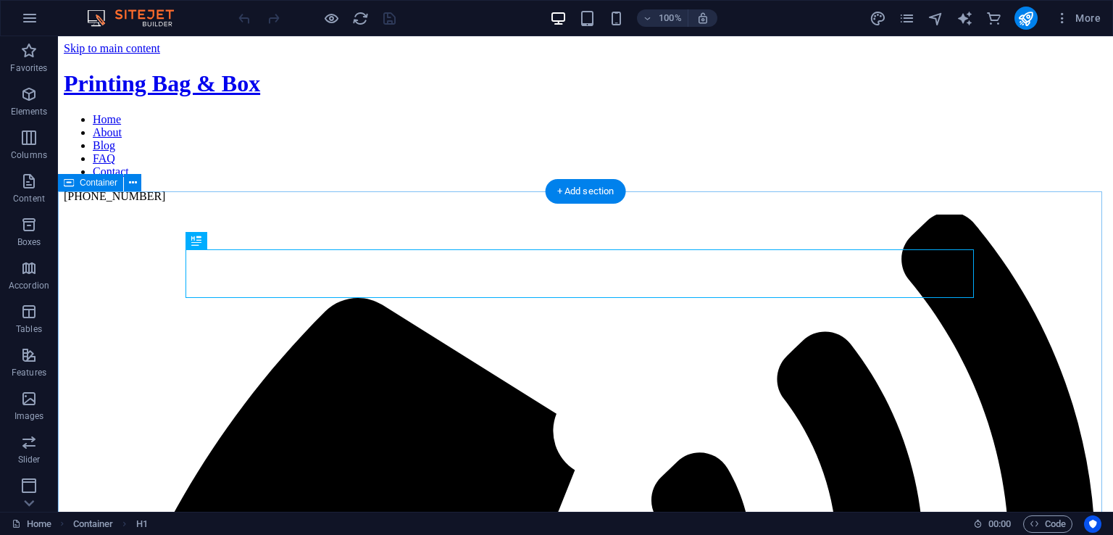
scroll to position [397, 0]
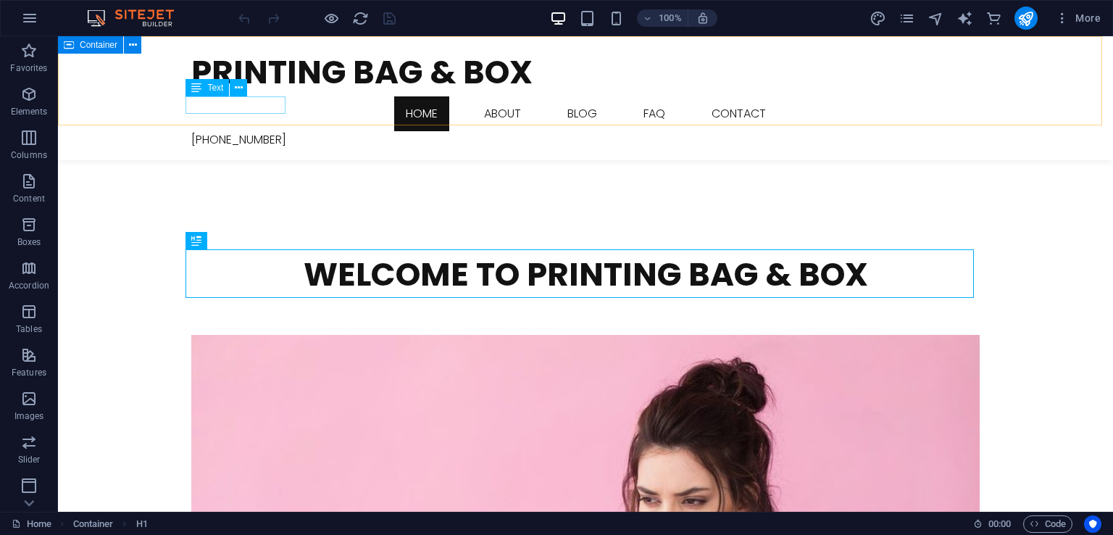
click at [212, 131] on div "[PHONE_NUMBER]" at bounding box center [585, 139] width 789 height 17
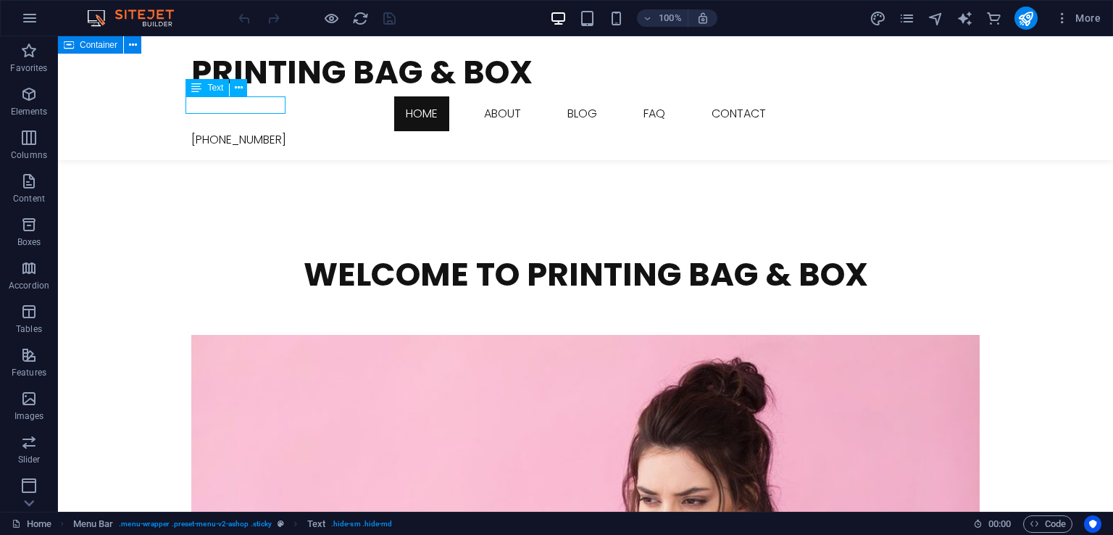
click at [200, 131] on div "[PHONE_NUMBER]" at bounding box center [585, 139] width 789 height 17
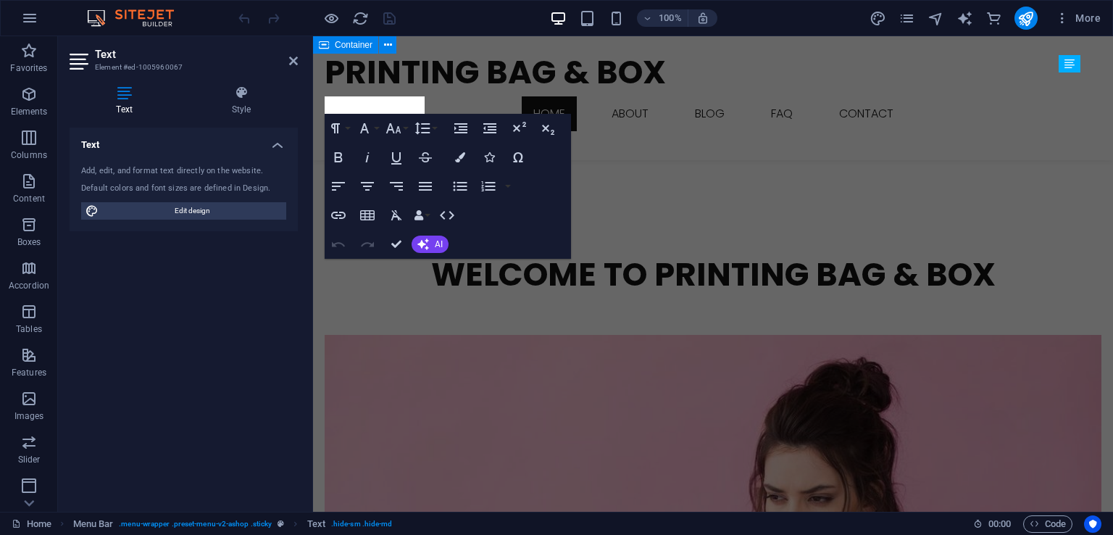
scroll to position [380, 0]
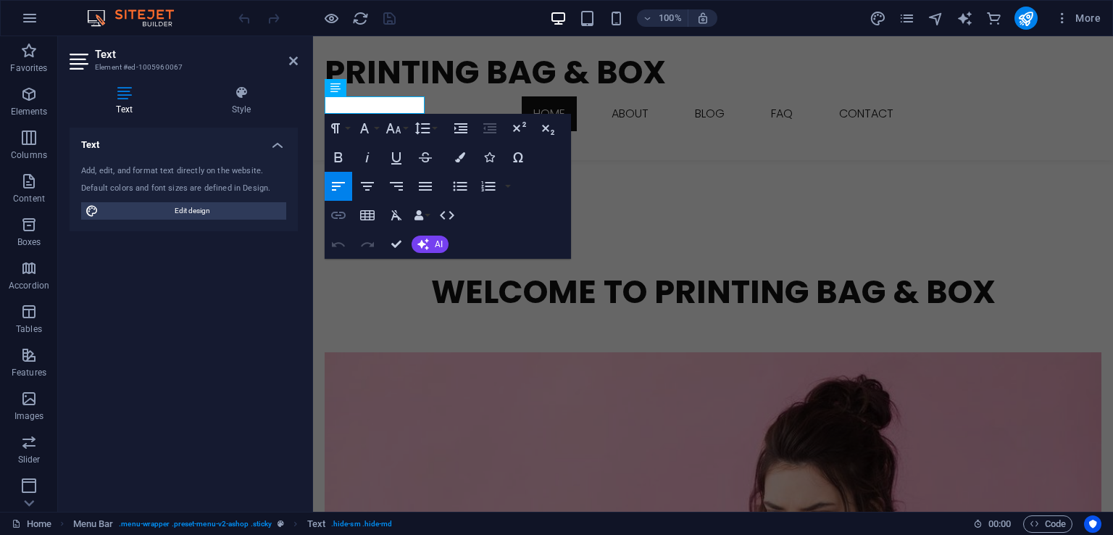
click at [345, 215] on icon "button" at bounding box center [338, 215] width 14 height 7
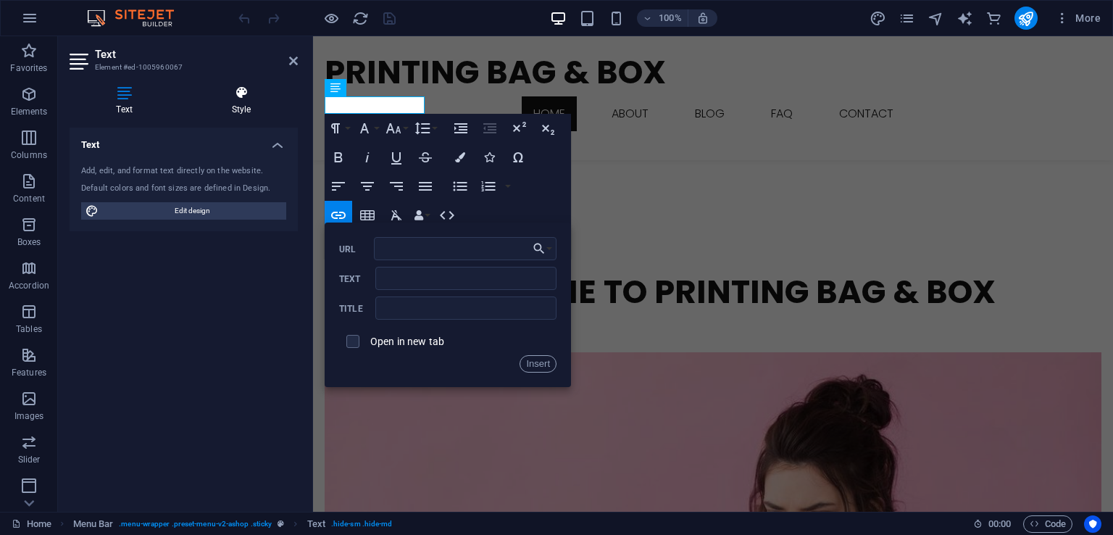
click at [249, 110] on h4 "Style" at bounding box center [241, 101] width 113 height 30
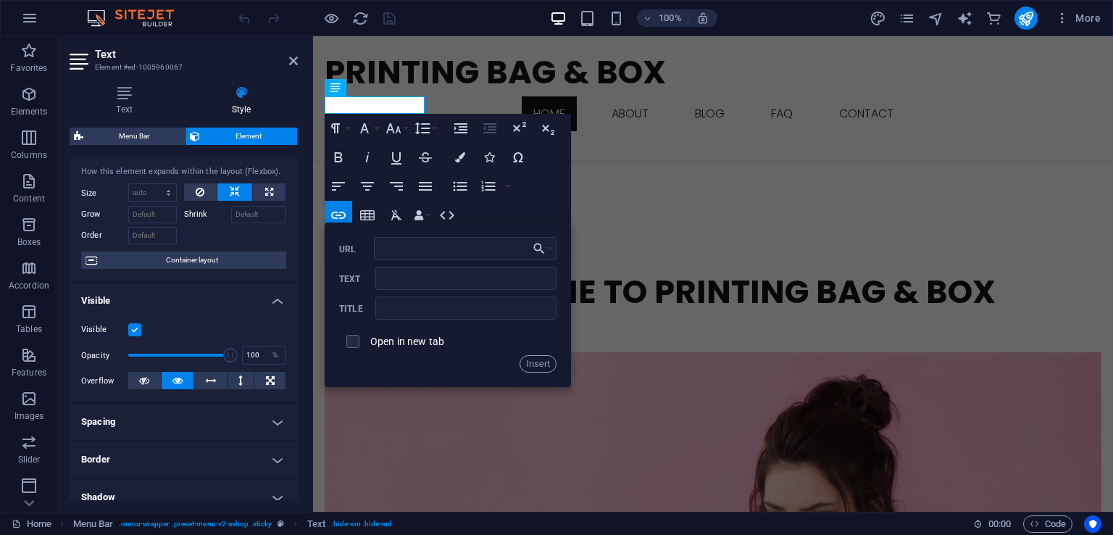
scroll to position [14, 0]
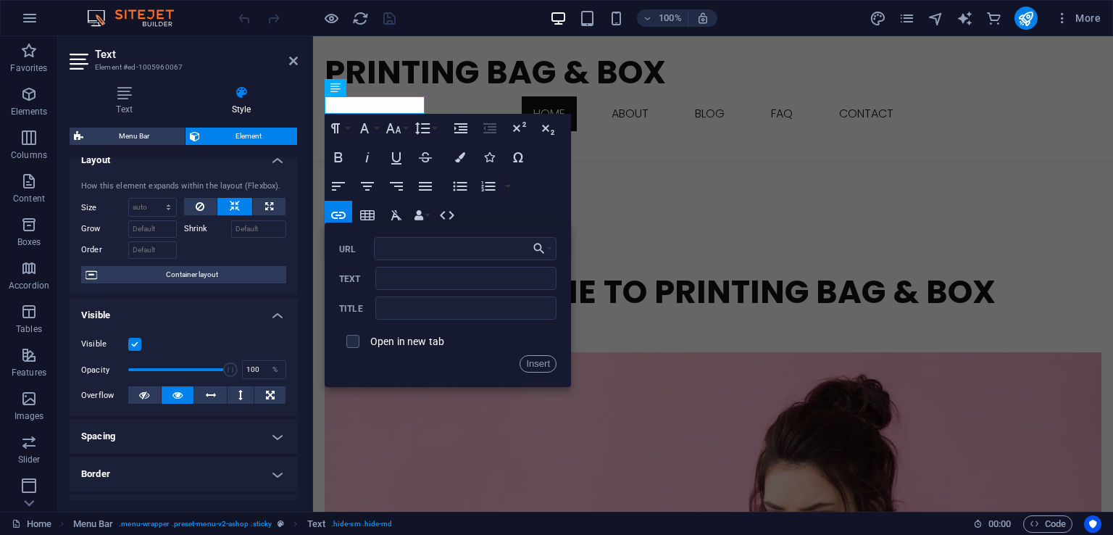
click at [132, 348] on label at bounding box center [134, 344] width 13 height 13
click at [0, 0] on input "Visible" at bounding box center [0, 0] width 0 height 0
click at [132, 348] on label at bounding box center [134, 344] width 13 height 13
click at [0, 0] on input "Visible" at bounding box center [0, 0] width 0 height 0
click at [427, 215] on button "Data Bindings" at bounding box center [422, 215] width 20 height 29
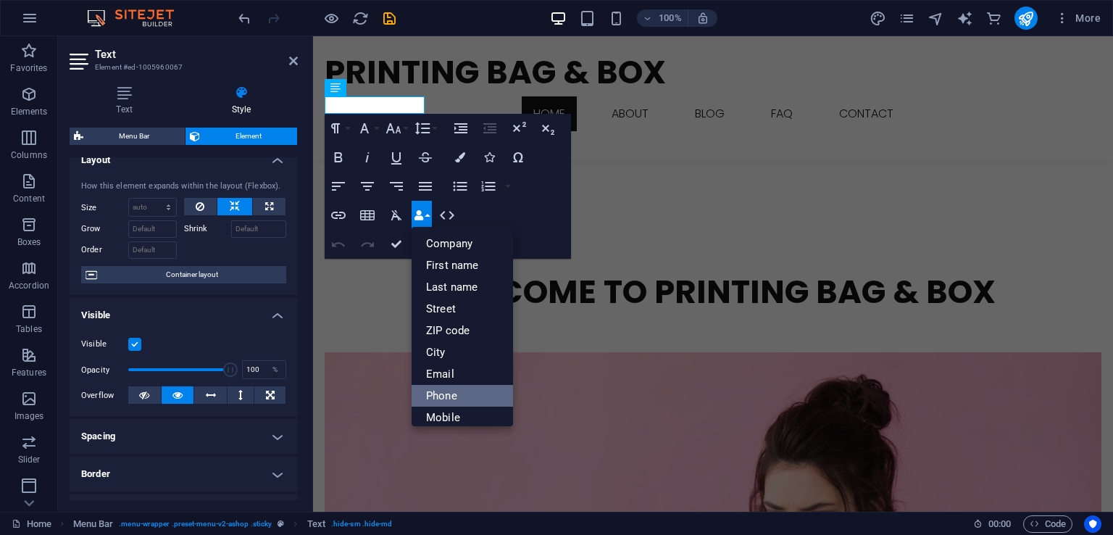
click at [451, 398] on link "Phone" at bounding box center [462, 396] width 101 height 22
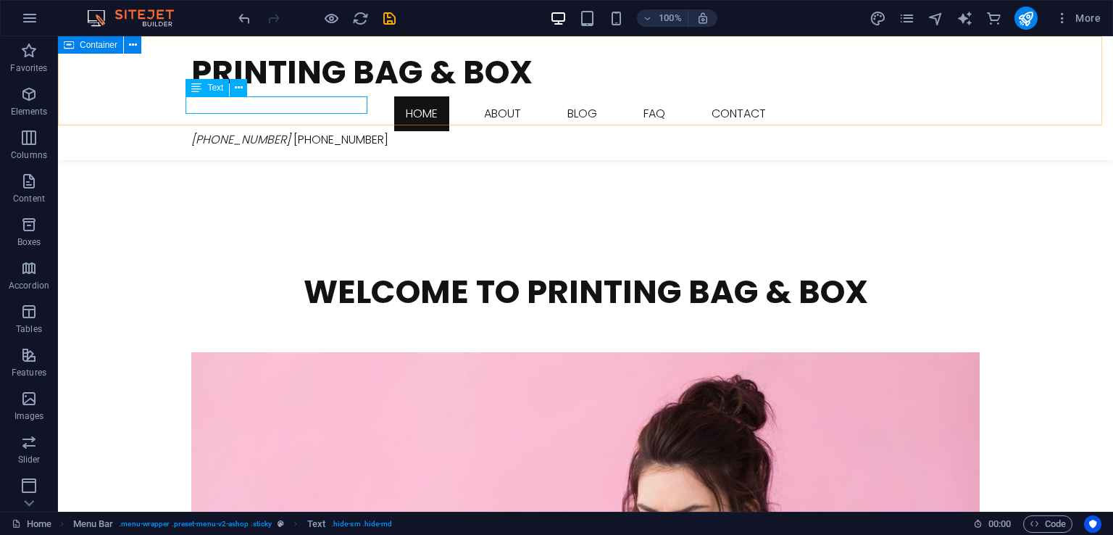
click at [281, 131] on div "[PHONE_NUMBER] [PHONE_NUMBER]" at bounding box center [585, 139] width 789 height 17
click at [292, 131] on div "[PHONE_NUMBER] [PHONE_NUMBER]" at bounding box center [585, 139] width 789 height 17
click at [309, 131] on div "[PHONE_NUMBER] [PHONE_NUMBER]" at bounding box center [585, 139] width 789 height 17
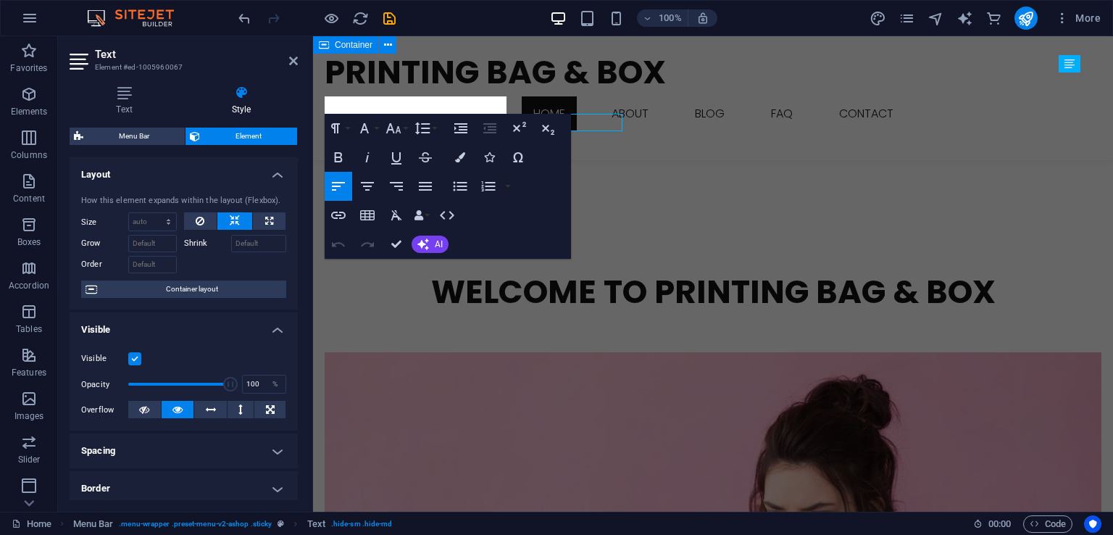
scroll to position [362, 0]
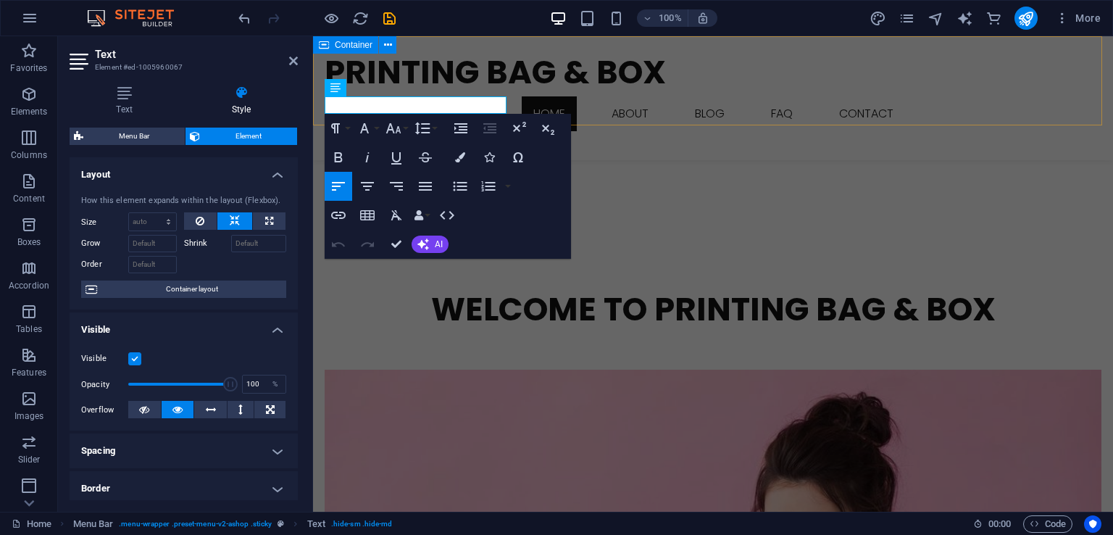
drag, startPoint x: 420, startPoint y: 108, endPoint x: 522, endPoint y: 99, distance: 101.9
click at [522, 99] on div "Printing Bag & Box Home About Blog FAQ Contact [PHONE_NUMBER] [PHONE_NUMBER] Me…" at bounding box center [713, 98] width 800 height 124
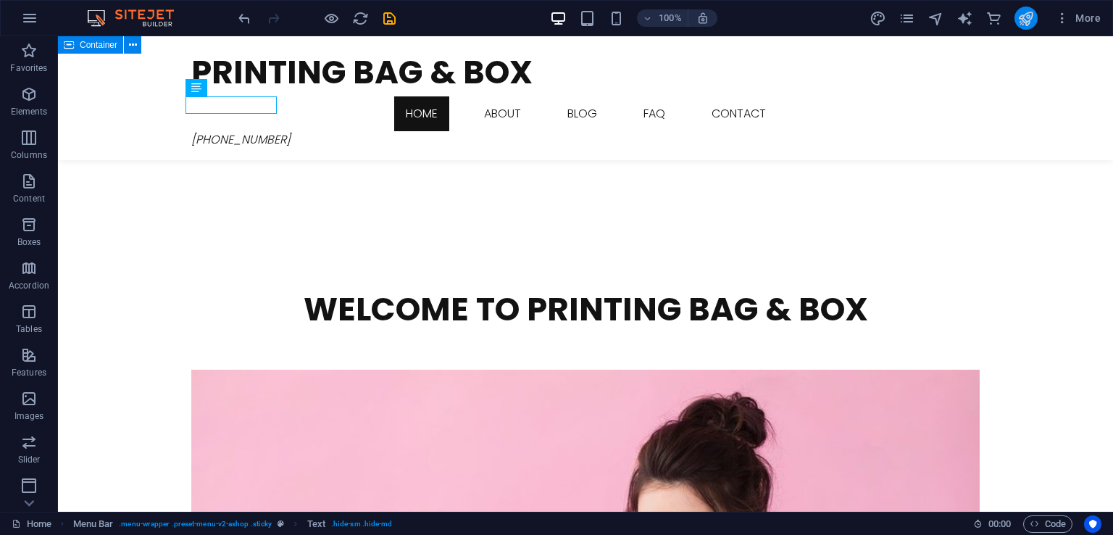
click at [1035, 12] on button "publish" at bounding box center [1026, 18] width 23 height 23
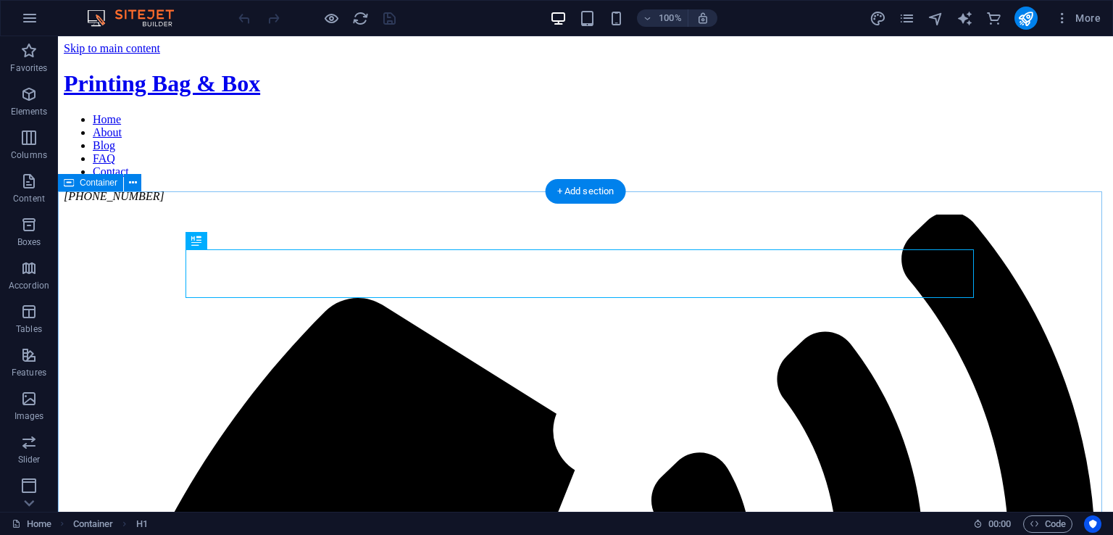
scroll to position [397, 0]
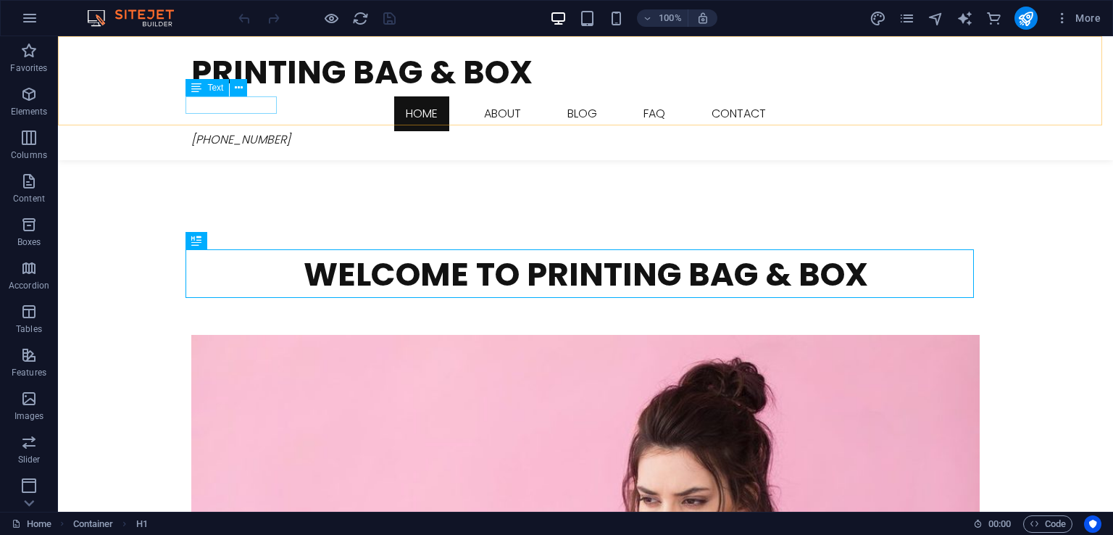
click at [191, 131] on div "[PHONE_NUMBER]" at bounding box center [585, 139] width 789 height 17
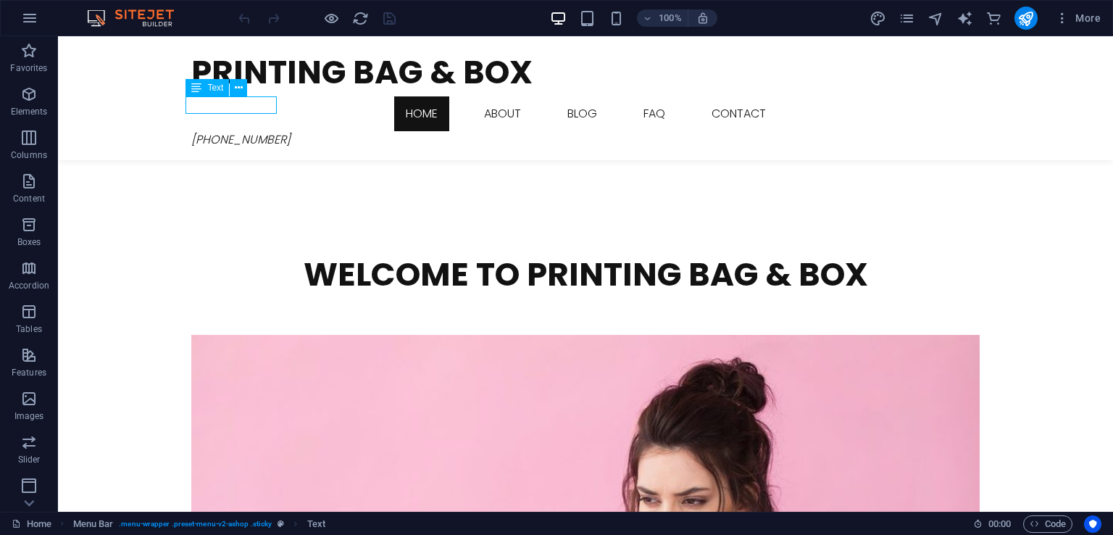
click at [191, 131] on div "[PHONE_NUMBER]" at bounding box center [585, 139] width 789 height 17
click at [191, 107] on div "Drag here to replace the existing content. Press “Ctrl” if you want to create a…" at bounding box center [585, 274] width 1055 height 476
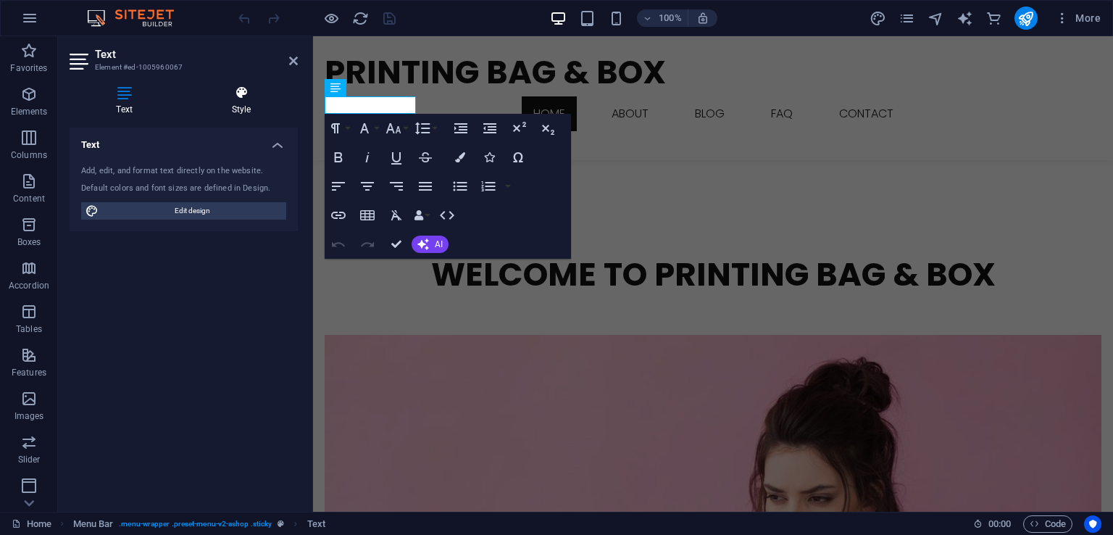
scroll to position [380, 0]
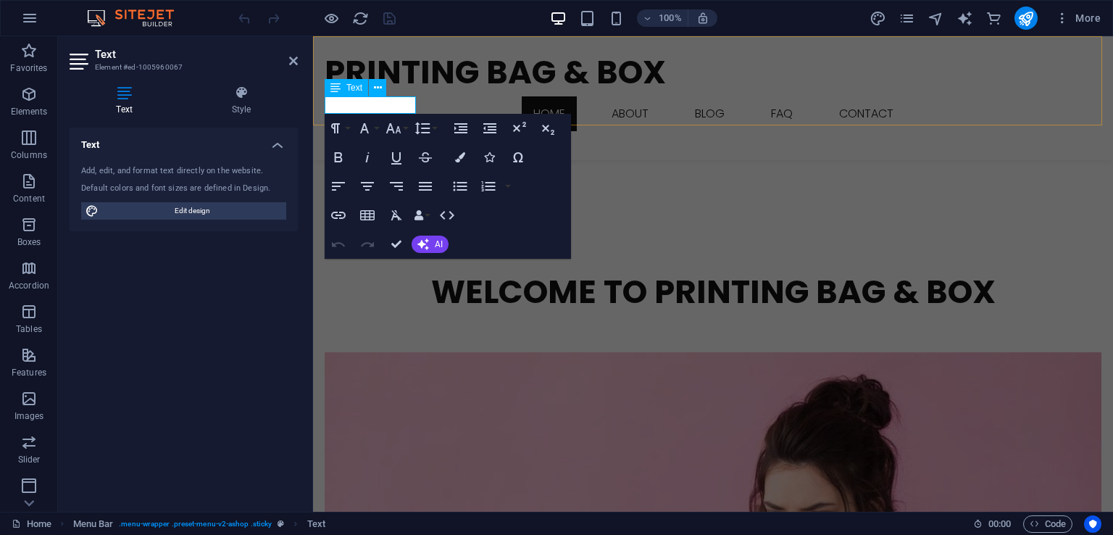
click at [336, 131] on span "[PHONE_NUMBER]" at bounding box center [374, 139] width 99 height 17
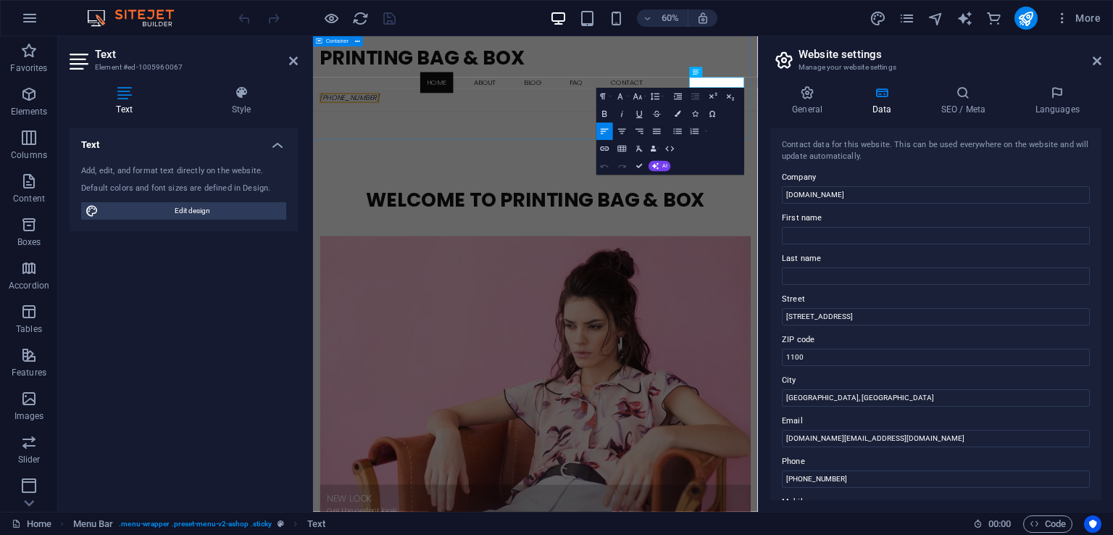
scroll to position [397, 0]
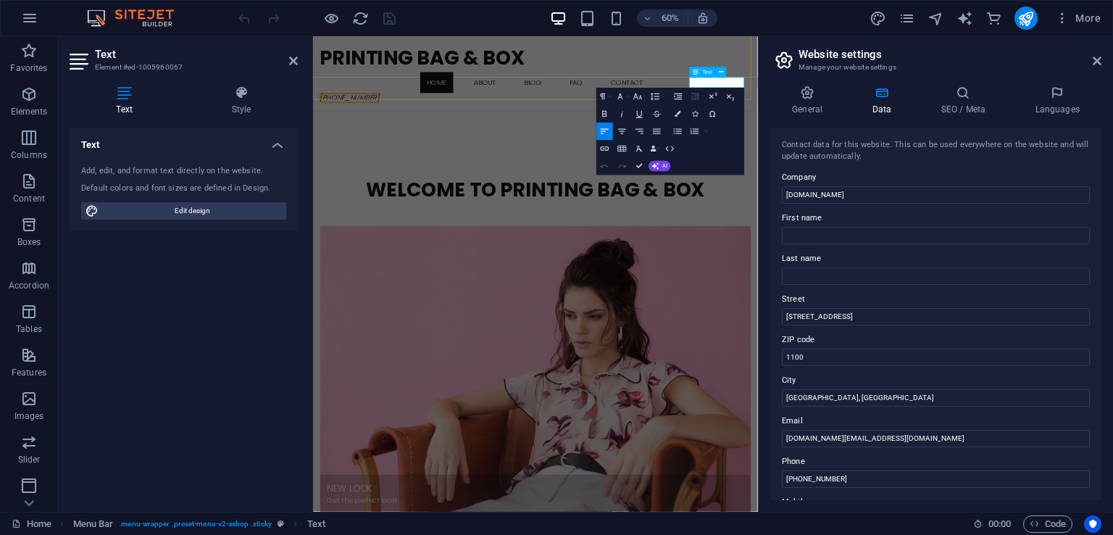
click at [424, 131] on icon "[PHONE_NUMBER]" at bounding box center [374, 139] width 99 height 17
click at [1097, 58] on icon at bounding box center [1097, 61] width 9 height 12
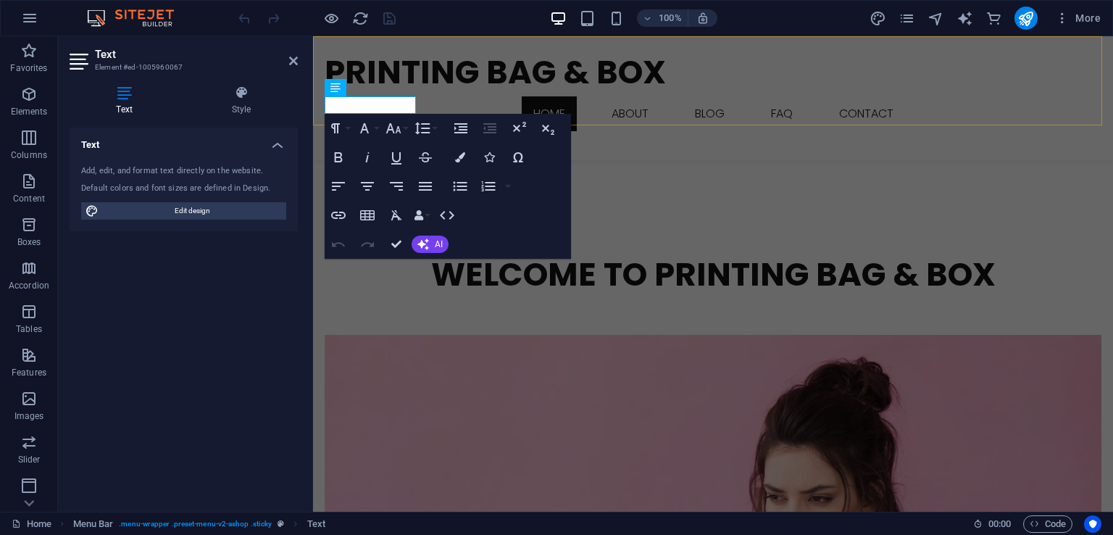
scroll to position [380, 0]
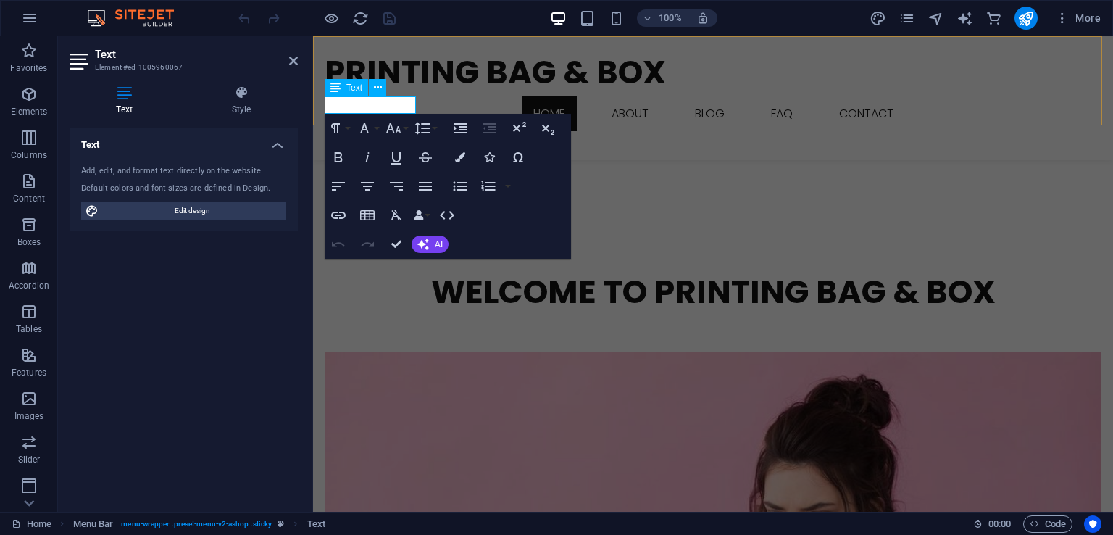
click at [333, 131] on icon "[PHONE_NUMBER]" at bounding box center [374, 139] width 99 height 17
click at [331, 131] on icon "[PHONE_NUMBER]" at bounding box center [374, 139] width 99 height 17
click at [344, 155] on icon "button" at bounding box center [338, 157] width 17 height 17
click at [355, 131] on span "[PHONE_NUMBER]" at bounding box center [374, 139] width 99 height 17
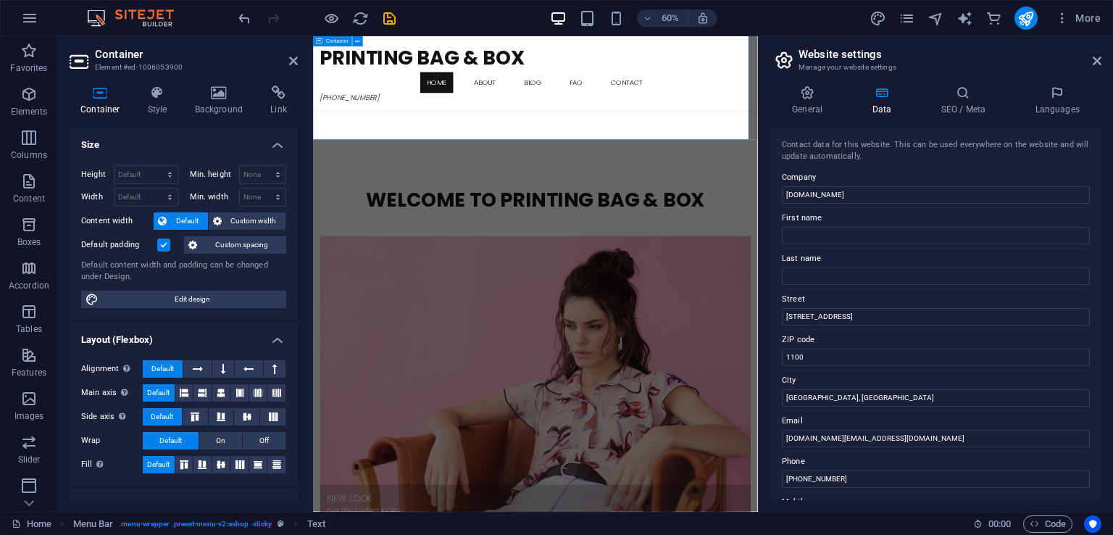
scroll to position [397, 0]
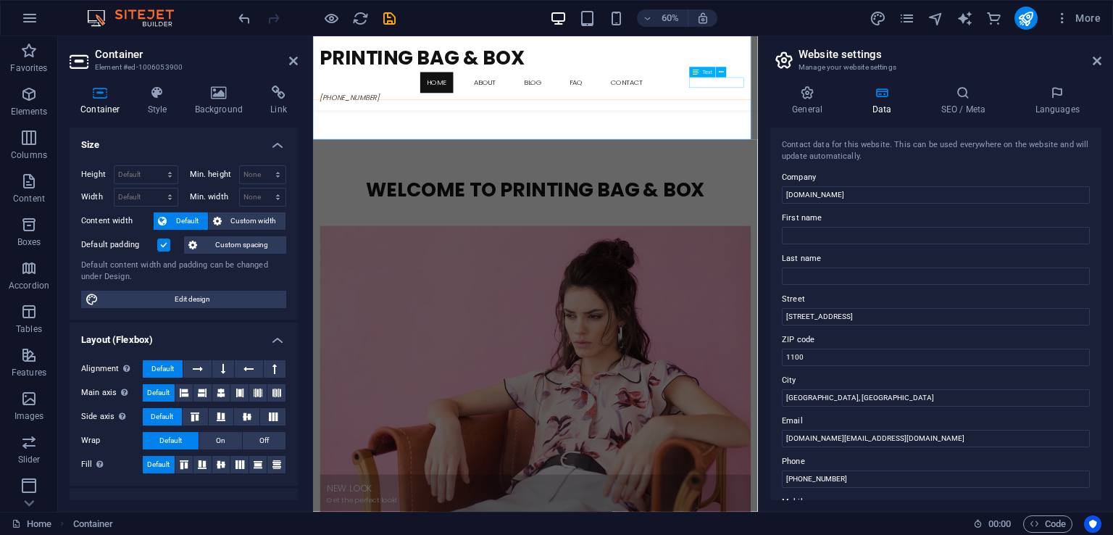
click at [424, 131] on span "[PHONE_NUMBER]" at bounding box center [374, 139] width 99 height 17
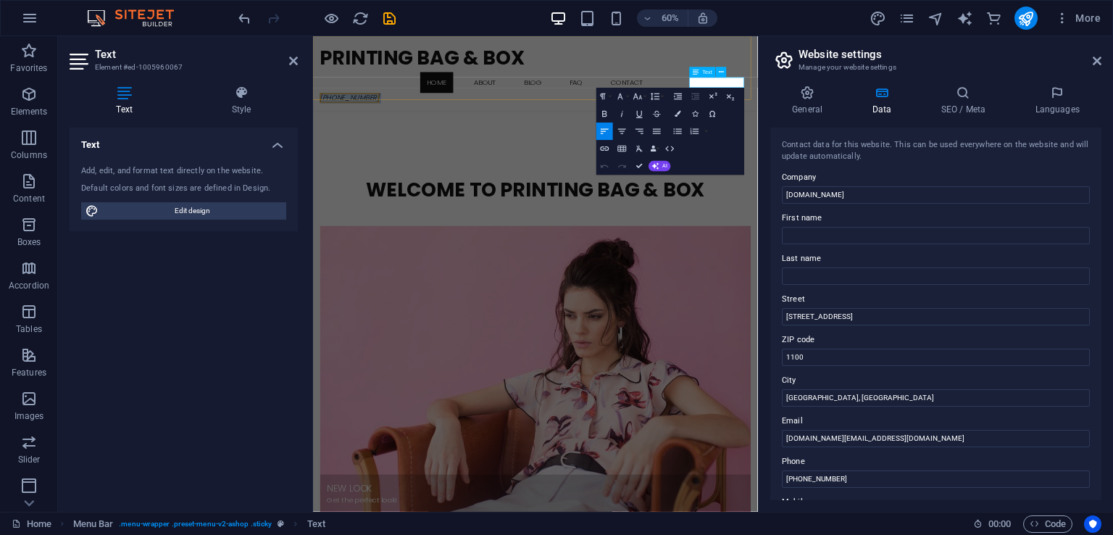
click at [424, 131] on span "[PHONE_NUMBER]" at bounding box center [374, 139] width 99 height 17
click at [604, 113] on icon "button" at bounding box center [605, 114] width 10 height 10
click at [1096, 59] on icon at bounding box center [1097, 61] width 9 height 12
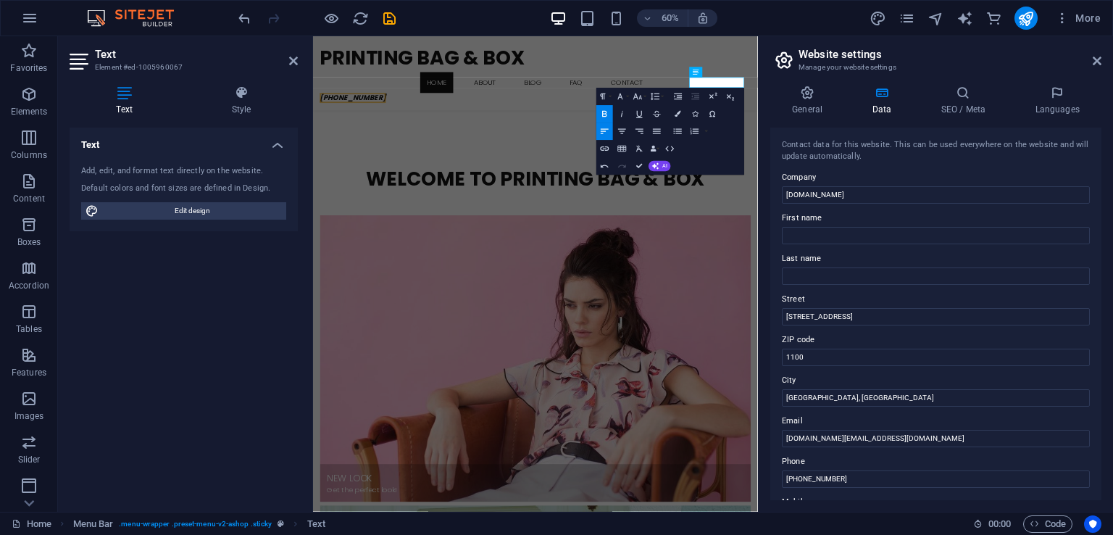
scroll to position [380, 0]
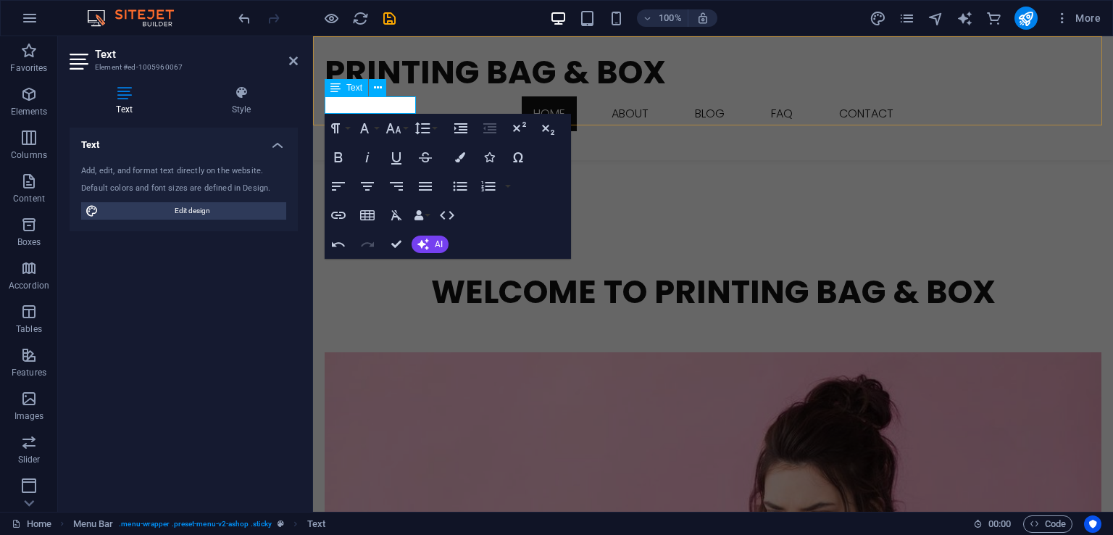
click at [328, 131] on icon "[PHONE_NUMBER]" at bounding box center [380, 139] width 110 height 17
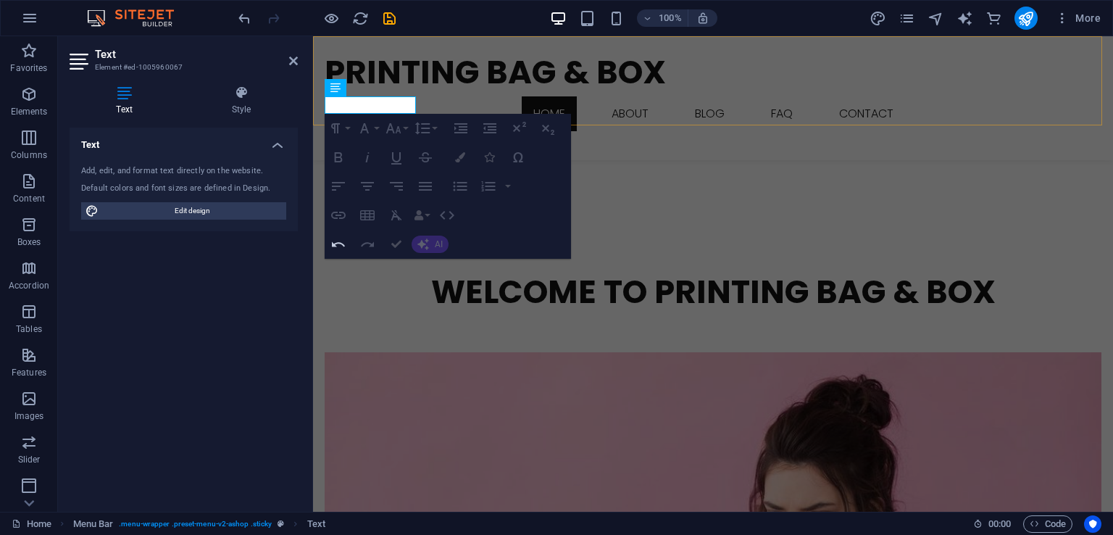
click at [323, 108] on div "Printing Bag & Box Home About Blog FAQ Contact [PHONE_NUMBER] Menu" at bounding box center [713, 98] width 800 height 124
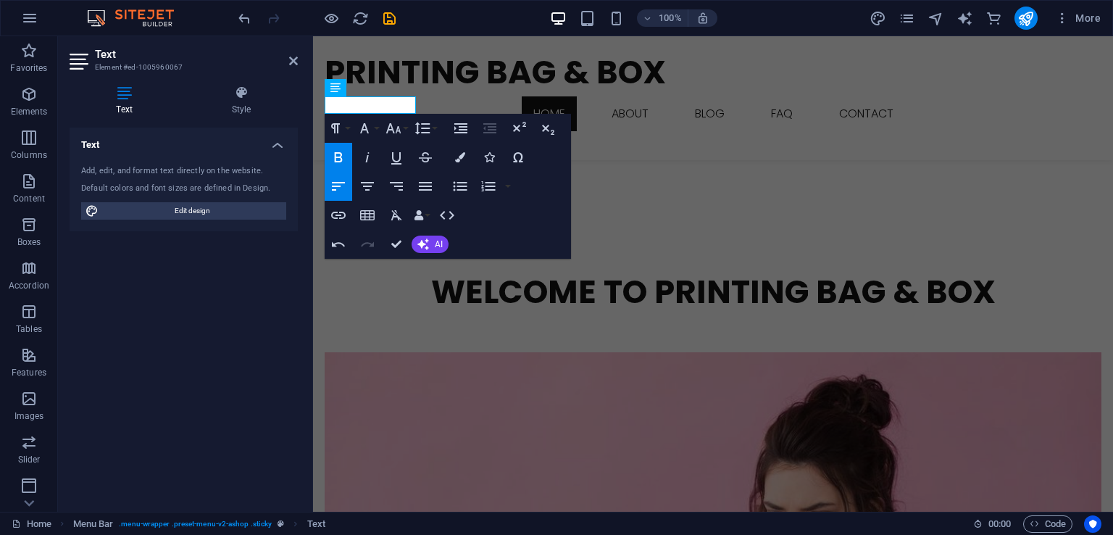
click at [336, 150] on icon "button" at bounding box center [338, 157] width 17 height 17
click at [333, 157] on icon "button" at bounding box center [338, 157] width 17 height 17
click at [513, 99] on div "Printing Bag & Box Home About Blog FAQ Contact [PHONE_NUMBER] Menu" at bounding box center [713, 98] width 800 height 124
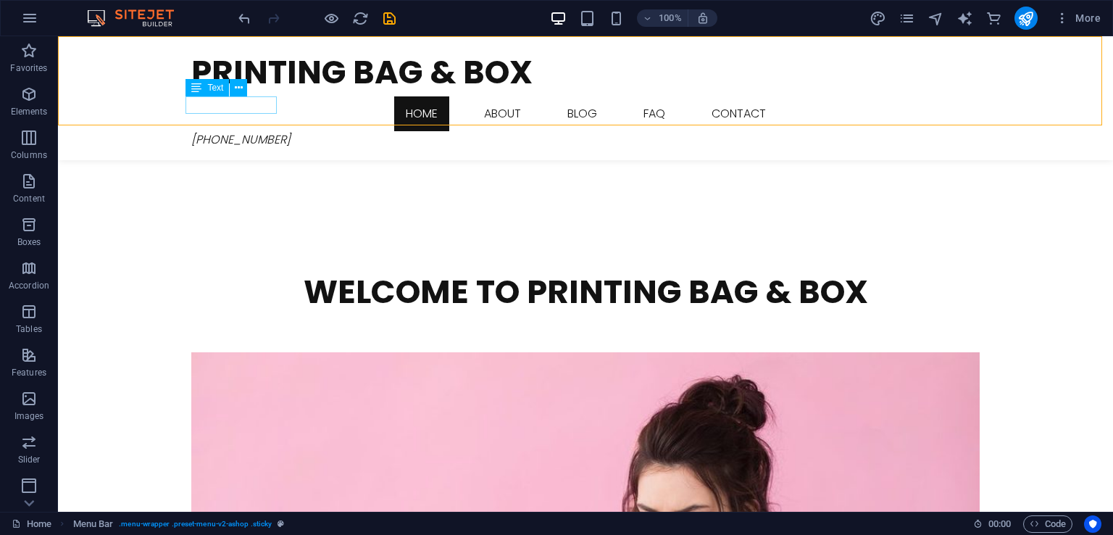
click at [191, 131] on div "[PHONE_NUMBER]" at bounding box center [585, 139] width 789 height 17
click at [322, 109] on div "Printing Bag & Box Home About Blog FAQ Contact [PHONE_NUMBER] Menu" at bounding box center [585, 98] width 1055 height 124
click at [244, 131] on span "[PHONE_NUMBER]" at bounding box center [240, 139] width 99 height 17
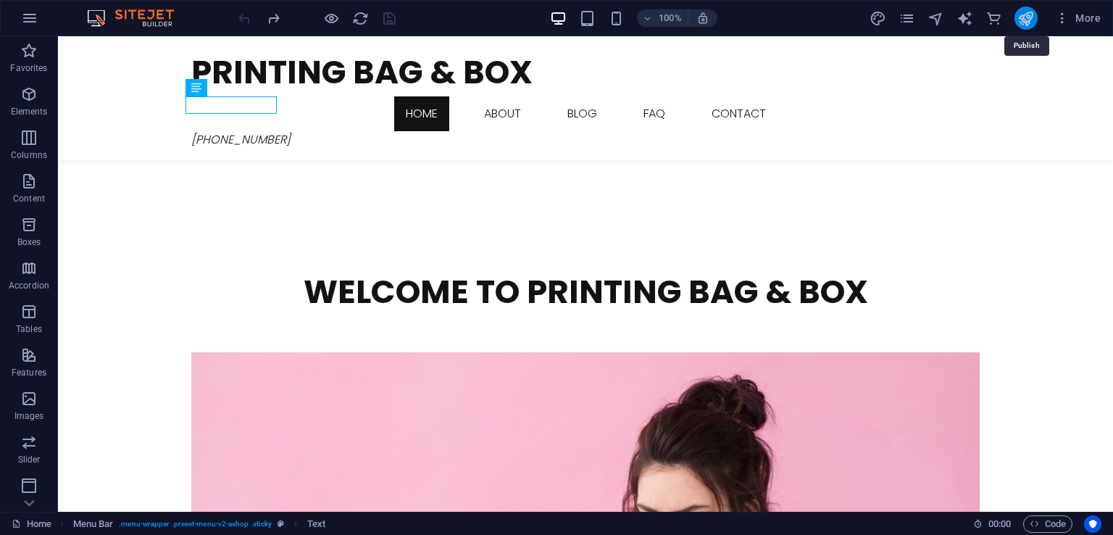
click at [1024, 19] on icon "publish" at bounding box center [1026, 18] width 17 height 17
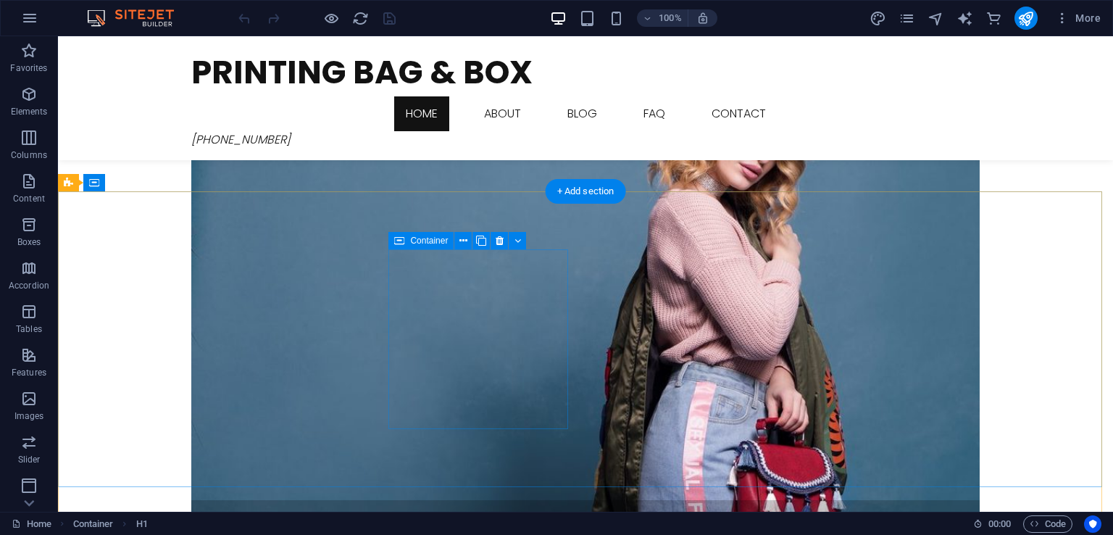
scroll to position [1760, 0]
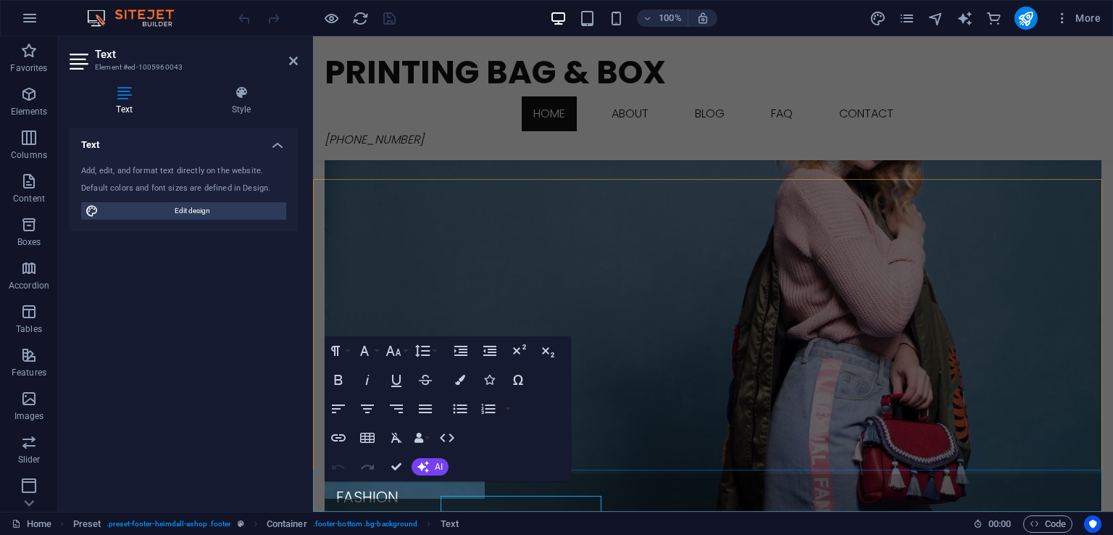
scroll to position [1745, 0]
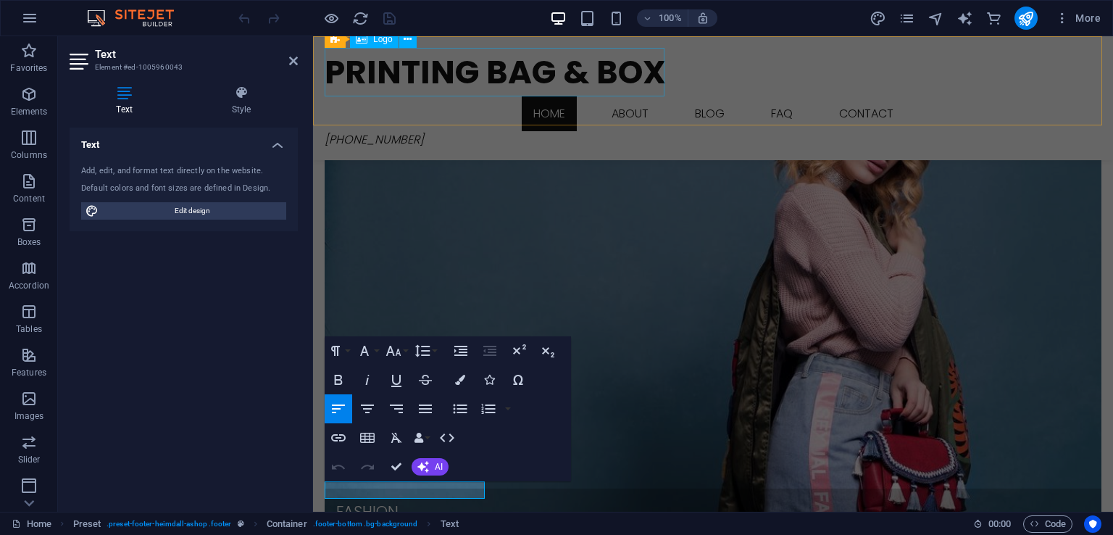
click at [574, 67] on div "Printing Bag & Box" at bounding box center [713, 72] width 777 height 49
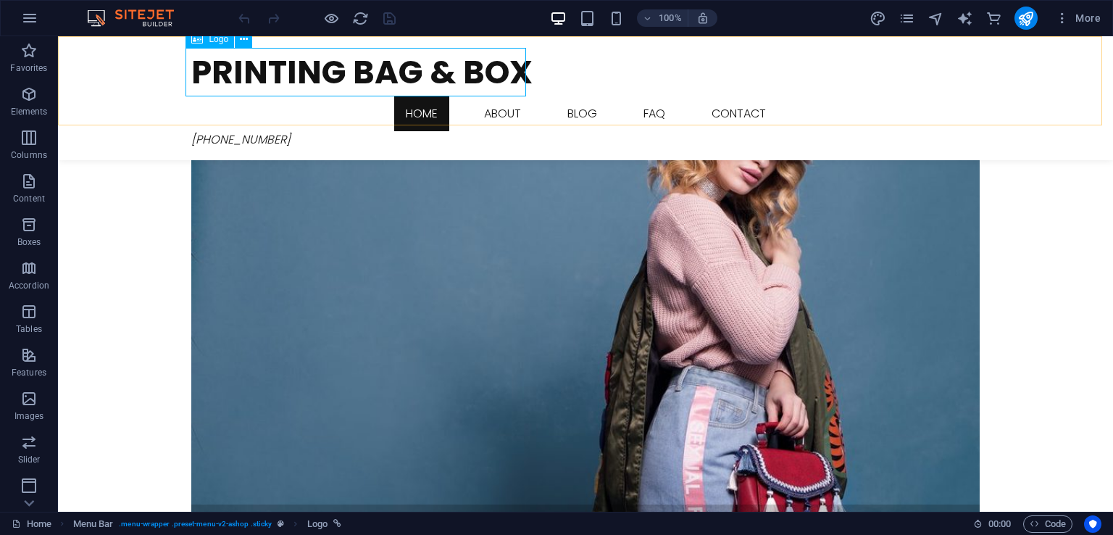
click at [304, 71] on div "Printing Bag & Box" at bounding box center [585, 72] width 789 height 49
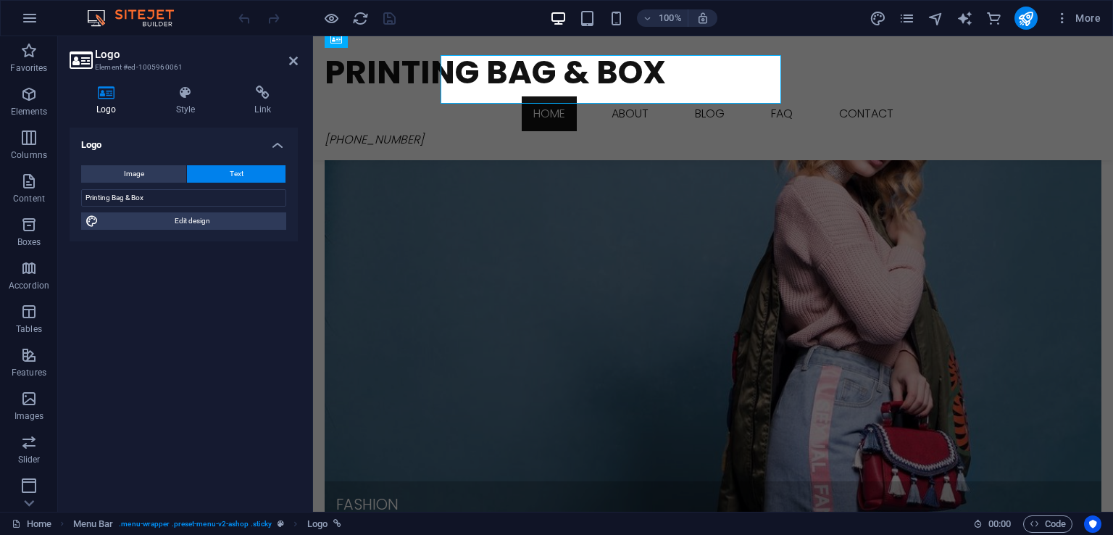
scroll to position [1745, 0]
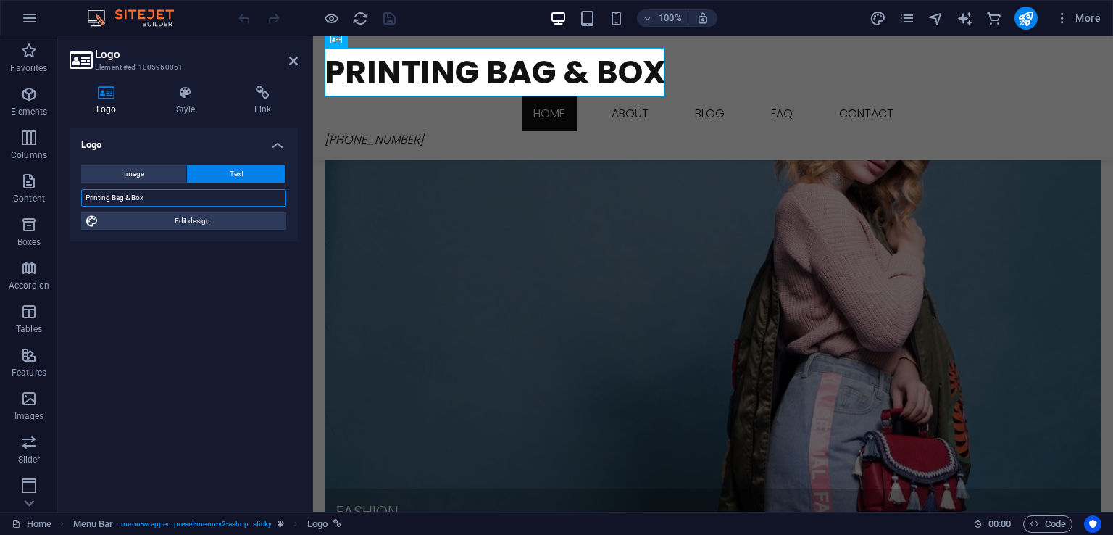
click at [166, 195] on input "Printing Bag & Box" at bounding box center [183, 197] width 205 height 17
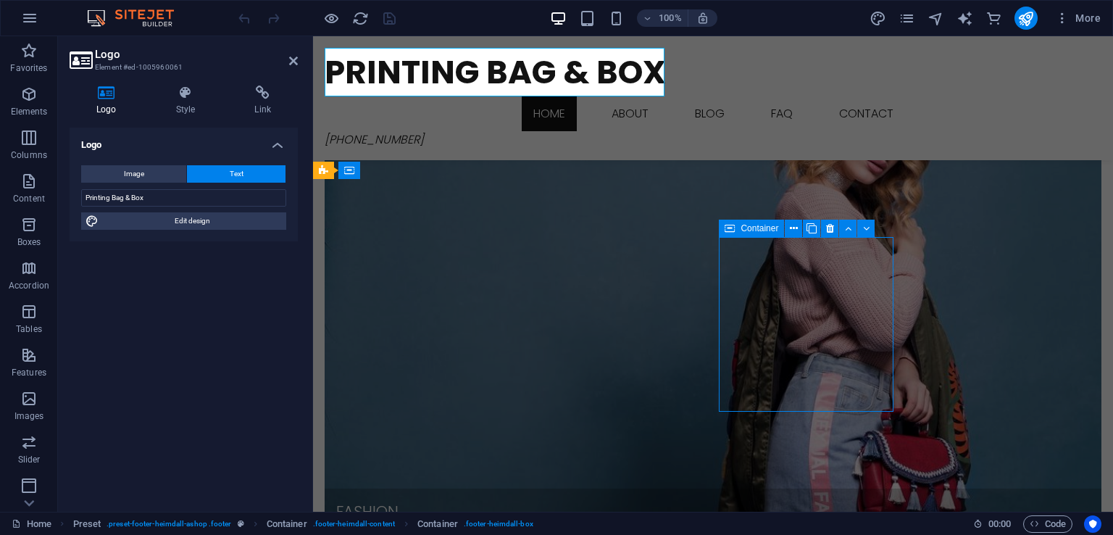
scroll to position [1753, 0]
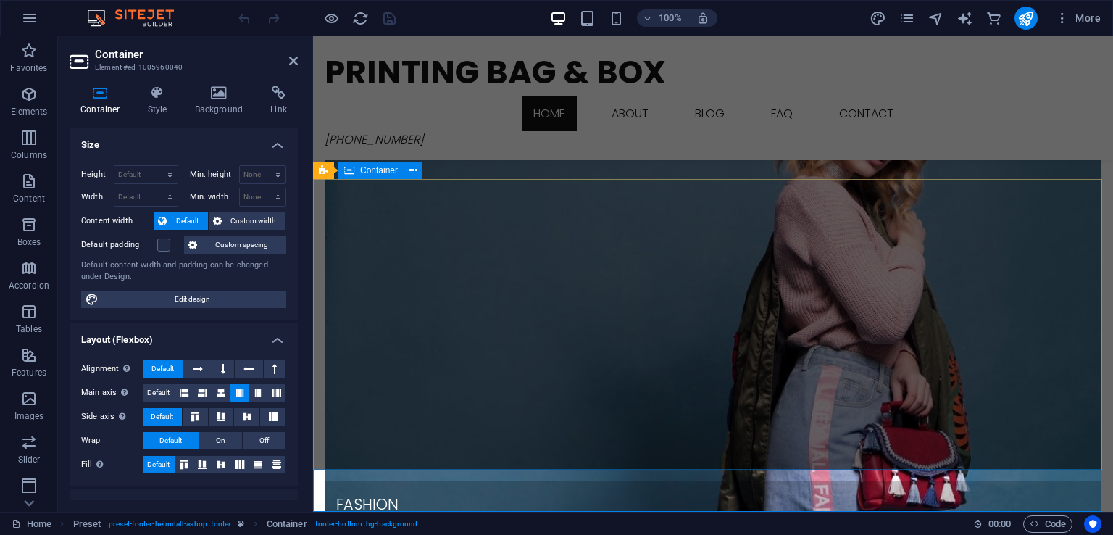
scroll to position [1745, 0]
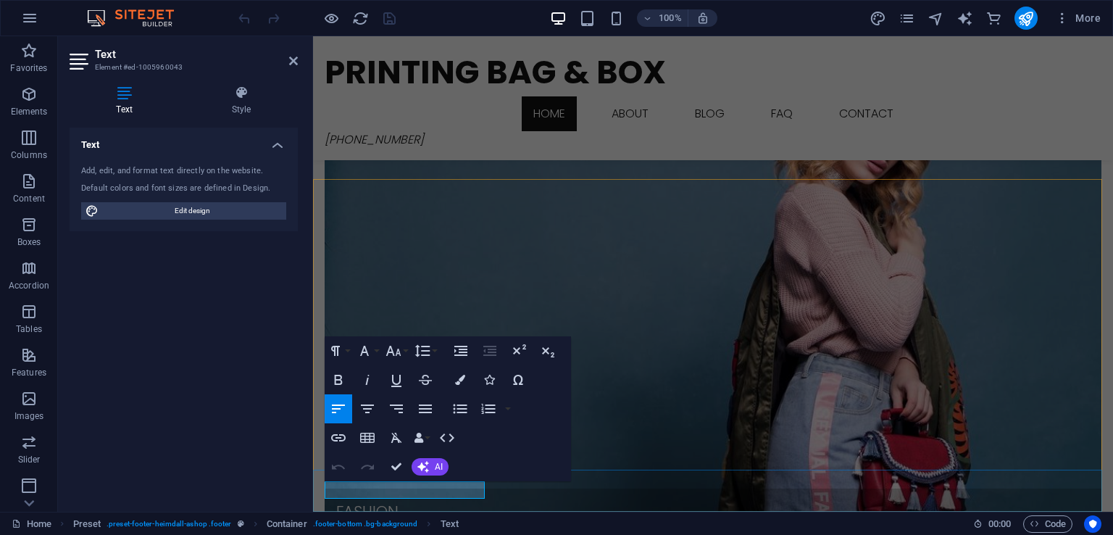
drag, startPoint x: 373, startPoint y: 491, endPoint x: 354, endPoint y: 498, distance: 20.2
drag, startPoint x: 373, startPoint y: 488, endPoint x: 339, endPoint y: 497, distance: 35.3
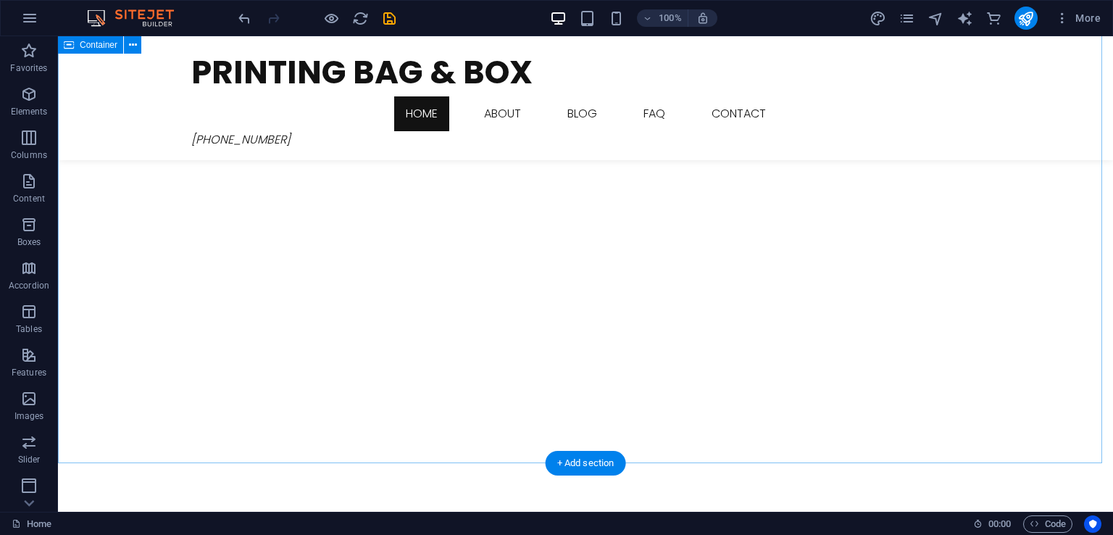
scroll to position [0, 0]
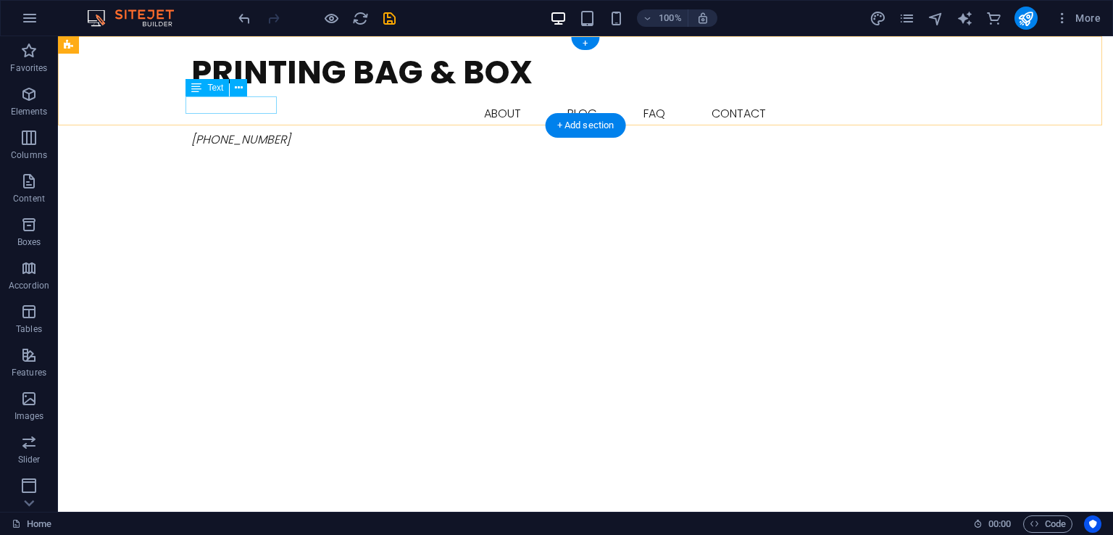
click at [256, 131] on span "[PHONE_NUMBER]" at bounding box center [240, 139] width 99 height 17
click at [256, 105] on div "H1 Container Spacer Image Preset Spacer H2 Text Preset Preset Container Contain…" at bounding box center [585, 274] width 1055 height 476
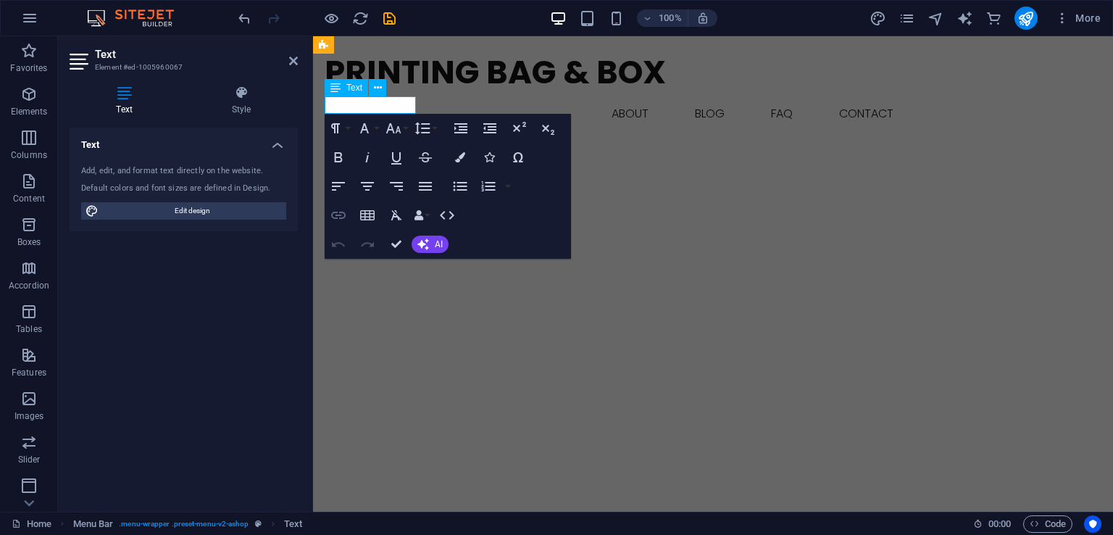
click at [334, 209] on icon "button" at bounding box center [338, 215] width 17 height 17
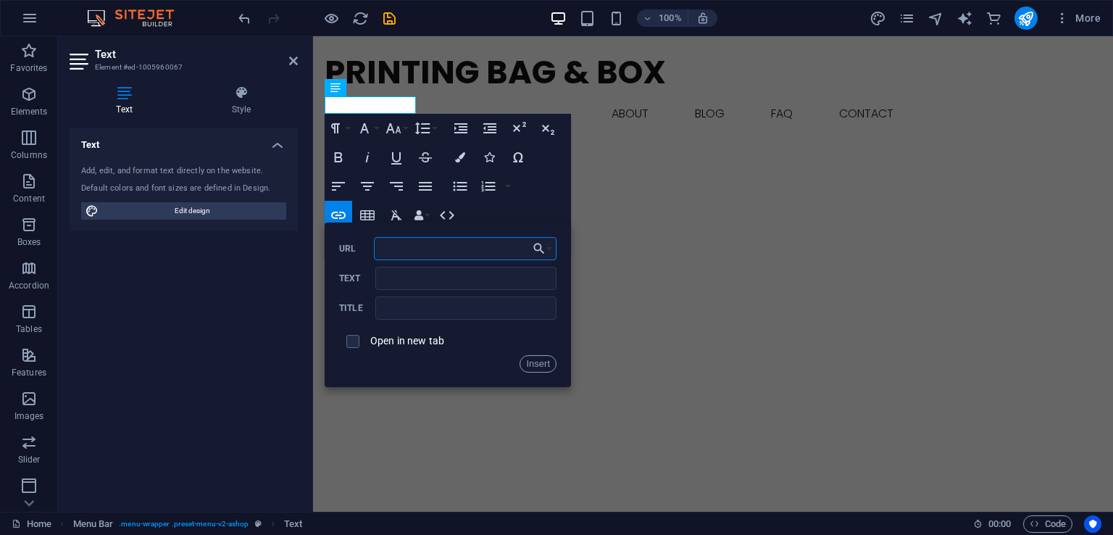
paste input "[URL][DOMAIN_NAME]"
type input "[URL][DOMAIN_NAME]"
click at [435, 342] on label "Open in new tab" at bounding box center [407, 341] width 74 height 12
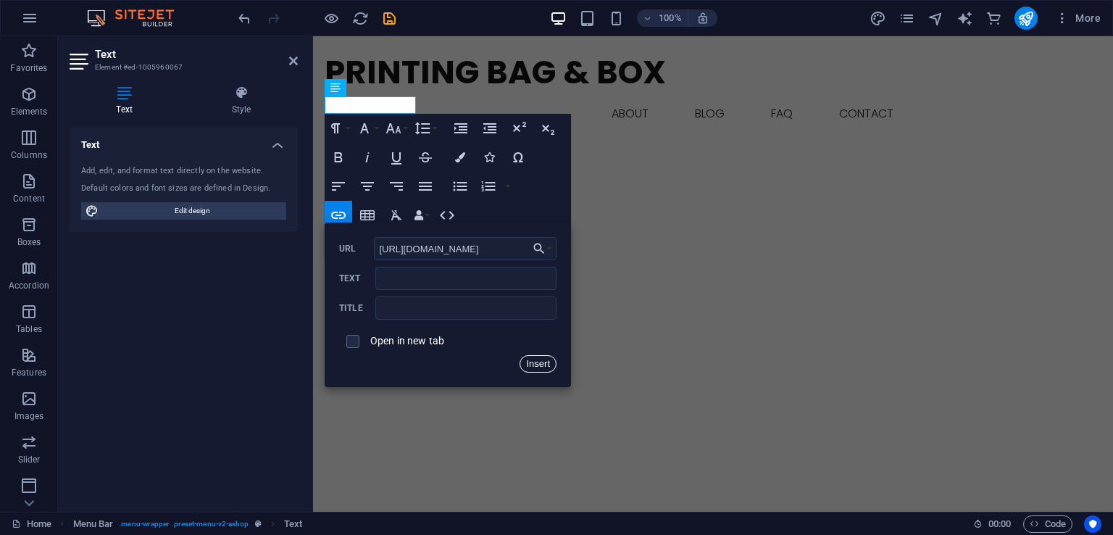
click at [539, 368] on button "Insert" at bounding box center [538, 363] width 37 height 17
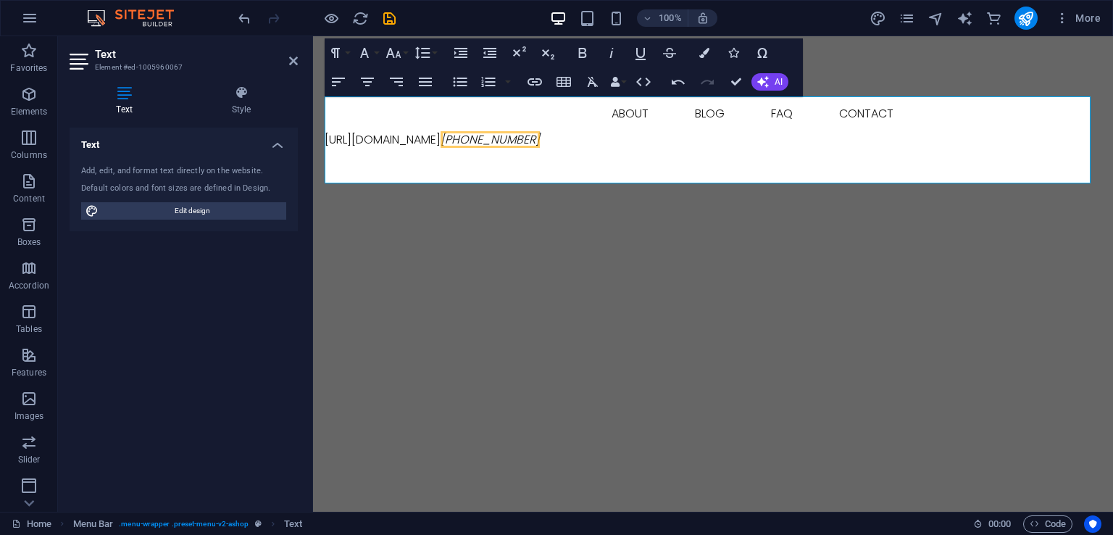
click at [847, 36] on header "100% More" at bounding box center [556, 18] width 1113 height 36
click at [871, 238] on div at bounding box center [713, 392] width 800 height 464
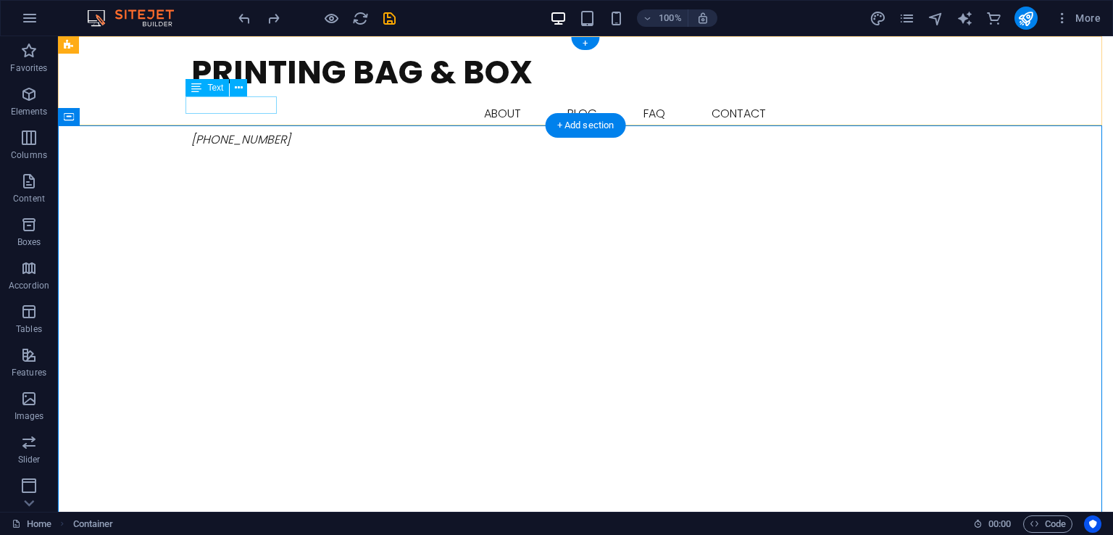
click at [261, 131] on span "[PHONE_NUMBER]" at bounding box center [240, 139] width 99 height 17
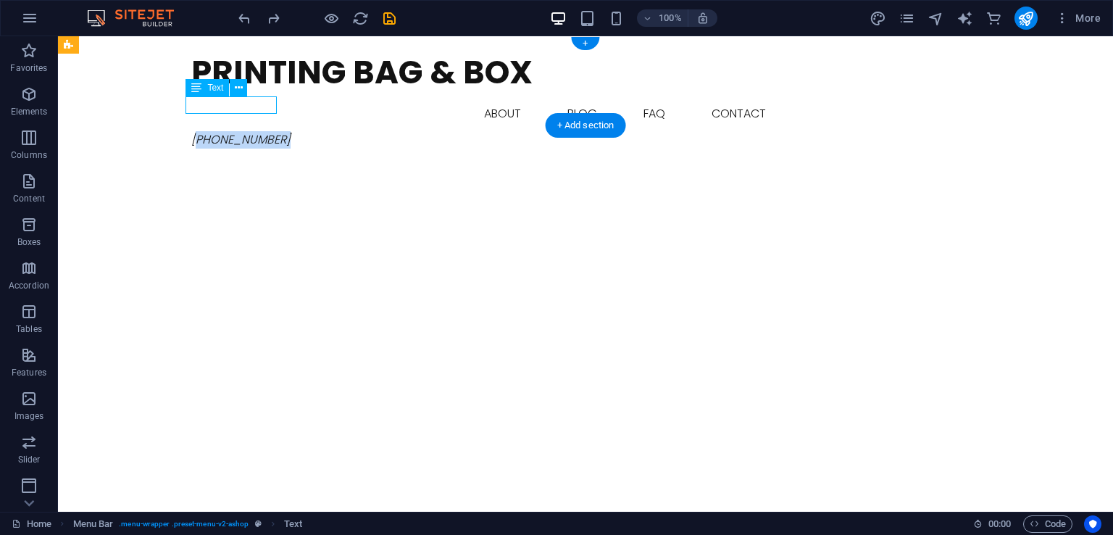
click at [261, 131] on span "[PHONE_NUMBER]" at bounding box center [240, 139] width 99 height 17
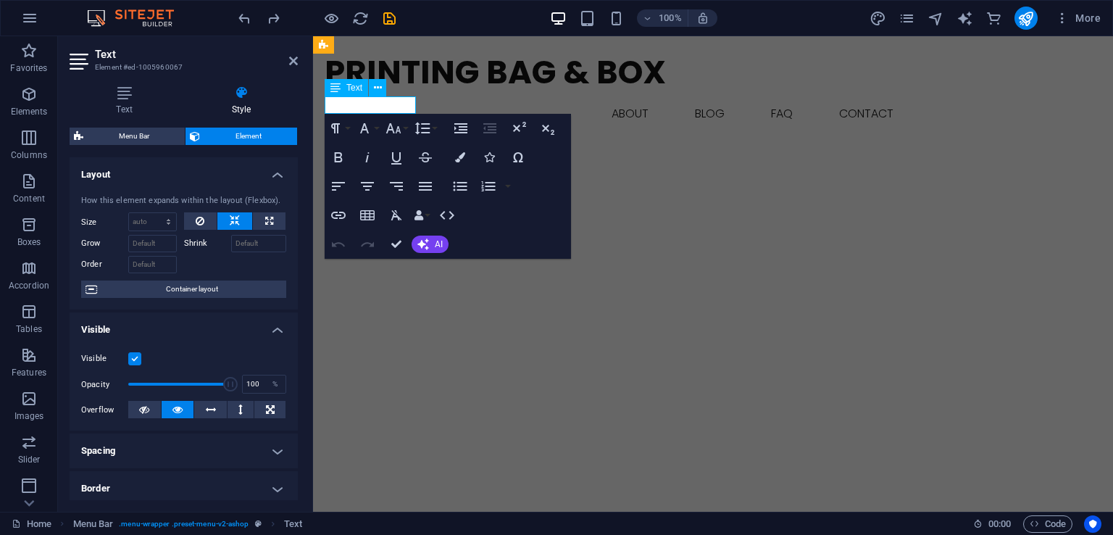
click at [225, 136] on span "Element" at bounding box center [248, 136] width 88 height 17
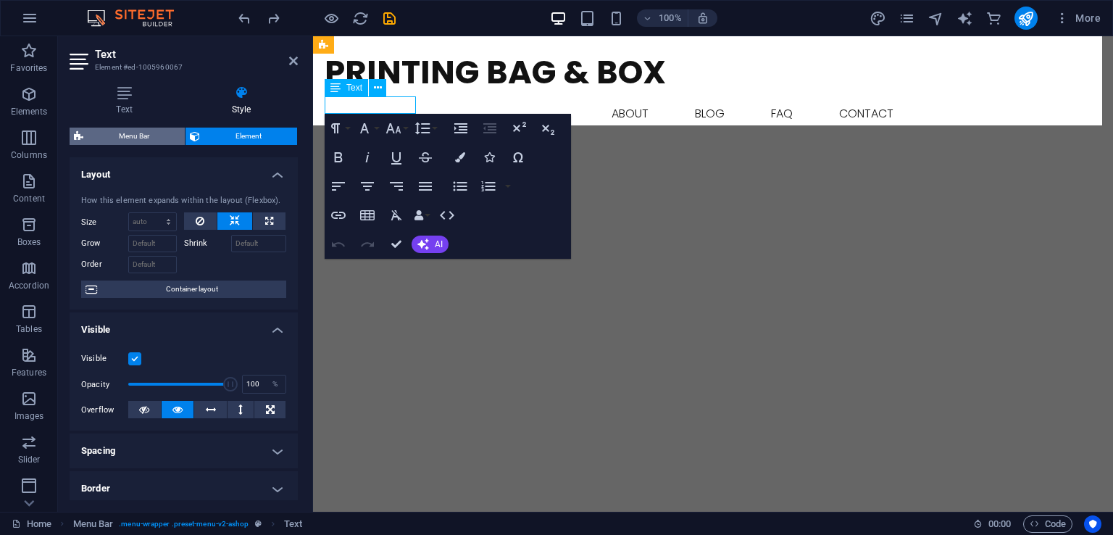
click at [144, 133] on span "Menu Bar" at bounding box center [134, 136] width 93 height 17
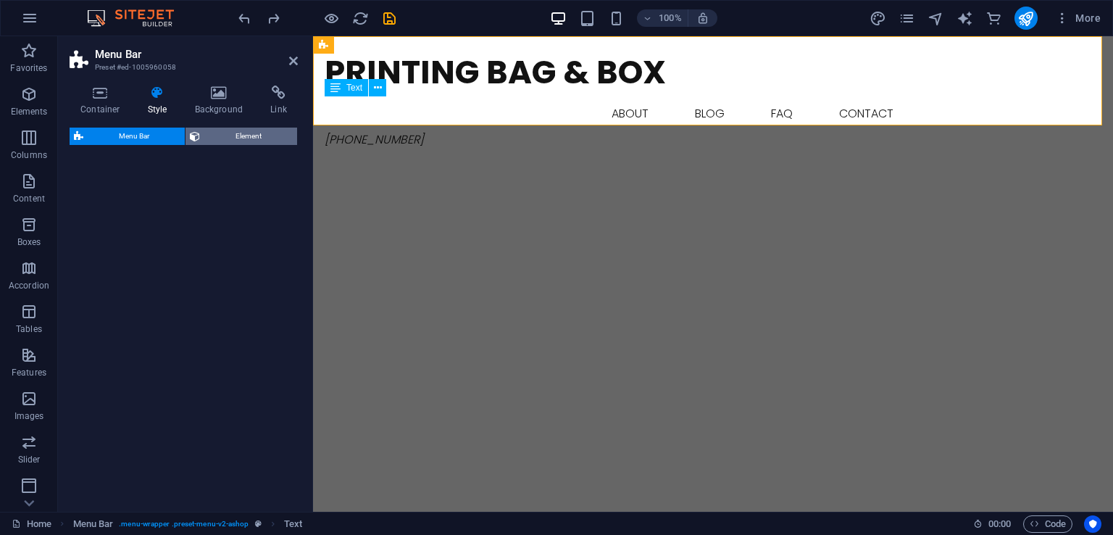
select select "rem"
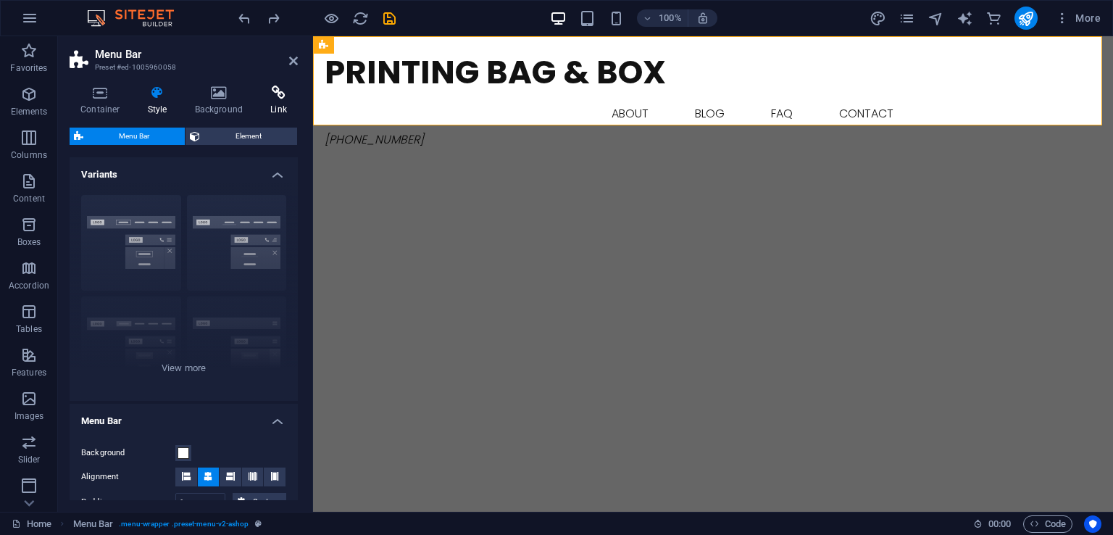
click at [267, 108] on h4 "Link" at bounding box center [279, 101] width 38 height 30
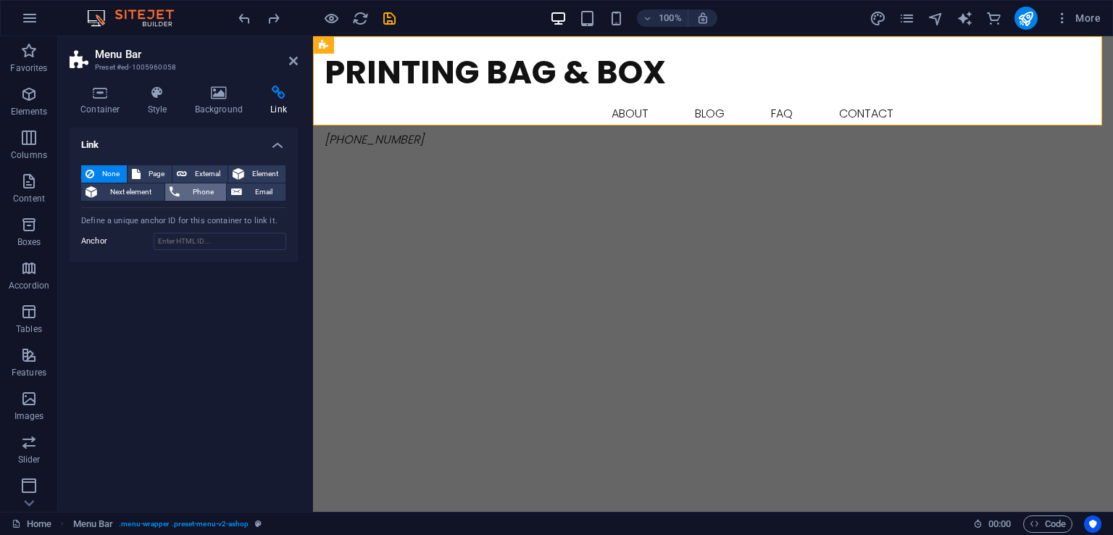
click at [200, 191] on span "Phone" at bounding box center [203, 191] width 38 height 17
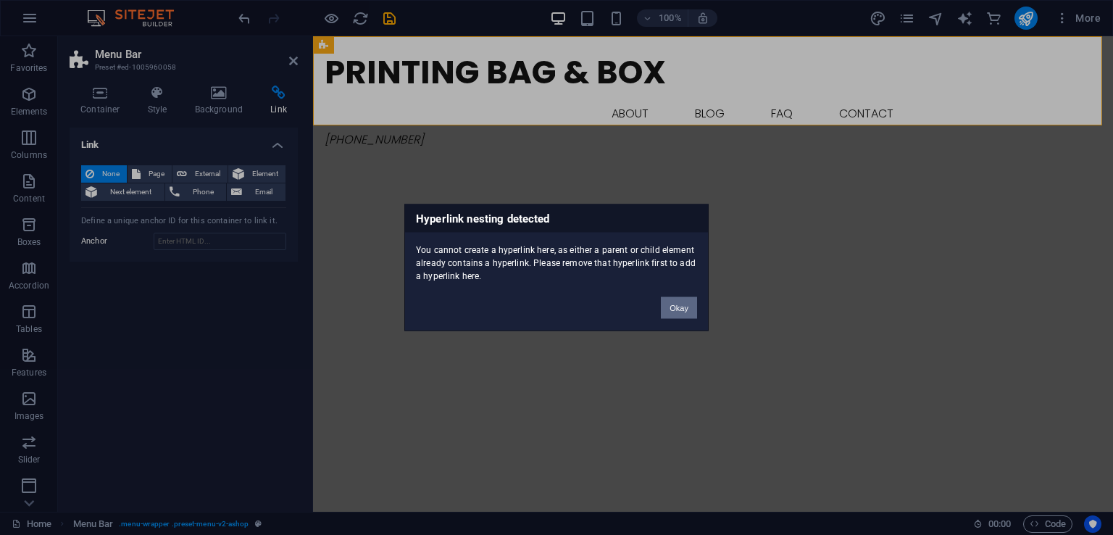
drag, startPoint x: 677, startPoint y: 302, endPoint x: 363, endPoint y: 266, distance: 316.0
click at [677, 302] on button "Okay" at bounding box center [679, 308] width 36 height 22
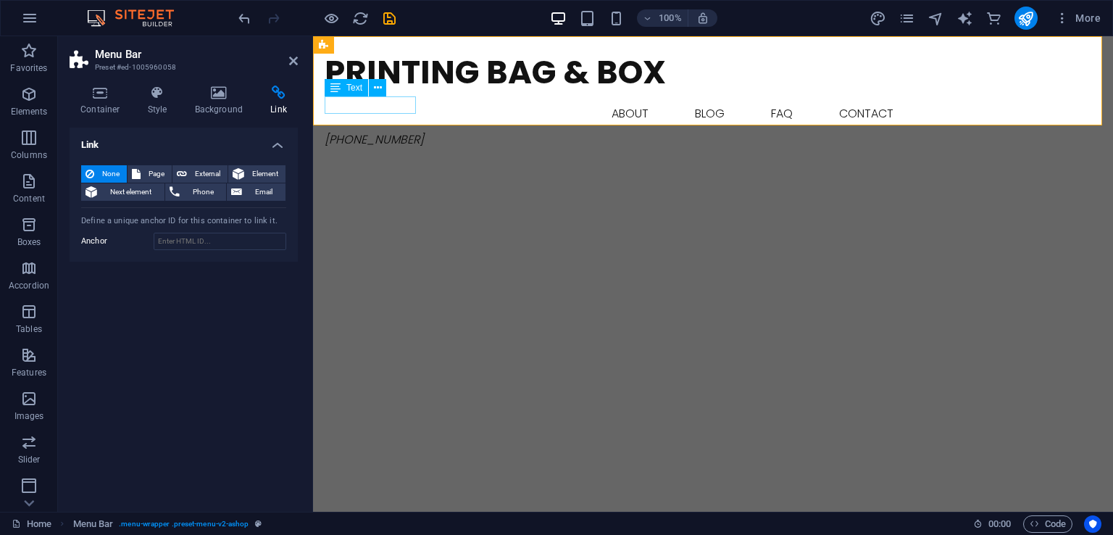
click at [377, 131] on span "[PHONE_NUMBER]" at bounding box center [374, 139] width 99 height 17
click at [377, 105] on div "Printing Bag & Box Home About Blog FAQ Contact [PHONE_NUMBER] Menu" at bounding box center [713, 98] width 800 height 124
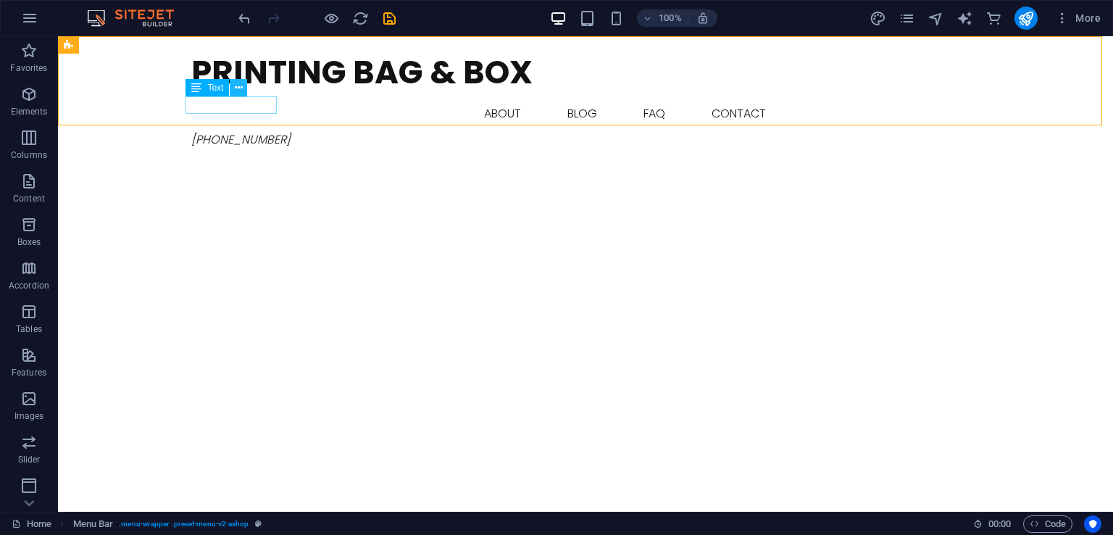
click at [235, 94] on icon at bounding box center [239, 87] width 8 height 15
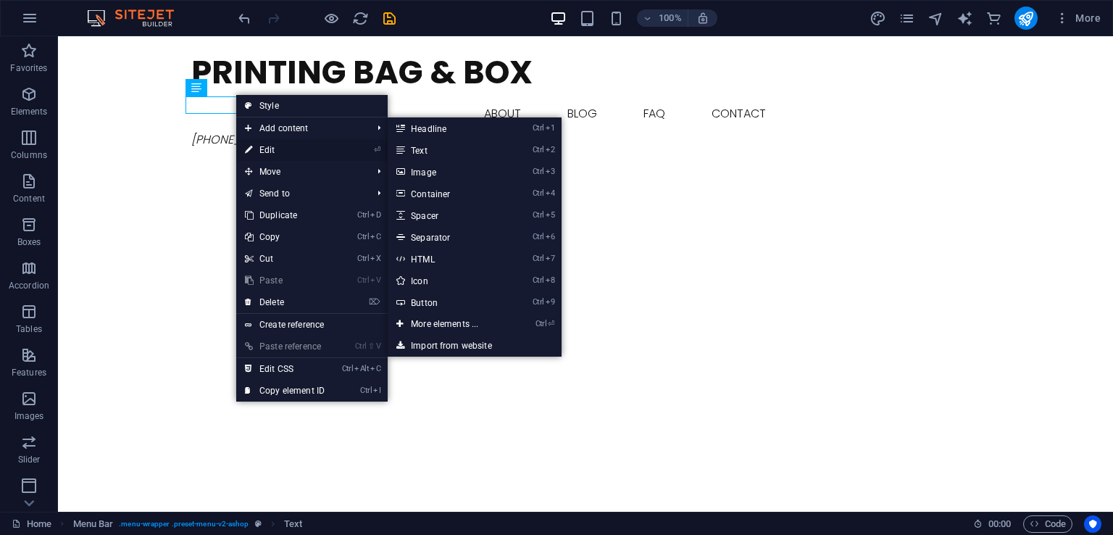
click at [266, 150] on link "⏎ Edit" at bounding box center [284, 150] width 97 height 22
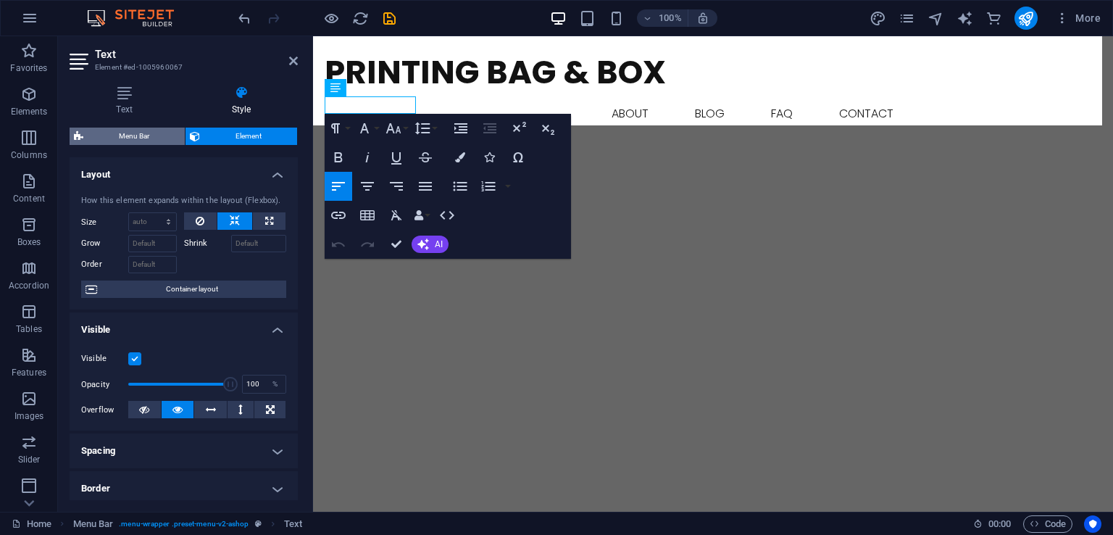
click at [152, 136] on span "Menu Bar" at bounding box center [134, 136] width 93 height 17
select select "rem"
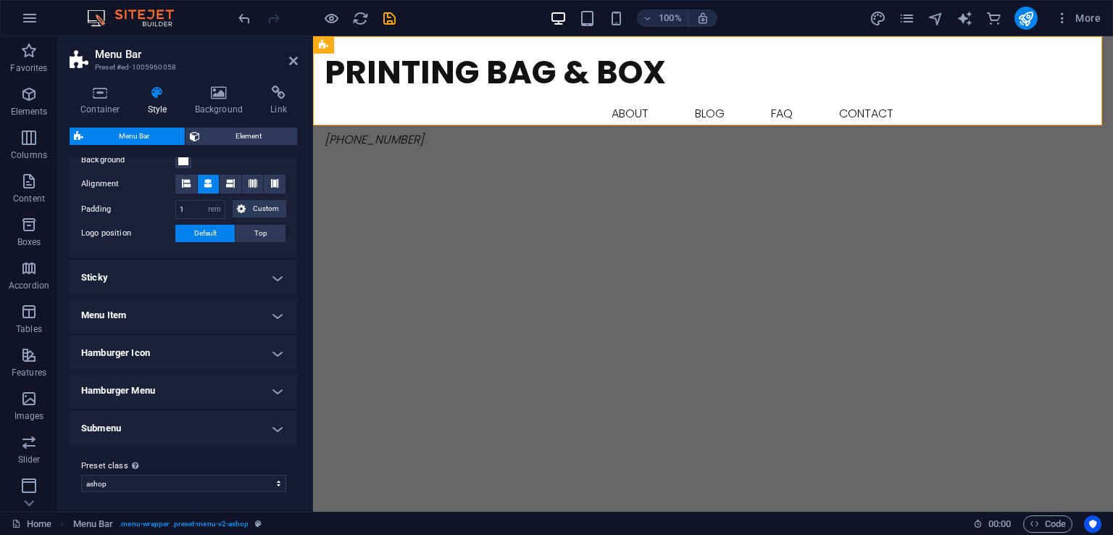
scroll to position [296, 0]
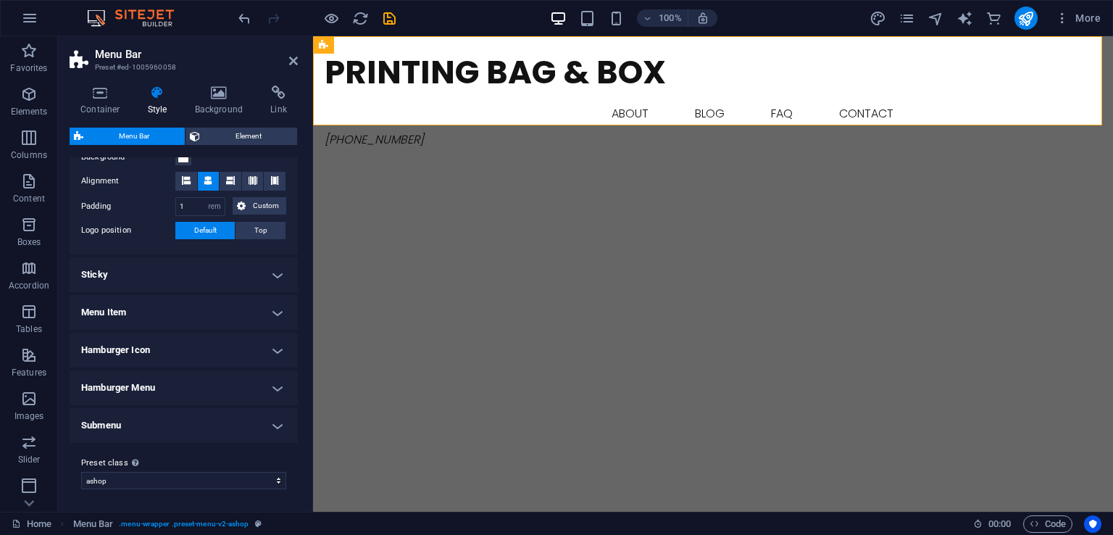
click at [206, 429] on h4 "Submenu" at bounding box center [184, 425] width 228 height 35
click at [206, 428] on h4 "Submenu" at bounding box center [184, 421] width 228 height 26
drag, startPoint x: 197, startPoint y: 481, endPoint x: 148, endPoint y: 476, distance: 49.6
click at [148, 476] on select "ashop Add preset class" at bounding box center [183, 480] width 205 height 17
click at [81, 472] on select "ashop Add preset class" at bounding box center [183, 480] width 205 height 17
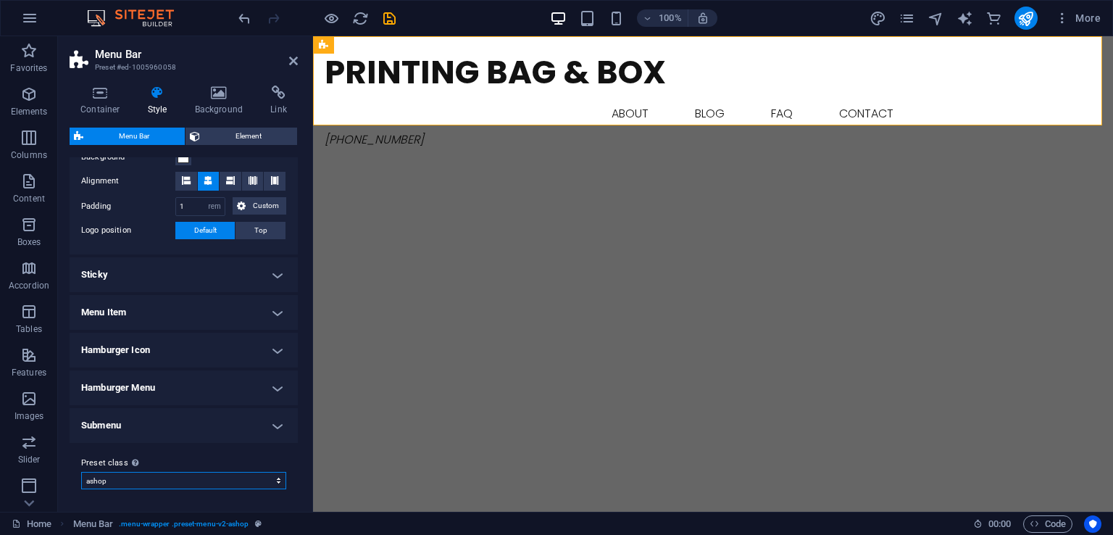
click at [180, 478] on select "ashop Add preset class" at bounding box center [183, 480] width 205 height 17
click at [81, 472] on select "ashop Add preset class" at bounding box center [183, 480] width 205 height 17
select select "preset-menu-v2-ashop"
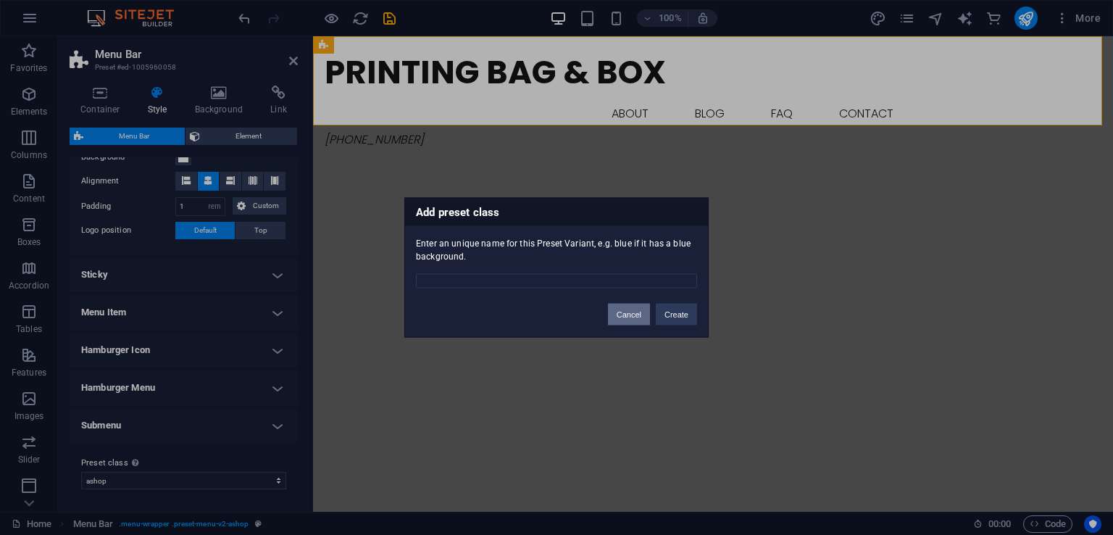
click at [641, 317] on button "Cancel" at bounding box center [629, 315] width 42 height 22
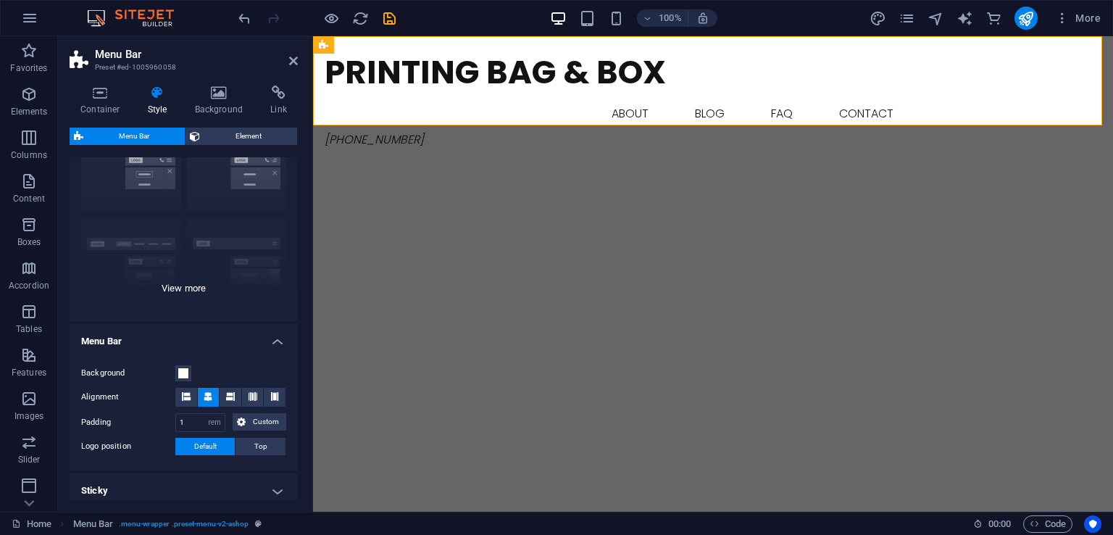
scroll to position [0, 0]
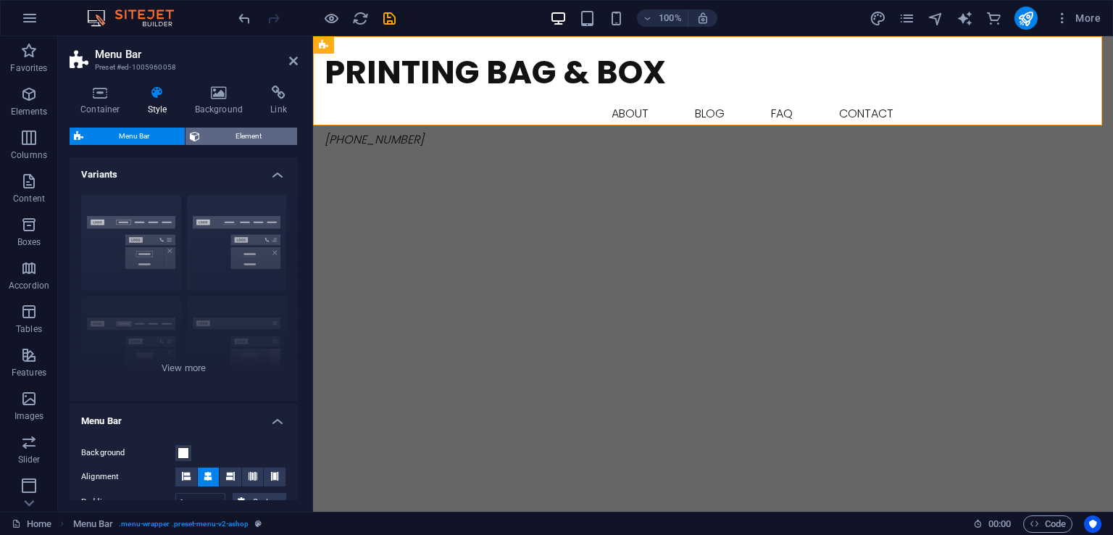
click at [247, 142] on span "Element" at bounding box center [248, 136] width 88 height 17
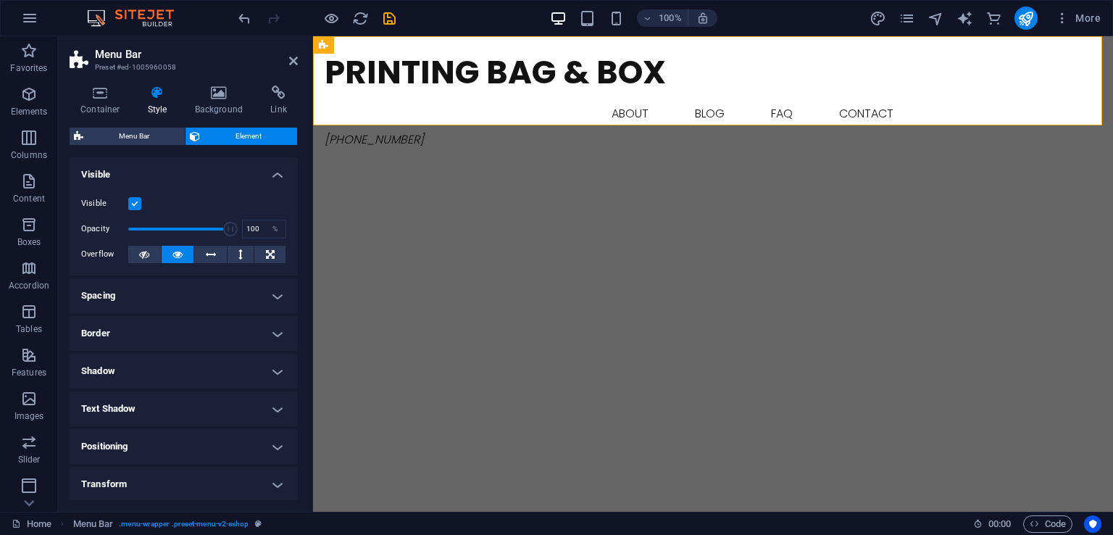
click at [132, 201] on label at bounding box center [134, 203] width 13 height 13
click at [0, 0] on input "Visible" at bounding box center [0, 0] width 0 height 0
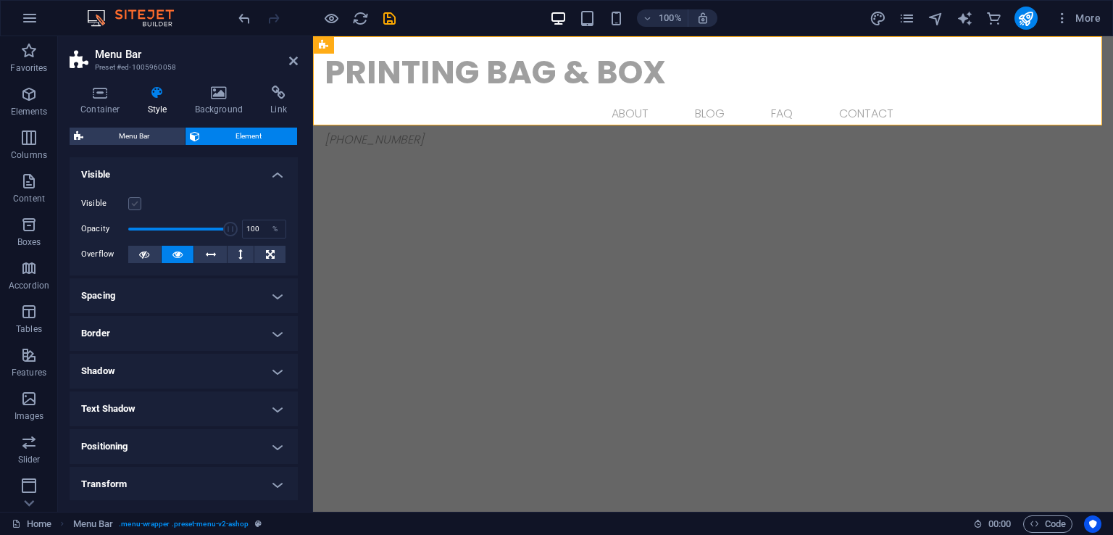
click at [132, 201] on label at bounding box center [134, 203] width 13 height 13
click at [0, 0] on input "Visible" at bounding box center [0, 0] width 0 height 0
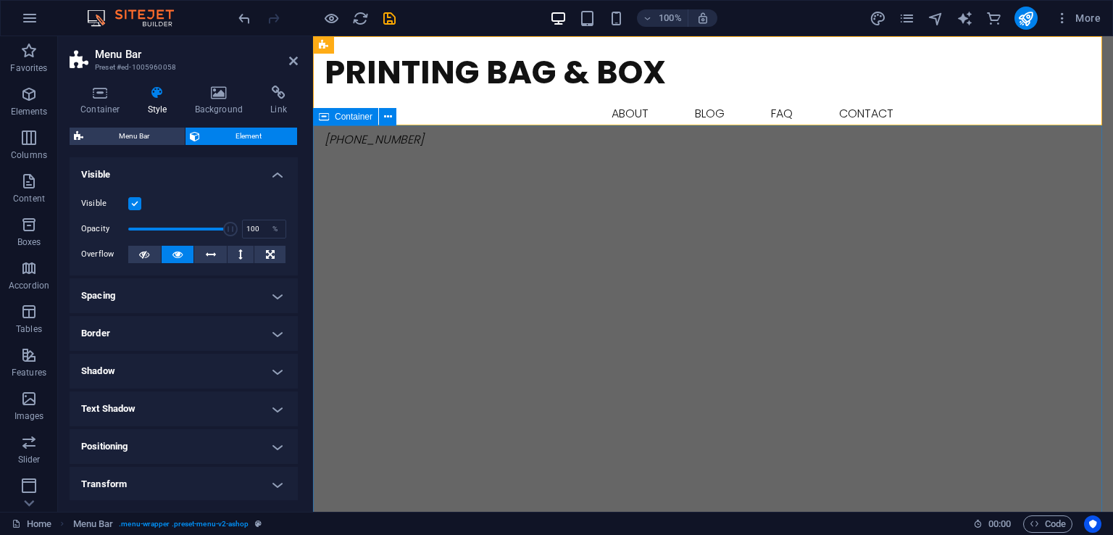
click at [375, 109] on div "Container" at bounding box center [345, 116] width 65 height 17
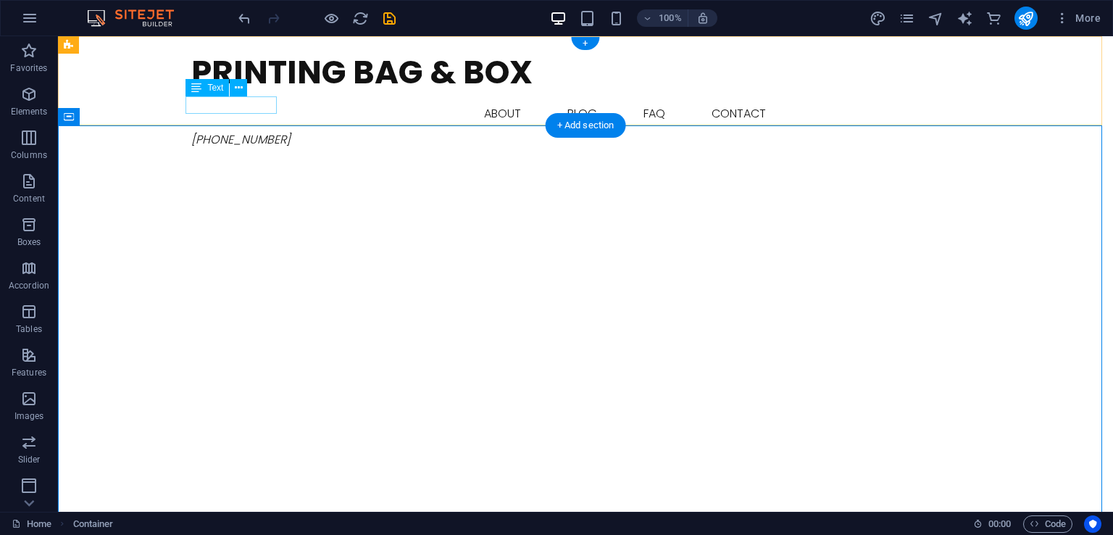
click at [231, 131] on span "[PHONE_NUMBER]" at bounding box center [240, 139] width 99 height 17
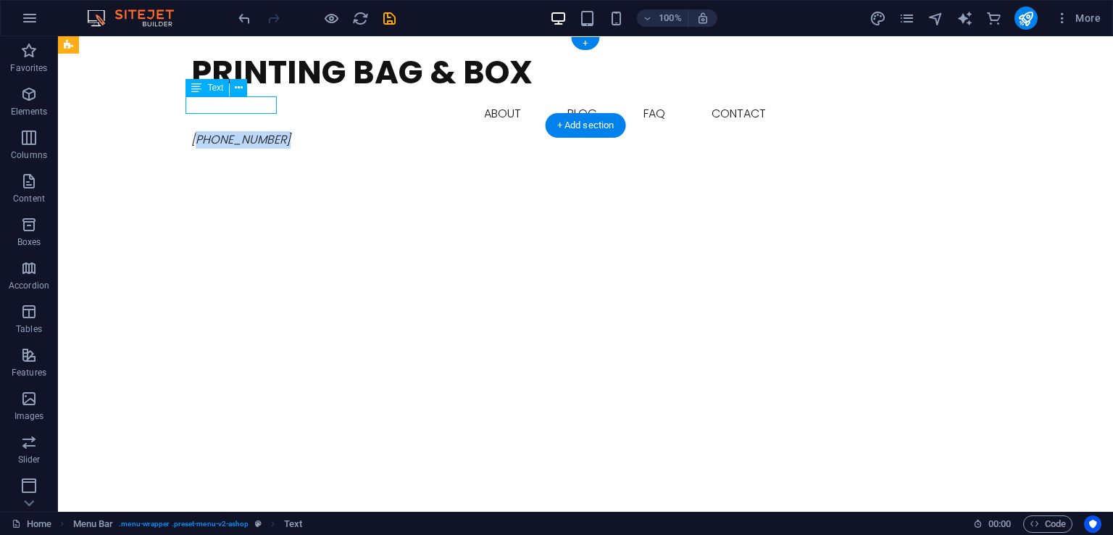
click at [231, 131] on span "[PHONE_NUMBER]" at bounding box center [240, 139] width 99 height 17
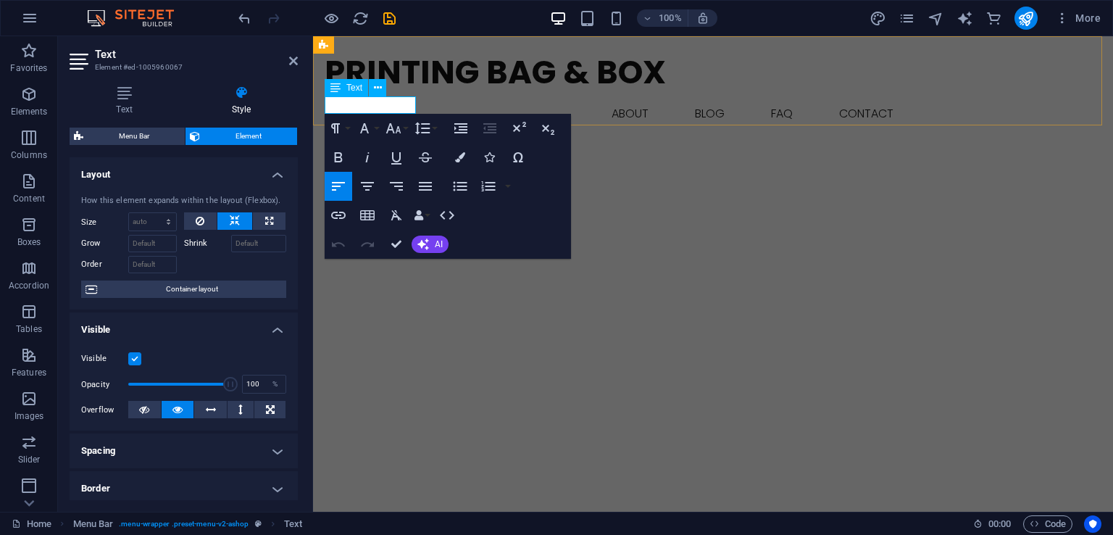
click at [391, 131] on span "[PHONE_NUMBER]" at bounding box center [374, 139] width 99 height 17
click at [391, 114] on div "Paragraph Format Normal Heading 1 Heading 2 Heading 3 Heading 4 Heading 5 Headi…" at bounding box center [448, 186] width 246 height 145
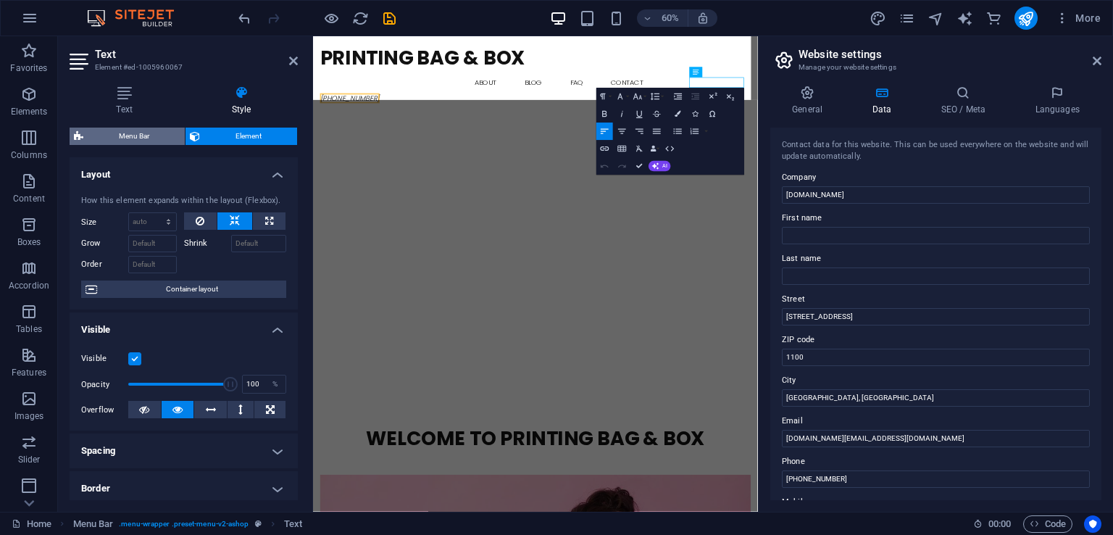
click at [156, 136] on span "Menu Bar" at bounding box center [134, 136] width 93 height 17
select select "rem"
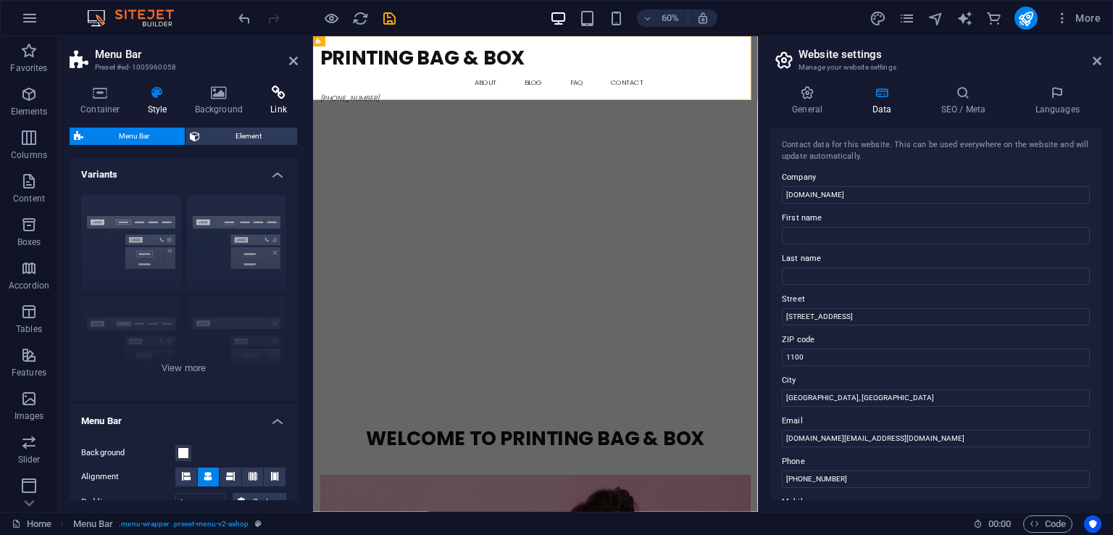
click at [287, 99] on icon at bounding box center [279, 93] width 38 height 14
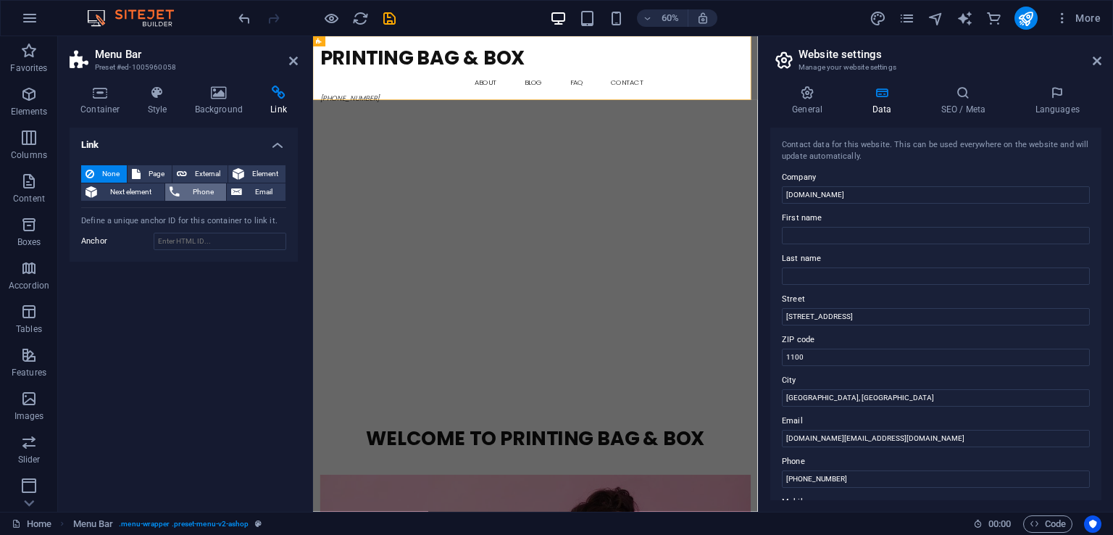
click at [196, 190] on span "Phone" at bounding box center [203, 191] width 38 height 17
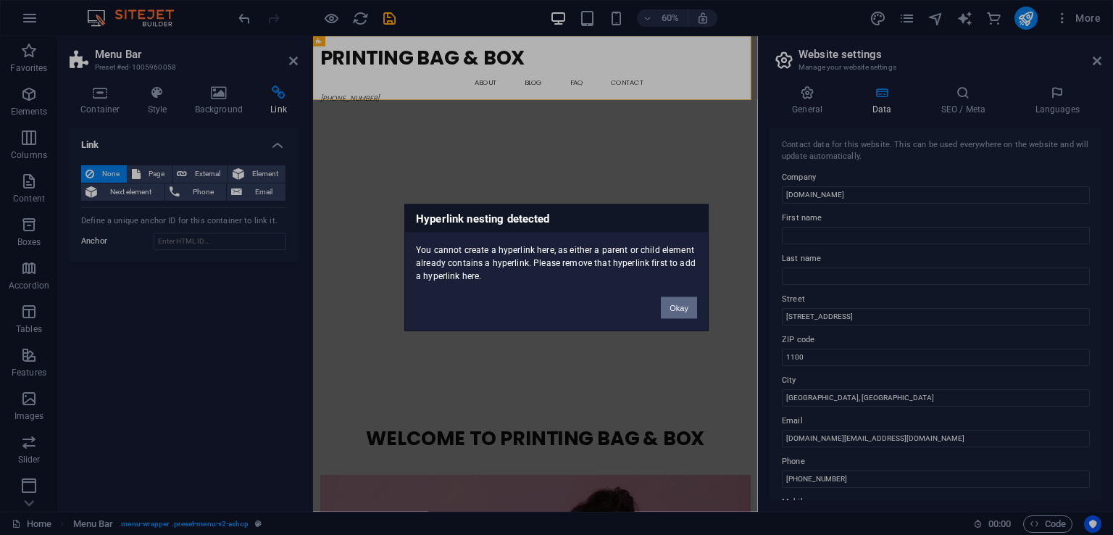
click at [687, 308] on button "Okay" at bounding box center [679, 308] width 36 height 22
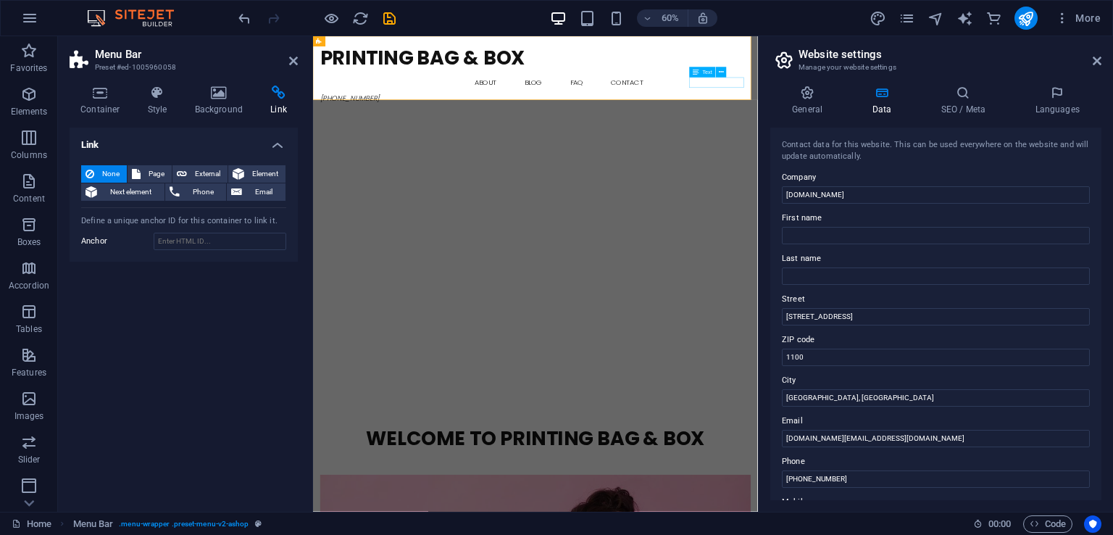
click at [979, 131] on div "[PHONE_NUMBER]" at bounding box center [684, 139] width 718 height 17
click at [424, 131] on span "[PHONE_NUMBER]" at bounding box center [374, 139] width 99 height 17
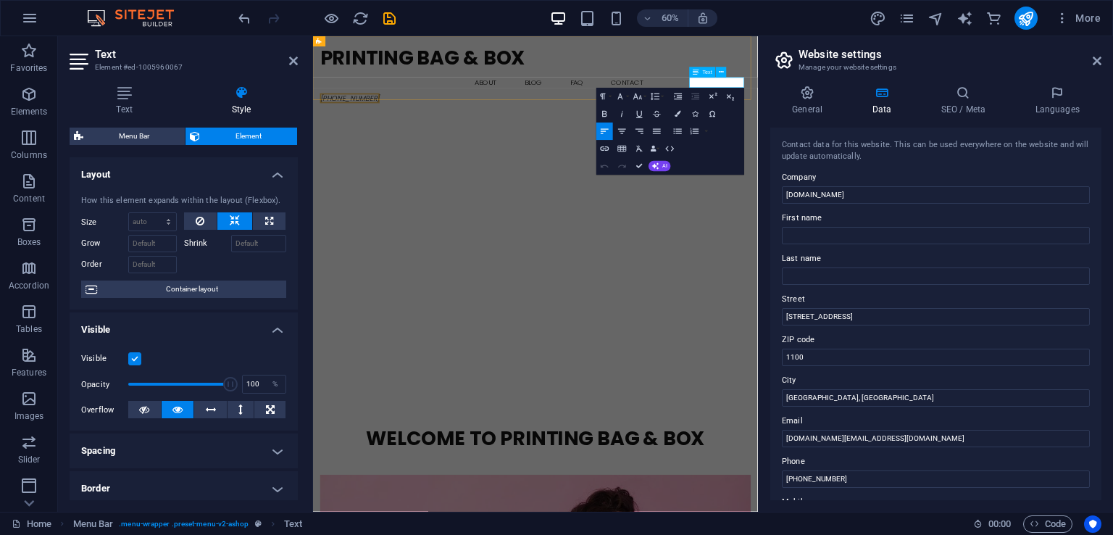
click at [424, 131] on span "[PHONE_NUMBER]" at bounding box center [374, 139] width 99 height 17
click at [265, 133] on span "Element" at bounding box center [248, 136] width 88 height 17
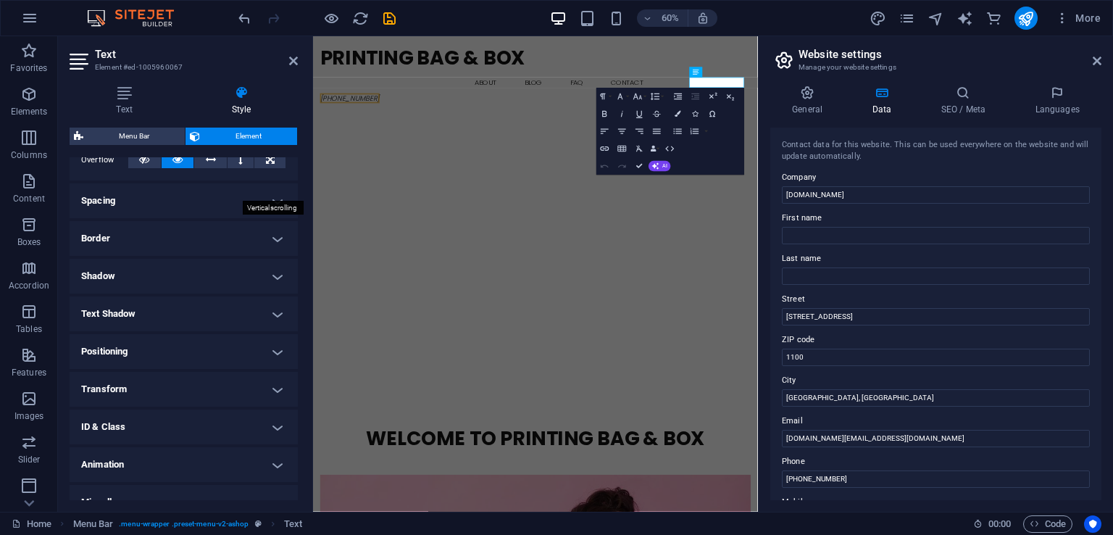
scroll to position [270, 0]
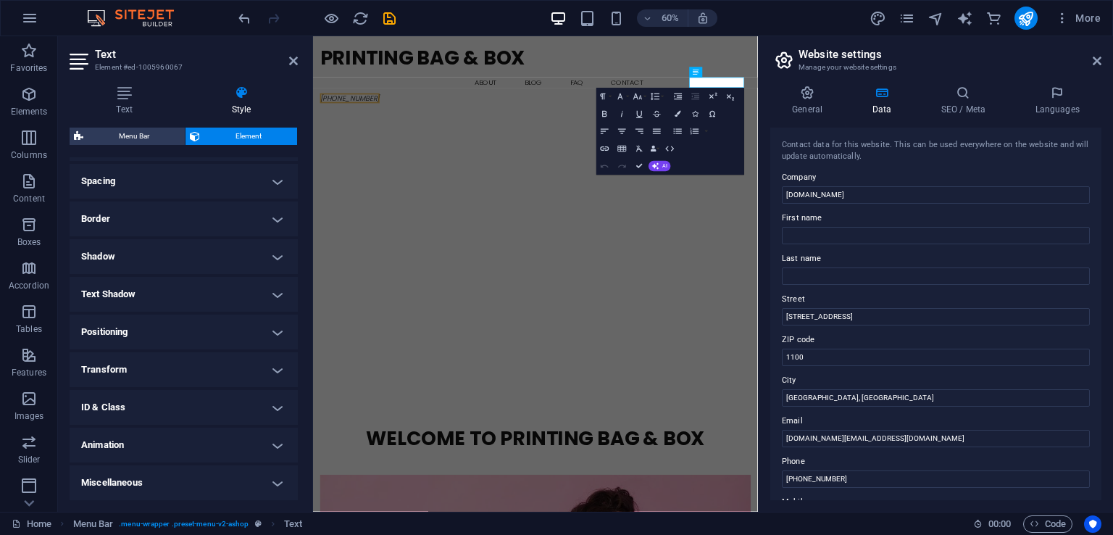
click at [181, 477] on h4 "Miscellaneous" at bounding box center [184, 482] width 228 height 35
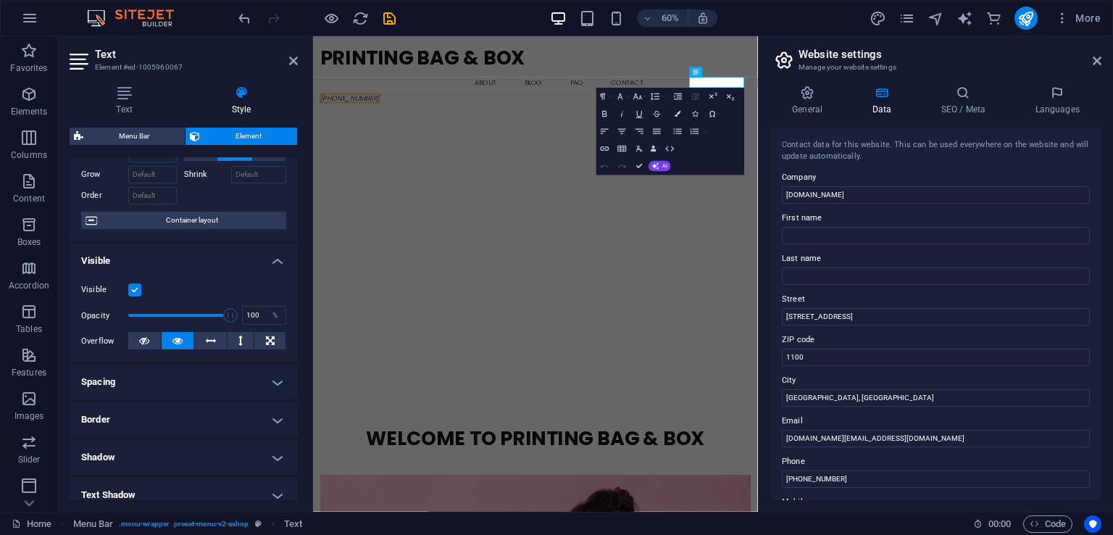
scroll to position [0, 0]
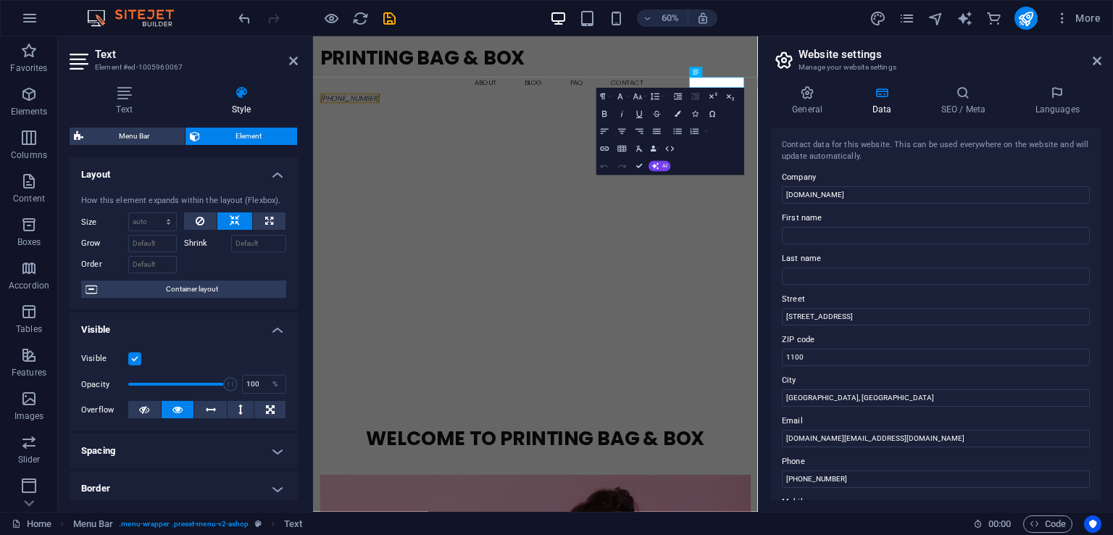
click at [133, 360] on label at bounding box center [134, 358] width 13 height 13
click at [0, 0] on input "Visible" at bounding box center [0, 0] width 0 height 0
click at [133, 360] on label at bounding box center [134, 358] width 13 height 13
click at [0, 0] on input "Visible" at bounding box center [0, 0] width 0 height 0
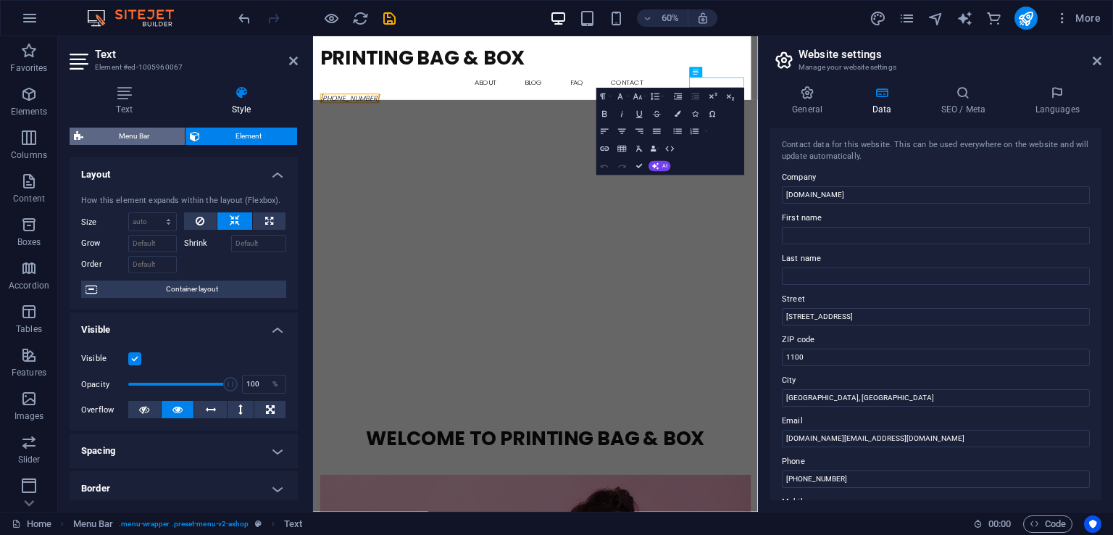
click at [169, 128] on span "Menu Bar" at bounding box center [134, 136] width 93 height 17
select select "rem"
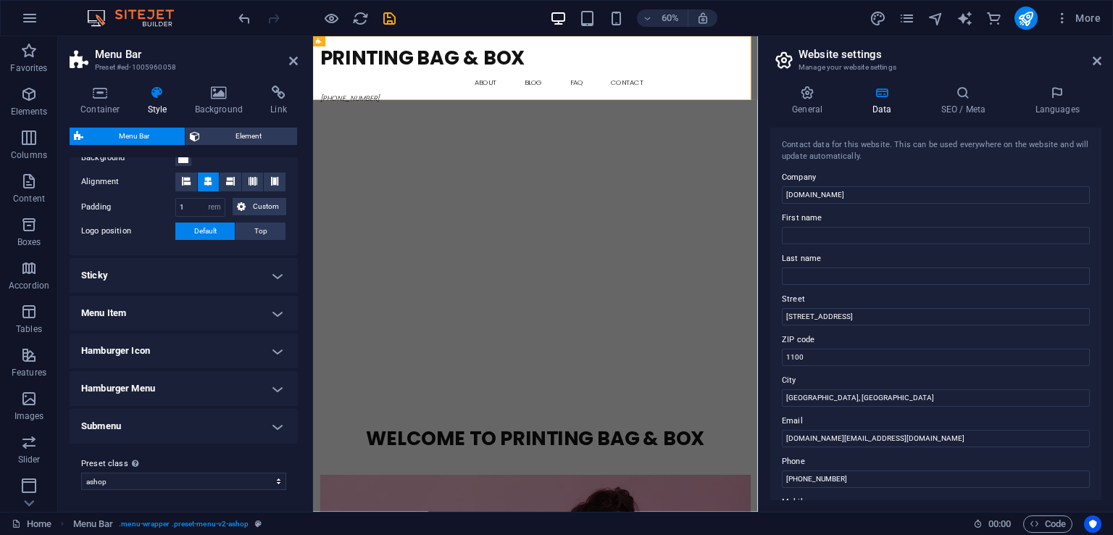
scroll to position [296, 0]
click at [231, 320] on h4 "Menu Item" at bounding box center [184, 312] width 228 height 35
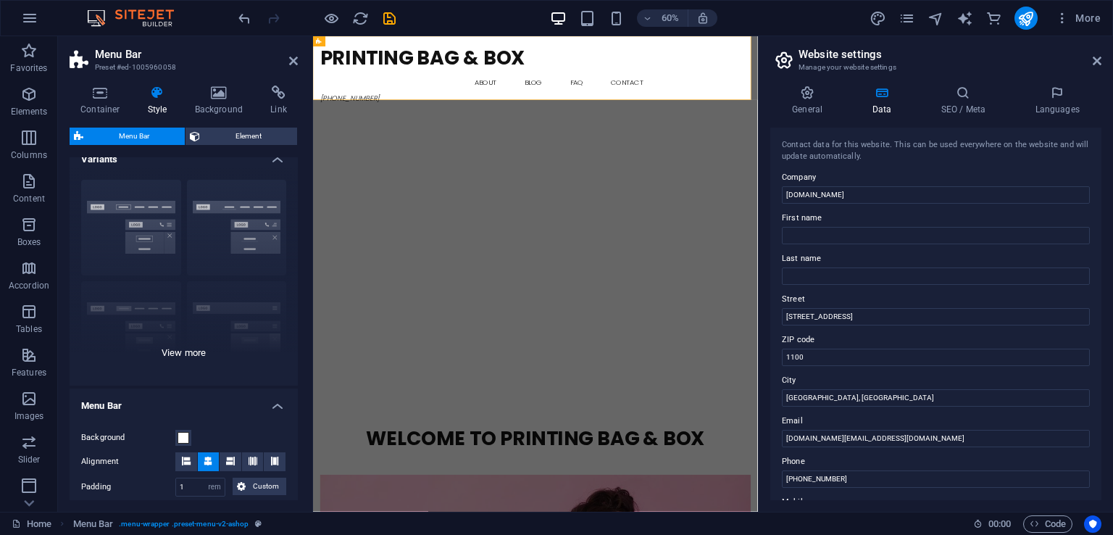
scroll to position [0, 0]
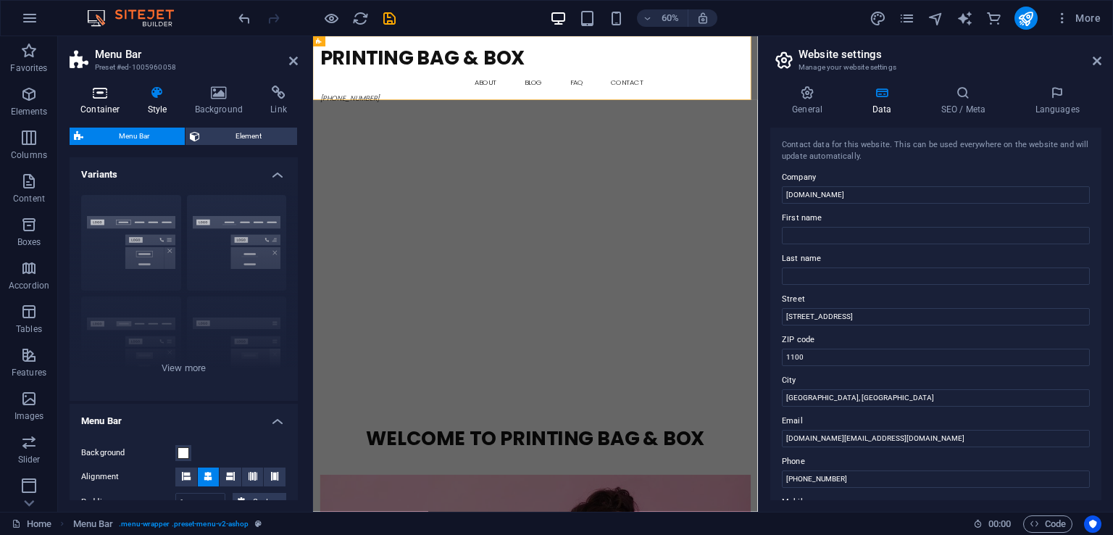
click at [106, 97] on icon at bounding box center [101, 93] width 62 height 14
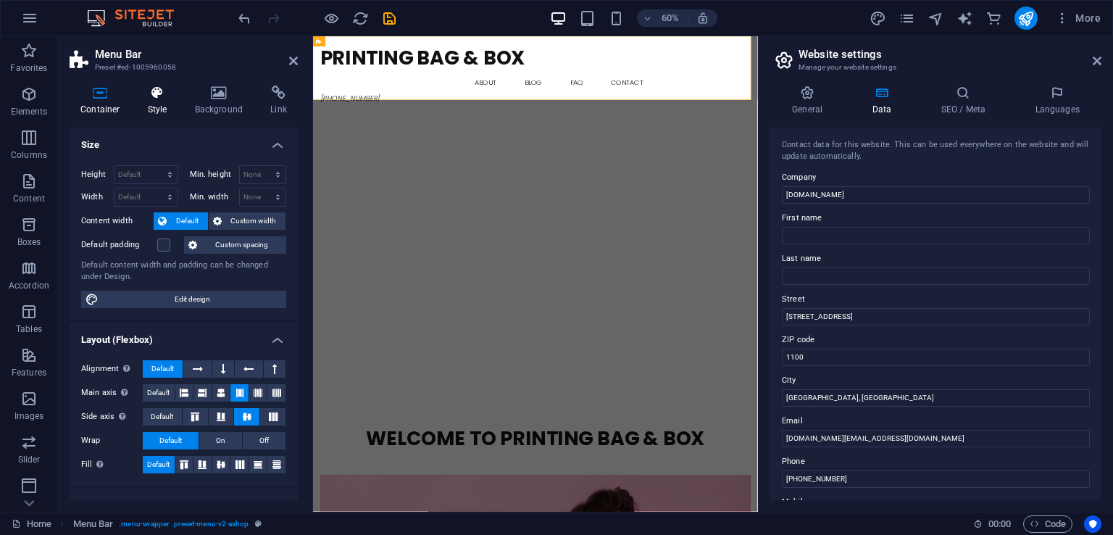
click at [159, 99] on icon at bounding box center [157, 93] width 41 height 14
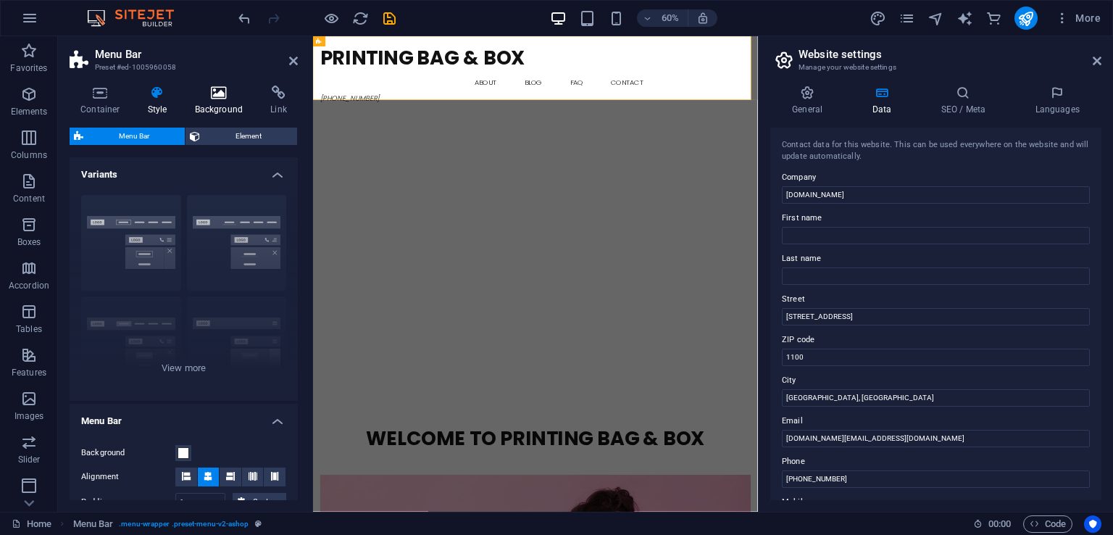
click at [202, 95] on icon at bounding box center [219, 93] width 70 height 14
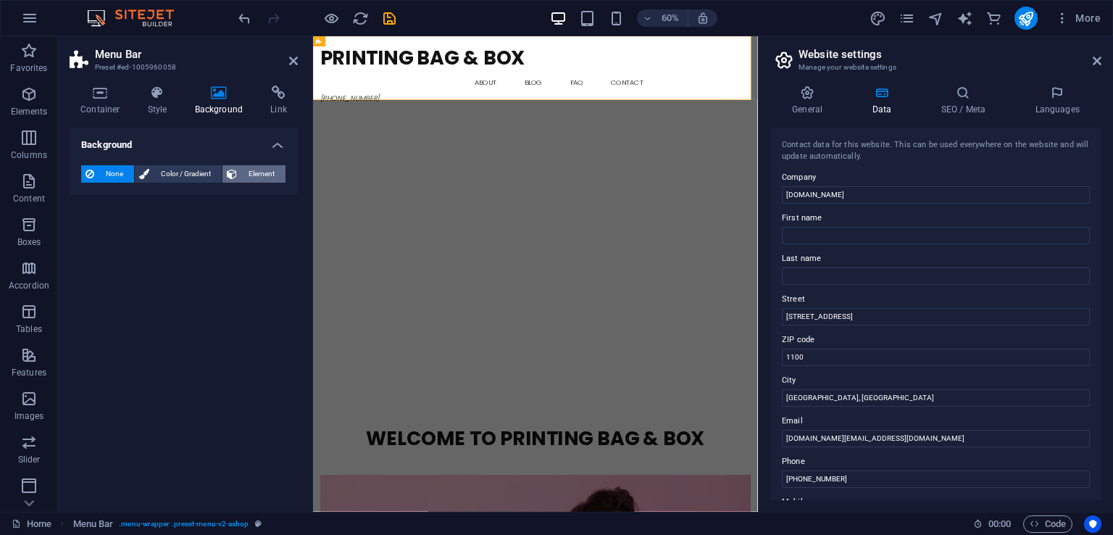
click at [257, 175] on span "Element" at bounding box center [261, 173] width 40 height 17
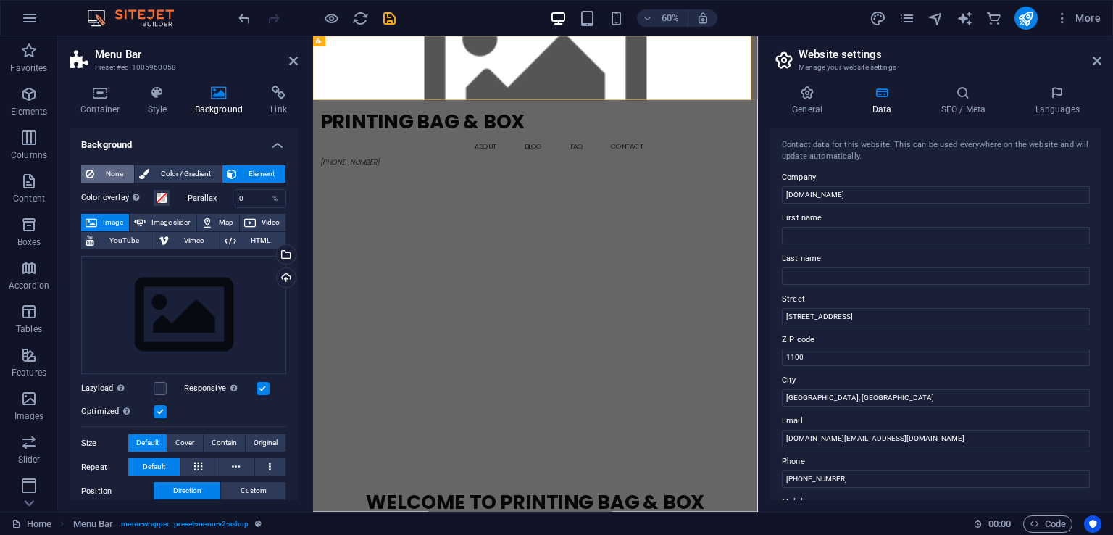
click at [90, 172] on icon at bounding box center [90, 173] width 9 height 17
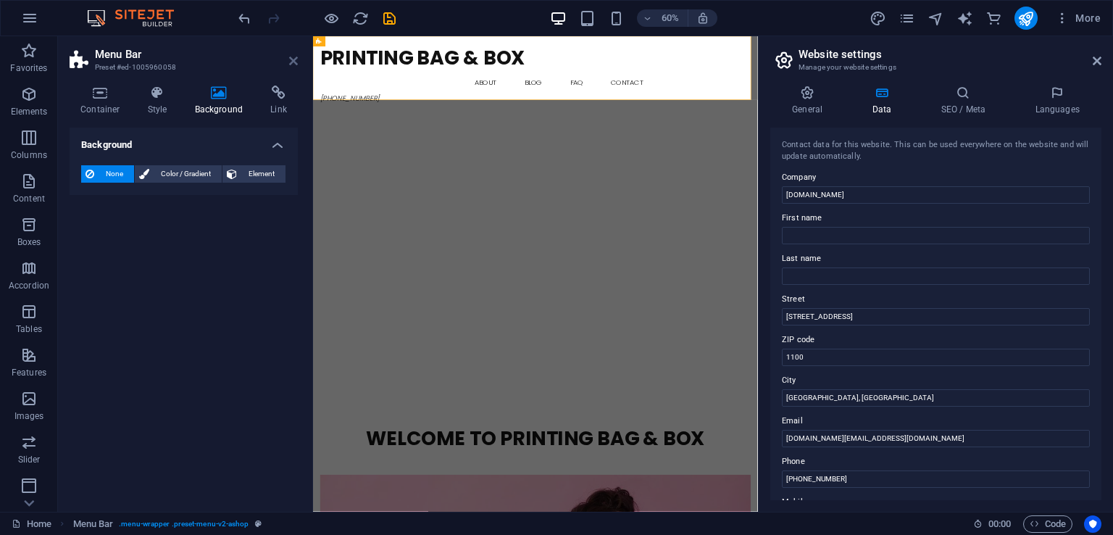
click at [290, 59] on icon at bounding box center [293, 61] width 9 height 12
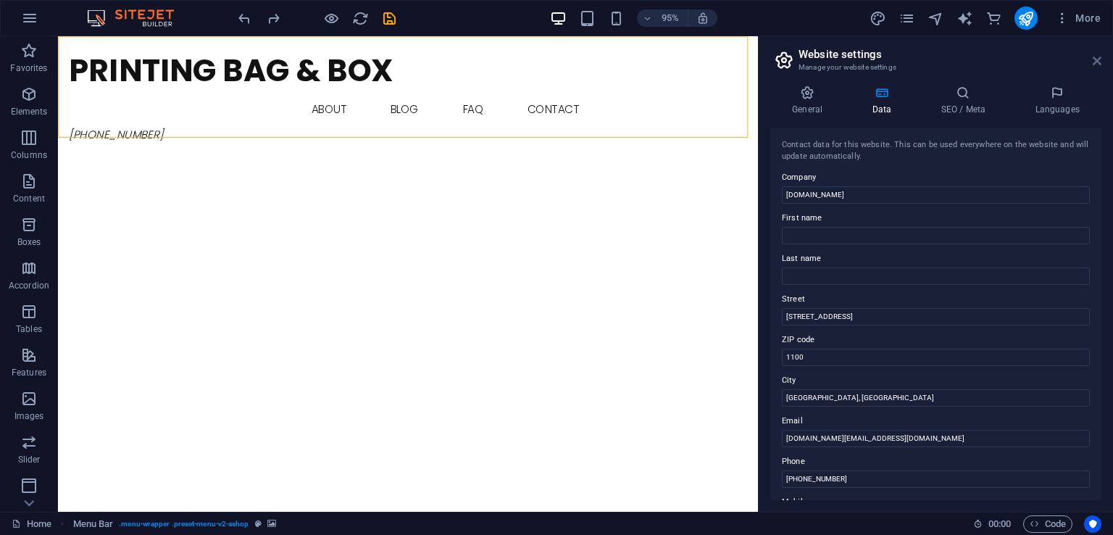
click at [1099, 59] on icon at bounding box center [1097, 61] width 9 height 12
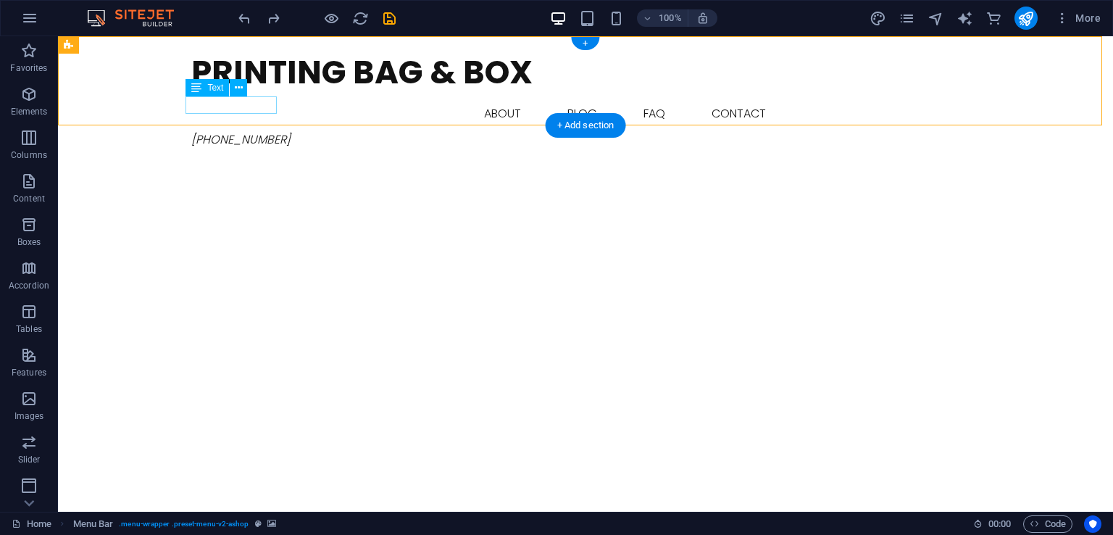
click at [231, 131] on span "[PHONE_NUMBER]" at bounding box center [240, 139] width 99 height 17
drag, startPoint x: 197, startPoint y: 105, endPoint x: 184, endPoint y: 109, distance: 13.8
click at [184, 109] on div "Printing Bag & Box Home About Blog FAQ Contact [PHONE_NUMBER] Menu" at bounding box center [585, 98] width 1055 height 124
click at [194, 131] on div "[PHONE_NUMBER]" at bounding box center [585, 139] width 789 height 17
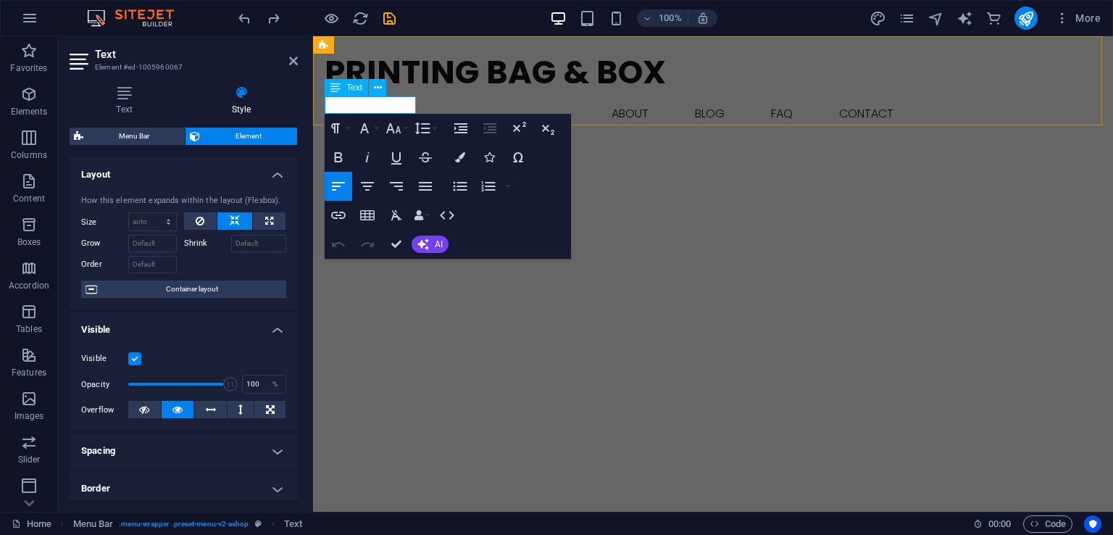
drag, startPoint x: 333, startPoint y: 102, endPoint x: 645, endPoint y: 138, distance: 313.8
click at [333, 131] on span "[PHONE_NUMBER]" at bounding box center [374, 139] width 99 height 17
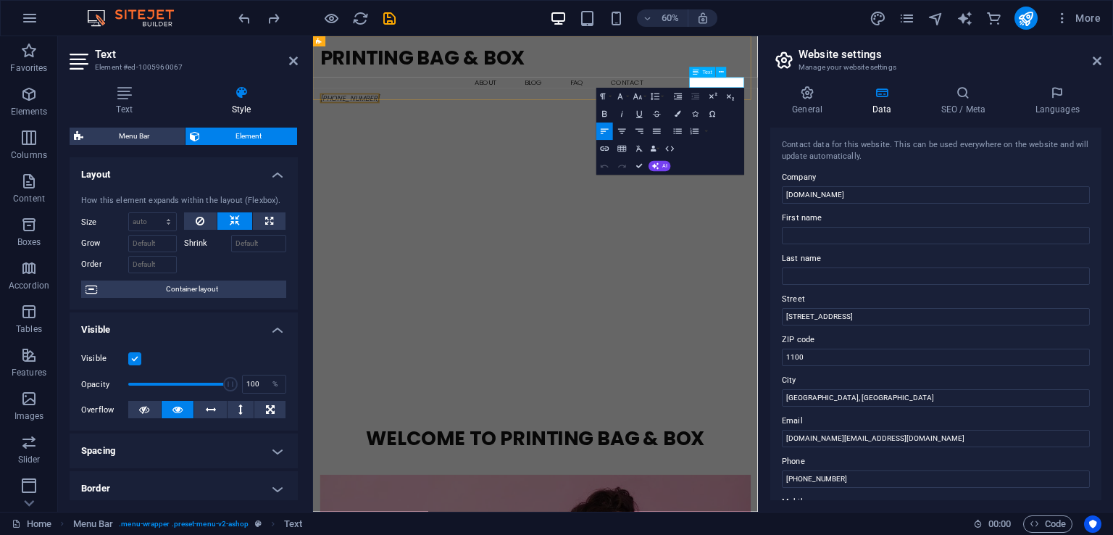
click at [424, 131] on icon "[PHONE_NUMBER]" at bounding box center [374, 139] width 99 height 17
click at [424, 131] on span "[PHONE_NUMBER]" at bounding box center [374, 139] width 99 height 17
drag, startPoint x: 1097, startPoint y: 55, endPoint x: 768, endPoint y: 18, distance: 331.2
click at [1097, 55] on icon at bounding box center [1097, 61] width 9 height 12
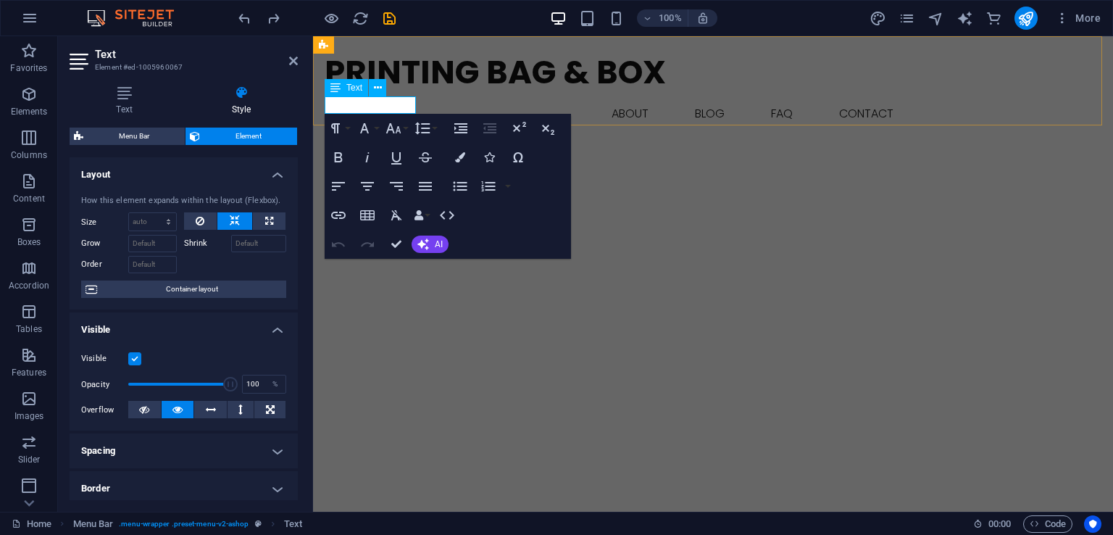
click at [345, 131] on span "[PHONE_NUMBER]" at bounding box center [374, 139] width 99 height 17
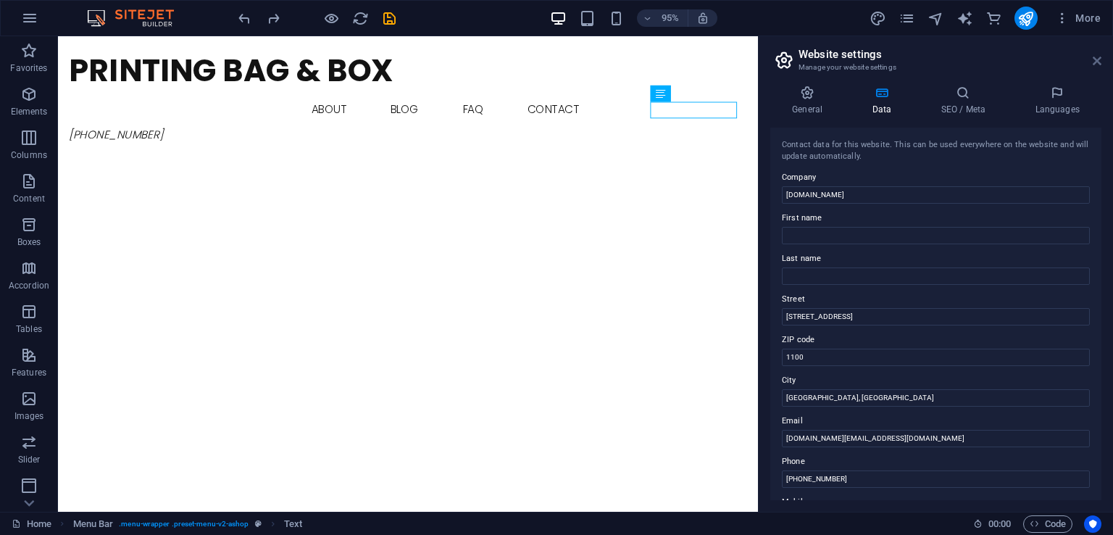
click at [1099, 56] on icon at bounding box center [1097, 61] width 9 height 12
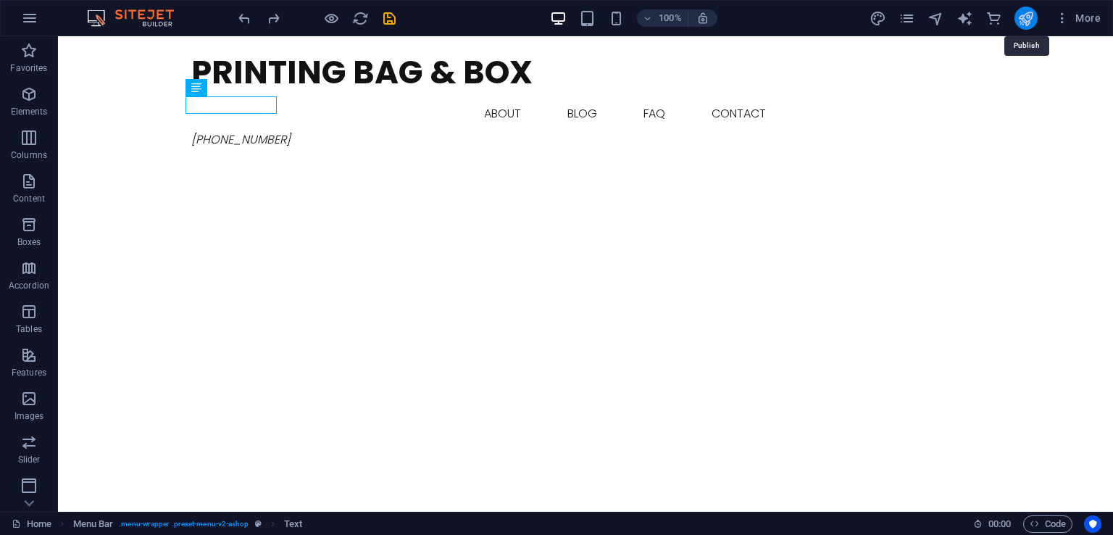
click at [1020, 23] on icon "publish" at bounding box center [1026, 18] width 17 height 17
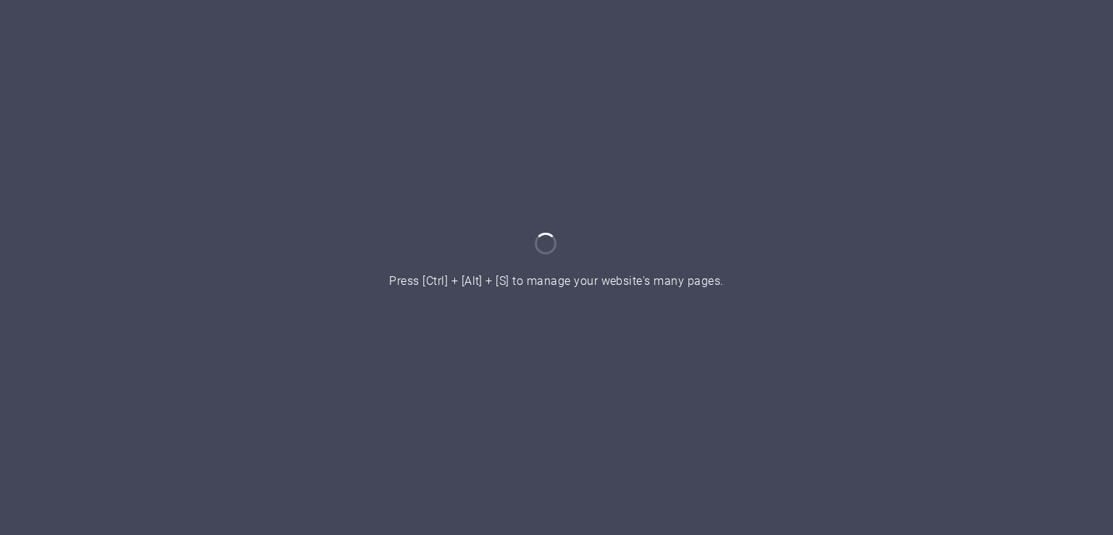
click at [1031, 148] on div at bounding box center [556, 267] width 1113 height 535
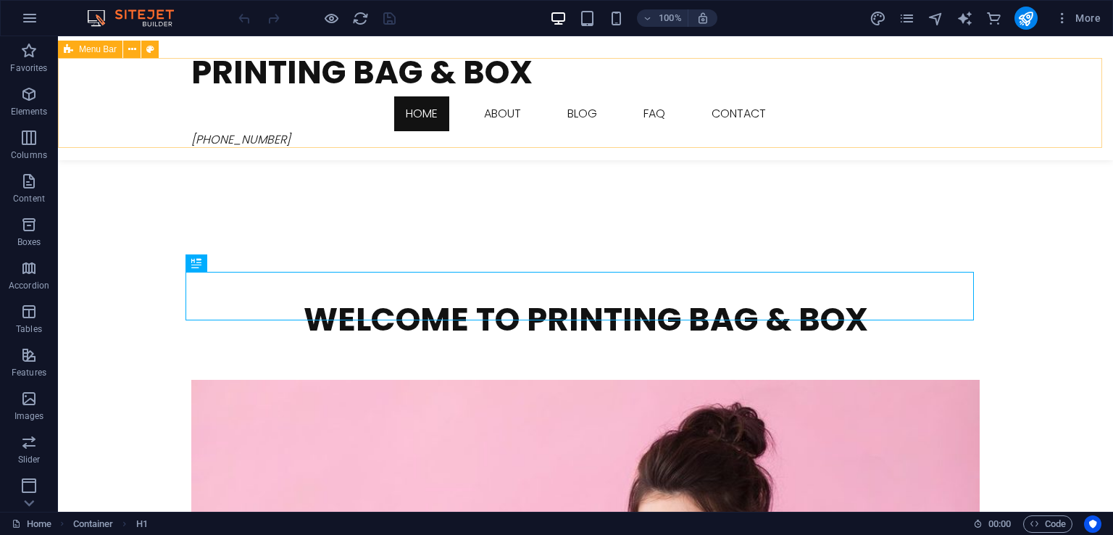
scroll to position [325, 0]
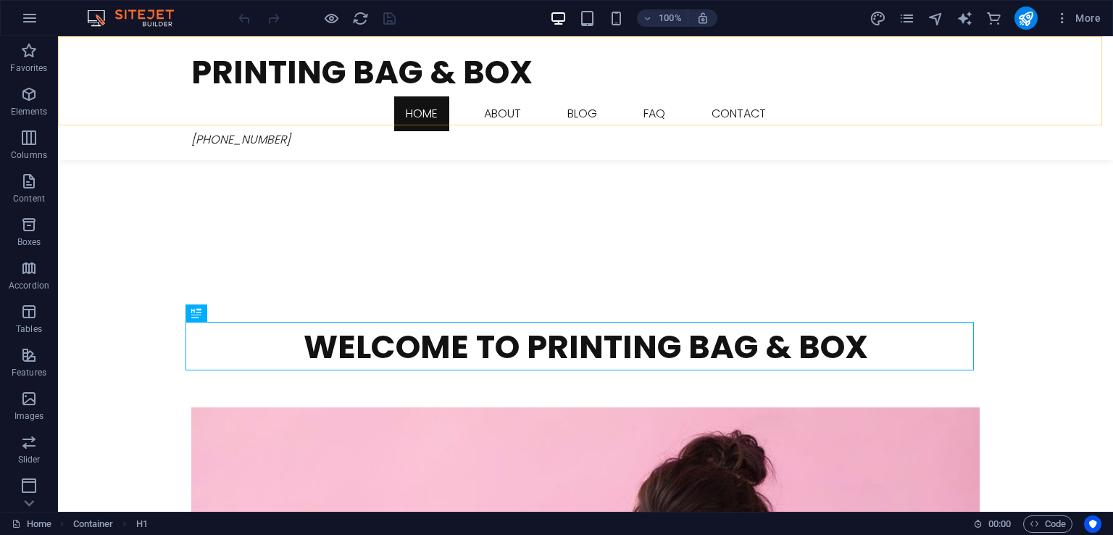
click at [103, 62] on div "Printing Bag & Box Home About Blog FAQ Contact [PHONE_NUMBER] Menu" at bounding box center [585, 98] width 1055 height 124
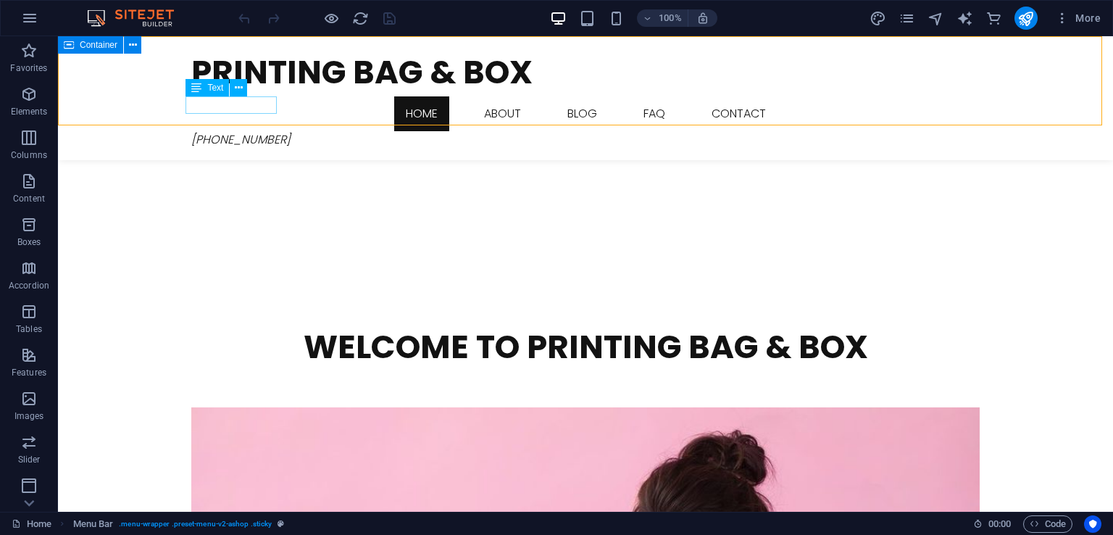
click at [221, 131] on span "[PHONE_NUMBER]" at bounding box center [240, 139] width 99 height 17
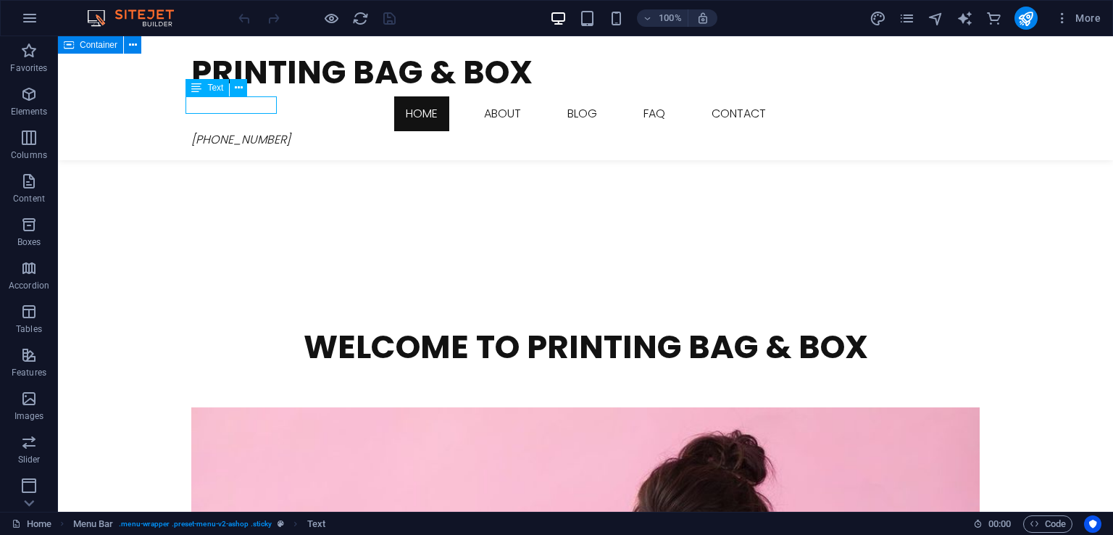
click at [212, 131] on span "[PHONE_NUMBER]" at bounding box center [240, 139] width 99 height 17
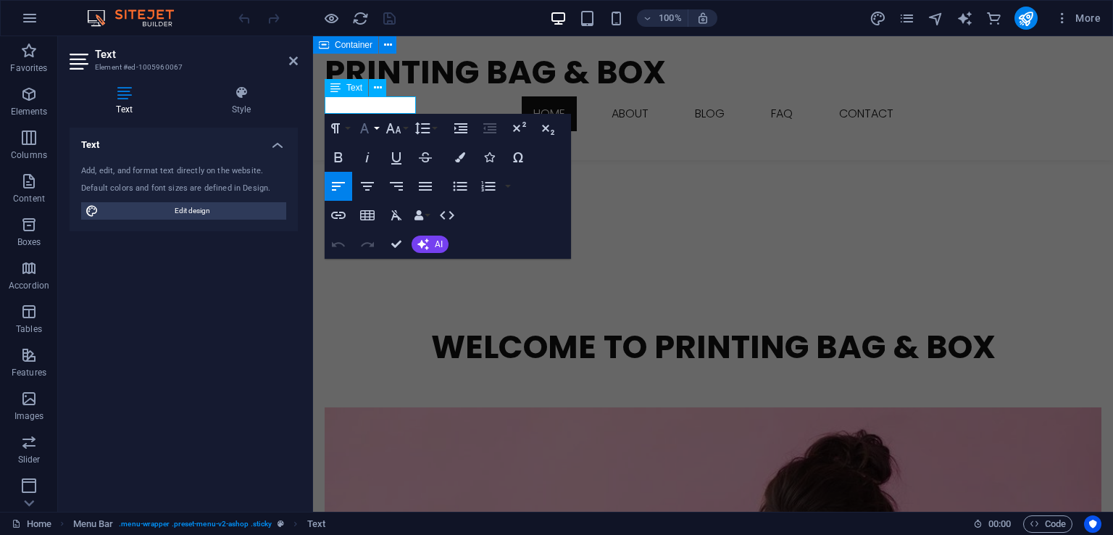
scroll to position [307, 0]
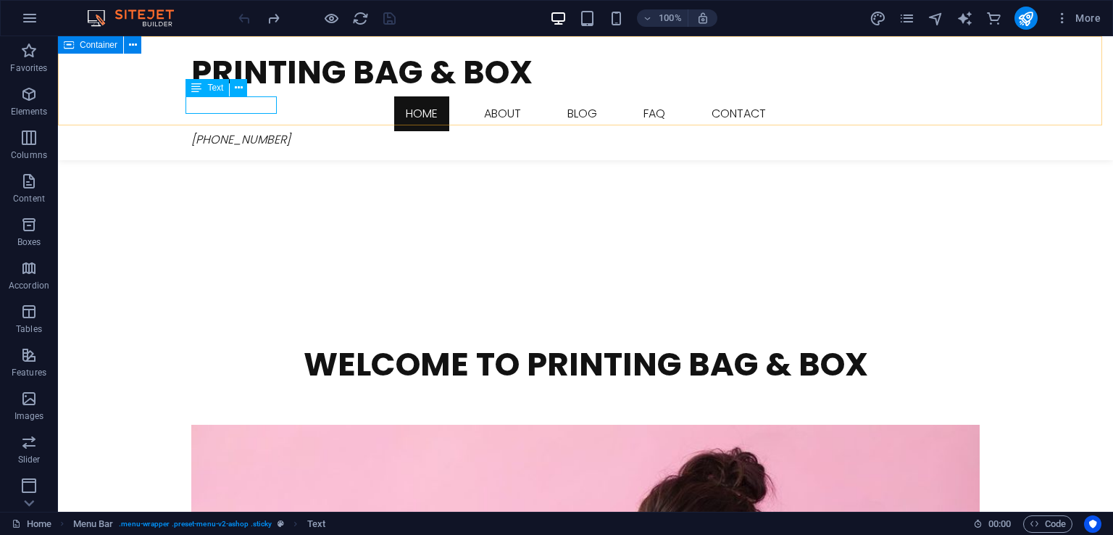
click at [239, 131] on span "[PHONE_NUMBER]" at bounding box center [240, 139] width 99 height 17
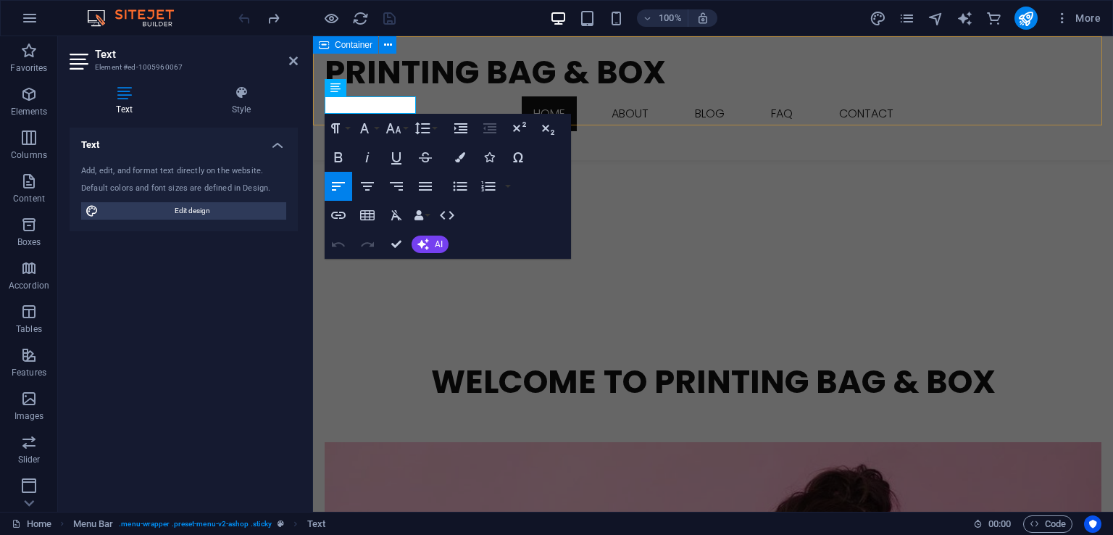
drag, startPoint x: 336, startPoint y: 112, endPoint x: 377, endPoint y: 115, distance: 40.7
click at [377, 115] on div "Printing Bag & Box Home About Blog FAQ Contact [PHONE_NUMBER] Menu" at bounding box center [713, 98] width 800 height 124
click at [380, 131] on span "[PHONE_NUMBER]" at bounding box center [374, 139] width 99 height 17
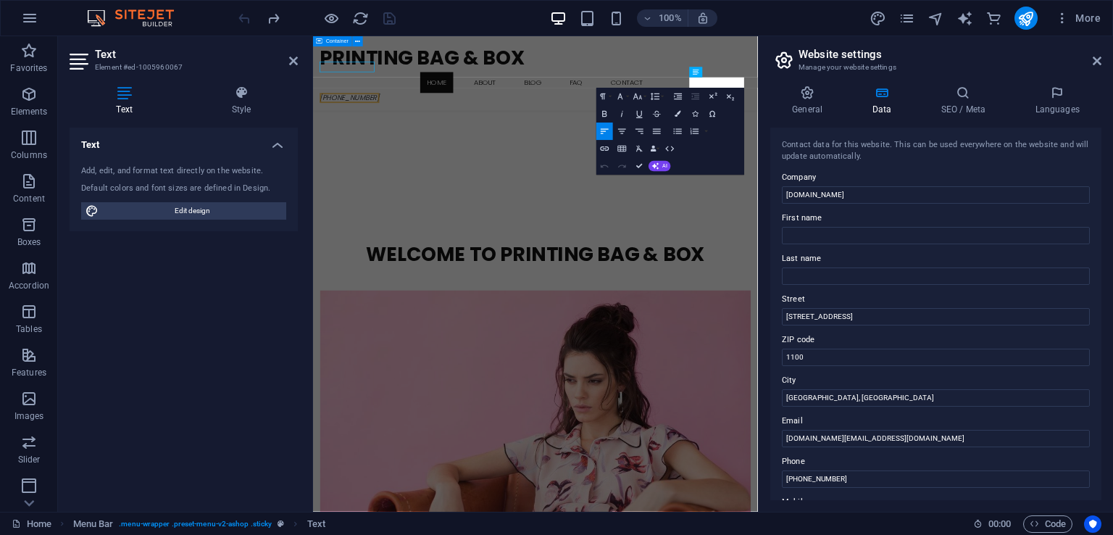
scroll to position [307, 0]
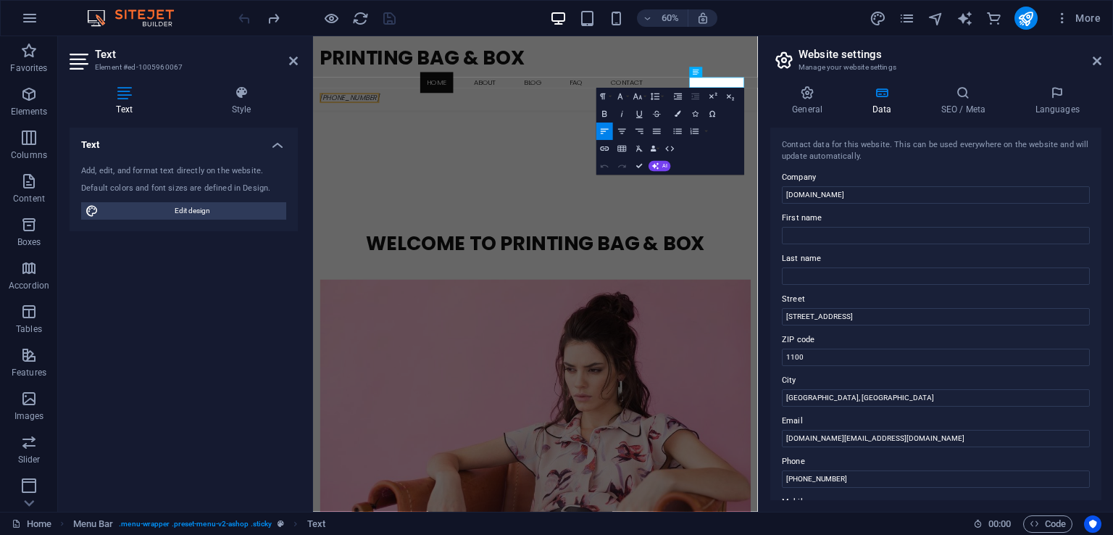
click at [1103, 59] on aside "Website settings Manage your website settings General Data SEO / Meta Languages…" at bounding box center [935, 274] width 355 height 476
click at [1096, 59] on icon at bounding box center [1097, 61] width 9 height 12
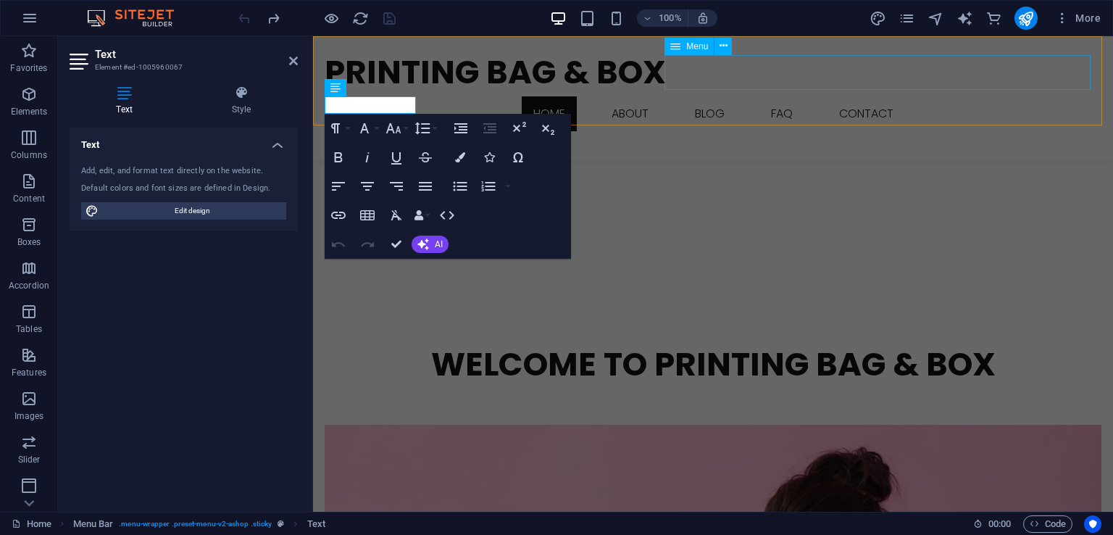
scroll to position [290, 0]
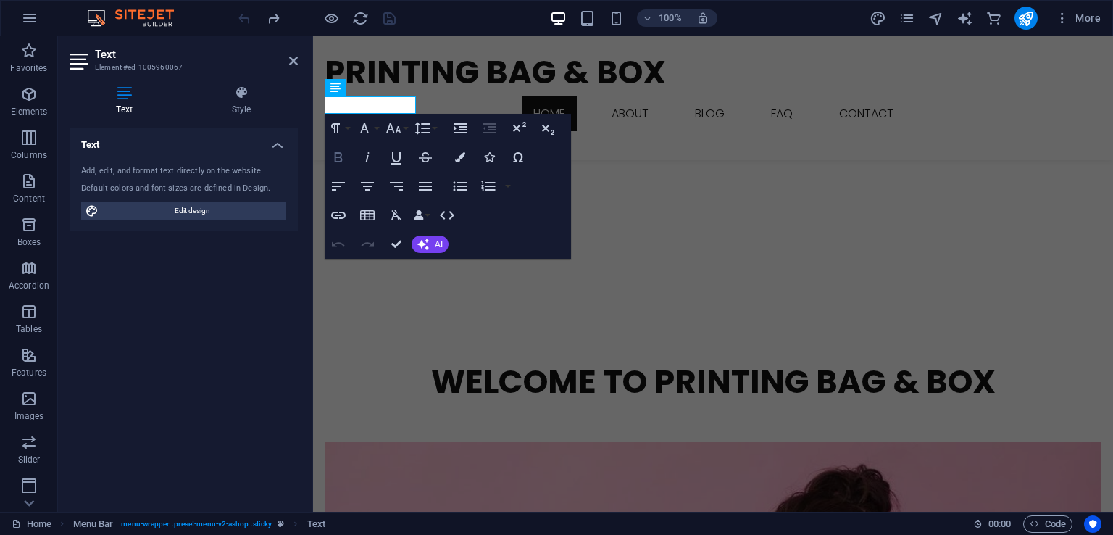
click at [341, 154] on icon "button" at bounding box center [339, 157] width 8 height 10
click at [342, 181] on icon "button" at bounding box center [338, 186] width 17 height 17
click at [336, 191] on icon "button" at bounding box center [338, 186] width 17 height 17
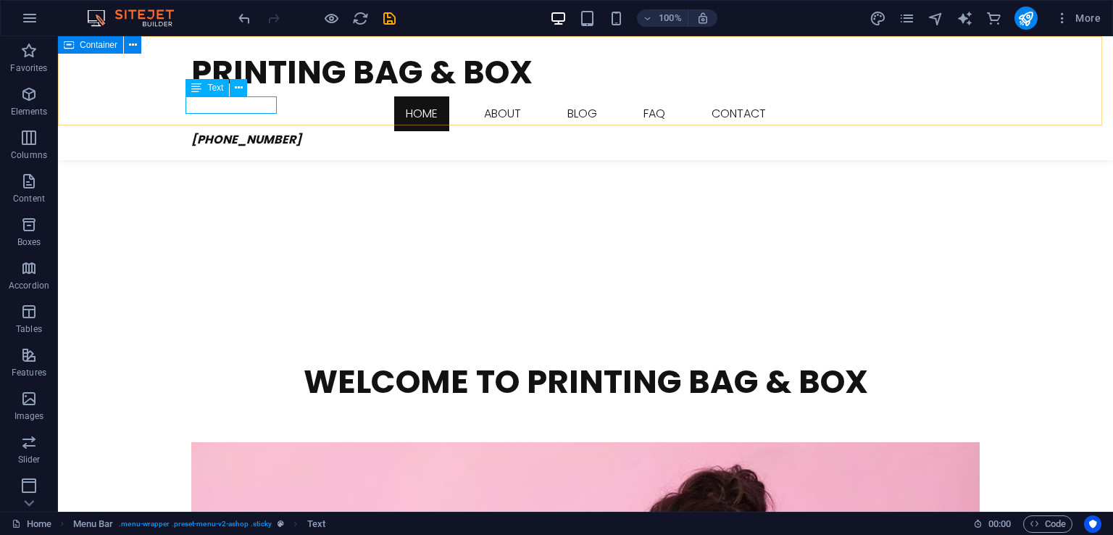
click at [257, 131] on span "[PHONE_NUMBER]" at bounding box center [246, 139] width 110 height 17
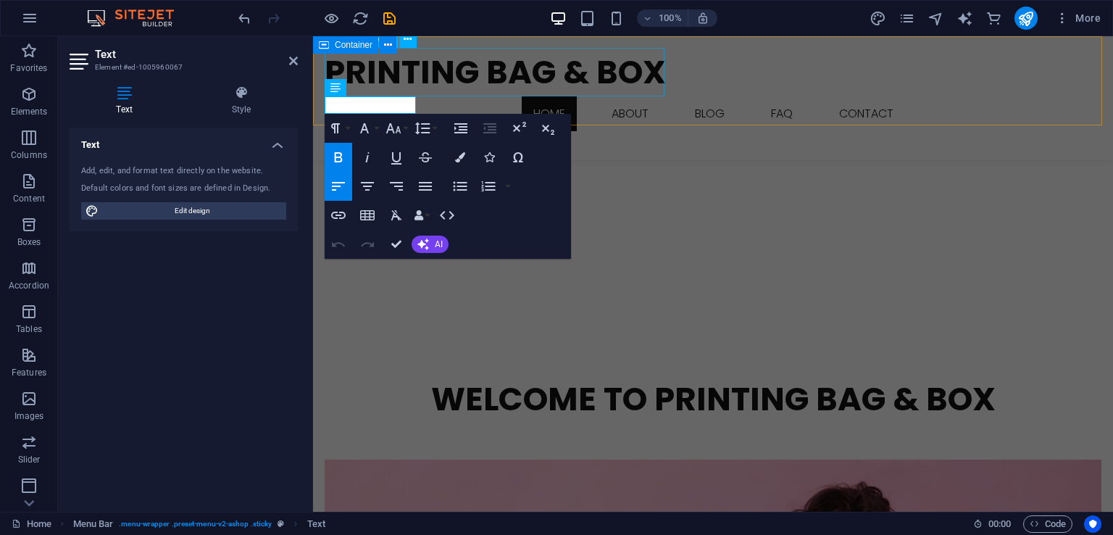
click at [465, 95] on div "Printing Bag & Box" at bounding box center [713, 72] width 777 height 49
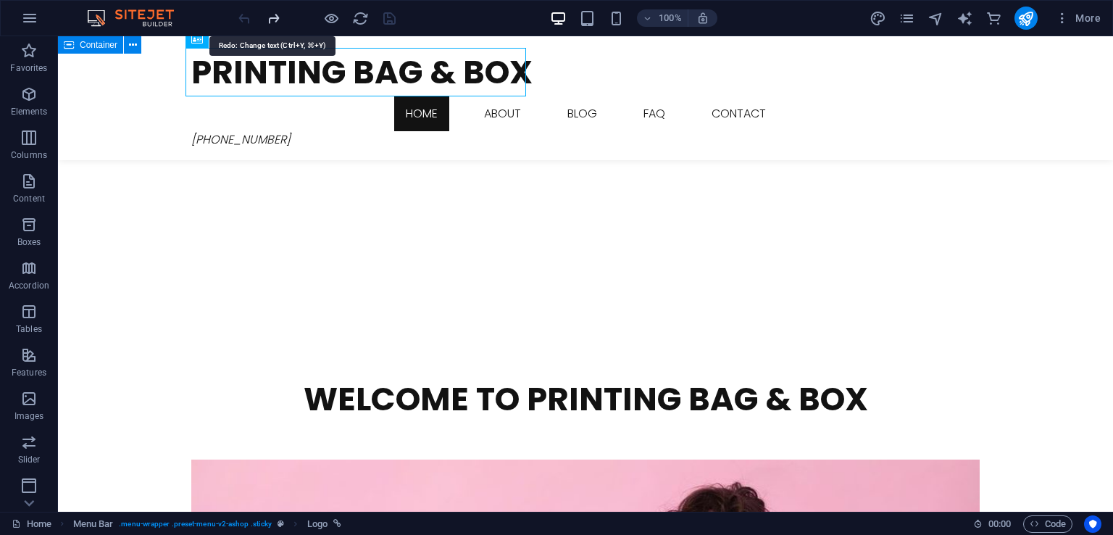
click at [273, 15] on icon "redo" at bounding box center [273, 18] width 17 height 17
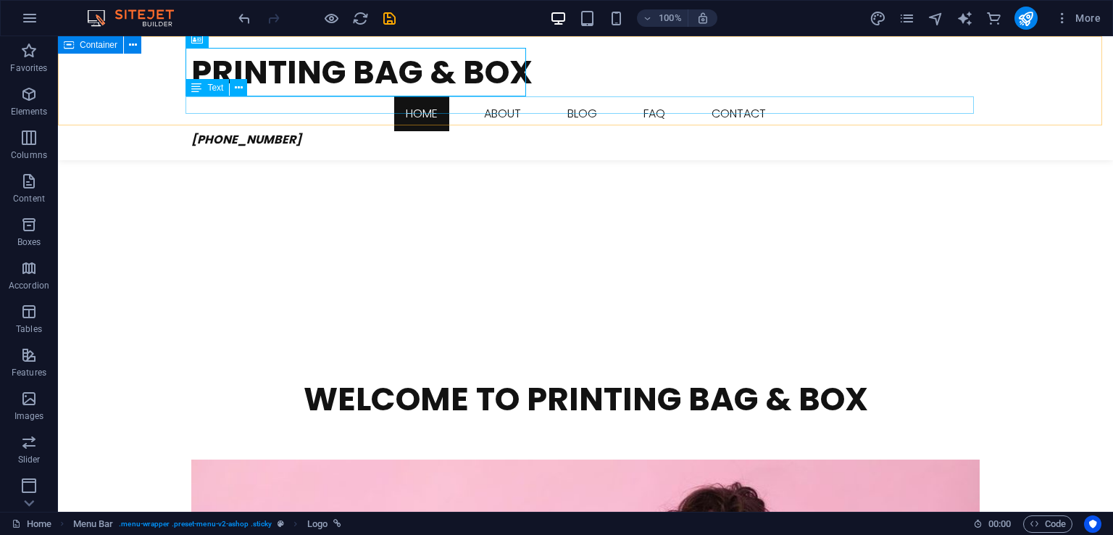
click at [254, 131] on div "[PHONE_NUMBER]" at bounding box center [585, 139] width 789 height 17
click at [255, 131] on span "[PHONE_NUMBER]" at bounding box center [246, 139] width 110 height 17
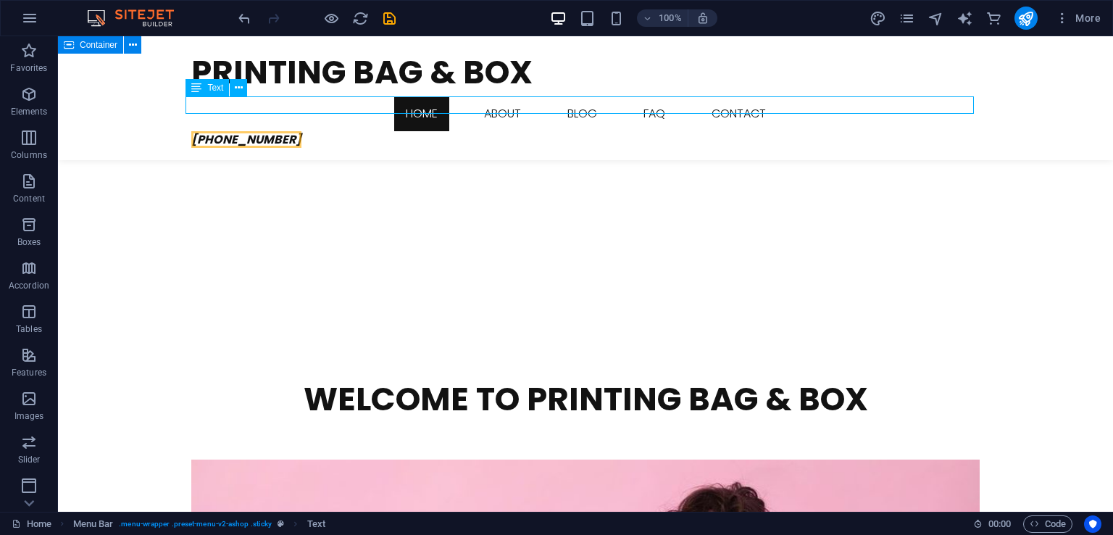
scroll to position [255, 0]
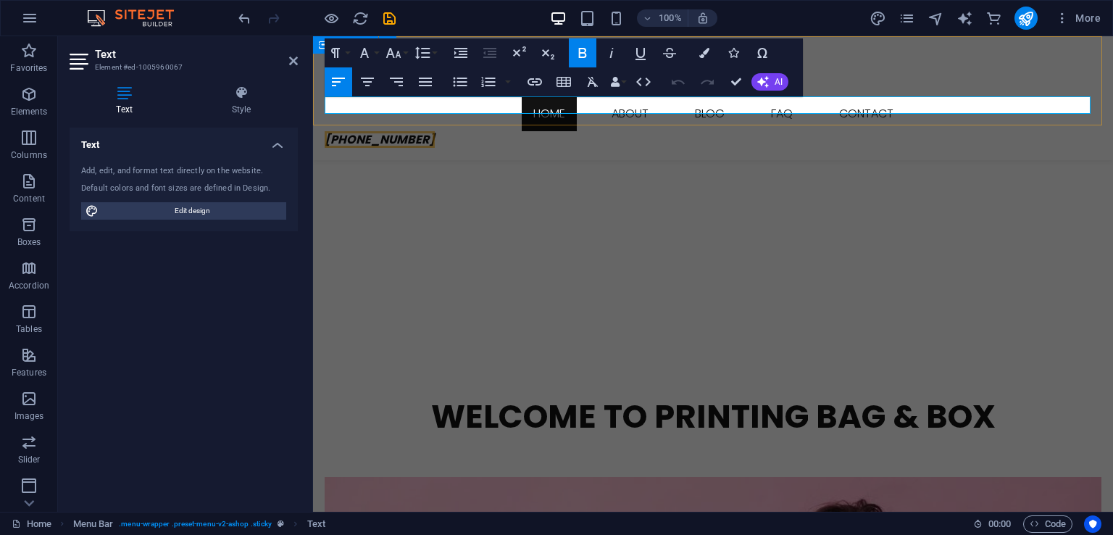
click at [436, 131] on p "[PHONE_NUMBER]" at bounding box center [713, 139] width 777 height 17
drag, startPoint x: 220, startPoint y: 209, endPoint x: 736, endPoint y: 159, distance: 517.7
click at [220, 209] on span "Edit design" at bounding box center [192, 210] width 179 height 17
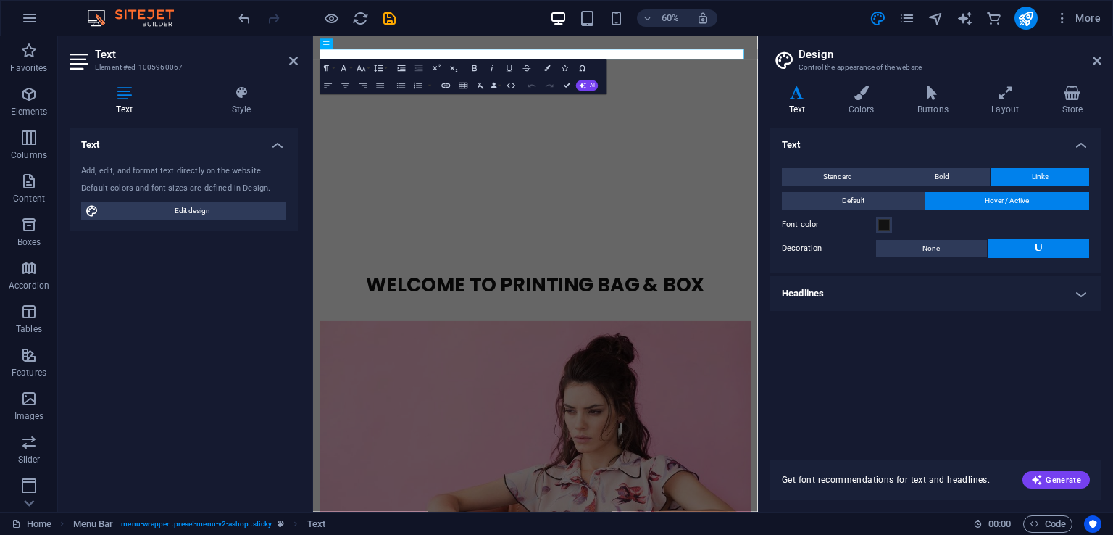
scroll to position [72, 0]
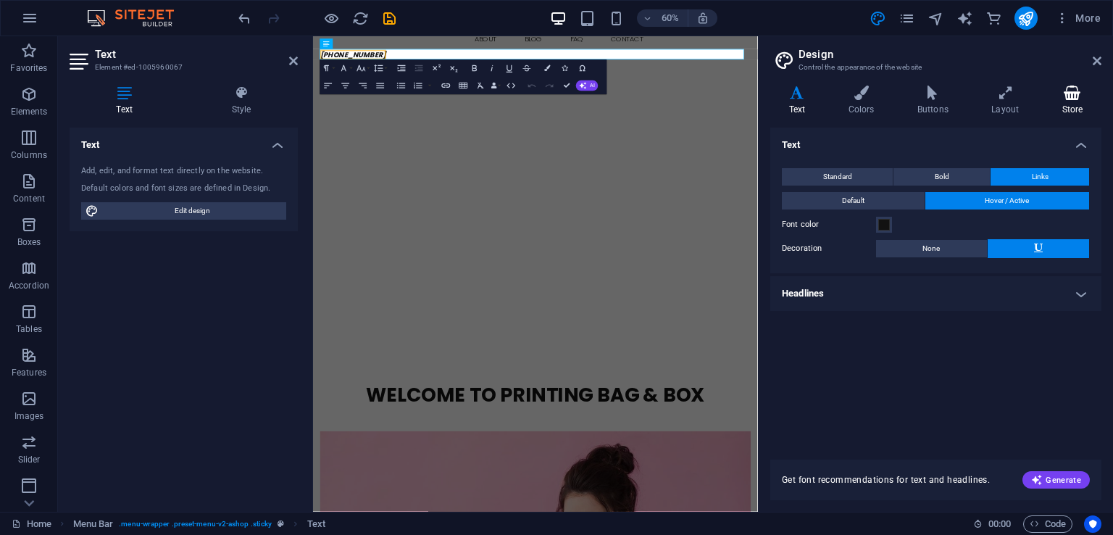
click at [1071, 96] on icon at bounding box center [1073, 93] width 58 height 14
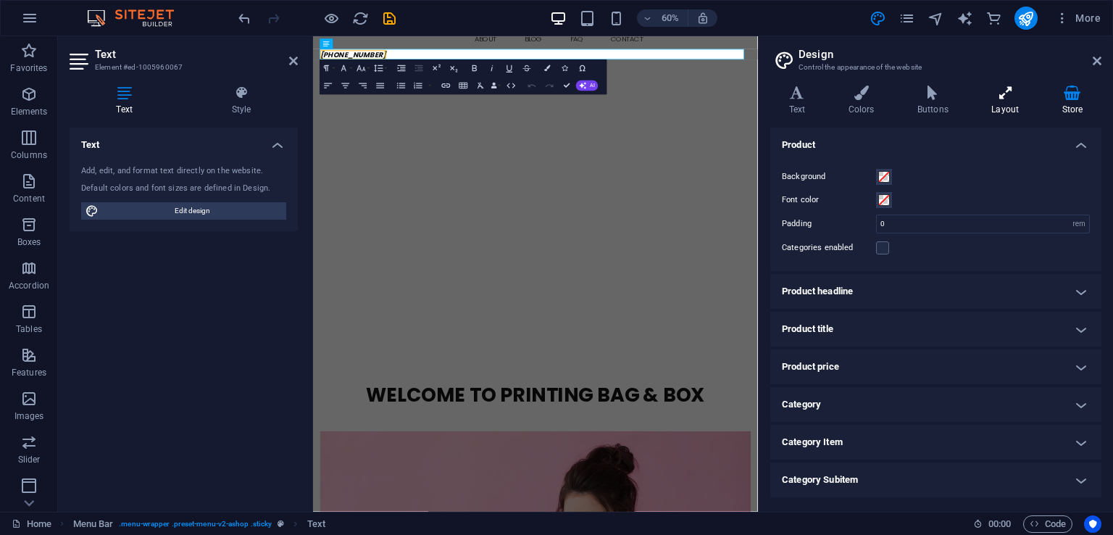
click at [1034, 91] on icon at bounding box center [1006, 93] width 65 height 14
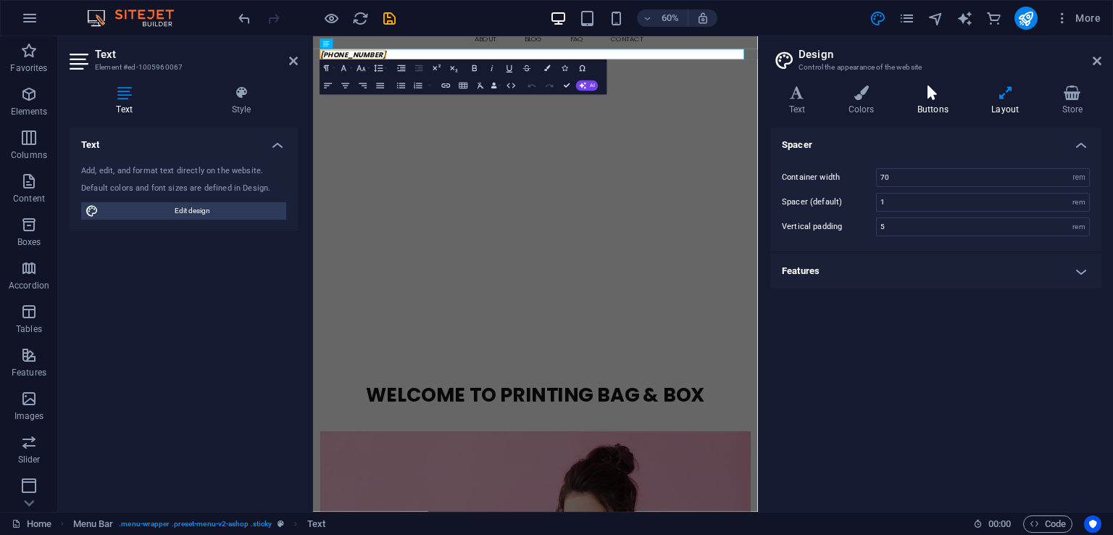
click at [926, 94] on icon at bounding box center [933, 93] width 68 height 14
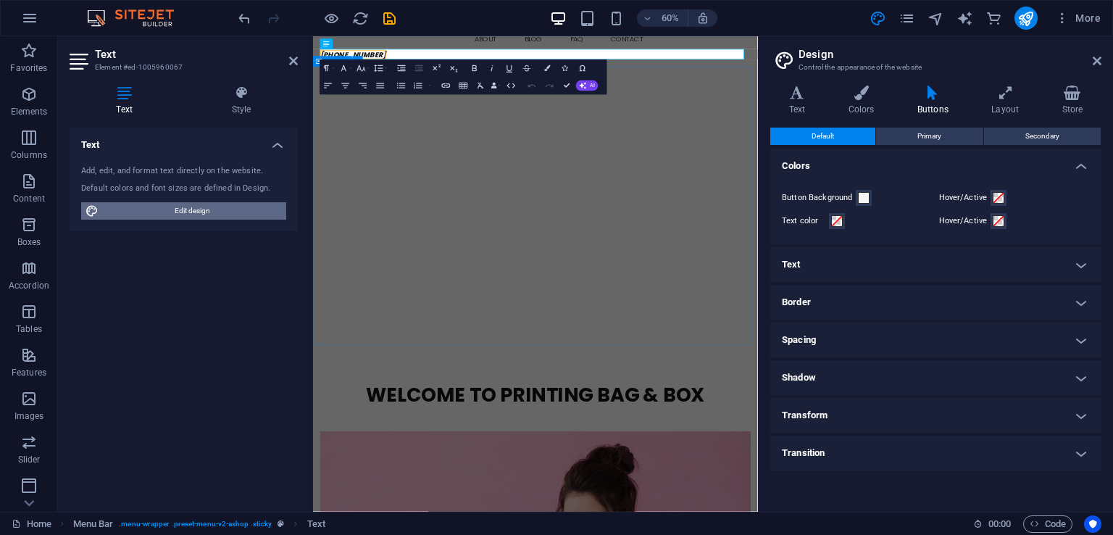
click at [241, 207] on span "Edit design" at bounding box center [192, 210] width 179 height 17
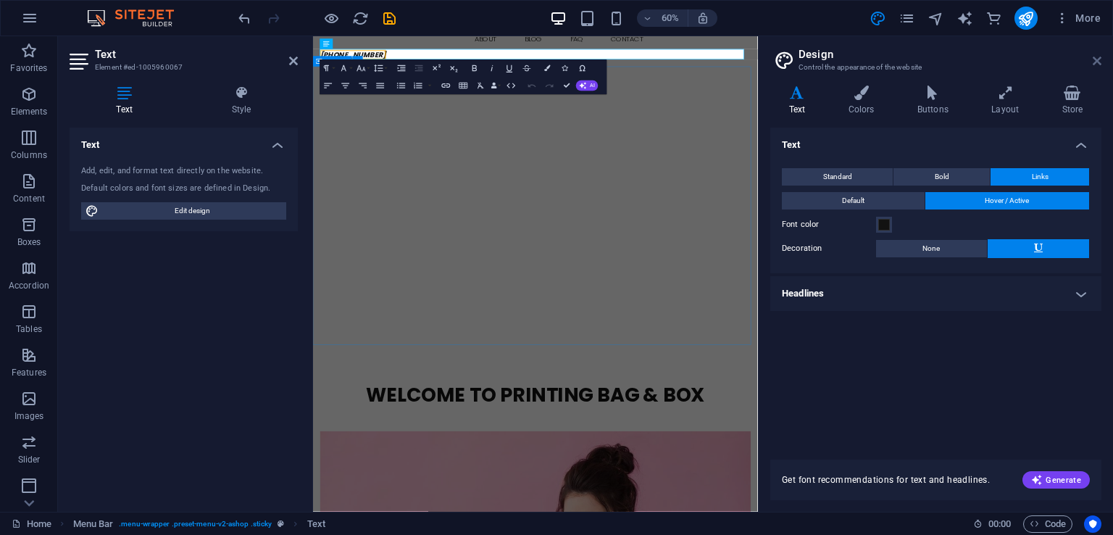
click at [1098, 57] on icon at bounding box center [1097, 61] width 9 height 12
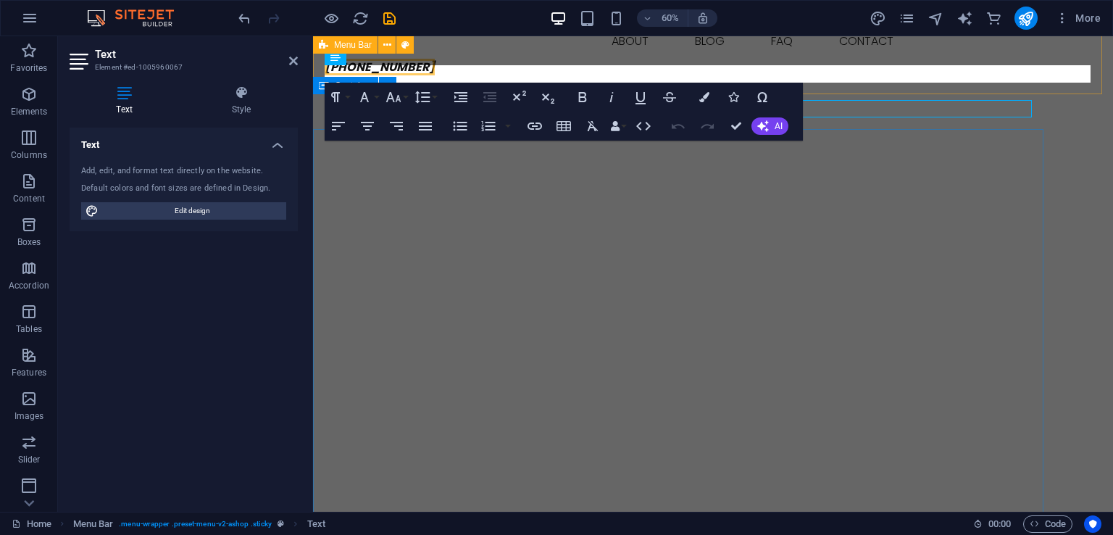
scroll to position [31, 0]
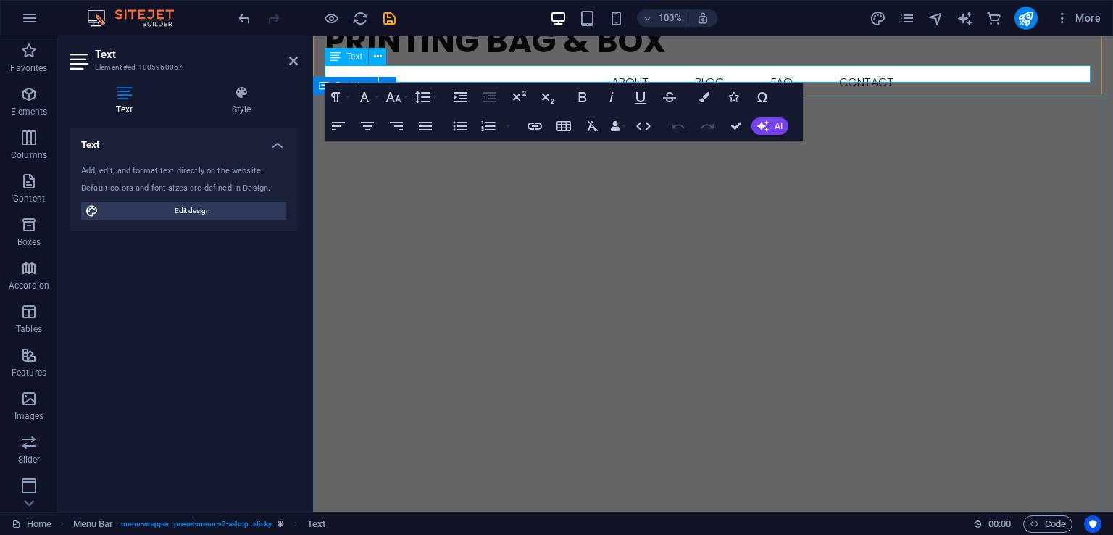
click at [395, 100] on span "[PHONE_NUMBER]" at bounding box center [380, 108] width 110 height 17
click at [447, 83] on button "Increase Indent" at bounding box center [461, 97] width 28 height 29
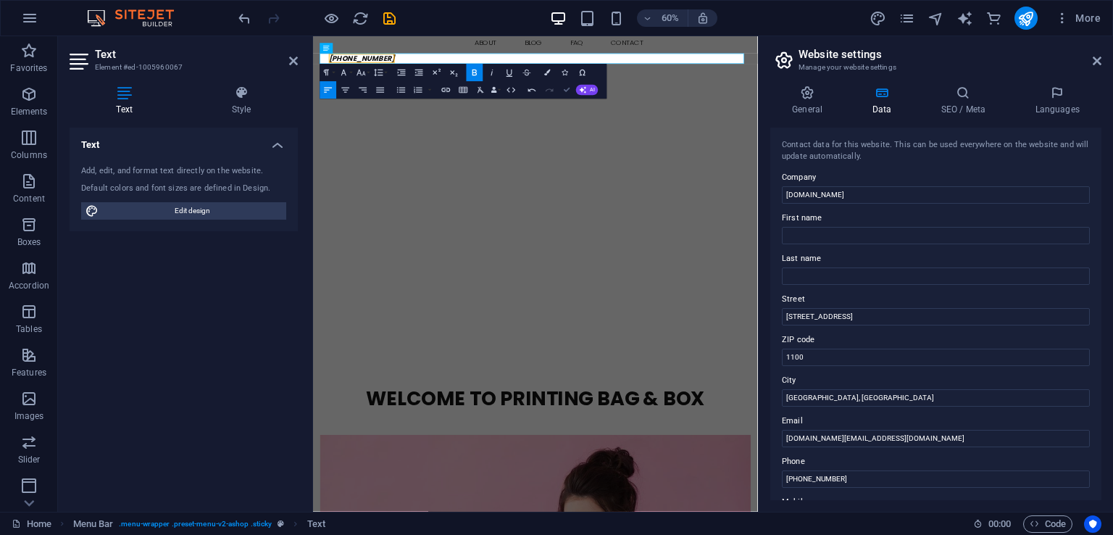
drag, startPoint x: 560, startPoint y: 90, endPoint x: 717, endPoint y: 55, distance: 160.4
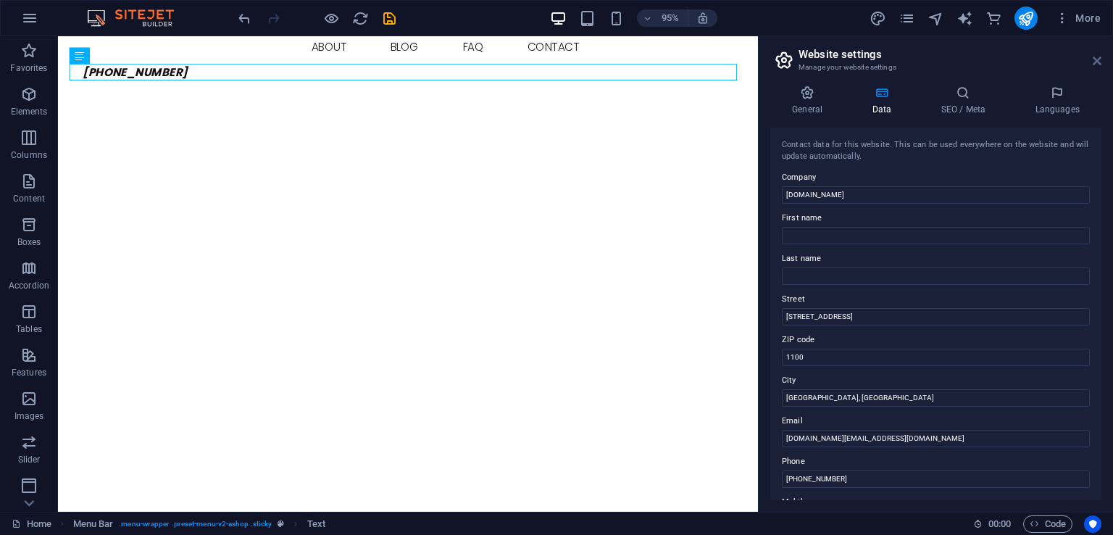
click at [1095, 55] on icon at bounding box center [1097, 61] width 9 height 12
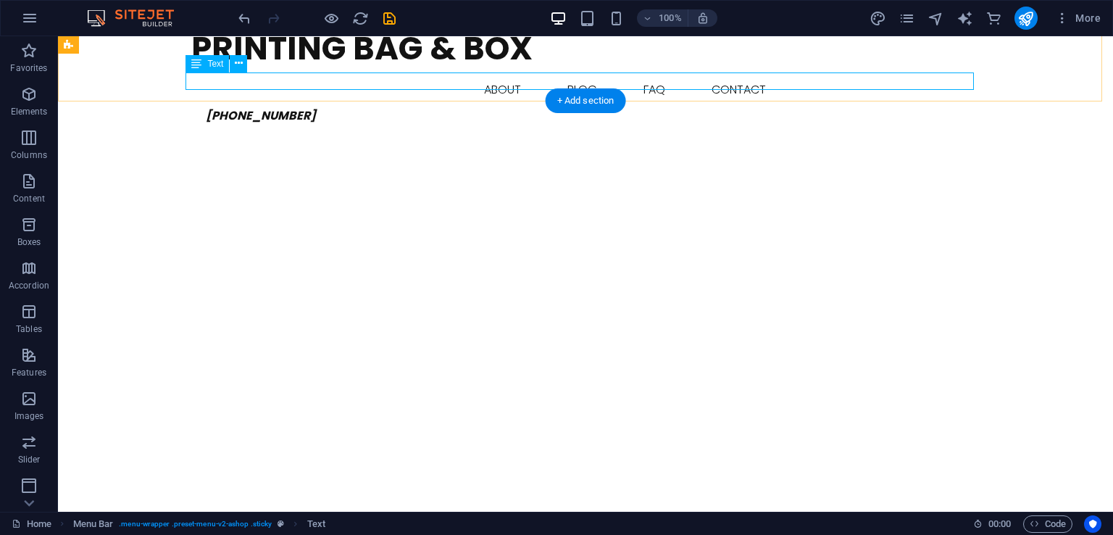
click at [238, 107] on span "[PHONE_NUMBER]" at bounding box center [261, 115] width 110 height 17
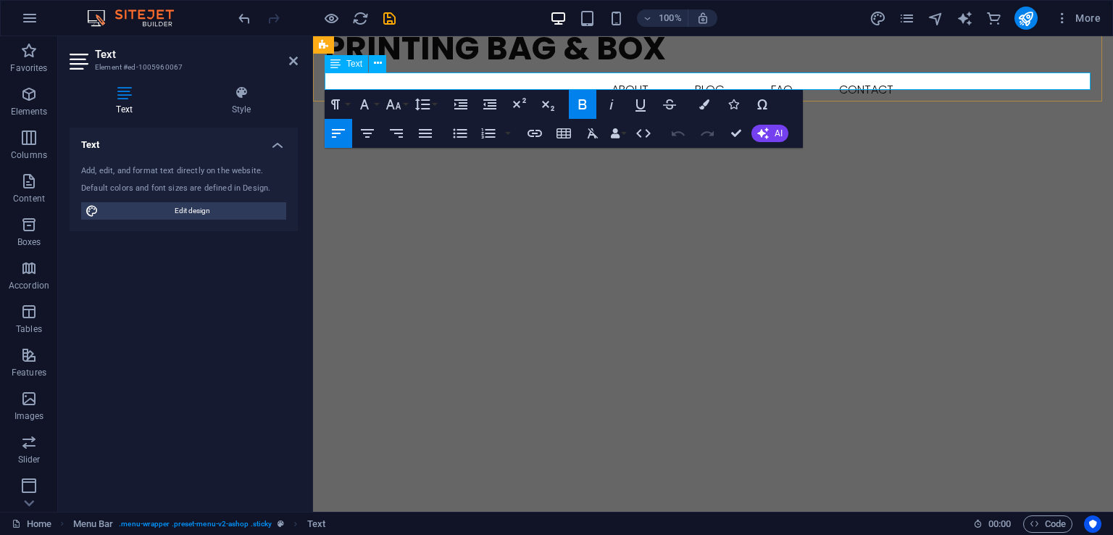
drag, startPoint x: 338, startPoint y: 76, endPoint x: 417, endPoint y: 85, distance: 79.5
click at [417, 107] on div "[PHONE_NUMBER]" at bounding box center [713, 115] width 777 height 17
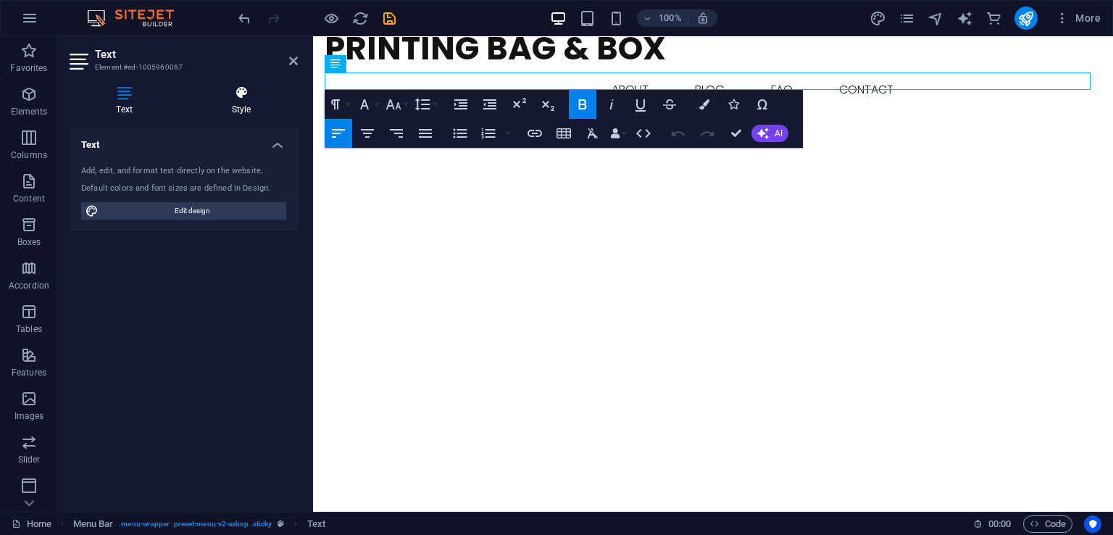
click at [239, 101] on h4 "Style" at bounding box center [241, 101] width 113 height 30
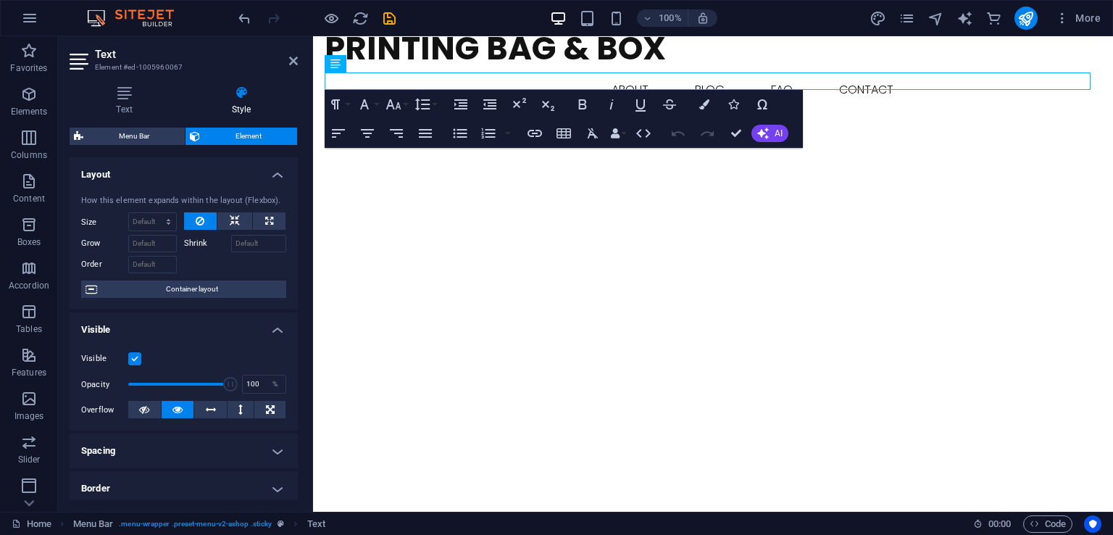
click at [232, 135] on span "Element" at bounding box center [248, 136] width 88 height 17
click at [239, 225] on button at bounding box center [234, 220] width 35 height 17
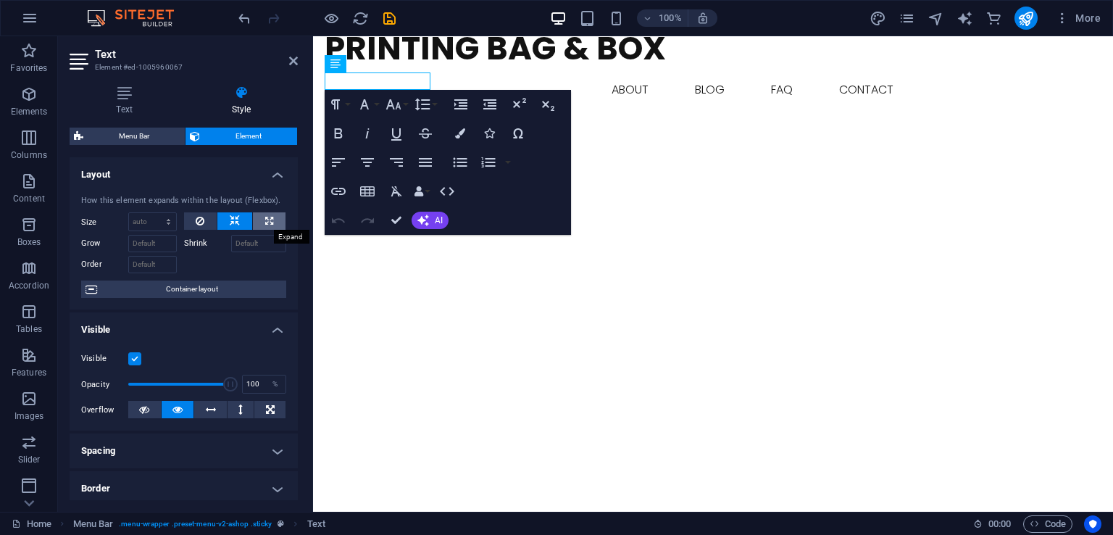
click at [257, 225] on button at bounding box center [269, 220] width 33 height 17
type input "100"
select select "%"
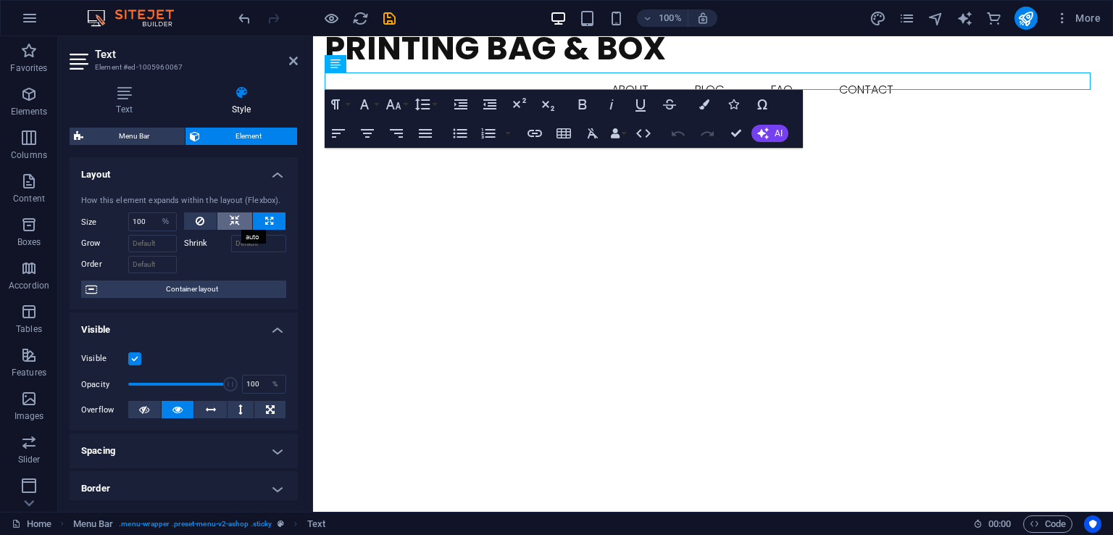
click at [241, 223] on button at bounding box center [234, 220] width 35 height 17
select select "DISABLED_OPTION_VALUE"
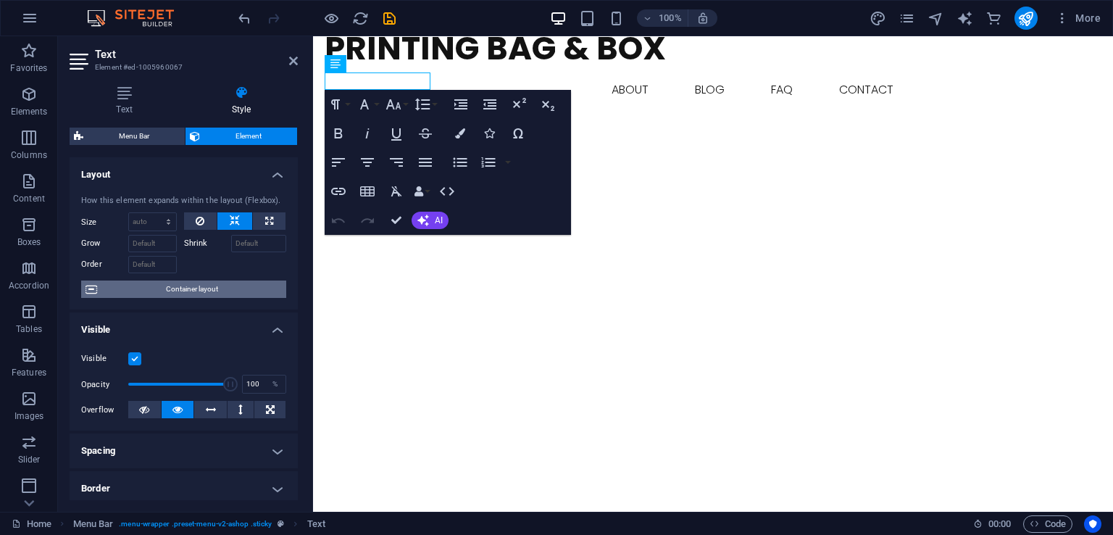
click at [204, 294] on span "Container layout" at bounding box center [191, 289] width 180 height 17
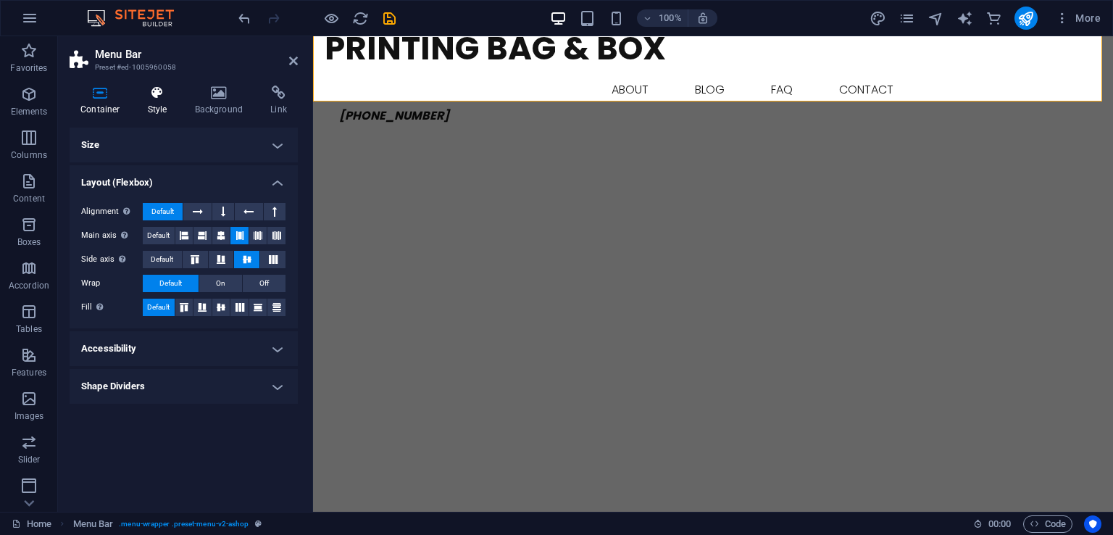
click at [157, 99] on icon at bounding box center [157, 93] width 41 height 14
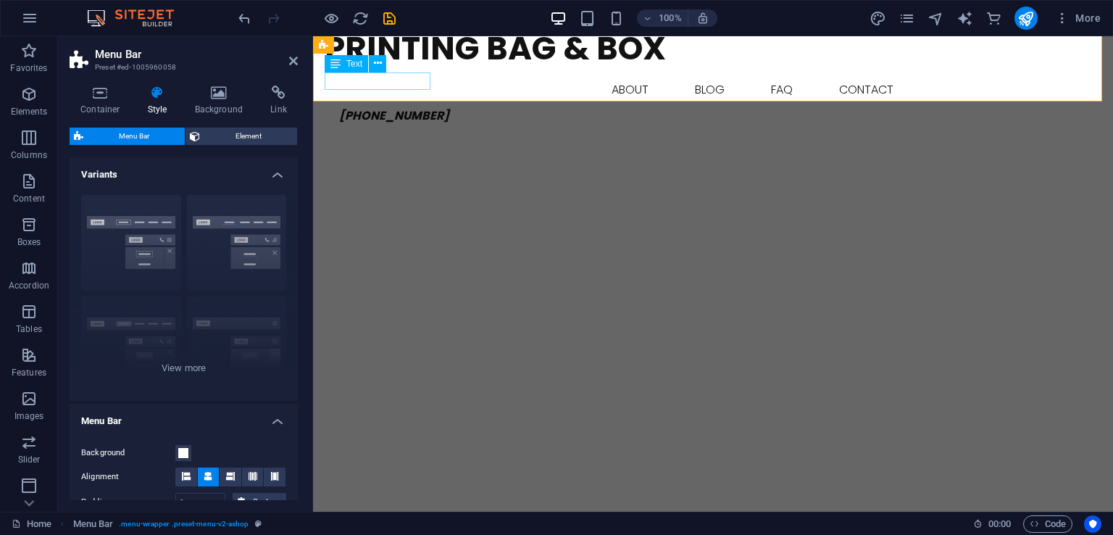
click at [383, 107] on div "[PHONE_NUMBER]" at bounding box center [713, 115] width 777 height 17
click at [389, 107] on span "[PHONE_NUMBER]" at bounding box center [394, 115] width 110 height 17
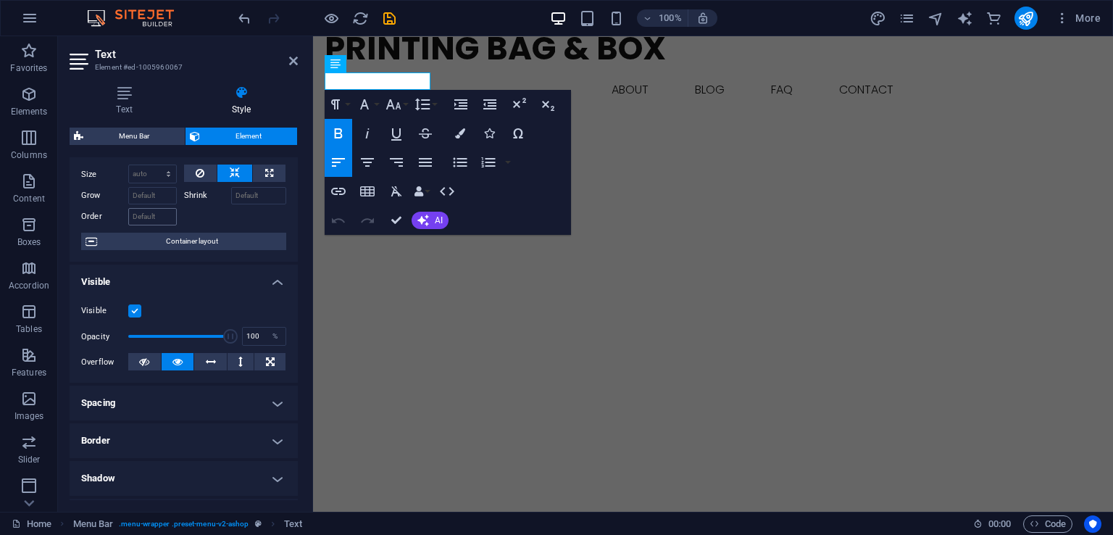
scroll to position [0, 0]
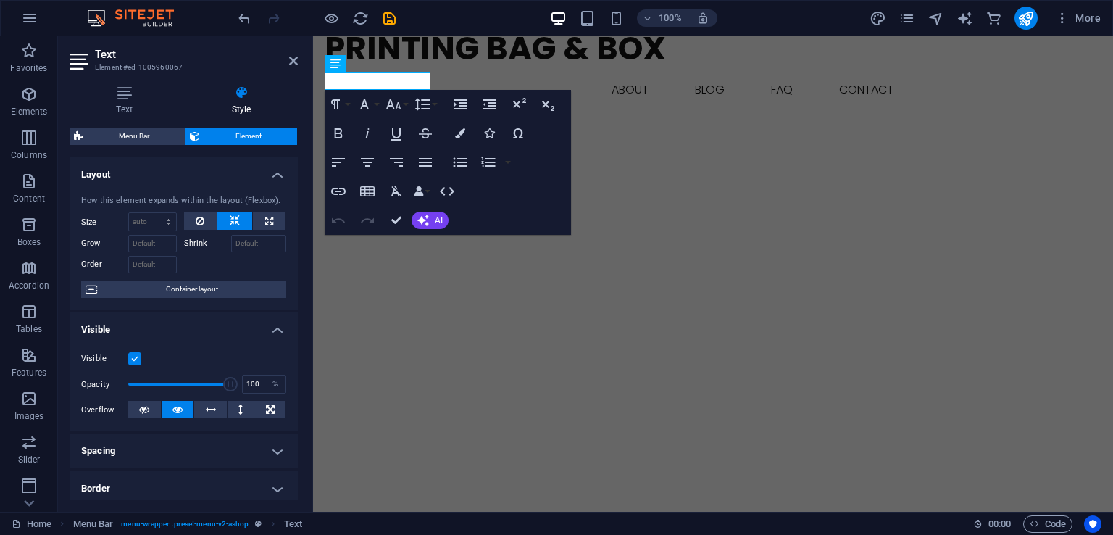
click at [146, 145] on div "Menu Bar Element" at bounding box center [184, 137] width 228 height 18
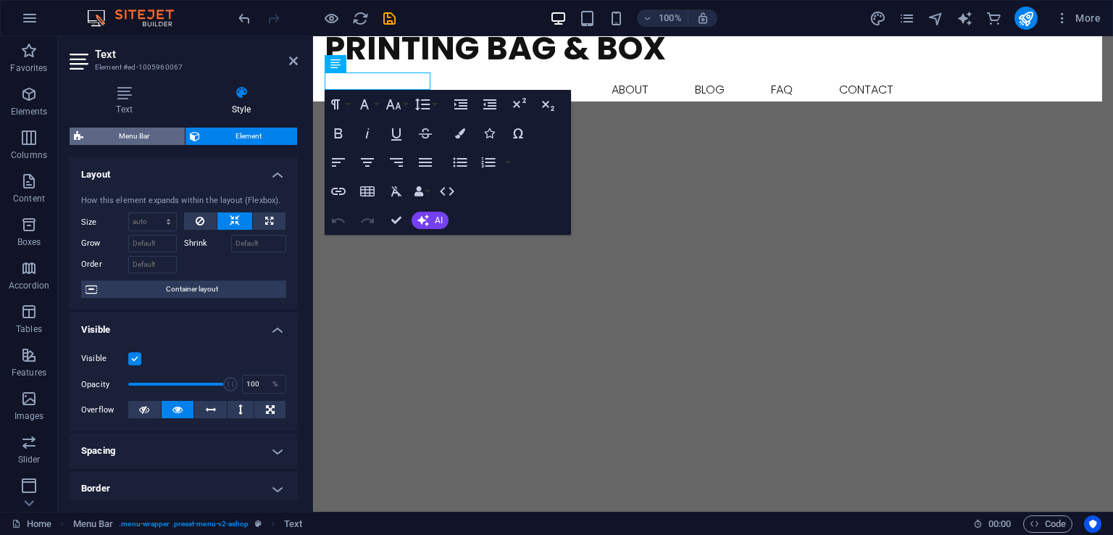
click at [146, 140] on span "Menu Bar" at bounding box center [134, 136] width 93 height 17
select select "rem"
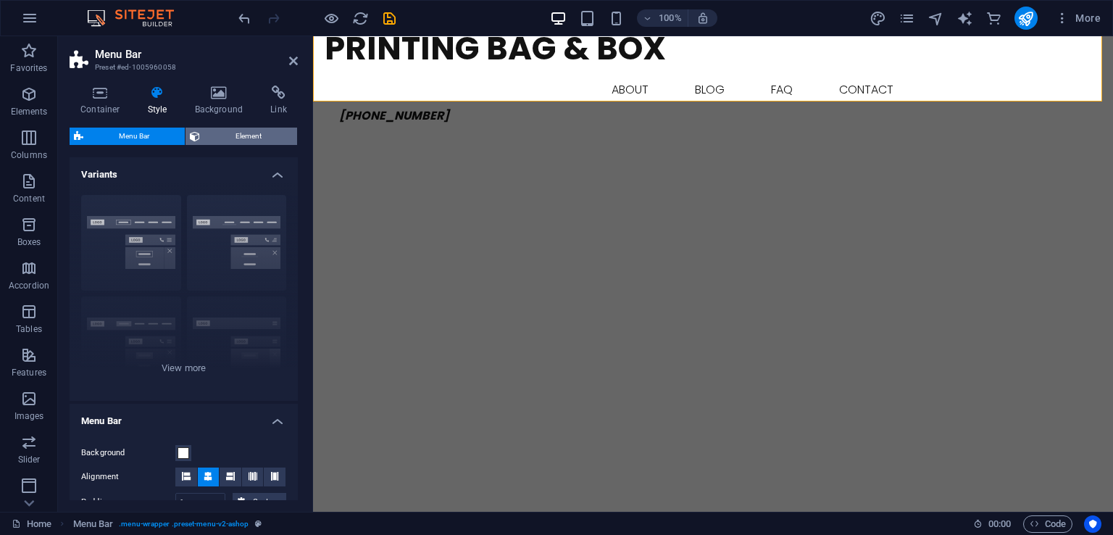
click at [254, 131] on span "Element" at bounding box center [248, 136] width 88 height 17
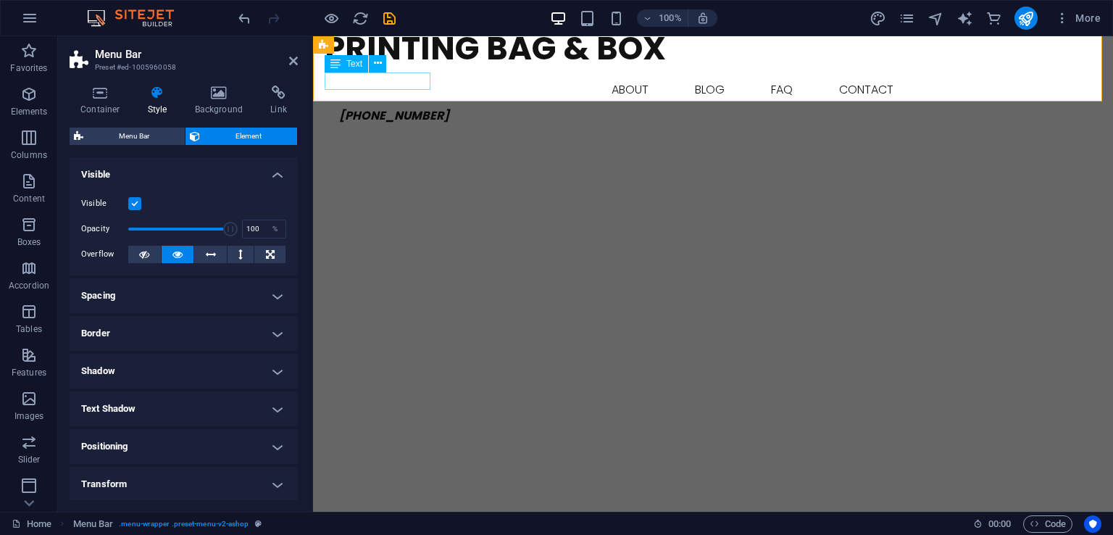
click at [399, 107] on span "[PHONE_NUMBER]" at bounding box center [394, 115] width 110 height 17
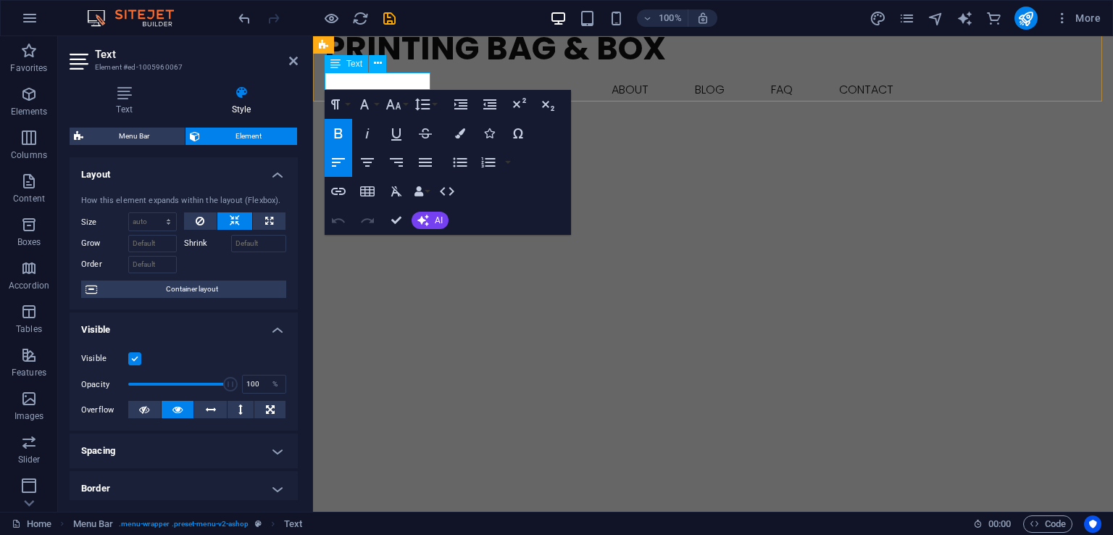
click at [372, 107] on span "[PHONE_NUMBER]" at bounding box center [394, 115] width 110 height 17
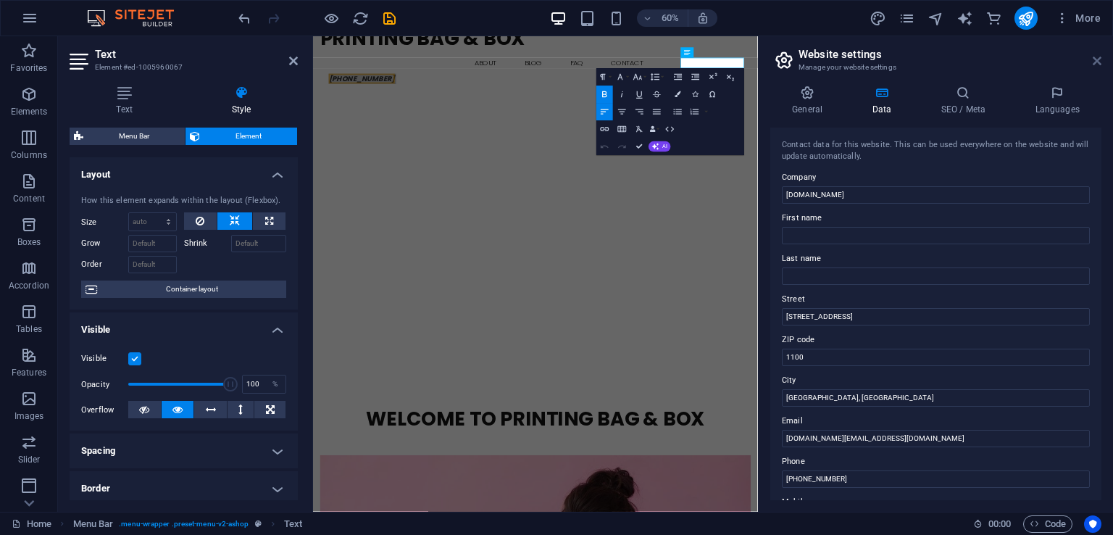
drag, startPoint x: 1095, startPoint y: 56, endPoint x: 778, endPoint y: 19, distance: 319.6
click at [1095, 56] on icon at bounding box center [1097, 61] width 9 height 12
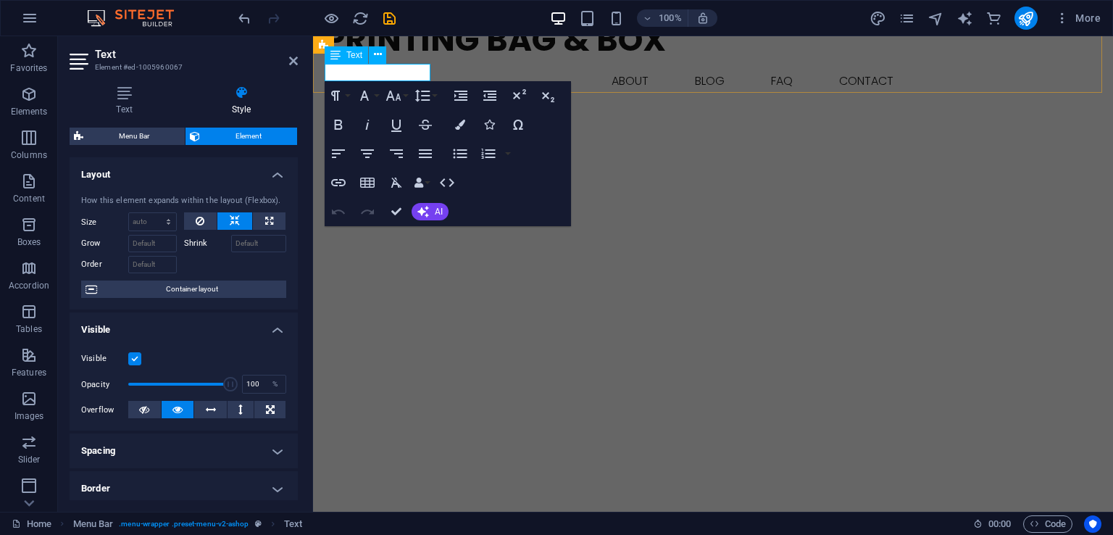
click at [410, 99] on span "[PHONE_NUMBER]" at bounding box center [394, 107] width 110 height 17
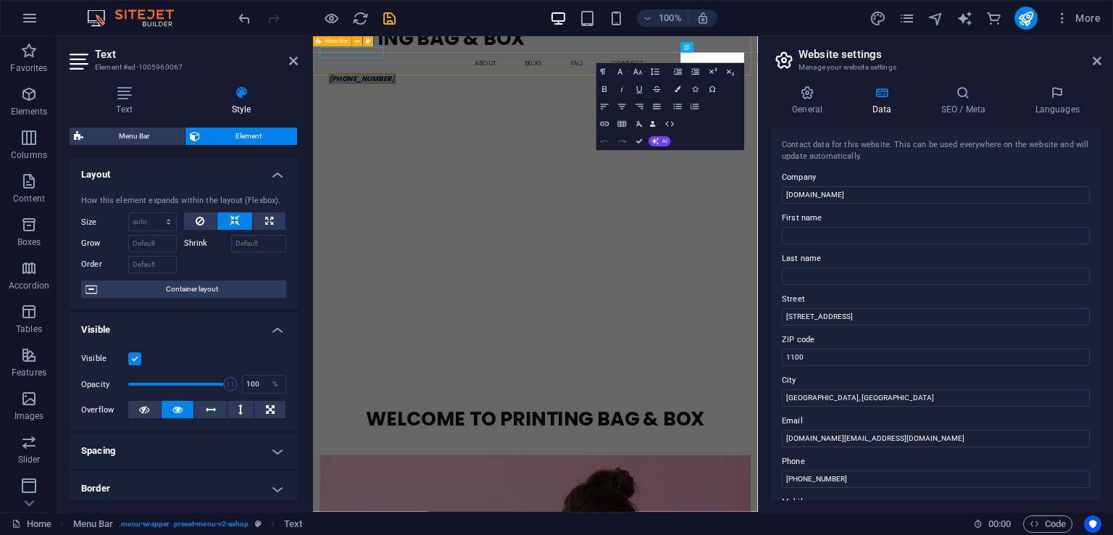
scroll to position [41, 0]
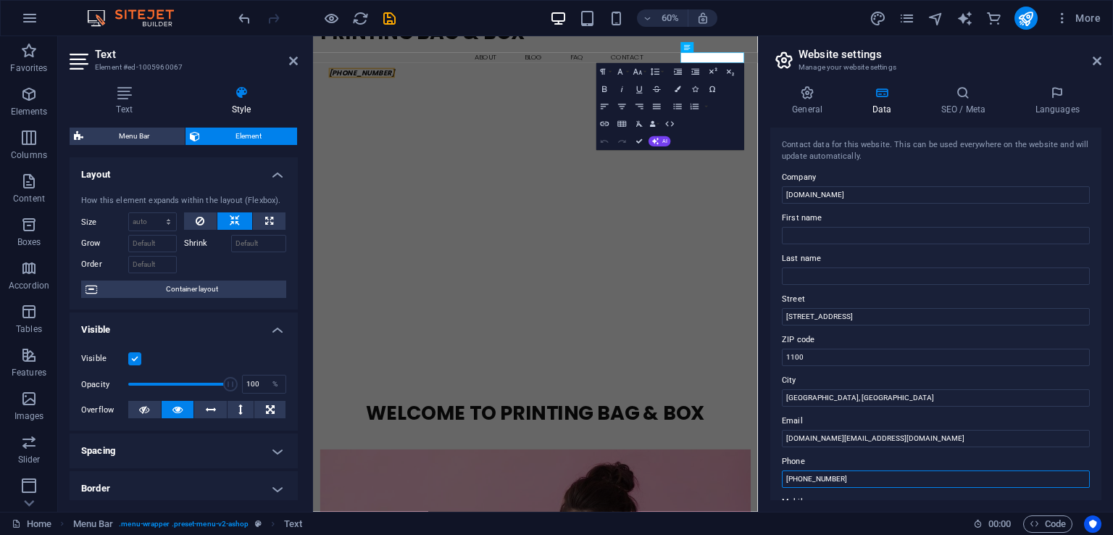
click at [864, 482] on input "[PHONE_NUMBER]" at bounding box center [936, 478] width 308 height 17
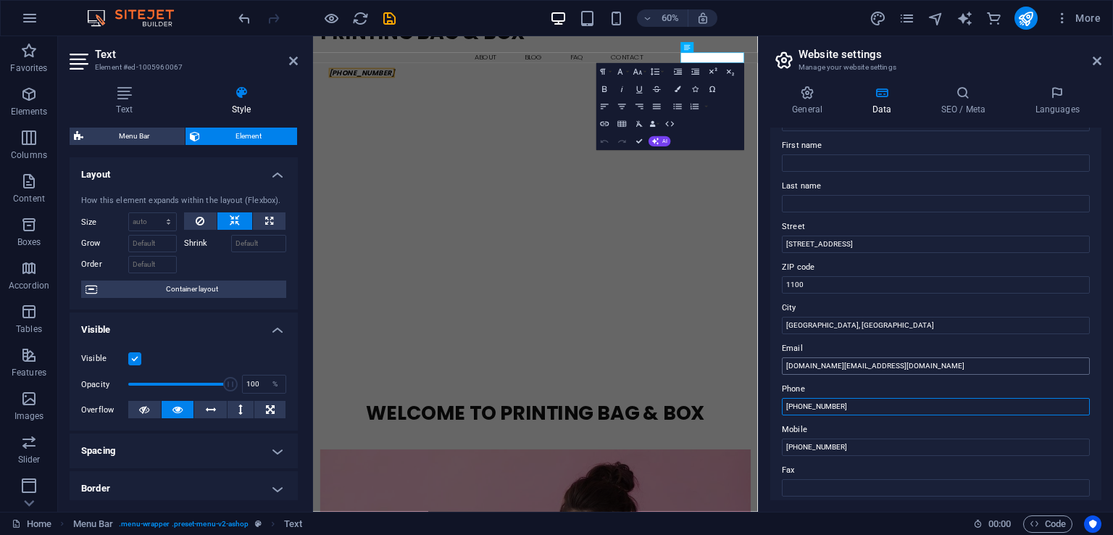
scroll to position [0, 0]
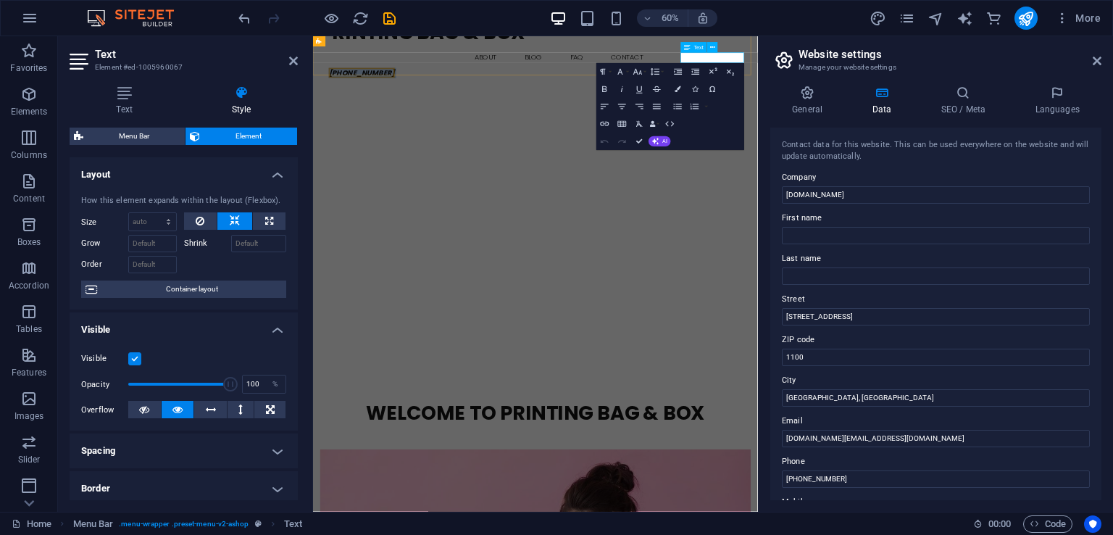
click at [449, 90] on span "[PHONE_NUMBER]" at bounding box center [394, 98] width 110 height 17
click at [1095, 62] on icon at bounding box center [1097, 61] width 9 height 12
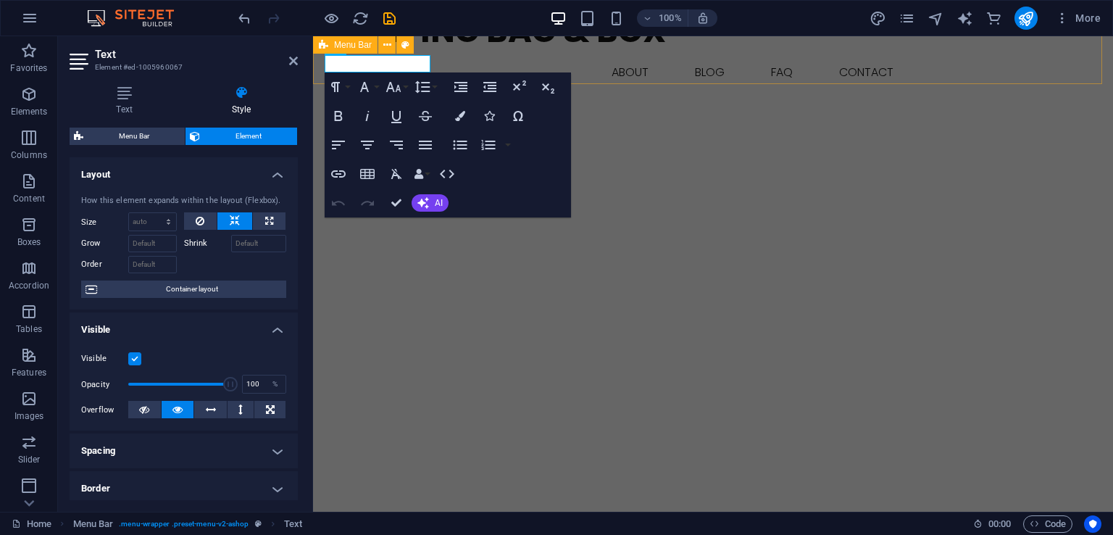
click at [594, 70] on div "Printing Bag & Box Home About Blog FAQ Contact [PHONE_NUMBER] Menu" at bounding box center [713, 57] width 800 height 124
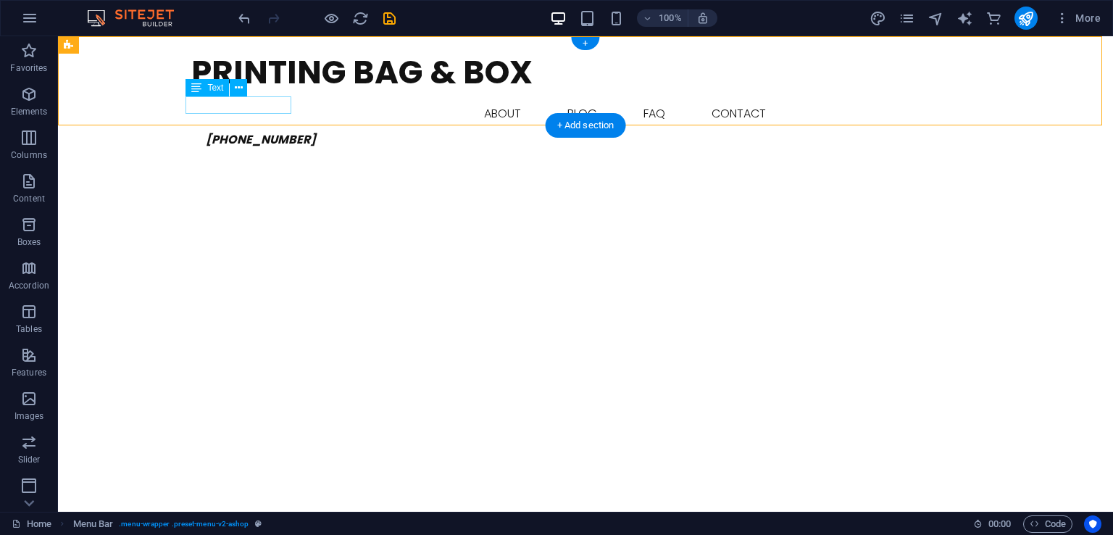
click at [256, 131] on div "[PHONE_NUMBER]" at bounding box center [585, 139] width 789 height 17
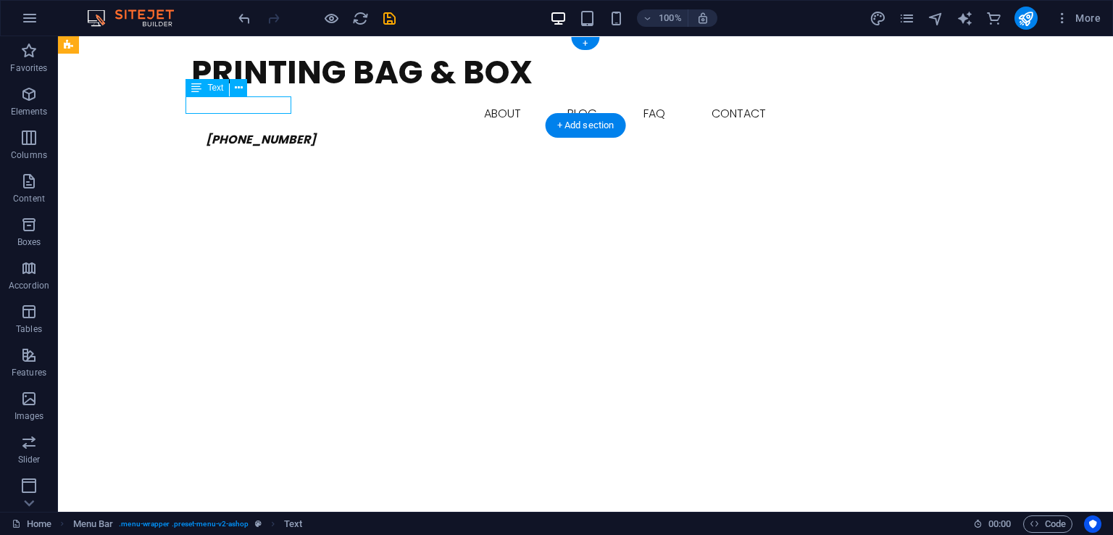
click at [263, 131] on span "[PHONE_NUMBER]" at bounding box center [261, 139] width 110 height 17
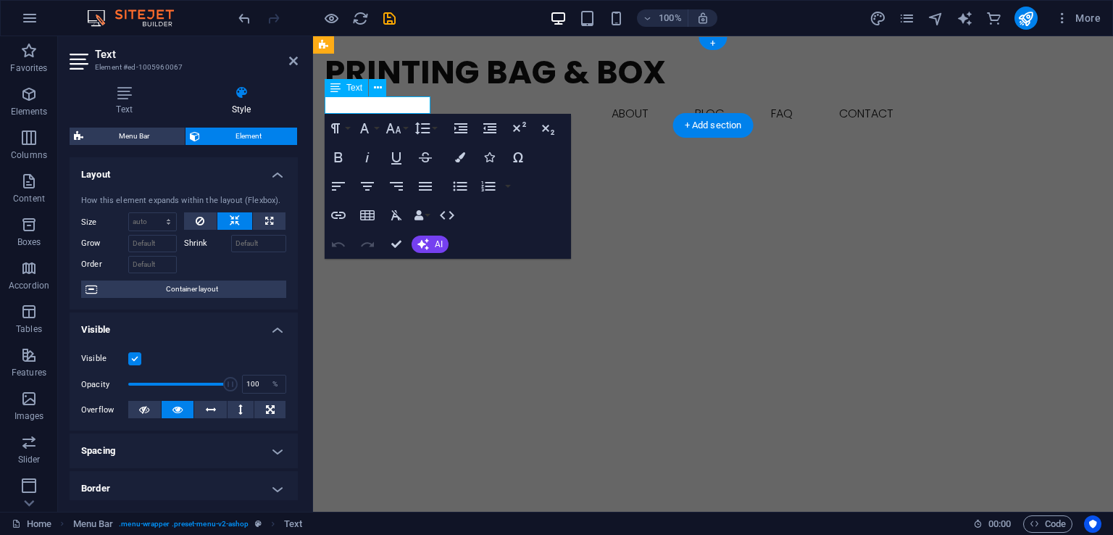
click at [263, 107] on h4 "Style" at bounding box center [241, 101] width 113 height 30
click at [344, 131] on icon "[PHONE_NUMBER]" at bounding box center [394, 139] width 110 height 17
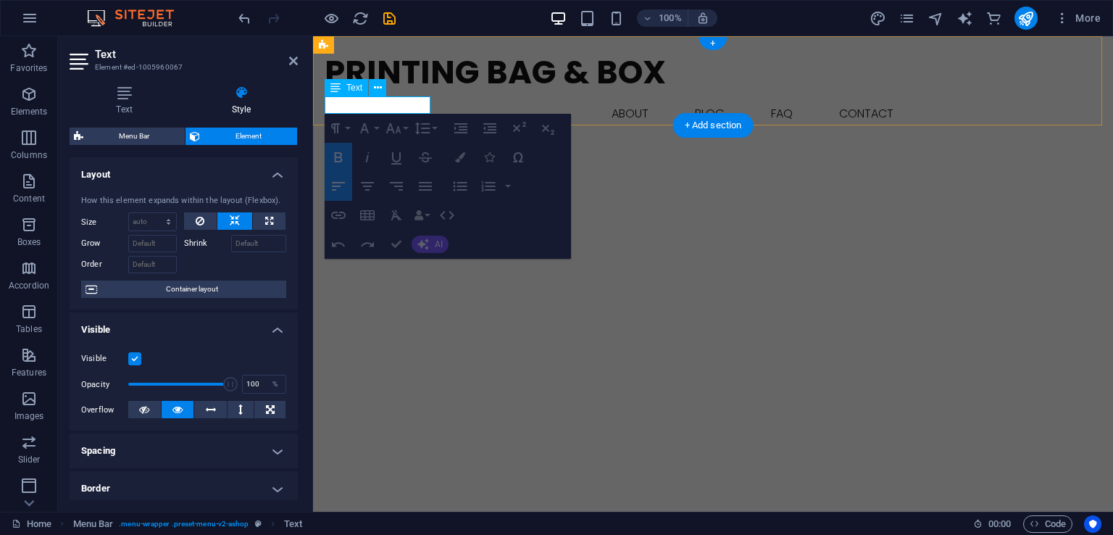
click at [372, 131] on span "[PHONE_NUMBER]" at bounding box center [394, 139] width 110 height 17
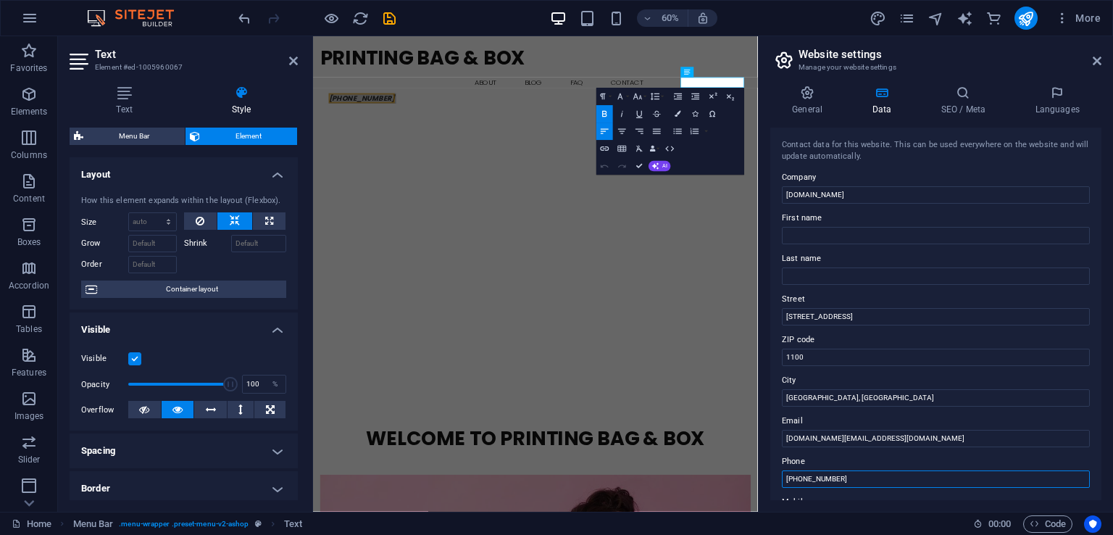
click at [861, 481] on input "[PHONE_NUMBER]" at bounding box center [936, 478] width 308 height 17
click at [990, 131] on p "[PHONE_NUMBER]" at bounding box center [691, 139] width 704 height 17
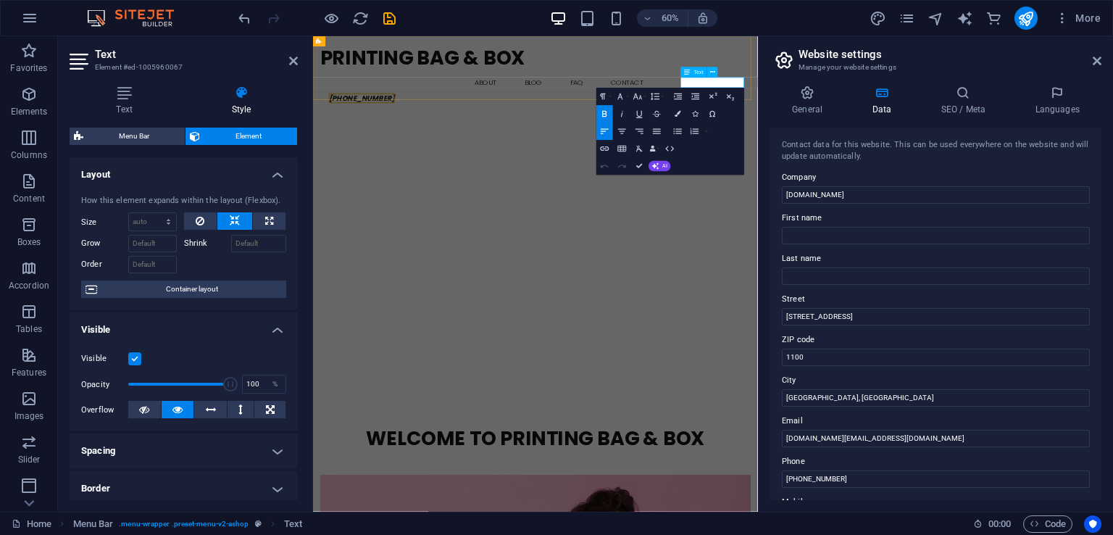
click at [990, 131] on p "[PHONE_NUMBER]" at bounding box center [691, 139] width 704 height 17
click at [449, 131] on span "[PHONE_NUMBER]" at bounding box center [394, 139] width 110 height 17
click at [1096, 56] on icon at bounding box center [1097, 61] width 9 height 12
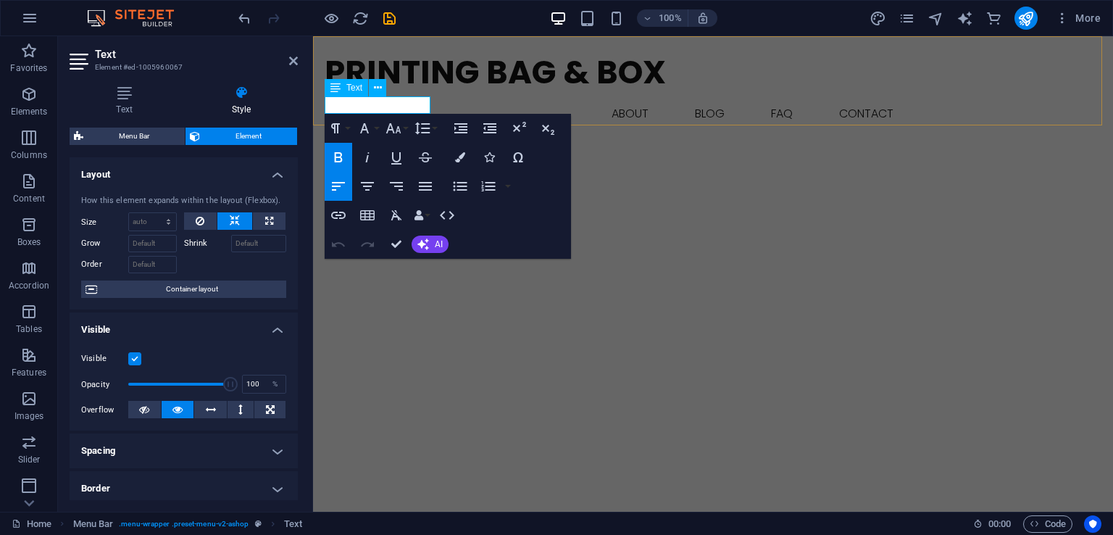
click at [419, 131] on span "[PHONE_NUMBER]" at bounding box center [394, 139] width 110 height 17
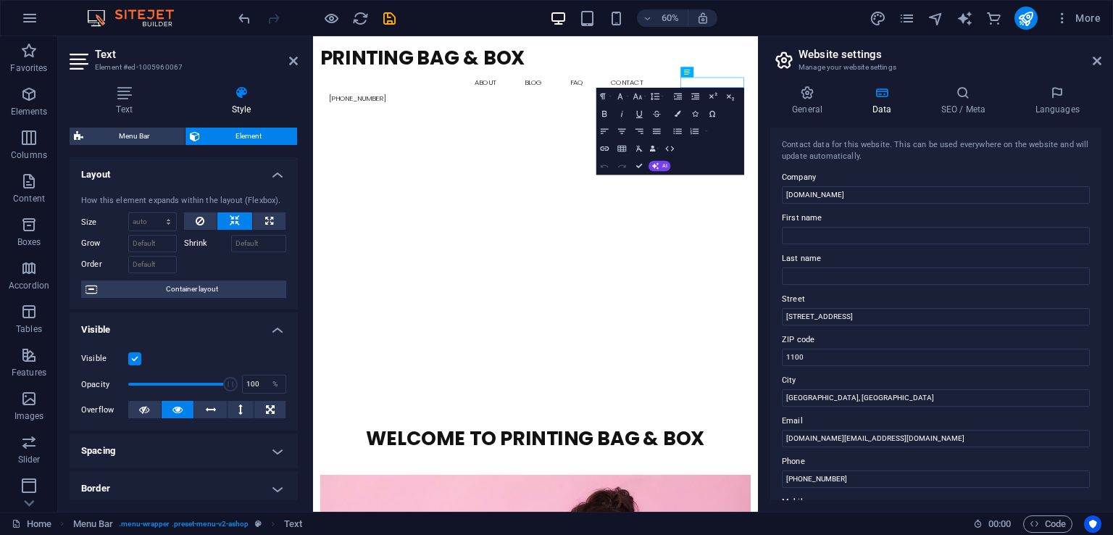
scroll to position [0, 6]
click at [449, 131] on span "[PHONE_NUMBER]" at bounding box center [394, 139] width 110 height 17
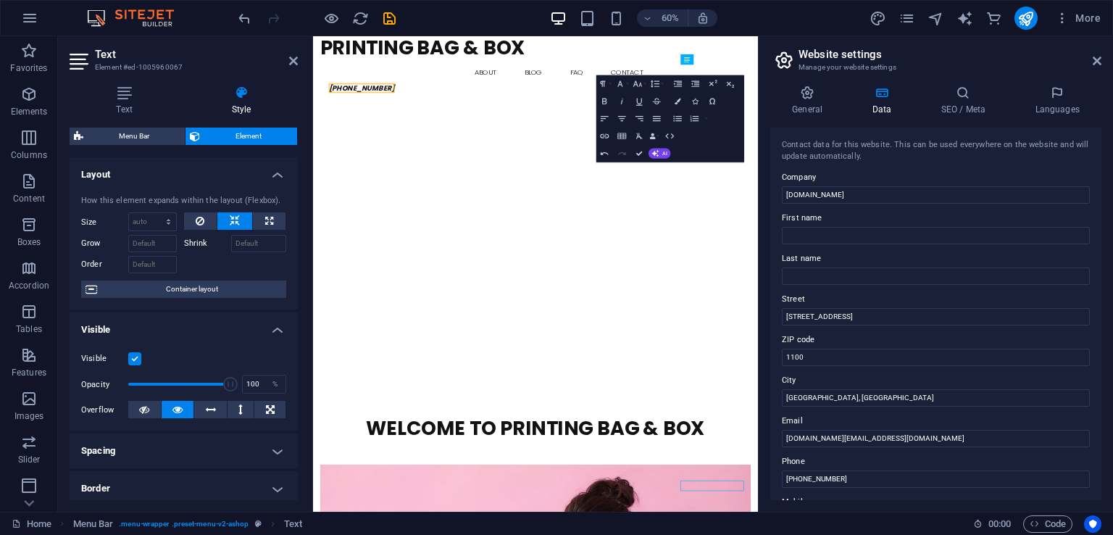
scroll to position [0, 0]
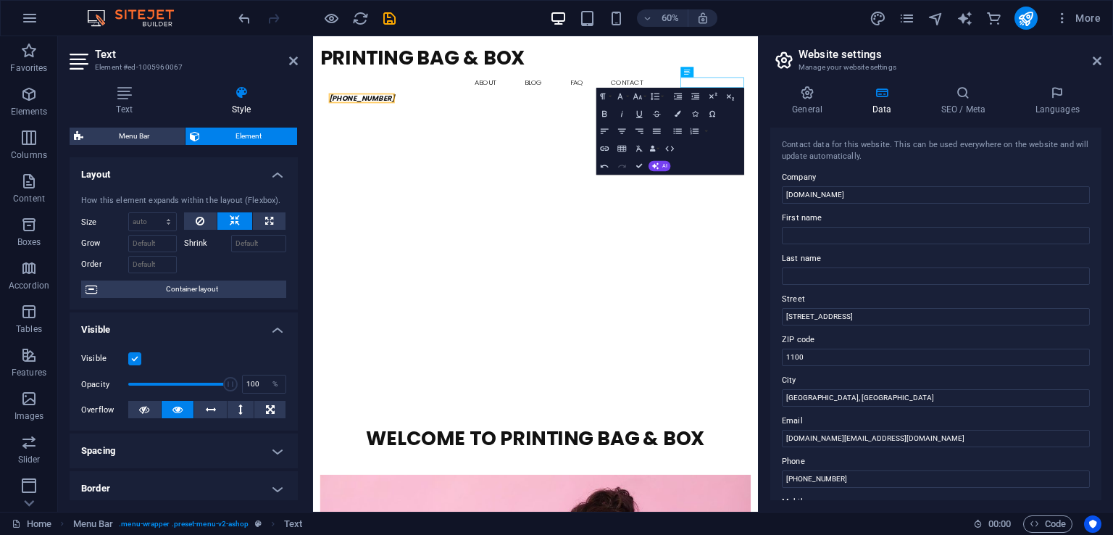
click at [1102, 59] on aside "Website settings Manage your website settings General Data SEO / Meta Languages…" at bounding box center [935, 274] width 355 height 476
click at [1096, 59] on icon at bounding box center [1097, 61] width 9 height 12
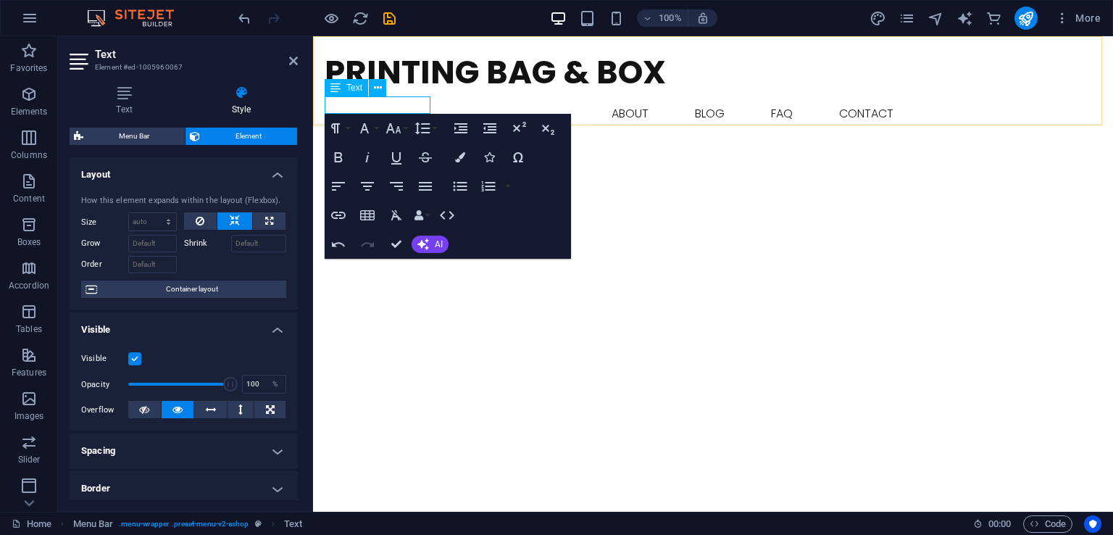
click at [398, 131] on span "[PHONE_NUMBER]" at bounding box center [394, 139] width 110 height 17
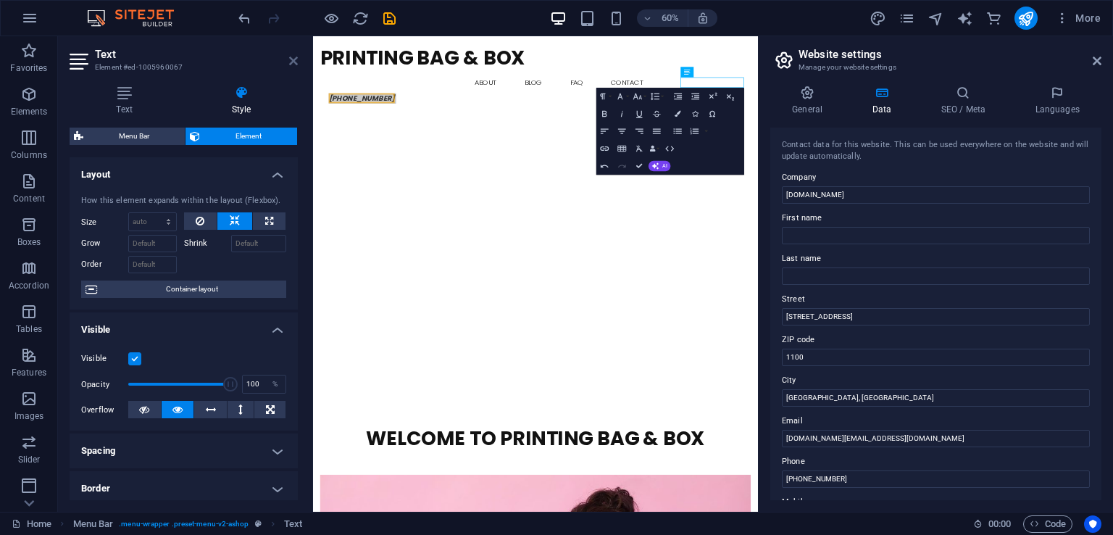
click at [297, 60] on icon at bounding box center [293, 61] width 9 height 12
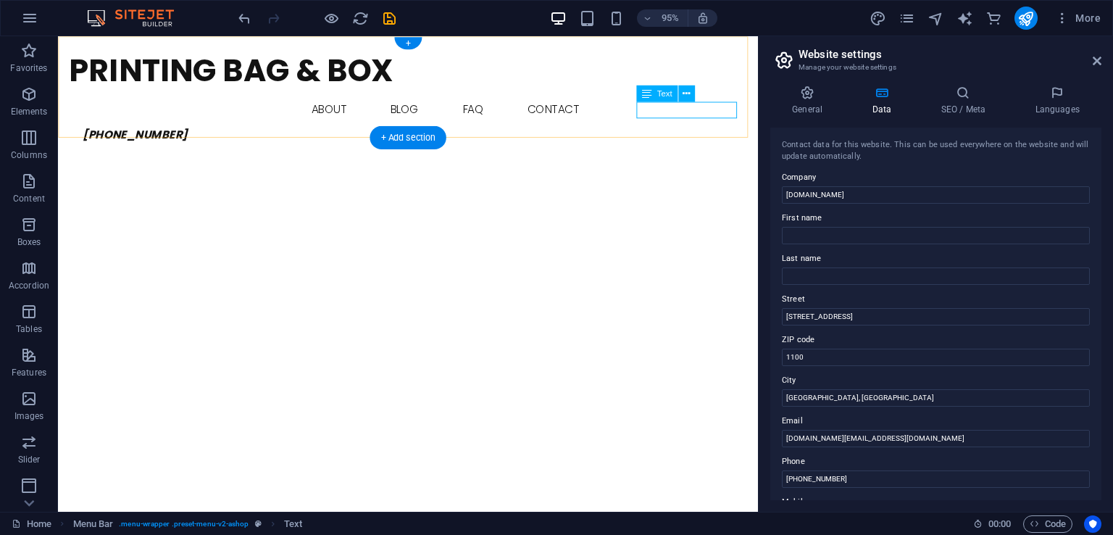
click at [194, 131] on span "[PHONE_NUMBER]" at bounding box center [139, 139] width 110 height 17
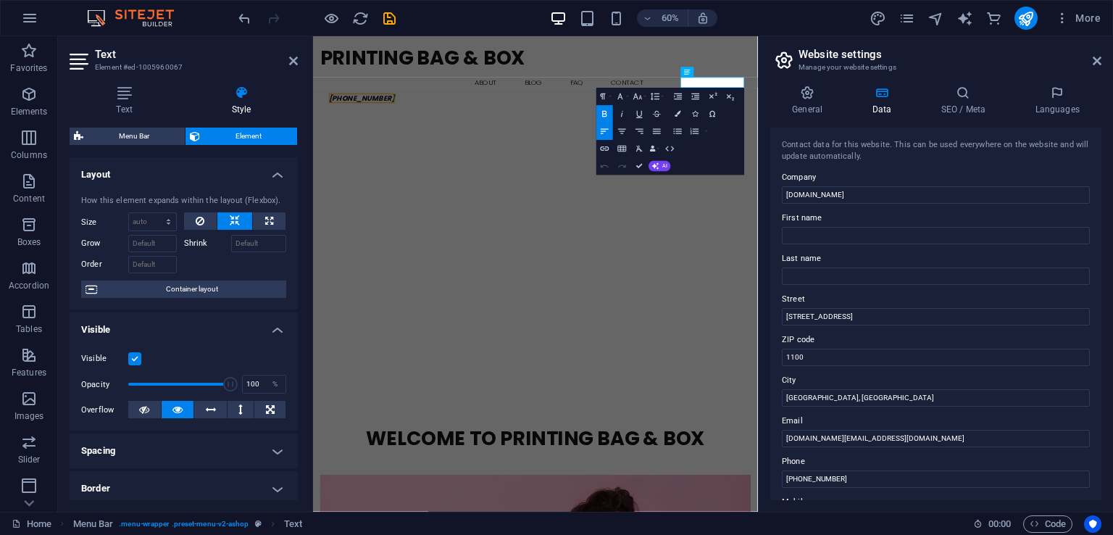
click at [600, 113] on icon "button" at bounding box center [605, 114] width 10 height 10
click at [606, 113] on icon "button" at bounding box center [605, 114] width 10 height 10
click at [607, 111] on icon "button" at bounding box center [605, 114] width 10 height 10
click at [607, 112] on icon "button" at bounding box center [605, 114] width 4 height 6
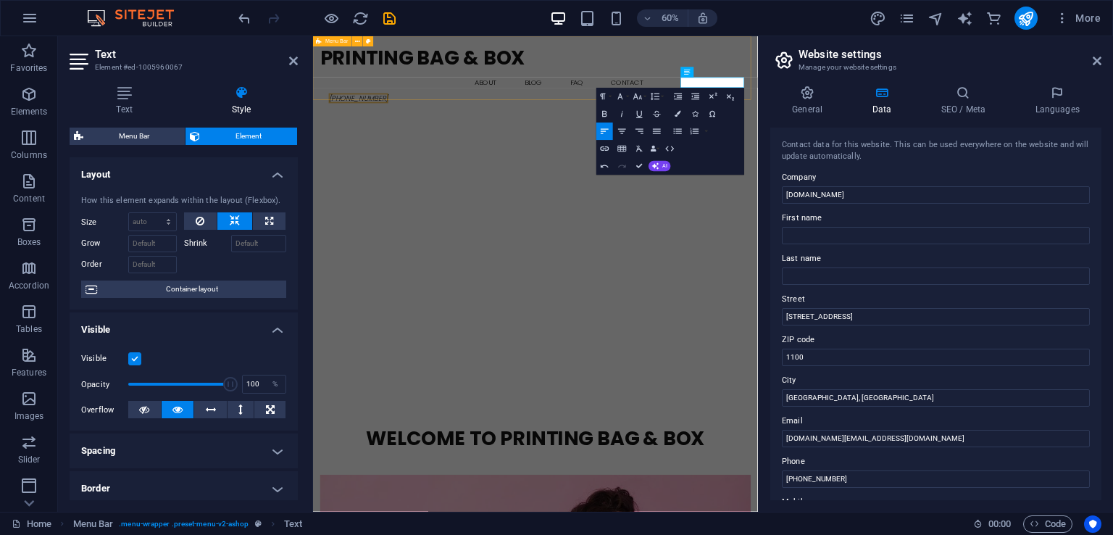
click at [819, 68] on div "Printing Bag & Box Home About Blog FAQ Contact ​ +8801925121706 Menu" at bounding box center [684, 98] width 742 height 124
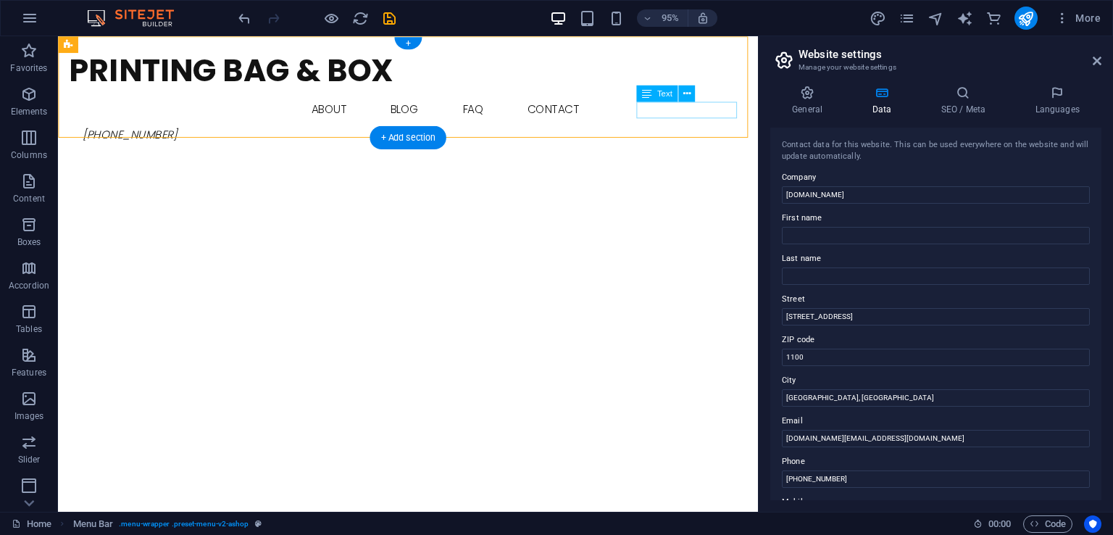
click at [183, 131] on span "[PHONE_NUMBER]" at bounding box center [133, 139] width 99 height 17
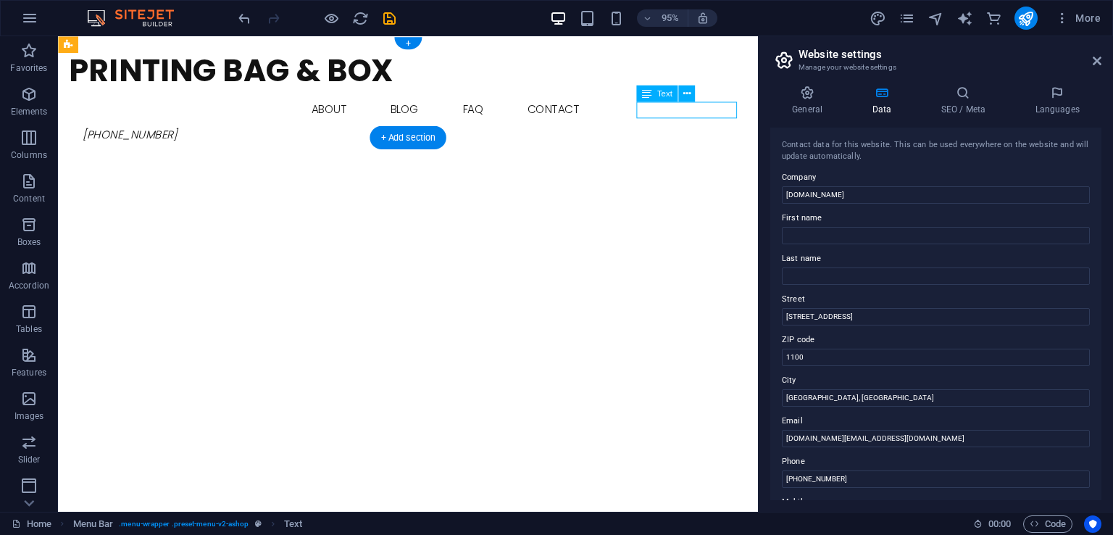
click at [183, 131] on span "[PHONE_NUMBER]" at bounding box center [133, 139] width 99 height 17
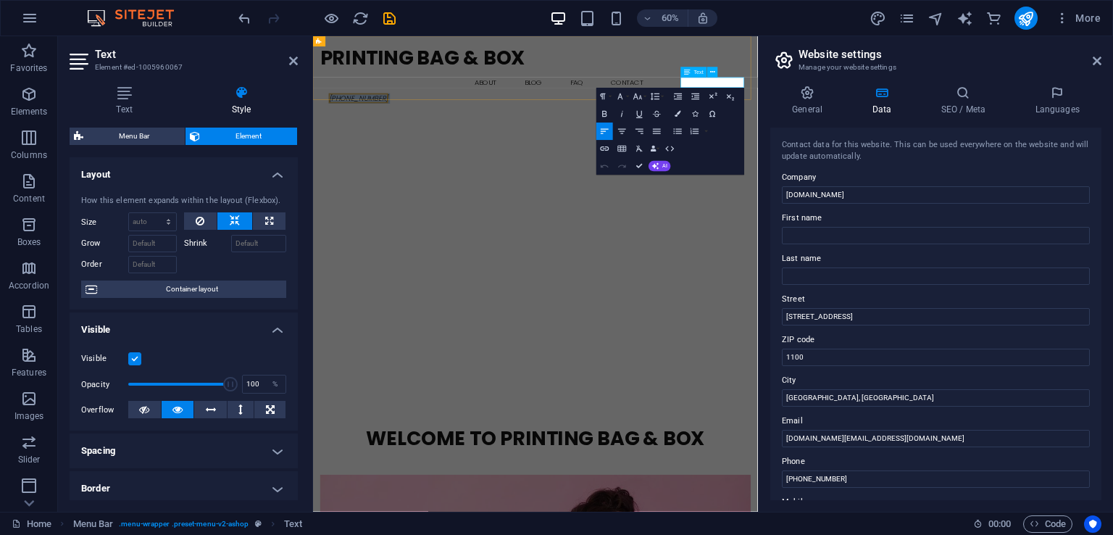
click at [439, 131] on span "[PHONE_NUMBER]" at bounding box center [388, 139] width 99 height 17
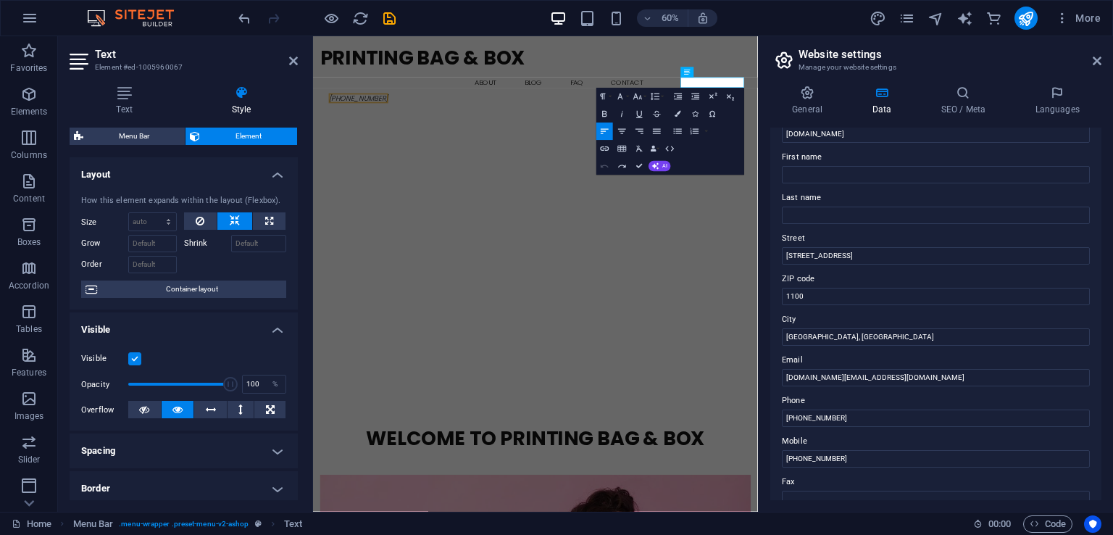
scroll to position [145, 0]
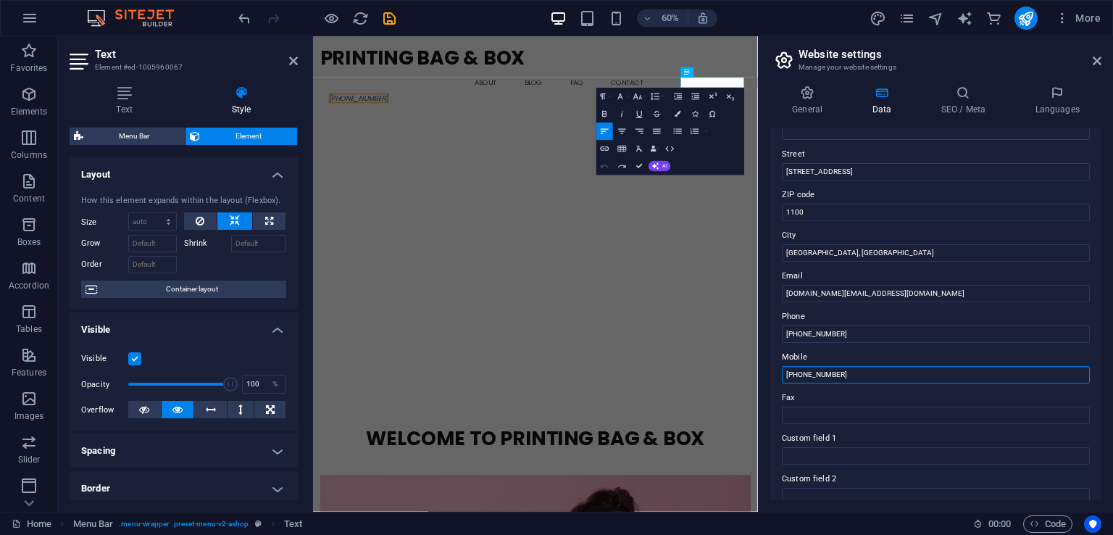
click at [857, 379] on input "+8801721507175" at bounding box center [936, 374] width 308 height 17
click at [1027, 131] on p "[PHONE_NUMBER]" at bounding box center [691, 139] width 704 height 17
click at [674, 149] on icon "button" at bounding box center [670, 148] width 9 height 5
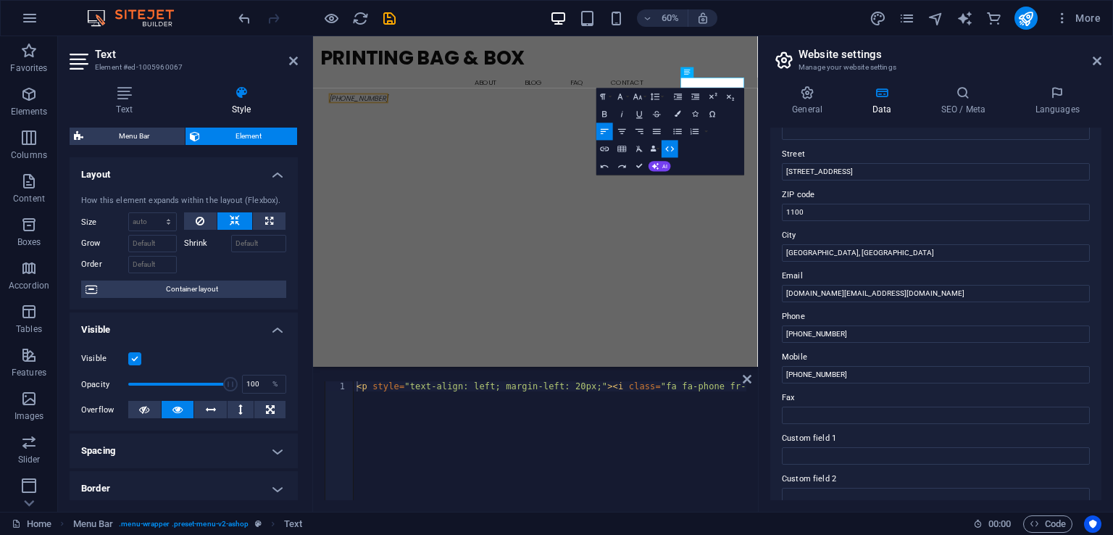
click at [674, 149] on icon "button" at bounding box center [670, 149] width 10 height 10
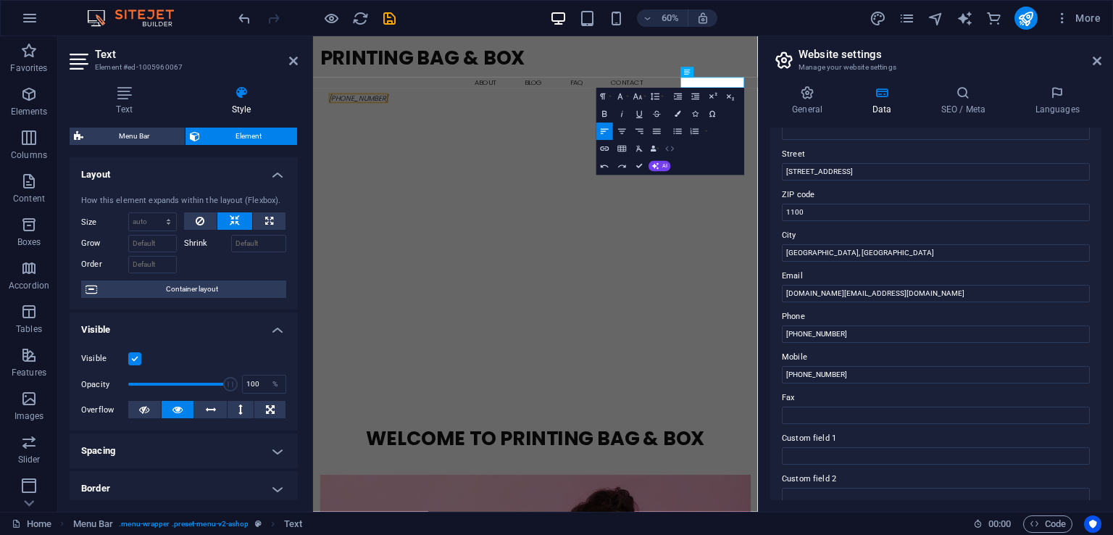
click at [674, 149] on icon "button" at bounding box center [670, 148] width 9 height 5
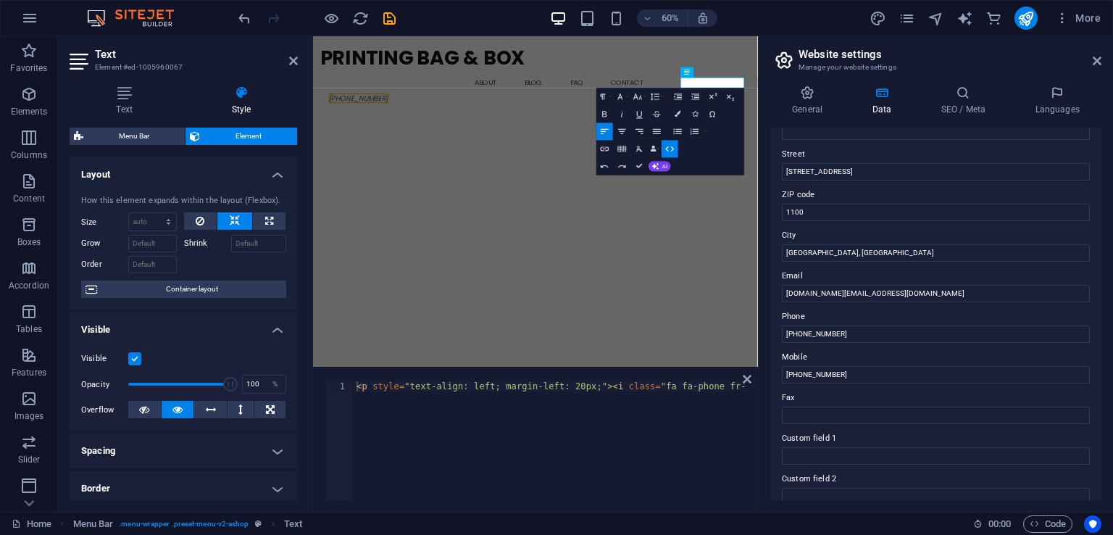
click at [674, 149] on icon "button" at bounding box center [670, 149] width 10 height 10
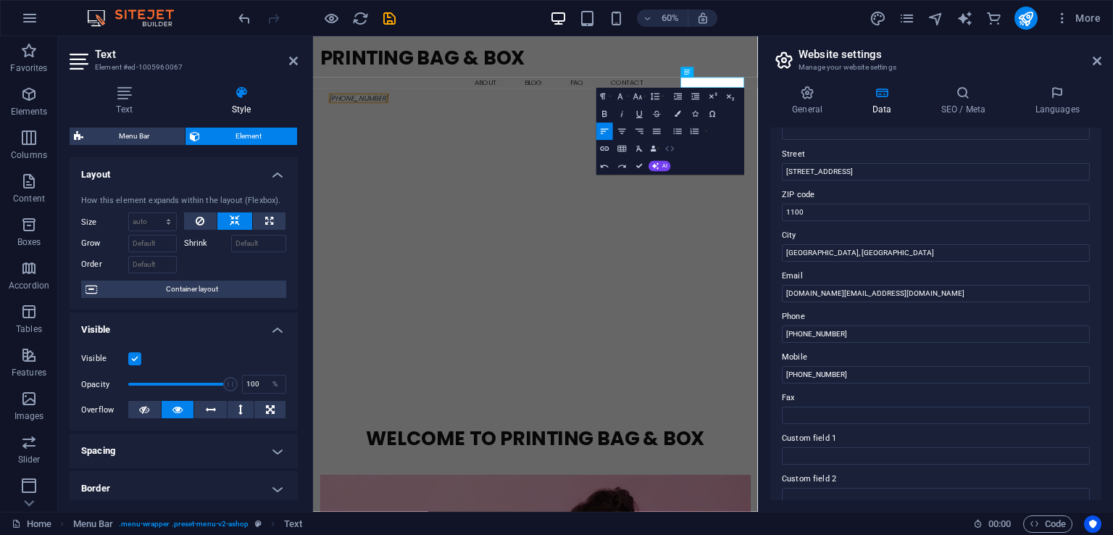
click at [674, 149] on icon "button" at bounding box center [670, 148] width 9 height 5
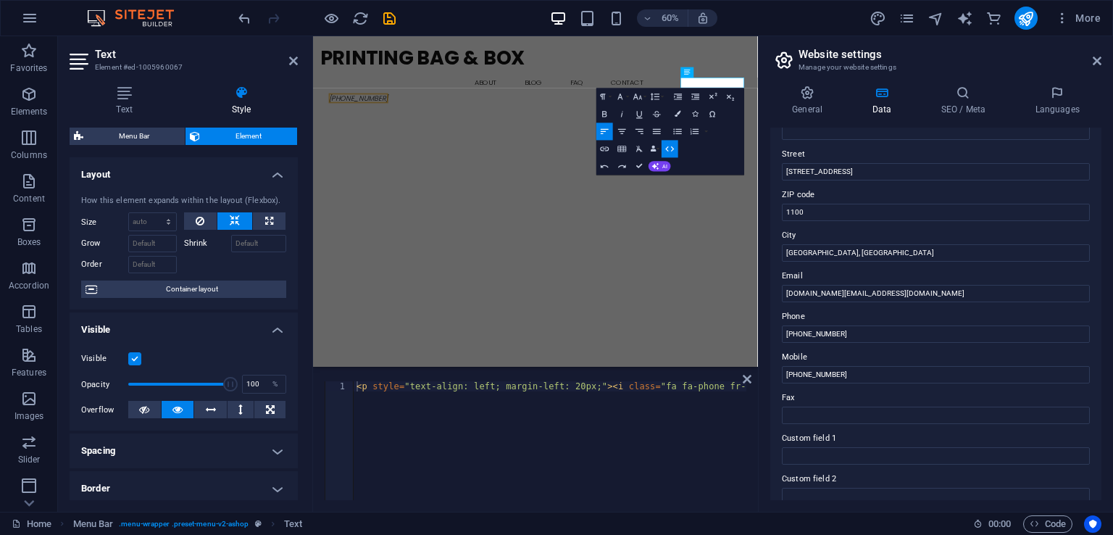
click at [674, 149] on icon "button" at bounding box center [670, 149] width 10 height 10
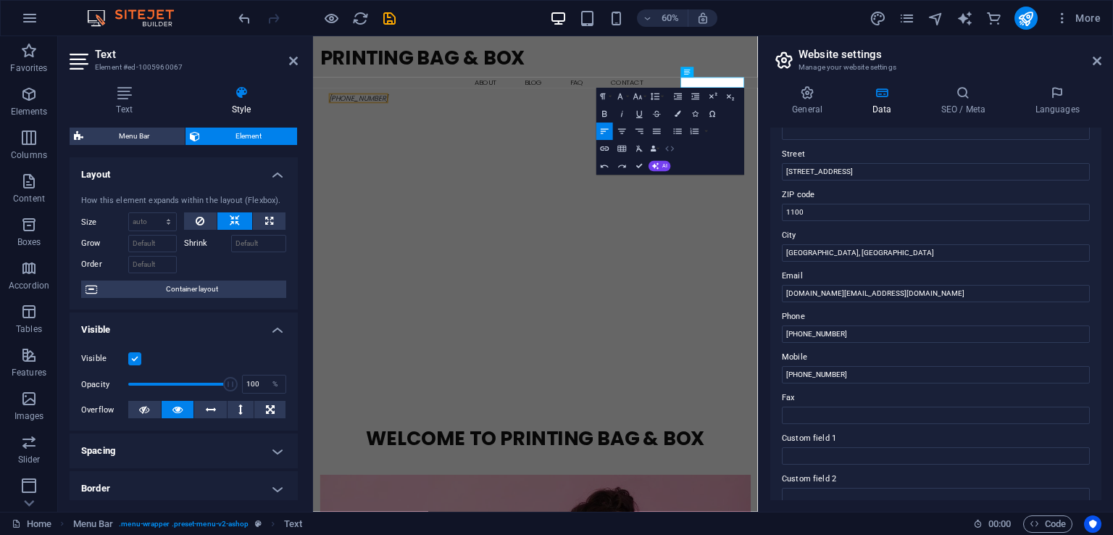
click at [674, 149] on icon "button" at bounding box center [670, 148] width 9 height 5
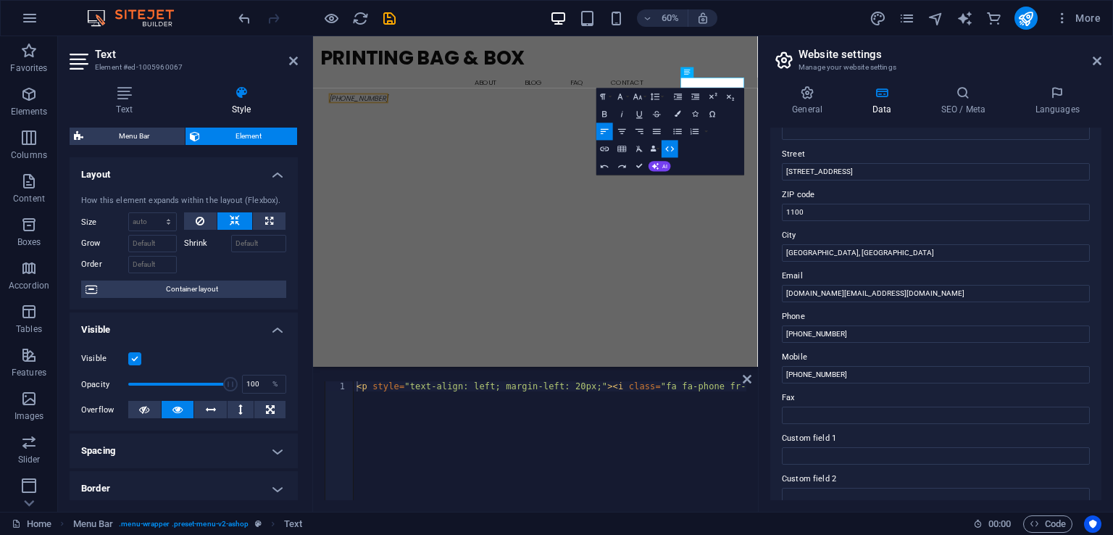
click at [674, 149] on icon "button" at bounding box center [670, 149] width 10 height 10
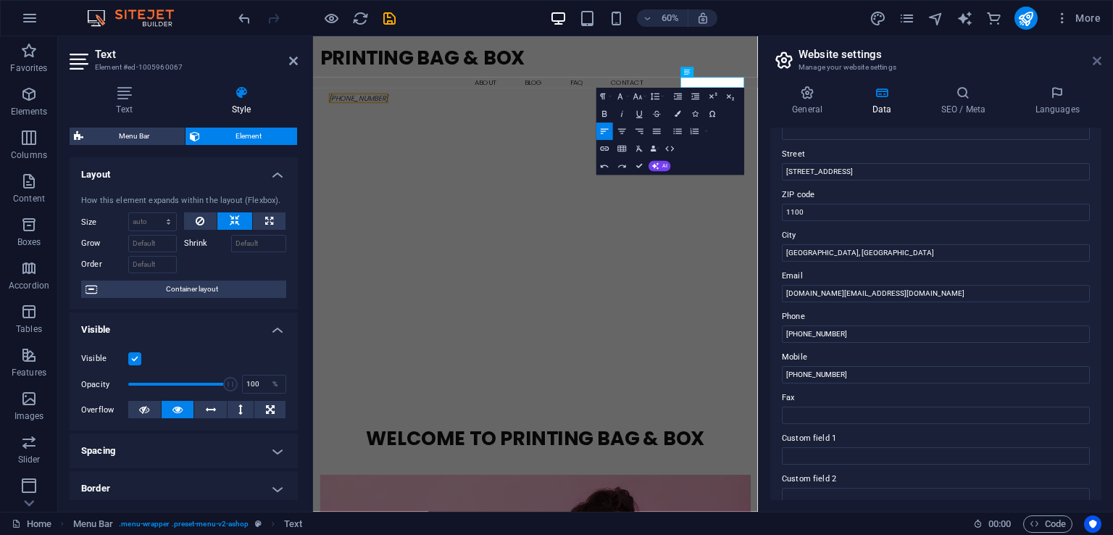
click at [1096, 59] on icon at bounding box center [1097, 61] width 9 height 12
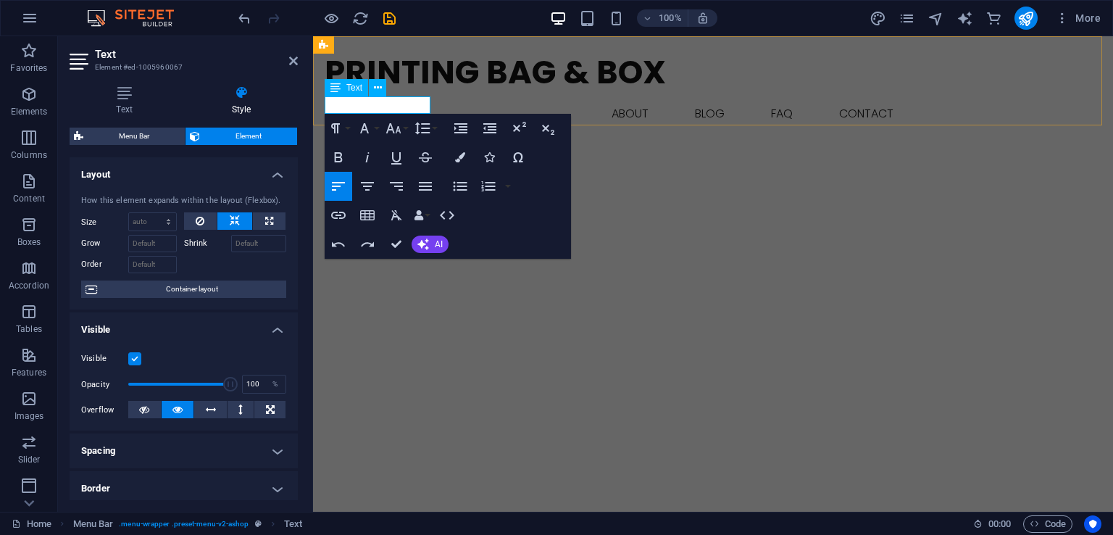
click at [378, 131] on span "[PHONE_NUMBER]" at bounding box center [388, 139] width 99 height 17
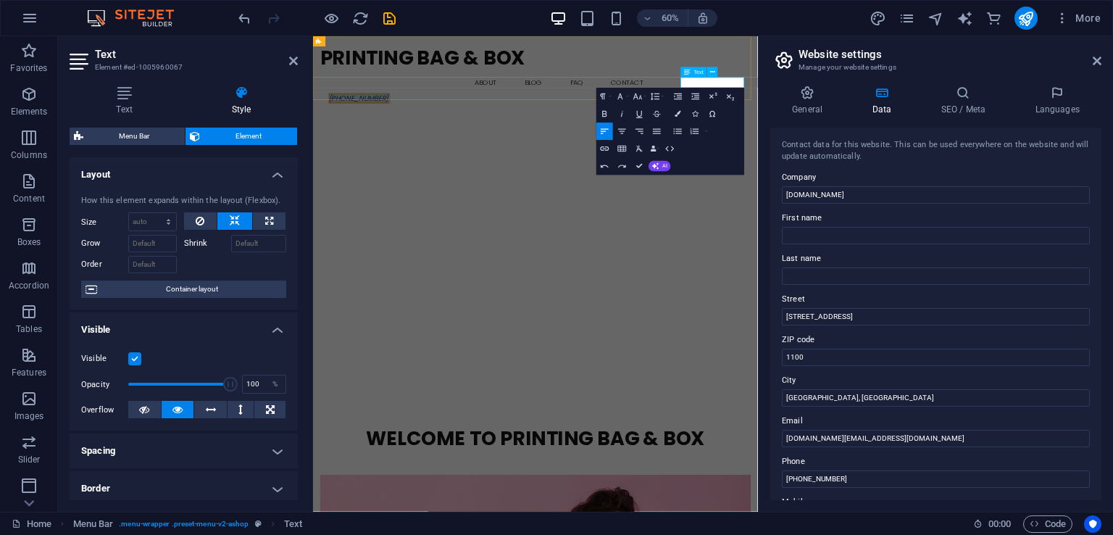
click at [705, 72] on div "Text" at bounding box center [694, 72] width 26 height 10
click at [715, 72] on button at bounding box center [712, 72] width 10 height 10
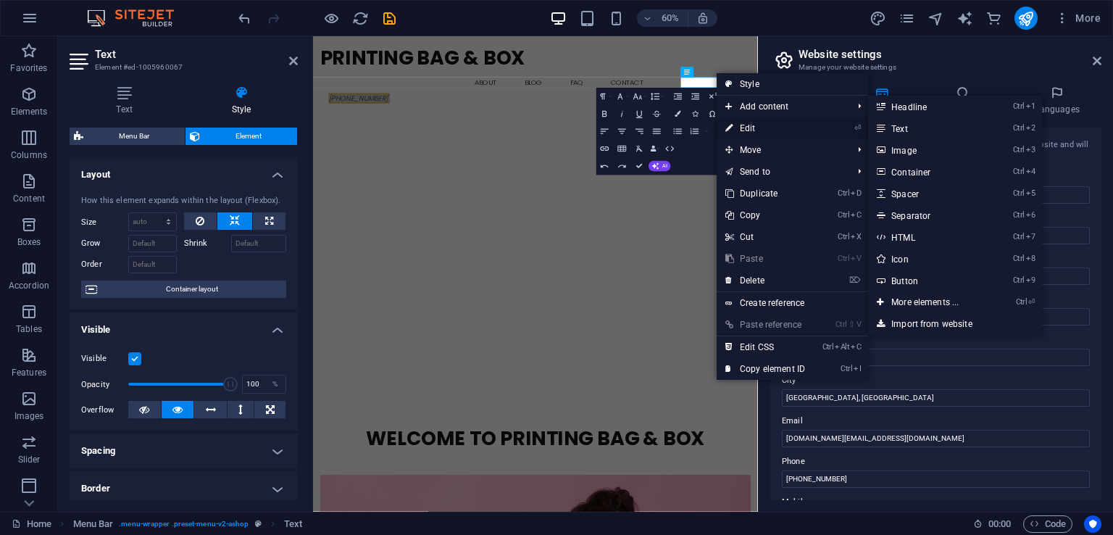
click at [772, 126] on link "⏎ Edit" at bounding box center [765, 128] width 97 height 22
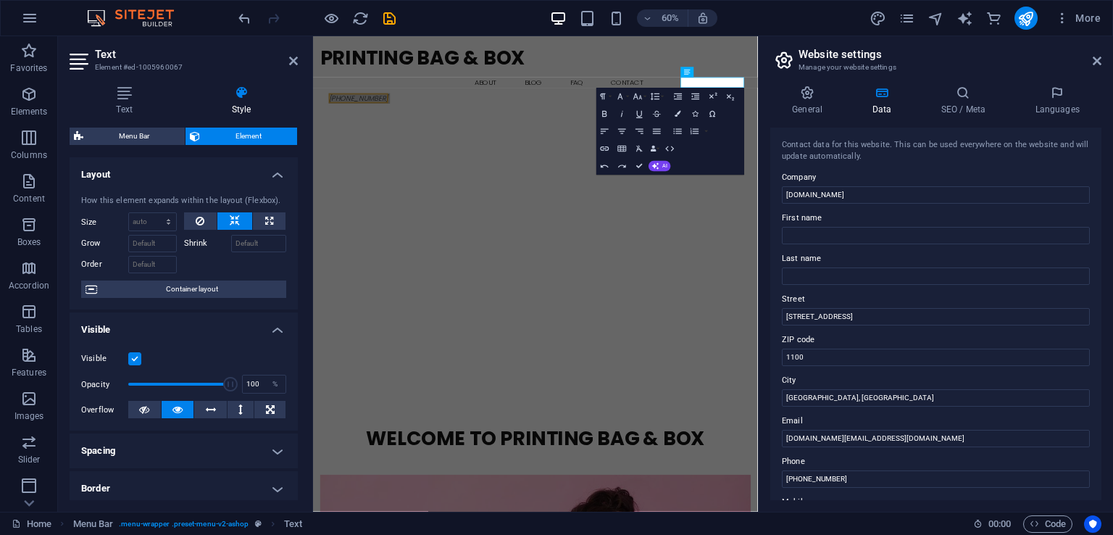
click at [273, 175] on h4 "Layout" at bounding box center [184, 170] width 228 height 26
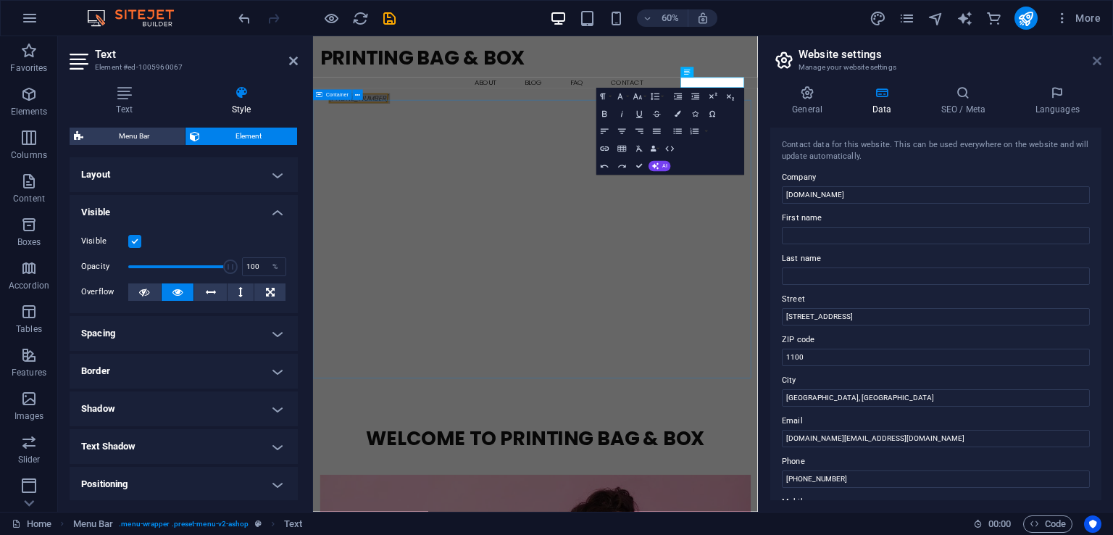
click at [1097, 58] on icon at bounding box center [1097, 61] width 9 height 12
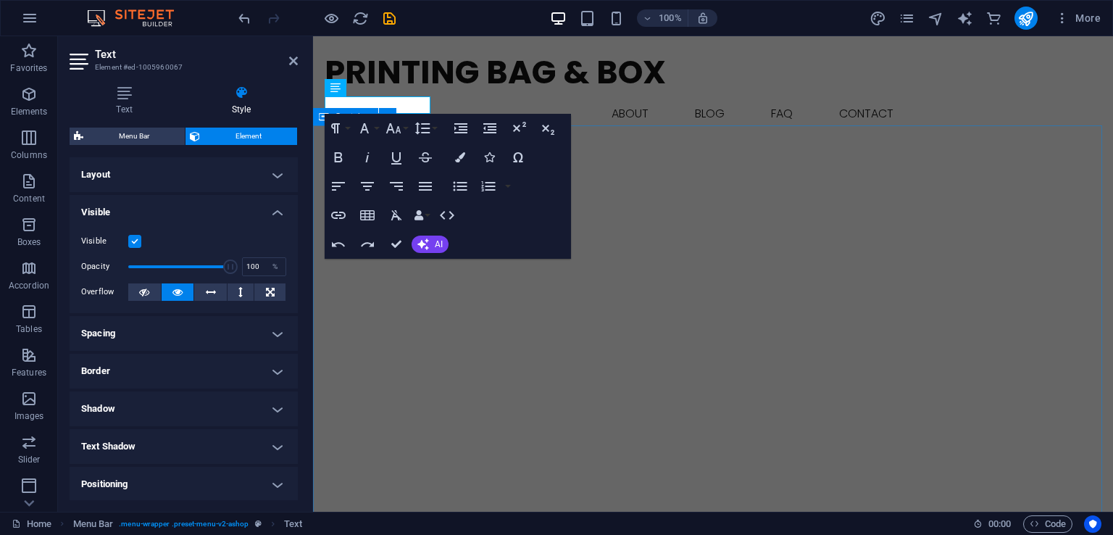
click at [278, 215] on h4 "Visible" at bounding box center [184, 208] width 228 height 26
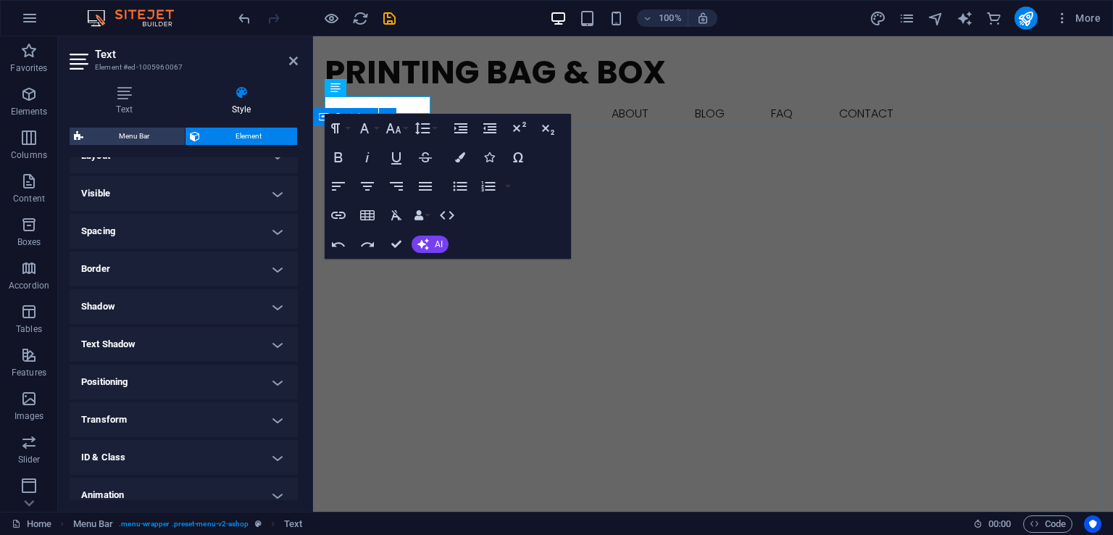
scroll to position [0, 0]
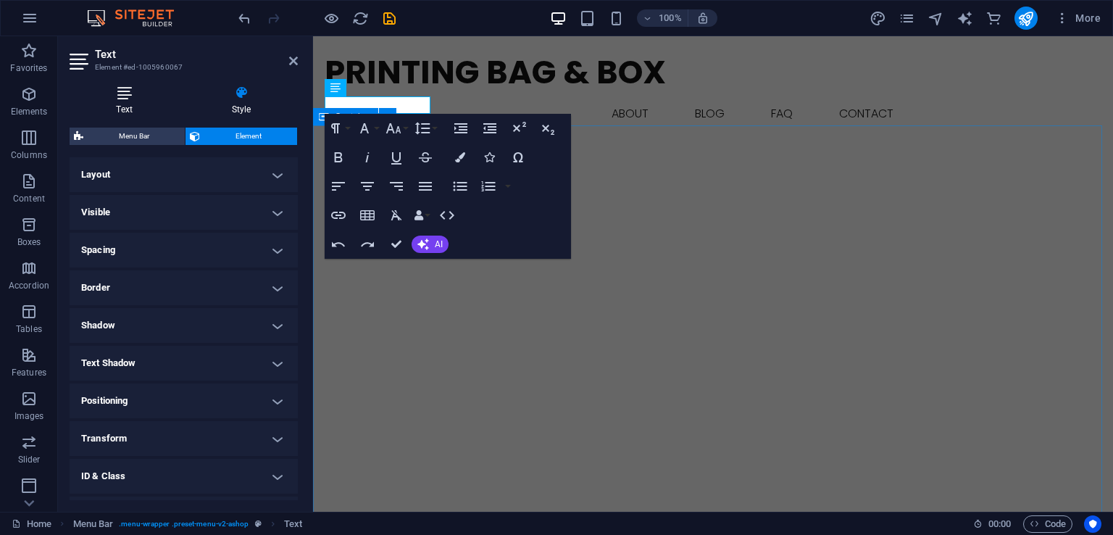
click at [124, 97] on icon at bounding box center [124, 93] width 109 height 14
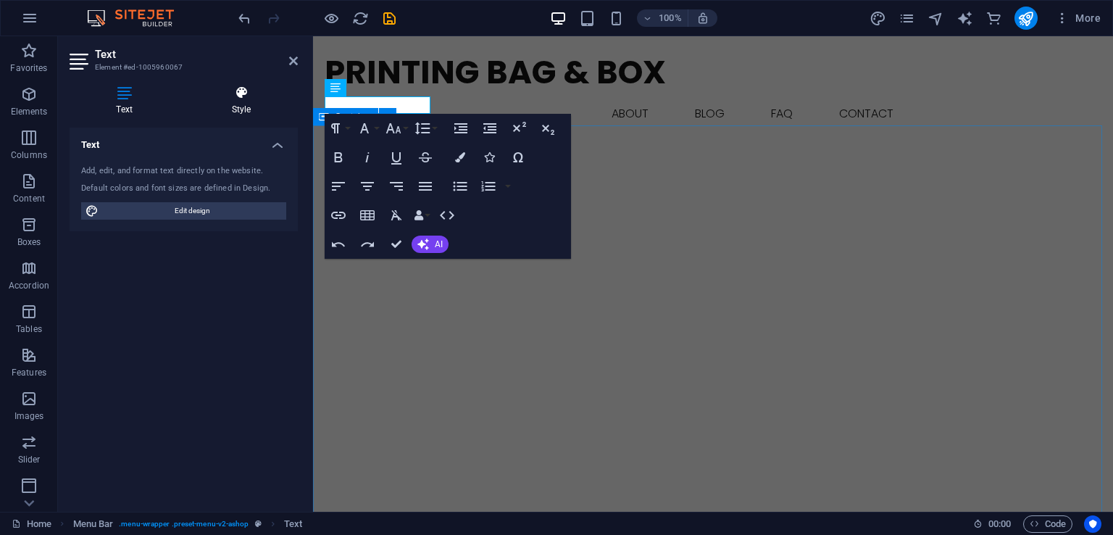
click at [273, 88] on icon at bounding box center [241, 93] width 113 height 14
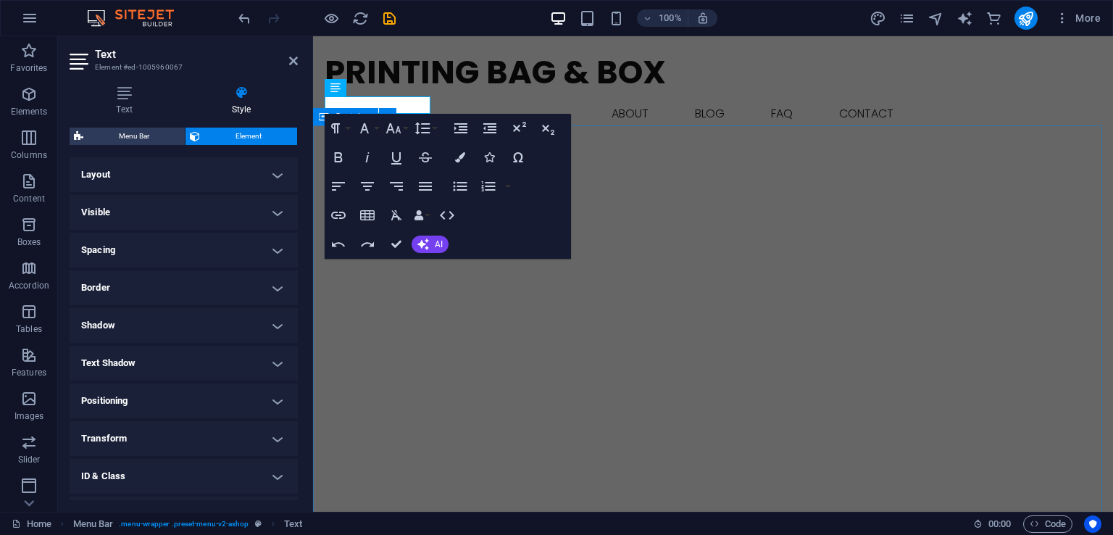
click at [241, 135] on span "Element" at bounding box center [248, 136] width 88 height 17
click at [264, 176] on h4 "Layout" at bounding box center [184, 174] width 228 height 35
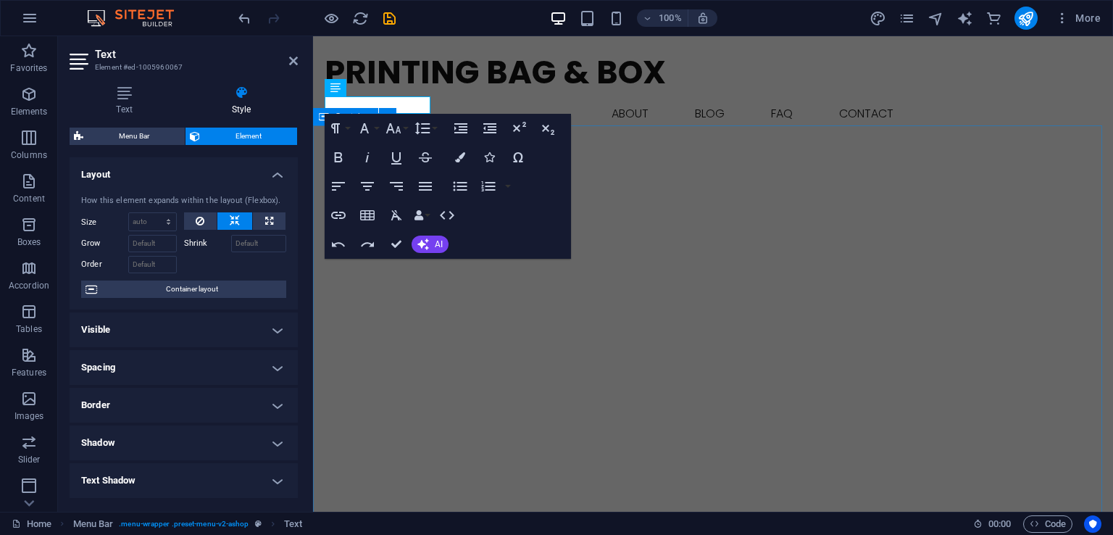
click at [264, 176] on h4 "Layout" at bounding box center [184, 170] width 228 height 26
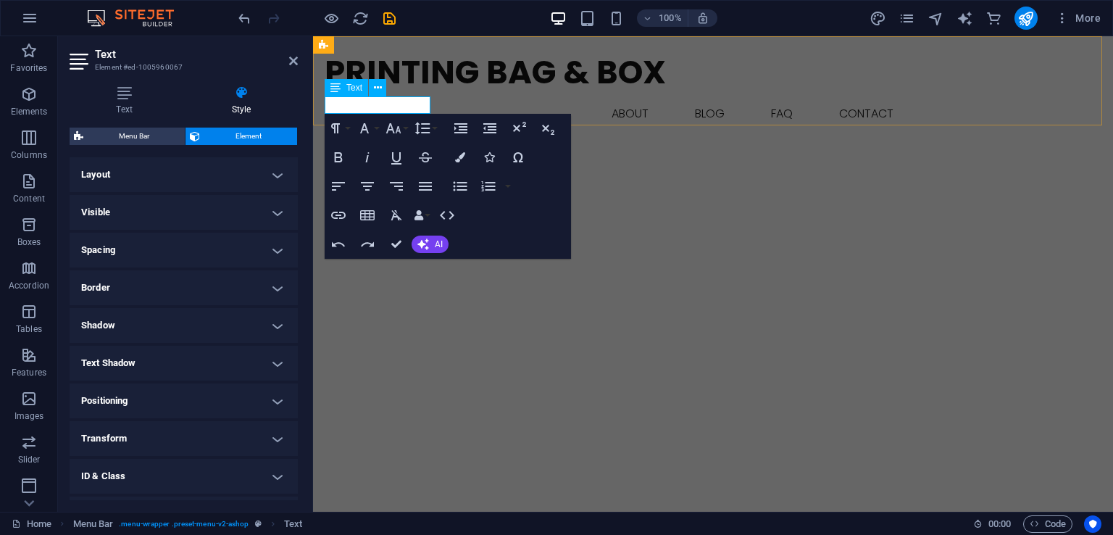
click at [368, 131] on span "[PHONE_NUMBER]" at bounding box center [388, 139] width 99 height 17
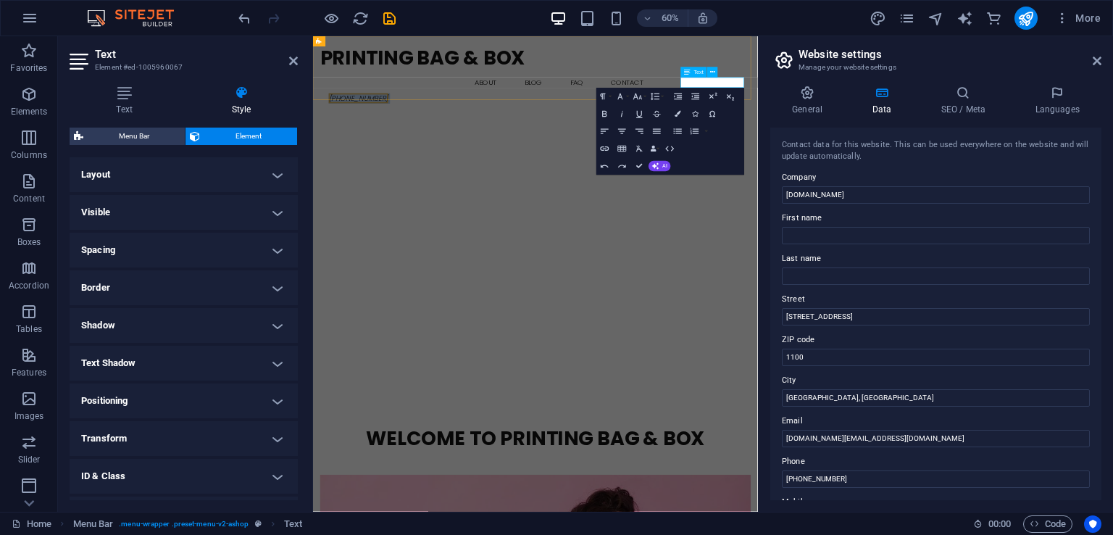
click at [439, 131] on span "[PHONE_NUMBER]" at bounding box center [388, 139] width 99 height 17
click at [1061, 97] on icon at bounding box center [1057, 93] width 88 height 14
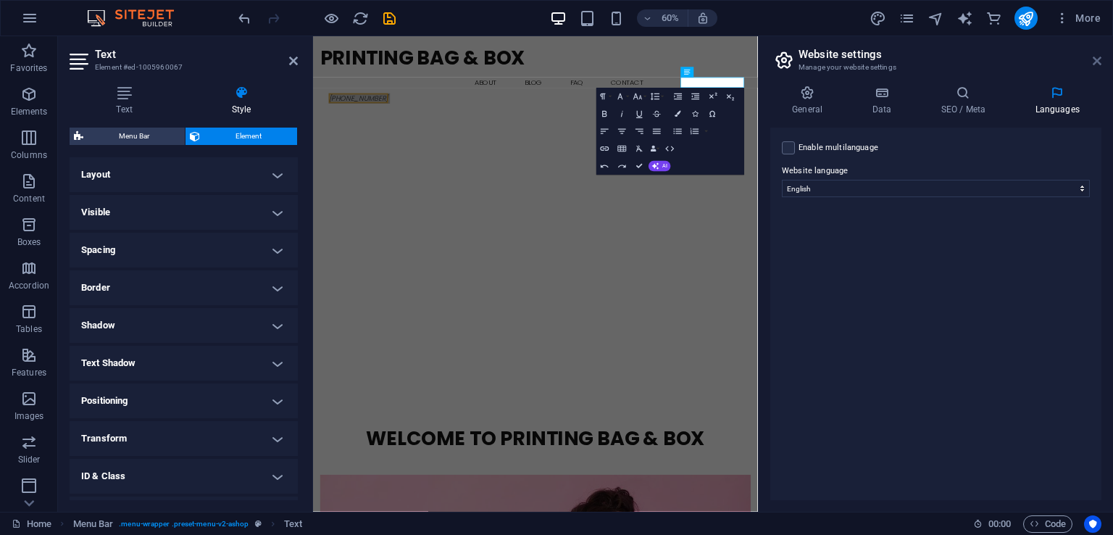
click at [1096, 55] on icon at bounding box center [1097, 61] width 9 height 12
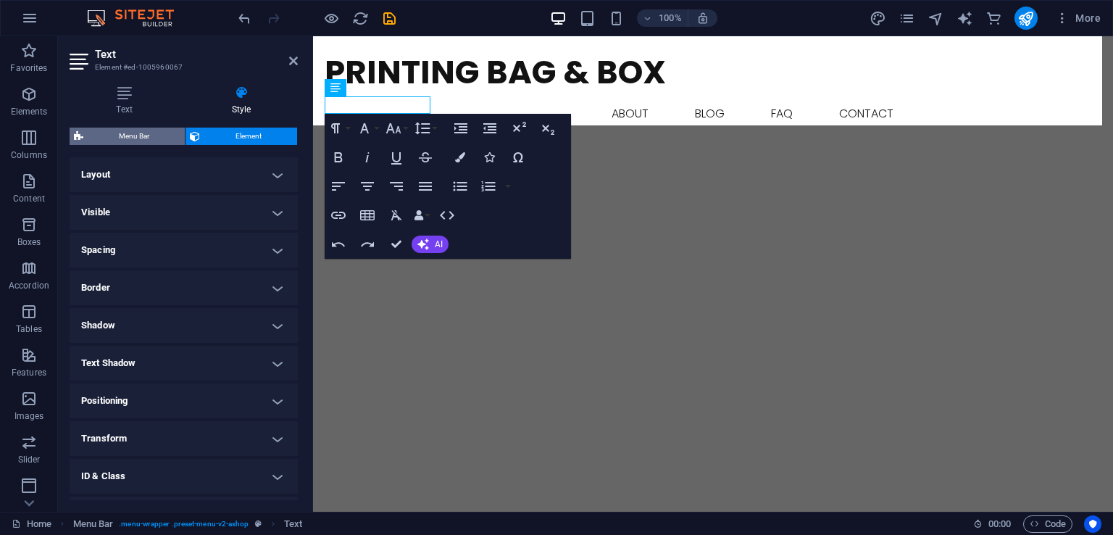
click at [155, 138] on span "Menu Bar" at bounding box center [134, 136] width 93 height 17
select select "rem"
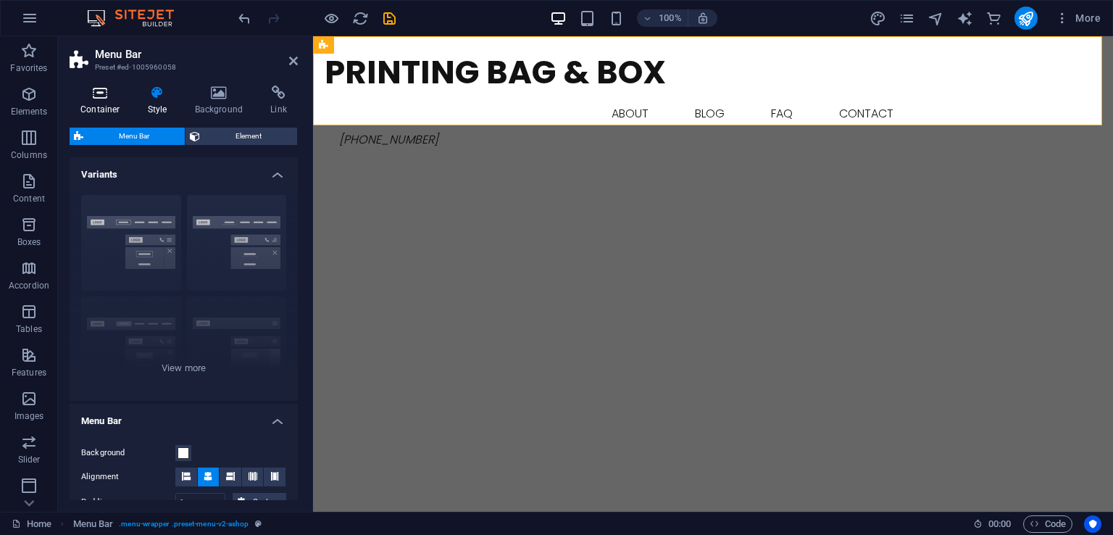
click at [116, 99] on icon at bounding box center [101, 93] width 62 height 14
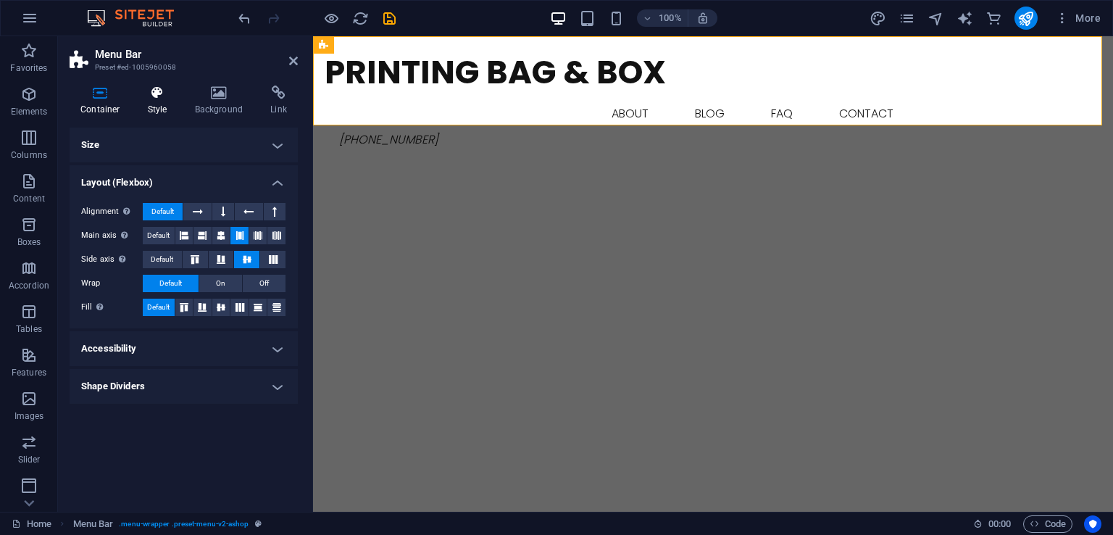
click at [165, 104] on h4 "Style" at bounding box center [160, 101] width 47 height 30
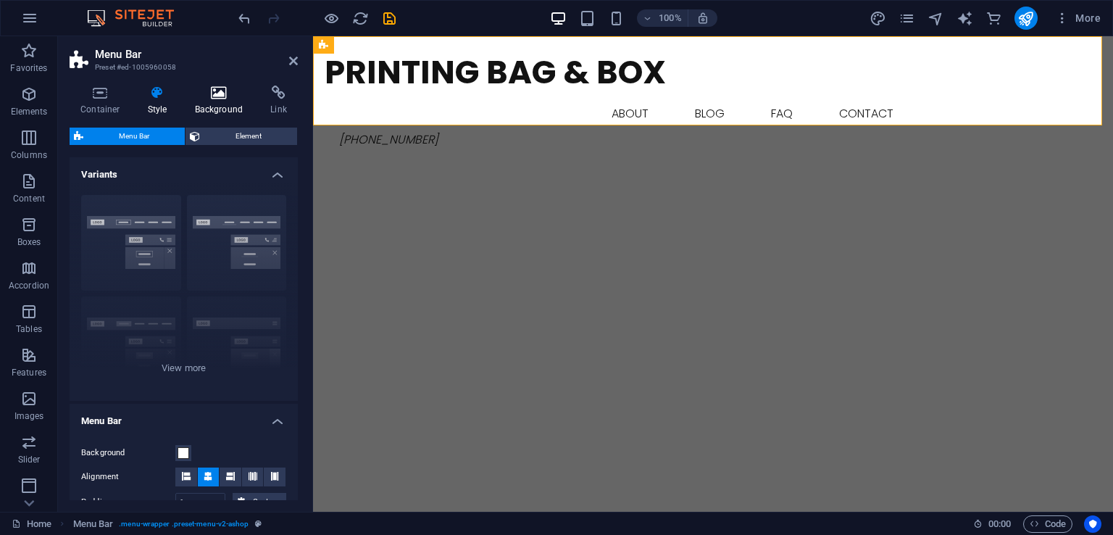
click at [231, 105] on h4 "Background" at bounding box center [222, 101] width 76 height 30
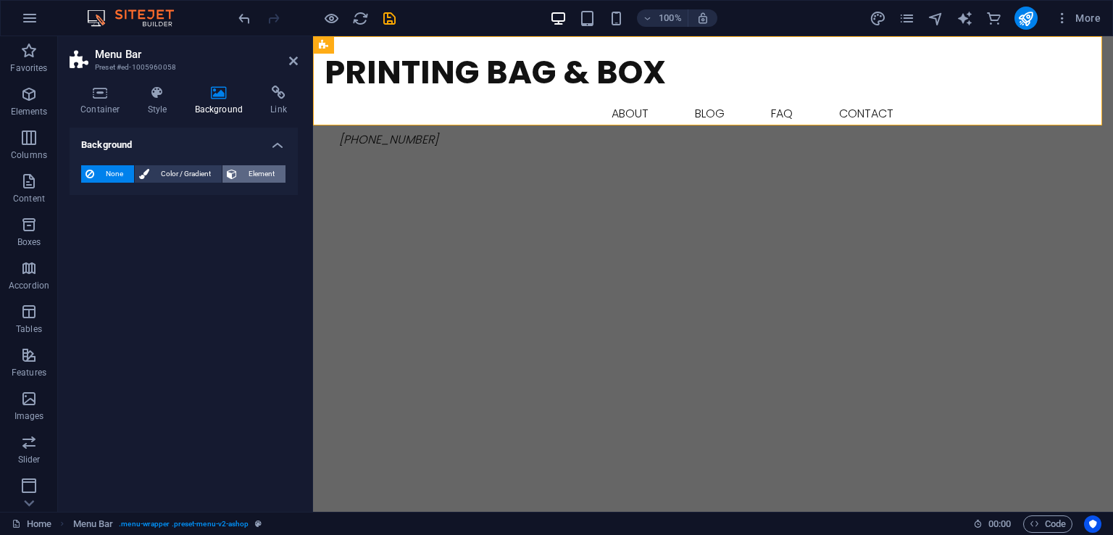
click at [257, 165] on span "Element" at bounding box center [261, 173] width 40 height 17
click at [273, 98] on icon at bounding box center [279, 93] width 38 height 14
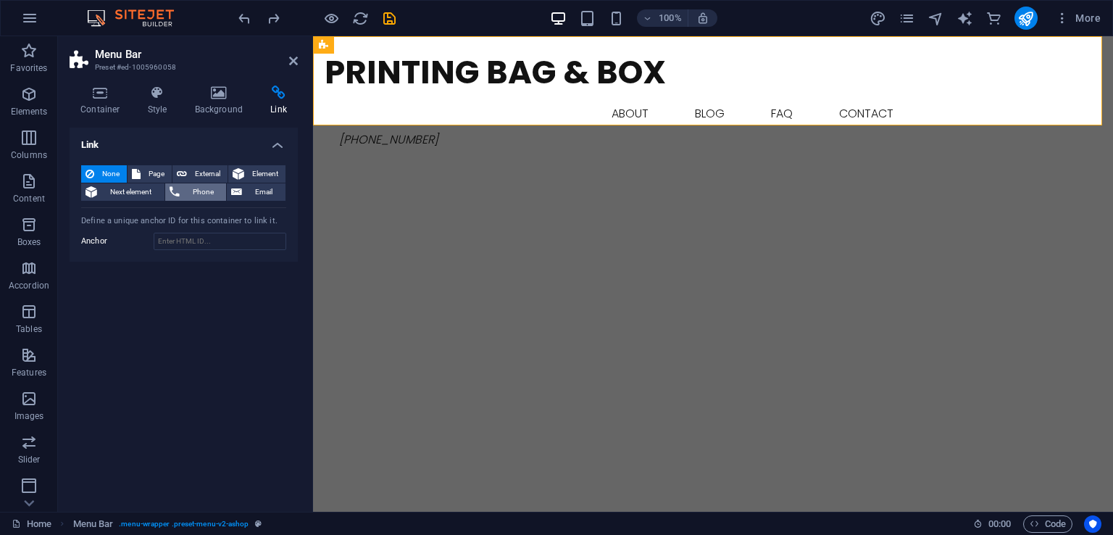
click at [205, 188] on span "Phone" at bounding box center [203, 191] width 38 height 17
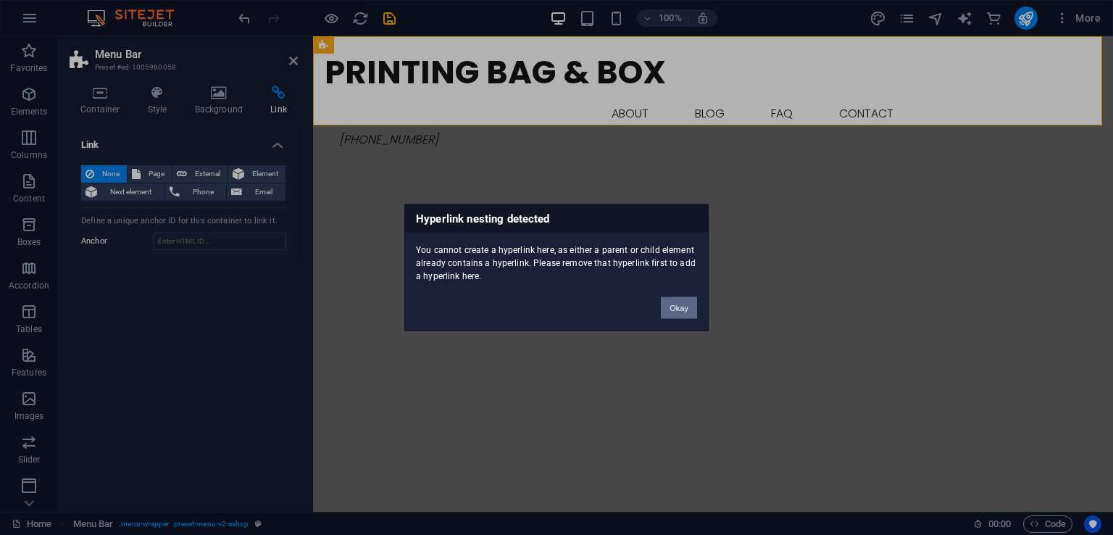
click at [678, 305] on button "Okay" at bounding box center [679, 308] width 36 height 22
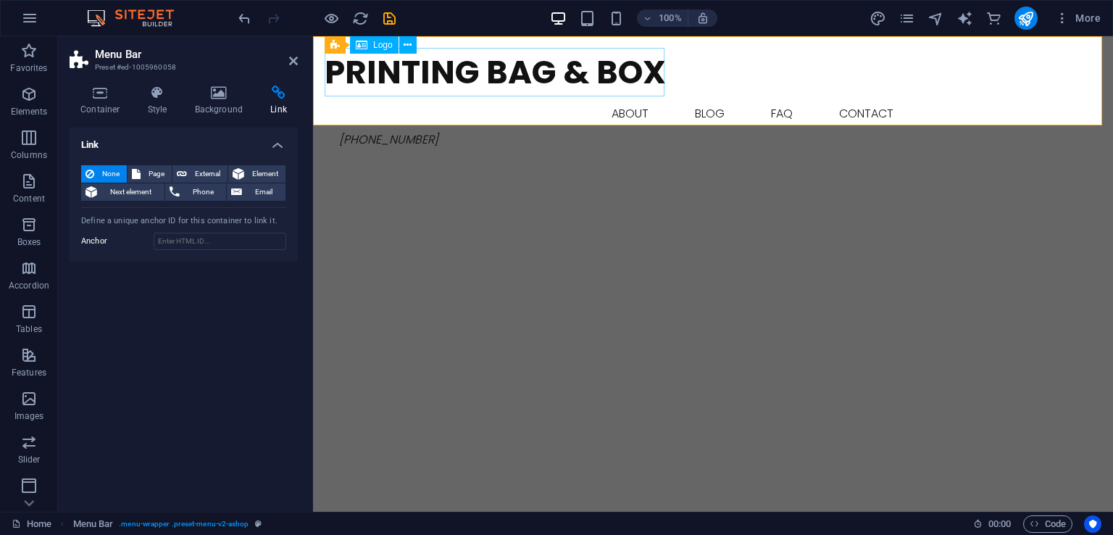
click at [478, 67] on div "Printing Bag & Box" at bounding box center [713, 72] width 777 height 49
click at [489, 104] on div "Printing Bag & Box Home About Blog FAQ Contact [PHONE_NUMBER] Menu" at bounding box center [713, 98] width 800 height 124
click at [394, 131] on span "[PHONE_NUMBER]" at bounding box center [388, 139] width 99 height 17
click at [373, 91] on button at bounding box center [377, 87] width 17 height 17
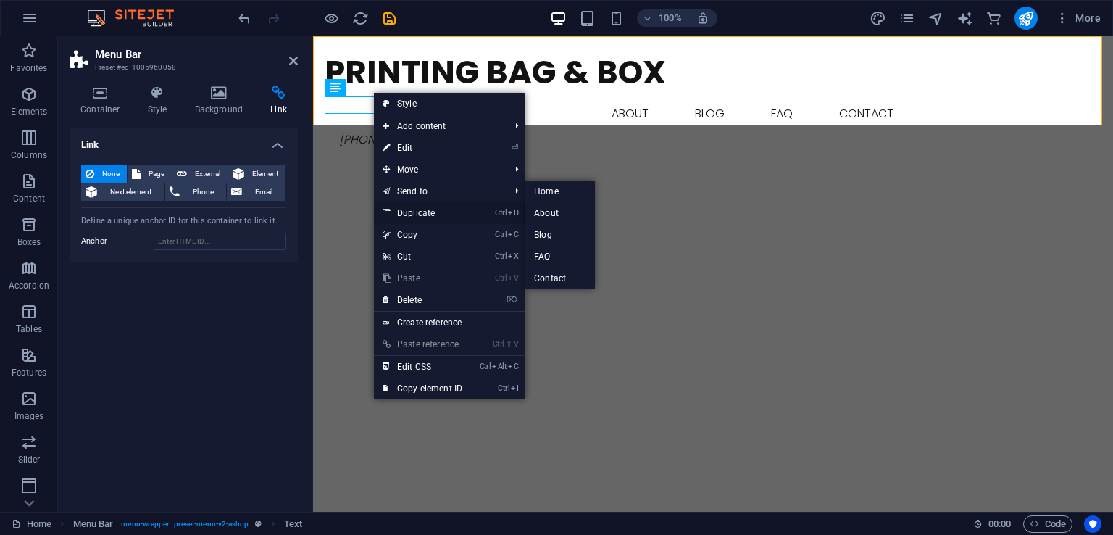
click at [418, 215] on link "Ctrl D Duplicate" at bounding box center [422, 213] width 97 height 22
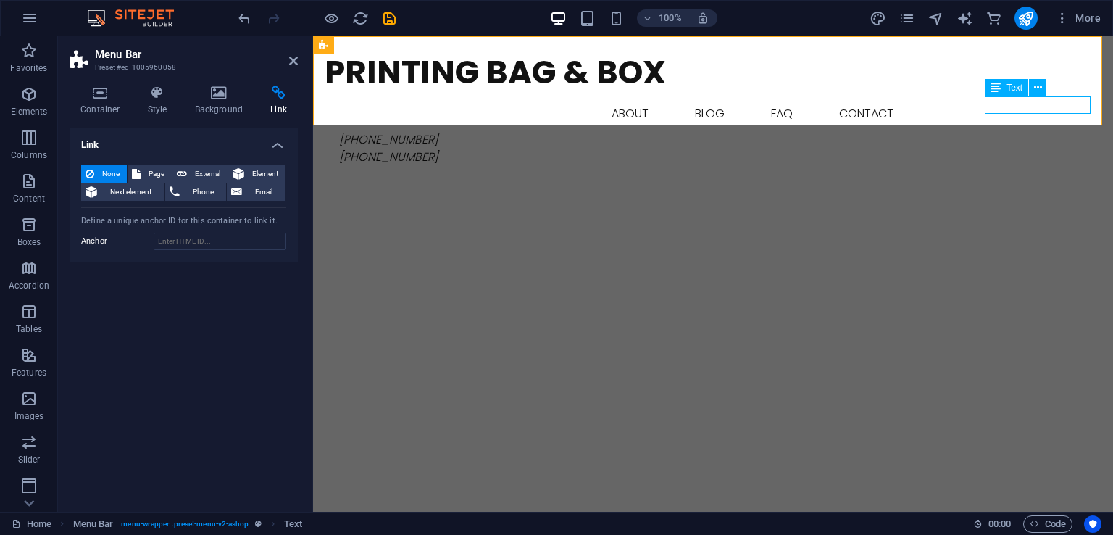
click at [997, 88] on icon at bounding box center [996, 87] width 10 height 17
click at [1008, 92] on span "Text" at bounding box center [1015, 87] width 16 height 9
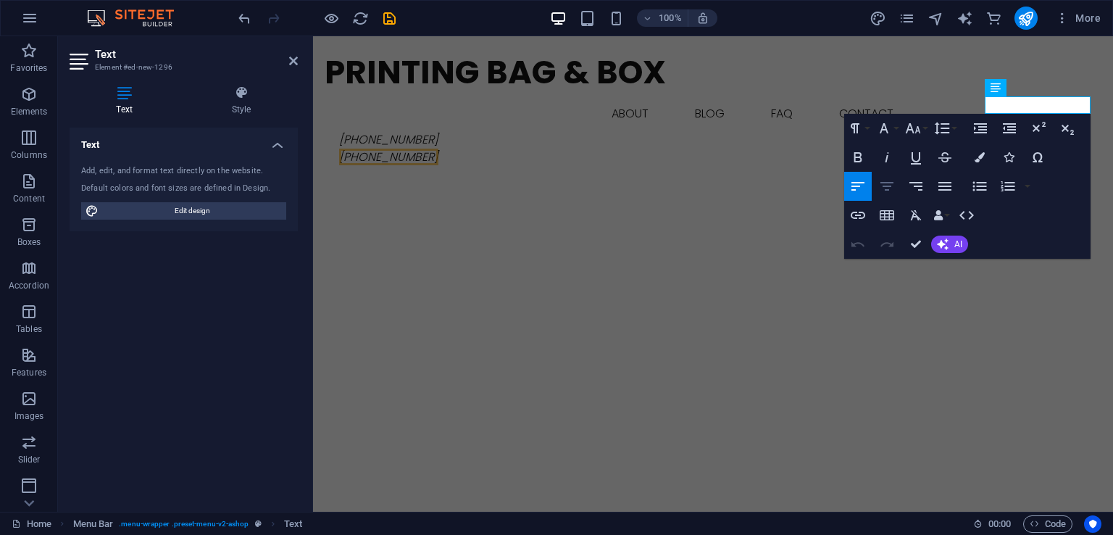
click at [887, 186] on icon "button" at bounding box center [887, 186] width 13 height 9
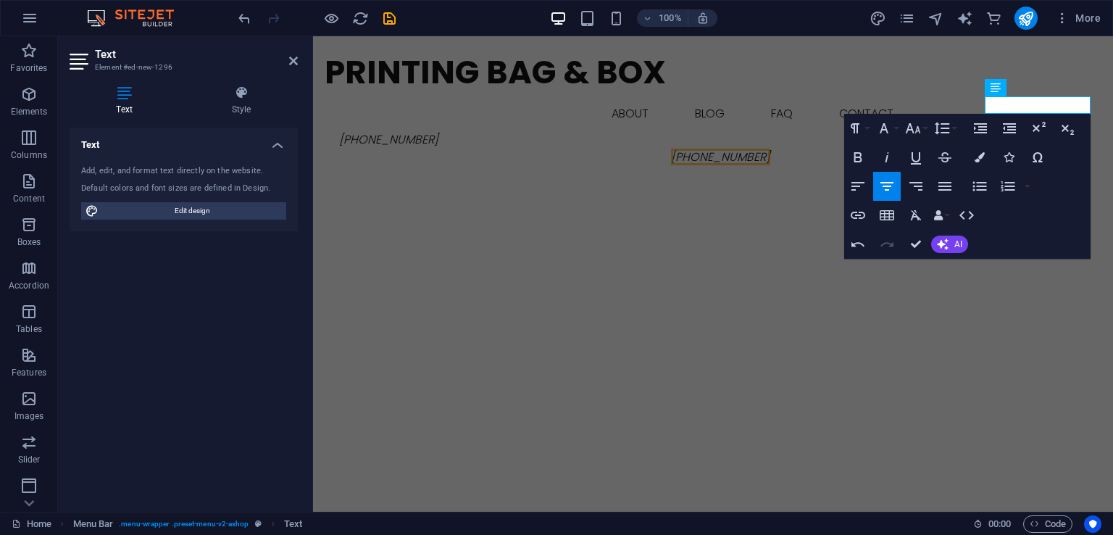
click at [887, 186] on icon "button" at bounding box center [887, 186] width 13 height 9
drag, startPoint x: 922, startPoint y: 246, endPoint x: 803, endPoint y: 179, distance: 136.7
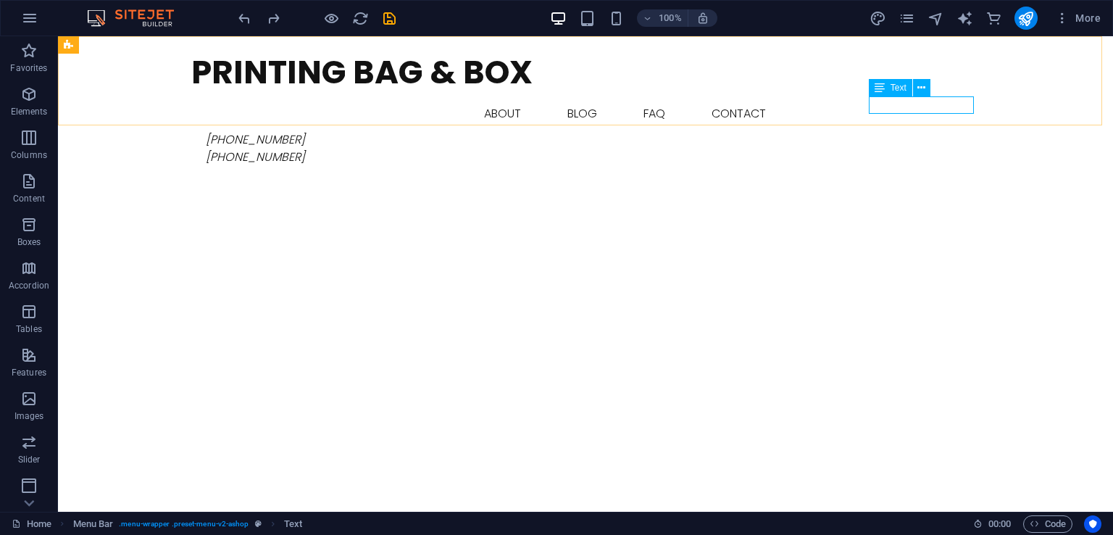
click at [919, 149] on div "[PHONE_NUMBER]" at bounding box center [585, 157] width 789 height 17
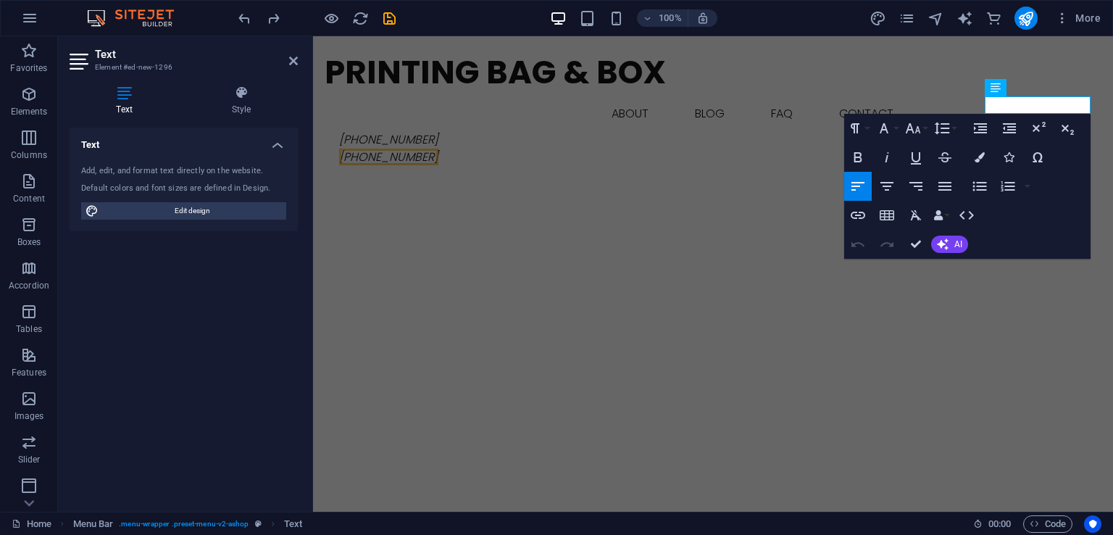
click at [852, 182] on icon "button" at bounding box center [858, 186] width 17 height 17
drag, startPoint x: 913, startPoint y: 238, endPoint x: 855, endPoint y: 200, distance: 69.2
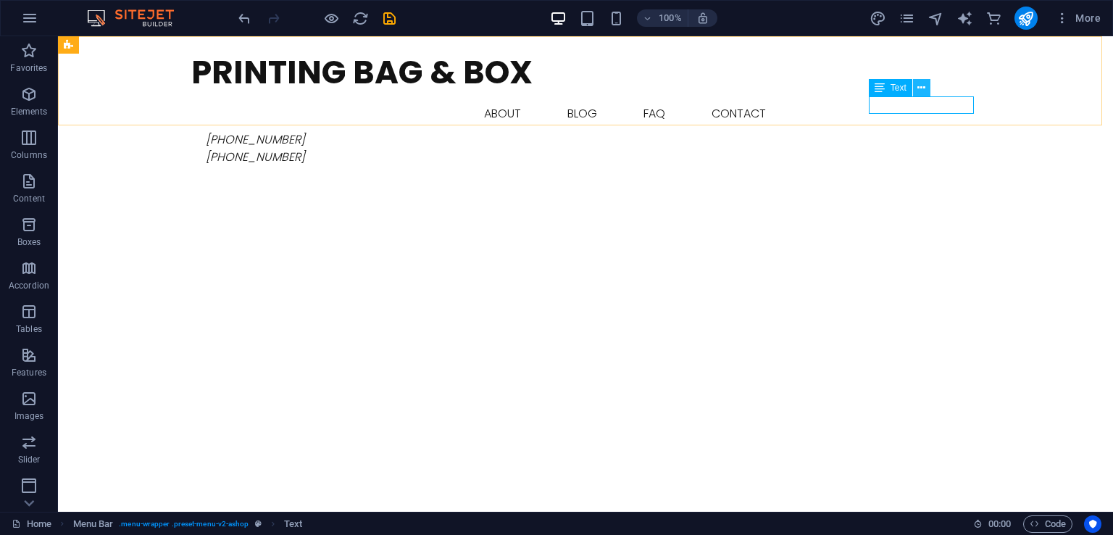
click at [921, 89] on icon at bounding box center [922, 87] width 8 height 15
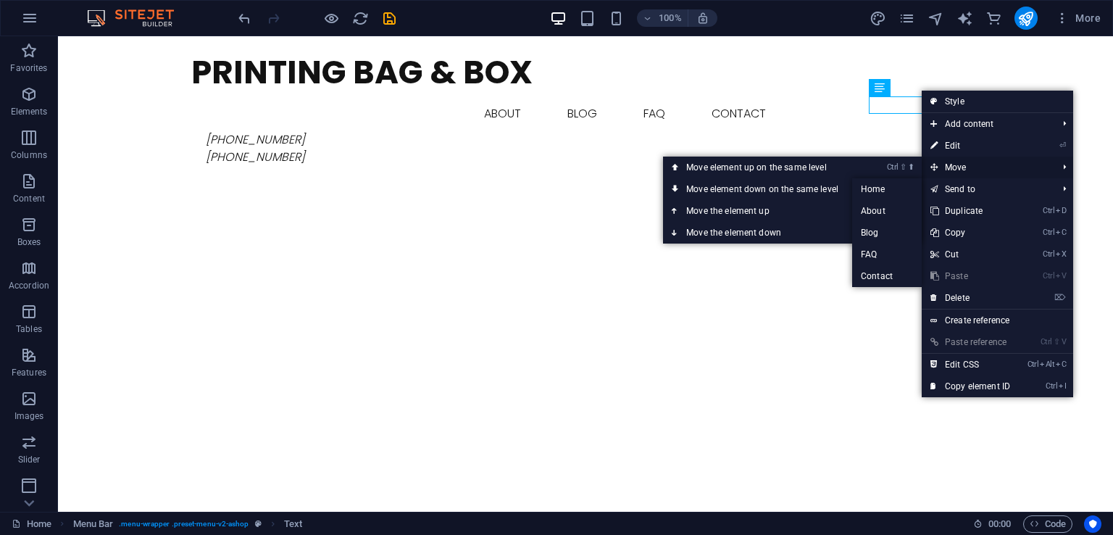
click at [963, 162] on span "Move" at bounding box center [987, 168] width 130 height 22
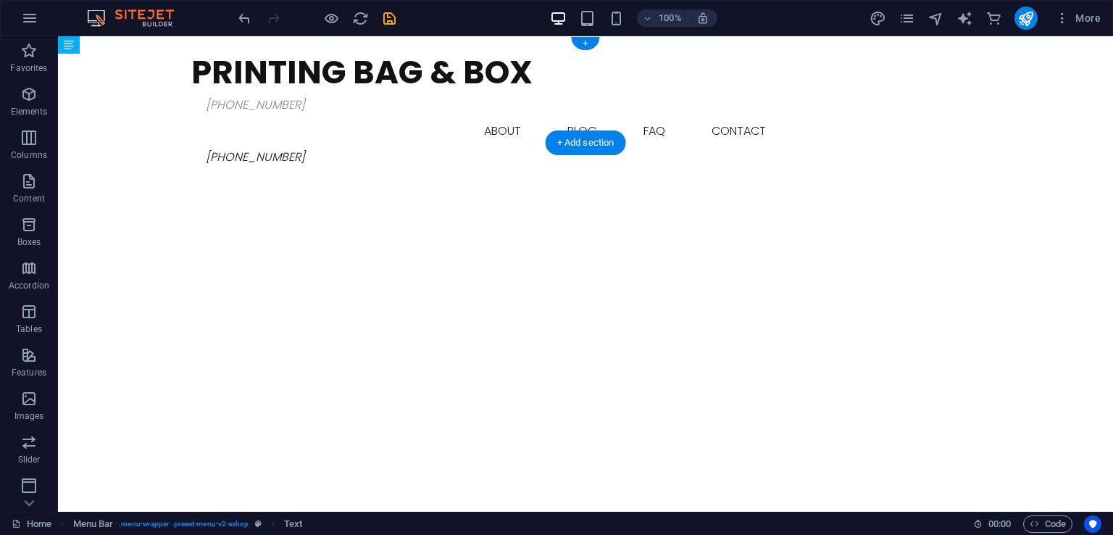
drag, startPoint x: 936, startPoint y: 125, endPoint x: 351, endPoint y: 99, distance: 585.6
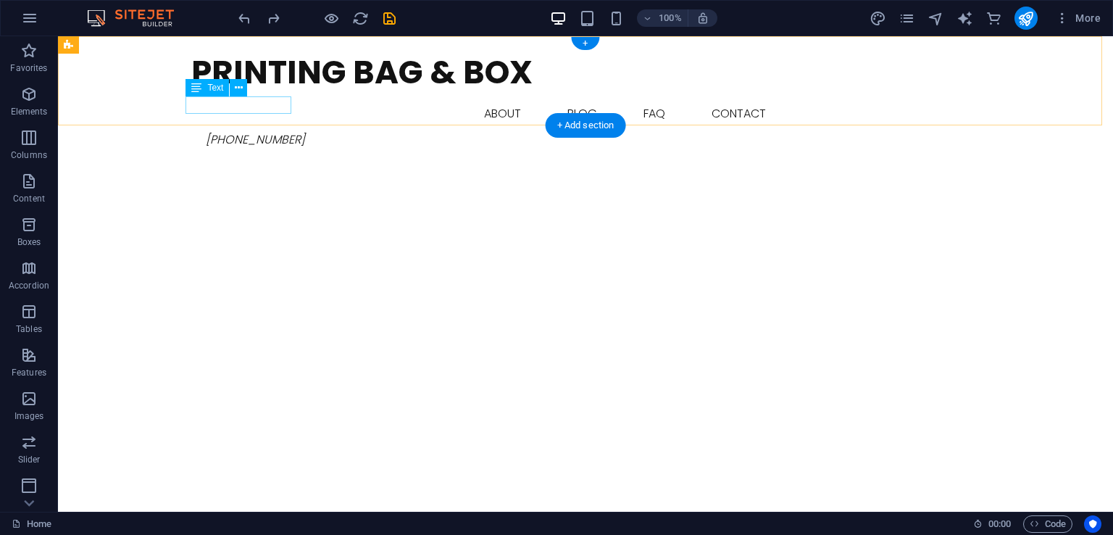
click at [230, 131] on span "[PHONE_NUMBER]" at bounding box center [255, 139] width 99 height 17
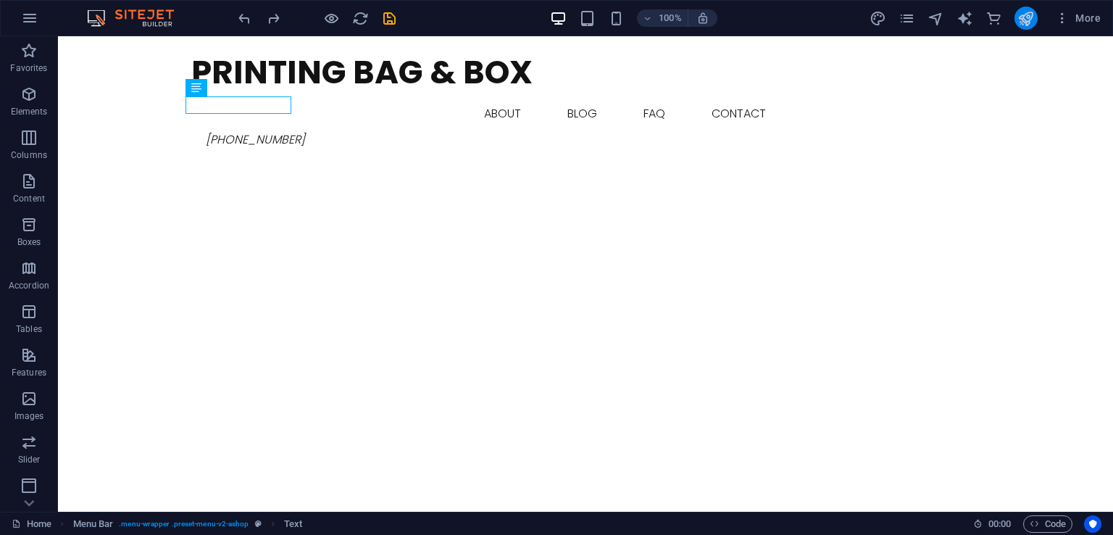
click at [1037, 14] on button "publish" at bounding box center [1026, 18] width 23 height 23
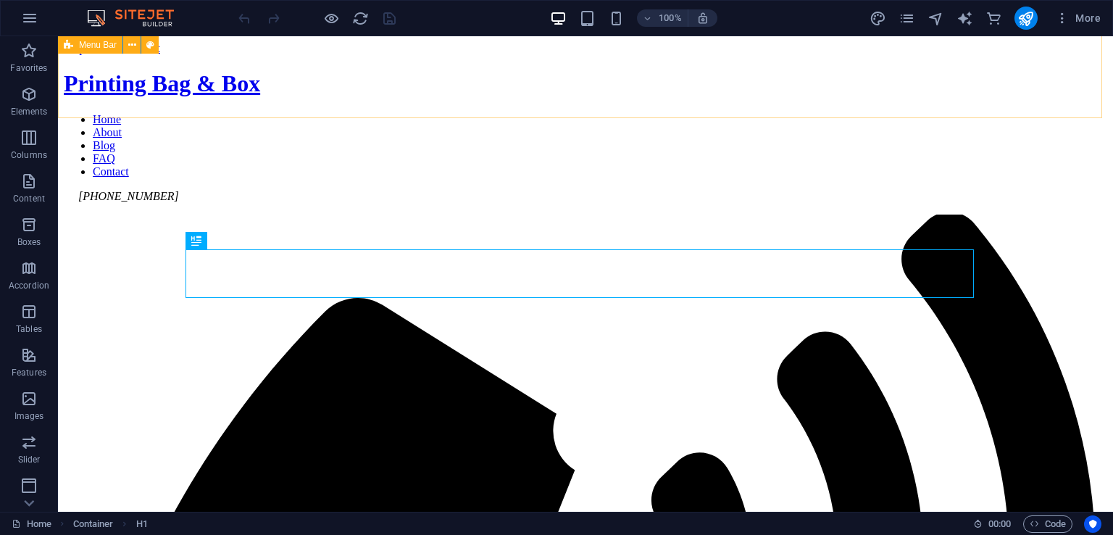
scroll to position [397, 0]
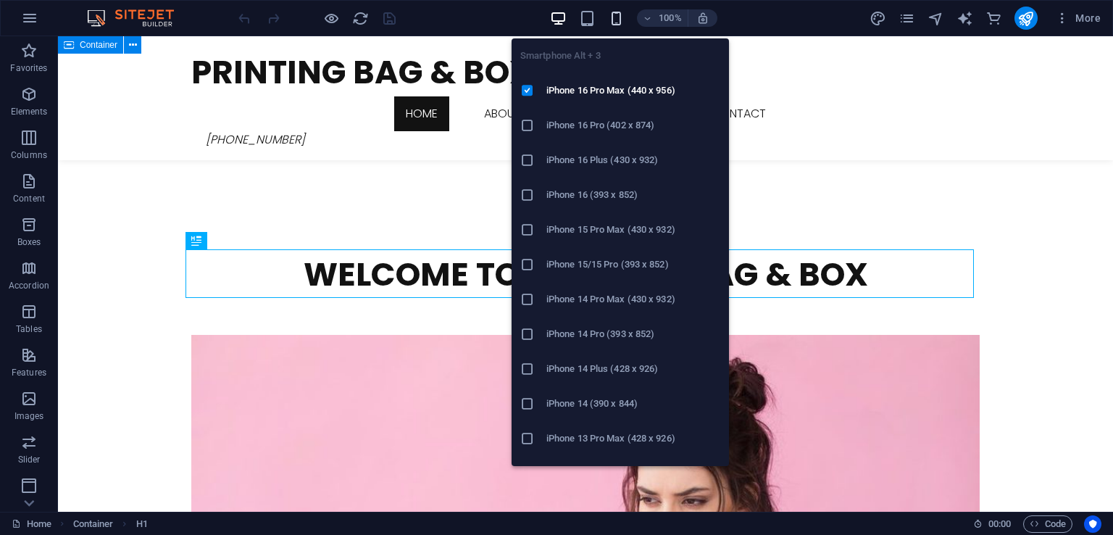
click at [611, 18] on icon "button" at bounding box center [616, 18] width 17 height 17
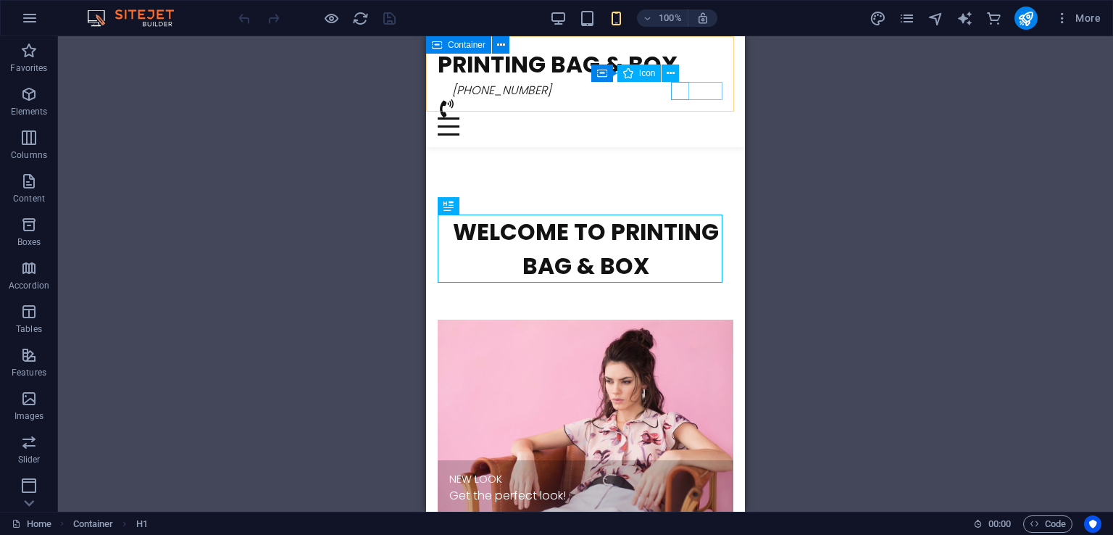
click at [681, 99] on figure at bounding box center [580, 108] width 284 height 18
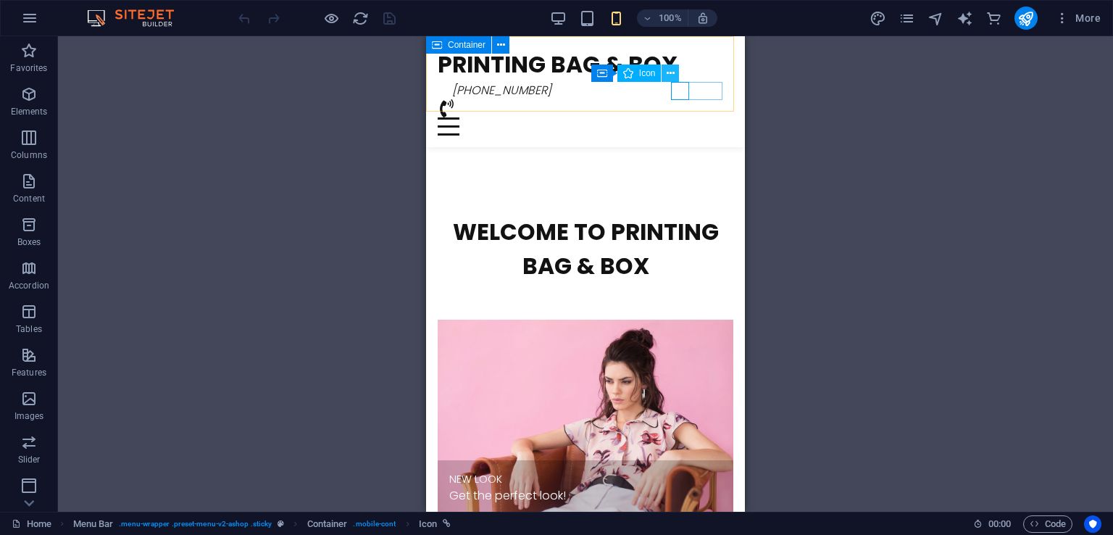
click at [678, 76] on button at bounding box center [670, 73] width 17 height 17
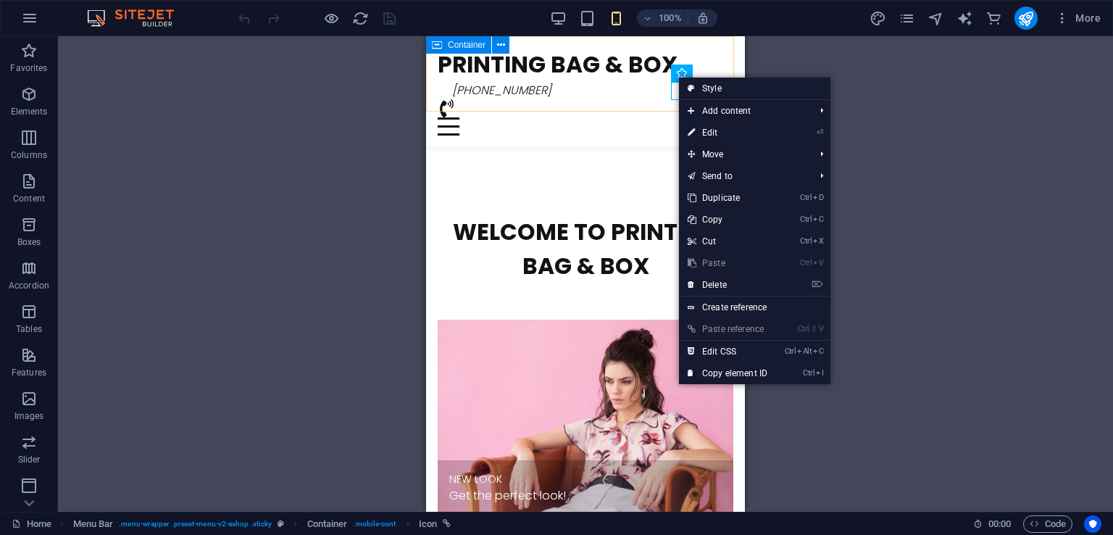
click at [652, 91] on div "Printing Bag & Box Home About Blog FAQ Contact [PHONE_NUMBER] Menu" at bounding box center [585, 91] width 319 height 111
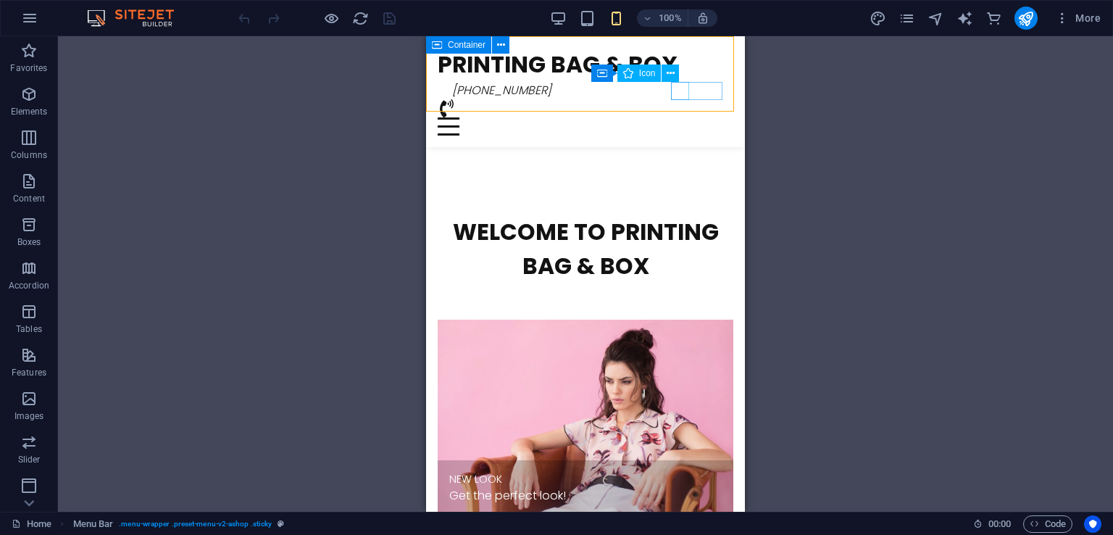
click at [678, 99] on figure at bounding box center [580, 108] width 284 height 18
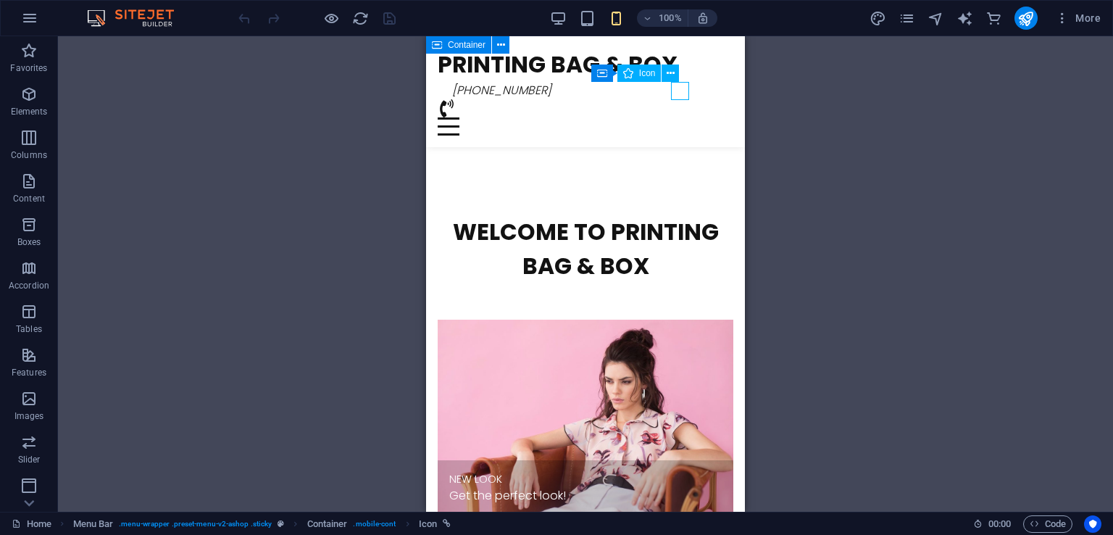
click at [678, 99] on figure at bounding box center [580, 108] width 284 height 18
select select "xMidYMid"
select select "px"
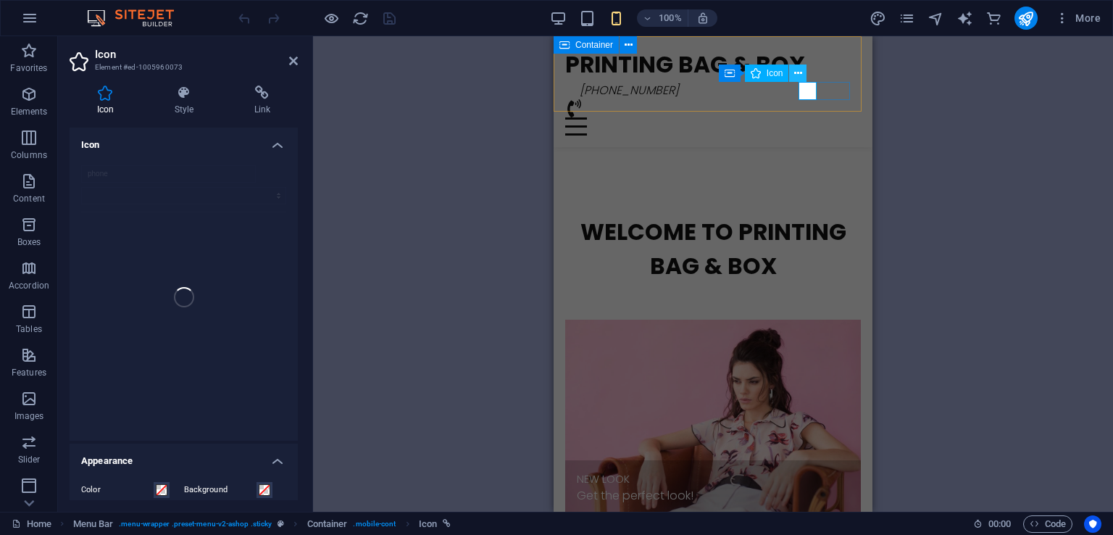
click at [798, 67] on icon at bounding box center [798, 73] width 8 height 15
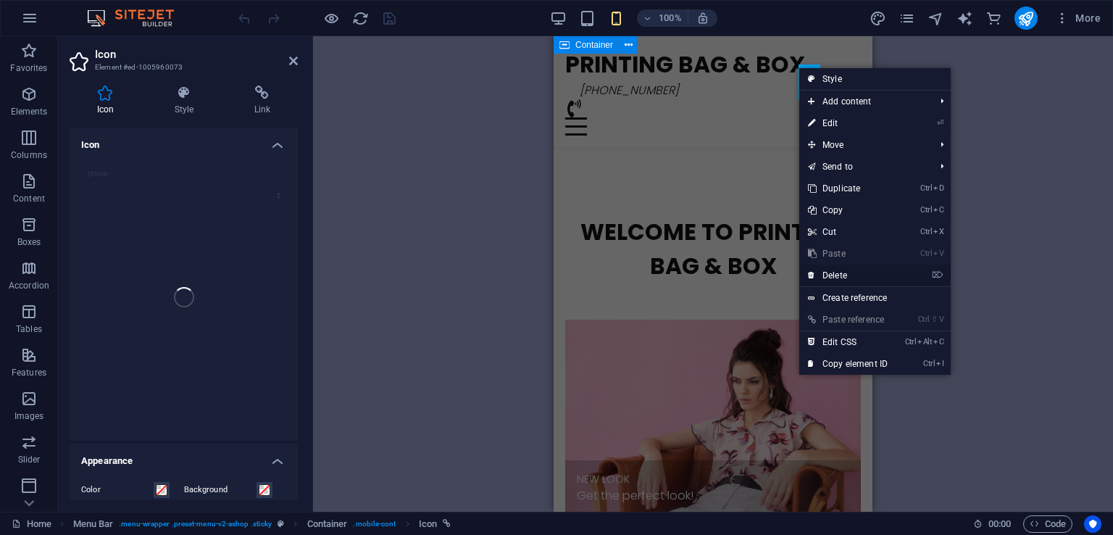
click at [844, 278] on link "⌦ Delete" at bounding box center [848, 276] width 97 height 22
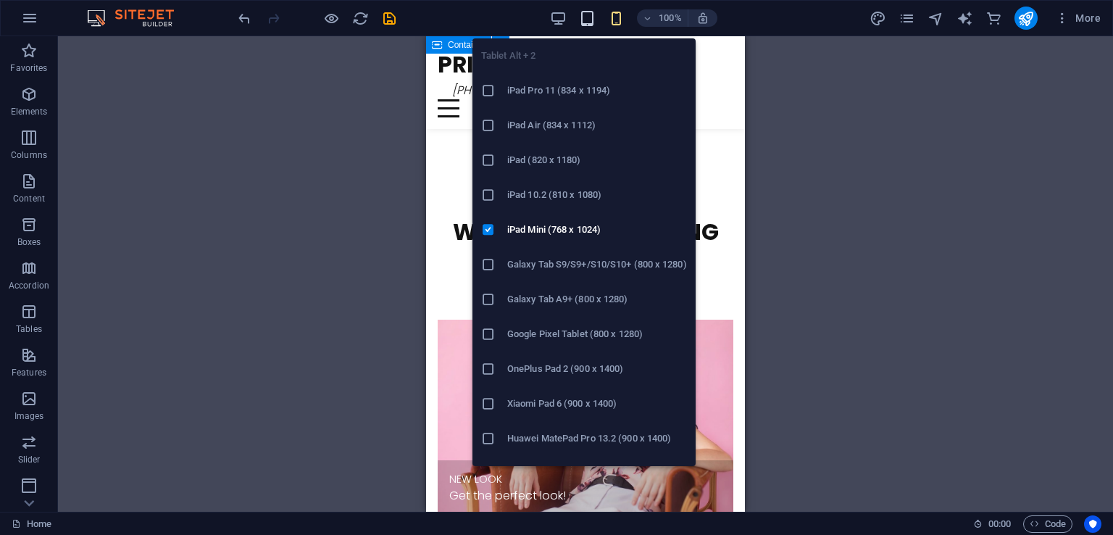
click at [593, 16] on icon "button" at bounding box center [587, 18] width 17 height 17
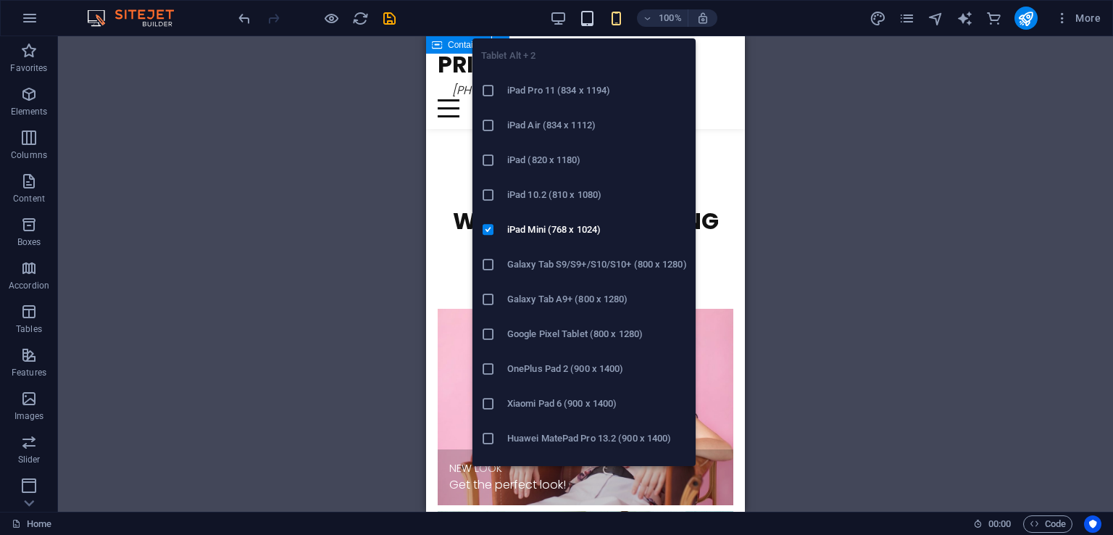
scroll to position [373, 0]
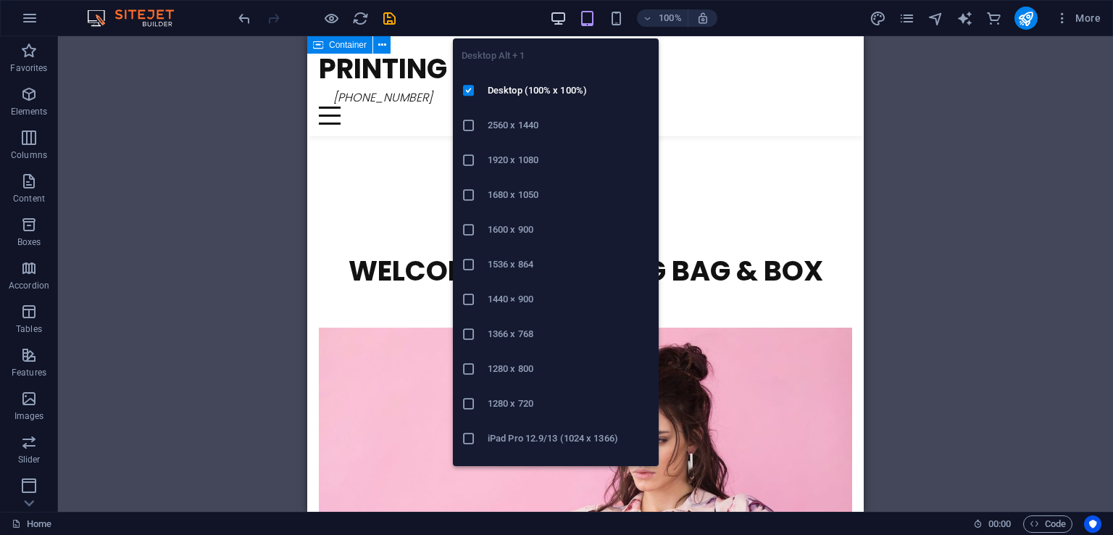
click at [566, 14] on icon "button" at bounding box center [558, 18] width 17 height 17
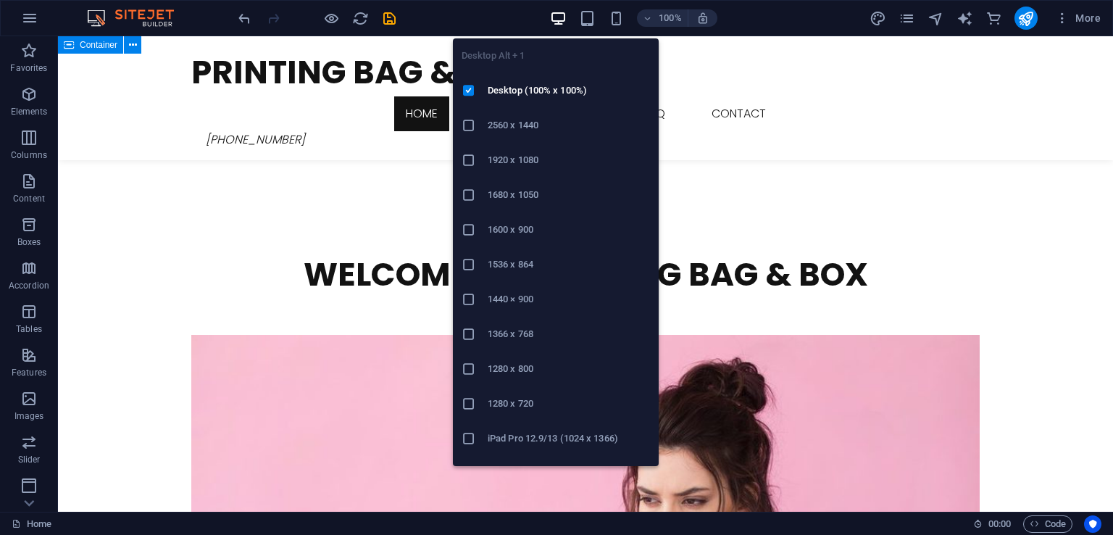
scroll to position [397, 0]
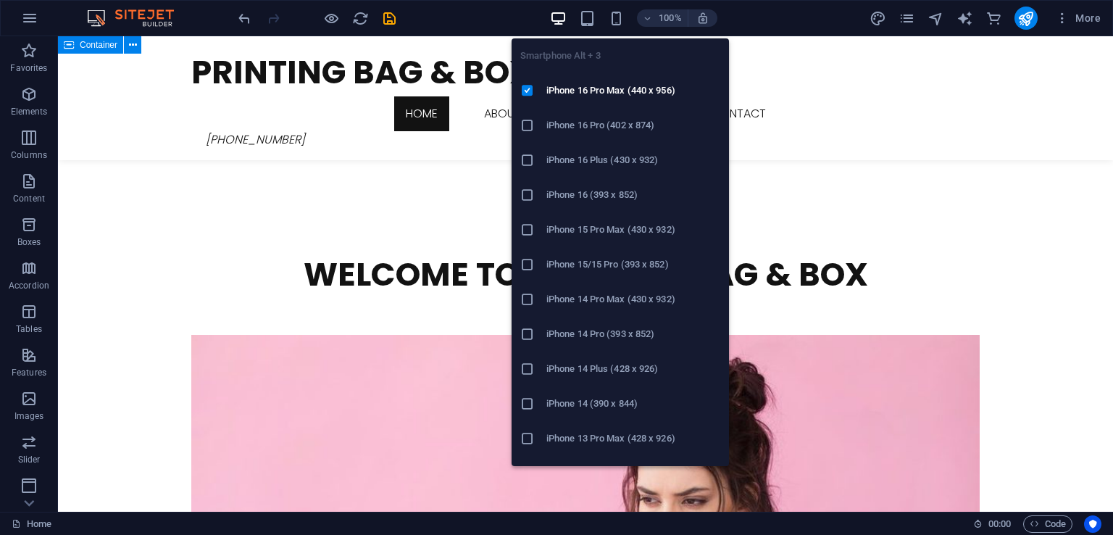
click at [626, 14] on div "100%" at bounding box center [633, 18] width 167 height 23
click at [613, 14] on icon "button" at bounding box center [616, 18] width 17 height 17
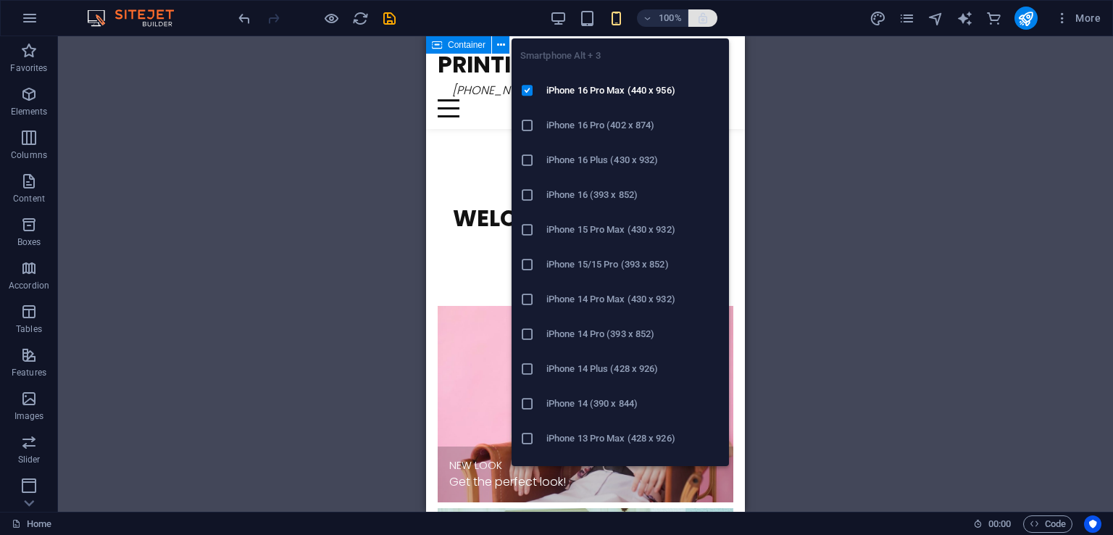
scroll to position [383, 0]
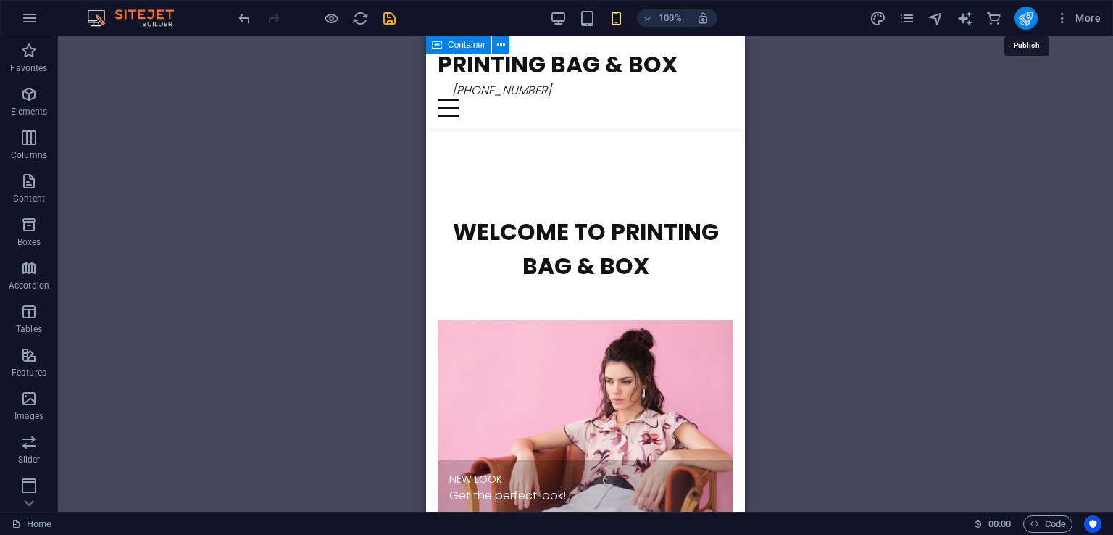
click at [1031, 19] on icon "publish" at bounding box center [1026, 18] width 17 height 17
